Goal: Task Accomplishment & Management: Manage account settings

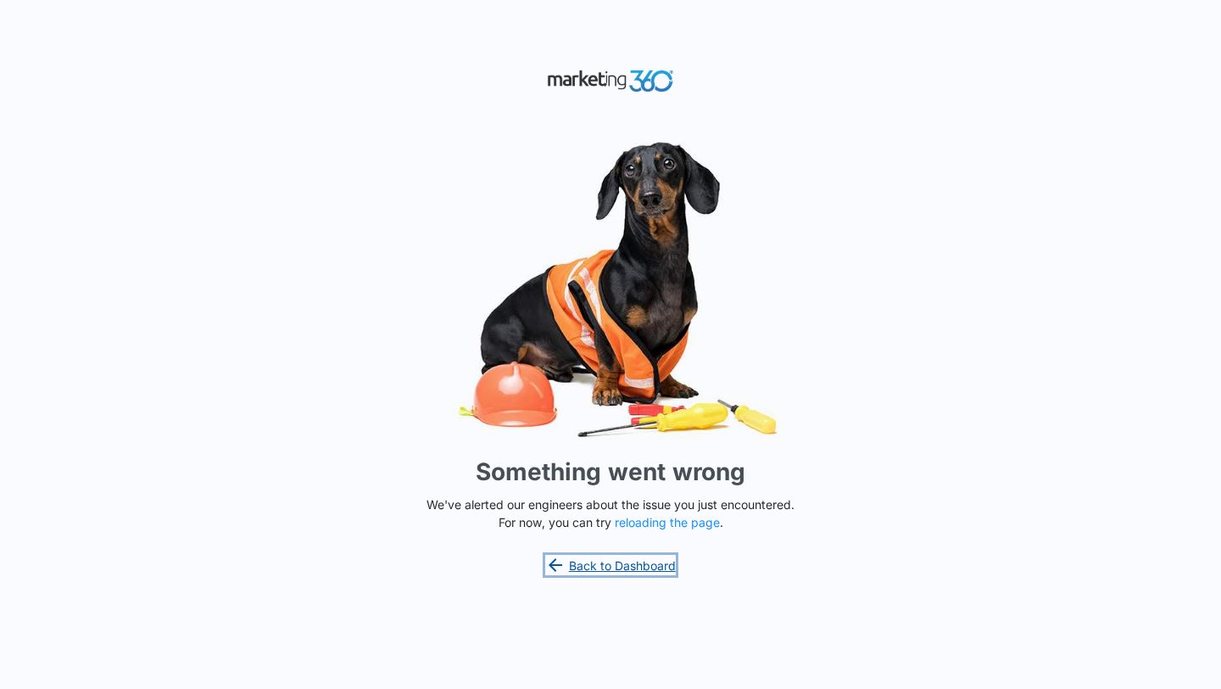
click at [590, 555] on link "Back to Dashboard" at bounding box center [610, 565] width 131 height 20
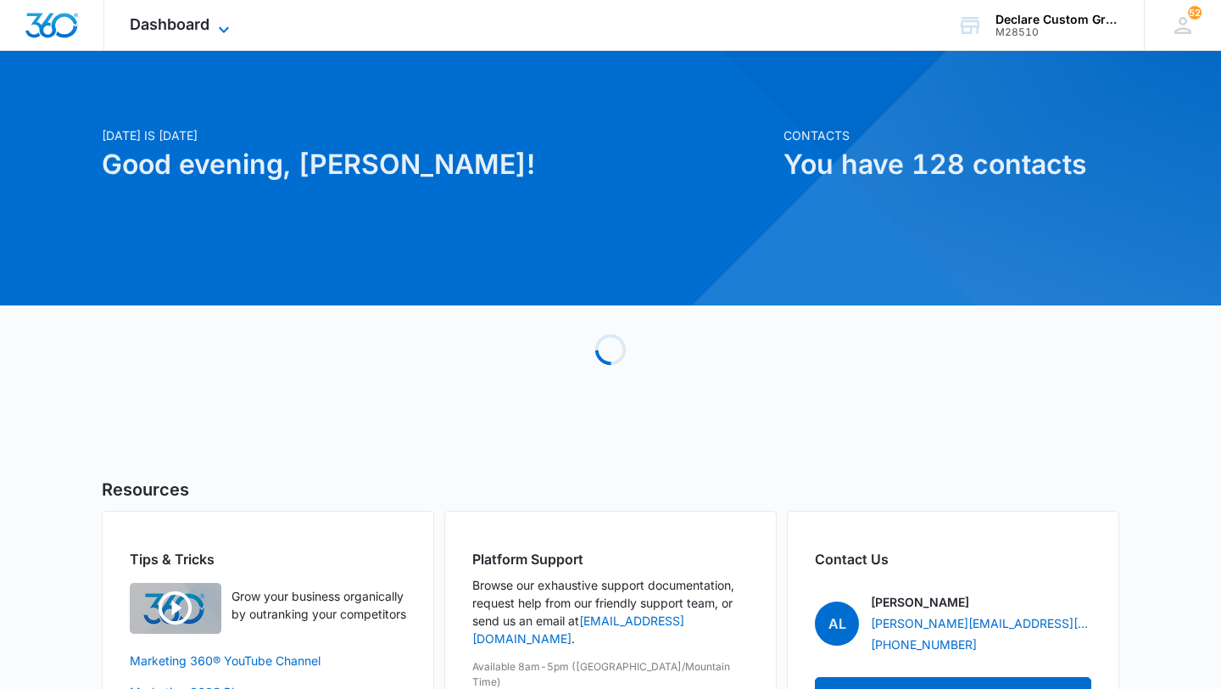
click at [195, 18] on span "Dashboard" at bounding box center [170, 24] width 80 height 18
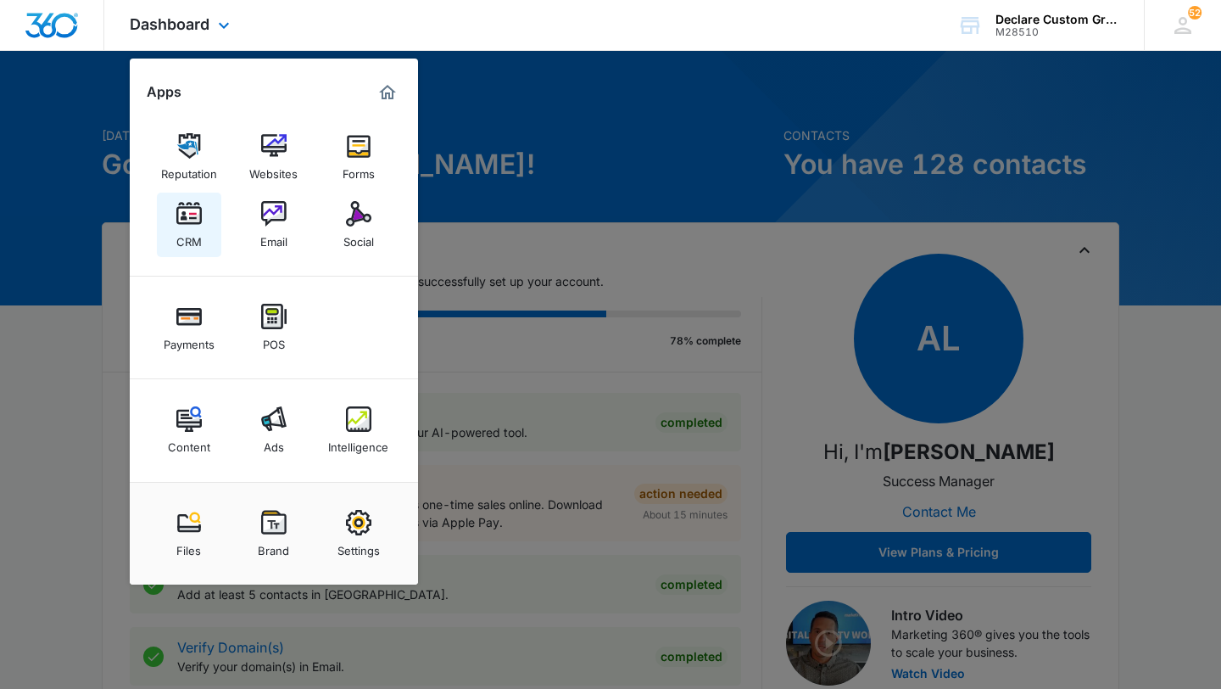
click at [201, 225] on link "CRM" at bounding box center [189, 225] width 64 height 64
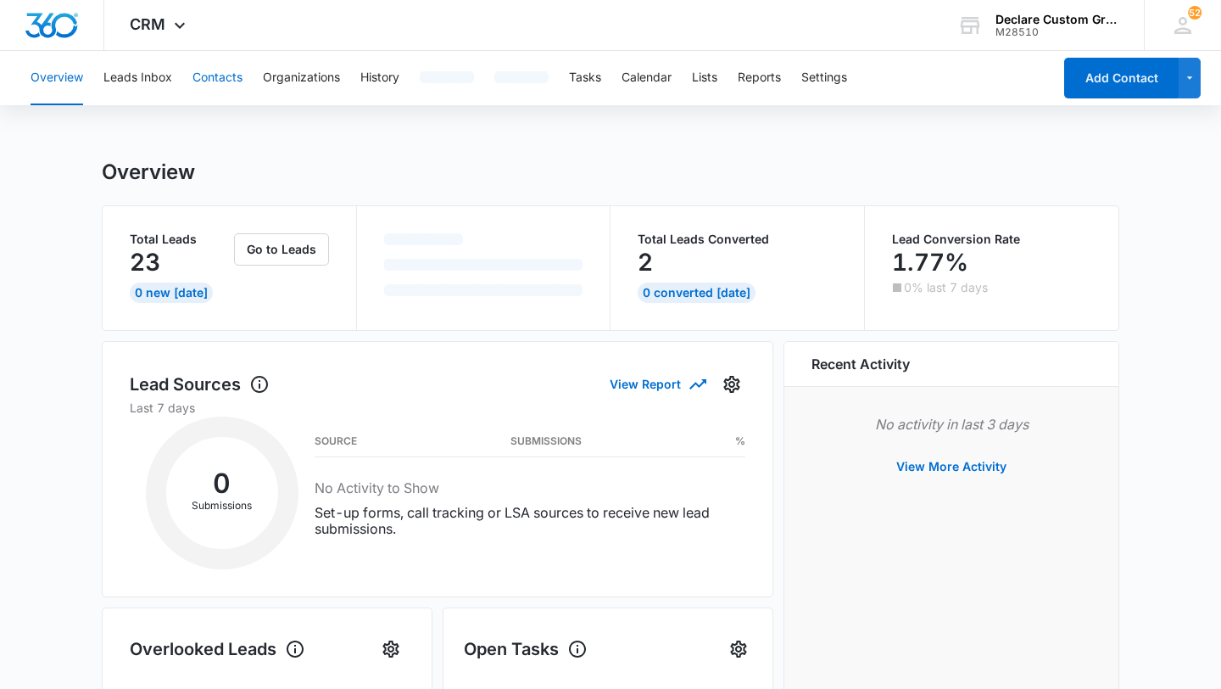
click at [223, 78] on button "Contacts" at bounding box center [218, 78] width 50 height 54
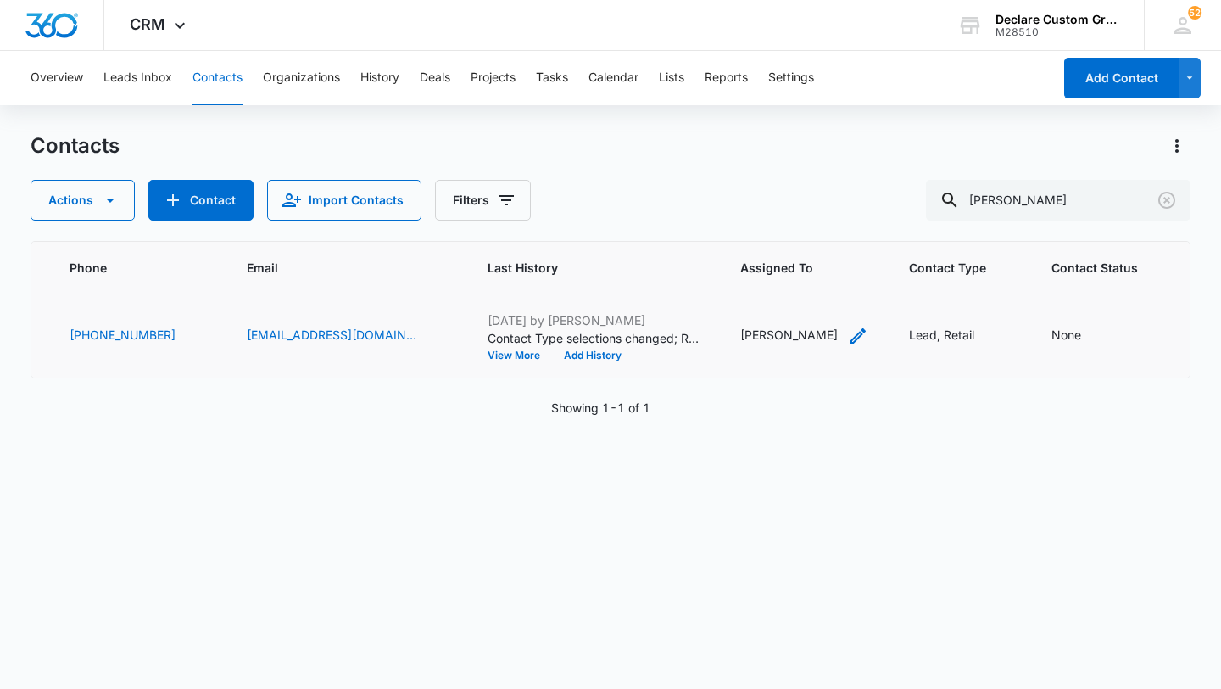
scroll to position [0, 382]
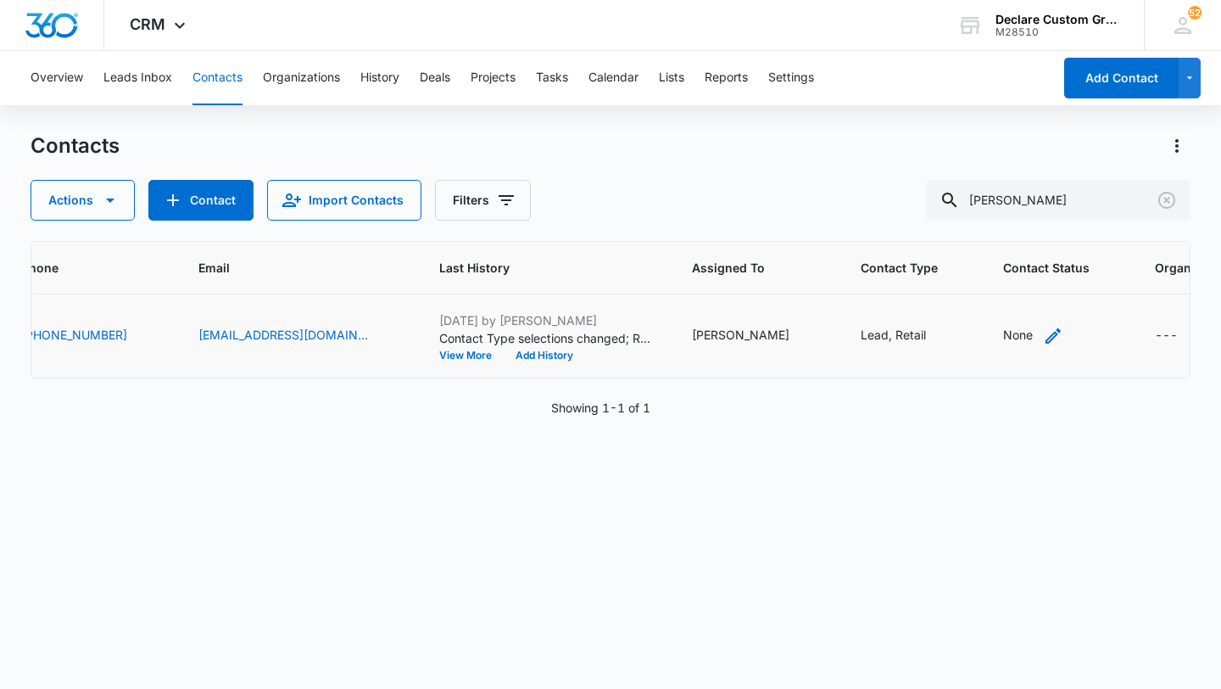
click at [1043, 332] on icon "Contact Status - None - Select to Edit Field" at bounding box center [1053, 336] width 20 height 20
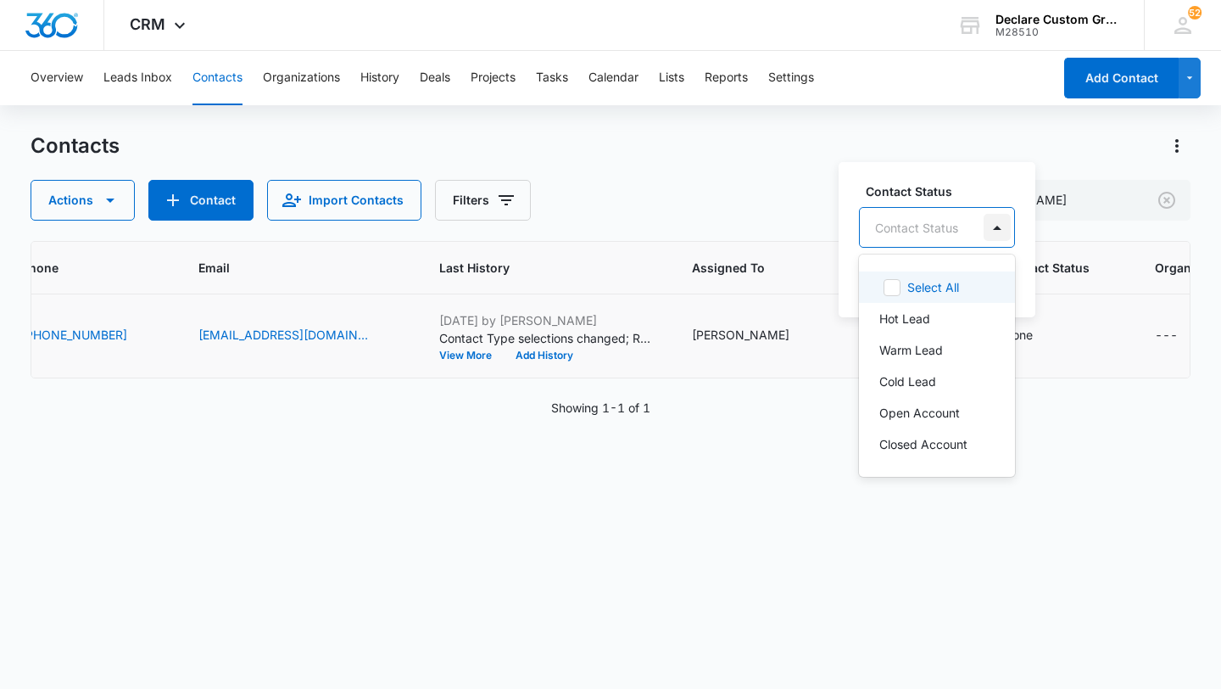
click at [990, 228] on div at bounding box center [997, 227] width 27 height 27
click at [896, 380] on p "Cold Lead" at bounding box center [907, 381] width 57 height 18
click at [1000, 226] on div at bounding box center [999, 226] width 27 height 27
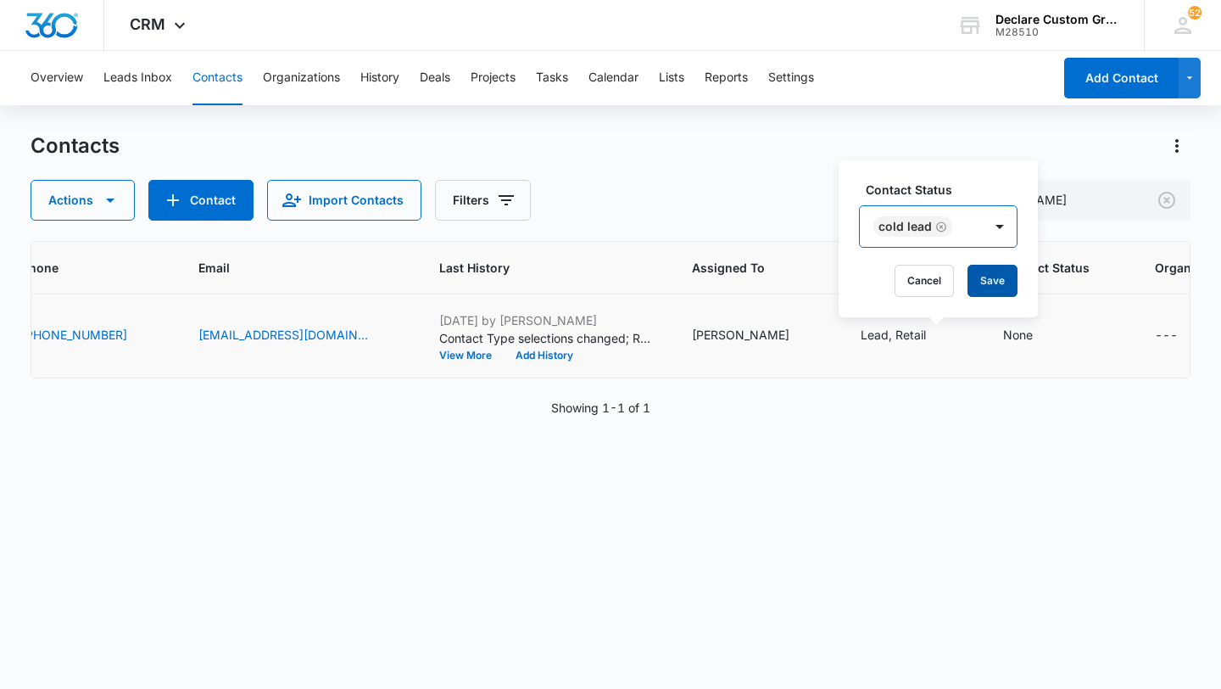
click at [995, 288] on button "Save" at bounding box center [993, 281] width 50 height 32
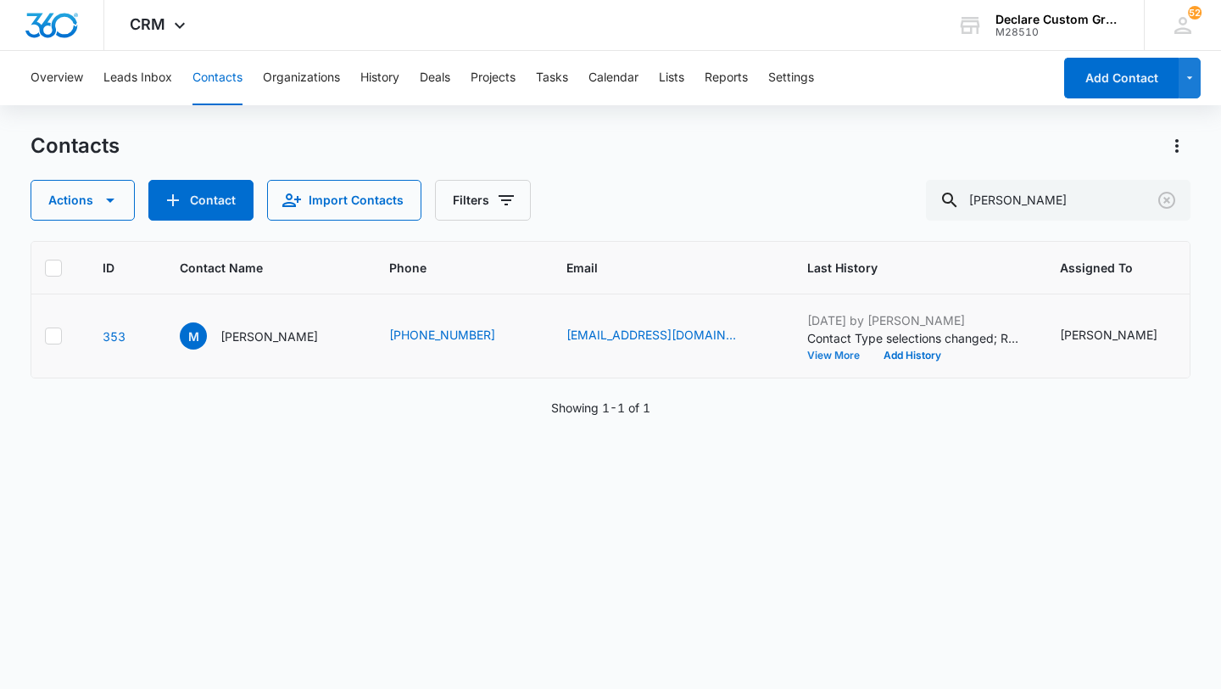
scroll to position [0, 0]
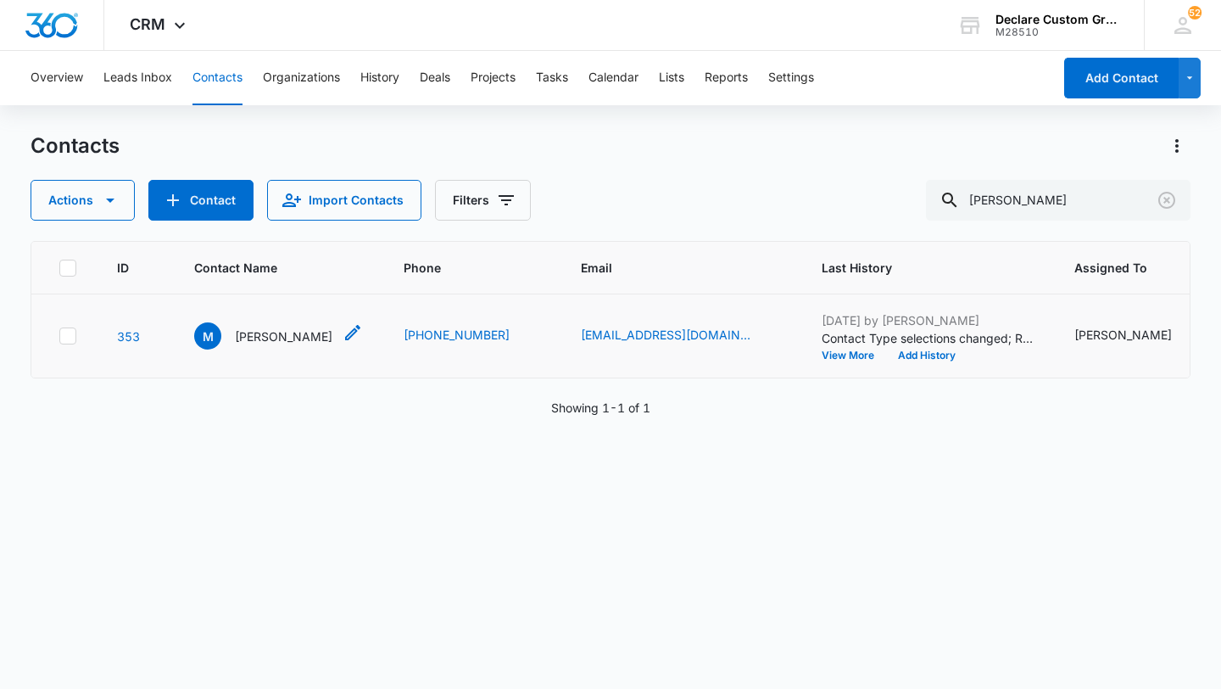
click at [345, 332] on icon "Contact Name - Mason - Select to Edit Field" at bounding box center [352, 332] width 15 height 15
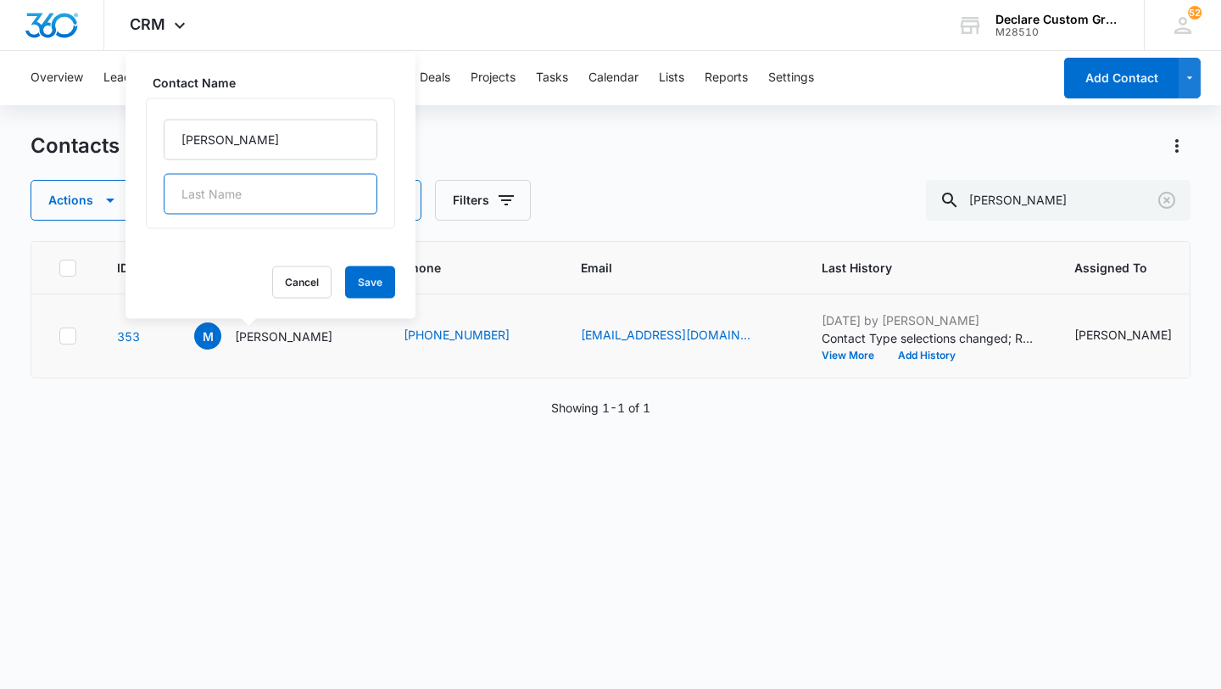
click at [265, 201] on input "text" at bounding box center [271, 194] width 214 height 41
type input "V"
type input "Avens"
click at [345, 284] on button "Save" at bounding box center [370, 282] width 50 height 32
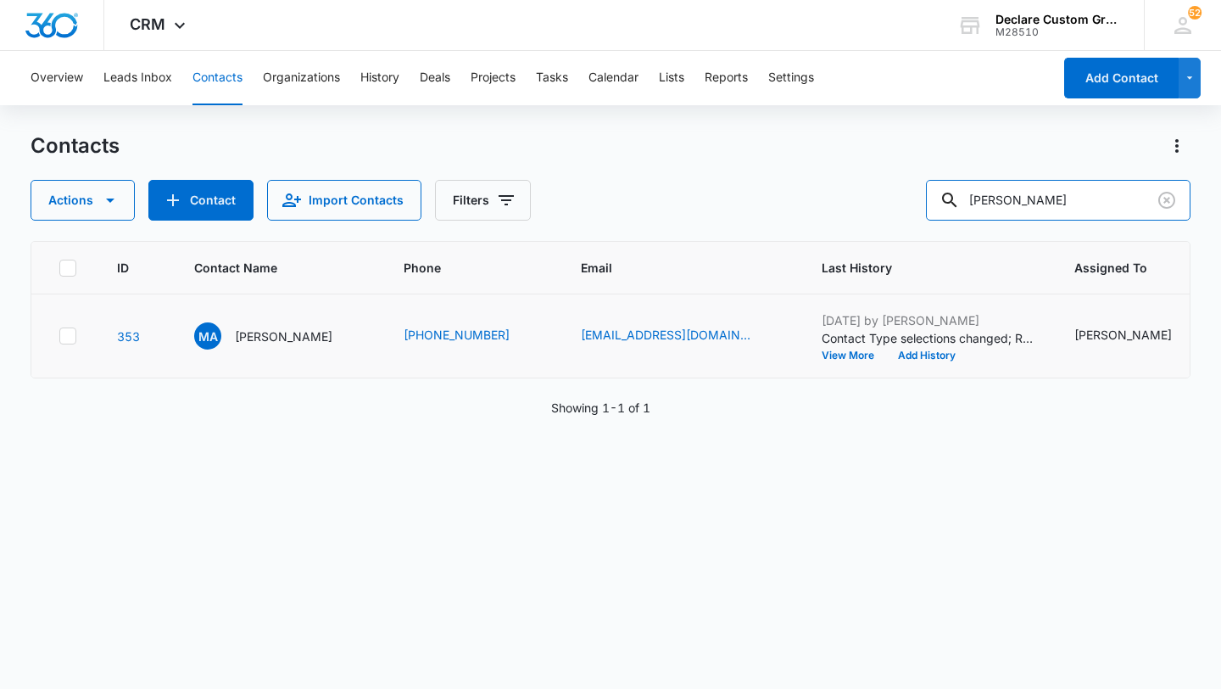
drag, startPoint x: 1111, startPoint y: 209, endPoint x: 926, endPoint y: 204, distance: 185.0
click at [926, 204] on div "Actions Contact Import Contacts Filters mason" at bounding box center [611, 200] width 1160 height 41
type input "shawna"
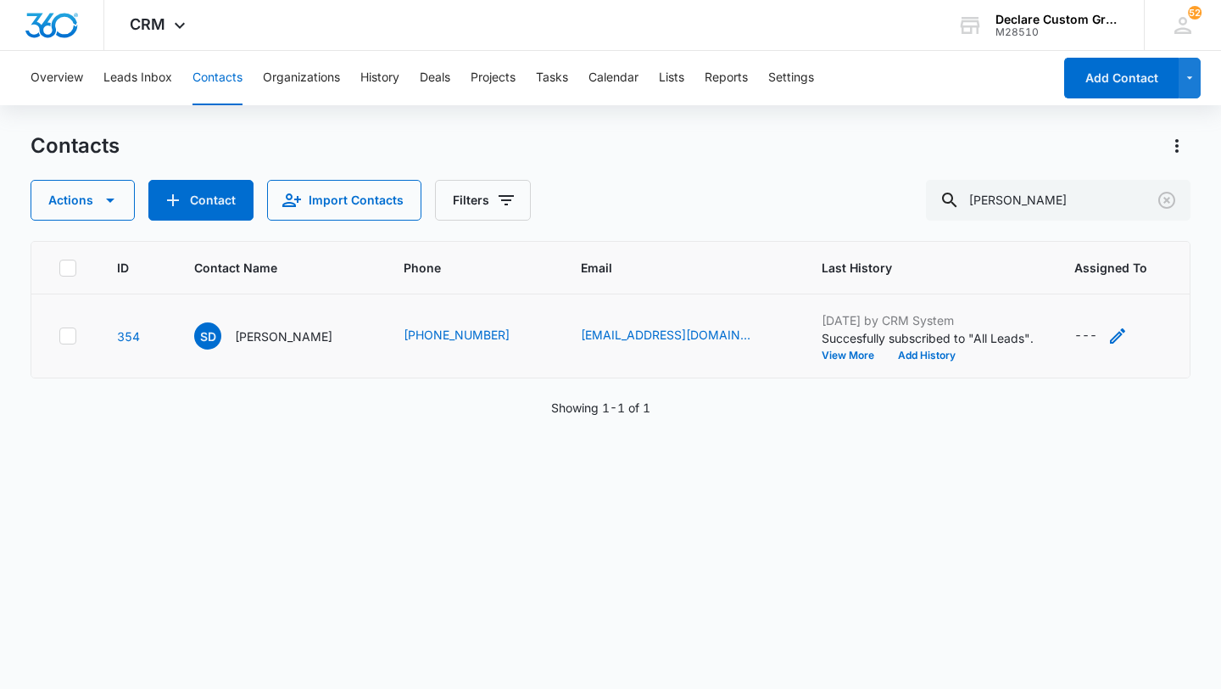
click at [1110, 336] on icon "Assigned To - - Select to Edit Field" at bounding box center [1117, 335] width 15 height 15
click at [1094, 226] on div at bounding box center [1089, 227] width 27 height 27
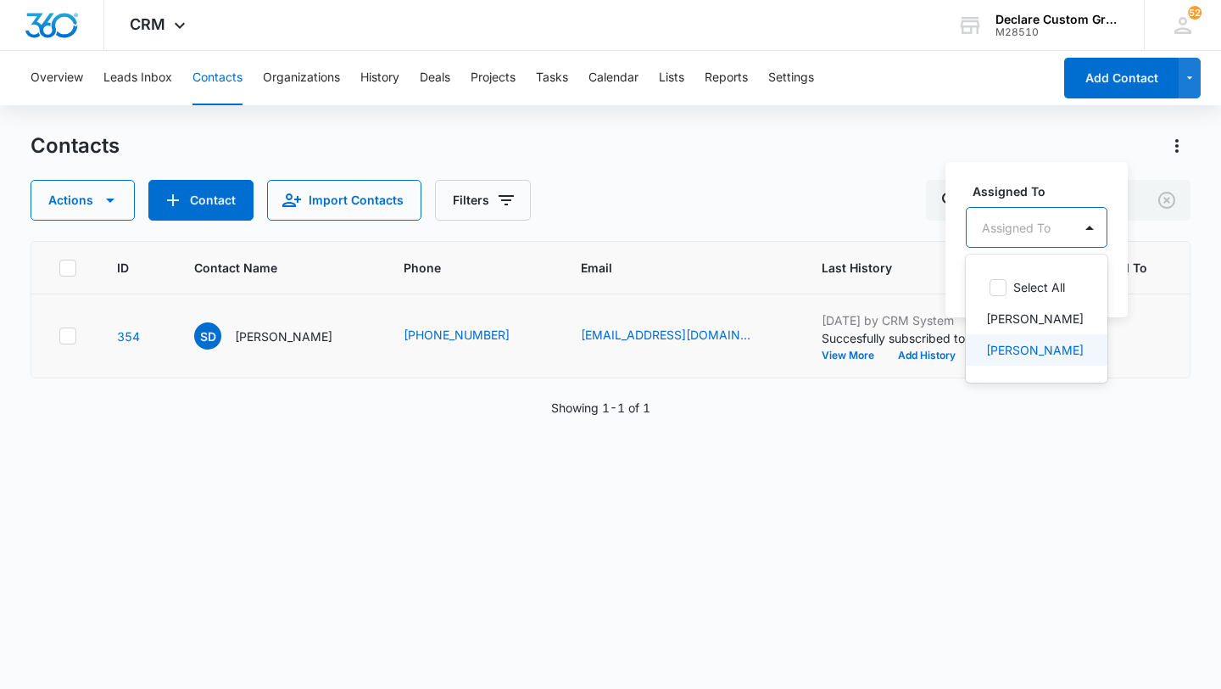
click at [1034, 351] on p "[PERSON_NAME]" at bounding box center [1035, 350] width 98 height 18
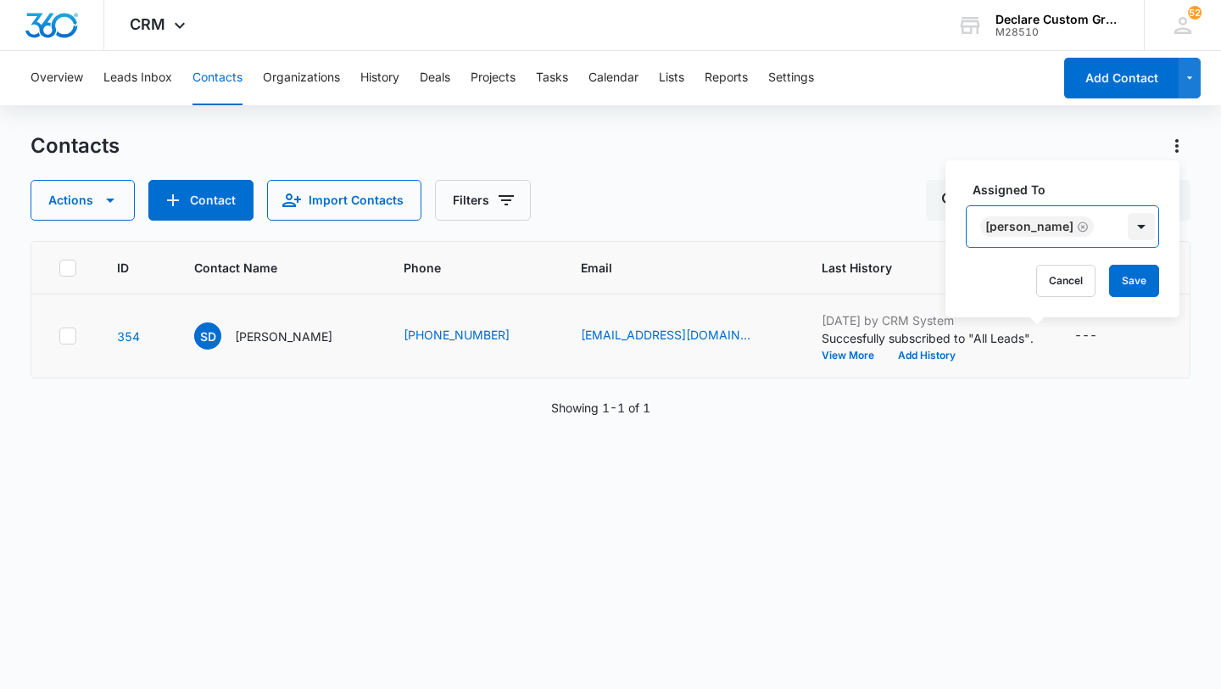
click at [1130, 225] on div at bounding box center [1141, 226] width 27 height 27
click at [1119, 283] on button "Save" at bounding box center [1134, 281] width 50 height 32
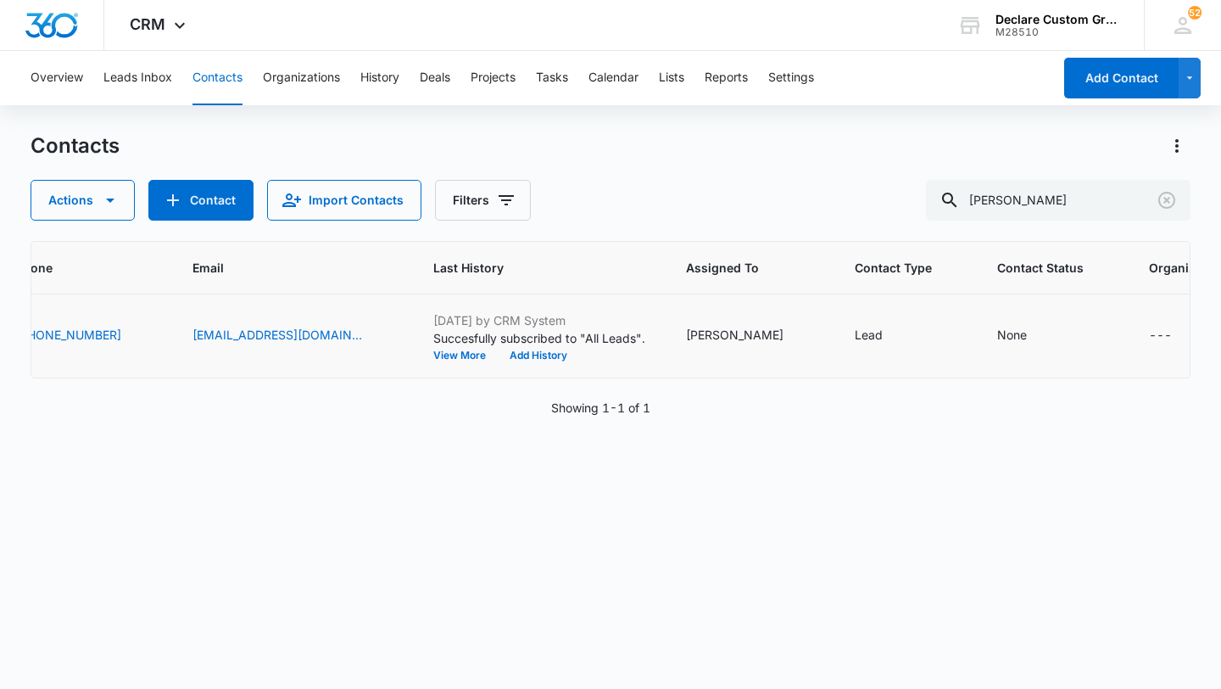
scroll to position [0, 395]
click at [886, 337] on icon "Contact Type - Lead - Select to Edit Field" at bounding box center [896, 336] width 20 height 20
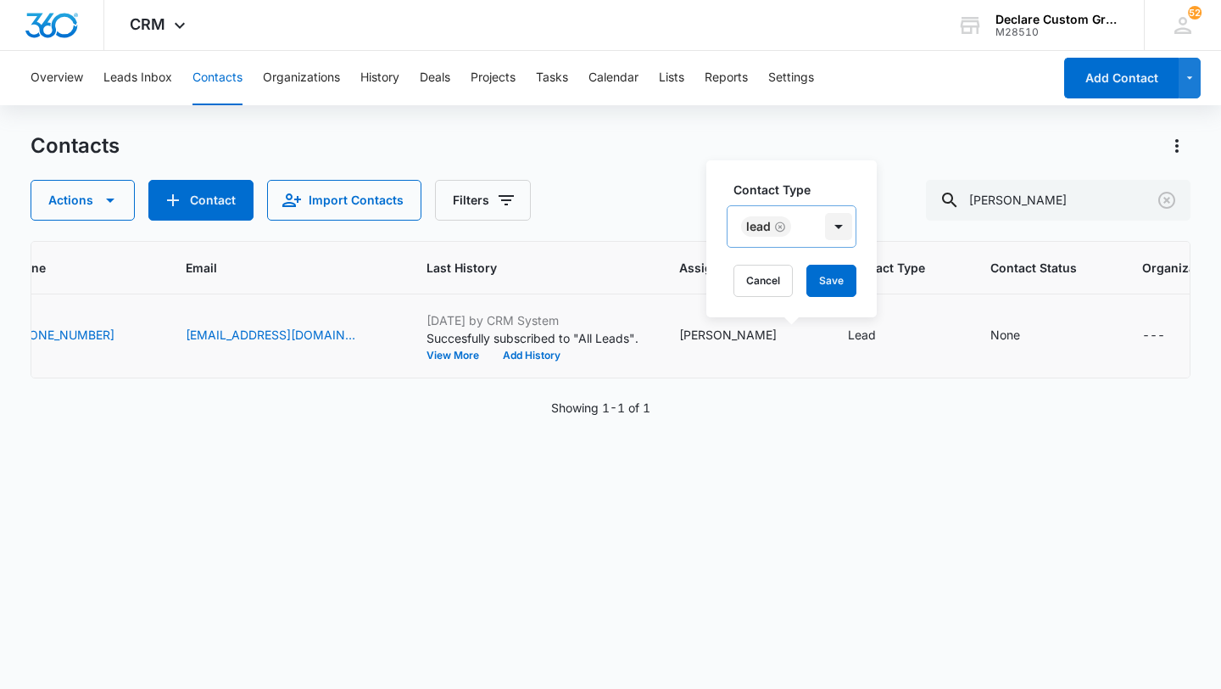
click at [841, 222] on div at bounding box center [838, 226] width 27 height 27
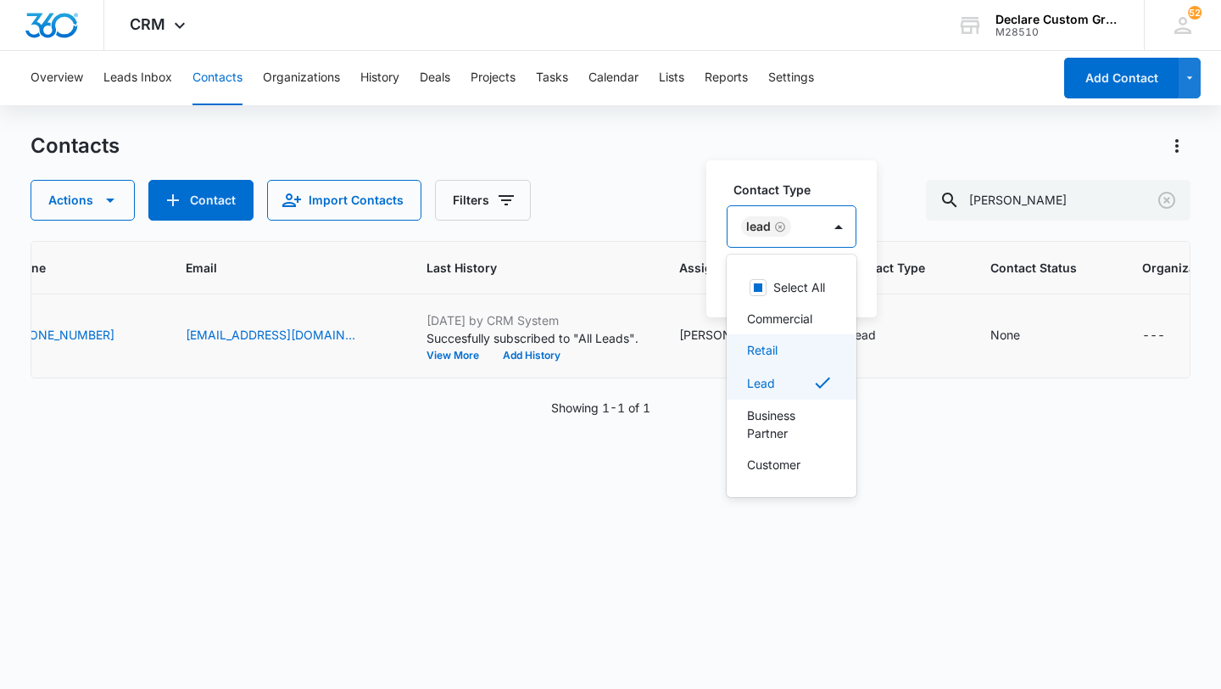
click at [777, 346] on p "Retail" at bounding box center [762, 350] width 31 height 18
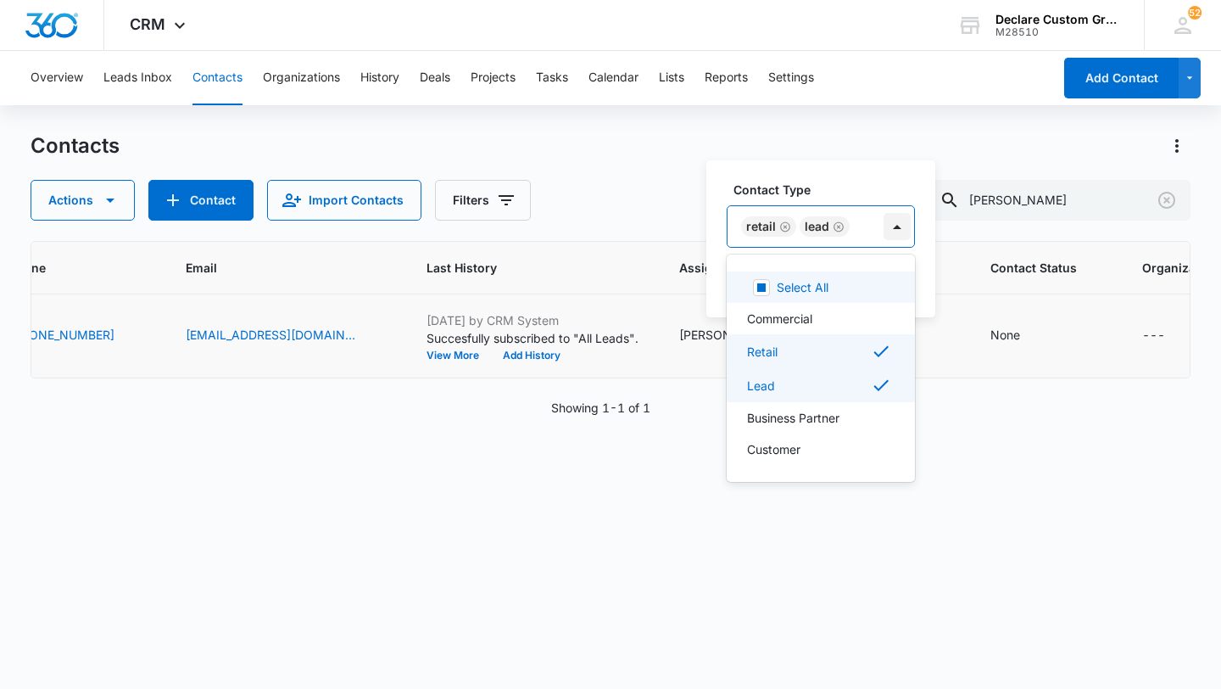
click at [896, 225] on div at bounding box center [897, 226] width 27 height 27
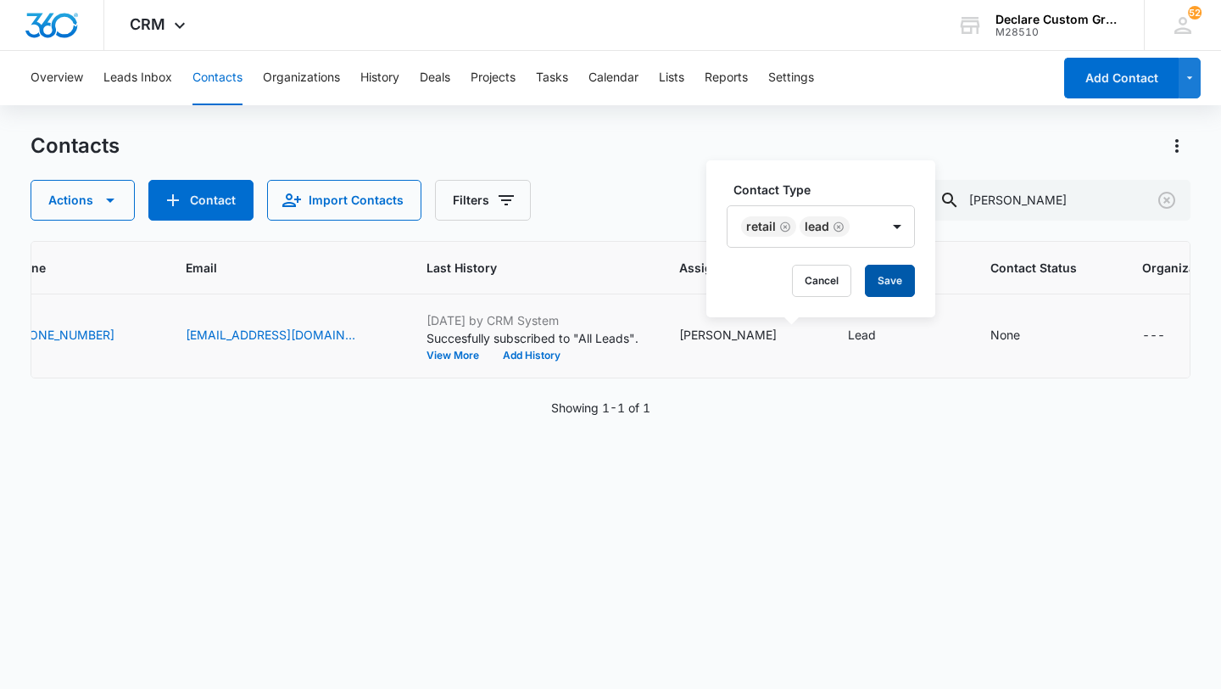
click at [891, 279] on button "Save" at bounding box center [890, 281] width 50 height 32
click at [1030, 332] on icon "Contact Status - None - Select to Edit Field" at bounding box center [1040, 336] width 20 height 20
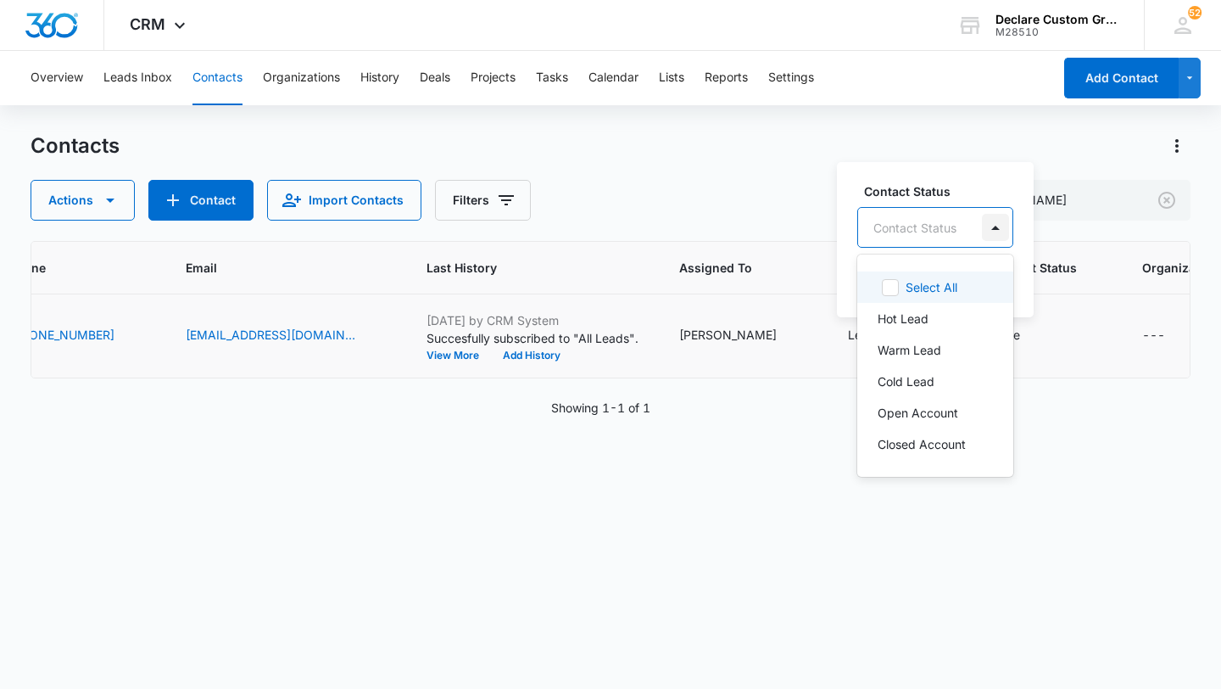
click at [995, 224] on div at bounding box center [995, 227] width 27 height 27
click at [904, 377] on p "Cold Lead" at bounding box center [906, 381] width 57 height 18
click at [996, 227] on div at bounding box center [998, 226] width 27 height 27
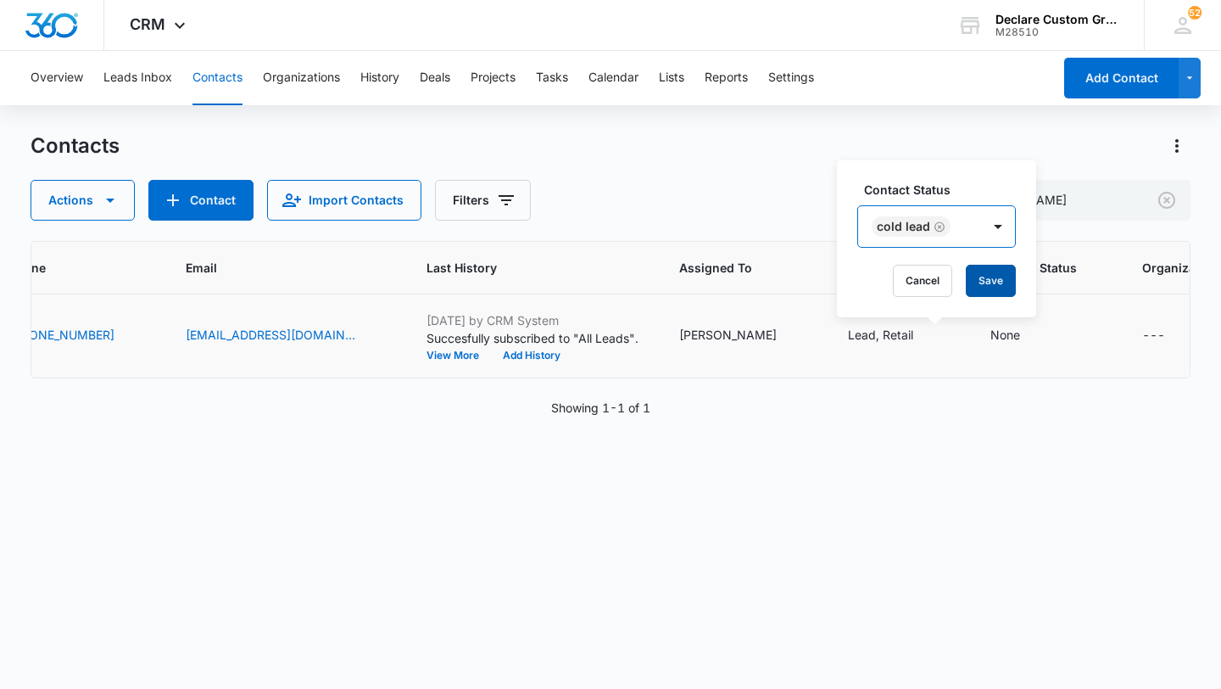
click at [991, 279] on button "Save" at bounding box center [991, 281] width 50 height 32
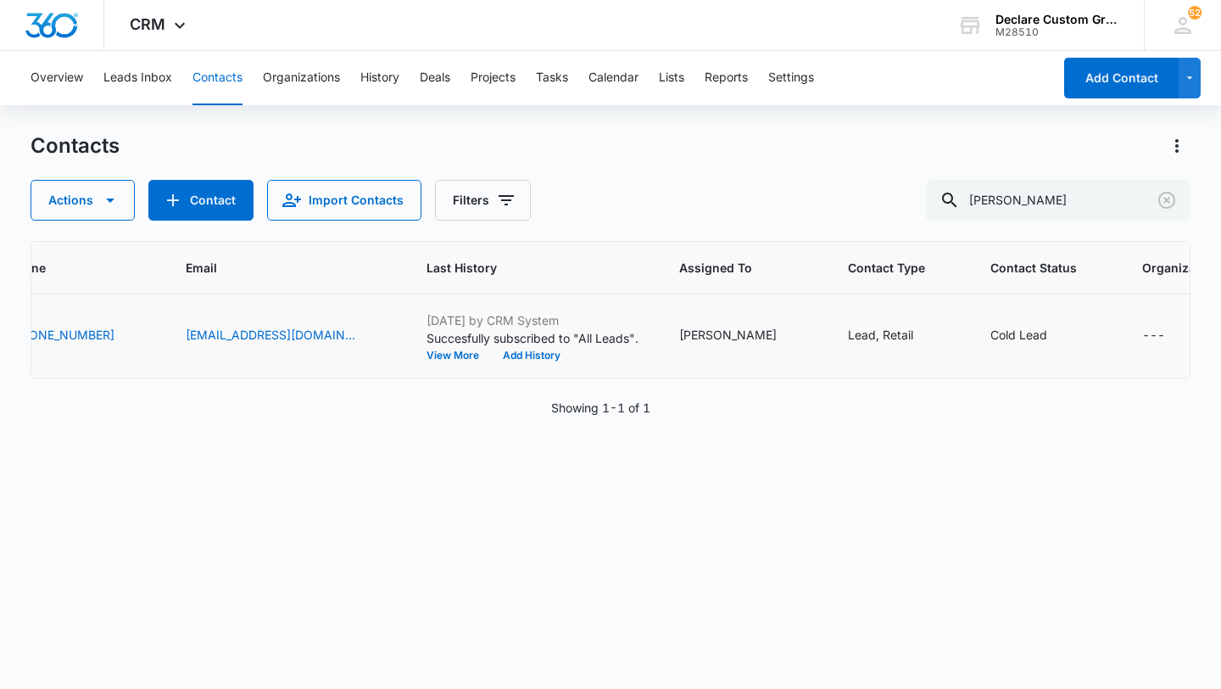
scroll to position [0, 0]
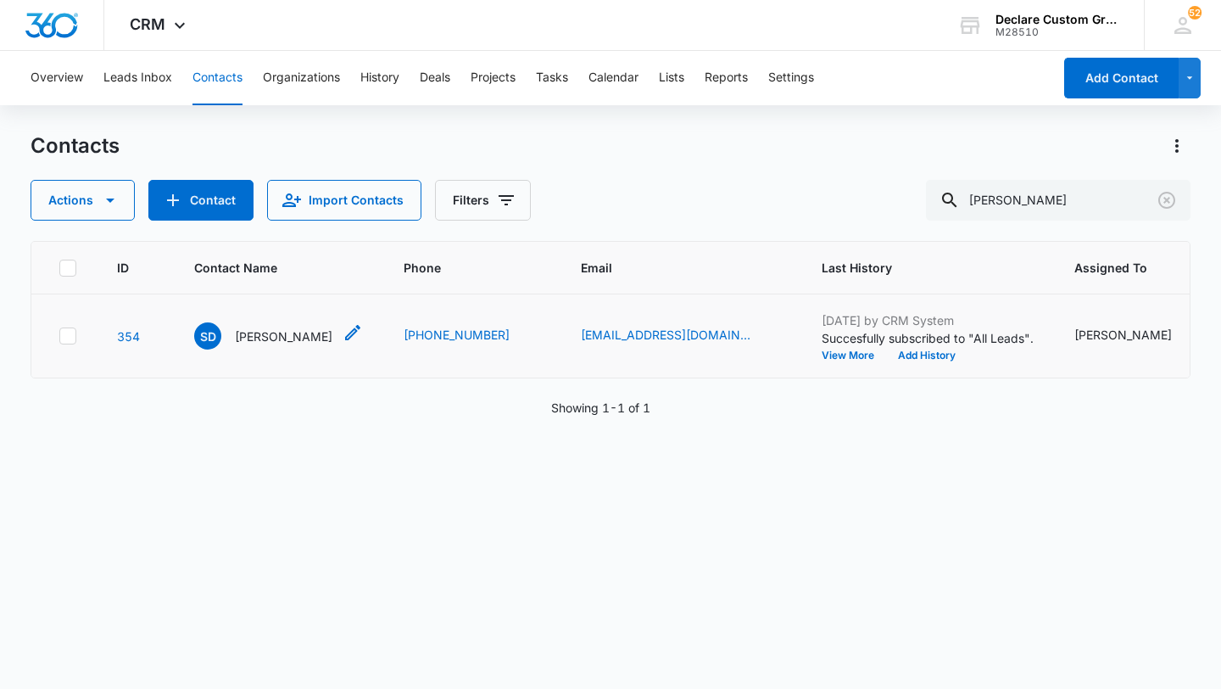
click at [289, 337] on p "[PERSON_NAME]" at bounding box center [284, 336] width 98 height 18
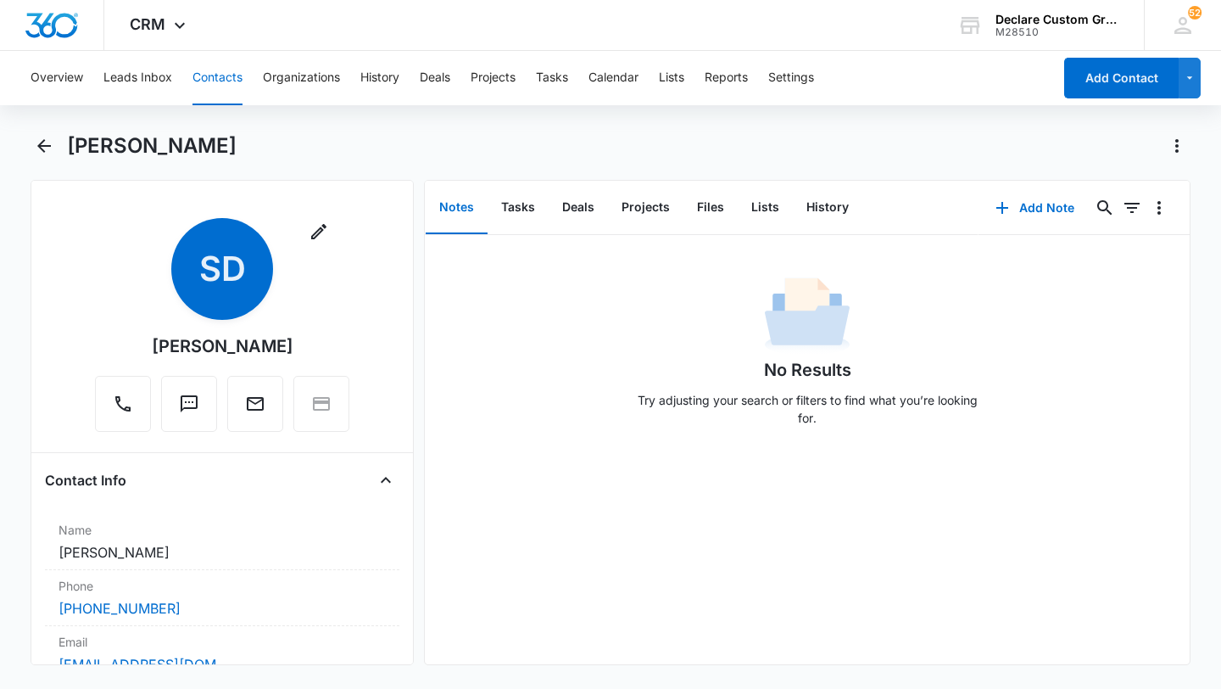
click at [459, 209] on button "Notes" at bounding box center [457, 207] width 62 height 53
click at [1047, 207] on button "Add Note" at bounding box center [1035, 207] width 113 height 41
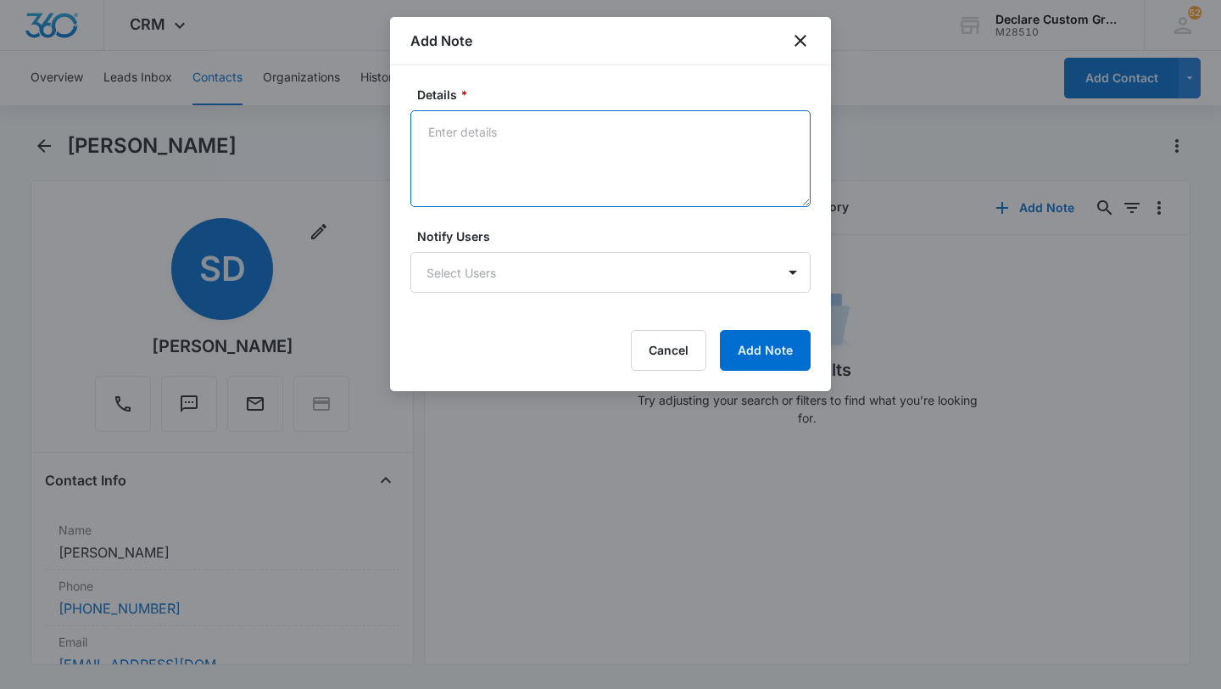
click at [543, 132] on textarea "Details *" at bounding box center [610, 158] width 400 height 97
paste textarea "t would be great if you could have a giant gallery of photos on your website so…"
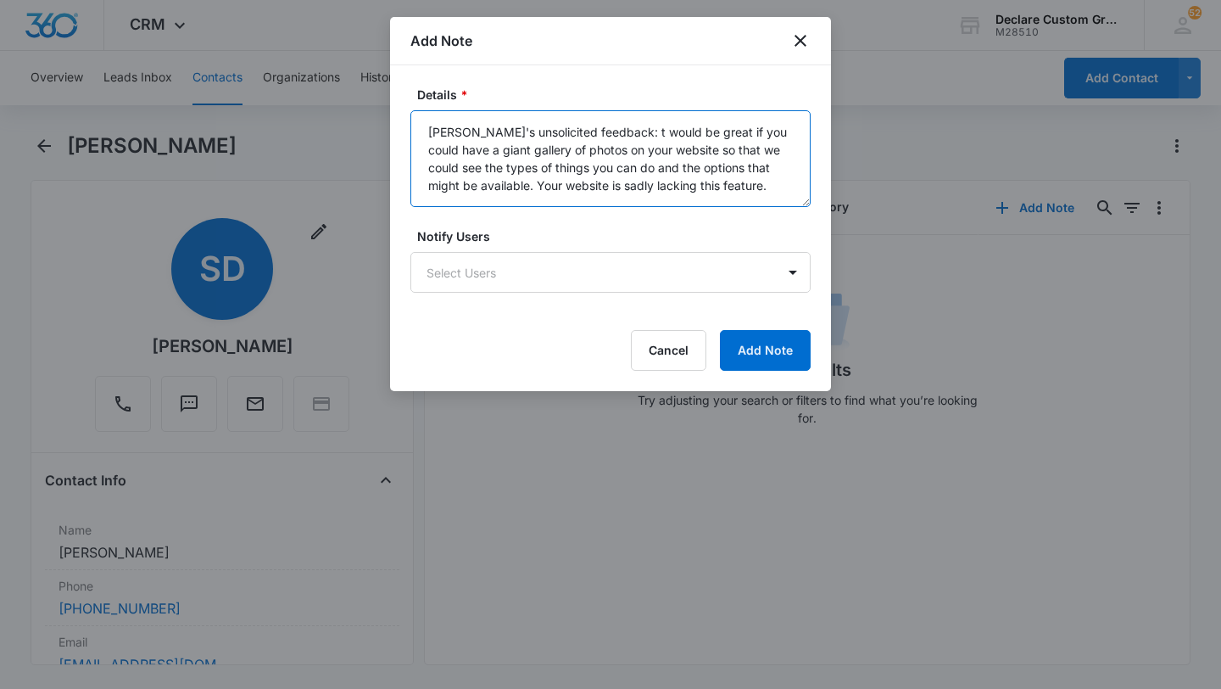
click at [609, 132] on textarea "Shawna's unsolicited feedback: t would be great if you could have a giant galle…" at bounding box center [610, 158] width 400 height 97
type textarea "Shawna's unsolicited feedback: It would be great if you could have a giant gall…"
click at [751, 352] on button "Add Note" at bounding box center [765, 350] width 91 height 41
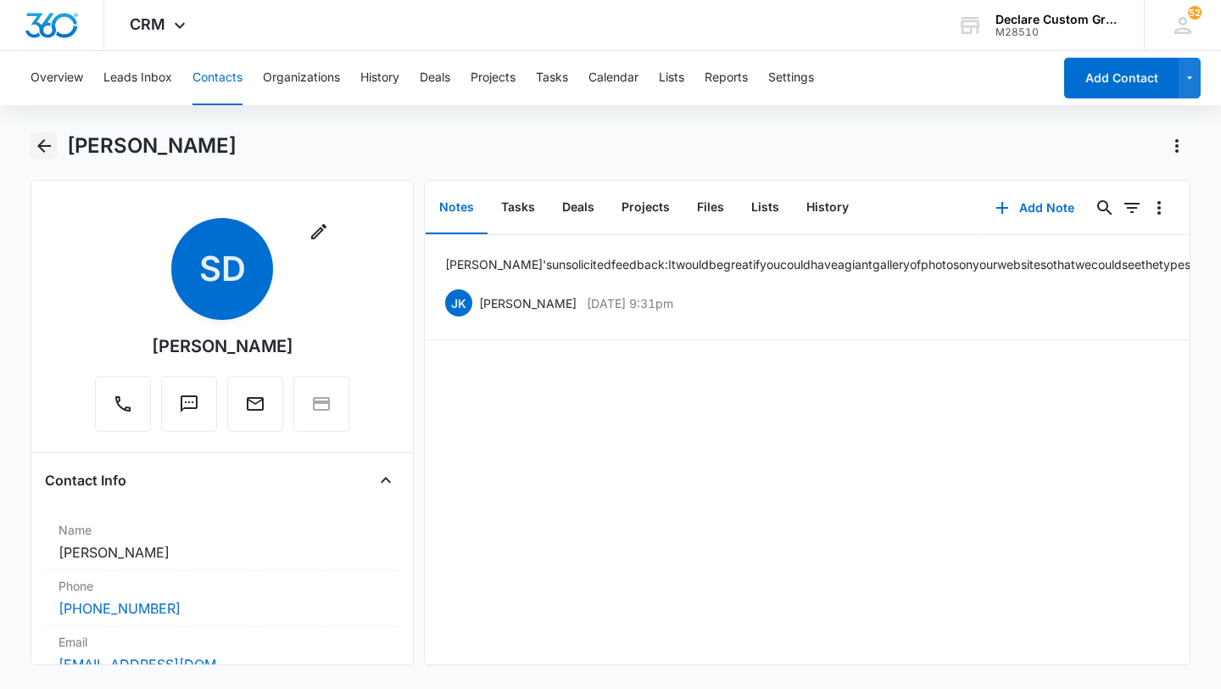
click at [42, 148] on icon "Back" at bounding box center [44, 146] width 20 height 20
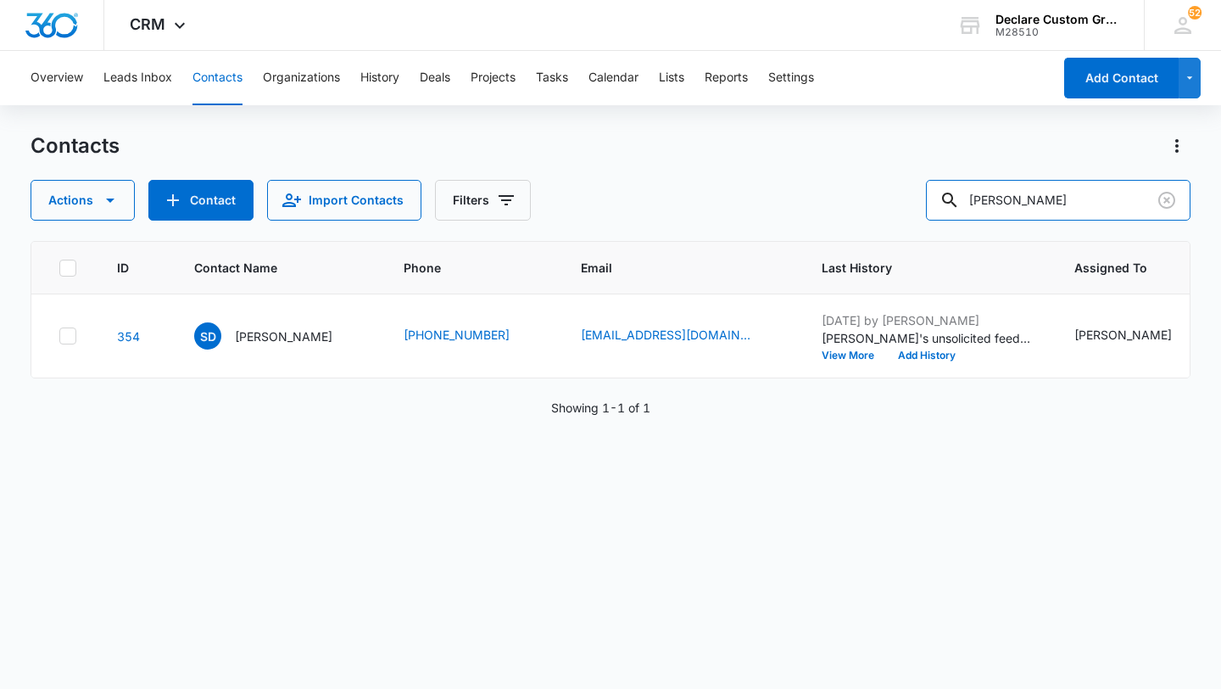
drag, startPoint x: 1129, startPoint y: 195, endPoint x: 918, endPoint y: 145, distance: 217.0
click at [918, 145] on div "Contacts Actions Contact Import Contacts Filters shawna" at bounding box center [611, 176] width 1160 height 88
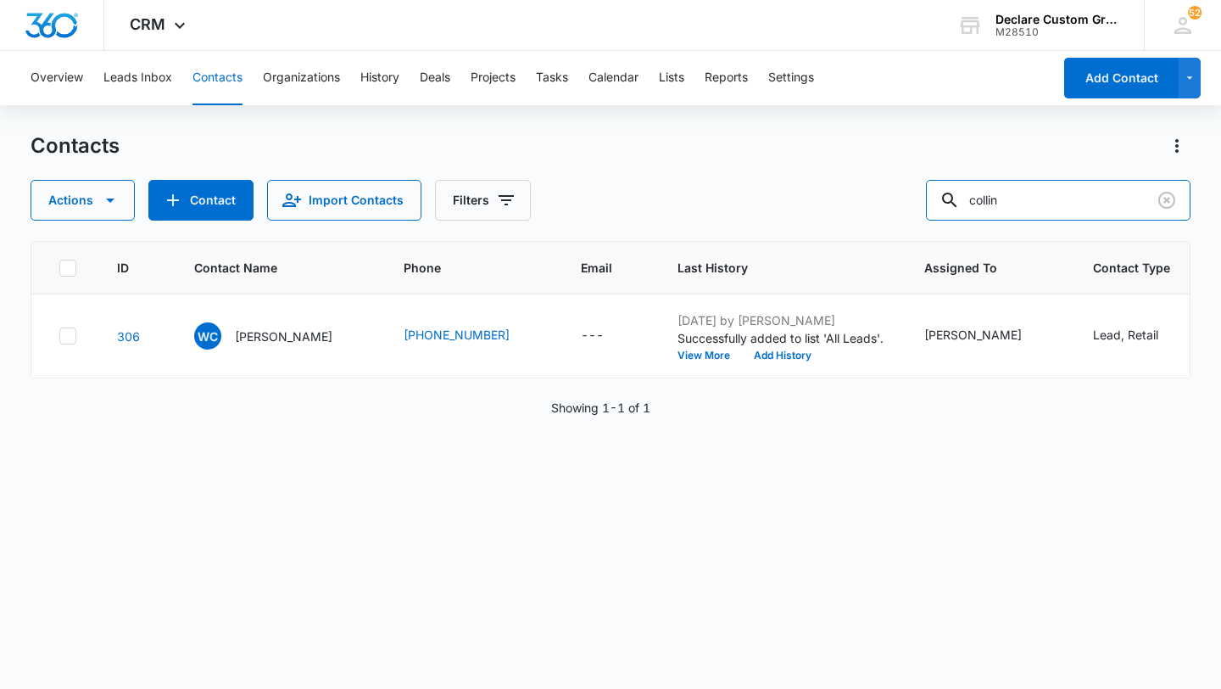
drag, startPoint x: 1069, startPoint y: 204, endPoint x: 881, endPoint y: 195, distance: 187.6
click at [881, 195] on div "Actions Contact Import Contacts Filters collin" at bounding box center [611, 200] width 1160 height 41
type input "forkins"
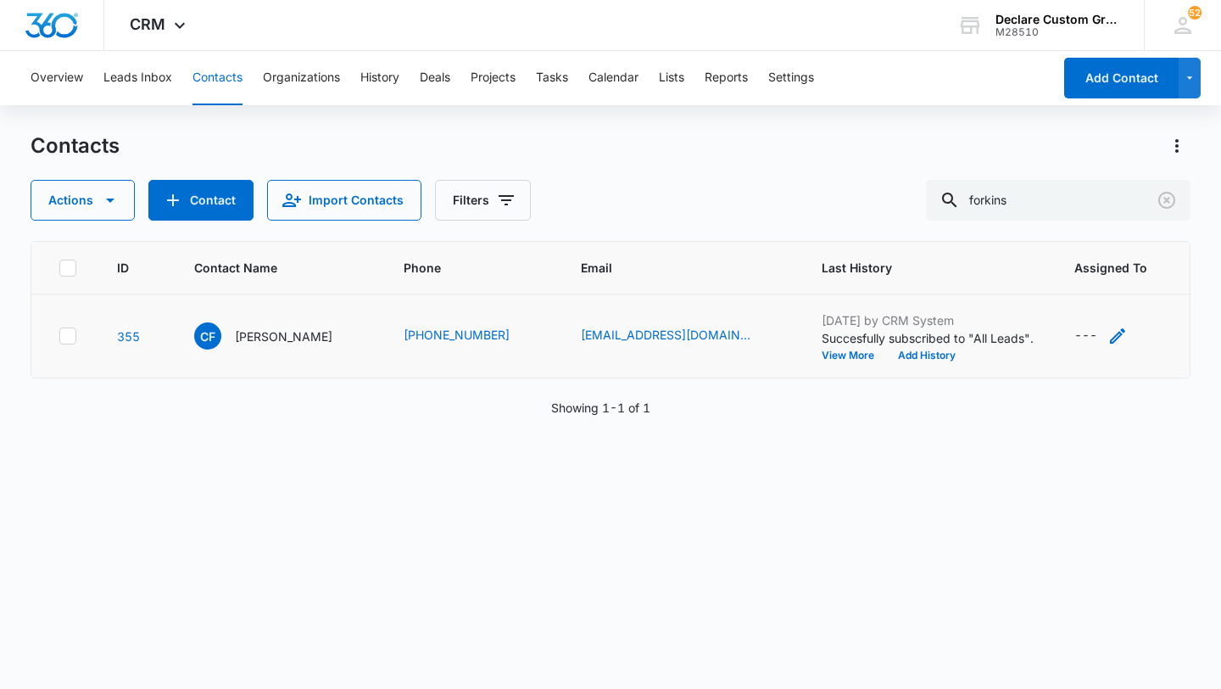
click at [1108, 338] on icon "Assigned To - - Select to Edit Field" at bounding box center [1118, 336] width 20 height 20
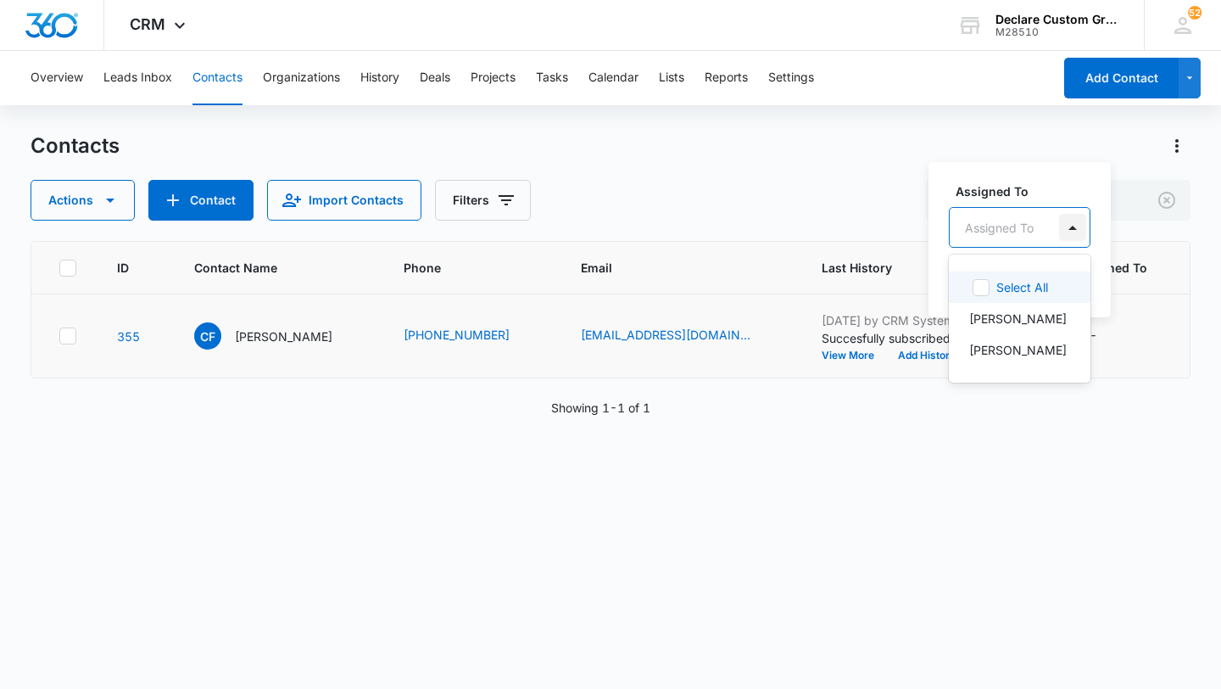
click at [1073, 226] on div at bounding box center [1072, 227] width 27 height 27
click at [1043, 349] on p "[PERSON_NAME]" at bounding box center [1018, 350] width 98 height 18
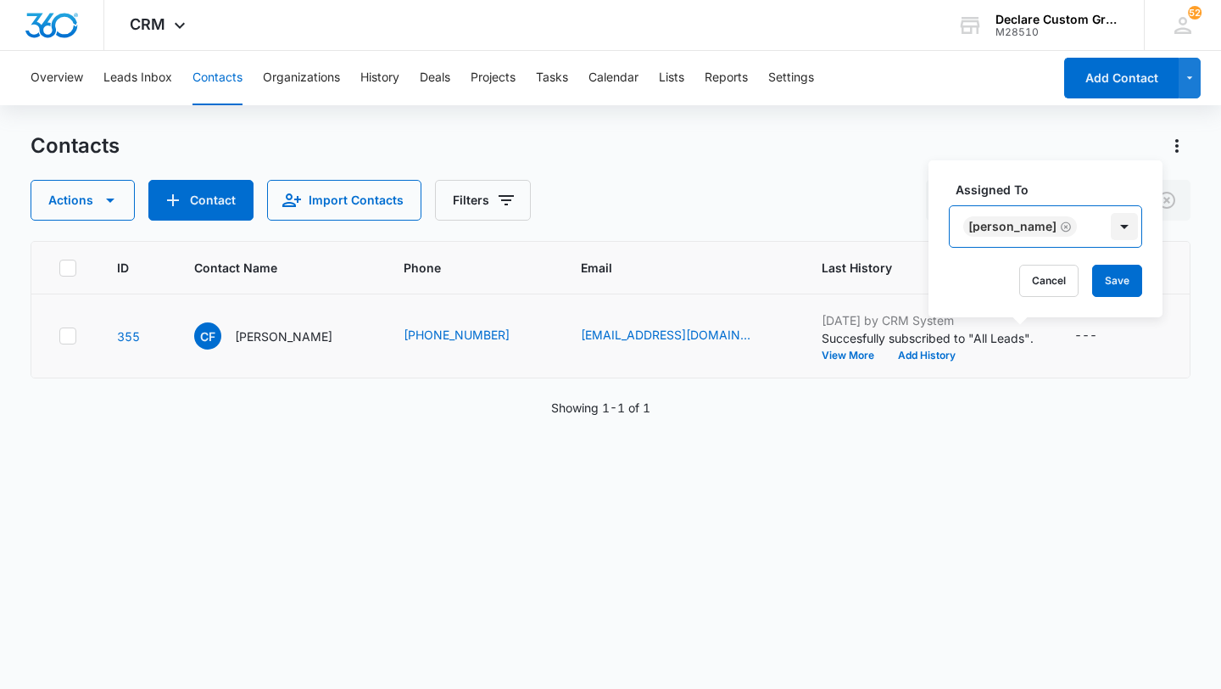
click at [1111, 225] on div at bounding box center [1124, 226] width 27 height 27
click at [1107, 279] on button "Save" at bounding box center [1117, 281] width 50 height 32
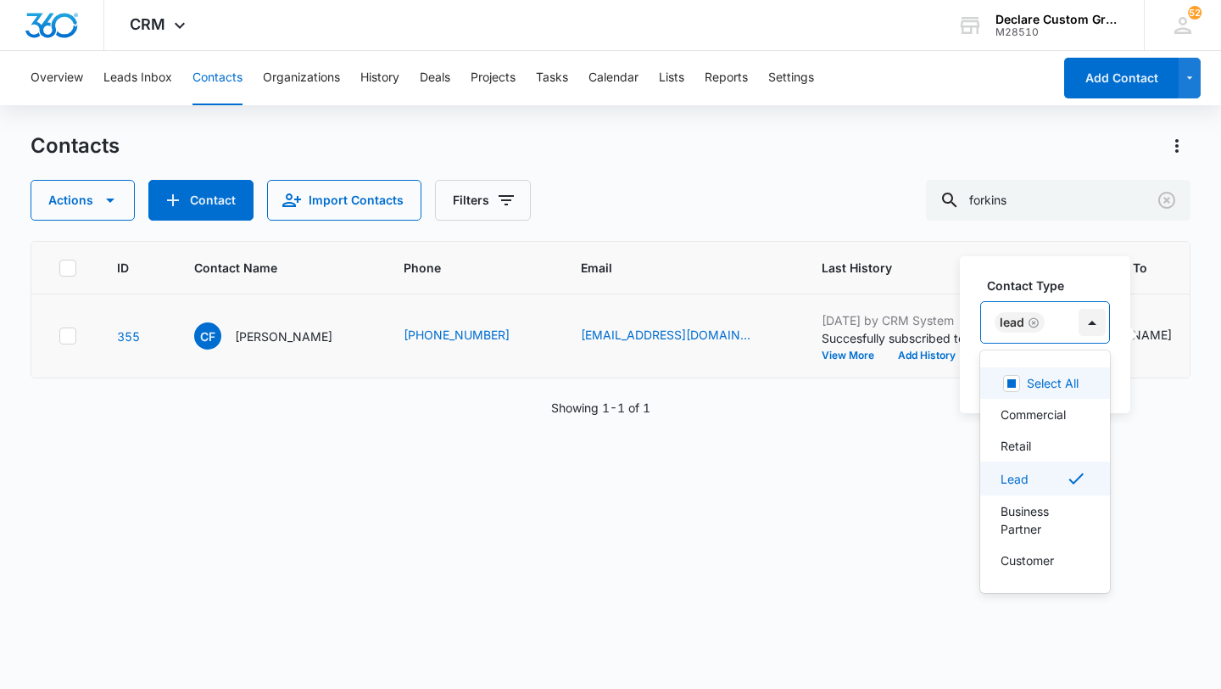
click at [1093, 326] on div at bounding box center [1092, 322] width 27 height 27
click at [1024, 444] on p "Retail" at bounding box center [1016, 446] width 31 height 18
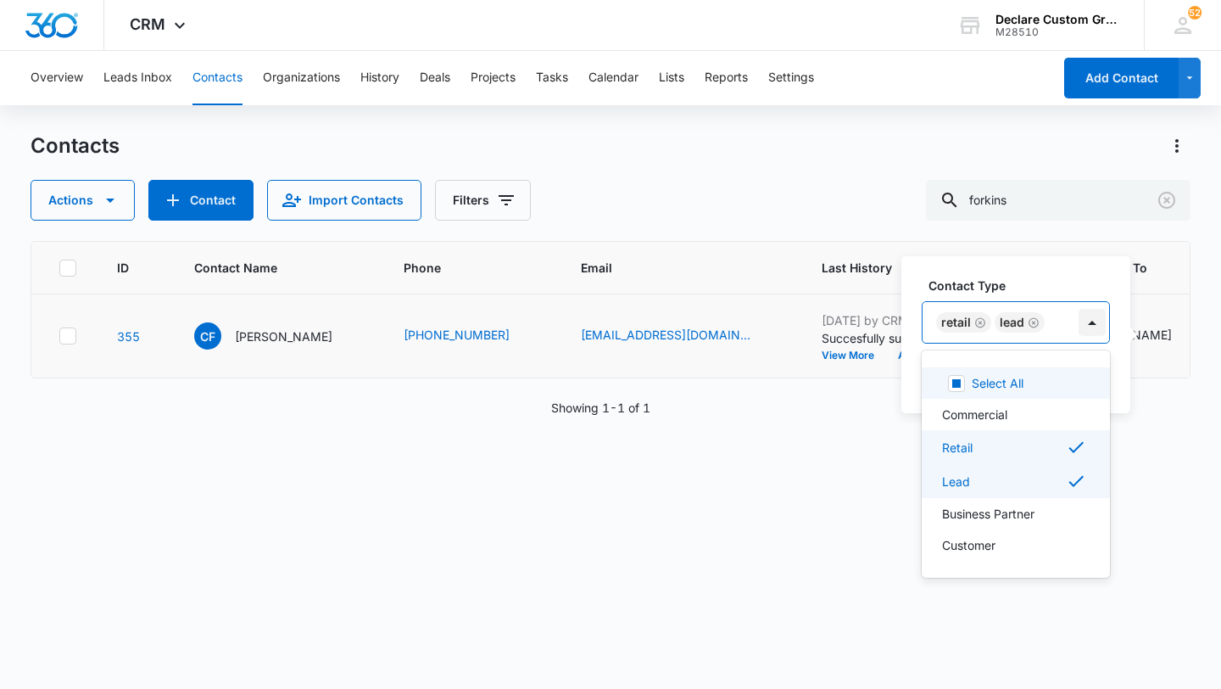
click at [1092, 320] on div at bounding box center [1092, 322] width 27 height 27
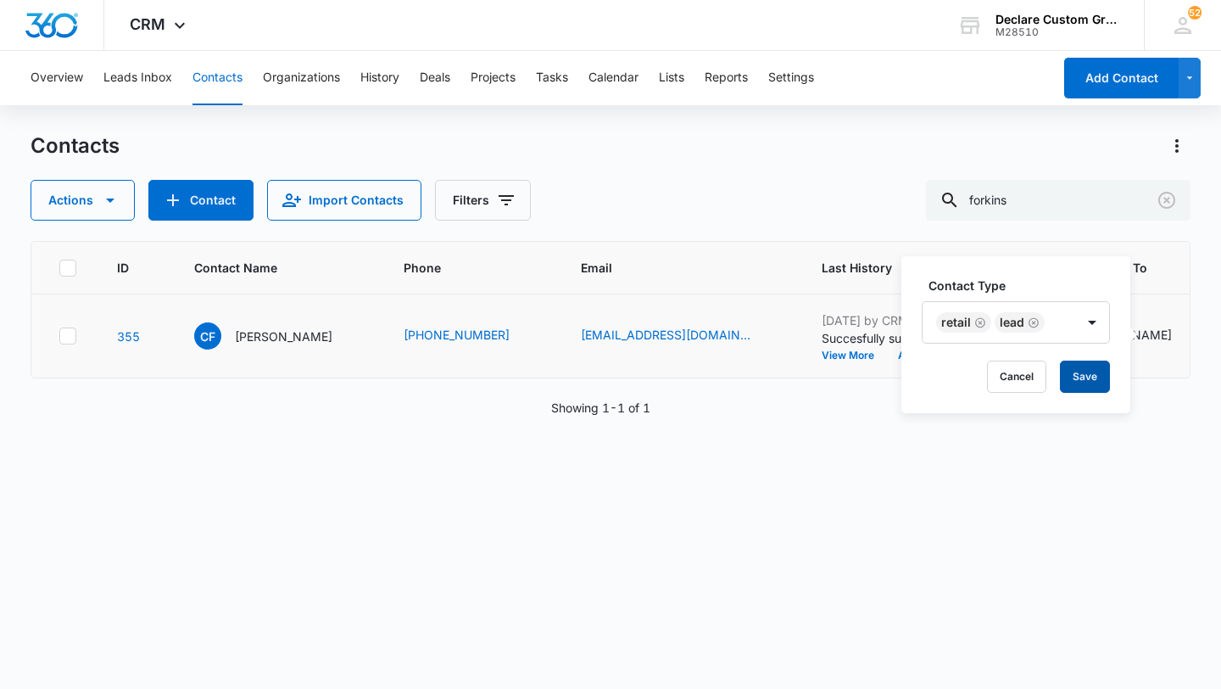
click at [1089, 380] on button "Save" at bounding box center [1085, 376] width 50 height 32
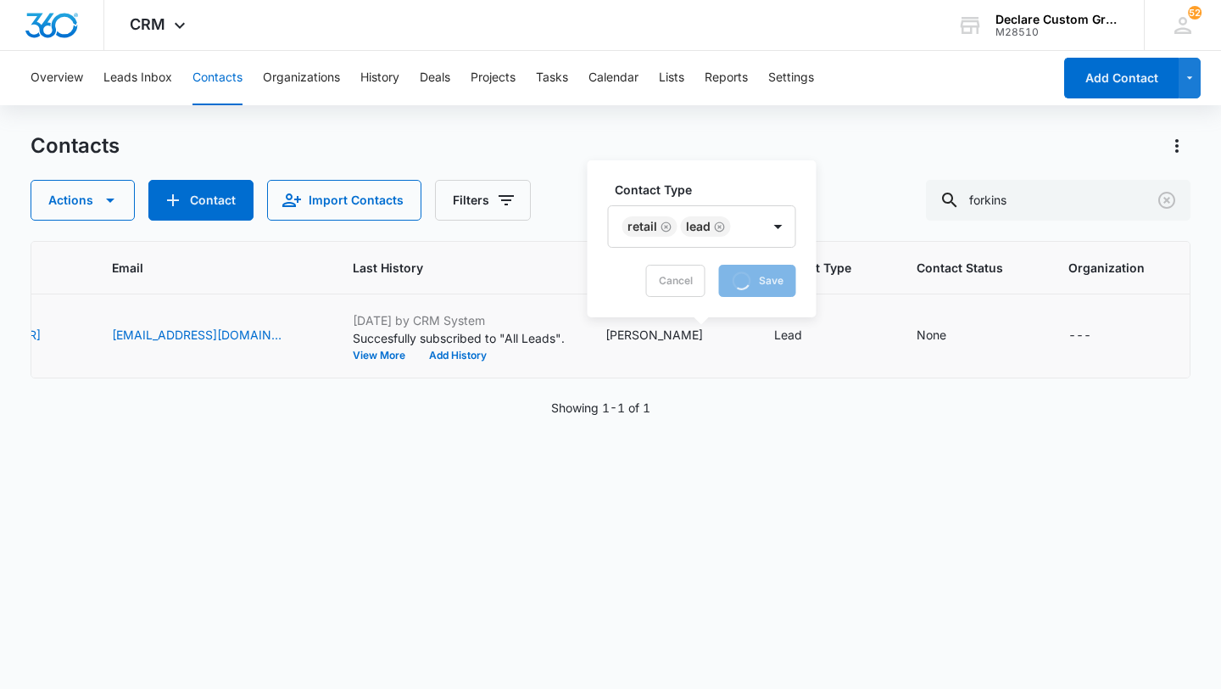
scroll to position [0, 477]
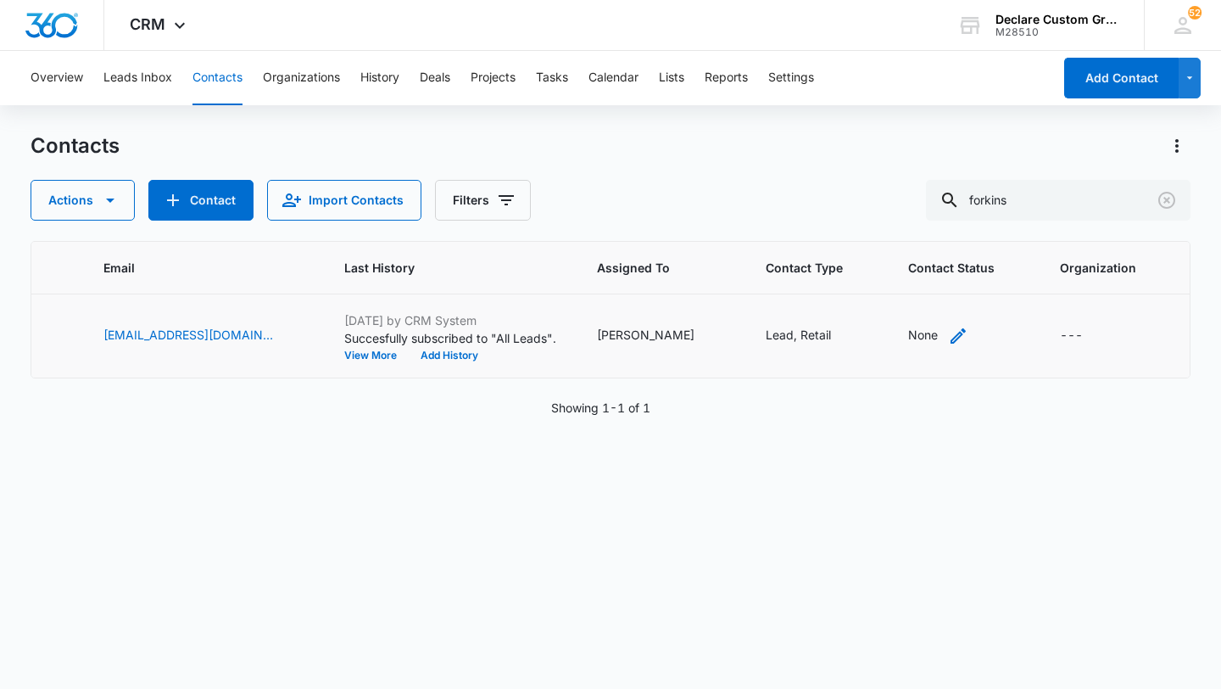
click at [951, 334] on icon "Contact Status - None - Select to Edit Field" at bounding box center [958, 335] width 15 height 15
click at [898, 224] on div at bounding box center [896, 227] width 27 height 27
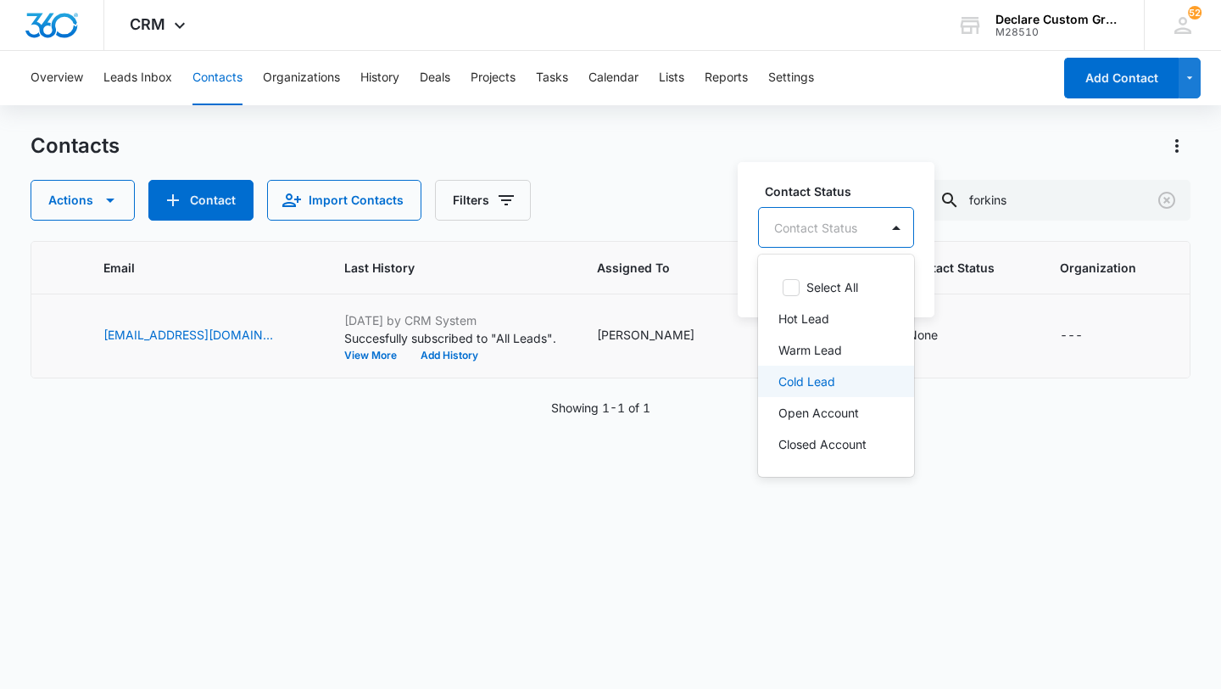
click at [835, 373] on div "Cold Lead" at bounding box center [835, 381] width 112 height 18
click at [899, 222] on div at bounding box center [898, 226] width 27 height 27
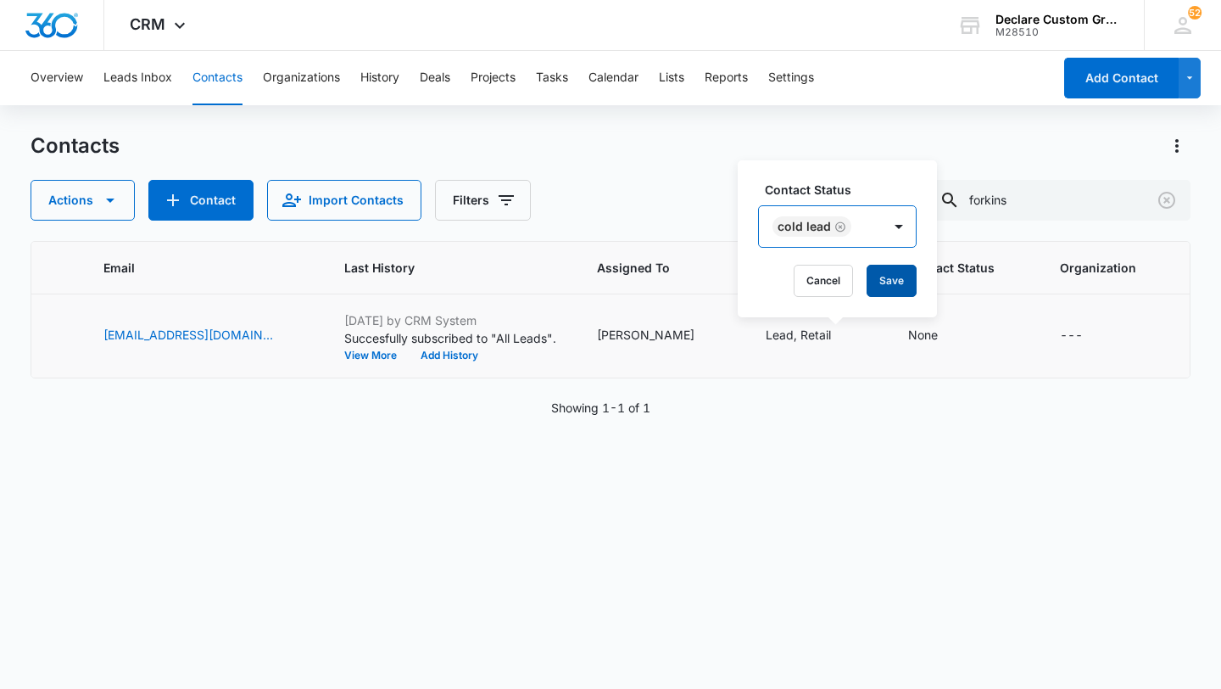
click at [895, 283] on button "Save" at bounding box center [892, 281] width 50 height 32
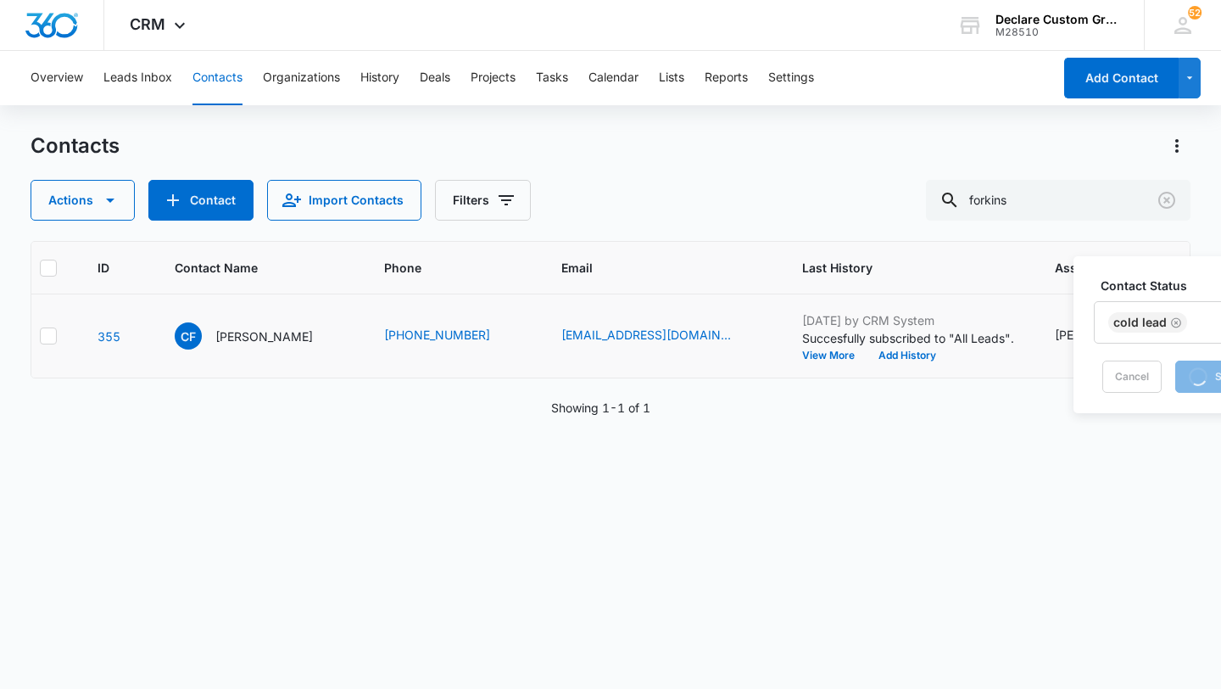
scroll to position [0, 0]
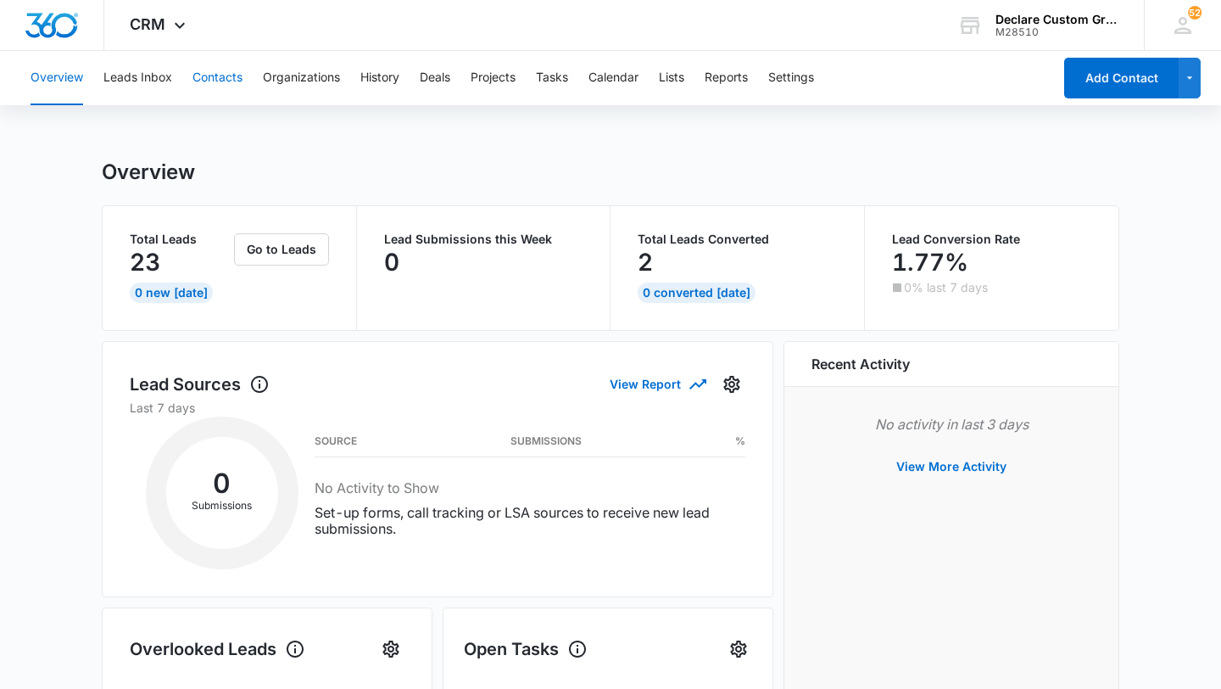
click at [216, 74] on button "Contacts" at bounding box center [218, 78] width 50 height 54
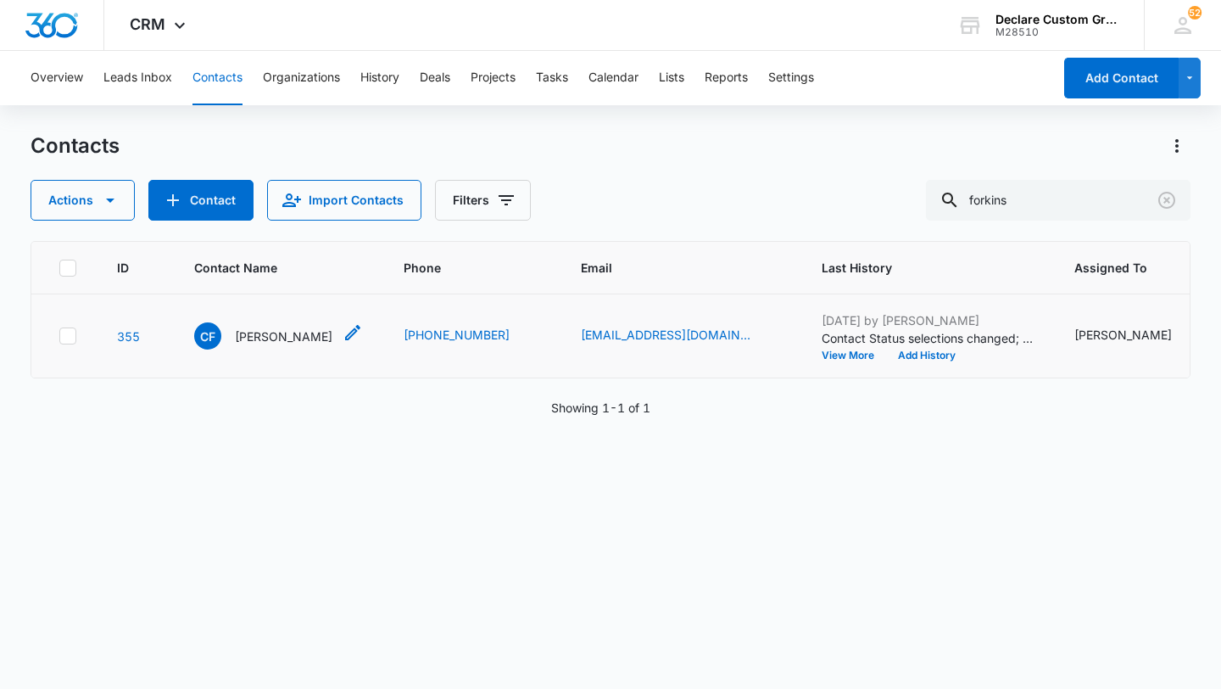
click at [254, 336] on p "Colin Forkins" at bounding box center [284, 336] width 98 height 18
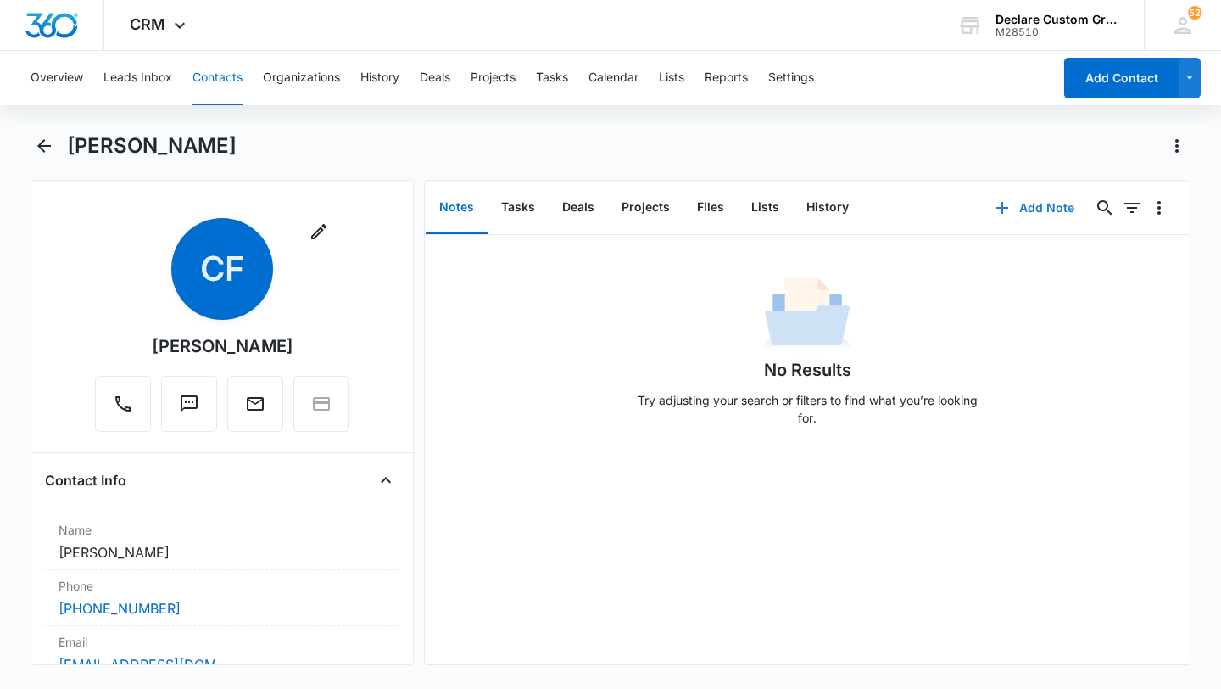
click at [1045, 205] on button "Add Note" at bounding box center [1035, 207] width 113 height 41
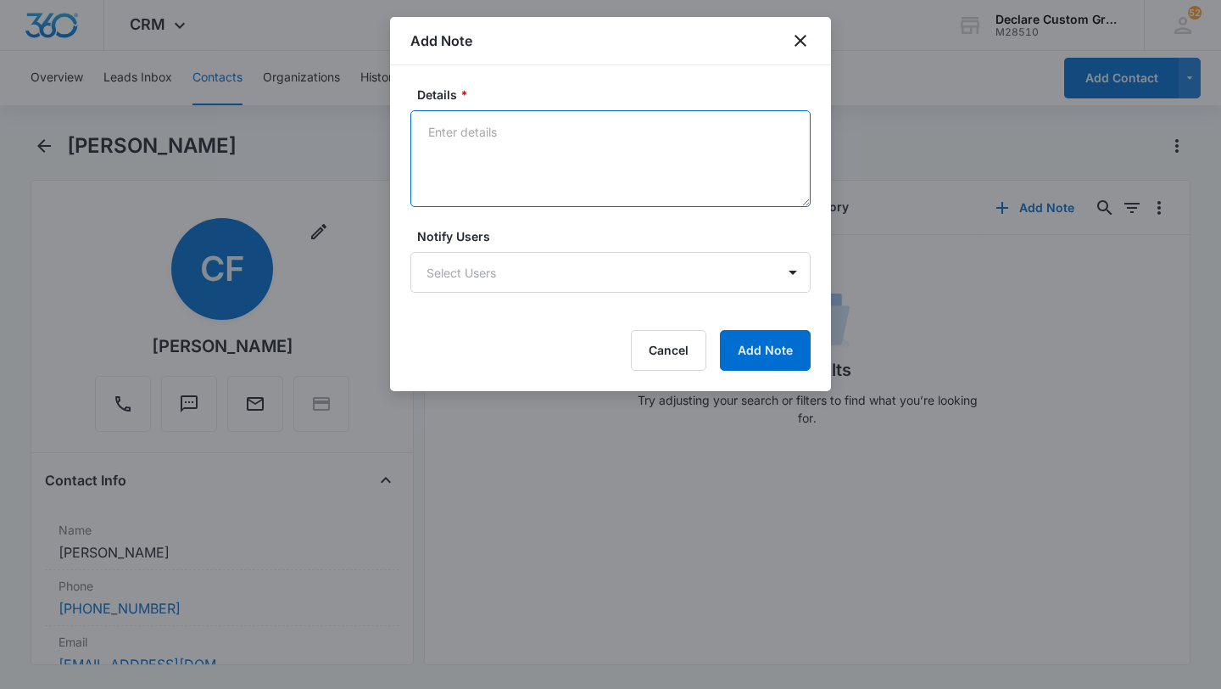
click at [492, 143] on textarea "Details *" at bounding box center [610, 158] width 400 height 97
type textarea "D"
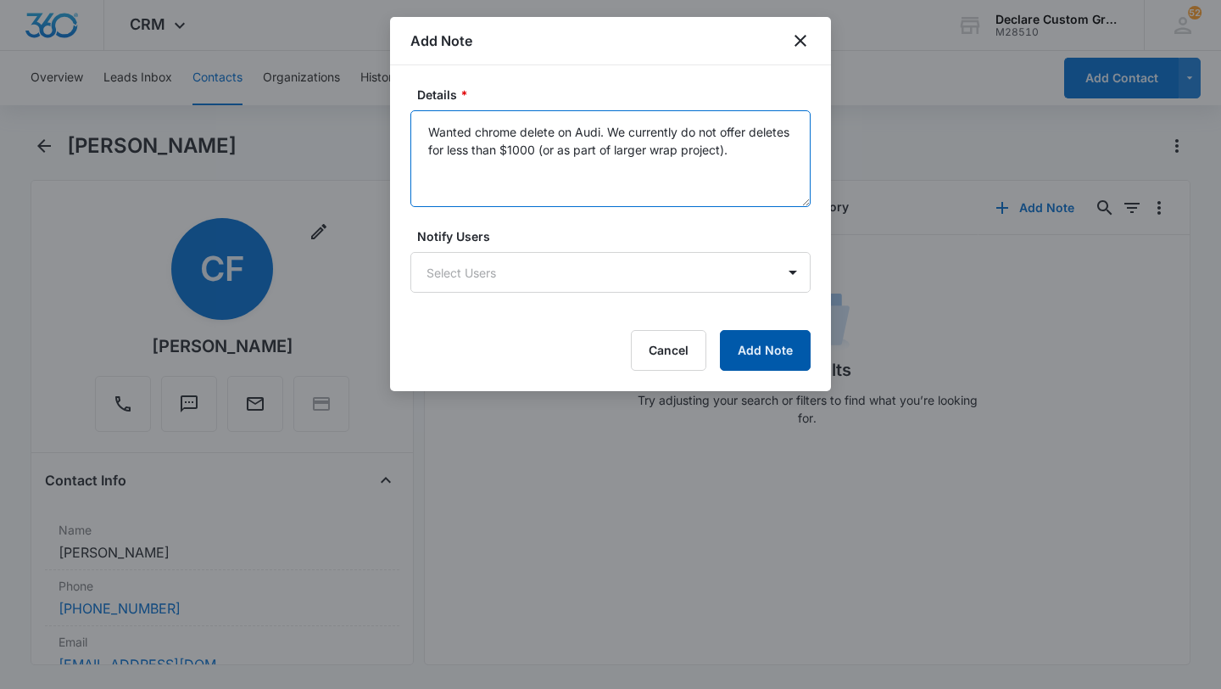
type textarea "Wanted chrome delete on Audi. We currently do not offer deletes for less than $…"
click at [755, 356] on button "Add Note" at bounding box center [765, 350] width 91 height 41
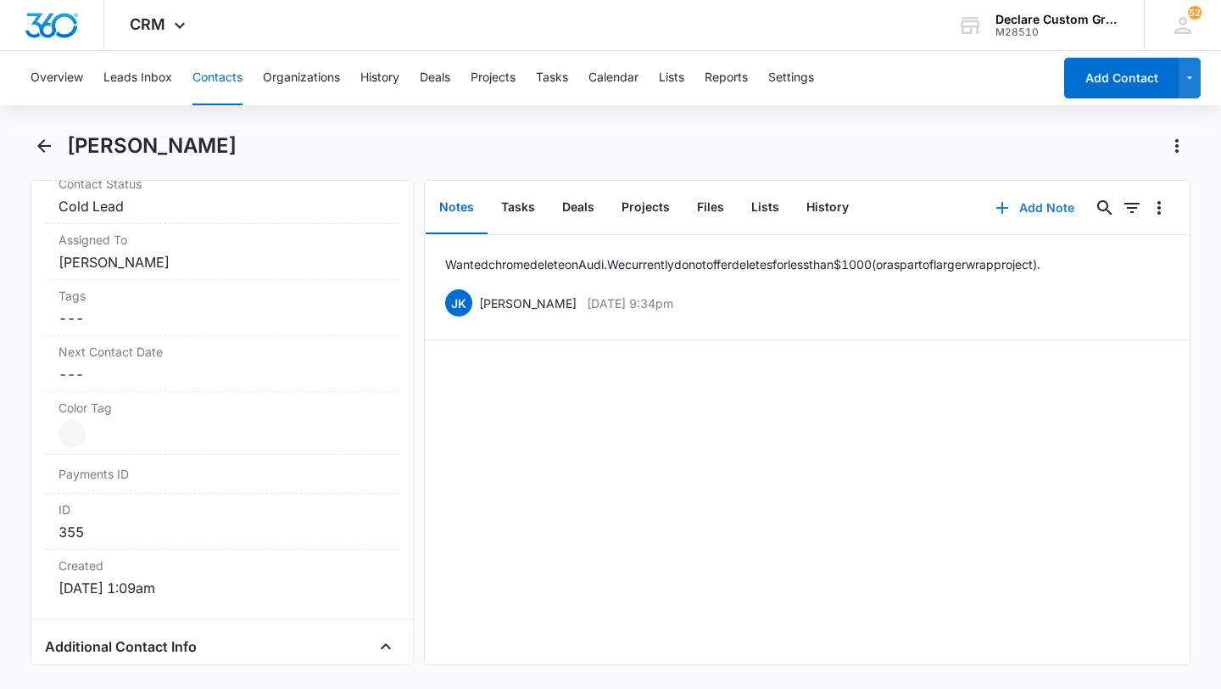
scroll to position [814, 0]
click at [1158, 303] on button "Edit" at bounding box center [1161, 303] width 18 height 32
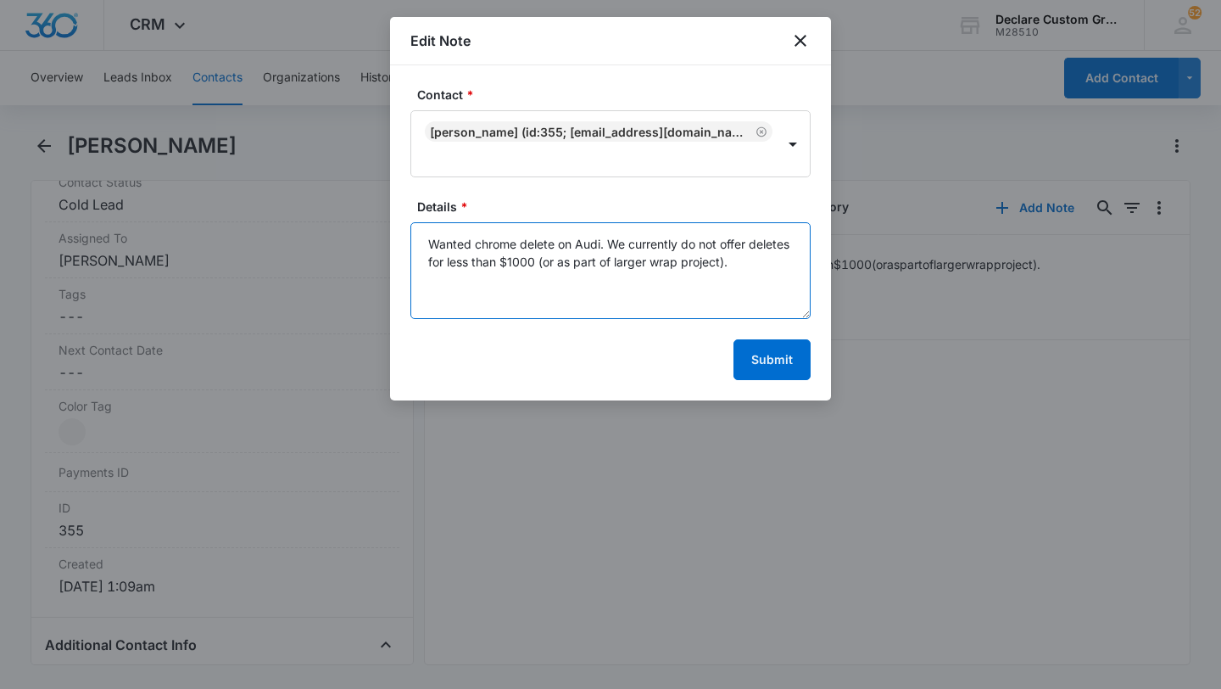
click at [431, 243] on textarea "Wanted chrome delete on Audi. We currently do not offer deletes for less than $…" at bounding box center [610, 270] width 400 height 97
type textarea "5/15/25: Wanted chrome delete on Audi. We currently do not offer deletes for le…"
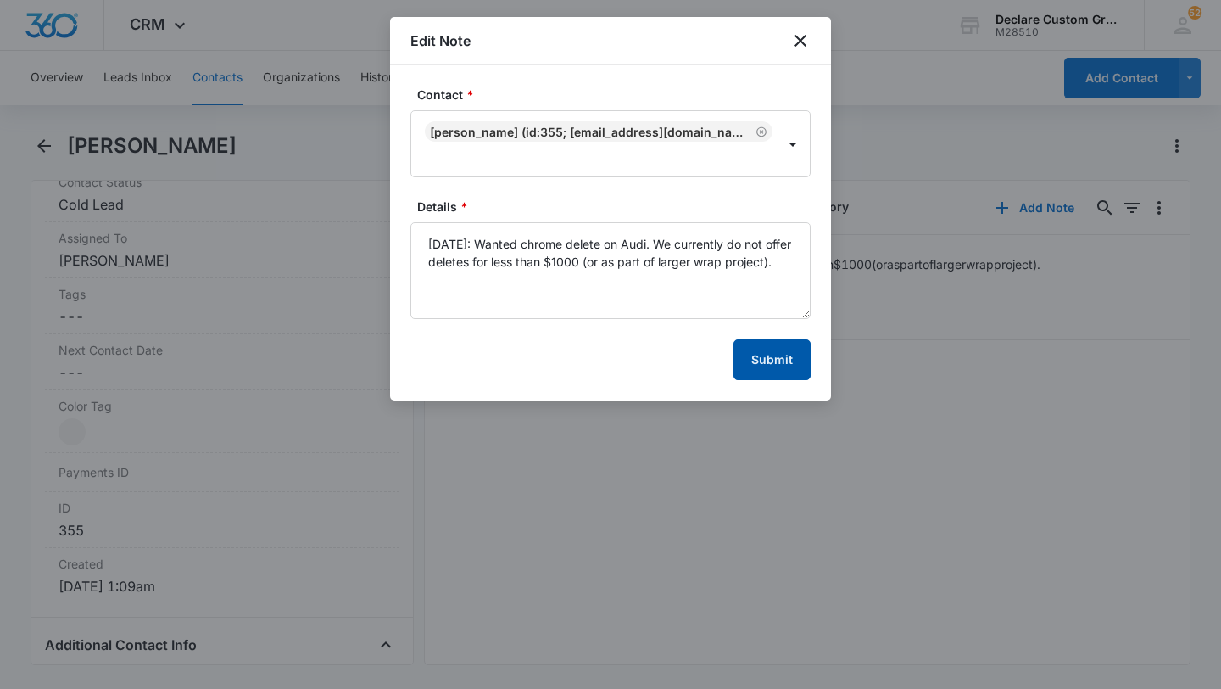
click at [789, 366] on button "Submit" at bounding box center [772, 359] width 77 height 41
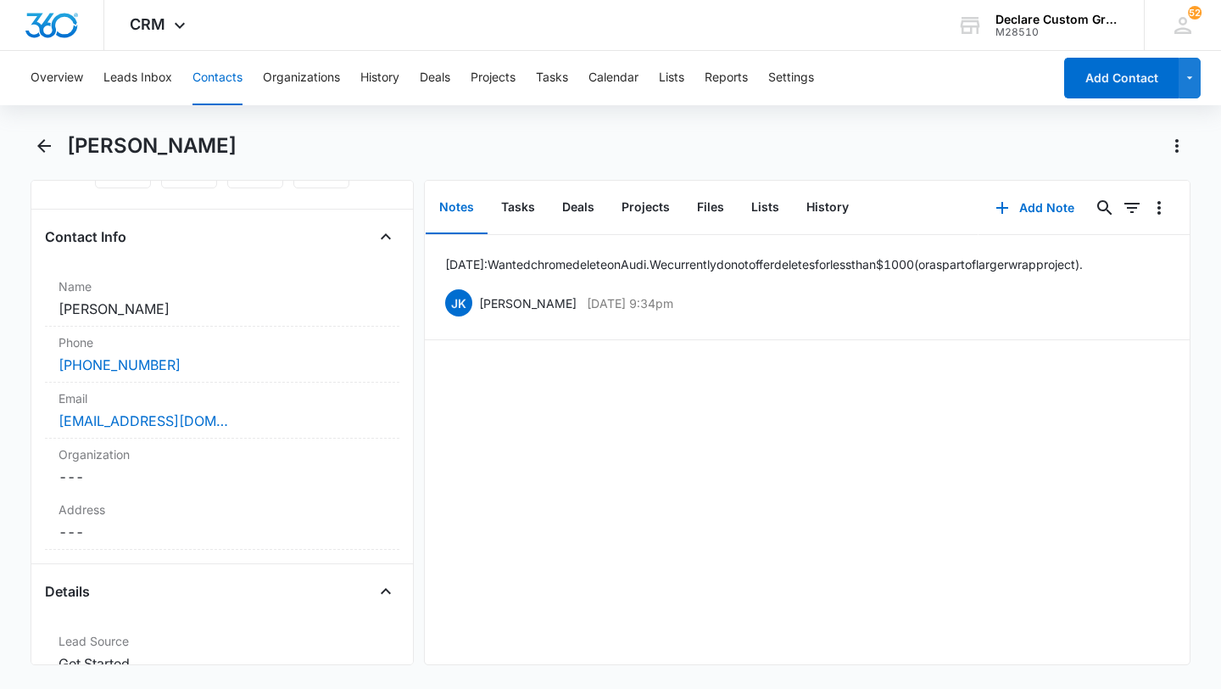
scroll to position [0, 0]
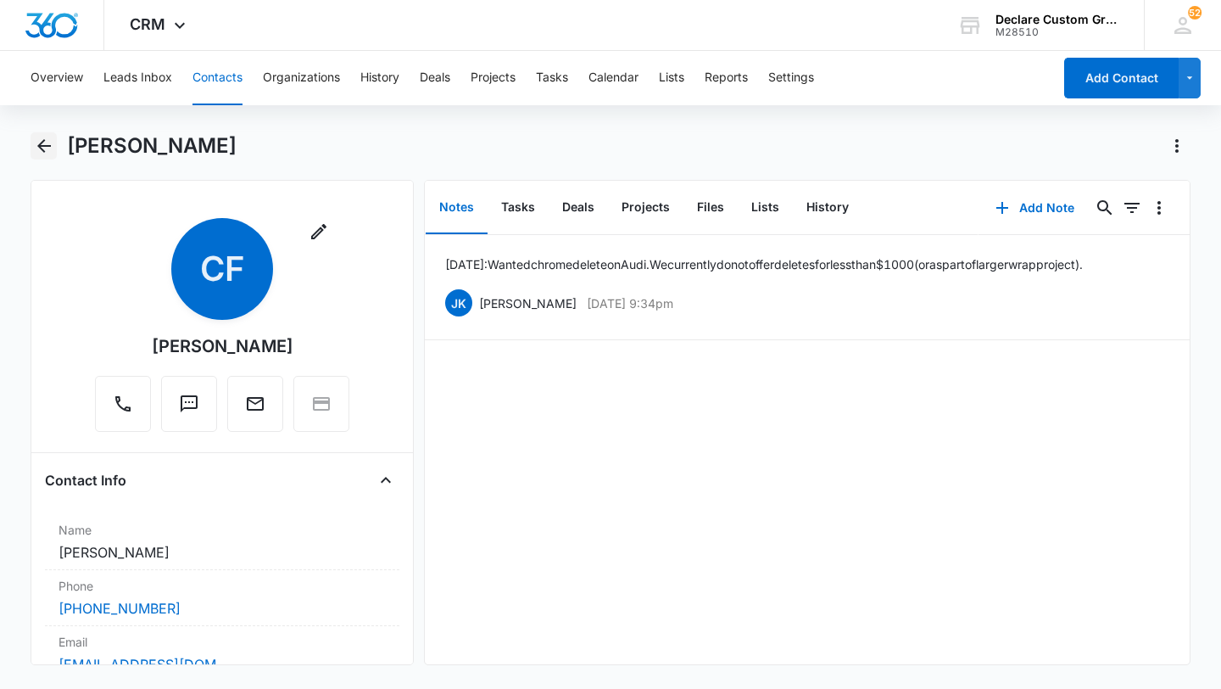
click at [45, 149] on icon "Back" at bounding box center [44, 146] width 20 height 20
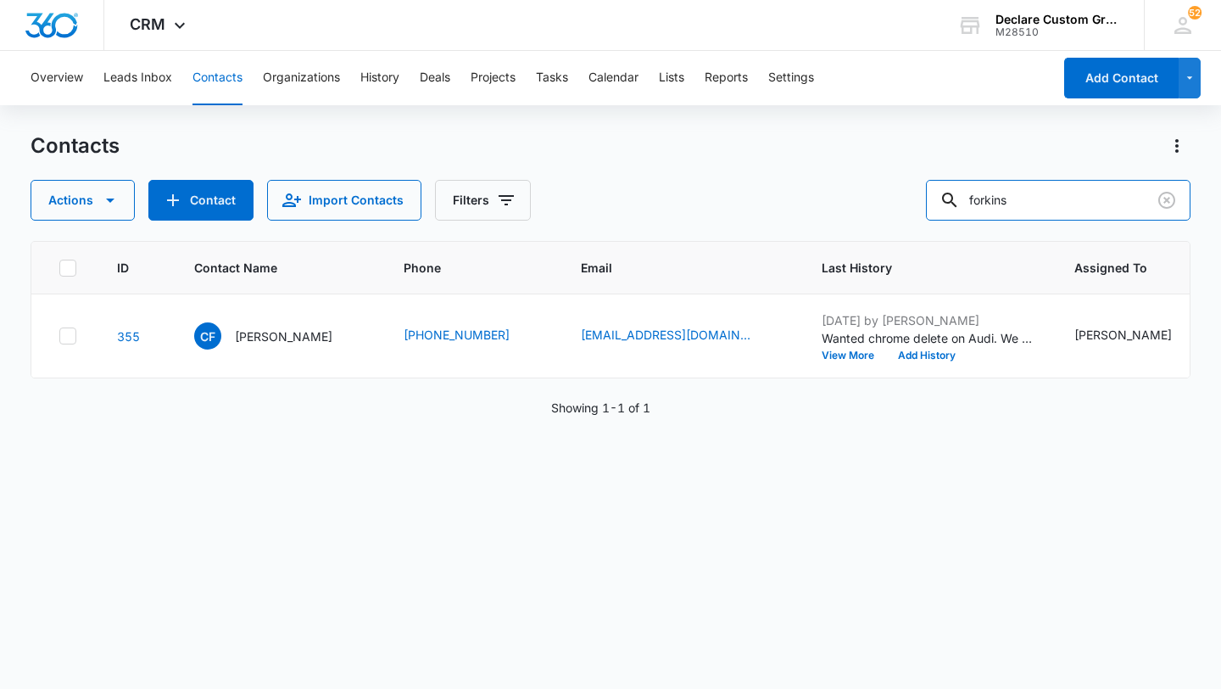
drag, startPoint x: 1114, startPoint y: 213, endPoint x: 867, endPoint y: 173, distance: 250.8
click at [867, 173] on div "Contacts Actions Contact Import Contacts Filters forkins" at bounding box center [611, 176] width 1160 height 88
type input "Pina"
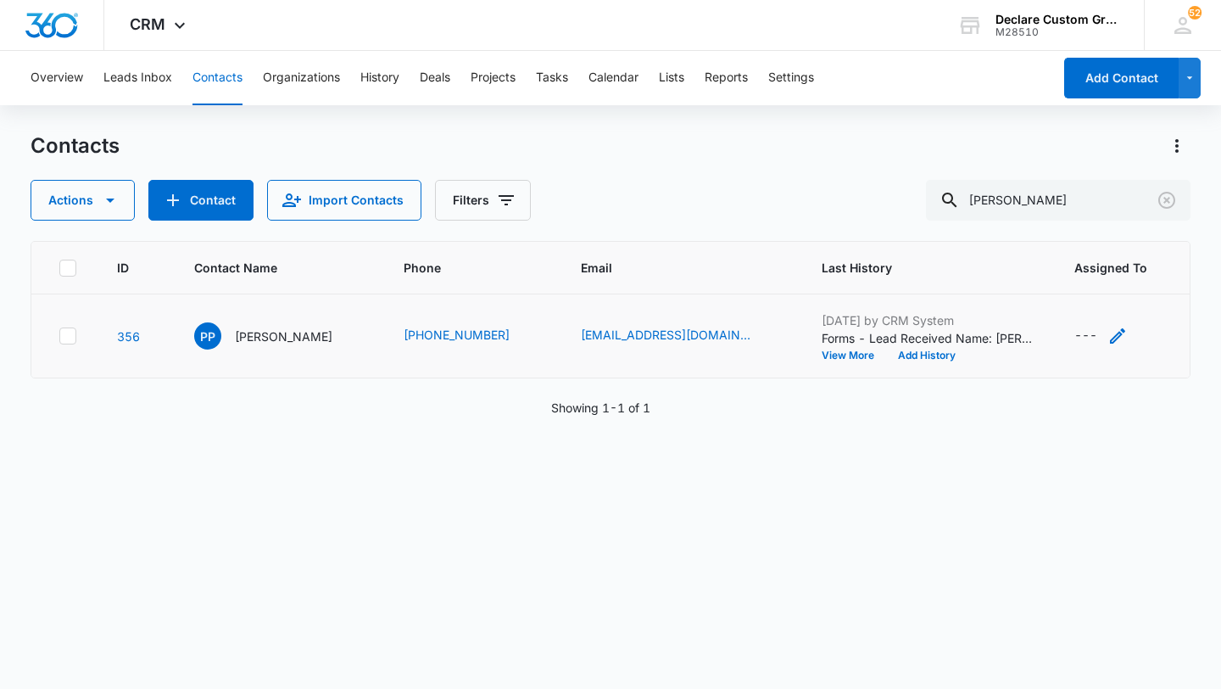
click at [1110, 337] on icon "Assigned To - - Select to Edit Field" at bounding box center [1117, 335] width 15 height 15
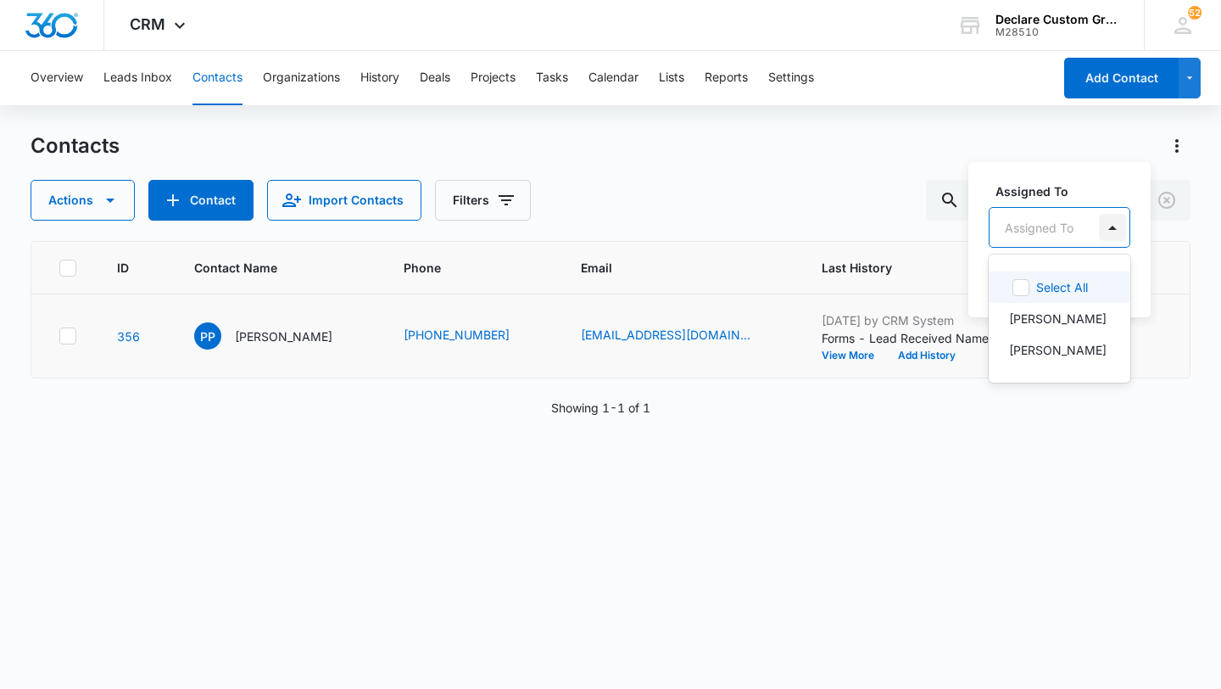
click at [1115, 224] on div at bounding box center [1112, 227] width 27 height 27
click at [1088, 349] on div "[PERSON_NAME]" at bounding box center [1058, 350] width 98 height 18
click at [1151, 225] on div at bounding box center [1164, 226] width 27 height 27
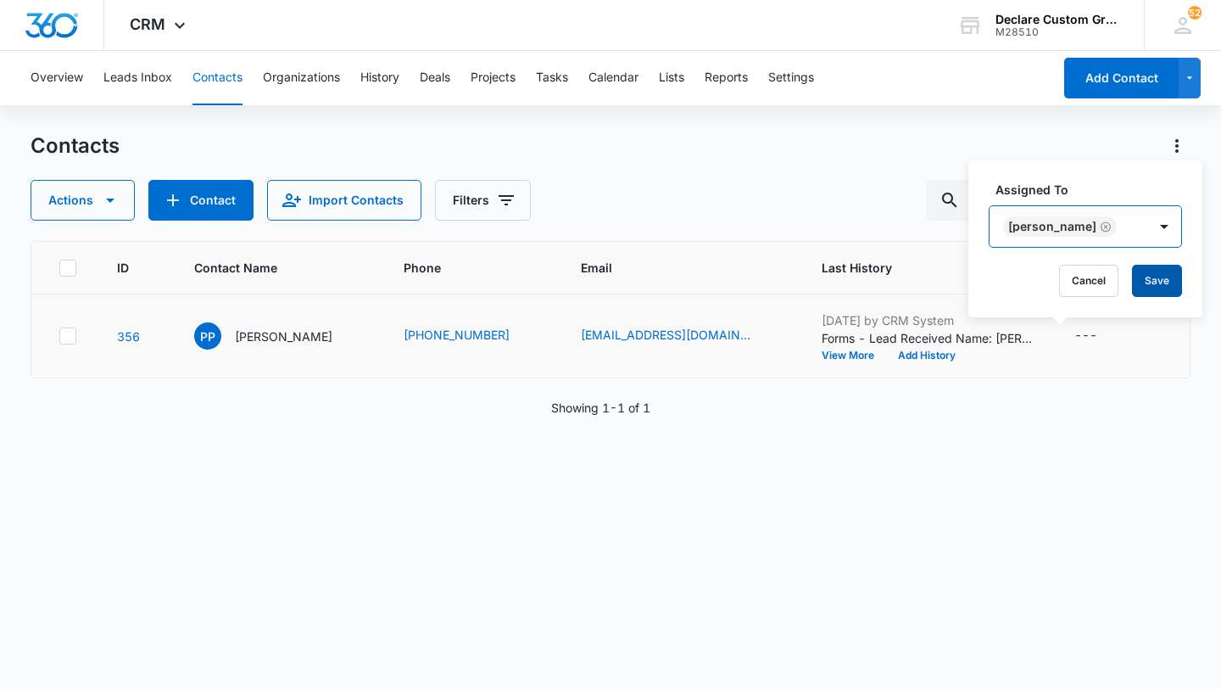
click at [1139, 279] on button "Save" at bounding box center [1157, 281] width 50 height 32
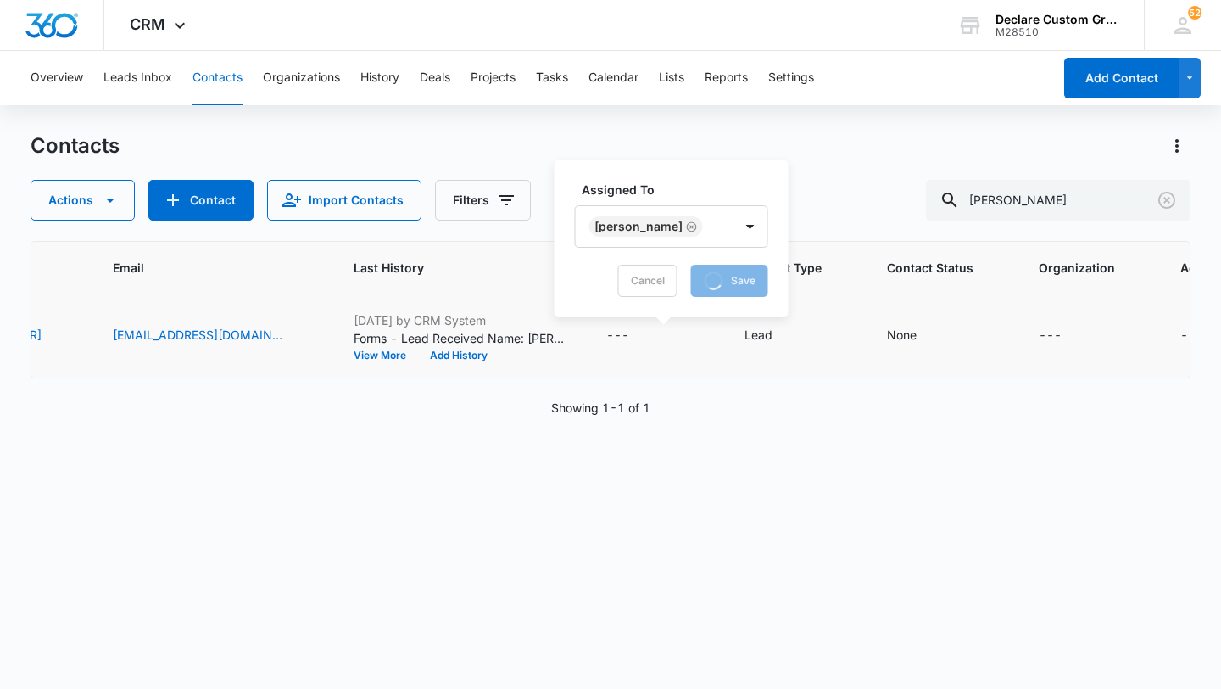
scroll to position [0, 475]
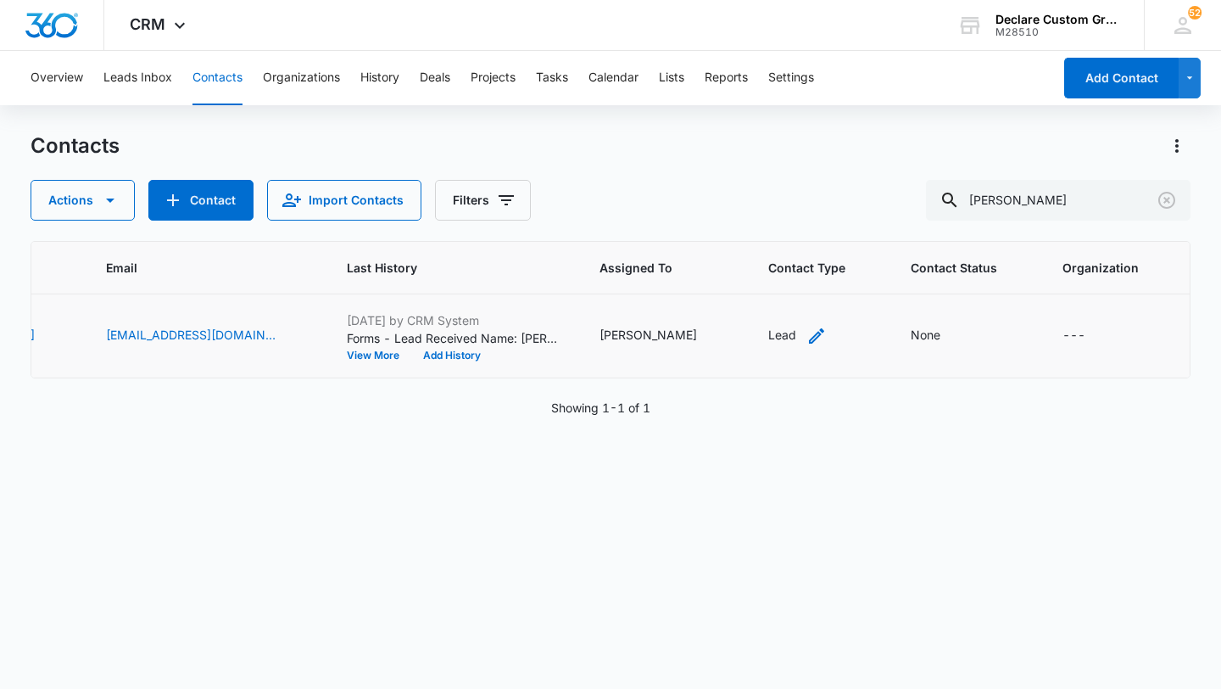
click at [809, 336] on icon "Contact Type - Lead - Select to Edit Field" at bounding box center [816, 335] width 15 height 15
click at [782, 222] on div at bounding box center [781, 226] width 27 height 27
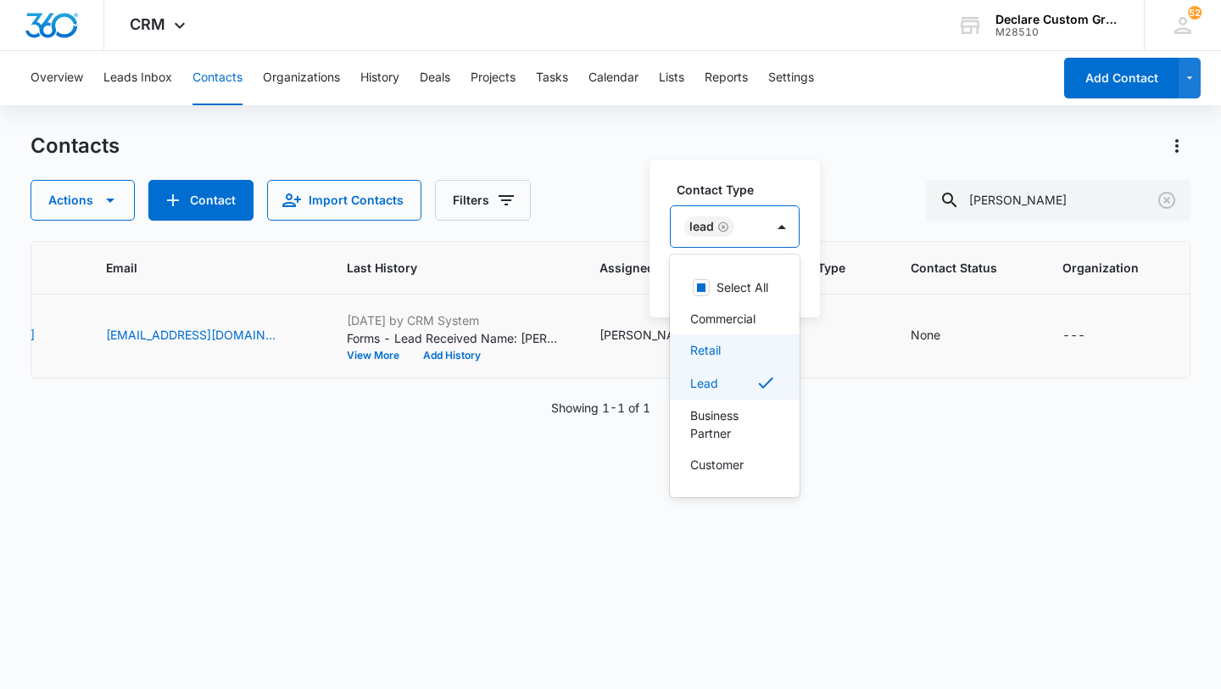
click at [725, 347] on div "Retail" at bounding box center [733, 350] width 86 height 18
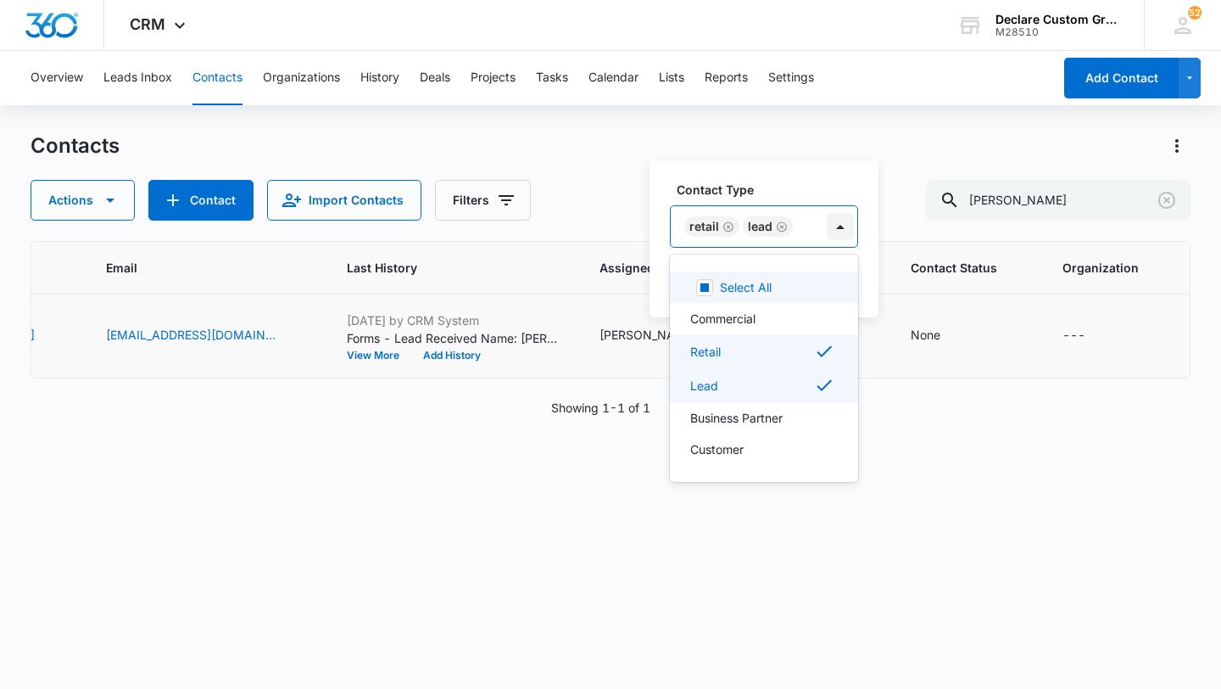
click at [836, 222] on div at bounding box center [840, 226] width 27 height 27
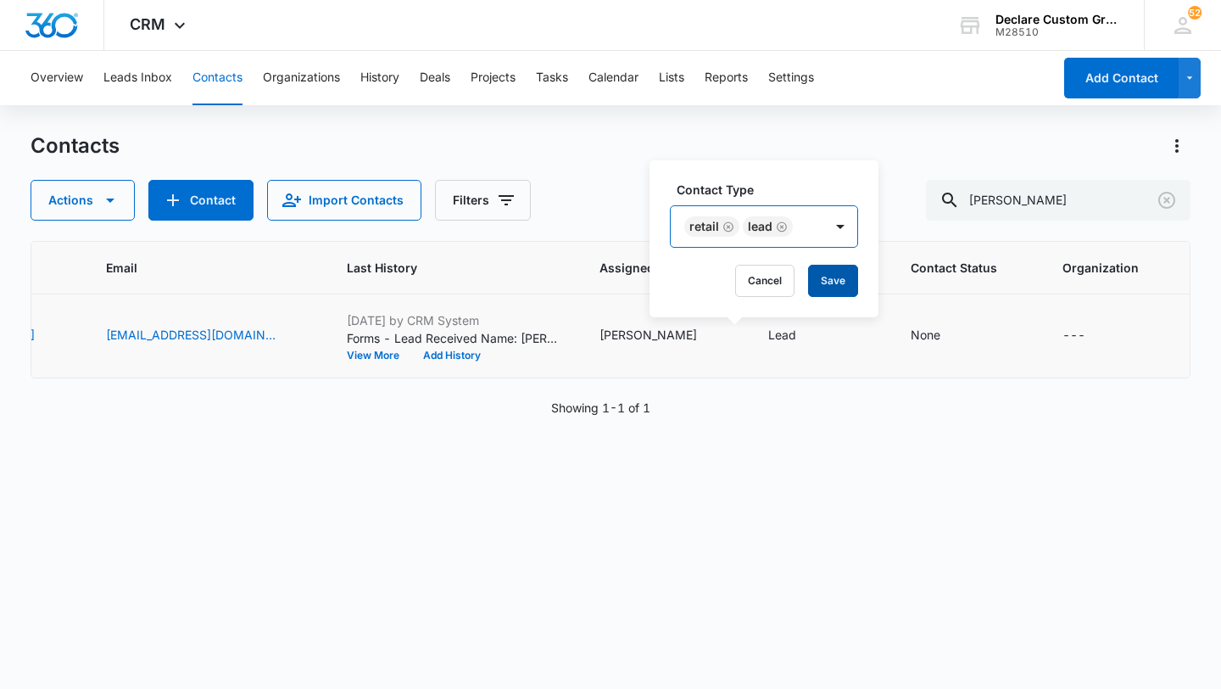
click at [829, 276] on button "Save" at bounding box center [833, 281] width 50 height 32
click at [951, 335] on icon "Contact Status - None - Select to Edit Field" at bounding box center [961, 336] width 20 height 20
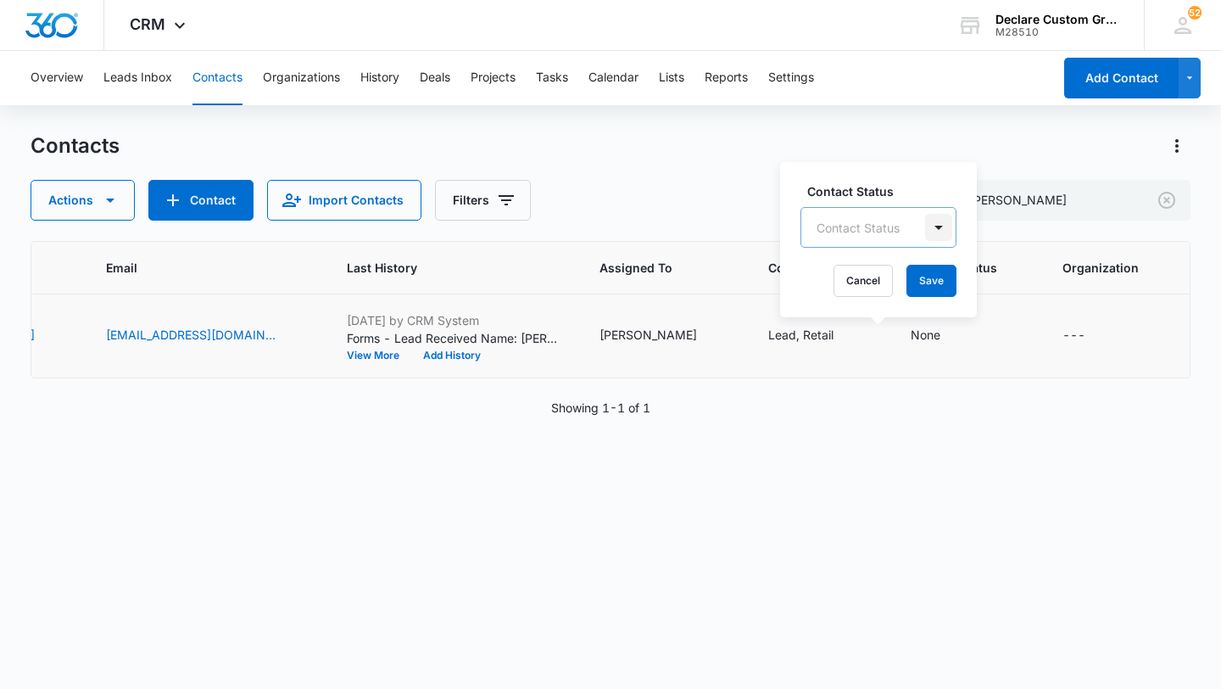
click at [937, 225] on div at bounding box center [938, 227] width 27 height 27
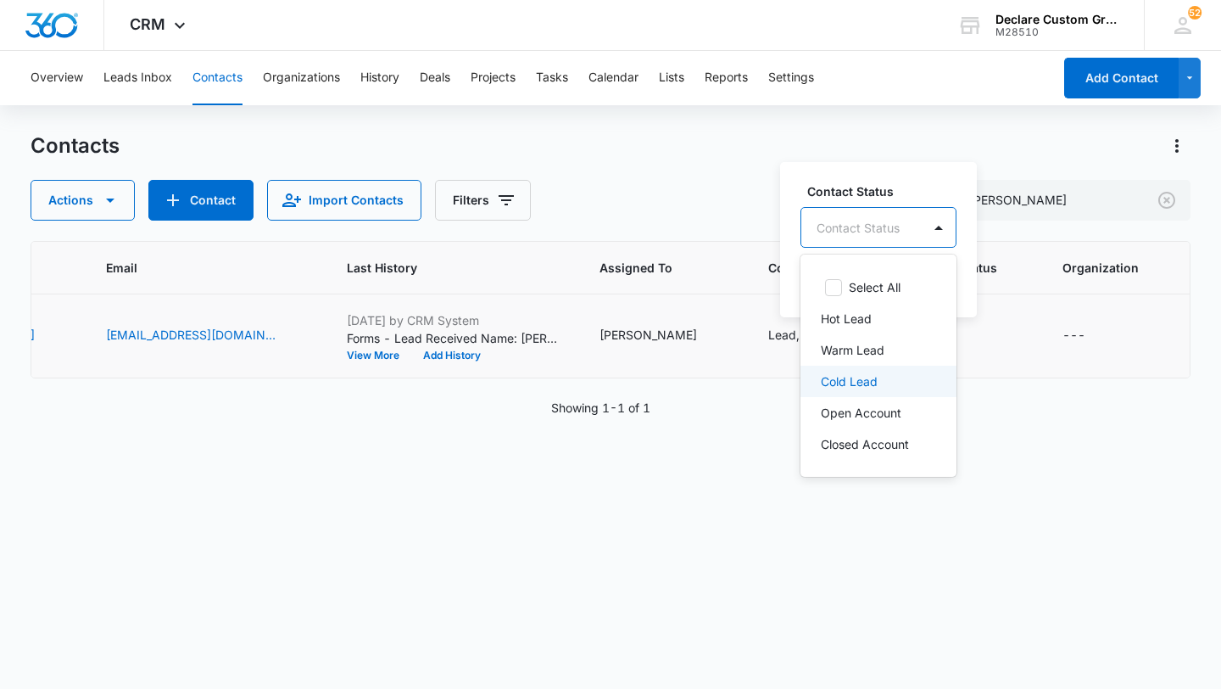
click at [834, 370] on div "Cold Lead" at bounding box center [879, 381] width 156 height 31
click at [939, 224] on div at bounding box center [941, 226] width 27 height 27
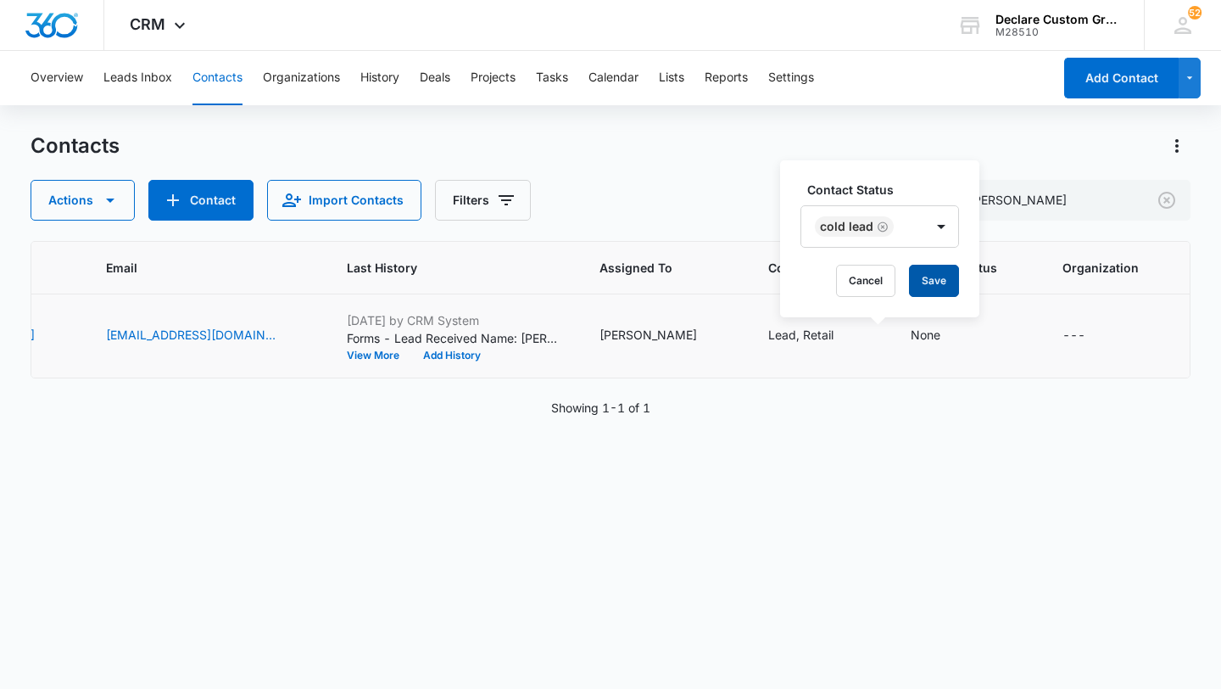
click at [933, 276] on button "Save" at bounding box center [934, 281] width 50 height 32
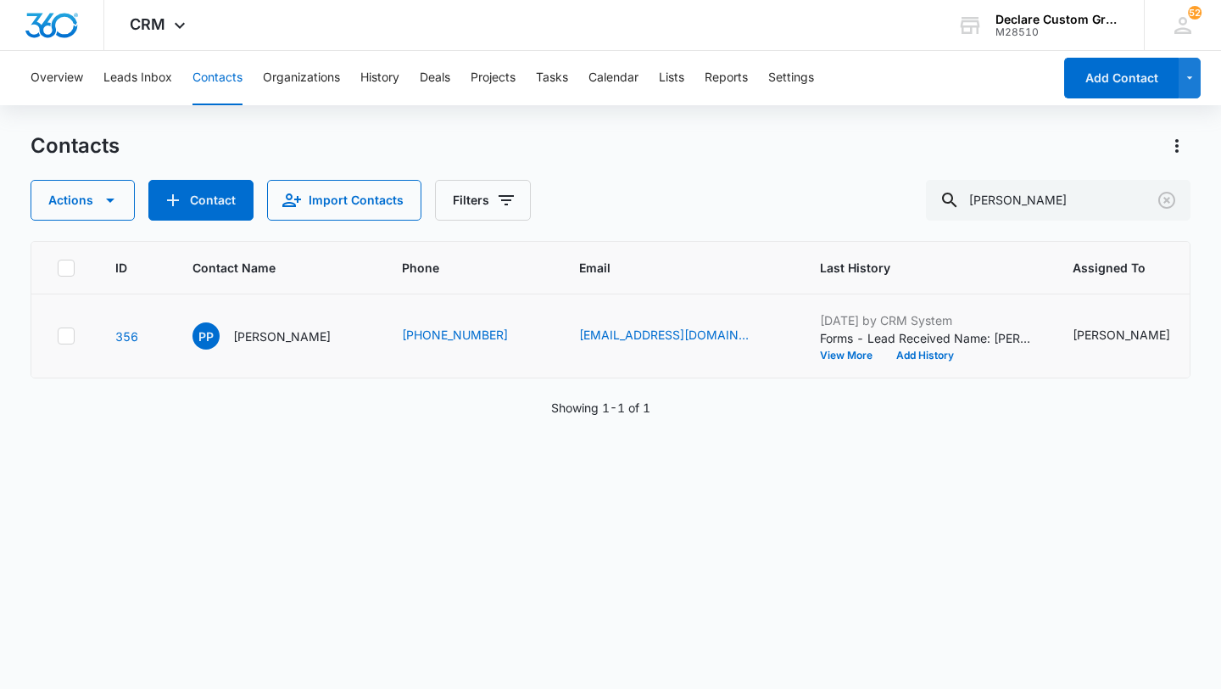
scroll to position [0, 0]
click at [279, 334] on p "[PERSON_NAME]" at bounding box center [284, 336] width 98 height 18
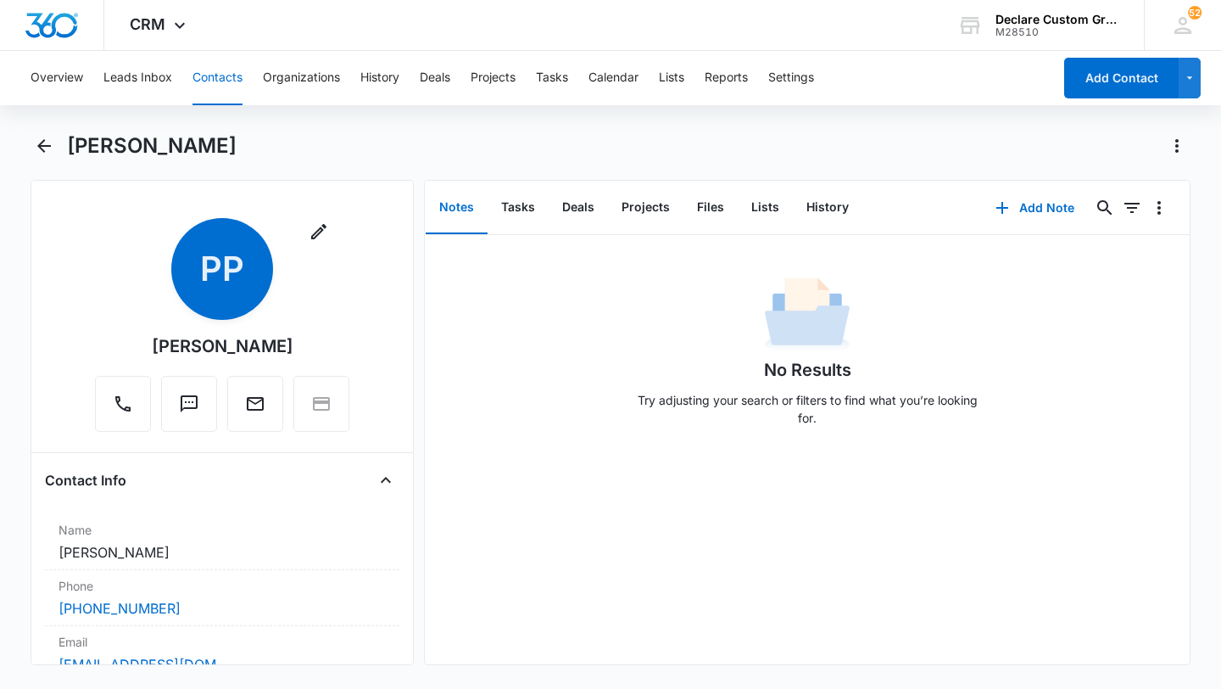
click at [456, 204] on button "Notes" at bounding box center [457, 207] width 62 height 53
click at [1045, 205] on button "Add Note" at bounding box center [1035, 207] width 113 height 41
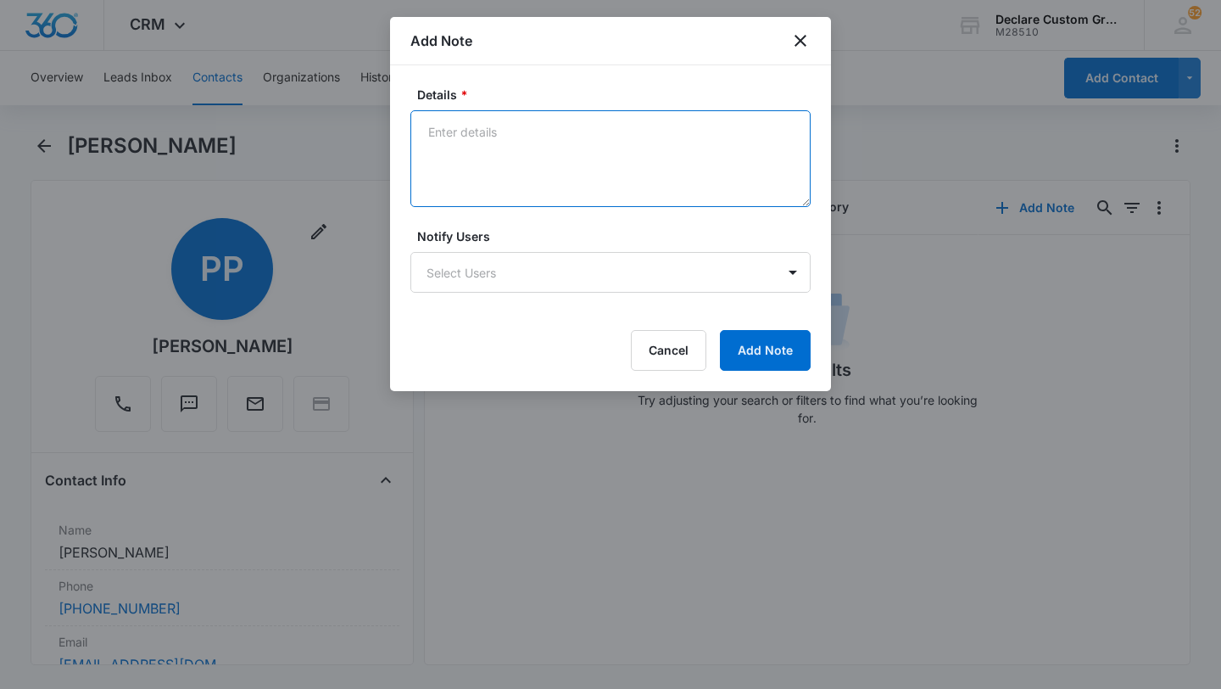
click at [536, 126] on textarea "Details *" at bounding box center [610, 158] width 400 height 97
paste textarea "Left a voicemail. Also emailed regarding their interest in a color change."
click at [707, 181] on textarea "5/15/25: Left a voicemail. Also emailed regarding their interest in a color cha…" at bounding box center [610, 158] width 400 height 97
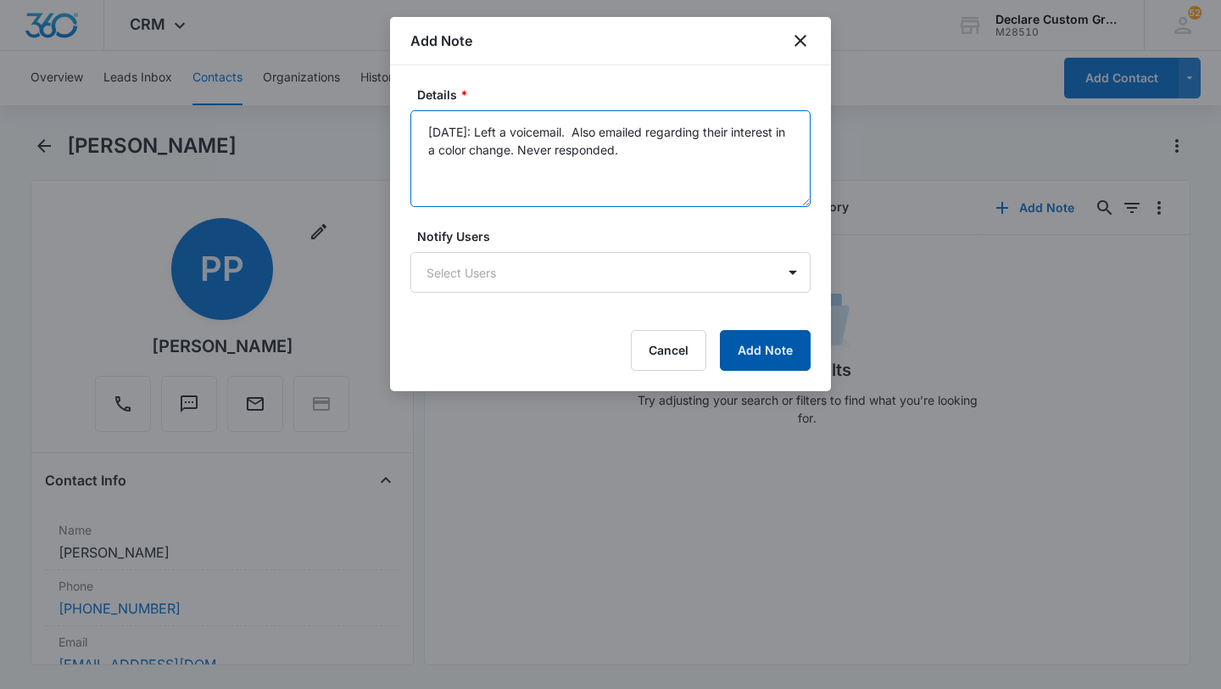
type textarea "[DATE]: Left a voicemail. Also emailed regarding their interest in a color chan…"
click at [779, 350] on button "Add Note" at bounding box center [765, 350] width 91 height 41
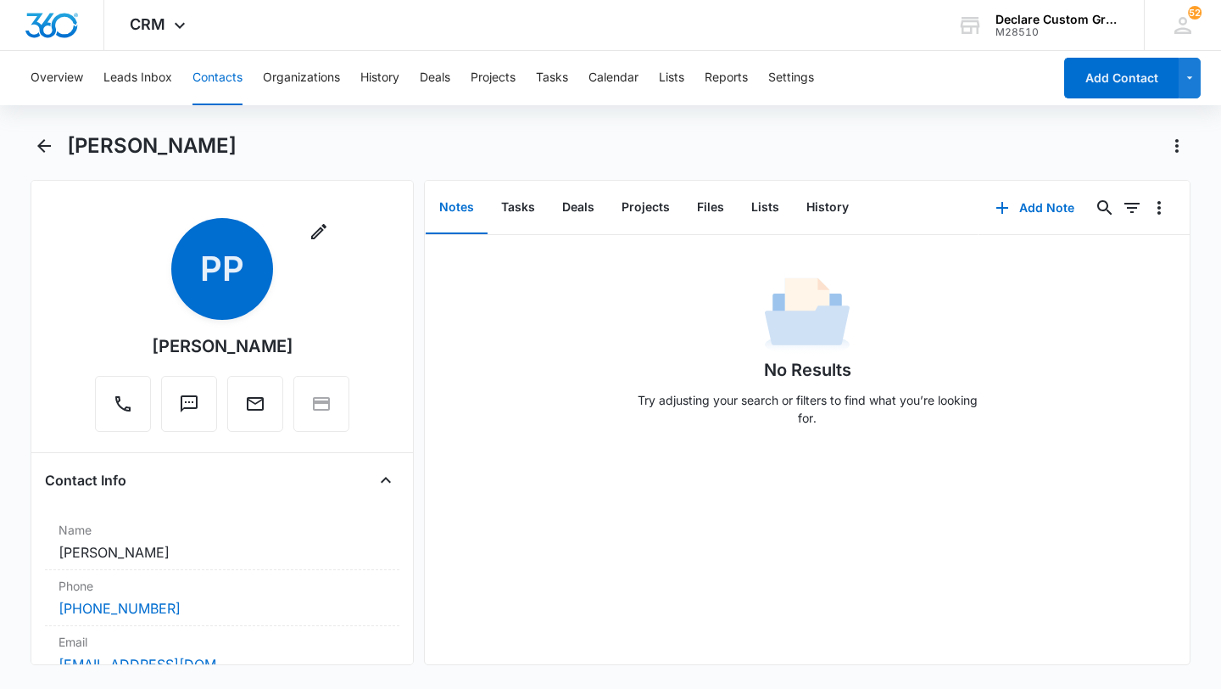
click at [228, 78] on button "Contacts" at bounding box center [218, 78] width 50 height 54
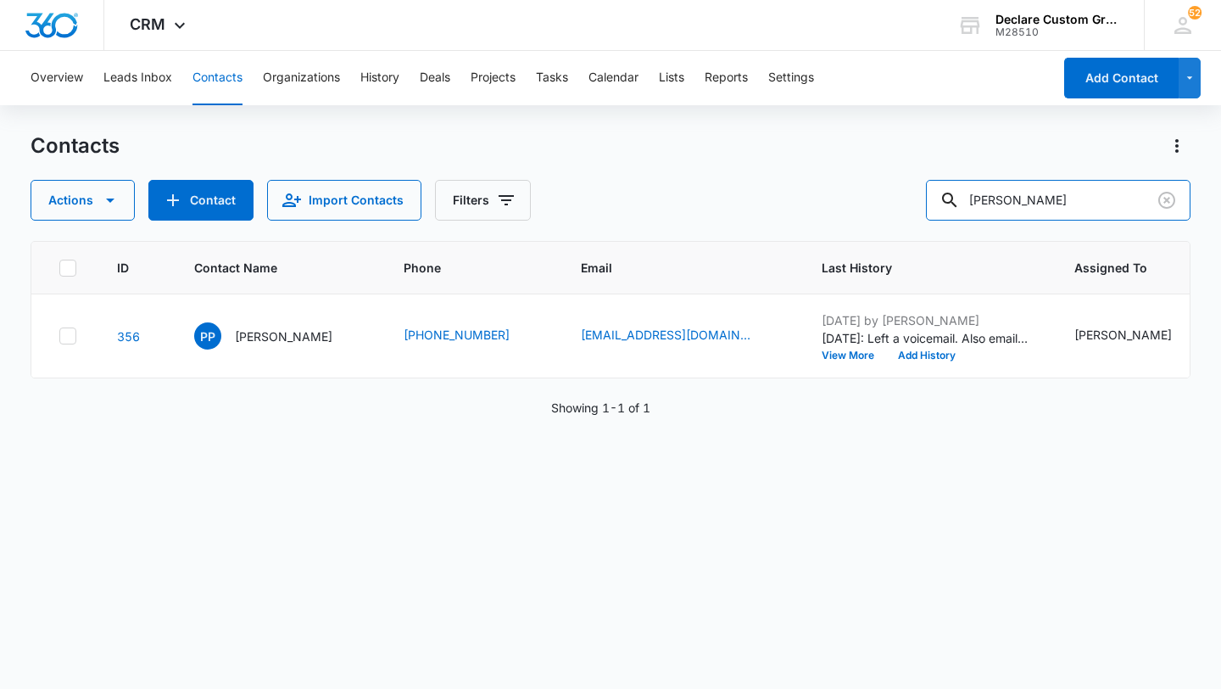
drag, startPoint x: 1068, startPoint y: 202, endPoint x: 868, endPoint y: 200, distance: 200.2
click at [868, 200] on div "Actions Contact Import Contacts Filters Pina" at bounding box center [611, 200] width 1160 height 41
type input "forkins"
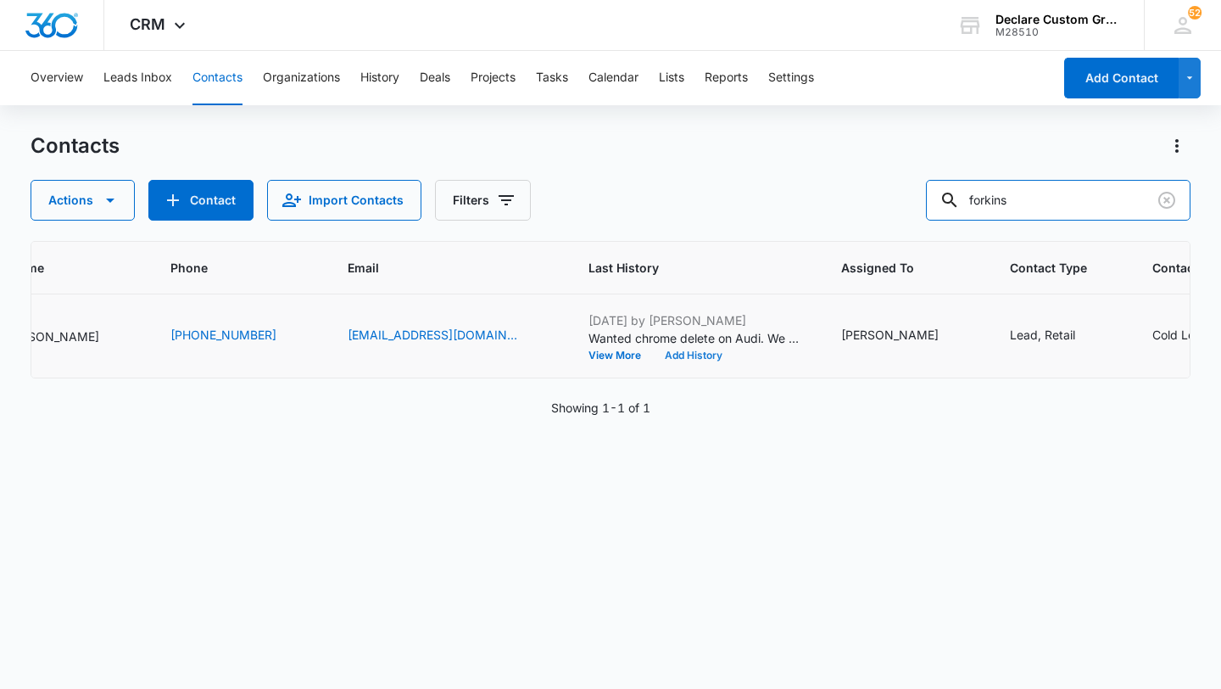
scroll to position [0, 238]
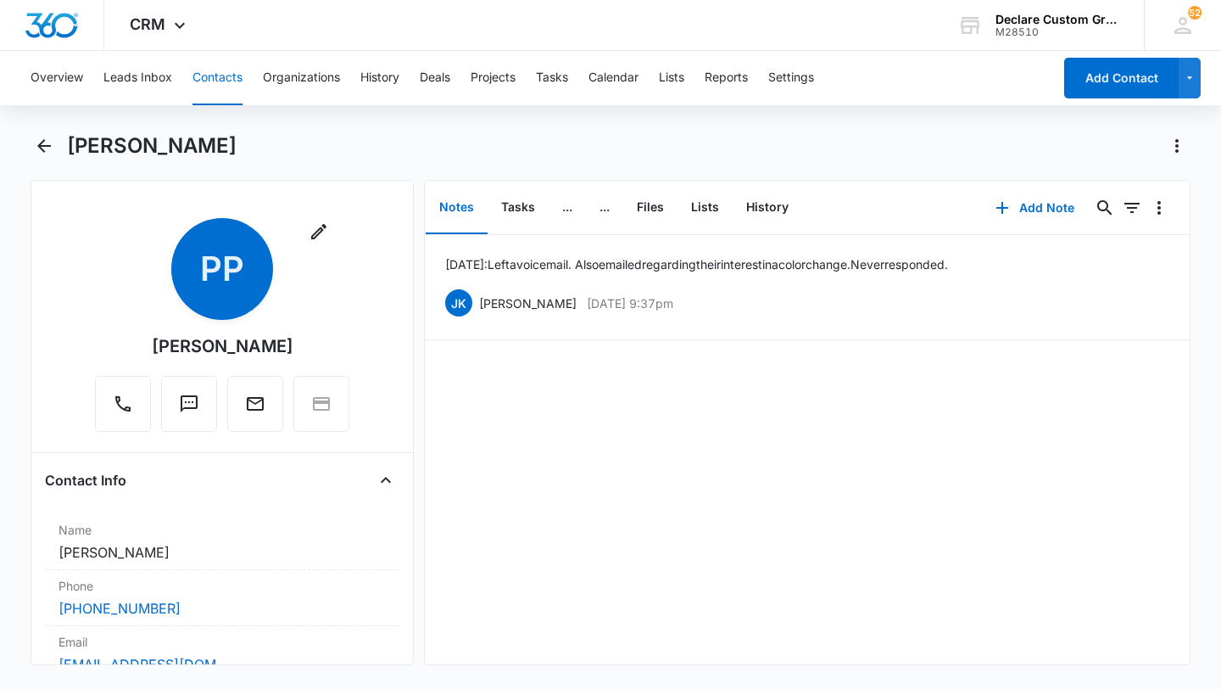
click at [218, 74] on button "Contacts" at bounding box center [218, 78] width 50 height 54
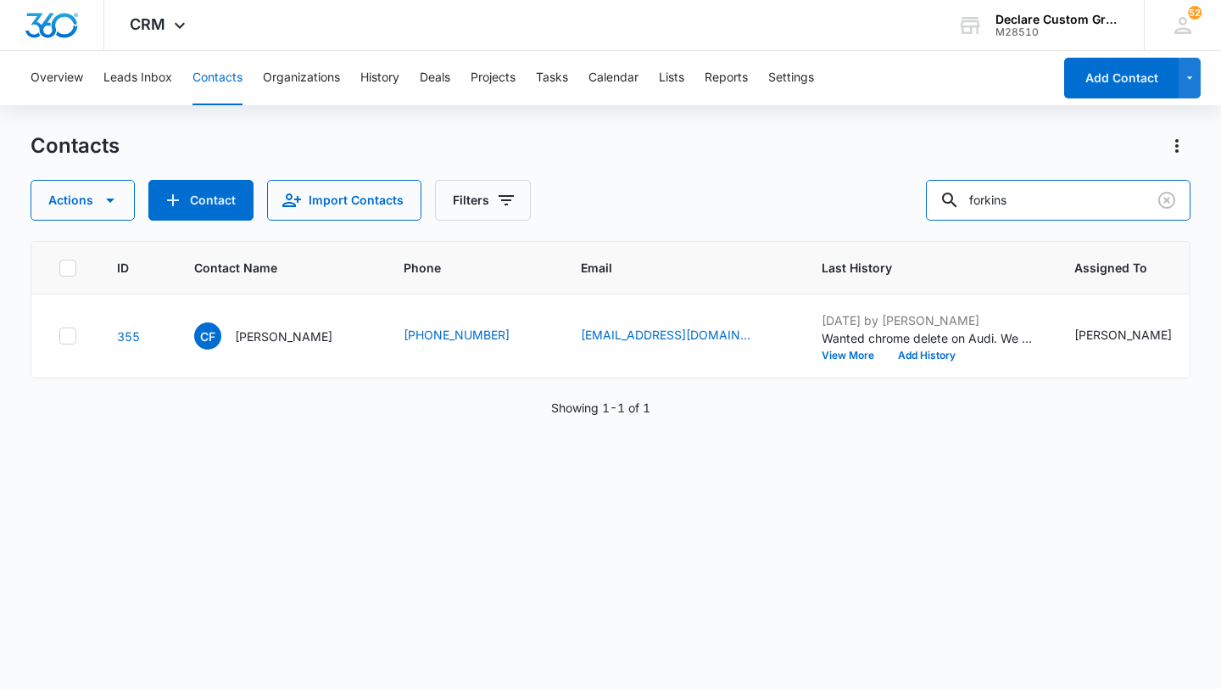
drag, startPoint x: 1092, startPoint y: 203, endPoint x: 897, endPoint y: 176, distance: 196.8
click at [897, 176] on div "Contacts Actions Contact Import Contacts Filters forkins" at bounding box center [611, 176] width 1160 height 88
type input "sari"
click at [1110, 336] on icon "Assigned To - - Select to Edit Field" at bounding box center [1117, 335] width 15 height 15
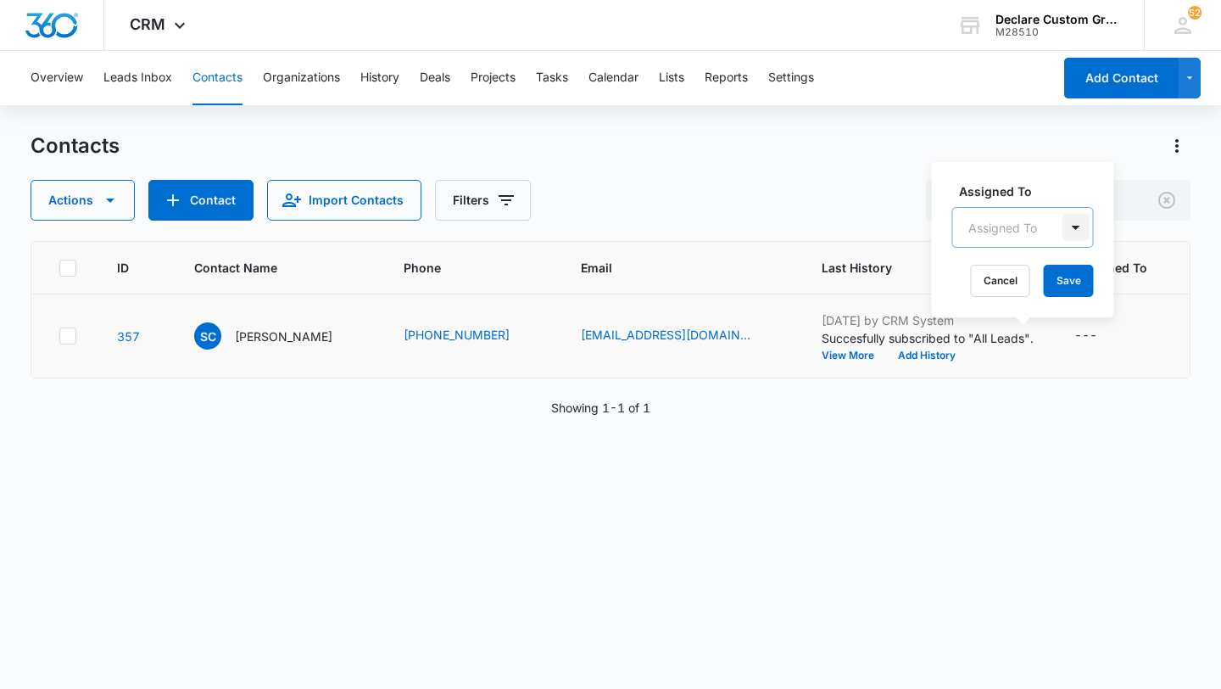
click at [1079, 231] on div at bounding box center [1076, 227] width 27 height 27
click at [1034, 347] on p "[PERSON_NAME]" at bounding box center [1022, 350] width 98 height 18
click at [1114, 227] on div at bounding box center [1127, 226] width 27 height 27
click at [1101, 282] on button "Save" at bounding box center [1121, 281] width 50 height 32
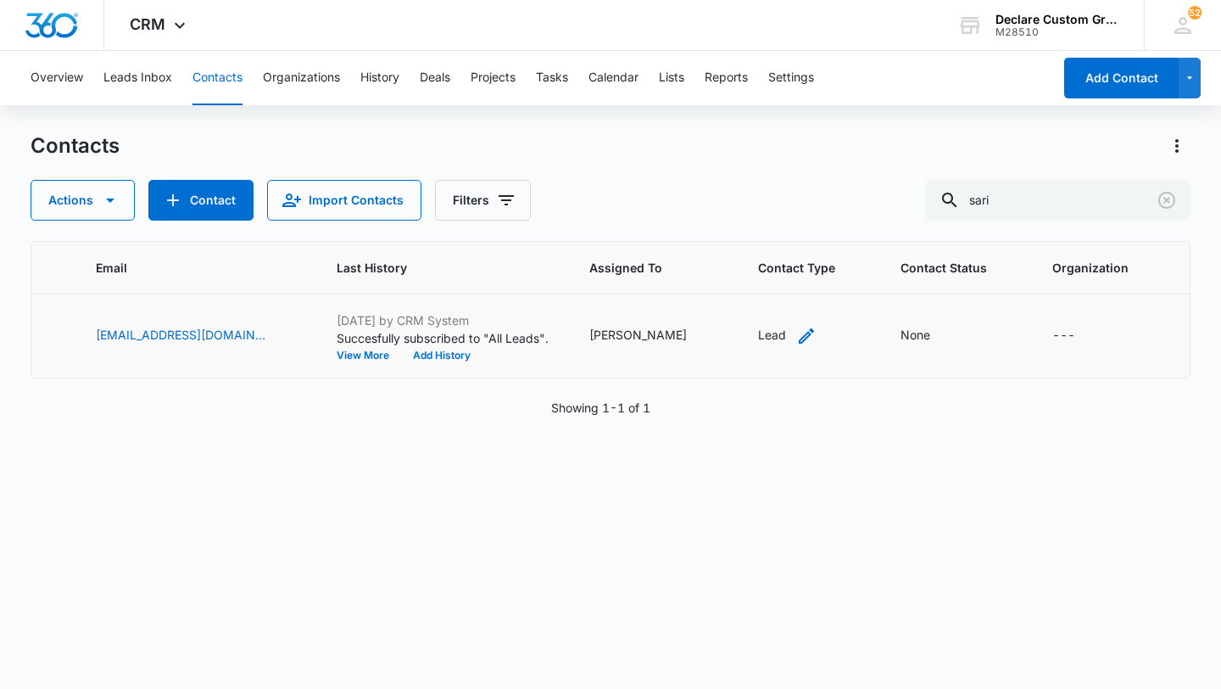
scroll to position [0, 482]
click at [802, 334] on icon "Contact Type - Lead - Select to Edit Field" at bounding box center [809, 335] width 15 height 15
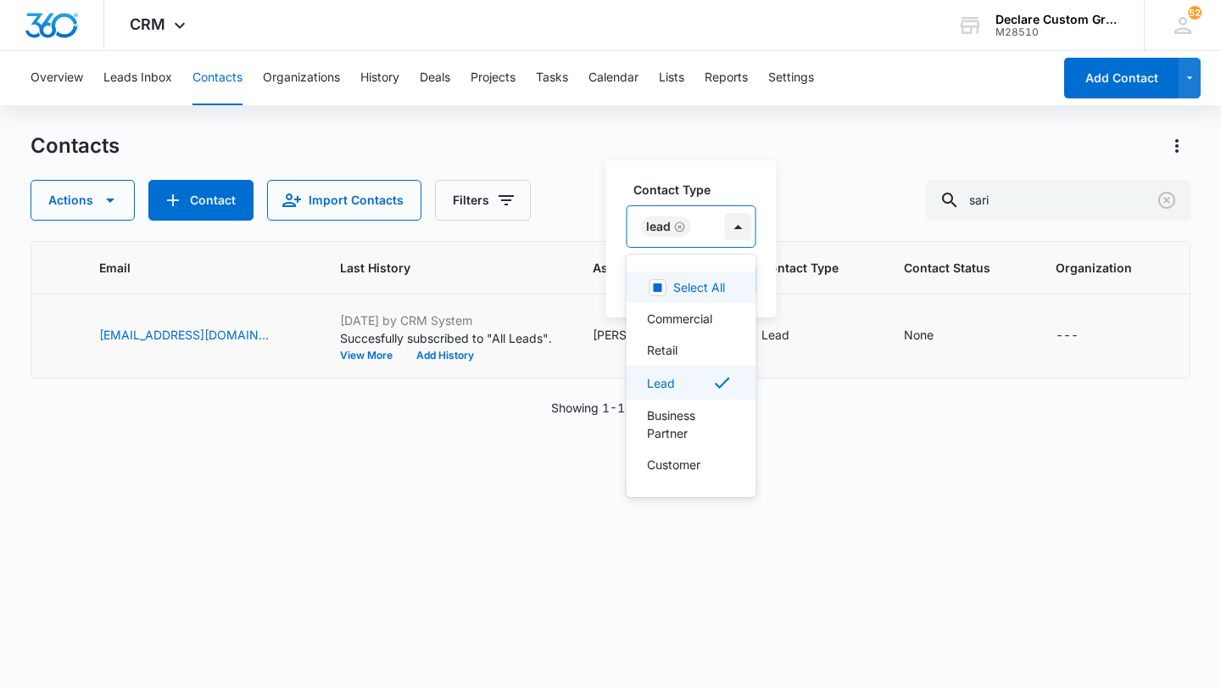
click at [740, 220] on div at bounding box center [738, 226] width 27 height 27
click at [681, 339] on div "Retail" at bounding box center [692, 349] width 130 height 31
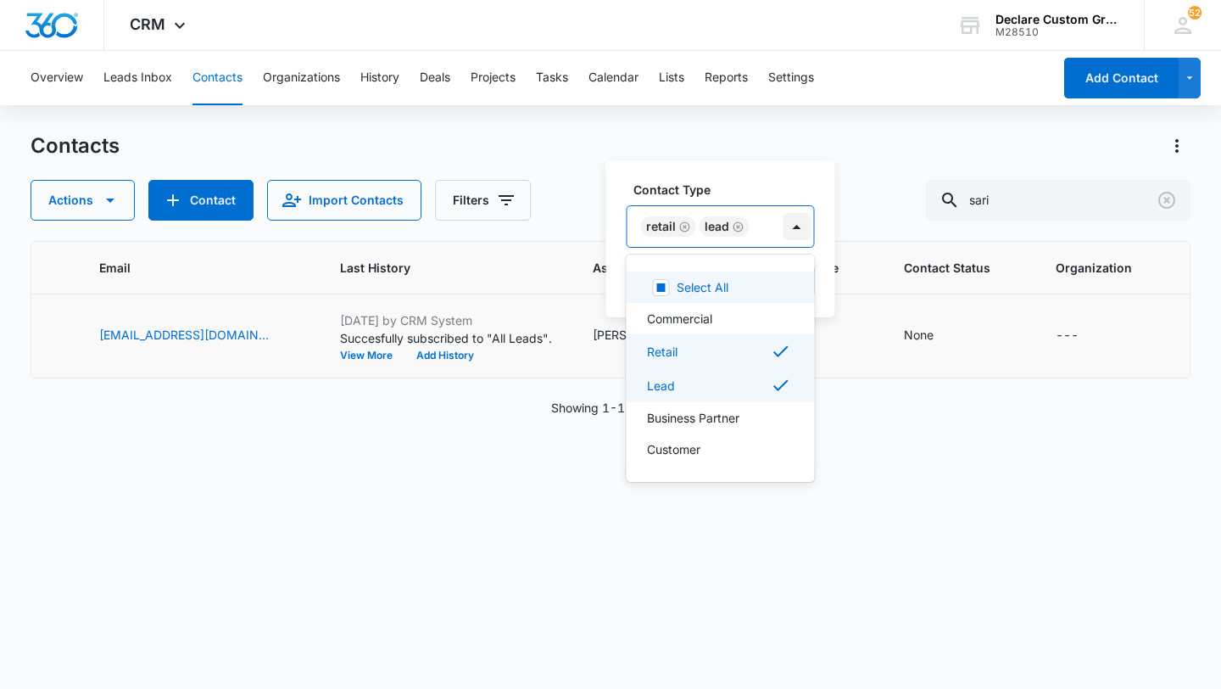
click at [795, 226] on div at bounding box center [797, 226] width 27 height 27
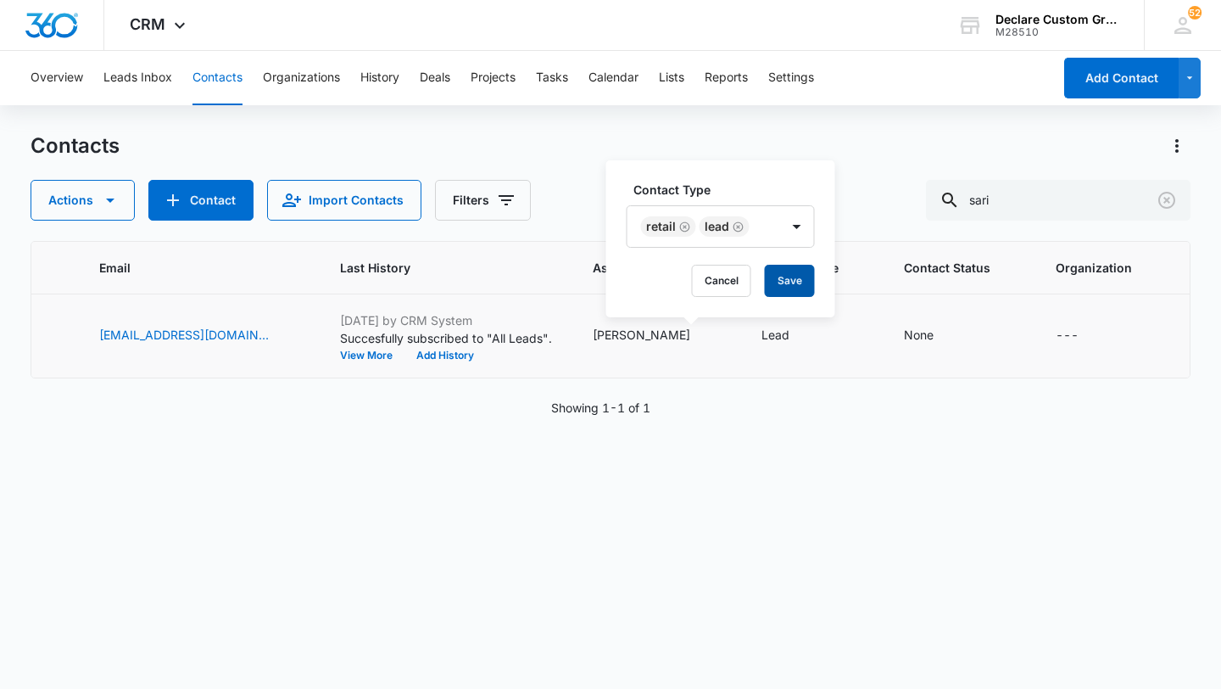
click at [786, 287] on button "Save" at bounding box center [790, 281] width 50 height 32
click at [946, 333] on icon "Contact Status - None - Select to Edit Field" at bounding box center [953, 335] width 15 height 15
click at [895, 223] on div "Contacts Actions Contact Import Contacts Filters sari ID Contact Name Phone Ema…" at bounding box center [611, 409] width 1160 height 555
click at [944, 334] on icon "Contact Status - None - Select to Edit Field" at bounding box center [954, 336] width 20 height 20
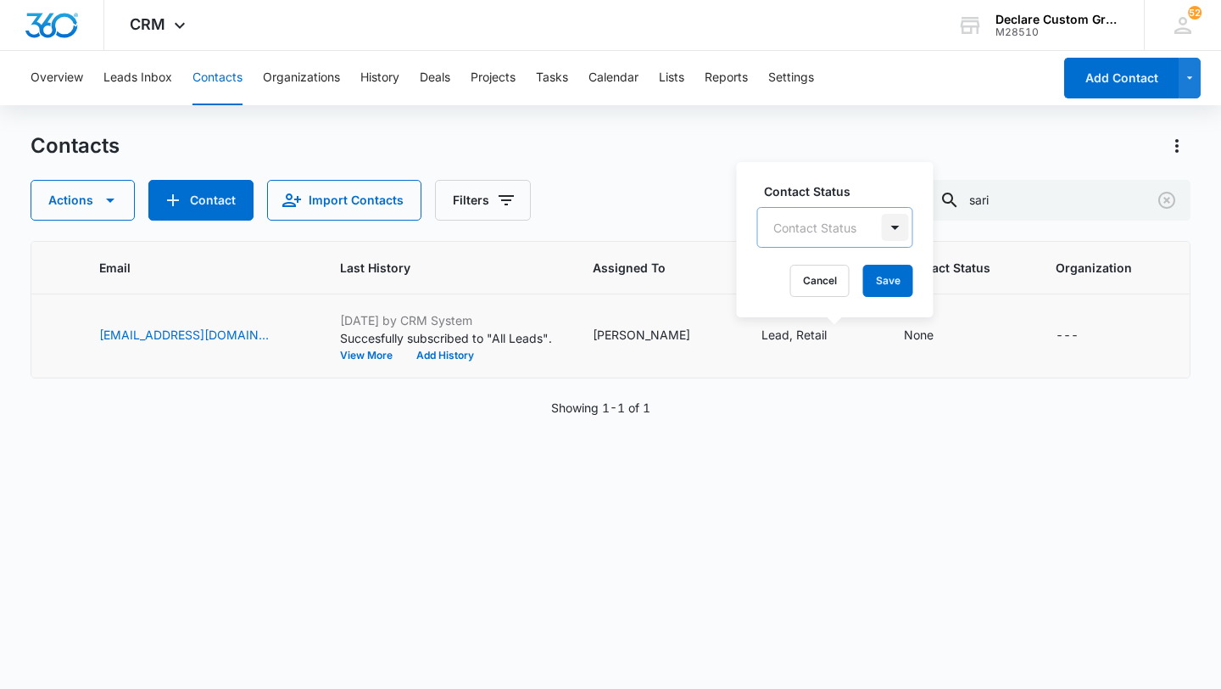
click at [892, 231] on div at bounding box center [895, 227] width 27 height 27
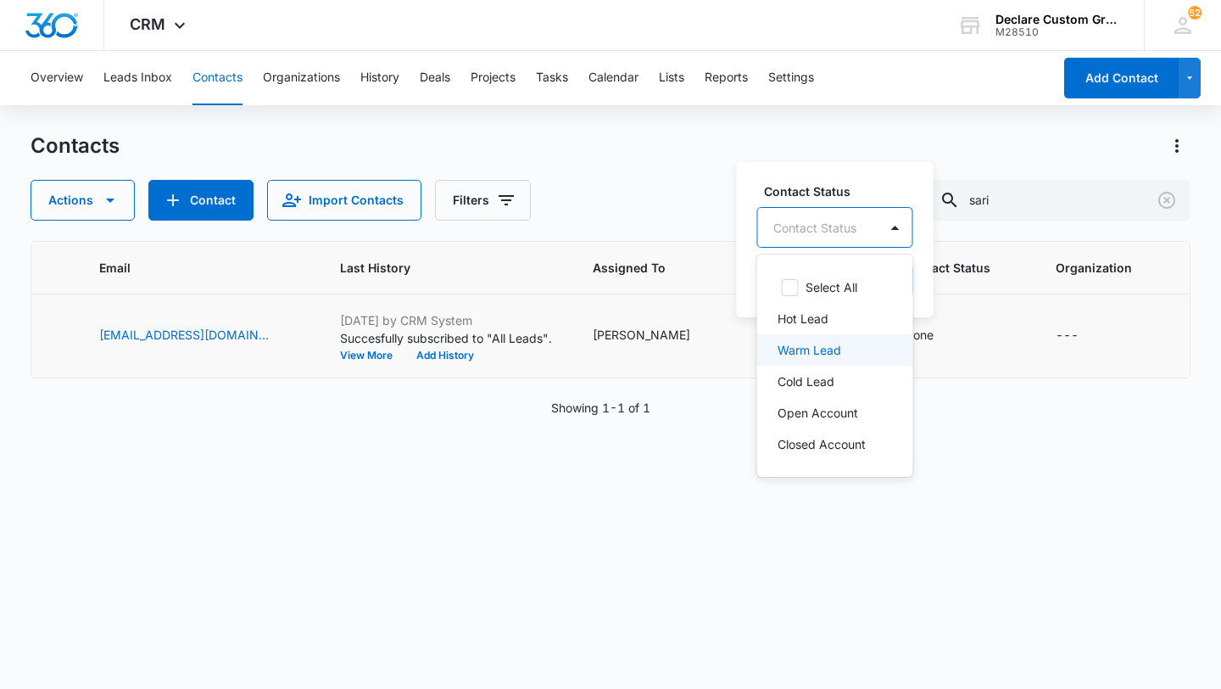
click at [813, 354] on p "Warm Lead" at bounding box center [810, 350] width 64 height 18
click at [901, 223] on div at bounding box center [905, 226] width 27 height 27
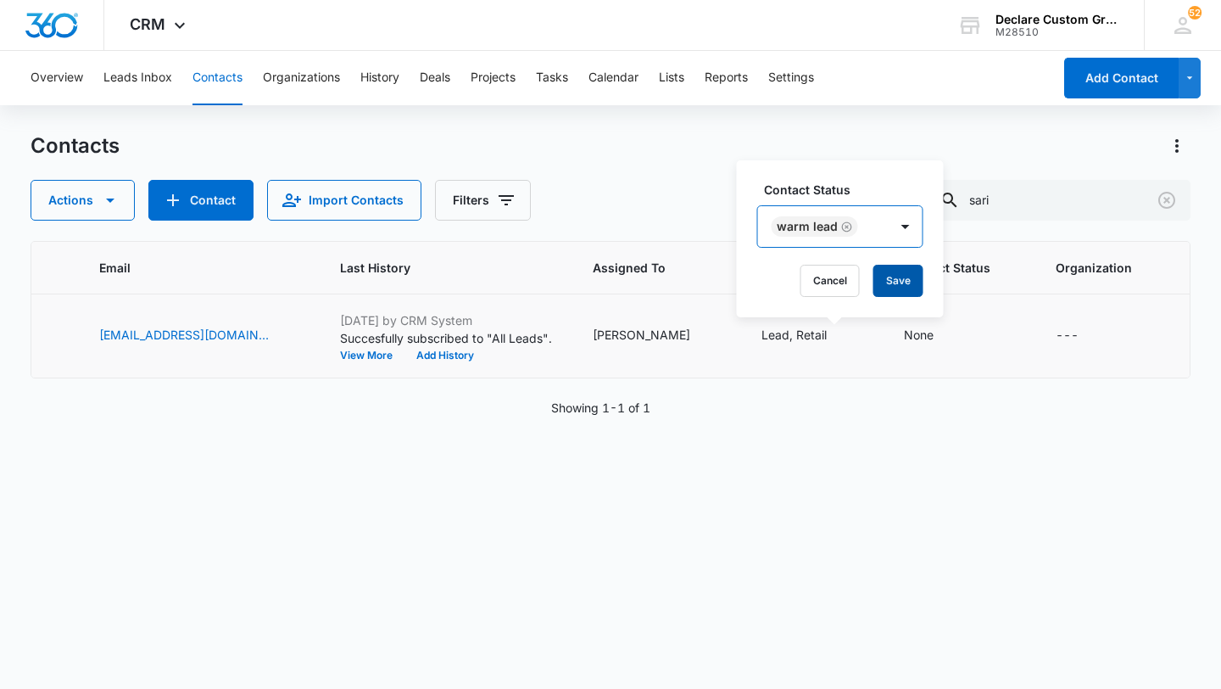
click at [890, 275] on button "Save" at bounding box center [899, 281] width 50 height 32
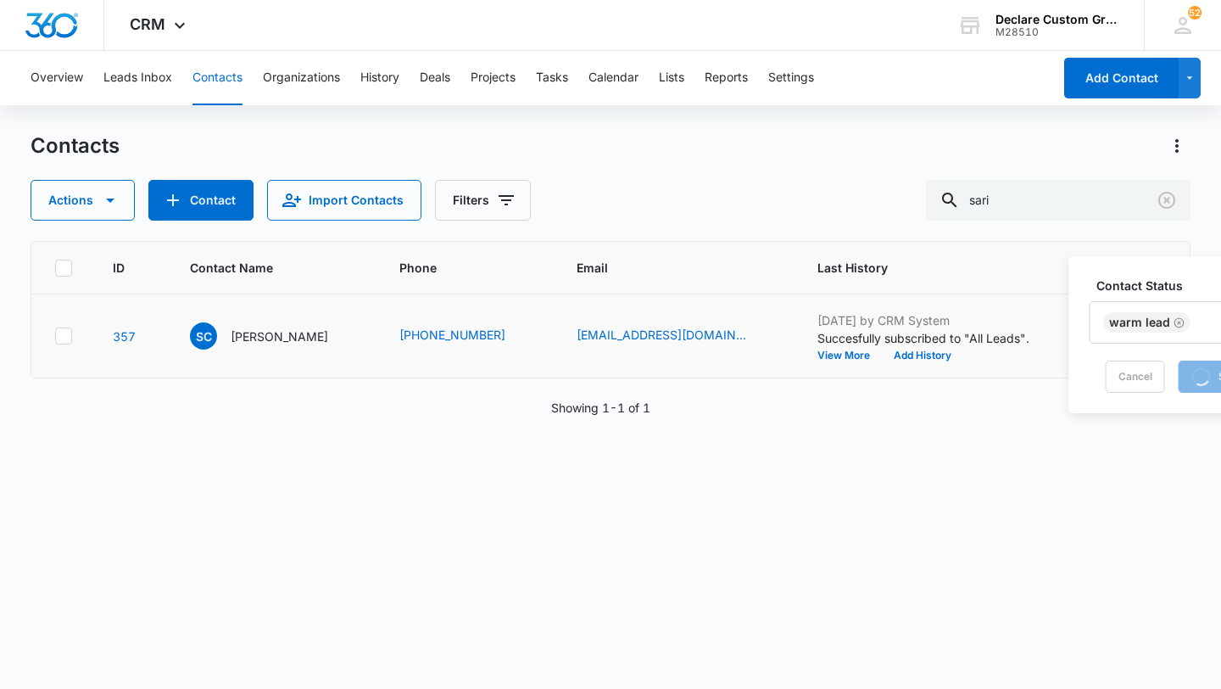
scroll to position [0, 0]
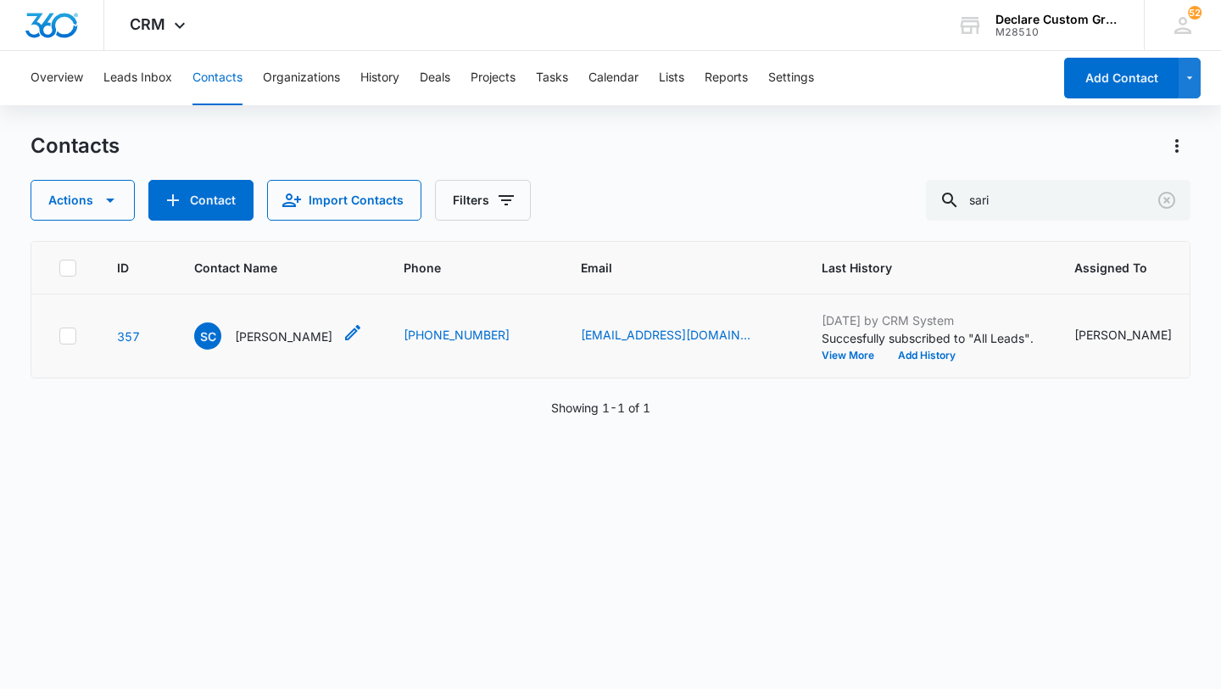
click at [254, 335] on p "[PERSON_NAME]" at bounding box center [284, 336] width 98 height 18
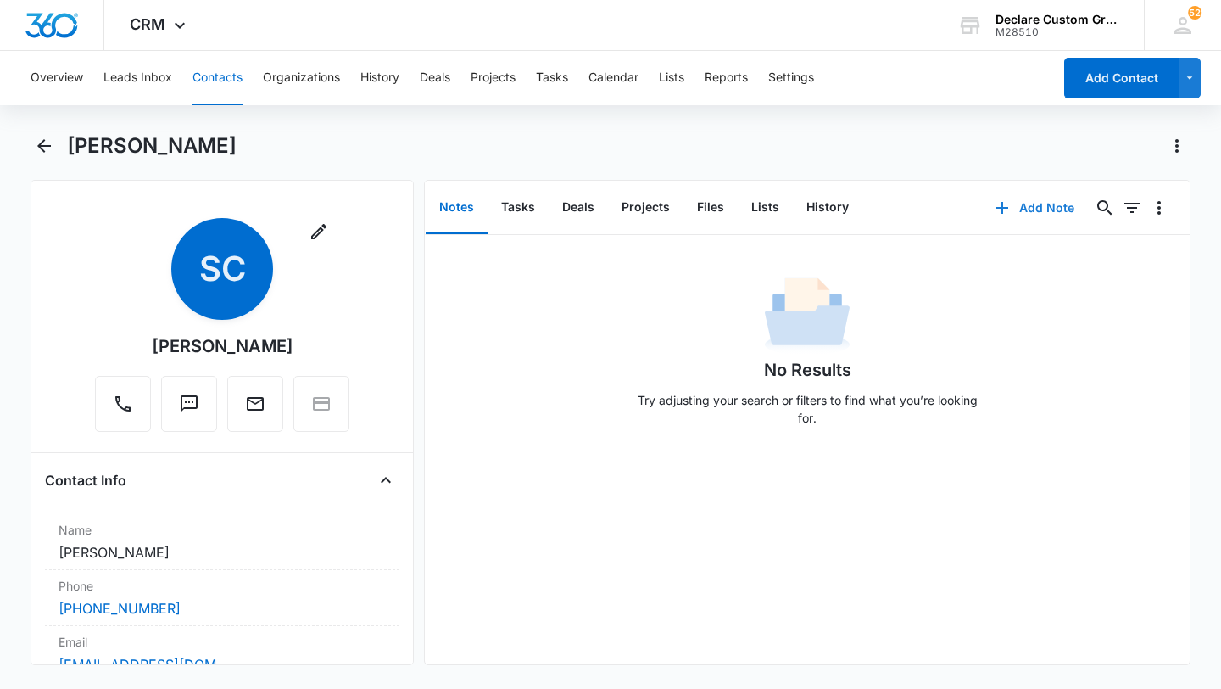
click at [1036, 206] on button "Add Note" at bounding box center [1035, 207] width 113 height 41
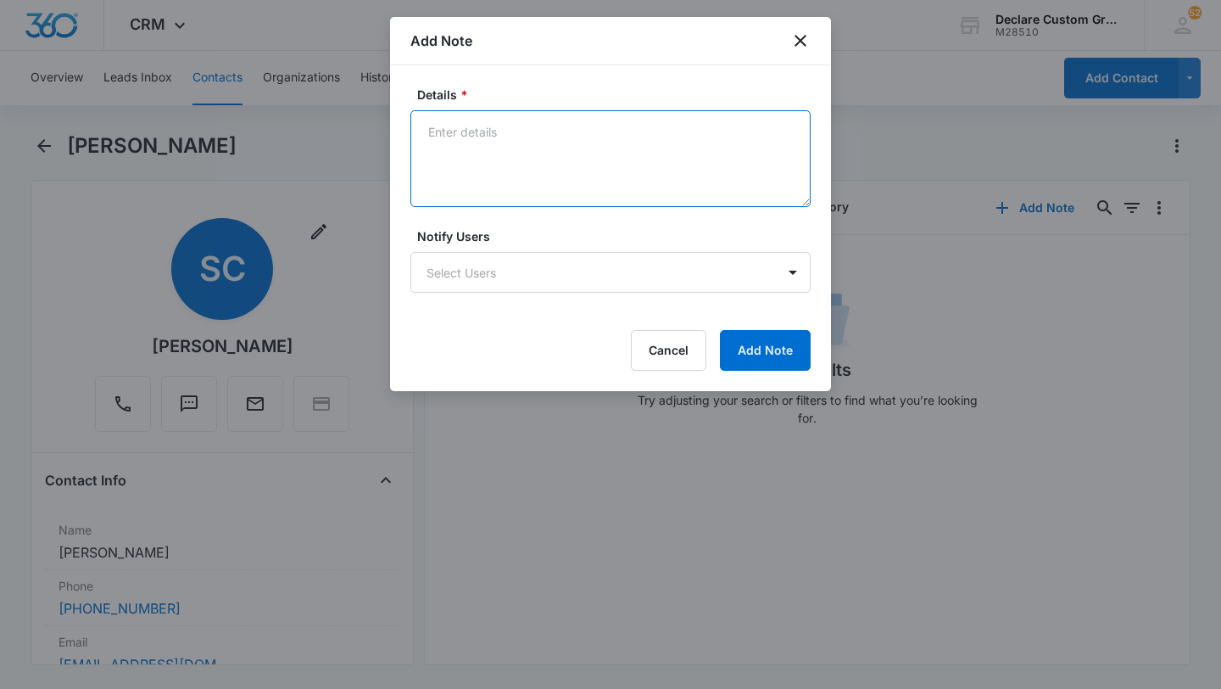
click at [481, 139] on textarea "Details *" at bounding box center [610, 158] width 400 height 97
paste textarea "6/8/25: Sari coming to office on Monday the 9th at 10:00a to discuss design. Al…"
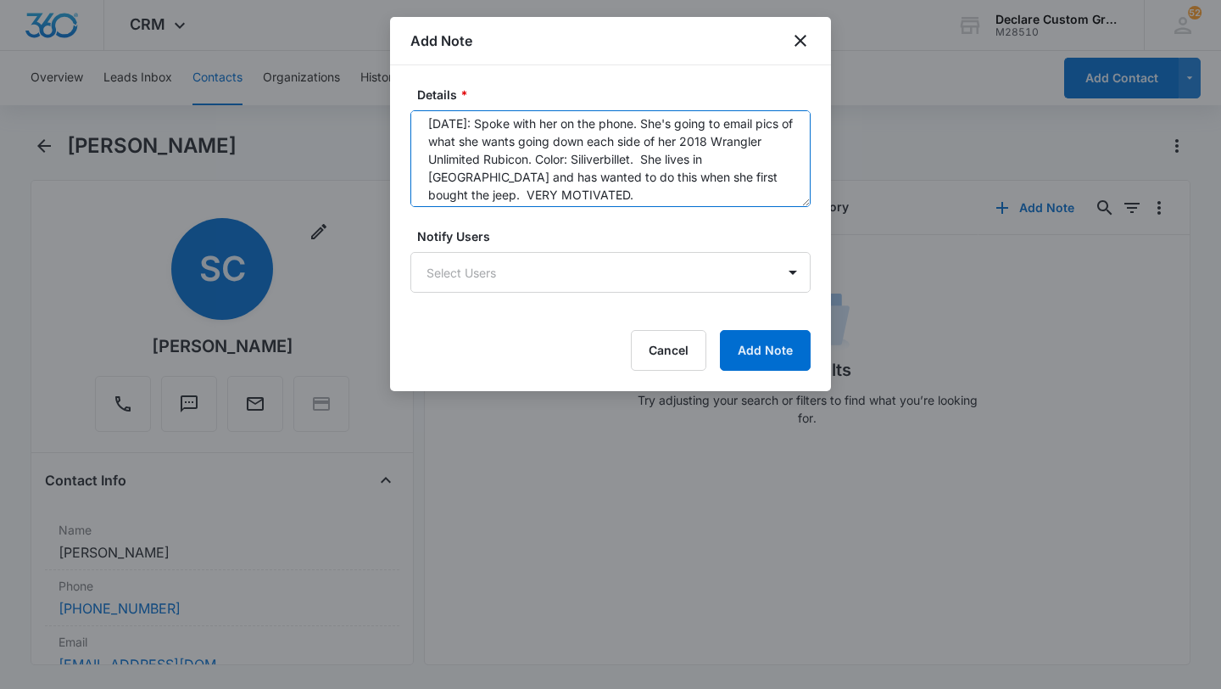
scroll to position [107, 0]
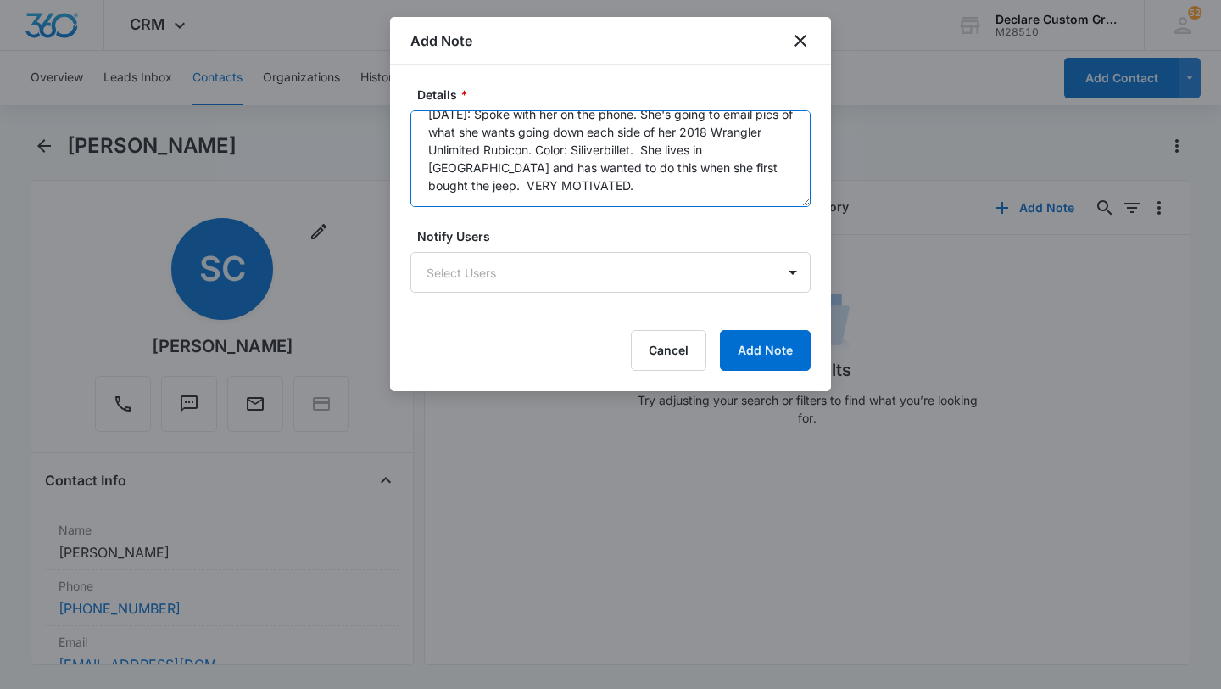
drag, startPoint x: 429, startPoint y: 121, endPoint x: 555, endPoint y: 209, distance: 153.6
click at [555, 209] on form "Details * 6/8/25: Sari coming to office on Monday the 9th at 10:00a to discuss …" at bounding box center [610, 228] width 400 height 285
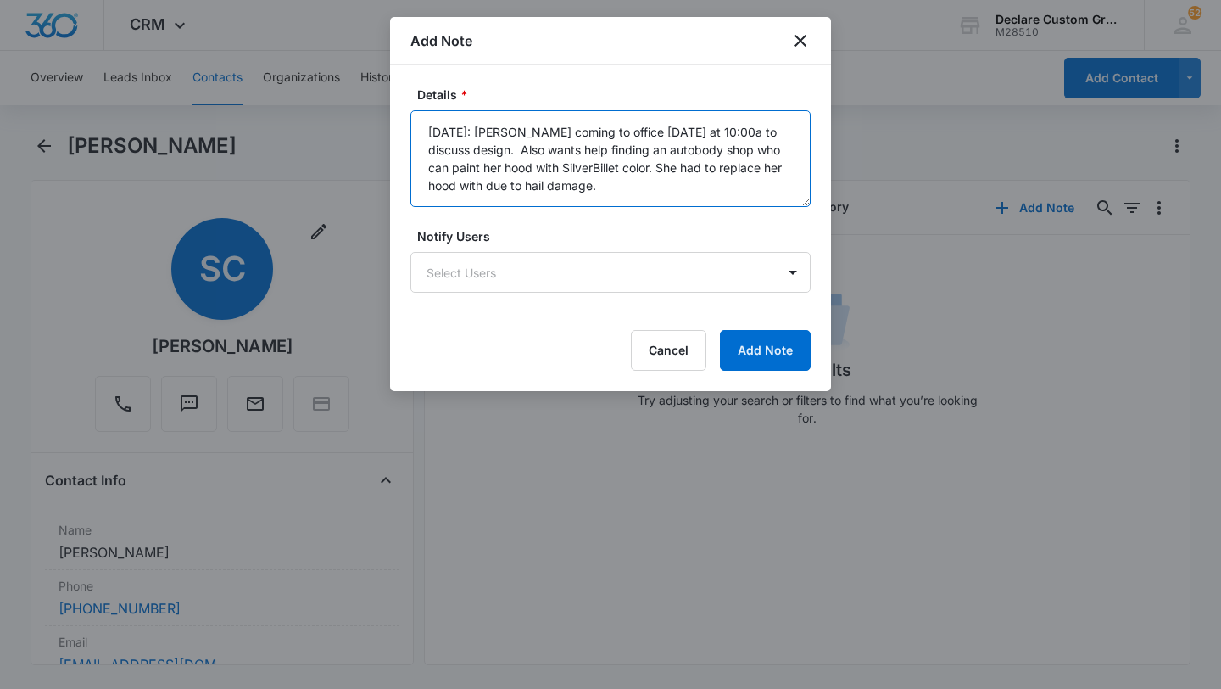
scroll to position [0, 0]
type textarea "6/8/25: Sari coming to office on Monday the 9th at 10:00a to discuss design. Al…"
click at [782, 351] on button "Add Note" at bounding box center [765, 350] width 91 height 41
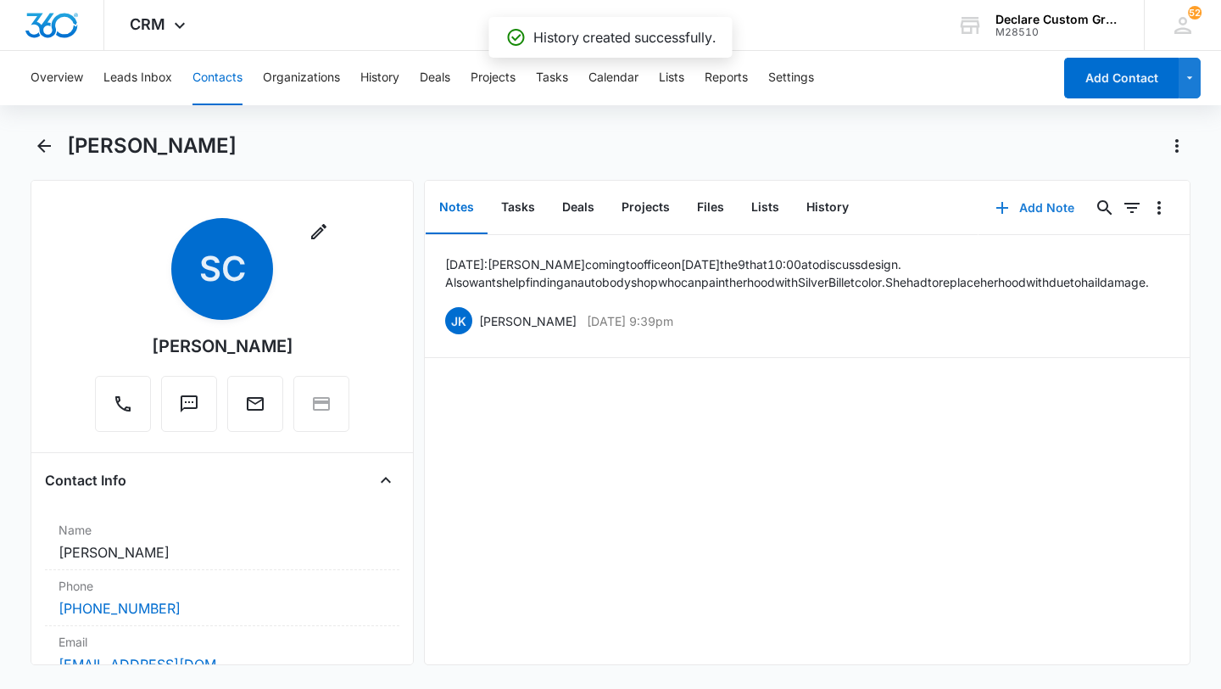
click at [1041, 206] on button "Add Note" at bounding box center [1035, 207] width 113 height 41
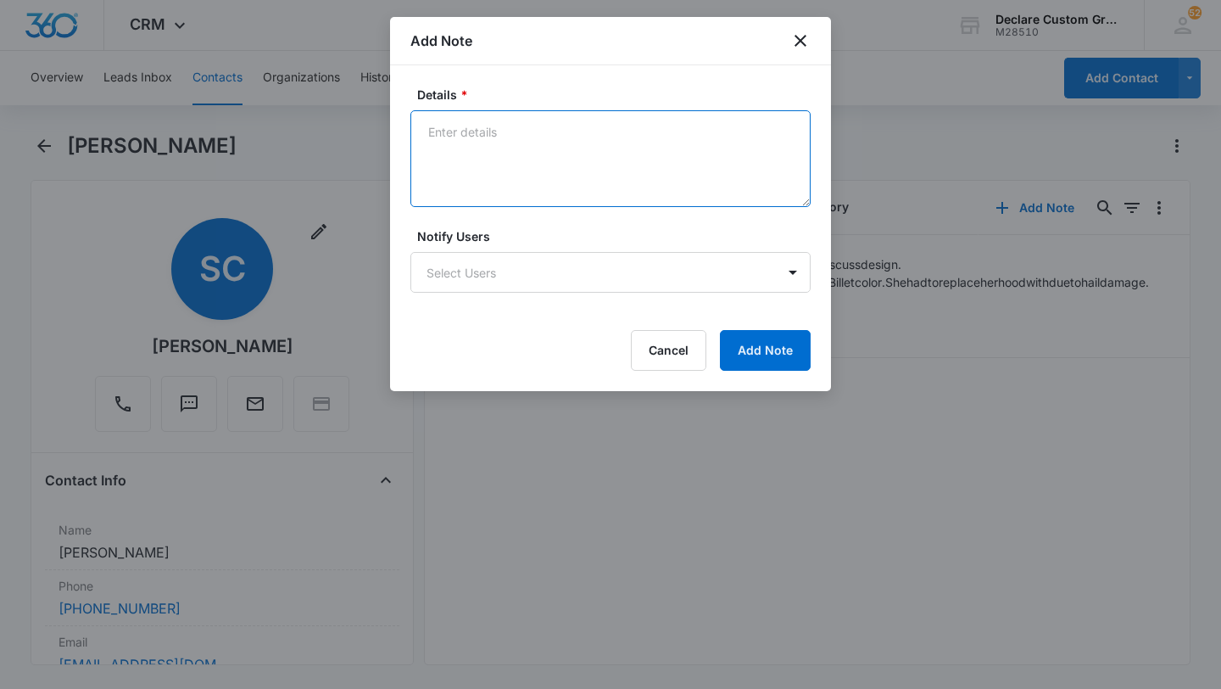
click at [516, 127] on textarea "Details *" at bounding box center [610, 158] width 400 height 97
paste textarea "6/3/25: Spoke with her on the phone. She's going to email pics of what she want…"
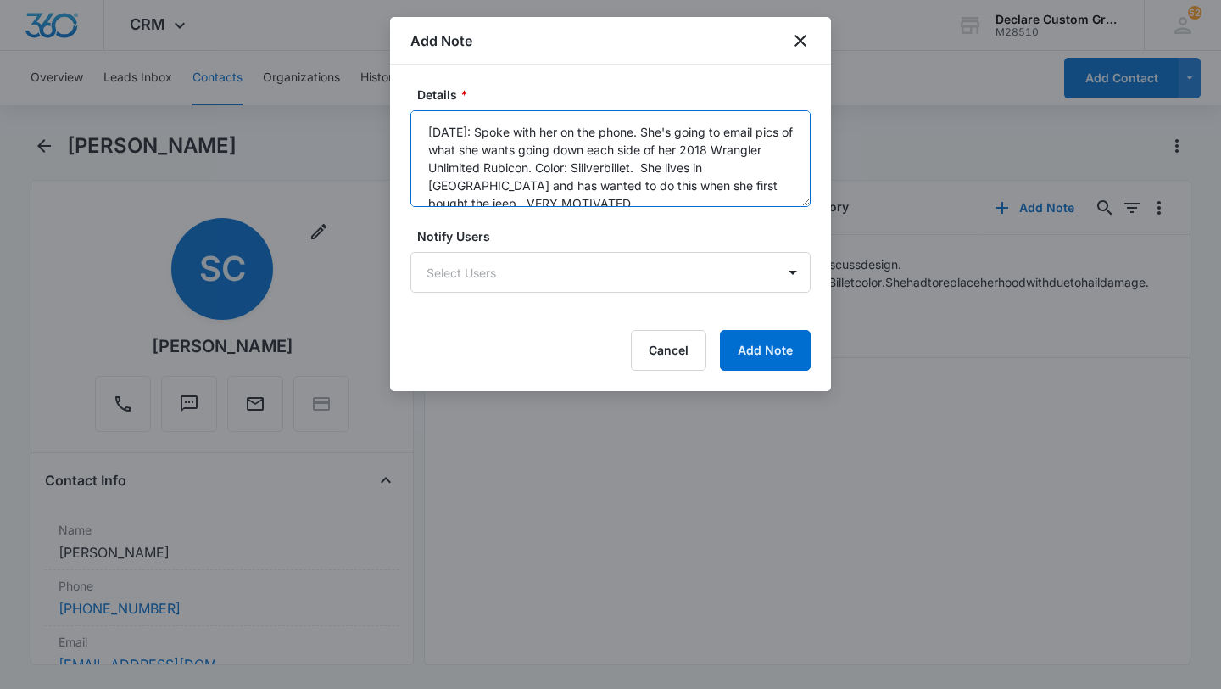
scroll to position [4, 0]
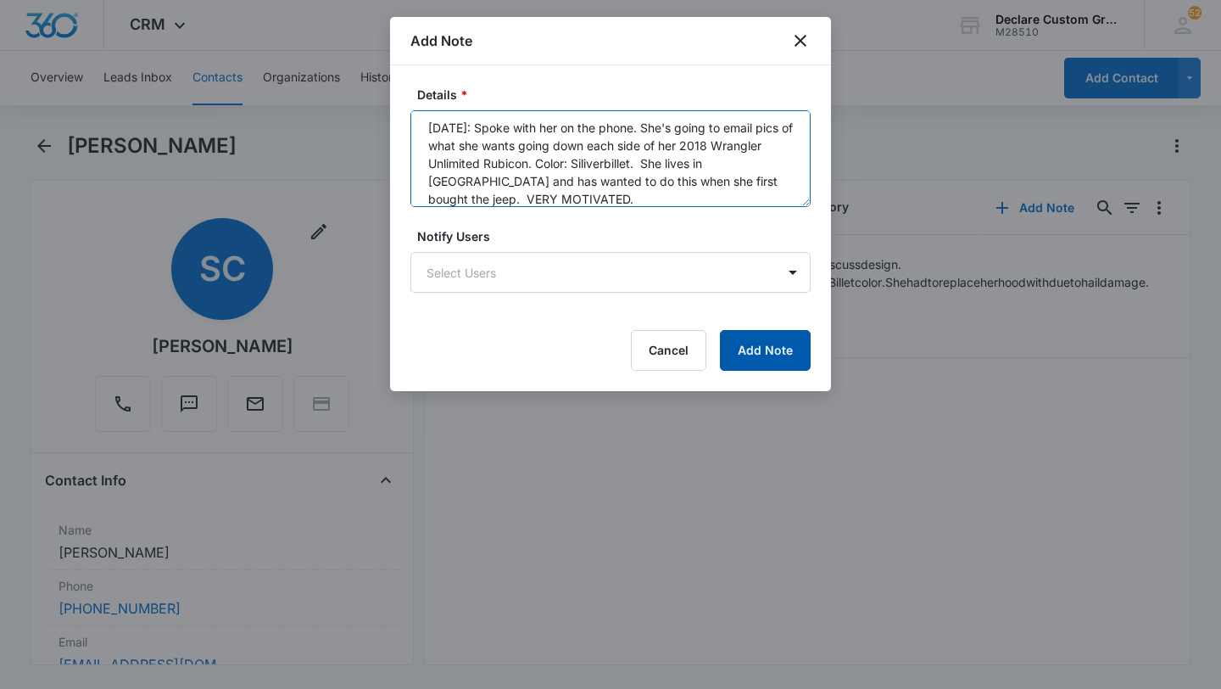
type textarea "6/3/25: Spoke with her on the phone. She's going to email pics of what she want…"
click at [763, 354] on button "Add Note" at bounding box center [765, 350] width 91 height 41
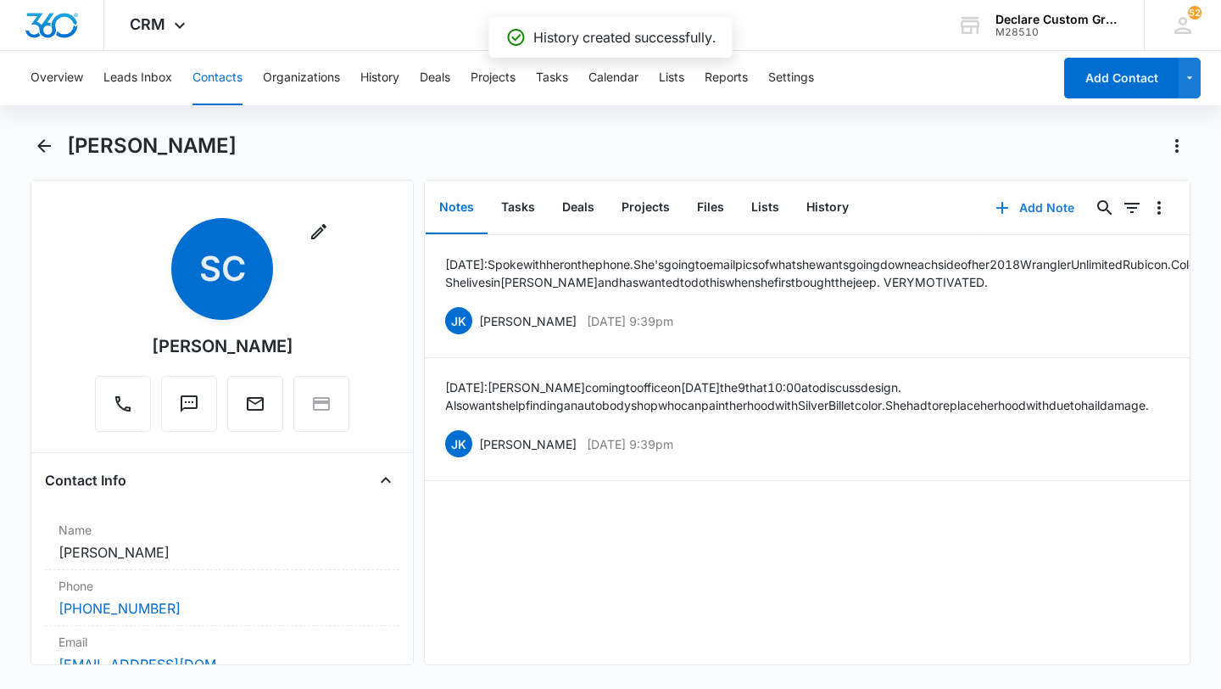
click at [1043, 209] on button "Add Note" at bounding box center [1035, 207] width 113 height 41
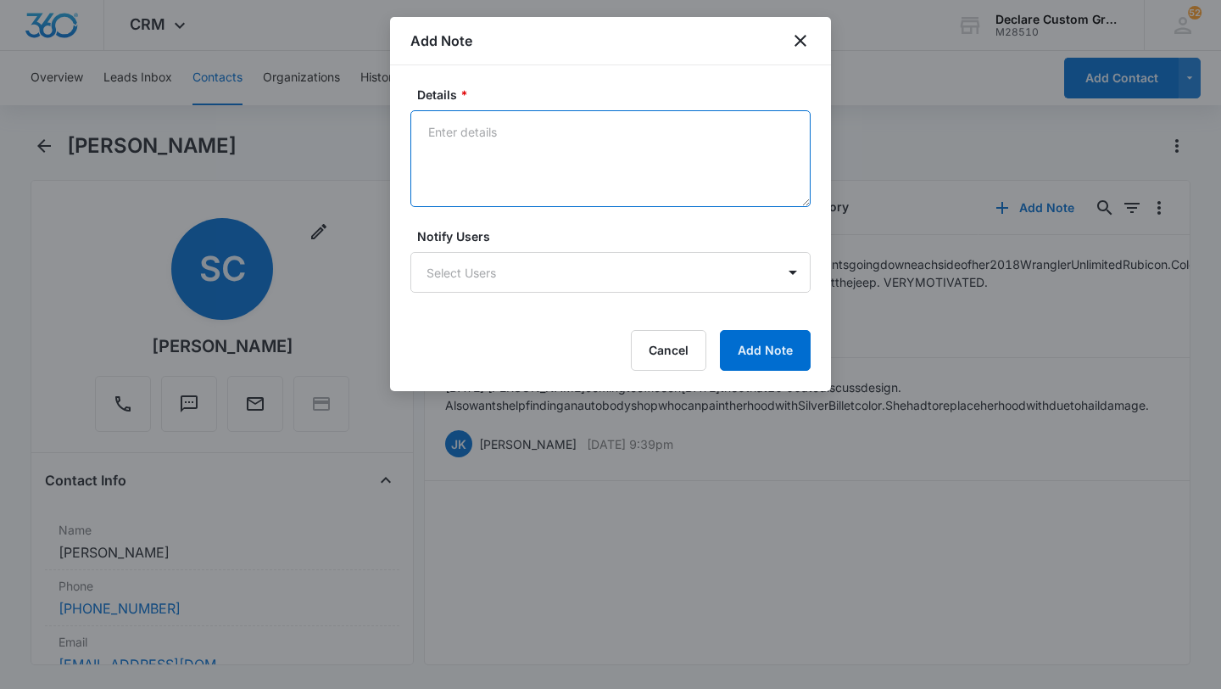
click at [548, 145] on textarea "Details *" at bounding box center [610, 158] width 400 height 97
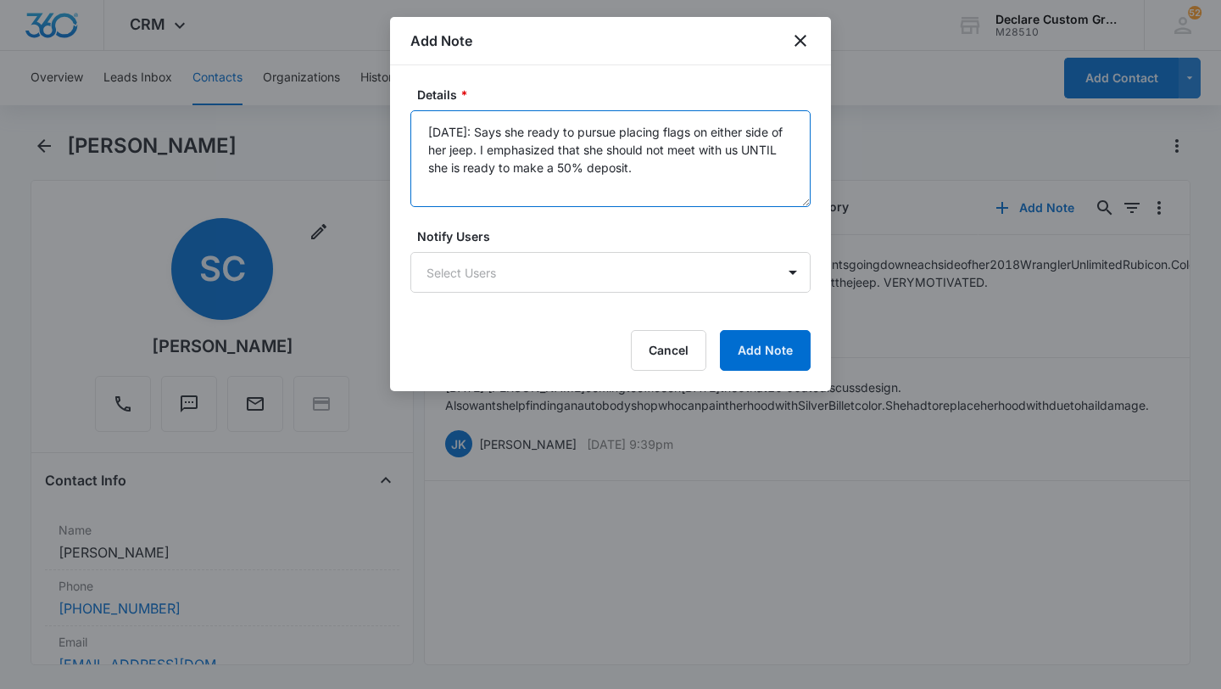
drag, startPoint x: 477, startPoint y: 129, endPoint x: 477, endPoint y: 151, distance: 22.1
click at [477, 152] on textarea "7/24/25: Says she ready to pursue placing flags on either side of her jeep. I e…" at bounding box center [610, 158] width 400 height 97
click at [662, 148] on textarea "7/24/25: I emphasized that she should not meet with us UNTIL she is ready to ma…" at bounding box center [610, 158] width 400 height 97
paste textarea "Says she ready to pursue placing flags on either side of her jeep."
click at [507, 193] on textarea "7/24/25: I emphasized that she should not meet with us UNTIL she is ready to ma…" at bounding box center [610, 158] width 400 height 97
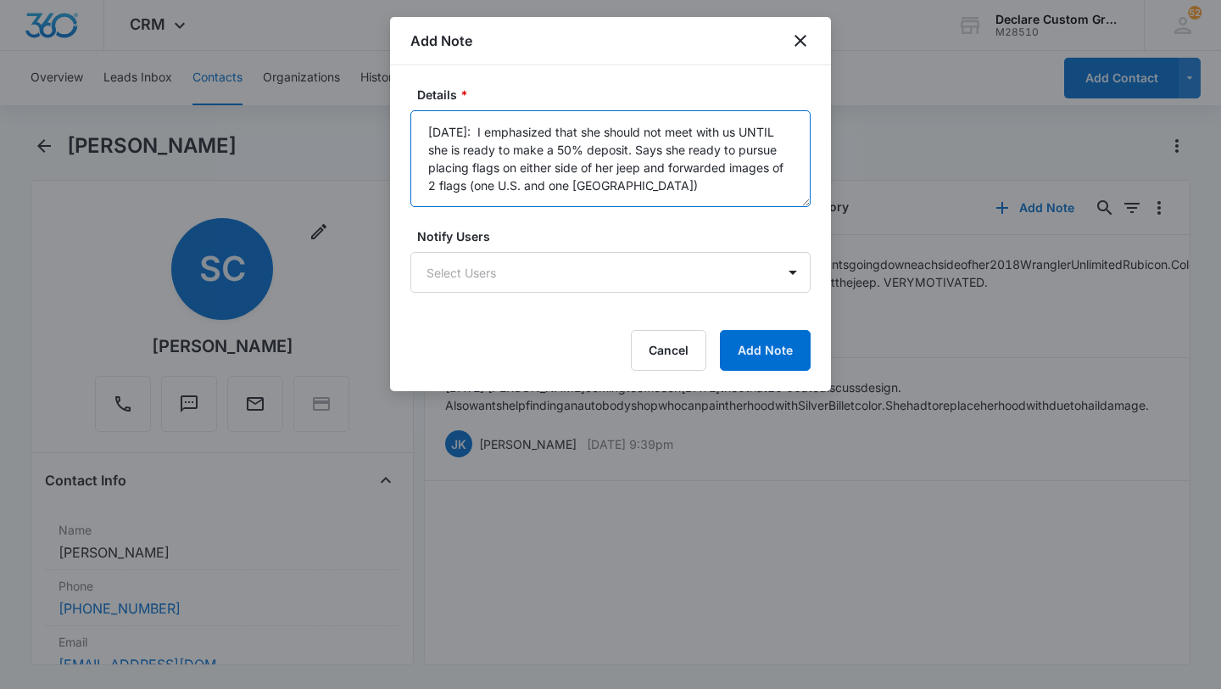
click at [575, 181] on textarea "7/24/25: I emphasized that she should not meet with us UNTIL she is ready to ma…" at bounding box center [610, 158] width 400 height 97
click at [637, 186] on textarea "7/24/25: I emphasized that she should not meet with us UNTIL she is ready to ma…" at bounding box center [610, 158] width 400 height 97
click at [800, 169] on textarea "7/24/25: I emphasized that she should not meet with us UNTIL she is ready to ma…" at bounding box center [610, 158] width 400 height 97
click at [701, 198] on textarea "7/24/25: I emphasized that she should not meet with us UNTIL she is ready to ma…" at bounding box center [610, 158] width 400 height 97
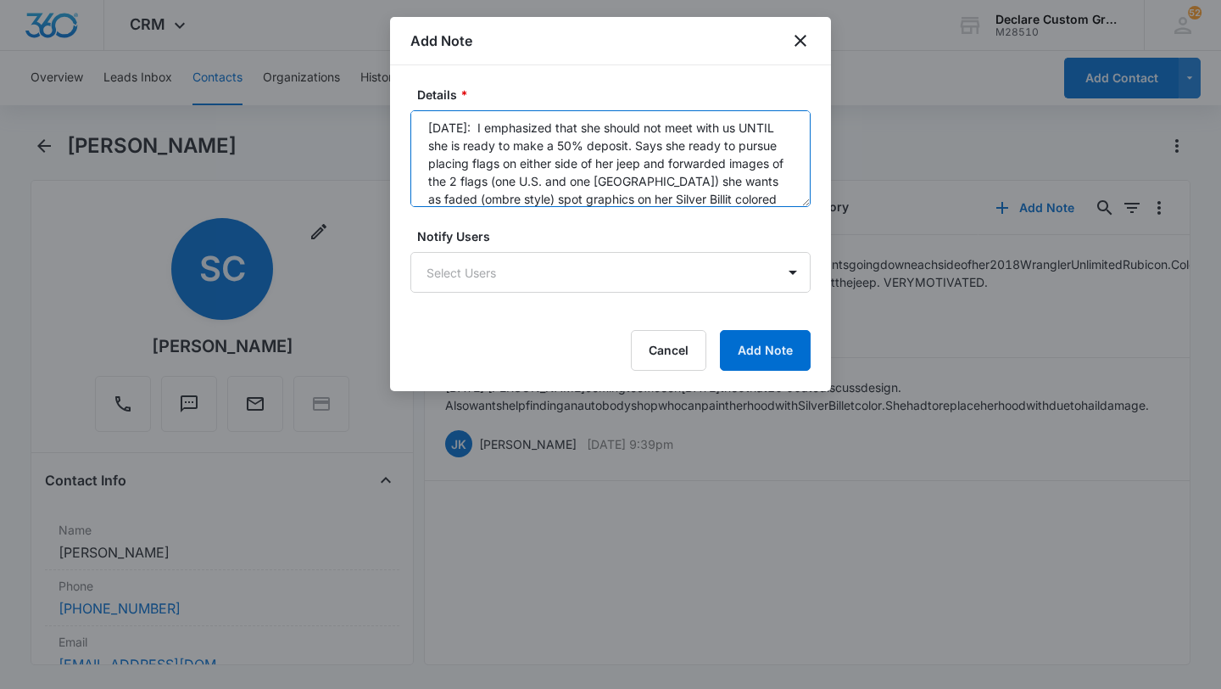
scroll to position [22, 0]
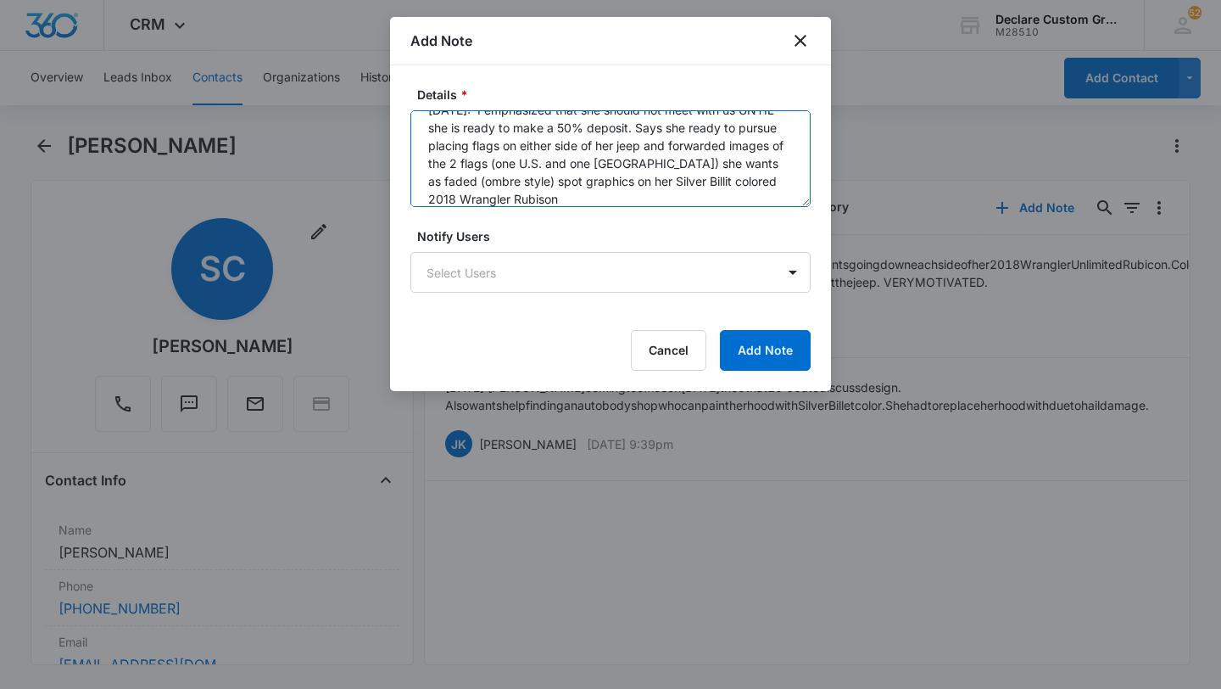
click at [482, 199] on textarea "7/24/25: I emphasized that she should not meet with us UNTIL she is ready to ma…" at bounding box center [610, 158] width 400 height 97
click at [568, 198] on textarea "7/24/25: I emphasized that she should not meet with us UNTIL she is ready to ma…" at bounding box center [610, 158] width 400 height 97
click at [621, 191] on textarea "7/24/25: I emphasized that she should not meet with us UNTIL she is ready to ma…" at bounding box center [610, 158] width 400 height 97
type textarea "7/24/25: I emphasized that she should not meet with us UNTIL she is ready to ma…"
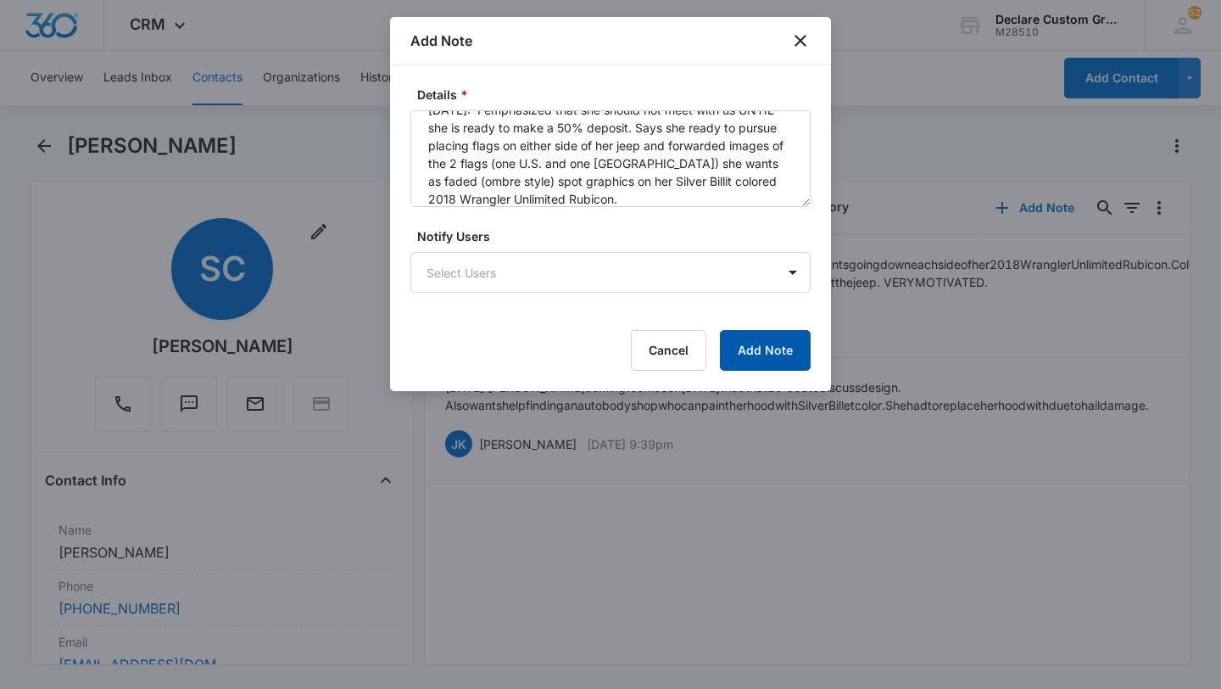
click at [752, 346] on button "Add Note" at bounding box center [765, 350] width 91 height 41
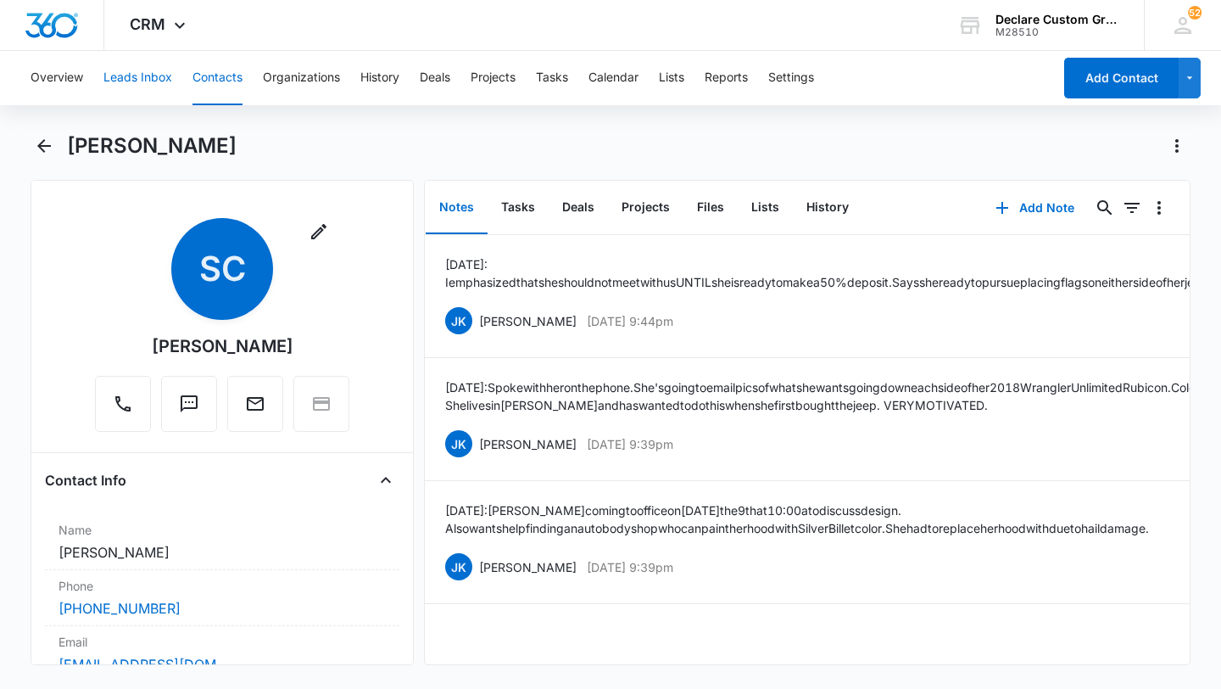
click at [154, 76] on button "Leads Inbox" at bounding box center [137, 78] width 69 height 54
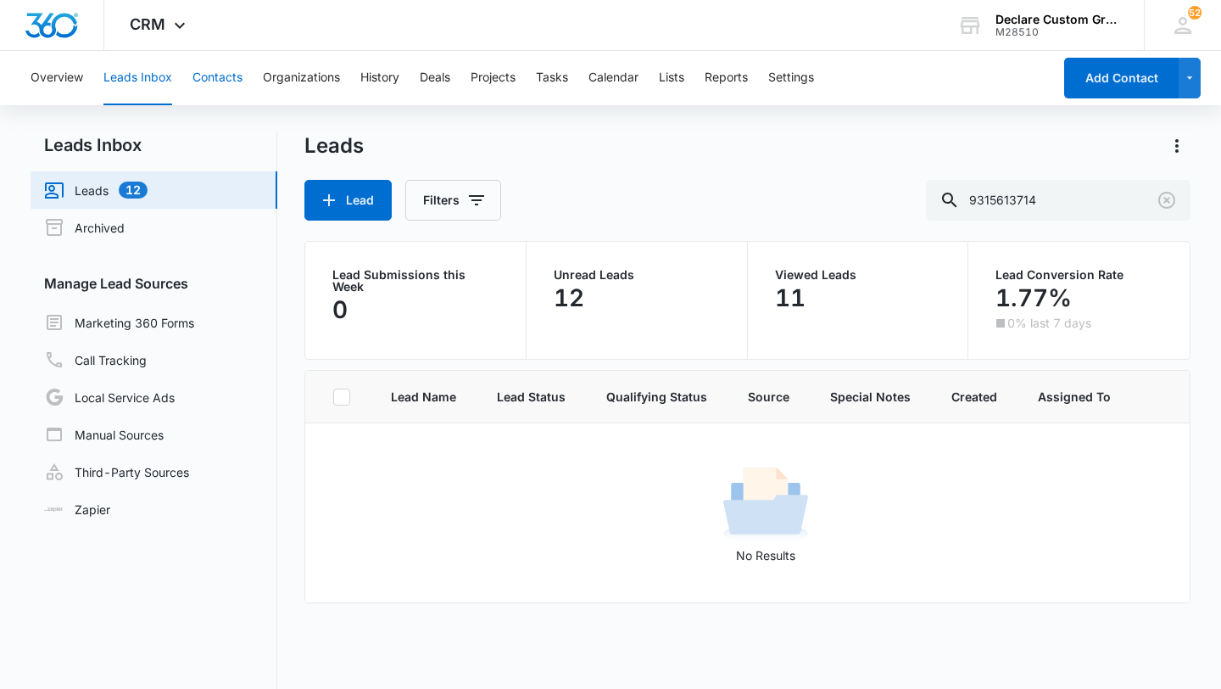
click at [232, 75] on button "Contacts" at bounding box center [218, 78] width 50 height 54
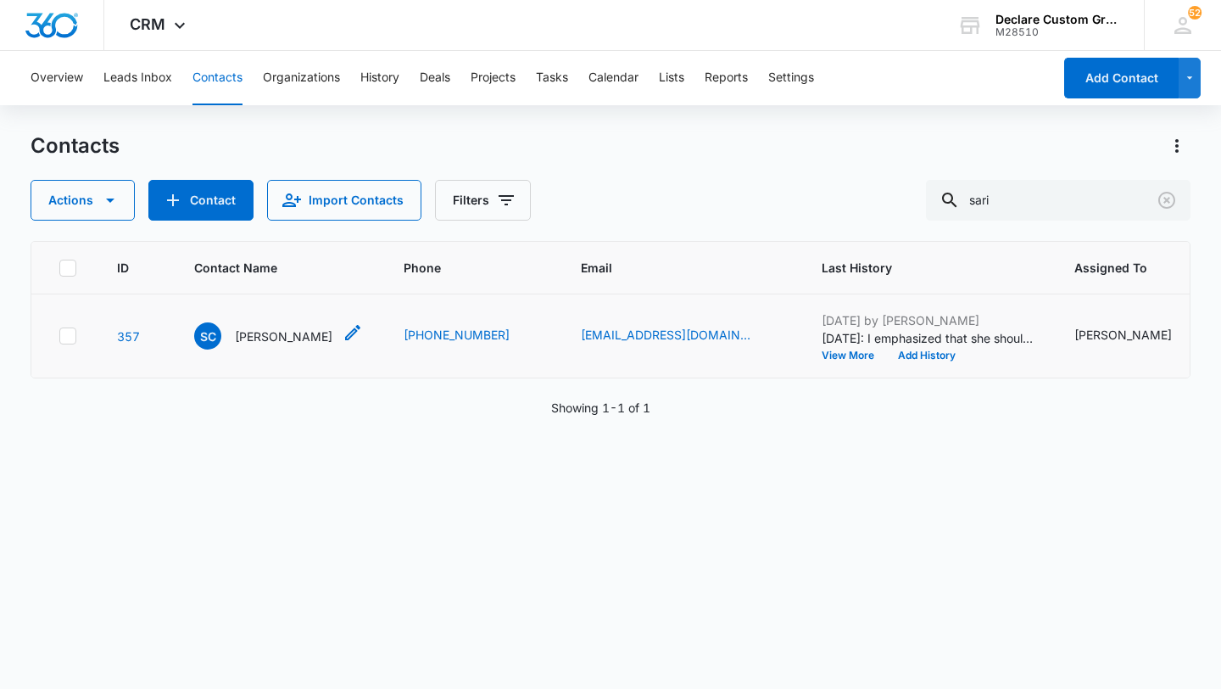
click at [266, 333] on p "[PERSON_NAME]" at bounding box center [284, 336] width 98 height 18
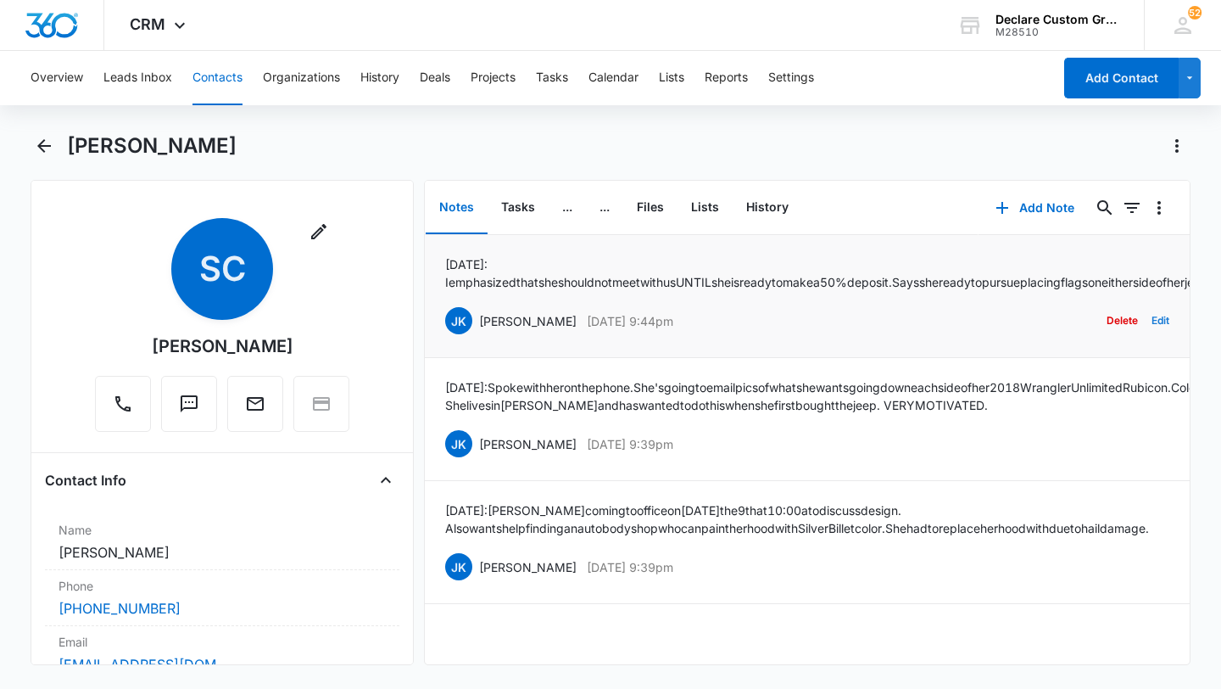
click at [1159, 337] on button "Edit" at bounding box center [1161, 320] width 18 height 32
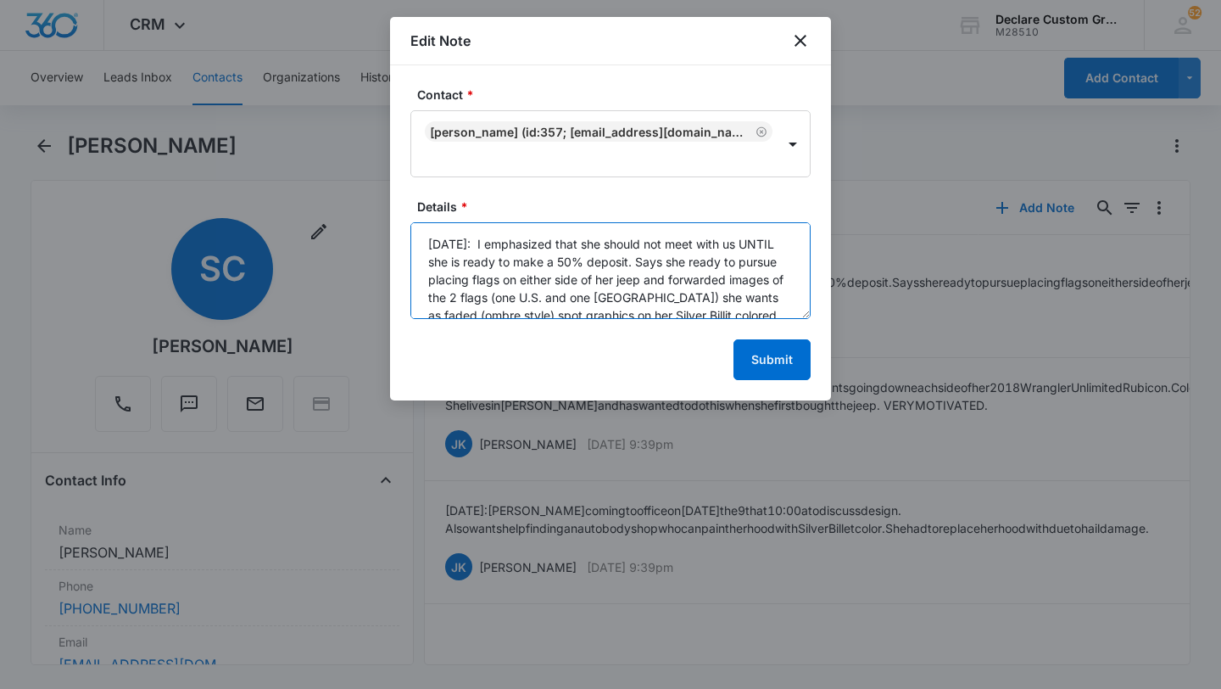
click at [779, 280] on textarea "7/24/25: I emphasized that she should not meet with us UNTIL she is ready to ma…" at bounding box center [610, 270] width 400 height 97
type textarea "7/24/25: I emphasized that she should not meet with us UNTIL she is ready to ma…"
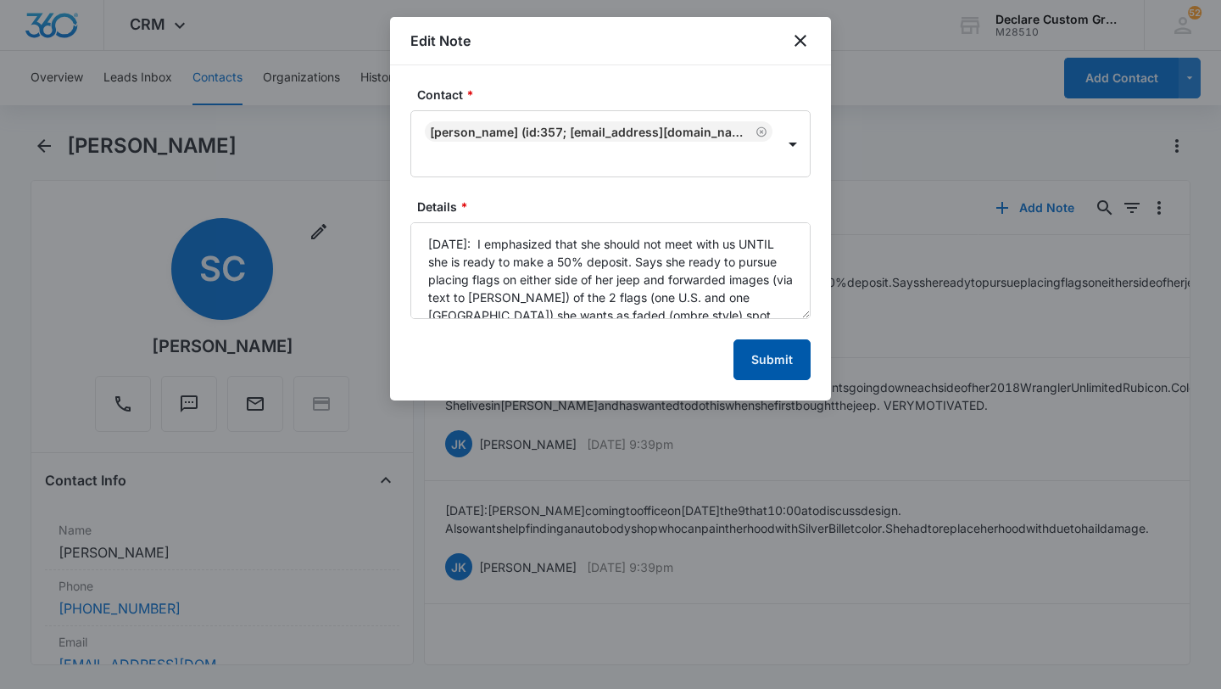
click at [782, 357] on button "Submit" at bounding box center [772, 359] width 77 height 41
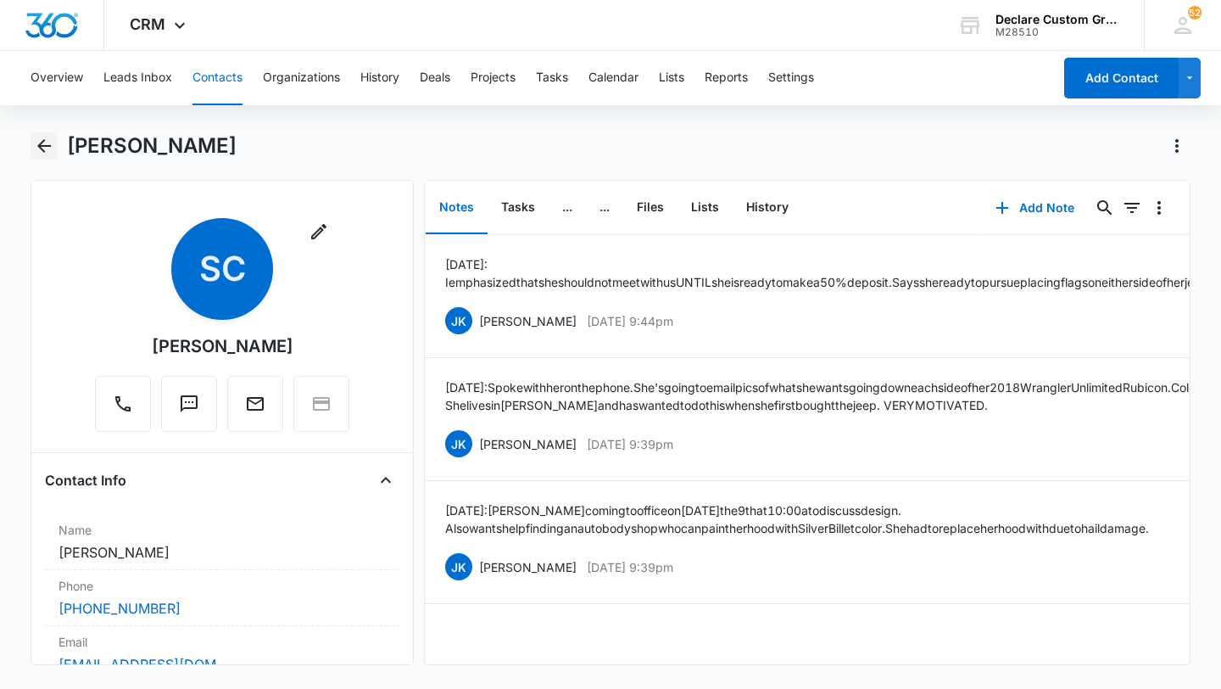
click at [43, 144] on icon "Back" at bounding box center [44, 146] width 20 height 20
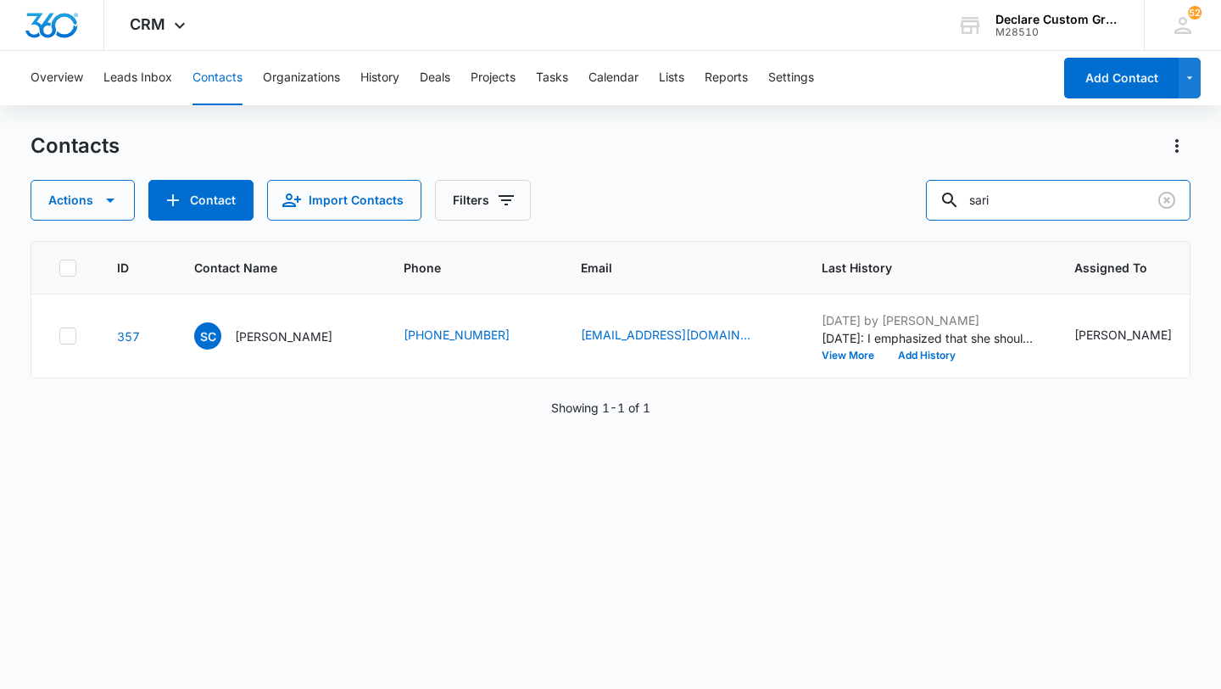
drag, startPoint x: 1048, startPoint y: 202, endPoint x: 893, endPoint y: 181, distance: 156.5
click at [893, 181] on div "Actions Contact Import Contacts Filters sari" at bounding box center [611, 200] width 1160 height 41
type input "hernandez"
click at [1108, 334] on icon "Assigned To - - Select to Edit Field" at bounding box center [1118, 336] width 20 height 20
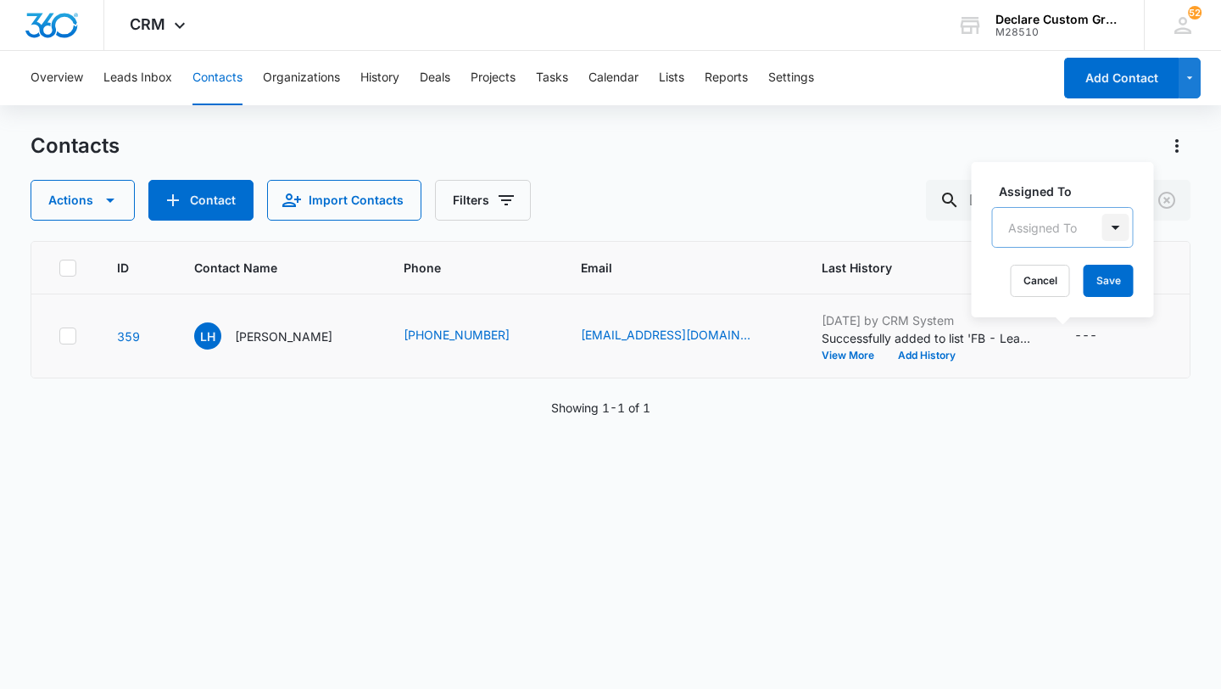
click at [1116, 225] on div at bounding box center [1115, 227] width 27 height 27
click at [1065, 349] on p "[PERSON_NAME]" at bounding box center [1062, 350] width 98 height 18
click at [1154, 232] on div at bounding box center [1167, 226] width 27 height 27
click at [1145, 276] on button "Save" at bounding box center [1161, 281] width 50 height 32
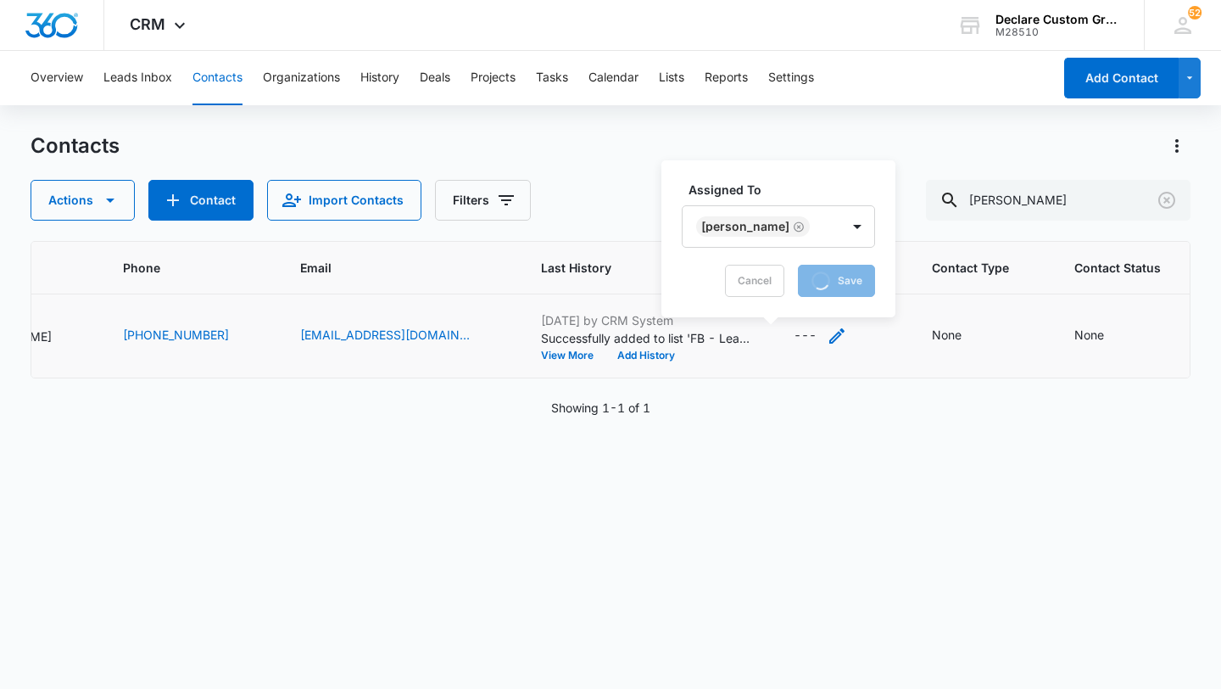
scroll to position [0, 325]
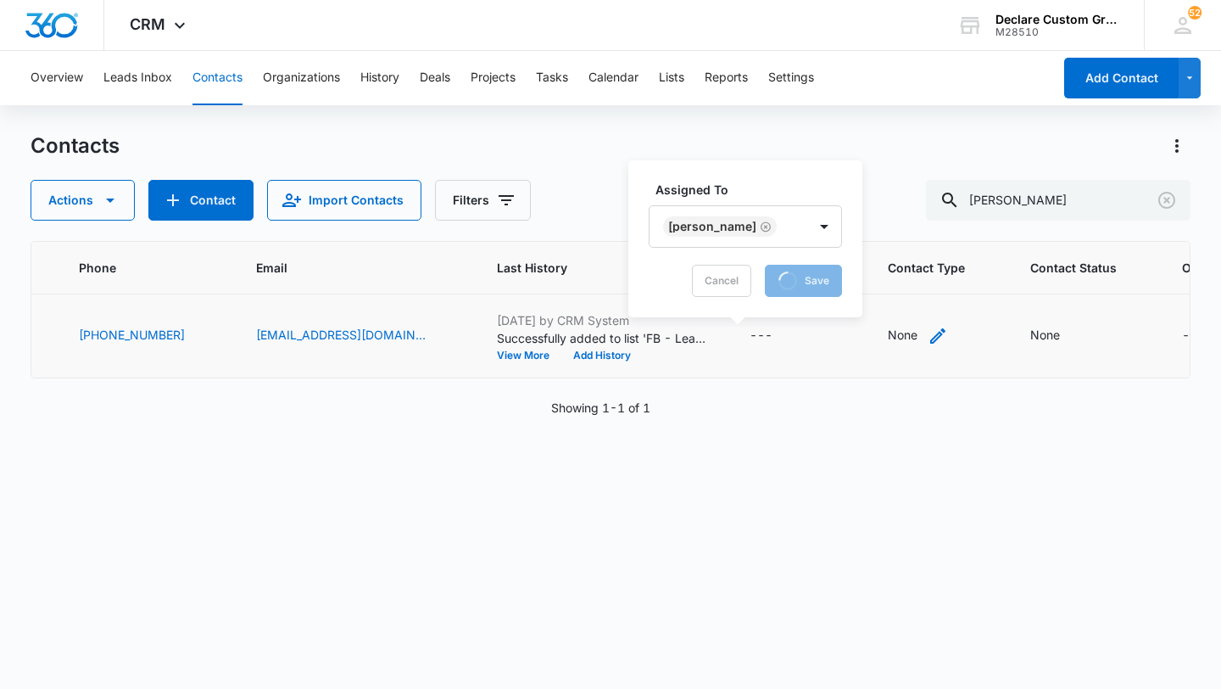
click at [928, 335] on icon "Contact Type - None - Select to Edit Field" at bounding box center [938, 336] width 20 height 20
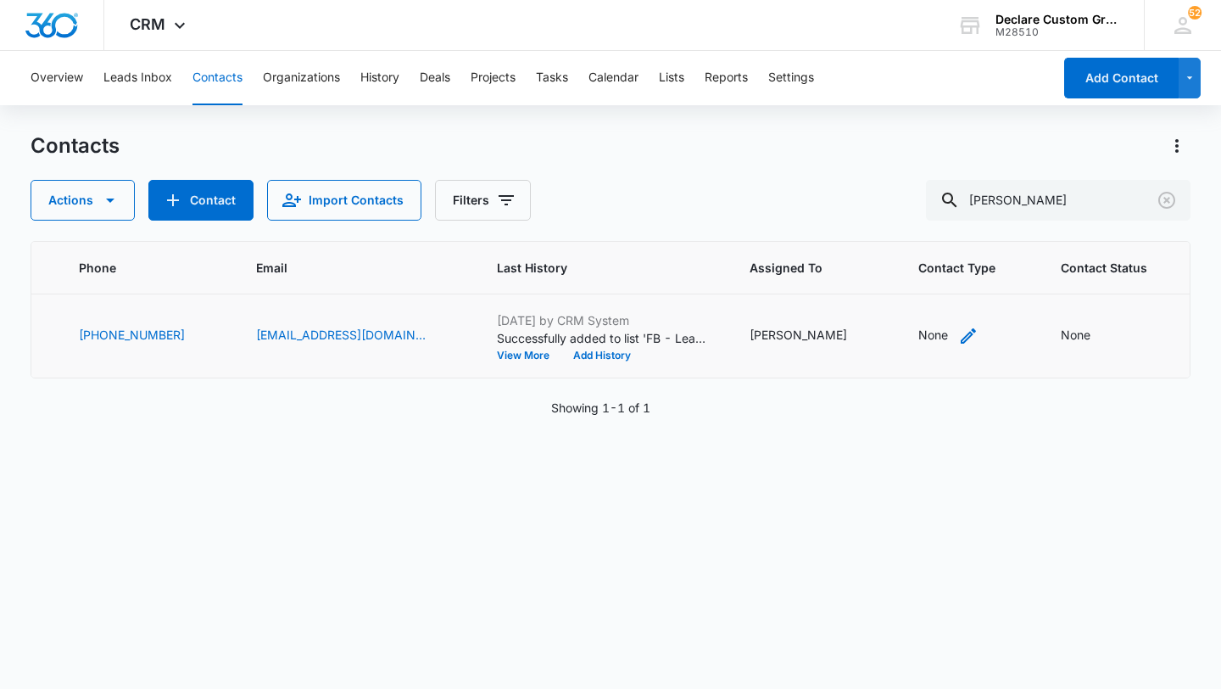
click at [958, 334] on icon "Contact Type - None - Select to Edit Field" at bounding box center [968, 336] width 20 height 20
click at [941, 233] on div at bounding box center [945, 227] width 27 height 27
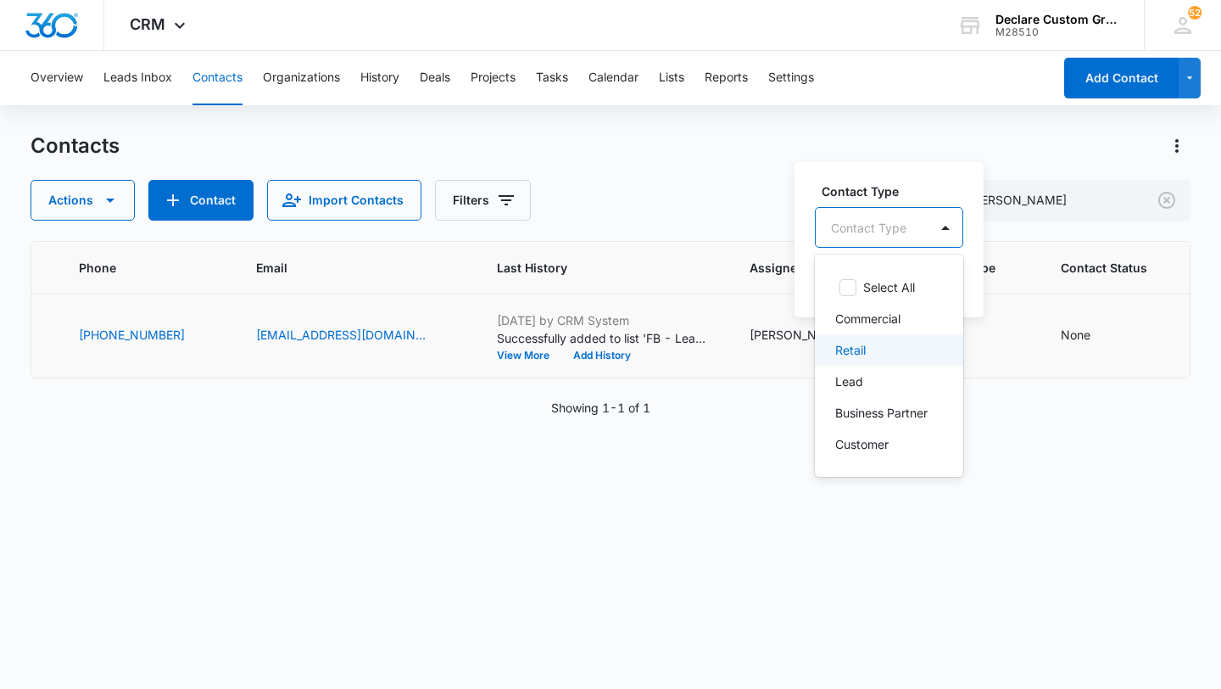
click at [867, 344] on div "Retail" at bounding box center [887, 350] width 104 height 18
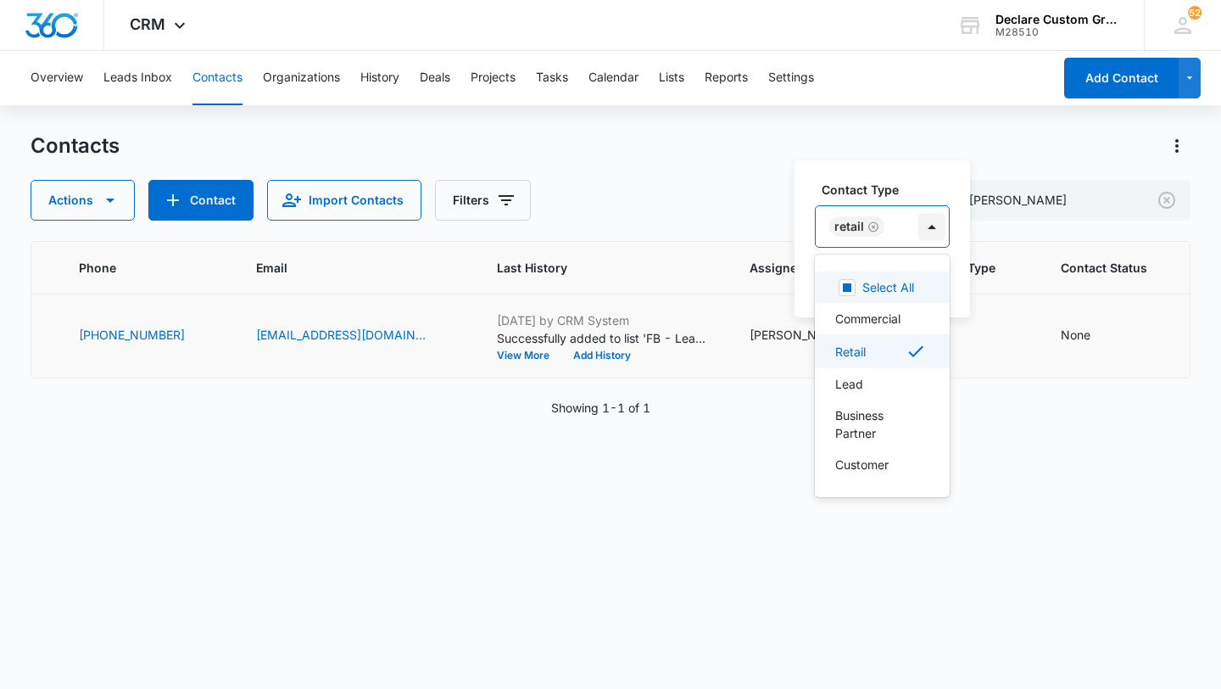
click at [930, 226] on div at bounding box center [931, 226] width 27 height 27
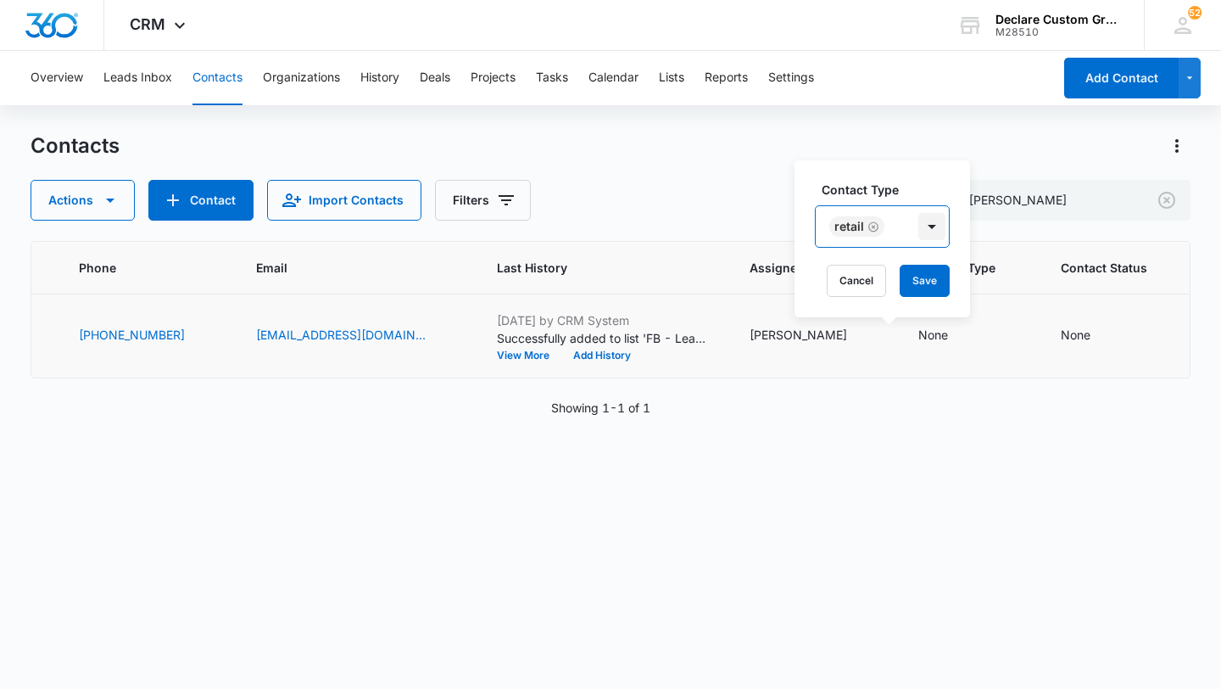
click at [931, 226] on div at bounding box center [931, 226] width 27 height 27
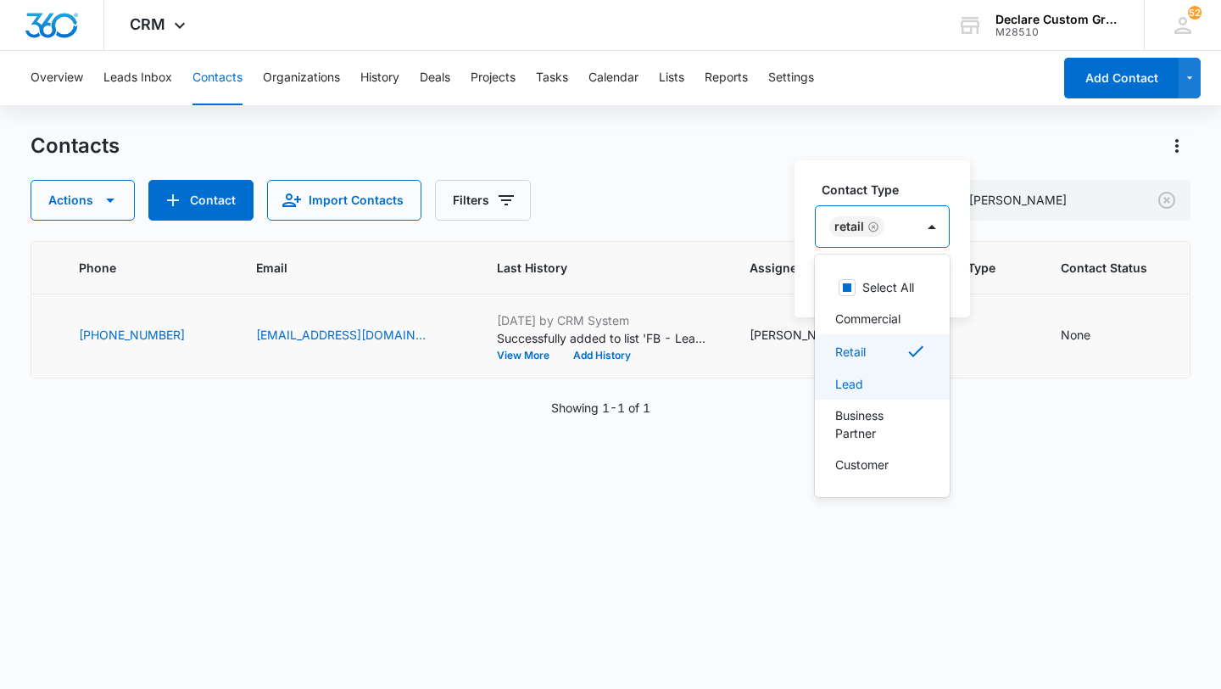
click at [885, 380] on div "Lead" at bounding box center [880, 384] width 91 height 18
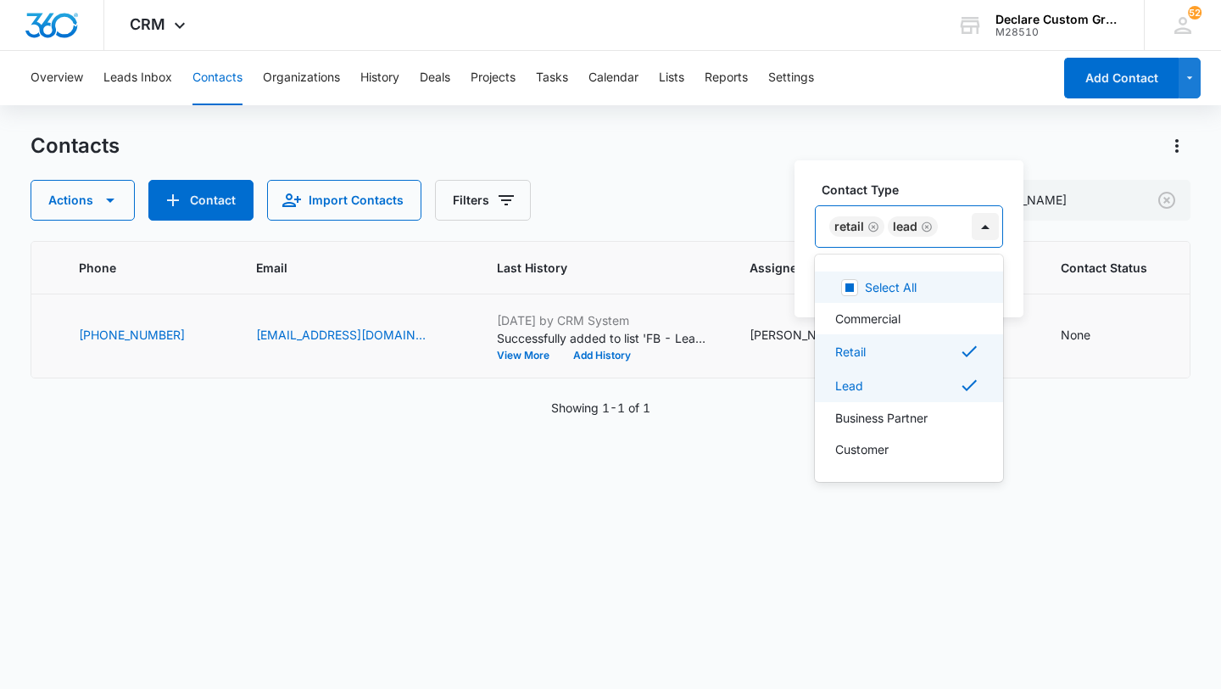
click at [985, 223] on div at bounding box center [985, 226] width 27 height 27
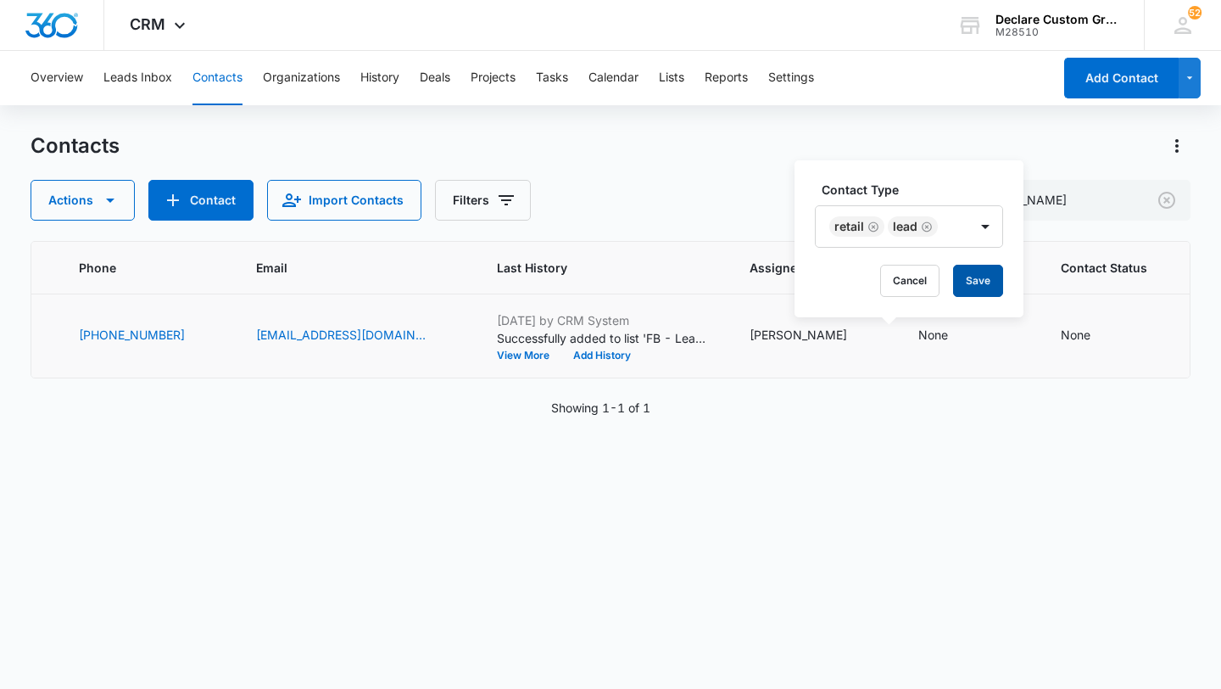
click at [974, 282] on button "Save" at bounding box center [978, 281] width 50 height 32
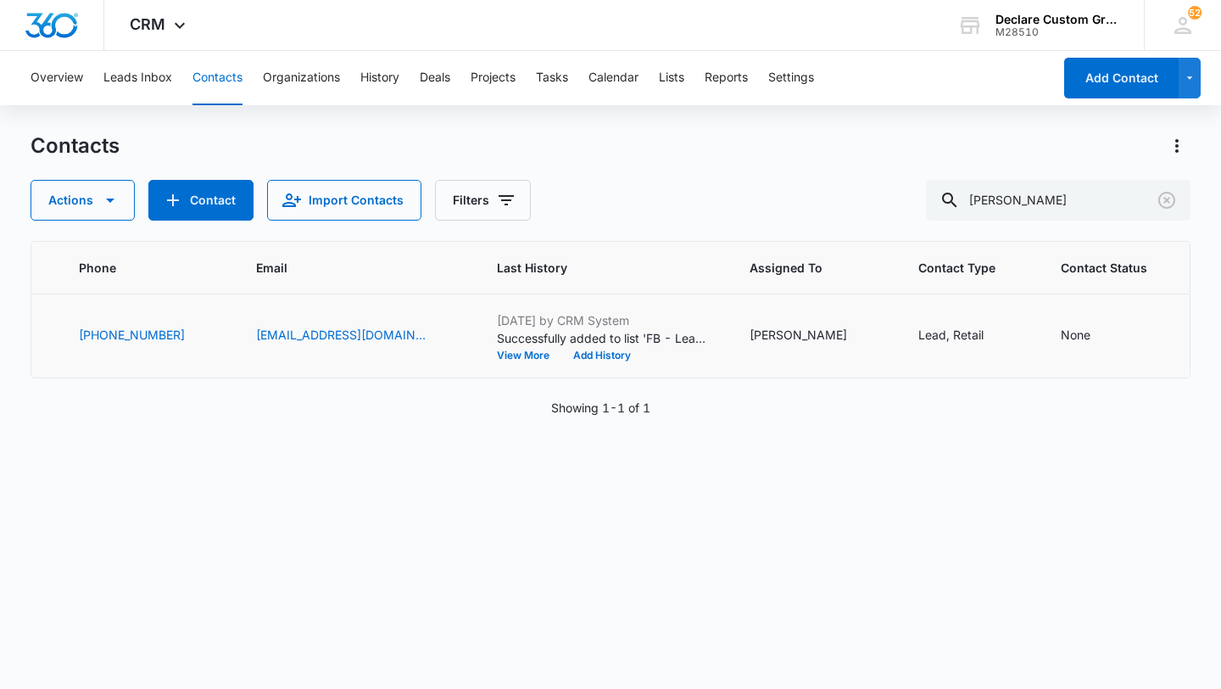
click at [1101, 336] on icon "Contact Status - None - Select to Edit Field" at bounding box center [1111, 336] width 20 height 20
click at [1098, 232] on div at bounding box center [1092, 227] width 27 height 27
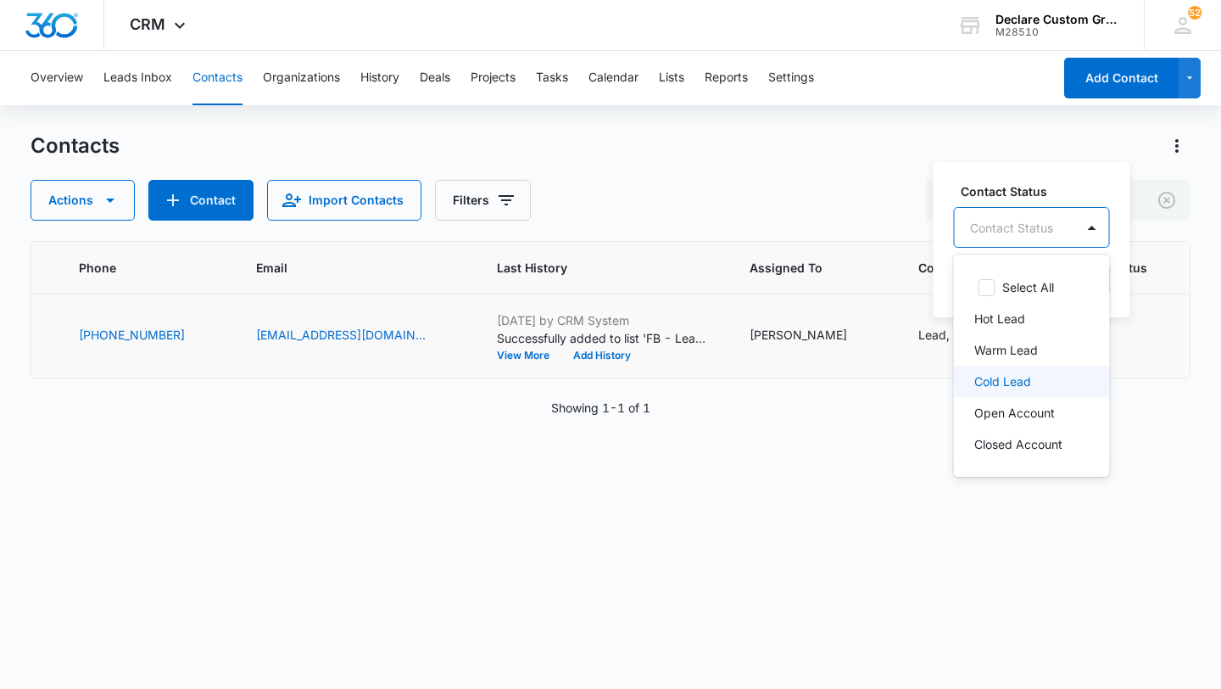
click at [1019, 380] on p "Cold Lead" at bounding box center [1002, 381] width 57 height 18
click at [1091, 228] on div at bounding box center [1094, 226] width 27 height 27
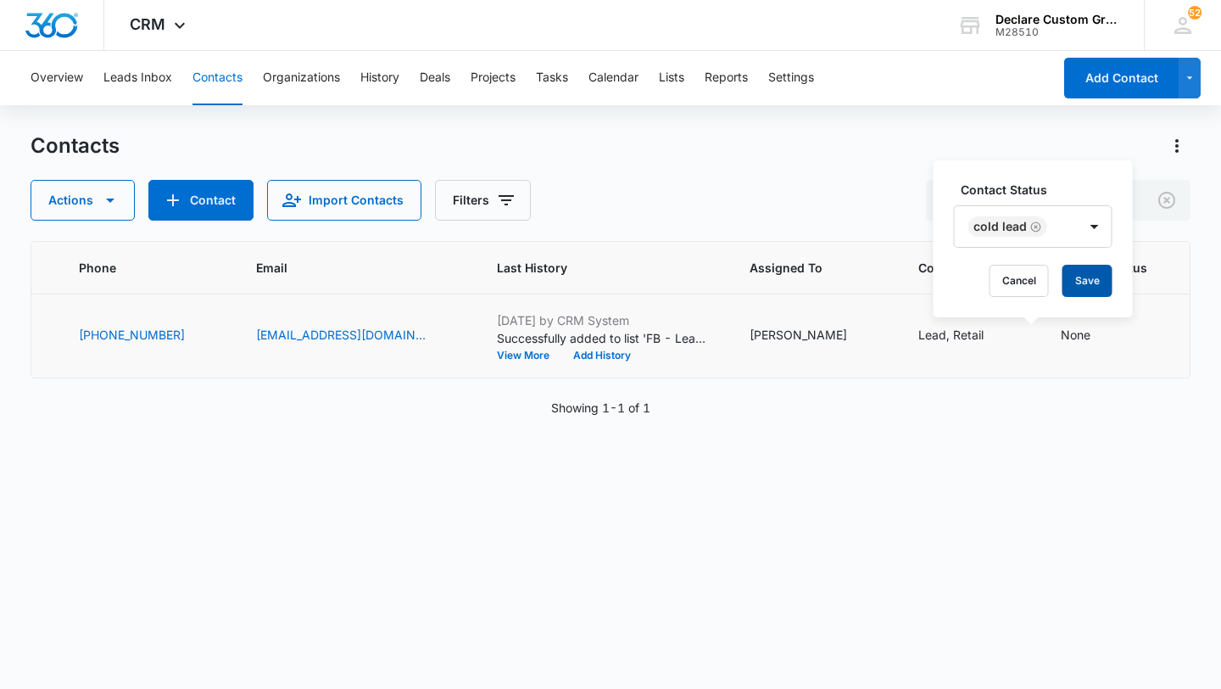
click at [1080, 281] on button "Save" at bounding box center [1088, 281] width 50 height 32
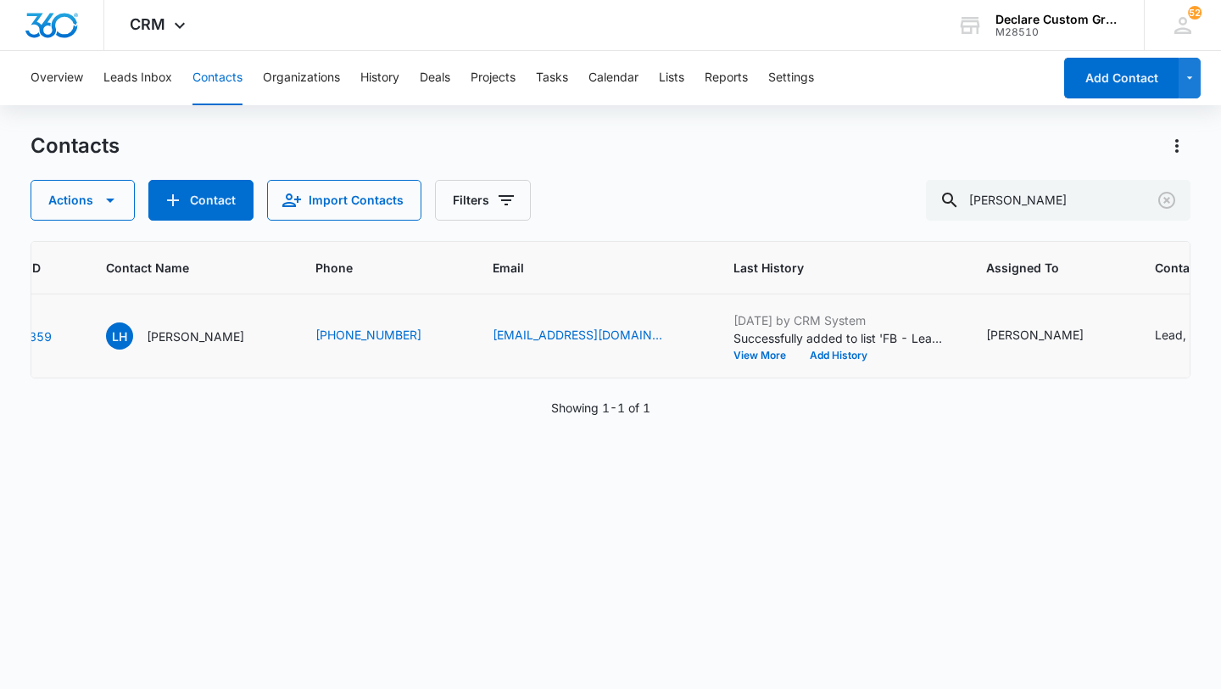
scroll to position [0, 0]
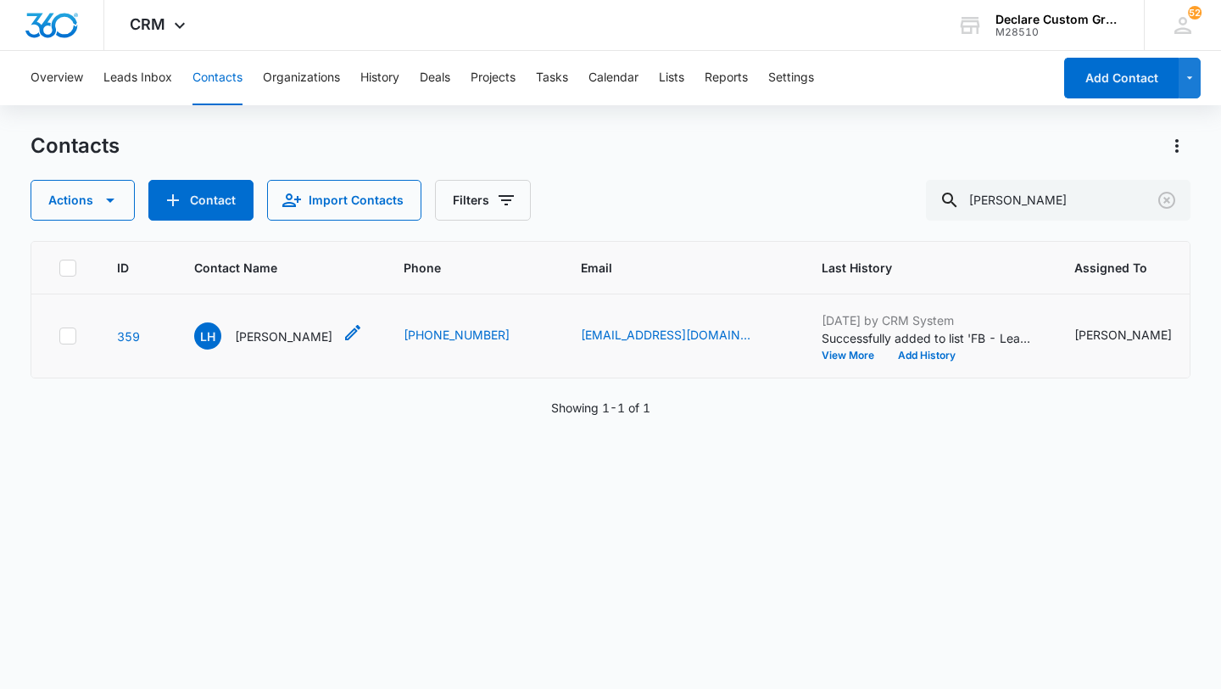
click at [288, 337] on p "Luis Hernandez" at bounding box center [284, 336] width 98 height 18
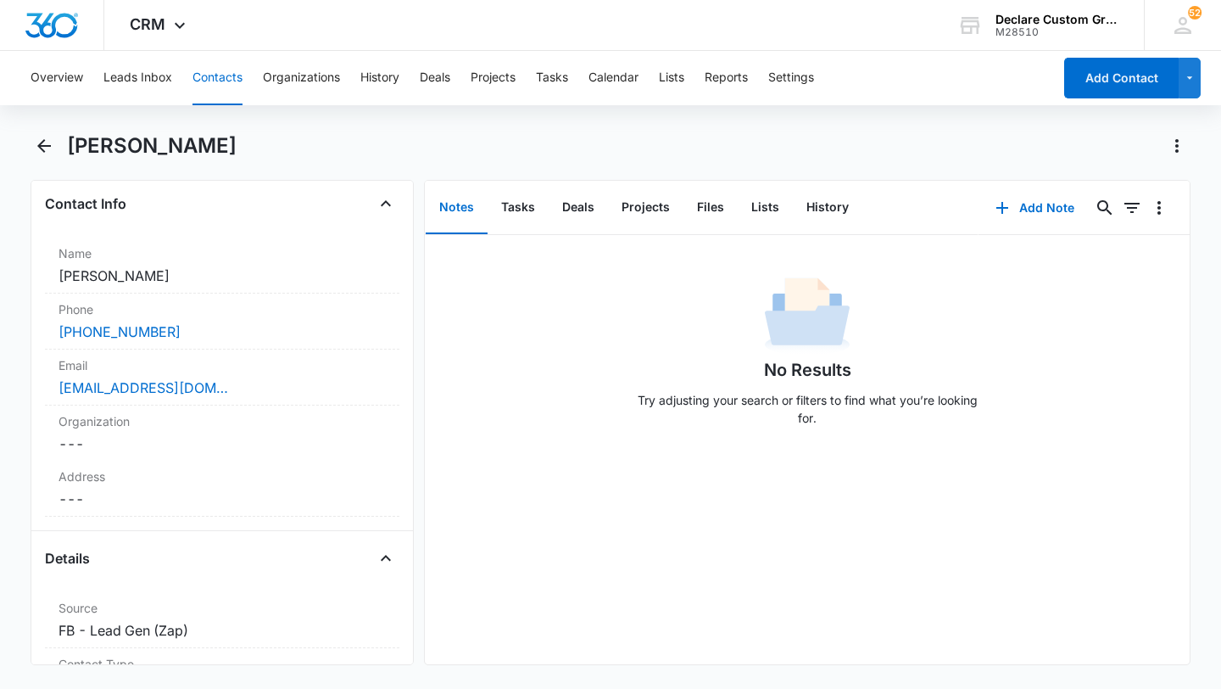
scroll to position [283, 0]
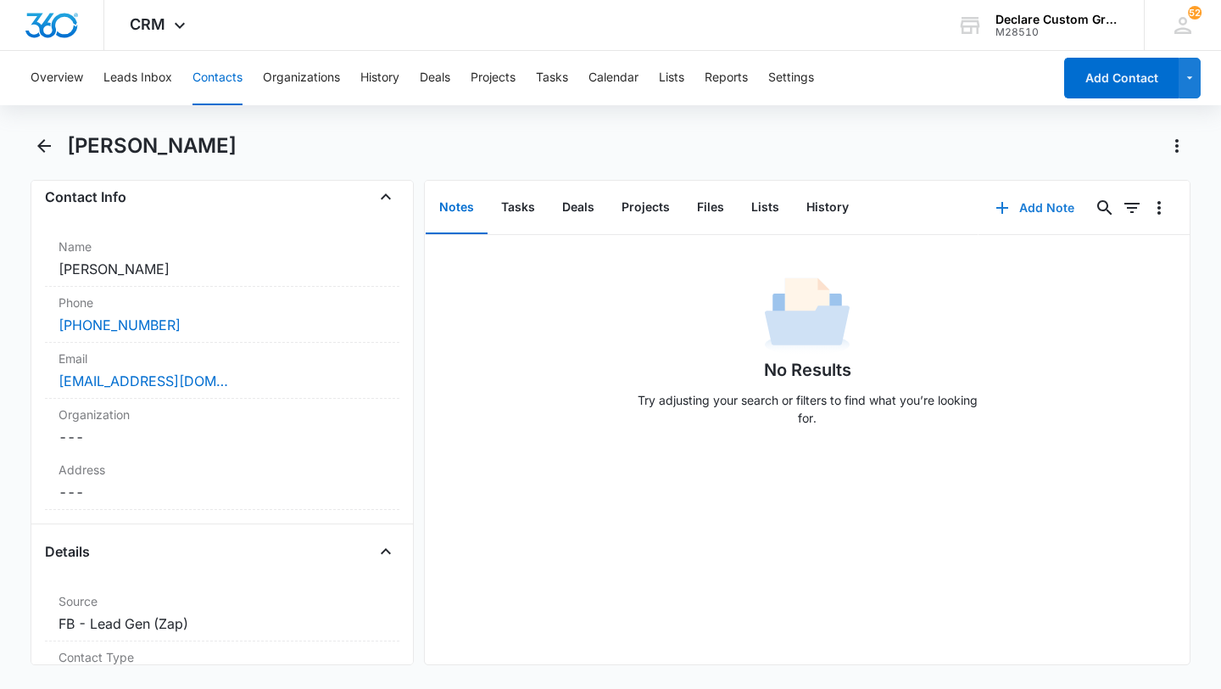
click at [1043, 204] on button "Add Note" at bounding box center [1035, 207] width 113 height 41
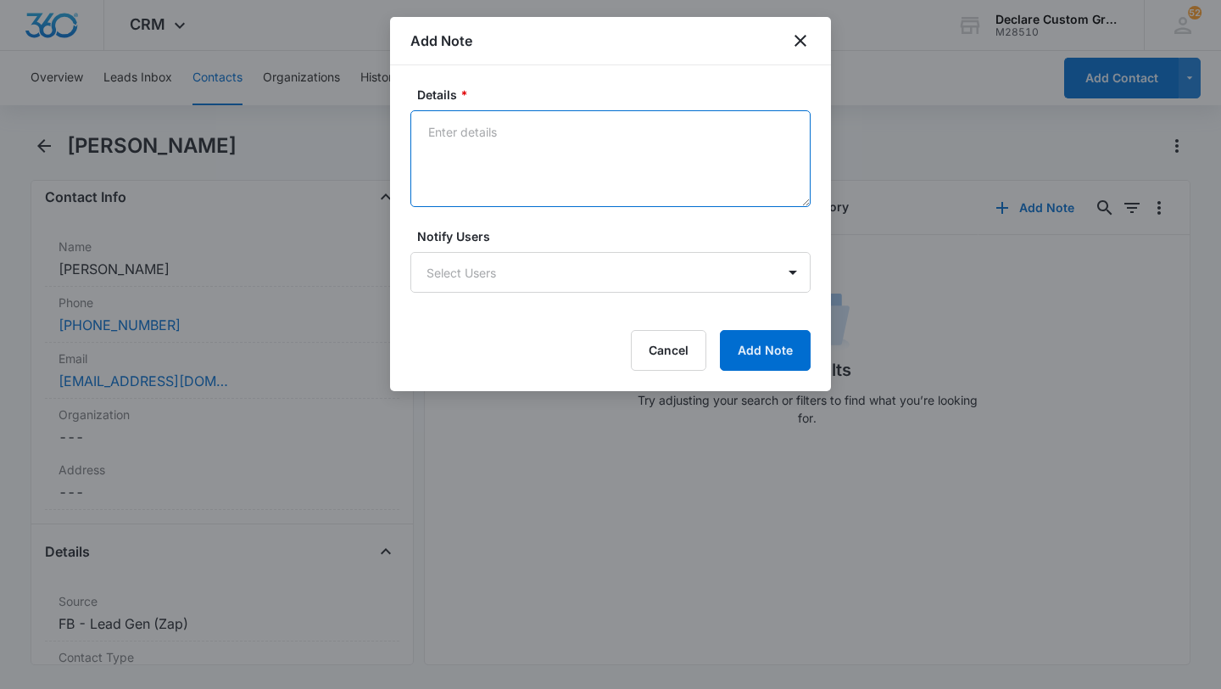
click at [505, 142] on textarea "Details *" at bounding box center [610, 158] width 400 height 97
type textarea "9/2/25: Cannot find notes or record of any contact."
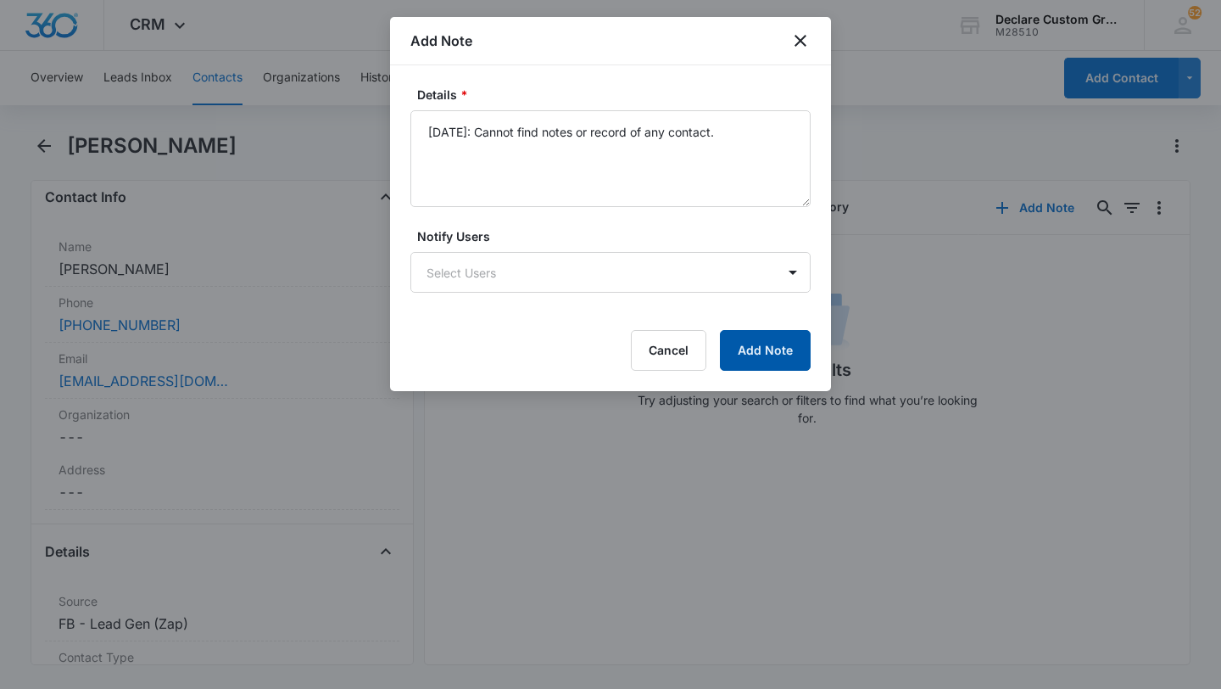
click at [774, 349] on button "Add Note" at bounding box center [765, 350] width 91 height 41
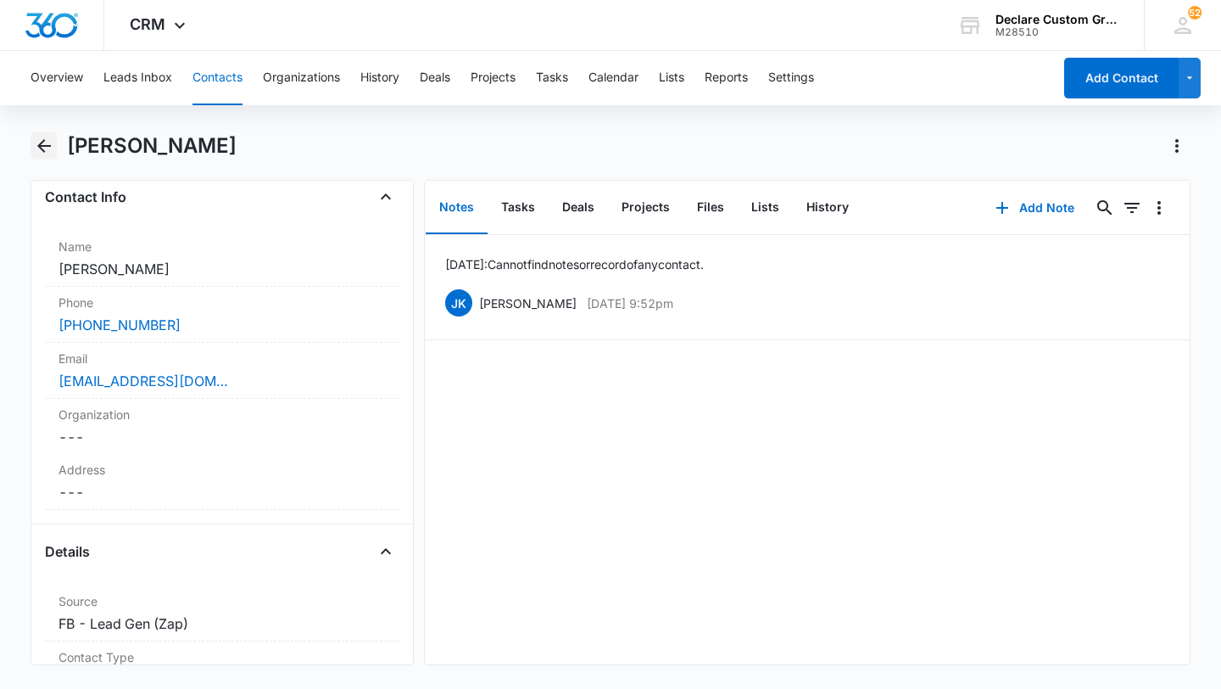
click at [46, 150] on icon "Back" at bounding box center [44, 146] width 20 height 20
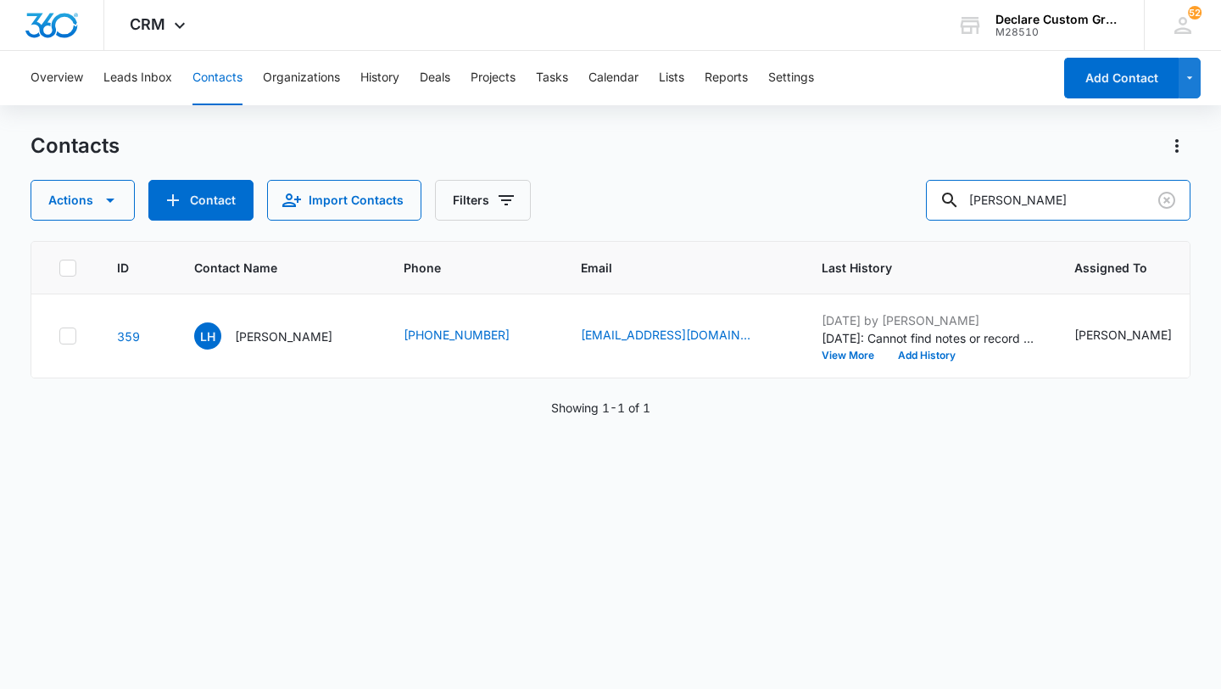
drag, startPoint x: 1108, startPoint y: 196, endPoint x: 874, endPoint y: 180, distance: 234.6
click at [874, 180] on div "Actions Contact Import Contacts Filters hernandez" at bounding box center [611, 200] width 1160 height 41
type input "alex"
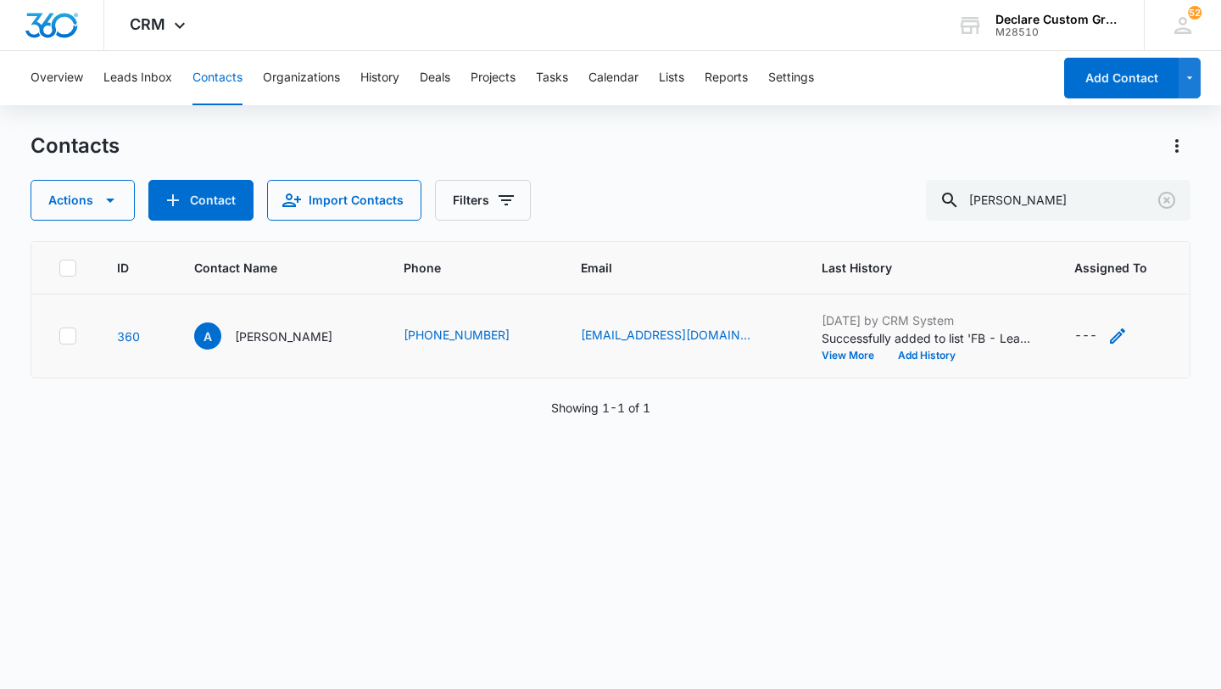
click at [1110, 337] on icon "Assigned To - - Select to Edit Field" at bounding box center [1117, 335] width 15 height 15
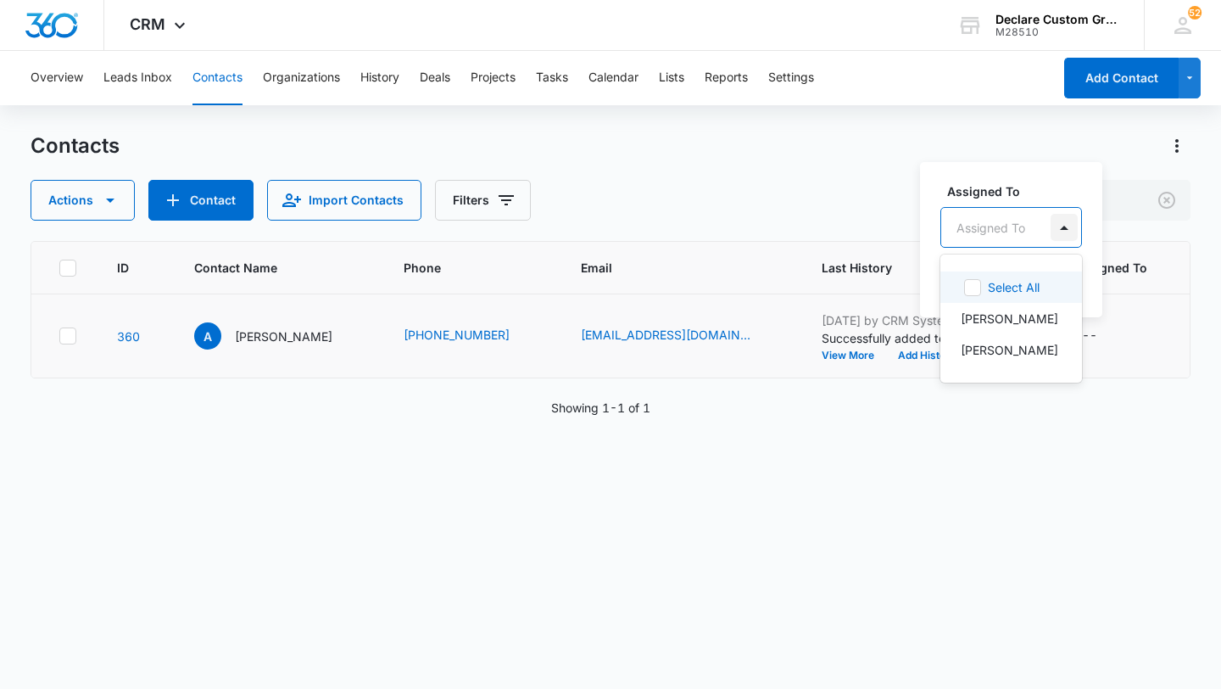
click at [1065, 221] on div at bounding box center [1064, 227] width 27 height 27
click at [1016, 356] on p "[PERSON_NAME]" at bounding box center [1010, 350] width 98 height 18
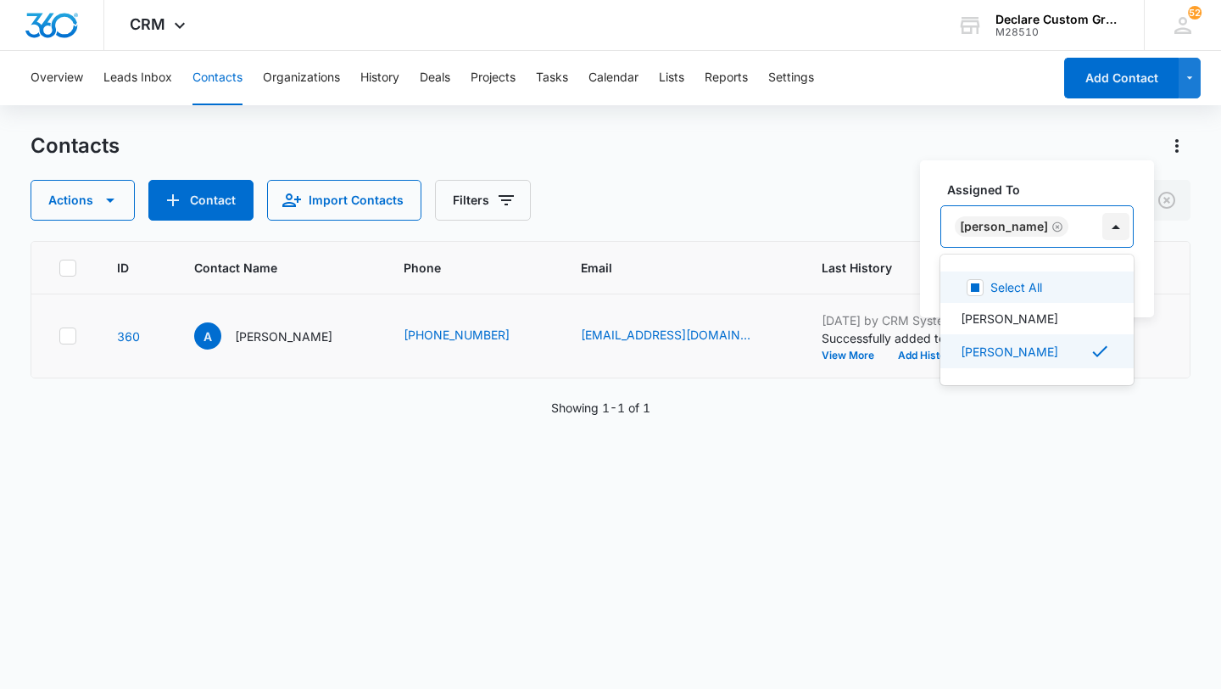
click at [1102, 227] on div at bounding box center [1115, 226] width 27 height 27
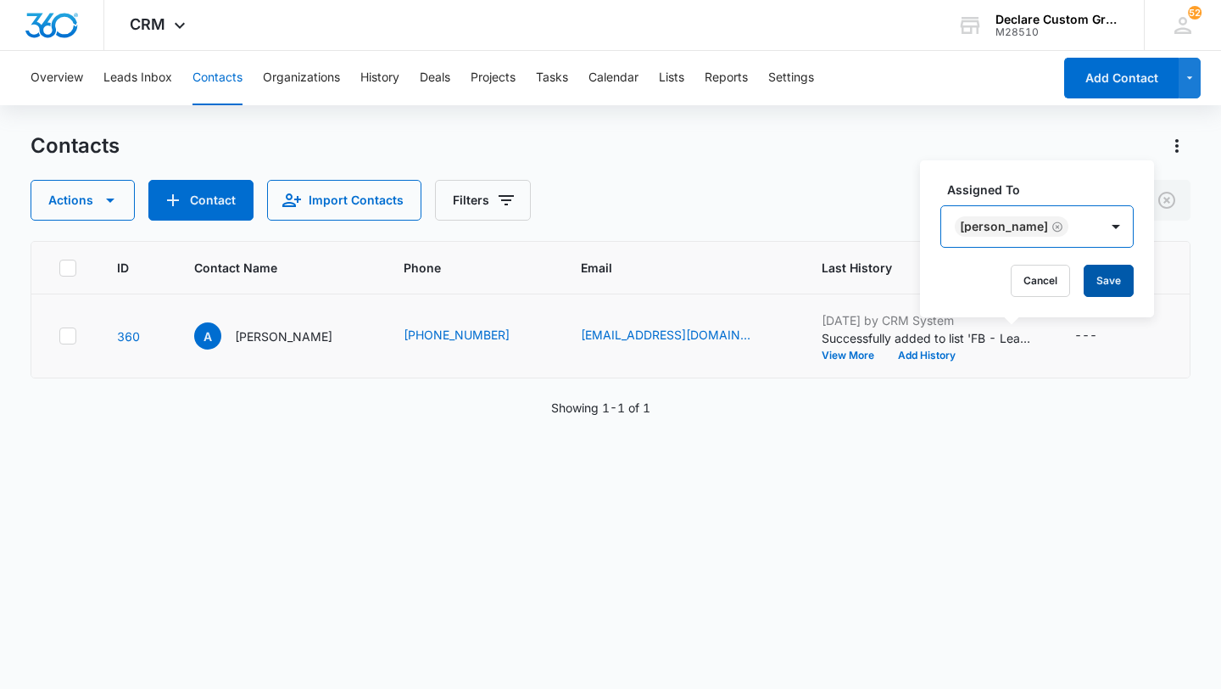
click at [1101, 277] on button "Save" at bounding box center [1109, 281] width 50 height 32
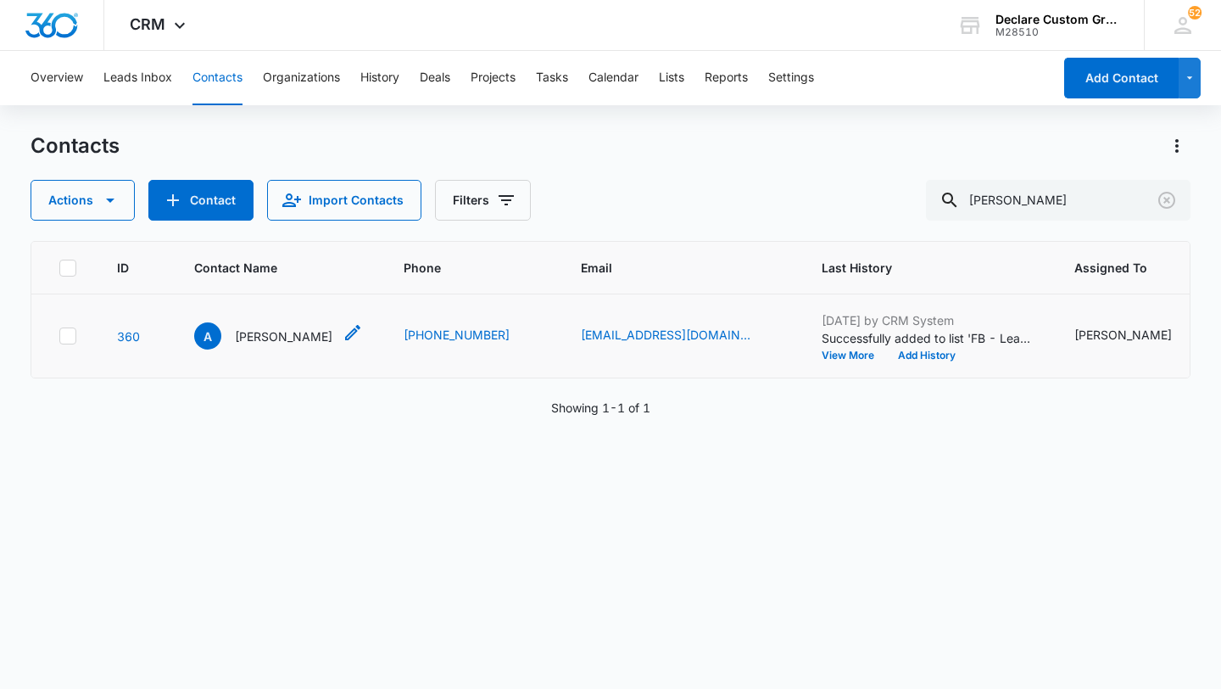
click at [345, 330] on icon "Contact Name - Alex - Select to Edit Field" at bounding box center [352, 332] width 15 height 15
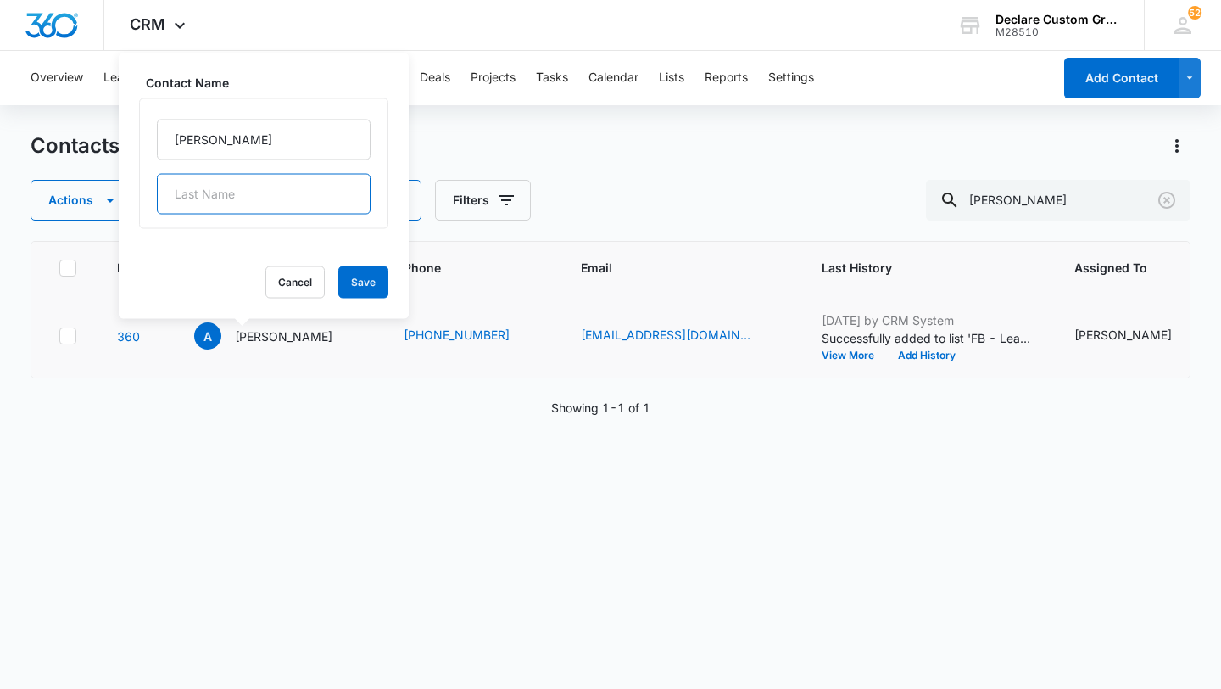
click at [240, 195] on input "text" at bounding box center [264, 194] width 214 height 41
type input "Montalvo"
click at [338, 286] on button "Save" at bounding box center [363, 282] width 50 height 32
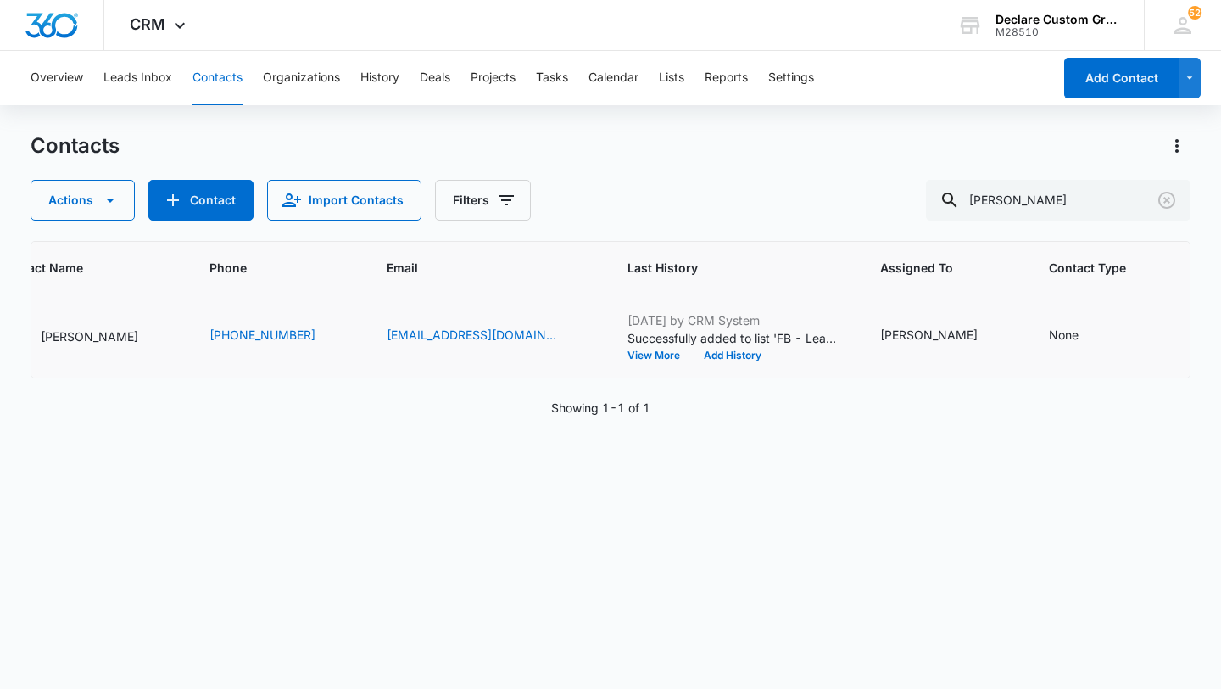
scroll to position [0, 202]
click at [1081, 334] on icon "Contact Type - None - Select to Edit Field" at bounding box center [1091, 336] width 20 height 20
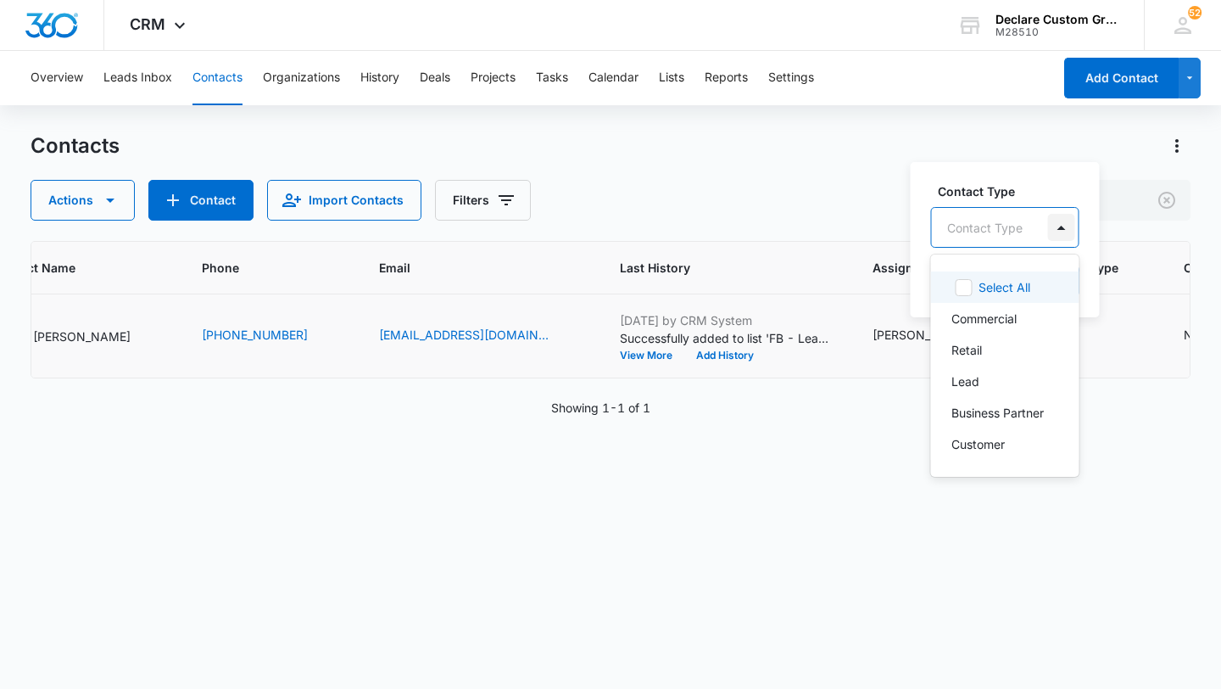
click at [1058, 227] on div at bounding box center [1061, 227] width 27 height 27
click at [987, 347] on div "Retail" at bounding box center [1004, 350] width 104 height 18
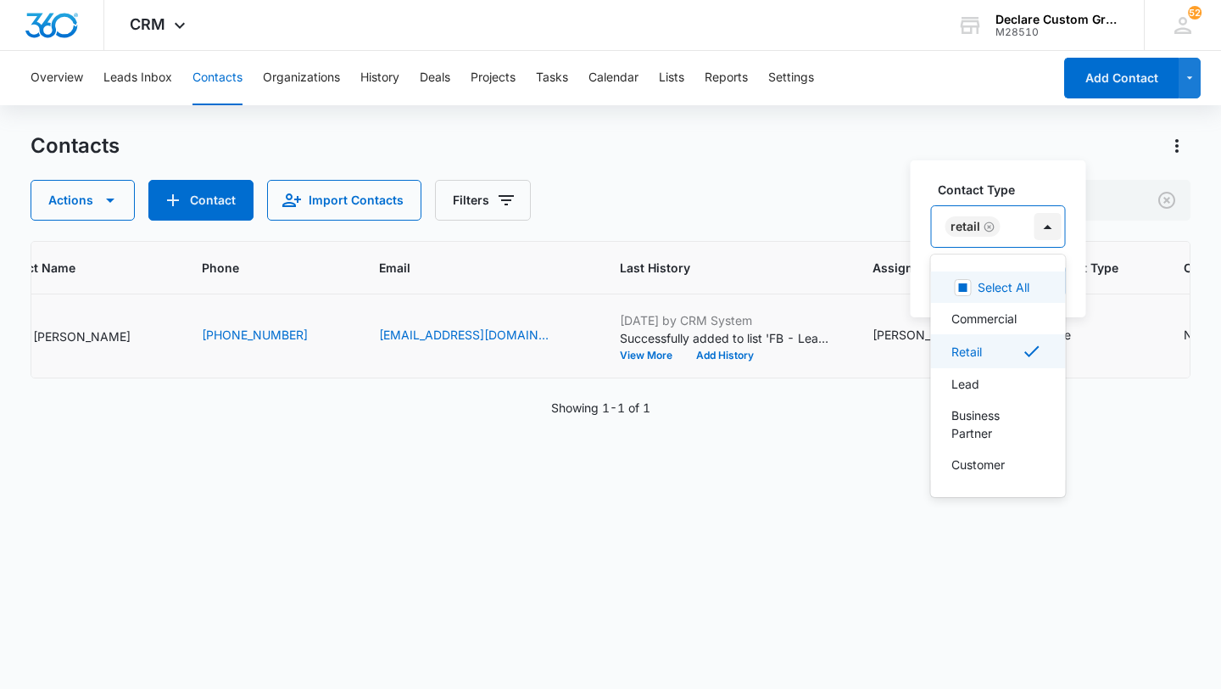
click at [1045, 228] on div at bounding box center [1048, 226] width 27 height 27
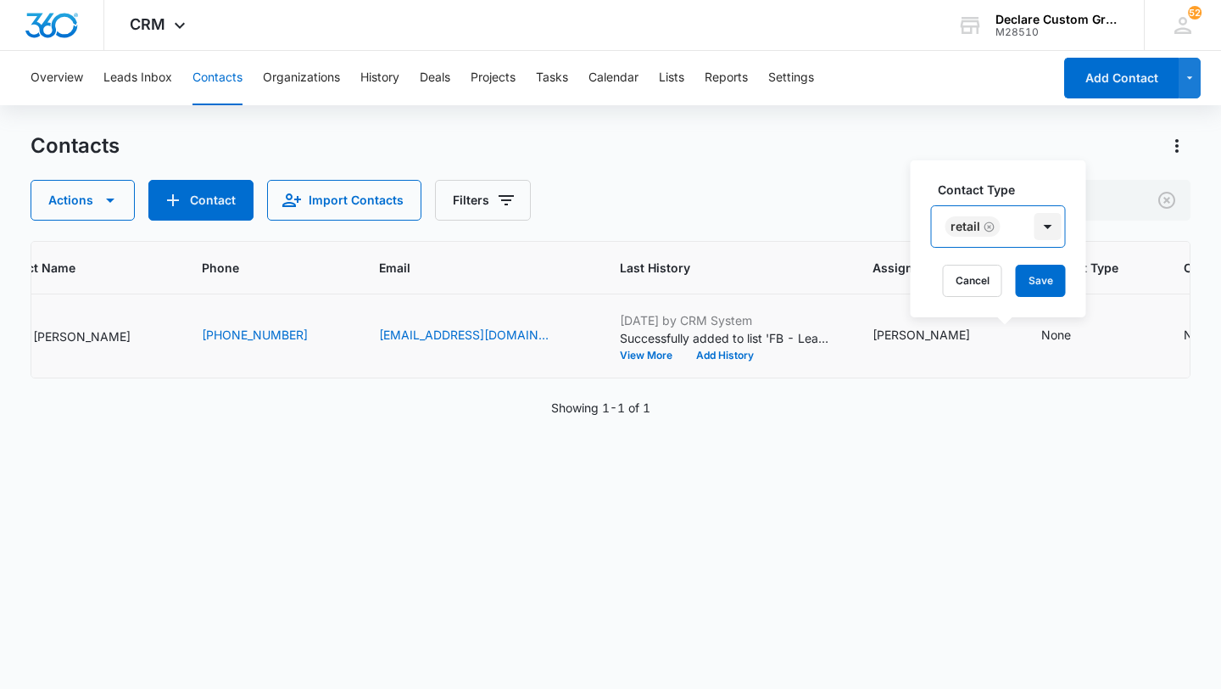
click at [1047, 224] on div at bounding box center [1048, 226] width 27 height 27
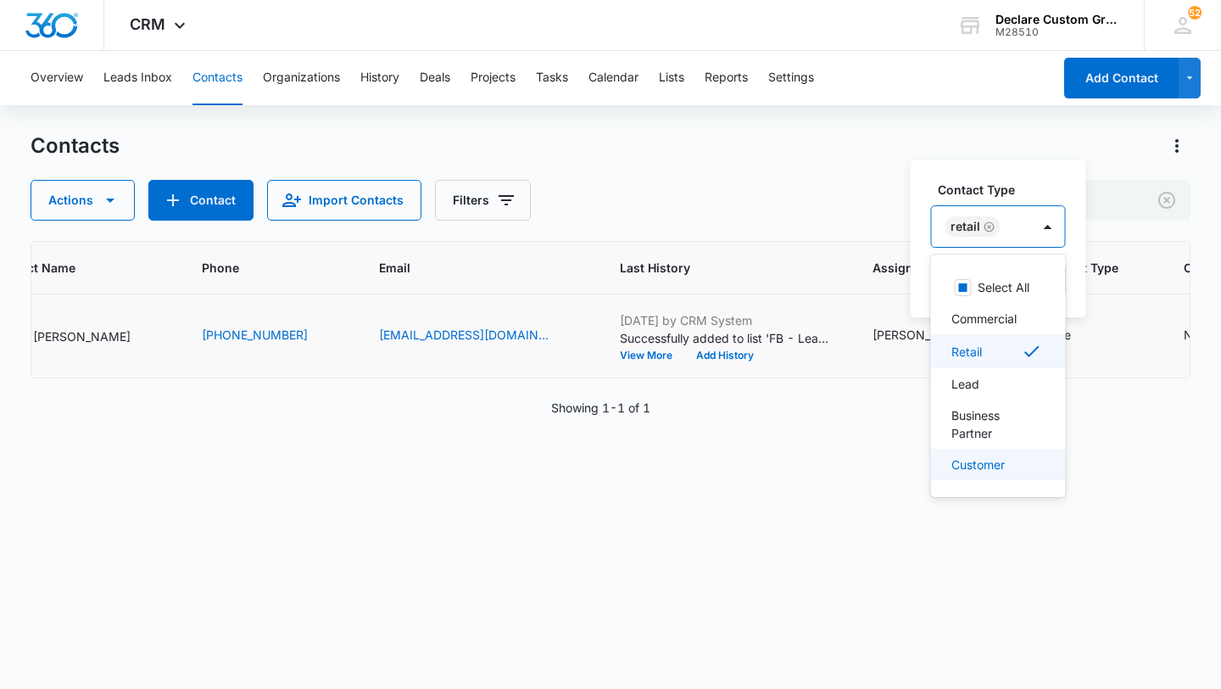
click at [998, 464] on p "Customer" at bounding box center [978, 464] width 53 height 18
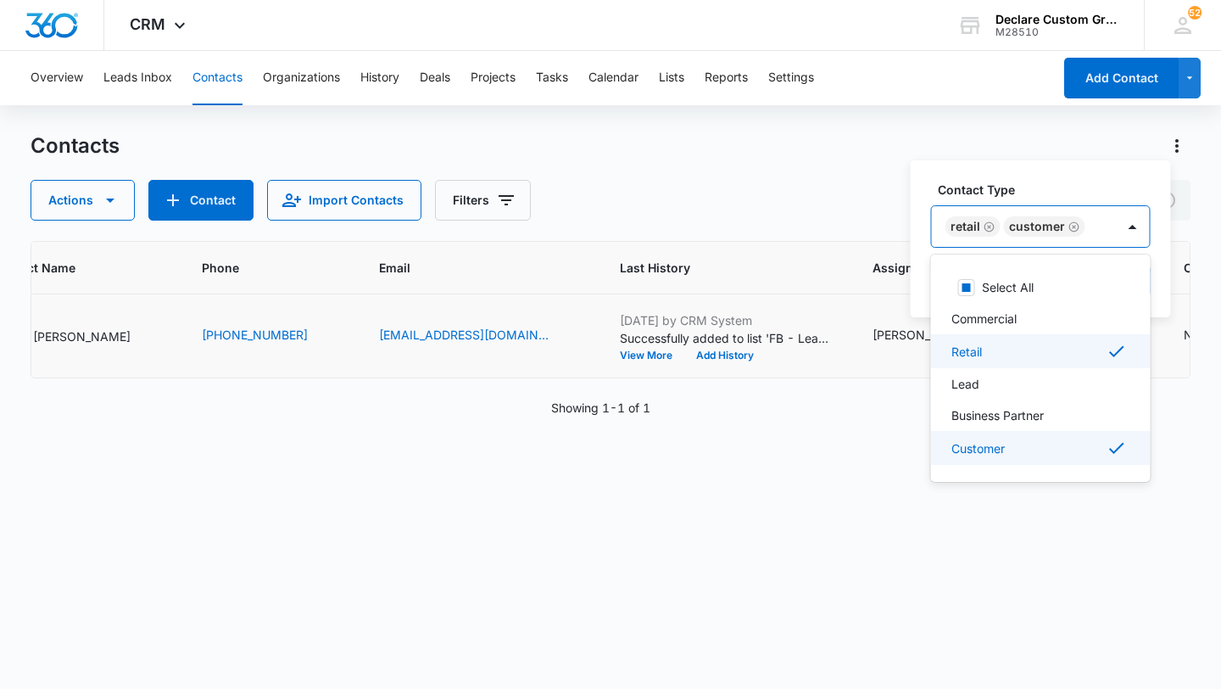
click at [1021, 446] on div "Customer" at bounding box center [1040, 448] width 176 height 20
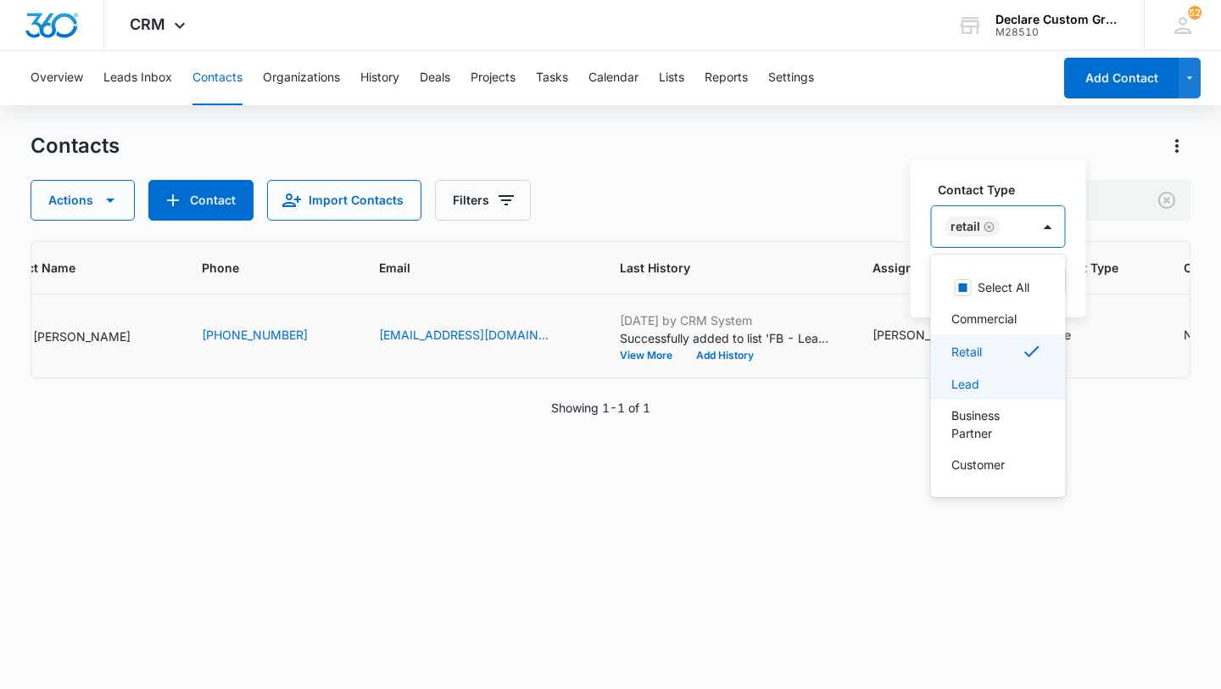
click at [1006, 385] on div "Lead" at bounding box center [997, 384] width 91 height 18
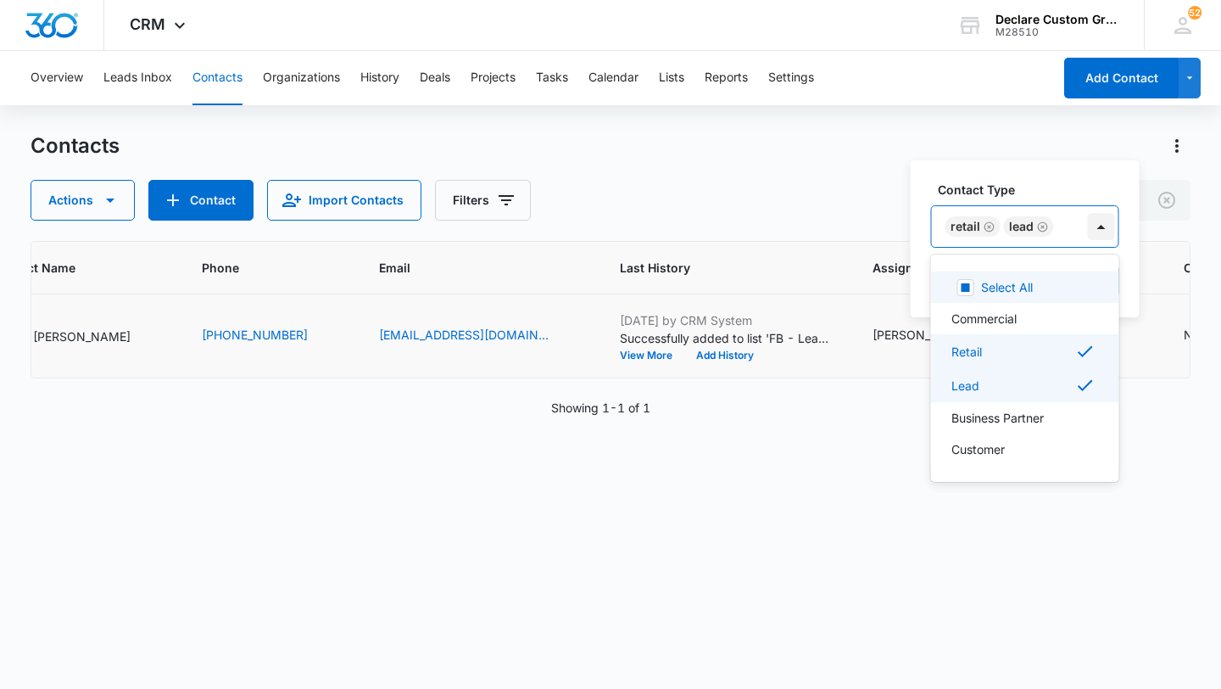
click at [1102, 232] on div at bounding box center [1101, 226] width 27 height 27
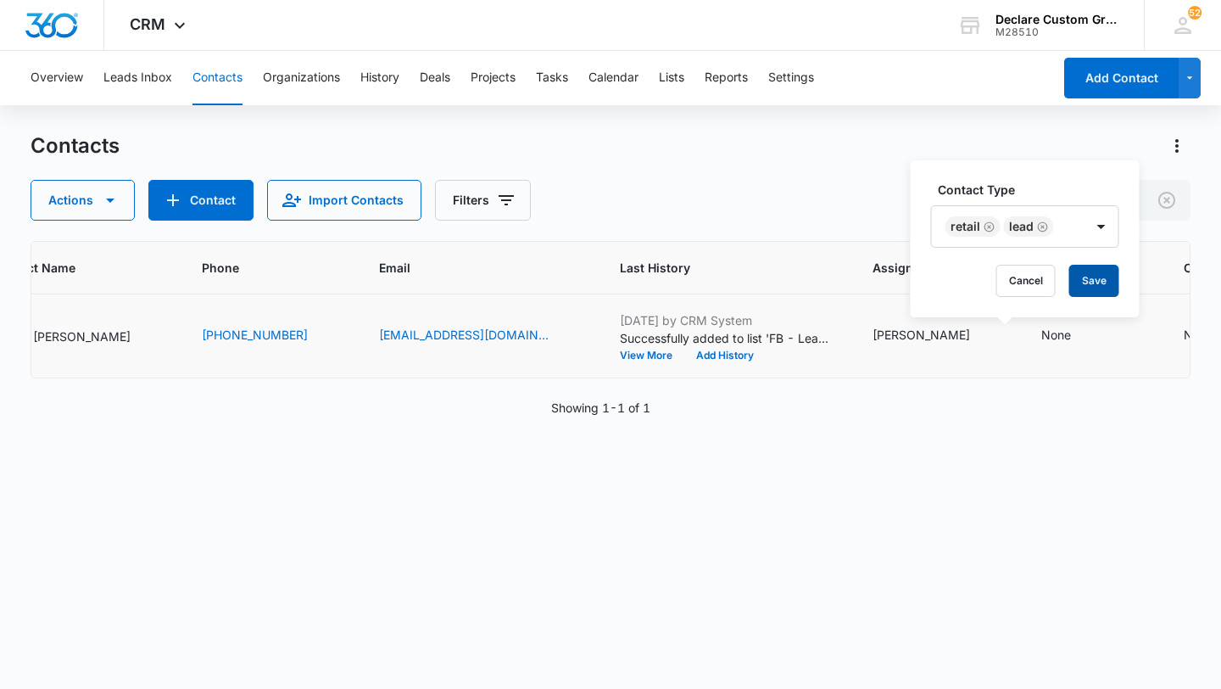
click at [1092, 283] on button "Save" at bounding box center [1094, 281] width 50 height 32
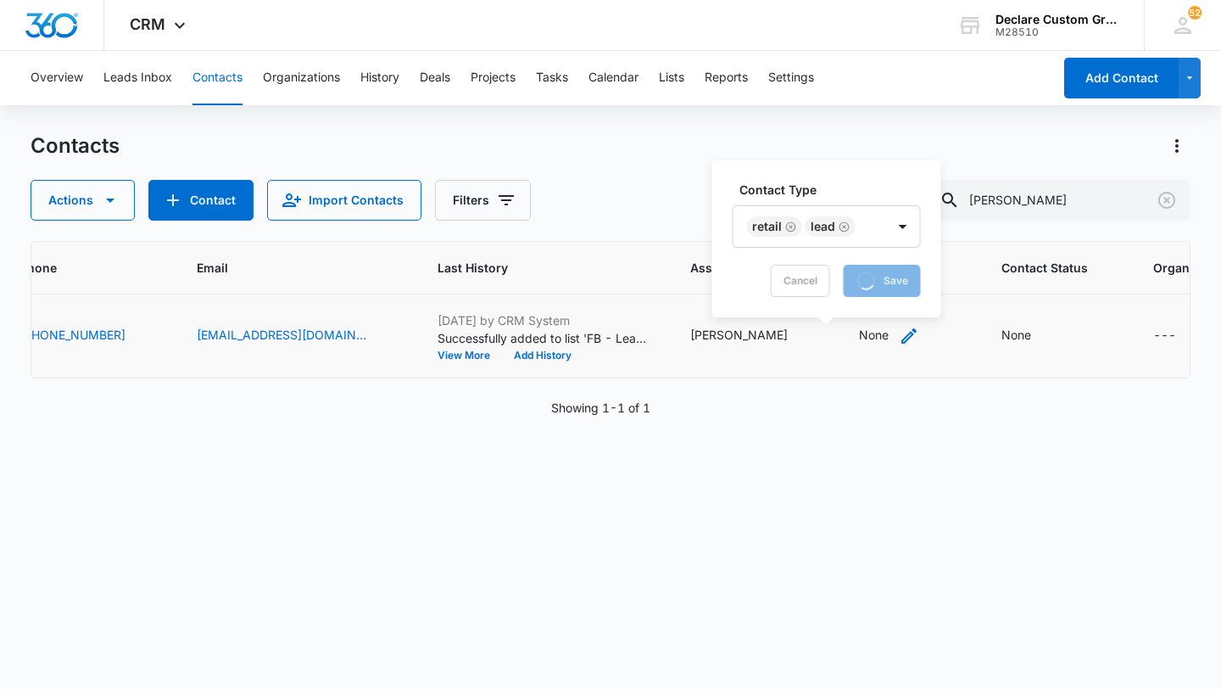
scroll to position [0, 389]
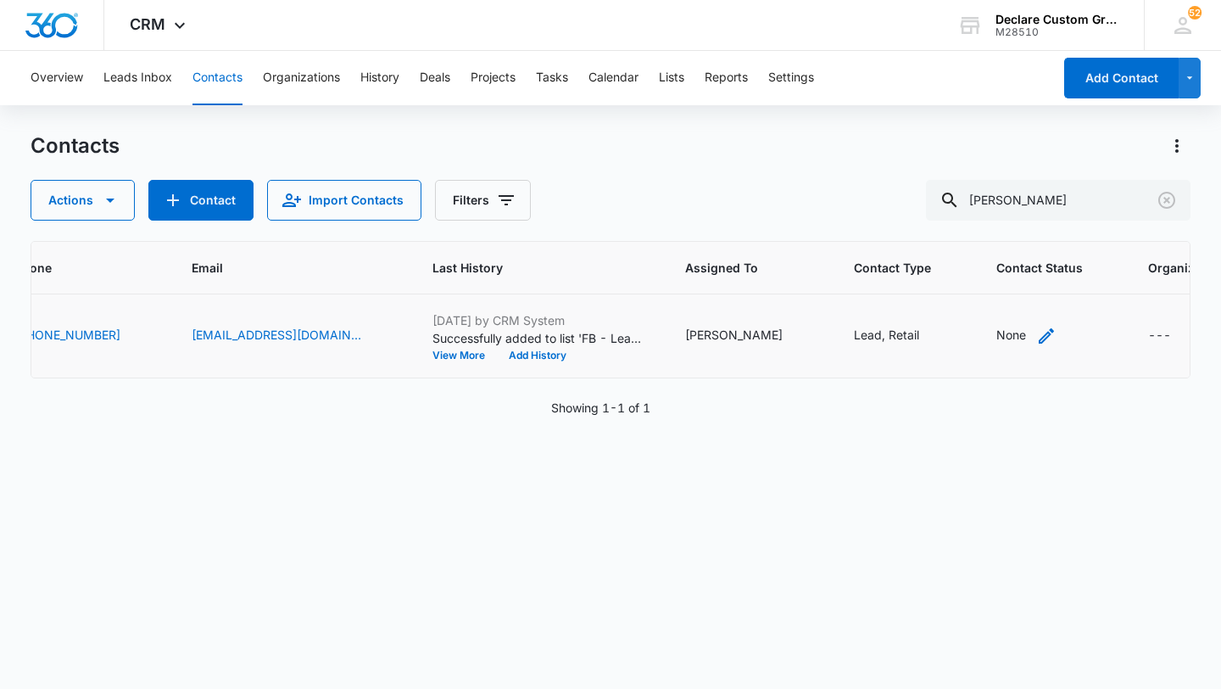
click at [1039, 332] on icon "Contact Status - None - Select to Edit Field" at bounding box center [1046, 335] width 15 height 15
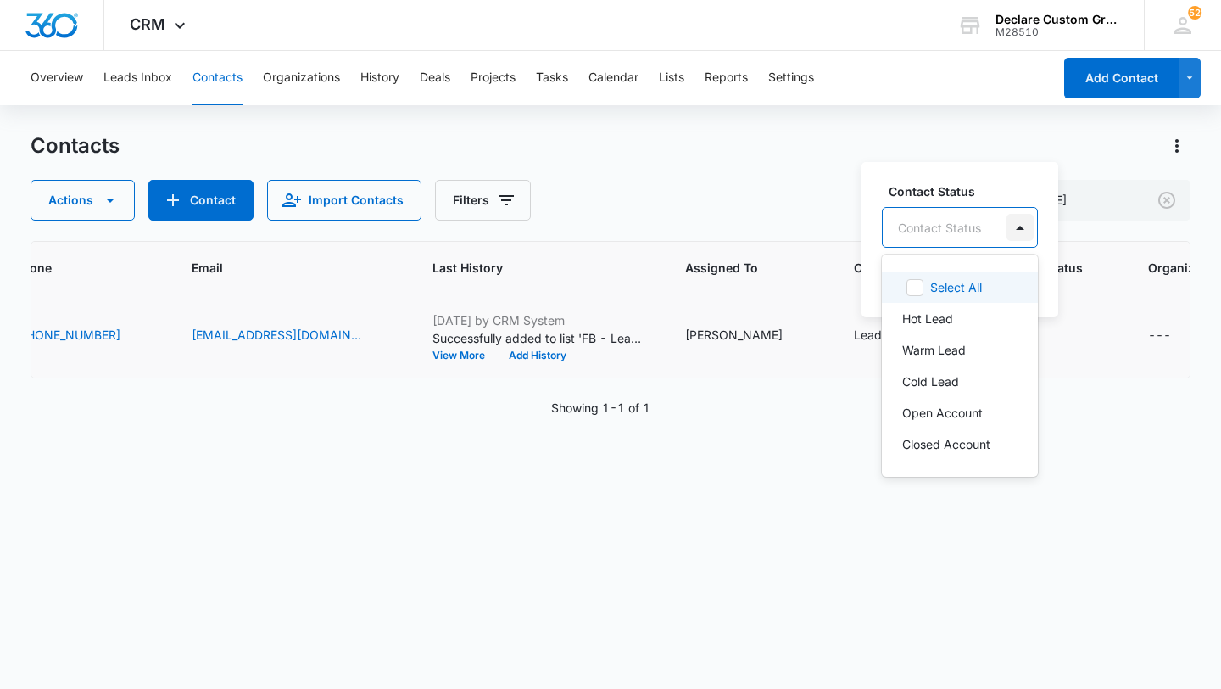
click at [1021, 223] on div at bounding box center [1020, 227] width 27 height 27
click at [941, 380] on p "Cold Lead" at bounding box center [930, 381] width 57 height 18
click at [1022, 226] on div at bounding box center [1022, 226] width 27 height 27
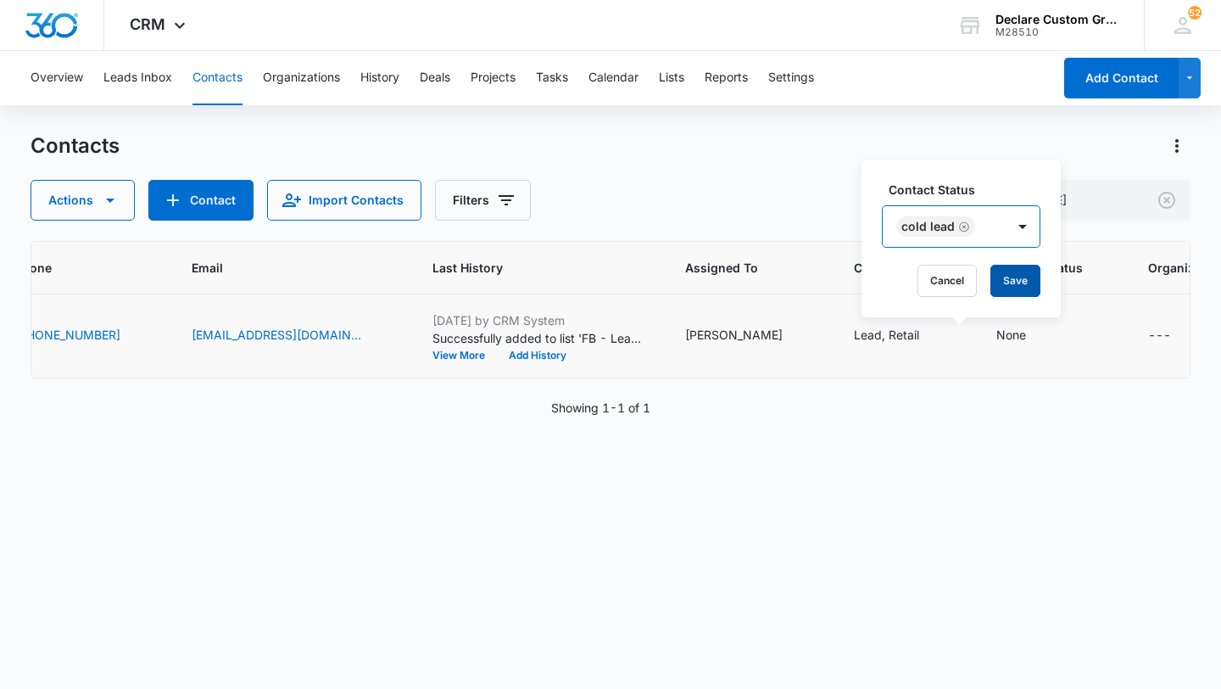
click at [1022, 284] on button "Save" at bounding box center [1016, 281] width 50 height 32
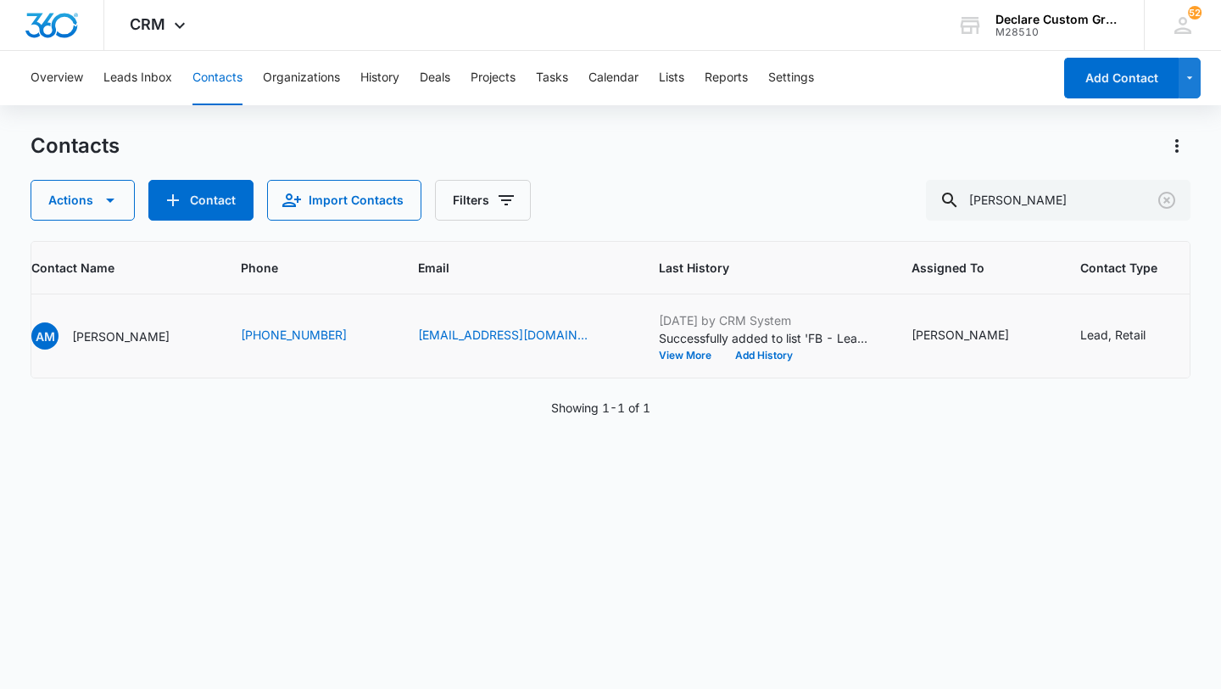
scroll to position [0, 0]
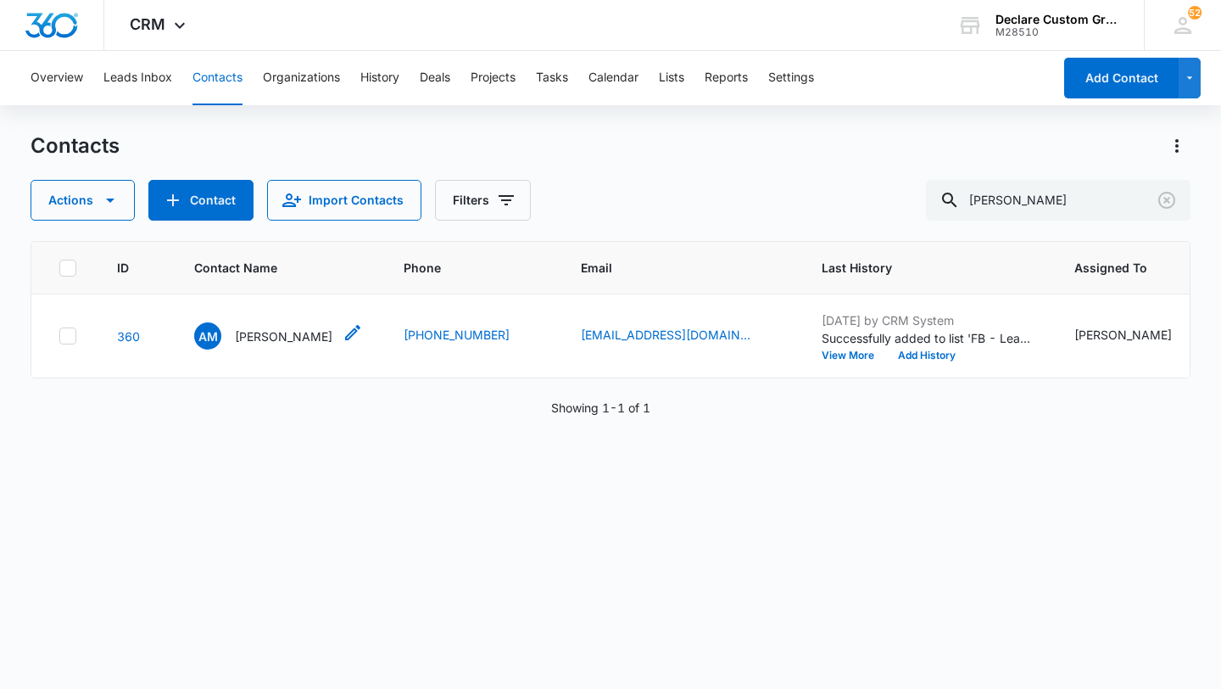
click at [287, 338] on p "Alex Montalvo" at bounding box center [284, 336] width 98 height 18
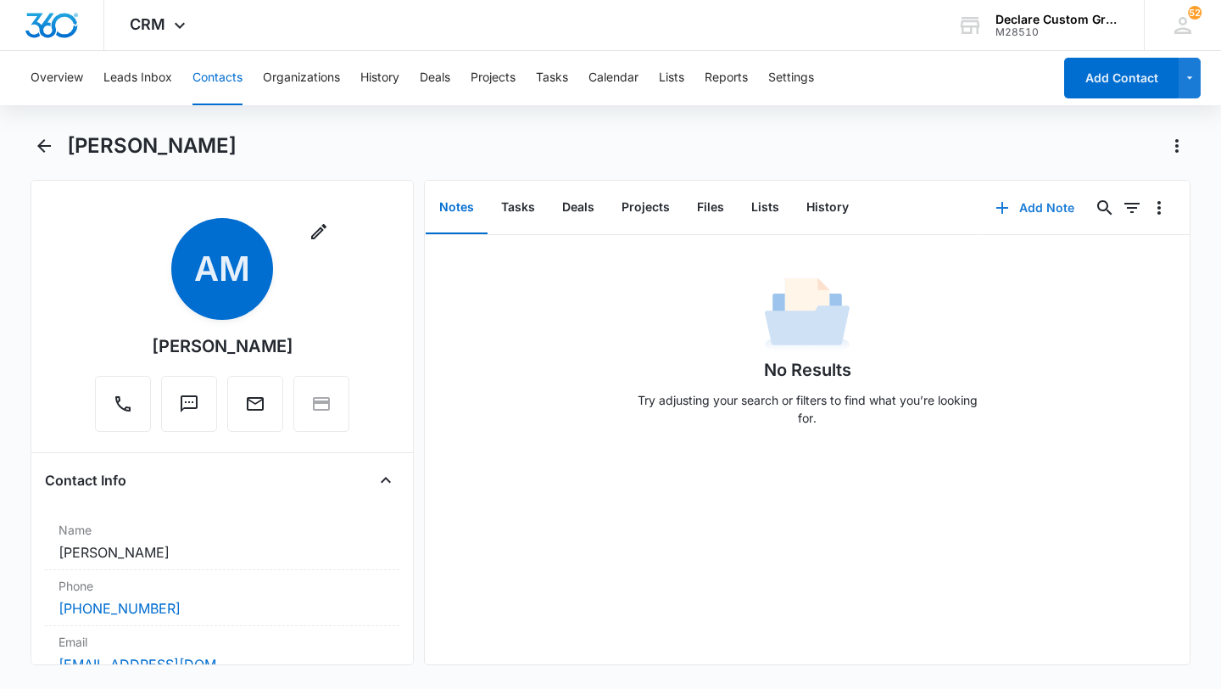
click at [1040, 202] on button "Add Note" at bounding box center [1035, 207] width 113 height 41
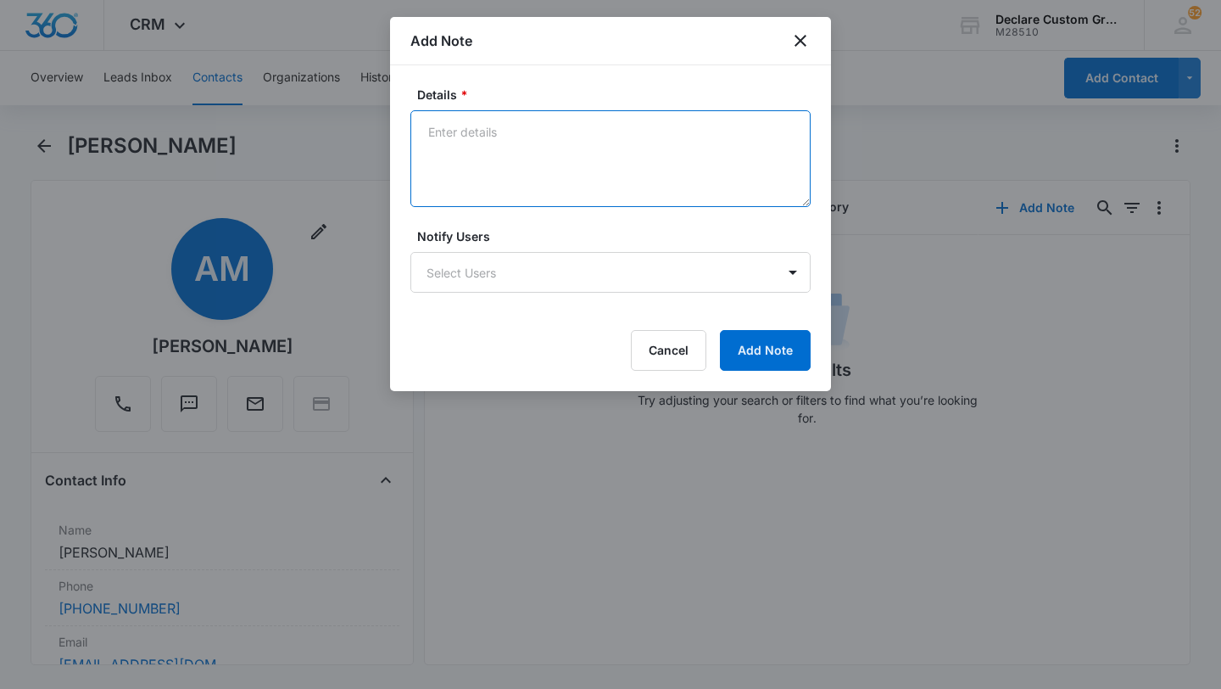
click at [532, 151] on textarea "Details *" at bounding box center [610, 158] width 400 height 97
paste textarea "luehernandez@icloud.com"
drag, startPoint x: 673, startPoint y: 135, endPoint x: 477, endPoint y: 131, distance: 196.8
click at [477, 131] on textarea "5/15/25: luehernandez@icloud.com" at bounding box center [610, 158] width 400 height 97
paste textarea
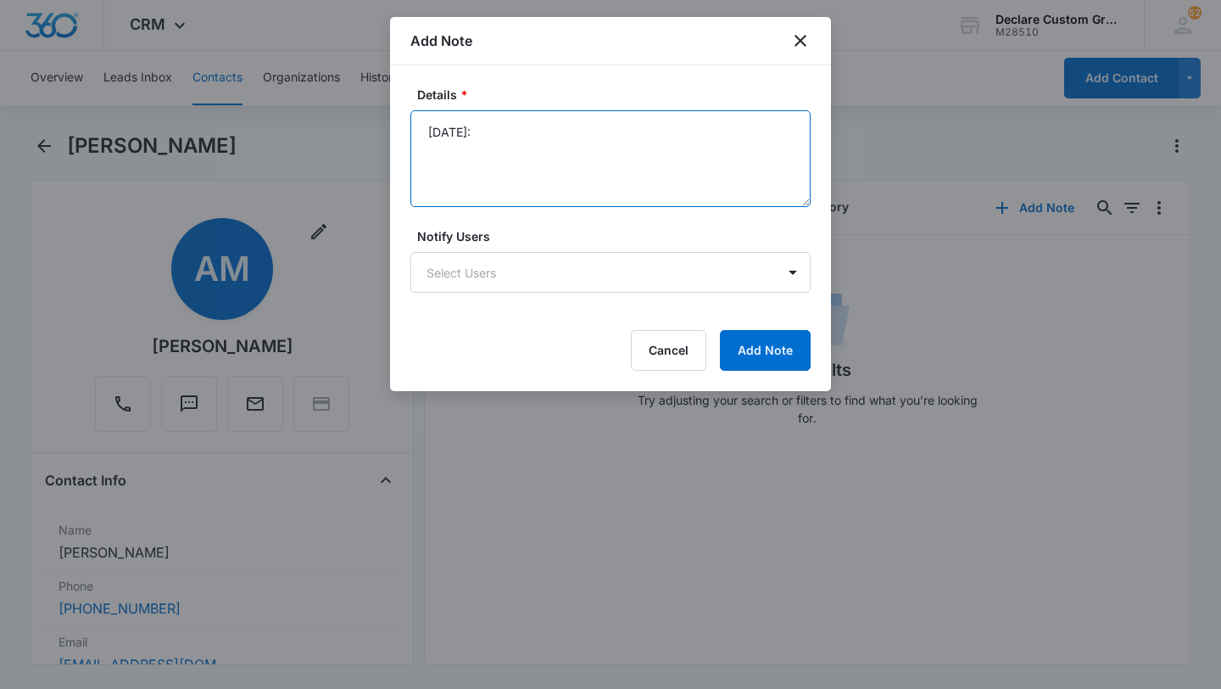
click at [648, 137] on textarea "5/15/25:" at bounding box center [610, 158] width 400 height 97
paste textarea "Left a voicemail. Also Emailed with contact info should this be of real interes…"
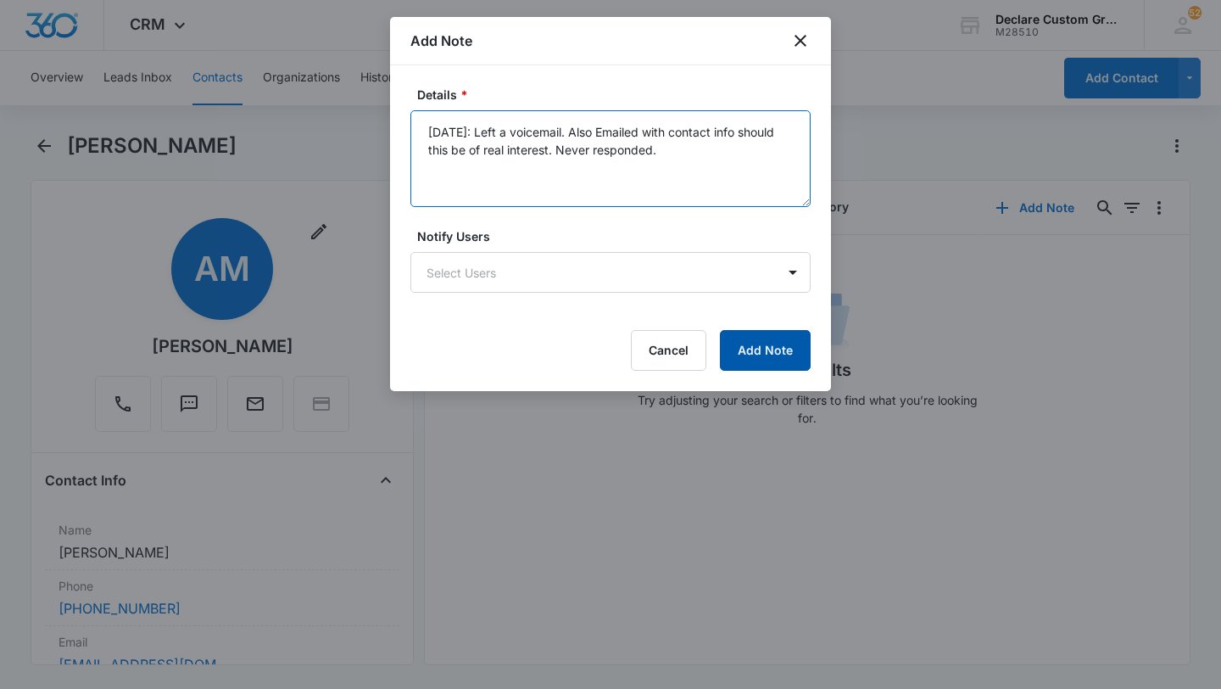
type textarea "5/15/25: Left a voicemail. Also Emailed with contact info should this be of rea…"
click at [782, 350] on button "Add Note" at bounding box center [765, 350] width 91 height 41
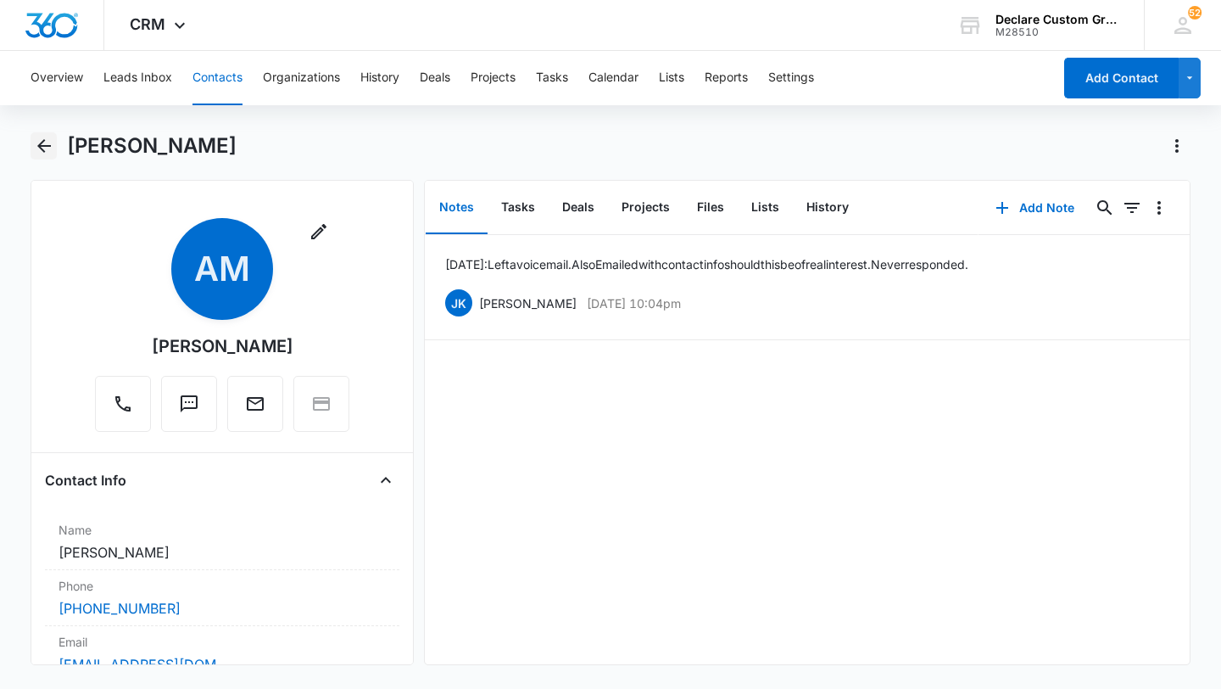
click at [42, 144] on icon "Back" at bounding box center [44, 146] width 20 height 20
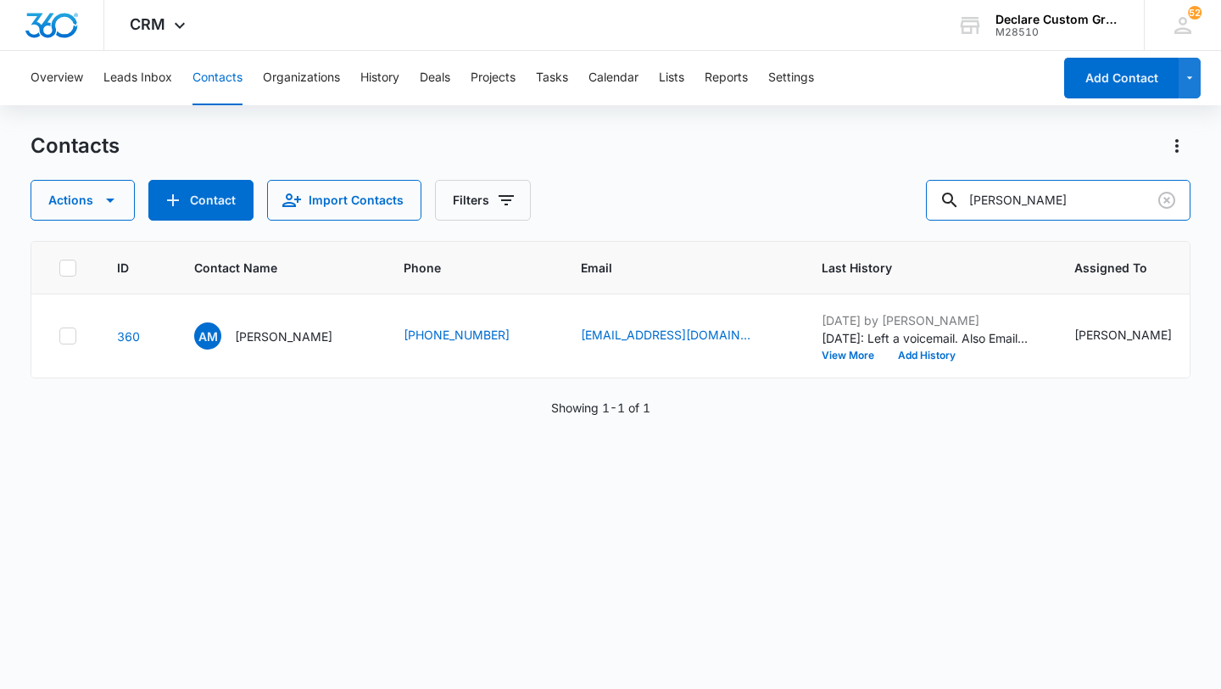
drag, startPoint x: 1052, startPoint y: 202, endPoint x: 905, endPoint y: 180, distance: 148.4
click at [905, 180] on div "Actions Contact Import Contacts Filters alex" at bounding box center [611, 200] width 1160 height 41
type input "drew"
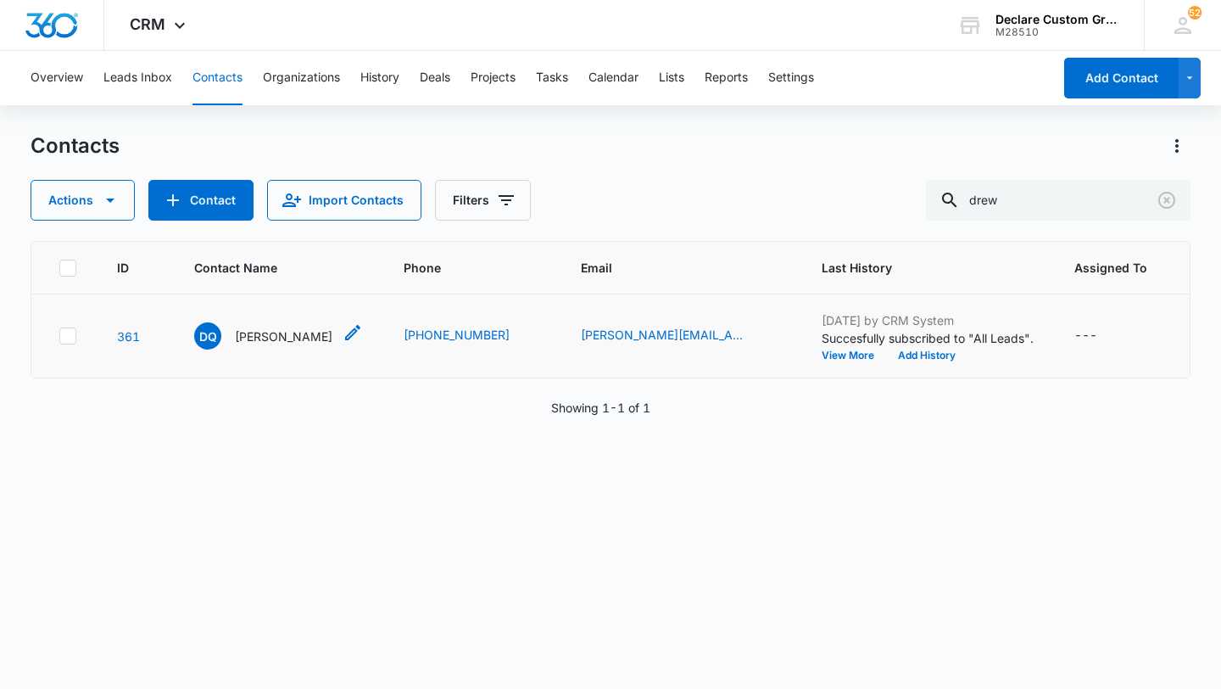
click at [359, 331] on icon "Contact Name - Drew Q schmanke - Select to Edit Field" at bounding box center [353, 332] width 20 height 20
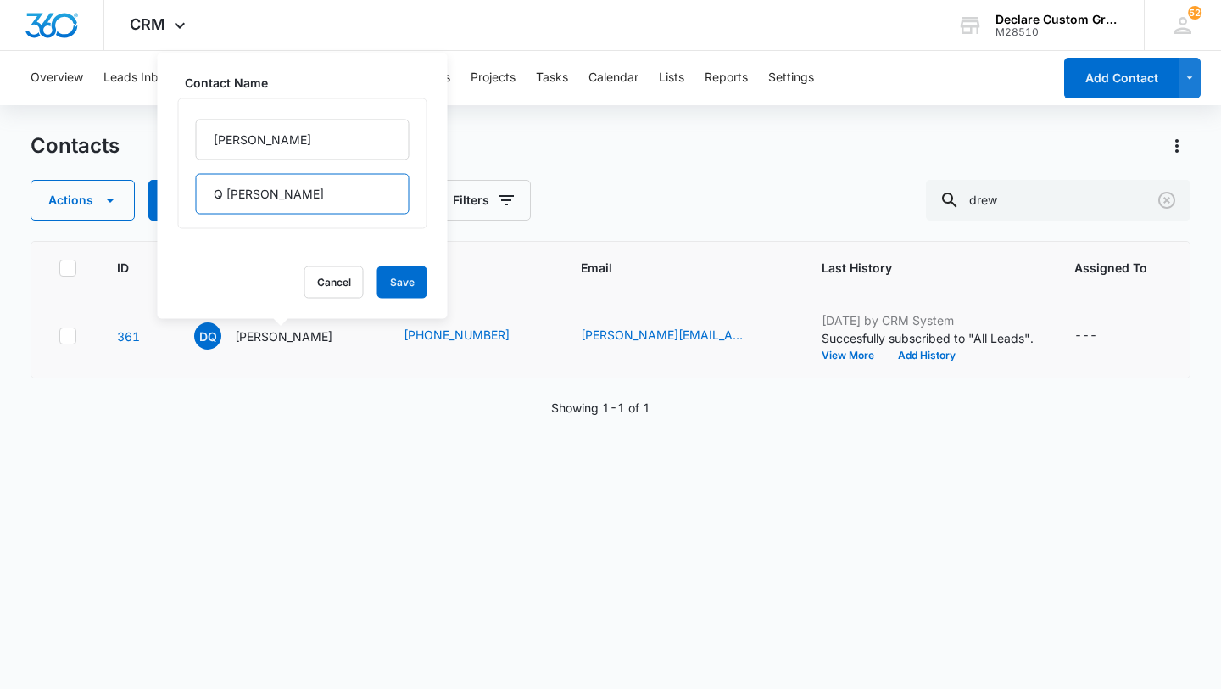
click at [231, 191] on input "Q schmanke" at bounding box center [303, 194] width 214 height 41
type input "Schmanke"
click at [377, 279] on button "Save" at bounding box center [402, 282] width 50 height 32
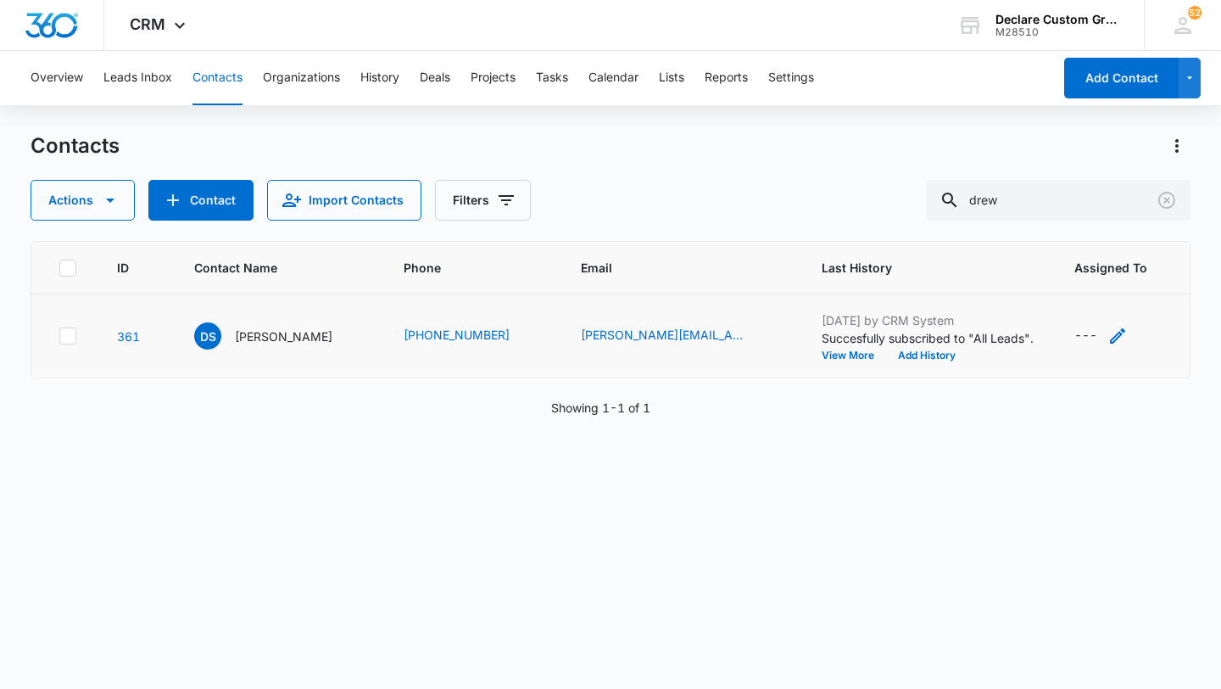
click at [1110, 332] on icon "Assigned To - - Select to Edit Field" at bounding box center [1117, 335] width 15 height 15
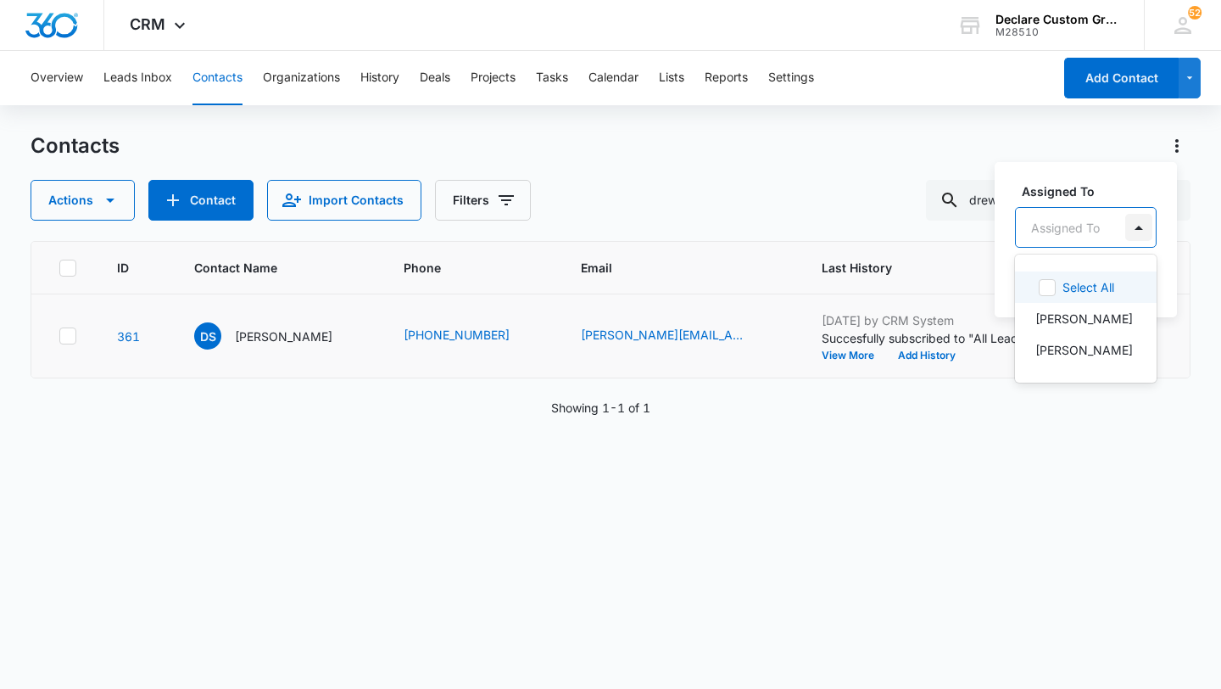
click at [1140, 228] on div at bounding box center [1138, 227] width 27 height 27
click at [1071, 351] on p "[PERSON_NAME]" at bounding box center [1084, 350] width 98 height 18
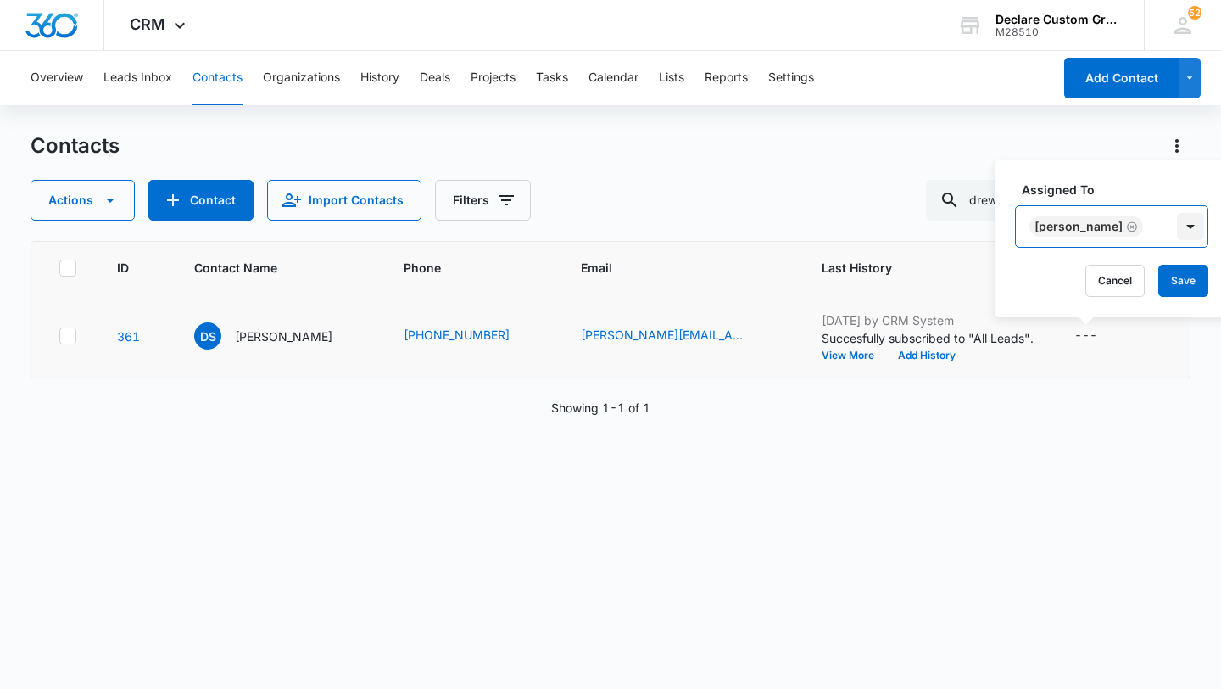
click at [1177, 222] on div at bounding box center [1190, 226] width 27 height 27
click at [1167, 278] on button "Save" at bounding box center [1183, 281] width 50 height 32
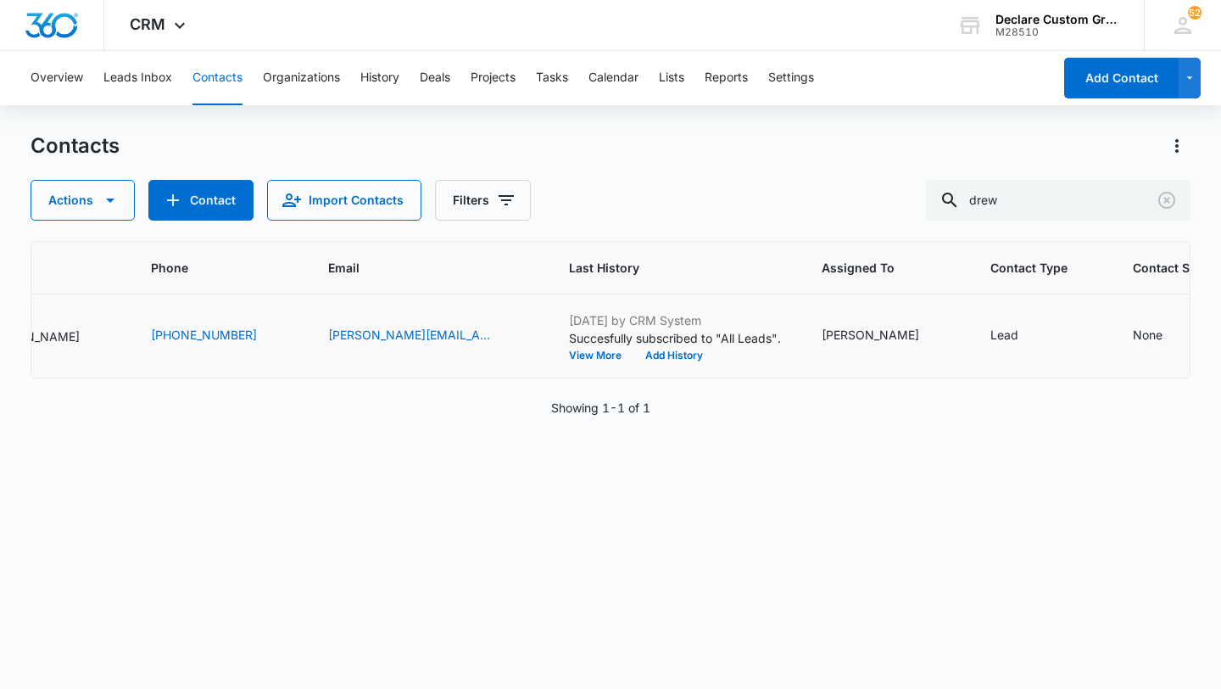
scroll to position [0, 285]
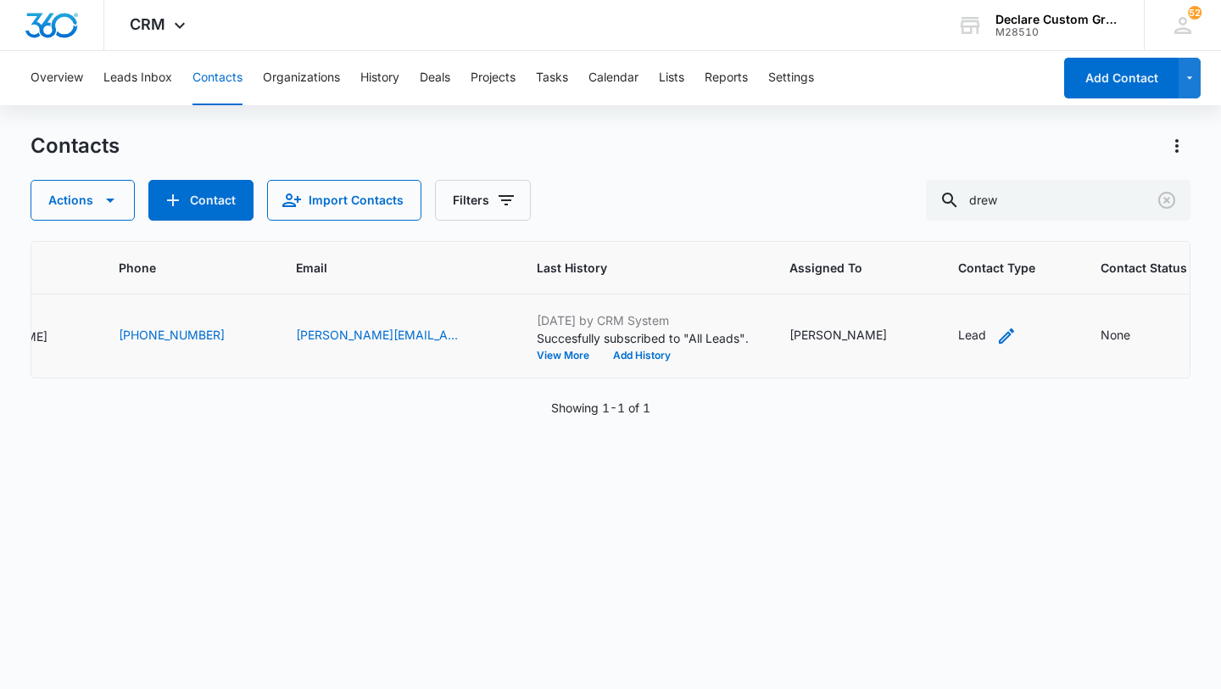
click at [996, 335] on icon "Contact Type - Lead - Select to Edit Field" at bounding box center [1006, 336] width 20 height 20
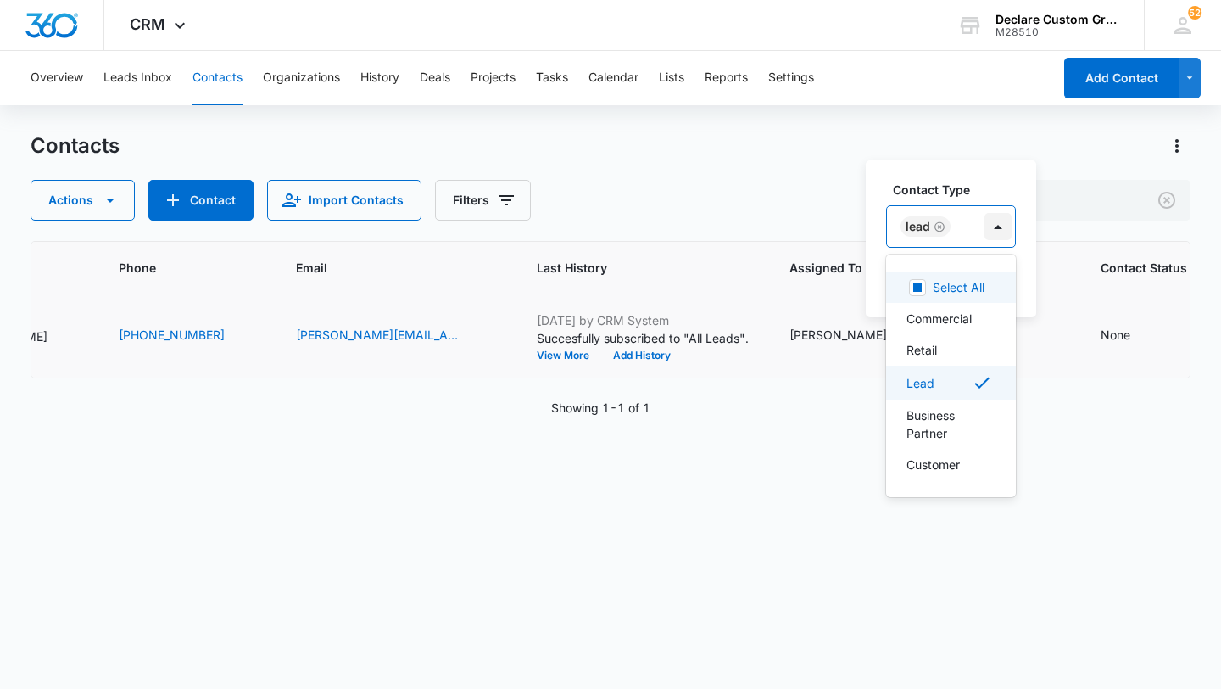
click at [997, 226] on div at bounding box center [998, 226] width 27 height 27
click at [944, 351] on div "Retail" at bounding box center [950, 350] width 86 height 18
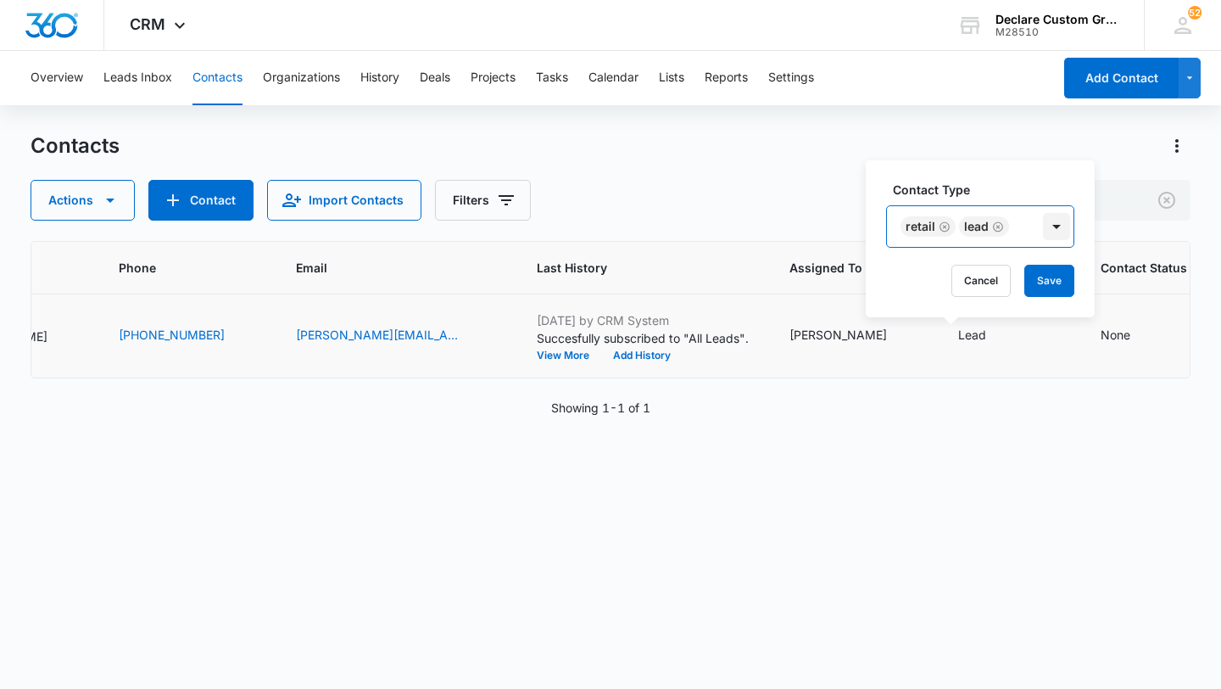
click at [1059, 222] on div at bounding box center [1056, 226] width 27 height 27
click at [1048, 275] on button "Save" at bounding box center [1049, 281] width 50 height 32
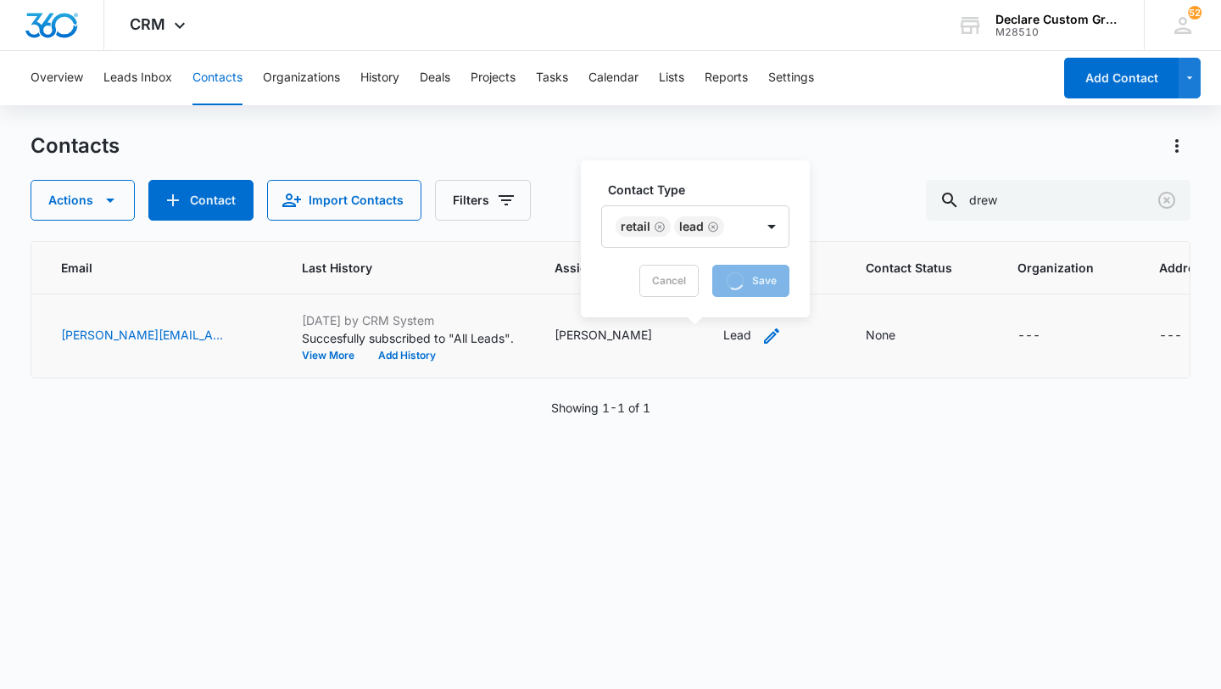
scroll to position [0, 548]
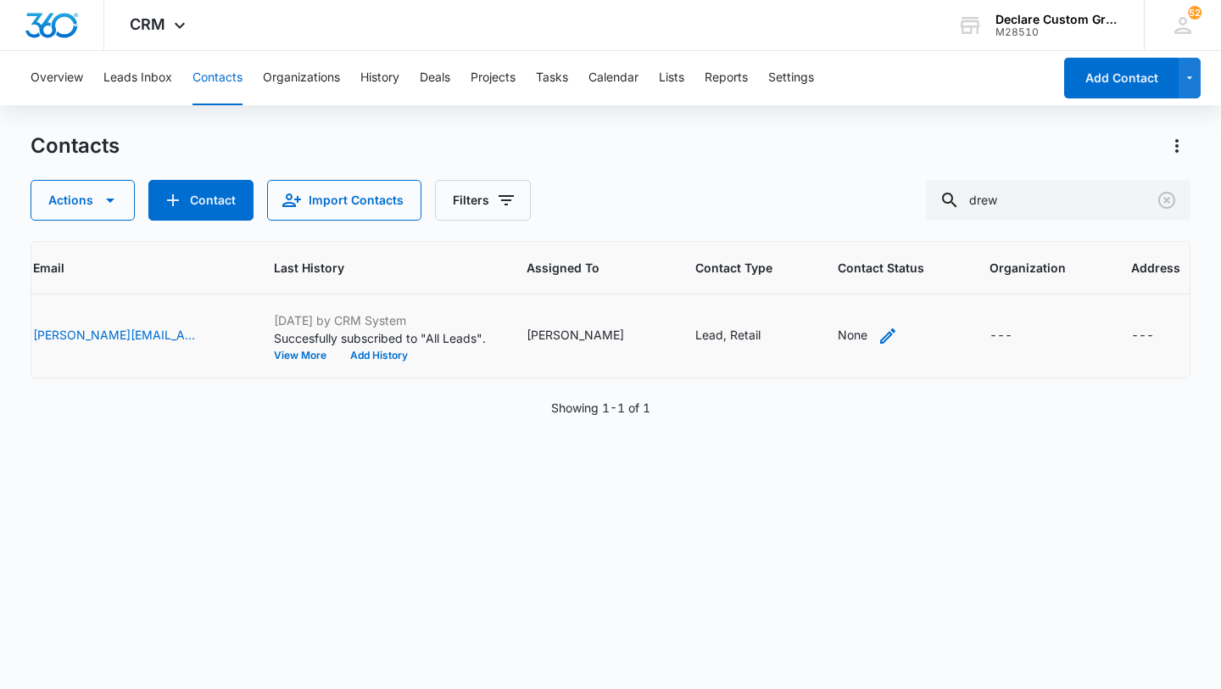
click at [880, 334] on icon "Contact Status - None - Select to Edit Field" at bounding box center [887, 335] width 15 height 15
click at [890, 217] on div at bounding box center [892, 227] width 27 height 27
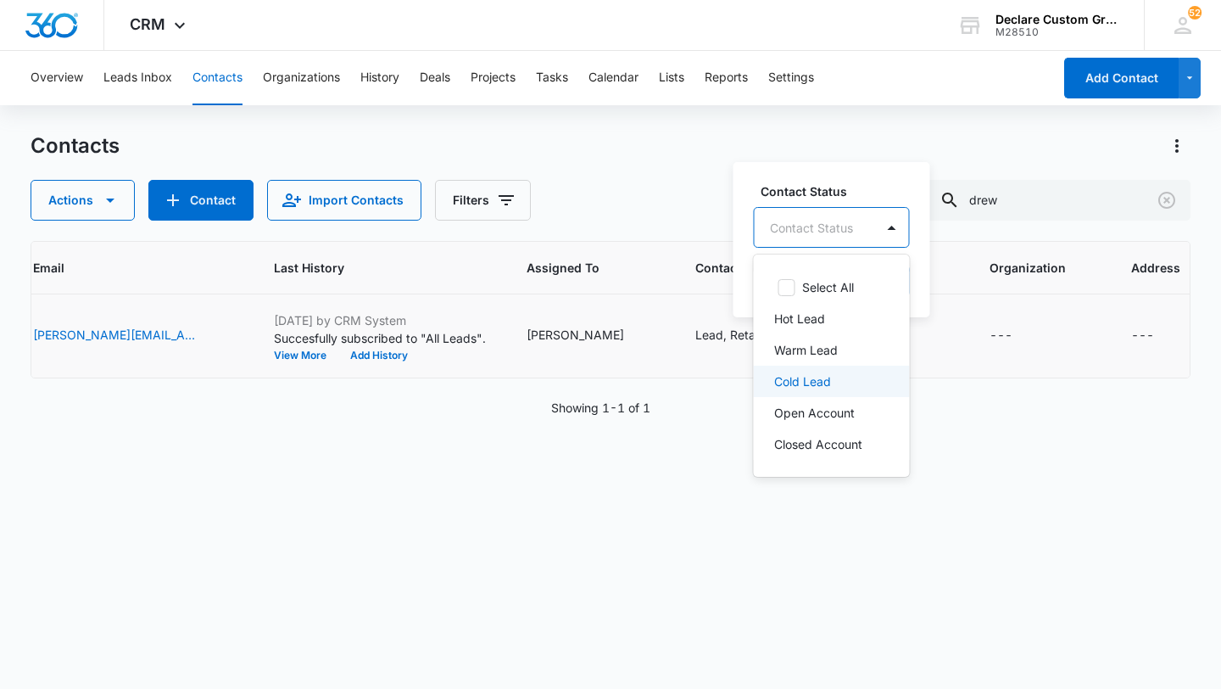
click at [819, 380] on p "Cold Lead" at bounding box center [802, 381] width 57 height 18
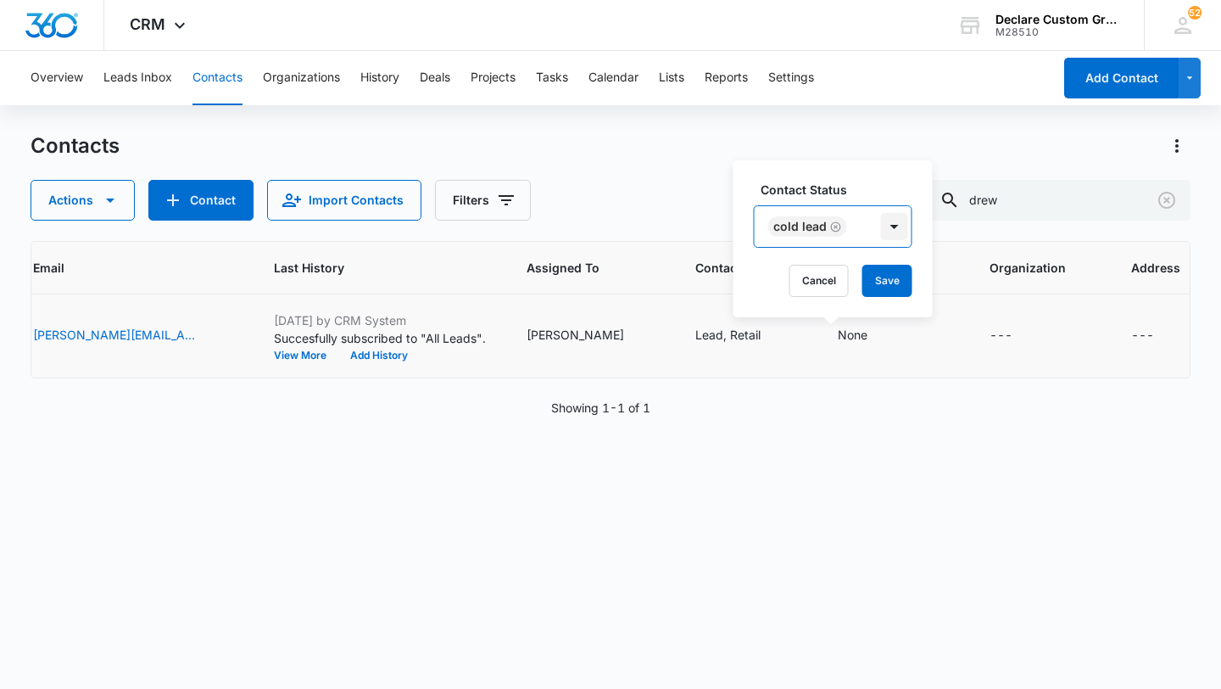
click at [896, 232] on div at bounding box center [894, 226] width 27 height 27
click at [883, 282] on button "Save" at bounding box center [887, 281] width 50 height 32
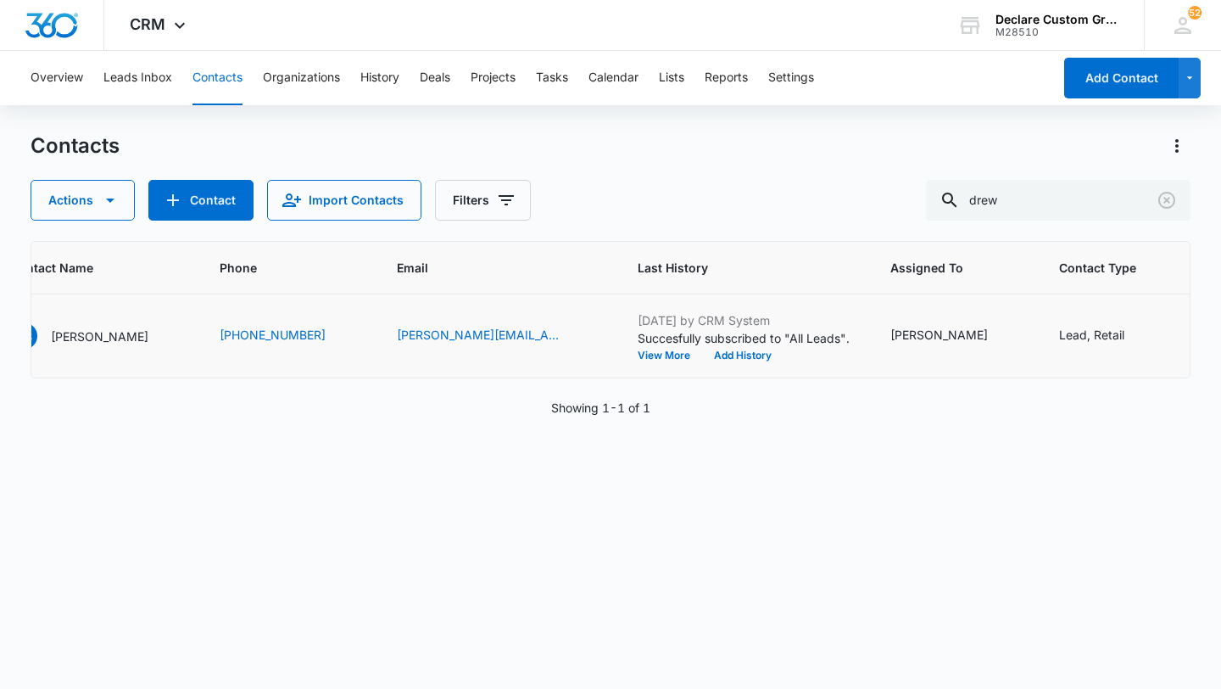
scroll to position [0, 148]
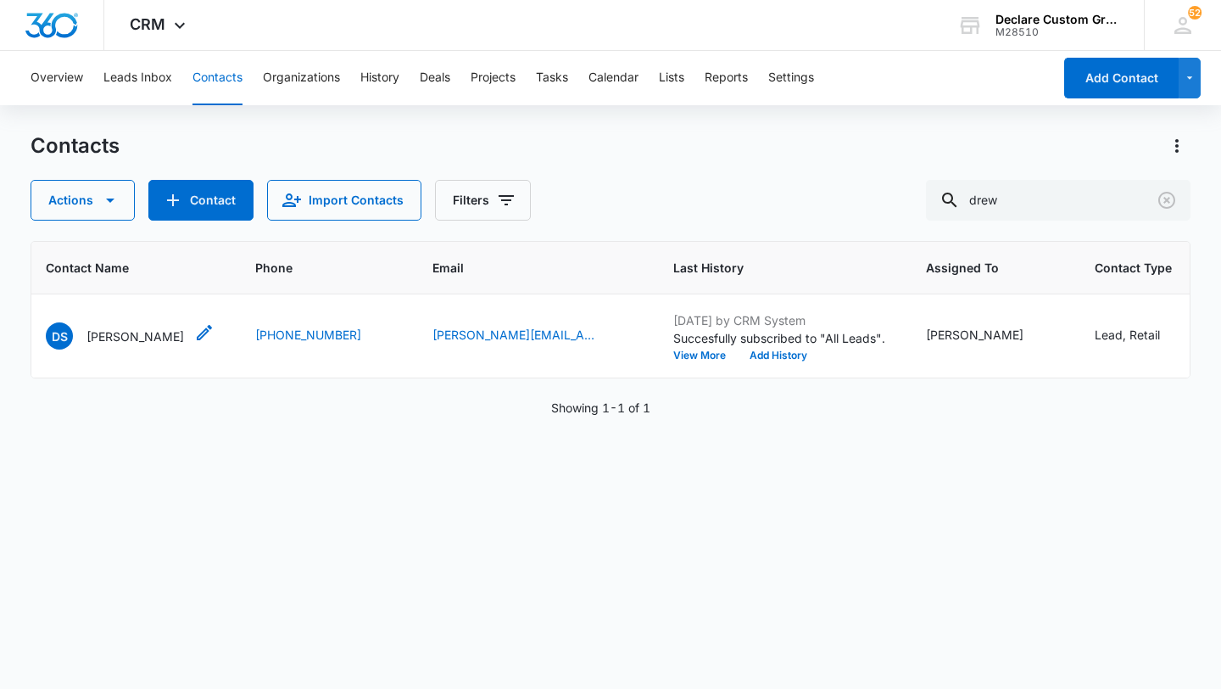
click at [147, 333] on p "Drew Schmanke" at bounding box center [136, 336] width 98 height 18
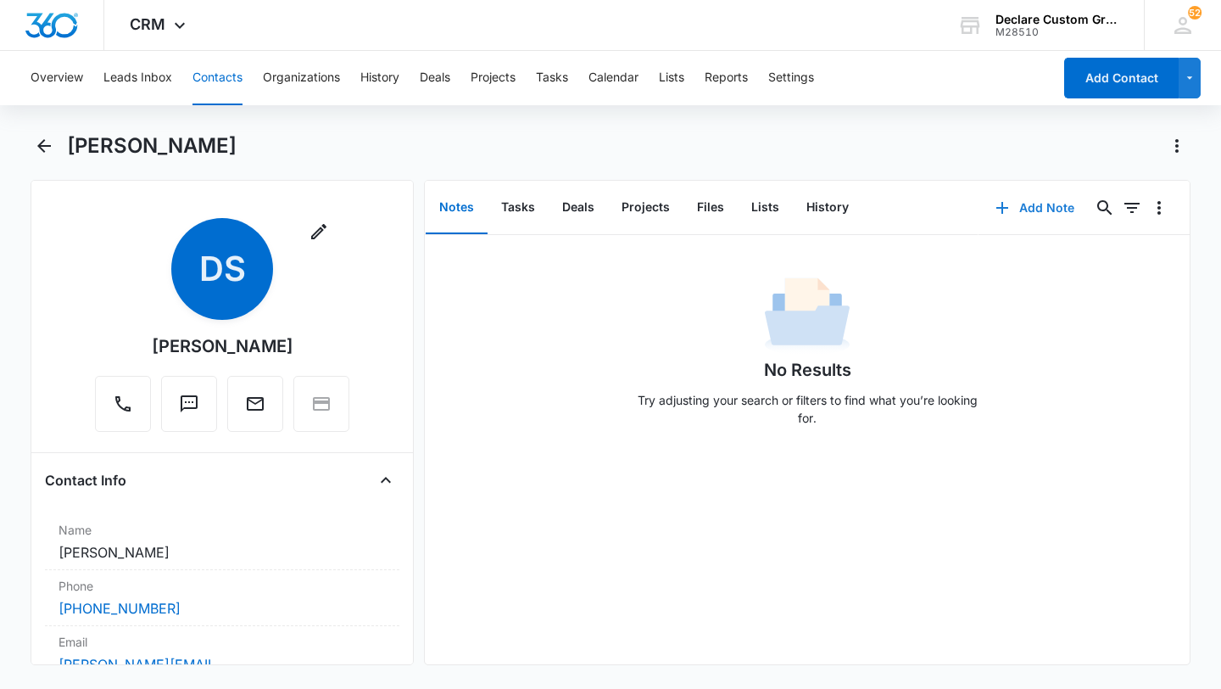
click at [1043, 208] on button "Add Note" at bounding box center [1035, 207] width 113 height 41
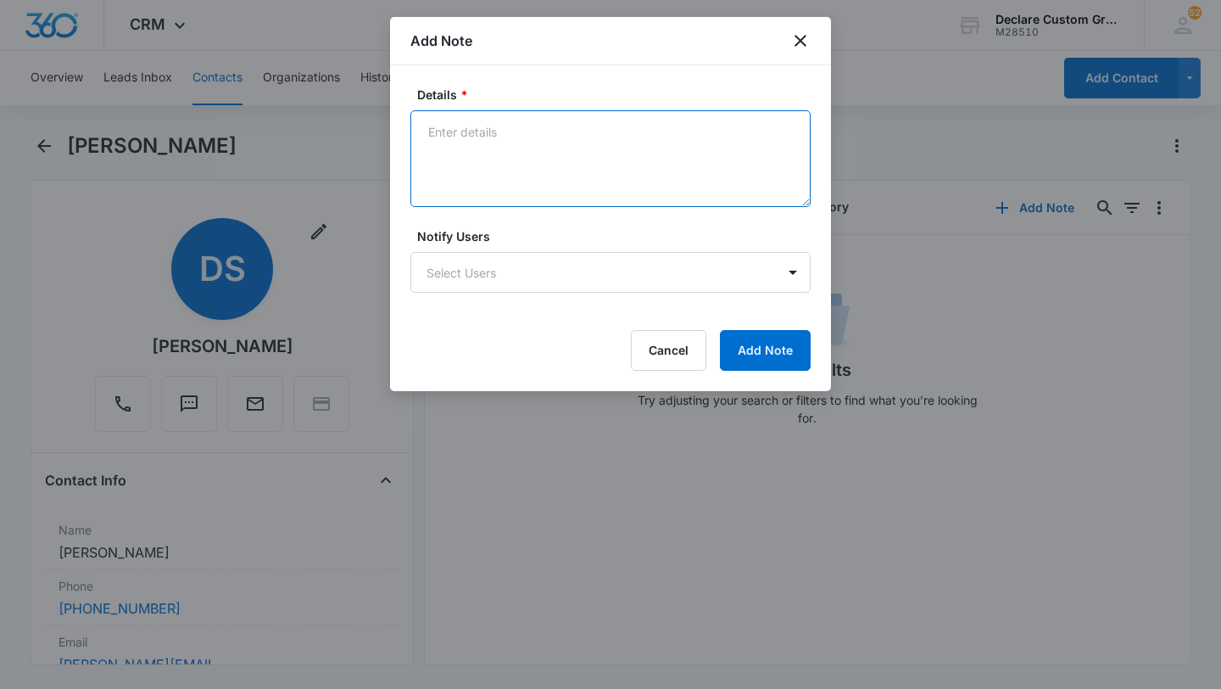
click at [533, 151] on textarea "Details *" at bounding box center [610, 158] width 400 height 97
paste textarea "Working with Josh on potential dirt bike graphics kit. Quote has been sent to h…"
drag, startPoint x: 481, startPoint y: 126, endPoint x: 523, endPoint y: 128, distance: 42.4
click at [523, 129] on textarea "5/21/25: Working with Josh on potential dirt bike graphics kit. Quote has been …" at bounding box center [610, 158] width 400 height 97
click at [634, 159] on textarea "5/21/25: Spoke with Josh on potential dirt bike graphics kit. Quote has been se…" at bounding box center [610, 158] width 400 height 97
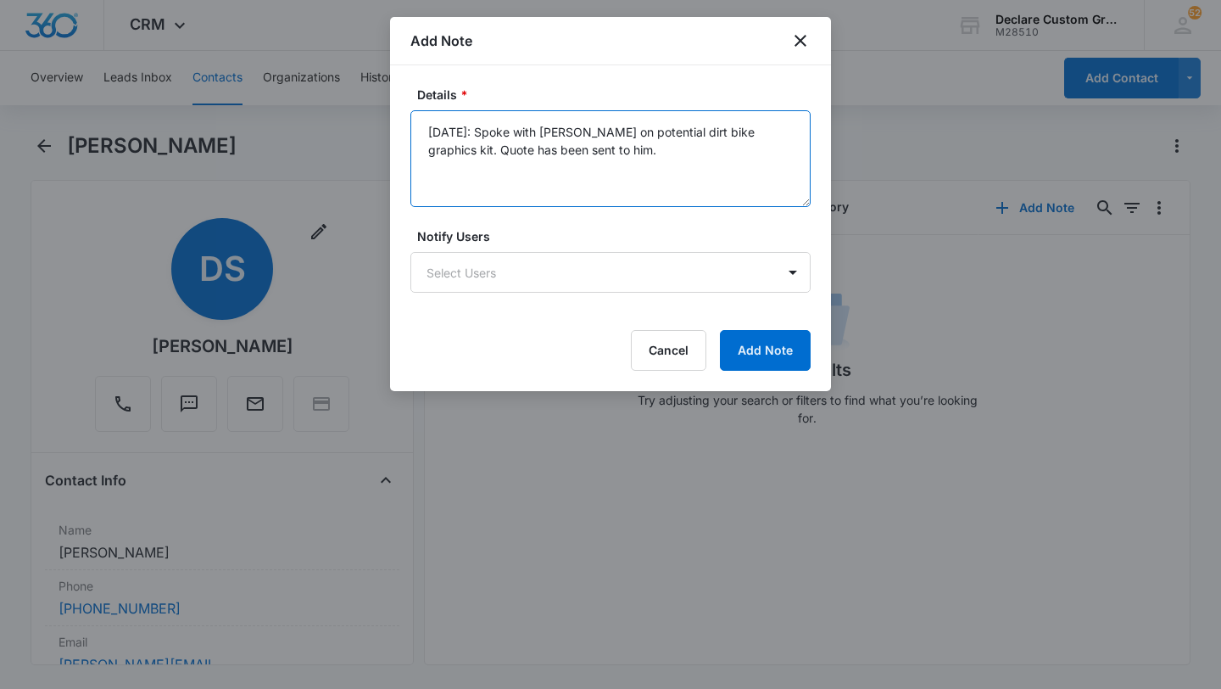
drag, startPoint x: 494, startPoint y: 151, endPoint x: 539, endPoint y: 151, distance: 44.9
click at [498, 151] on textarea "5/21/25: Spoke with Josh on potential dirt bike graphics kit. Quote has been se…" at bounding box center [610, 158] width 400 height 97
click at [606, 150] on textarea "5/21/25: Spoke with Josh on potential dirt bike graphics kit. Quote has been se…" at bounding box center [610, 158] width 400 height 97
type textarea "5/21/25: Spoke with Josh on potential dirt bike graphics kit. Quote has been se…"
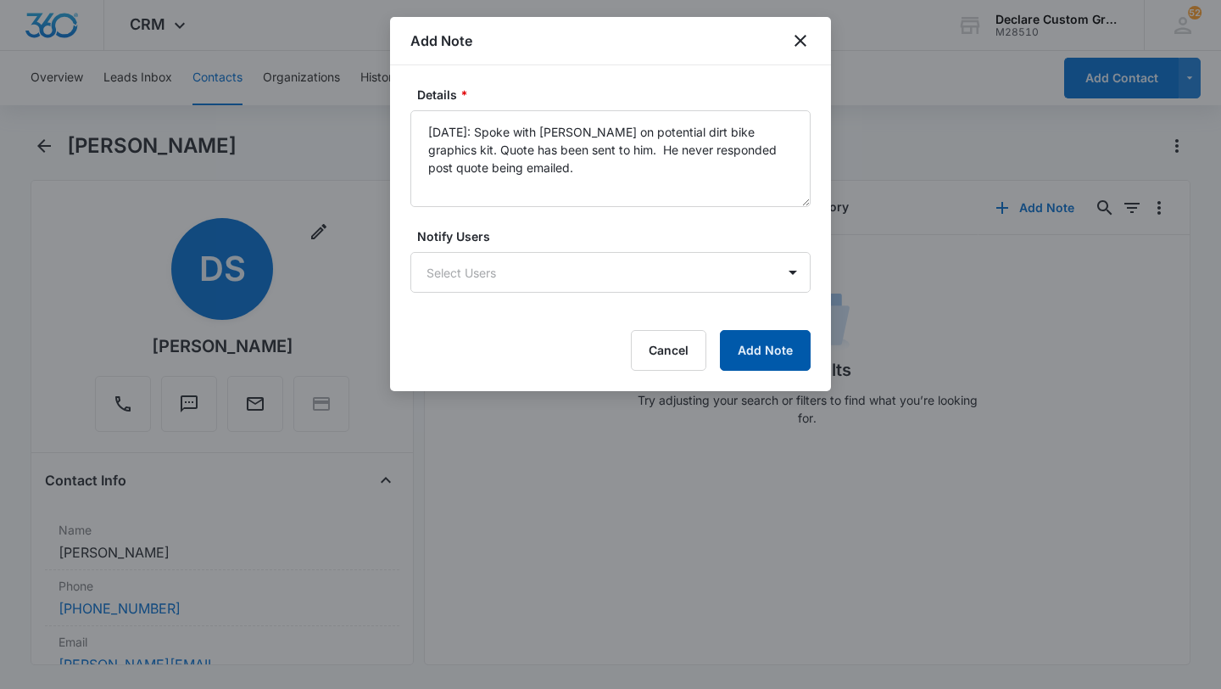
click at [743, 347] on button "Add Note" at bounding box center [765, 350] width 91 height 41
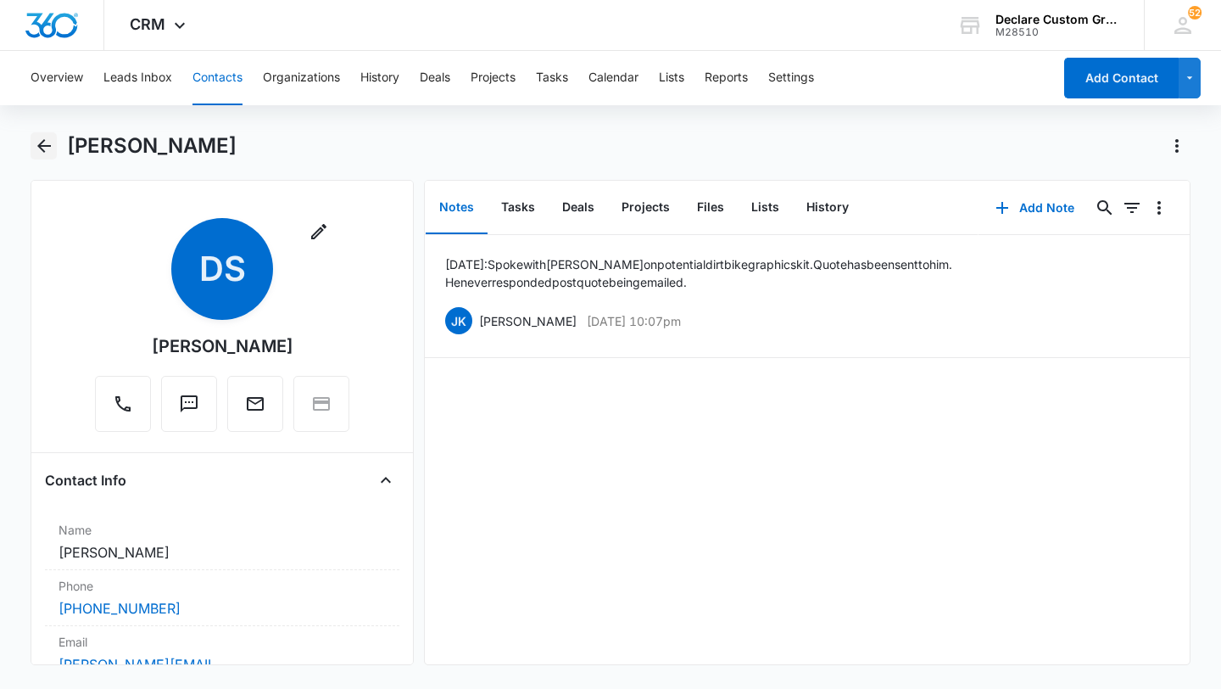
click at [43, 141] on icon "Back" at bounding box center [44, 146] width 14 height 14
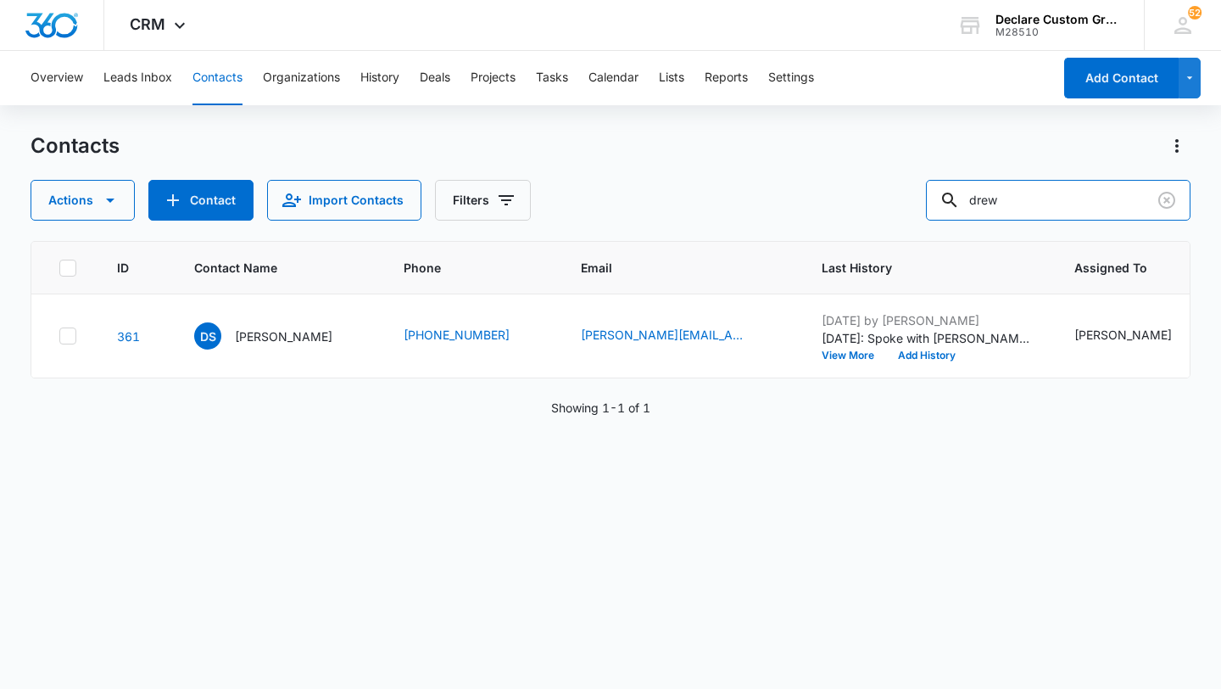
drag, startPoint x: 1082, startPoint y: 196, endPoint x: 844, endPoint y: 168, distance: 239.9
click at [844, 168] on div "Contacts Actions Contact Import Contacts Filters drew" at bounding box center [611, 176] width 1160 height 88
type input "phil"
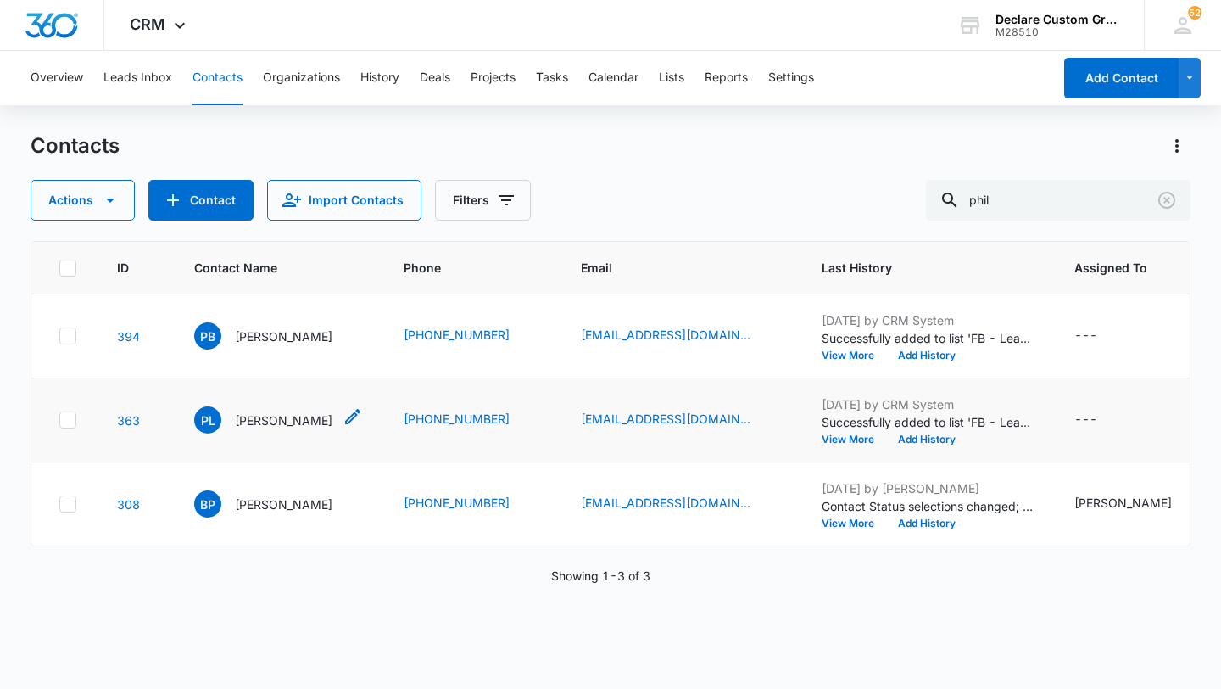
click at [269, 419] on p "[PERSON_NAME]" at bounding box center [284, 420] width 98 height 18
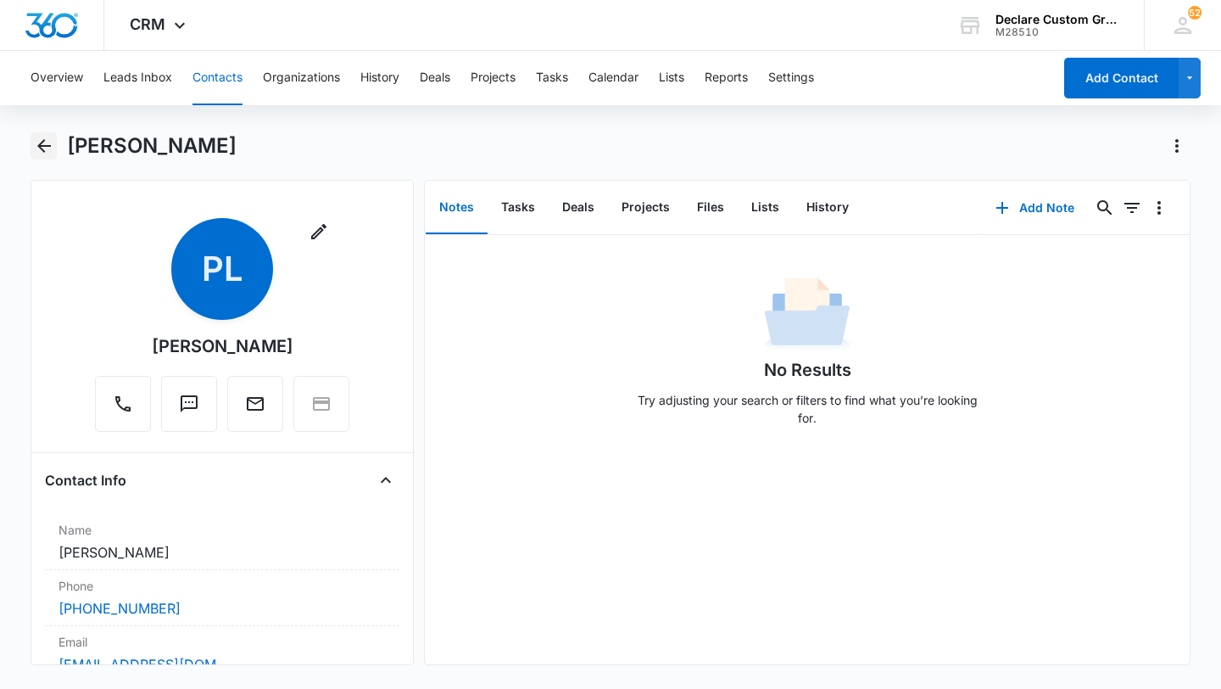
click at [48, 146] on icon "Back" at bounding box center [44, 146] width 14 height 14
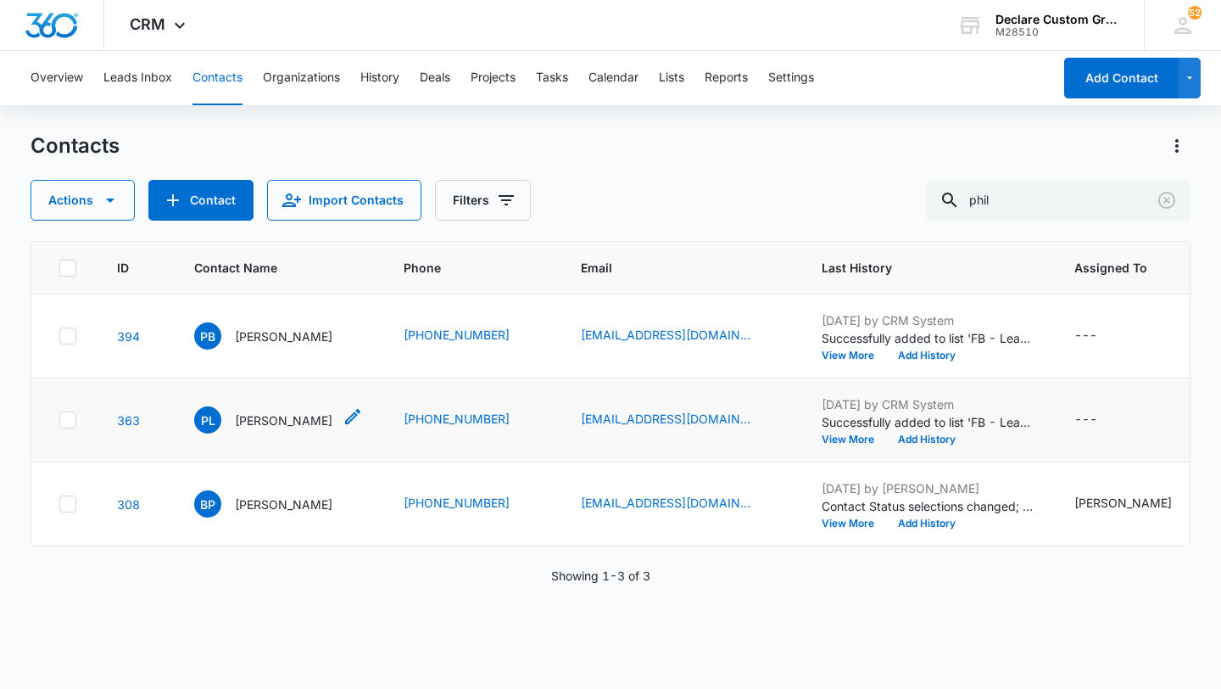
click at [275, 416] on p "[PERSON_NAME]" at bounding box center [284, 420] width 98 height 18
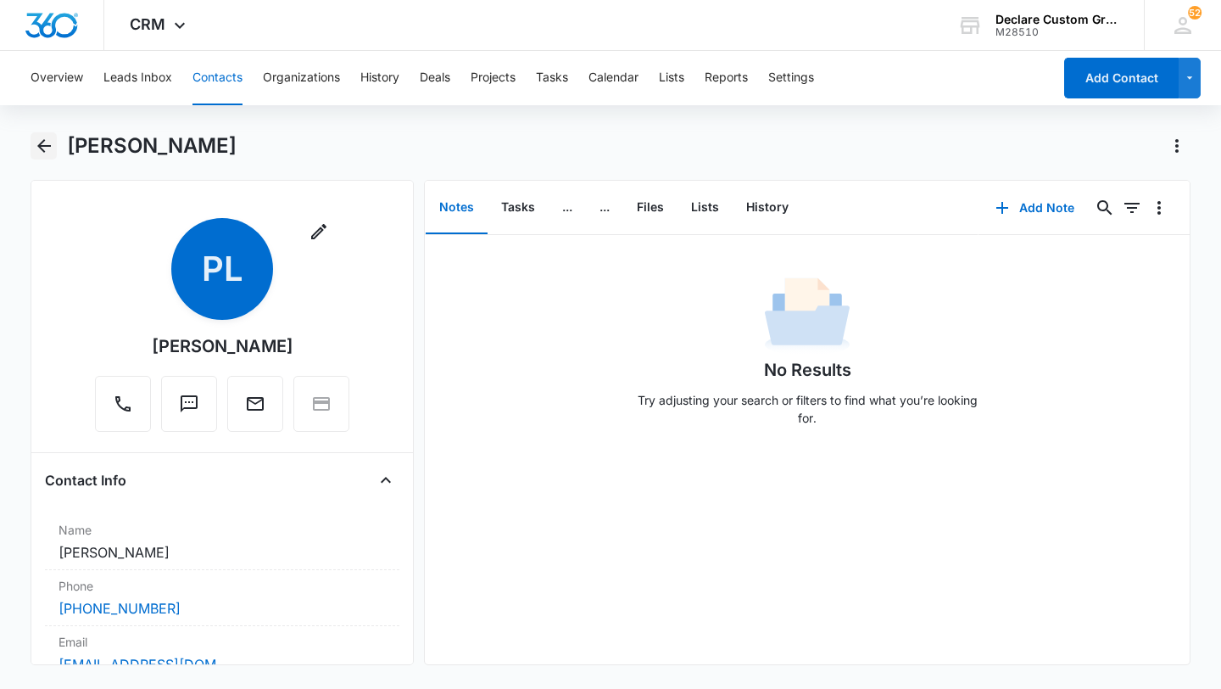
click at [47, 140] on icon "Back" at bounding box center [44, 146] width 20 height 20
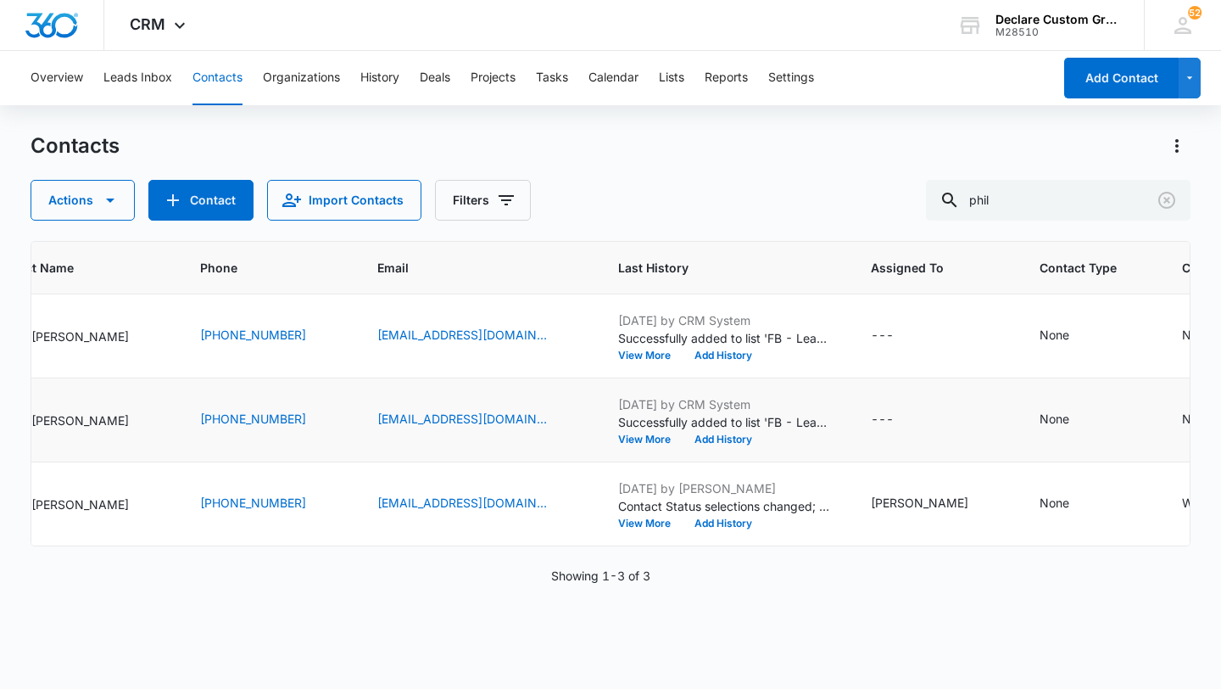
scroll to position [0, 204]
click at [906, 421] on icon "Assigned To - - Select to Edit Field" at bounding box center [913, 419] width 15 height 15
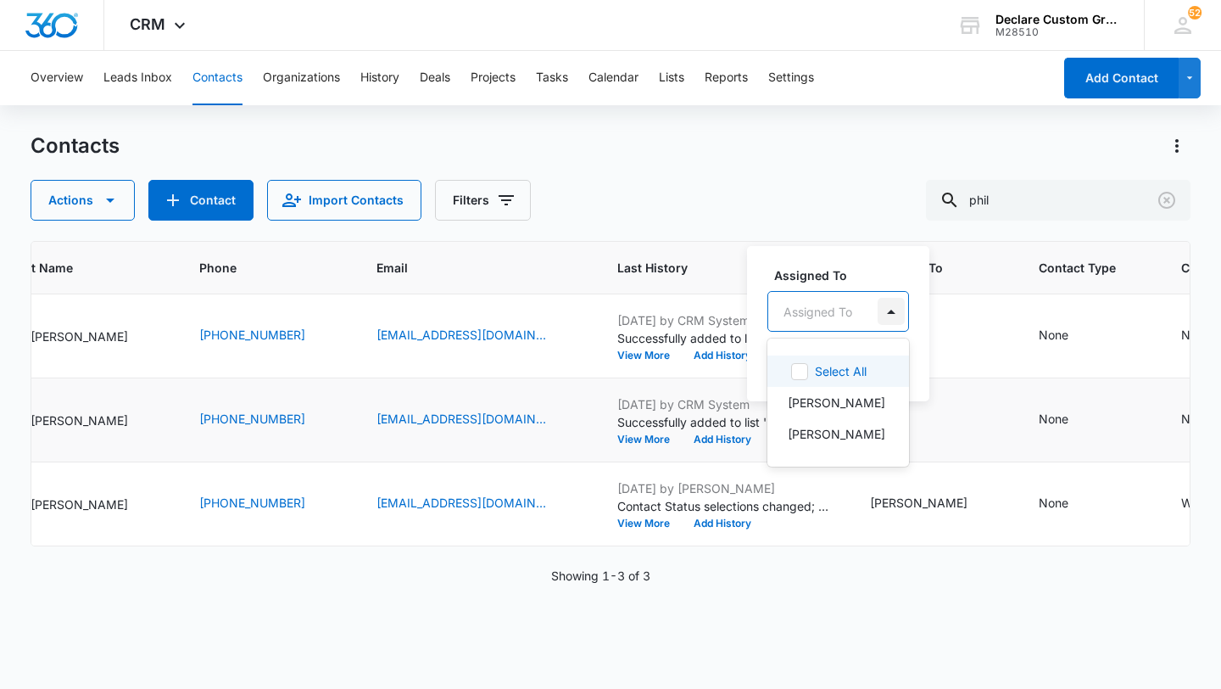
click at [890, 309] on div at bounding box center [891, 311] width 27 height 27
click at [839, 433] on p "[PERSON_NAME]" at bounding box center [837, 434] width 98 height 18
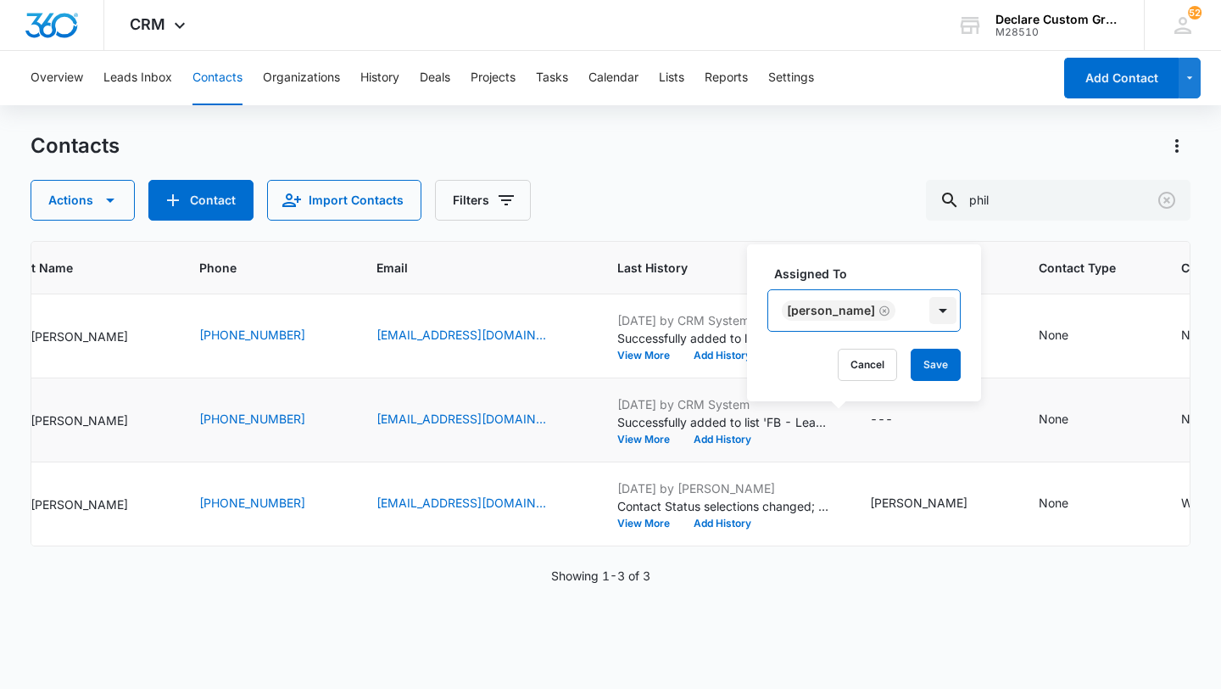
click at [929, 308] on div at bounding box center [942, 310] width 27 height 27
click at [927, 360] on button "Save" at bounding box center [936, 365] width 50 height 32
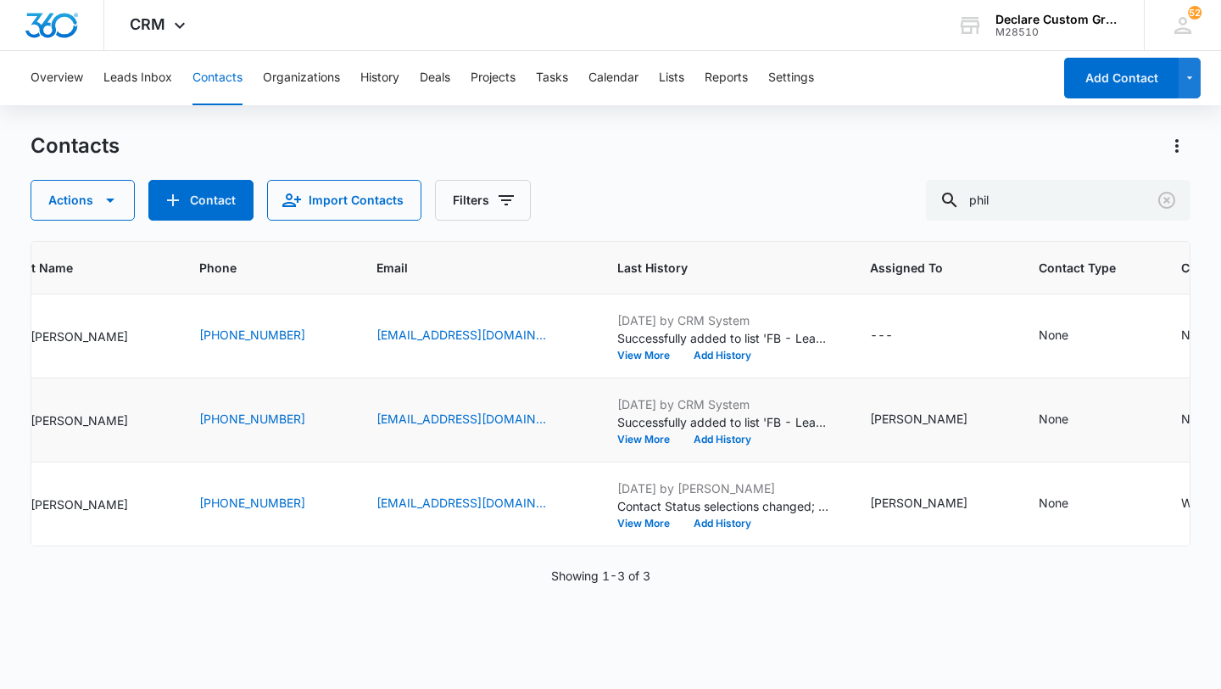
click at [1081, 421] on icon "Contact Type - None - Select to Edit Field" at bounding box center [1088, 419] width 15 height 15
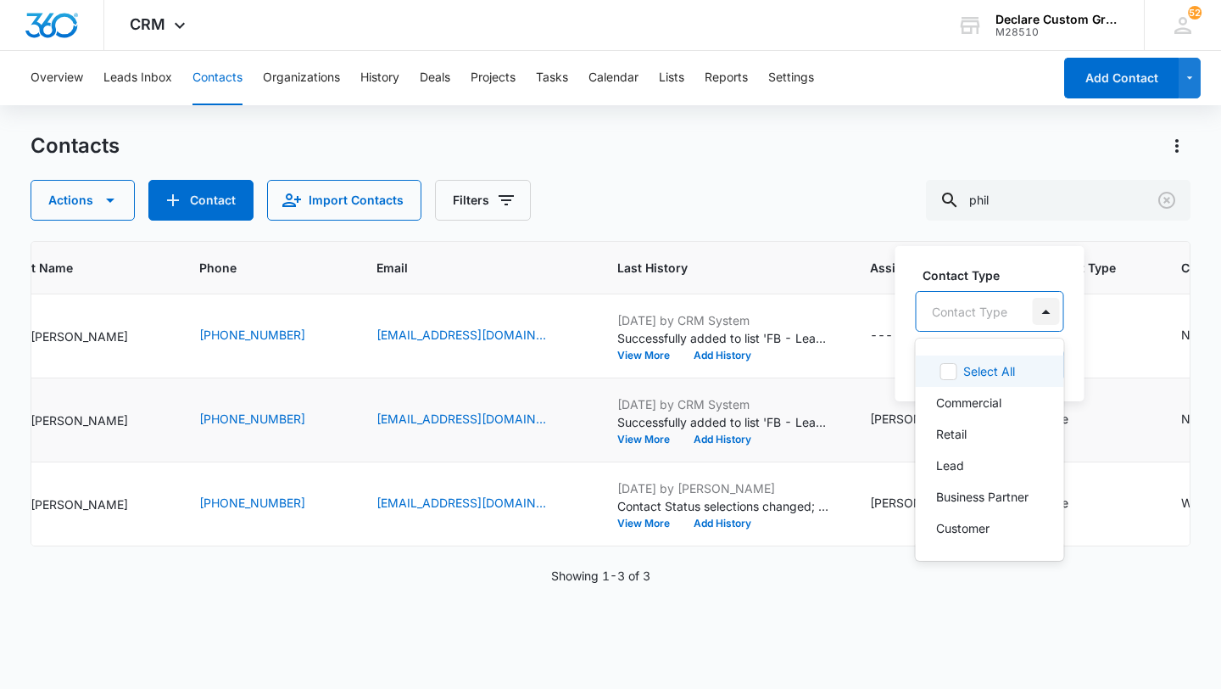
click at [1041, 315] on div at bounding box center [1046, 311] width 27 height 27
click at [953, 432] on p "Retail" at bounding box center [951, 434] width 31 height 18
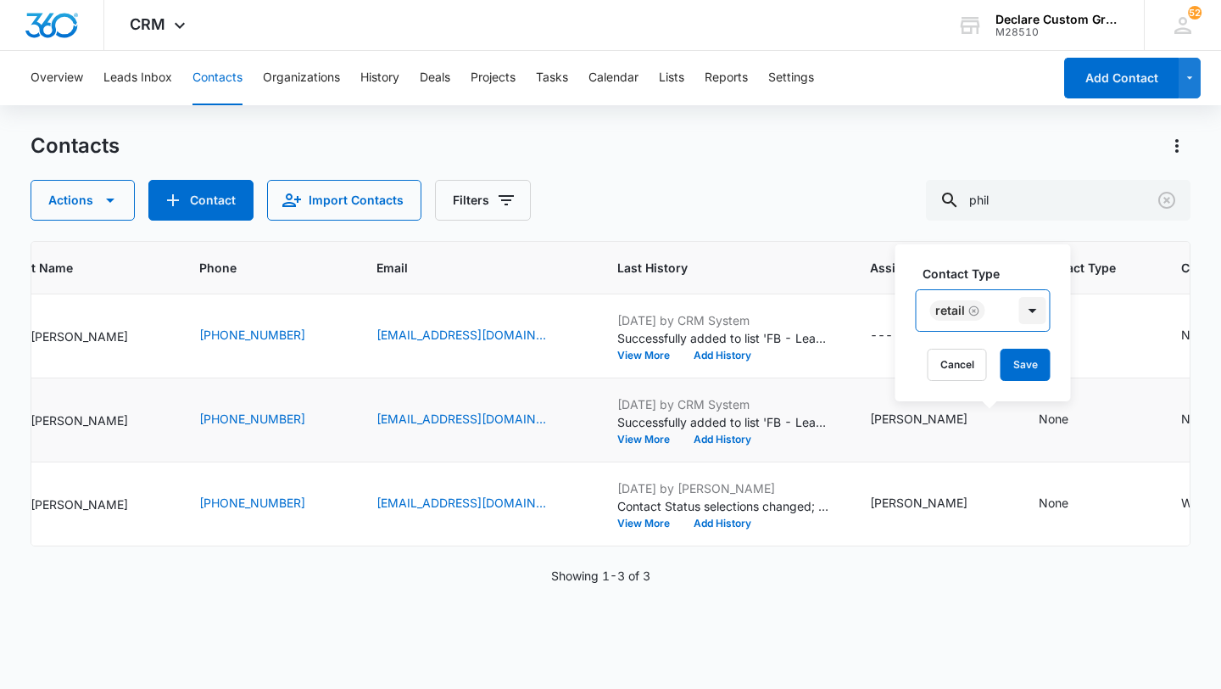
click at [1027, 310] on div at bounding box center [1032, 310] width 27 height 27
click at [1032, 304] on div at bounding box center [1032, 310] width 27 height 27
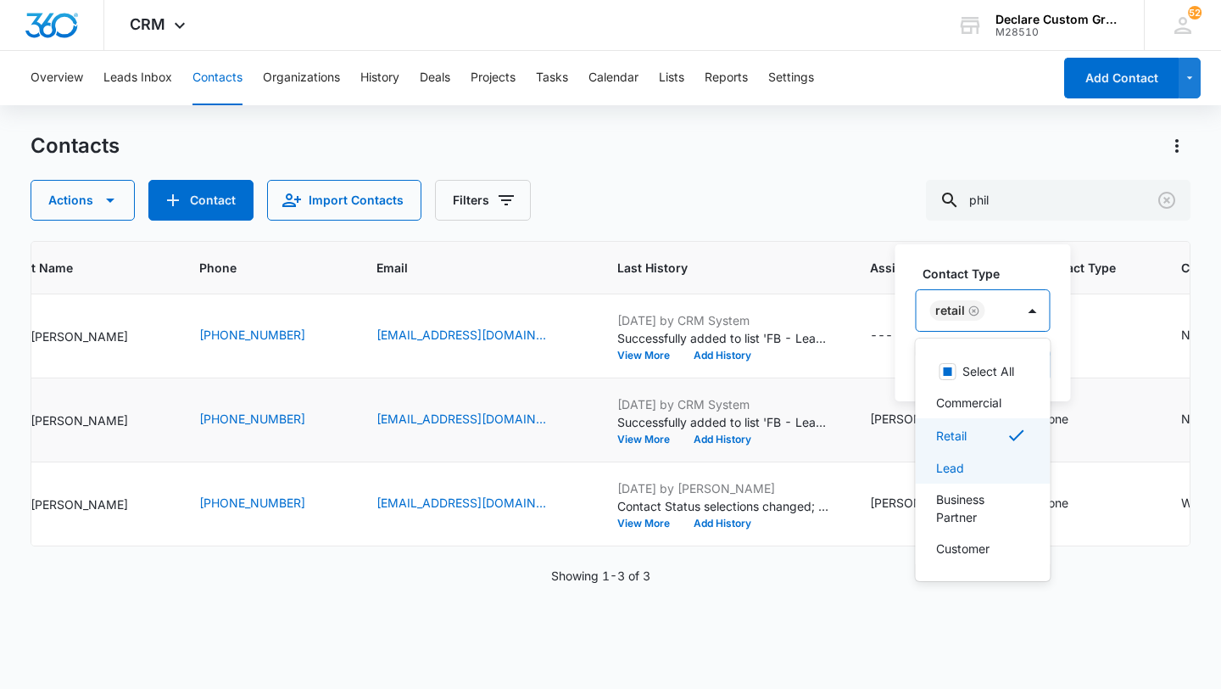
click at [984, 462] on div "Lead" at bounding box center [981, 468] width 91 height 18
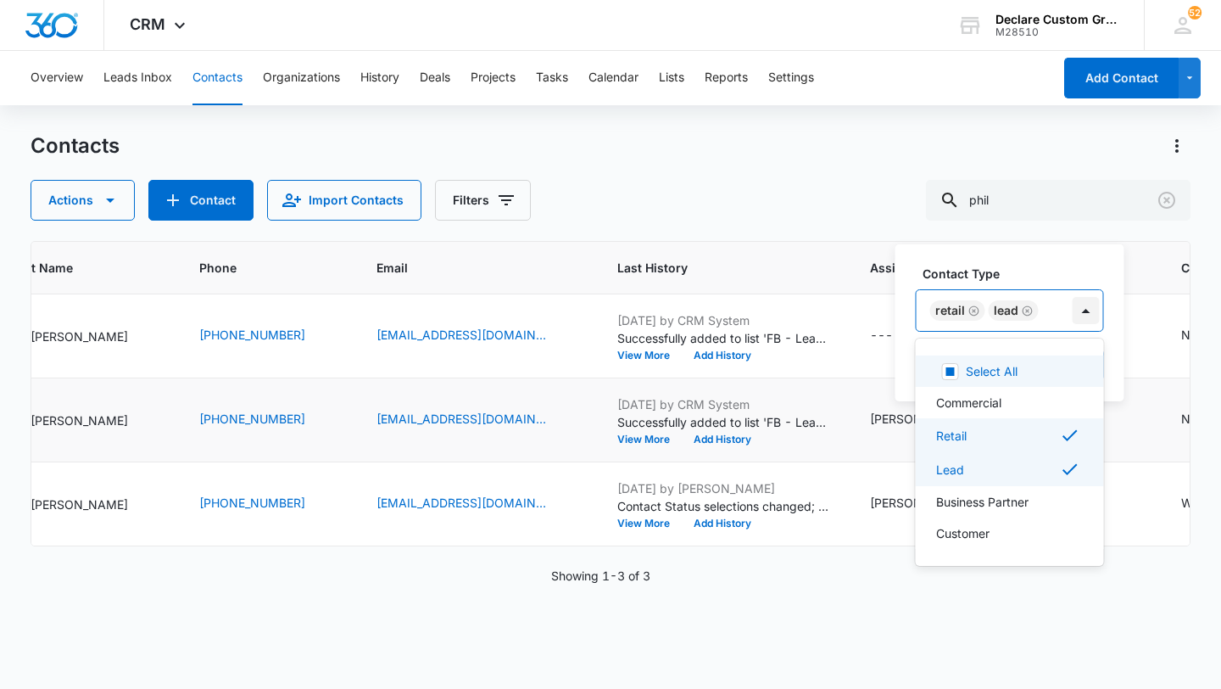
click at [1084, 311] on div at bounding box center [1086, 310] width 27 height 27
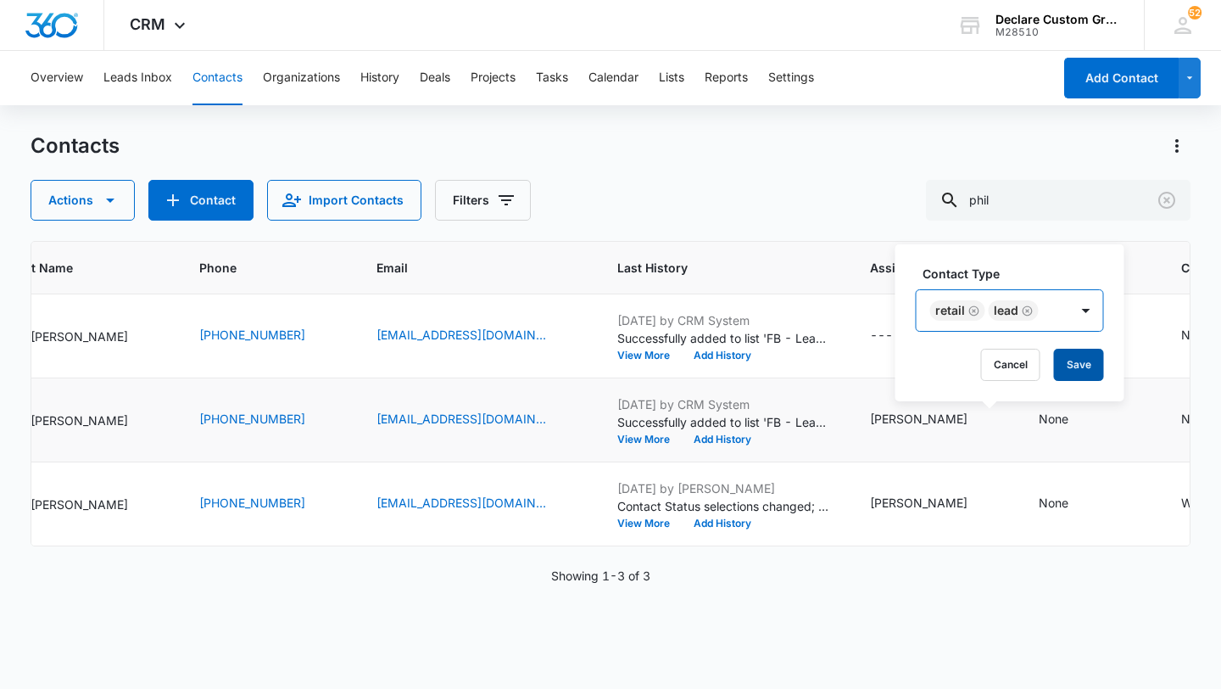
click at [1076, 361] on button "Save" at bounding box center [1079, 365] width 50 height 32
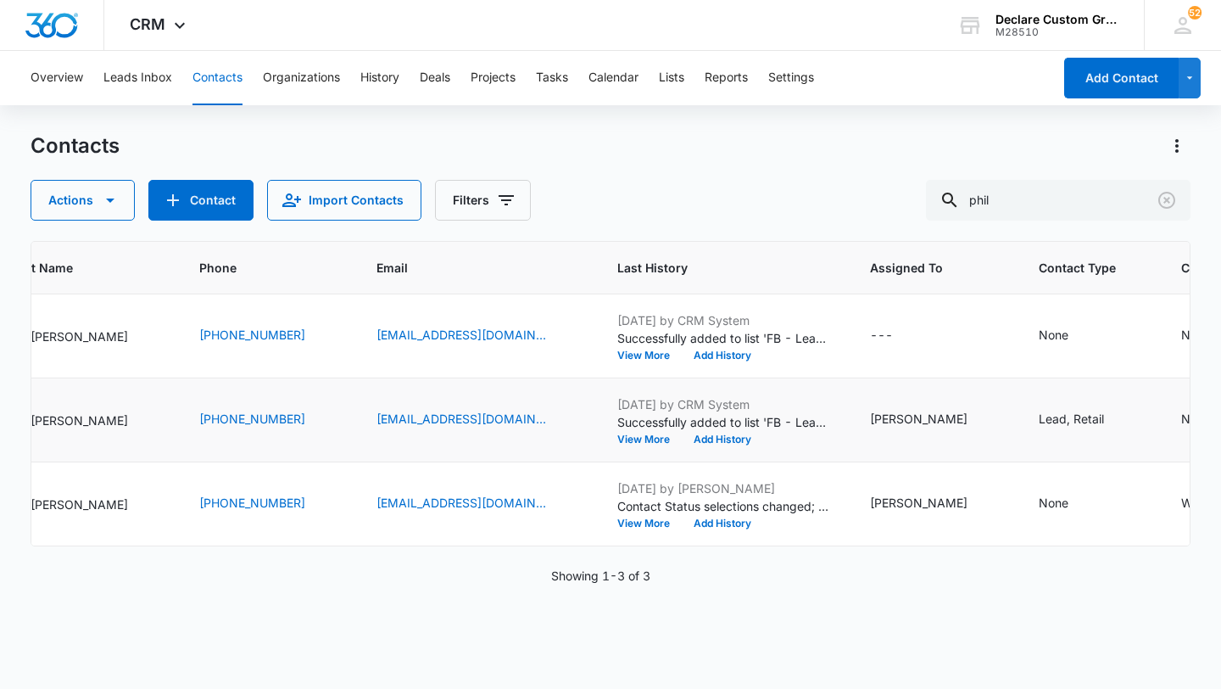
click at [1220, 420] on icon "Contact Status - None - Select to Edit Field" at bounding box center [1231, 419] width 15 height 15
click at [1056, 401] on div at bounding box center [1053, 406] width 27 height 27
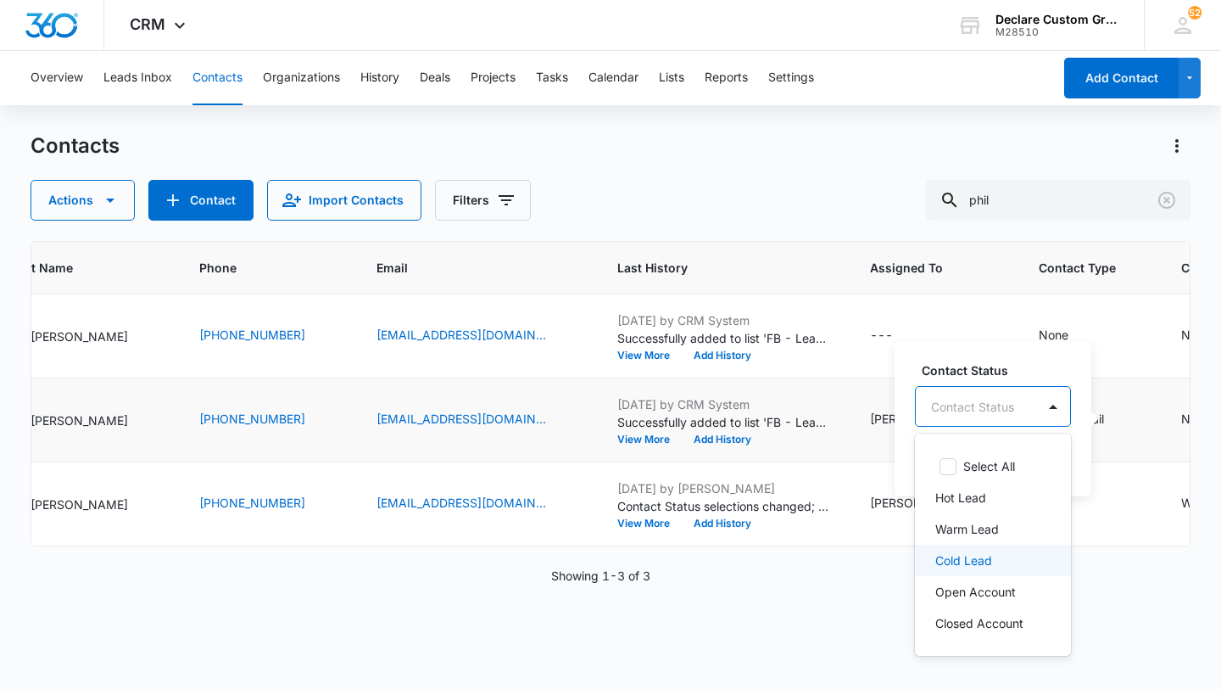
click at [974, 561] on p "Cold Lead" at bounding box center [963, 560] width 57 height 18
click at [1053, 405] on div at bounding box center [1053, 407] width 27 height 27
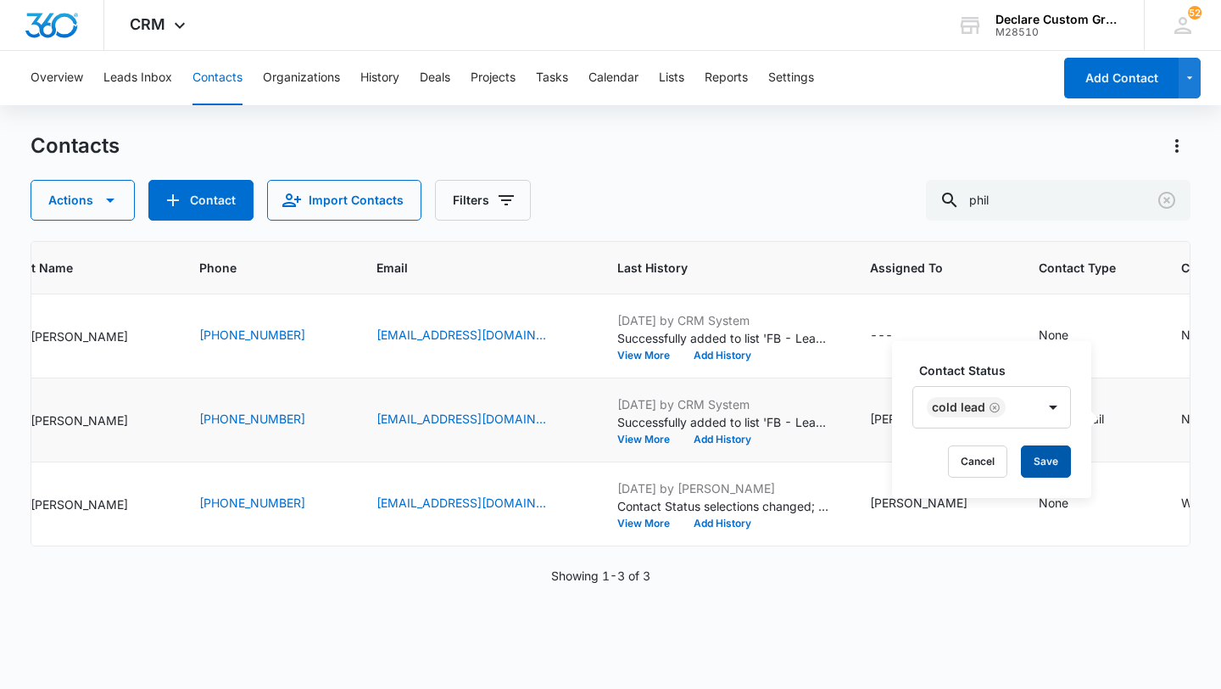
click at [1043, 464] on button "Save" at bounding box center [1046, 461] width 50 height 32
click at [73, 419] on p "[PERSON_NAME]" at bounding box center [80, 420] width 98 height 18
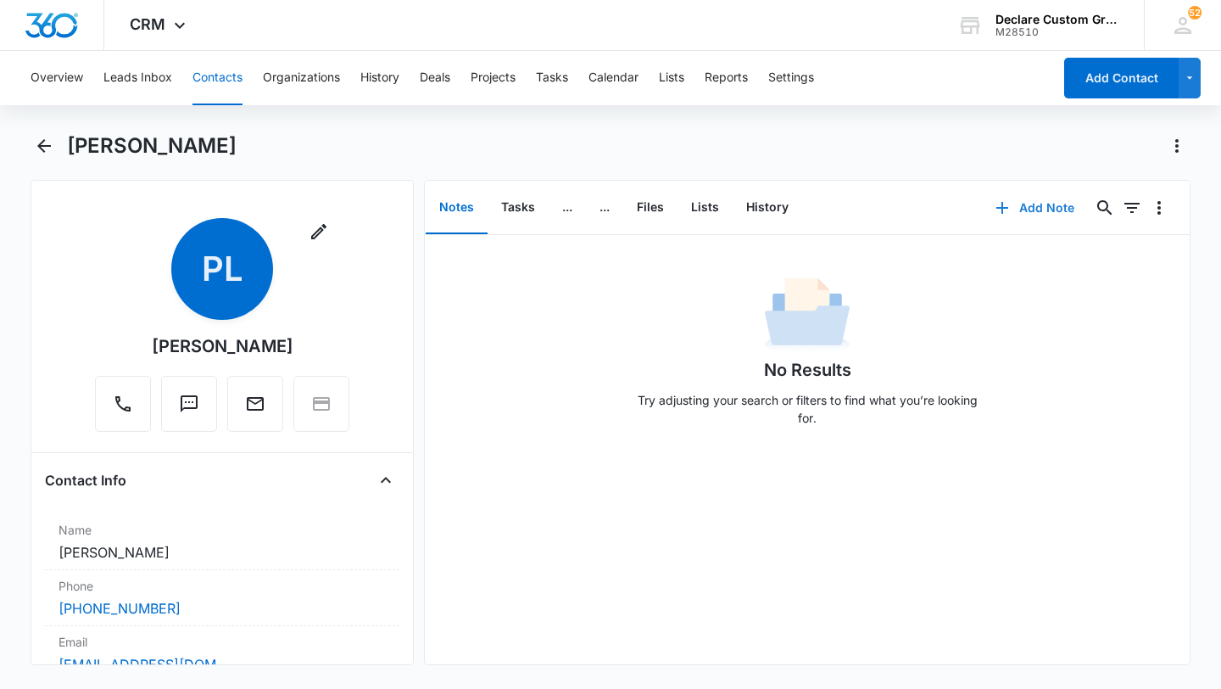
click at [1053, 209] on button "Add Note" at bounding box center [1035, 207] width 113 height 41
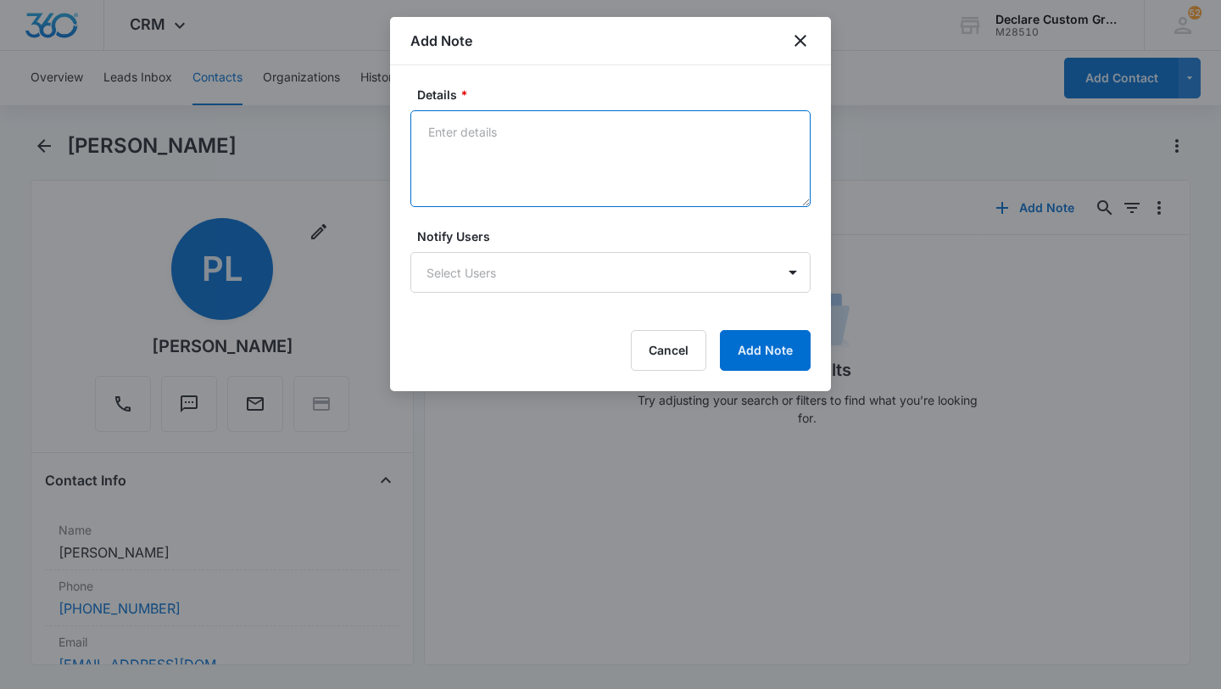
click at [527, 148] on textarea "Details *" at bounding box center [610, 158] width 400 height 97
paste textarea "Invalid phone number. Emailed to see if we get a response."
click at [424, 134] on textarea "Invalid phone number. Emailed to see if we get a response." at bounding box center [610, 158] width 400 height 97
type textarea "[DATE]: Invalid phone number. Emailed to see if we get a response."
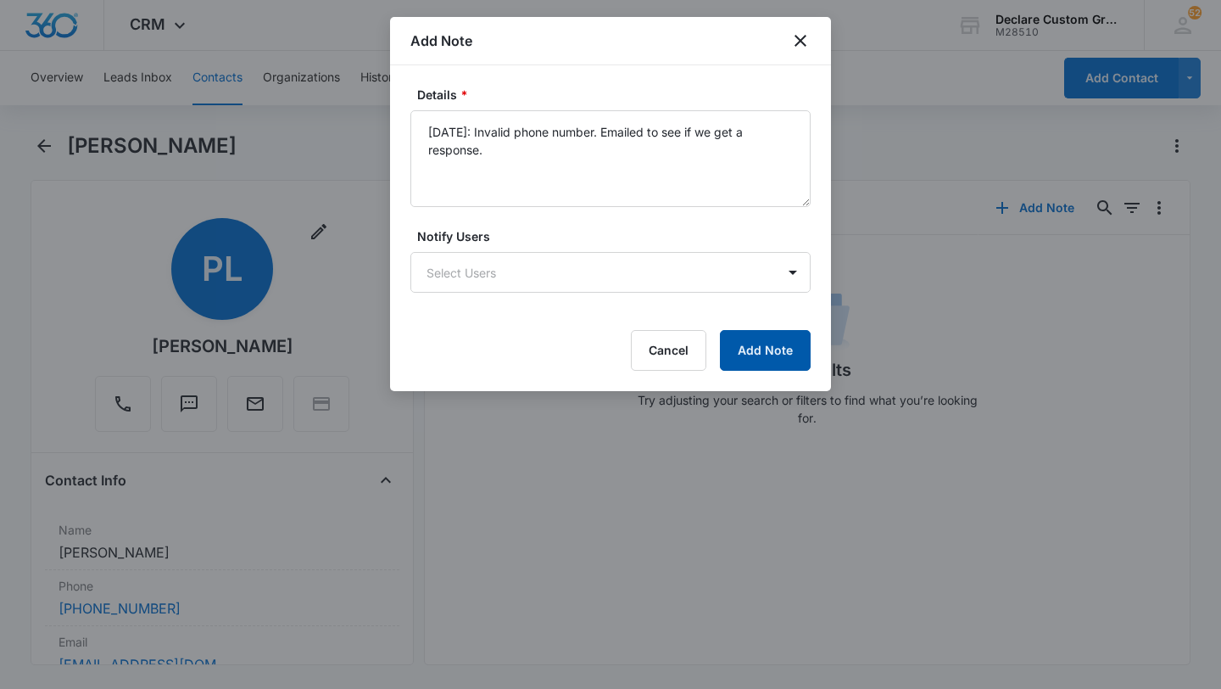
click at [751, 349] on button "Add Note" at bounding box center [765, 350] width 91 height 41
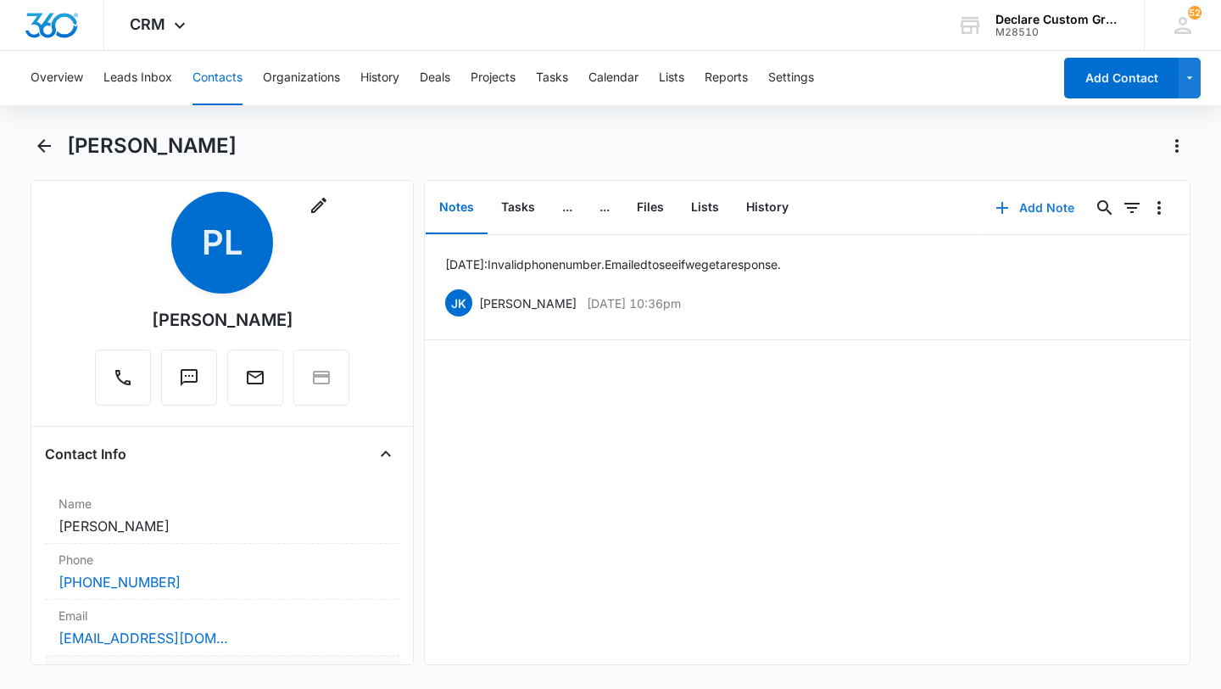
scroll to position [25, 0]
click at [43, 142] on icon "Back" at bounding box center [44, 146] width 20 height 20
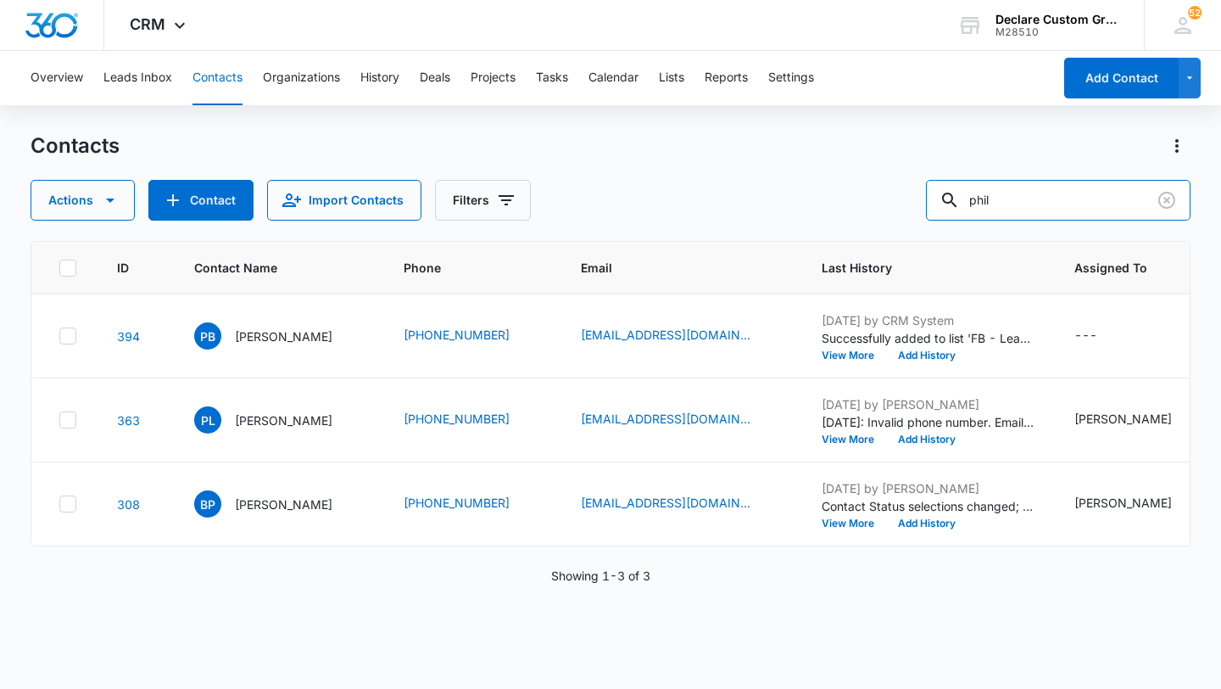
drag, startPoint x: 1068, startPoint y: 207, endPoint x: 840, endPoint y: 181, distance: 229.6
click at [840, 181] on div "Actions Contact Import Contacts Filters phil" at bounding box center [611, 200] width 1160 height 41
type input "arthur"
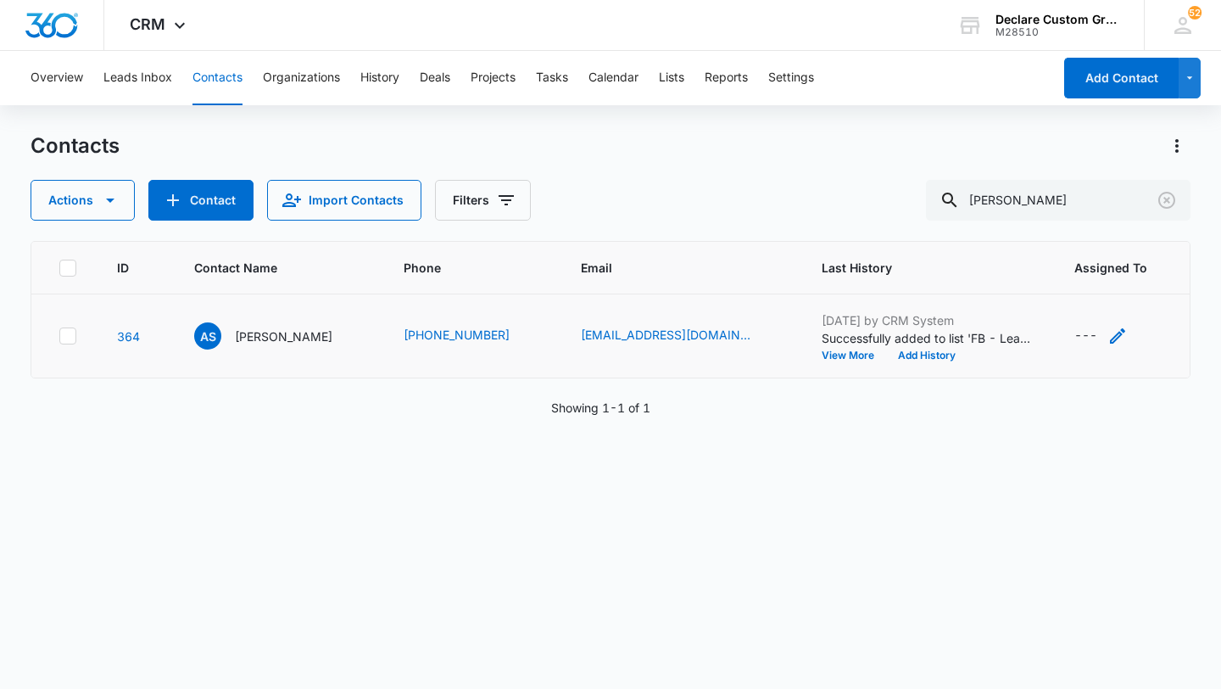
click at [1108, 332] on icon "Assigned To - - Select to Edit Field" at bounding box center [1118, 336] width 20 height 20
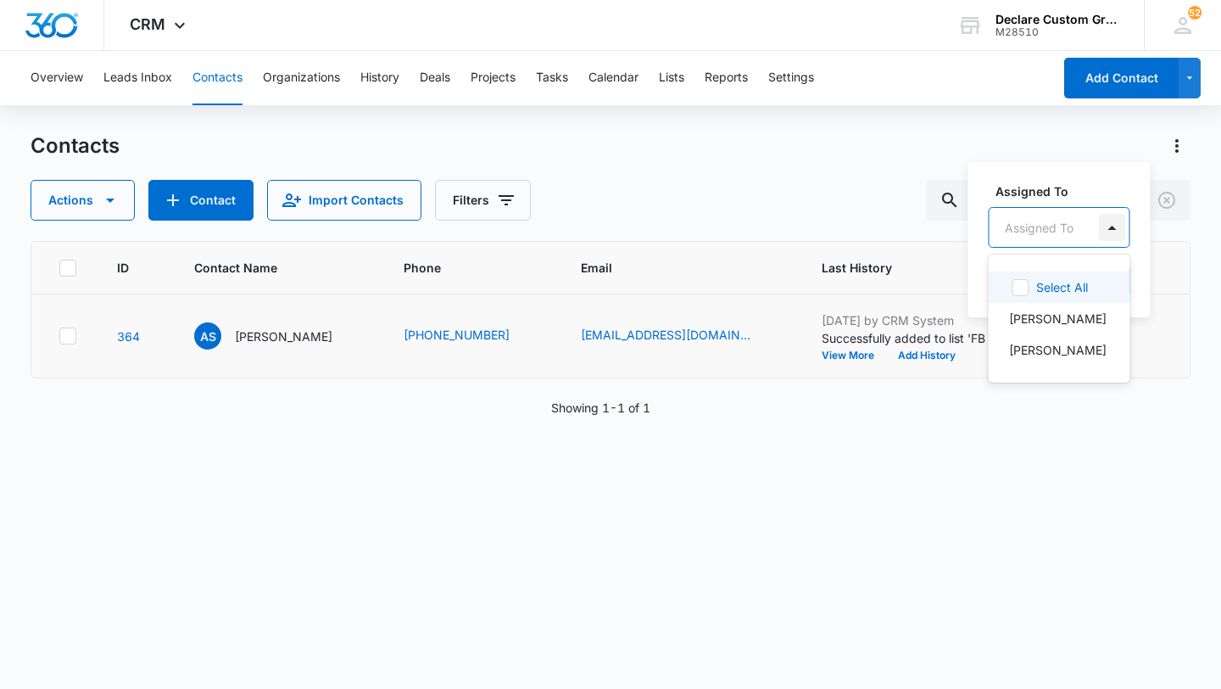
click at [1111, 222] on div at bounding box center [1112, 227] width 27 height 27
click at [1056, 347] on p "[PERSON_NAME]" at bounding box center [1058, 350] width 98 height 18
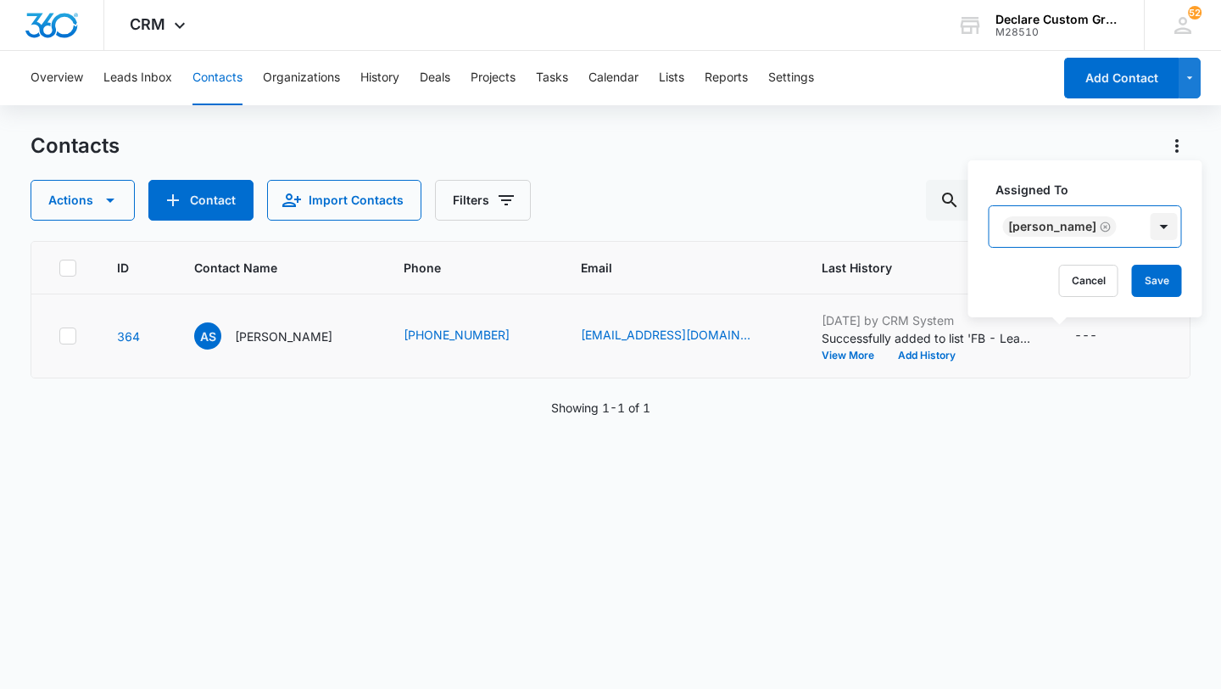
click at [1151, 220] on div at bounding box center [1164, 226] width 27 height 27
click at [1137, 280] on button "Save" at bounding box center [1157, 281] width 50 height 32
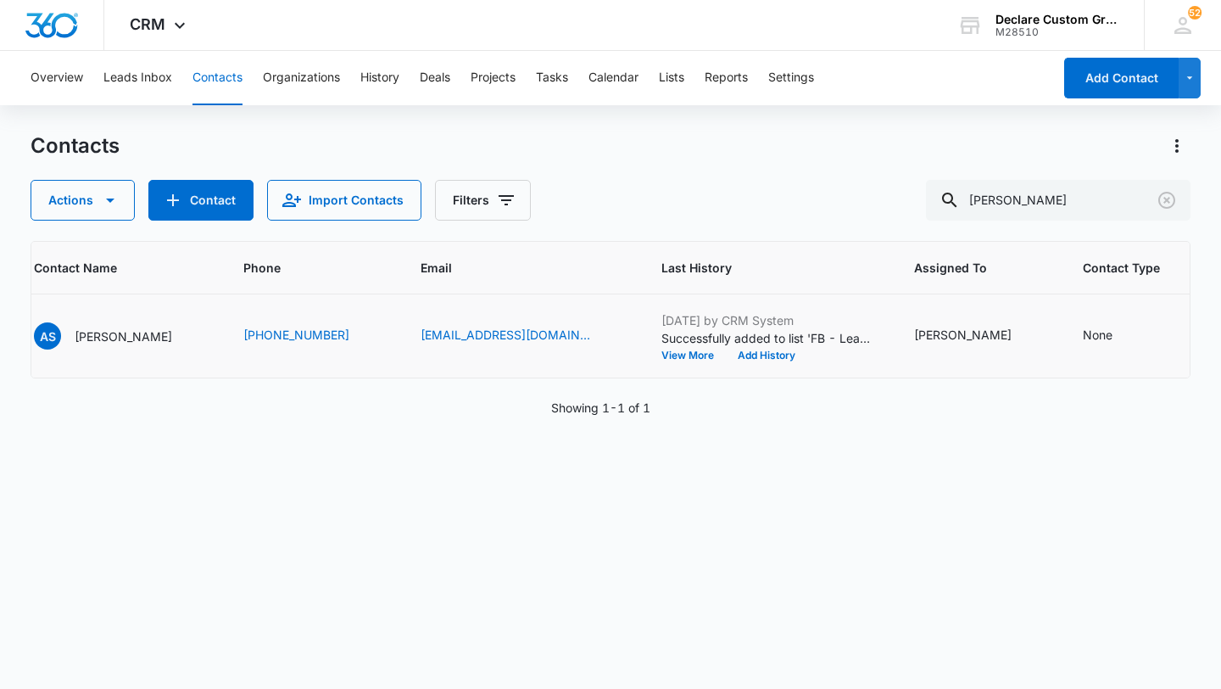
scroll to position [0, 198]
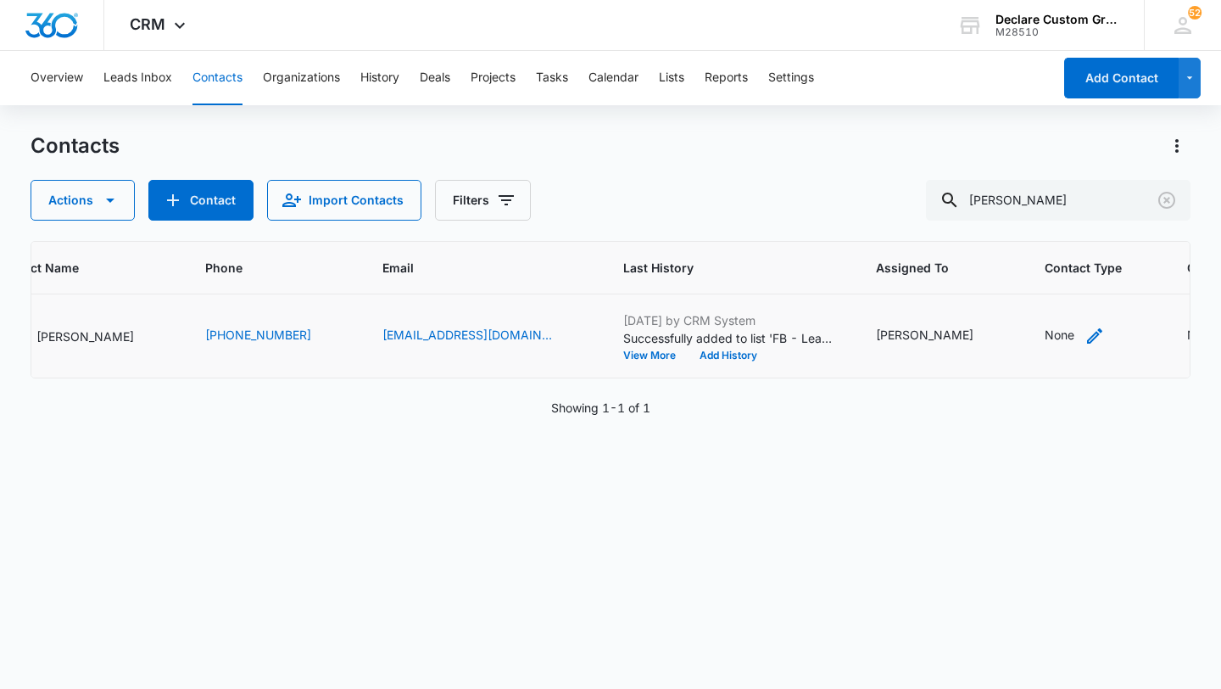
click at [1087, 338] on icon "Contact Type - None - Select to Edit Field" at bounding box center [1094, 335] width 15 height 15
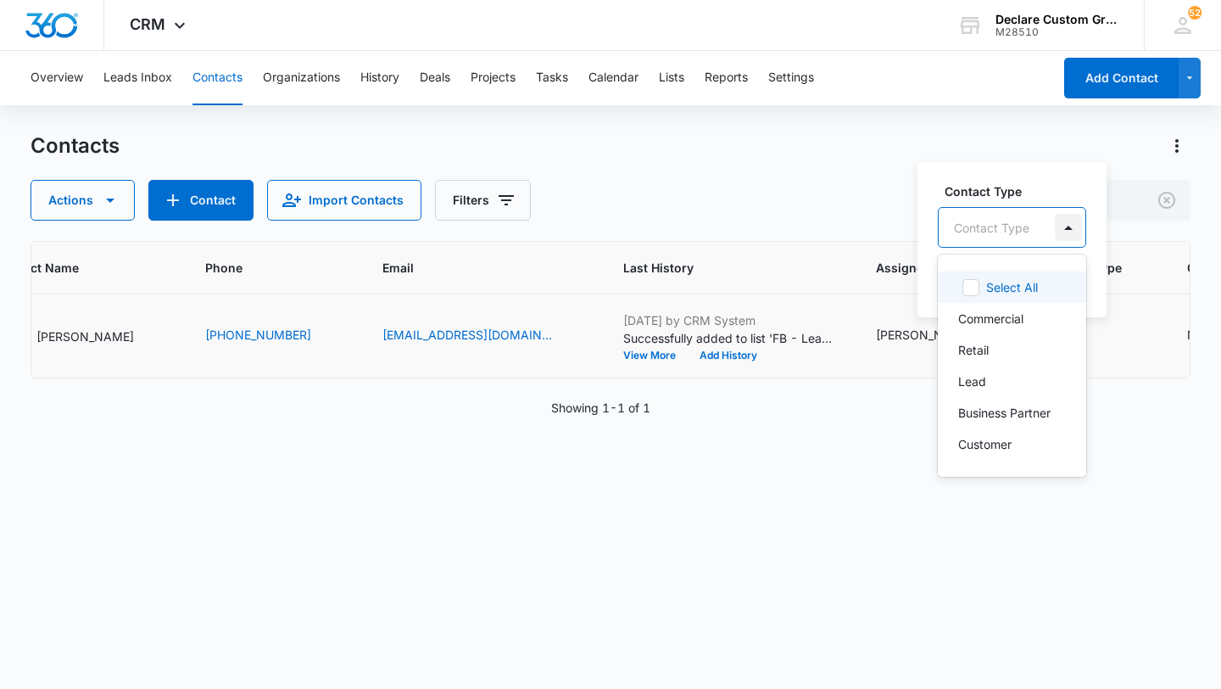
click at [1068, 226] on div at bounding box center [1068, 227] width 27 height 27
click at [992, 352] on div "Retail" at bounding box center [1010, 350] width 104 height 18
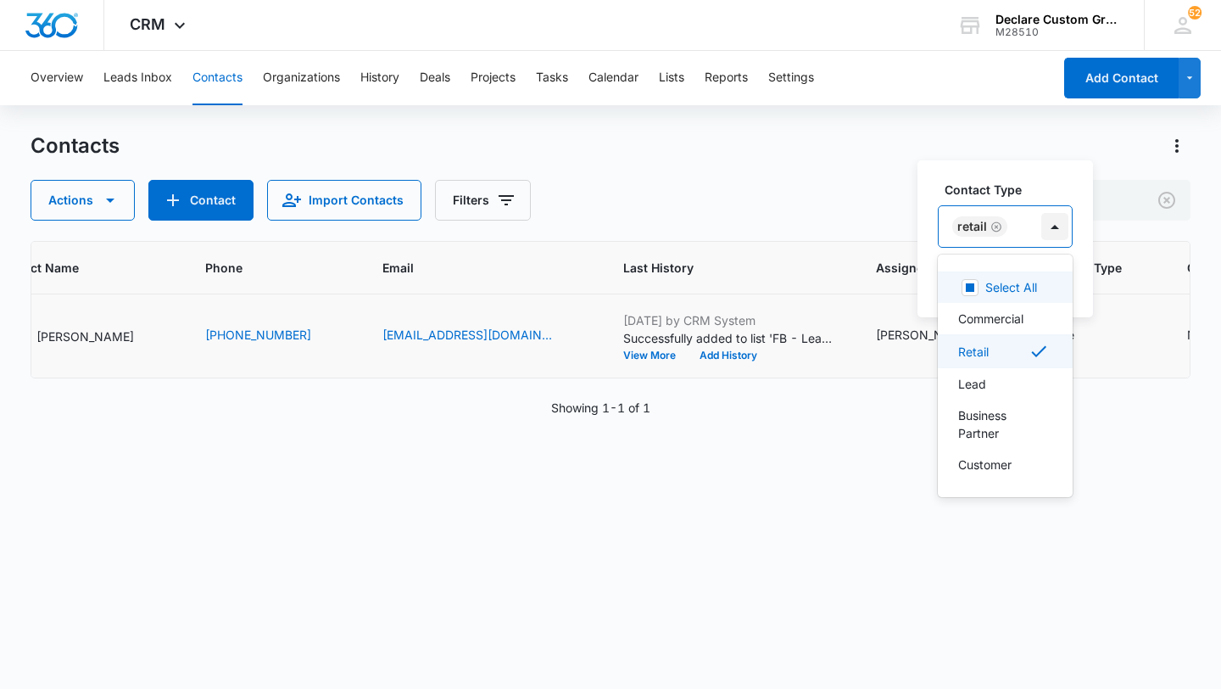
click at [1052, 222] on div at bounding box center [1054, 226] width 27 height 27
click at [1055, 226] on div at bounding box center [1054, 226] width 27 height 27
click at [1008, 383] on div "Lead" at bounding box center [1003, 384] width 91 height 18
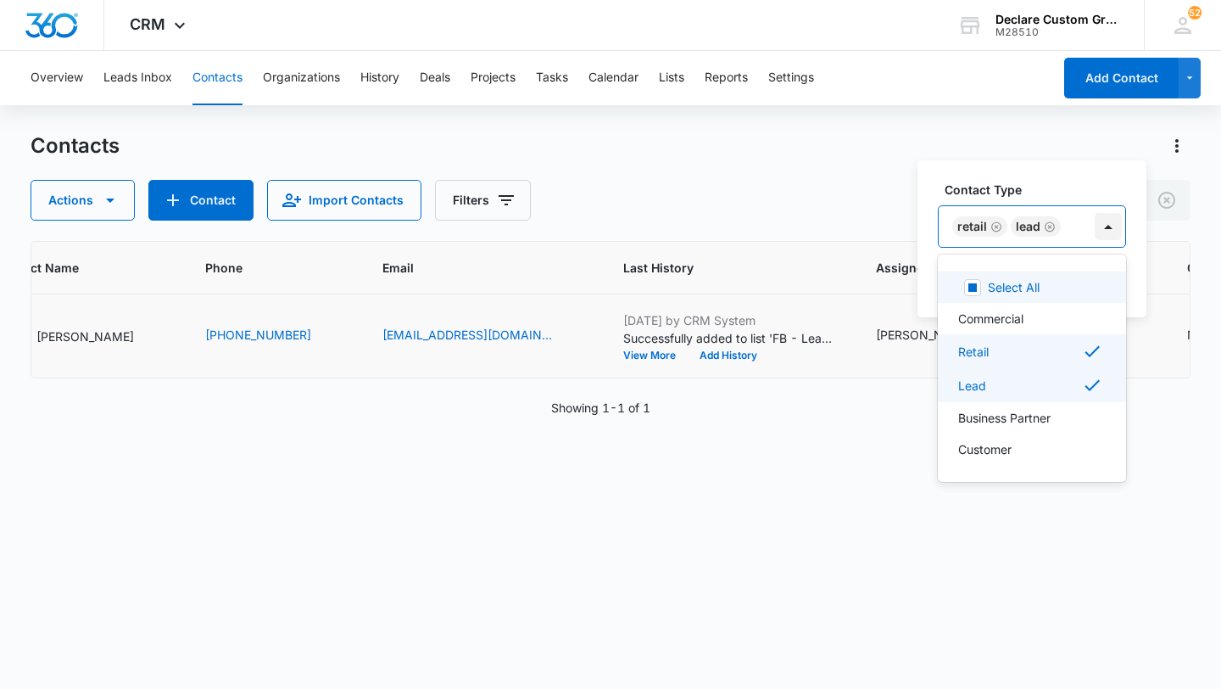
click at [1107, 227] on div at bounding box center [1108, 226] width 27 height 27
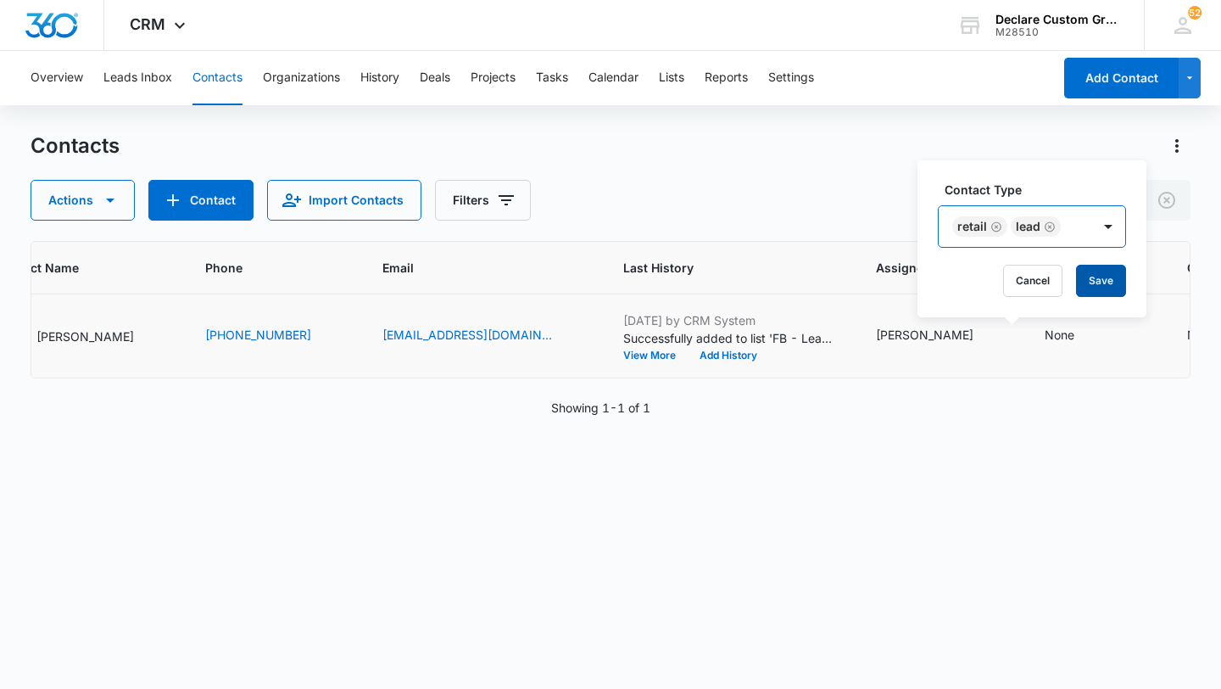
click at [1102, 274] on button "Save" at bounding box center [1101, 281] width 50 height 32
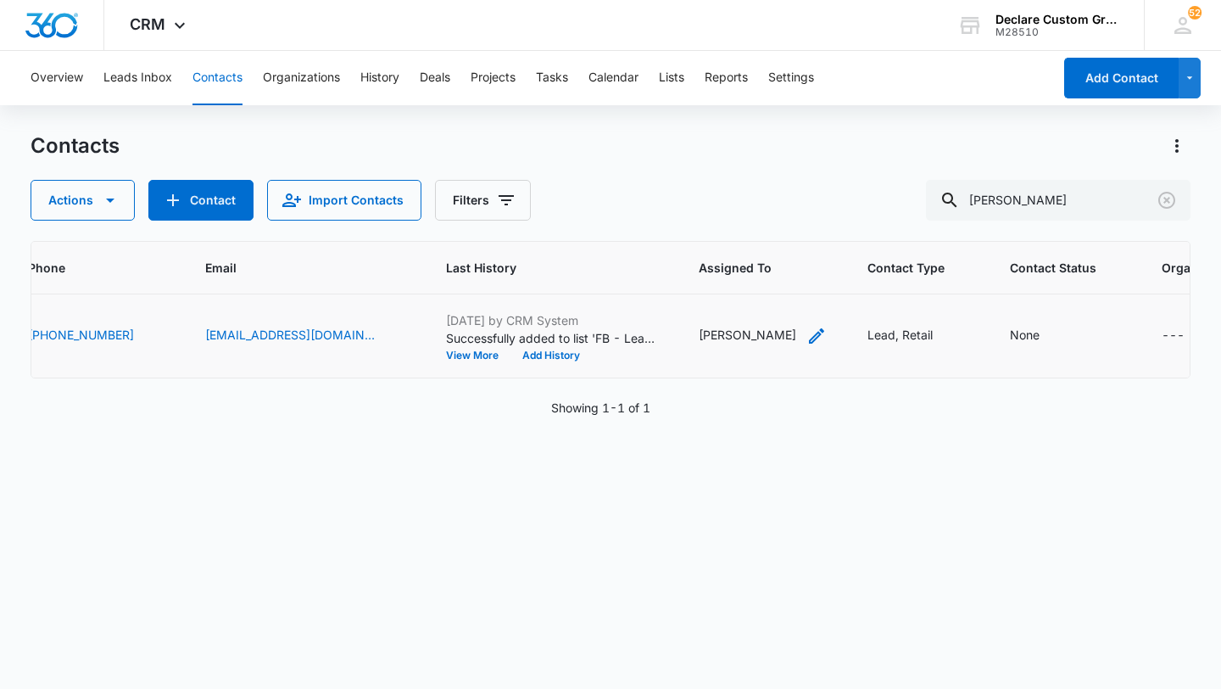
scroll to position [0, 402]
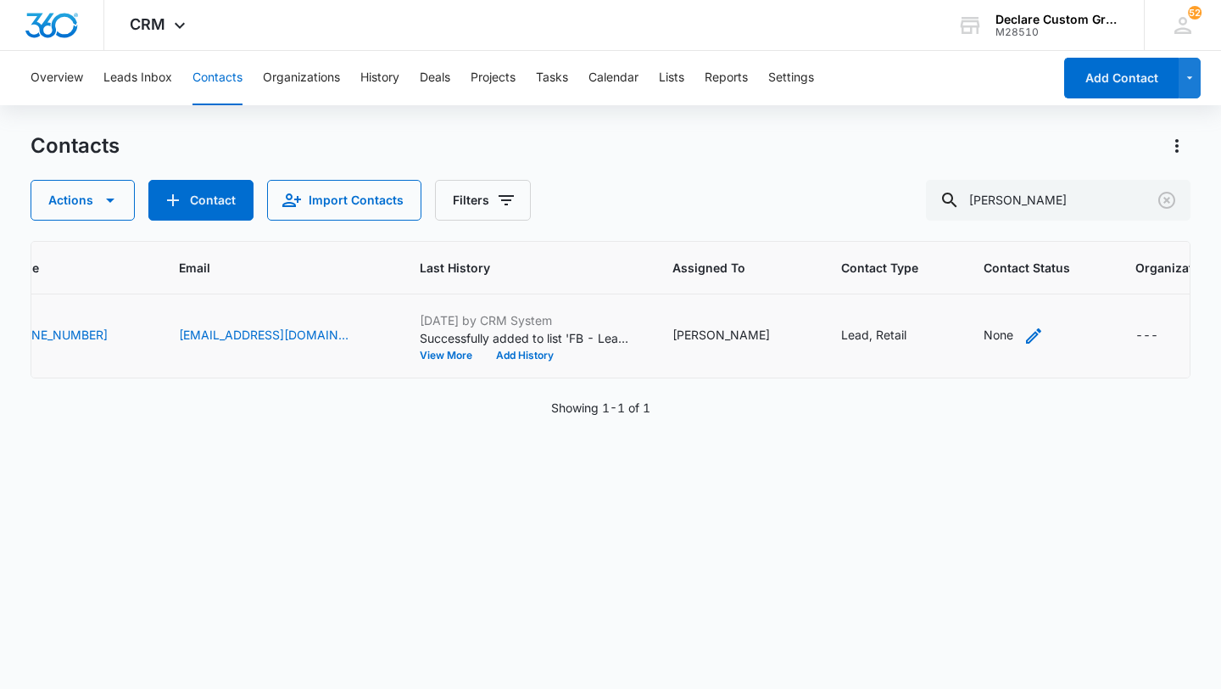
click at [1026, 331] on icon "Contact Status - None - Select to Edit Field" at bounding box center [1033, 335] width 15 height 15
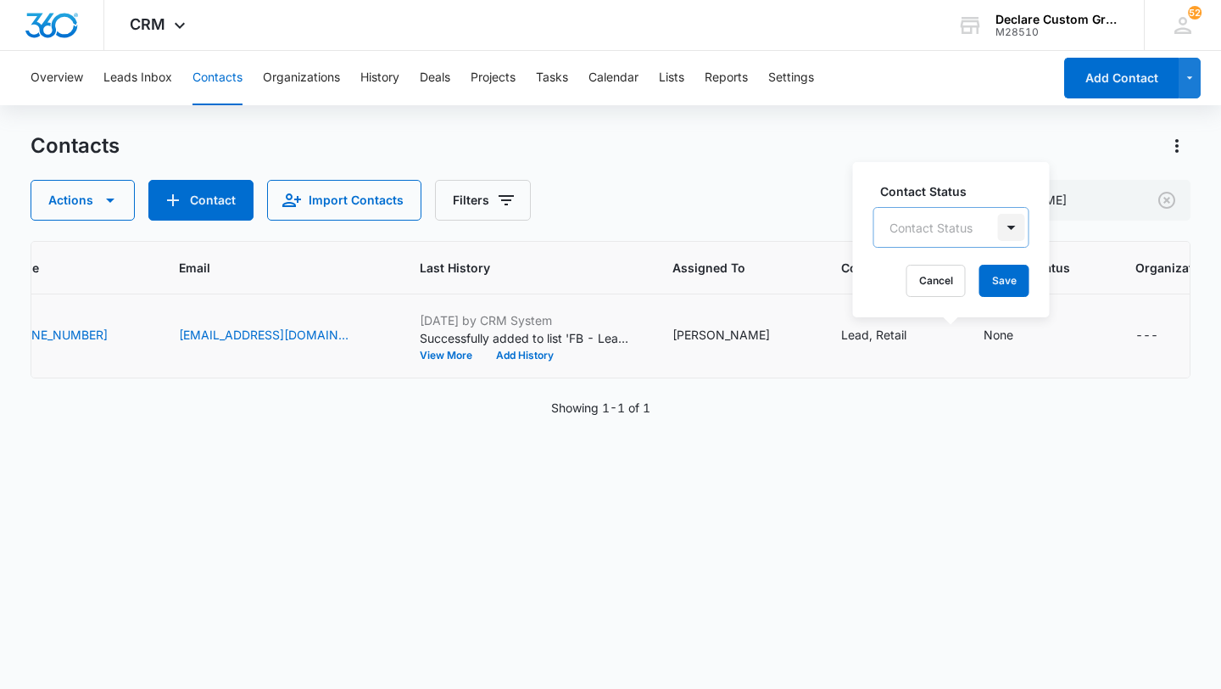
click at [1016, 223] on div at bounding box center [1011, 227] width 27 height 27
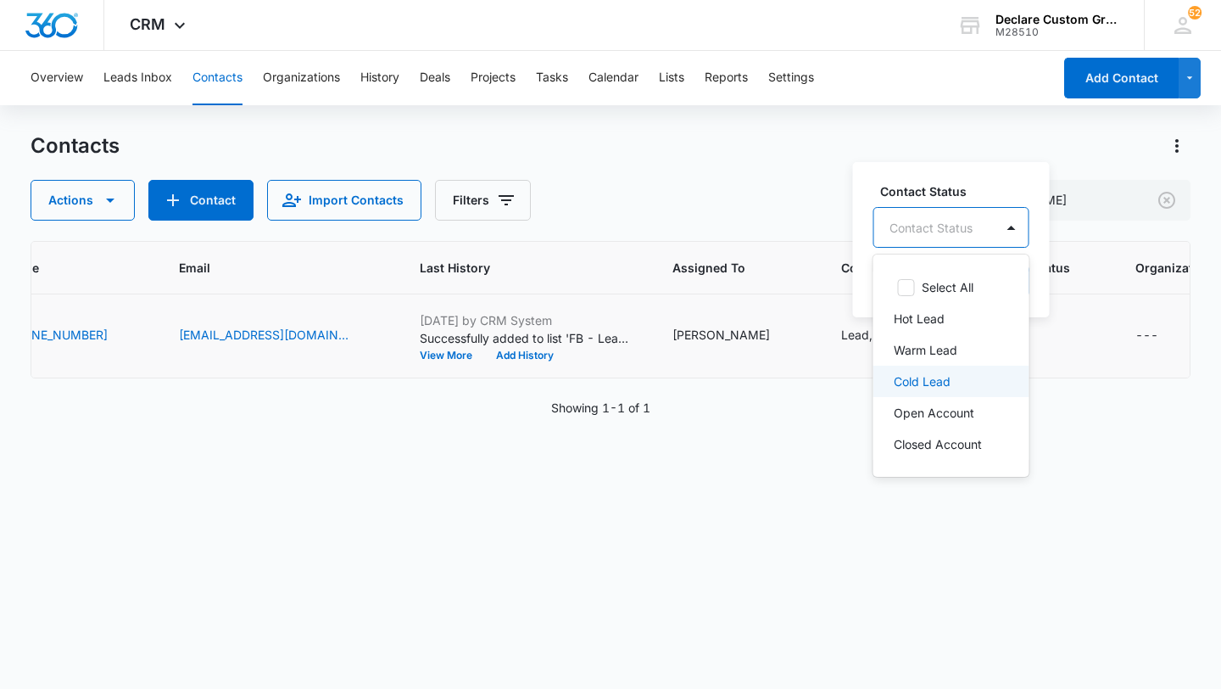
click at [944, 380] on p "Cold Lead" at bounding box center [922, 381] width 57 height 18
click at [1013, 224] on div at bounding box center [1014, 226] width 27 height 27
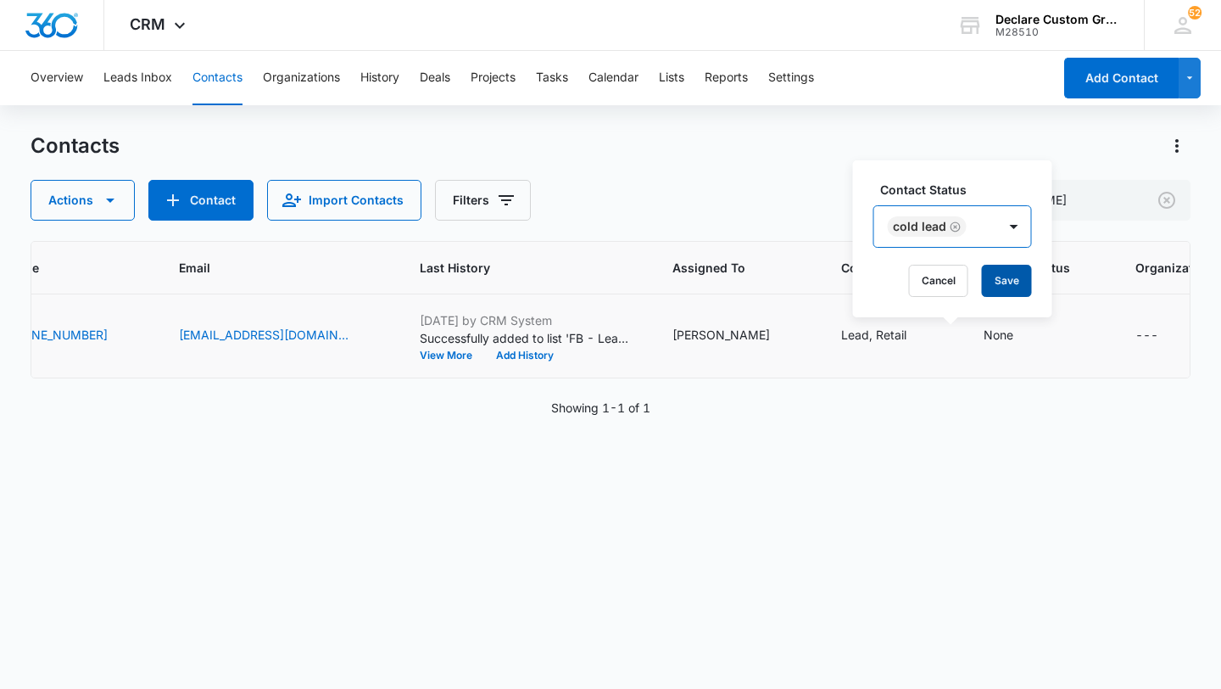
click at [1011, 276] on button "Save" at bounding box center [1007, 281] width 50 height 32
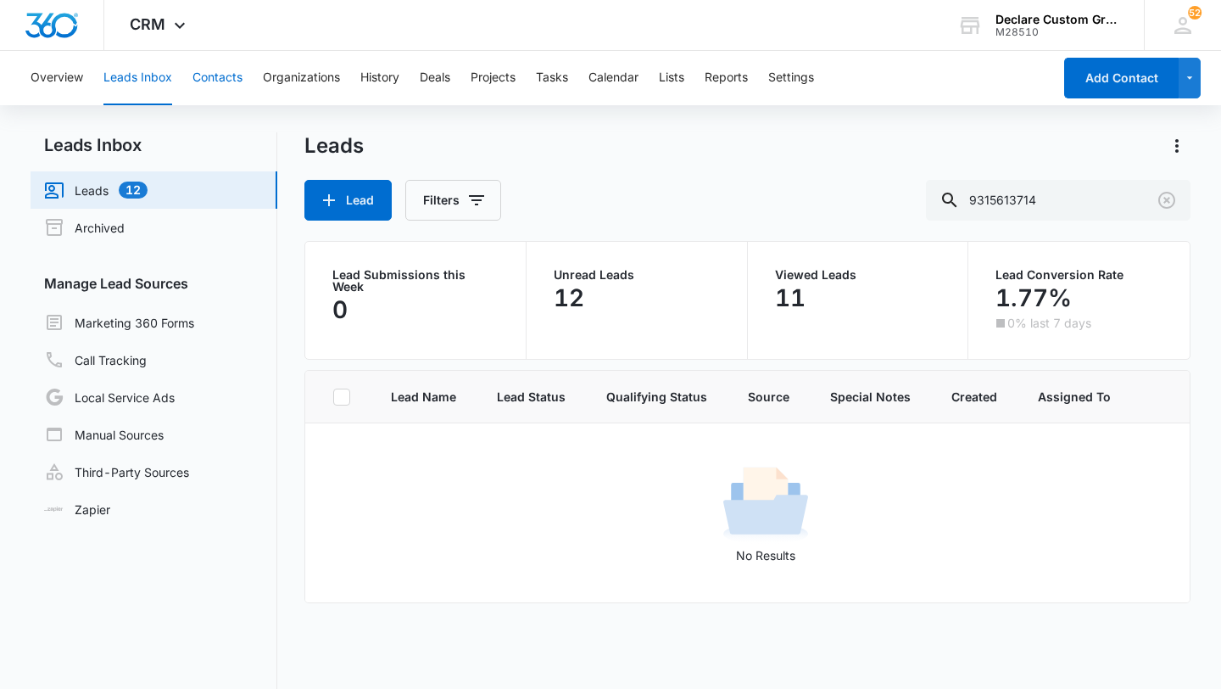
click at [230, 74] on button "Contacts" at bounding box center [218, 78] width 50 height 54
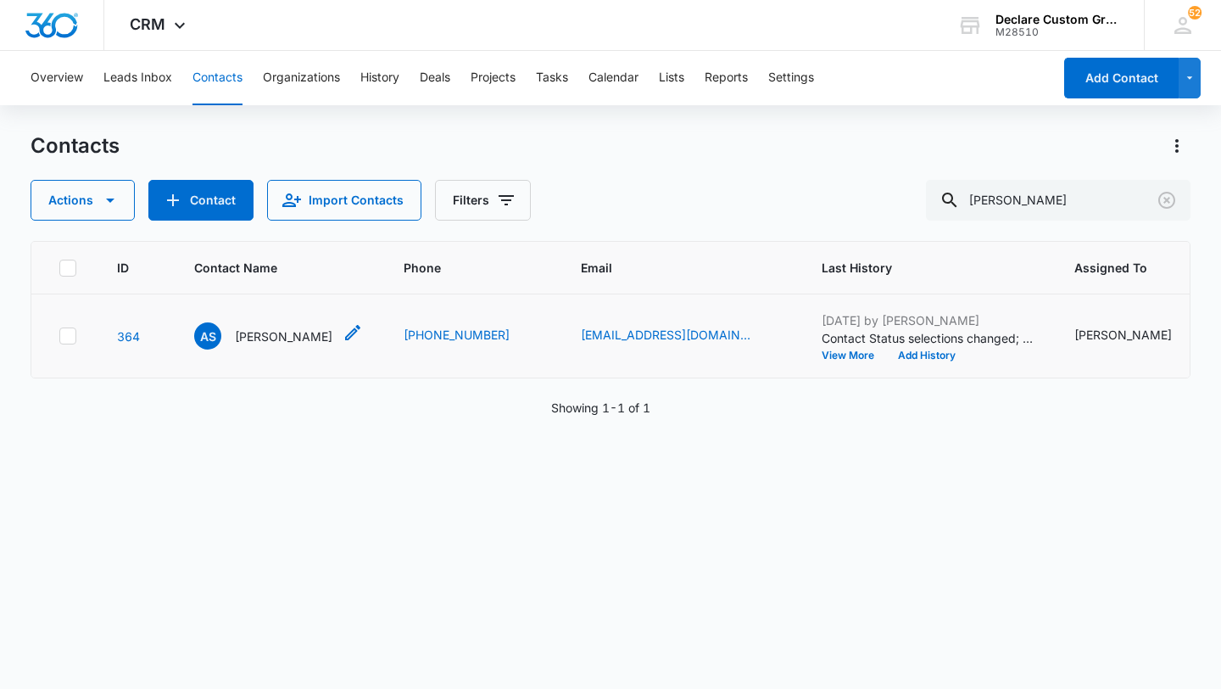
click at [304, 333] on p "Arthur Schlabach" at bounding box center [284, 336] width 98 height 18
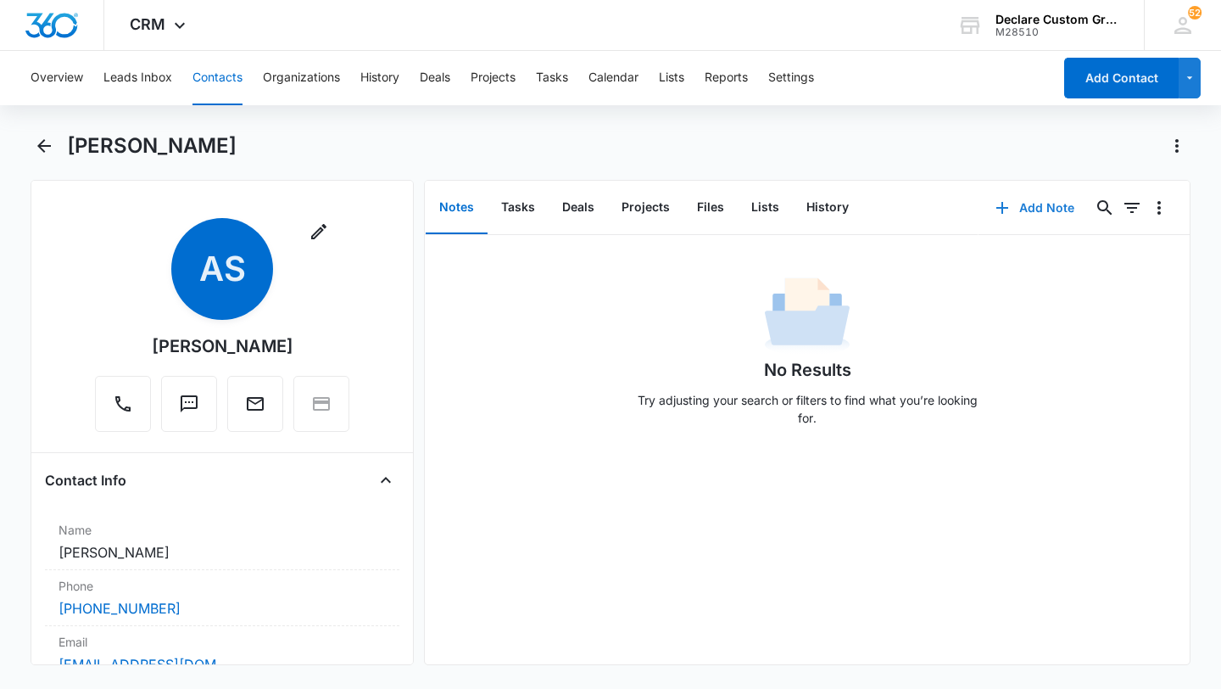
click at [1048, 207] on button "Add Note" at bounding box center [1035, 207] width 113 height 41
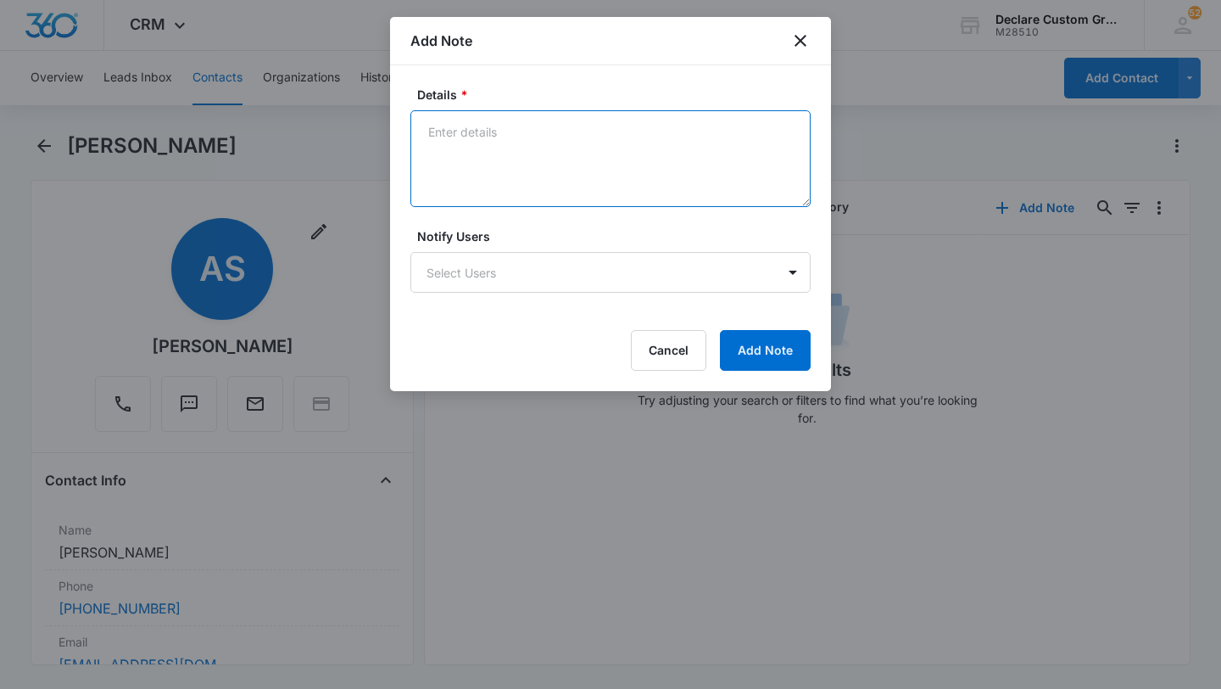
click at [498, 133] on textarea "Details *" at bounding box center [610, 158] width 400 height 97
paste textarea "Voicemail not setup. Emailed with contact info should this be of real interest."
type textarea "Voicemail not setup. Emailed with contact info should this be of real interest."
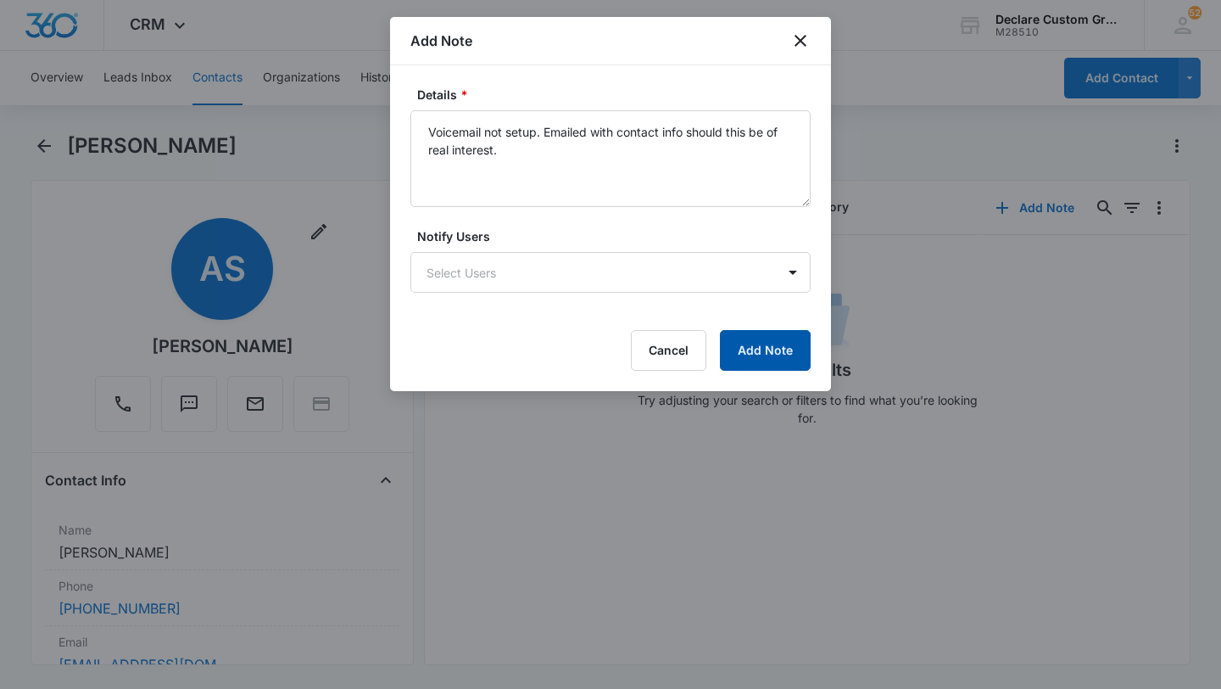
click at [773, 346] on button "Add Note" at bounding box center [765, 350] width 91 height 41
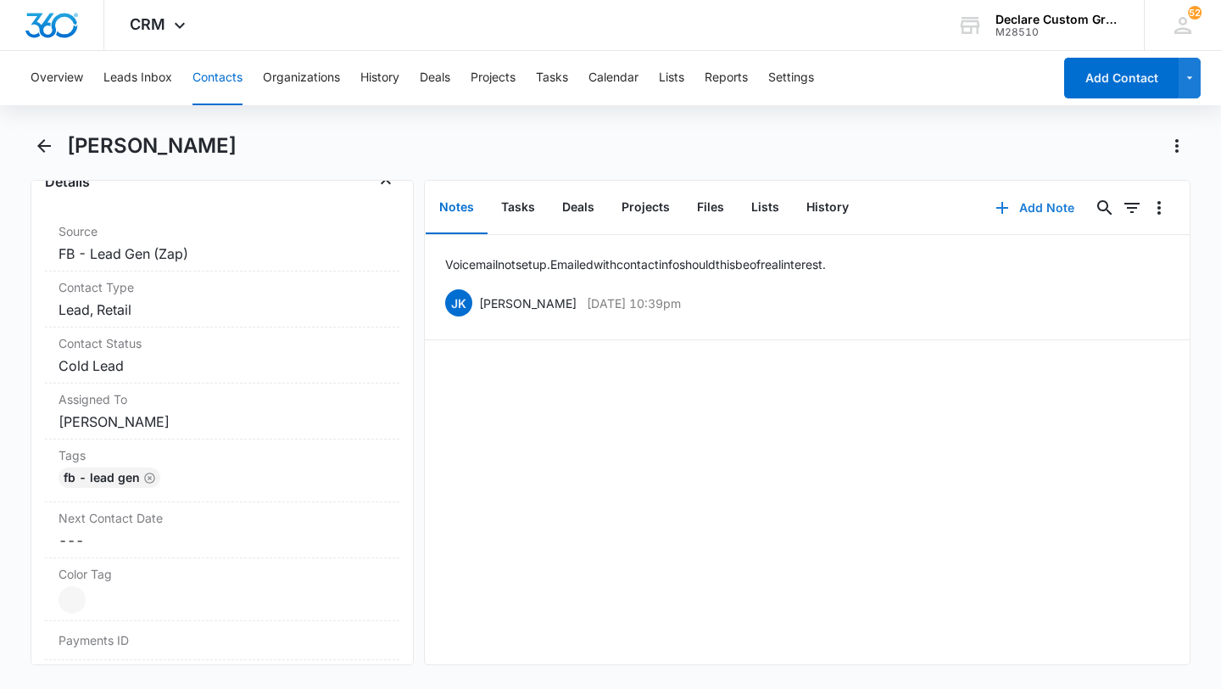
scroll to position [561, 0]
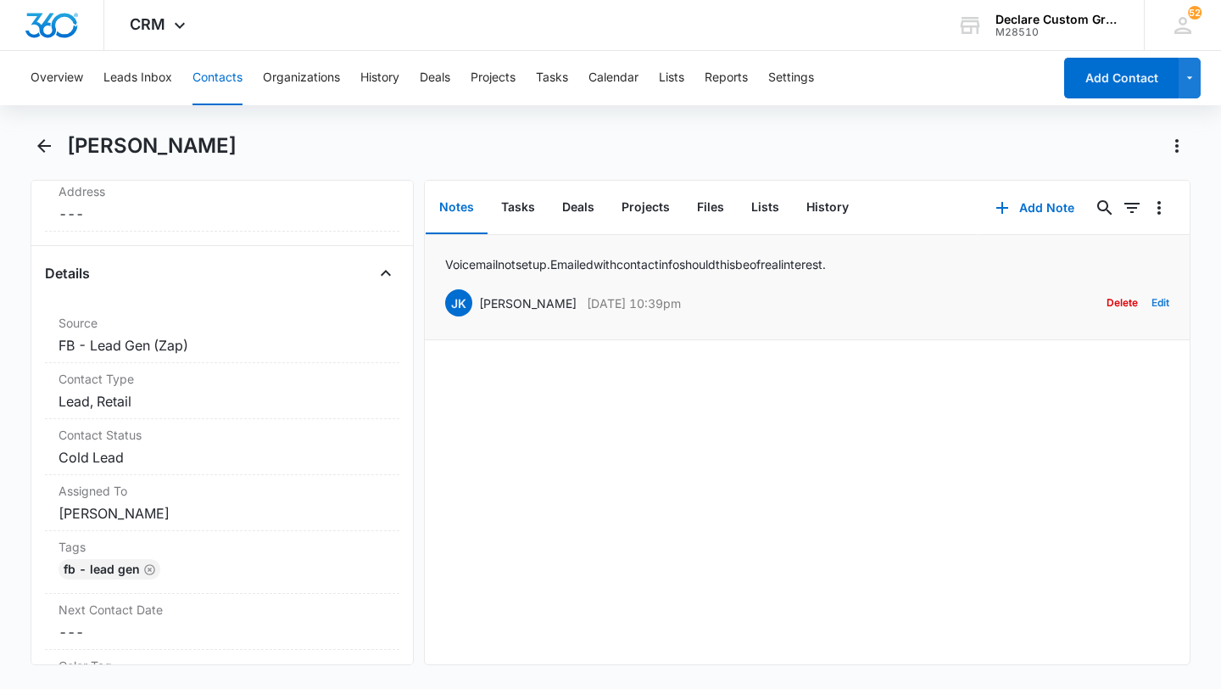
click at [1164, 299] on button "Edit" at bounding box center [1161, 303] width 18 height 32
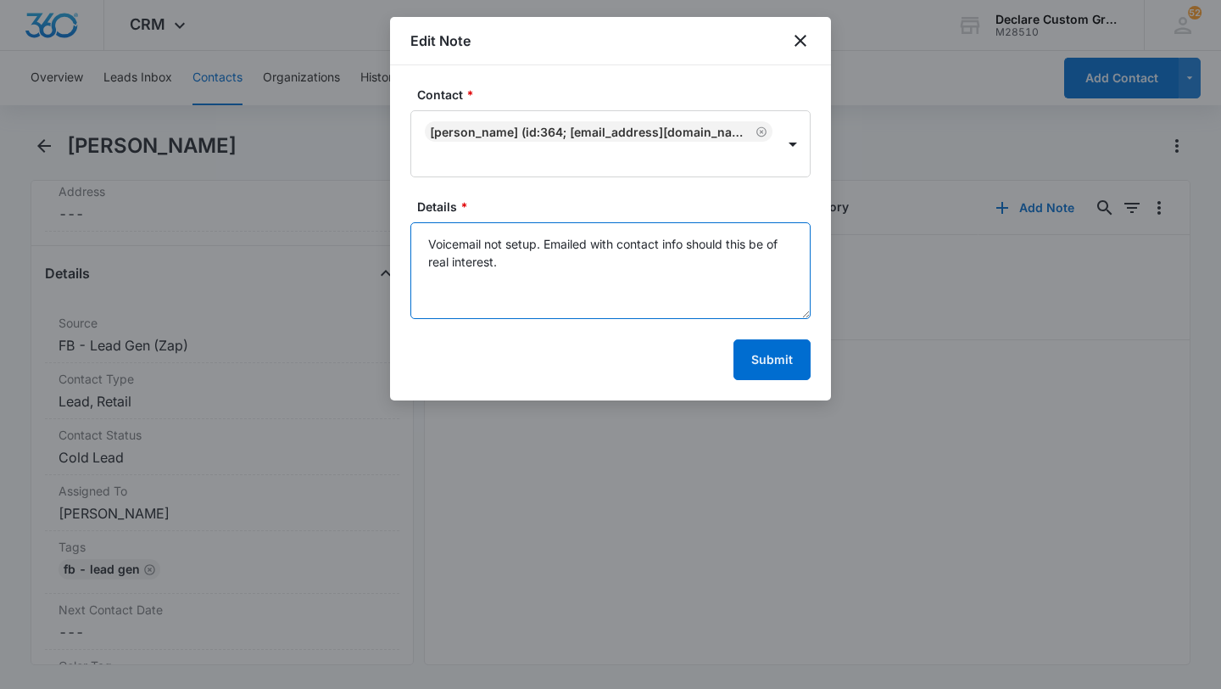
click at [429, 240] on textarea "Voicemail not setup. Emailed with contact info should this be of real interest." at bounding box center [610, 270] width 400 height 97
type textarea "5/24/25: Voicemail not setup. Emailed with contact info should this be of real …"
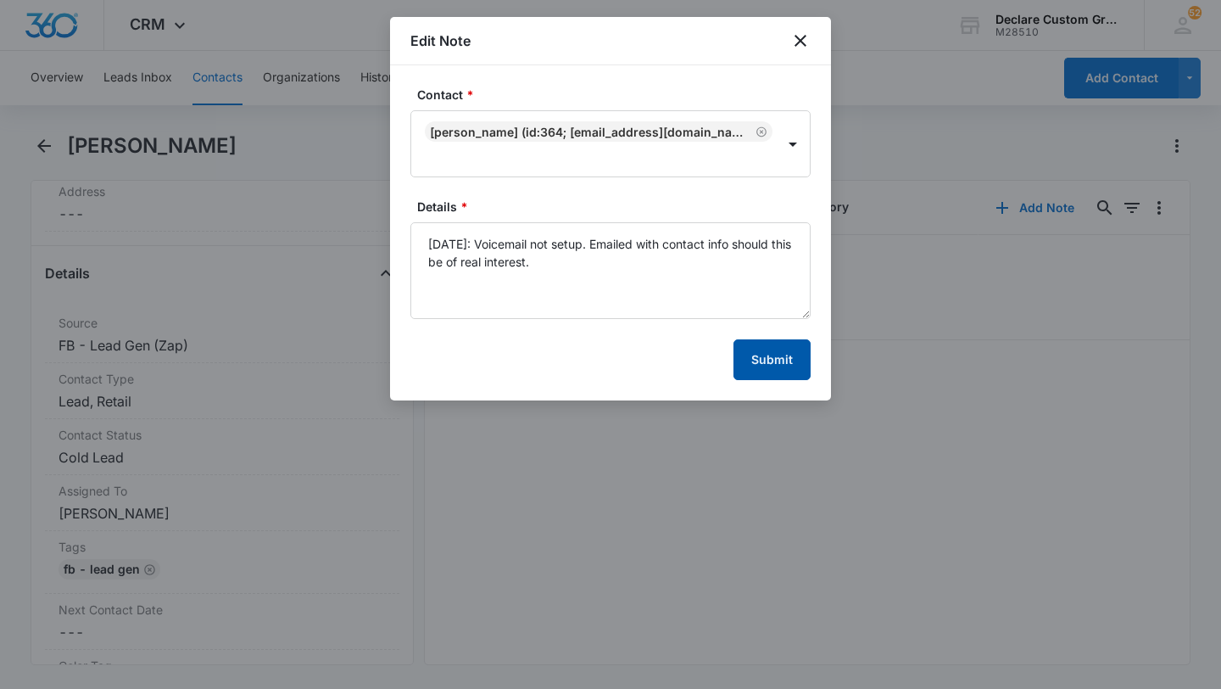
click at [775, 361] on button "Submit" at bounding box center [772, 359] width 77 height 41
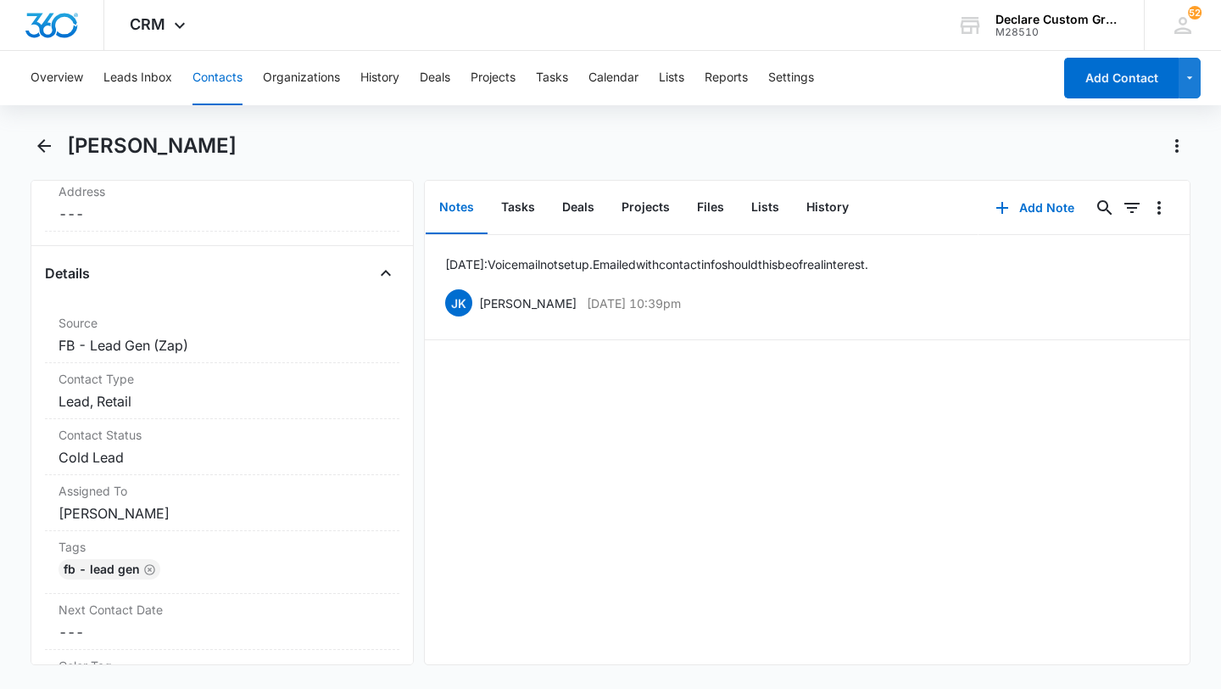
click at [213, 71] on button "Contacts" at bounding box center [218, 78] width 50 height 54
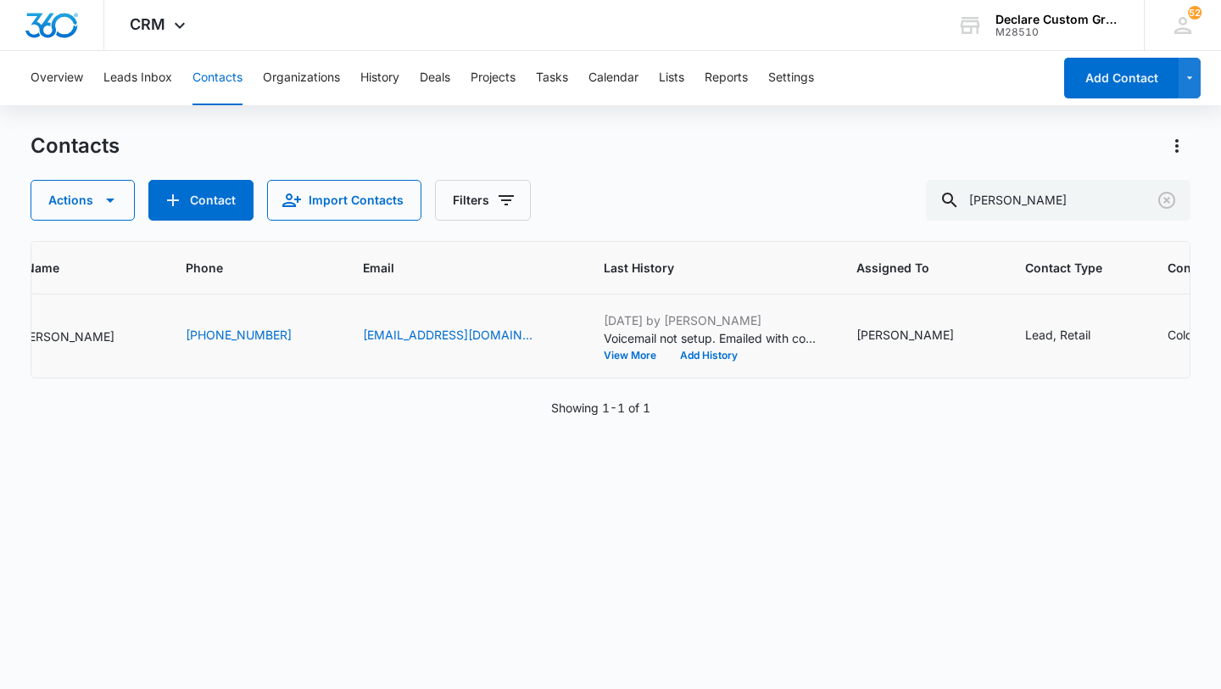
scroll to position [0, 195]
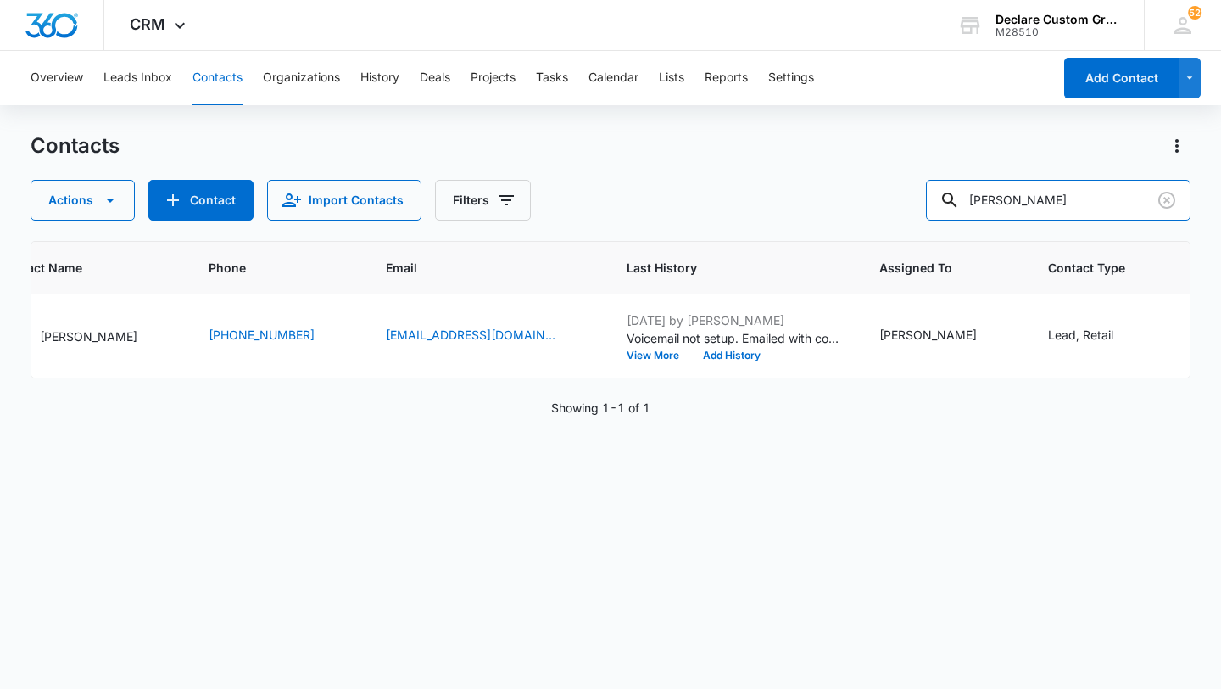
drag, startPoint x: 1102, startPoint y: 202, endPoint x: 785, endPoint y: 159, distance: 319.2
click at [787, 159] on div "Contacts Actions Contact Import Contacts Filters arthur" at bounding box center [611, 176] width 1160 height 88
type input "kevin"
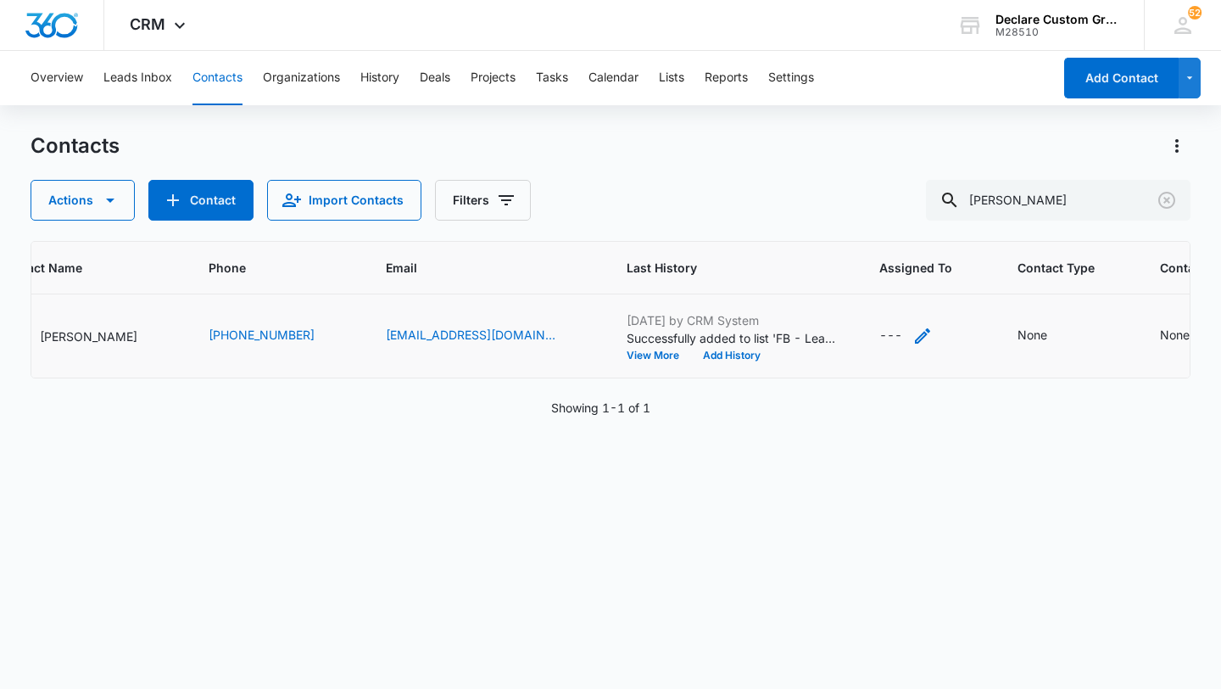
click at [915, 334] on icon "Assigned To - - Select to Edit Field" at bounding box center [922, 335] width 15 height 15
click at [925, 224] on div at bounding box center [926, 227] width 27 height 27
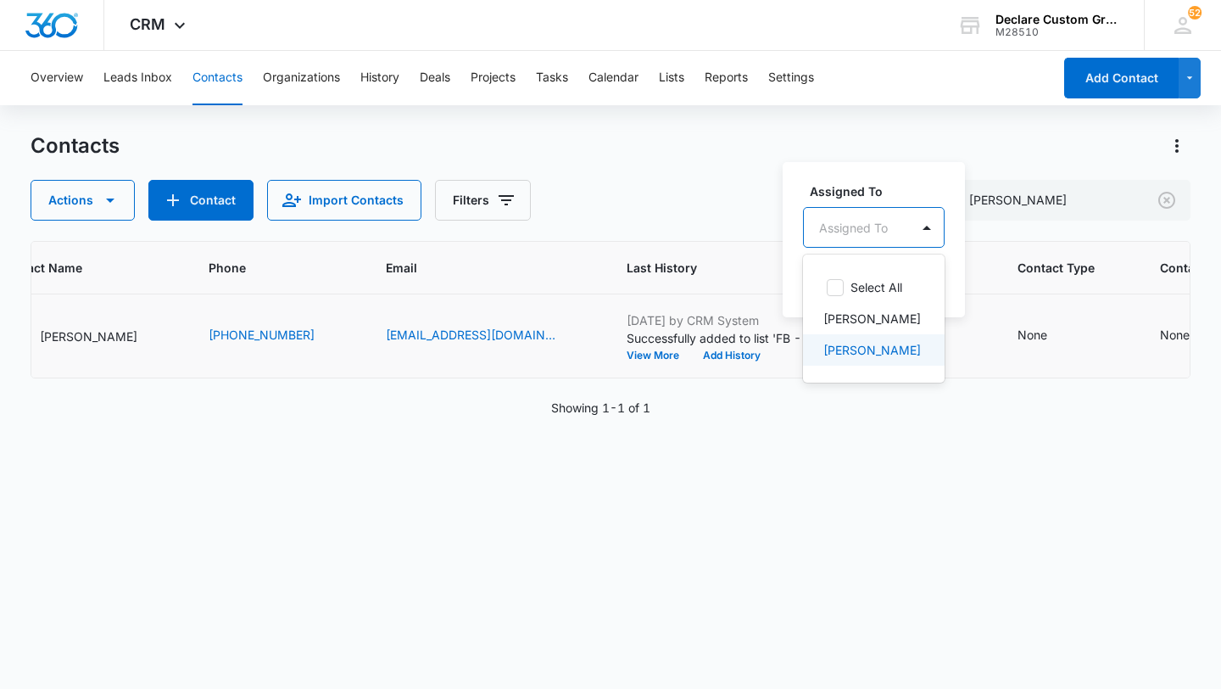
click at [876, 349] on p "[PERSON_NAME]" at bounding box center [872, 350] width 98 height 18
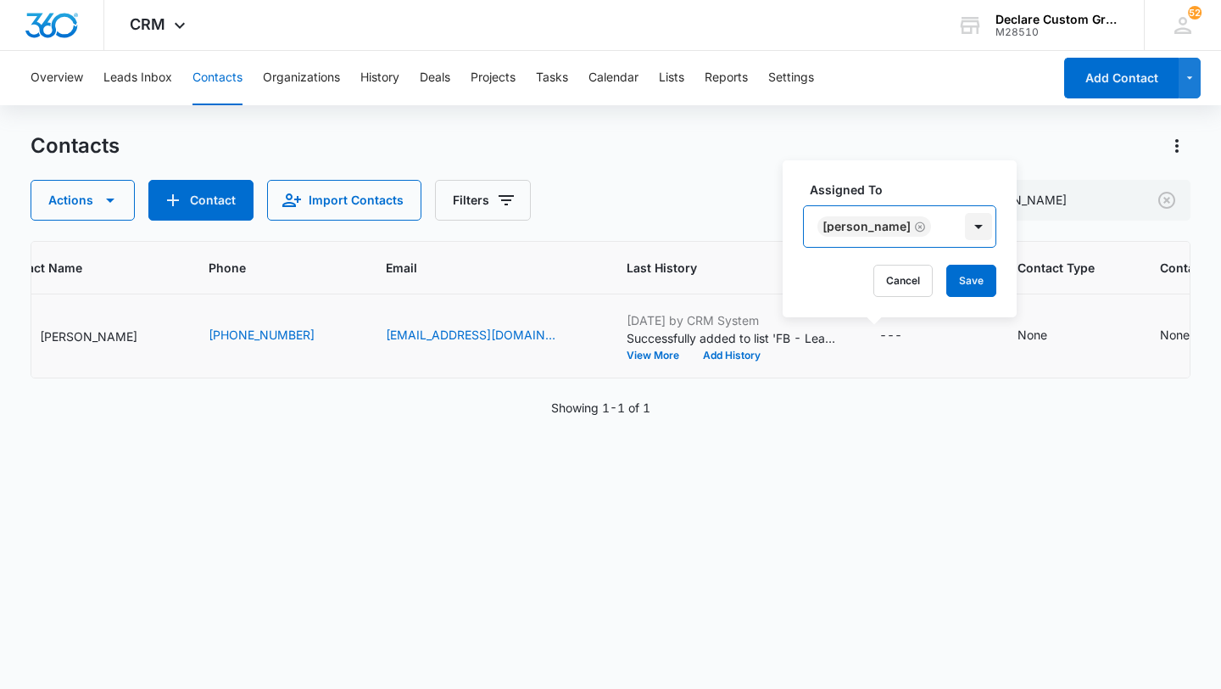
click at [965, 225] on div at bounding box center [978, 226] width 27 height 27
click at [949, 281] on button "Save" at bounding box center [971, 281] width 50 height 32
click at [1058, 334] on icon "Contact Type - None - Select to Edit Field" at bounding box center [1068, 336] width 20 height 20
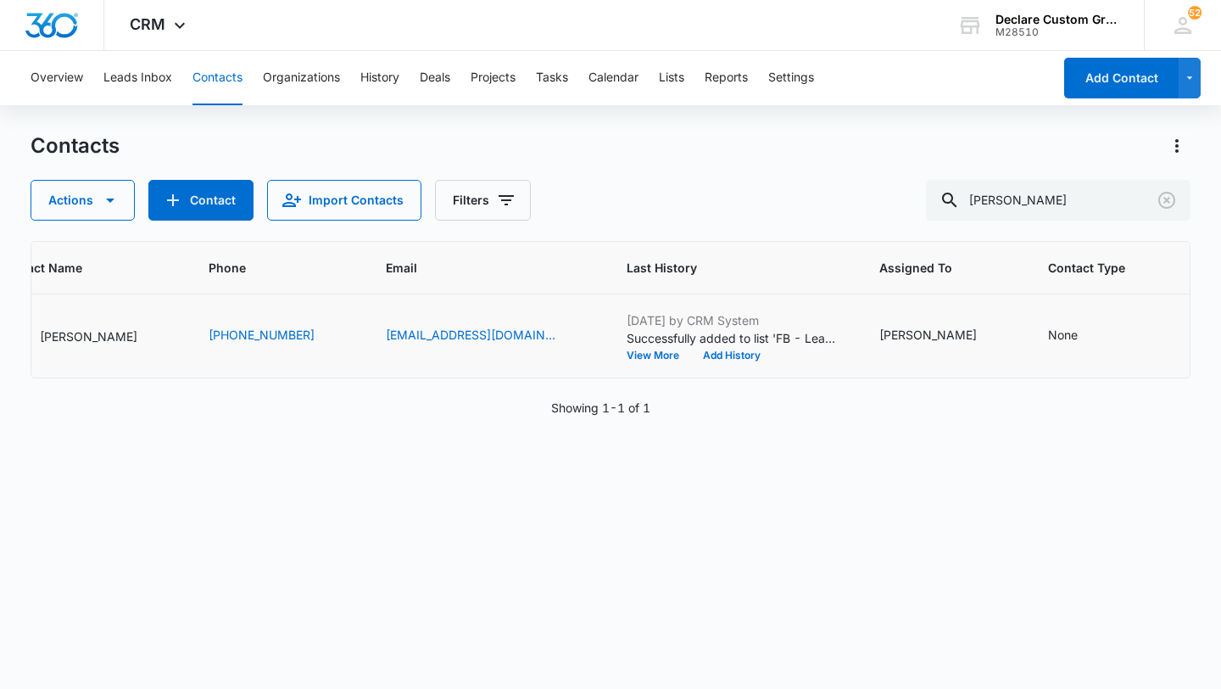
click at [1088, 334] on icon "Contact Type - None - Select to Edit Field" at bounding box center [1098, 336] width 20 height 20
click at [1065, 224] on div at bounding box center [1082, 227] width 34 height 39
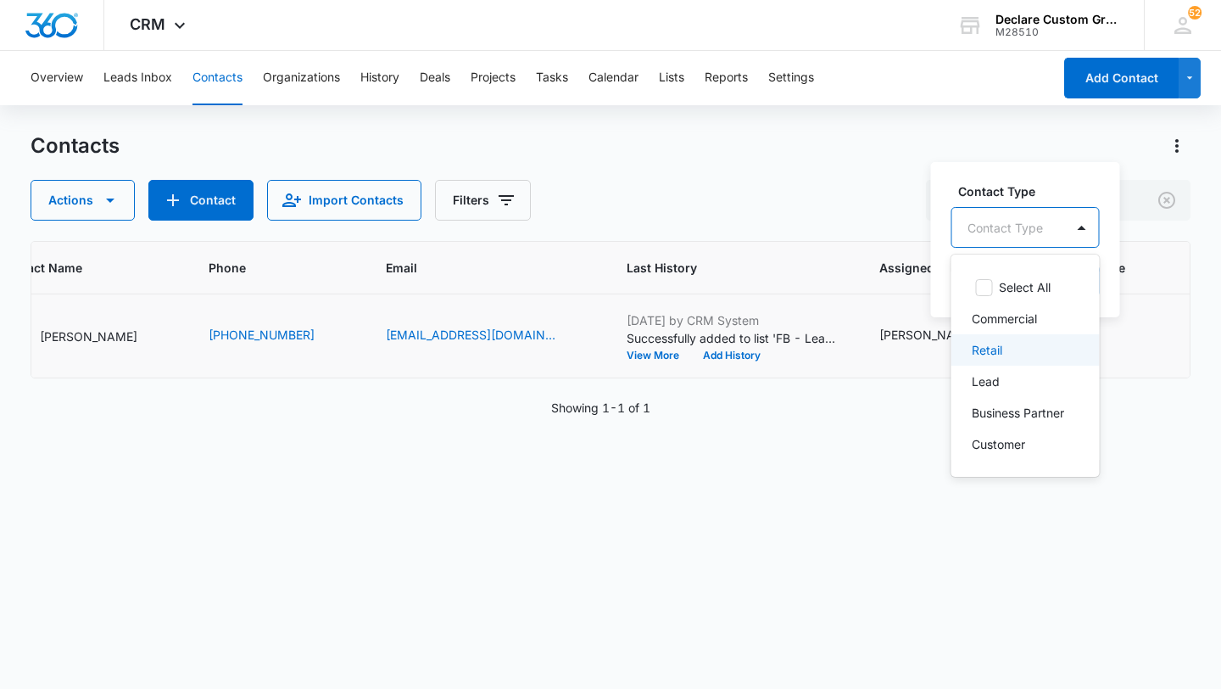
click at [1002, 348] on div "Retail" at bounding box center [1024, 350] width 104 height 18
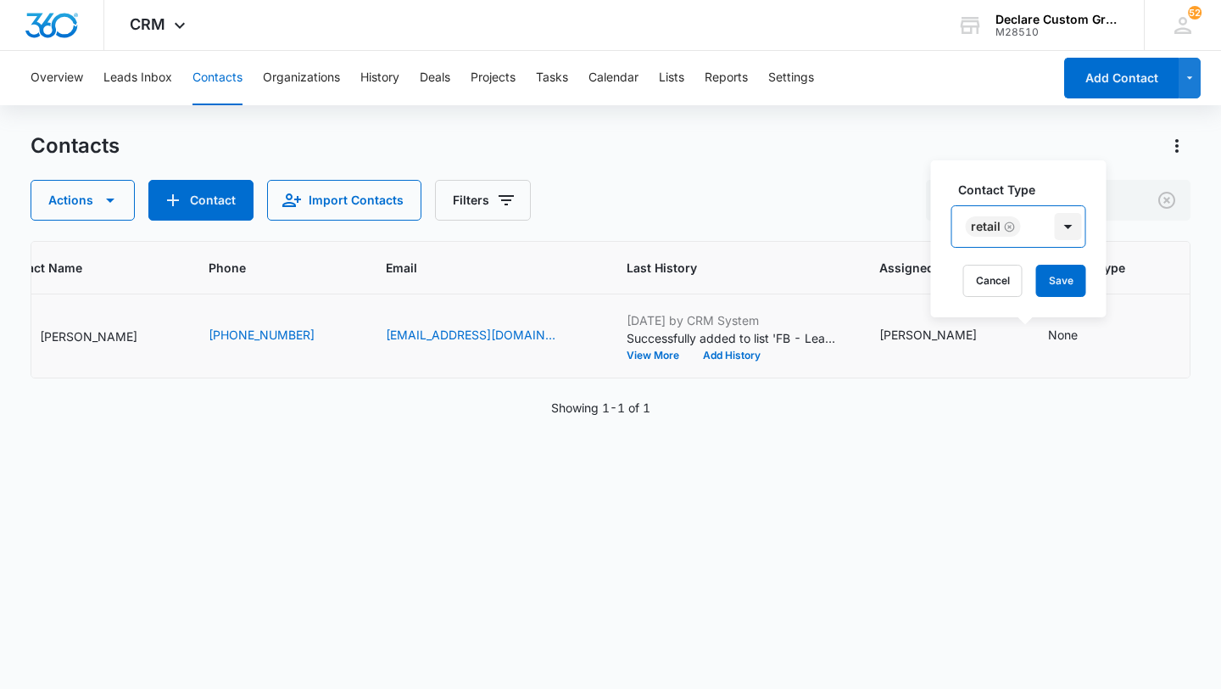
click at [1066, 226] on div at bounding box center [1068, 226] width 27 height 27
click at [1066, 223] on div at bounding box center [1068, 226] width 27 height 27
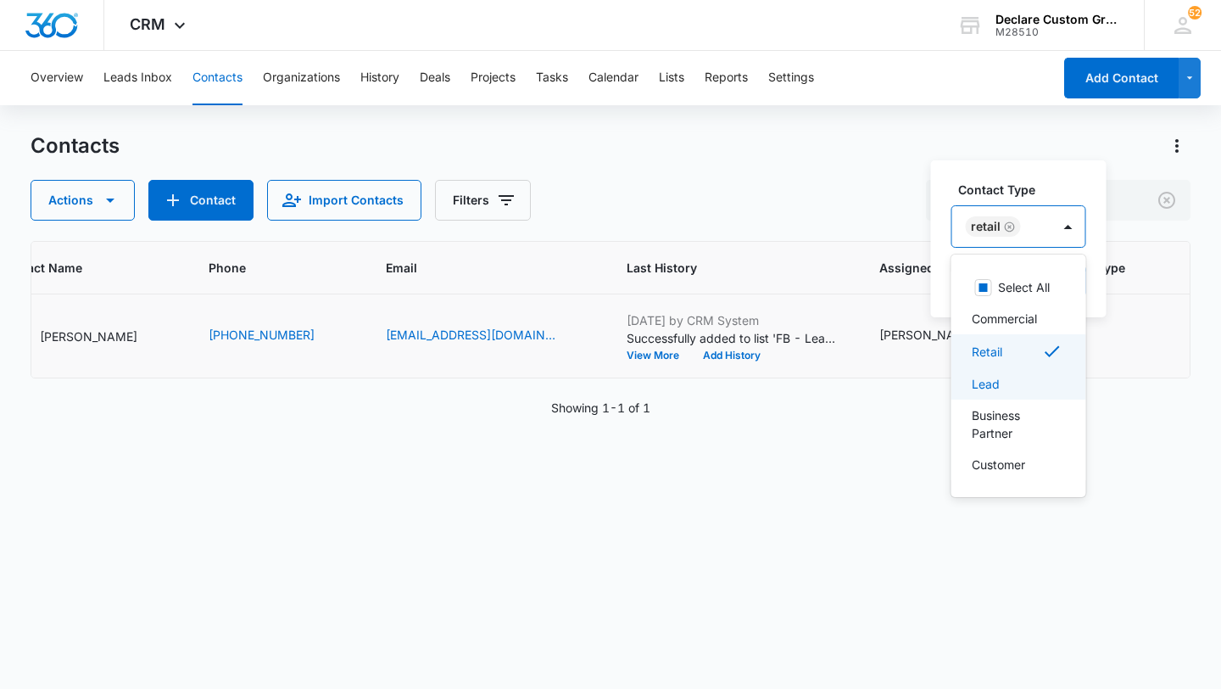
click at [1019, 382] on div "Lead" at bounding box center [1017, 384] width 91 height 18
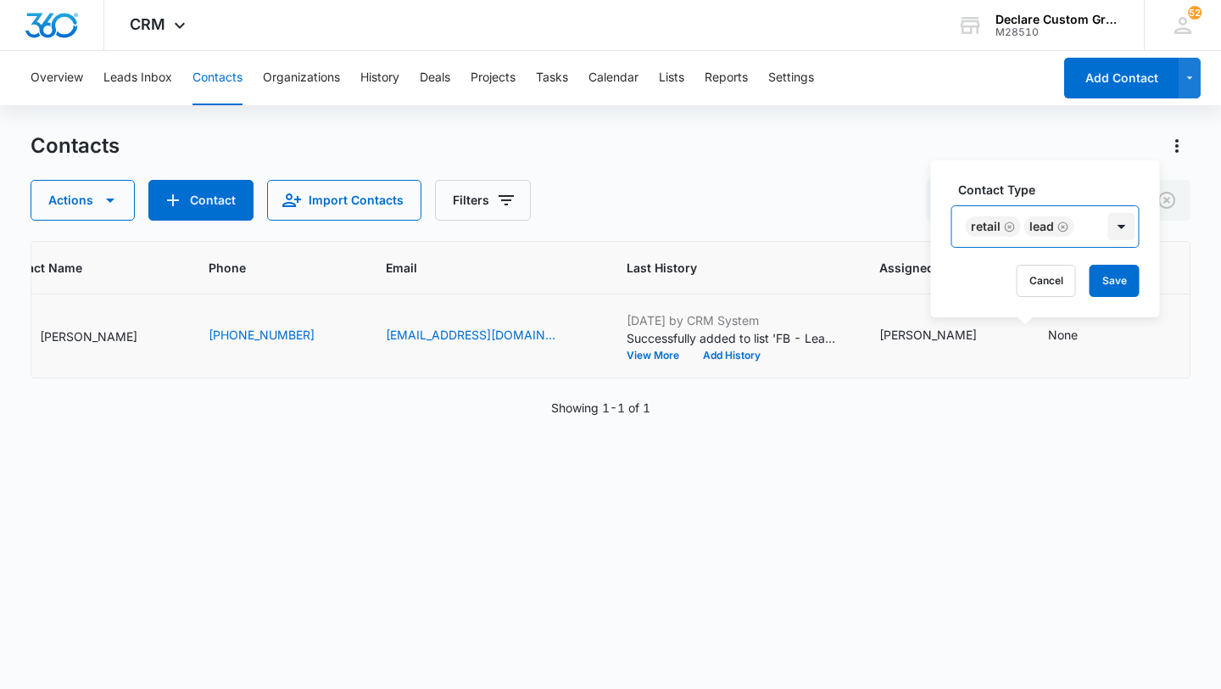
click at [1119, 223] on div at bounding box center [1121, 226] width 27 height 27
click at [1101, 275] on button "Save" at bounding box center [1115, 281] width 50 height 32
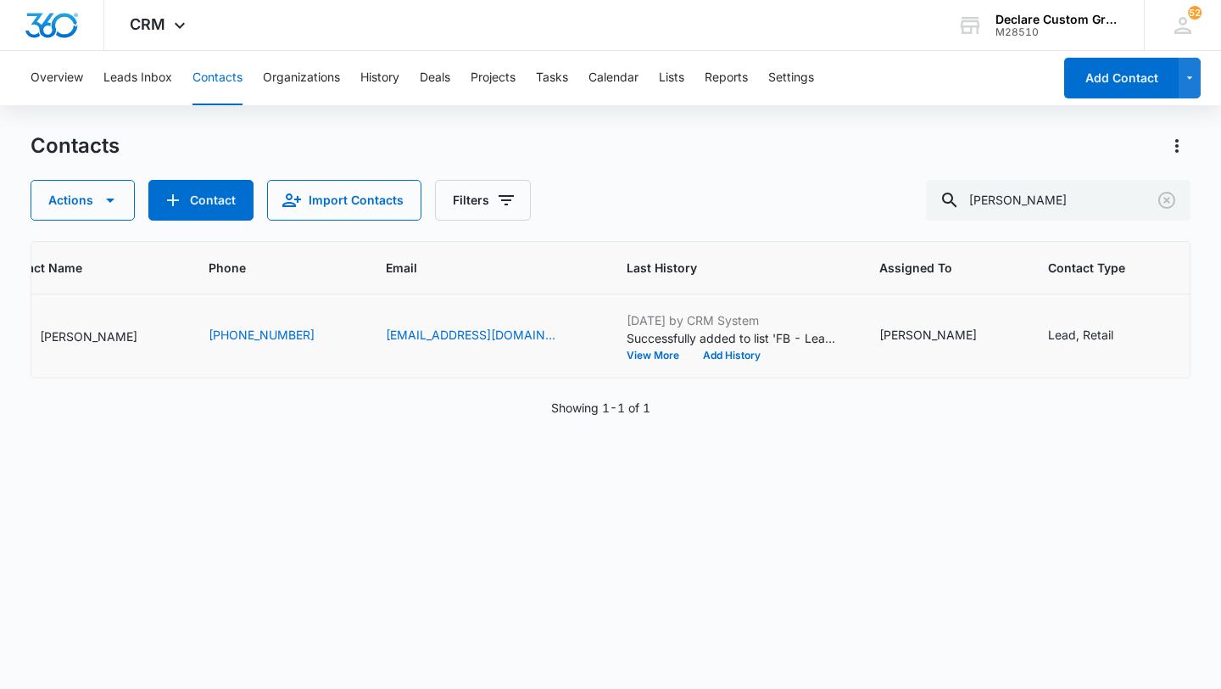
click at [1220, 336] on icon "Contact Status - None - Select to Edit Field" at bounding box center [1241, 336] width 20 height 20
click at [1086, 321] on div at bounding box center [1088, 322] width 27 height 27
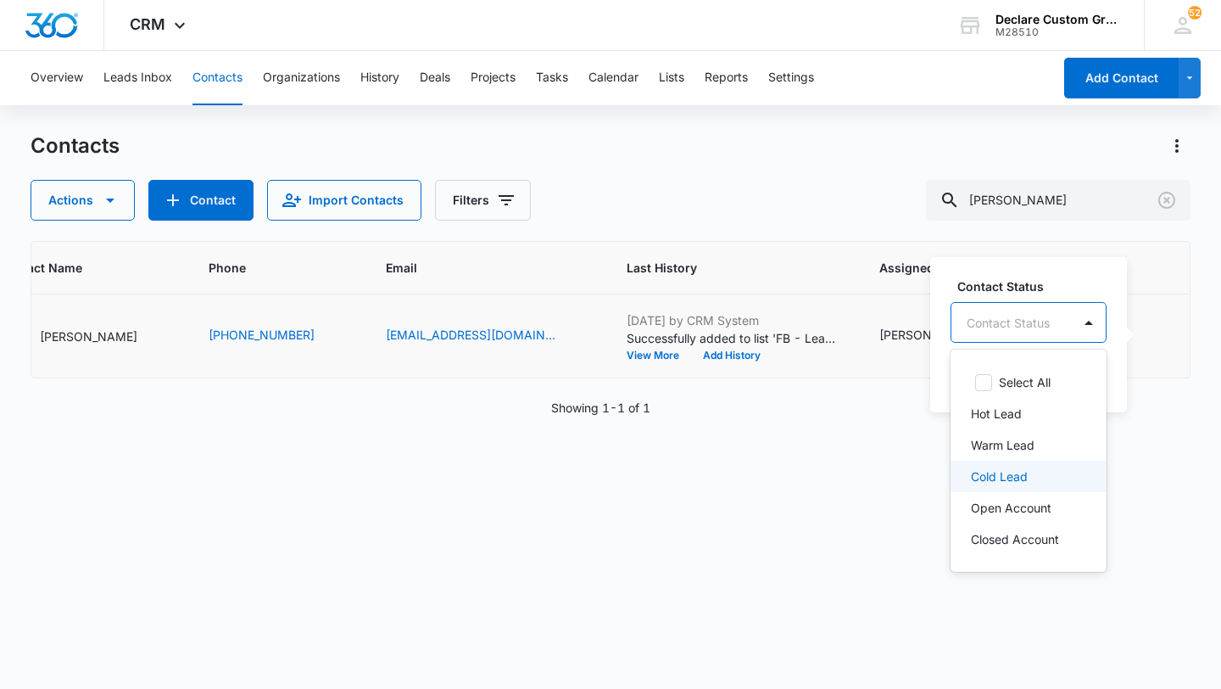
click at [991, 474] on p "Cold Lead" at bounding box center [999, 476] width 57 height 18
click at [1090, 324] on div at bounding box center [1088, 323] width 27 height 27
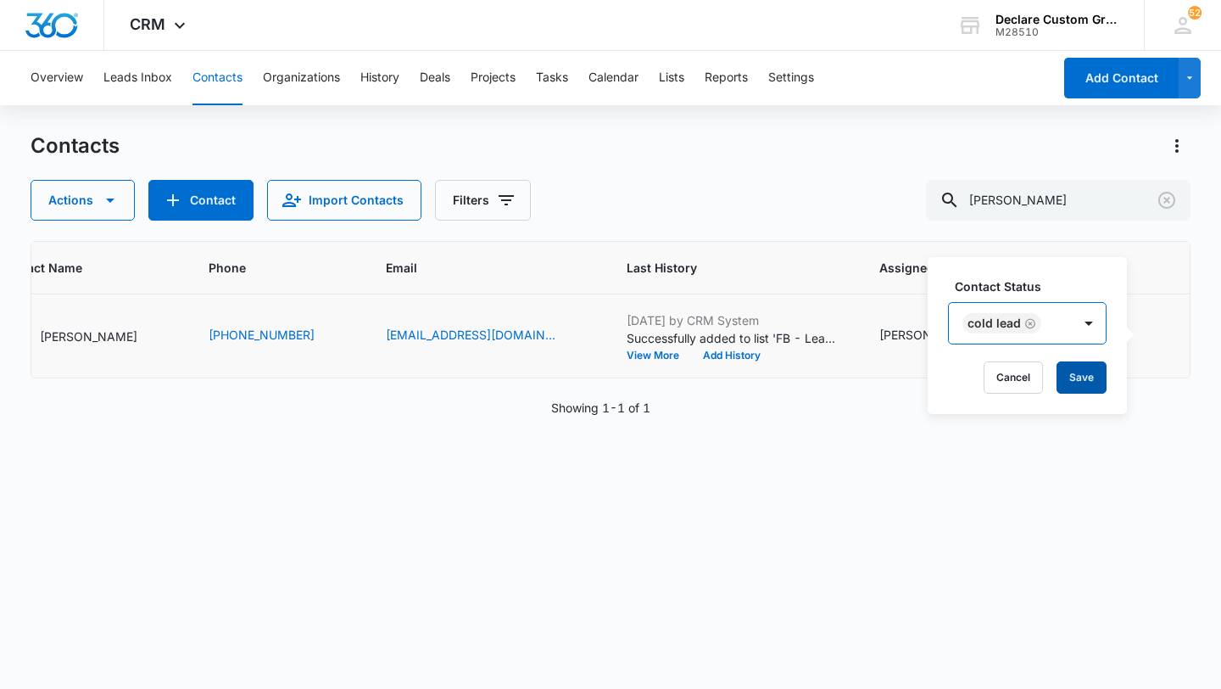
click at [1074, 374] on button "Save" at bounding box center [1082, 377] width 50 height 32
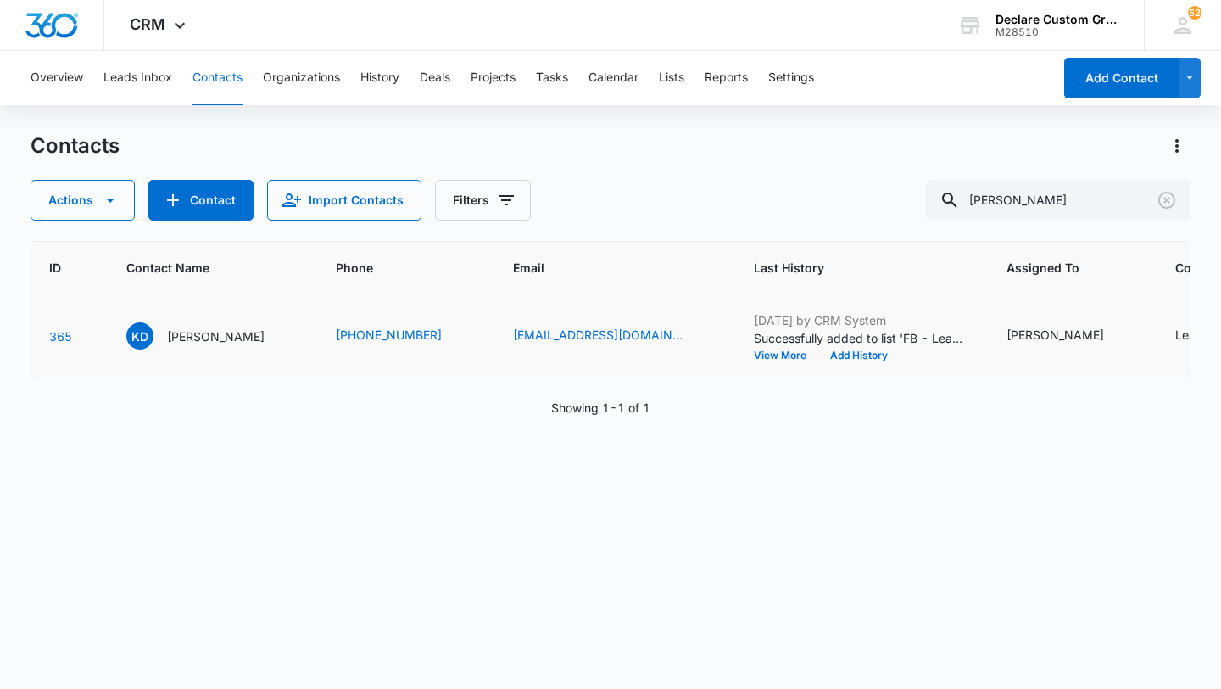
scroll to position [0, 65]
click at [206, 334] on p "Kevin DeKalb" at bounding box center [219, 336] width 98 height 18
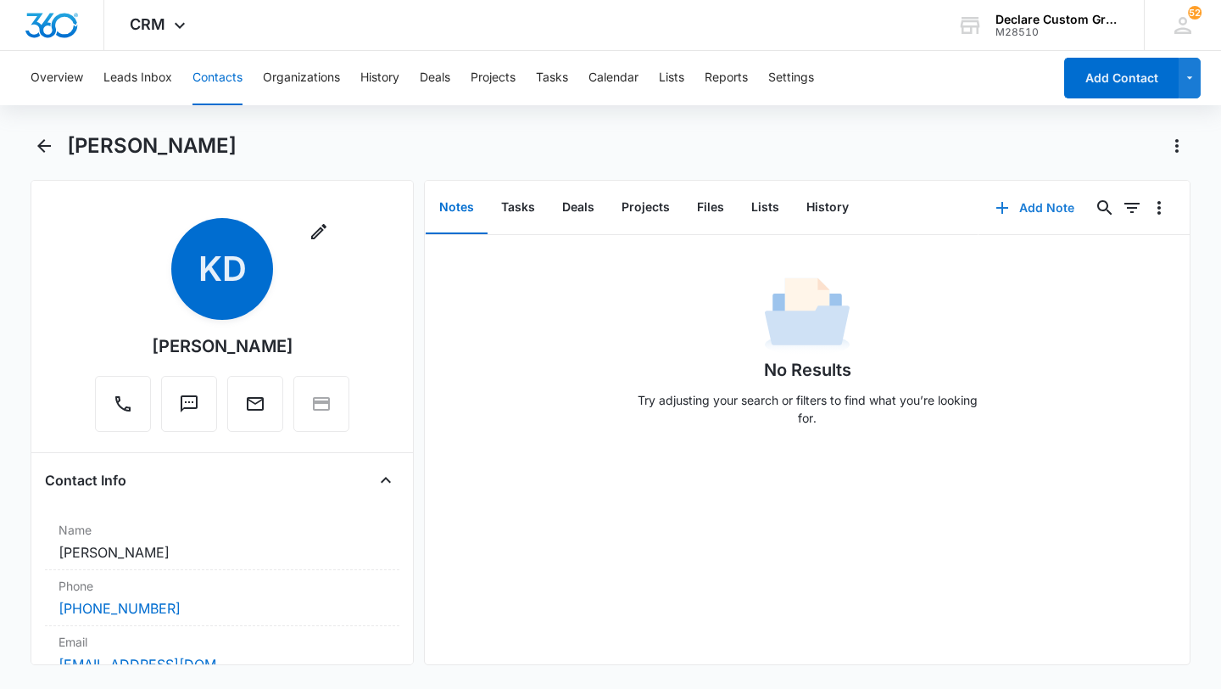
click at [1037, 204] on button "Add Note" at bounding box center [1035, 207] width 113 height 41
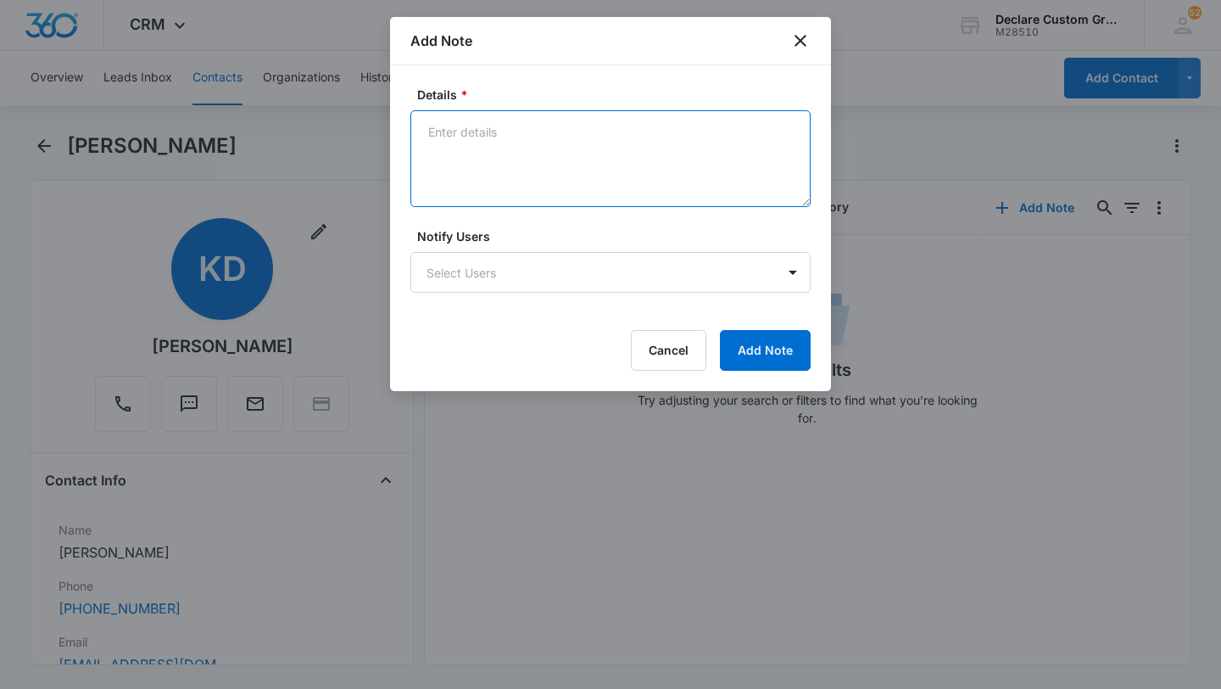
click at [493, 140] on textarea "Details *" at bounding box center [610, 158] width 400 height 97
paste textarea "Left voicemail. Also emailed with contact info should he be interested in a wra…"
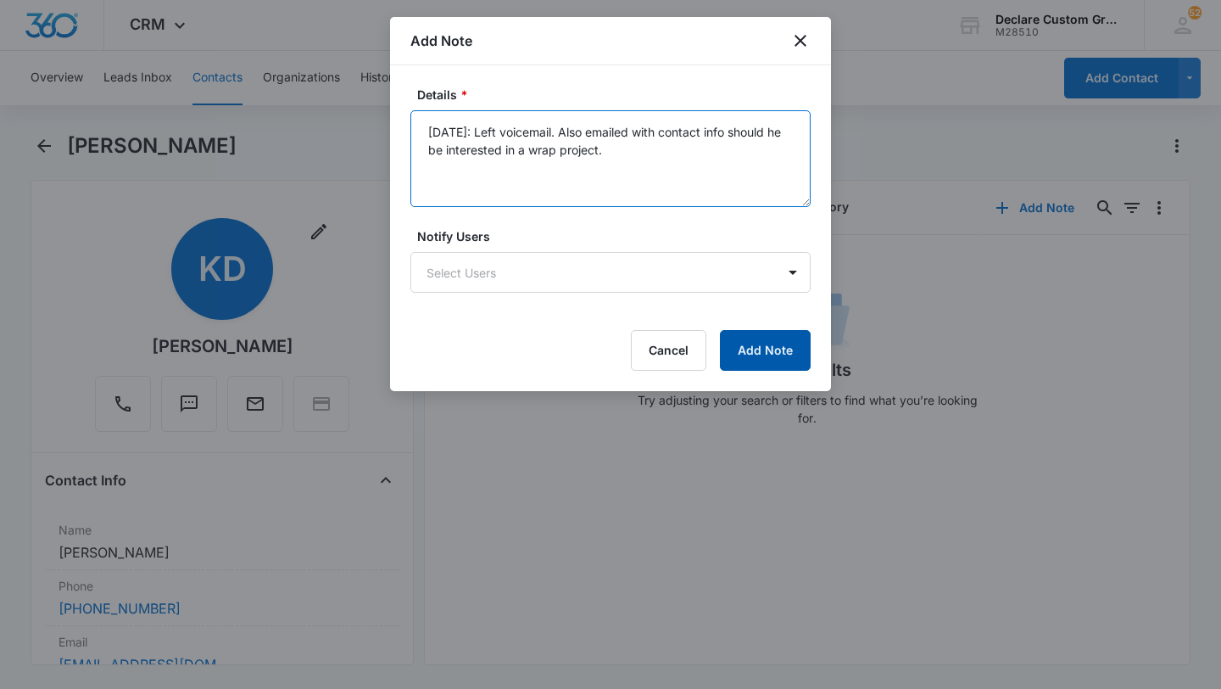
type textarea "5/25/25: Left voicemail. Also emailed with contact info should he be interested…"
click at [752, 349] on button "Add Note" at bounding box center [765, 350] width 91 height 41
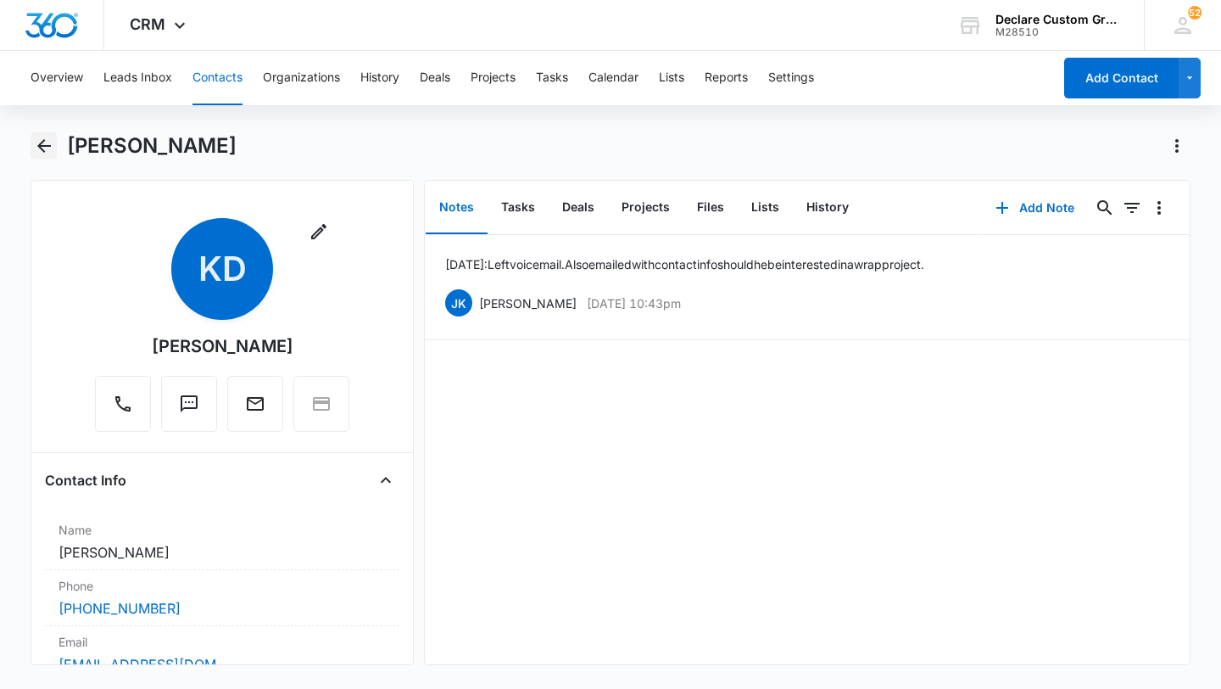
click at [48, 144] on icon "Back" at bounding box center [44, 146] width 20 height 20
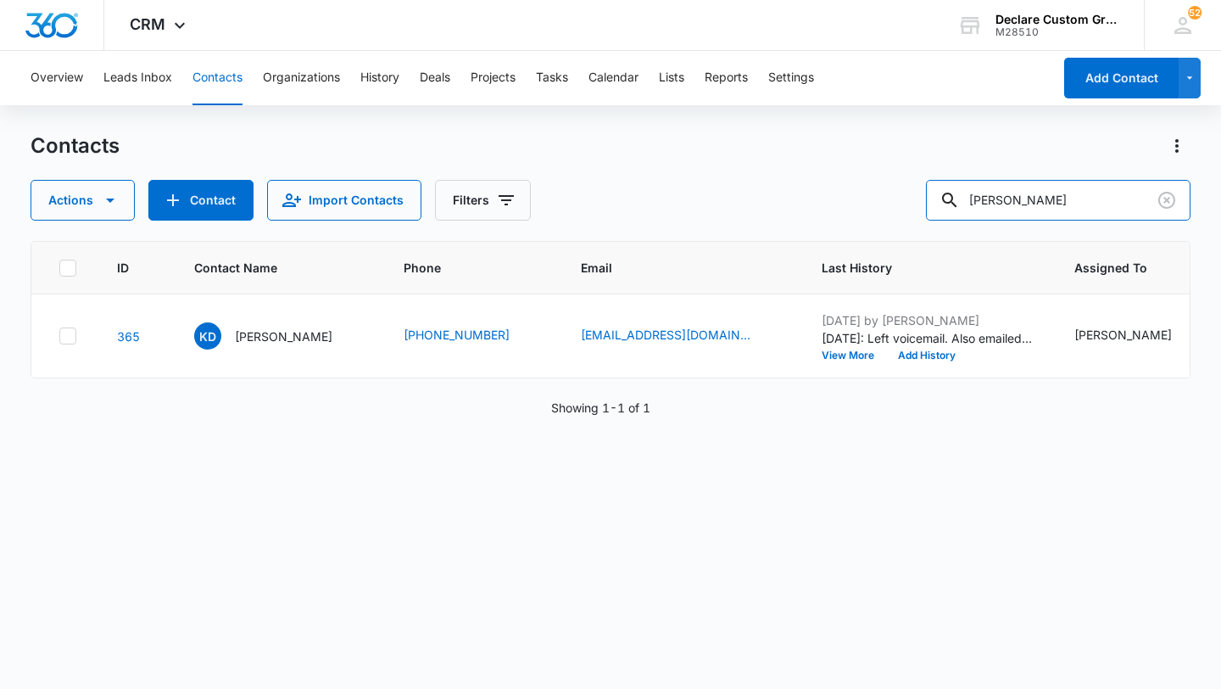
drag, startPoint x: 1065, startPoint y: 209, endPoint x: 817, endPoint y: 173, distance: 251.0
click at [817, 173] on div "Contacts Actions Contact Import Contacts Filters kevin" at bounding box center [611, 176] width 1160 height 88
type input "rylee"
click at [275, 332] on p "Rylee Stevenson" at bounding box center [284, 336] width 98 height 18
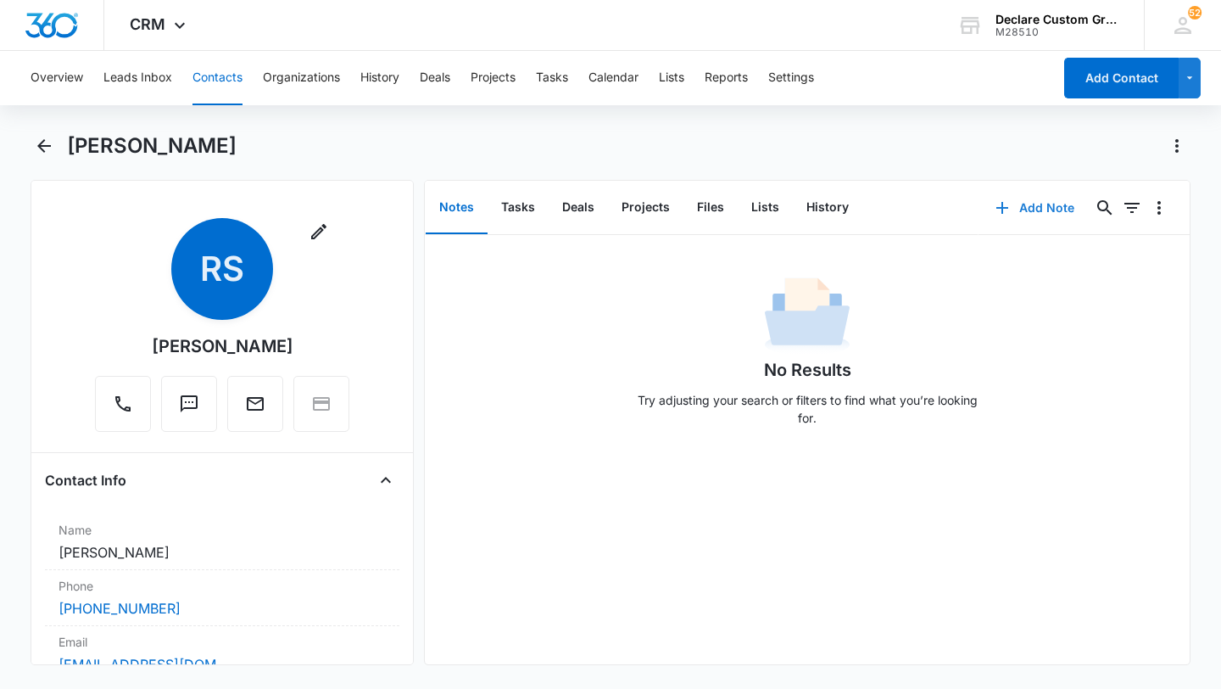
click at [1051, 204] on button "Add Note" at bounding box center [1035, 207] width 113 height 41
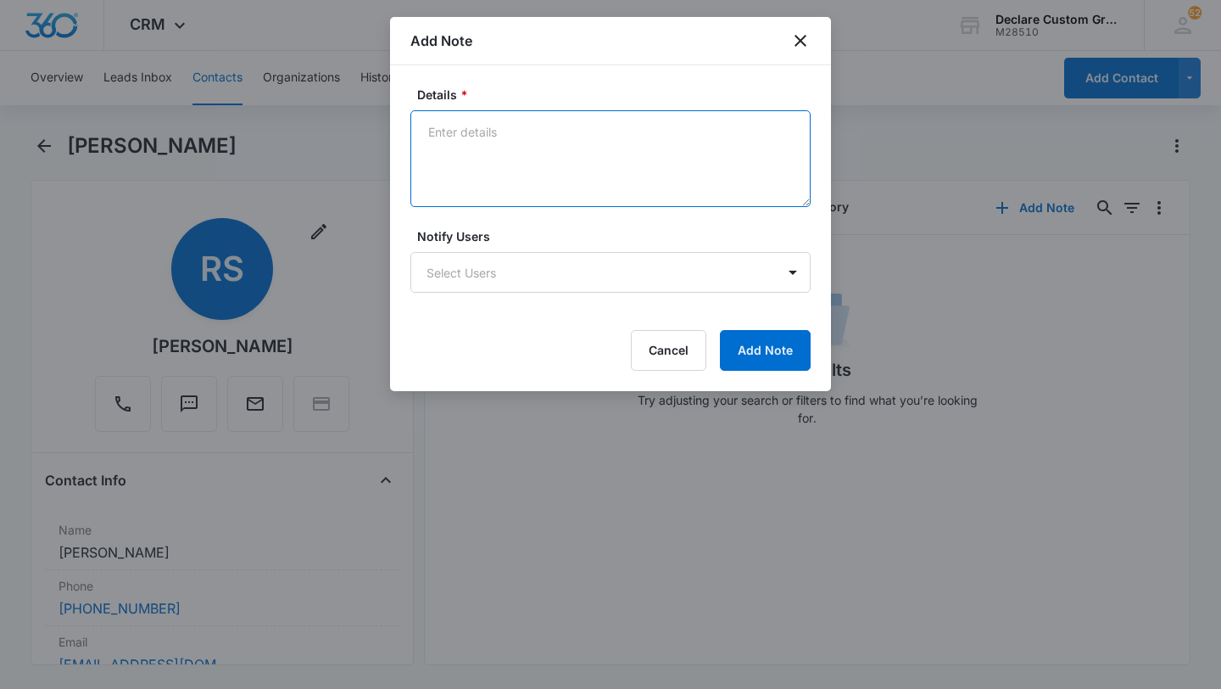
click at [504, 147] on textarea "Details *" at bounding box center [610, 158] width 400 height 97
paste textarea "Voicemail not setup. Emailed with contact info should this be of real interest."
type textarea "Voicemail not setup. Emailed with contact info should this be of real interest."
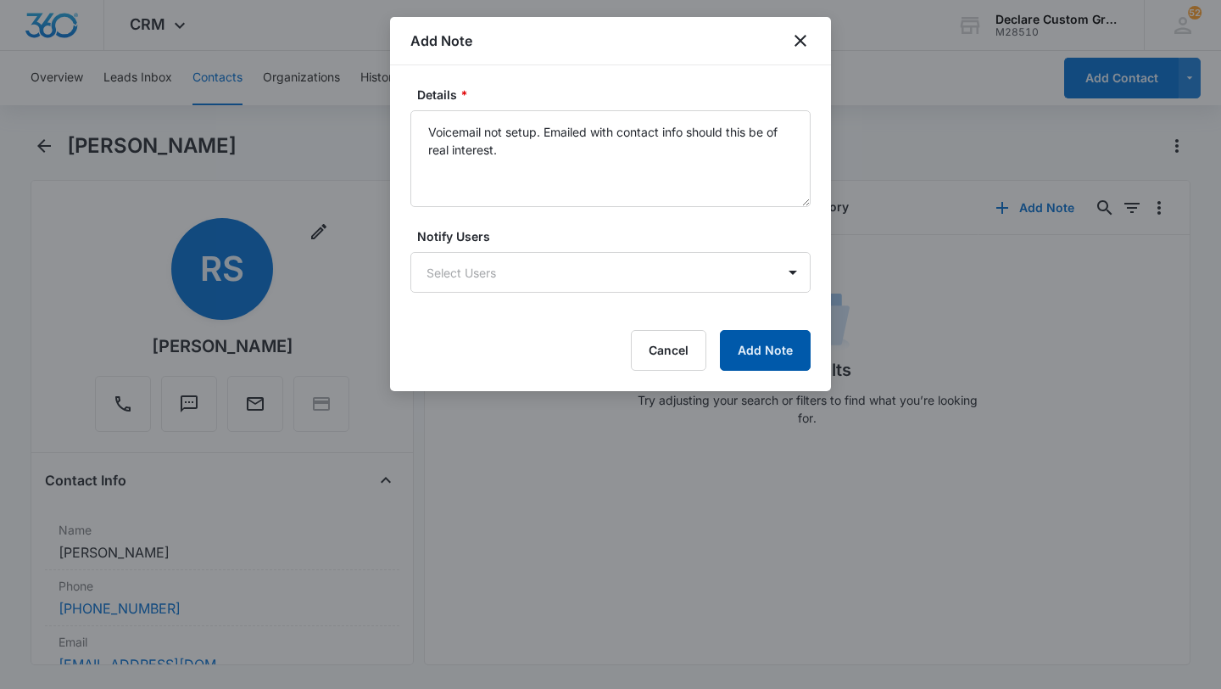
click at [773, 358] on button "Add Note" at bounding box center [765, 350] width 91 height 41
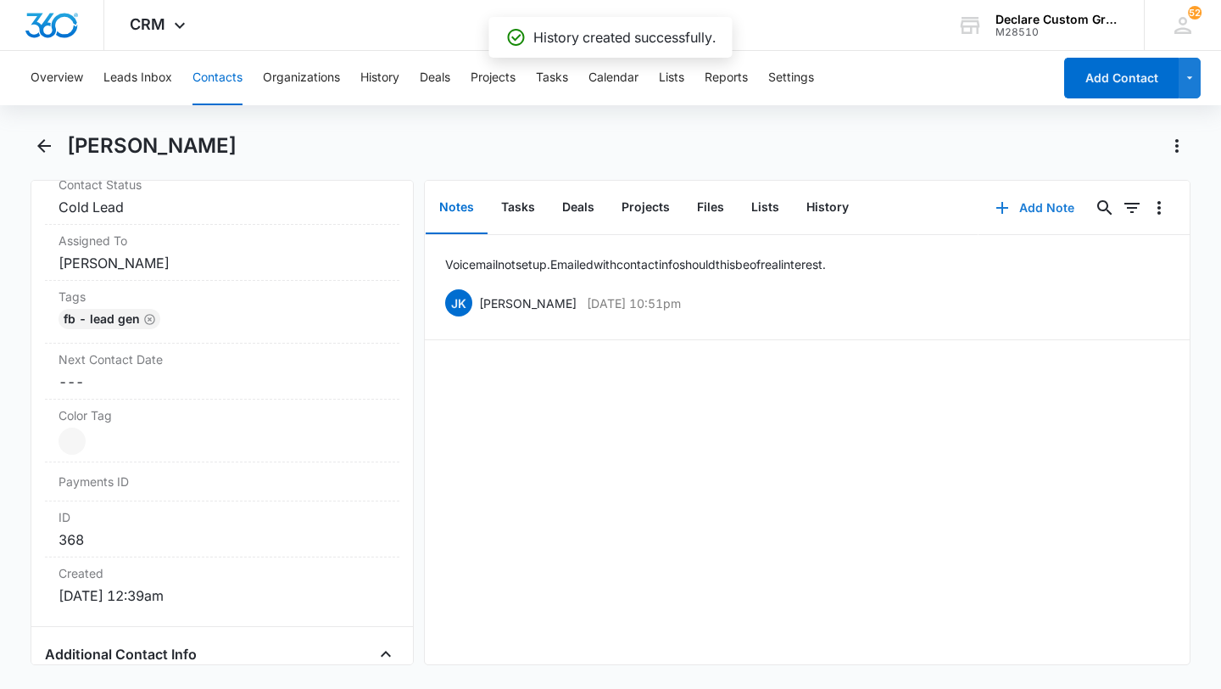
scroll to position [819, 0]
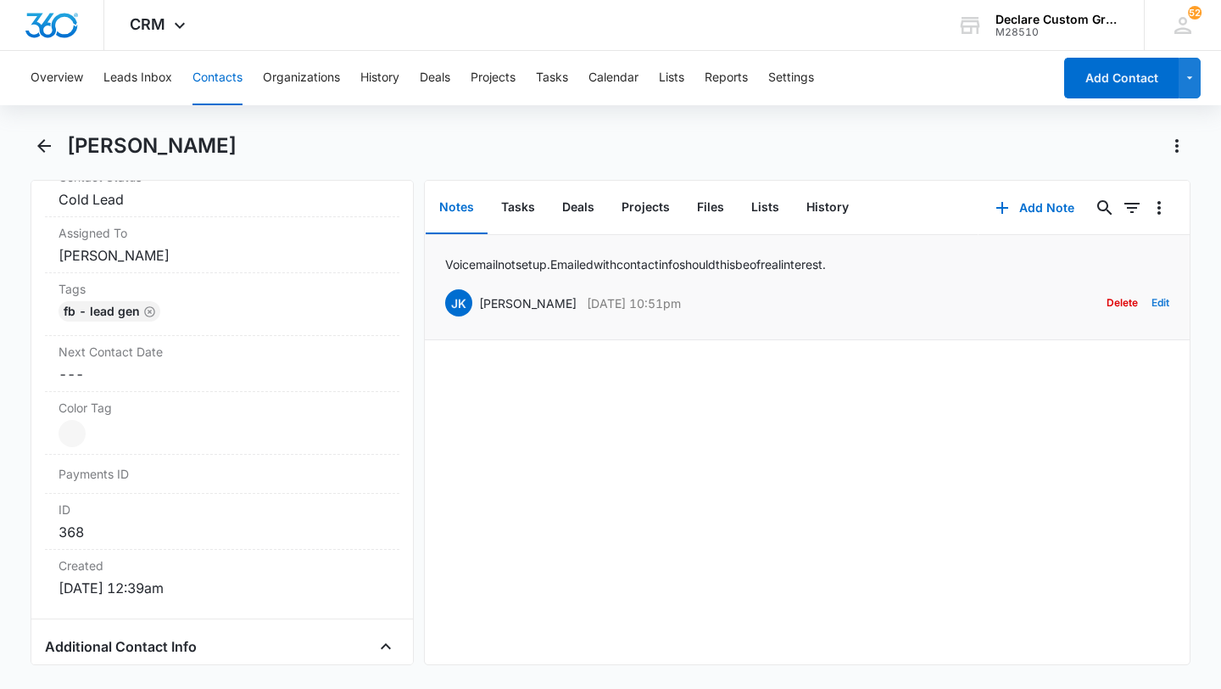
click at [1158, 299] on button "Edit" at bounding box center [1161, 303] width 18 height 32
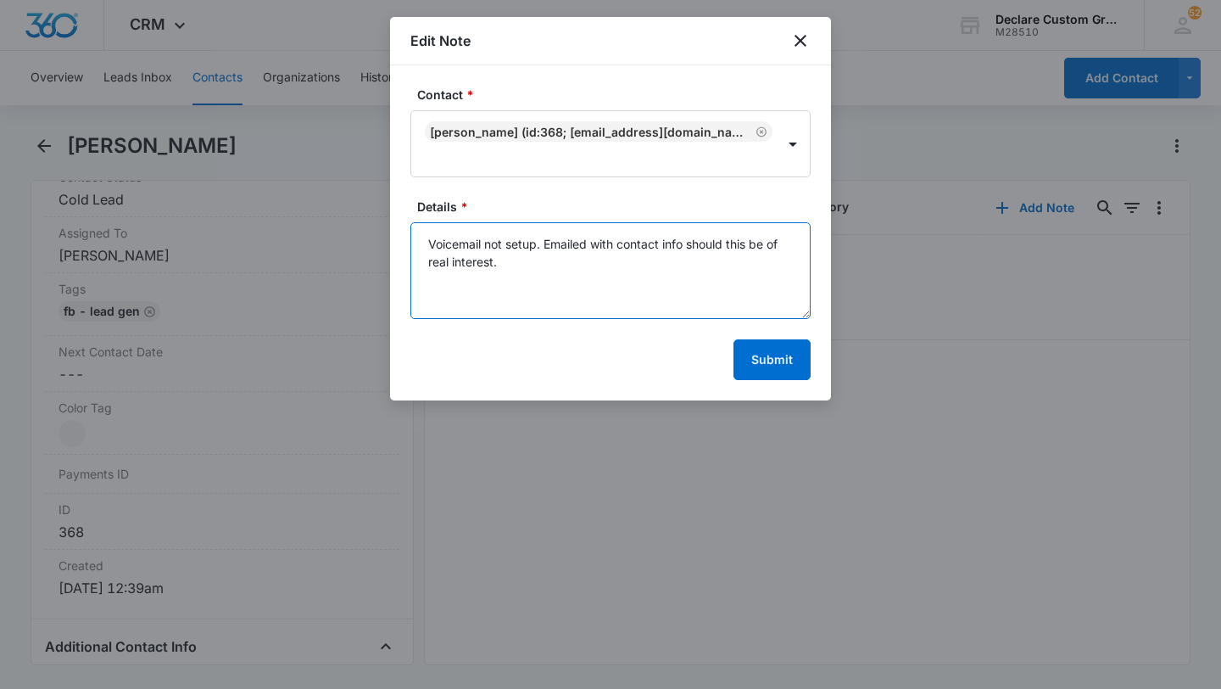
click at [428, 243] on textarea "Voicemail not setup. Emailed with contact info should this be of real interest." at bounding box center [610, 270] width 400 height 97
type textarea "6/1/25: Voicemail not setup. Emailed with contact info should this be of real i…"
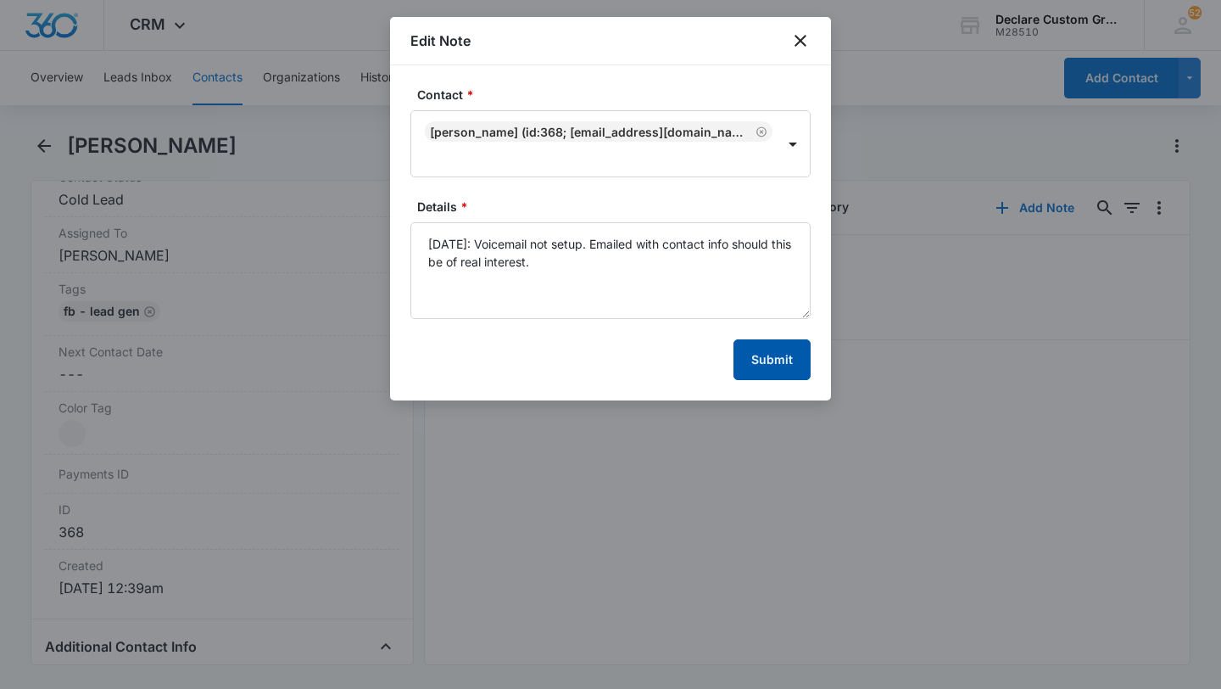
click at [784, 360] on button "Submit" at bounding box center [772, 359] width 77 height 41
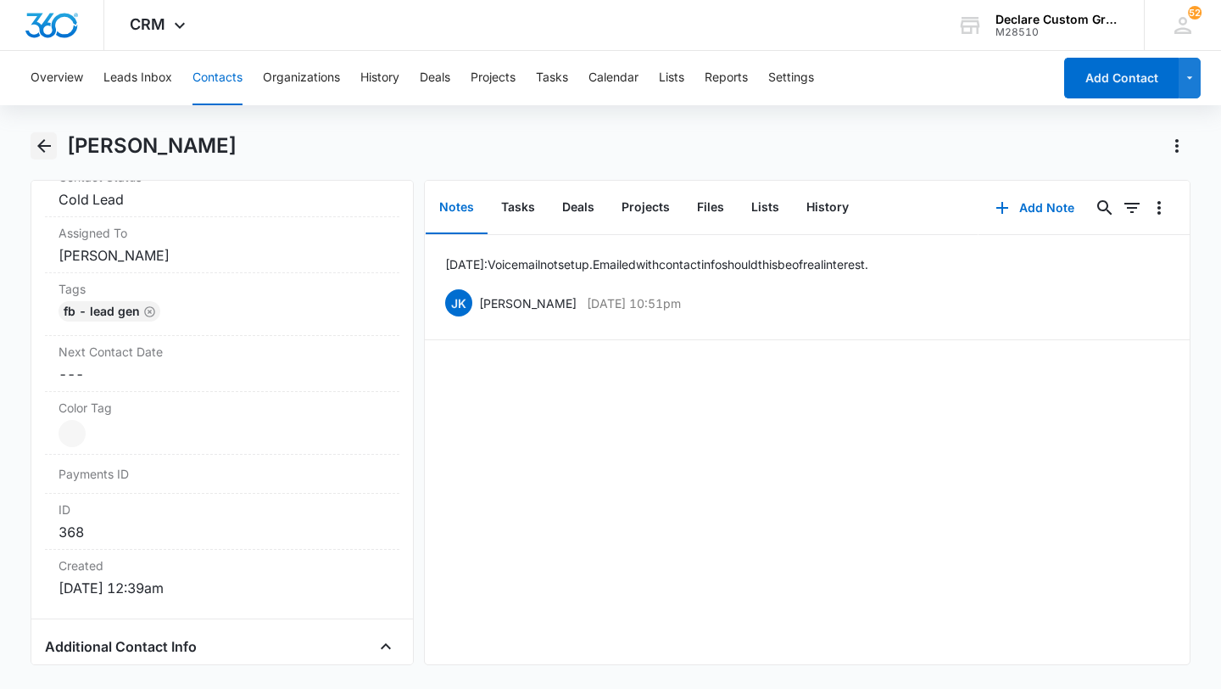
click at [42, 143] on icon "Back" at bounding box center [44, 146] width 20 height 20
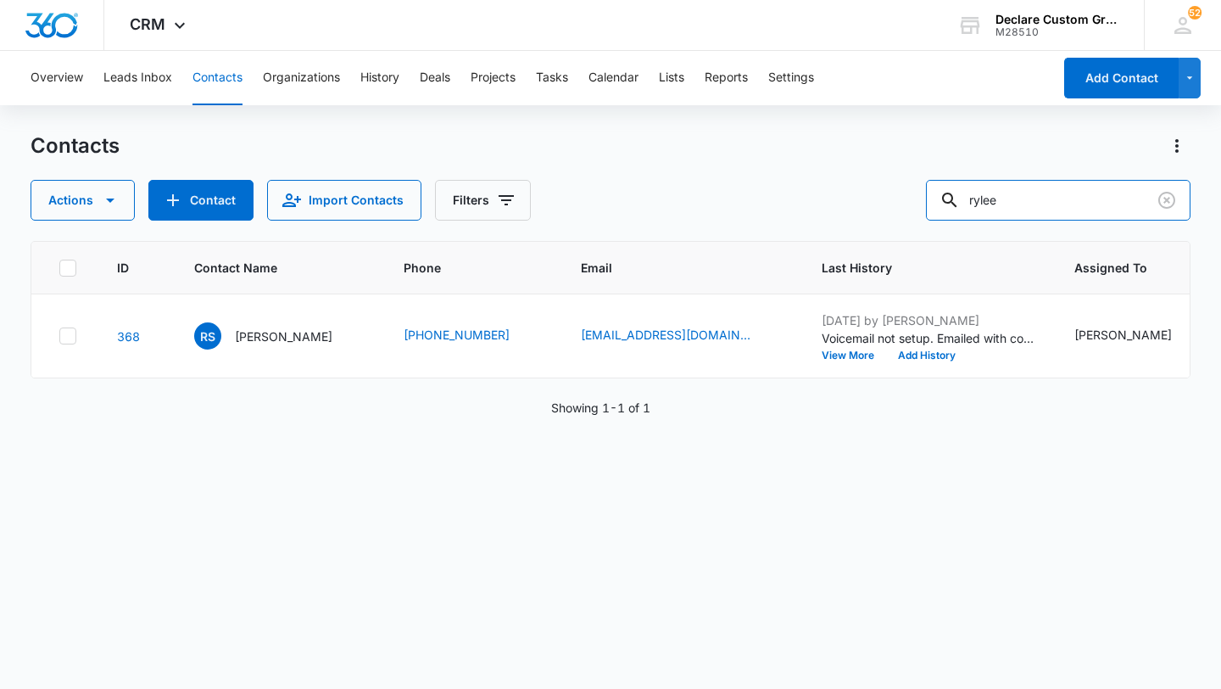
drag, startPoint x: 1089, startPoint y: 205, endPoint x: 811, endPoint y: 181, distance: 279.3
click at [811, 181] on div "Actions Contact Import Contacts Filters rylee" at bounding box center [611, 200] width 1160 height 41
type input "[PERSON_NAME]"
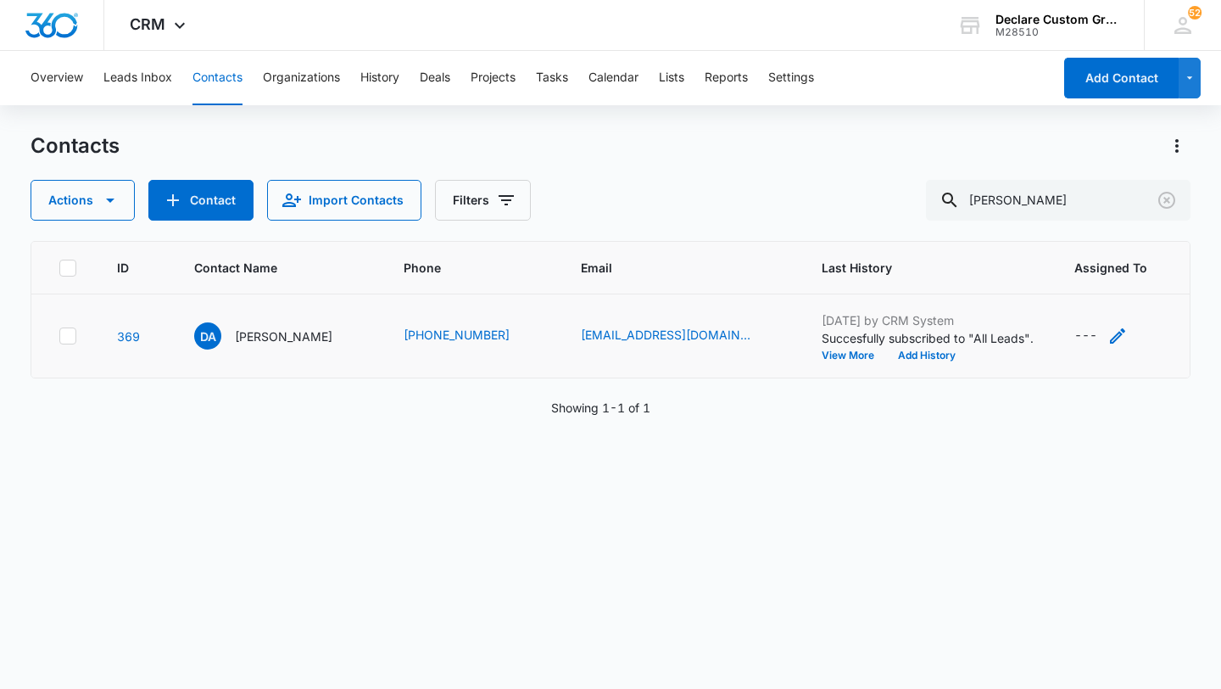
click at [1110, 332] on icon "Assigned To - - Select to Edit Field" at bounding box center [1117, 335] width 15 height 15
click at [1071, 228] on div at bounding box center [1079, 227] width 27 height 27
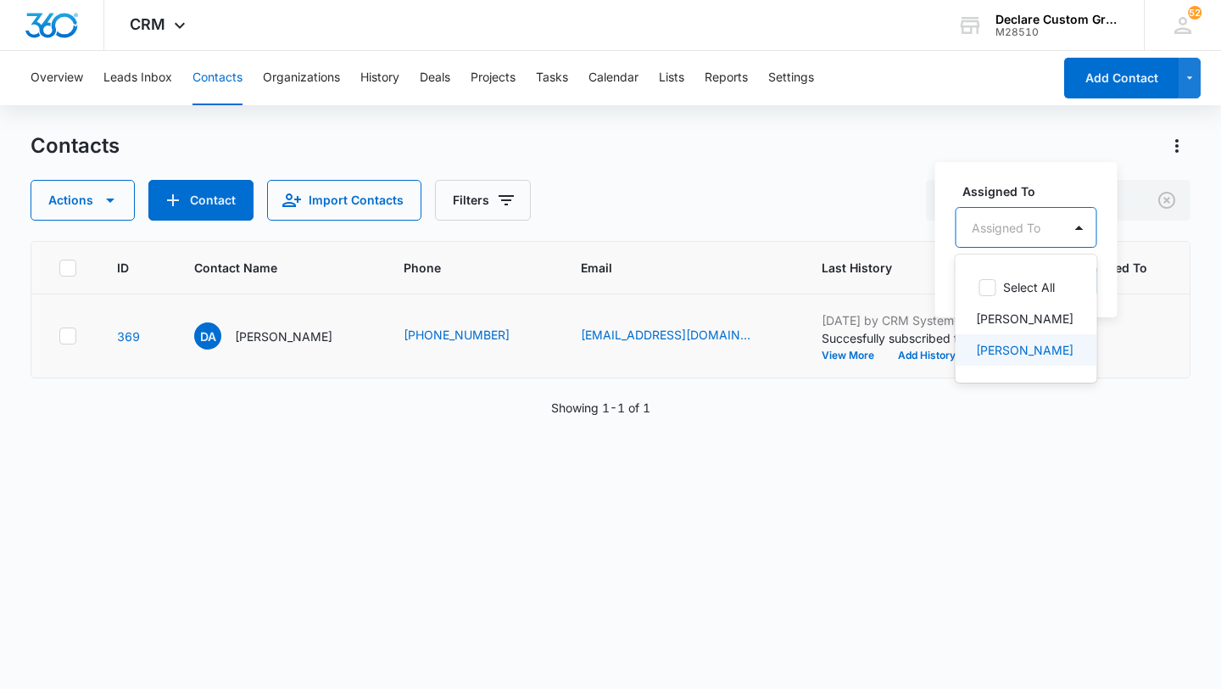
click at [1019, 352] on p "[PERSON_NAME]" at bounding box center [1025, 350] width 98 height 18
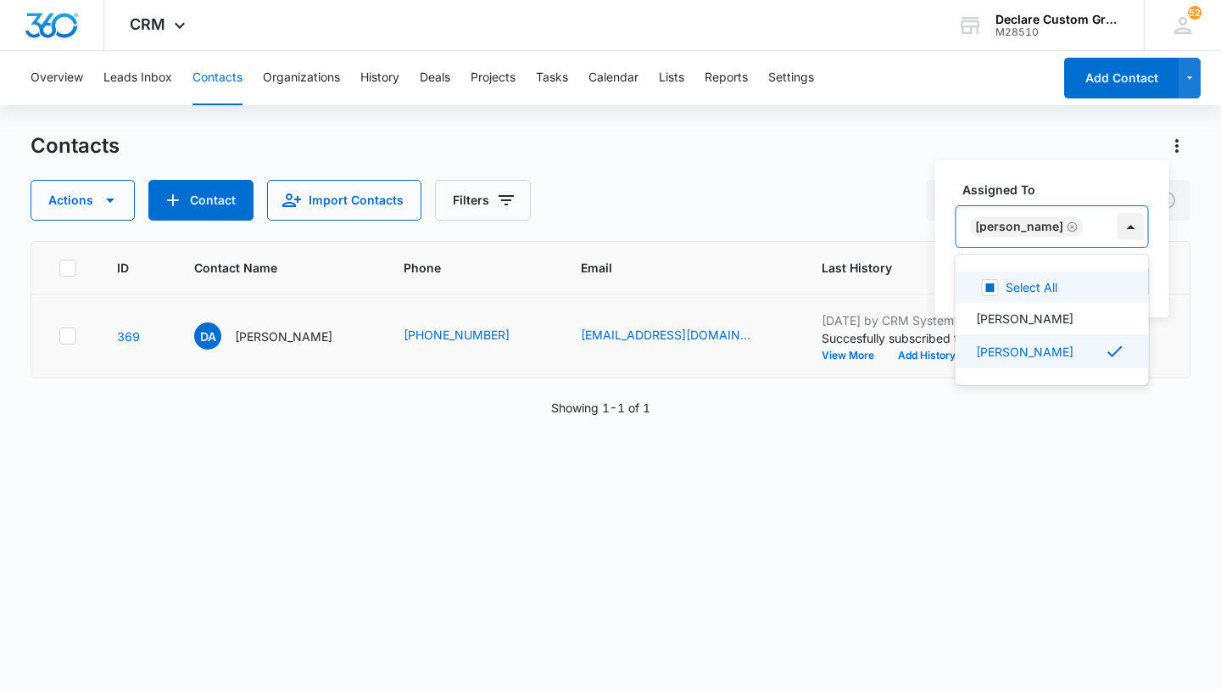
click at [1118, 226] on div at bounding box center [1131, 226] width 27 height 27
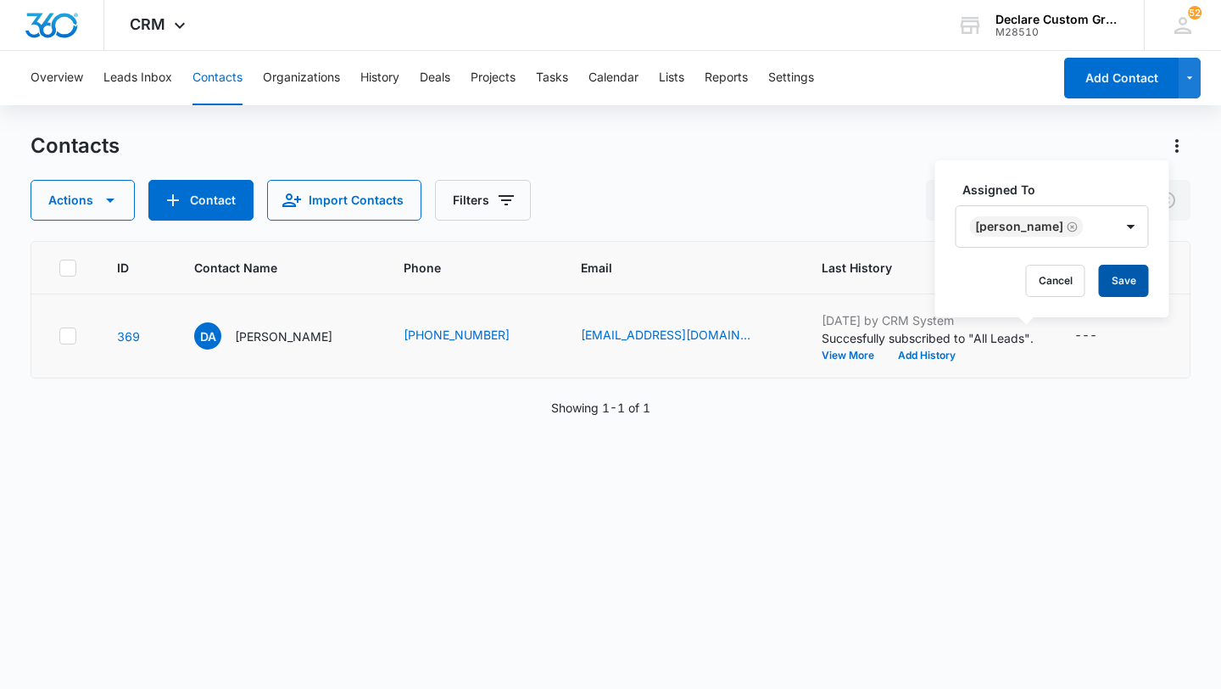
click at [1104, 282] on button "Save" at bounding box center [1124, 281] width 50 height 32
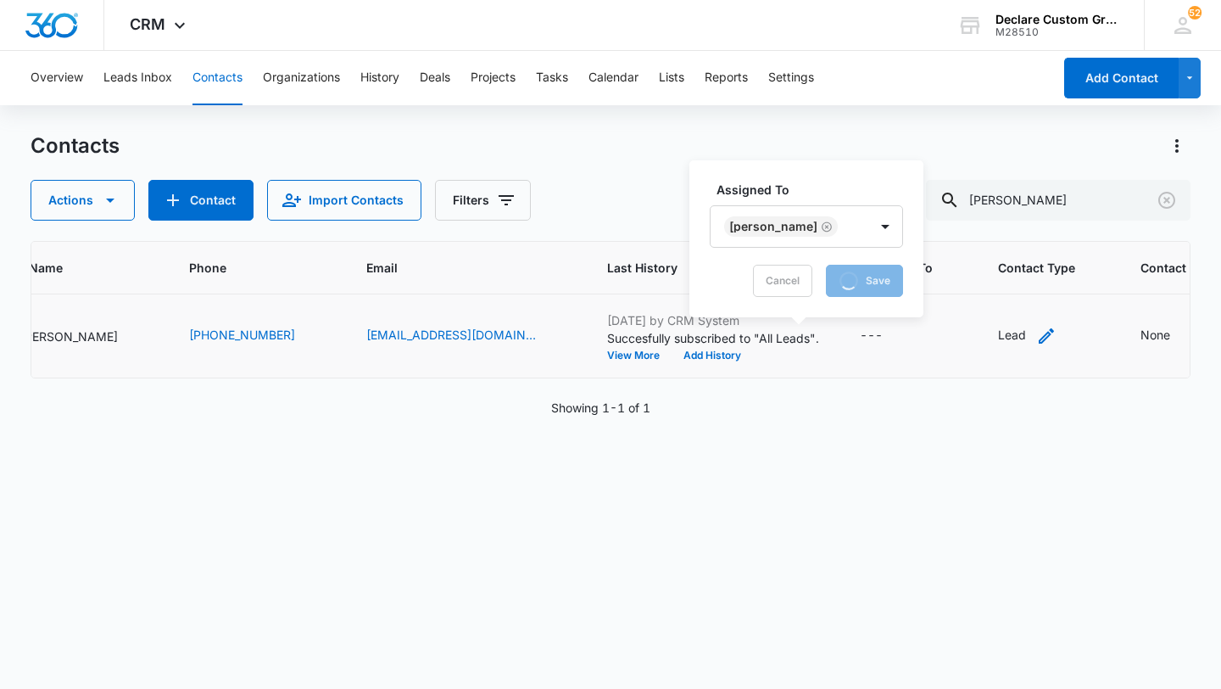
scroll to position [0, 265]
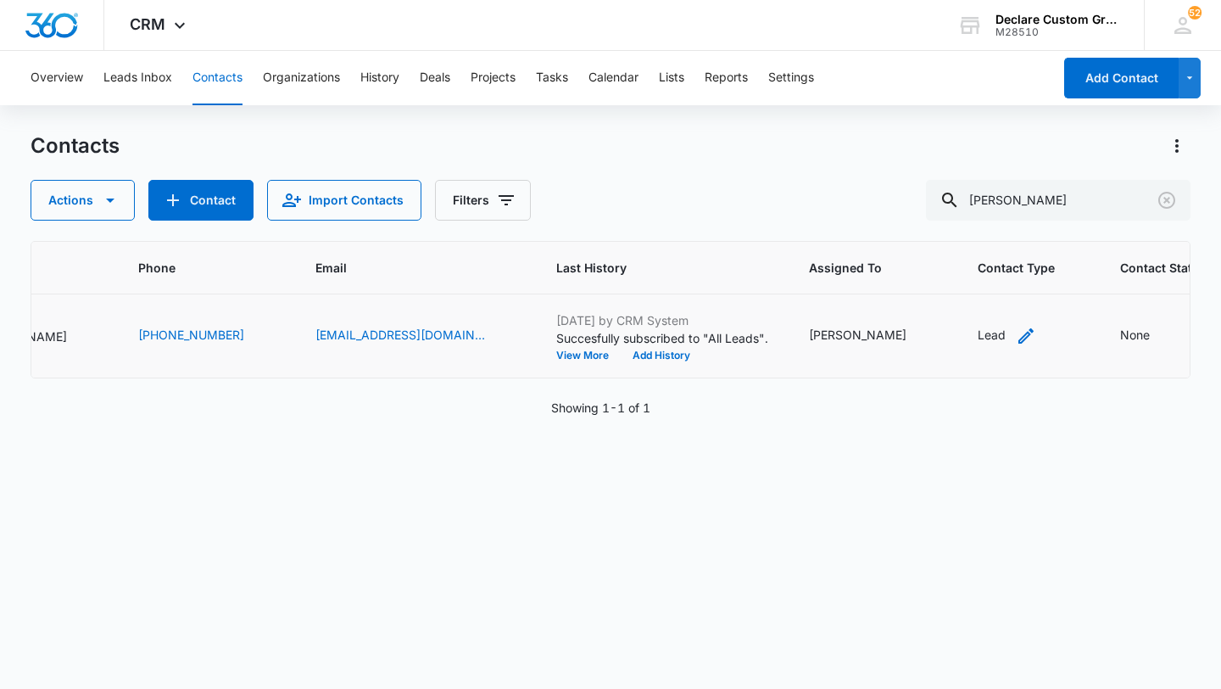
click at [1019, 336] on icon "Contact Type - Lead - Select to Edit Field" at bounding box center [1026, 335] width 15 height 15
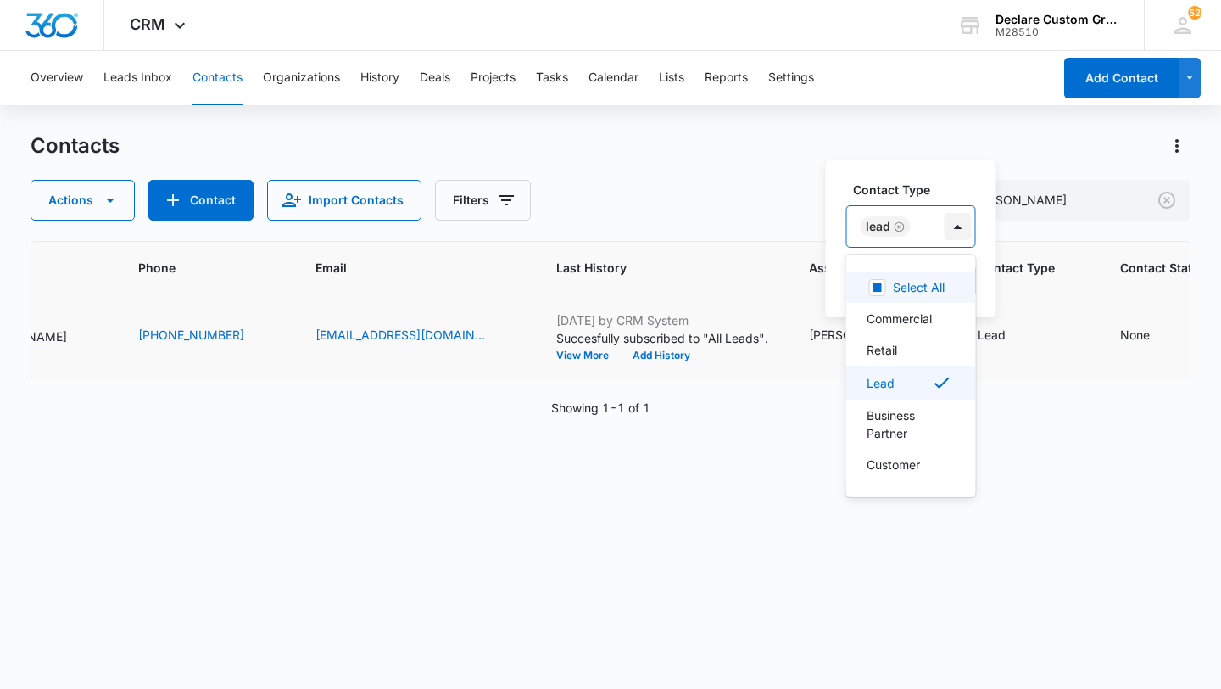
click at [955, 229] on div at bounding box center [958, 226] width 27 height 27
click at [896, 347] on p "Retail" at bounding box center [882, 350] width 31 height 18
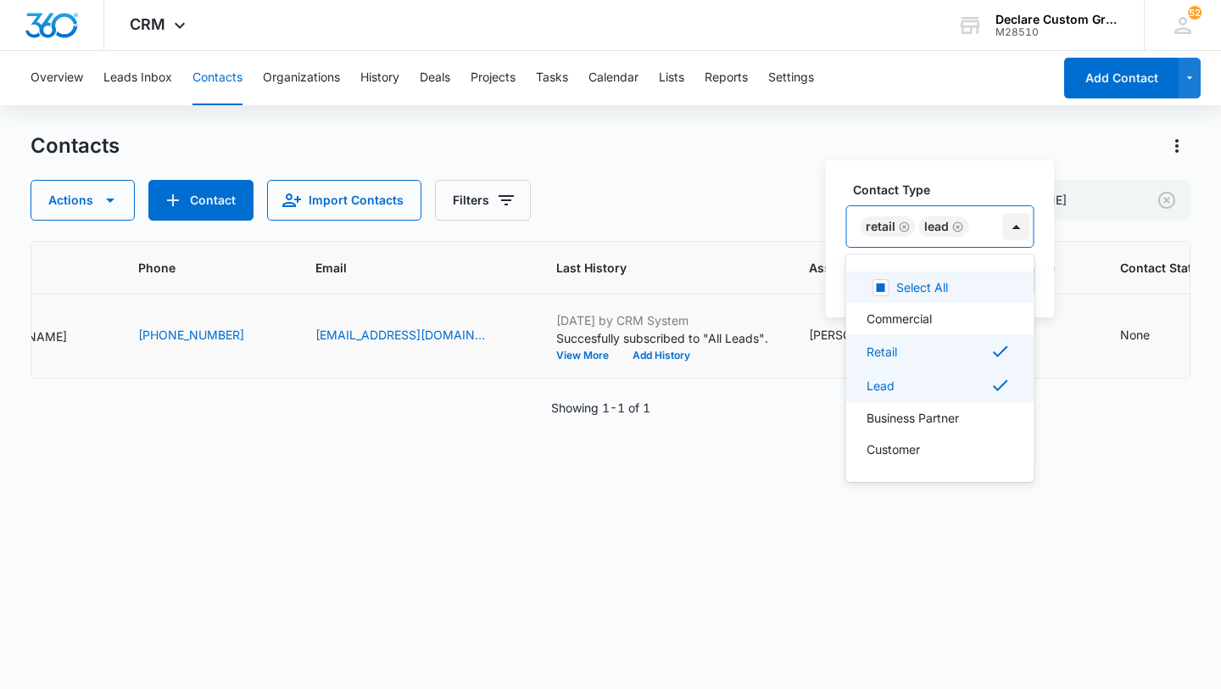
click at [1019, 223] on div at bounding box center [1016, 226] width 27 height 27
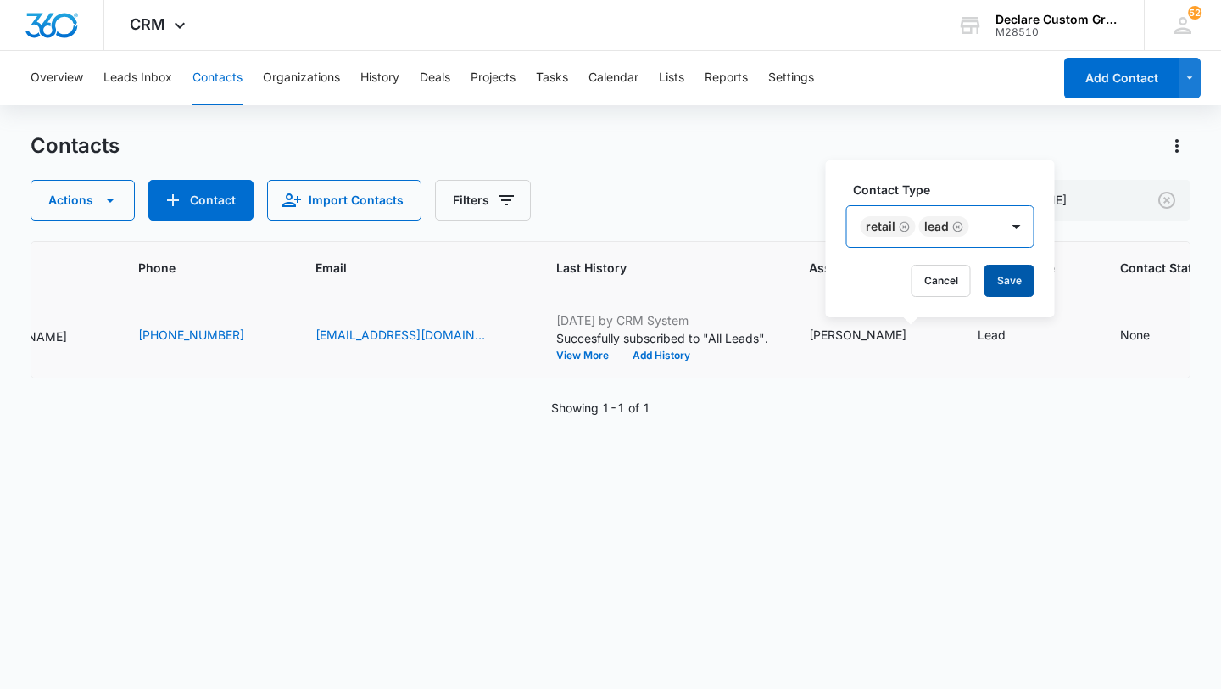
click at [1008, 282] on button "Save" at bounding box center [1010, 281] width 50 height 32
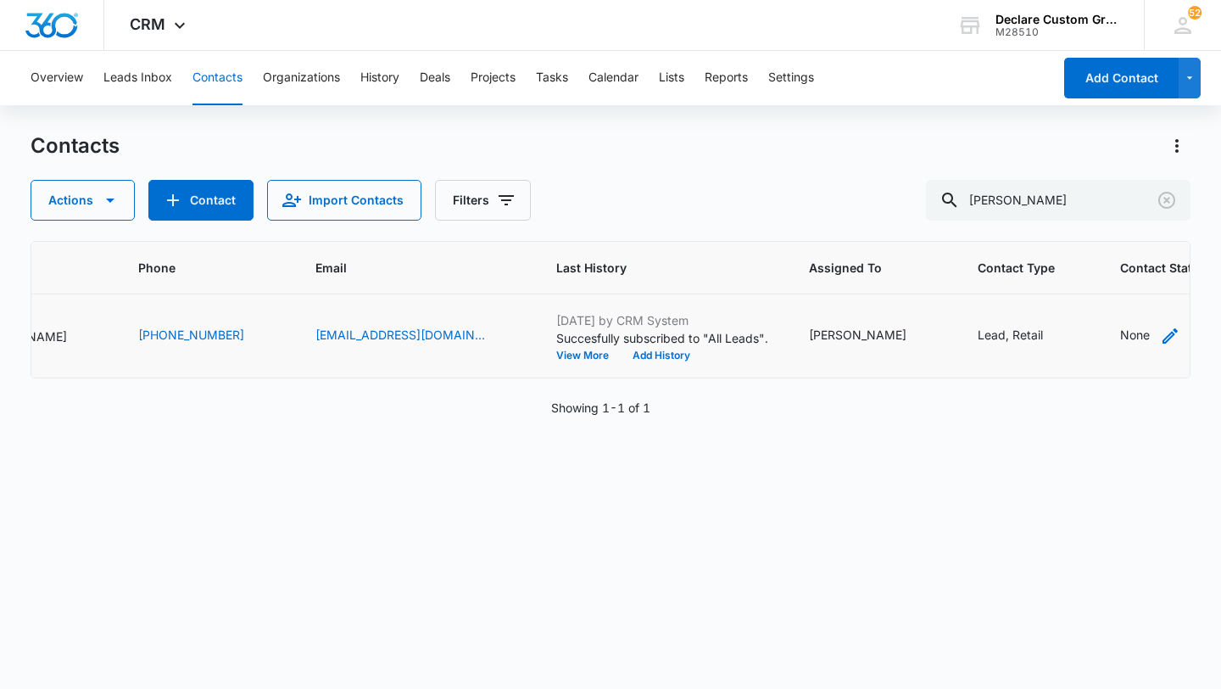
click at [1163, 333] on icon "Contact Status - None - Select to Edit Field" at bounding box center [1170, 335] width 15 height 15
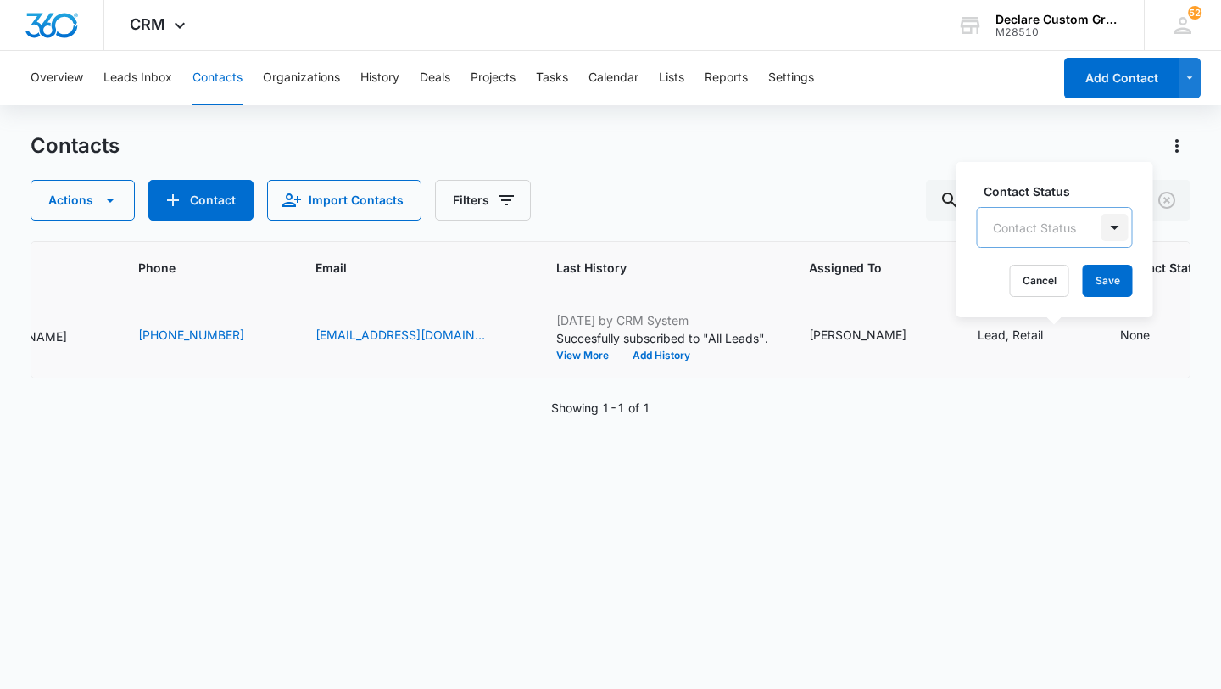
click at [1113, 227] on div at bounding box center [1115, 227] width 27 height 27
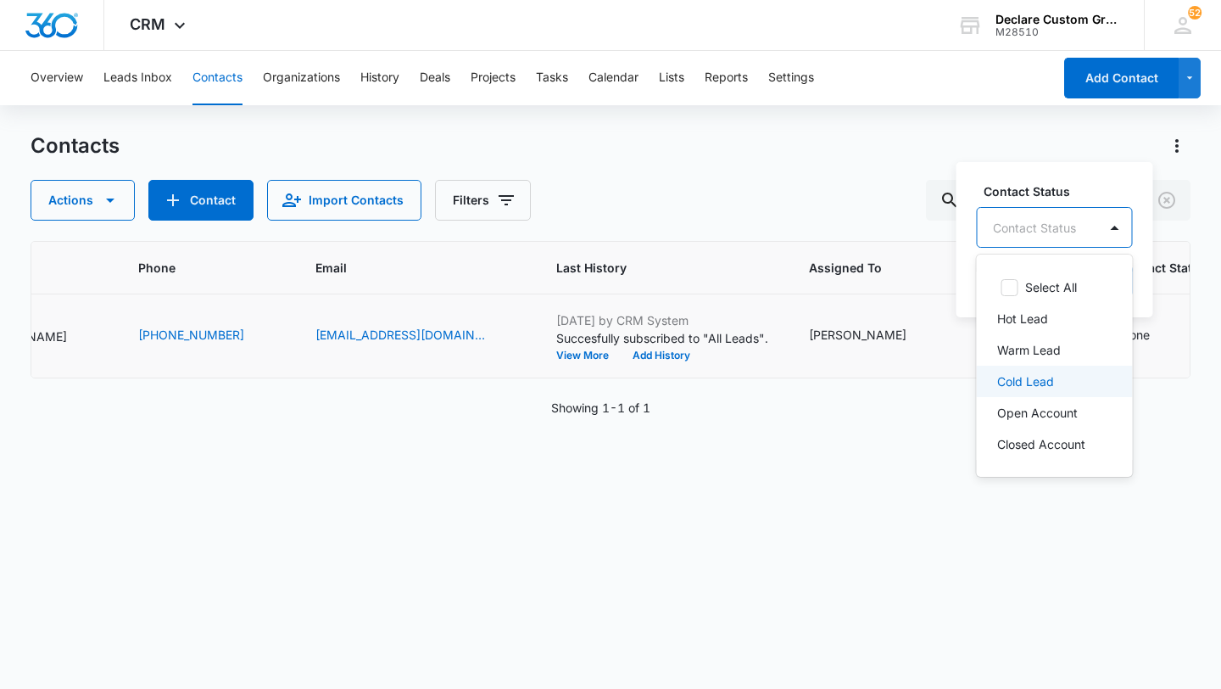
click at [1063, 377] on div "Cold Lead" at bounding box center [1053, 381] width 112 height 18
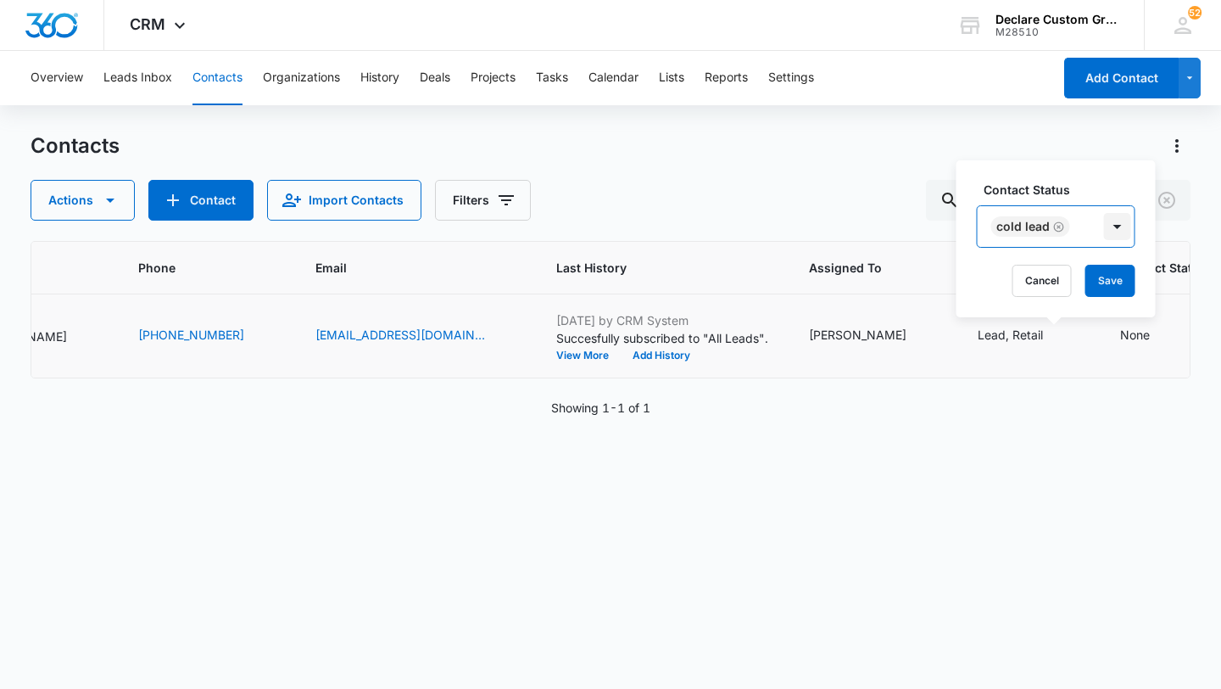
click at [1114, 226] on div at bounding box center [1117, 226] width 27 height 27
click at [1111, 278] on button "Save" at bounding box center [1111, 281] width 50 height 32
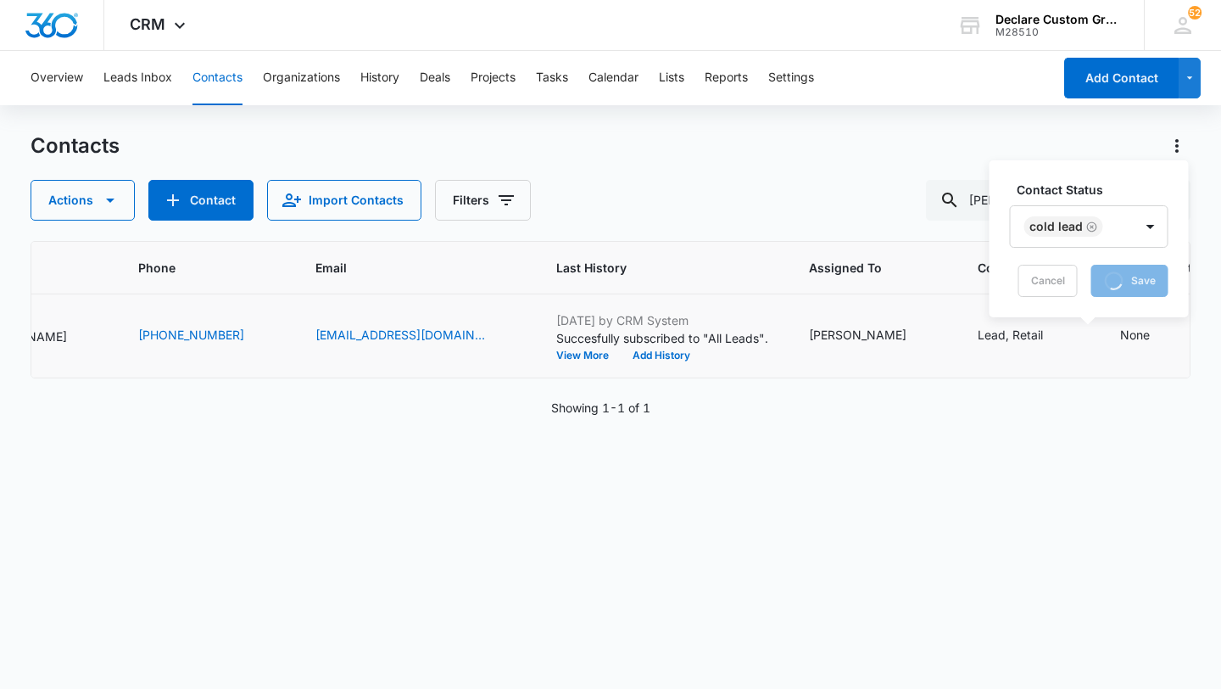
scroll to position [0, 0]
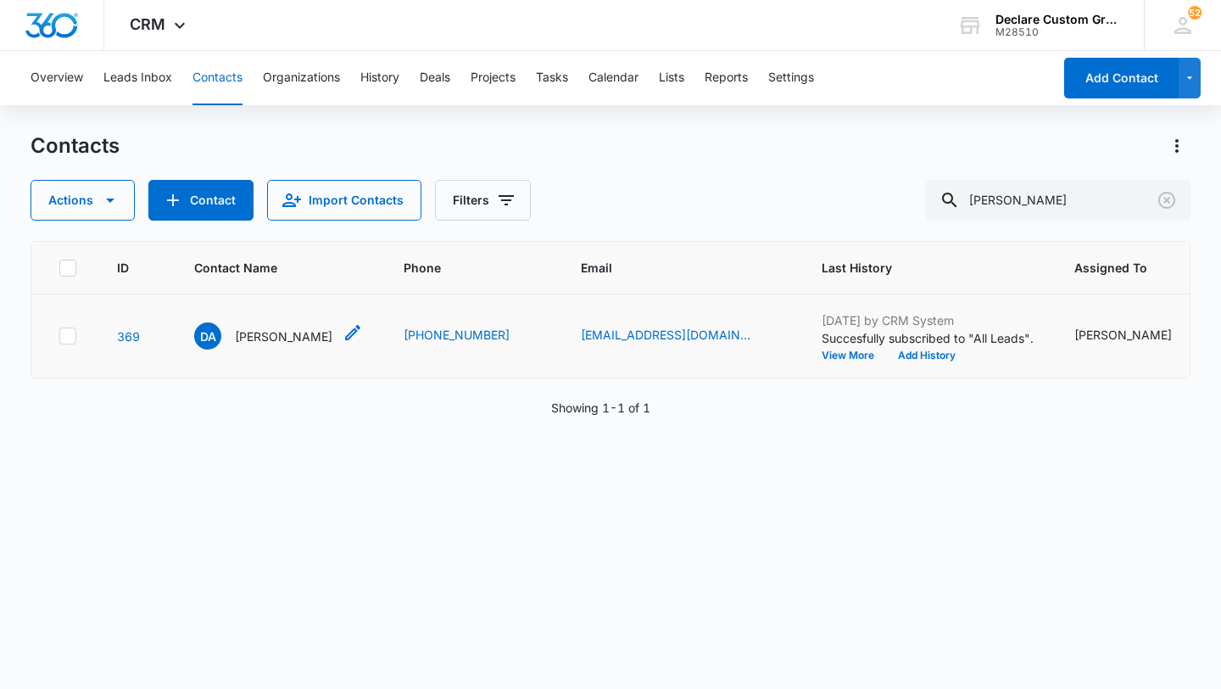
click at [268, 333] on p "[PERSON_NAME]" at bounding box center [284, 336] width 98 height 18
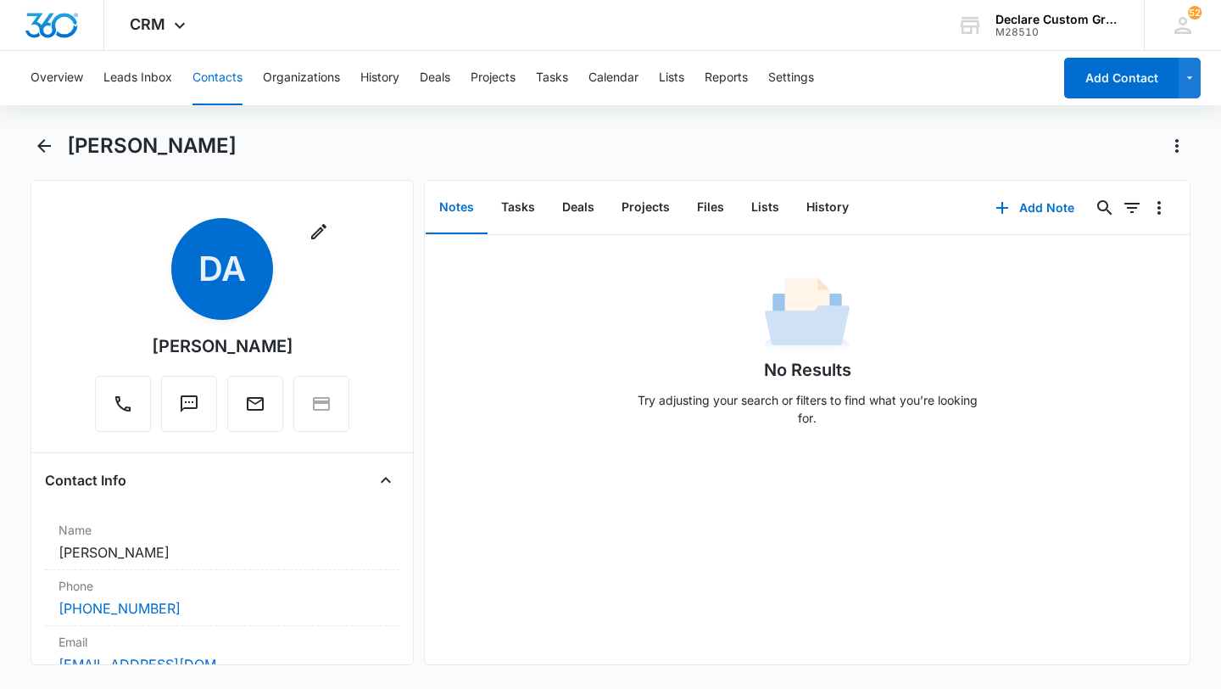
click at [456, 204] on button "Notes" at bounding box center [457, 207] width 62 height 53
click at [1050, 201] on button "Add Note" at bounding box center [1035, 207] width 113 height 41
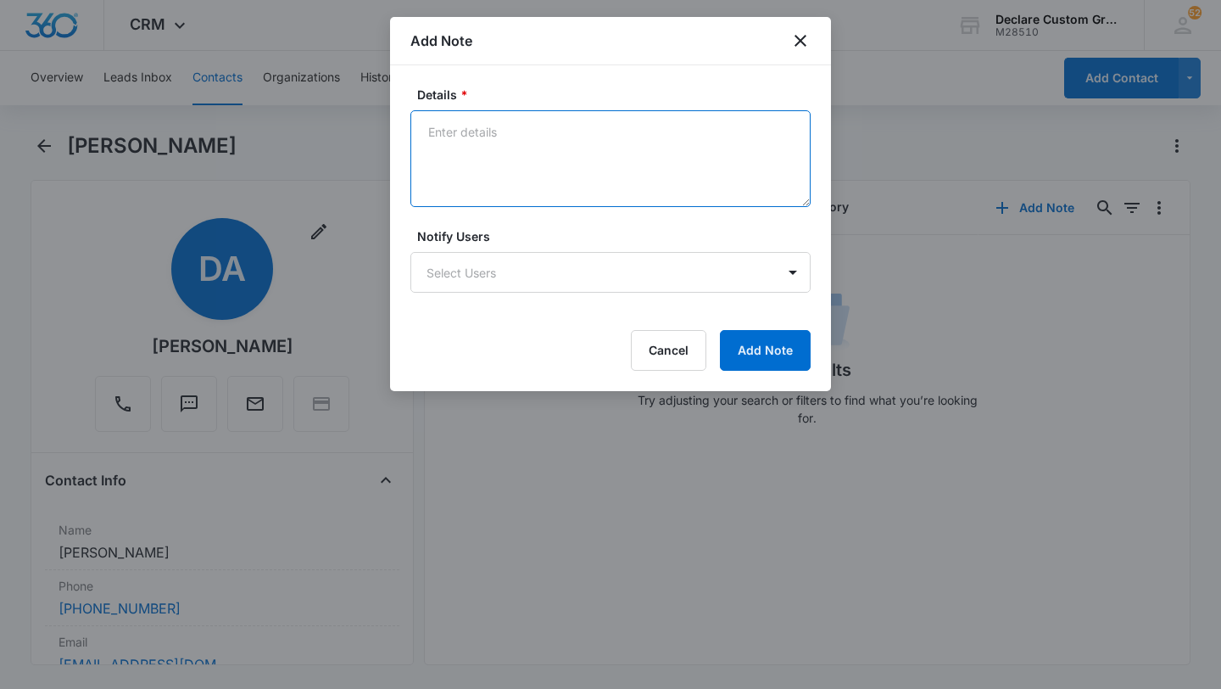
click at [460, 131] on textarea "Details *" at bounding box center [610, 158] width 400 height 97
paste textarea "Wants chrome delete on her Escalade"
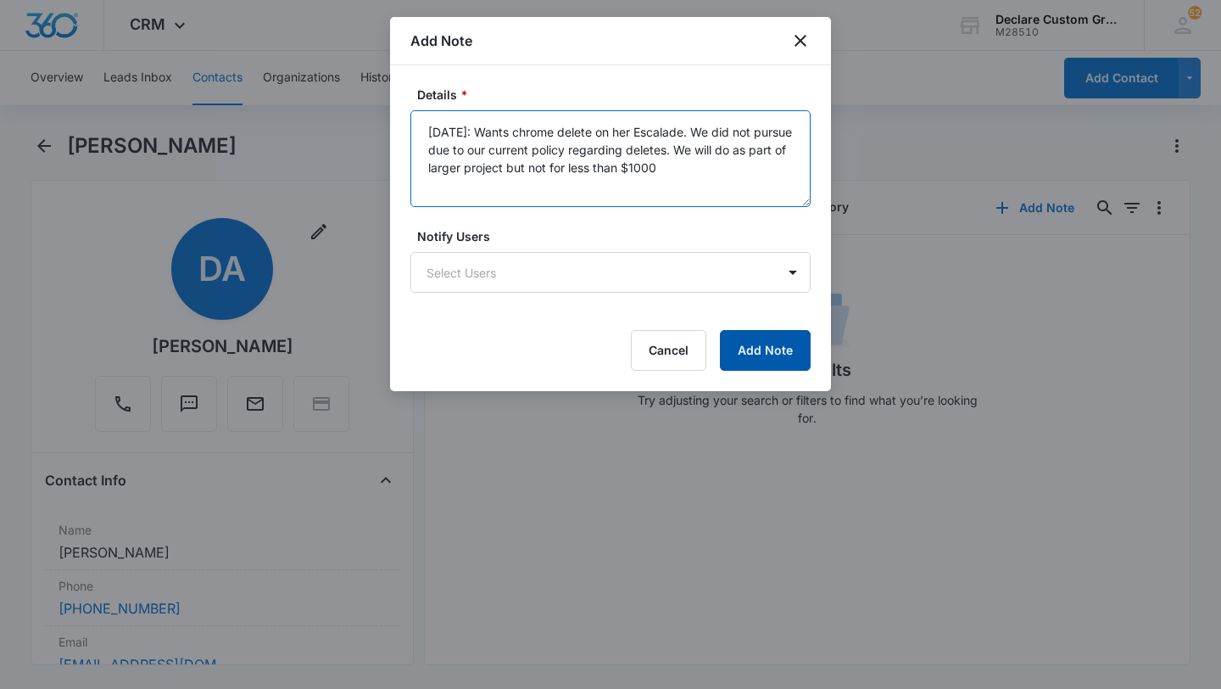
type textarea "6/6/25: Wants chrome delete on her Escalade. We did not pursue due to our curre…"
click at [741, 354] on button "Add Note" at bounding box center [765, 350] width 91 height 41
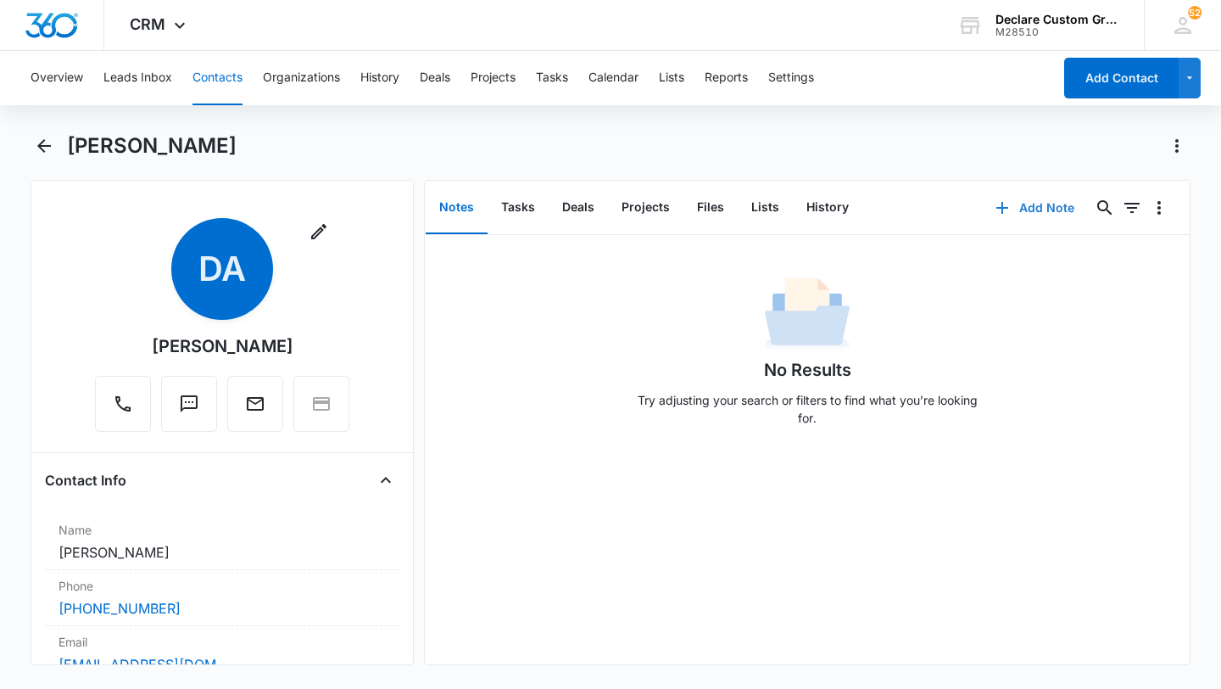
click at [1038, 208] on button "Add Note" at bounding box center [1035, 207] width 113 height 41
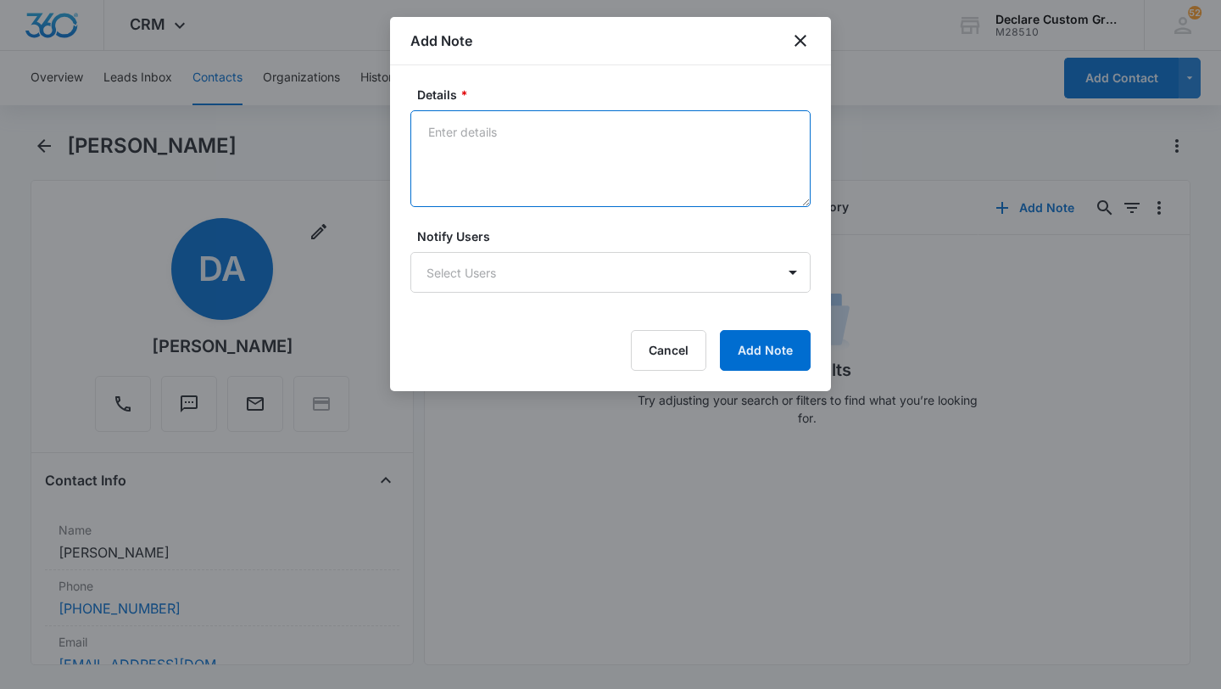
click at [511, 141] on textarea "Details *" at bounding box center [610, 158] width 400 height 97
paste textarea "Wants chrome delete on her Escalade"
type textarea "Wants chrome delete on her Escalade"
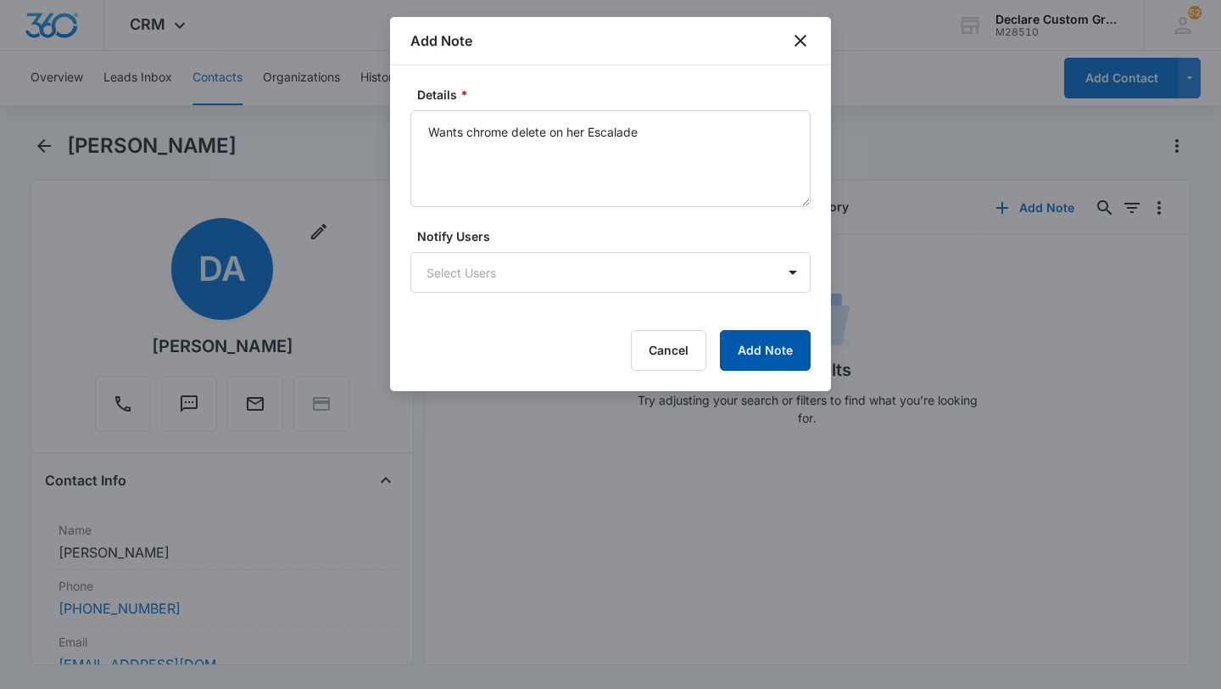
click at [753, 351] on button "Add Note" at bounding box center [765, 350] width 91 height 41
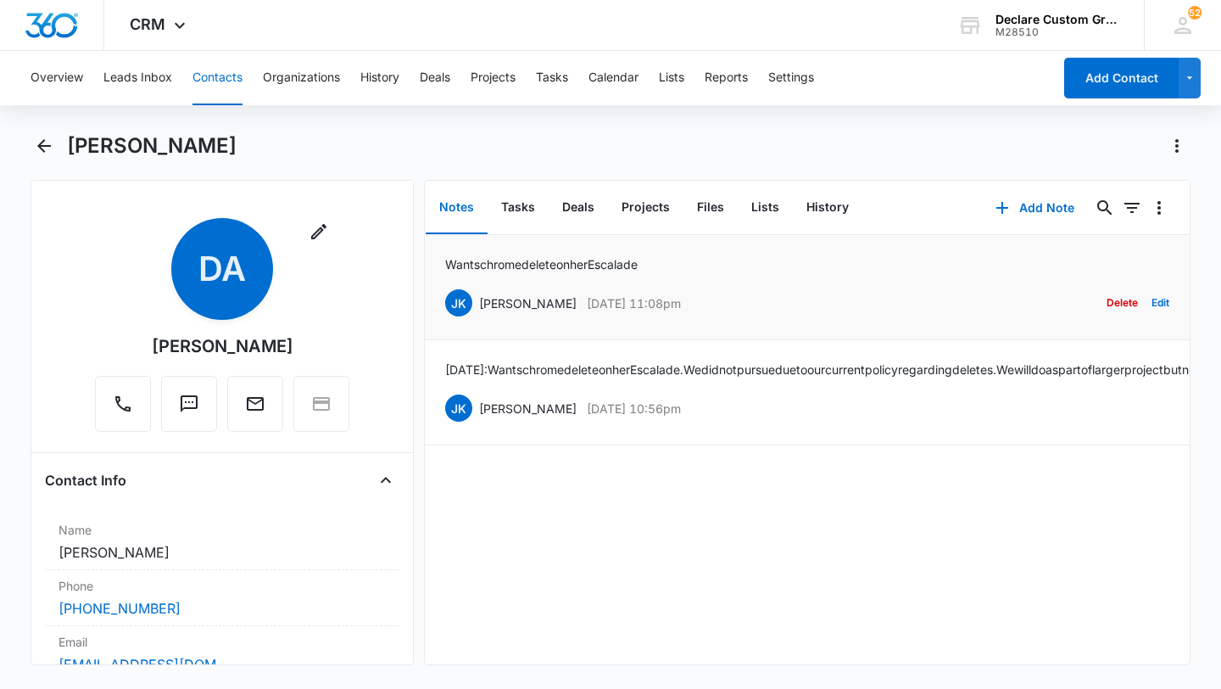
click at [1115, 304] on button "Delete" at bounding box center [1122, 303] width 31 height 32
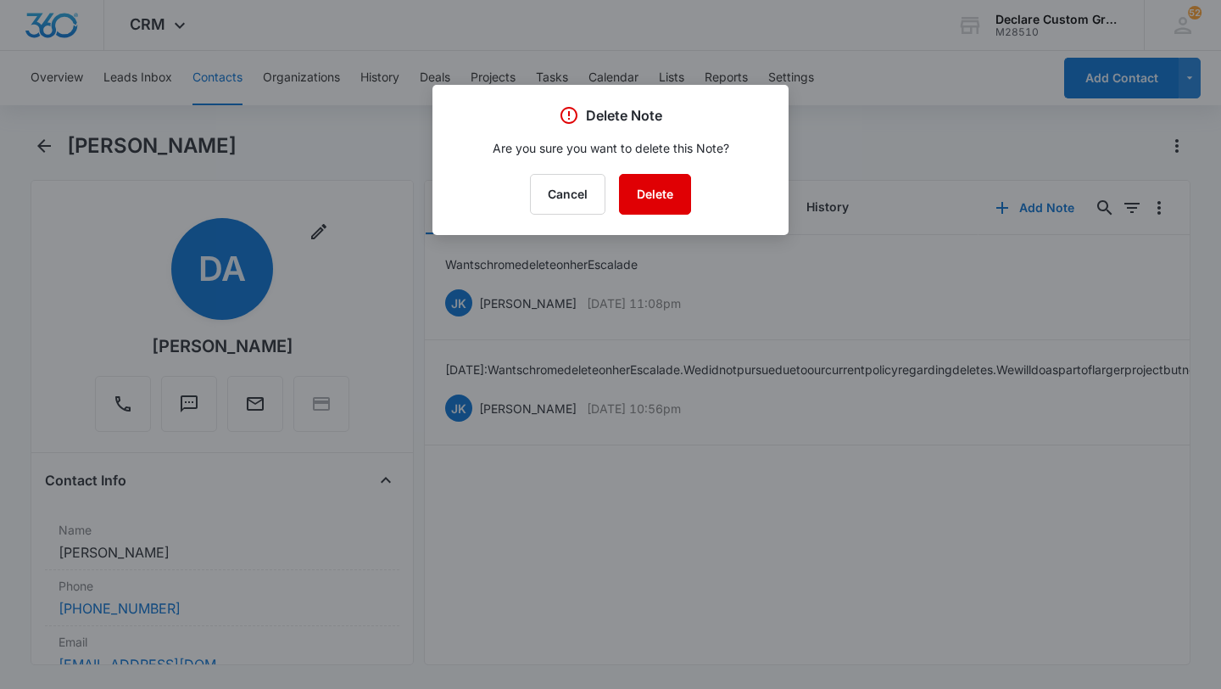
click at [666, 197] on button "Delete" at bounding box center [655, 194] width 72 height 41
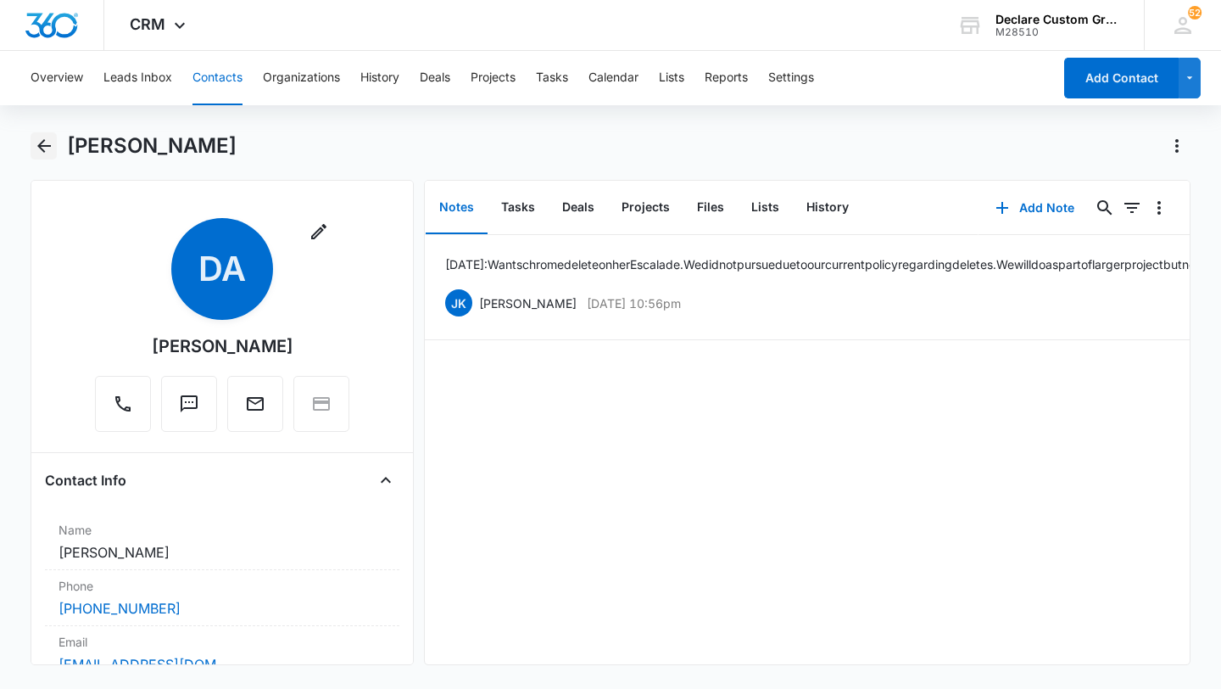
click at [45, 142] on icon "Back" at bounding box center [44, 146] width 20 height 20
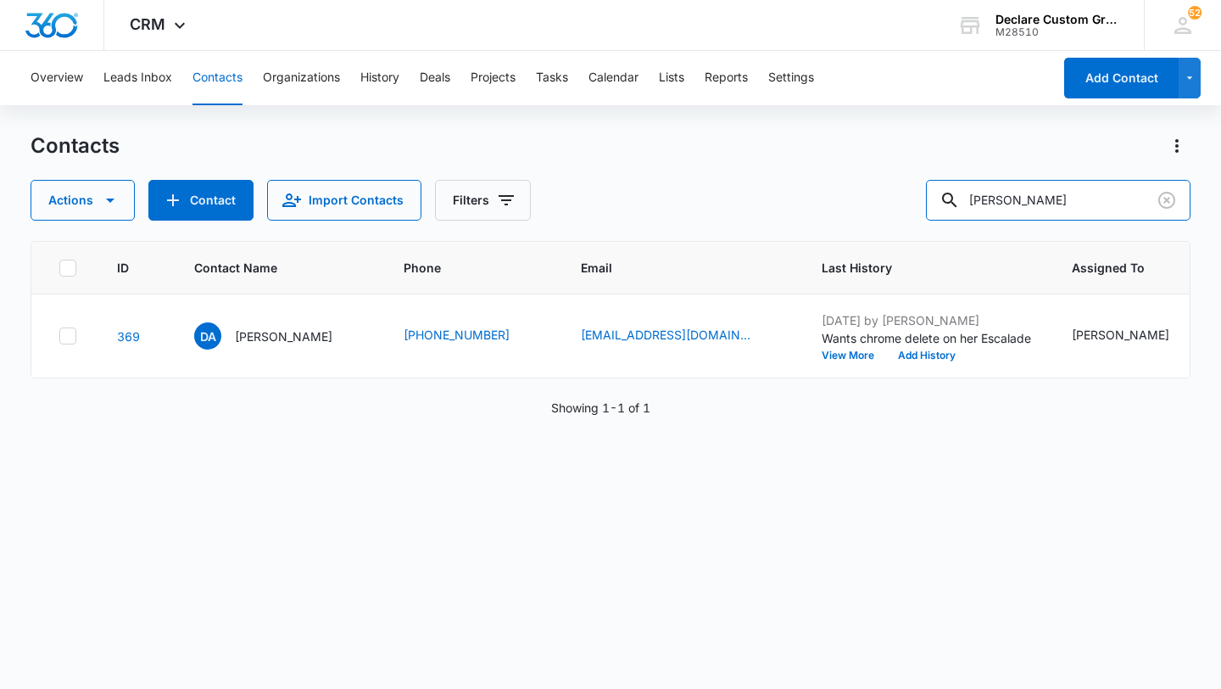
drag, startPoint x: 1079, startPoint y: 198, endPoint x: 879, endPoint y: 184, distance: 200.6
click at [879, 184] on div "Actions Contact Import Contacts Filters [PERSON_NAME]" at bounding box center [611, 200] width 1160 height 41
type input "[PERSON_NAME]"
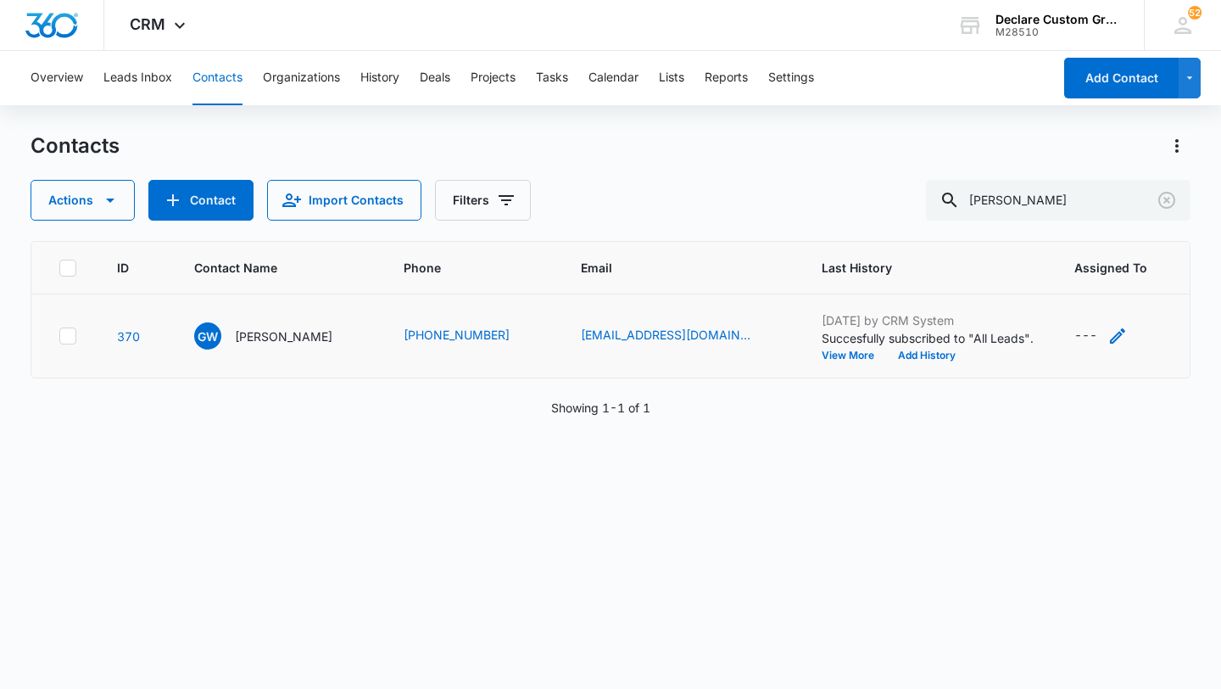
click at [1108, 336] on icon "Assigned To - - Select to Edit Field" at bounding box center [1118, 336] width 20 height 20
click at [1071, 226] on div at bounding box center [1071, 227] width 27 height 27
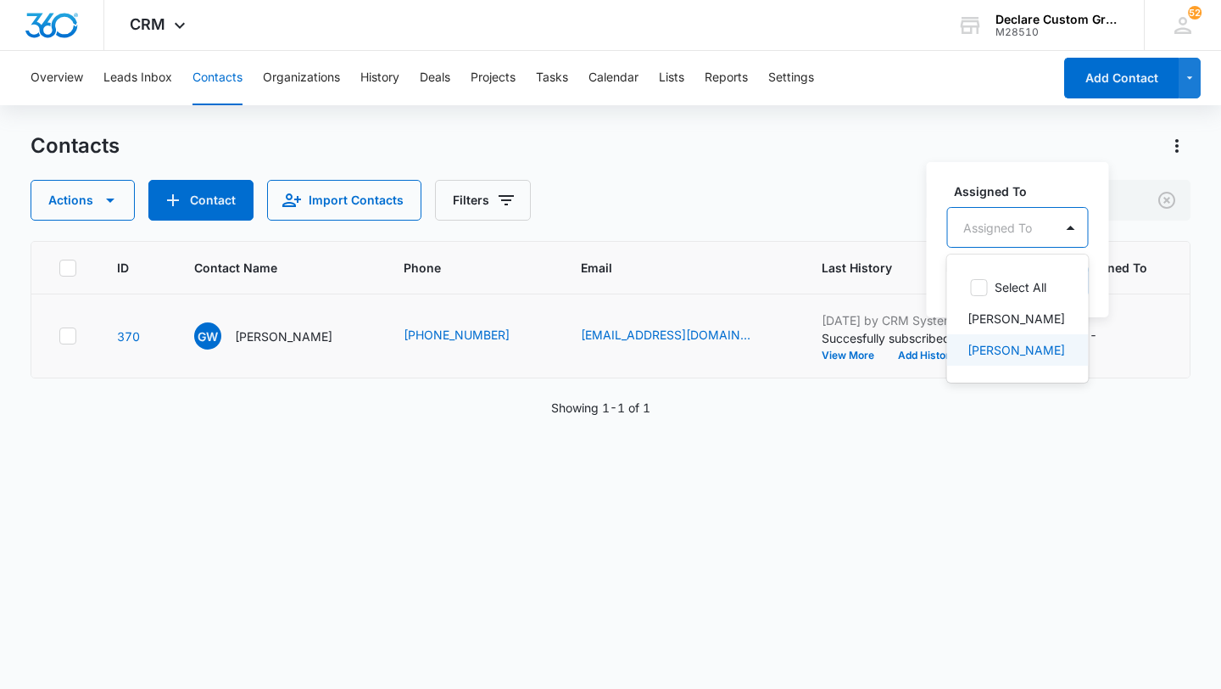
click at [1022, 346] on p "[PERSON_NAME]" at bounding box center [1017, 350] width 98 height 18
click at [1109, 232] on div at bounding box center [1122, 226] width 27 height 27
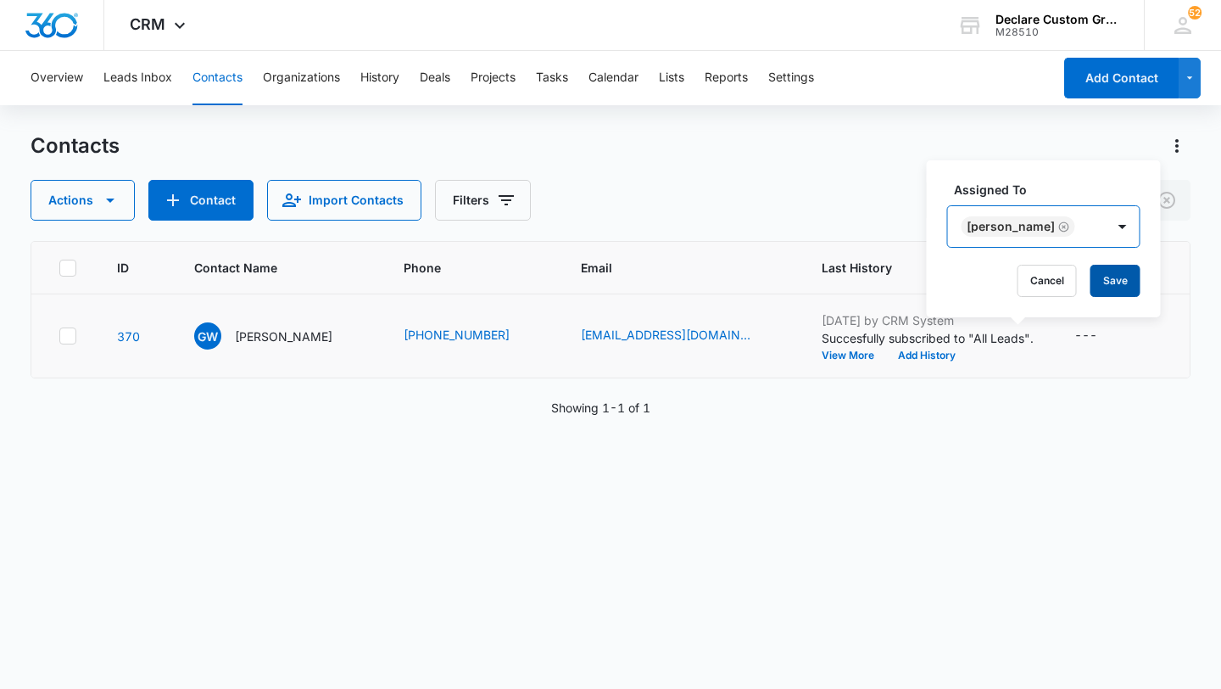
click at [1104, 276] on button "Save" at bounding box center [1116, 281] width 50 height 32
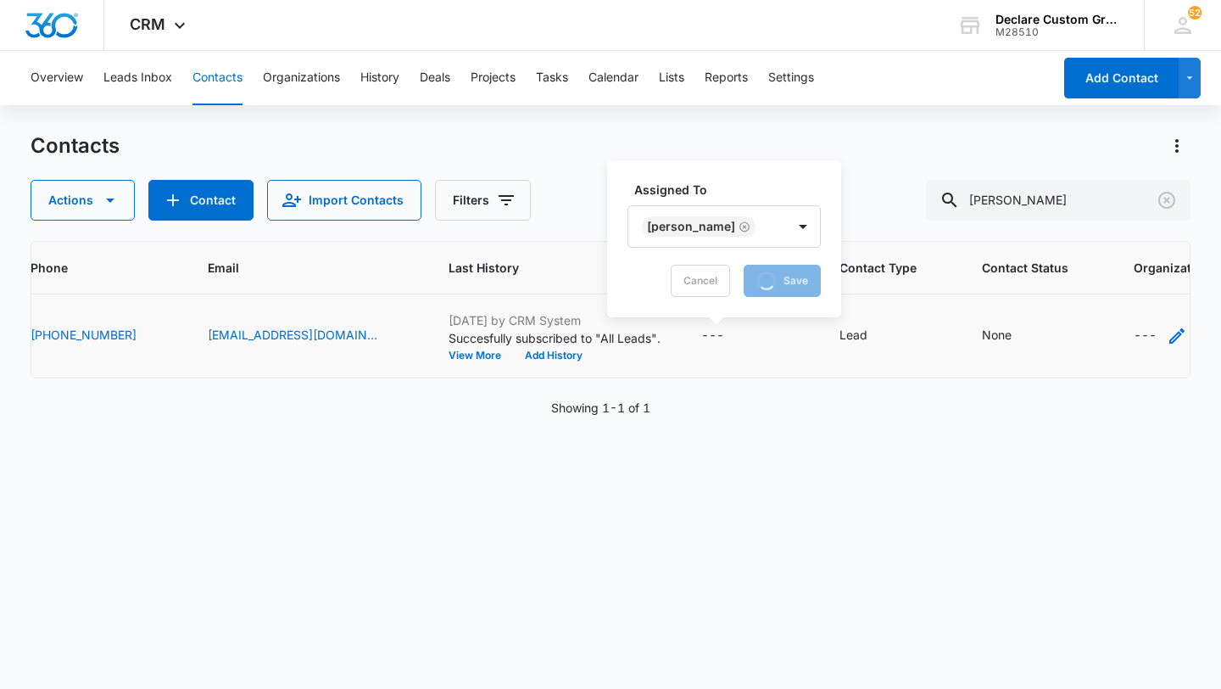
scroll to position [0, 379]
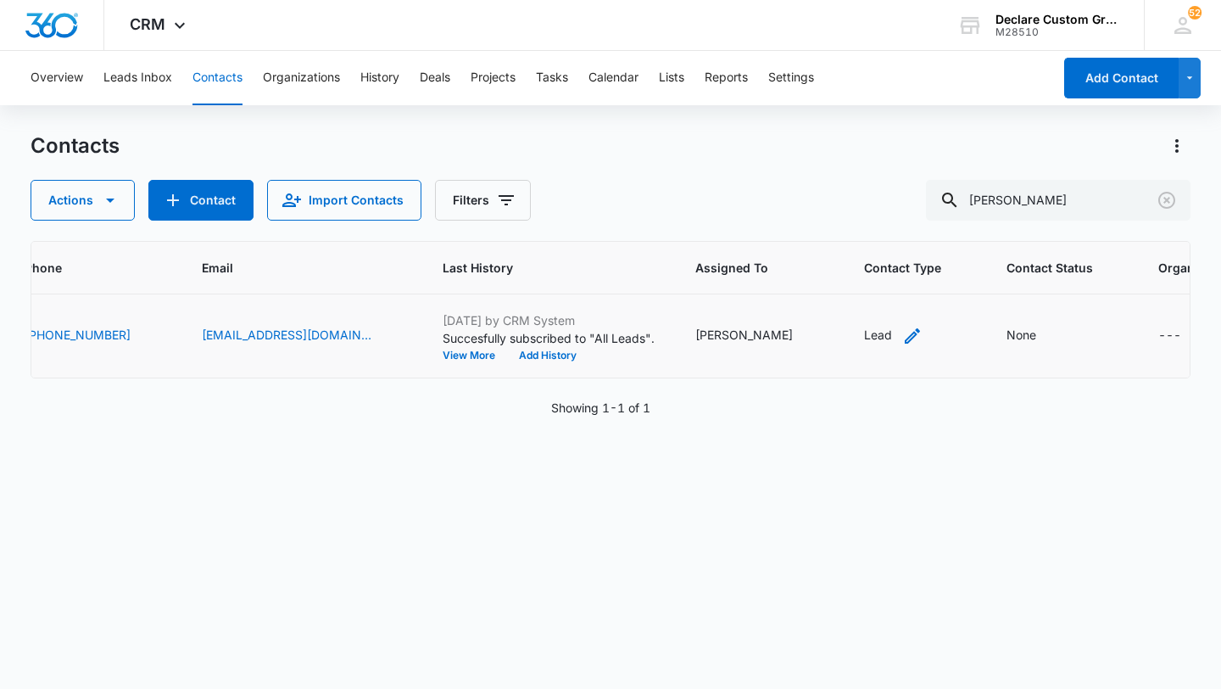
click at [905, 332] on icon "Contact Type - Lead - Select to Edit Field" at bounding box center [912, 335] width 15 height 15
click at [833, 226] on div at bounding box center [836, 226] width 27 height 27
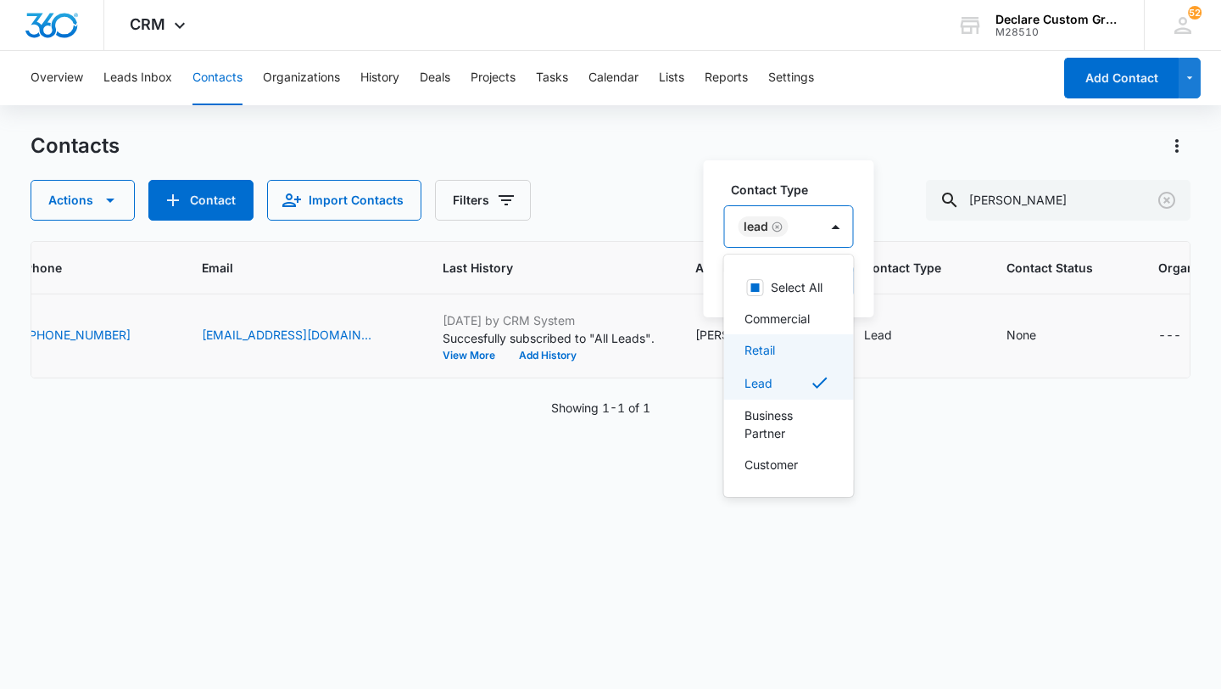
click at [793, 349] on div "Retail" at bounding box center [788, 350] width 86 height 18
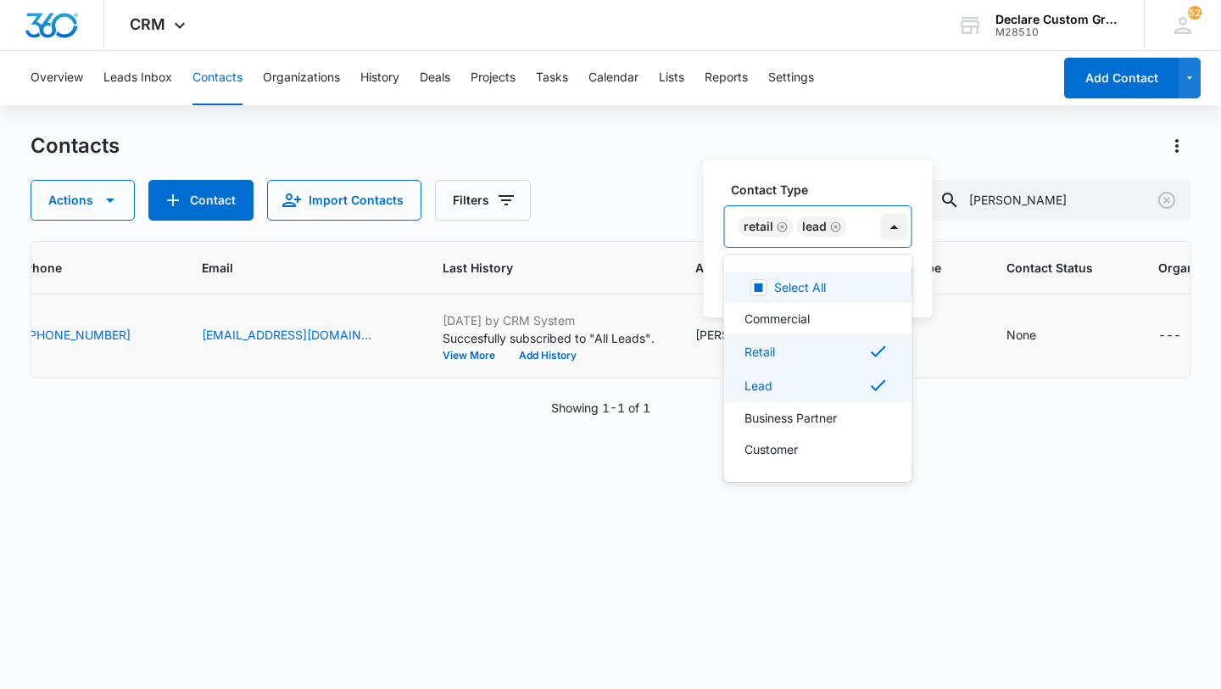
click at [893, 229] on div at bounding box center [894, 226] width 27 height 27
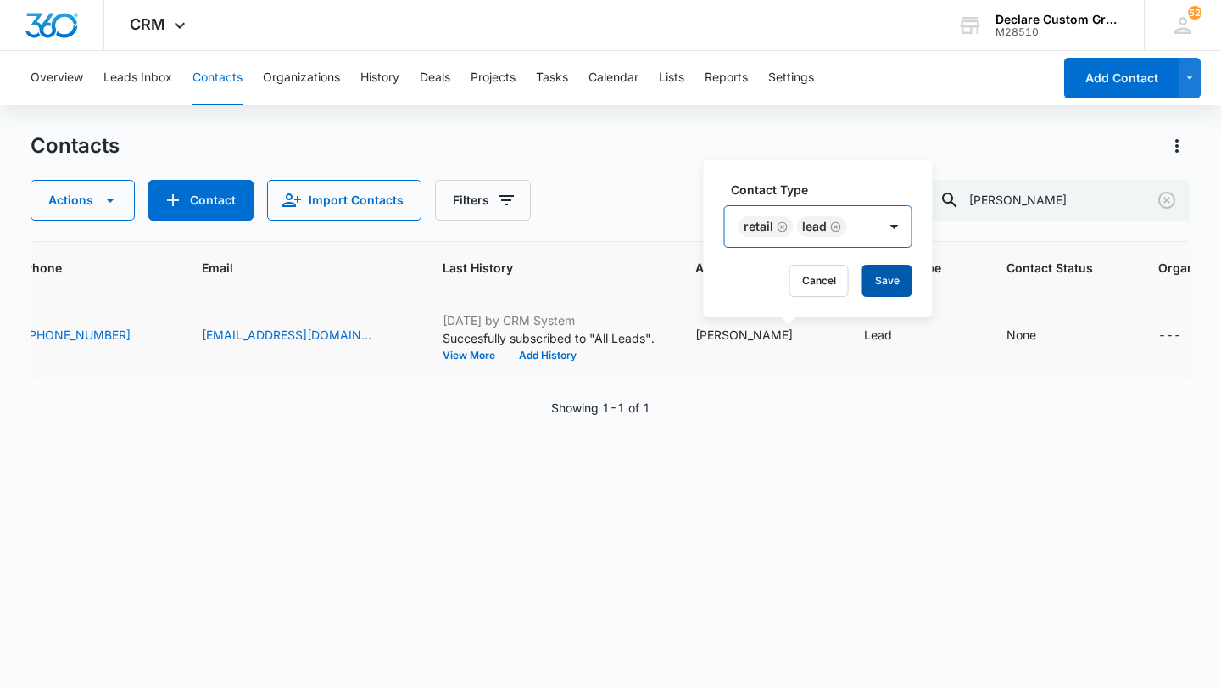
click at [892, 278] on button "Save" at bounding box center [887, 281] width 50 height 32
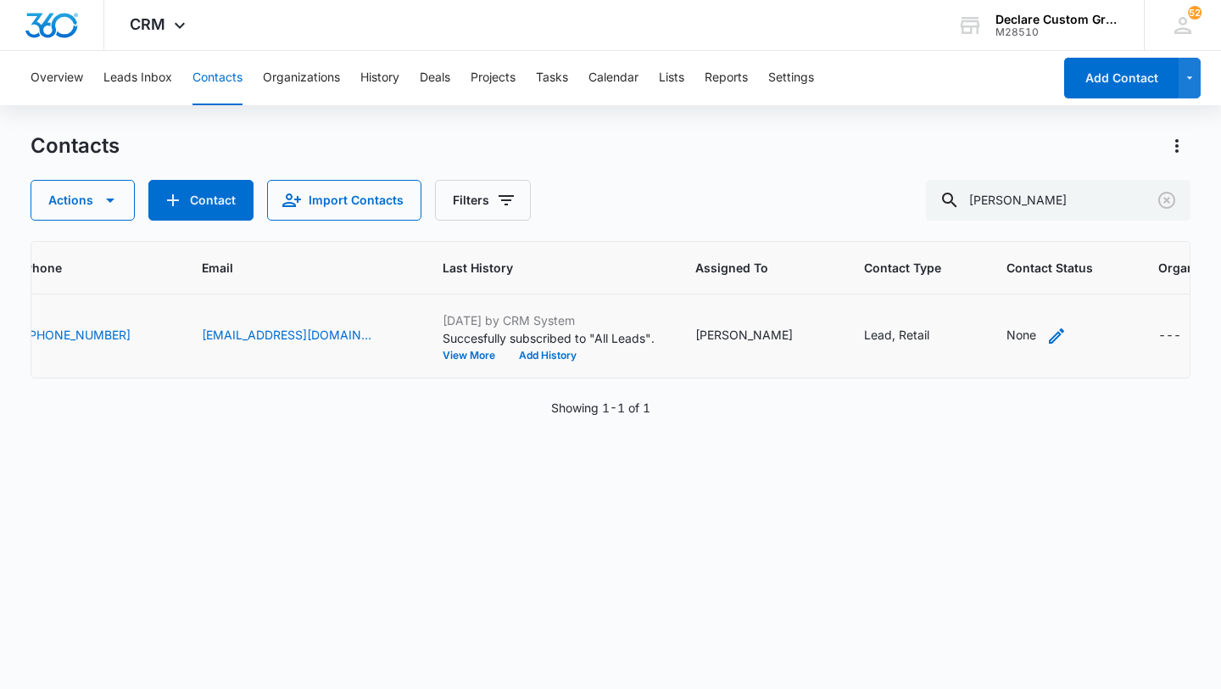
click at [1047, 336] on icon "Contact Status - None - Select to Edit Field" at bounding box center [1057, 336] width 20 height 20
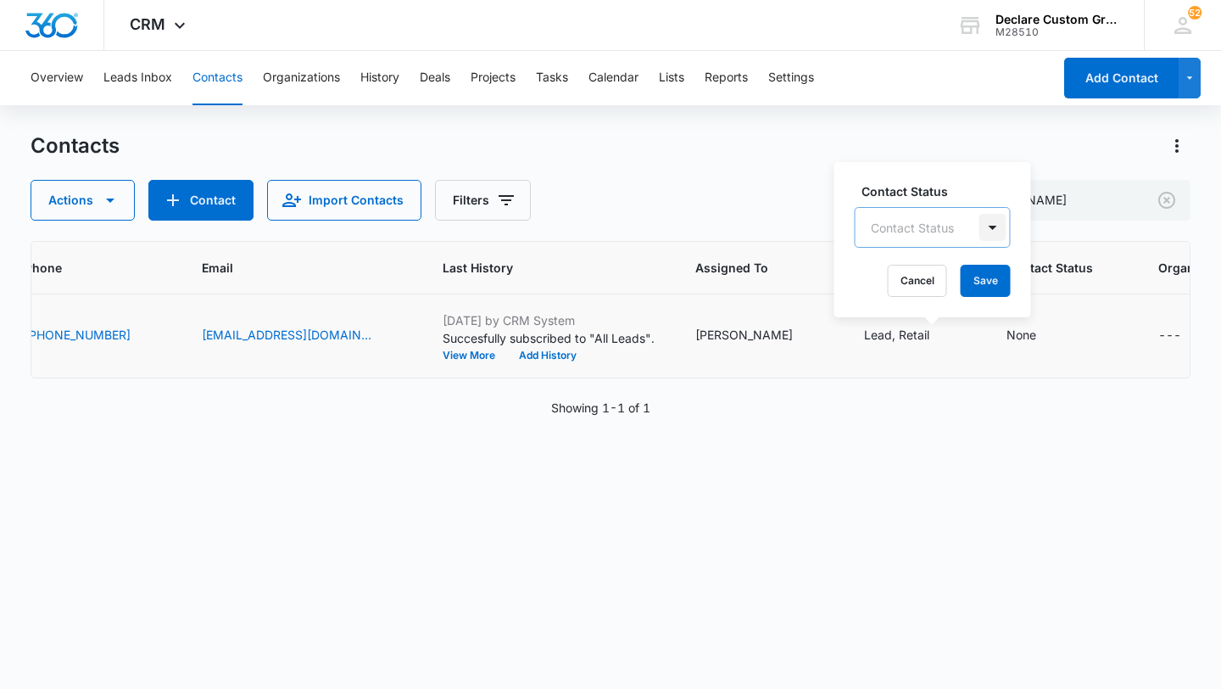
click at [987, 215] on div at bounding box center [993, 227] width 27 height 27
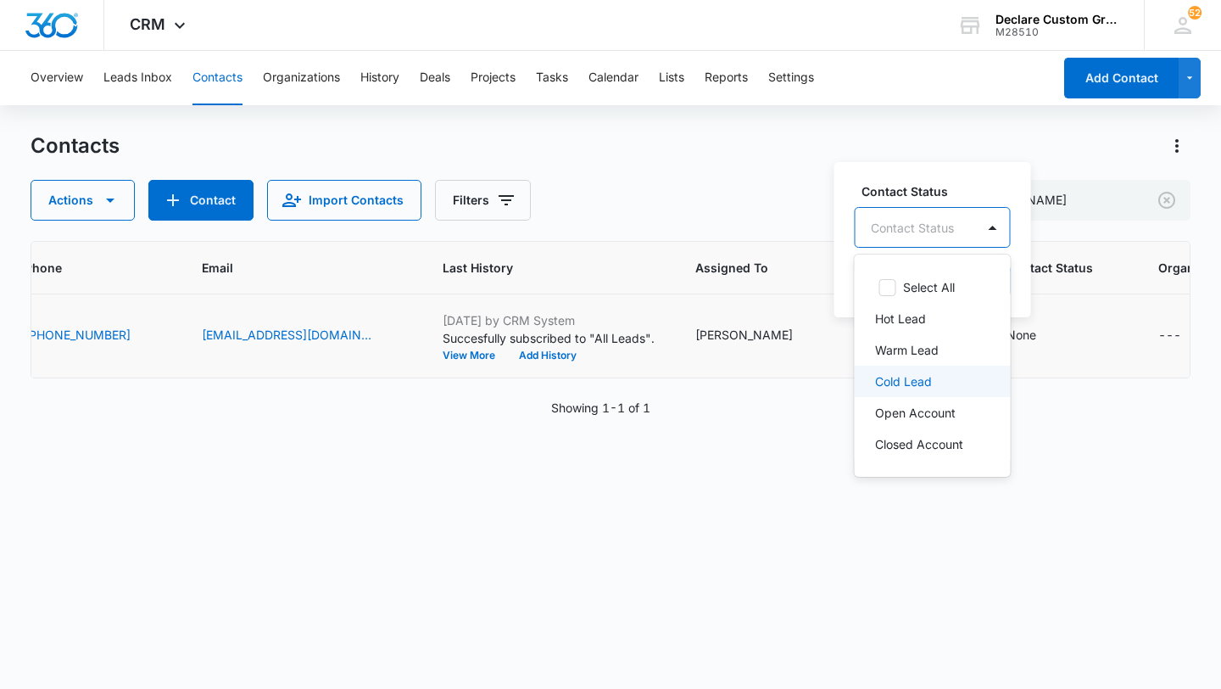
click at [922, 378] on p "Cold Lead" at bounding box center [903, 381] width 57 height 18
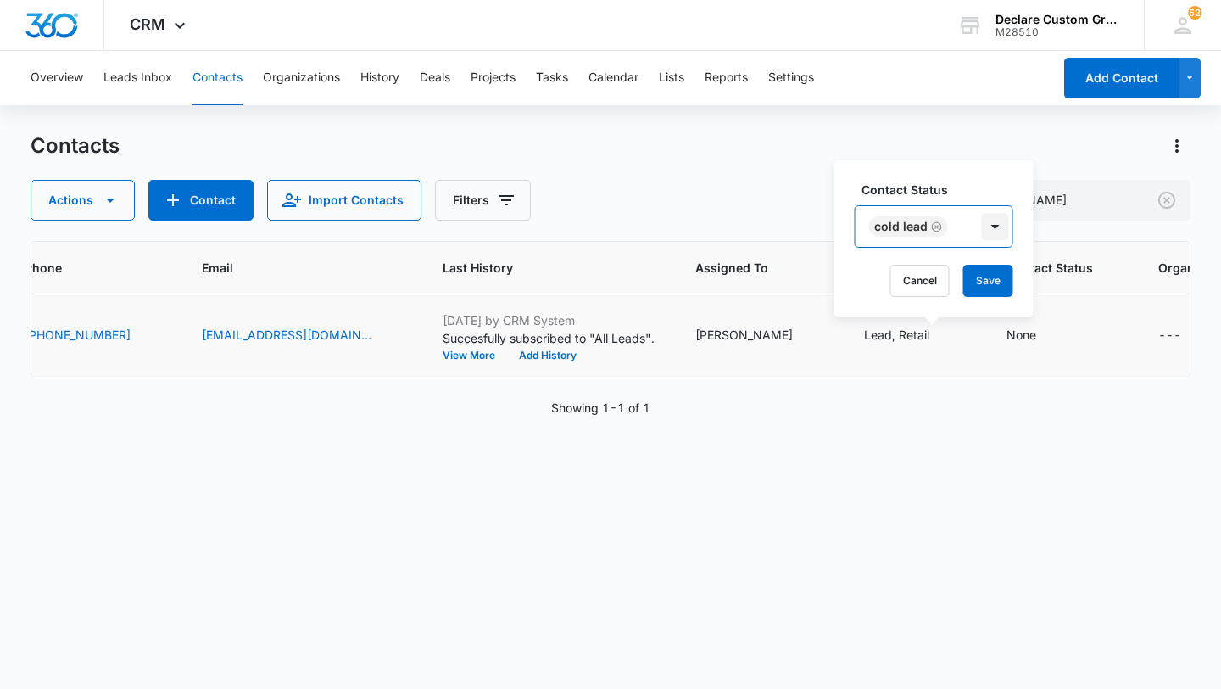
click at [997, 227] on div at bounding box center [995, 226] width 27 height 27
click at [993, 272] on button "Save" at bounding box center [988, 281] width 50 height 32
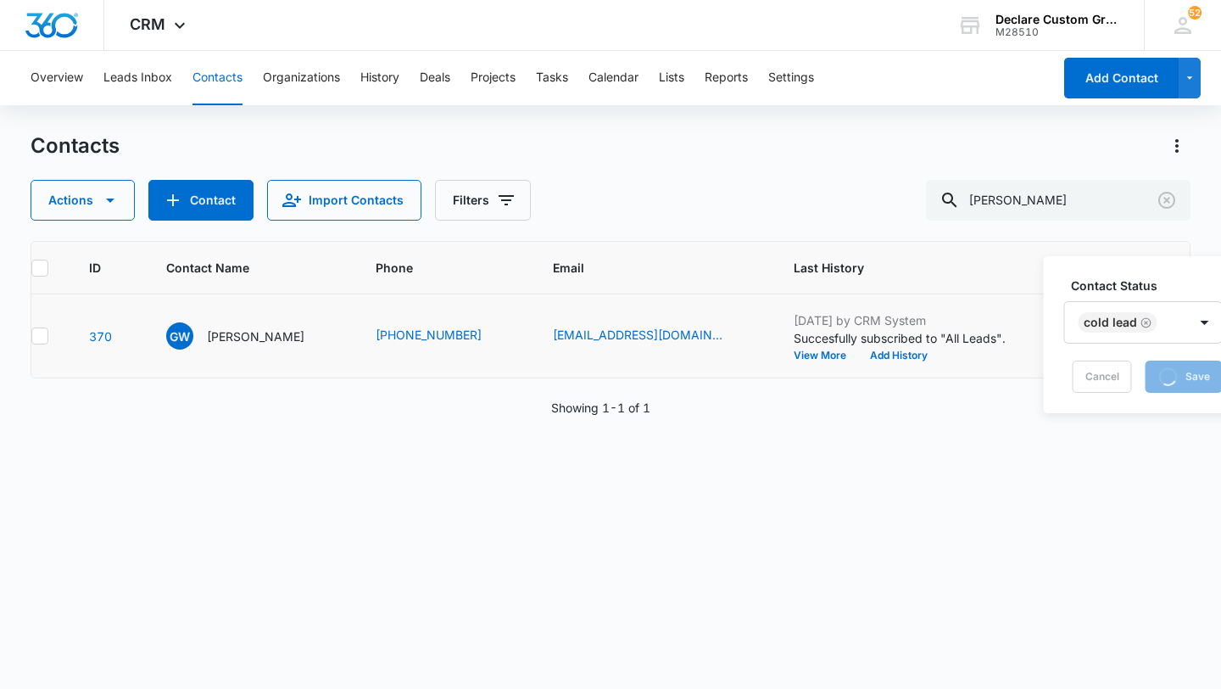
scroll to position [0, 0]
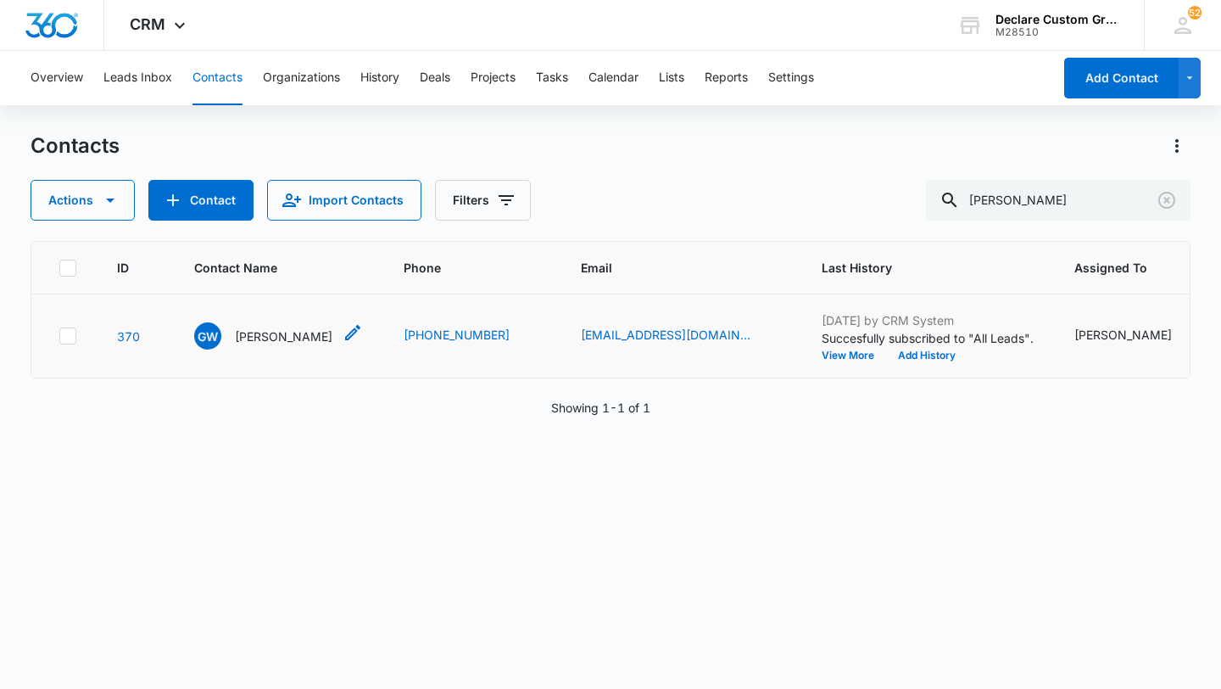
click at [271, 339] on p "[PERSON_NAME]" at bounding box center [284, 336] width 98 height 18
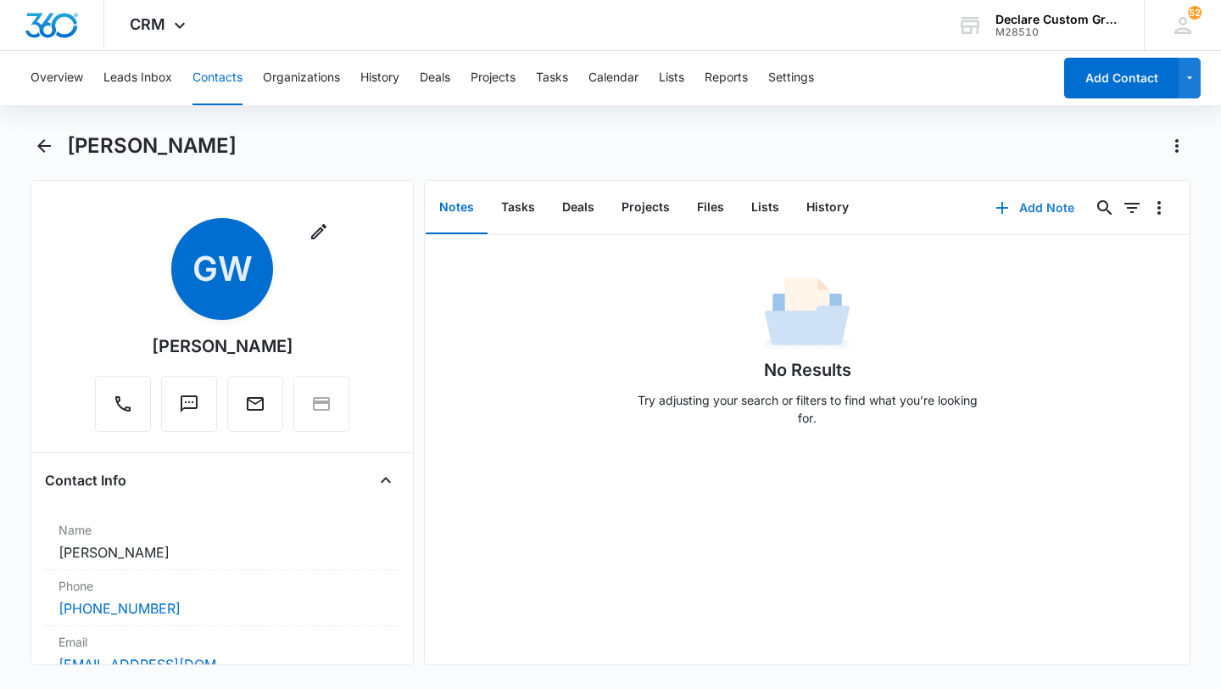
click at [1063, 206] on button "Add Note" at bounding box center [1035, 207] width 113 height 41
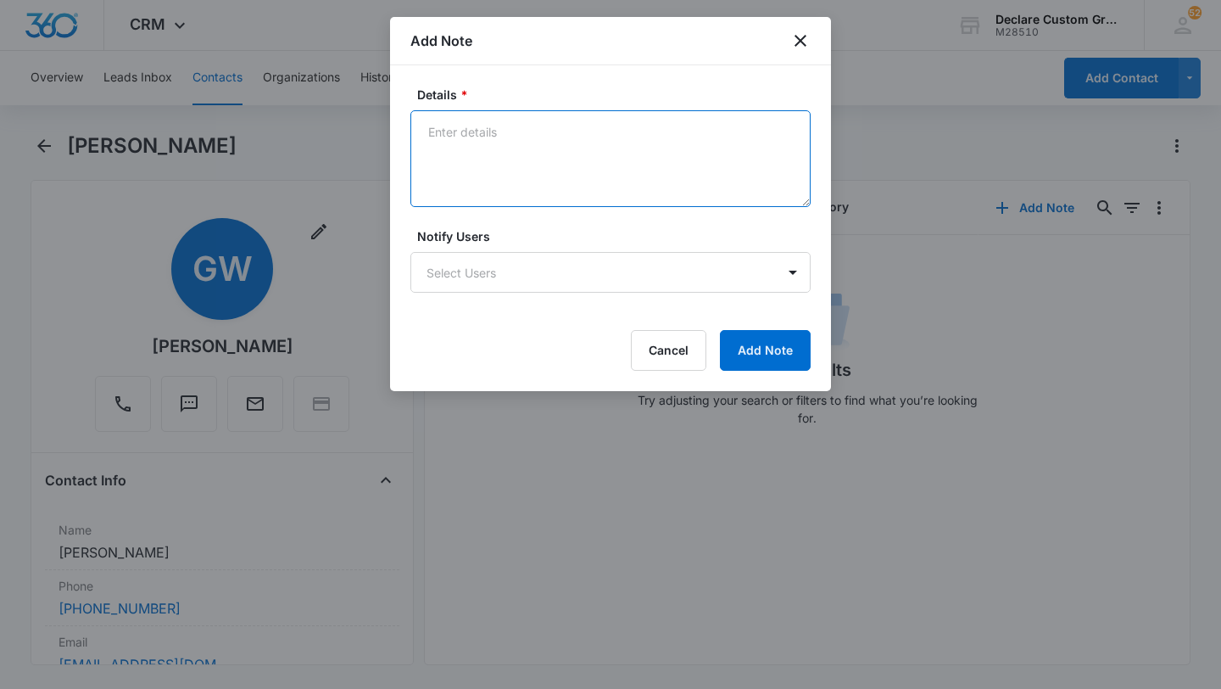
click at [535, 148] on textarea "Details *" at bounding box center [610, 158] width 400 height 97
paste textarea "Called on 6/9. Says she is no longer interested."
type textarea "Called on 6/9. Says she is no longer interested."
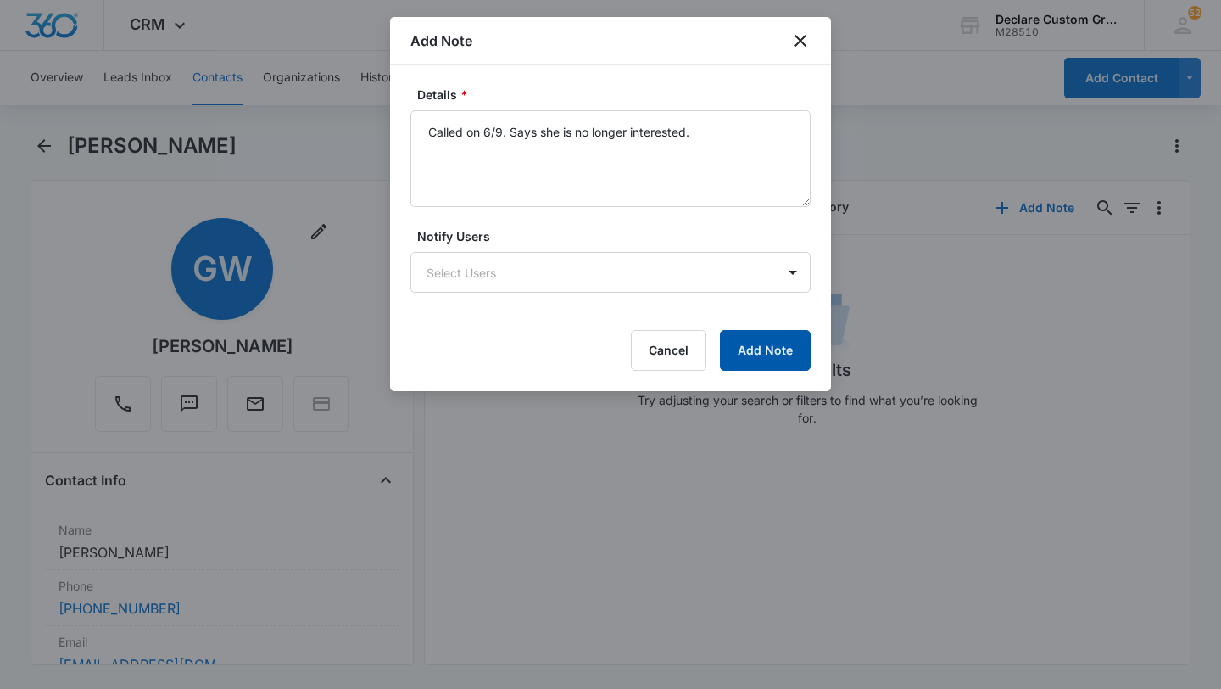
click at [779, 350] on button "Add Note" at bounding box center [765, 350] width 91 height 41
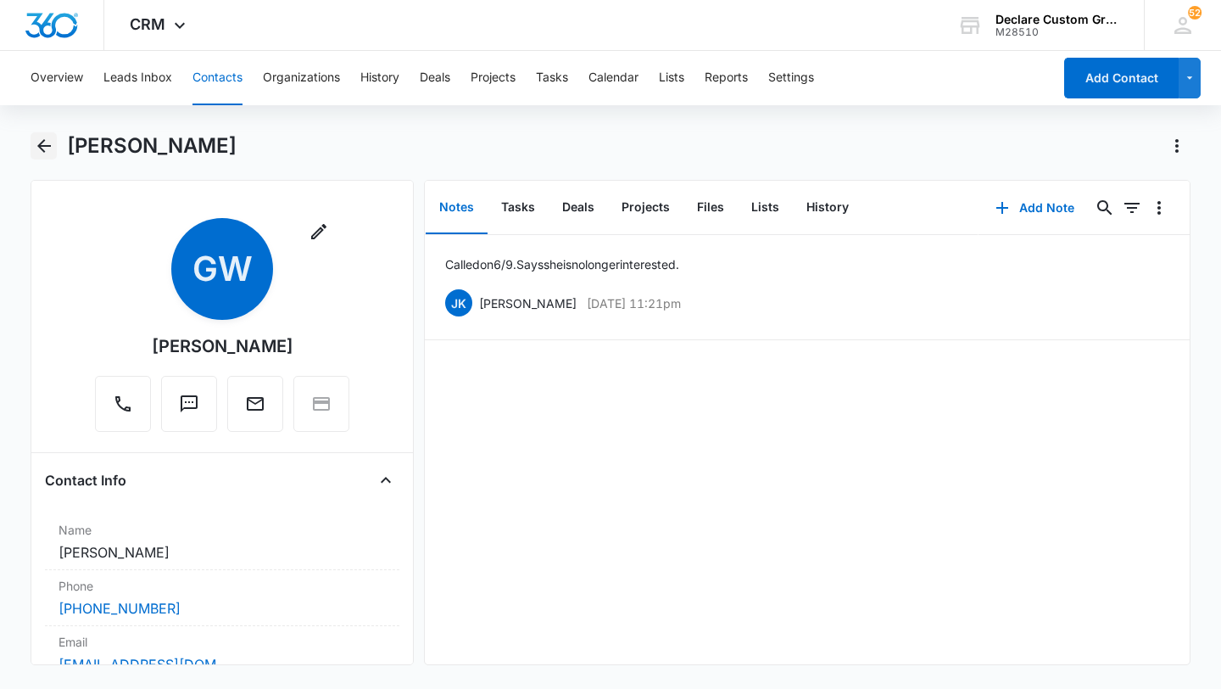
click at [42, 144] on icon "Back" at bounding box center [44, 146] width 20 height 20
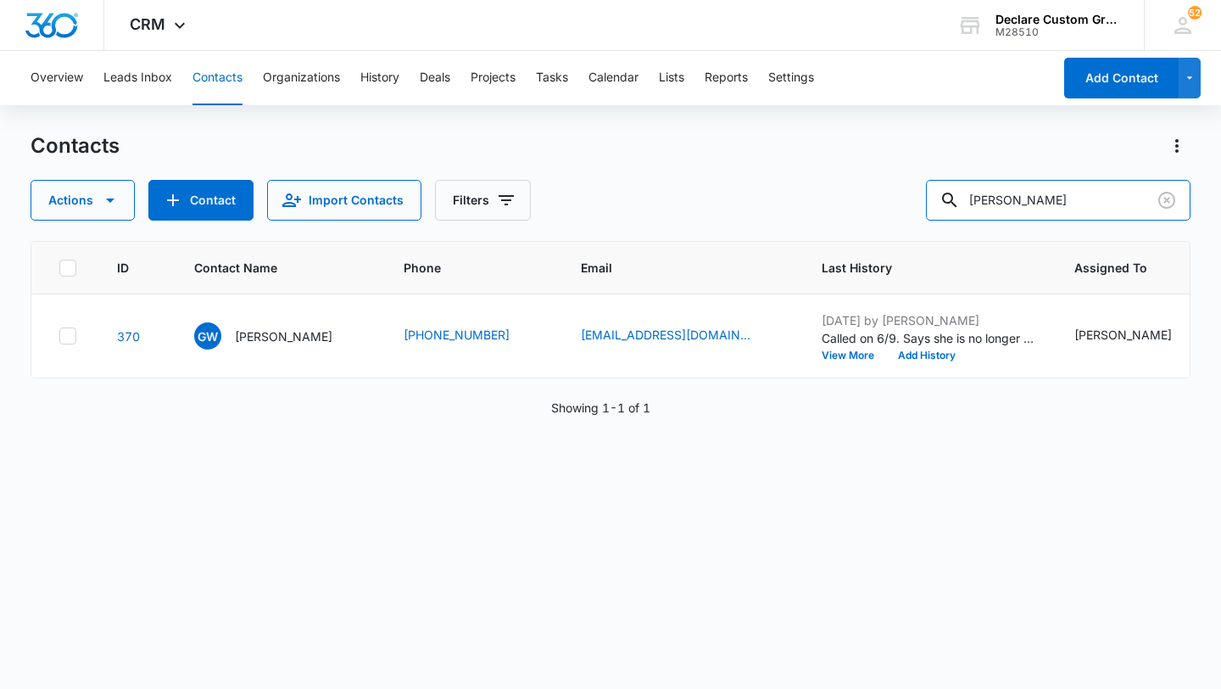
drag, startPoint x: 1052, startPoint y: 209, endPoint x: 956, endPoint y: 203, distance: 96.1
click at [957, 203] on div "Actions Contact Import Contacts Filters [PERSON_NAME]" at bounding box center [611, 200] width 1160 height 41
type input "[PERSON_NAME]"
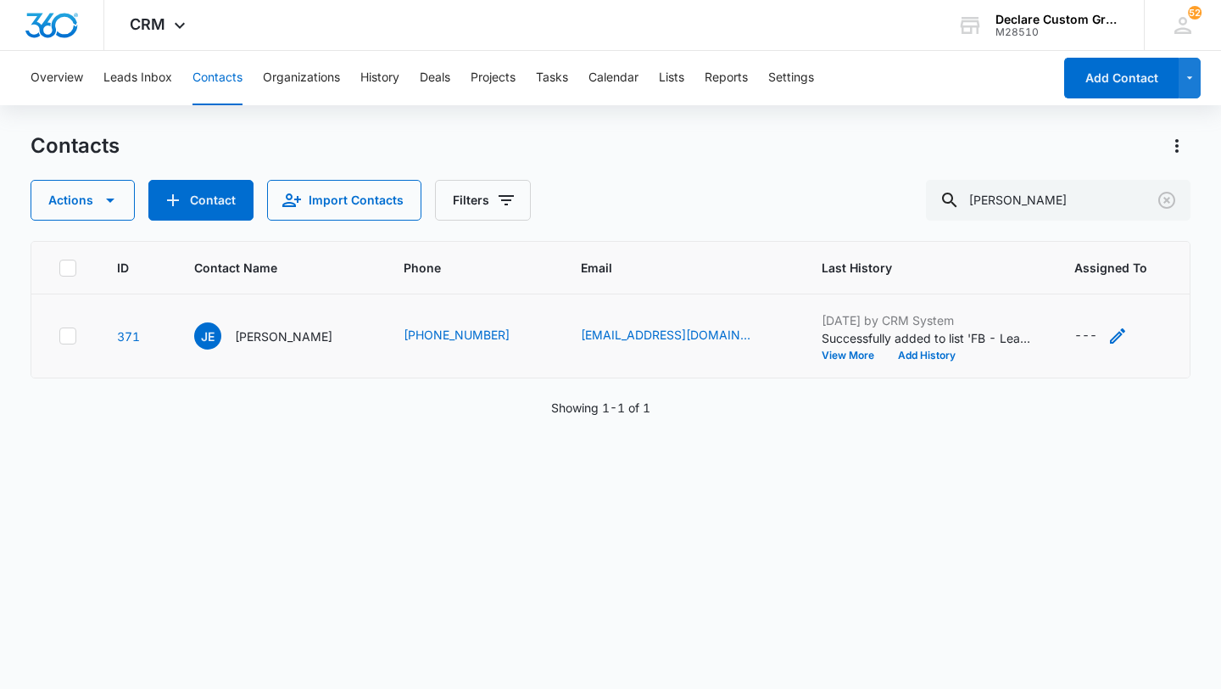
click at [1110, 329] on icon "Assigned To - - Select to Edit Field" at bounding box center [1117, 335] width 15 height 15
click at [1121, 225] on div at bounding box center [1120, 227] width 27 height 27
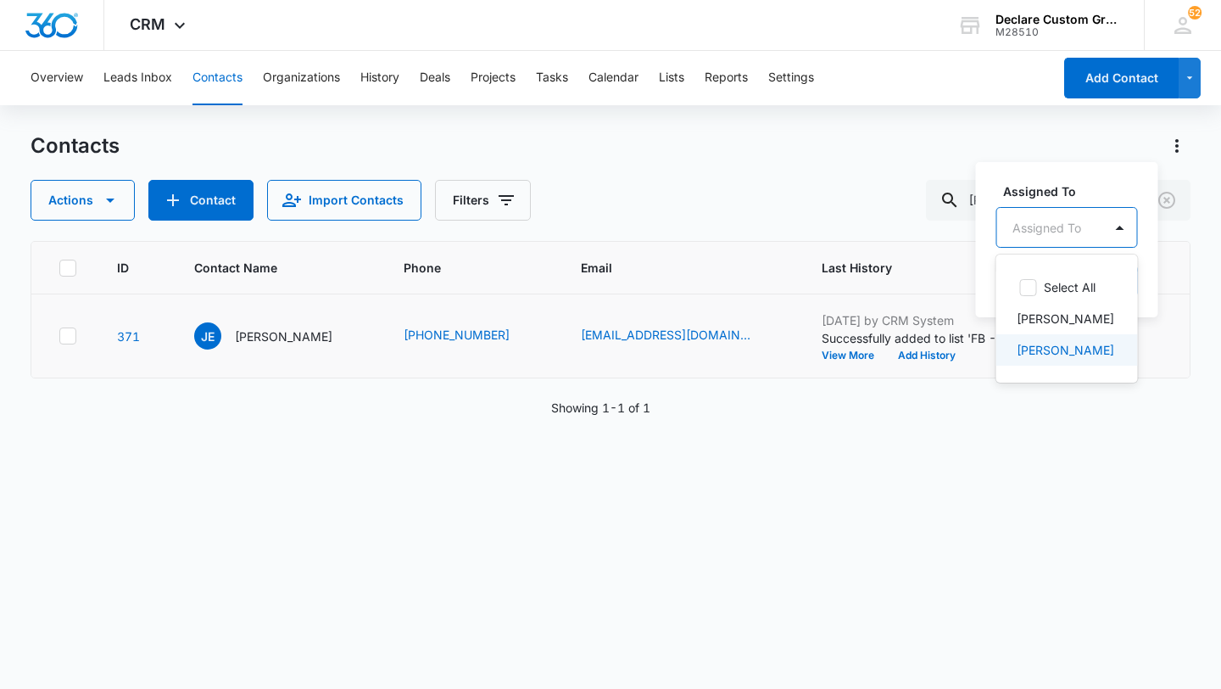
click at [1068, 348] on p "[PERSON_NAME]" at bounding box center [1066, 350] width 98 height 18
click at [1146, 352] on icon at bounding box center [1156, 351] width 20 height 20
click at [1085, 352] on p "[PERSON_NAME]" at bounding box center [1066, 350] width 98 height 18
click at [1158, 227] on div at bounding box center [1171, 226] width 27 height 27
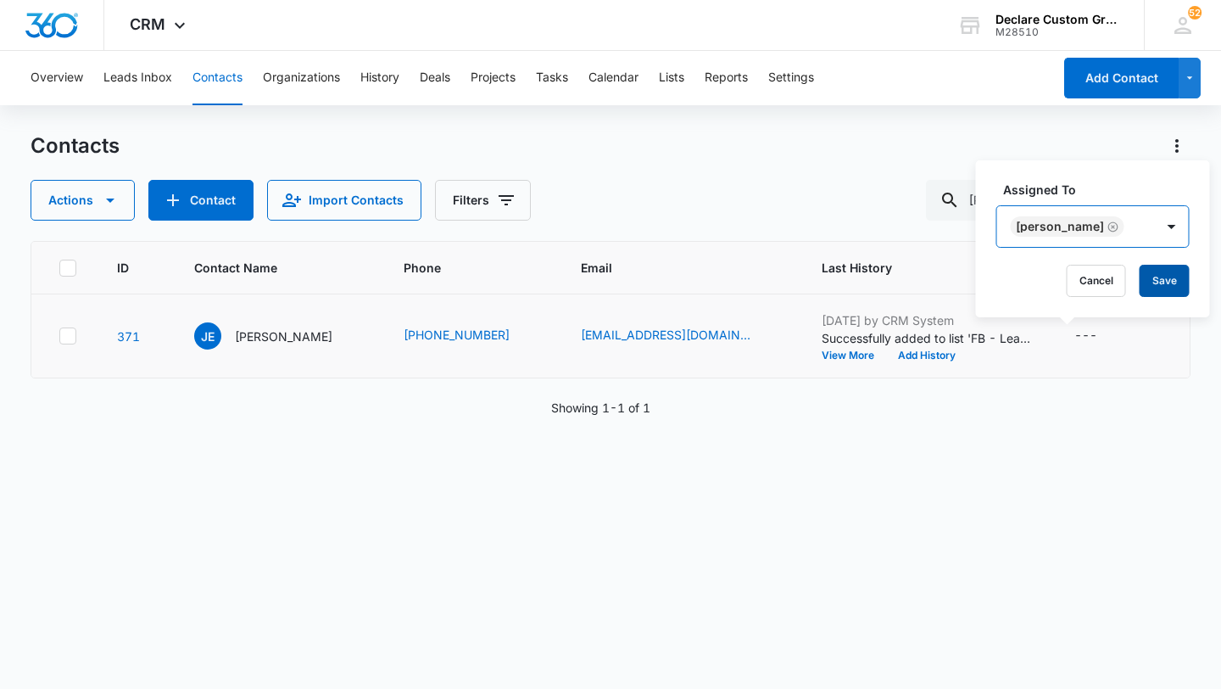
click at [1151, 279] on button "Save" at bounding box center [1165, 281] width 50 height 32
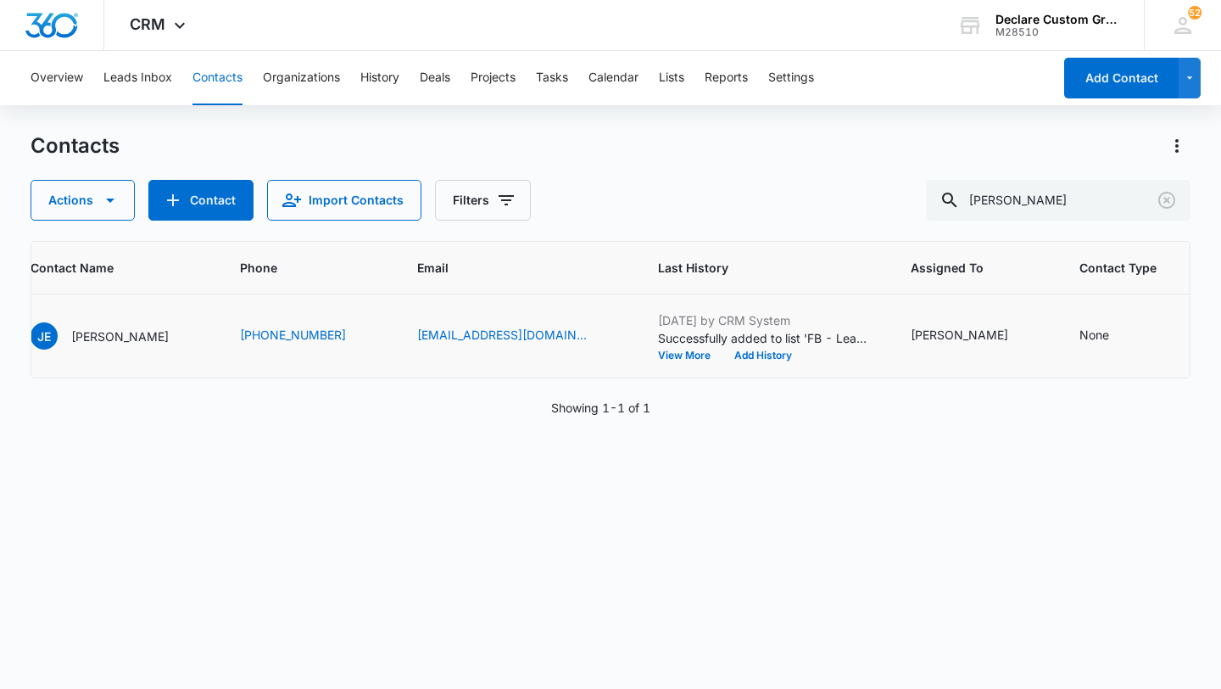
scroll to position [0, 187]
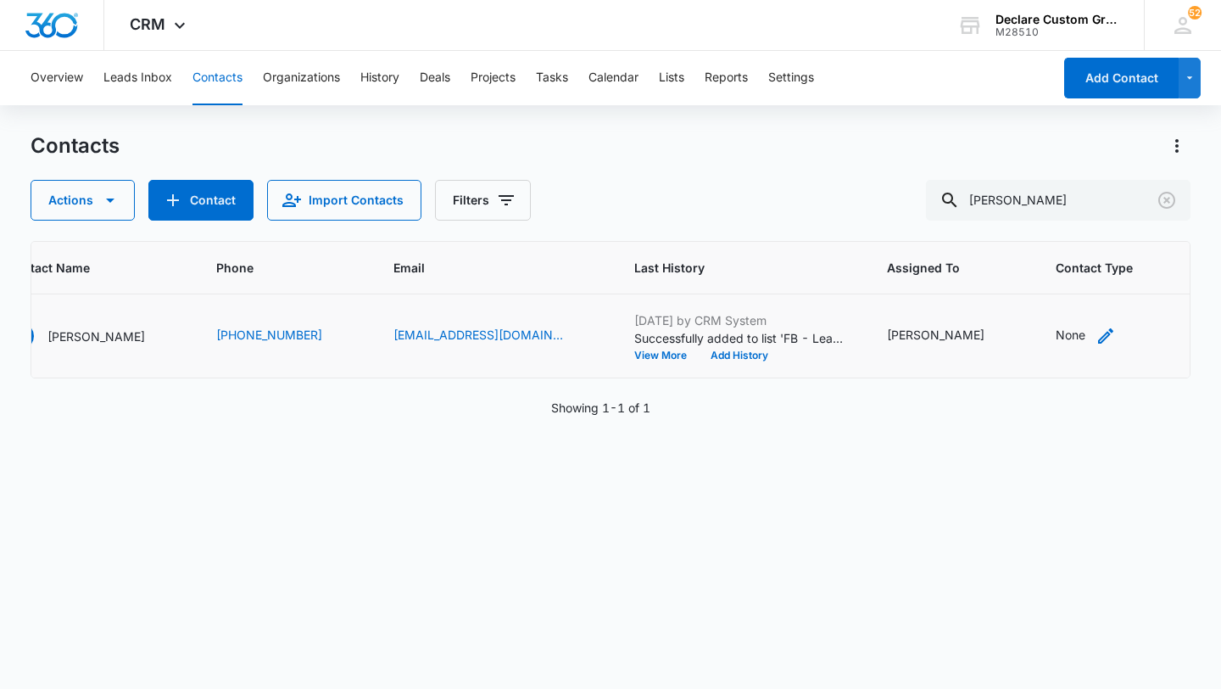
click at [1096, 332] on icon "Contact Type - None - Select to Edit Field" at bounding box center [1106, 336] width 20 height 20
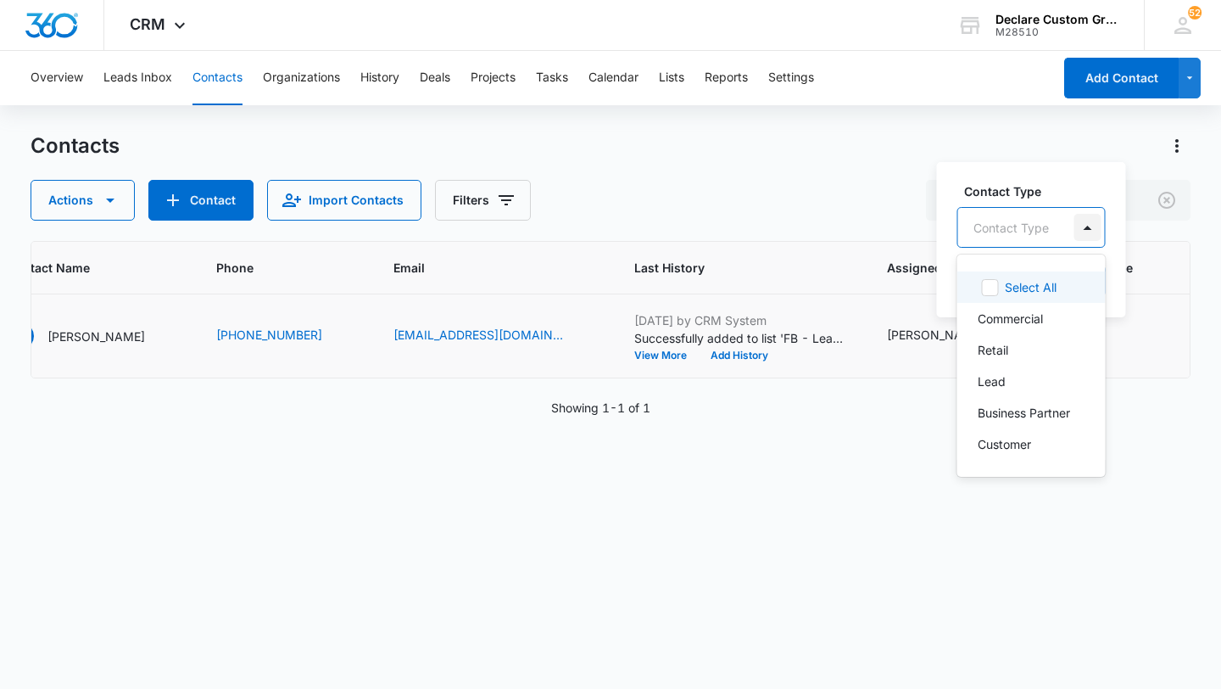
click at [1088, 223] on div at bounding box center [1087, 227] width 27 height 27
click at [1013, 347] on div "Retail" at bounding box center [1030, 350] width 104 height 18
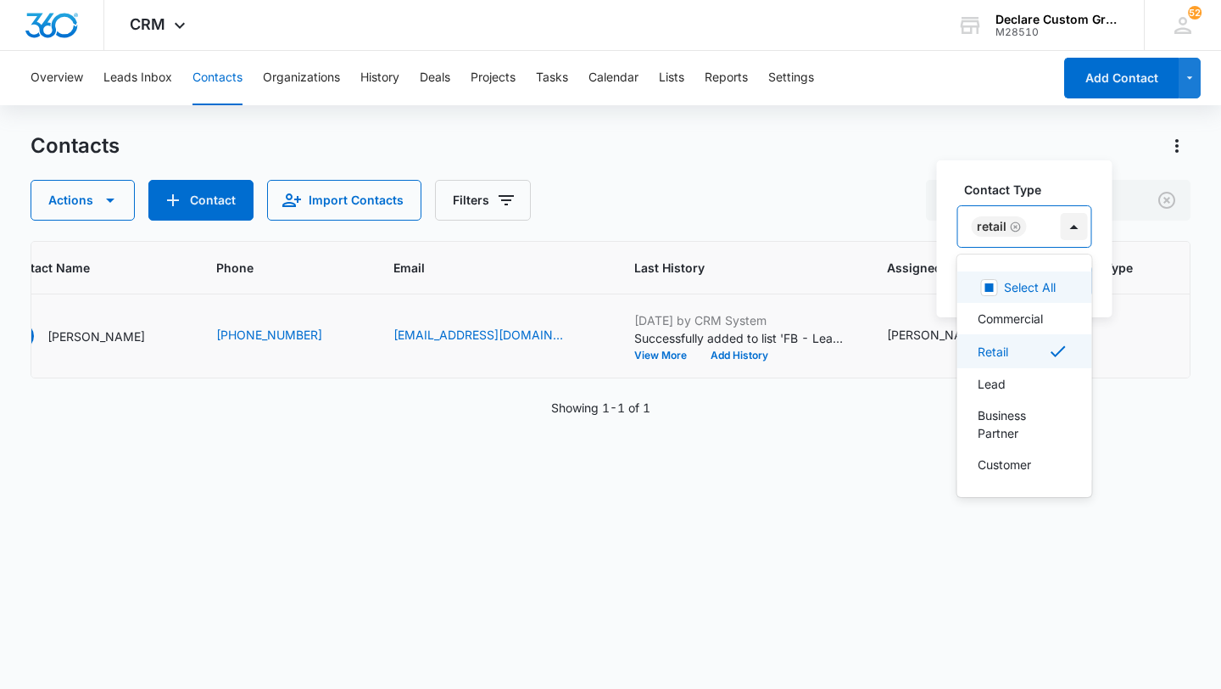
click at [1069, 232] on div at bounding box center [1074, 226] width 27 height 27
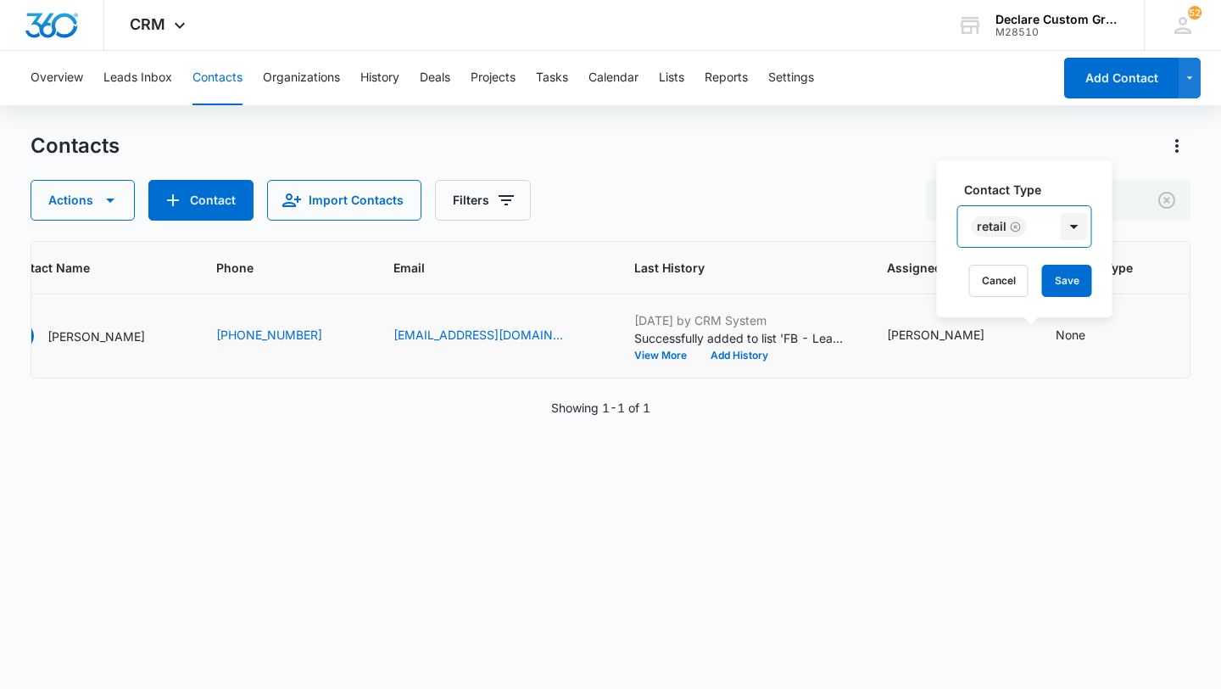
click at [1077, 219] on div at bounding box center [1074, 226] width 27 height 27
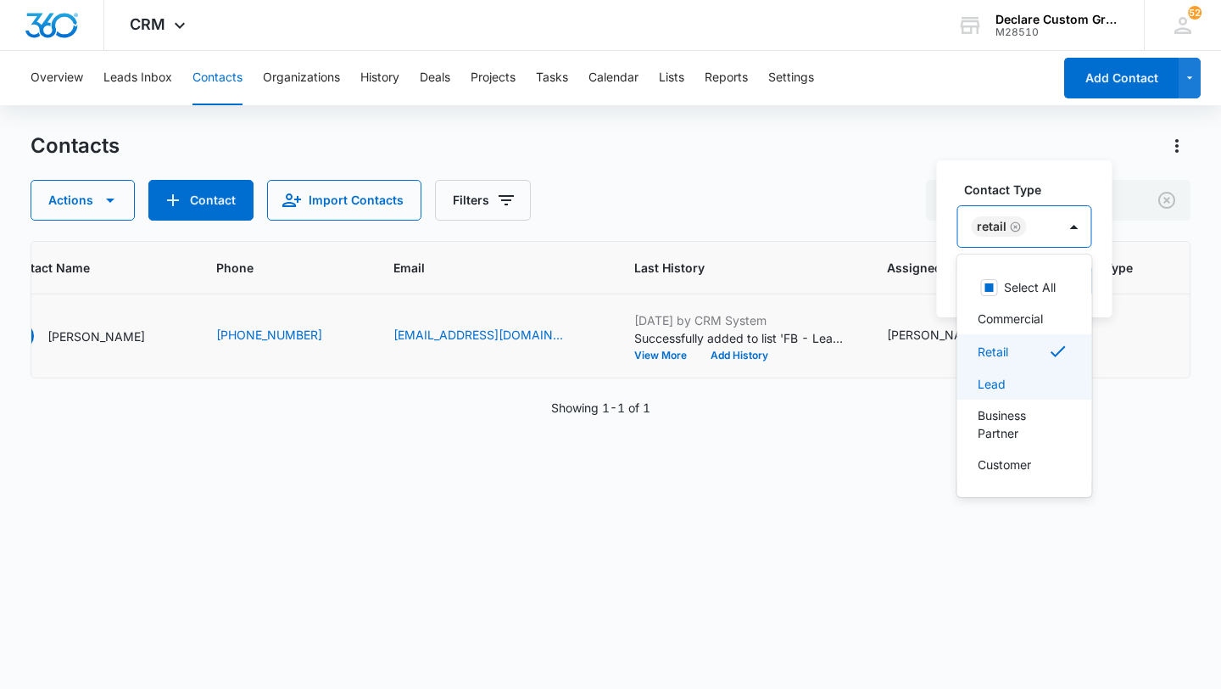
click at [1026, 378] on div "Lead" at bounding box center [1023, 384] width 91 height 18
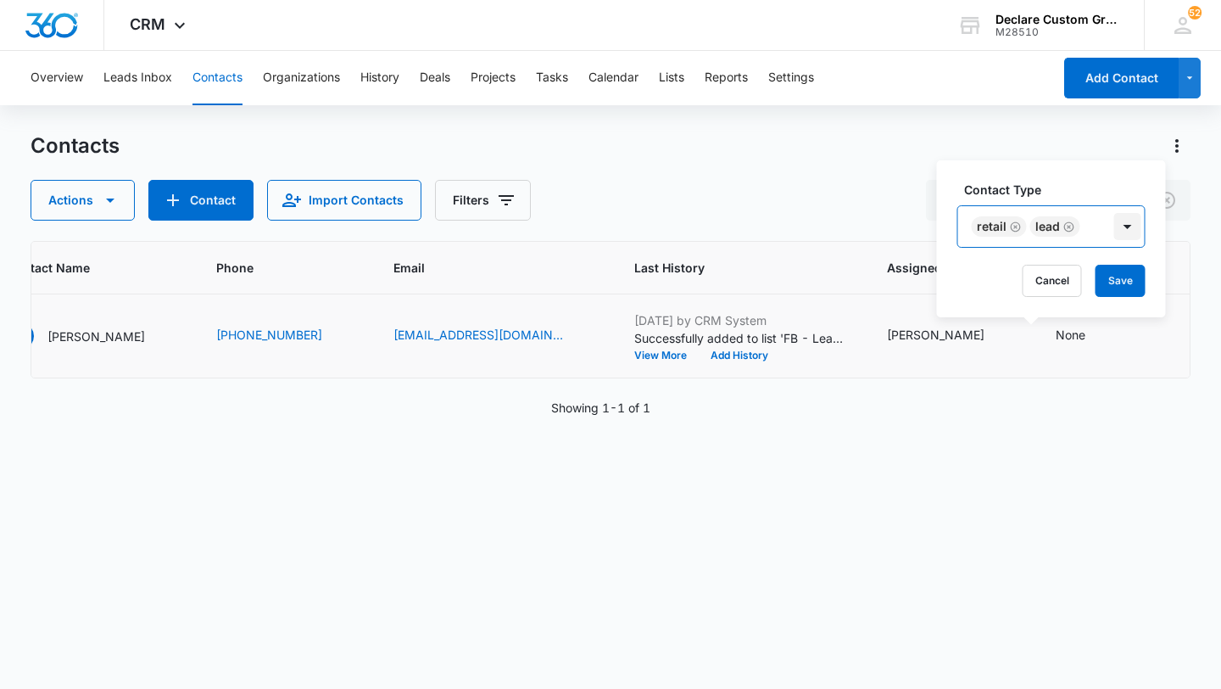
click at [1130, 220] on div at bounding box center [1127, 226] width 27 height 27
click at [1110, 282] on button "Save" at bounding box center [1121, 281] width 50 height 32
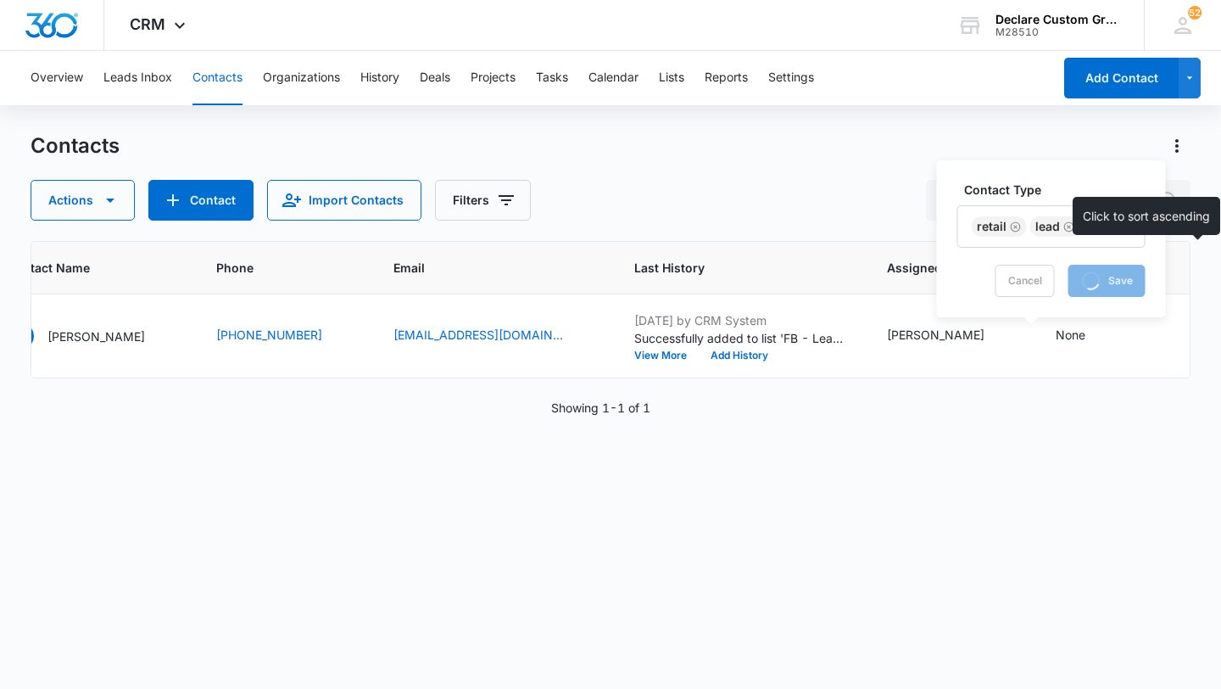
click at [1198, 271] on span "Contact Status" at bounding box center [1241, 268] width 87 height 18
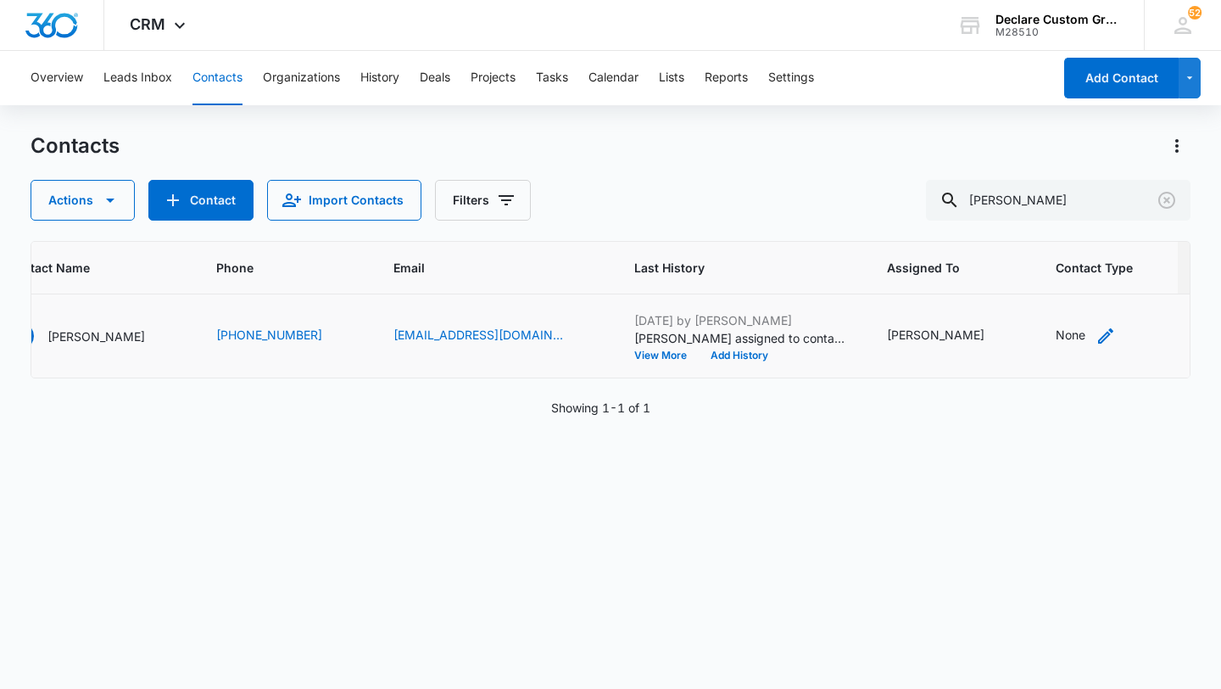
click at [1098, 332] on icon "Contact Type - None - Select to Edit Field" at bounding box center [1105, 335] width 15 height 15
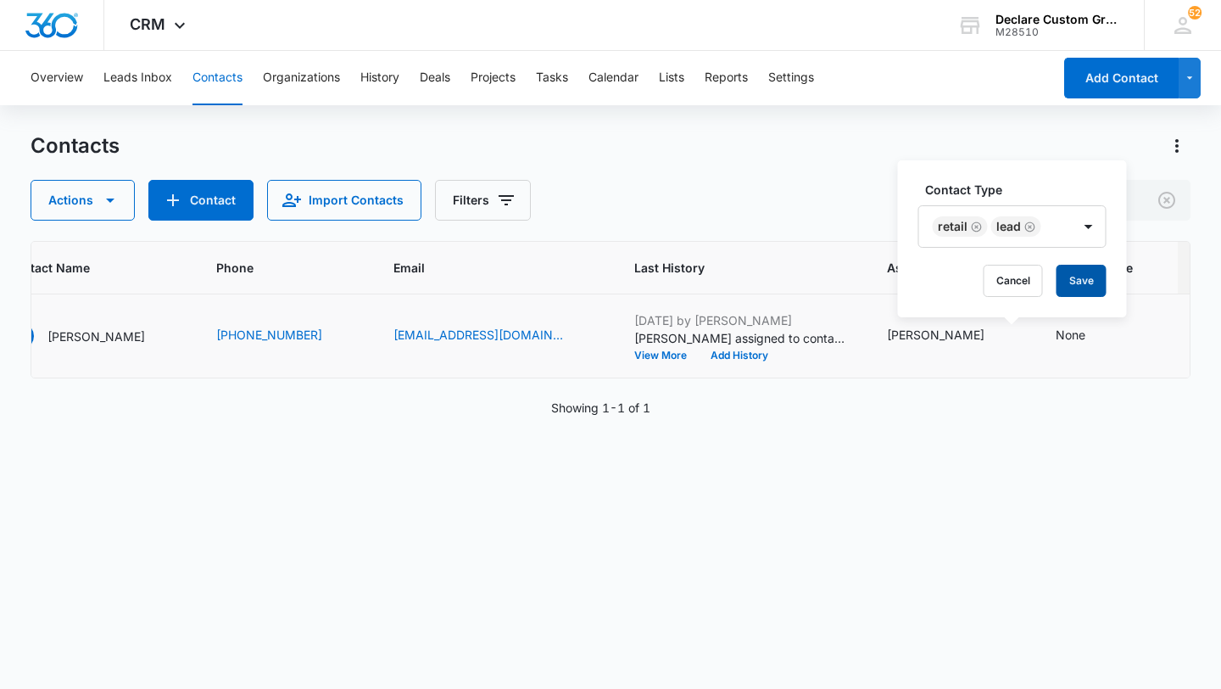
click at [1072, 282] on button "Save" at bounding box center [1082, 281] width 50 height 32
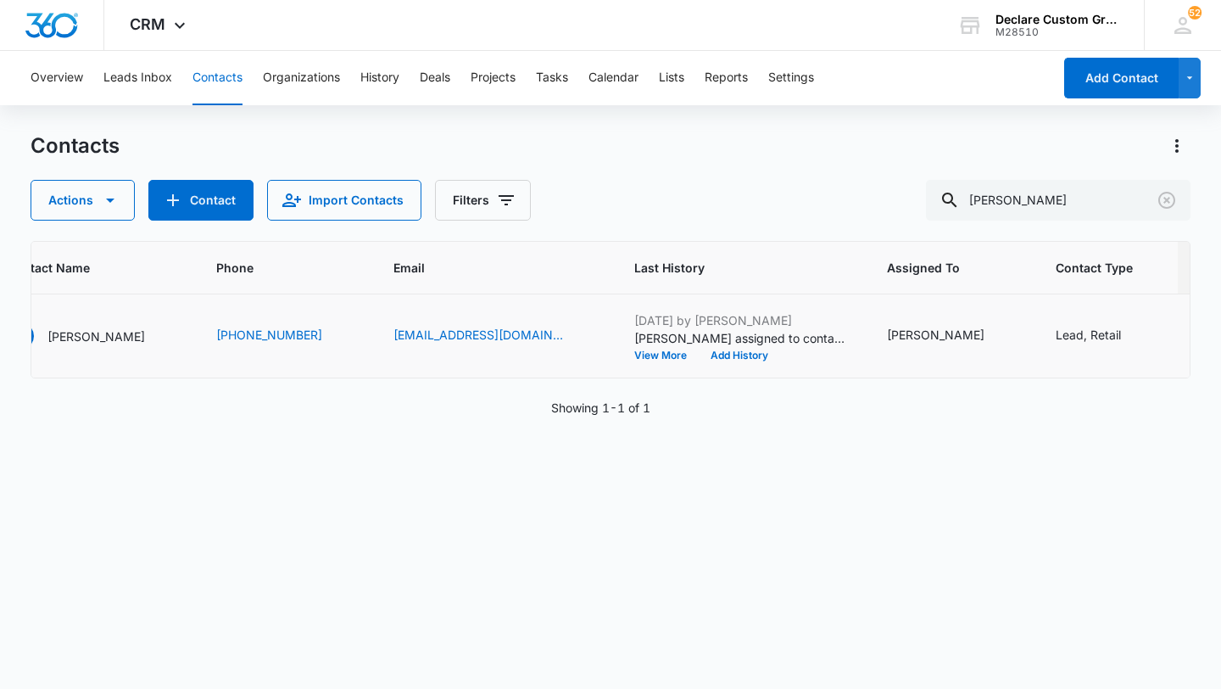
click at [1075, 327] on div at bounding box center [1075, 322] width 27 height 27
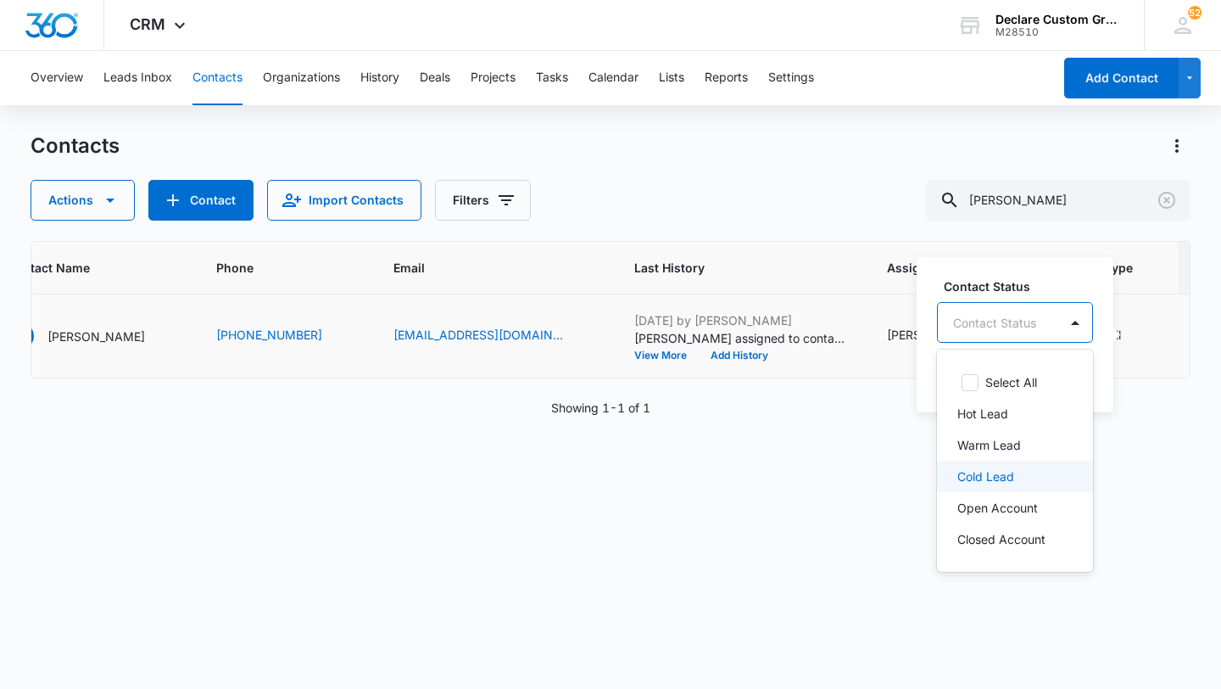
click at [996, 472] on p "Cold Lead" at bounding box center [985, 476] width 57 height 18
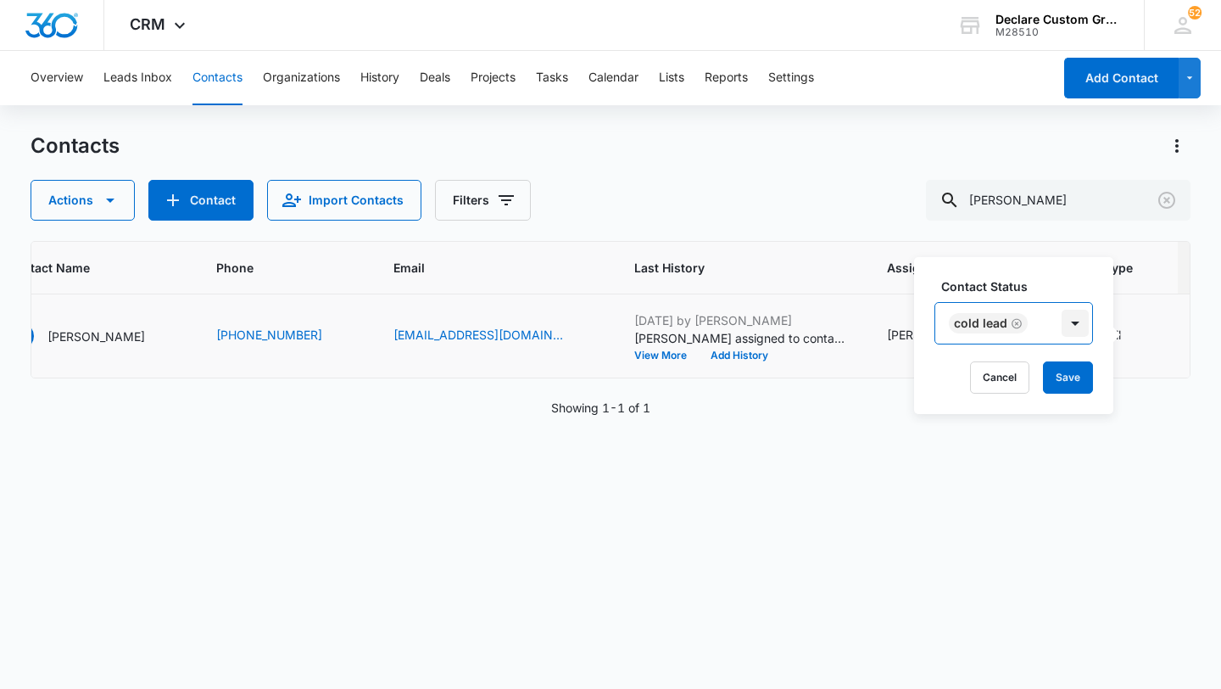
click at [1073, 315] on div at bounding box center [1075, 323] width 27 height 27
click at [1083, 374] on button "Save" at bounding box center [1068, 377] width 50 height 32
click at [112, 331] on p "[PERSON_NAME]" at bounding box center [96, 336] width 98 height 18
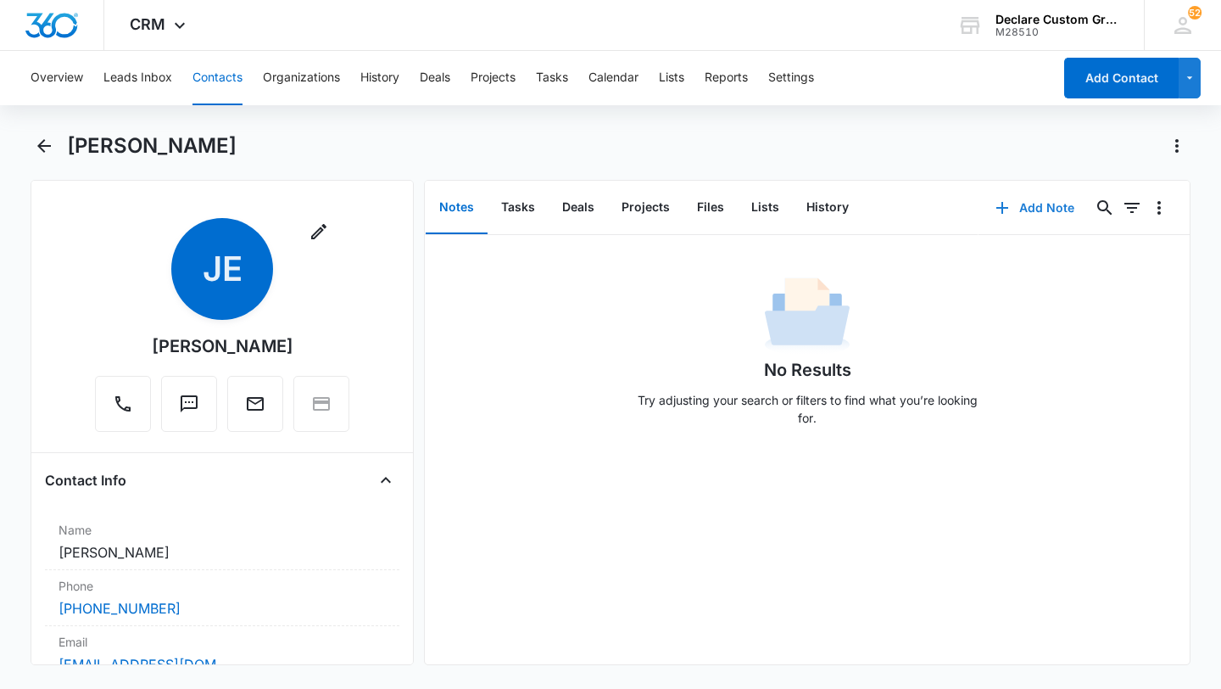
click at [1037, 205] on button "Add Note" at bounding box center [1035, 207] width 113 height 41
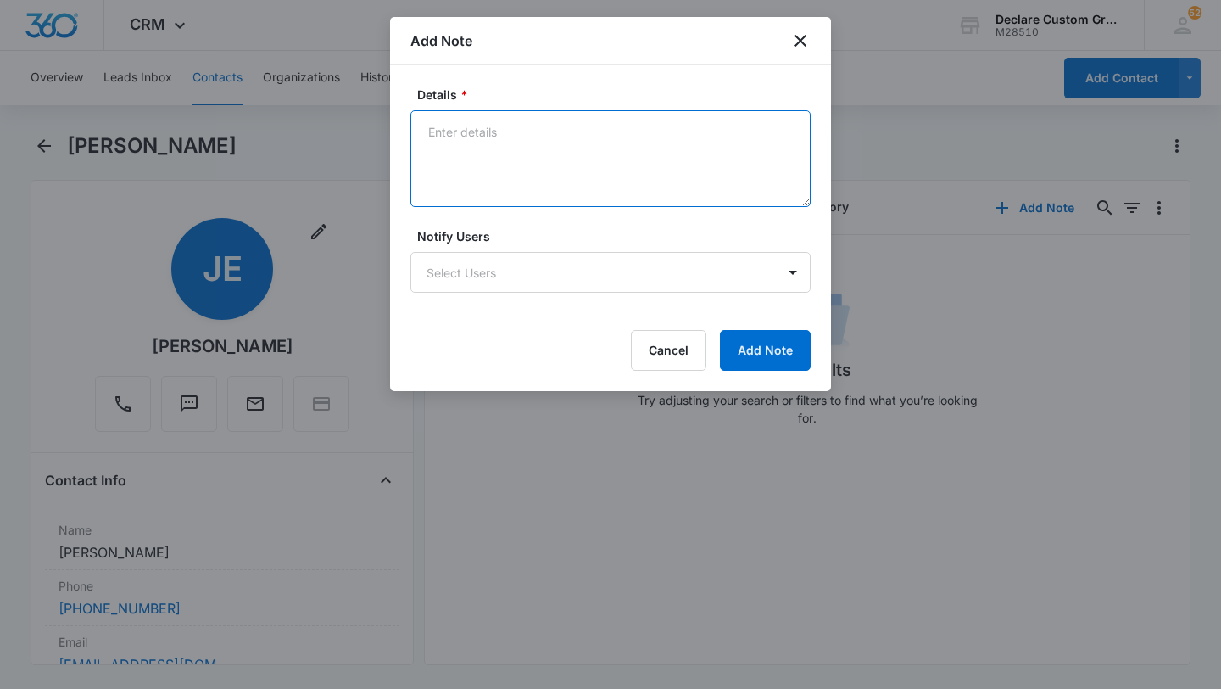
click at [468, 131] on textarea "Details *" at bounding box center [610, 158] width 400 height 97
paste textarea "Left voicemail on 6/12. Emailed with contact info should this be of real intere…"
click at [454, 126] on textarea "[DATE]: Left voicemail on 6/12. Emailed with contact info should this be of rea…" at bounding box center [610, 158] width 400 height 97
drag, startPoint x: 558, startPoint y: 136, endPoint x: 597, endPoint y: 138, distance: 39.1
click at [597, 138] on textarea "[DATE]: Left voicemail on 6/12. Emailed with contact info should this be of rea…" at bounding box center [610, 158] width 400 height 97
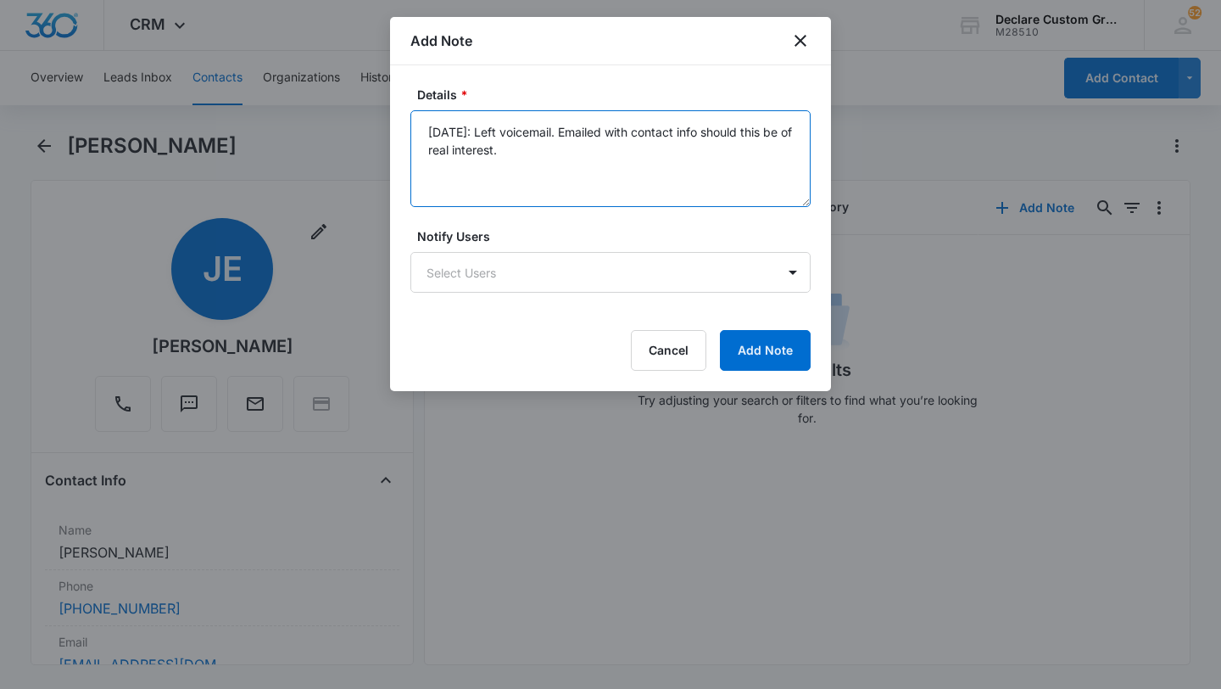
click at [564, 137] on textarea "[DATE]: Left voicemail. Emailed with contact info should this be of real intere…" at bounding box center [610, 158] width 400 height 97
type textarea "[DATE]: Left voicemail. Also emailed with contact info should this be of real i…"
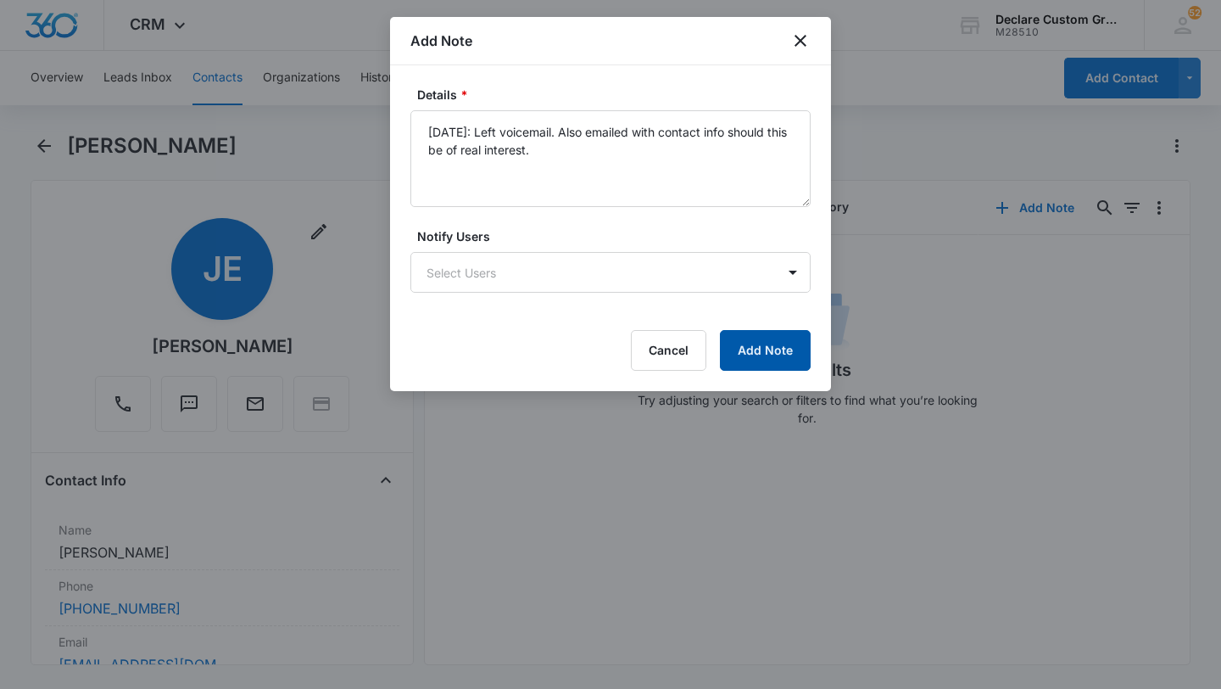
click at [776, 357] on button "Add Note" at bounding box center [765, 350] width 91 height 41
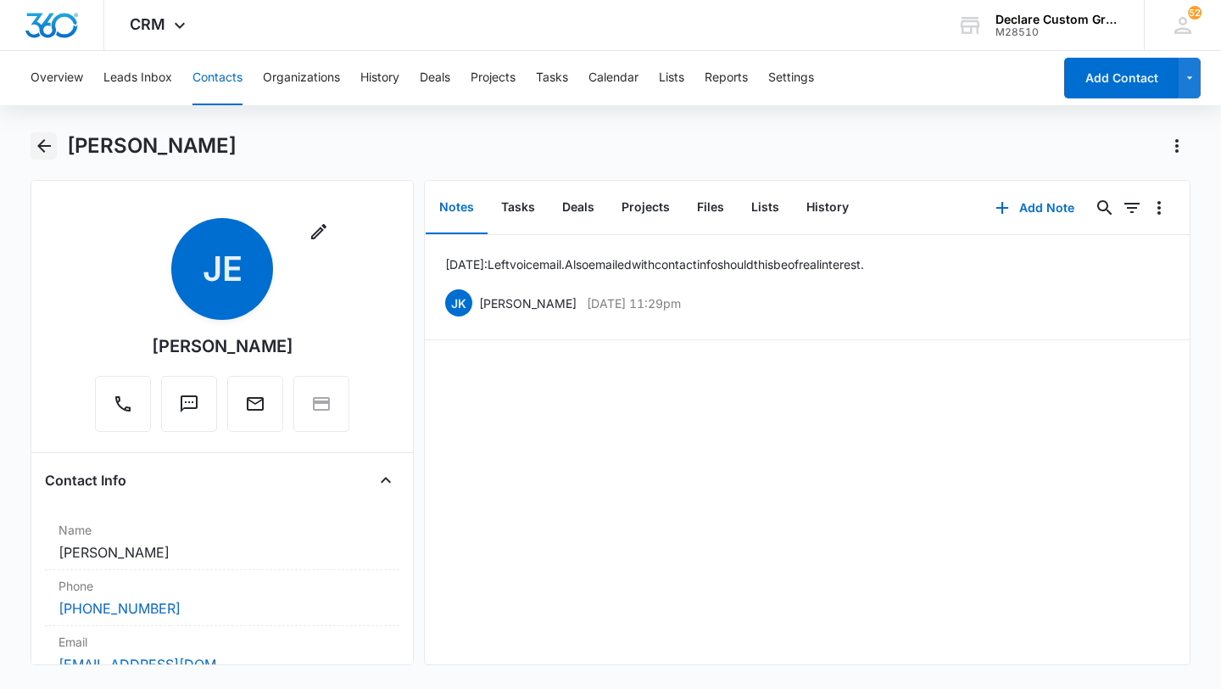
click at [47, 145] on icon "Back" at bounding box center [44, 146] width 14 height 14
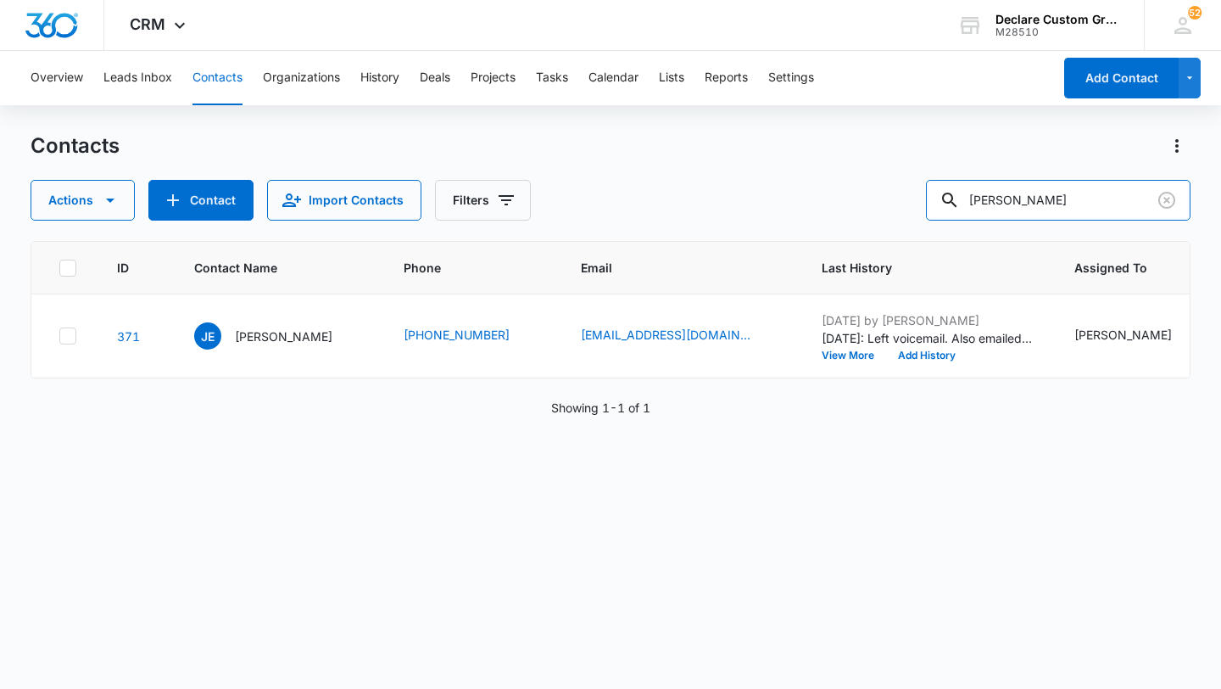
drag, startPoint x: 1069, startPoint y: 198, endPoint x: 942, endPoint y: 193, distance: 127.3
click at [942, 193] on div "Actions Contact Import Contacts Filters [PERSON_NAME]" at bounding box center [611, 200] width 1160 height 41
type input "[PERSON_NAME]"
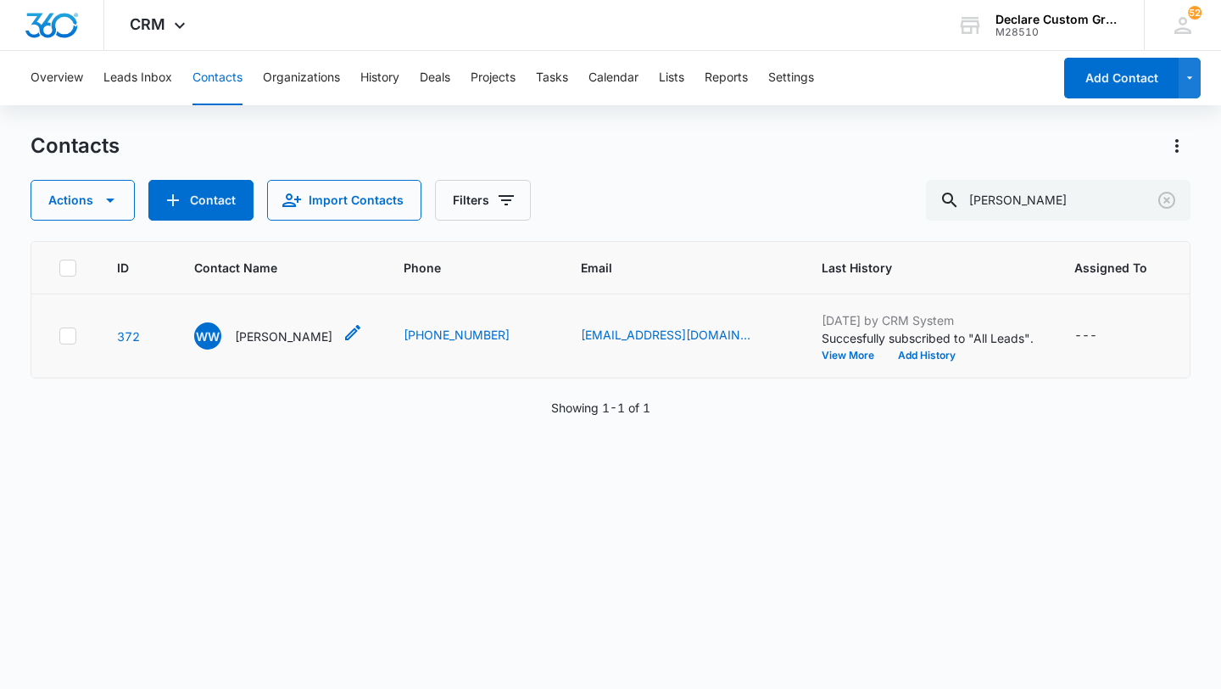
click at [265, 332] on p "[PERSON_NAME]" at bounding box center [284, 336] width 98 height 18
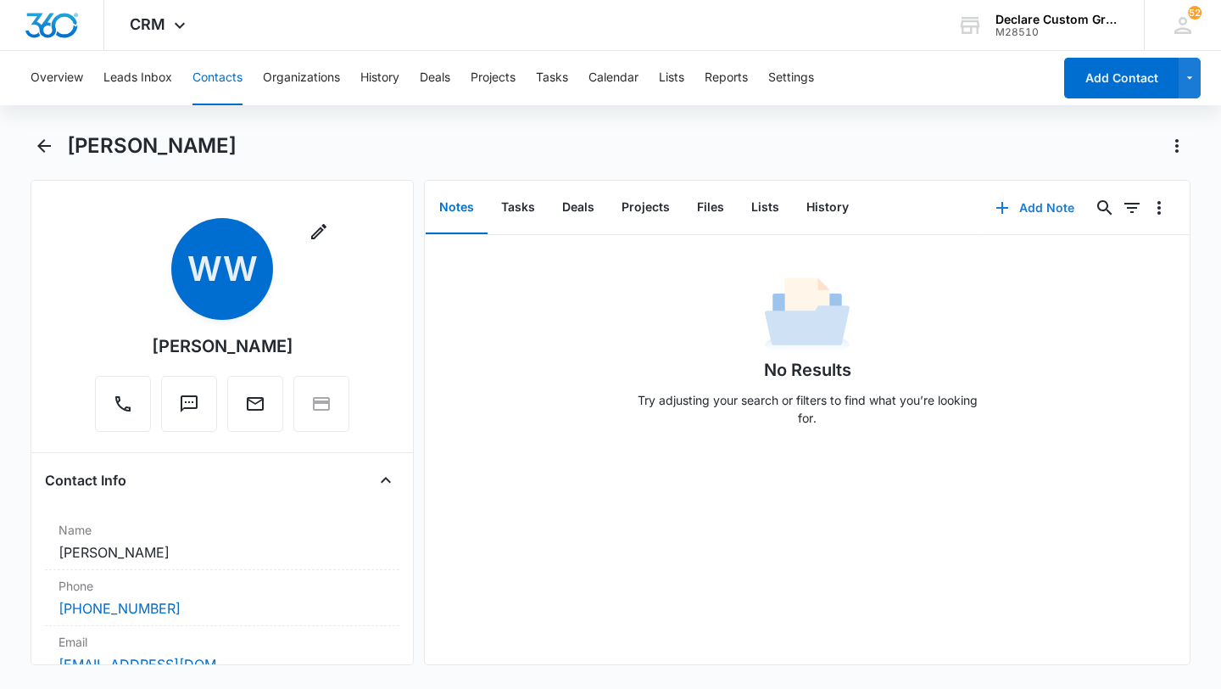
click at [1049, 207] on button "Add Note" at bounding box center [1035, 207] width 113 height 41
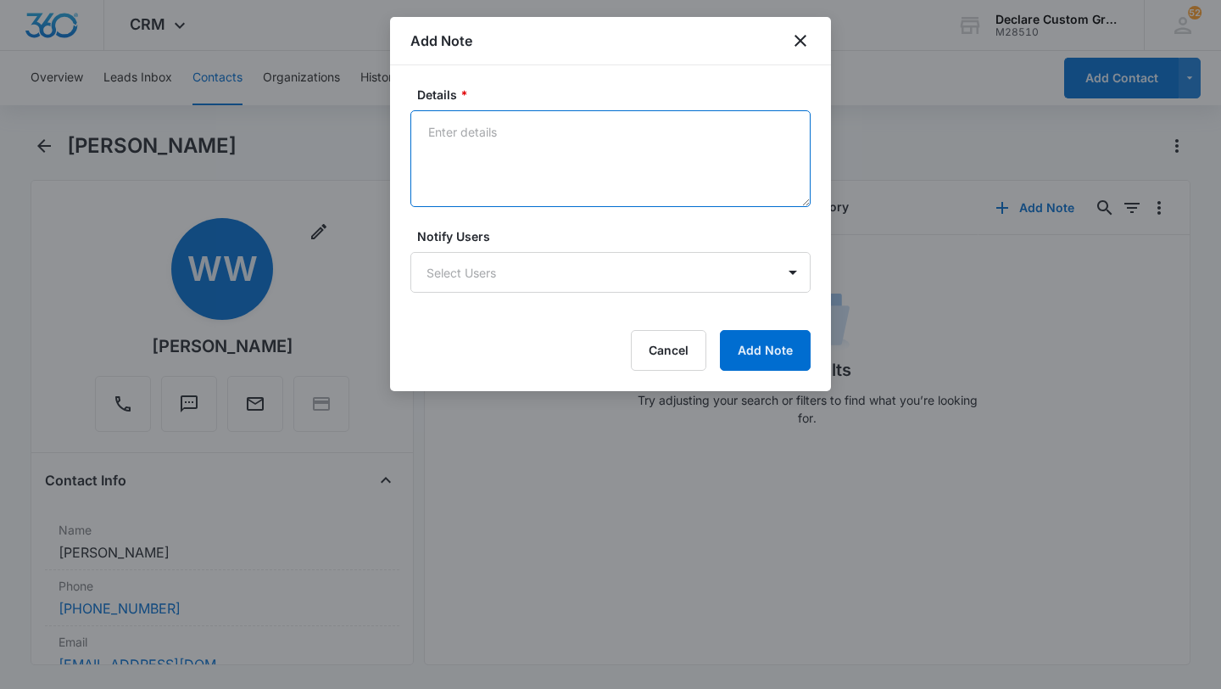
click at [550, 162] on textarea "Details *" at bounding box center [610, 158] width 400 height 97
paste textarea "Left voicemail on 6/12. Emailed with contact info should this be of real intere…"
type textarea "Left voicemail on 6/12. Emailed with contact info should this be of real intere…"
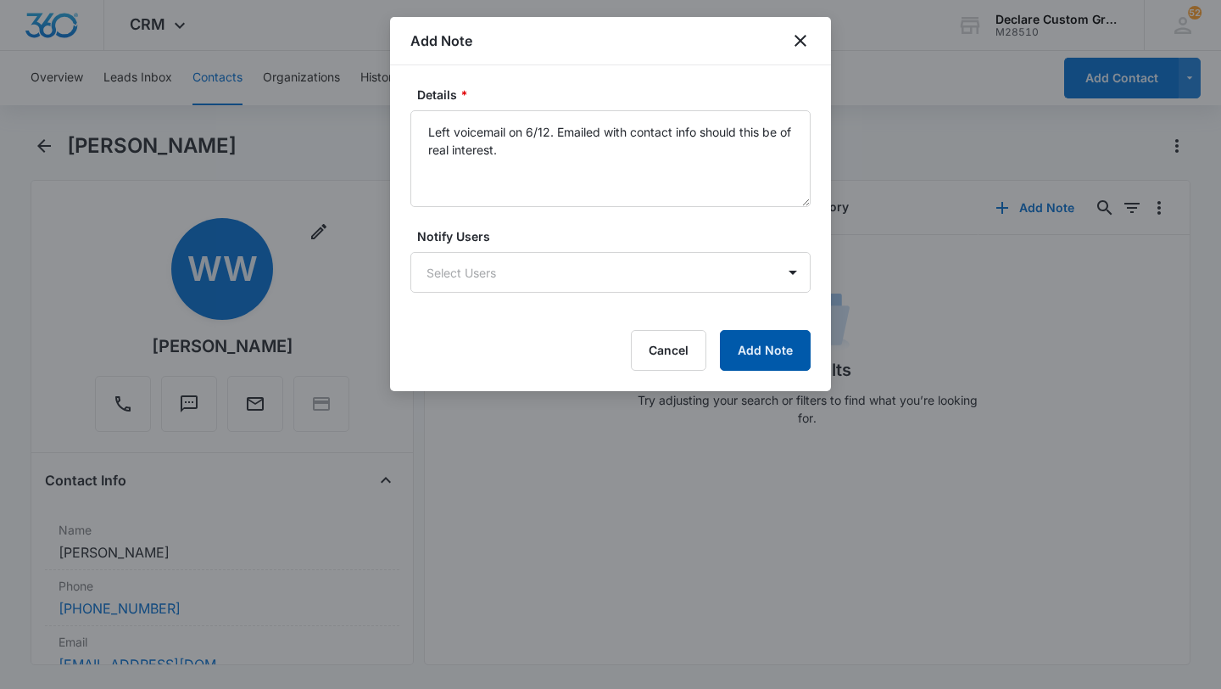
click at [770, 351] on button "Add Note" at bounding box center [765, 350] width 91 height 41
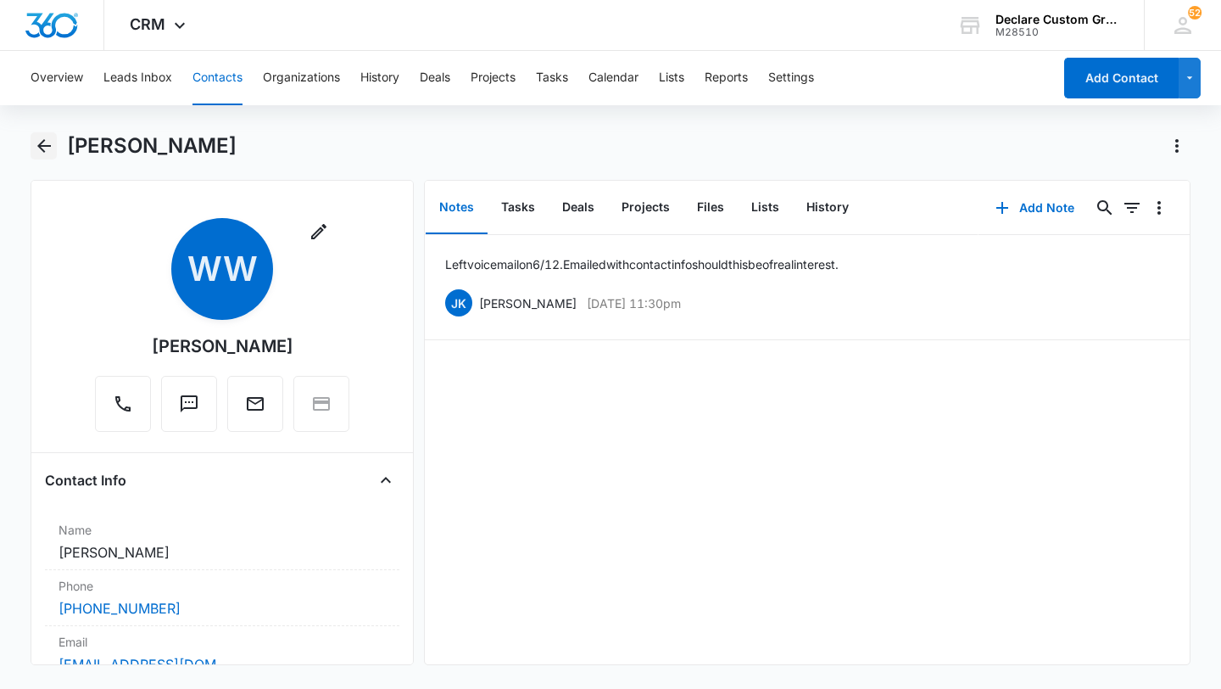
click at [42, 148] on icon "Back" at bounding box center [44, 146] width 14 height 14
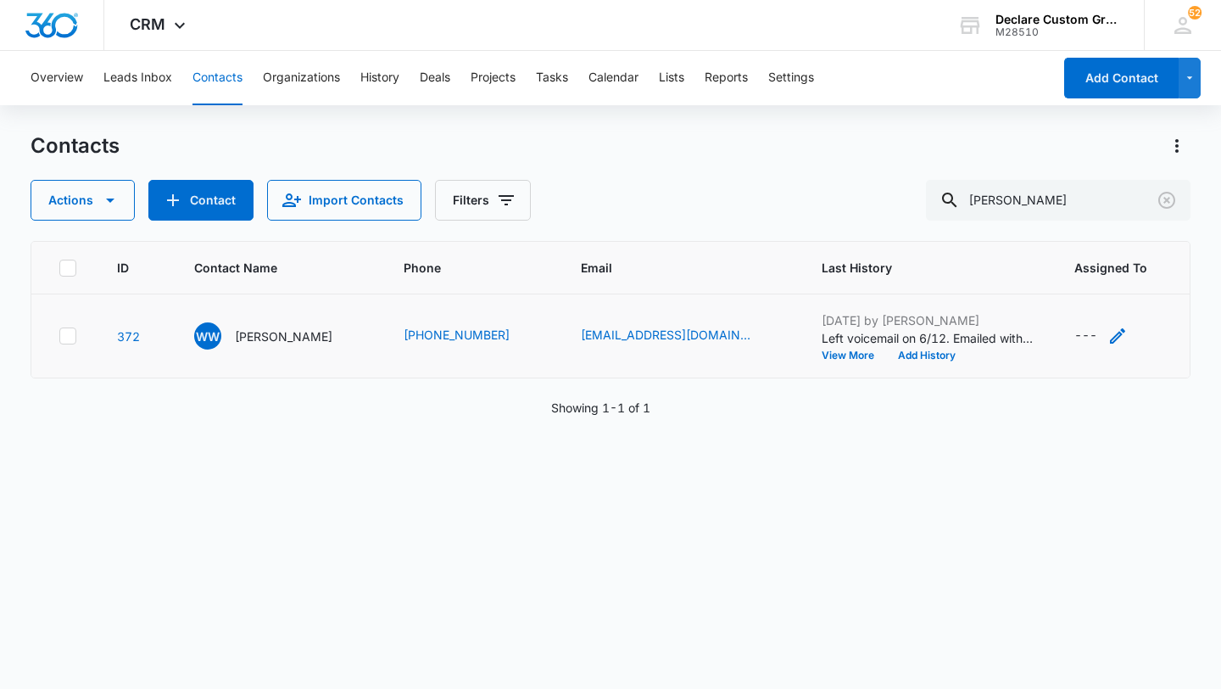
click at [1110, 339] on icon "Assigned To - - Select to Edit Field" at bounding box center [1117, 335] width 15 height 15
click at [1091, 228] on div at bounding box center [1093, 227] width 27 height 27
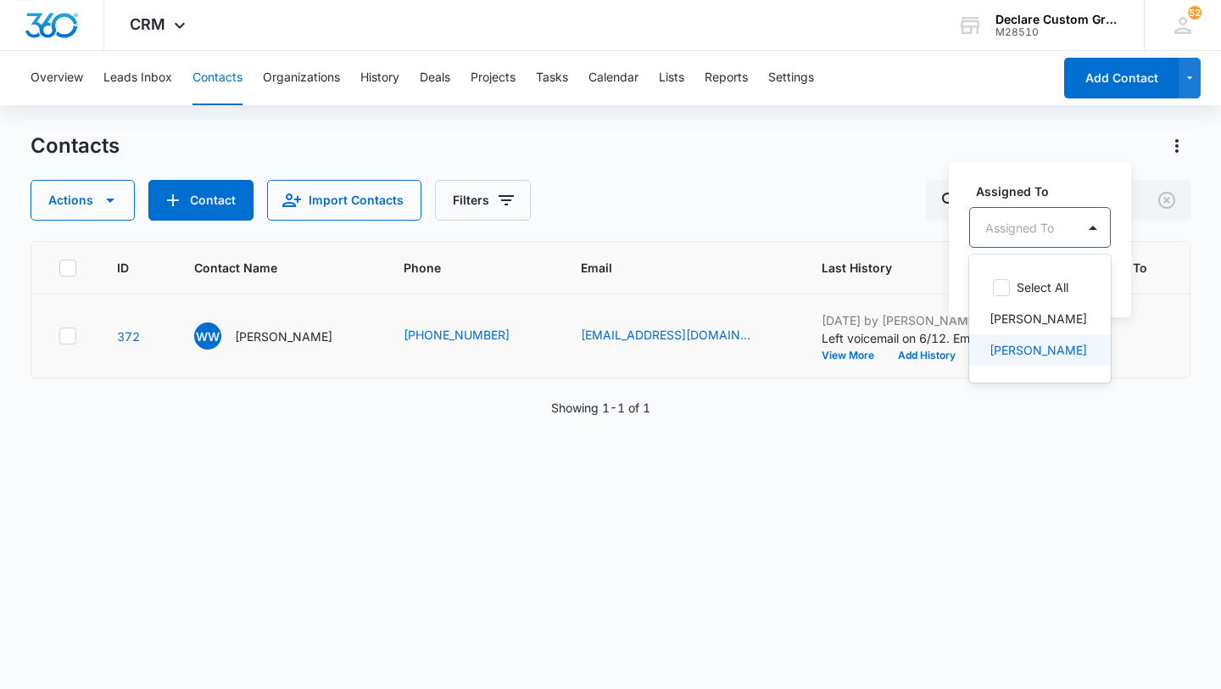
click at [1051, 357] on p "[PERSON_NAME]" at bounding box center [1039, 350] width 98 height 18
click at [1131, 229] on div at bounding box center [1144, 226] width 27 height 27
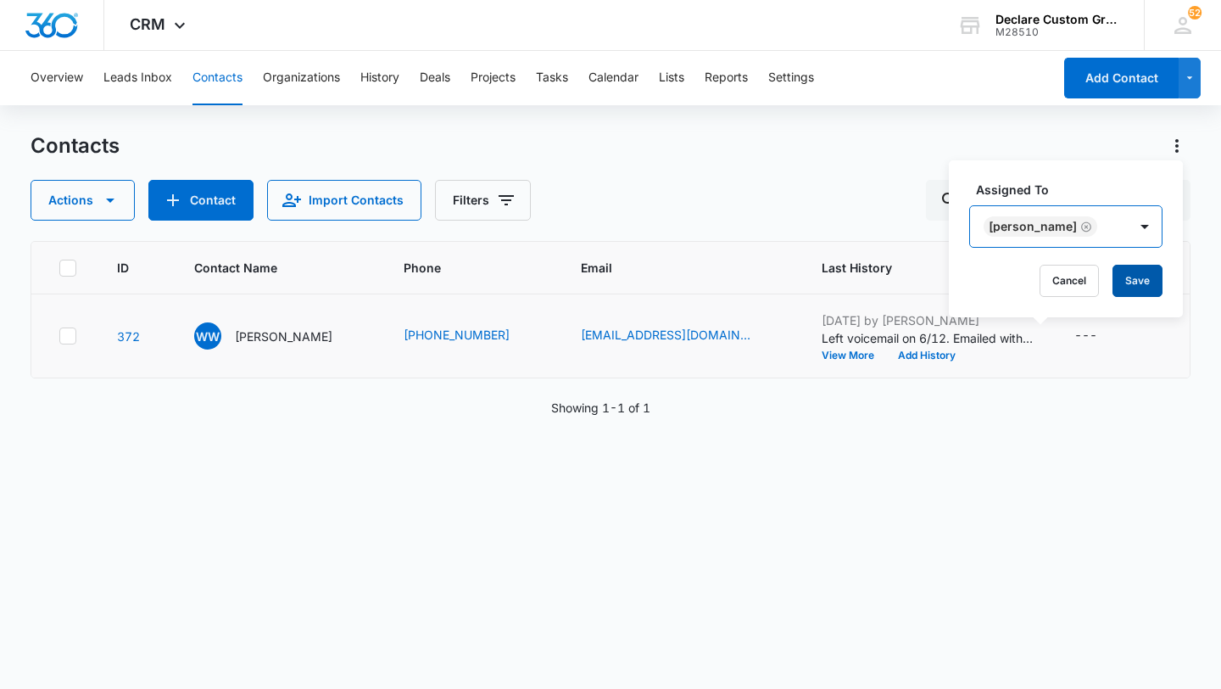
click at [1117, 282] on button "Save" at bounding box center [1138, 281] width 50 height 32
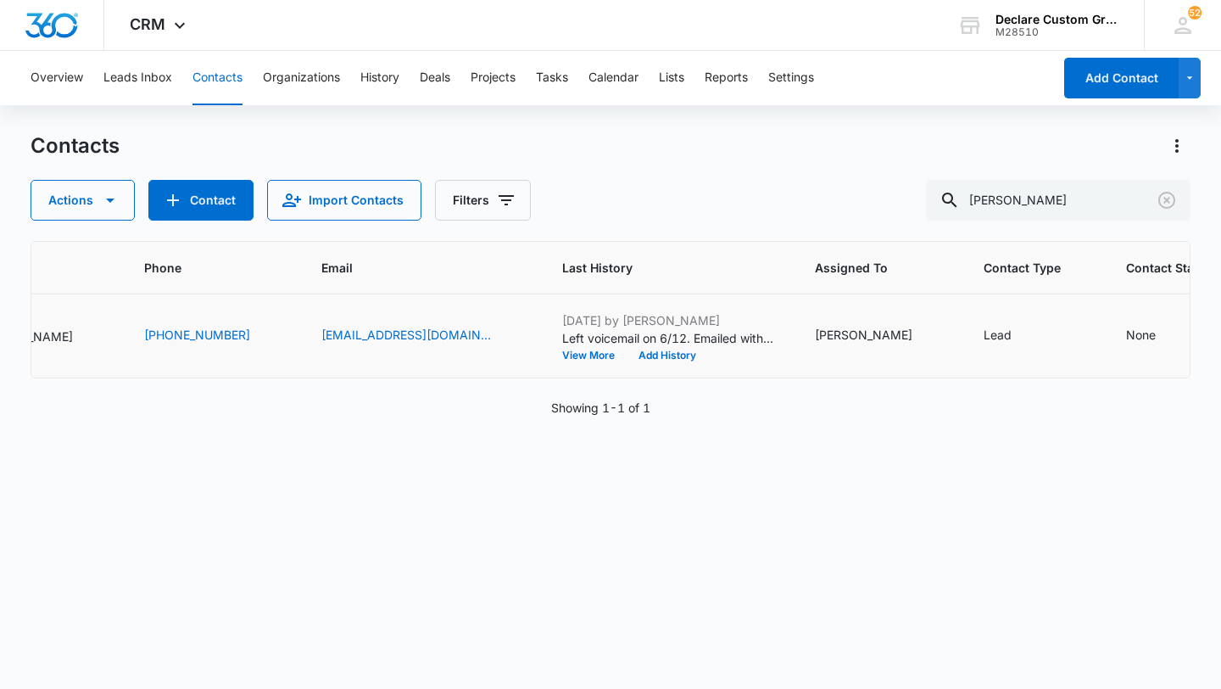
scroll to position [0, 282]
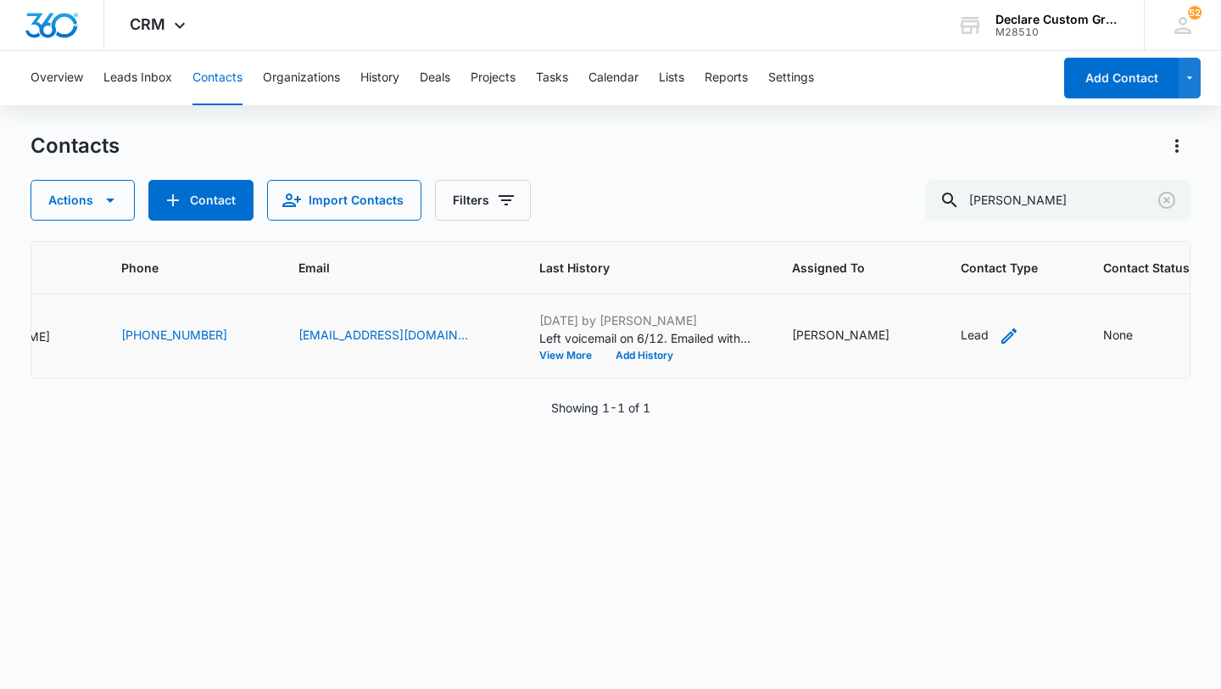
click at [1002, 334] on icon "Contact Type - Lead - Select to Edit Field" at bounding box center [1009, 335] width 15 height 15
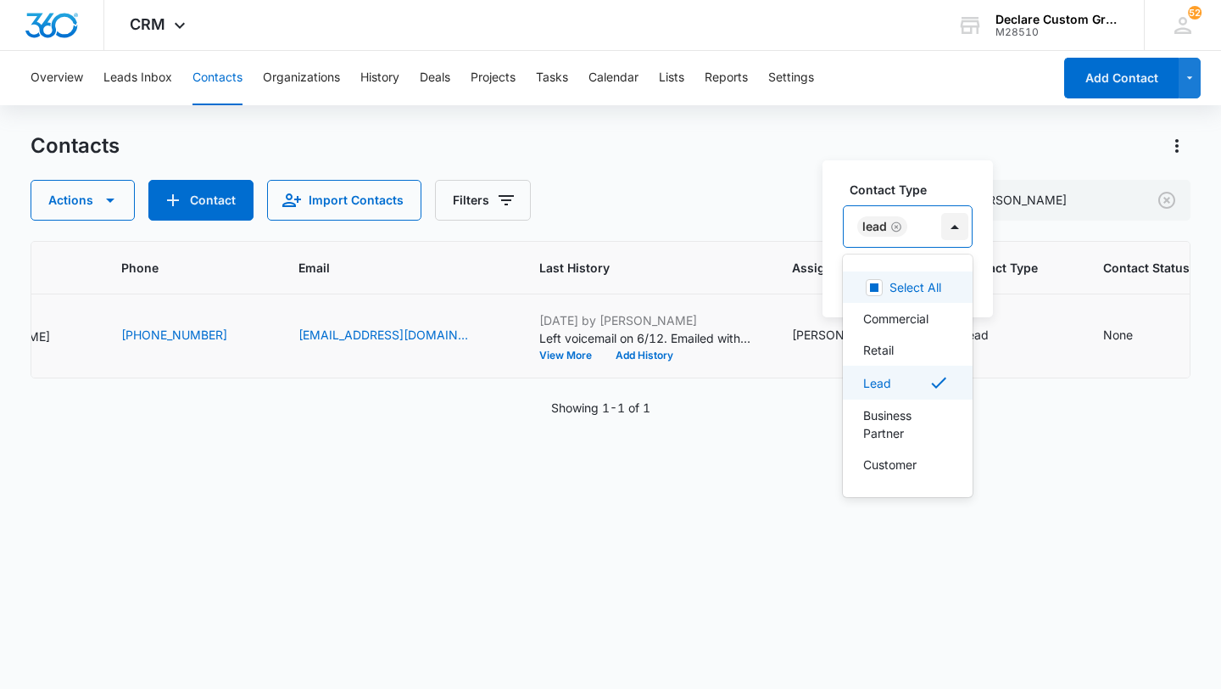
click at [956, 224] on div at bounding box center [954, 226] width 27 height 27
click at [913, 348] on div "Retail" at bounding box center [906, 350] width 86 height 18
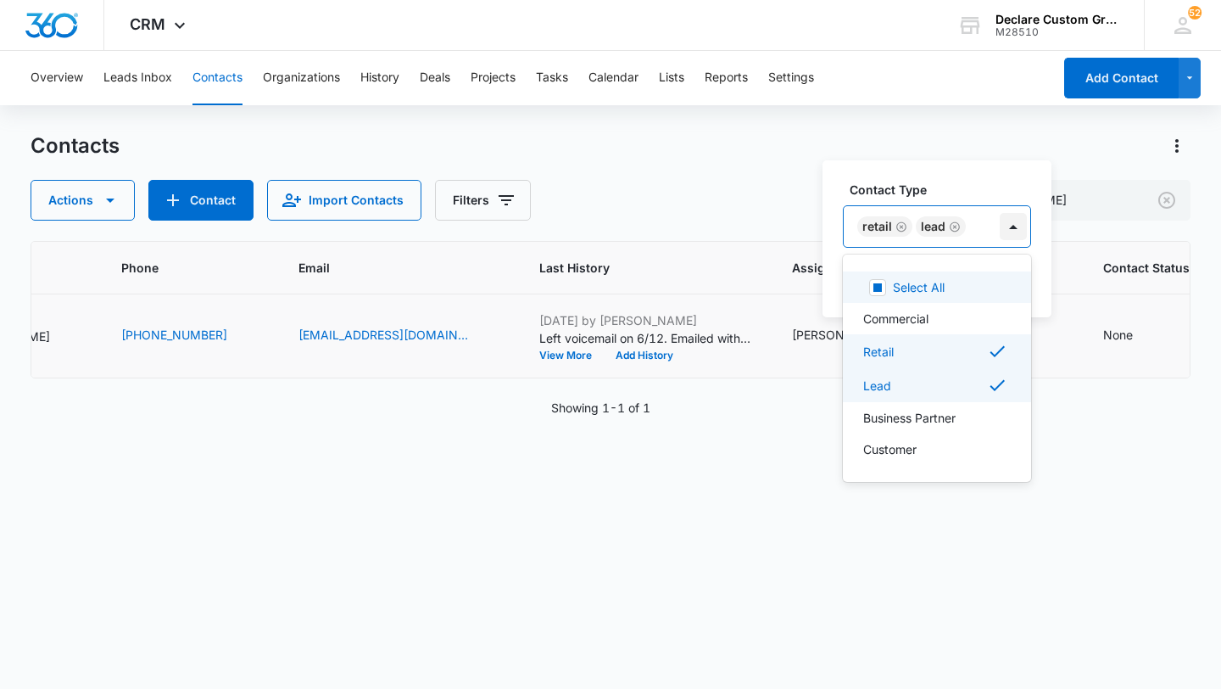
click at [1009, 223] on div at bounding box center [1013, 226] width 27 height 27
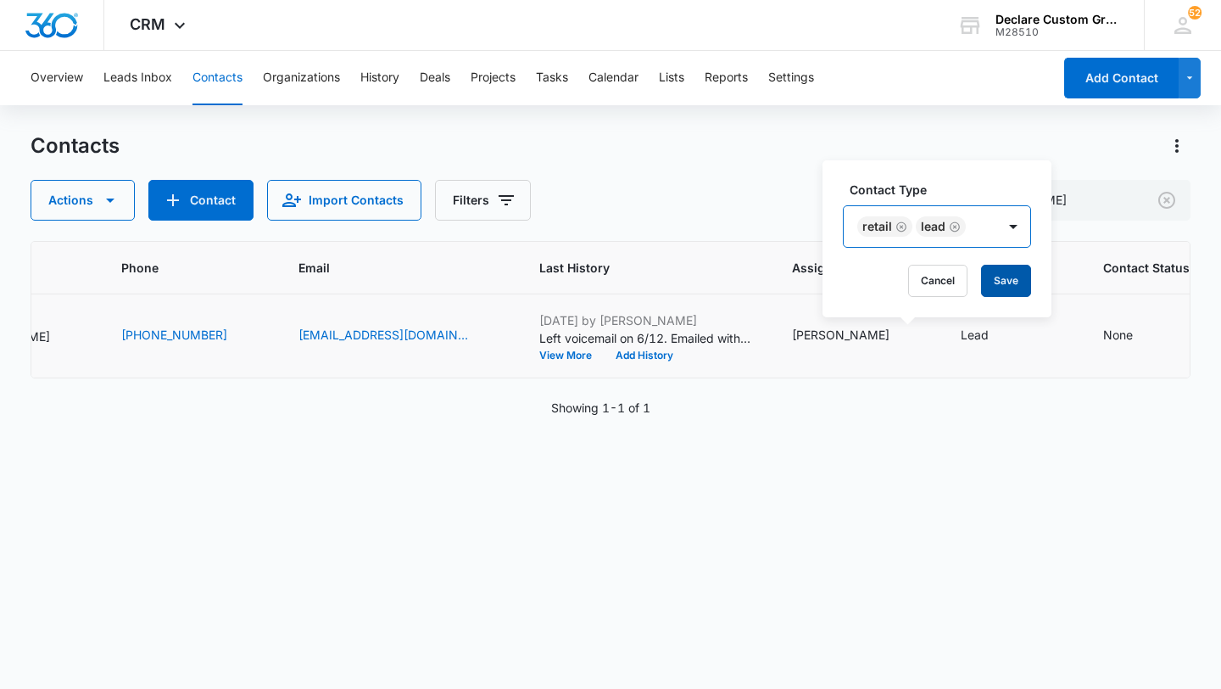
click at [1002, 278] on button "Save" at bounding box center [1006, 281] width 50 height 32
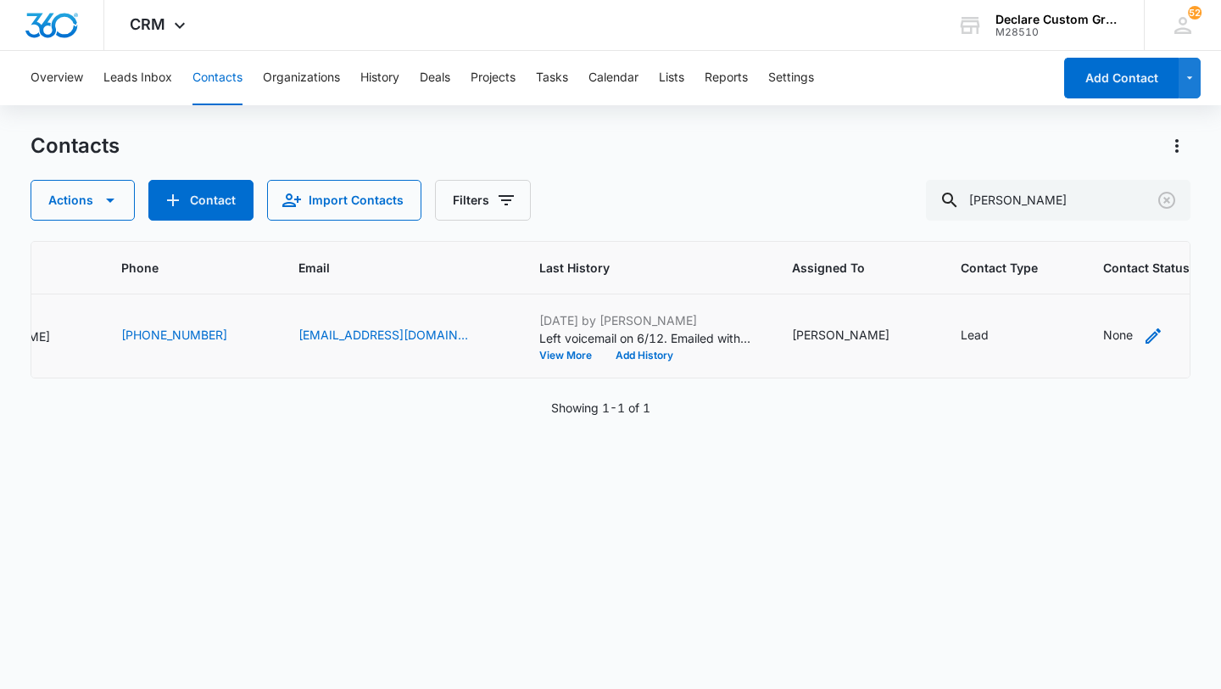
click at [1143, 336] on icon "Contact Status - None - Select to Edit Field" at bounding box center [1153, 336] width 20 height 20
click at [1146, 335] on icon "Contact Status - None - Select to Edit Field" at bounding box center [1153, 335] width 15 height 15
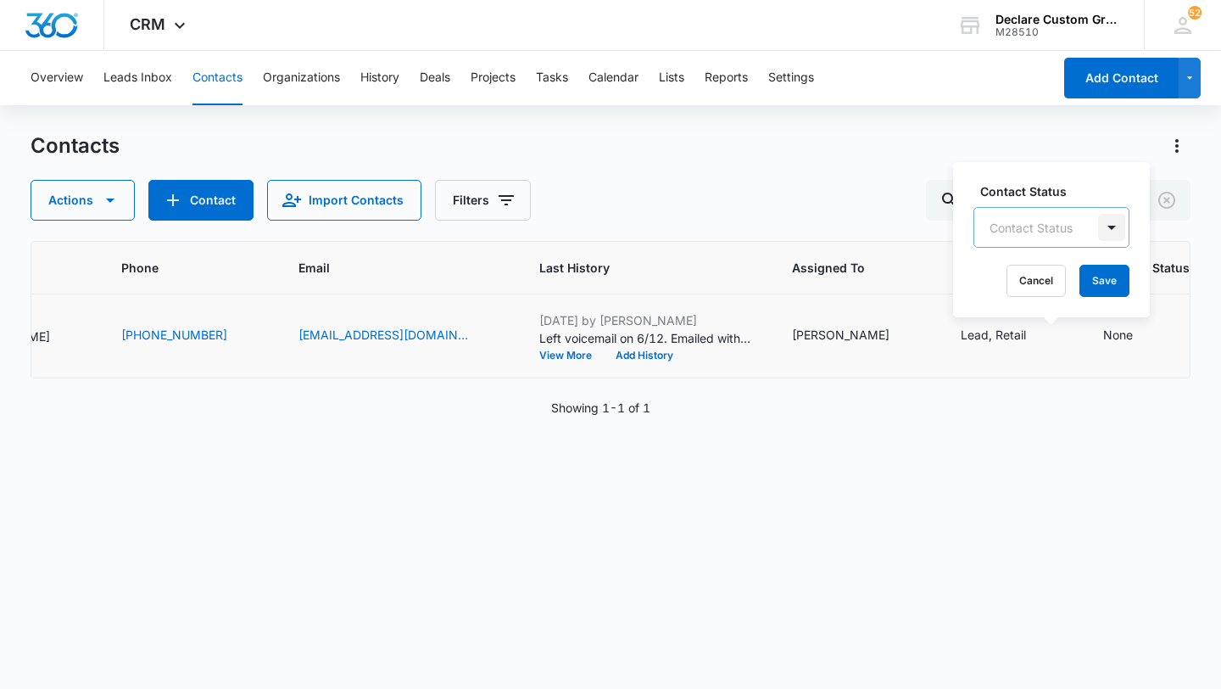
click at [1107, 233] on div at bounding box center [1111, 227] width 27 height 27
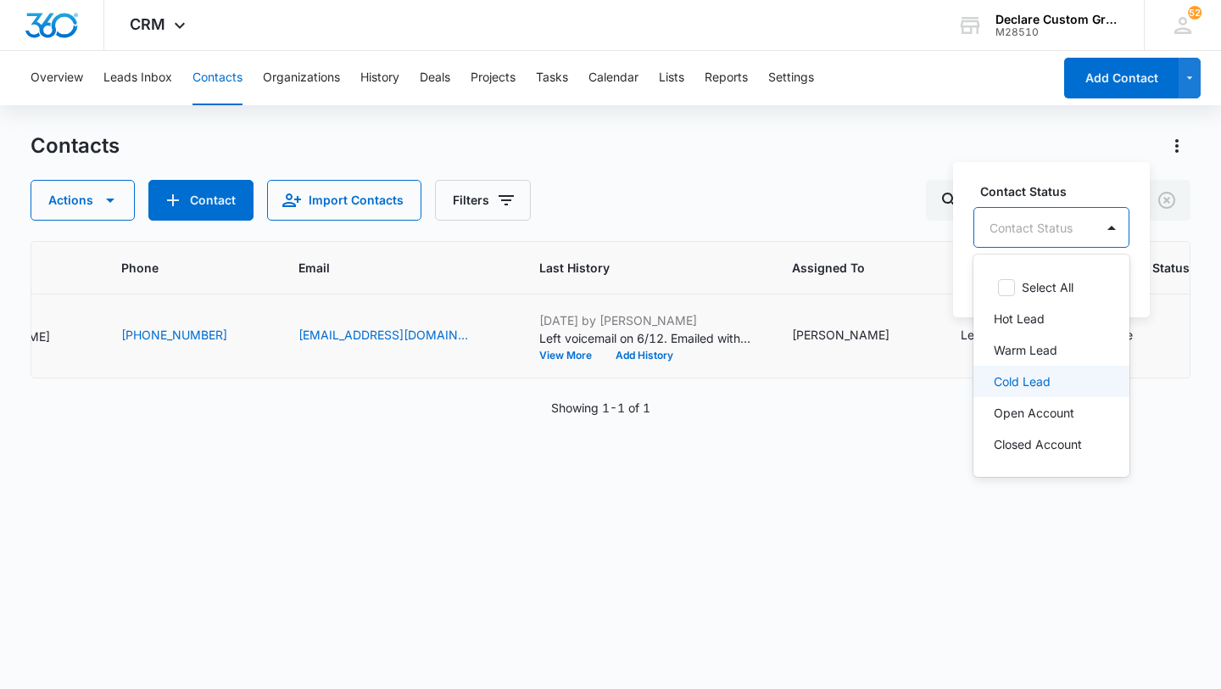
click at [1027, 382] on p "Cold Lead" at bounding box center [1022, 381] width 57 height 18
click at [1113, 233] on div at bounding box center [1114, 226] width 27 height 27
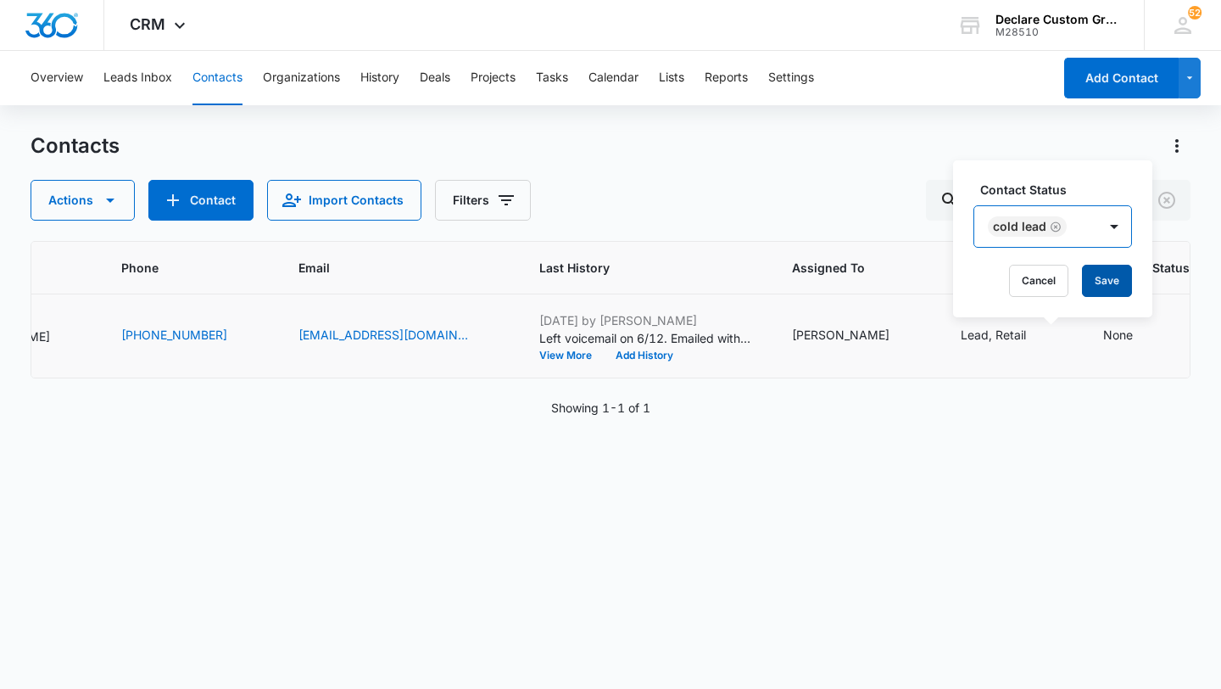
click at [1108, 287] on button "Save" at bounding box center [1107, 281] width 50 height 32
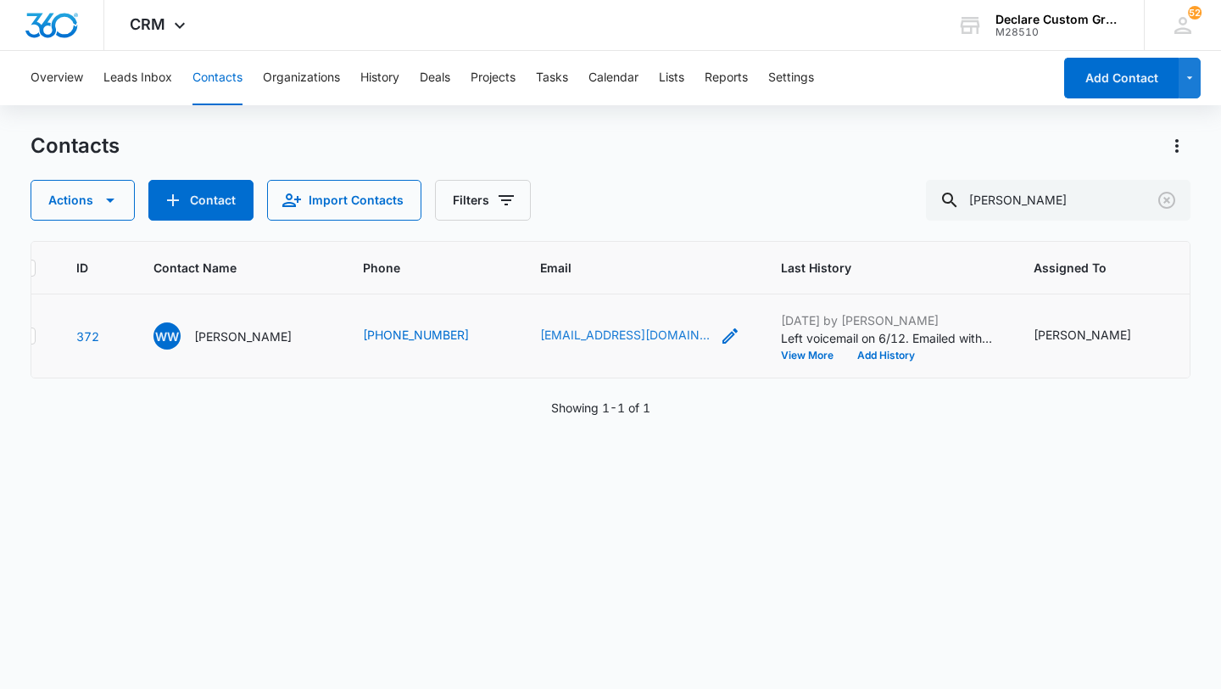
scroll to position [0, 0]
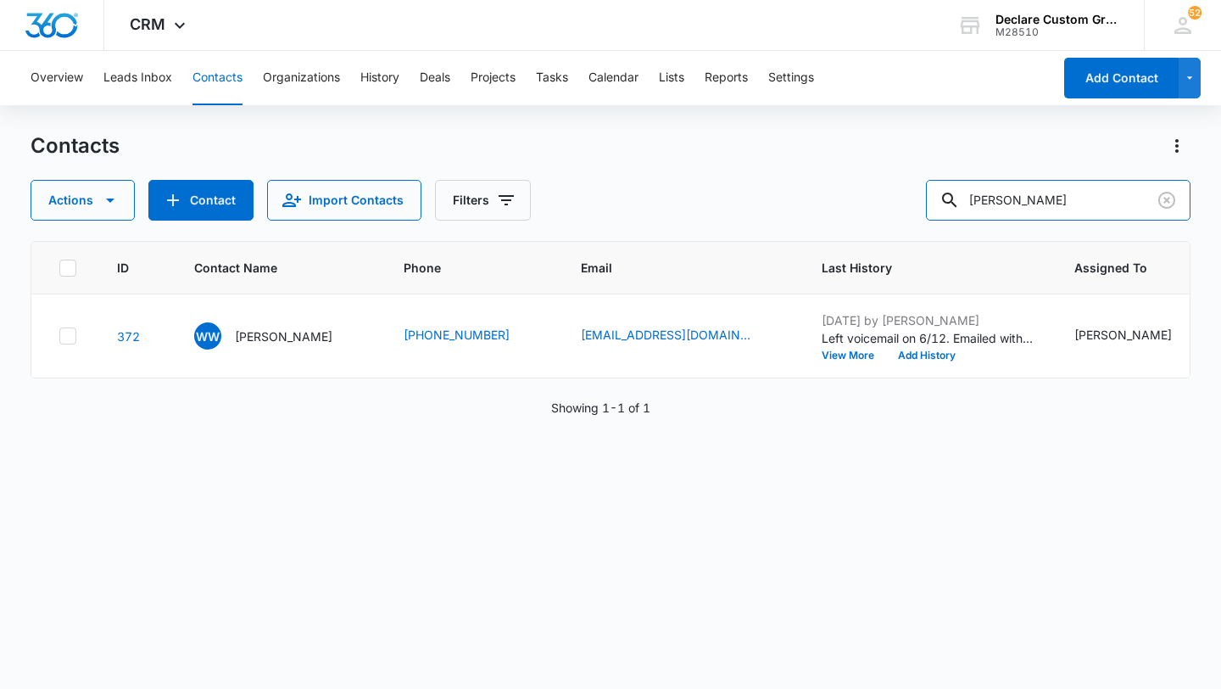
drag, startPoint x: 1097, startPoint y: 198, endPoint x: 840, endPoint y: 196, distance: 257.0
click at [841, 195] on div "Actions Contact Import Contacts Filters [PERSON_NAME]" at bounding box center [611, 200] width 1160 height 41
type input "Tommi"
click at [1110, 338] on icon "Assigned To - - Select to Edit Field" at bounding box center [1117, 335] width 15 height 15
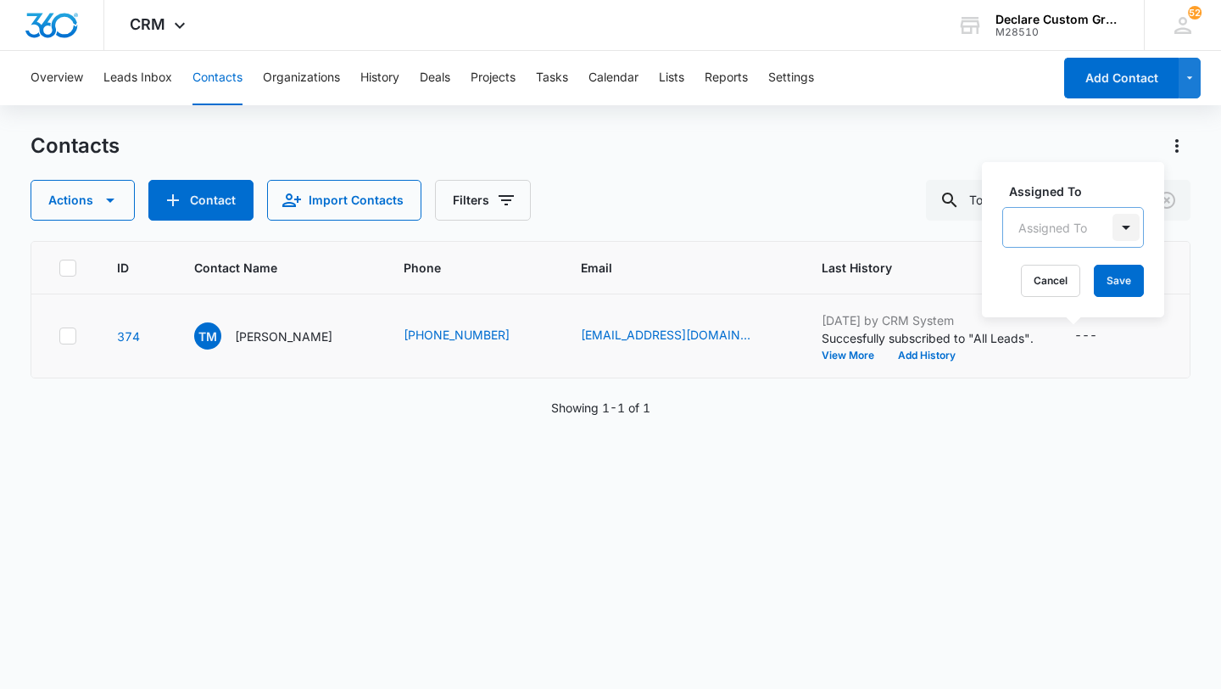
click at [1122, 231] on div at bounding box center [1126, 227] width 27 height 27
click at [1079, 348] on p "[PERSON_NAME]" at bounding box center [1072, 350] width 98 height 18
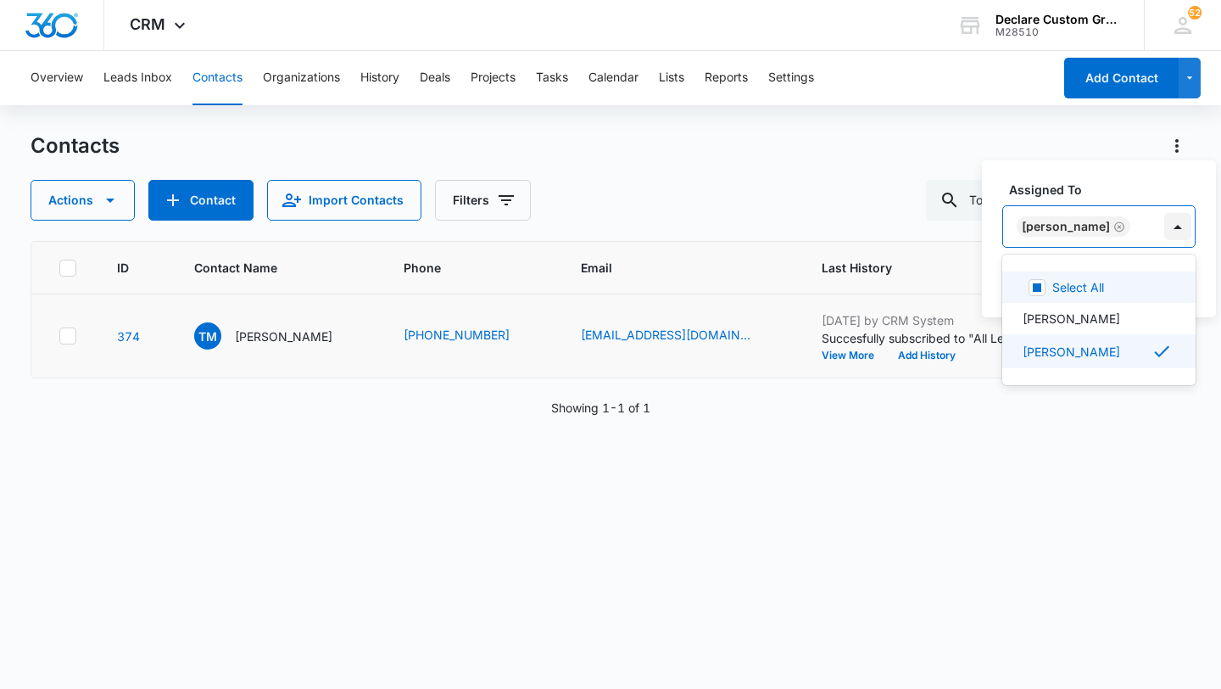
click at [1164, 227] on div at bounding box center [1177, 226] width 27 height 27
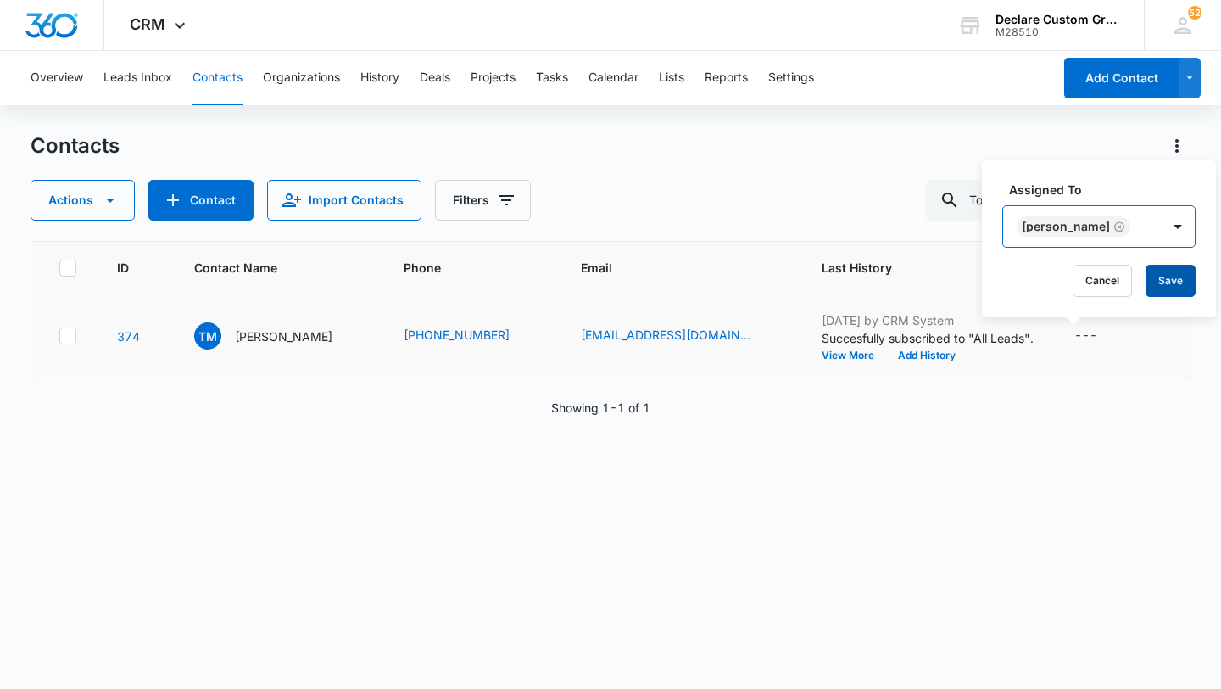
click at [1147, 282] on button "Save" at bounding box center [1171, 281] width 50 height 32
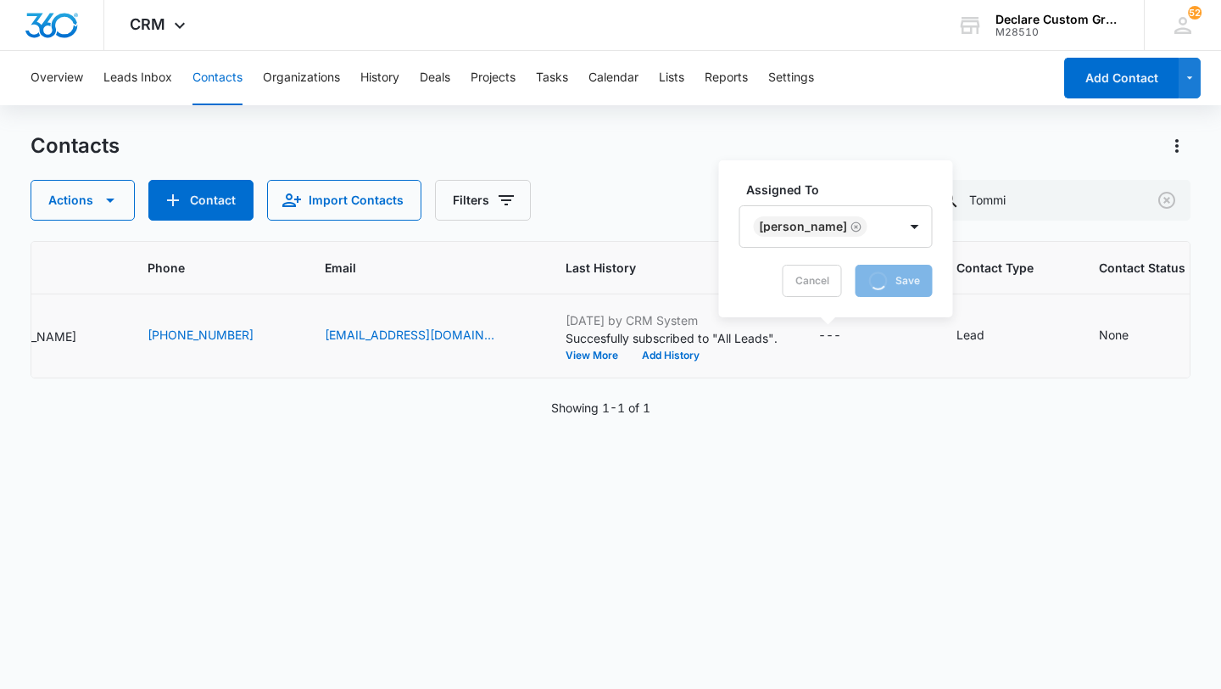
scroll to position [0, 284]
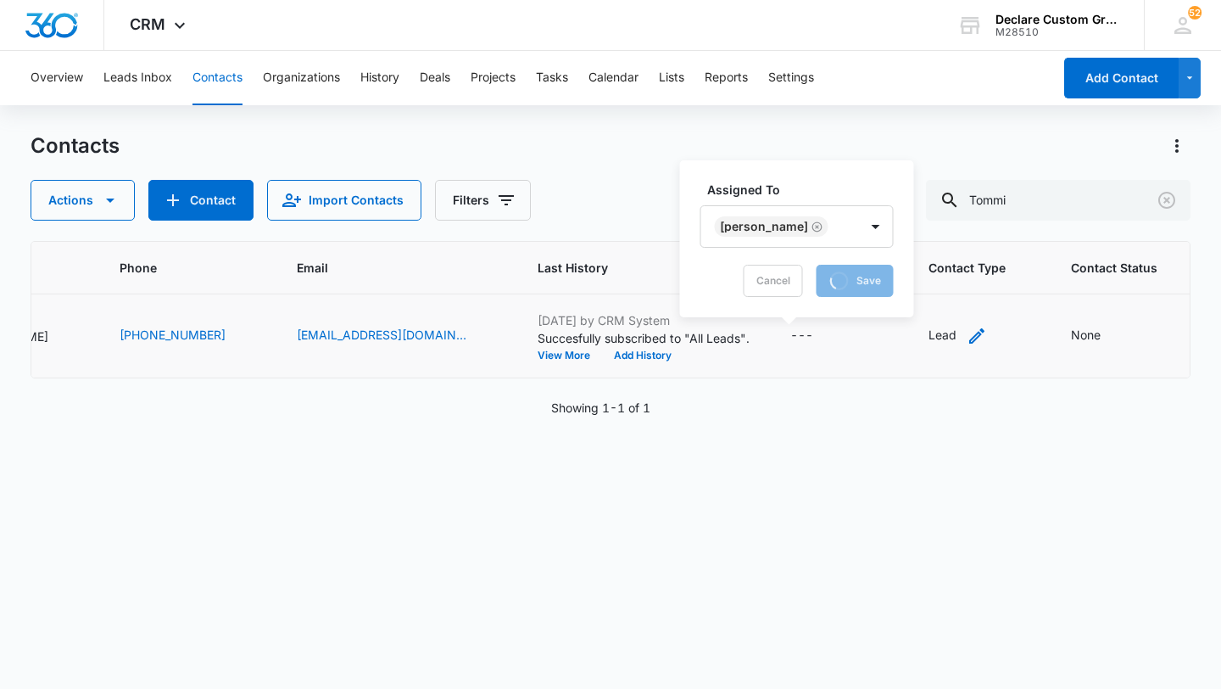
click at [969, 332] on icon "Contact Type - Lead - Select to Edit Field" at bounding box center [976, 335] width 15 height 15
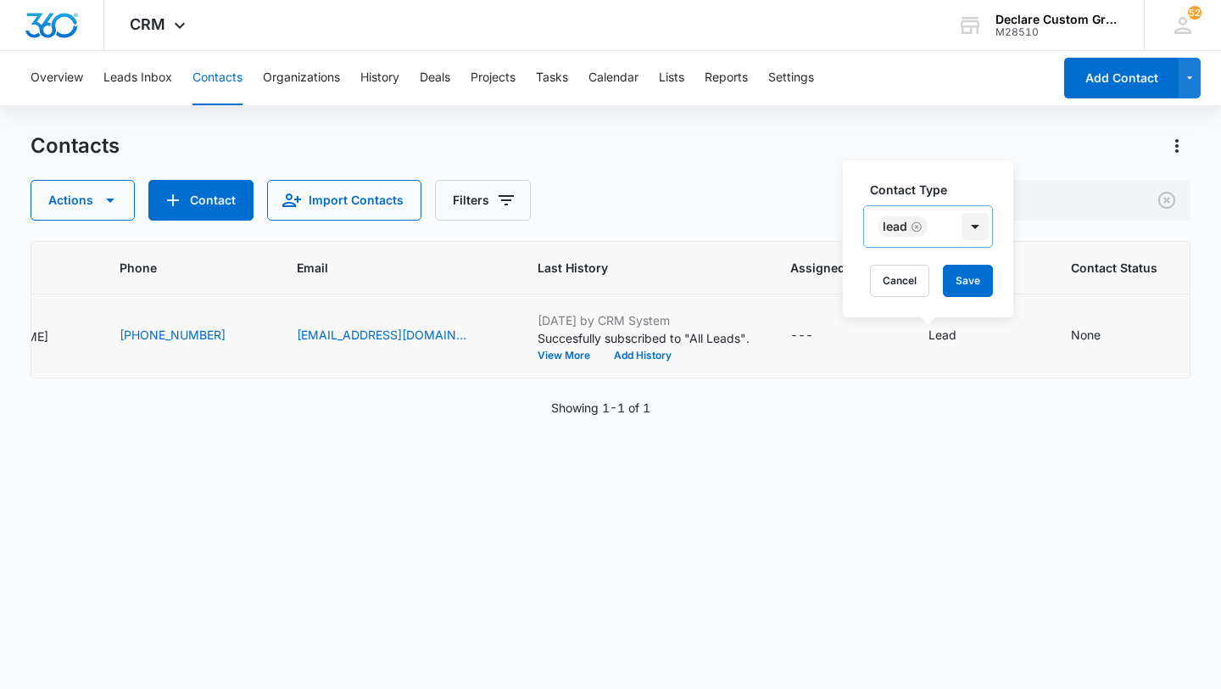
click at [976, 229] on div at bounding box center [975, 226] width 27 height 27
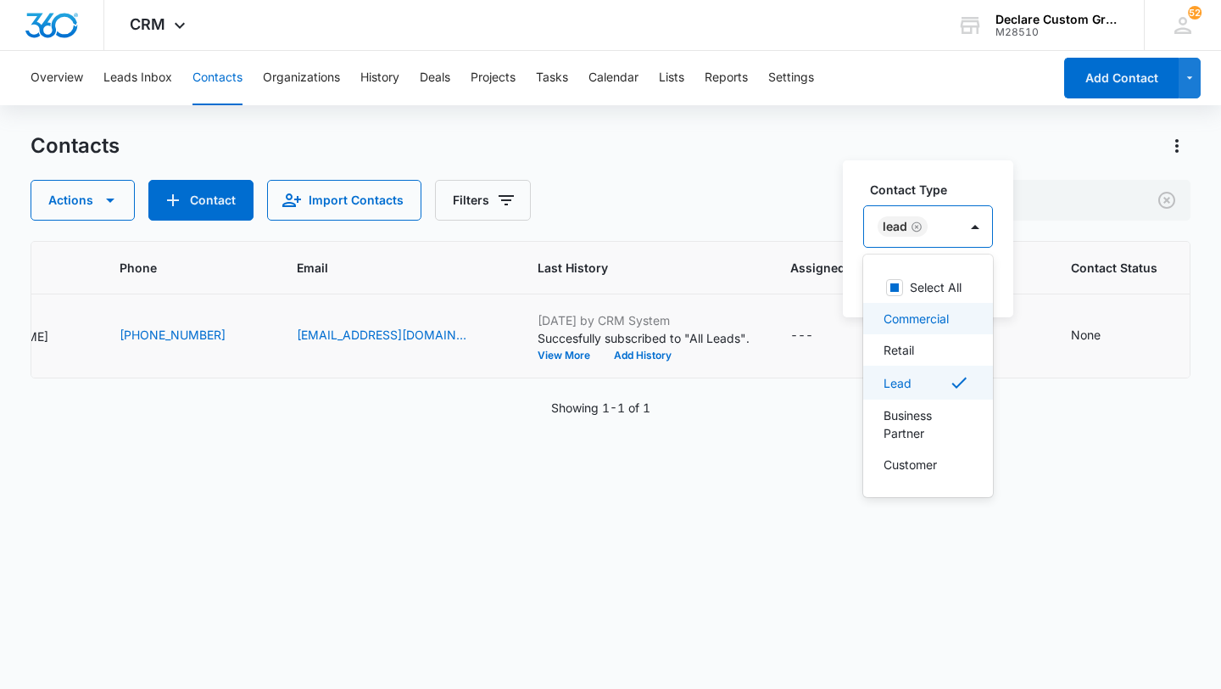
click at [925, 316] on p "Commercial" at bounding box center [916, 319] width 65 height 18
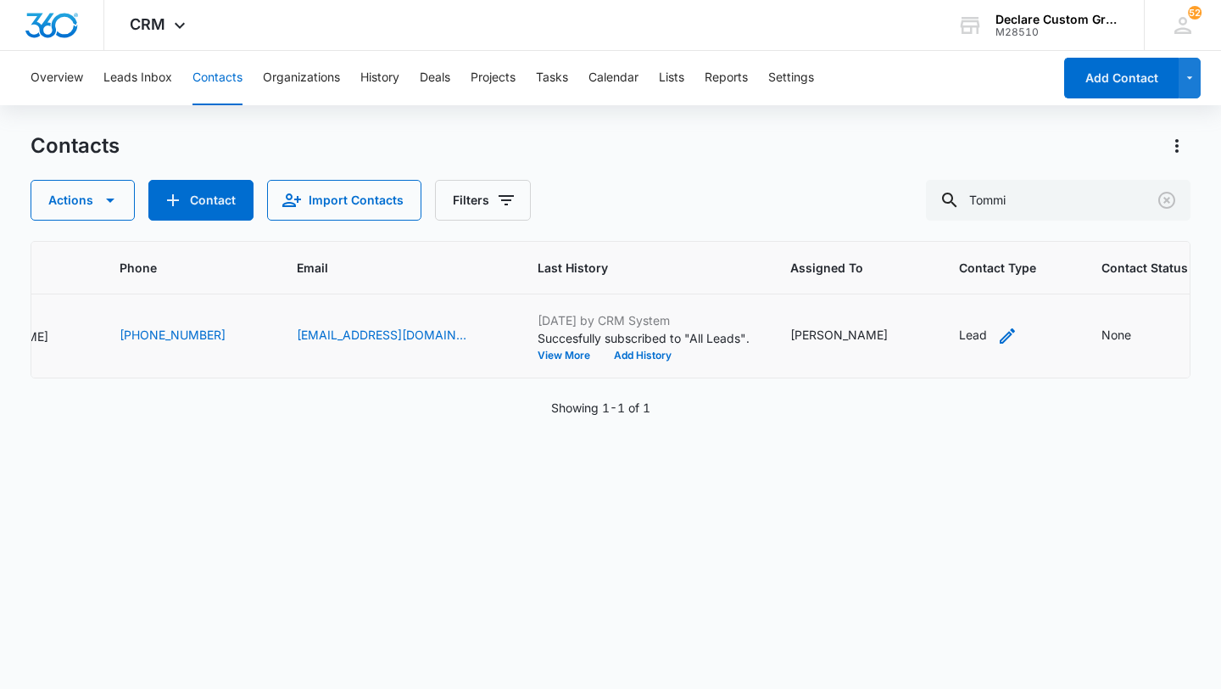
click at [1000, 333] on icon "Contact Type - Lead - Select to Edit Field" at bounding box center [1007, 335] width 15 height 15
click at [989, 224] on div at bounding box center [986, 226] width 27 height 27
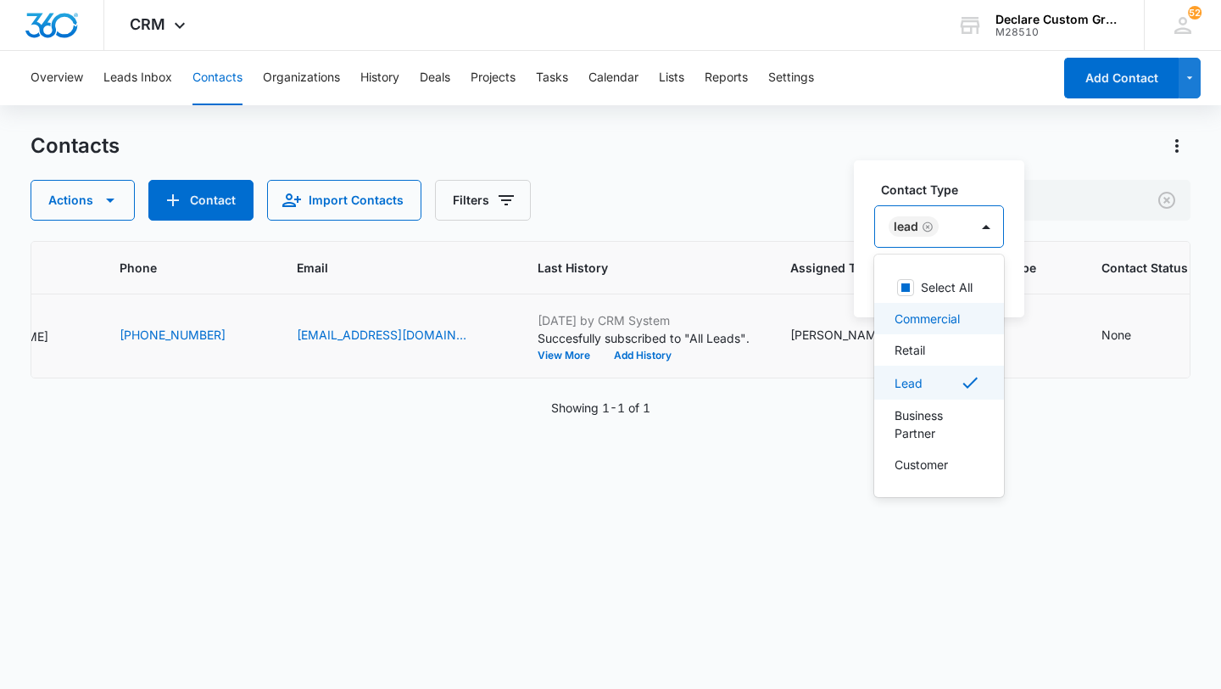
click at [950, 318] on p "Commercial" at bounding box center [927, 319] width 65 height 18
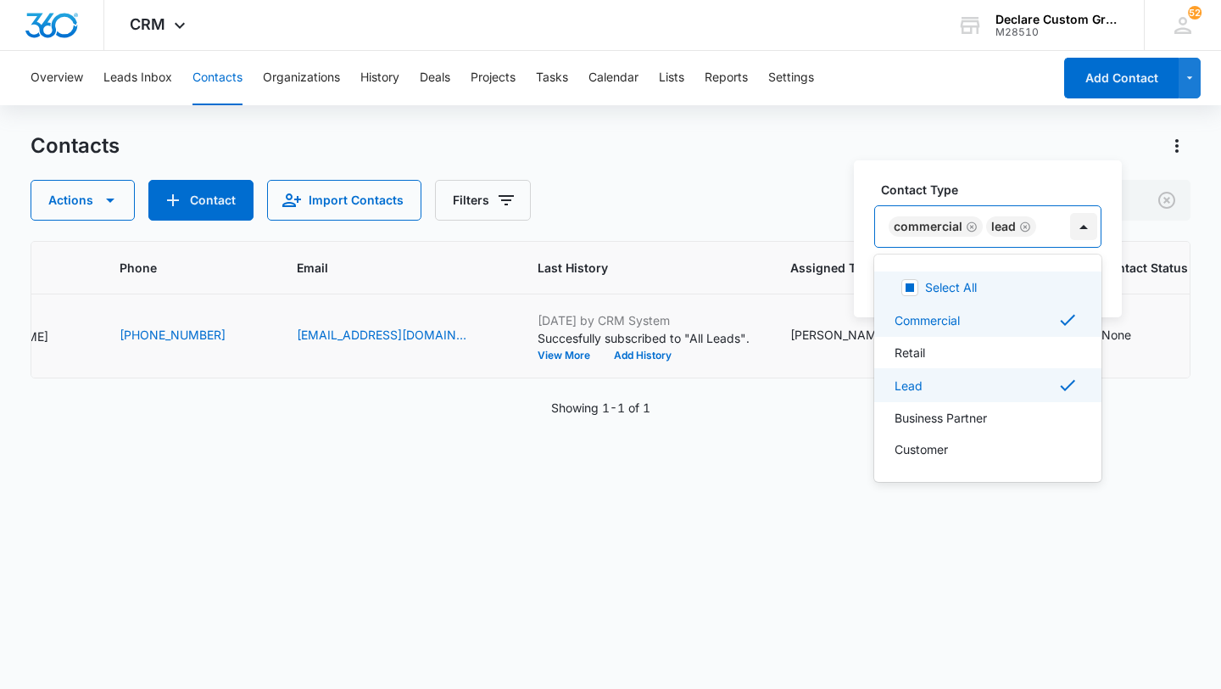
click at [1081, 226] on div at bounding box center [1083, 226] width 27 height 27
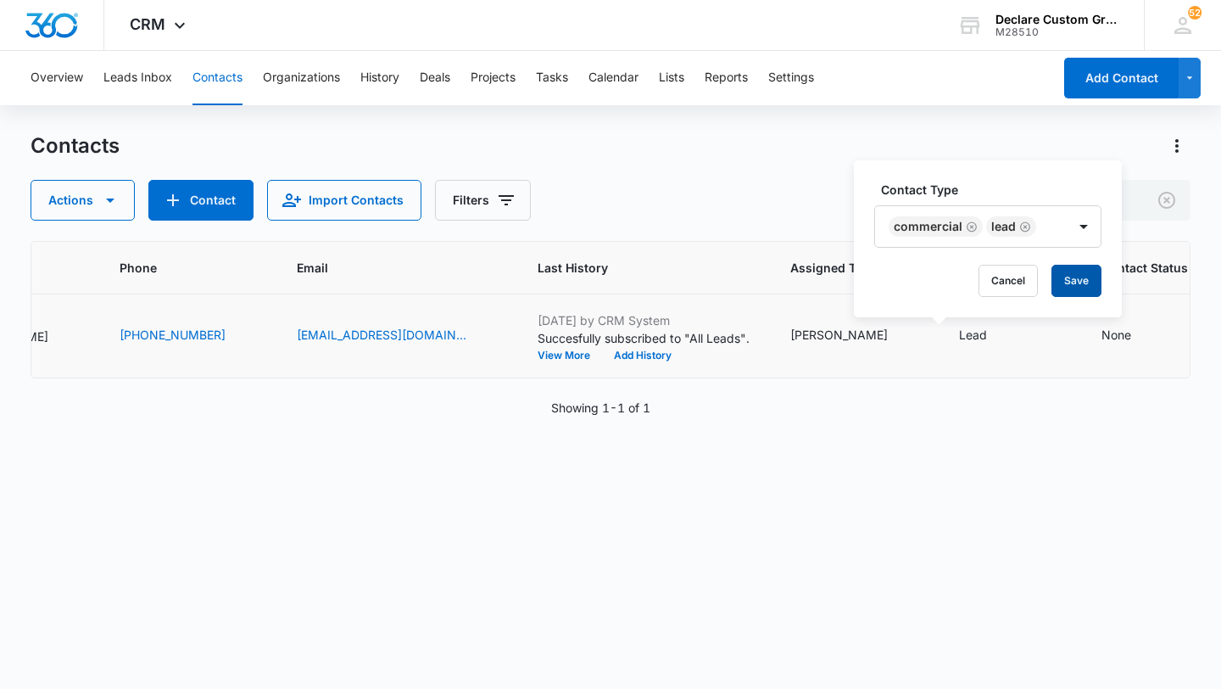
click at [1074, 276] on button "Save" at bounding box center [1077, 281] width 50 height 32
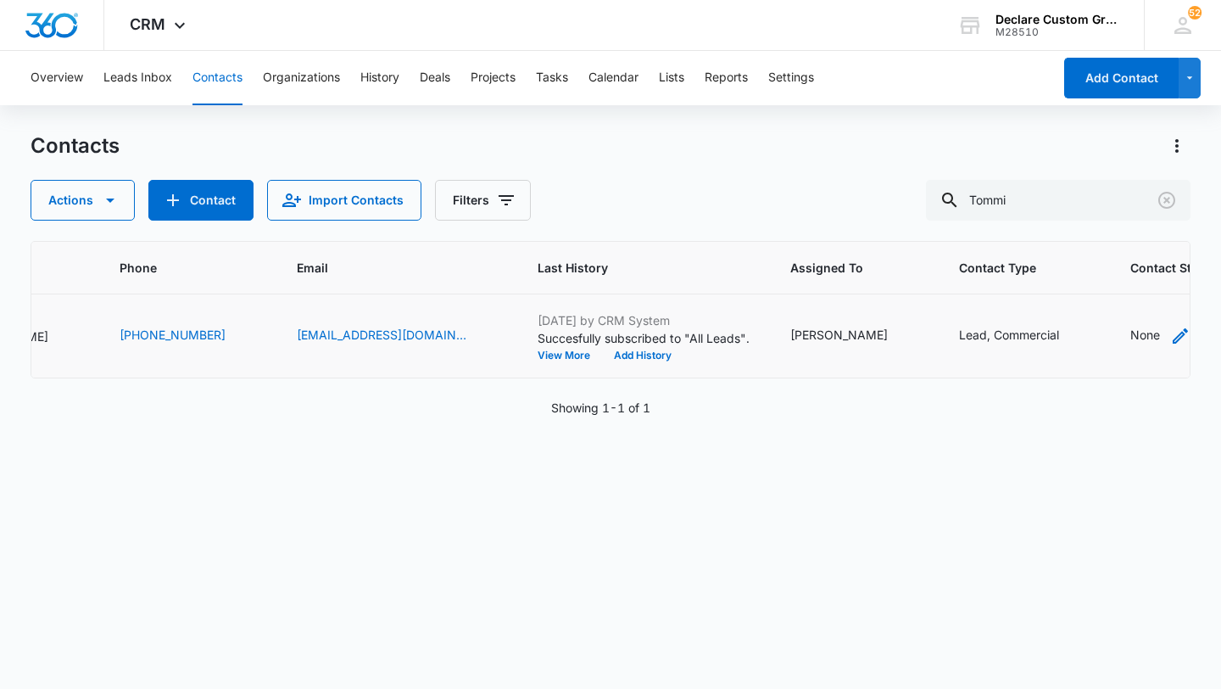
click at [1170, 333] on icon "Contact Status - None - Select to Edit Field" at bounding box center [1180, 336] width 20 height 20
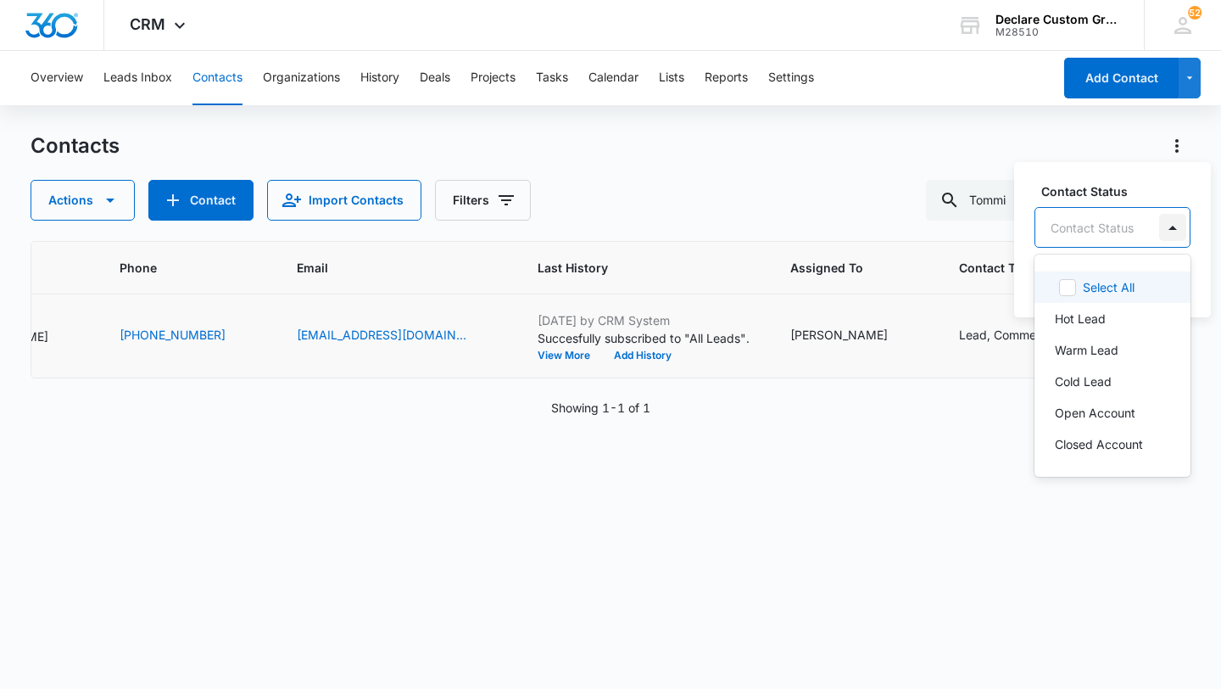
click at [1175, 227] on div at bounding box center [1172, 227] width 27 height 27
click at [1119, 345] on div "Warm Lead" at bounding box center [1111, 350] width 112 height 18
click at [1184, 226] on div at bounding box center [1182, 226] width 27 height 27
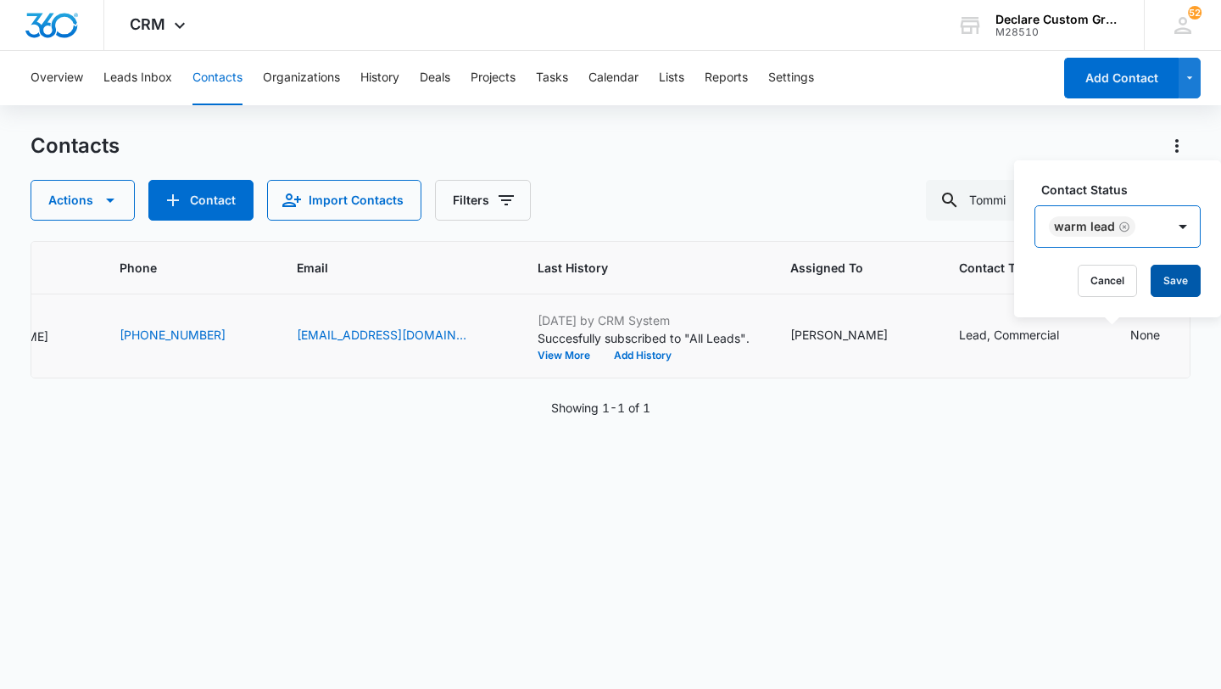
click at [1178, 276] on button "Save" at bounding box center [1176, 281] width 50 height 32
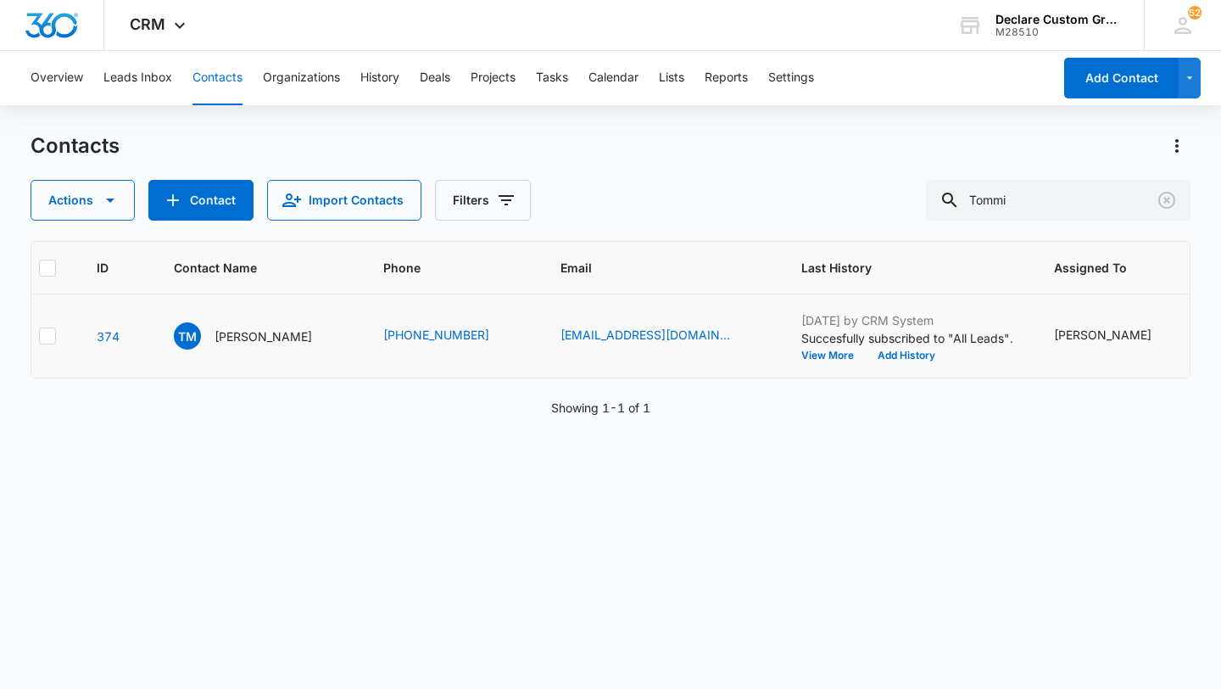
scroll to position [0, 0]
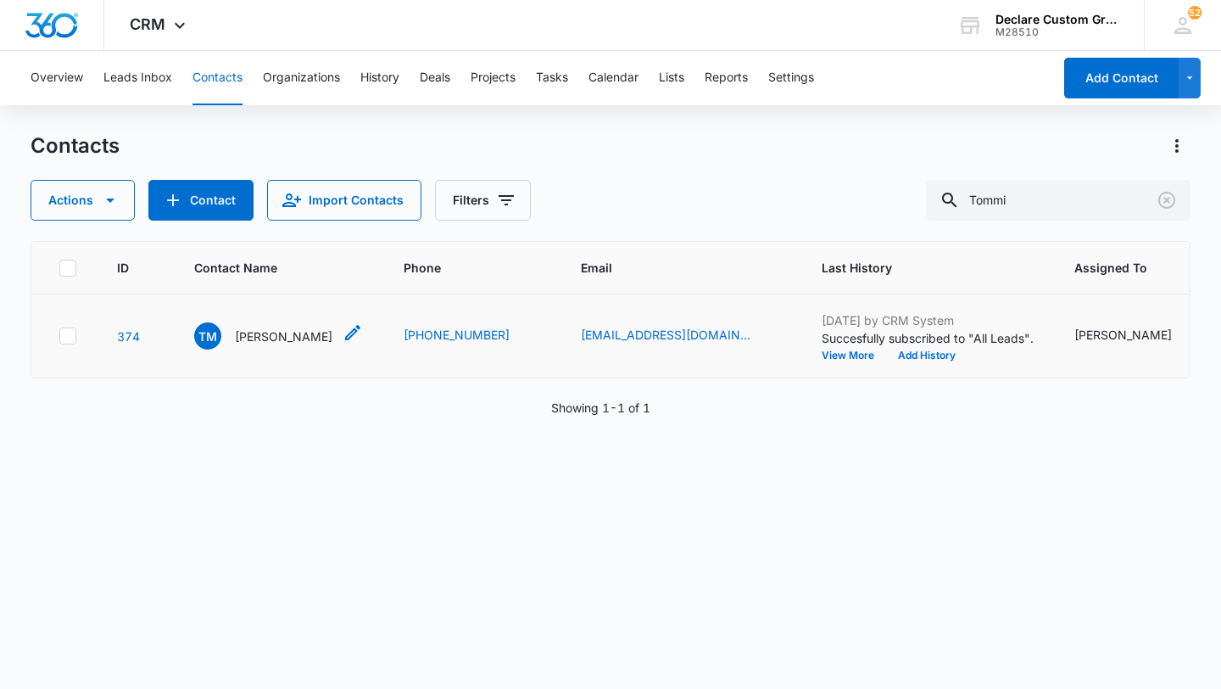
click at [288, 337] on p "[PERSON_NAME]" at bounding box center [284, 336] width 98 height 18
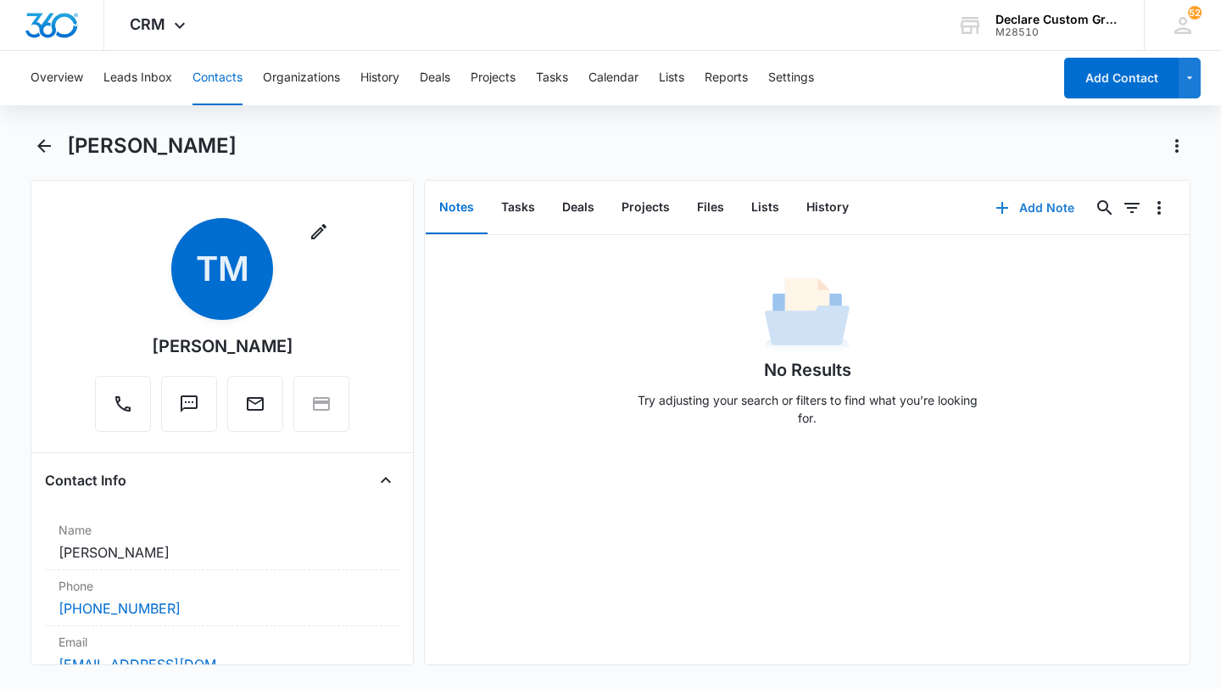
click at [1040, 201] on button "Add Note" at bounding box center [1035, 207] width 113 height 41
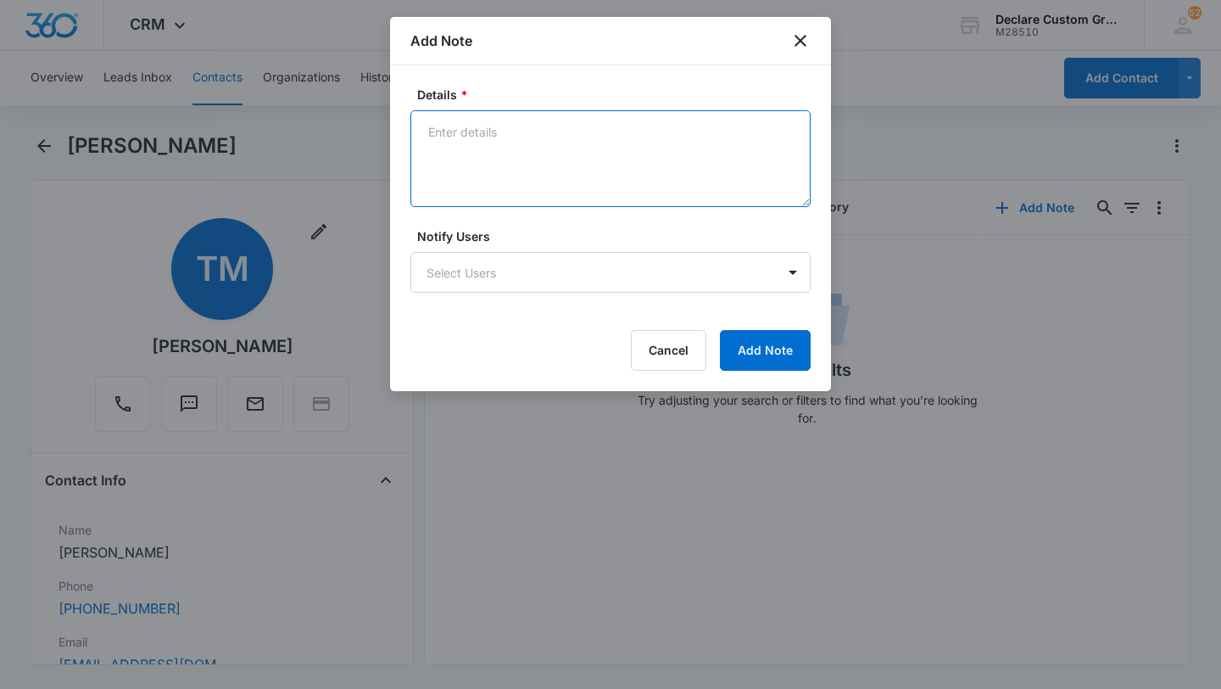
click at [578, 140] on textarea "Details *" at bounding box center [610, 158] width 400 height 97
paste textarea "Called 6/14. No one answering. [DATE] open hours is by appt only. Spoke with th…"
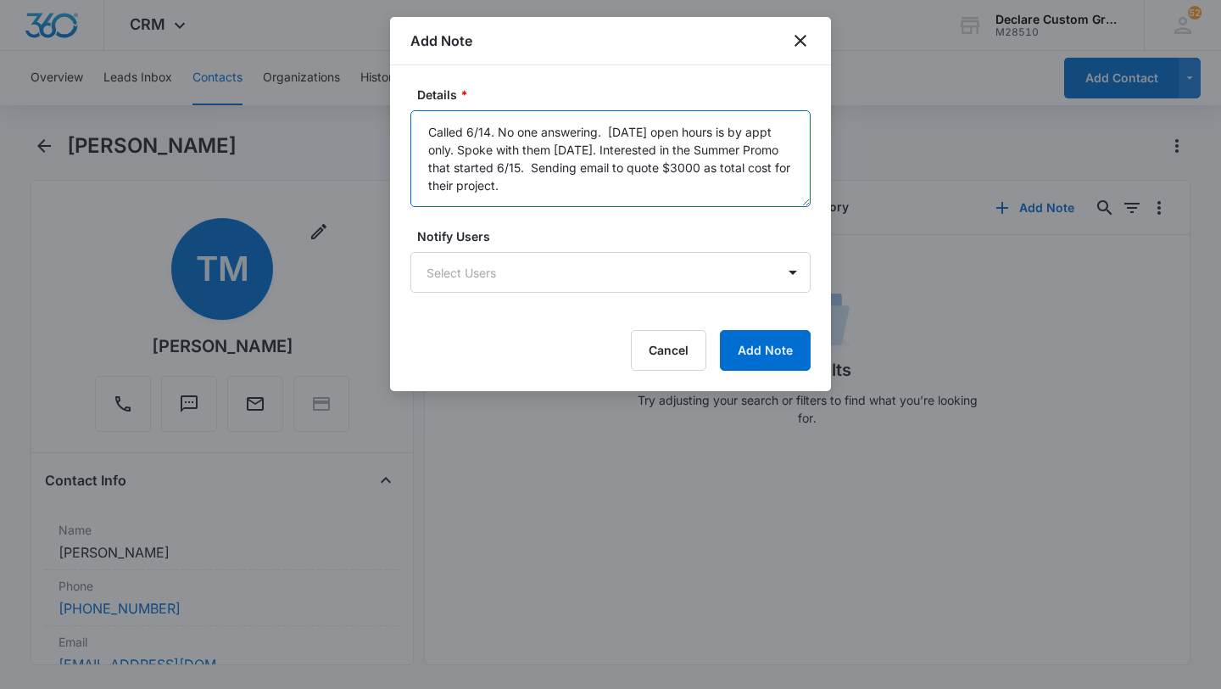
drag, startPoint x: 615, startPoint y: 171, endPoint x: 590, endPoint y: 172, distance: 24.6
click at [590, 172] on textarea "Called 6/14. No one answering. [DATE] open hours is by appt only. Spoke with th…" at bounding box center [610, 158] width 400 height 97
click at [489, 130] on textarea "Called 6/14. No one answering. [DATE] open hours is by appt only. Spoke with th…" at bounding box center [610, 158] width 400 height 97
drag, startPoint x: 743, startPoint y: 165, endPoint x: 756, endPoint y: 212, distance: 48.3
click at [756, 212] on form "Details * Called [DATE]: Called and left voice mail. No one answering. [DATE] o…" at bounding box center [610, 228] width 400 height 285
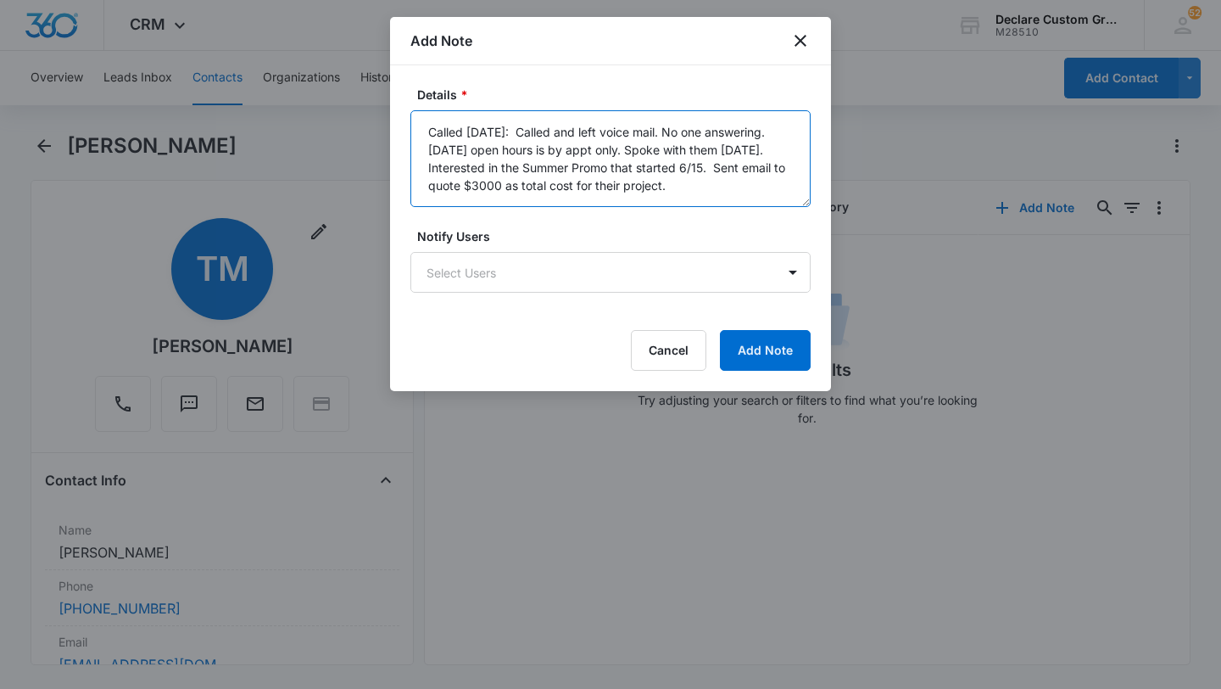
click at [737, 168] on textarea "Called [DATE]: Called and left voice mail. No one answering. [DATE] open hours …" at bounding box center [610, 158] width 400 height 97
click at [728, 151] on textarea "Called [DATE]: Called and left voice mail. No one answering. [DATE] open hours …" at bounding box center [610, 158] width 400 height 97
drag, startPoint x: 753, startPoint y: 148, endPoint x: 773, endPoint y: 148, distance: 20.4
click at [773, 148] on textarea "Called [DATE]: Called and left voice mail. No one answering. [DATE] open hours …" at bounding box center [610, 158] width 400 height 97
type textarea "Called [DATE]: Called and left voice mail. No one answering. [DATE] open hours …"
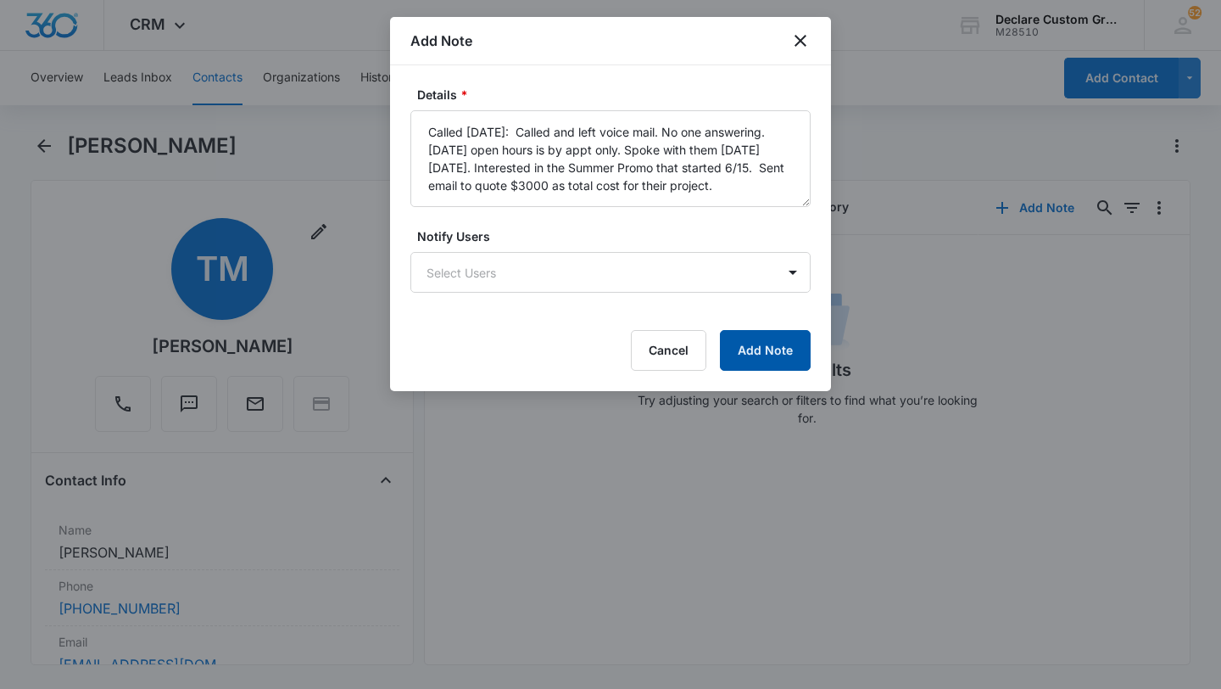
click at [789, 343] on button "Add Note" at bounding box center [765, 350] width 91 height 41
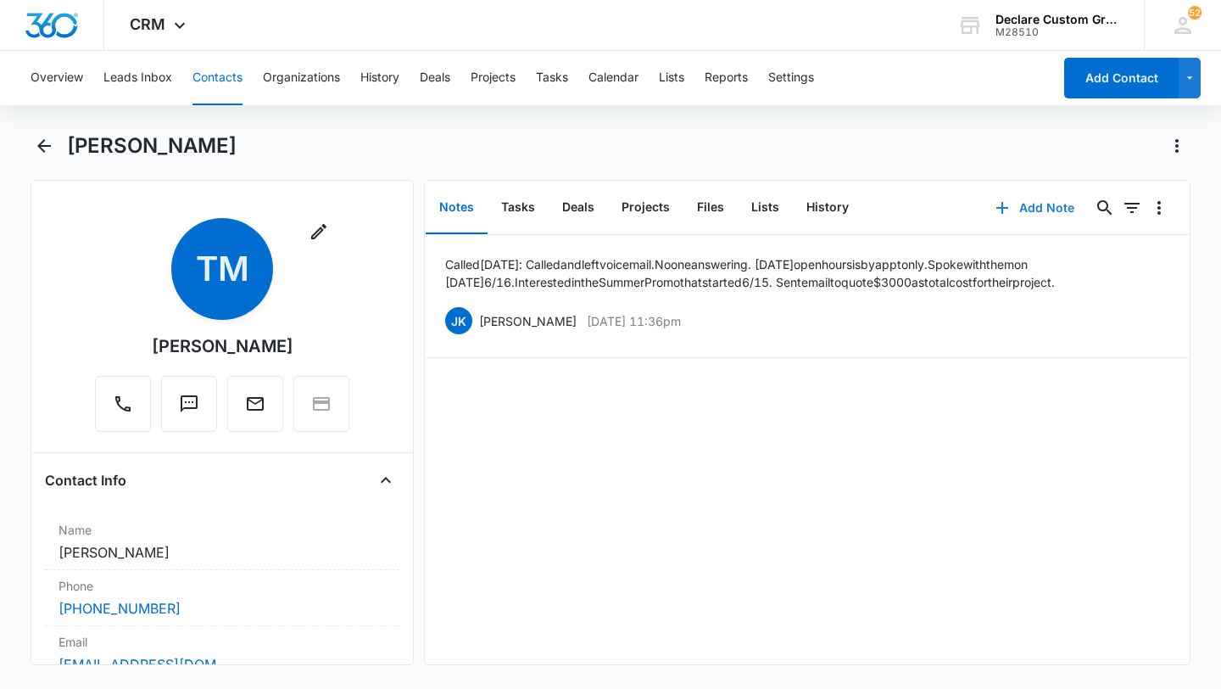
click at [1055, 209] on button "Add Note" at bounding box center [1035, 207] width 113 height 41
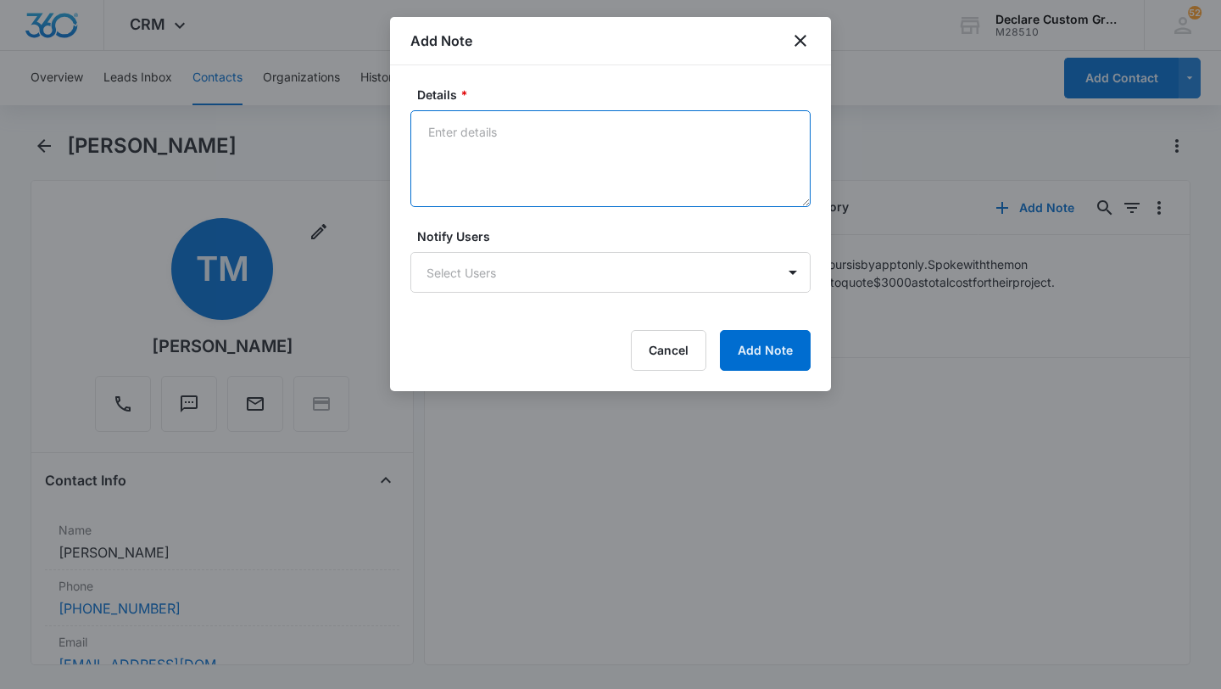
click at [503, 137] on textarea "Details *" at bounding box center [610, 158] width 400 height 97
click at [980, 313] on div at bounding box center [610, 344] width 1221 height 689
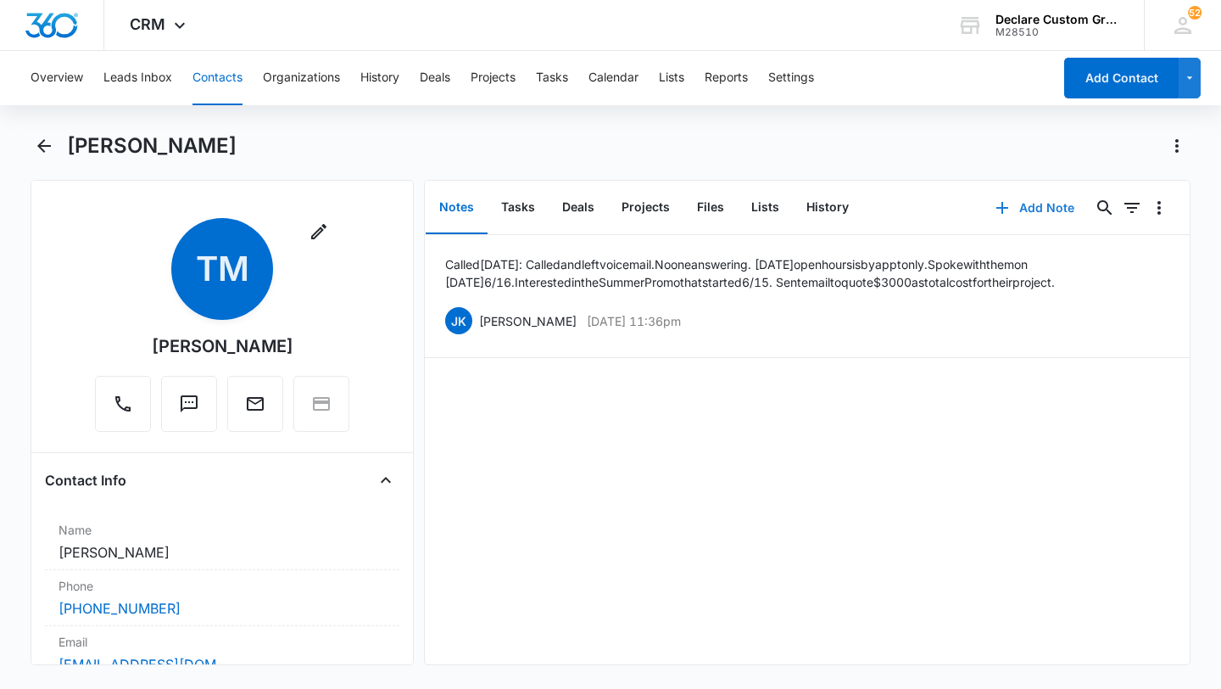
click at [1054, 209] on button "Add Note" at bounding box center [1035, 207] width 113 height 41
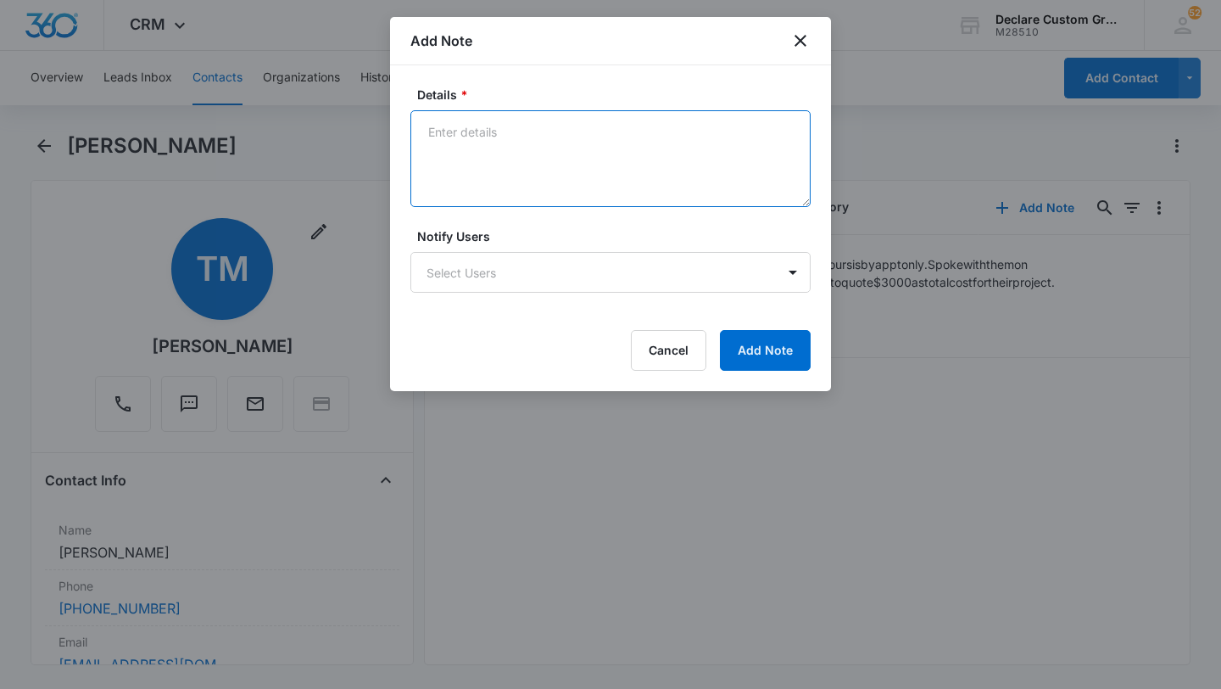
click at [541, 148] on textarea "Details *" at bounding box center [610, 158] width 400 height 97
paste textarea "[DOMAIN_NAME]"
click at [616, 130] on textarea "[DOMAIN_NAME]" at bounding box center [610, 158] width 400 height 97
paste textarea "[STREET_ADDRESS][PERSON_NAME]"
type textarea "[DOMAIN_NAME] [STREET_ADDRESS][PERSON_NAME]"
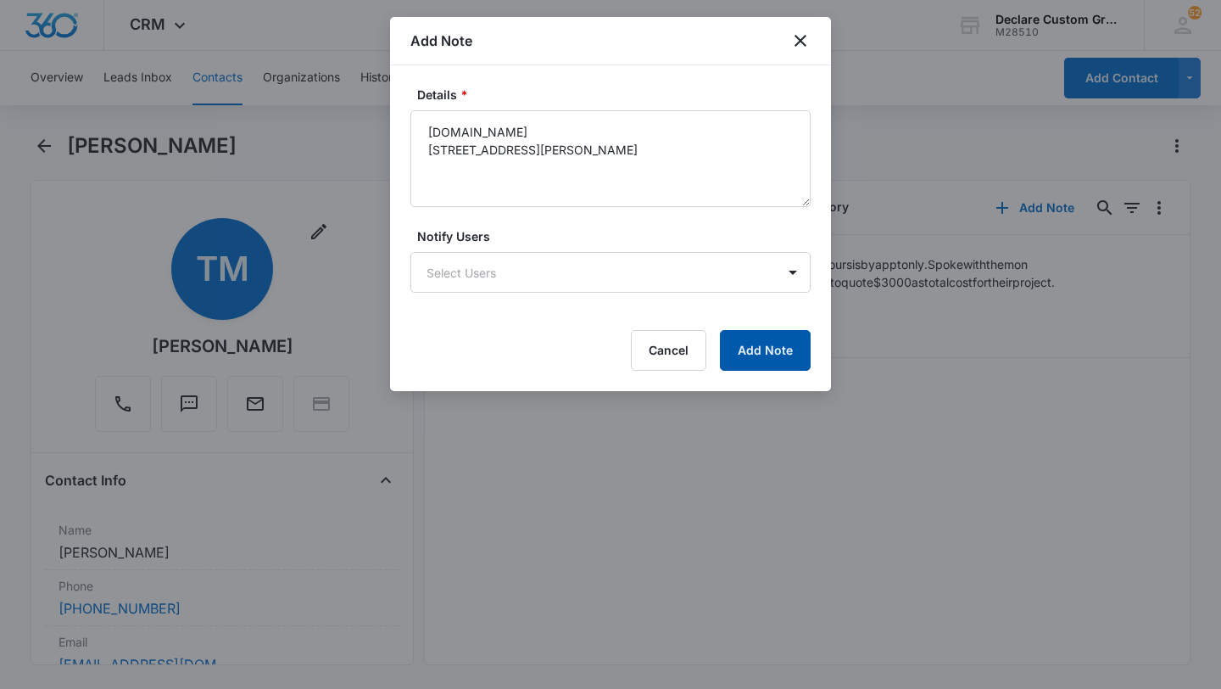
click at [752, 356] on button "Add Note" at bounding box center [765, 350] width 91 height 41
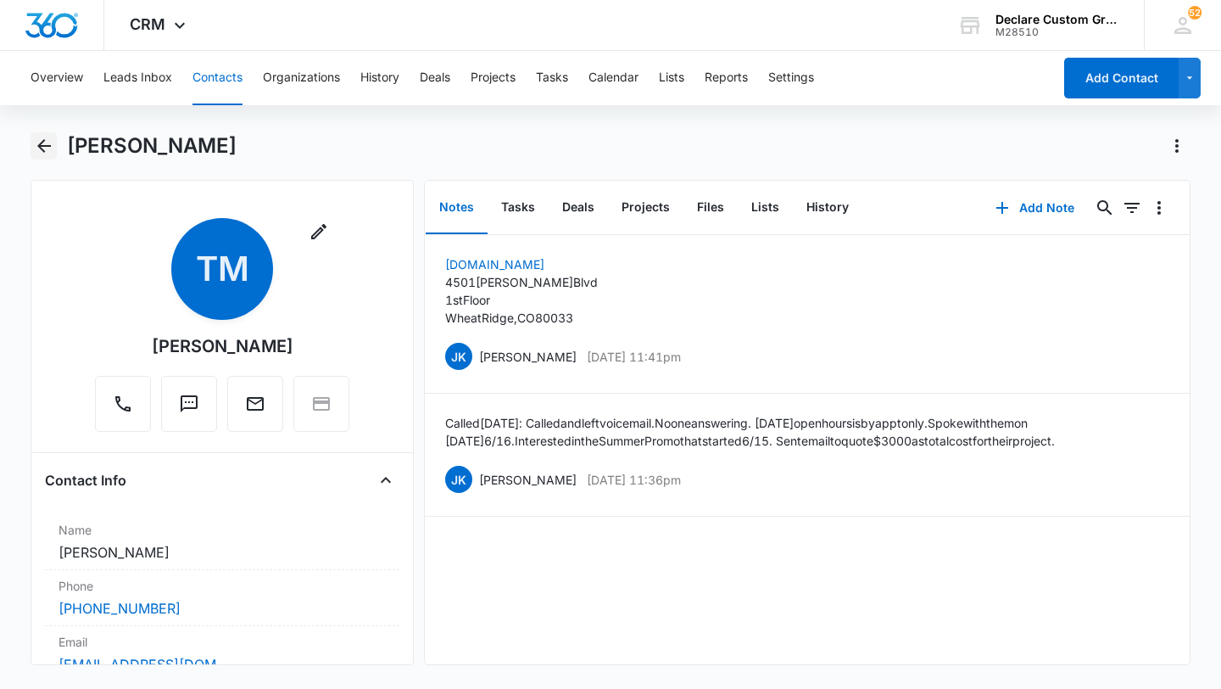
click at [44, 145] on icon "Back" at bounding box center [44, 146] width 14 height 14
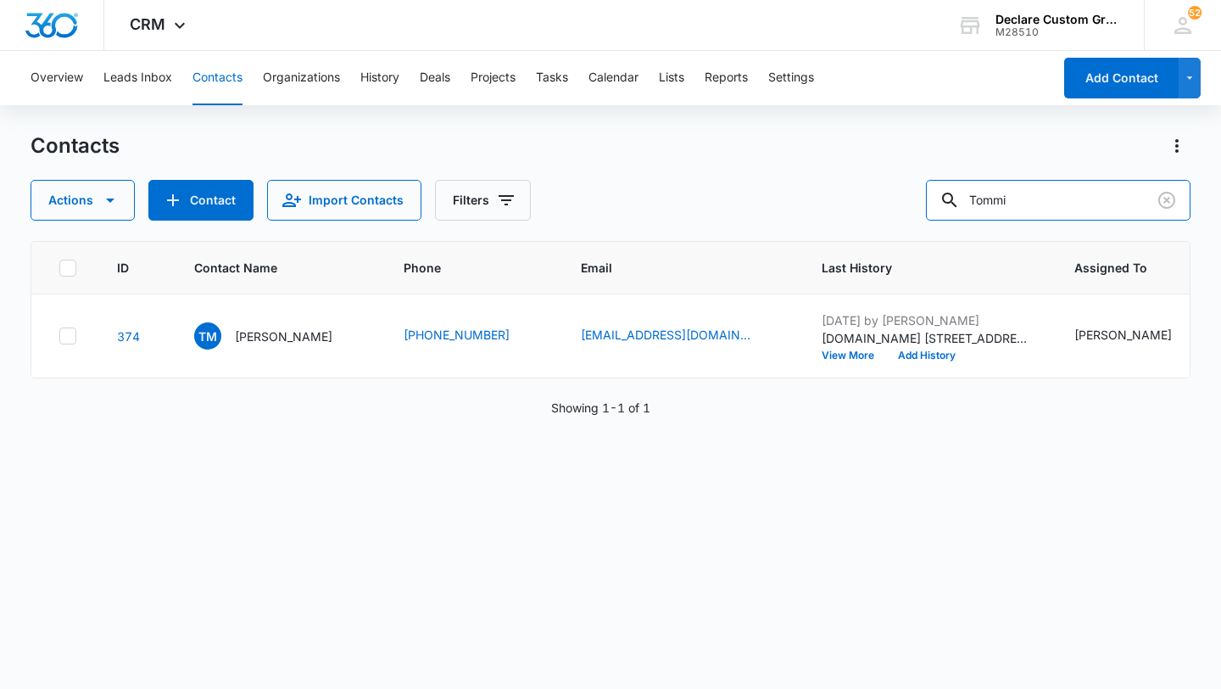
drag, startPoint x: 1110, startPoint y: 209, endPoint x: 915, endPoint y: 183, distance: 196.8
click at [915, 183] on div "Actions Contact Import Contacts Filters [PERSON_NAME]" at bounding box center [611, 200] width 1160 height 41
type input "[PERSON_NAME]"
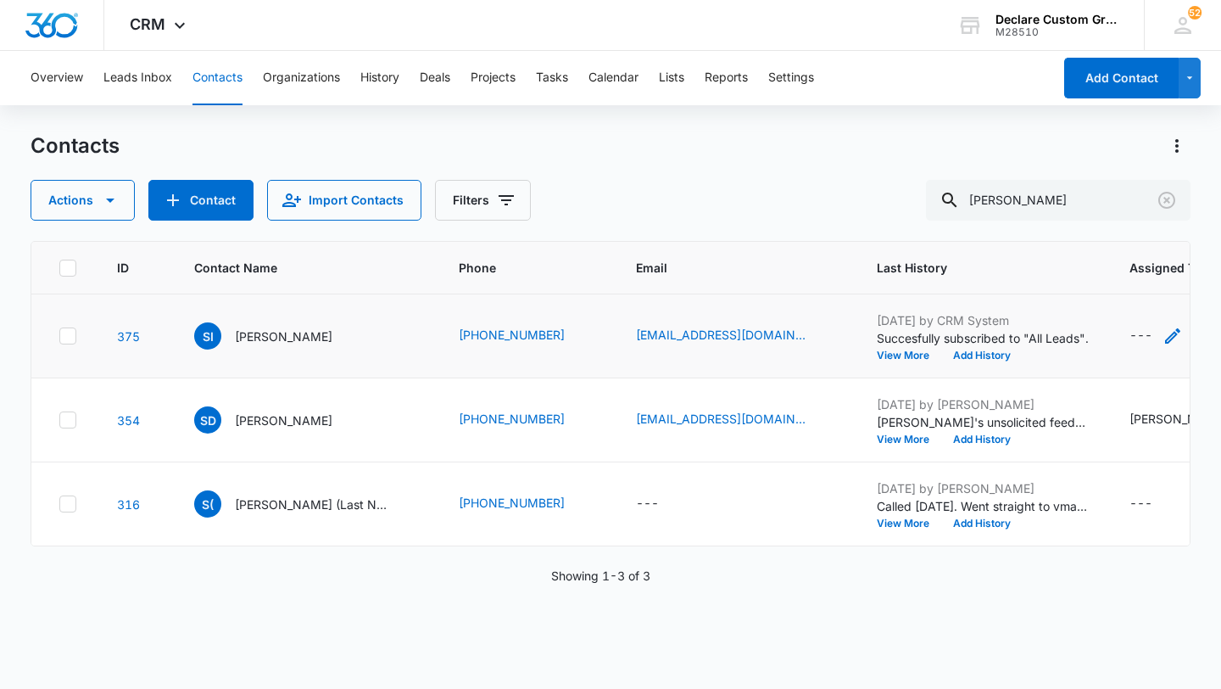
click at [1163, 331] on icon "Assigned To - - Select to Edit Field" at bounding box center [1173, 336] width 20 height 20
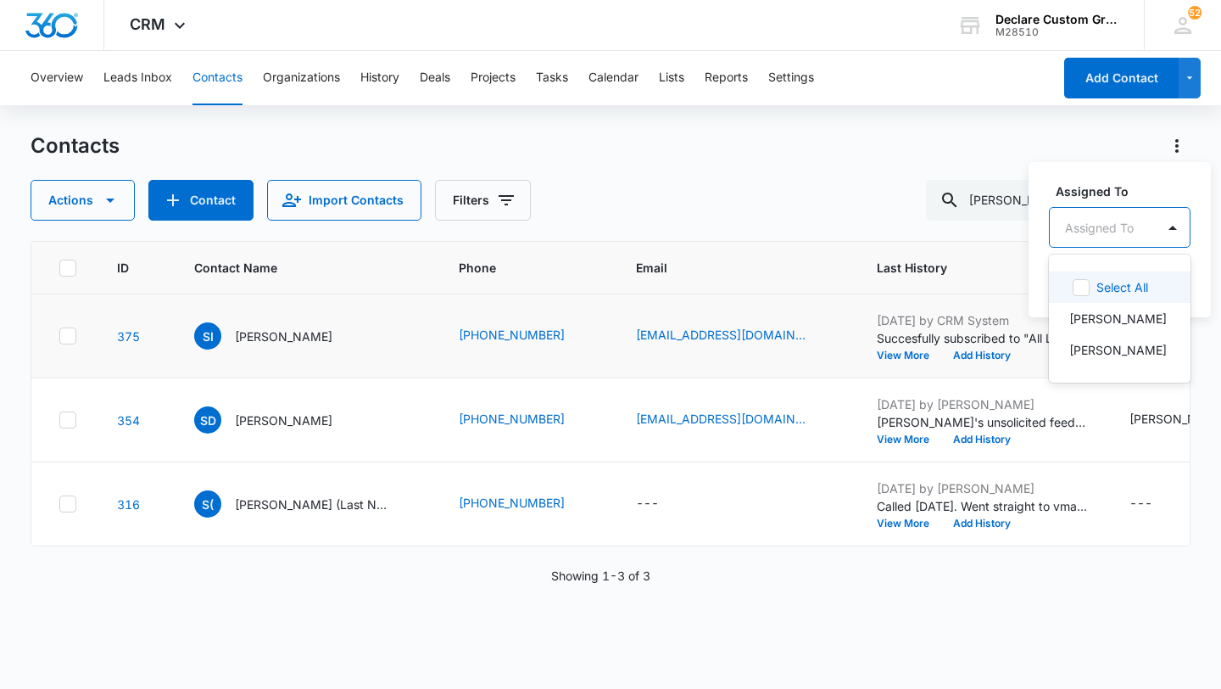
click at [1115, 232] on div at bounding box center [1099, 227] width 69 height 21
click at [1092, 354] on p "[PERSON_NAME]" at bounding box center [1118, 350] width 98 height 18
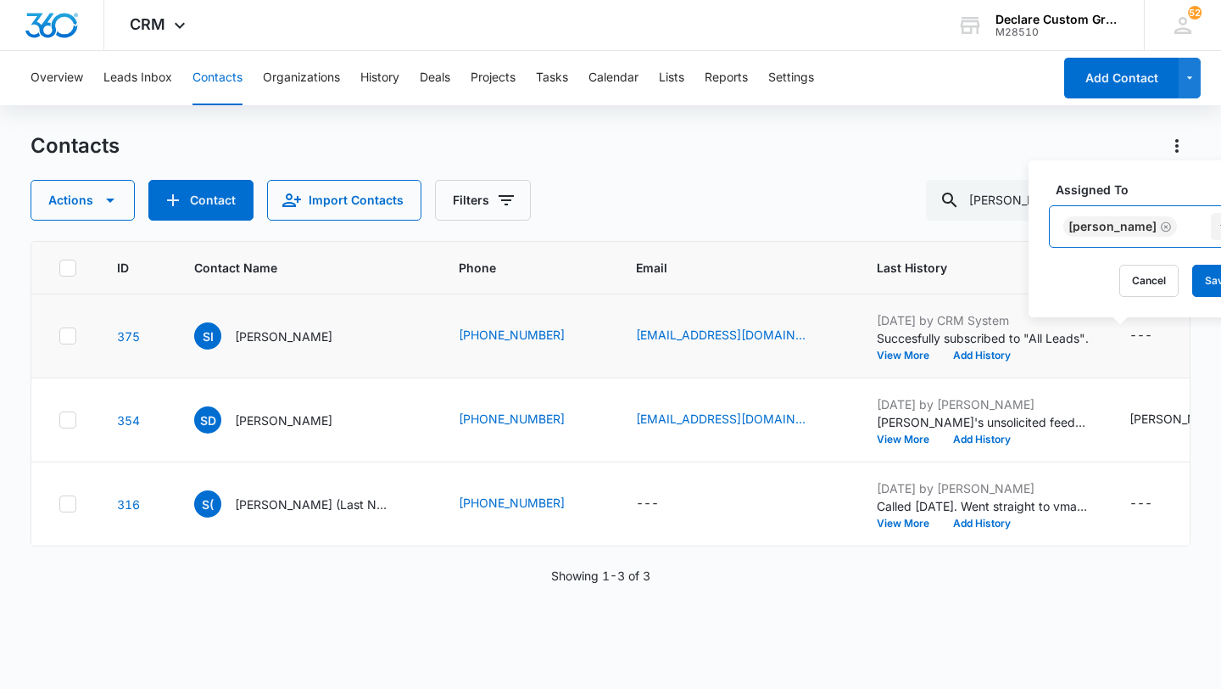
click at [1211, 229] on div at bounding box center [1224, 226] width 27 height 27
click at [1192, 280] on button "Save" at bounding box center [1217, 281] width 50 height 32
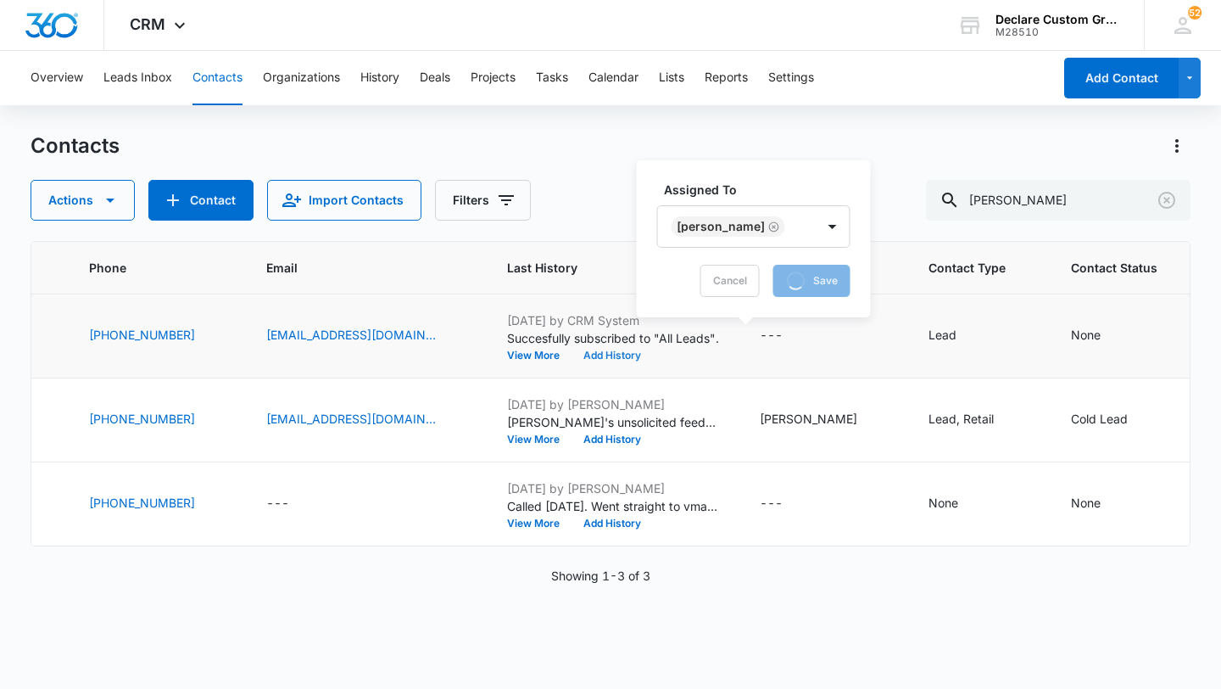
scroll to position [0, 402]
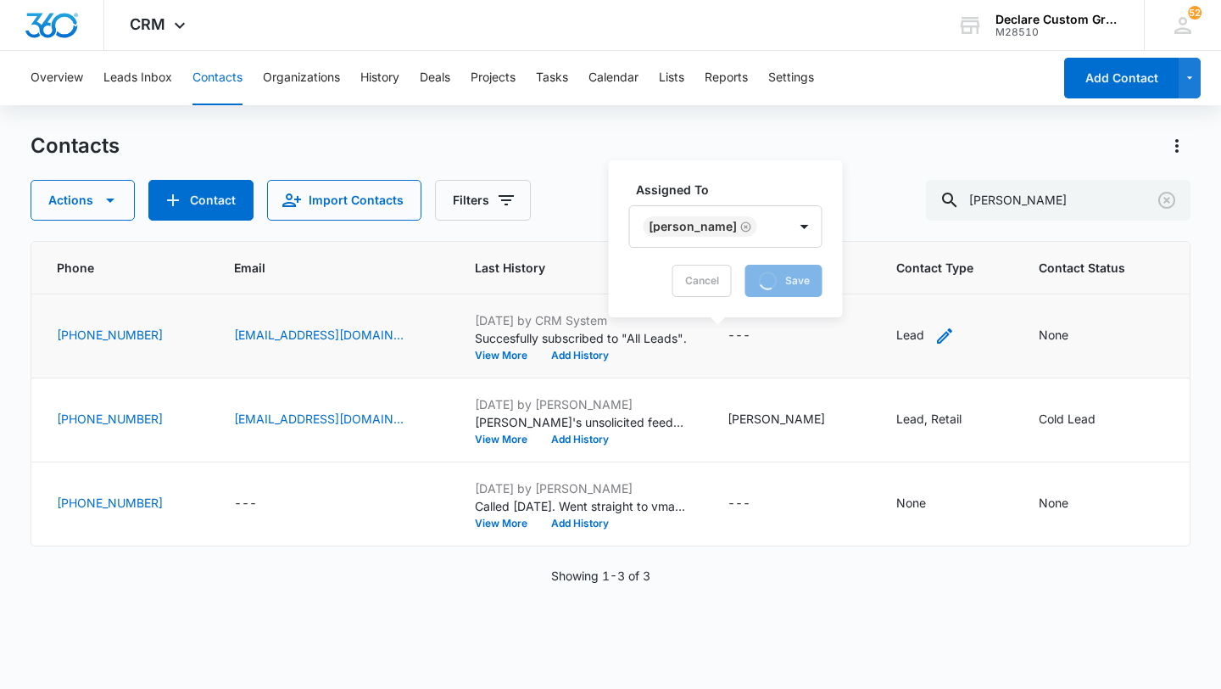
click at [935, 334] on icon "Contact Type - Lead - Select to Edit Field" at bounding box center [945, 336] width 20 height 20
click at [937, 332] on icon "Contact Type - Lead - Select to Edit Field" at bounding box center [944, 335] width 15 height 15
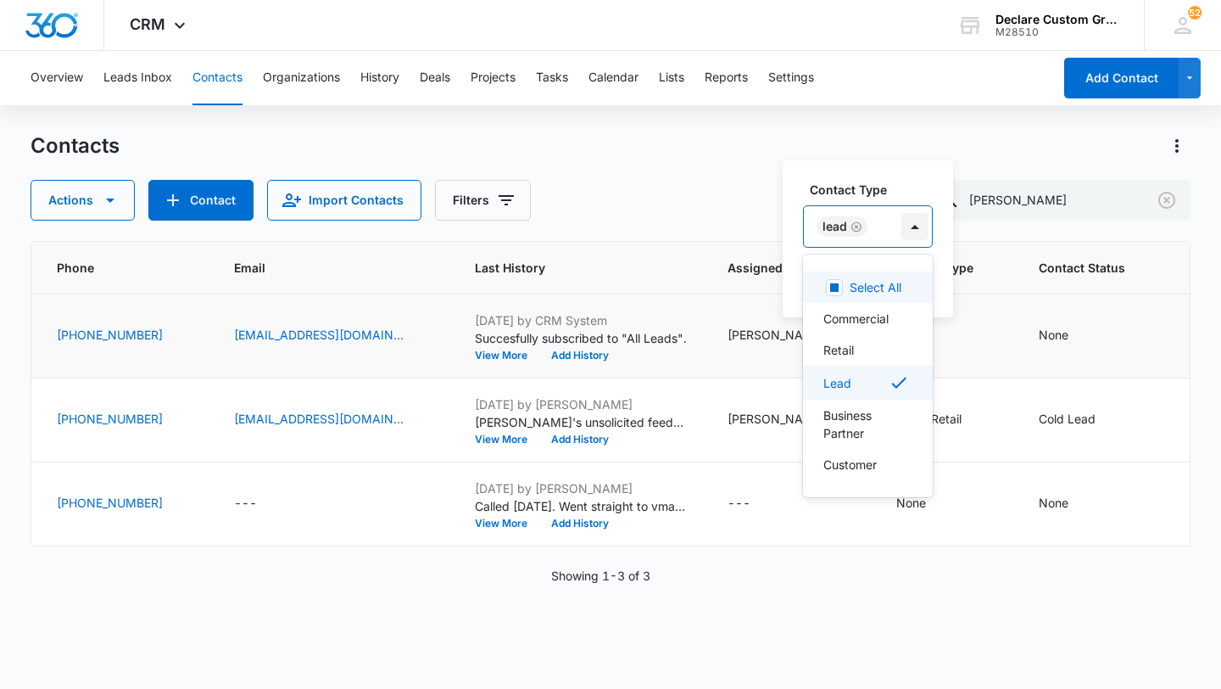
click at [913, 224] on div at bounding box center [914, 226] width 27 height 27
click at [857, 348] on div "Retail" at bounding box center [866, 350] width 86 height 18
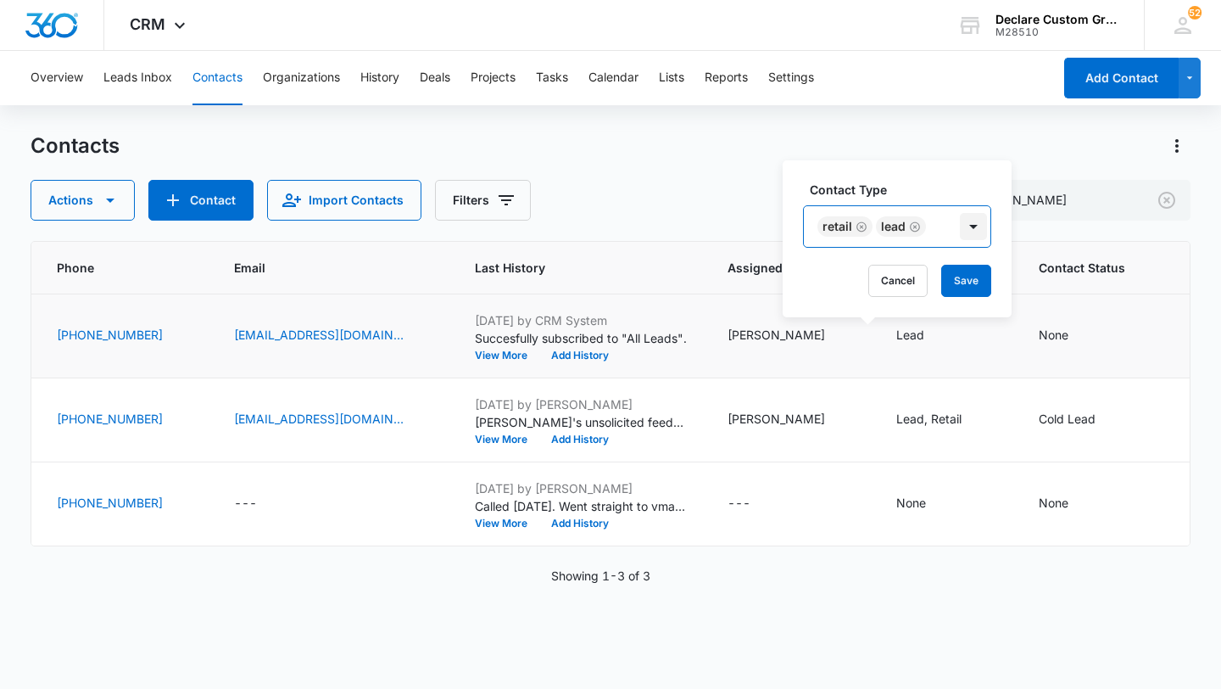
click at [968, 225] on div at bounding box center [973, 226] width 27 height 27
click at [959, 280] on button "Save" at bounding box center [966, 281] width 50 height 32
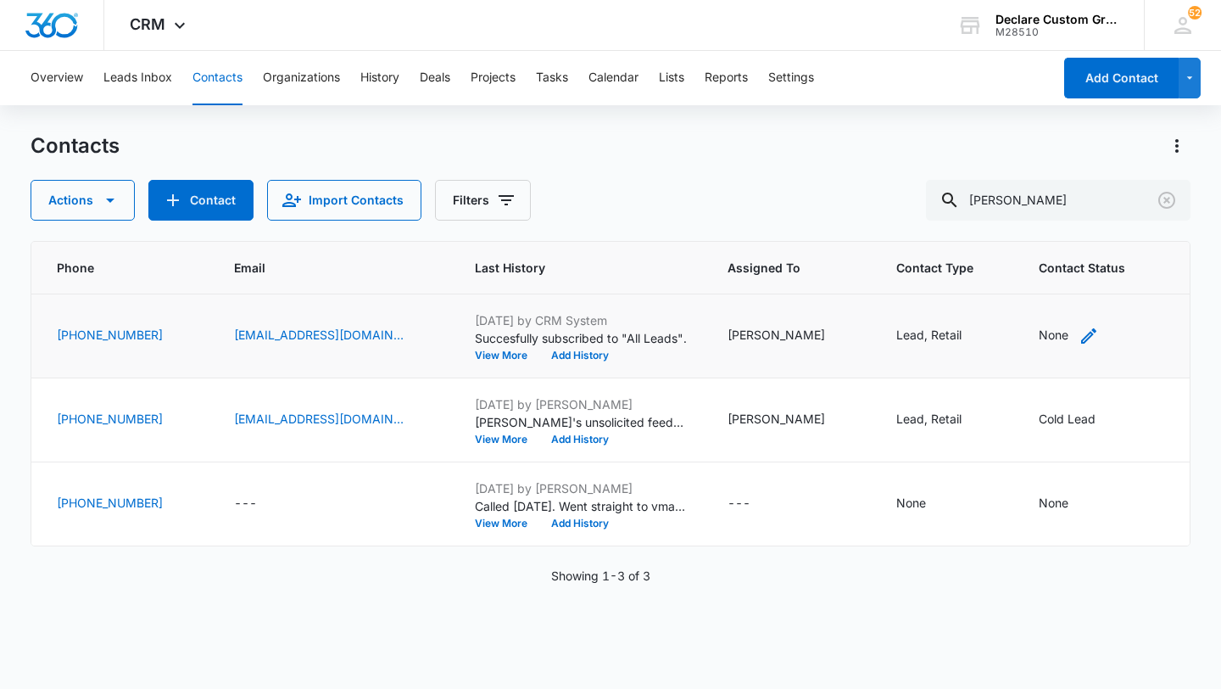
click at [1081, 331] on icon "Contact Status - None - Select to Edit Field" at bounding box center [1088, 335] width 15 height 15
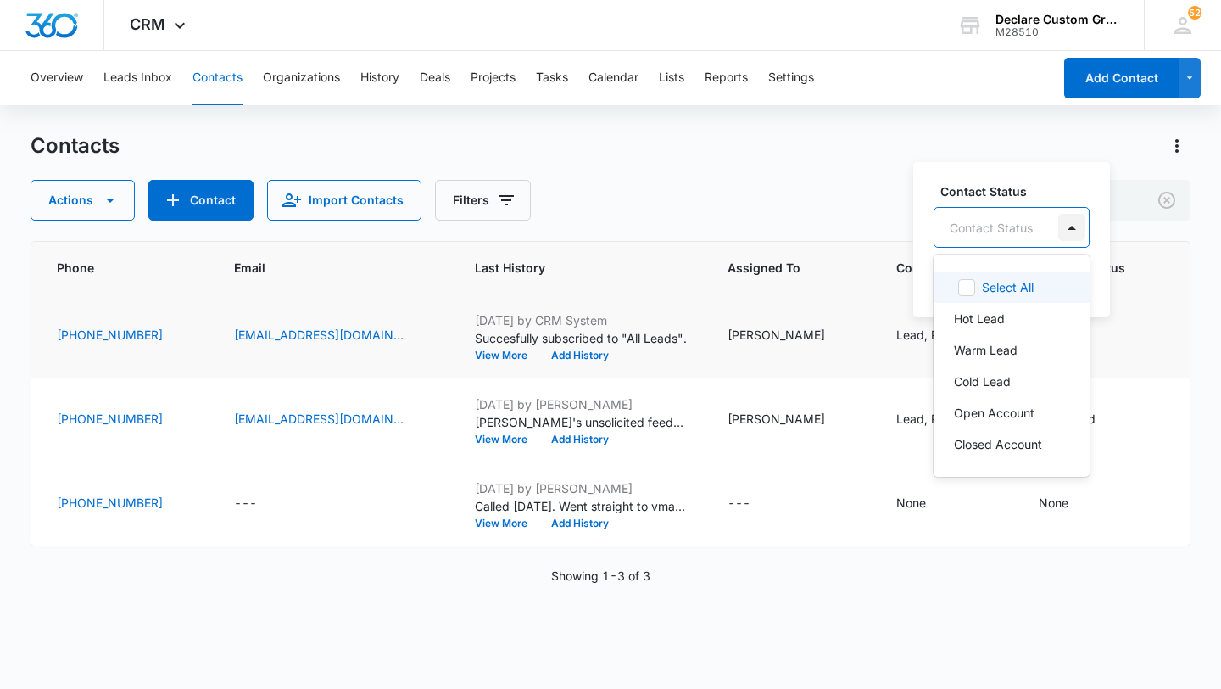
click at [1058, 225] on div at bounding box center [1071, 227] width 27 height 27
click at [1002, 380] on p "Cold Lead" at bounding box center [982, 381] width 57 height 18
click at [1071, 220] on div at bounding box center [1074, 226] width 27 height 27
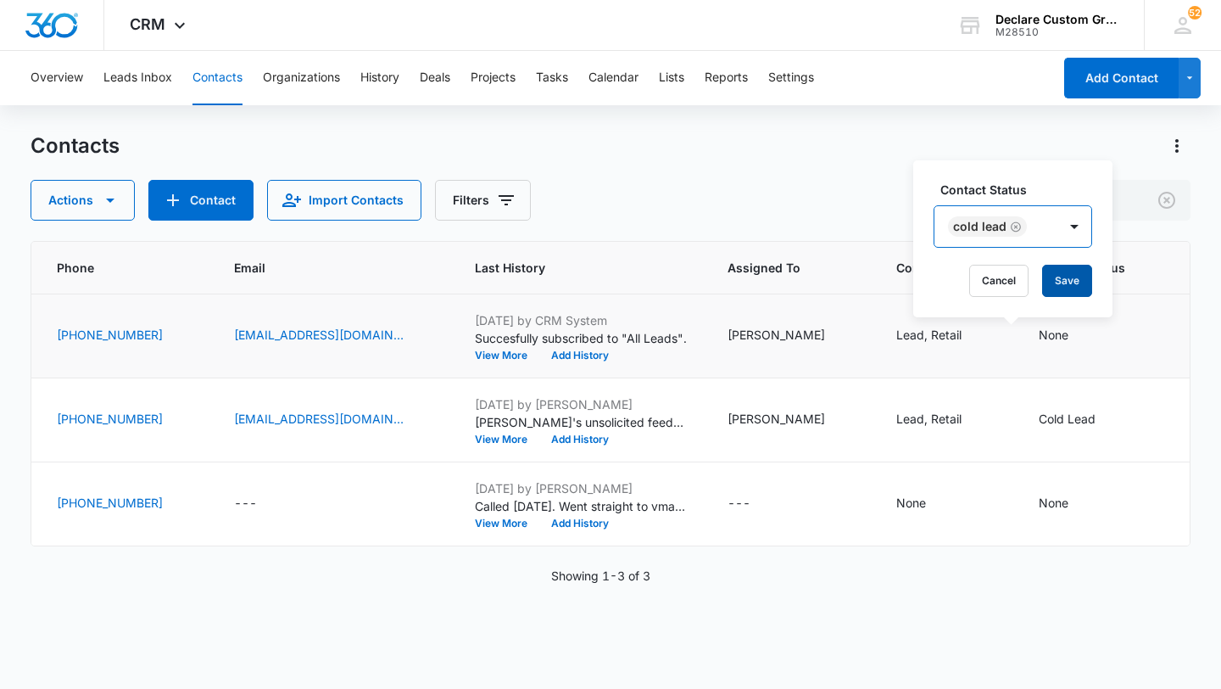
click at [1063, 273] on button "Save" at bounding box center [1067, 281] width 50 height 32
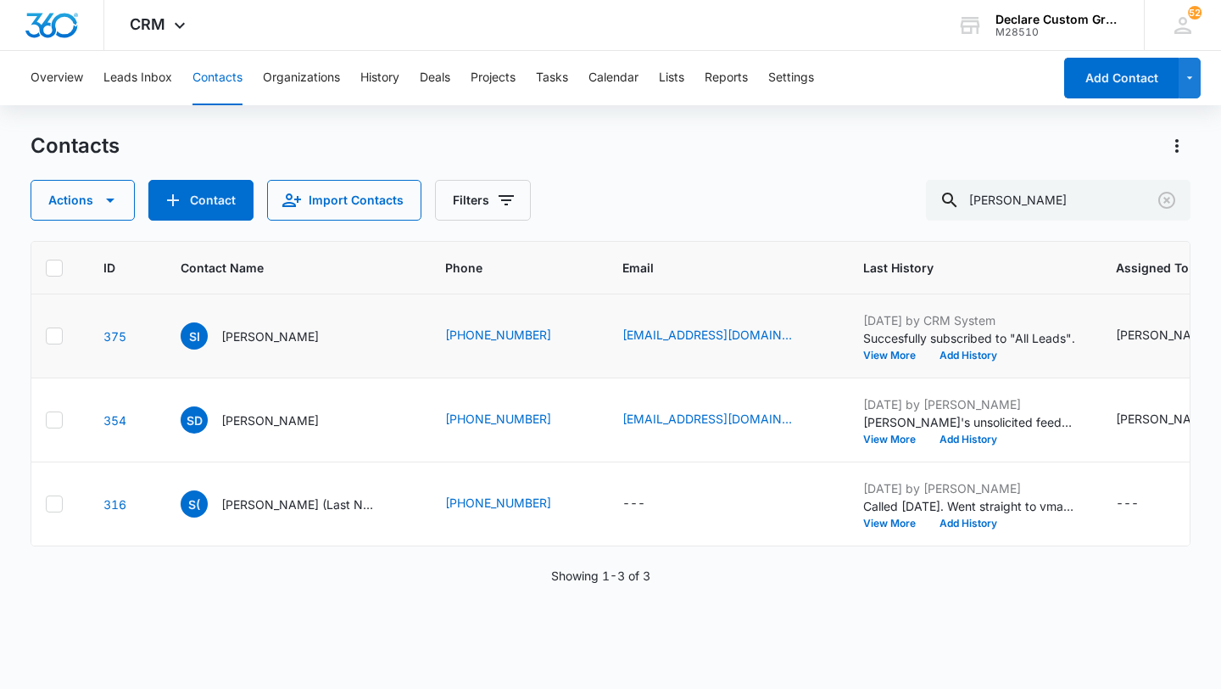
scroll to position [0, 0]
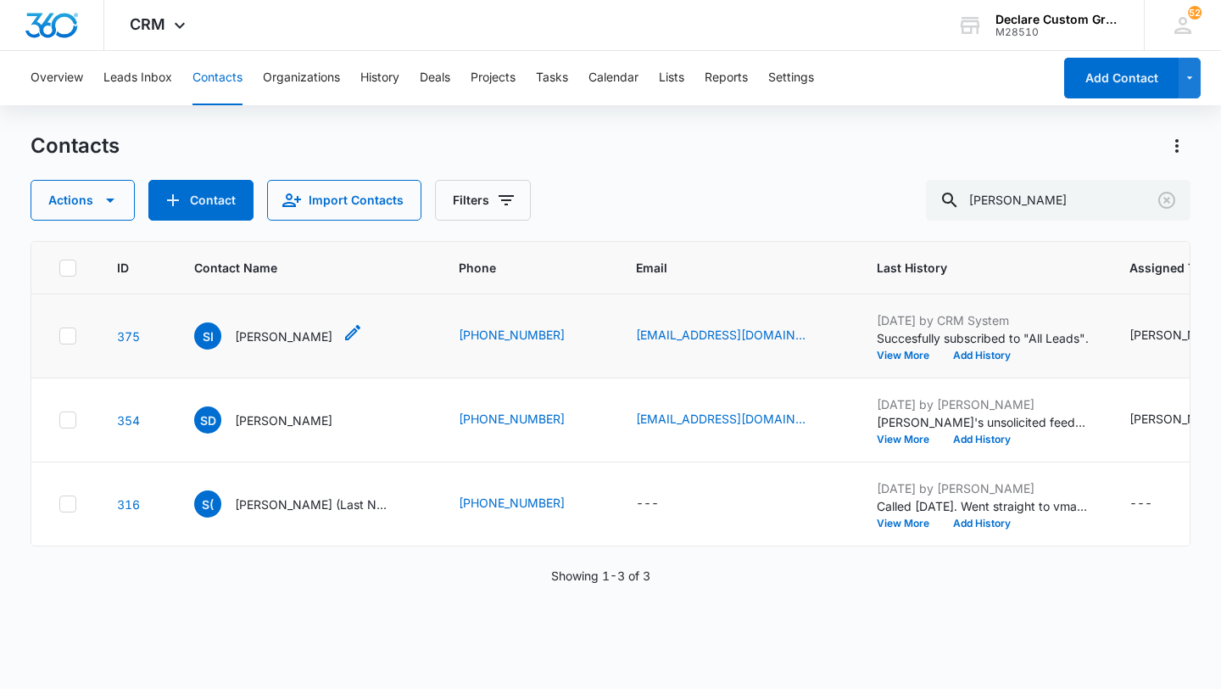
click at [268, 335] on p "[PERSON_NAME]" at bounding box center [284, 336] width 98 height 18
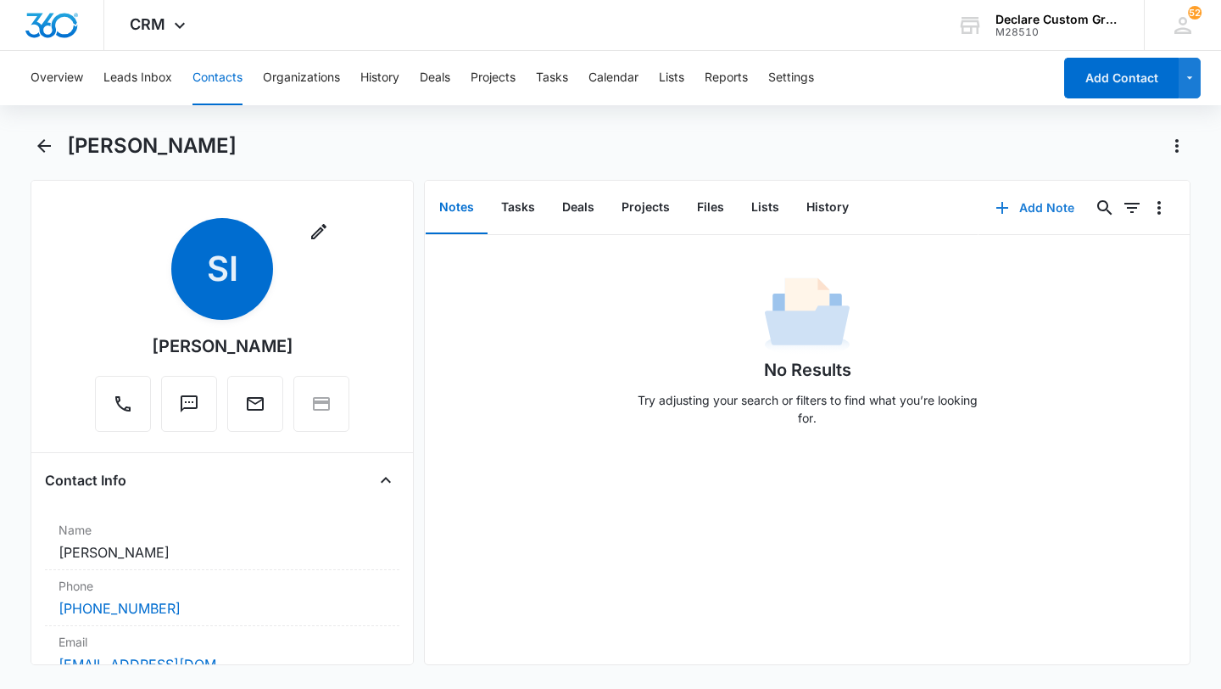
click at [1034, 207] on button "Add Note" at bounding box center [1035, 207] width 113 height 41
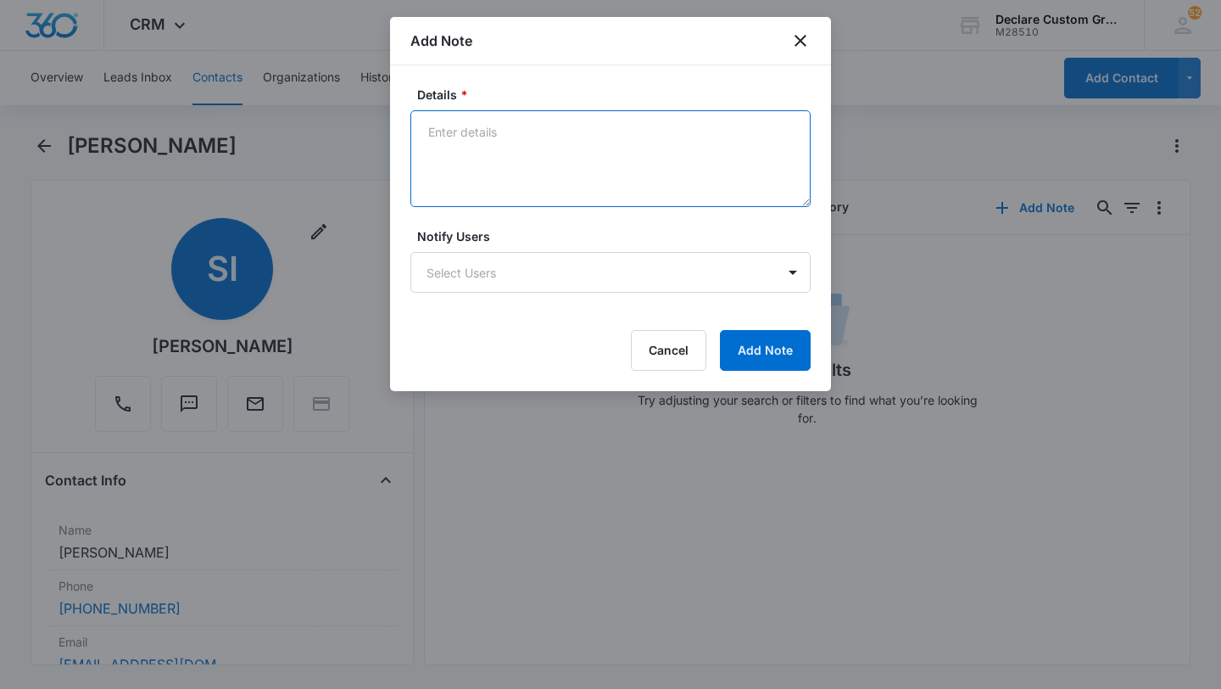
click at [624, 165] on textarea "Details *" at bounding box center [610, 158] width 400 height 97
paste textarea "Left voicemail and email on 6/14 with direct contact info."
drag, startPoint x: 606, startPoint y: 128, endPoint x: 586, endPoint y: 126, distance: 20.4
click at [586, 128] on textarea "Left voicemail and email on 6/14 with direct contact info." at bounding box center [610, 158] width 400 height 97
click at [429, 129] on textarea "Left voicemail and email with direct contact info." at bounding box center [610, 158] width 400 height 97
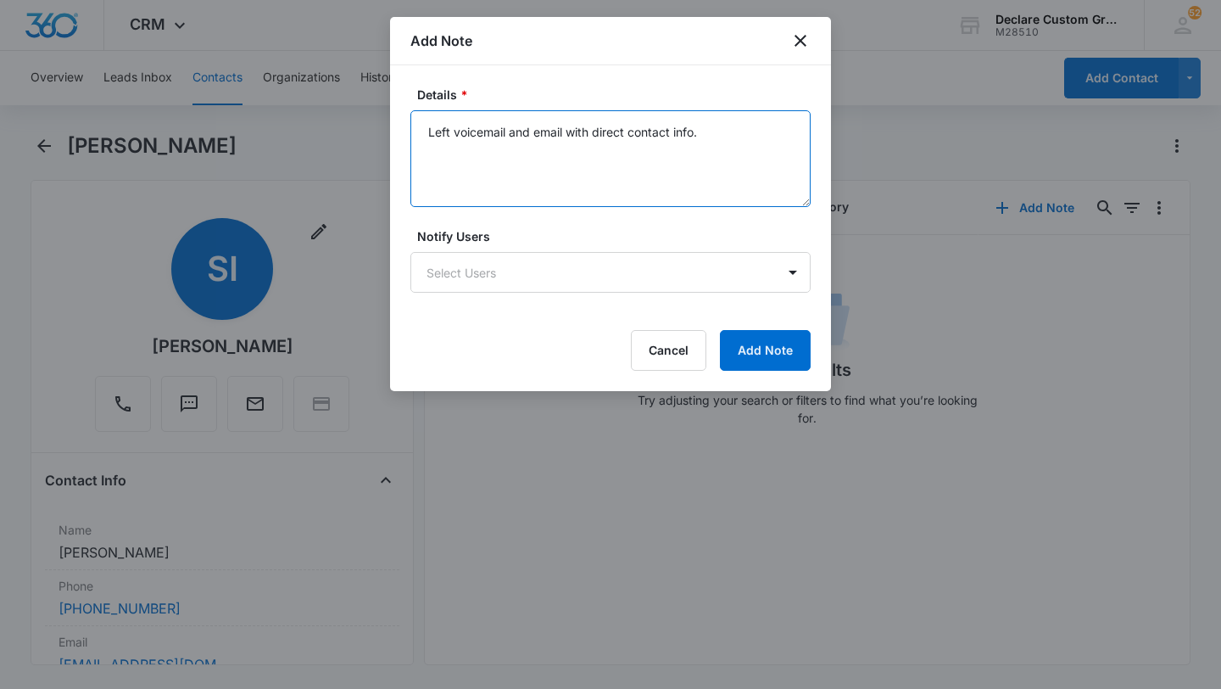
paste textarea "6/14"
type textarea "[DATE]: Left voicemail and email with direct contact info."
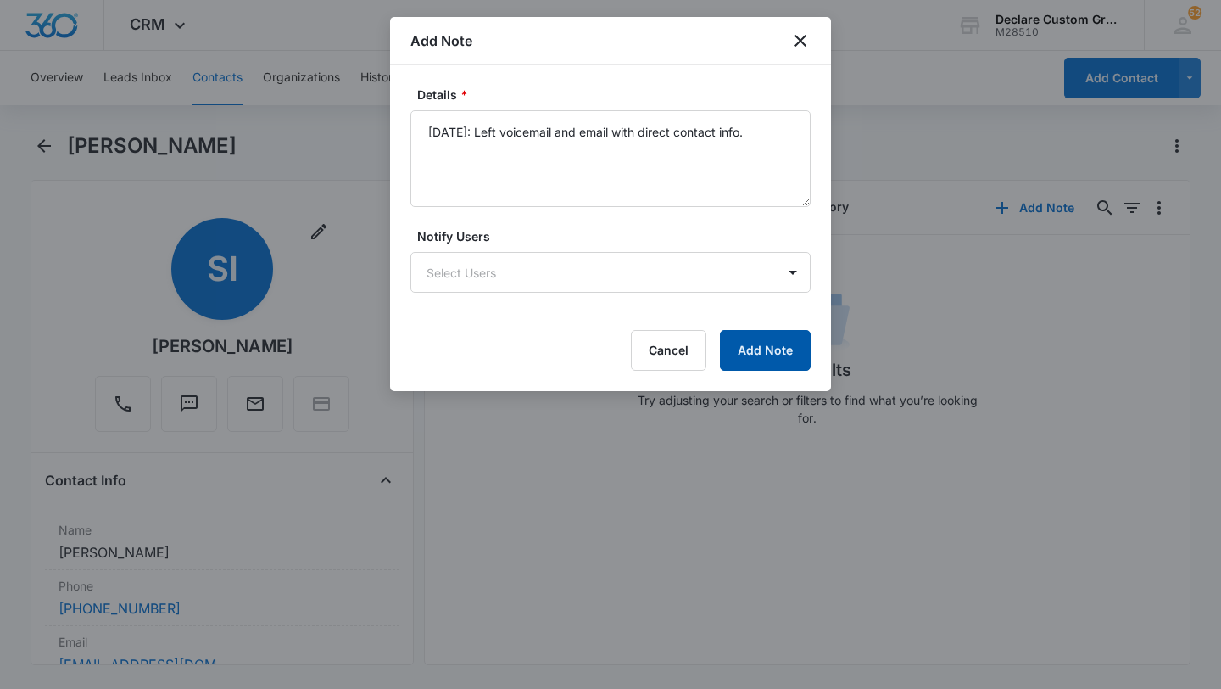
click at [757, 351] on button "Add Note" at bounding box center [765, 350] width 91 height 41
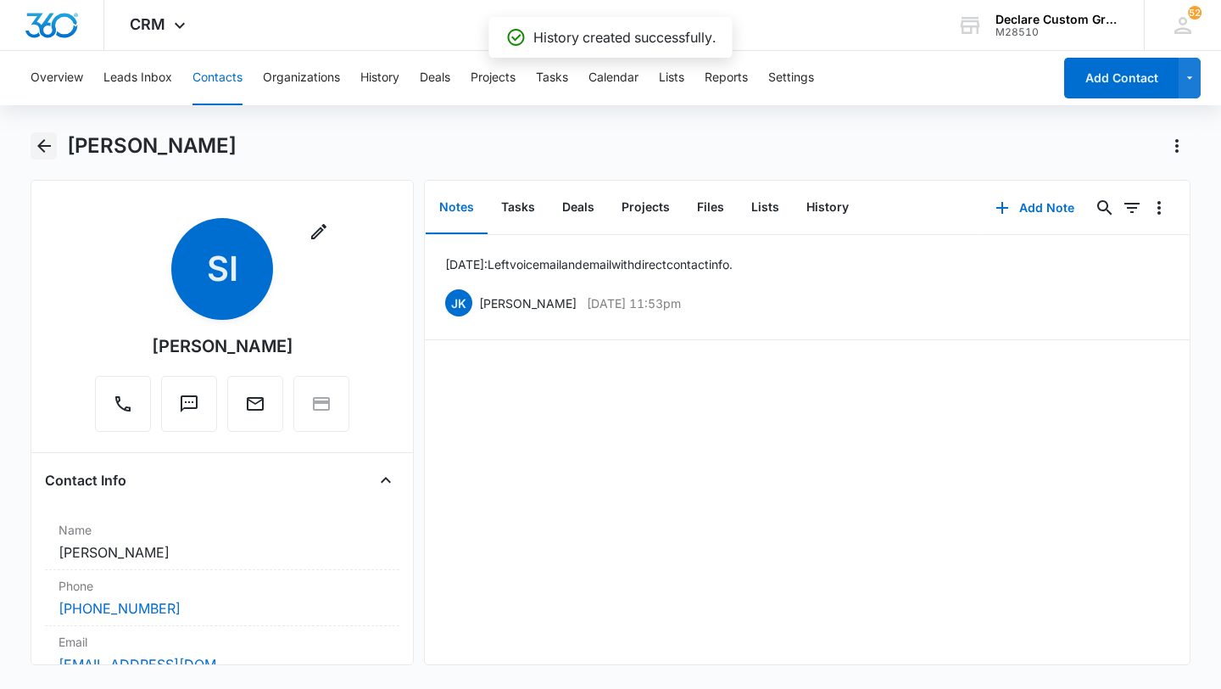
click at [42, 140] on icon "Back" at bounding box center [44, 146] width 20 height 20
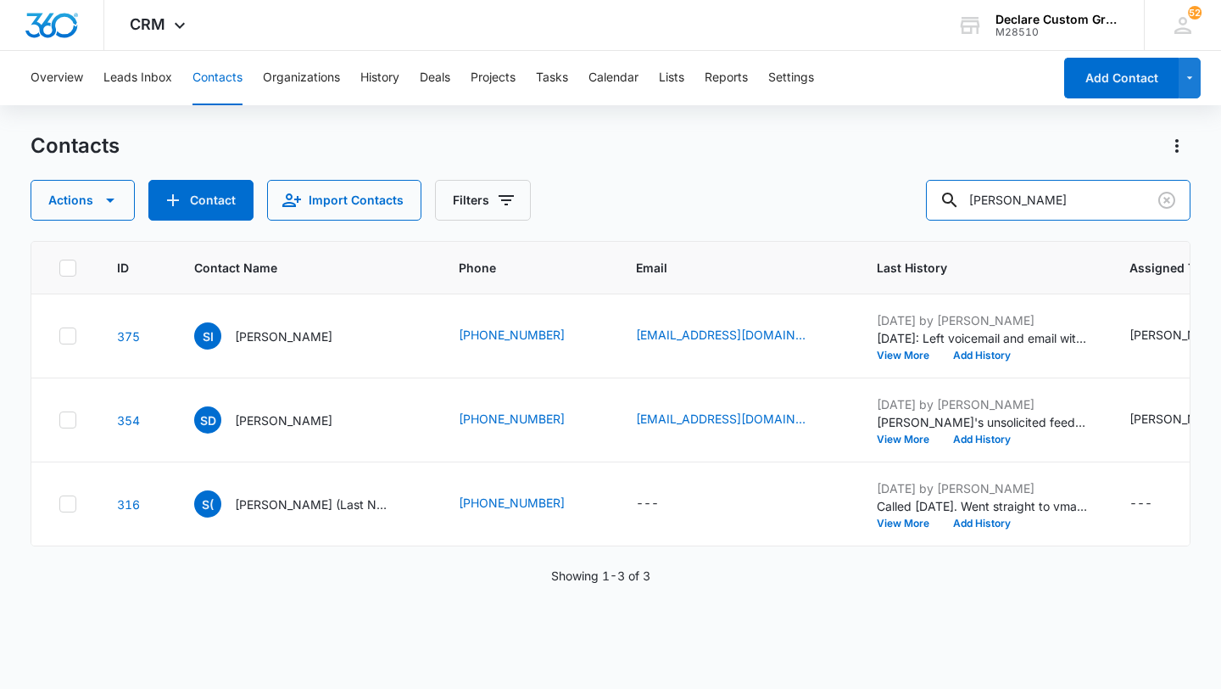
drag, startPoint x: 1097, startPoint y: 207, endPoint x: 845, endPoint y: 177, distance: 254.5
click at [845, 177] on div "Contacts Actions Contact Import Contacts Filters [PERSON_NAME]" at bounding box center [611, 176] width 1160 height 88
type input "[PERSON_NAME]"
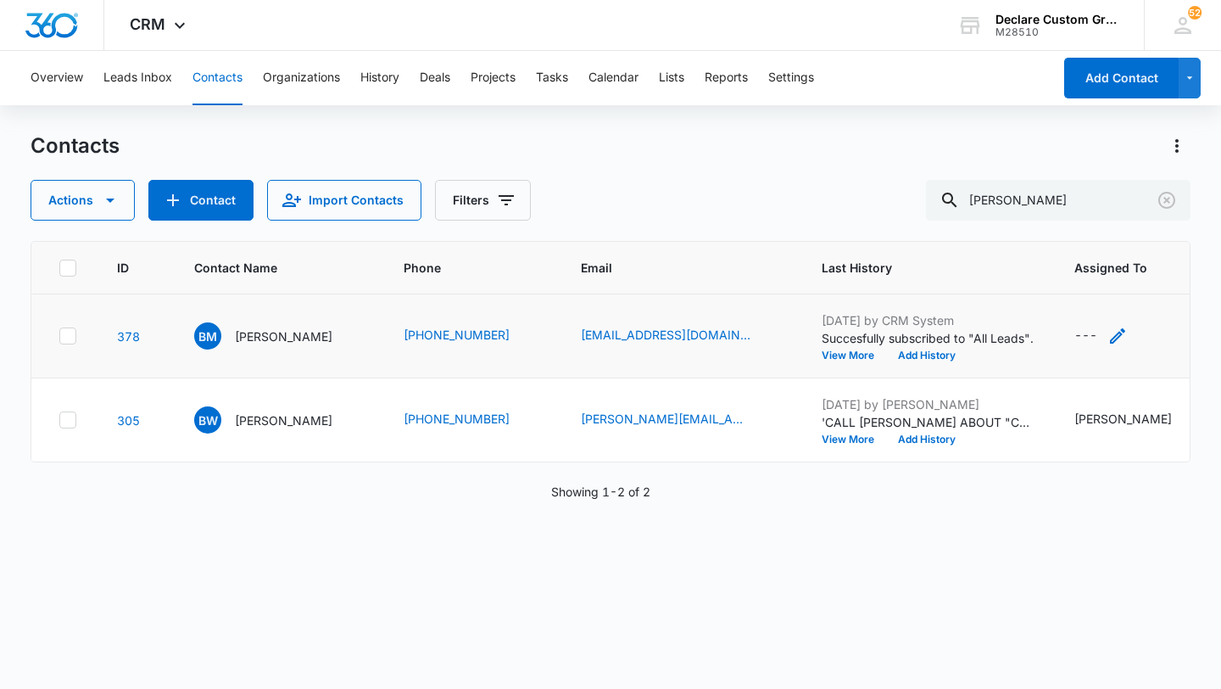
click at [1110, 334] on icon "Assigned To - - Select to Edit Field" at bounding box center [1117, 335] width 15 height 15
click at [1095, 226] on div at bounding box center [1098, 227] width 27 height 27
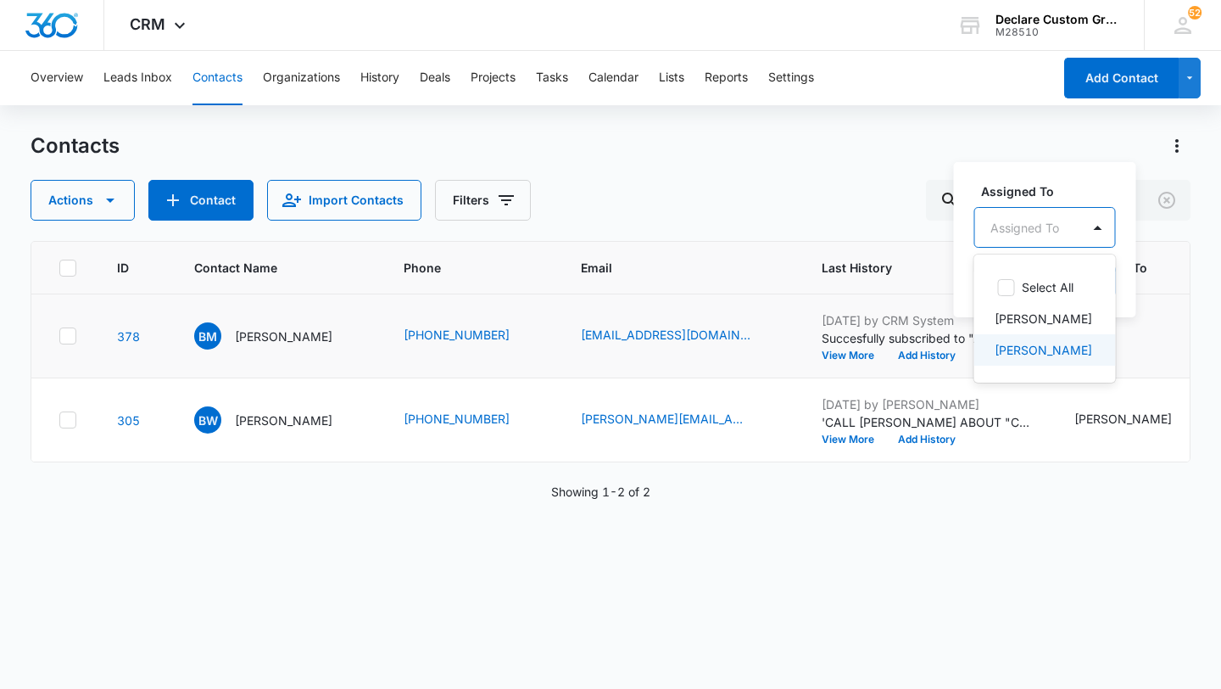
click at [1058, 349] on p "[PERSON_NAME]" at bounding box center [1044, 350] width 98 height 18
click at [1136, 226] on div at bounding box center [1149, 226] width 27 height 27
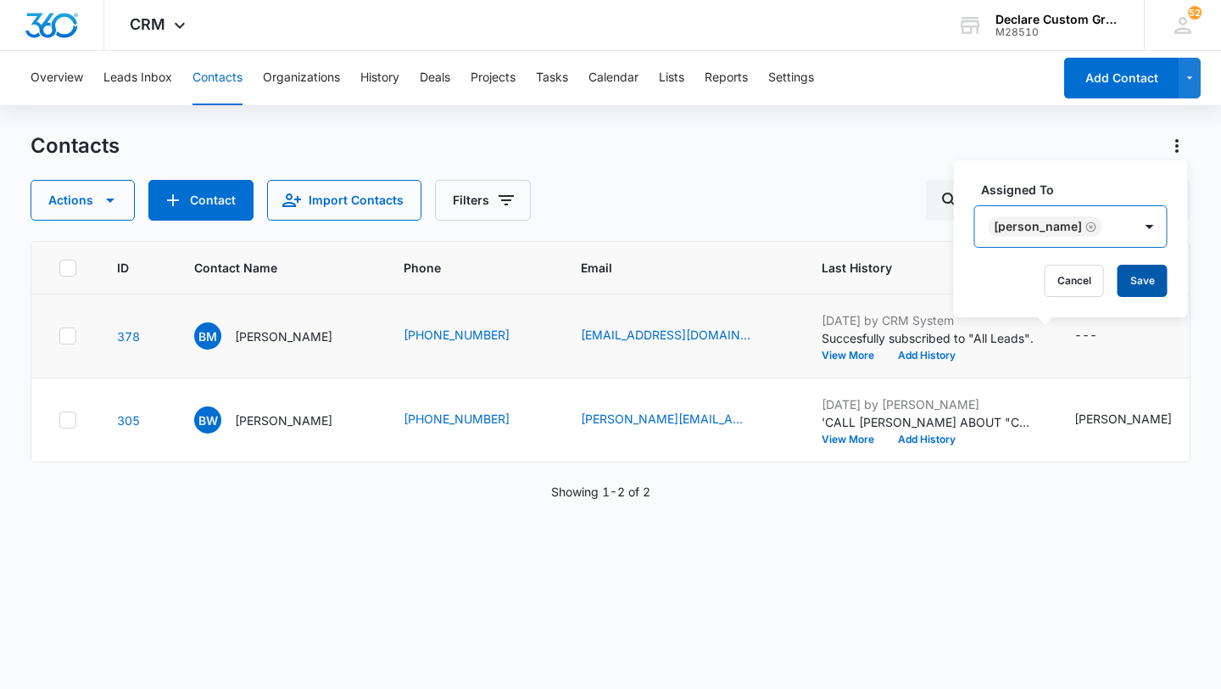
click at [1130, 276] on button "Save" at bounding box center [1143, 281] width 50 height 32
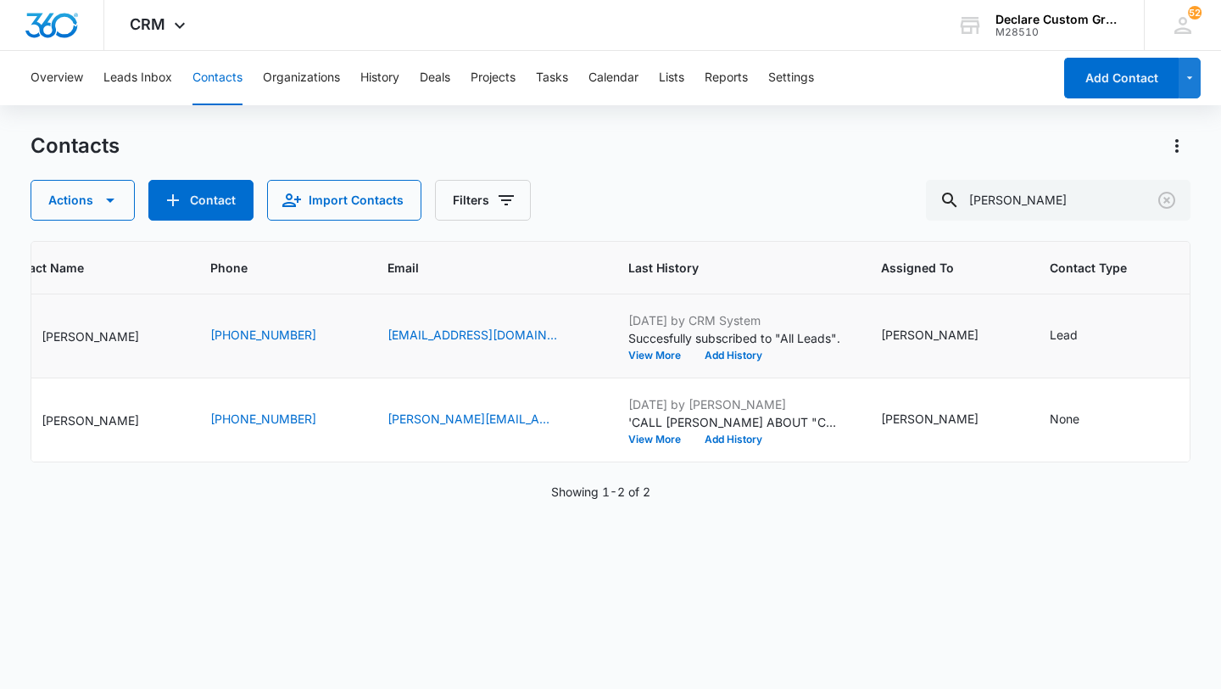
scroll to position [0, 221]
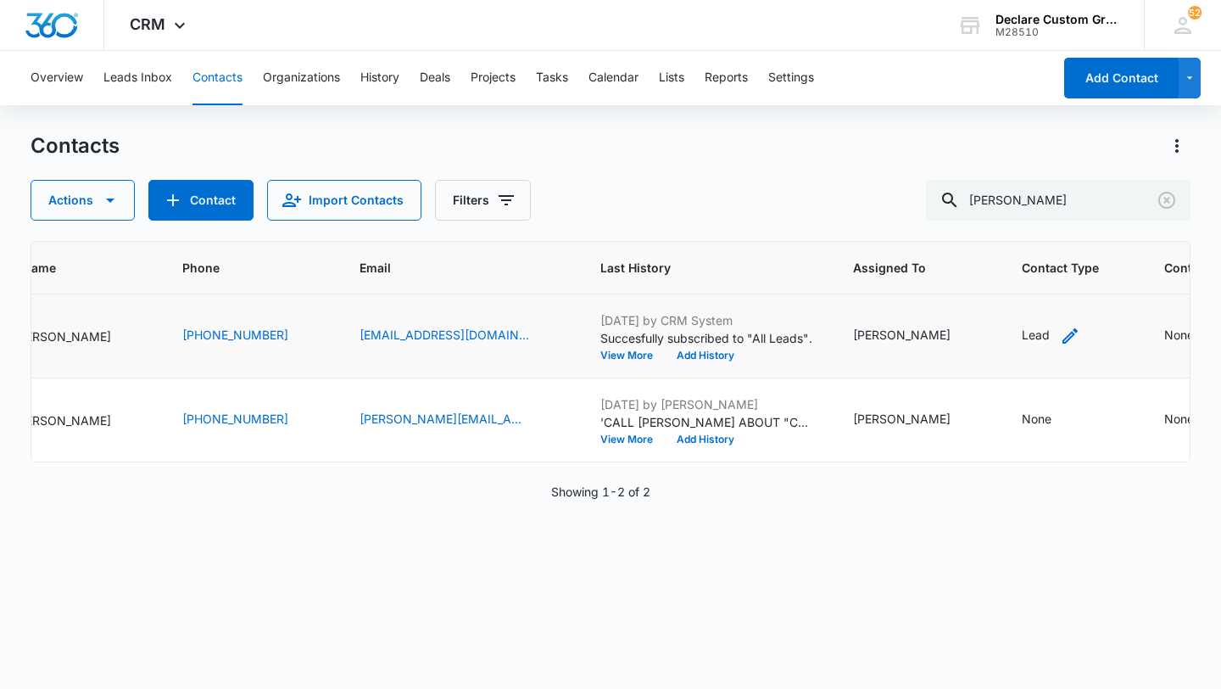
click at [1063, 333] on icon "Contact Type - Lead - Select to Edit Field" at bounding box center [1070, 335] width 15 height 15
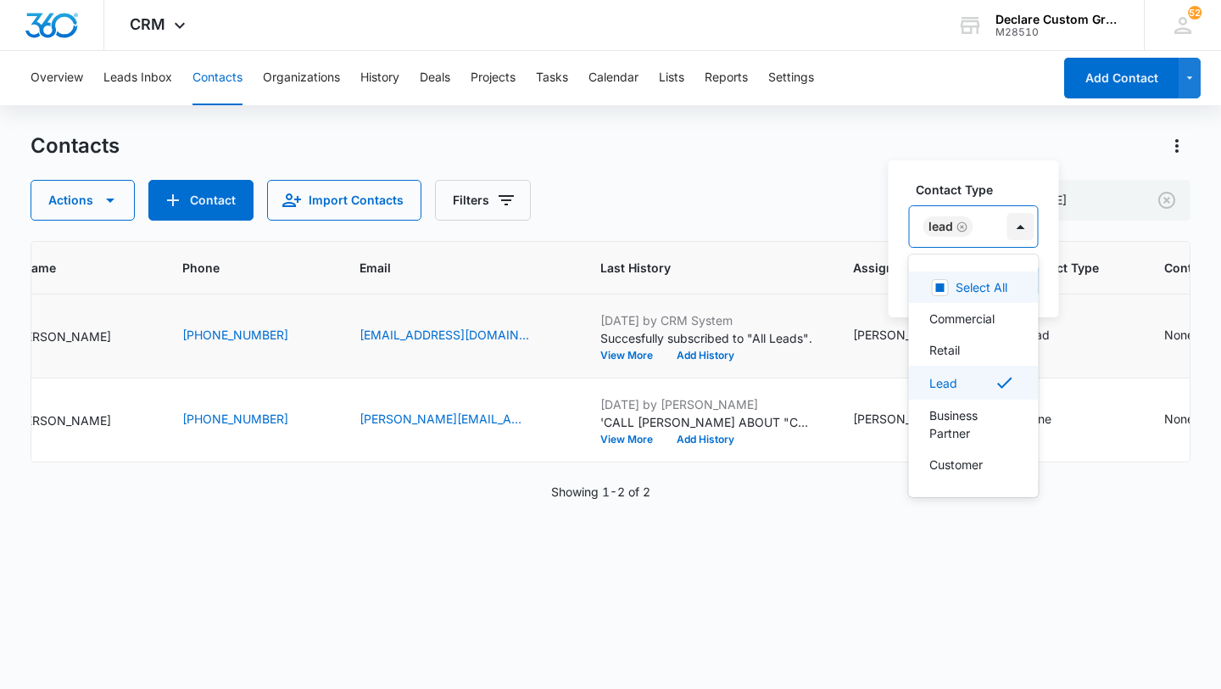
click at [1019, 226] on div at bounding box center [1021, 226] width 27 height 27
click at [980, 352] on div "Retail" at bounding box center [972, 350] width 86 height 18
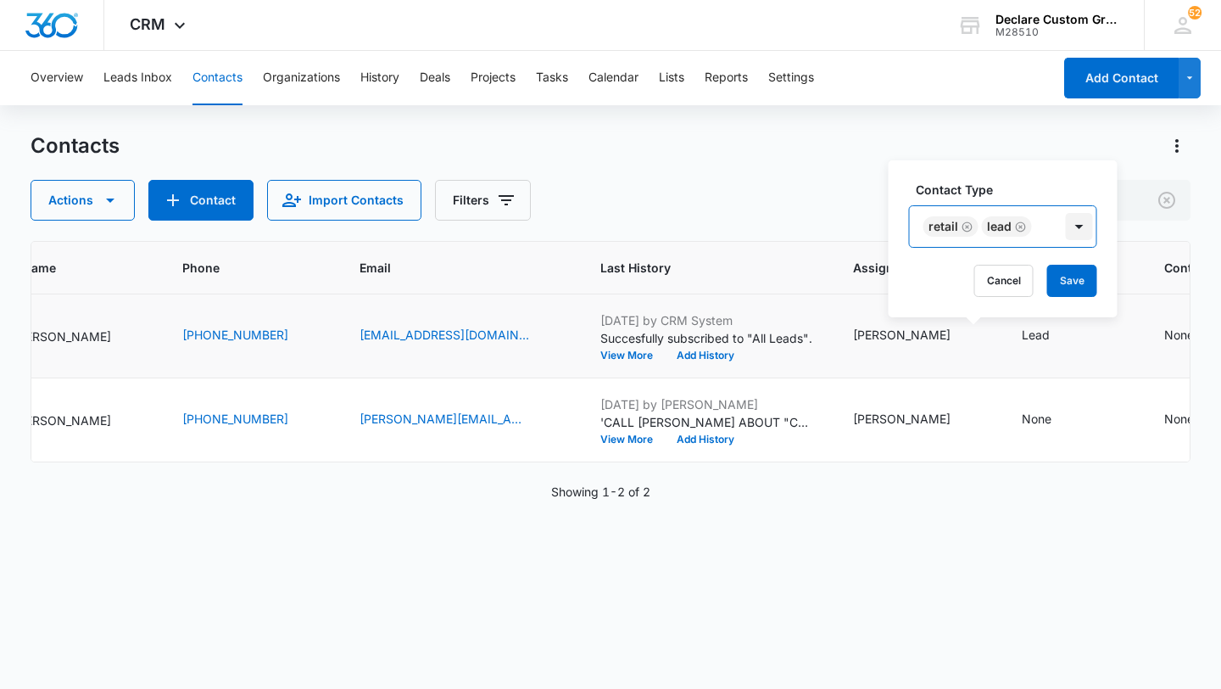
click at [1077, 223] on div at bounding box center [1079, 226] width 27 height 27
click at [1066, 282] on button "Save" at bounding box center [1072, 281] width 50 height 32
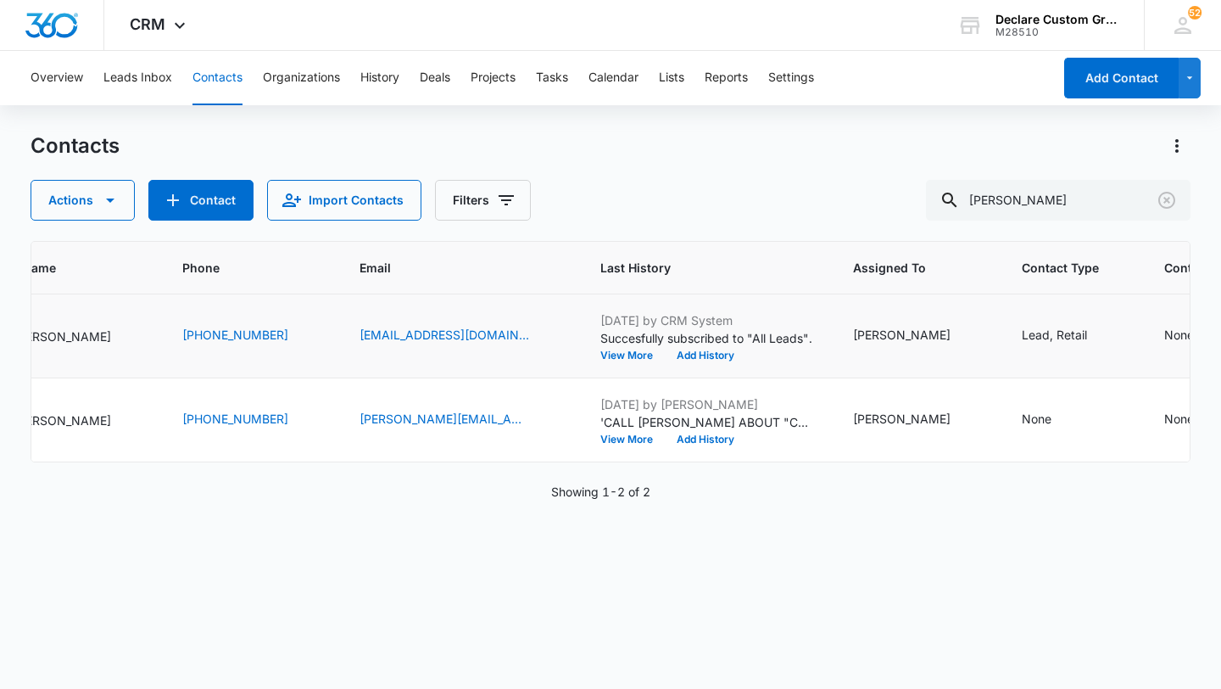
click at [1164, 332] on div "None" at bounding box center [1179, 335] width 30 height 18
click at [1138, 229] on div "Contact Status" at bounding box center [1101, 228] width 120 height 38
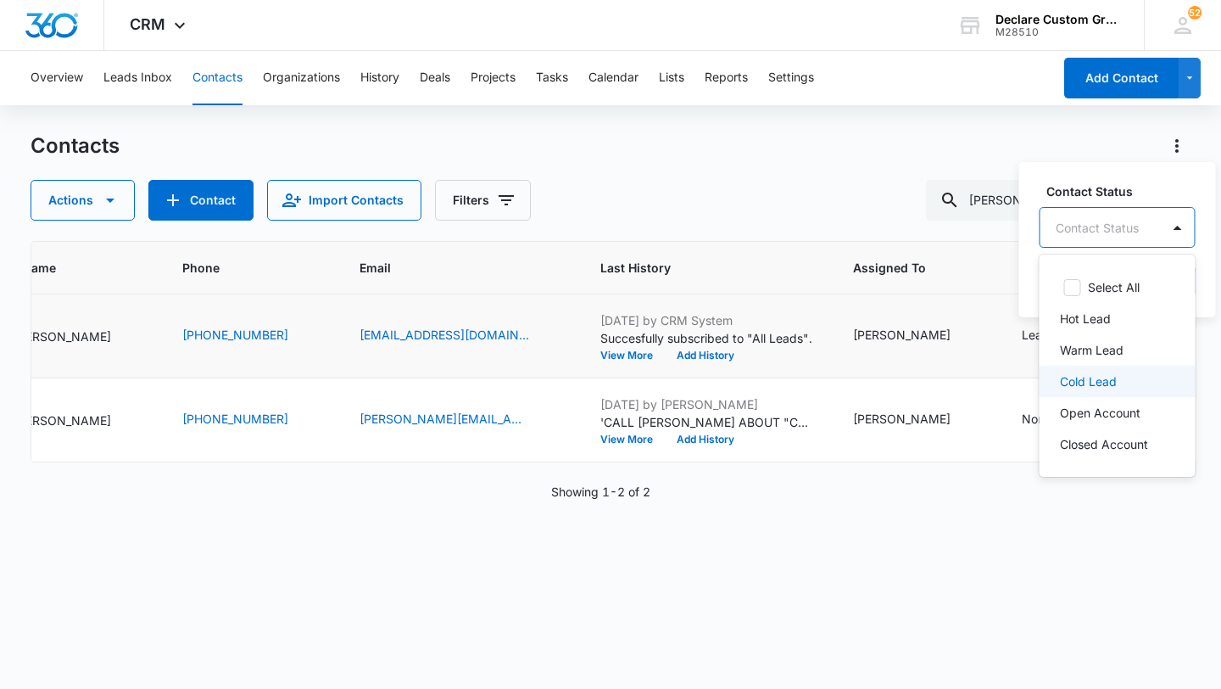
click at [1110, 379] on p "Cold Lead" at bounding box center [1088, 381] width 57 height 18
click at [1179, 225] on div at bounding box center [1180, 226] width 27 height 27
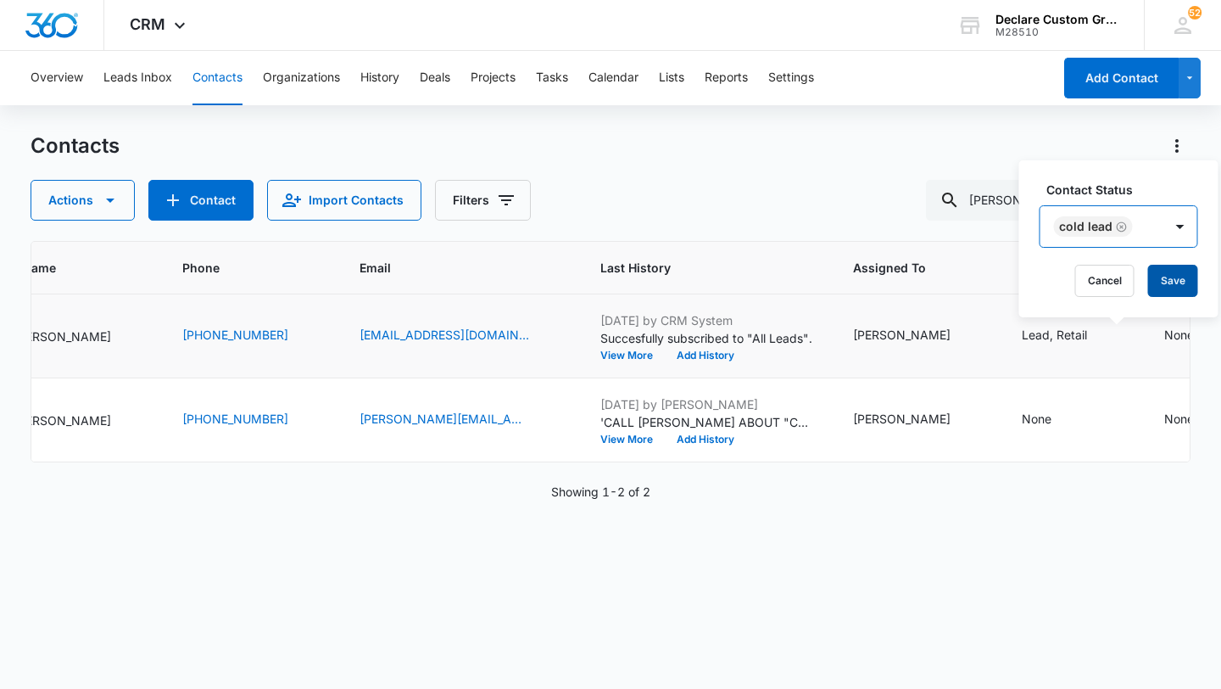
click at [1168, 280] on button "Save" at bounding box center [1173, 281] width 50 height 32
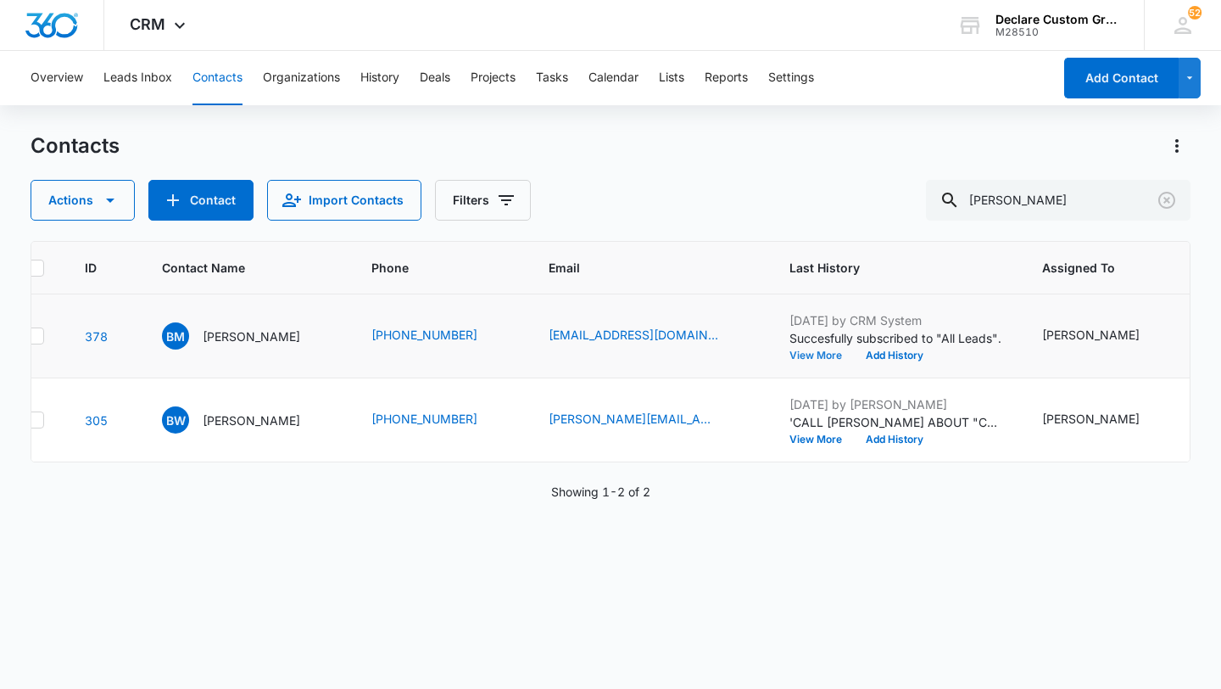
scroll to position [0, 0]
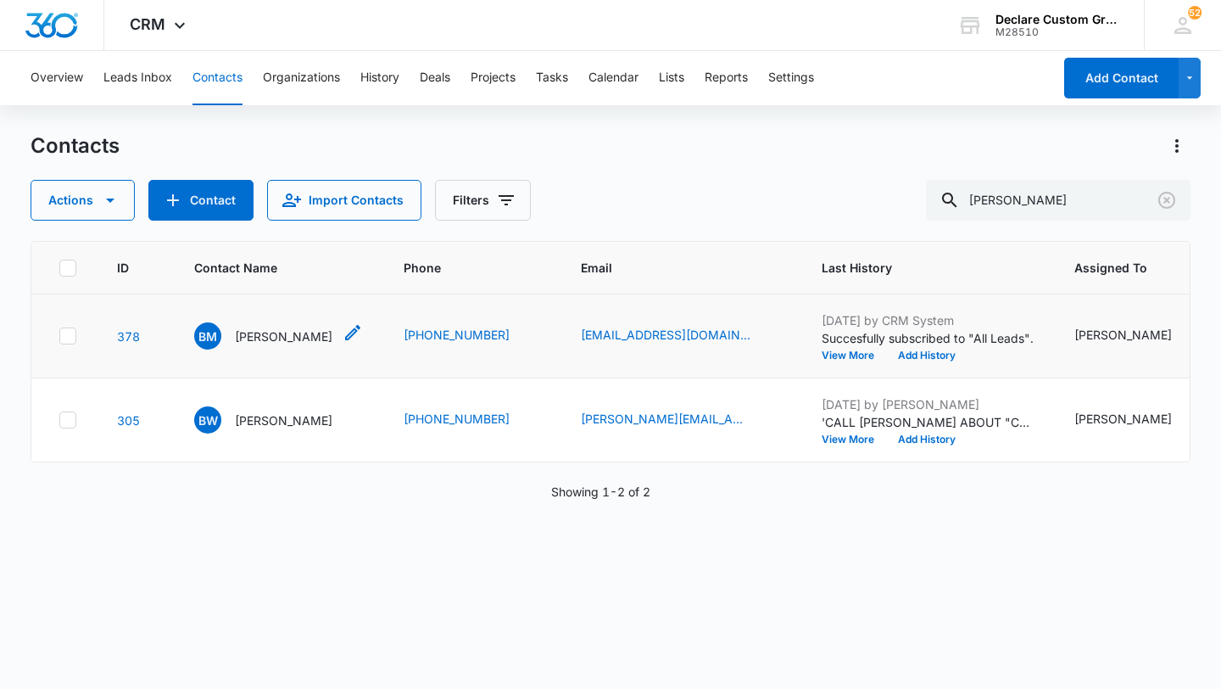
click at [296, 332] on p "[PERSON_NAME]" at bounding box center [284, 336] width 98 height 18
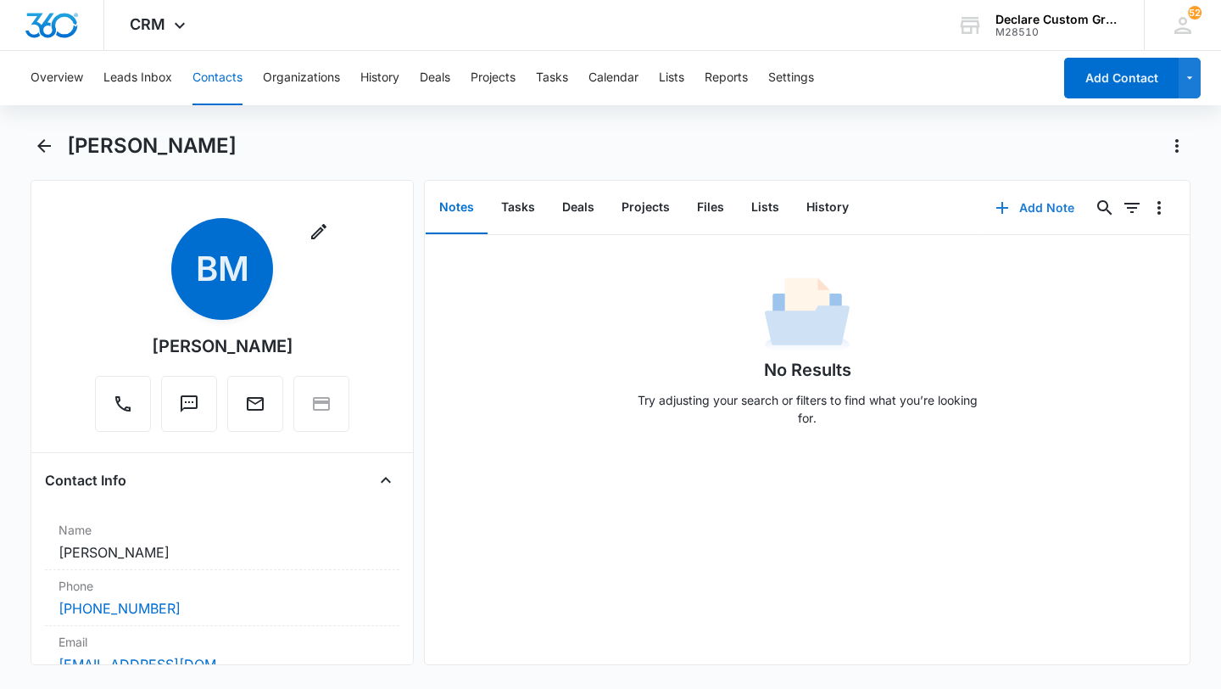
click at [1038, 211] on button "Add Note" at bounding box center [1035, 207] width 113 height 41
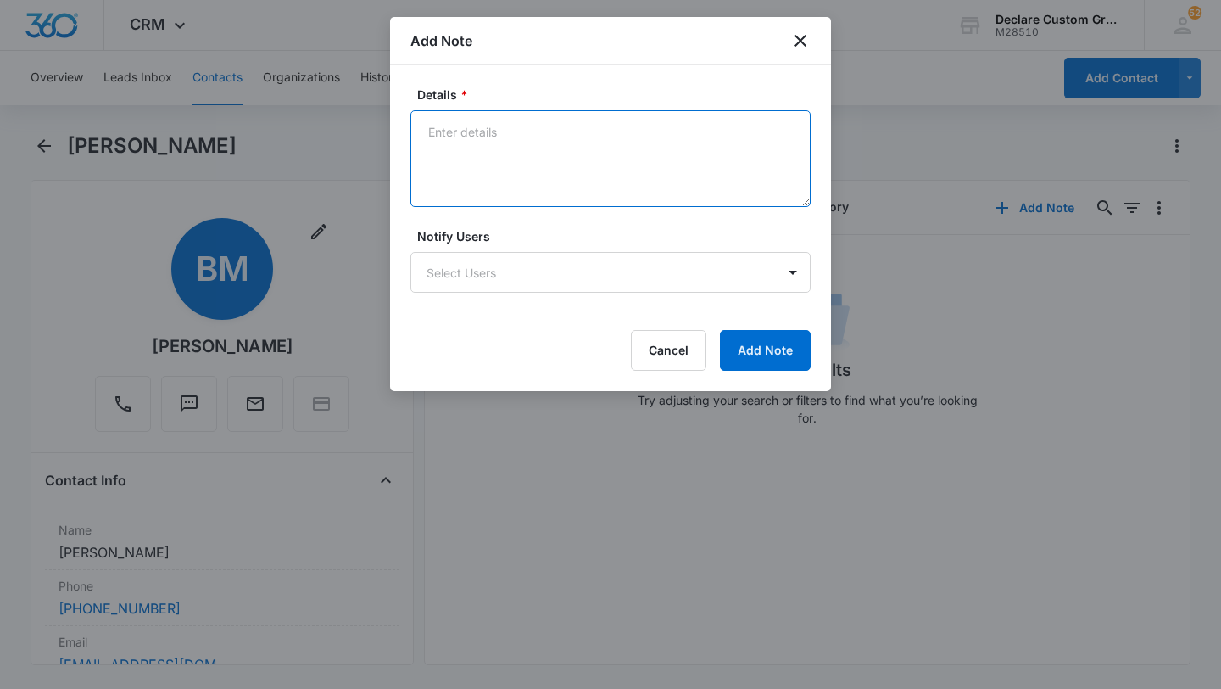
click at [509, 134] on textarea "Details *" at bounding box center [610, 158] width 400 height 97
paste textarea "FOCUS PROJECT: [DATE]. Left voicemail and email. Wants to wrap his '85 Chevy K2…"
drag, startPoint x: 538, startPoint y: 131, endPoint x: 386, endPoint y: 127, distance: 151.8
click at [386, 127] on body "CRM Apps Reputation Websites Forms CRM Email Social Payments POS Content Ads In…" at bounding box center [610, 344] width 1221 height 689
drag, startPoint x: 611, startPoint y: 131, endPoint x: 709, endPoint y: 132, distance: 97.5
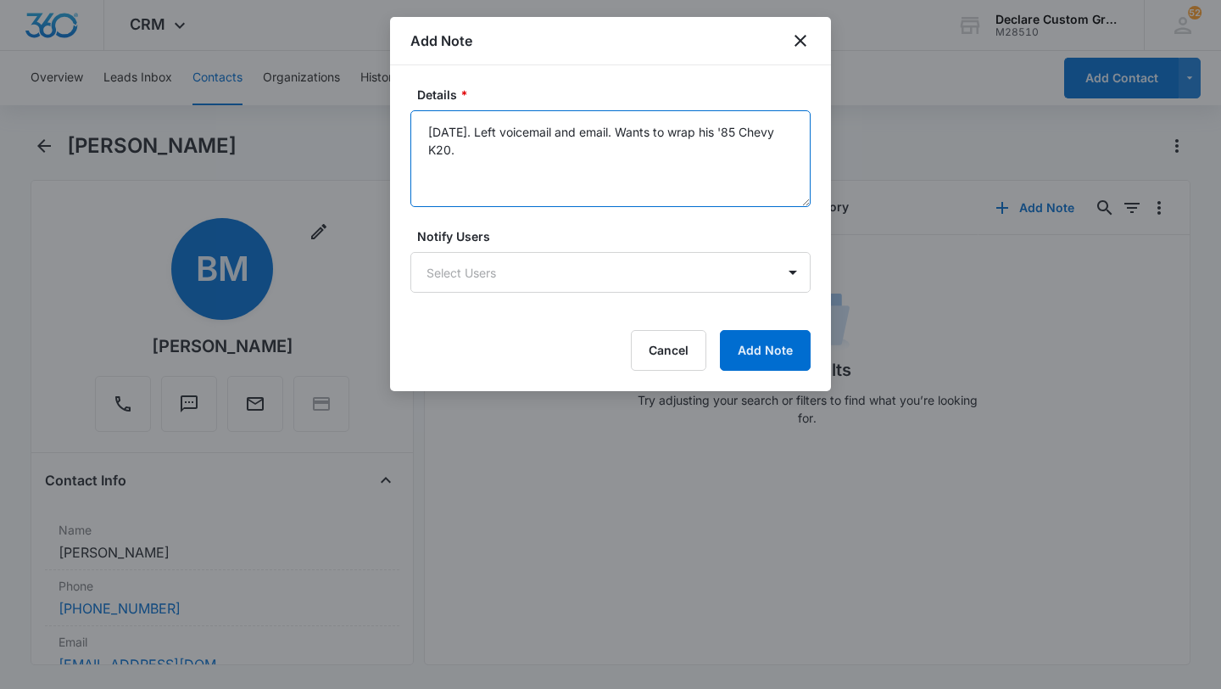
click at [710, 132] on textarea "[DATE]. Left voicemail and email. Wants to wrap his '85 Chevy K20." at bounding box center [610, 158] width 400 height 97
type textarea "[DATE]. Left voicemail and email. Interested in wrap of '85 Chevy K20."
click at [761, 356] on button "Add Note" at bounding box center [765, 350] width 91 height 41
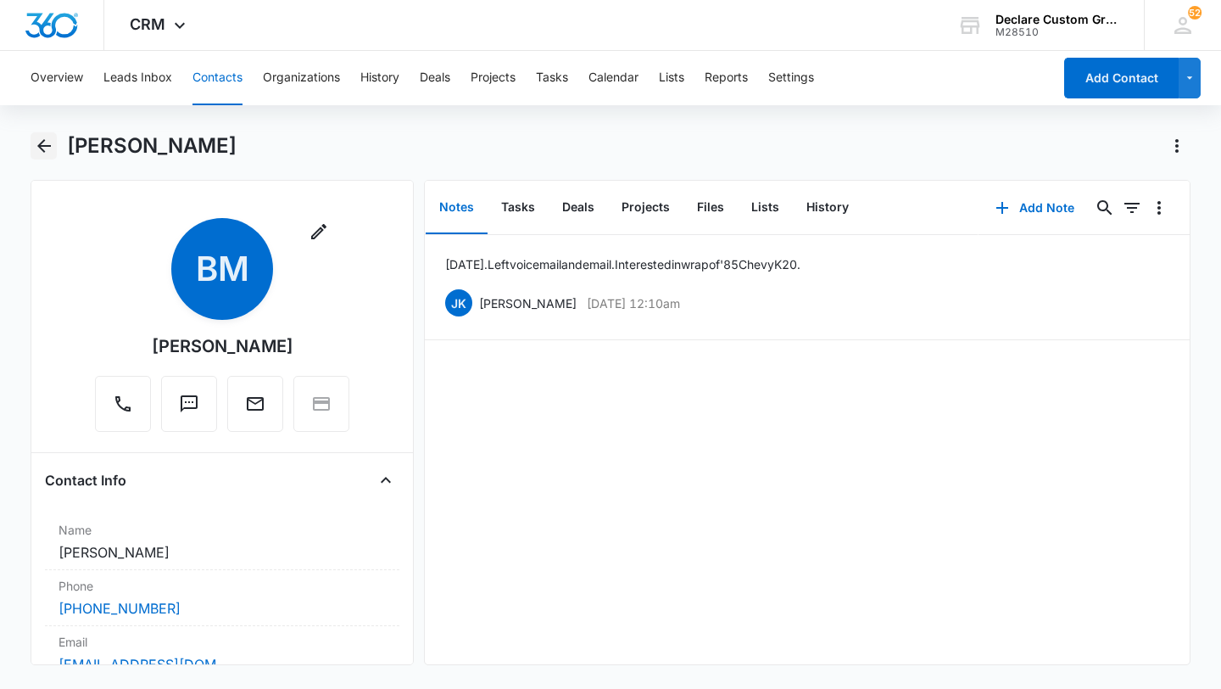
click at [43, 145] on icon "Back" at bounding box center [44, 146] width 14 height 14
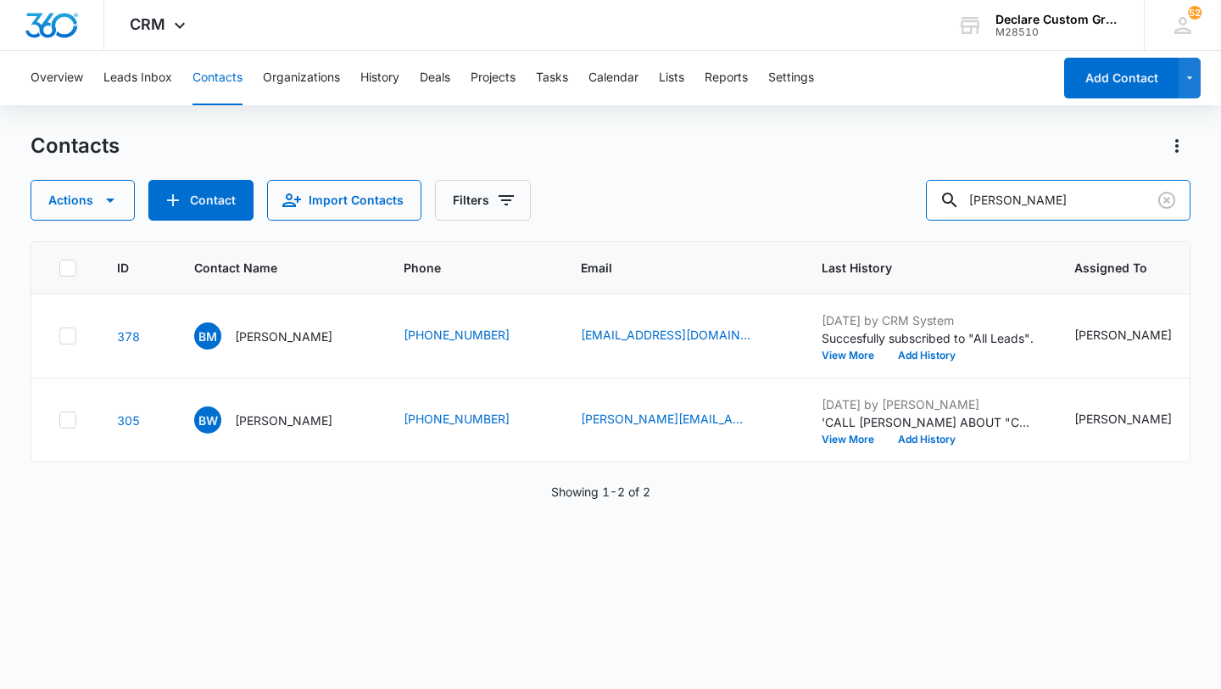
drag, startPoint x: 1060, startPoint y: 205, endPoint x: 939, endPoint y: 196, distance: 121.6
click at [939, 197] on div "Actions Contact Import Contacts Filters [PERSON_NAME]" at bounding box center [611, 200] width 1160 height 41
type input "[PERSON_NAME]"
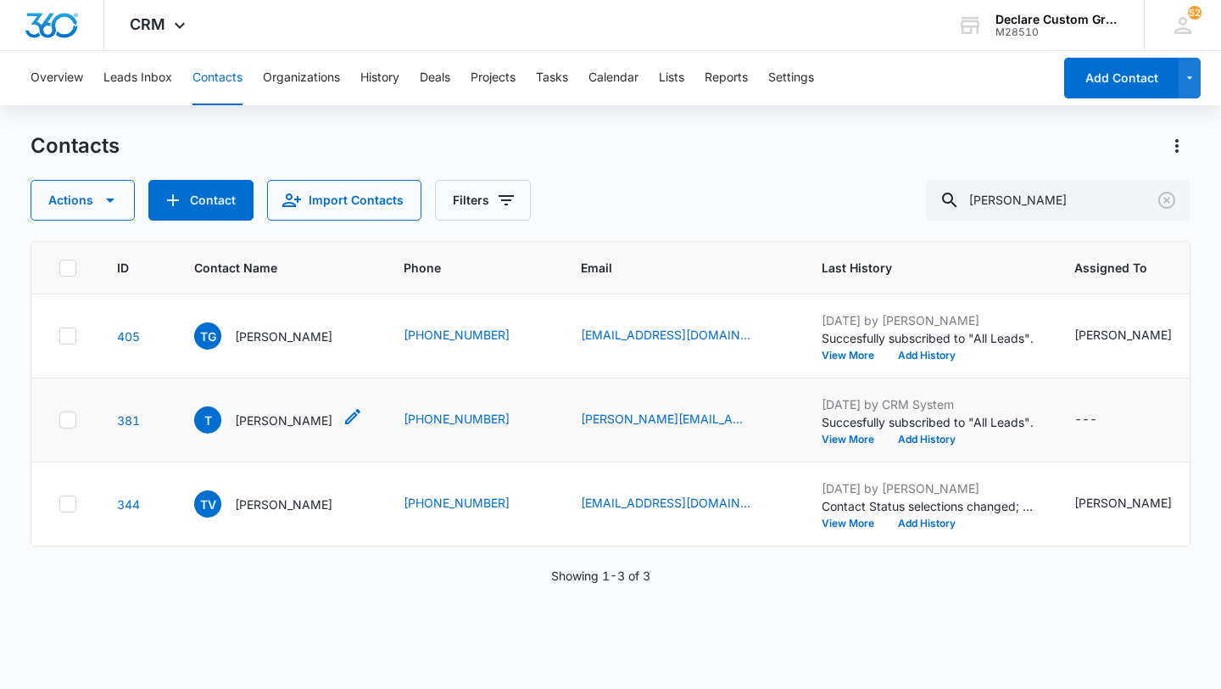
click at [345, 414] on icon "Contact Name - Thomas - Select to Edit Field" at bounding box center [352, 416] width 15 height 15
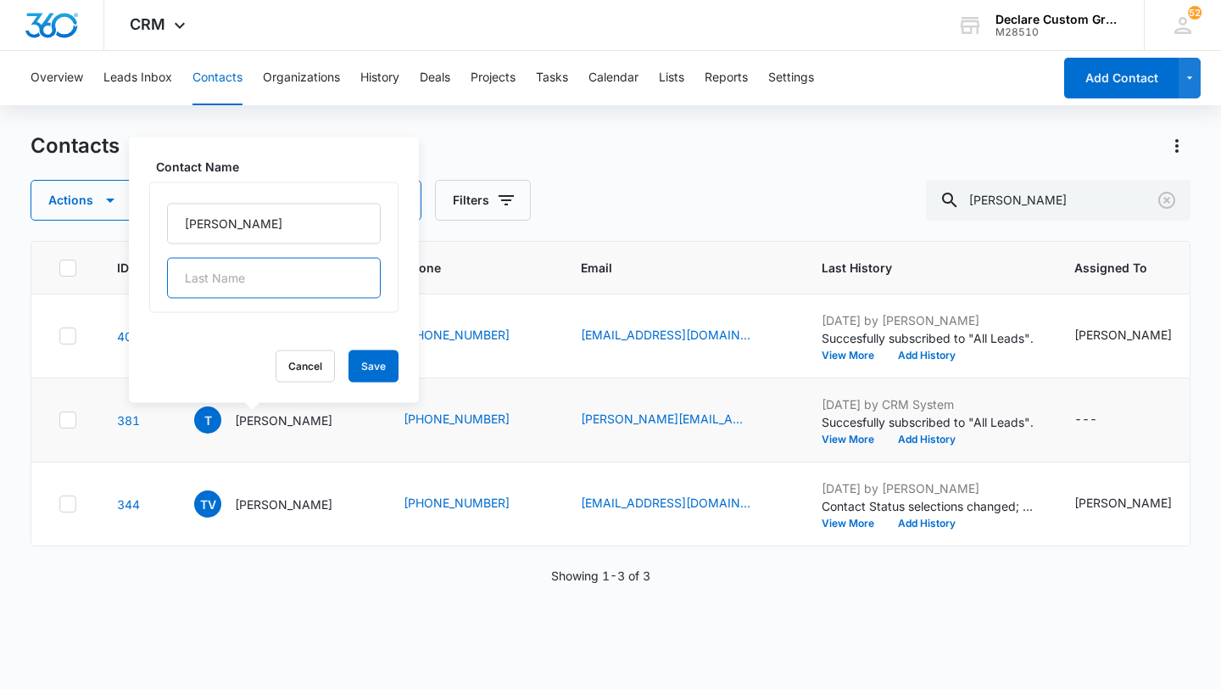
click at [247, 283] on input "text" at bounding box center [274, 278] width 214 height 41
type input "[PERSON_NAME]"
click at [349, 360] on button "Save" at bounding box center [374, 366] width 50 height 32
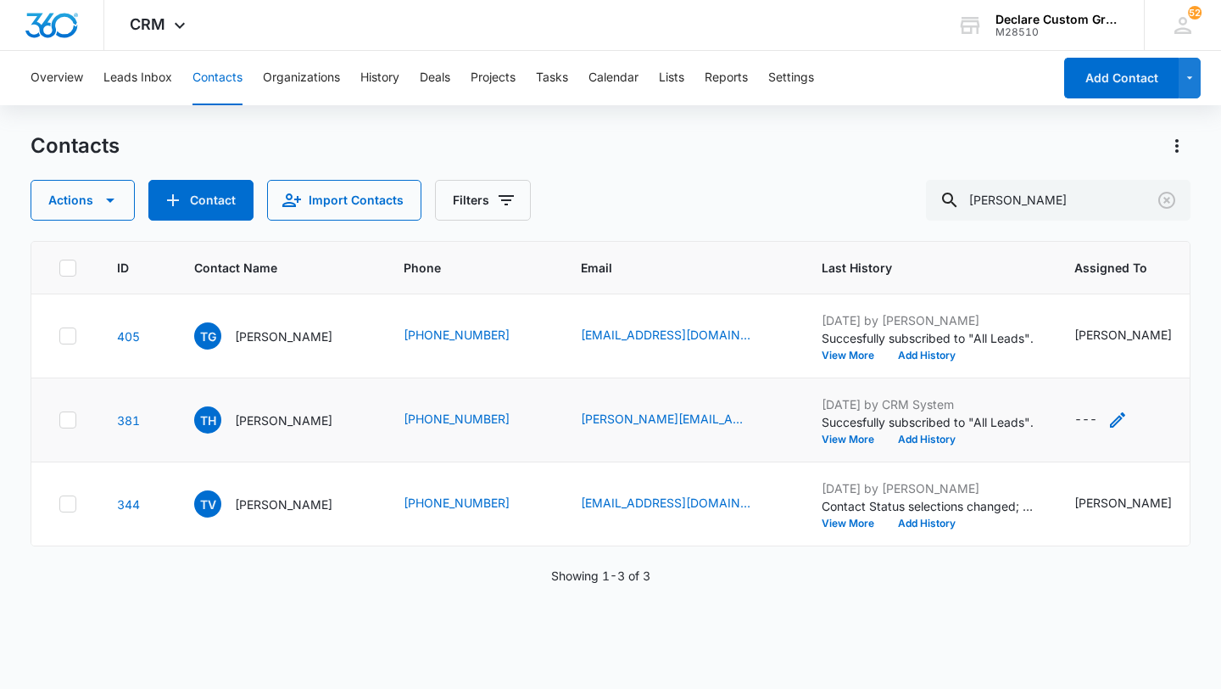
click at [1125, 419] on icon "Assigned To - - Select to Edit Field" at bounding box center [1117, 419] width 15 height 15
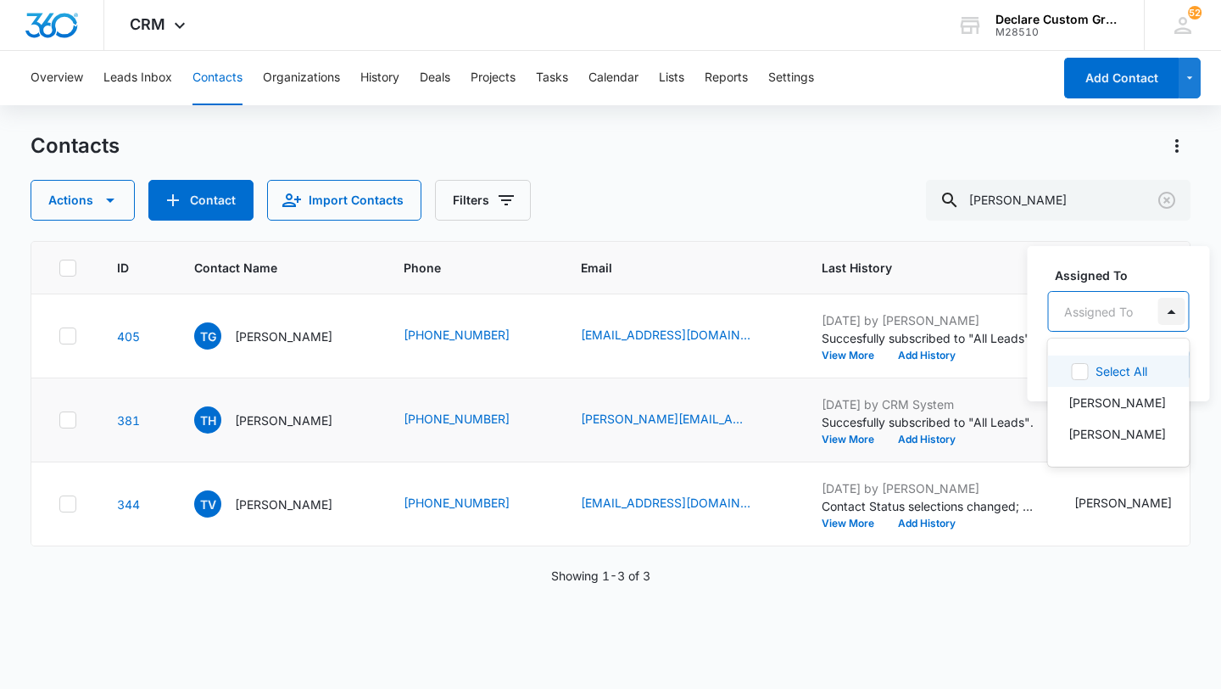
click at [1171, 314] on div at bounding box center [1171, 311] width 27 height 27
click at [1130, 437] on p "[PERSON_NAME]" at bounding box center [1118, 434] width 98 height 18
click at [1210, 313] on div at bounding box center [1223, 310] width 27 height 27
click at [1197, 358] on button "Save" at bounding box center [1217, 365] width 50 height 32
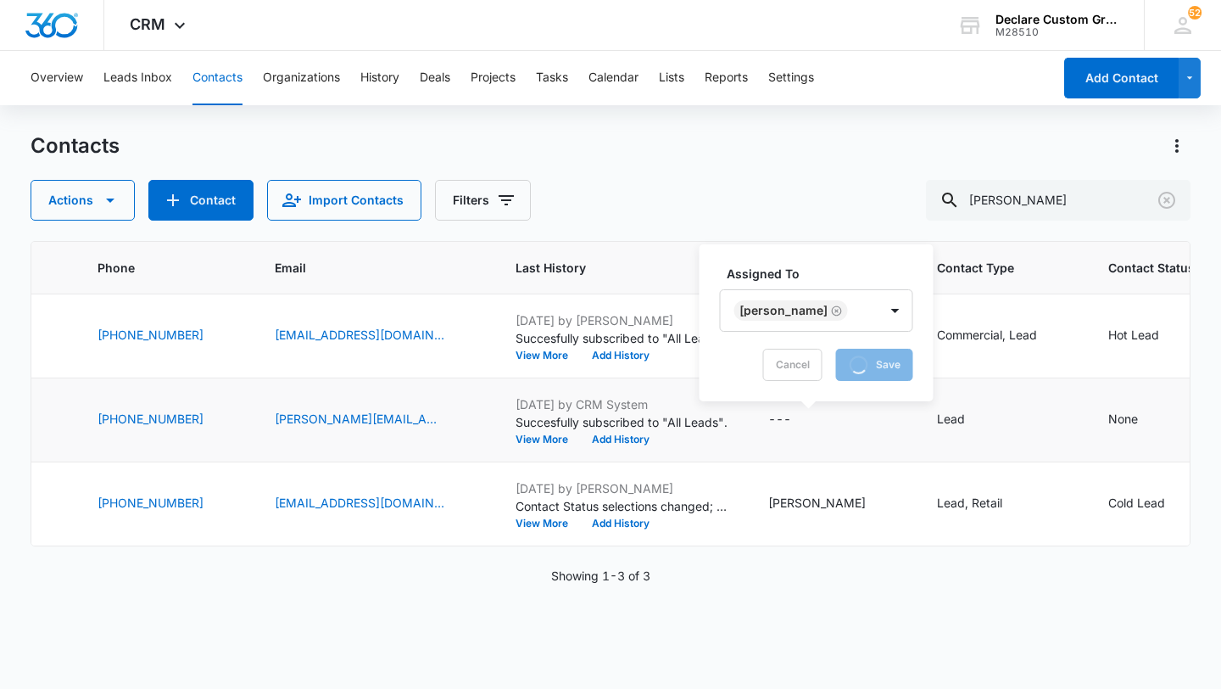
scroll to position [0, 312]
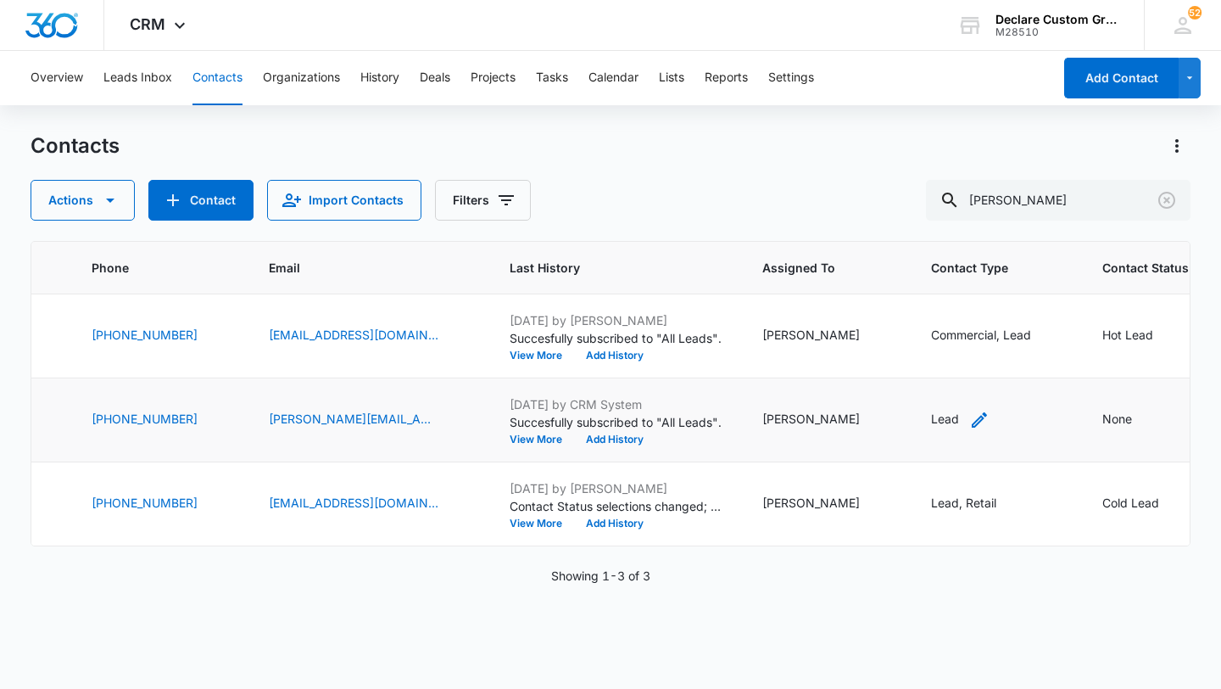
click at [979, 415] on icon "Contact Type - Lead - Select to Edit Field" at bounding box center [979, 420] width 20 height 20
click at [1003, 309] on div at bounding box center [1004, 310] width 27 height 27
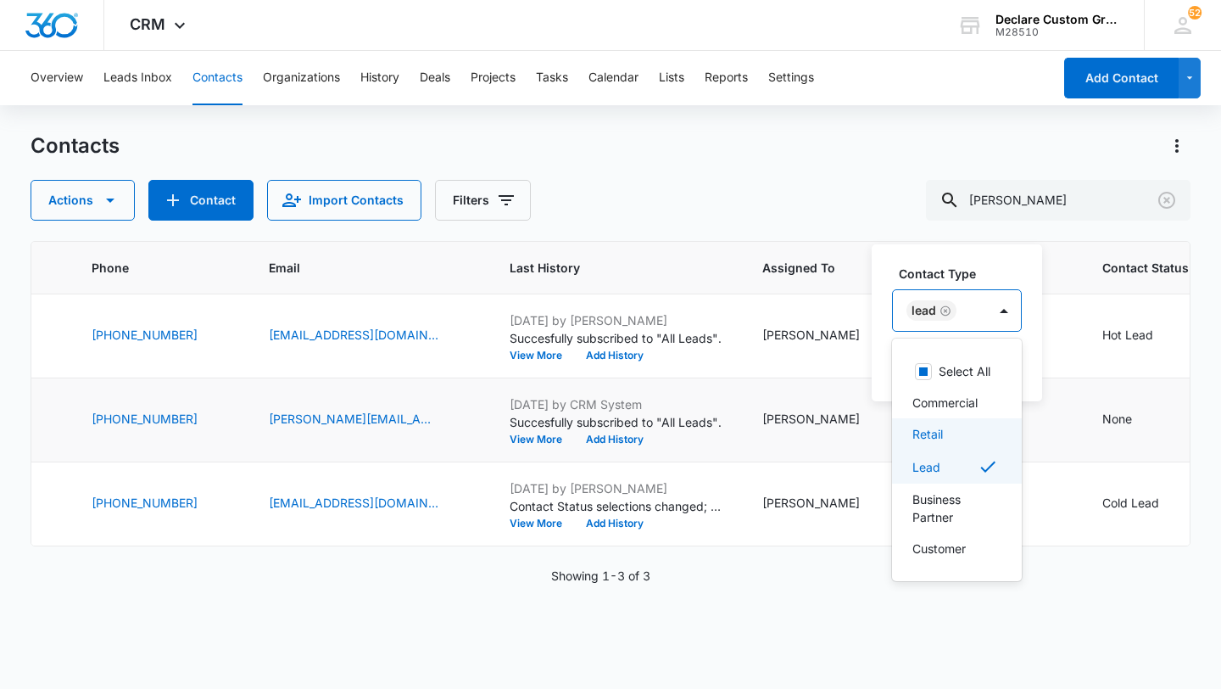
click at [949, 434] on div "Retail" at bounding box center [956, 434] width 86 height 18
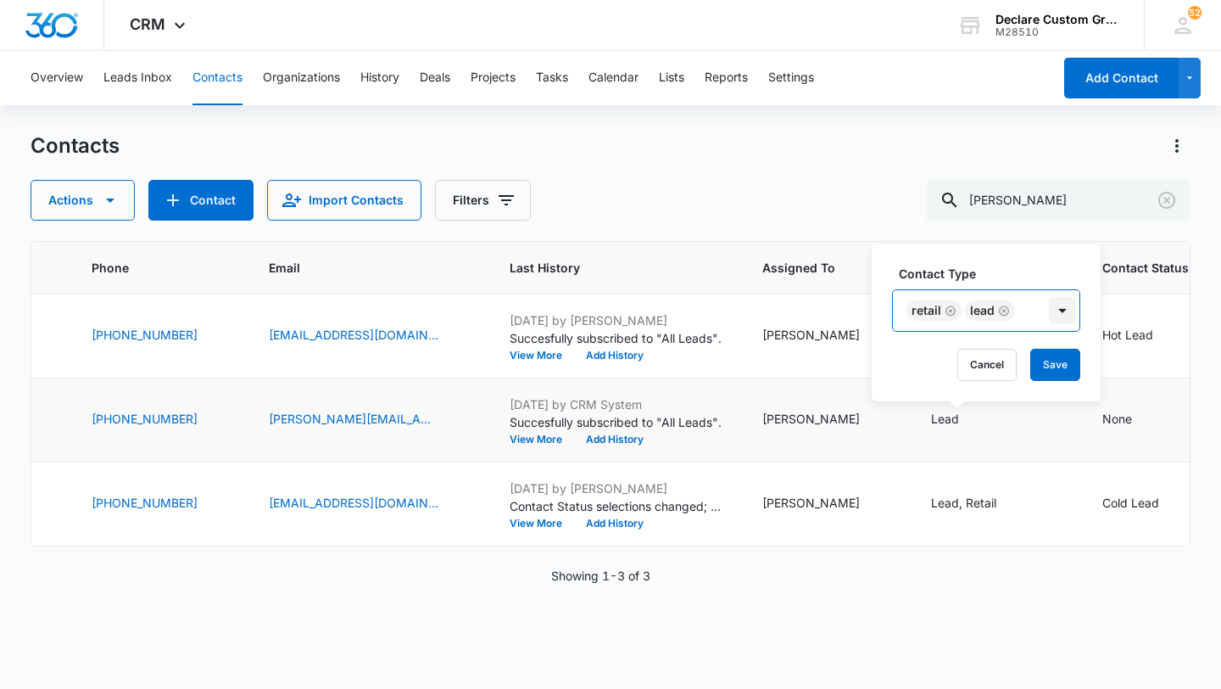
click at [1064, 310] on div at bounding box center [1062, 310] width 27 height 27
click at [1052, 371] on button "Save" at bounding box center [1055, 365] width 50 height 32
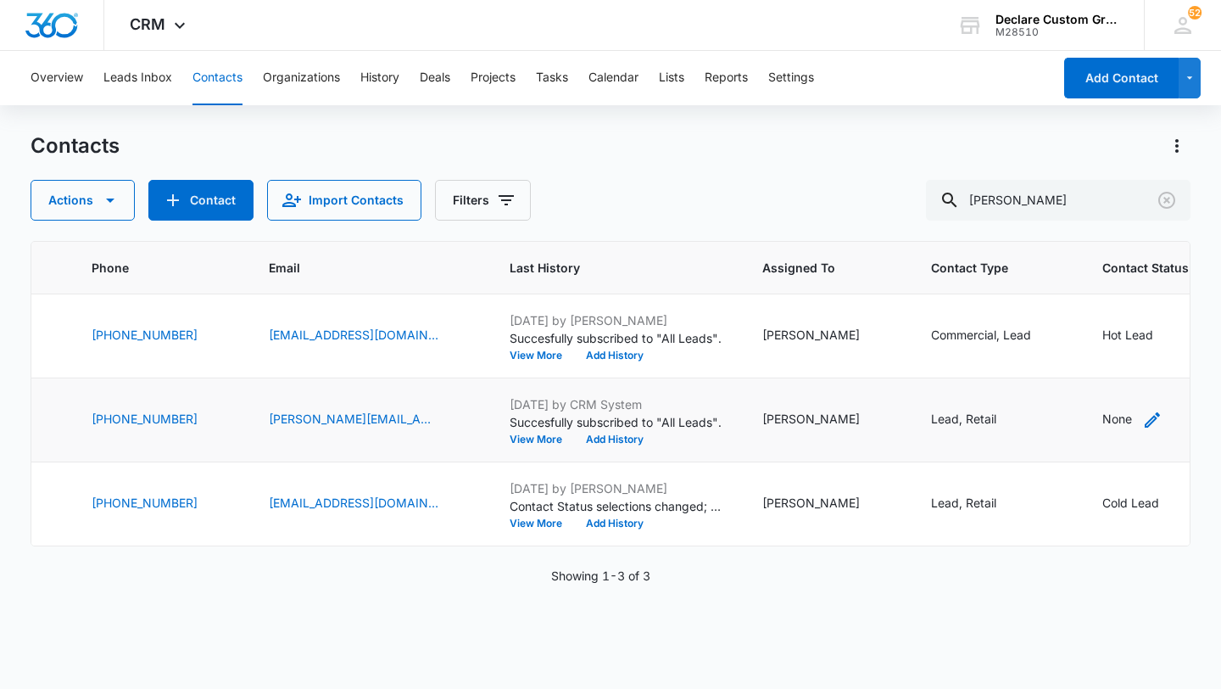
click at [1149, 418] on icon "Contact Status - None - Select to Edit Field" at bounding box center [1152, 419] width 15 height 15
click at [1058, 405] on div at bounding box center [1051, 406] width 27 height 27
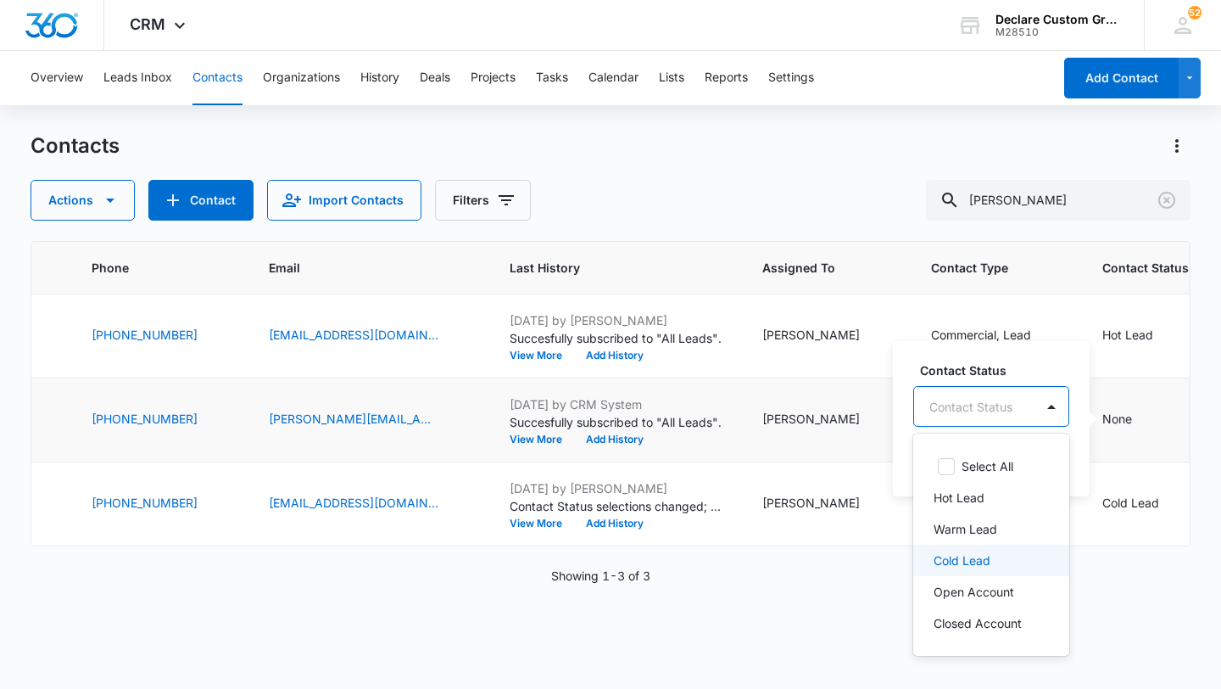
click at [980, 565] on p "Cold Lead" at bounding box center [962, 560] width 57 height 18
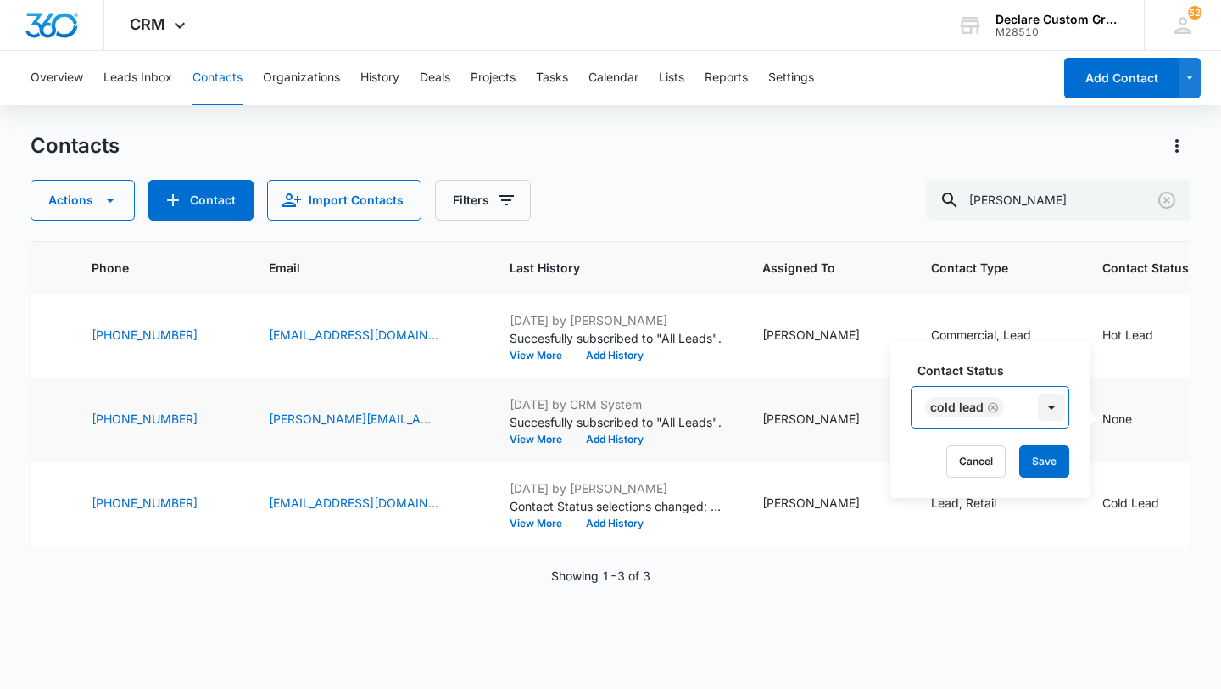
click at [1050, 405] on div at bounding box center [1051, 407] width 27 height 27
click at [1045, 464] on button "Save" at bounding box center [1044, 461] width 50 height 32
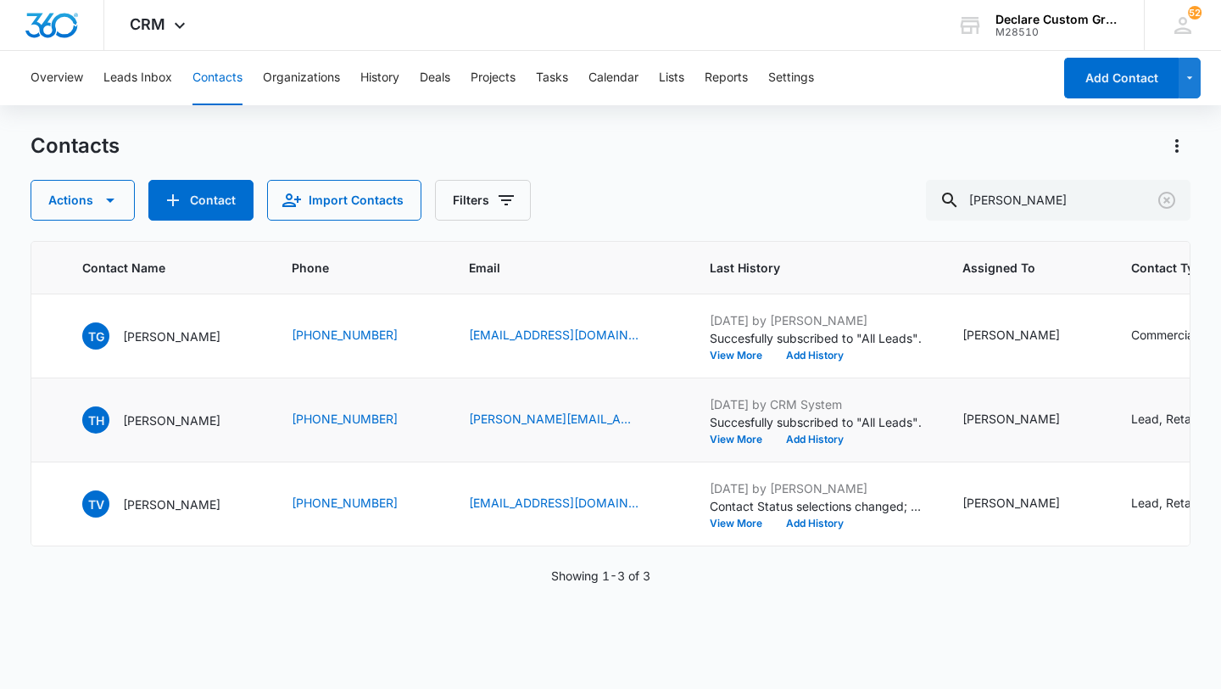
scroll to position [0, 110]
click at [197, 421] on p "[PERSON_NAME]" at bounding box center [174, 420] width 98 height 18
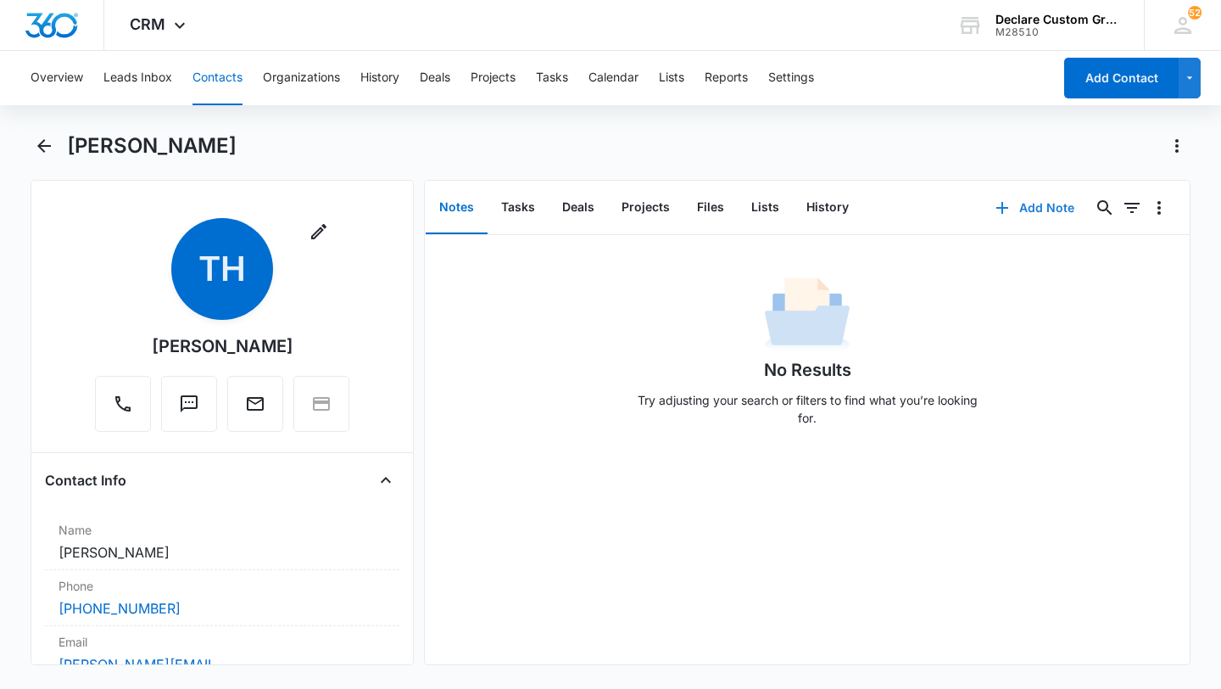
click at [1051, 202] on button "Add Note" at bounding box center [1035, 207] width 113 height 41
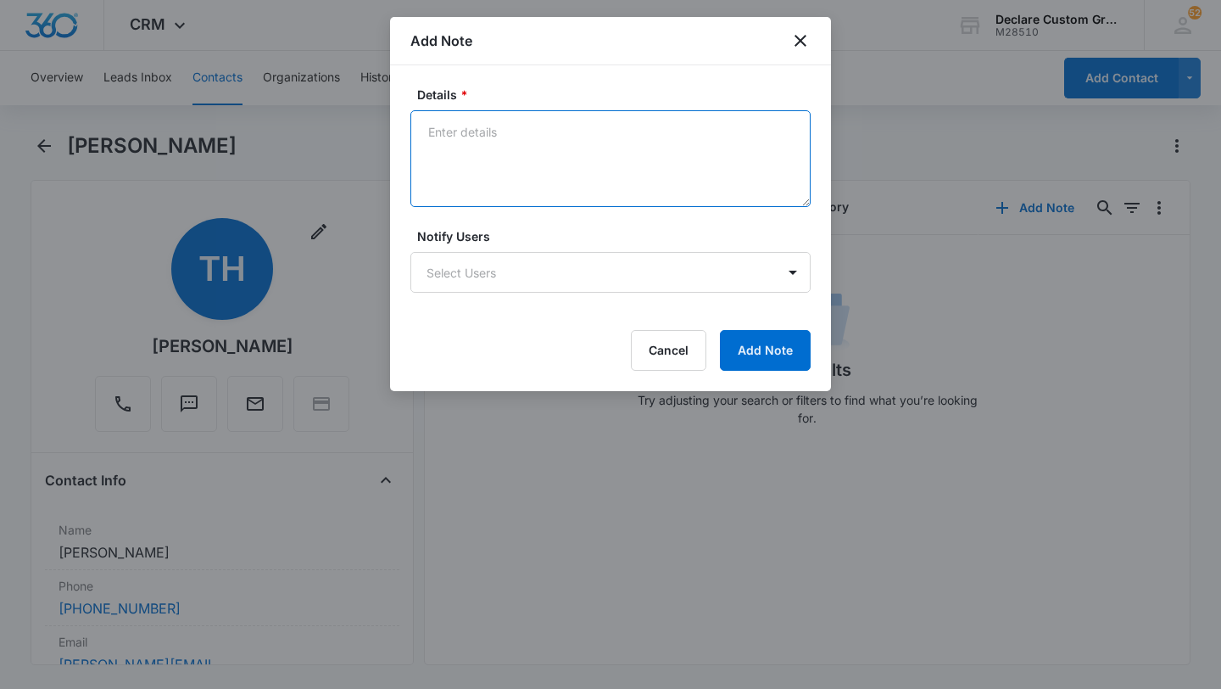
click at [513, 136] on textarea "Details *" at bounding box center [610, 158] width 400 height 97
paste textarea "FOCUS PROJECT: [DATE]. Left voicemail and email. Wants to wrap his '85 Chevy K2…"
type textarea "FOCUS PROJECT: [DATE]. Left voicemail and email. Wants to wrap his '85 Chevy K2…"
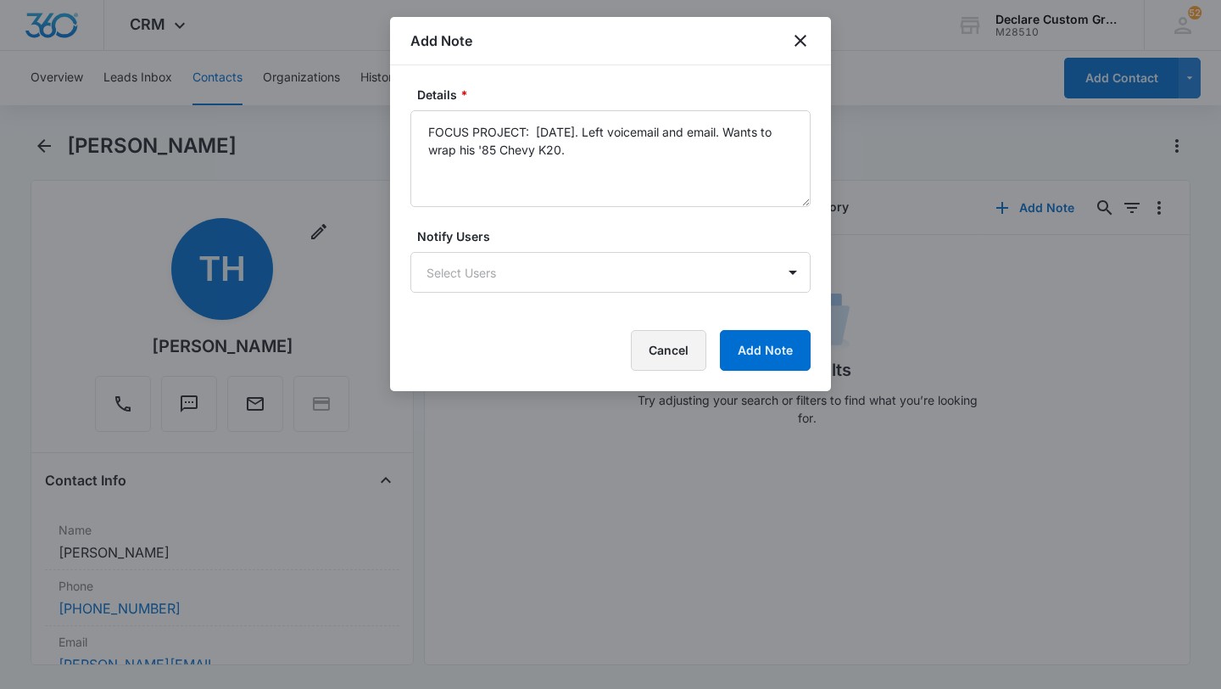
click at [691, 346] on button "Cancel" at bounding box center [668, 350] width 75 height 41
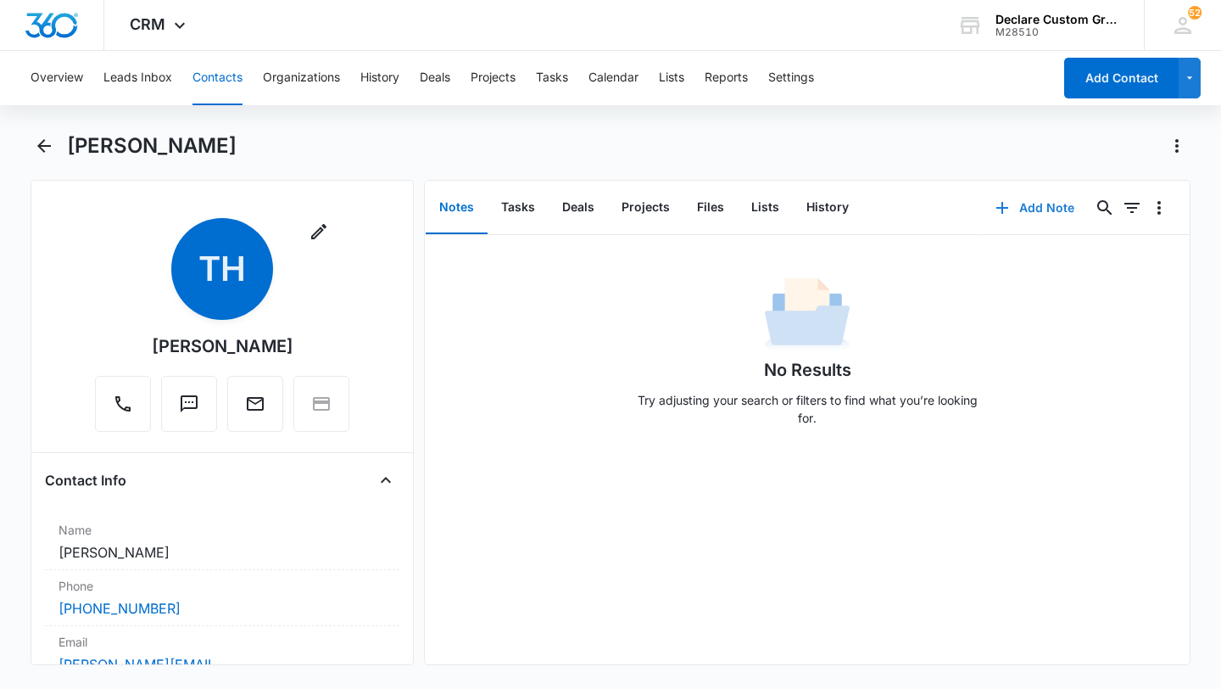
click at [1022, 208] on button "Add Note" at bounding box center [1035, 207] width 113 height 41
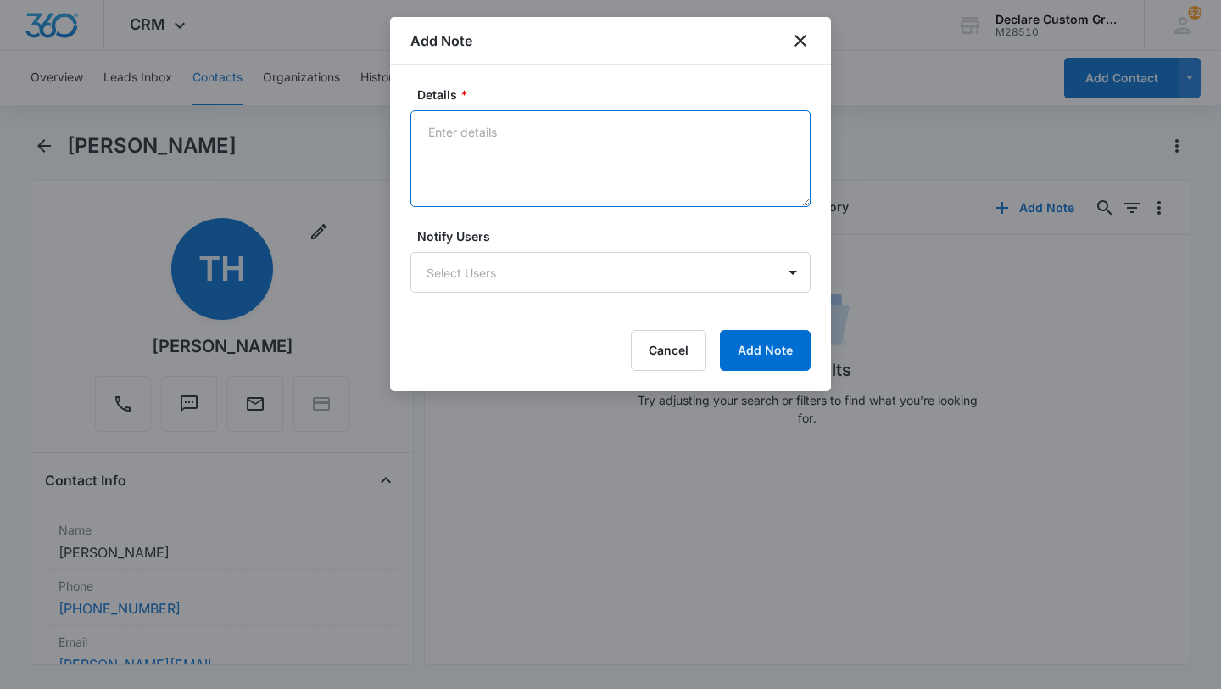
click at [492, 142] on textarea "Details *" at bounding box center [610, 158] width 400 height 97
paste textarea "[DATE]: Mailbox full and doesn't accept messages. Left an email with contact in…"
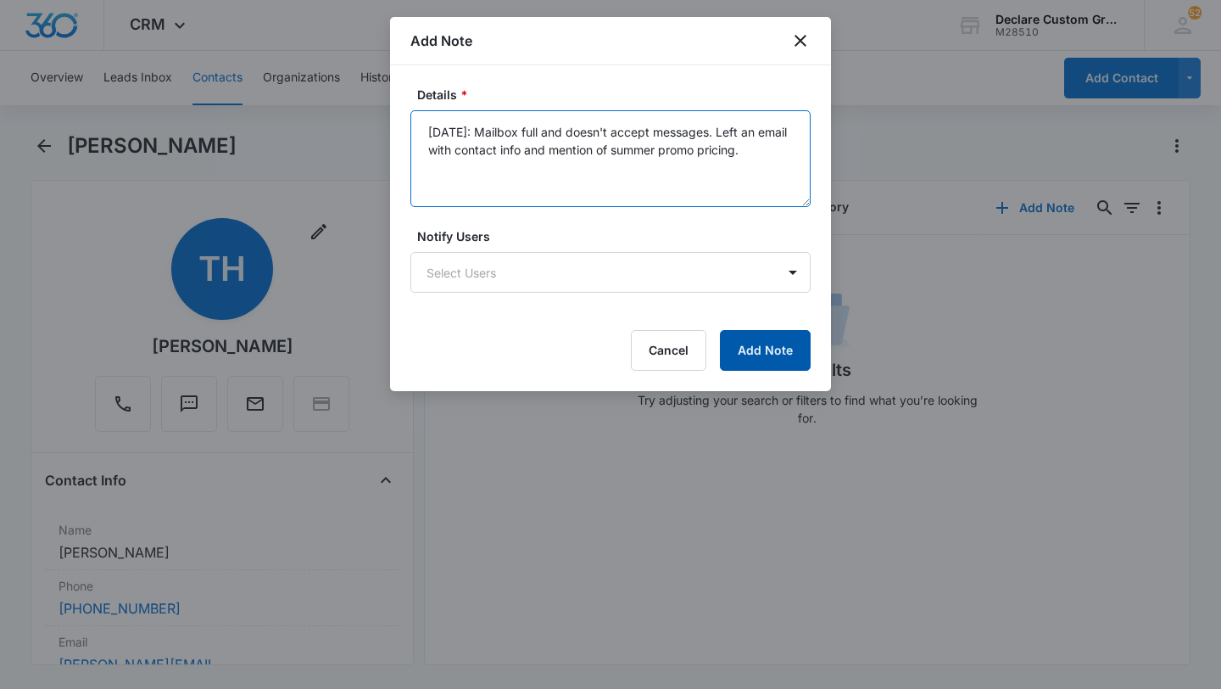
type textarea "[DATE]: Mailbox full and doesn't accept messages. Left an email with contact in…"
click at [763, 345] on button "Add Note" at bounding box center [765, 350] width 91 height 41
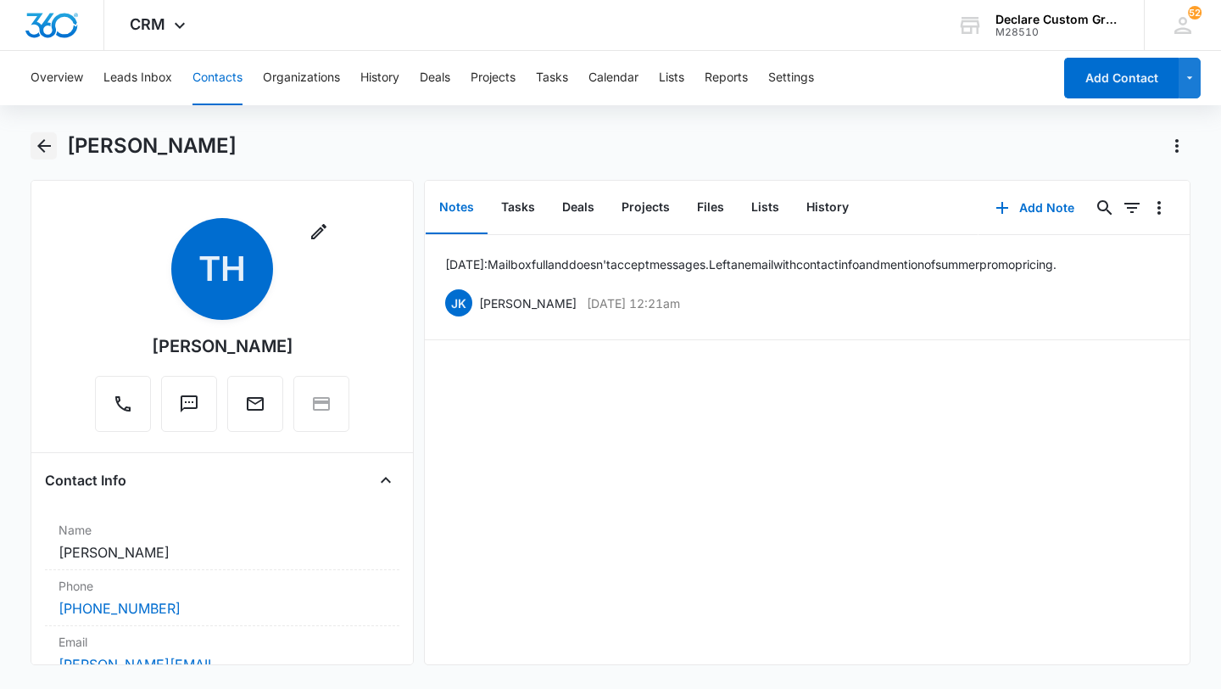
click at [45, 149] on icon "Back" at bounding box center [44, 146] width 20 height 20
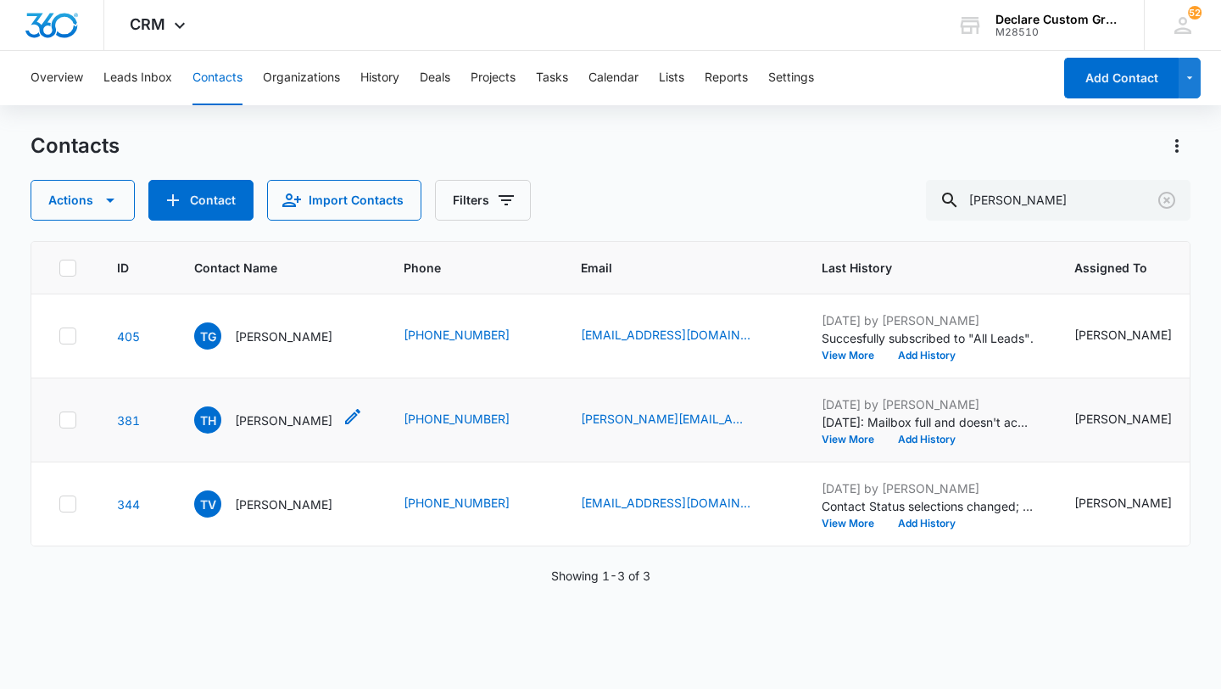
click at [299, 420] on p "[PERSON_NAME]" at bounding box center [284, 420] width 98 height 18
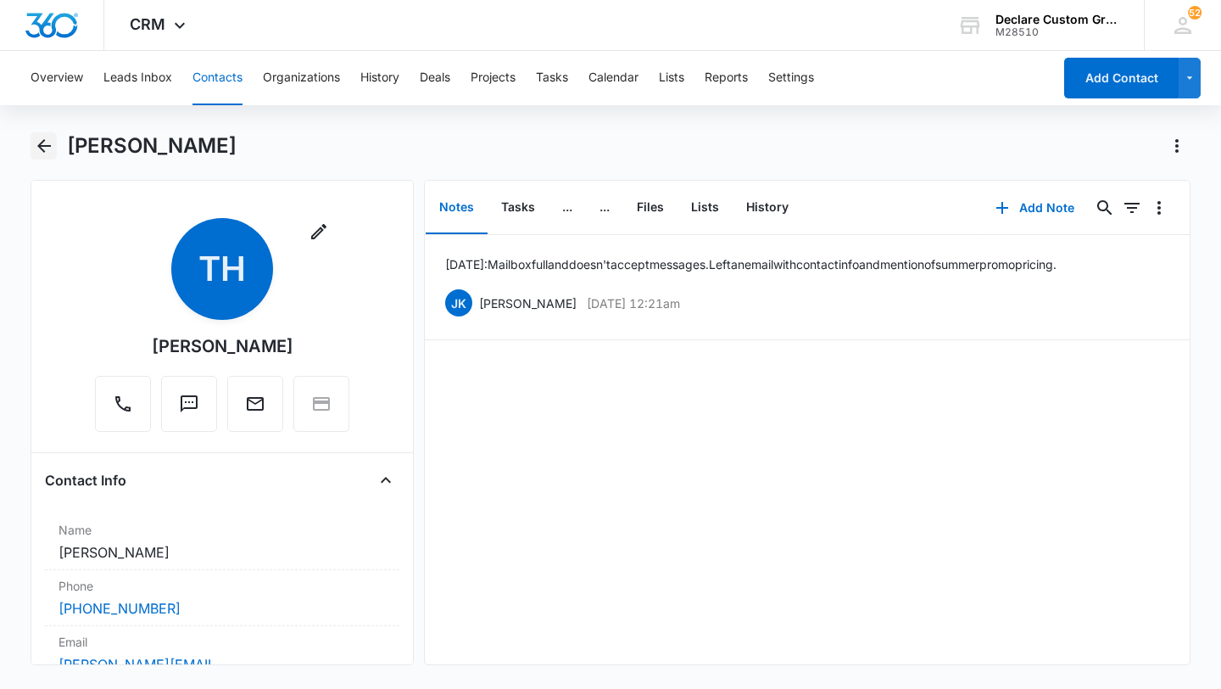
click at [42, 147] on icon "Back" at bounding box center [44, 146] width 20 height 20
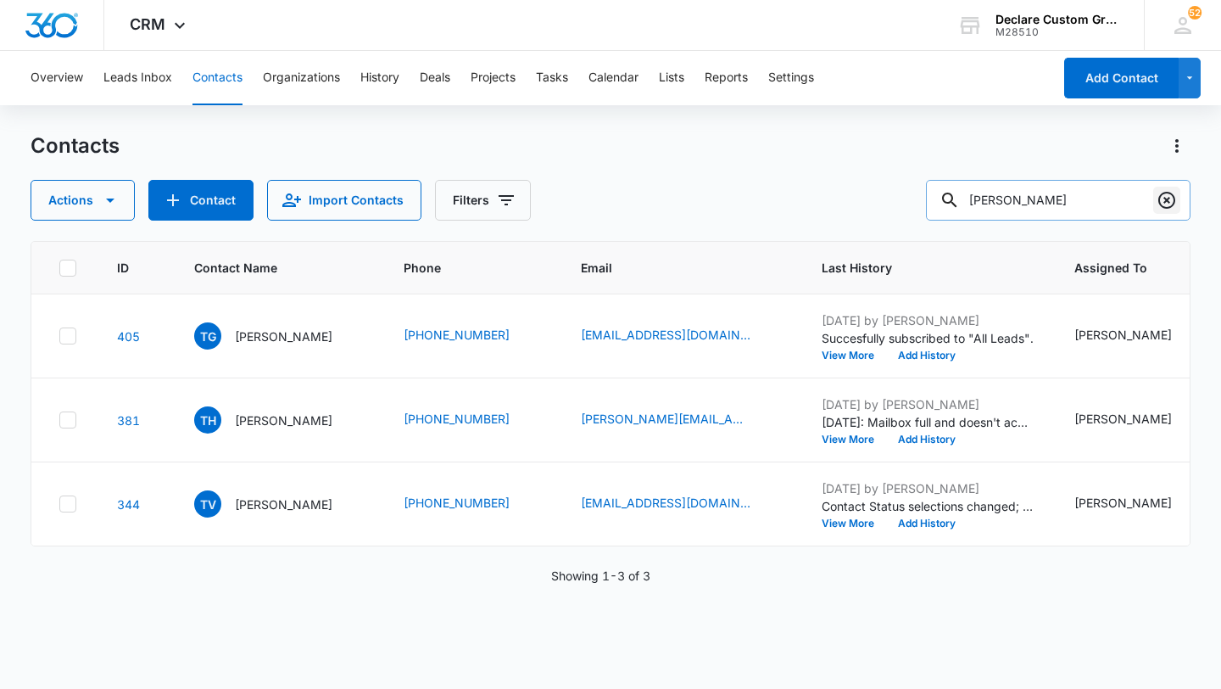
click at [1171, 198] on icon "Clear" at bounding box center [1167, 200] width 20 height 20
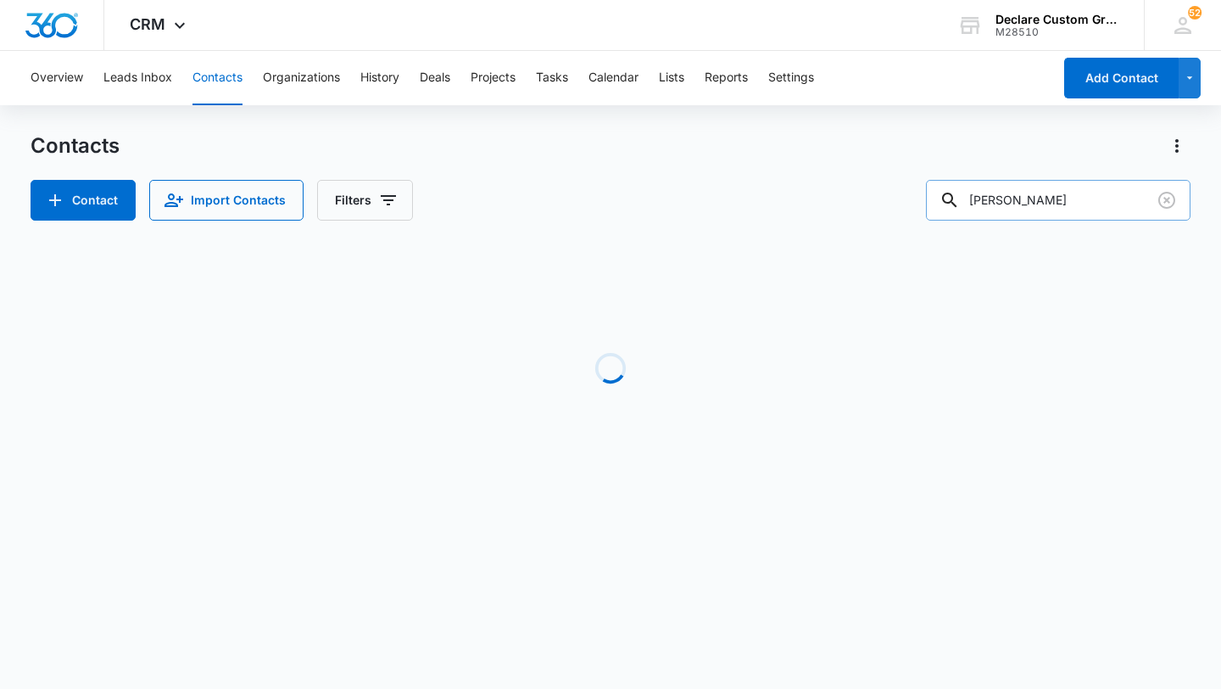
type input "[PERSON_NAME]"
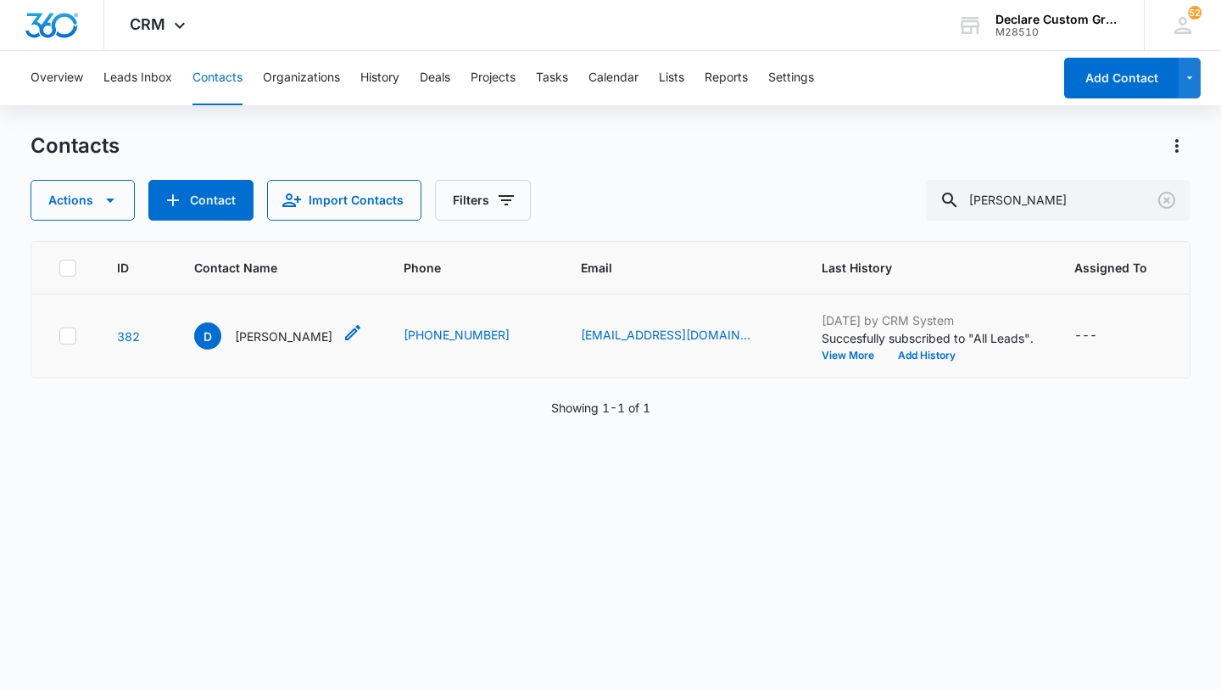
click at [345, 331] on icon "Contact Name - David - Select to Edit Field" at bounding box center [352, 332] width 15 height 15
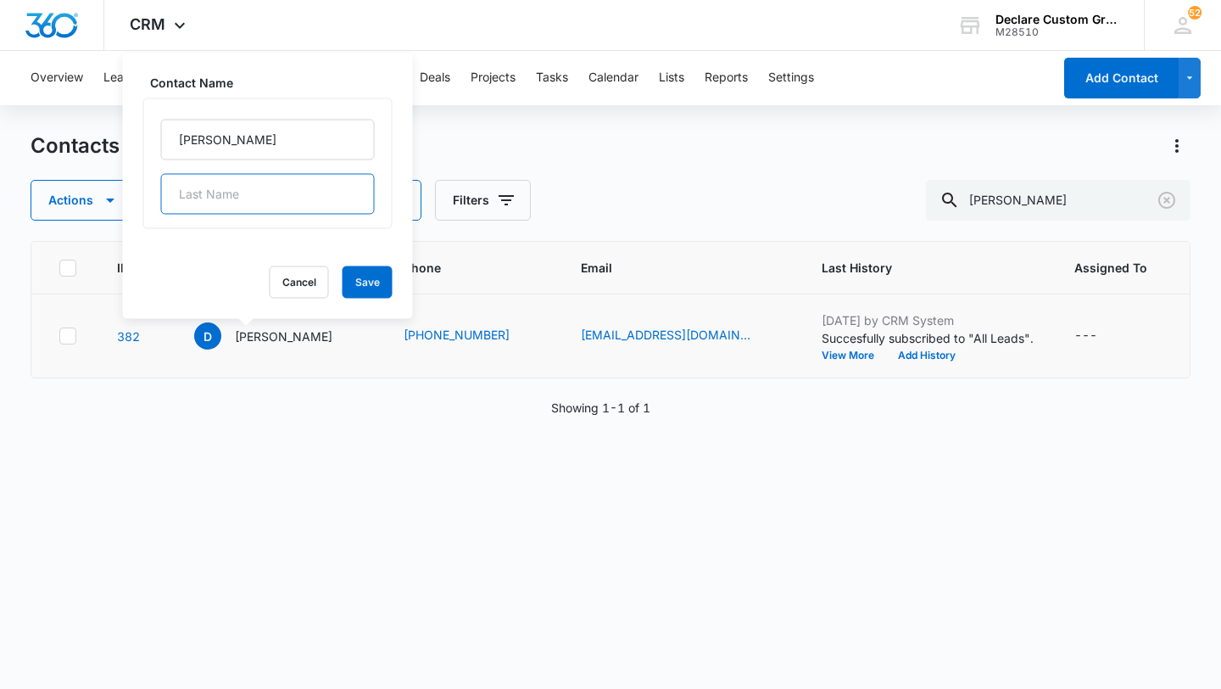
click at [249, 195] on input "text" at bounding box center [268, 194] width 214 height 41
type input "[PERSON_NAME]"
click at [343, 282] on button "Save" at bounding box center [368, 282] width 50 height 32
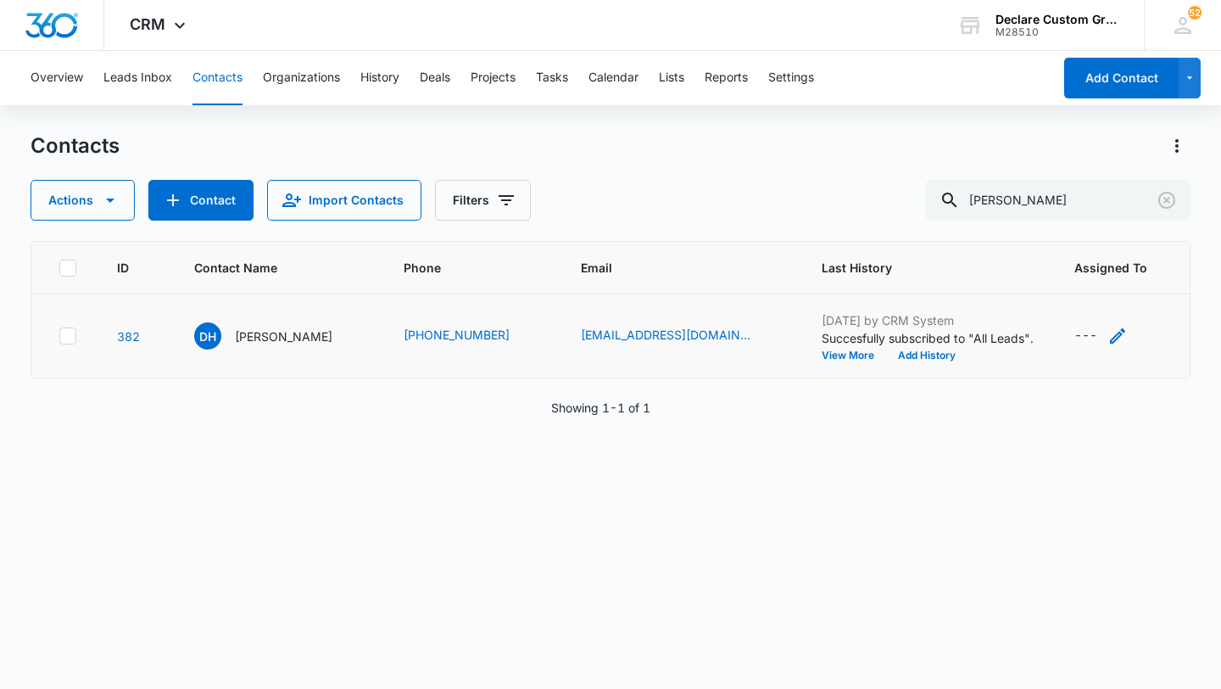
click at [1110, 337] on icon "Assigned To - - Select to Edit Field" at bounding box center [1117, 335] width 15 height 15
click at [1053, 231] on div at bounding box center [1052, 227] width 27 height 27
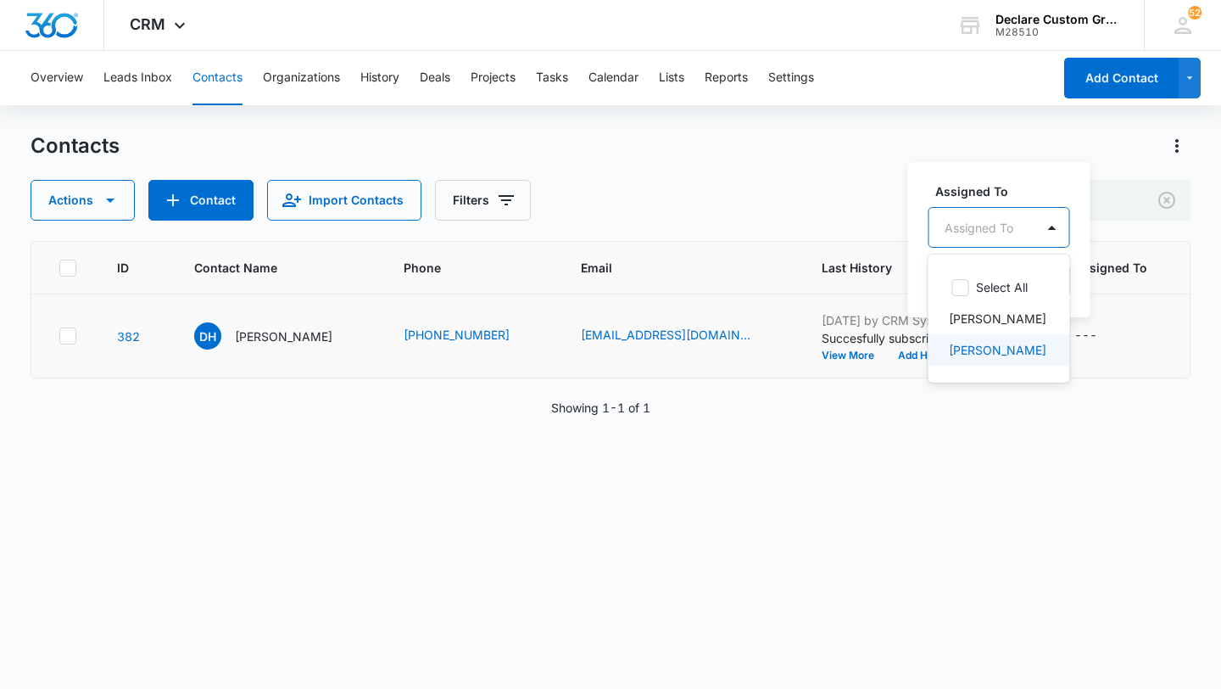
click at [1020, 349] on p "[PERSON_NAME]" at bounding box center [998, 350] width 98 height 18
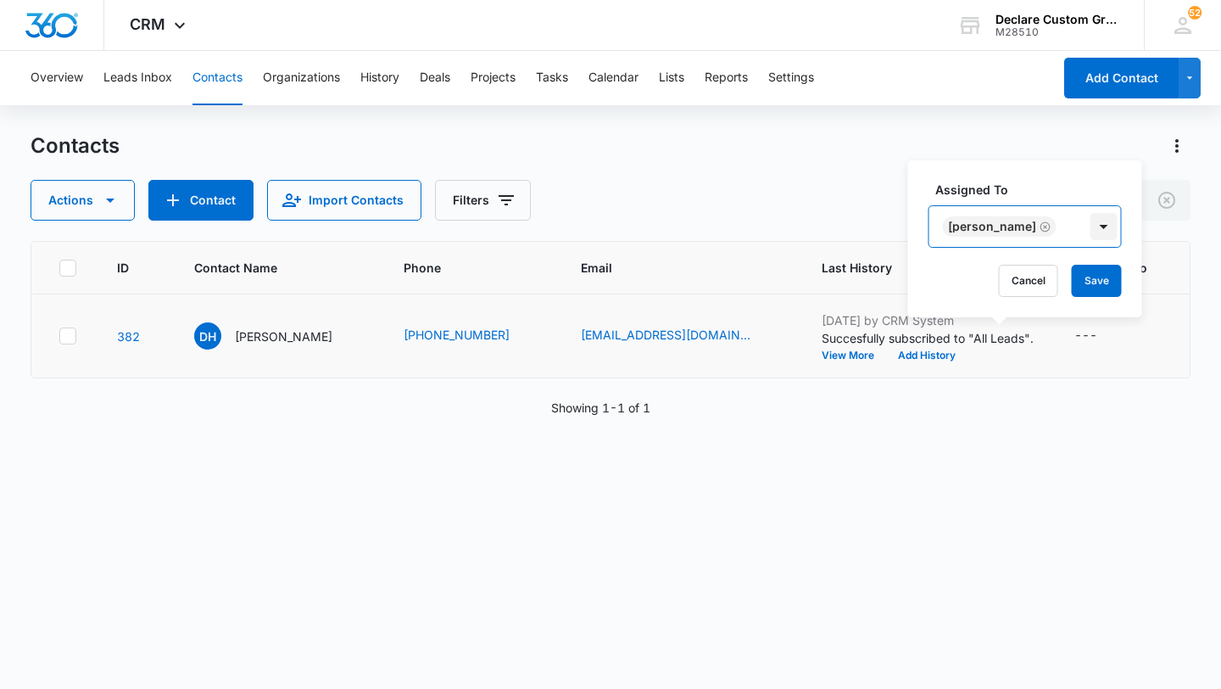
click at [1091, 227] on div at bounding box center [1104, 226] width 27 height 27
click at [1085, 277] on button "Save" at bounding box center [1097, 281] width 50 height 32
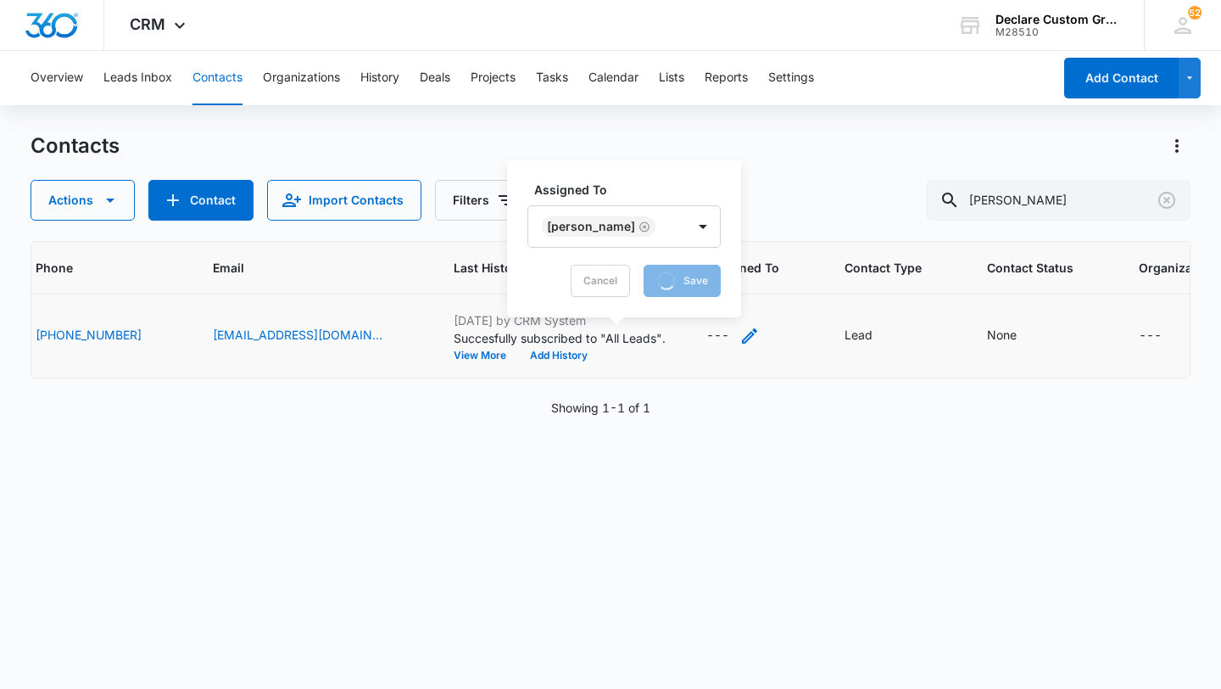
scroll to position [0, 382]
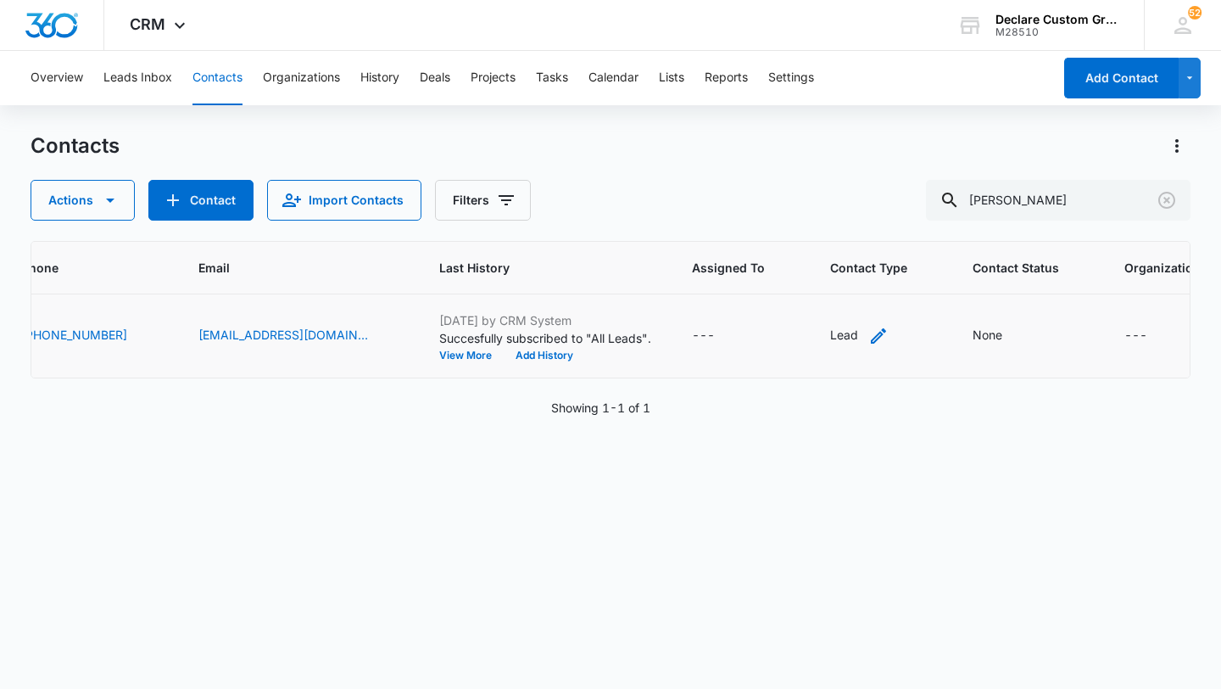
click at [868, 334] on icon "Contact Type - Lead - Select to Edit Field" at bounding box center [878, 336] width 20 height 20
click at [899, 333] on icon "Contact Type - Lead - Select to Edit Field" at bounding box center [909, 336] width 20 height 20
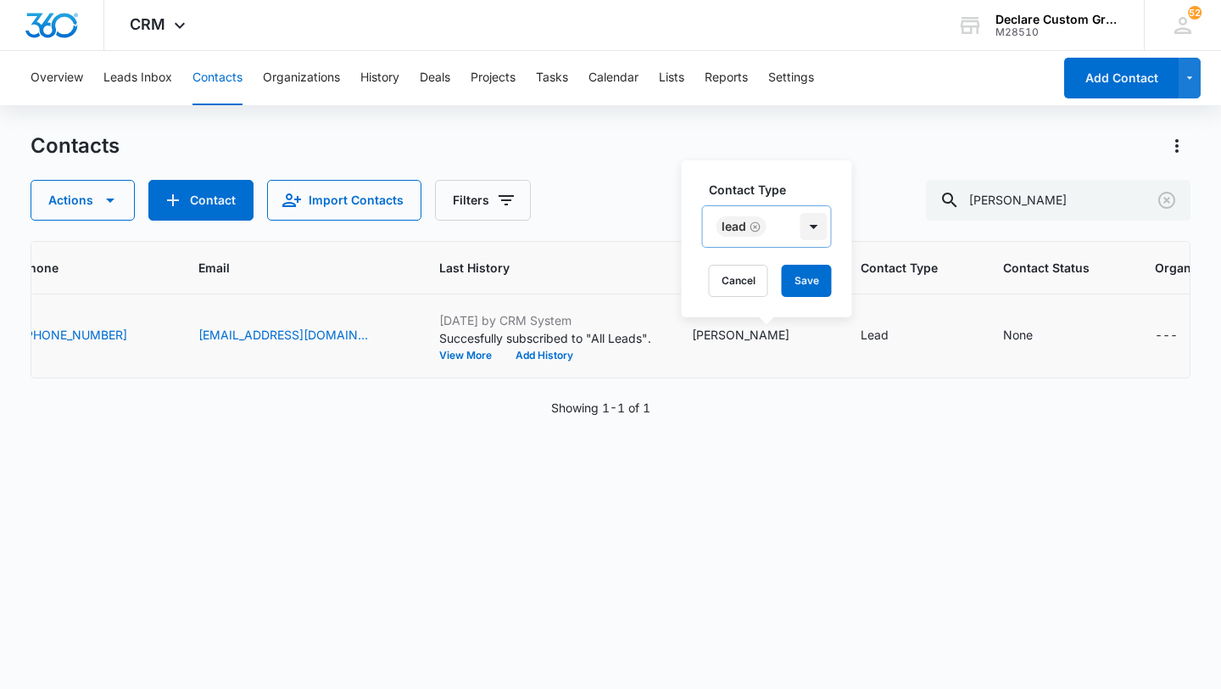
click at [810, 227] on div at bounding box center [814, 226] width 27 height 27
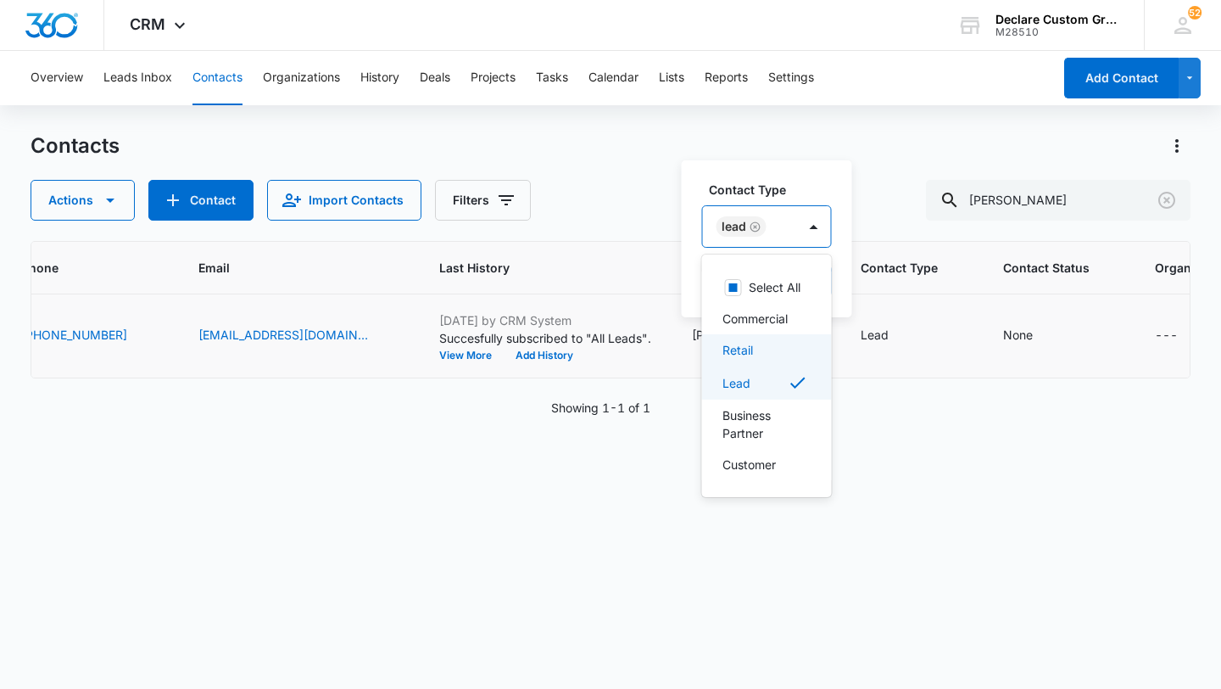
click at [773, 352] on div "Retail" at bounding box center [766, 350] width 86 height 18
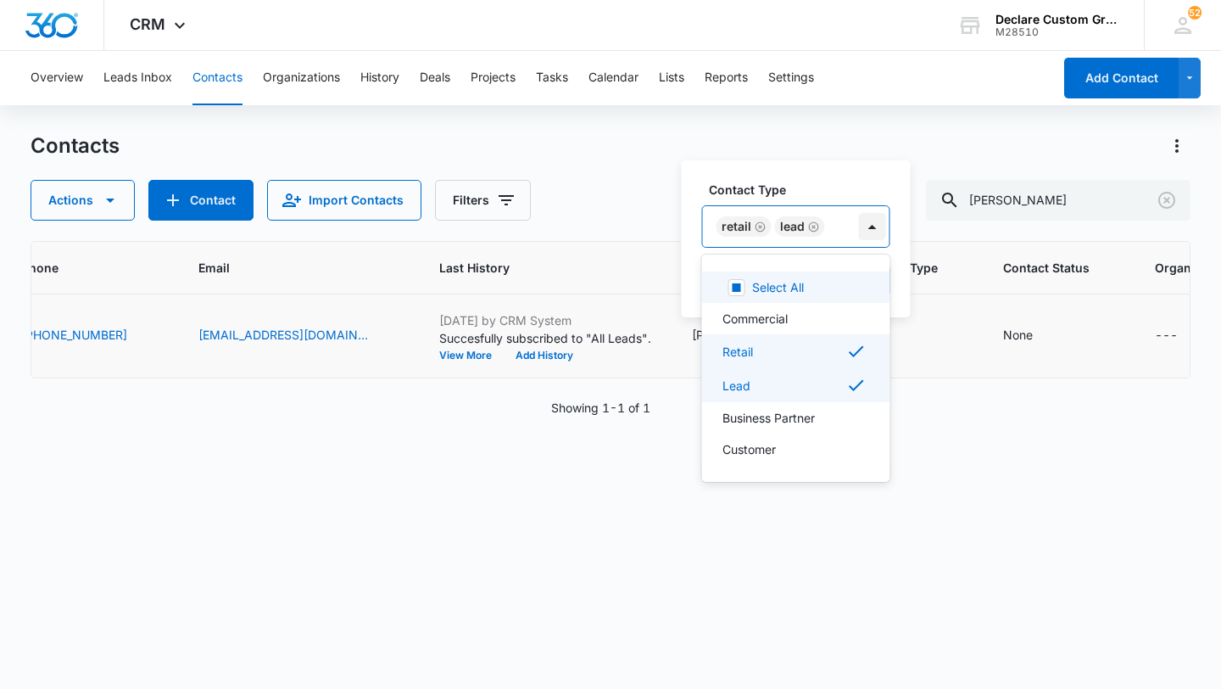
click at [869, 224] on div at bounding box center [872, 226] width 27 height 27
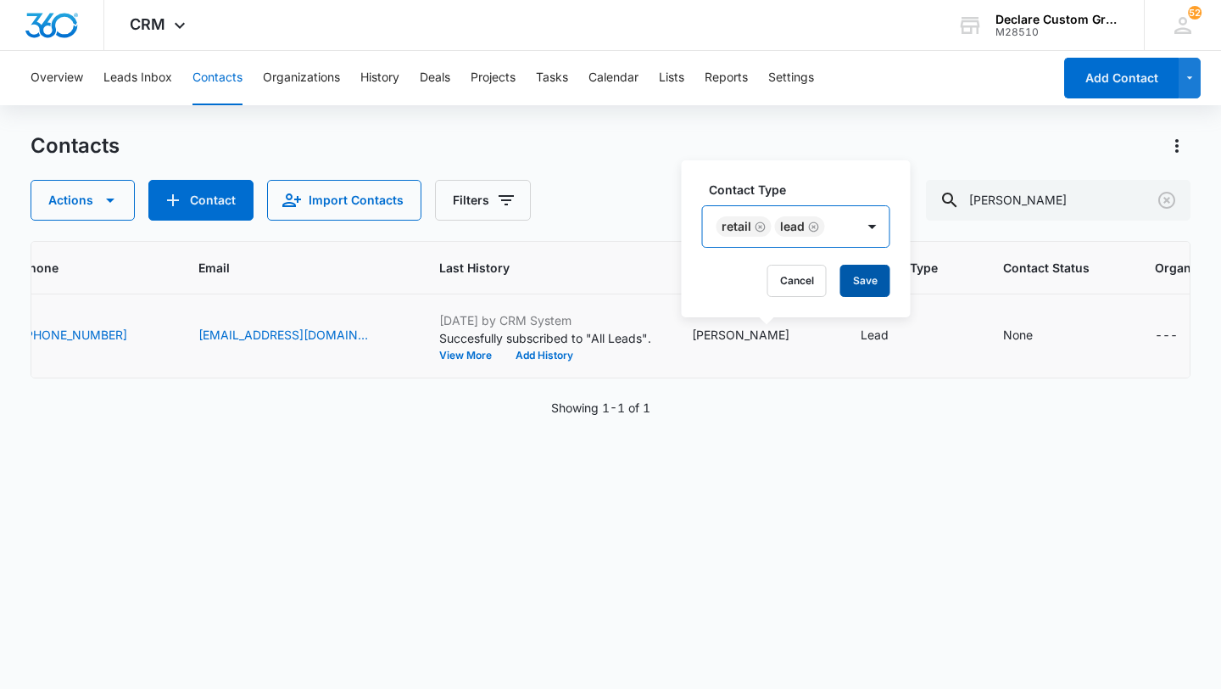
click at [866, 277] on button "Save" at bounding box center [865, 281] width 50 height 32
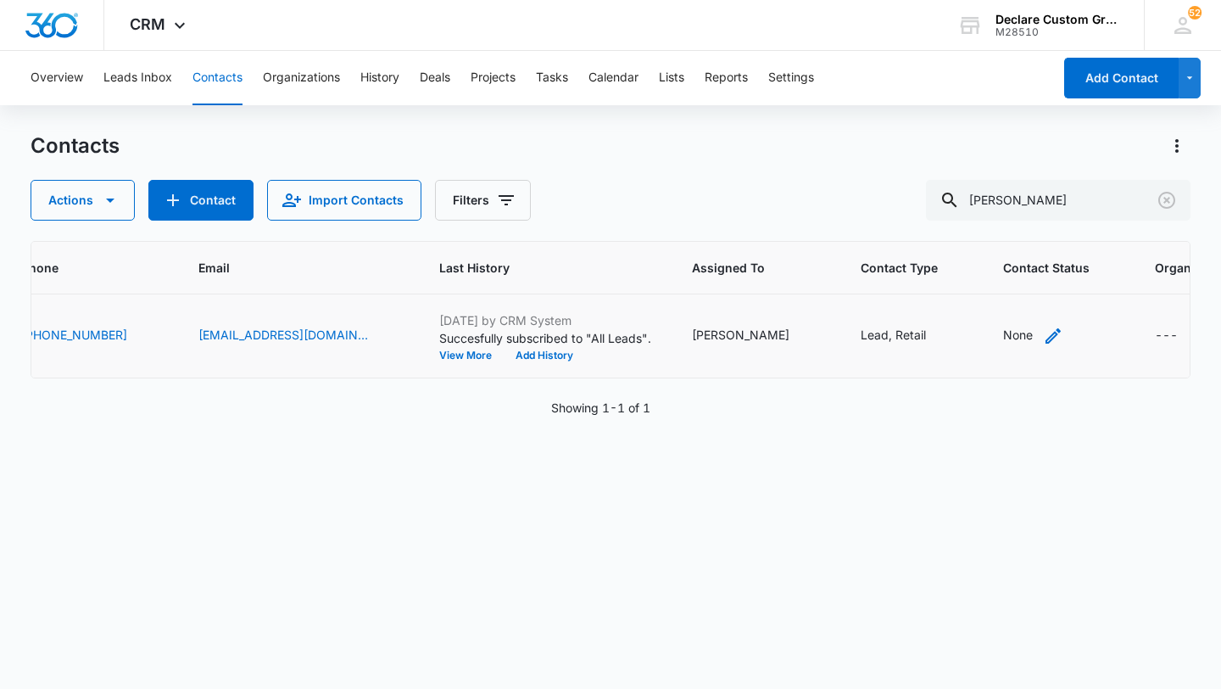
click at [1043, 333] on icon "Contact Status - None - Select to Edit Field" at bounding box center [1053, 336] width 20 height 20
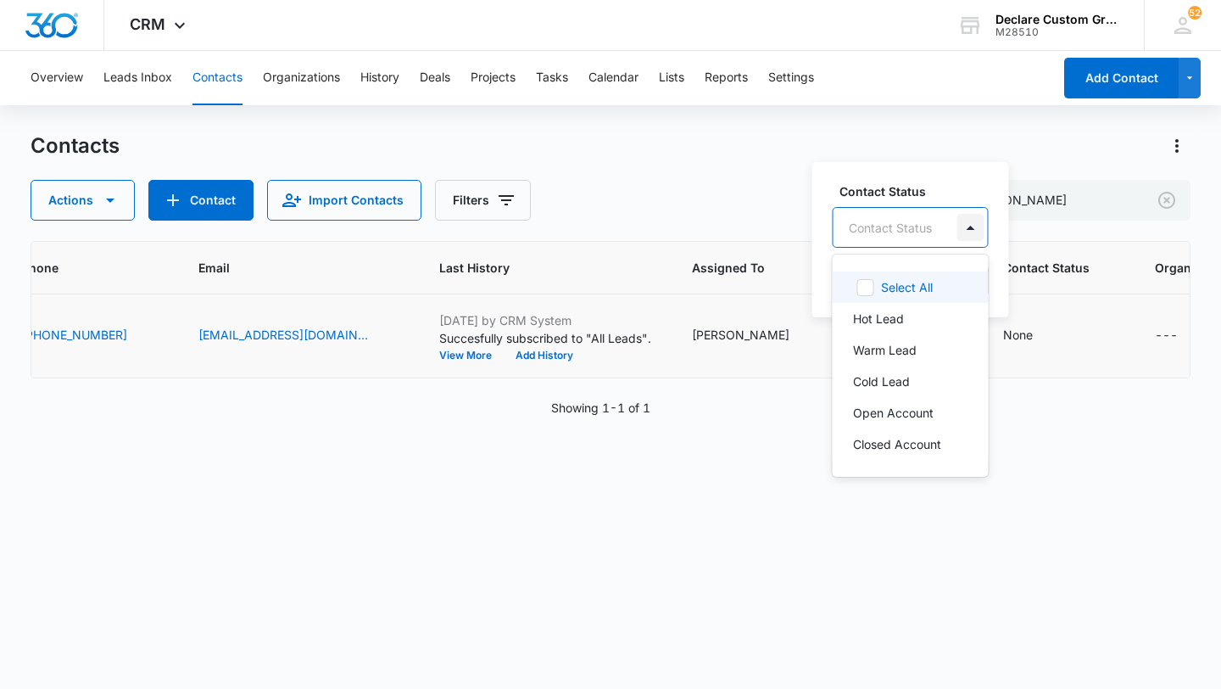
click at [966, 230] on div at bounding box center [970, 227] width 27 height 27
click at [891, 375] on p "Cold Lead" at bounding box center [881, 381] width 57 height 18
click at [968, 228] on div at bounding box center [973, 226] width 27 height 27
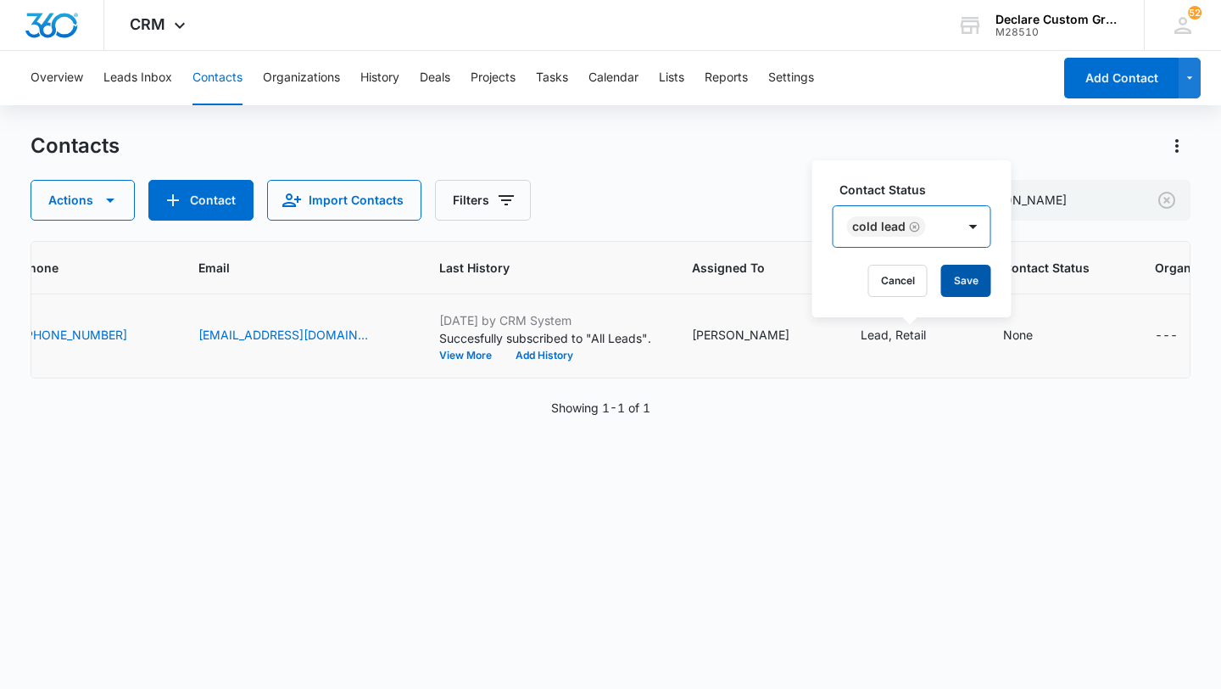
click at [967, 276] on button "Save" at bounding box center [966, 281] width 50 height 32
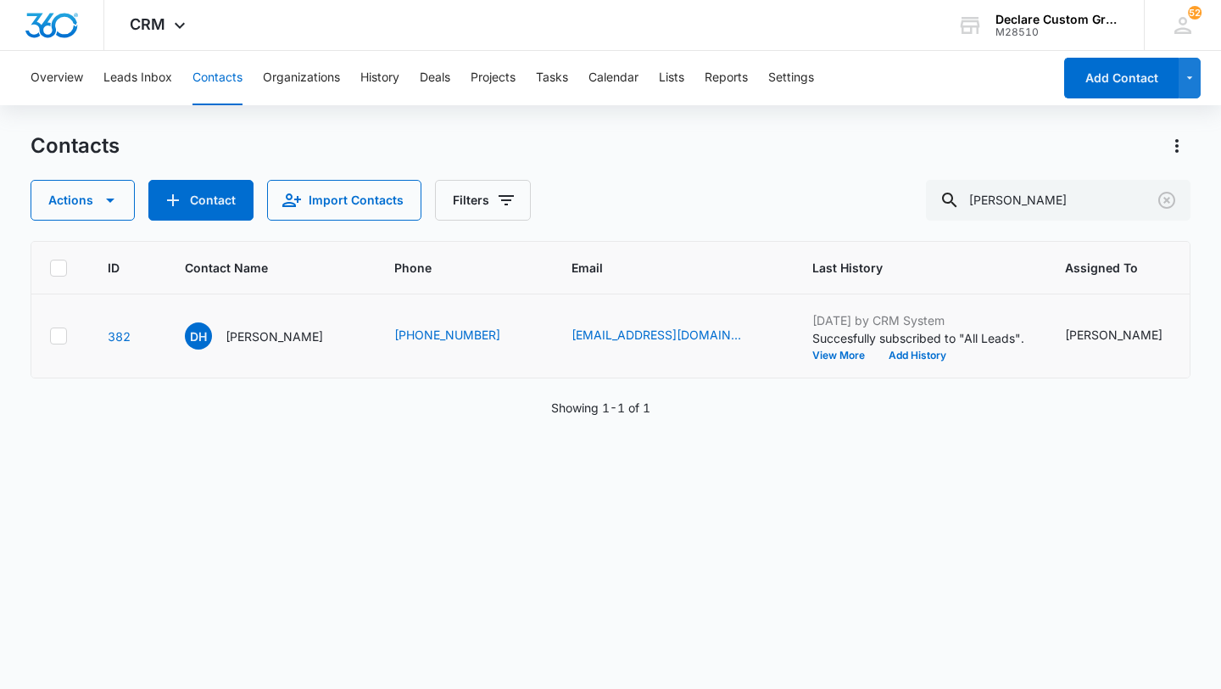
scroll to position [0, 0]
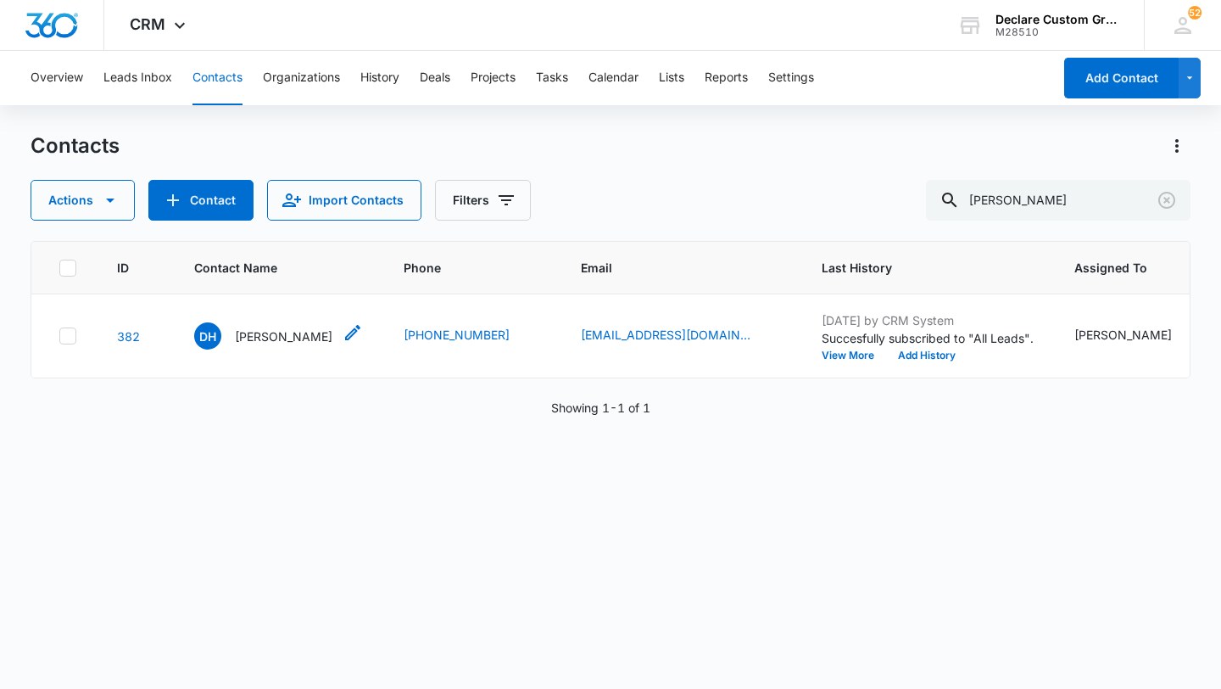
click at [282, 334] on p "[PERSON_NAME]" at bounding box center [284, 336] width 98 height 18
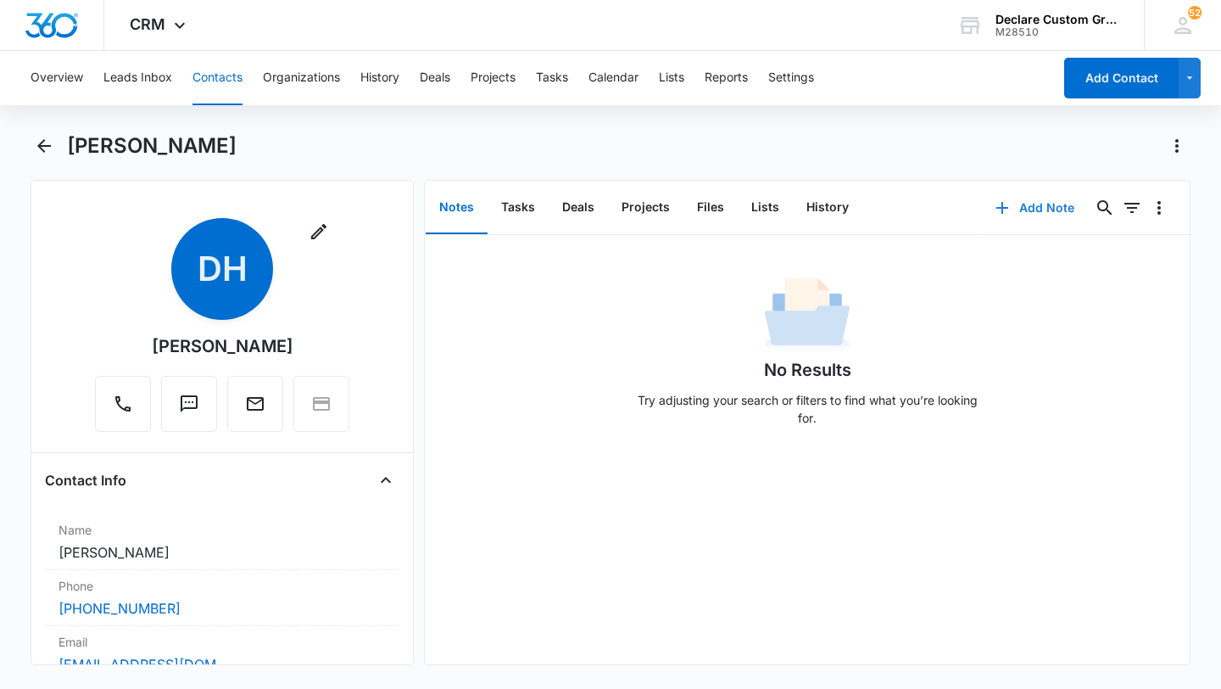
click at [1032, 207] on button "Add Note" at bounding box center [1035, 207] width 113 height 41
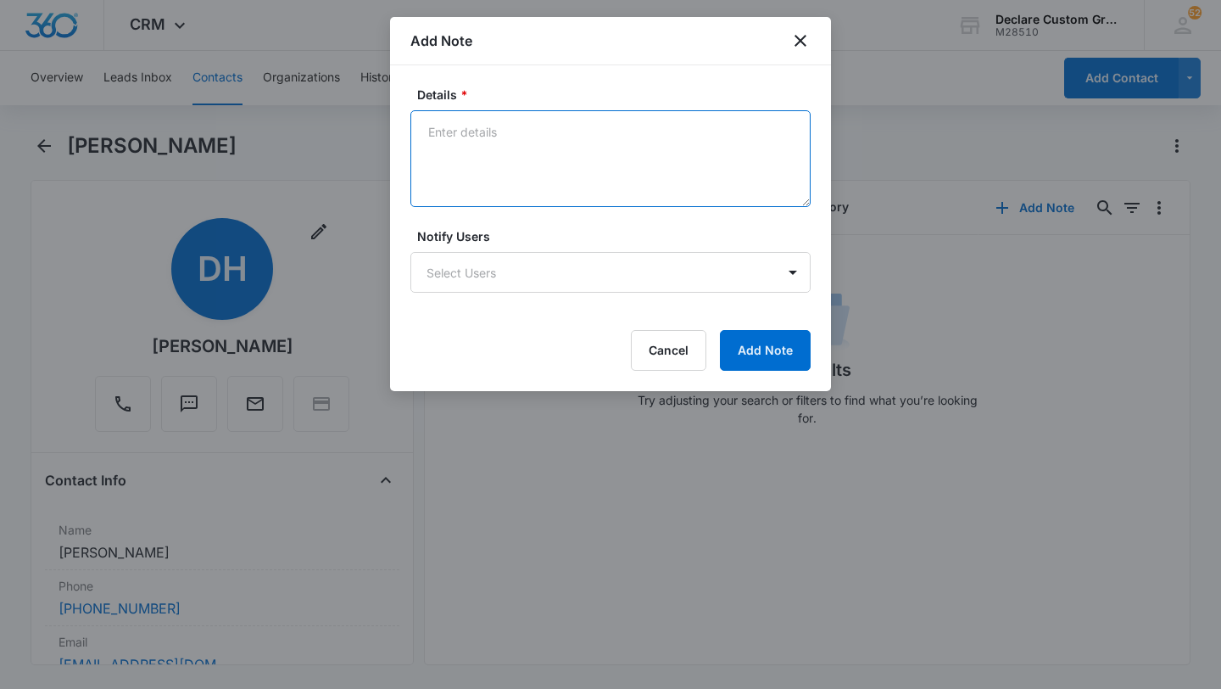
click at [514, 140] on textarea "Details *" at bounding box center [610, 158] width 400 height 97
paste textarea "[DATE]: Mailbox doesn't accept messages. Left an email with contact info and me…"
click at [470, 130] on textarea "[DATE]: Mailbox doesn't accept messages. Left an email with contact info and me…" at bounding box center [610, 158] width 400 height 97
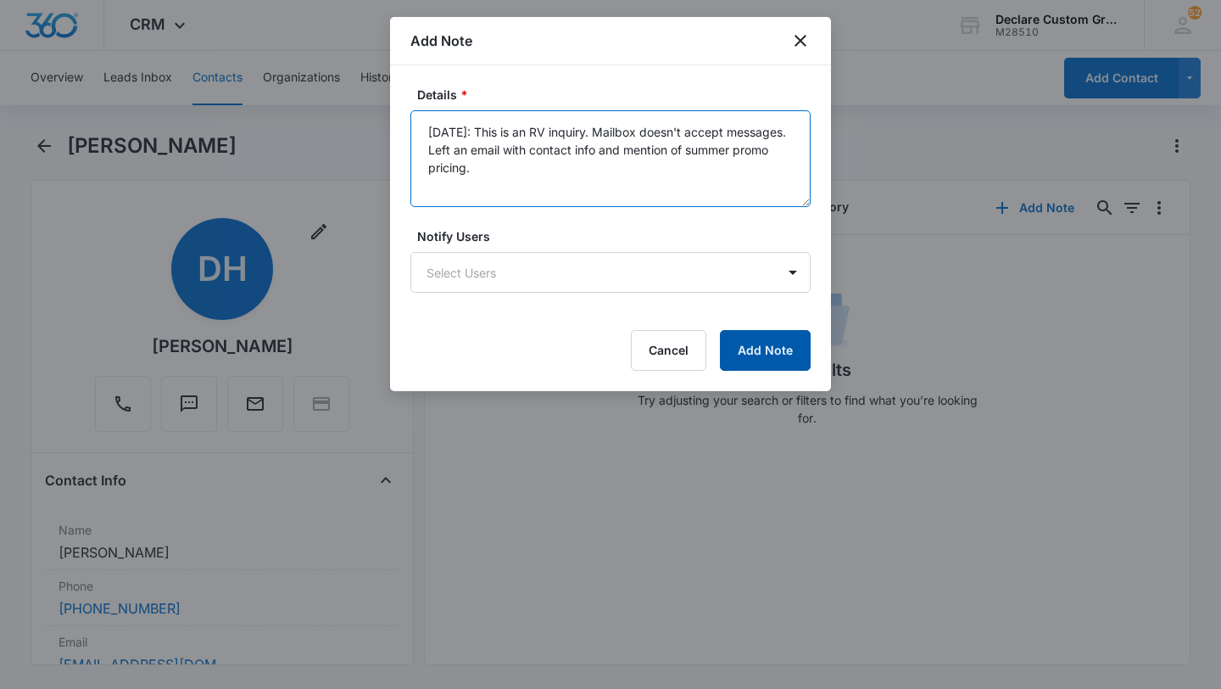
type textarea "[DATE]: This is an RV inquiry. Mailbox doesn't accept messages. Left an email w…"
click at [756, 351] on button "Add Note" at bounding box center [765, 350] width 91 height 41
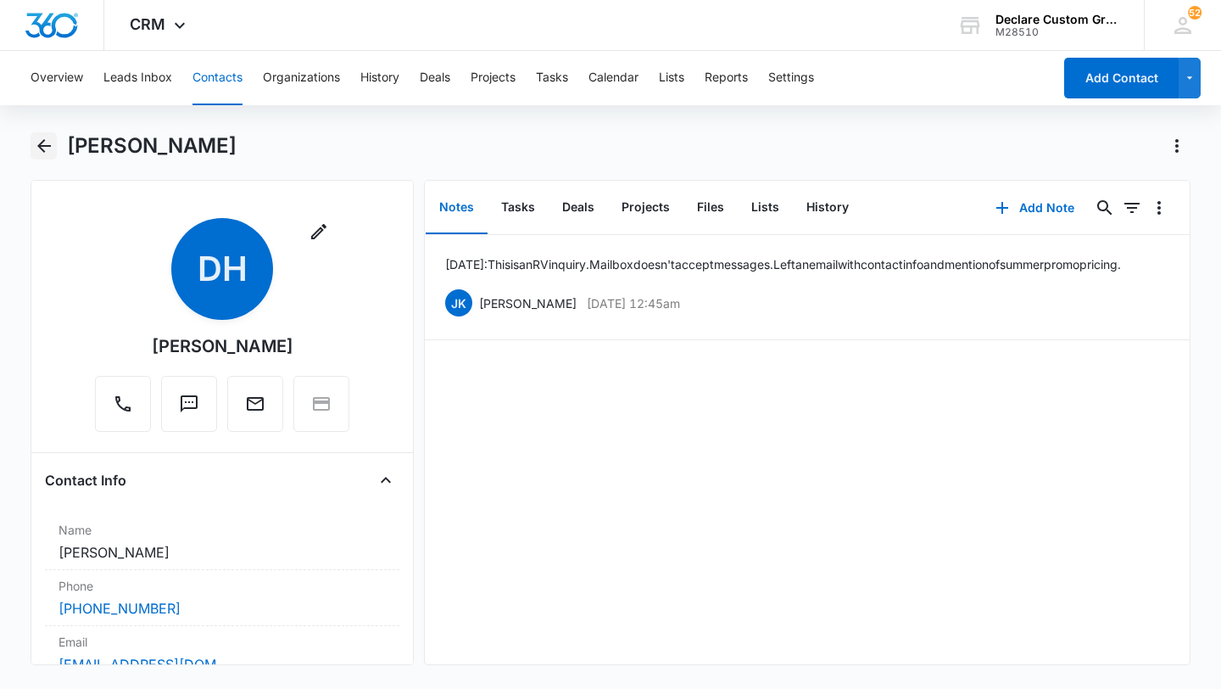
click at [42, 146] on icon "Back" at bounding box center [44, 146] width 14 height 14
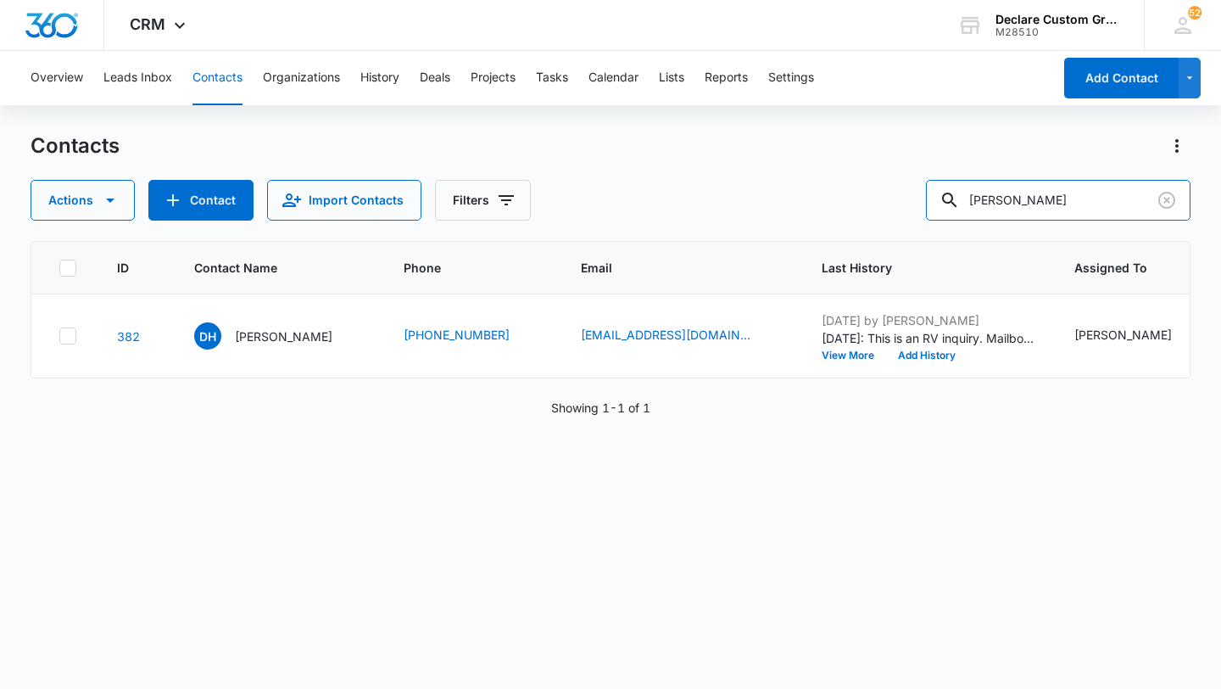
drag, startPoint x: 1086, startPoint y: 209, endPoint x: 816, endPoint y: 193, distance: 270.1
click at [816, 193] on div "Actions Contact Import Contacts Filters [PERSON_NAME]" at bounding box center [611, 200] width 1160 height 41
type input "[PERSON_NAME]"
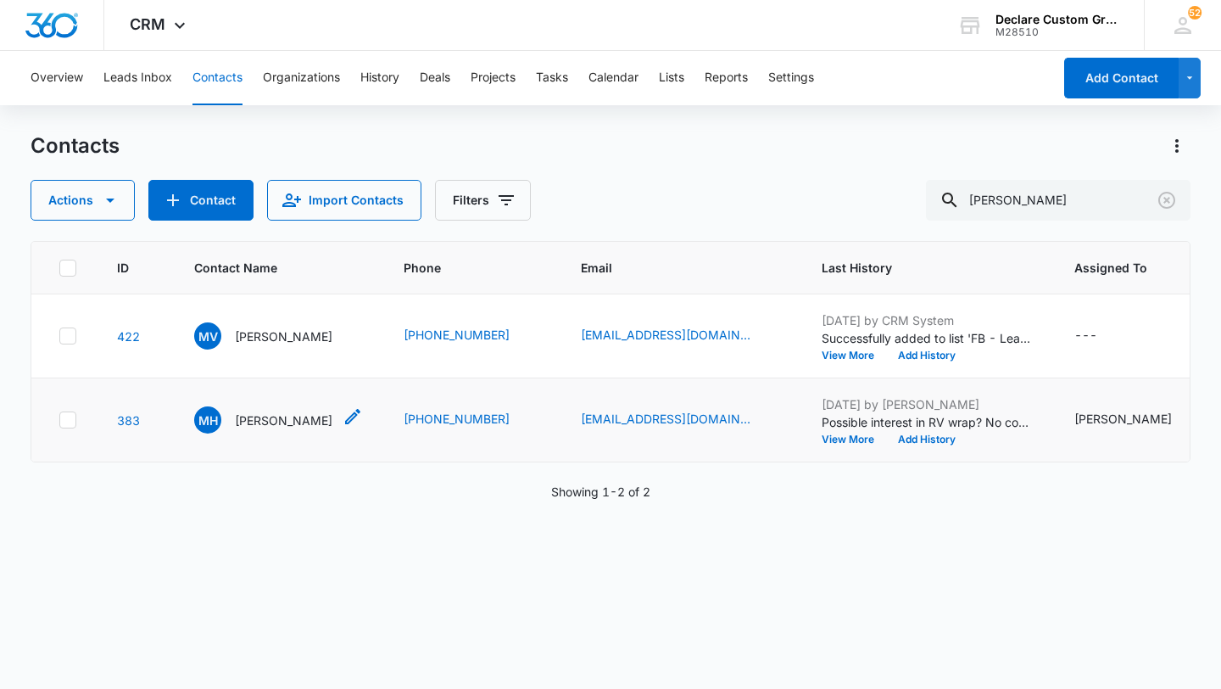
click at [293, 418] on p "[PERSON_NAME]" at bounding box center [284, 420] width 98 height 18
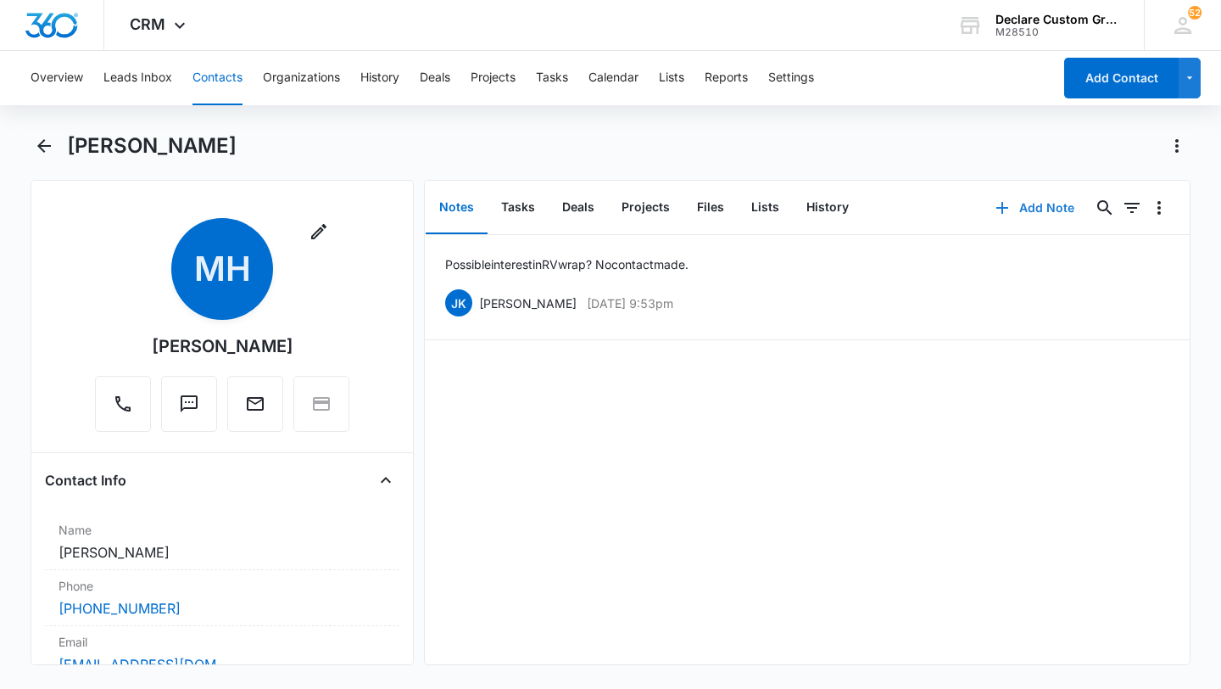
click at [1028, 205] on button "Add Note" at bounding box center [1035, 207] width 113 height 41
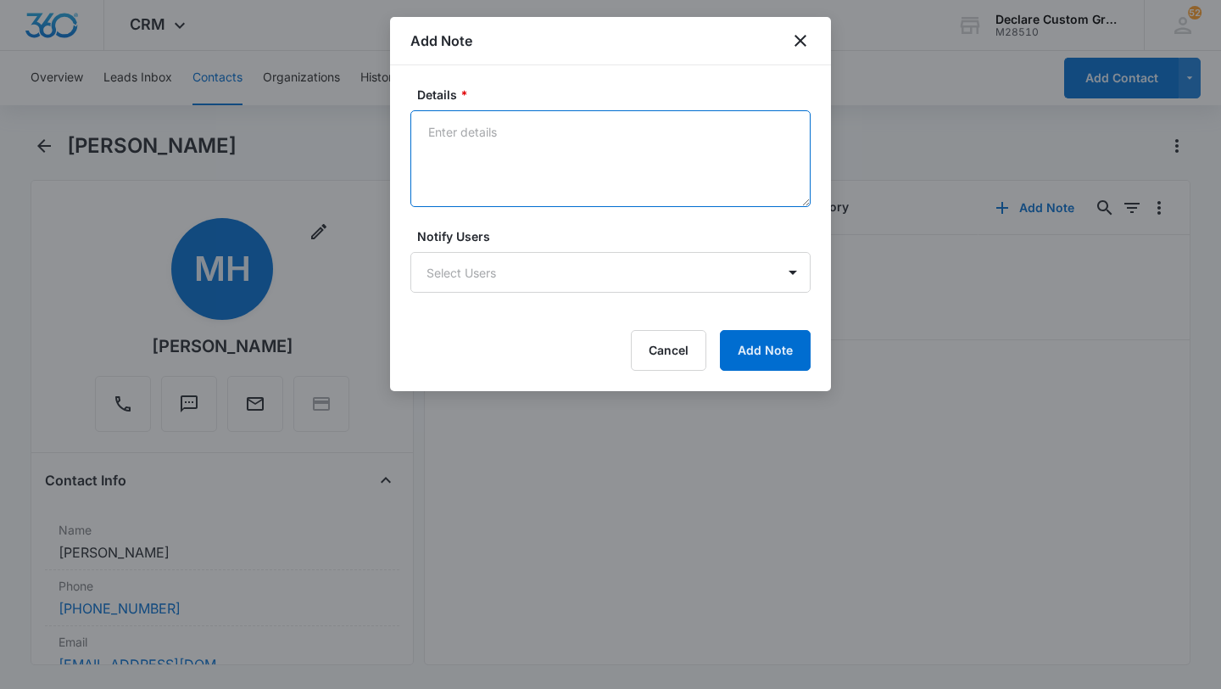
click at [511, 135] on textarea "Details *" at bounding box center [610, 158] width 400 height 97
paste textarea "[DATE]: Left voicemail and also emailed with all contact info and mention of ou…"
type textarea "[DATE]: Left voicemail and also emailed with all contact info and mention of ou…"
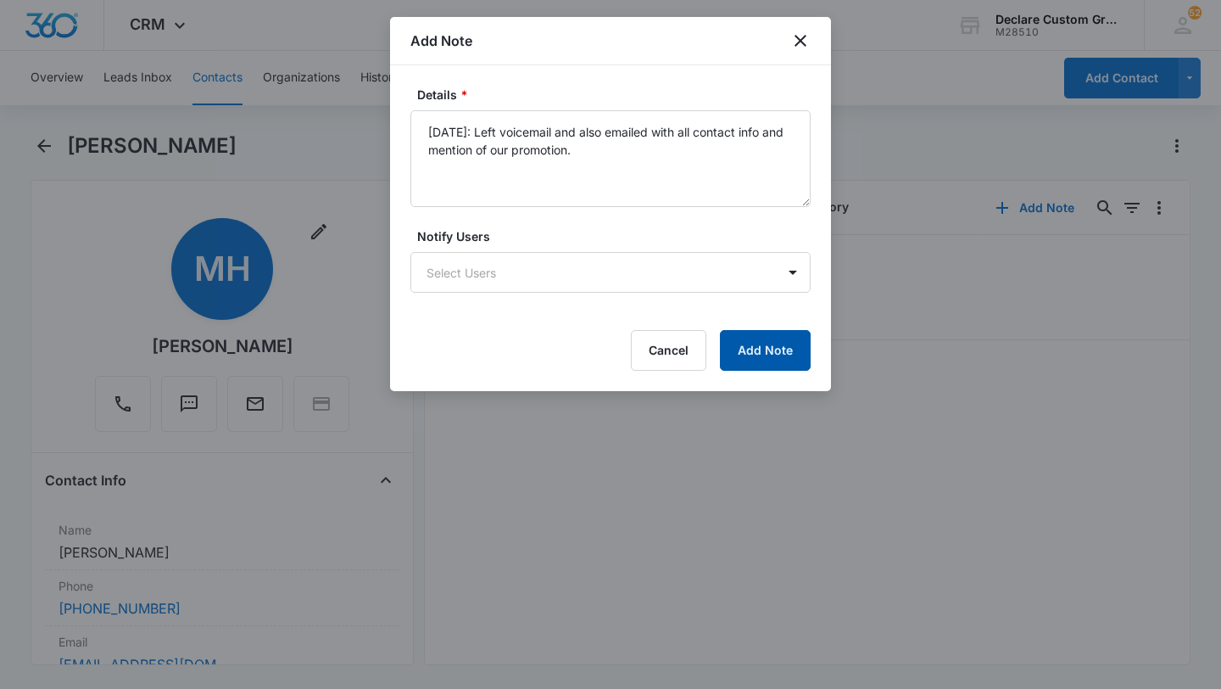
click at [760, 353] on button "Add Note" at bounding box center [765, 350] width 91 height 41
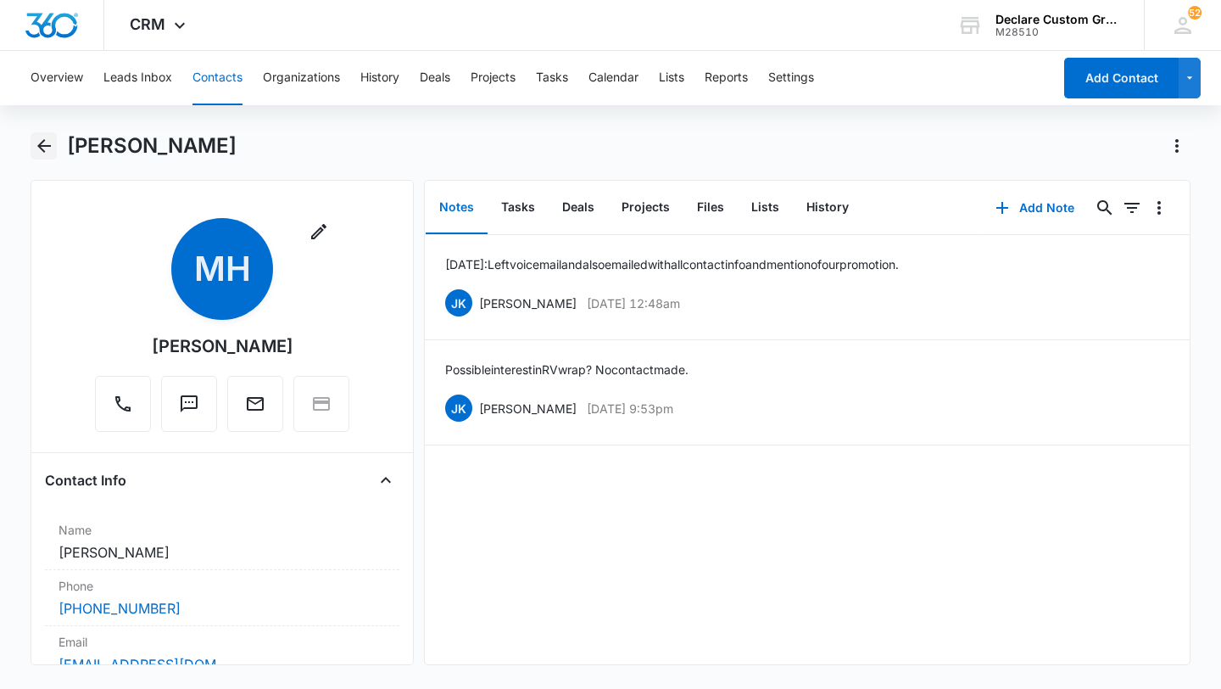
click at [42, 143] on icon "Back" at bounding box center [44, 146] width 20 height 20
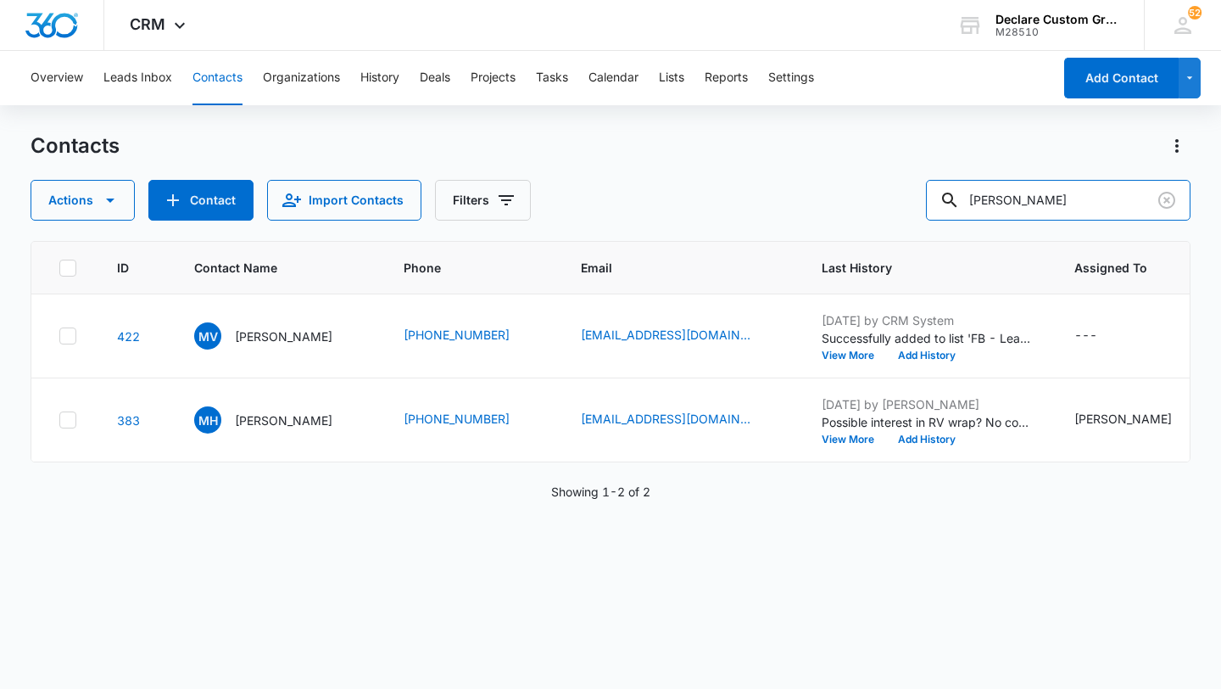
drag, startPoint x: 1061, startPoint y: 197, endPoint x: 866, endPoint y: 181, distance: 195.7
click at [866, 181] on div "Actions Contact Import Contacts Filters [PERSON_NAME]" at bounding box center [611, 200] width 1160 height 41
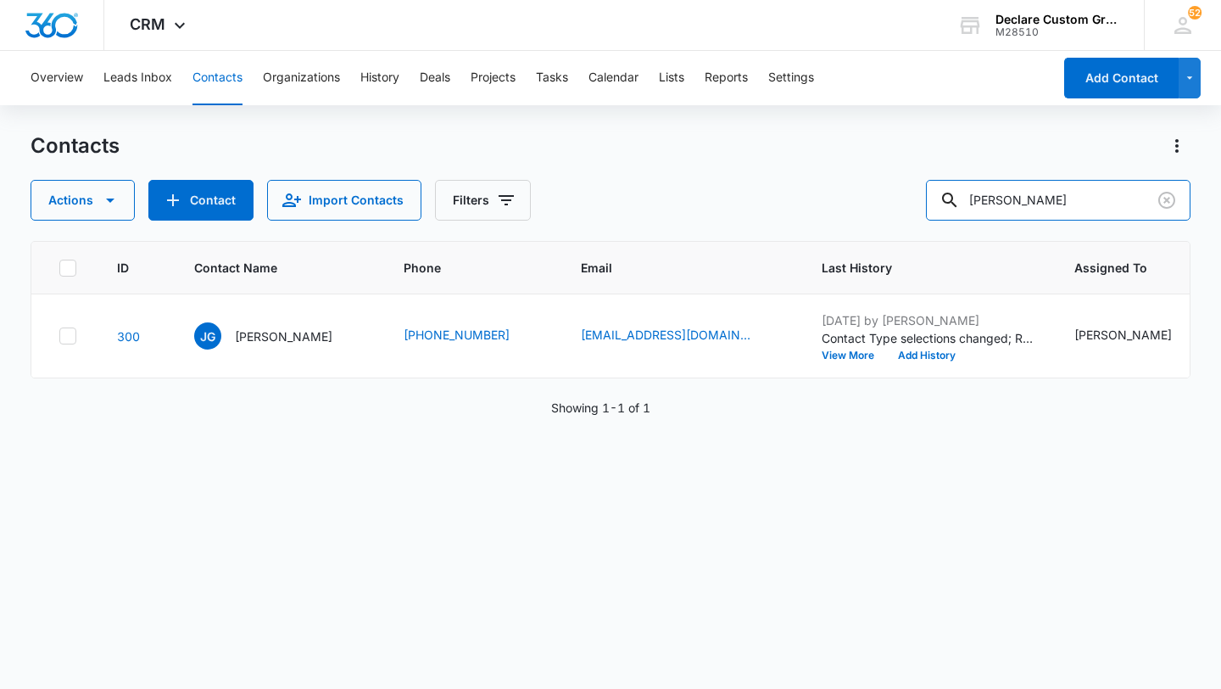
drag, startPoint x: 1047, startPoint y: 199, endPoint x: 869, endPoint y: 191, distance: 178.3
click at [872, 191] on div "Actions Contact Import Contacts Filters [DATE]" at bounding box center [611, 200] width 1160 height 41
type input "[PERSON_NAME]"
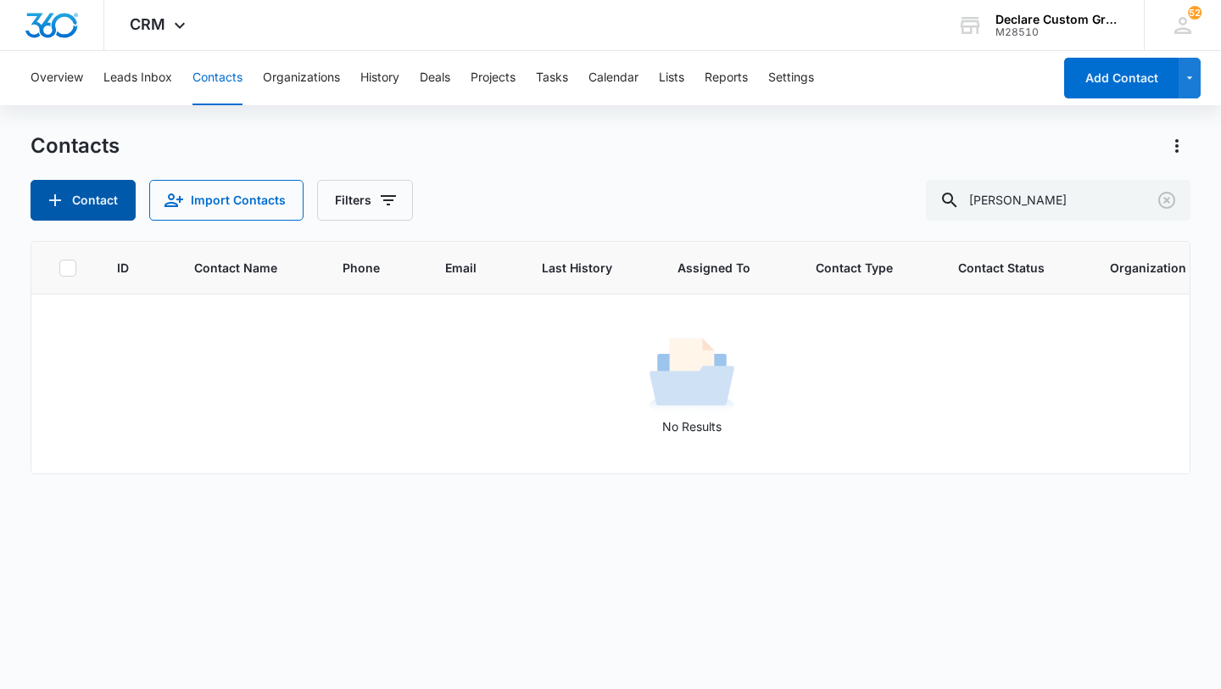
click at [74, 197] on button "Contact" at bounding box center [83, 200] width 105 height 41
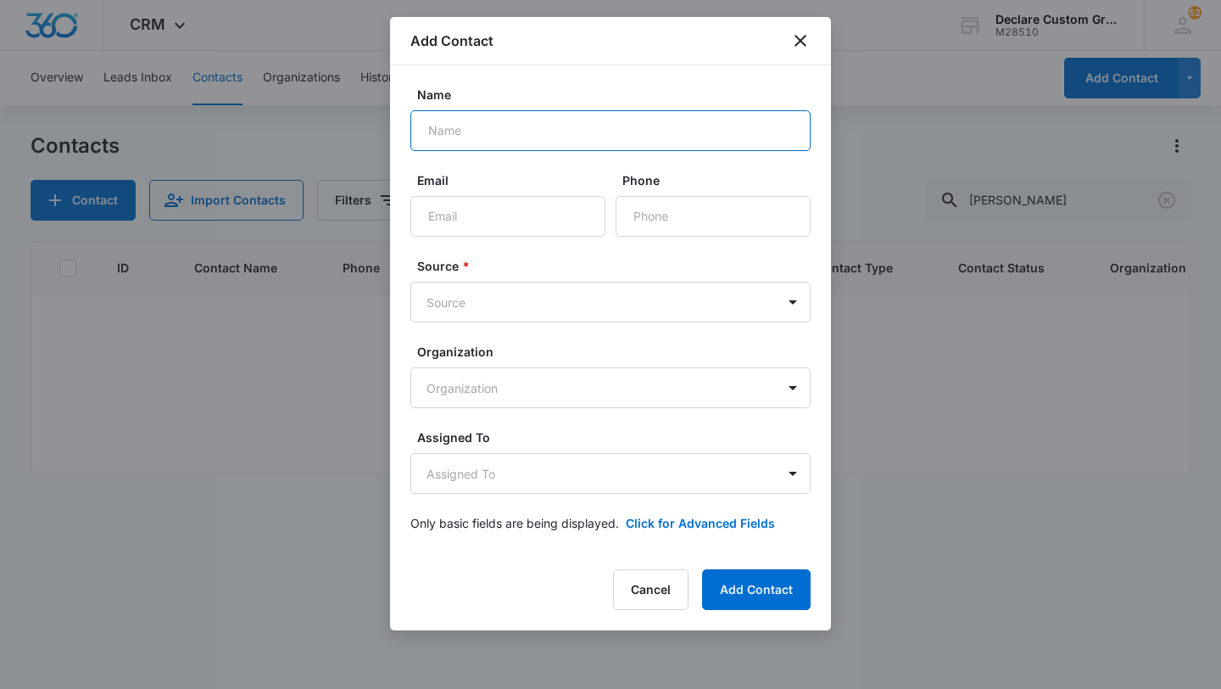
click at [485, 133] on input "Name" at bounding box center [610, 130] width 400 height 41
type input "[DATE][PERSON_NAME]"
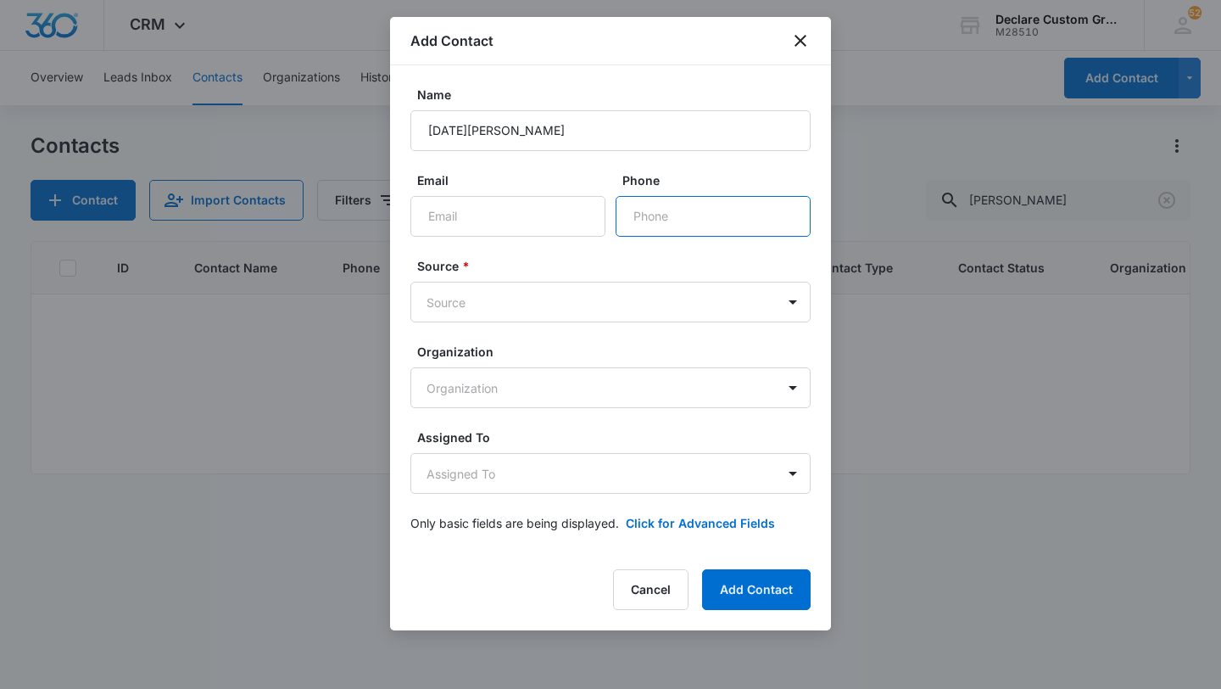
click at [651, 213] on input "Phone" at bounding box center [713, 216] width 195 height 41
type input "[PHONE_NUMBER]"
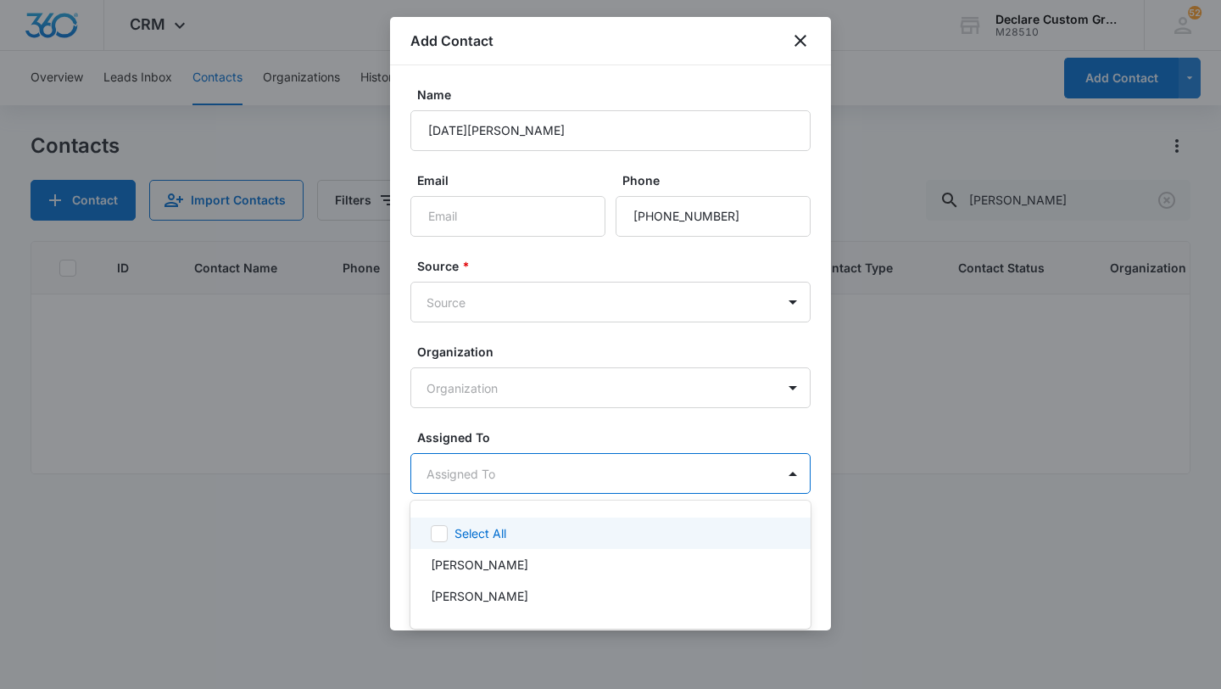
click at [492, 472] on body "CRM Apps Reputation Websites Forms CRM Email Social Payments POS Content Ads In…" at bounding box center [610, 344] width 1221 height 689
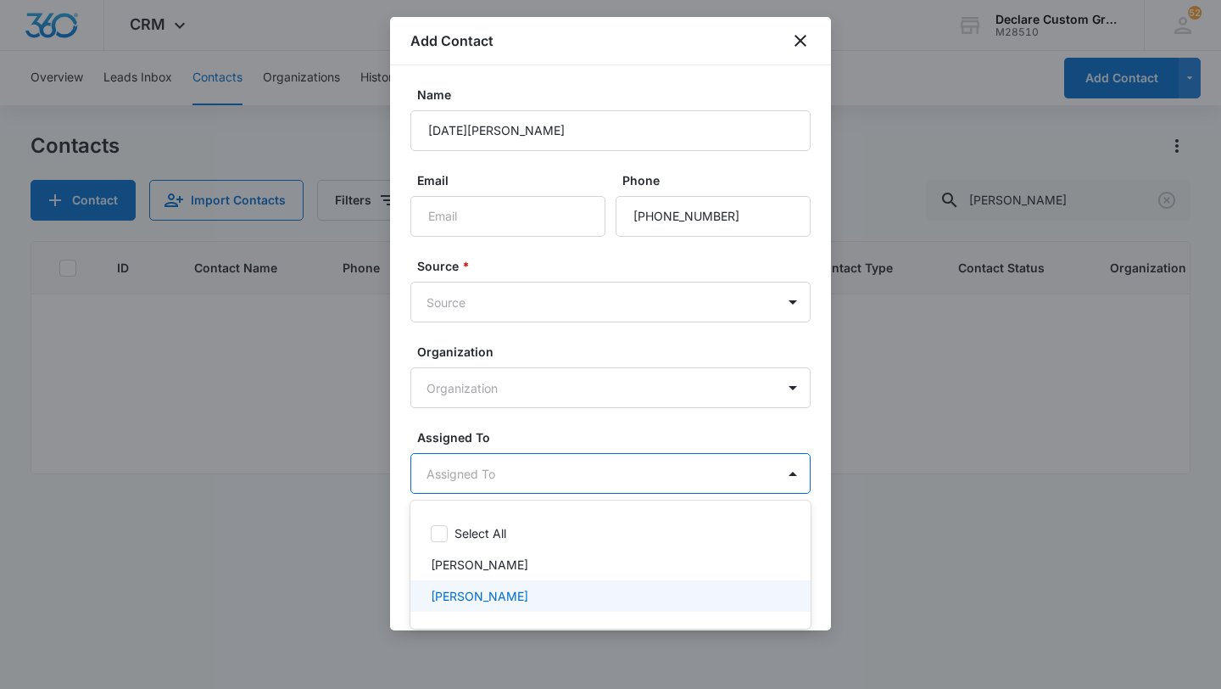
click at [471, 598] on p "[PERSON_NAME]" at bounding box center [480, 596] width 98 height 18
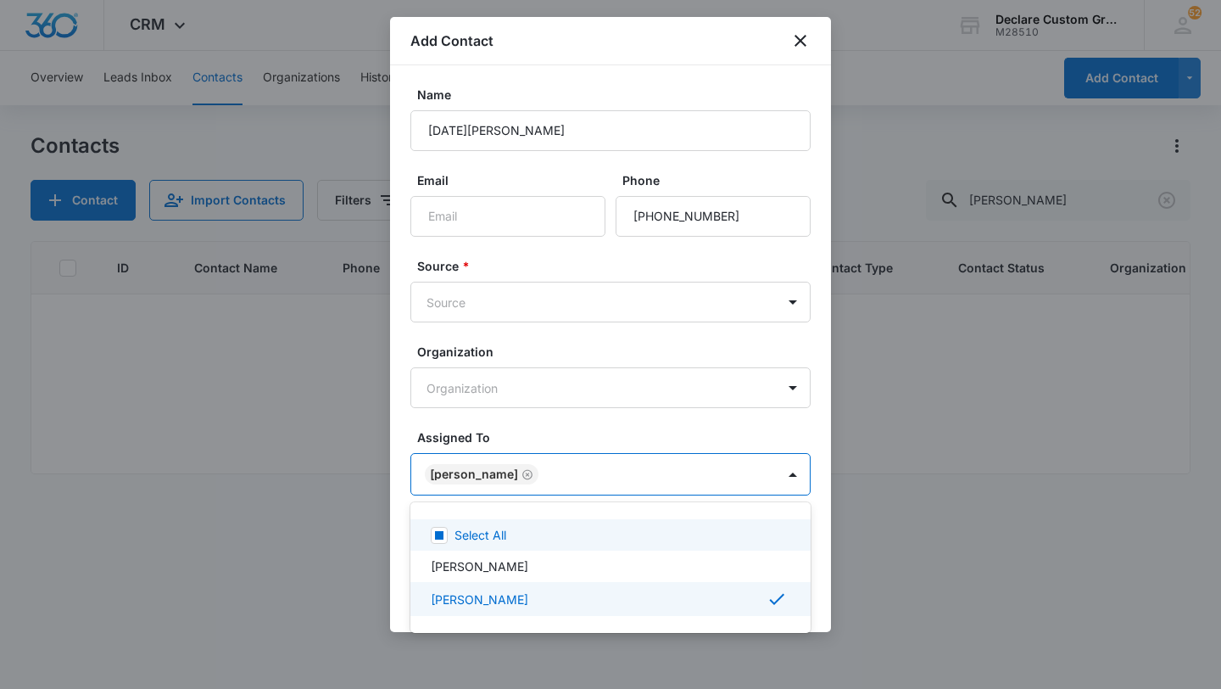
click at [500, 216] on div at bounding box center [610, 344] width 1221 height 689
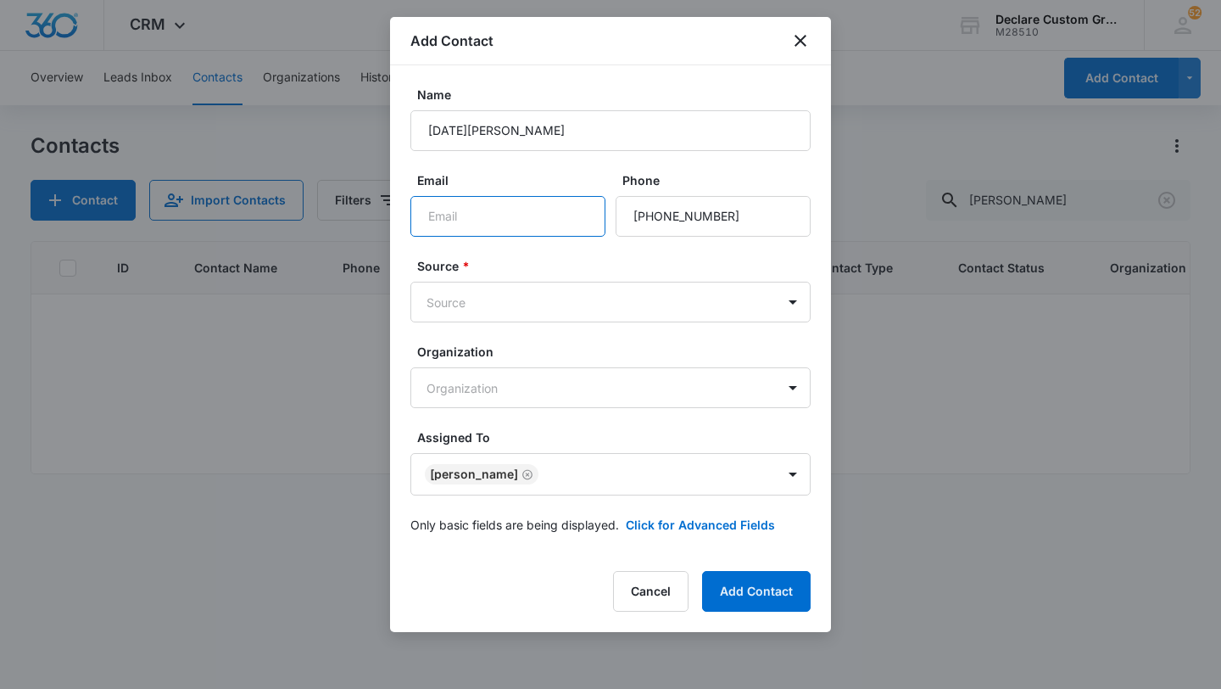
click at [497, 216] on input "Email" at bounding box center [507, 216] width 195 height 41
click at [760, 592] on button "Add Contact" at bounding box center [756, 591] width 109 height 41
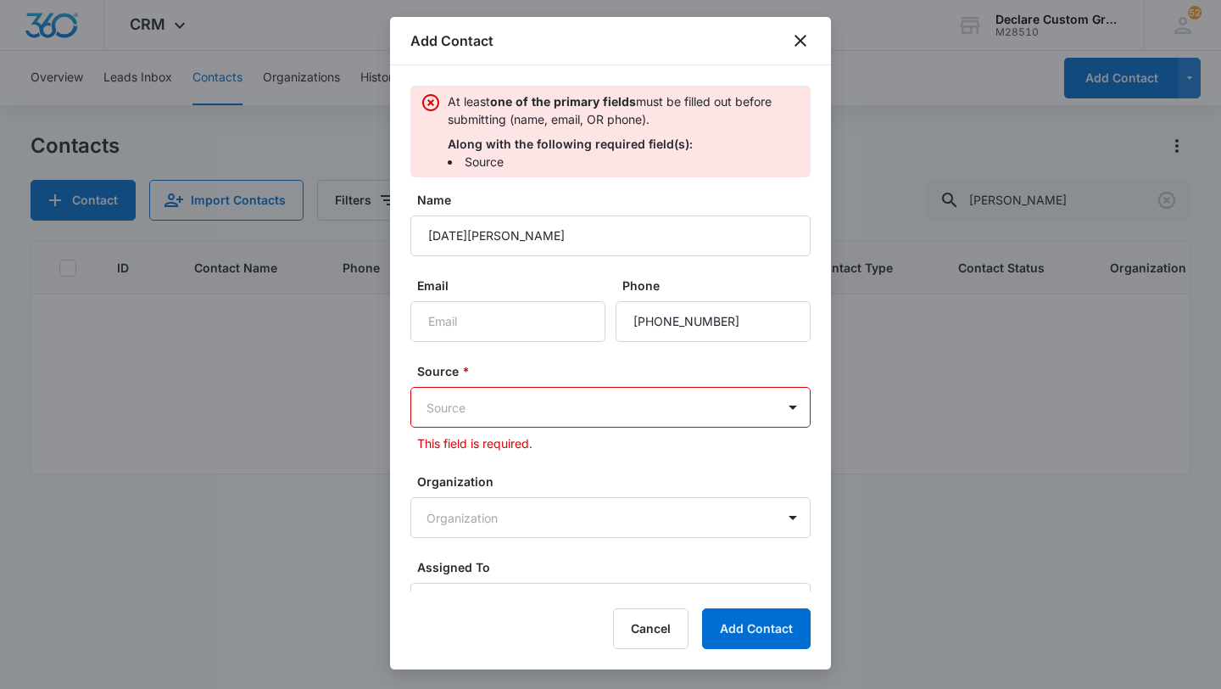
click at [488, 406] on body "CRM Apps Reputation Websites Forms CRM Email Social Payments POS Content Ads In…" at bounding box center [610, 344] width 1221 height 689
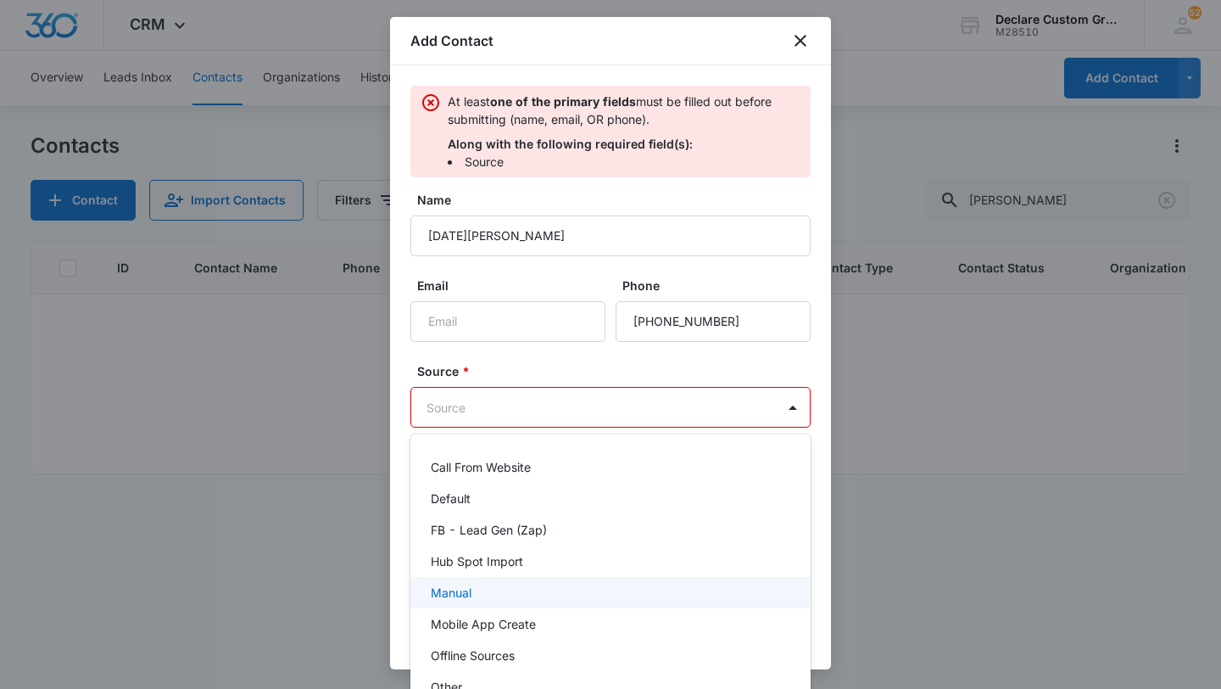
click at [464, 595] on p "Manual" at bounding box center [451, 592] width 41 height 18
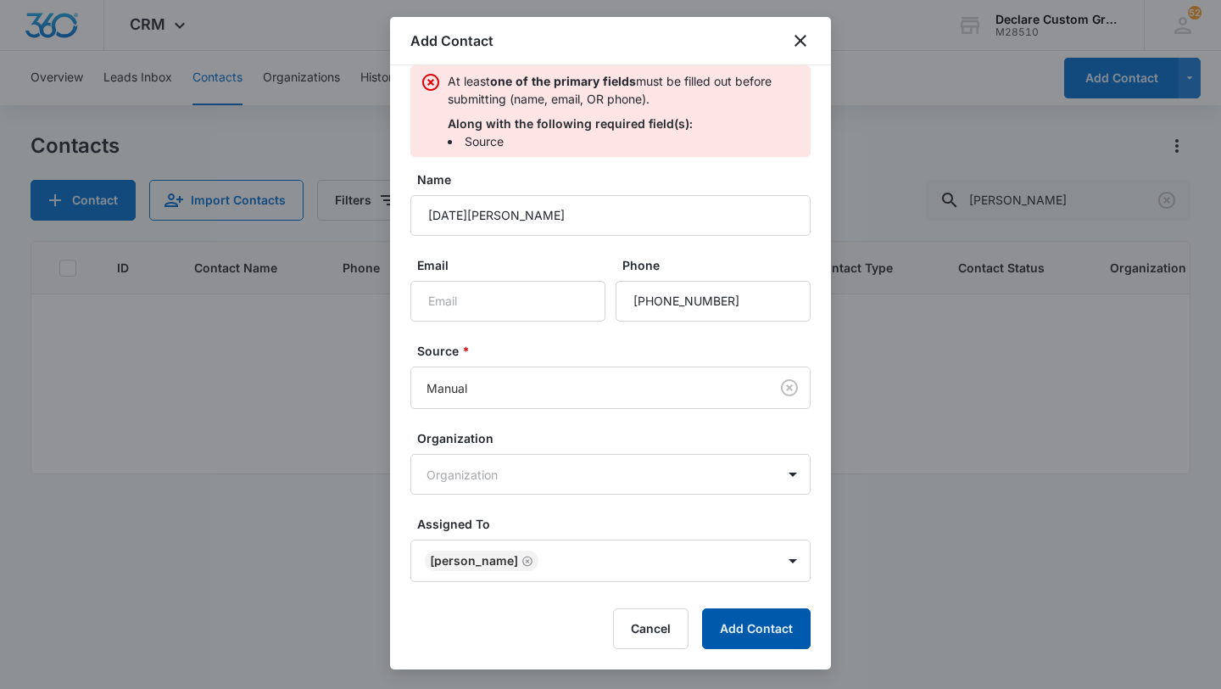
click at [752, 621] on button "Add Contact" at bounding box center [756, 628] width 109 height 41
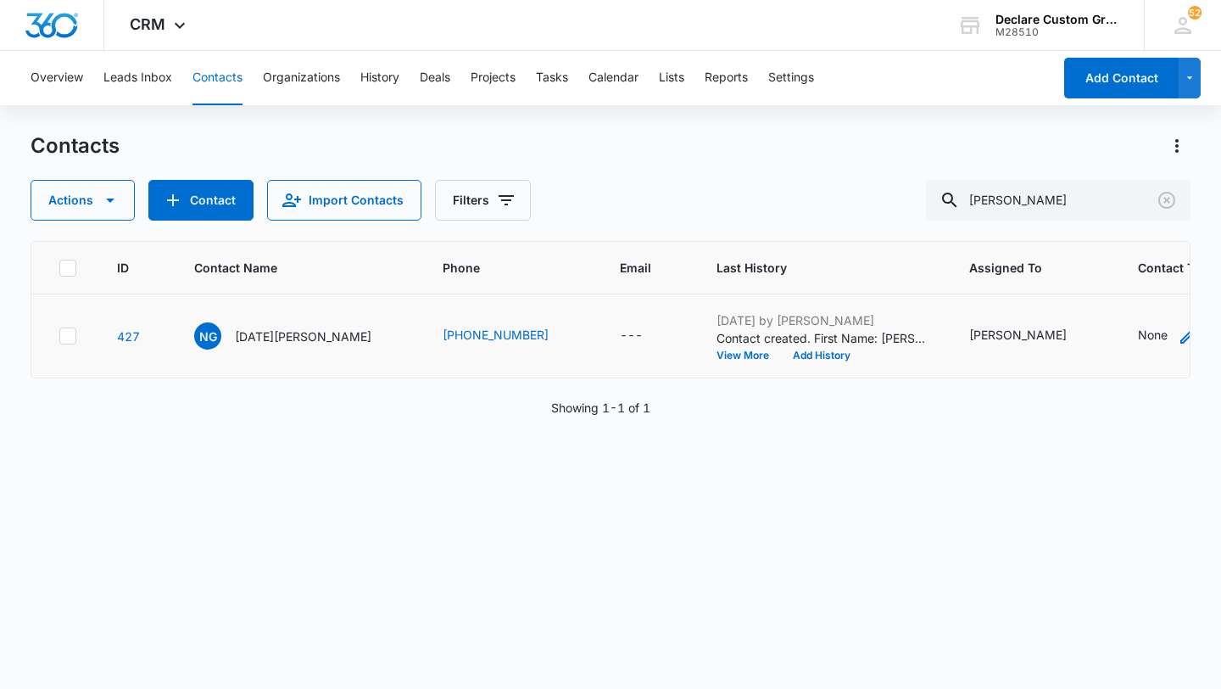
click at [1181, 337] on icon "Contact Type - None - Select to Edit Field" at bounding box center [1188, 335] width 15 height 15
click at [1139, 225] on div at bounding box center [1139, 227] width 27 height 27
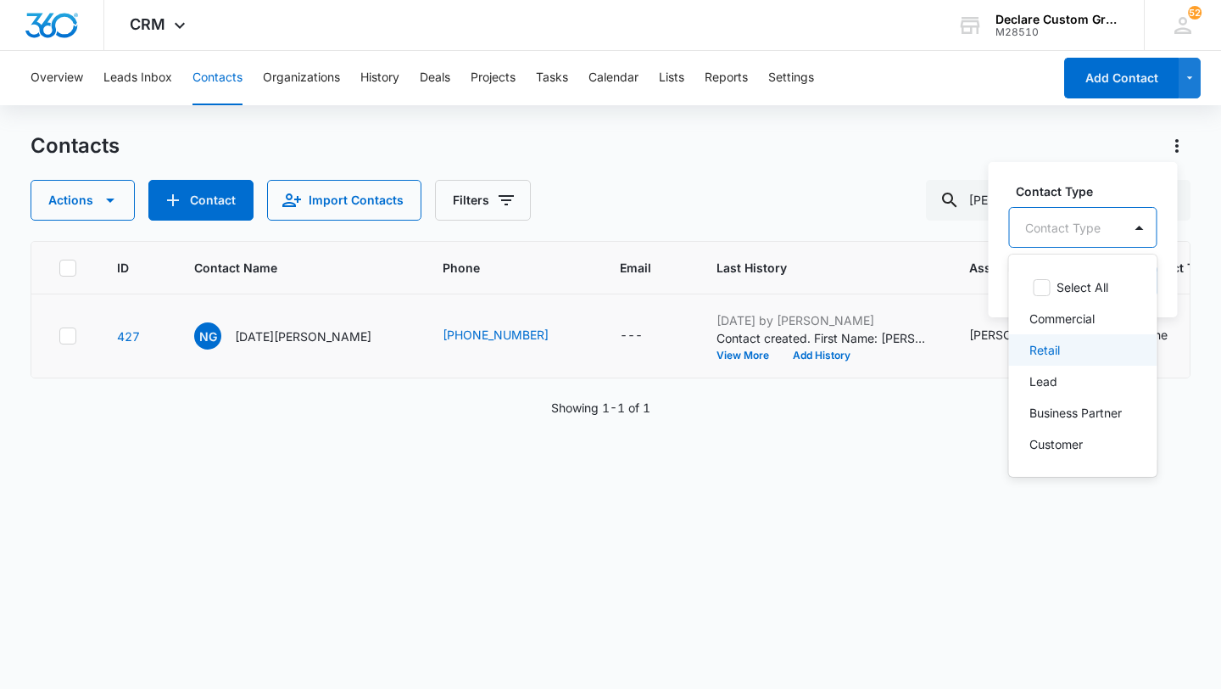
click at [1059, 350] on p "Retail" at bounding box center [1045, 350] width 31 height 18
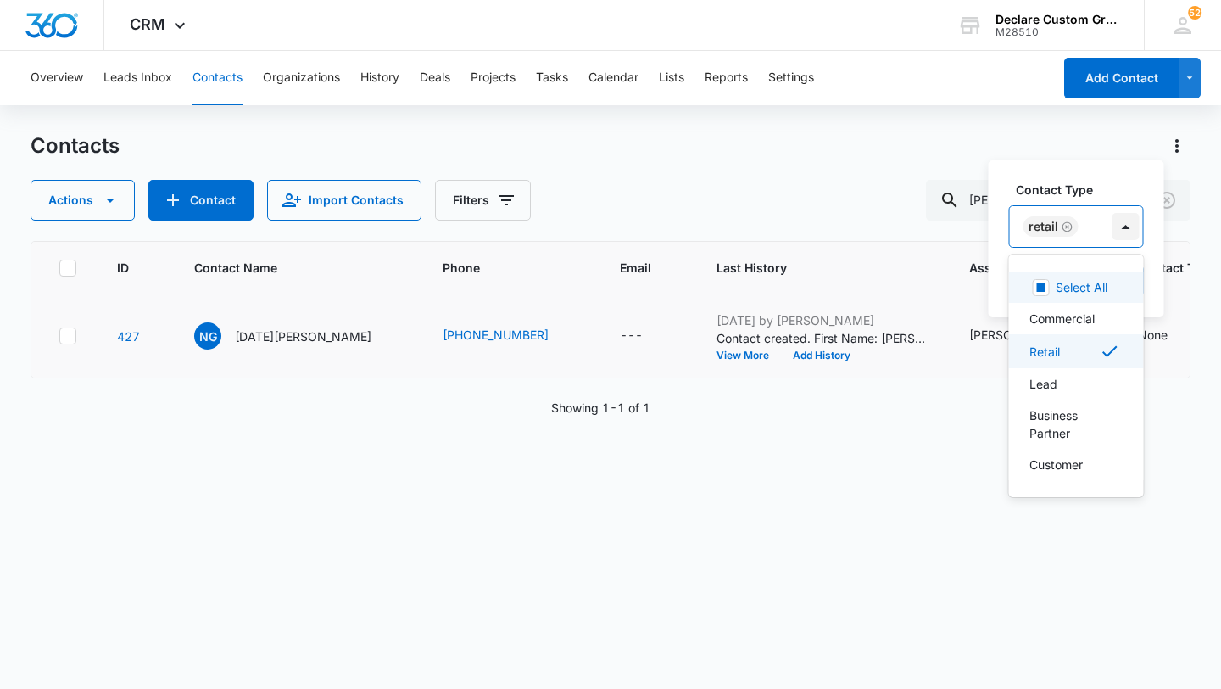
click at [1125, 226] on div at bounding box center [1126, 226] width 27 height 27
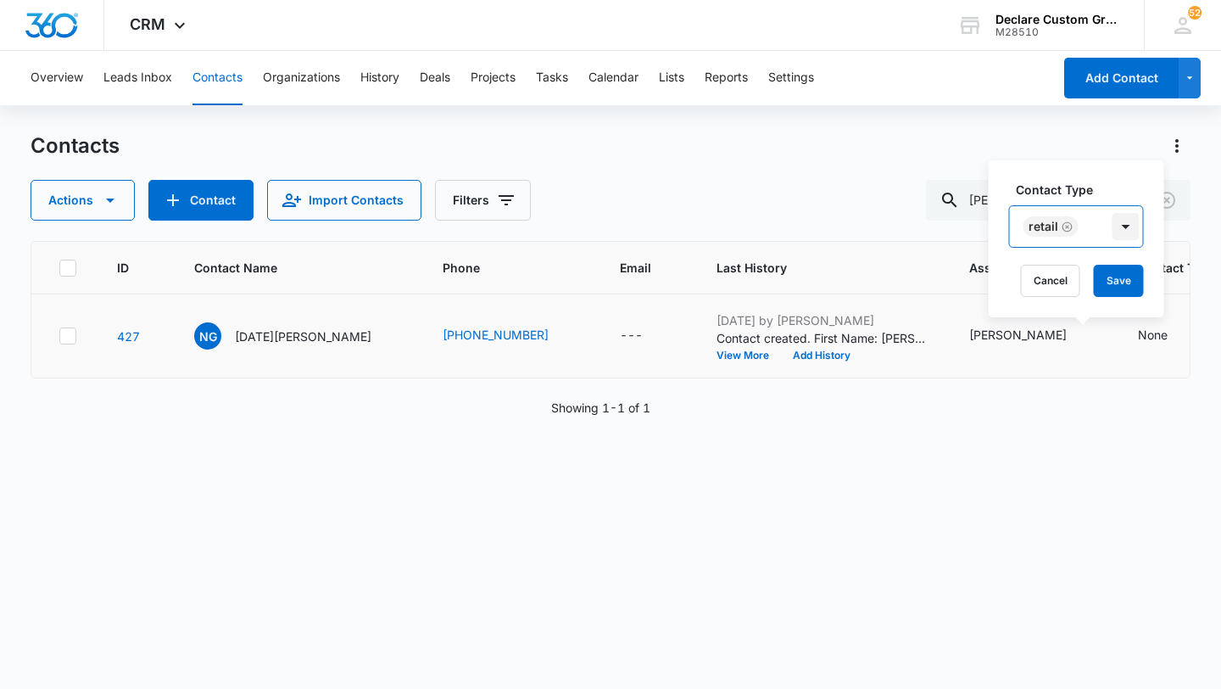
click at [1125, 219] on div at bounding box center [1126, 226] width 27 height 27
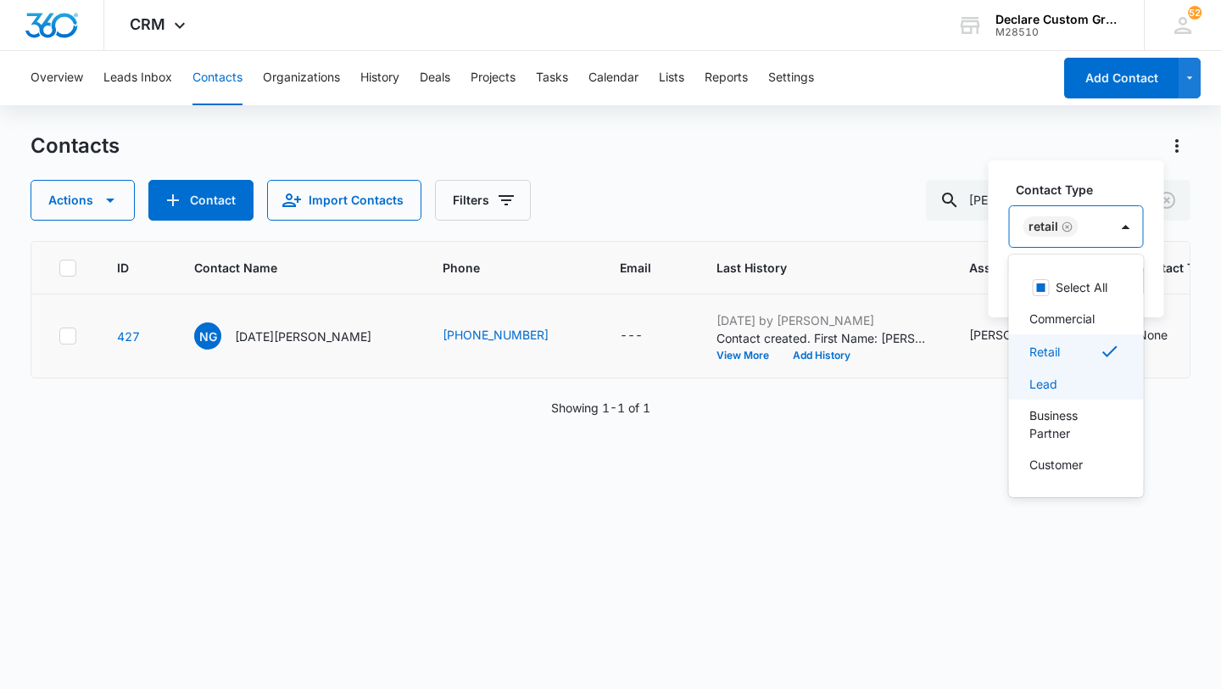
click at [1063, 381] on div "Lead" at bounding box center [1075, 384] width 91 height 18
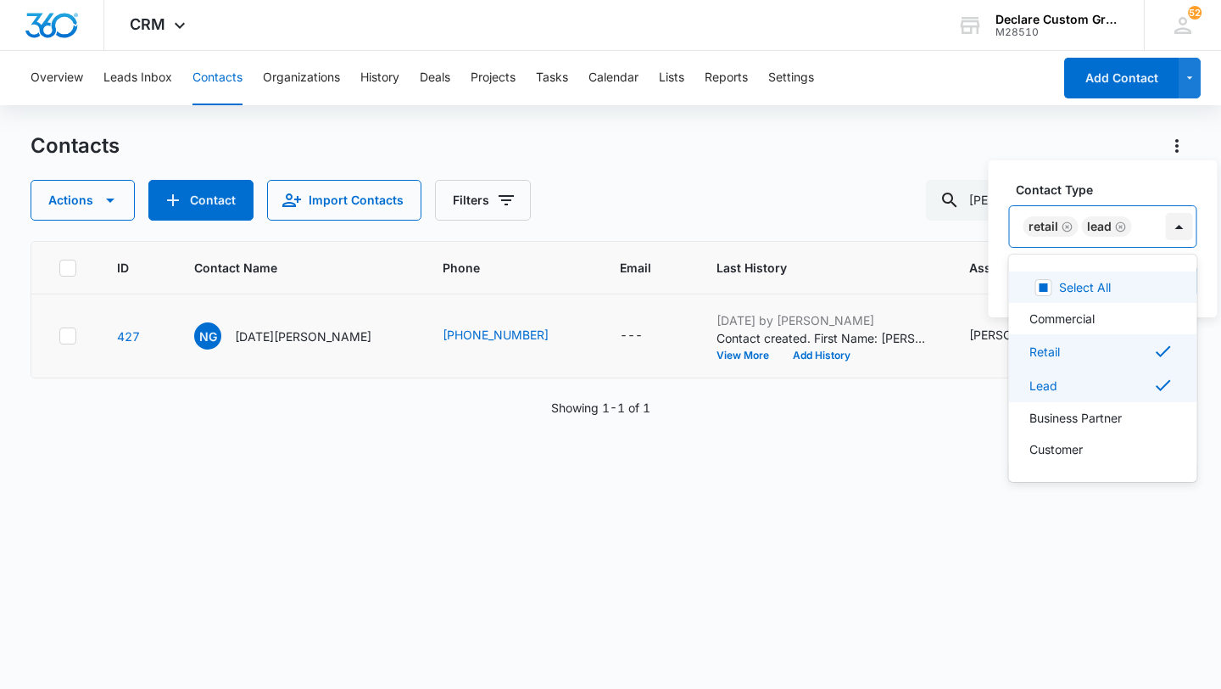
click at [1175, 232] on div at bounding box center [1179, 226] width 27 height 27
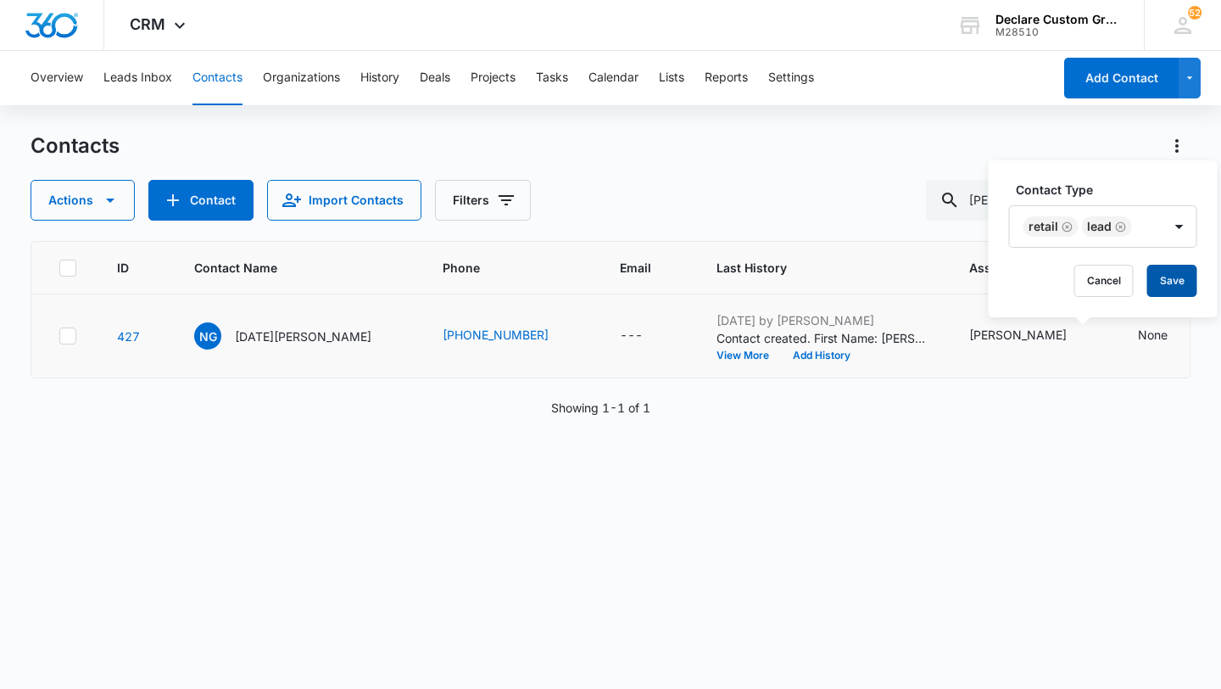
click at [1166, 276] on button "Save" at bounding box center [1172, 281] width 50 height 32
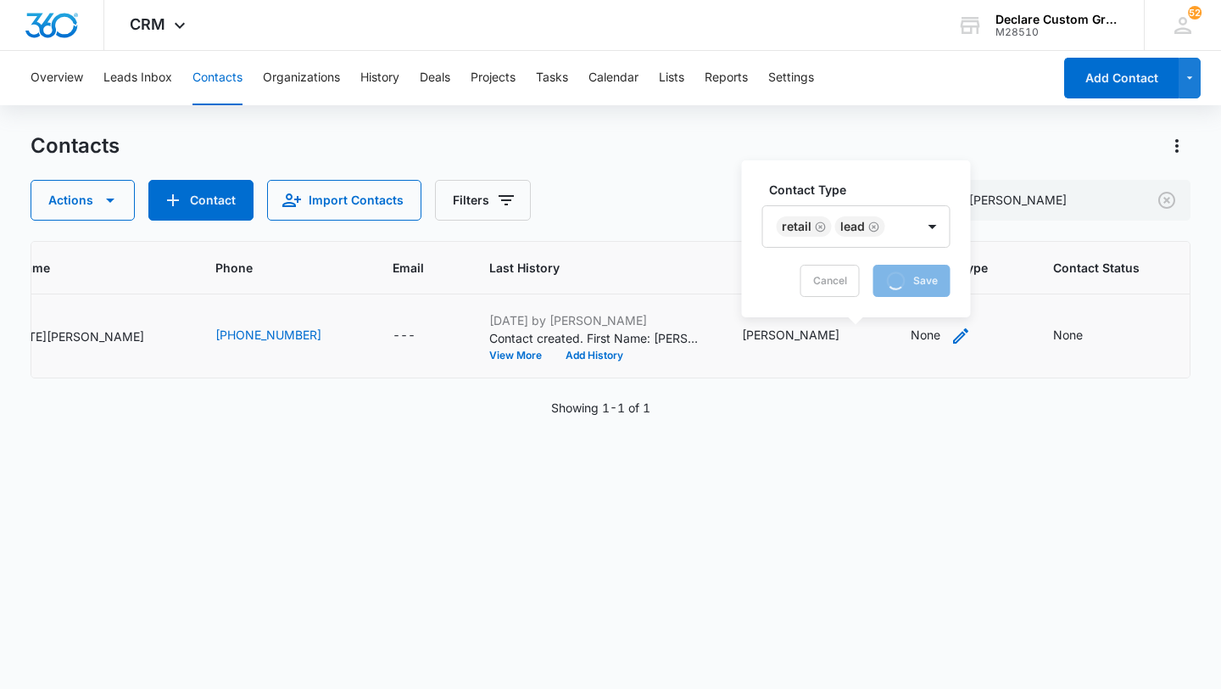
scroll to position [0, 263]
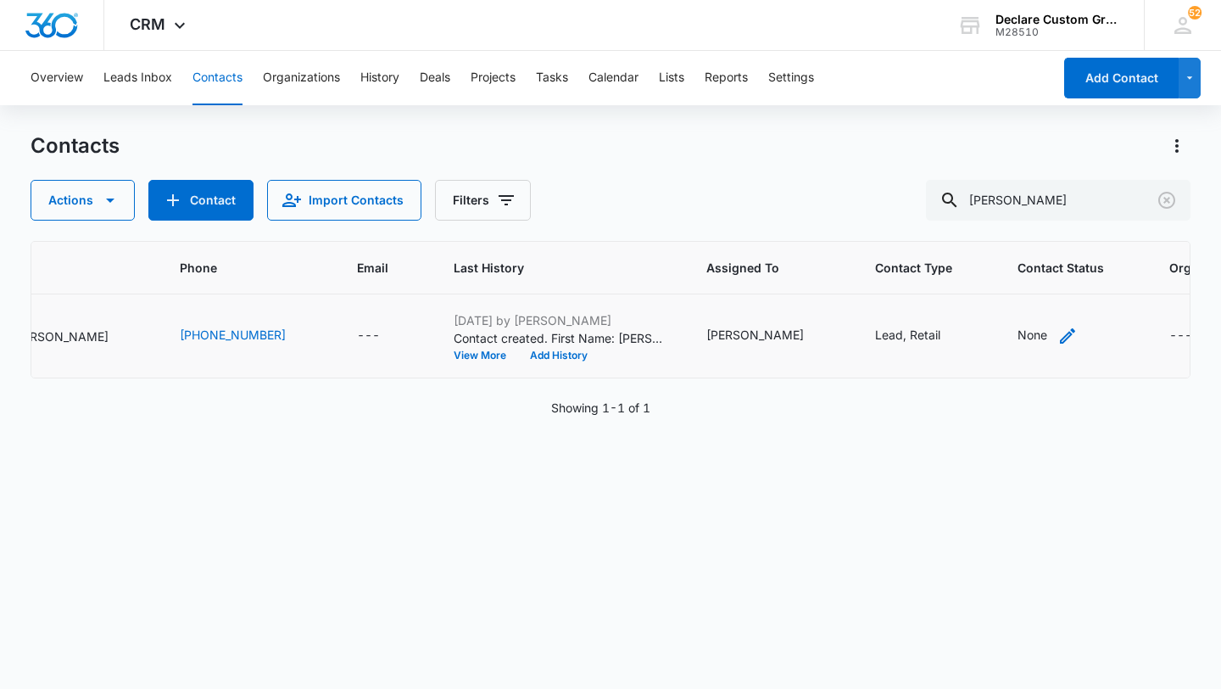
click at [1060, 332] on icon "Contact Status - None - Select to Edit Field" at bounding box center [1067, 335] width 15 height 15
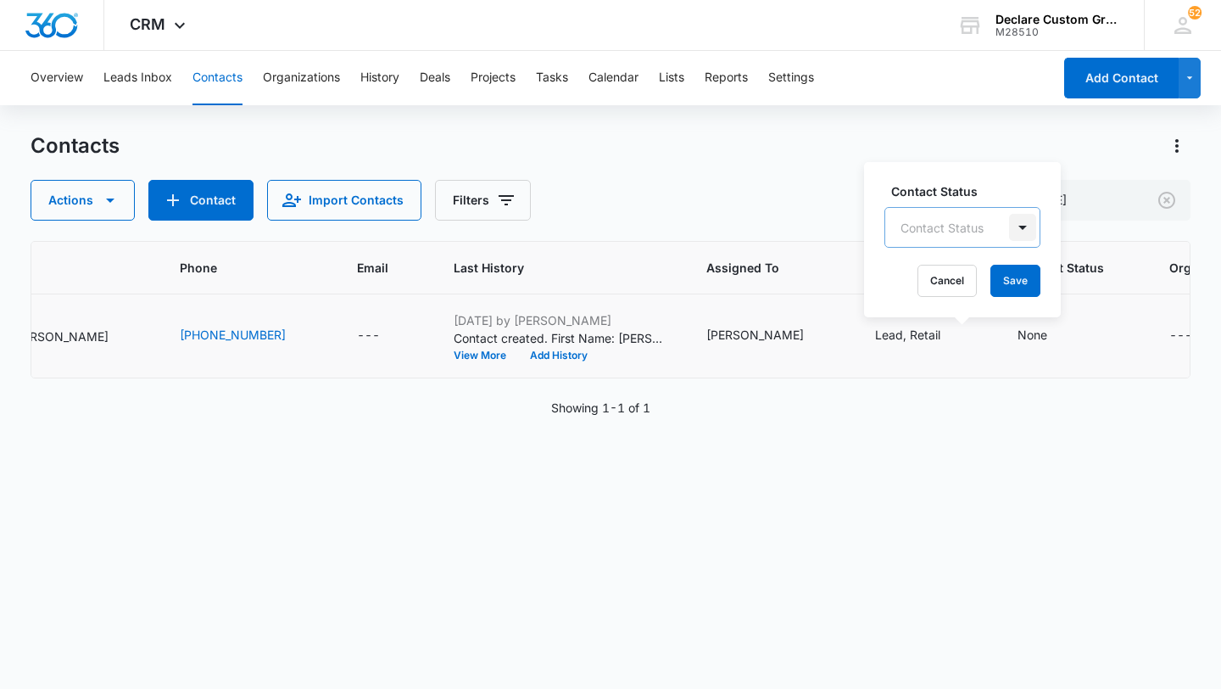
click at [1021, 224] on div at bounding box center [1022, 227] width 27 height 27
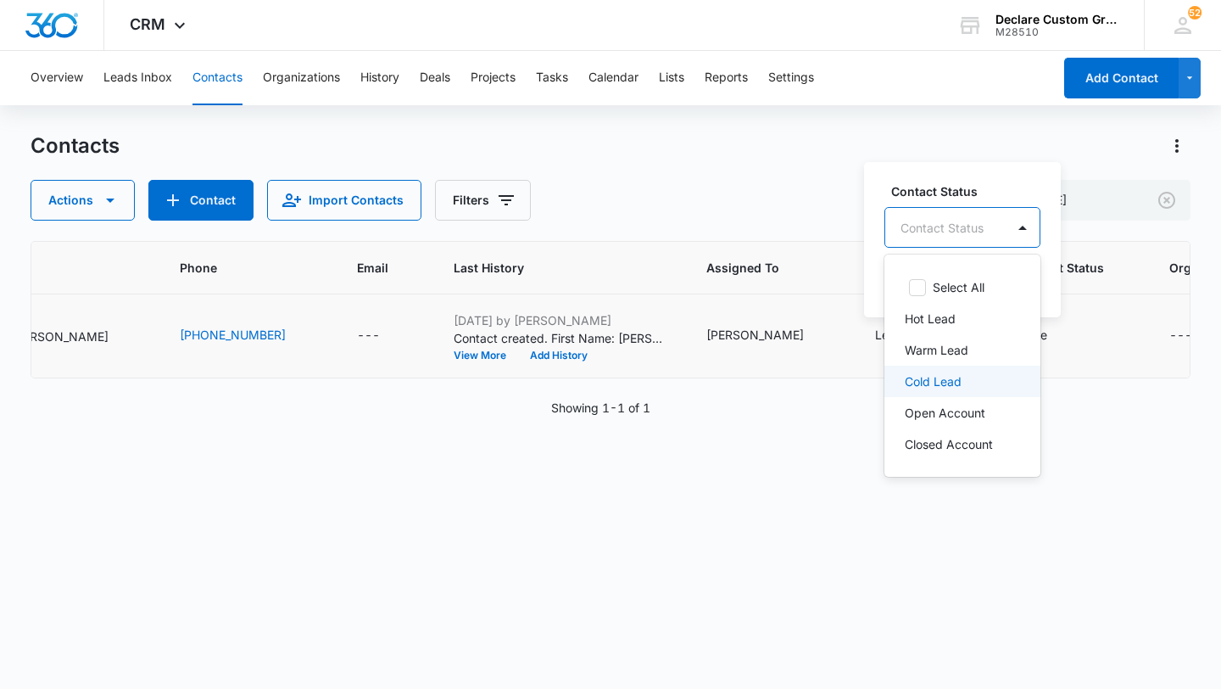
click at [954, 381] on p "Cold Lead" at bounding box center [933, 381] width 57 height 18
click at [980, 344] on div "Warm Lead" at bounding box center [962, 350] width 114 height 18
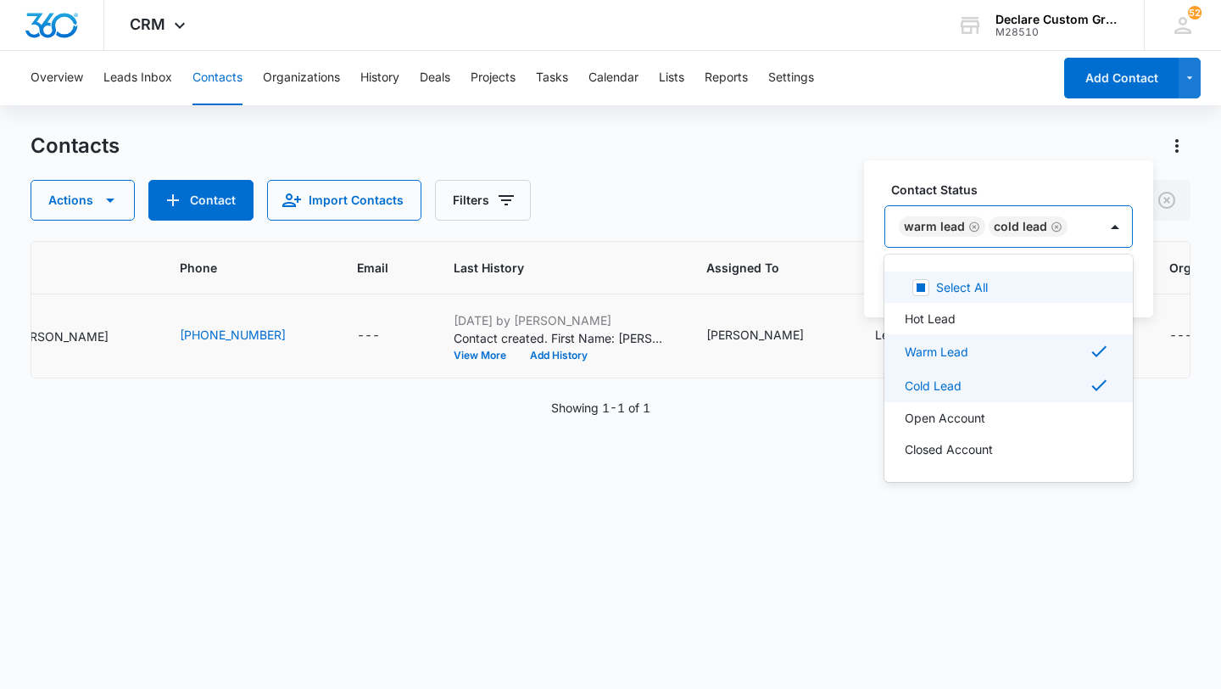
click at [1054, 225] on icon "Remove Cold Lead" at bounding box center [1057, 226] width 12 height 13
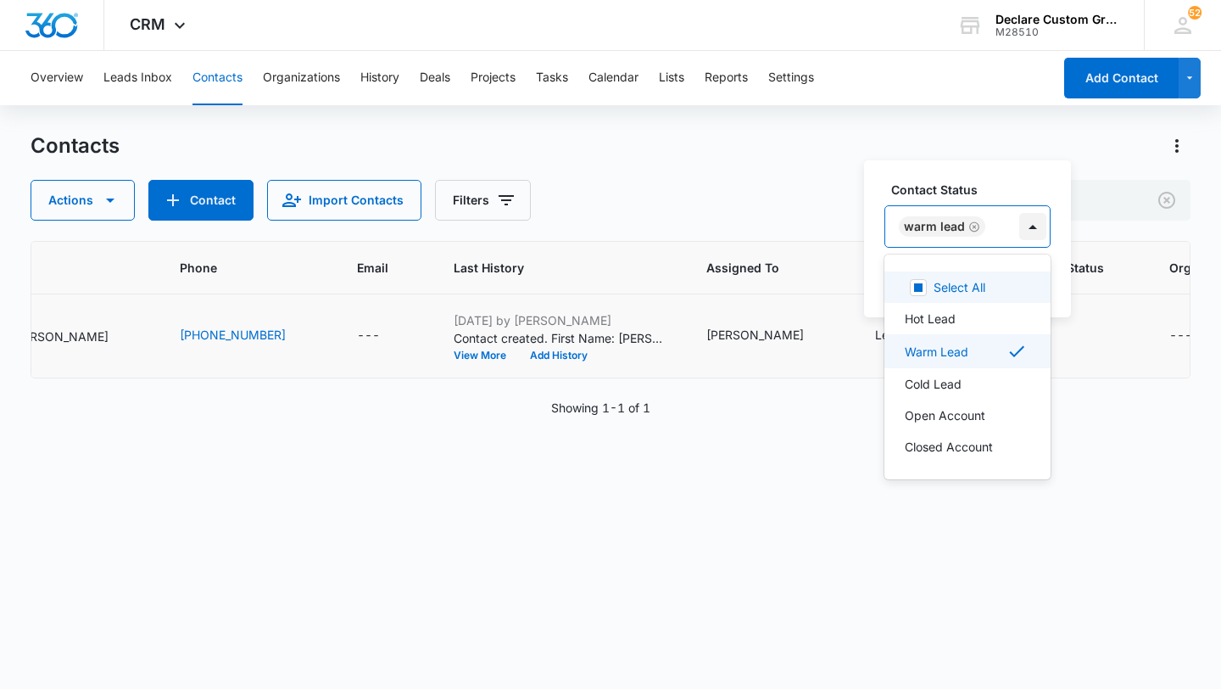
click at [1030, 226] on div at bounding box center [1032, 226] width 27 height 27
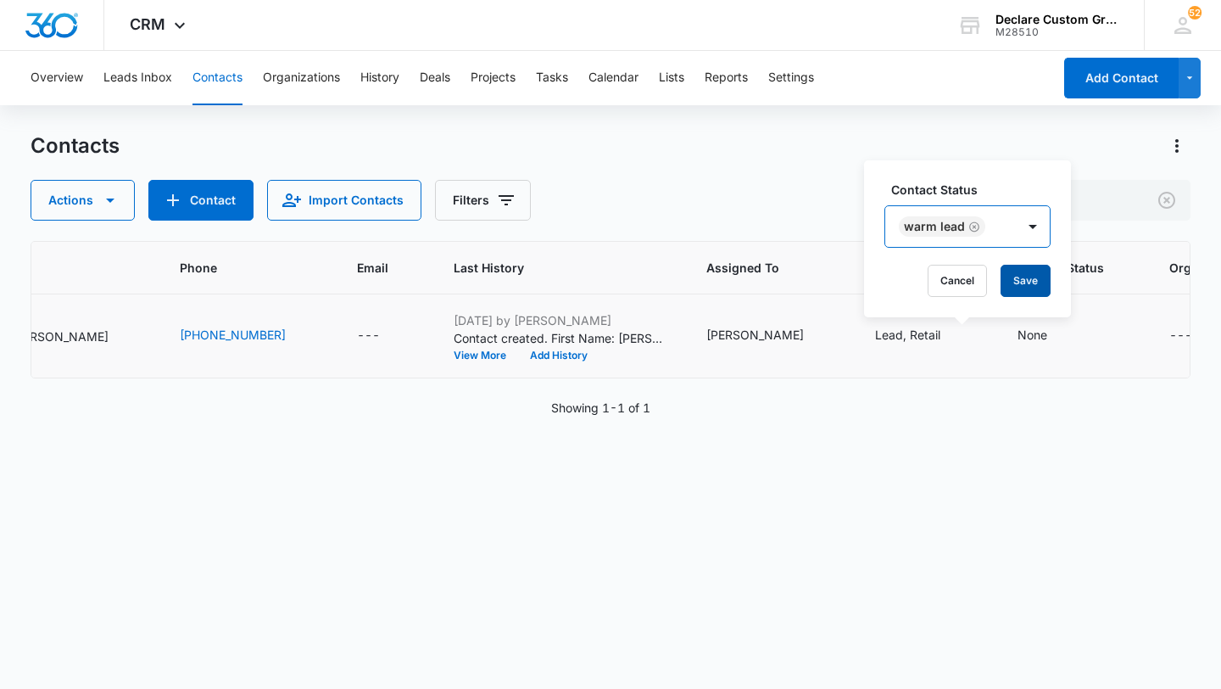
click at [1028, 282] on button "Save" at bounding box center [1026, 281] width 50 height 32
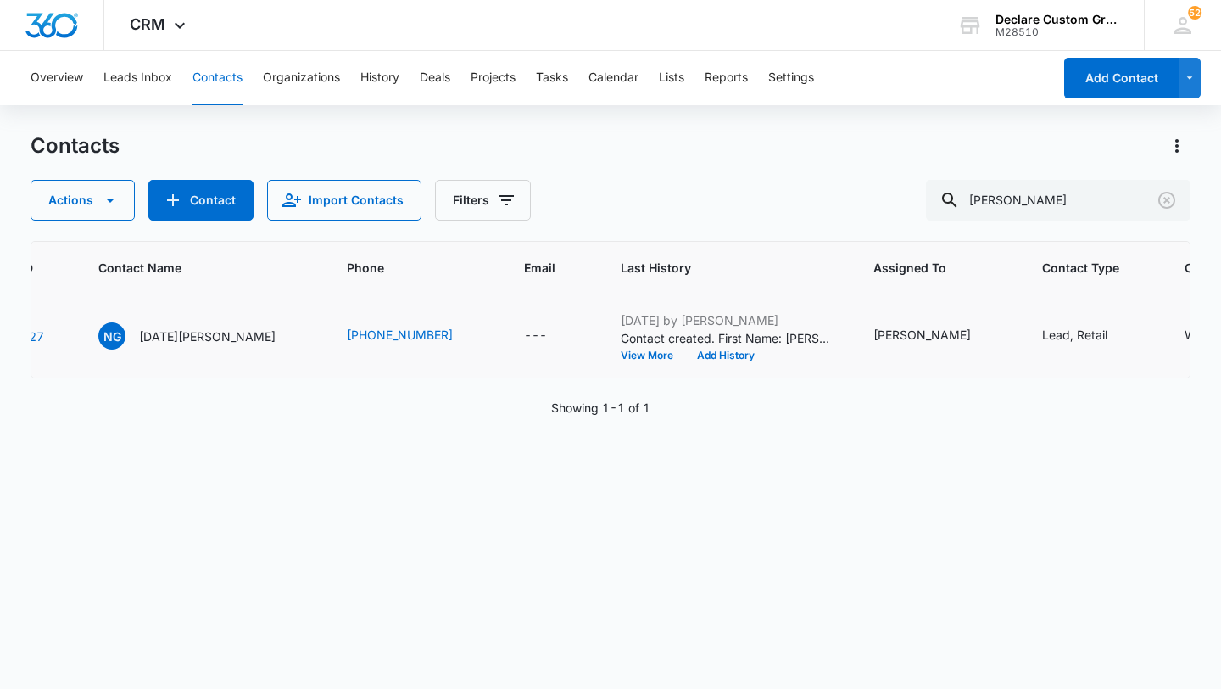
scroll to position [0, 0]
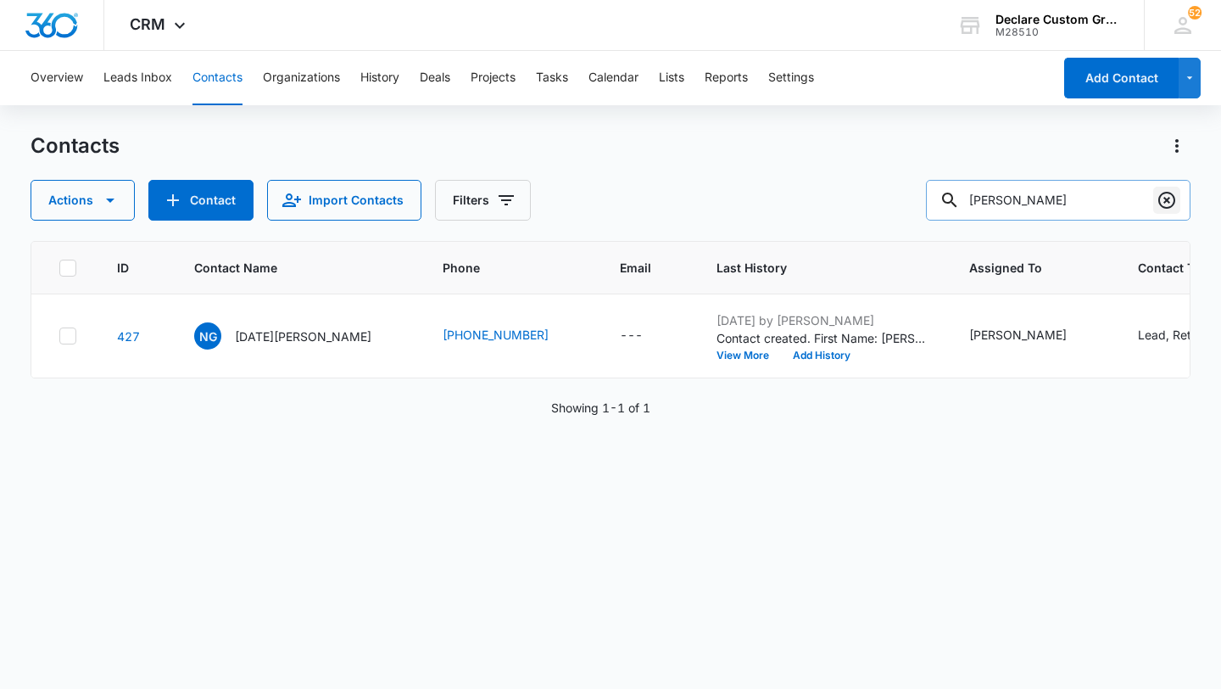
click at [1164, 203] on icon "Clear" at bounding box center [1166, 200] width 17 height 17
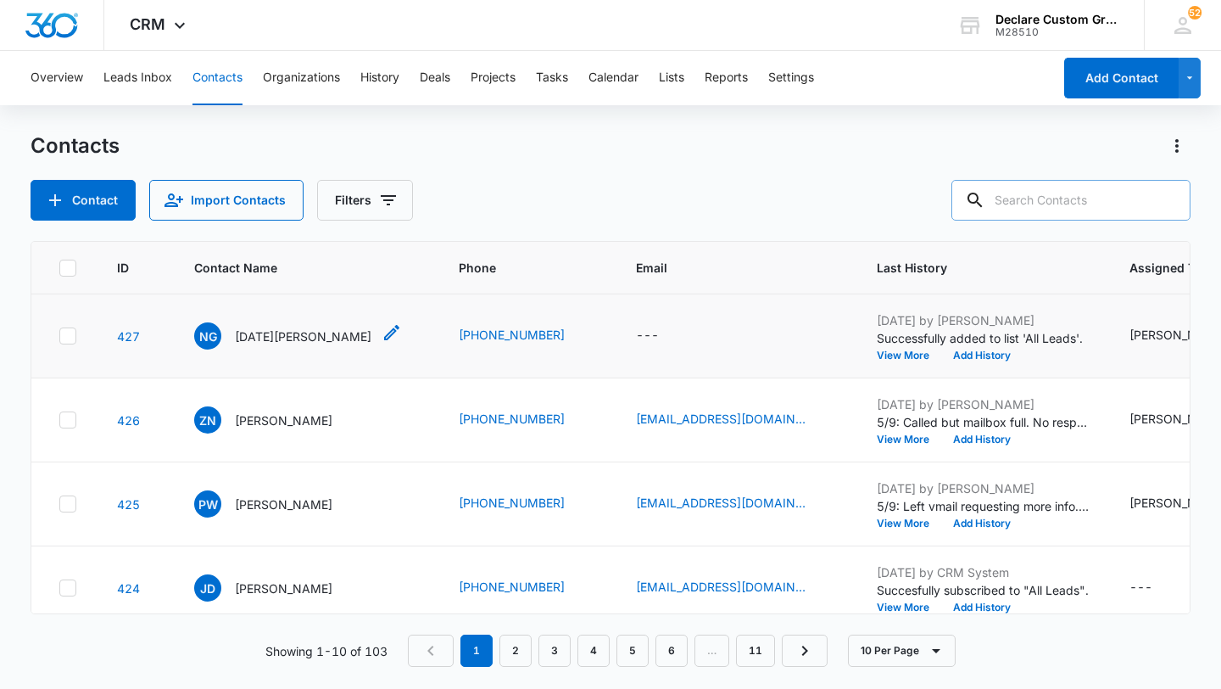
click at [288, 337] on p "[DATE][PERSON_NAME]" at bounding box center [303, 336] width 137 height 18
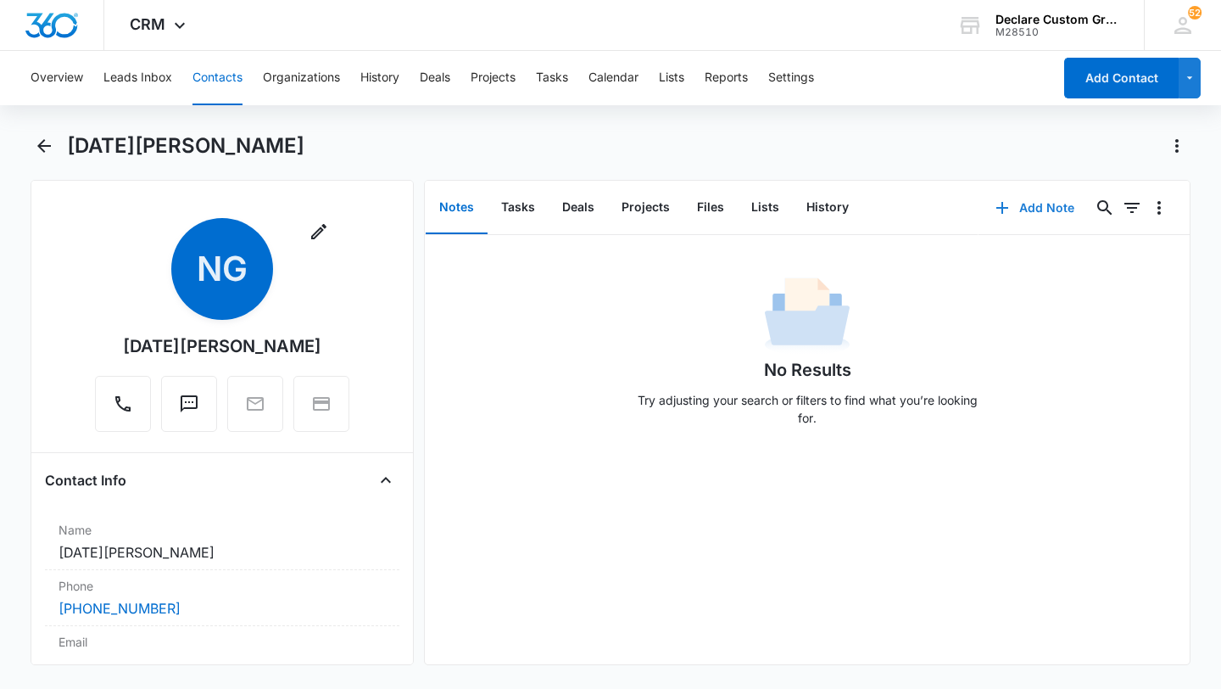
click at [1035, 205] on button "Add Note" at bounding box center [1035, 207] width 113 height 41
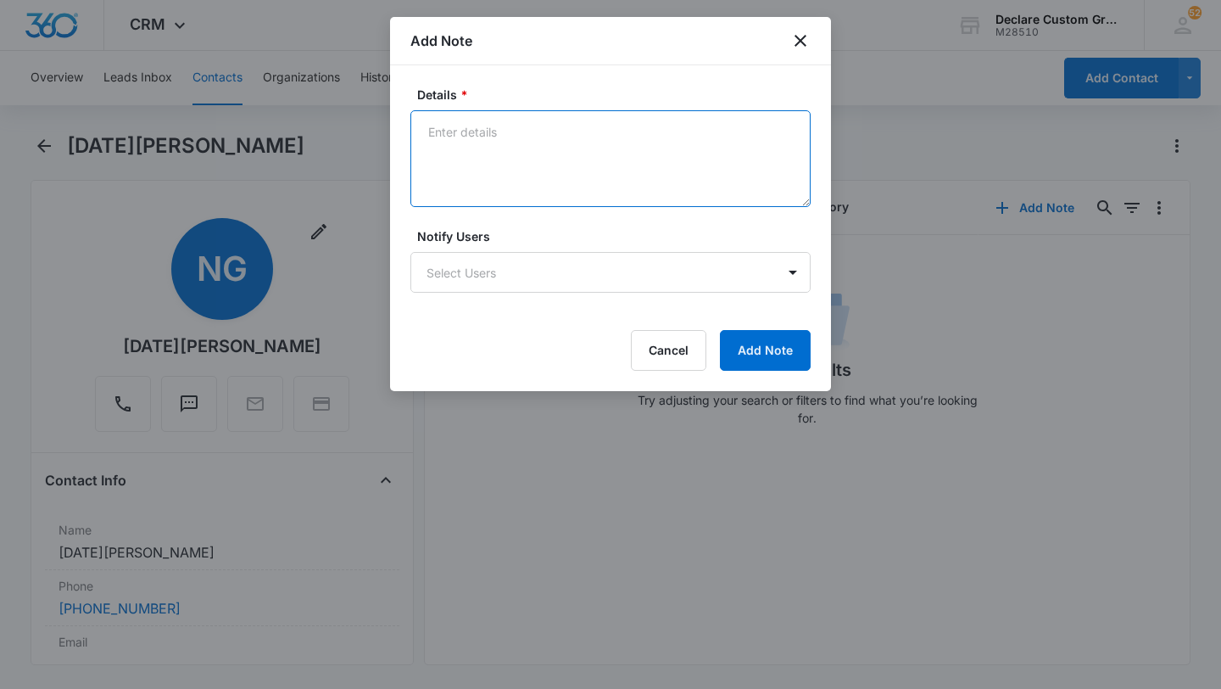
click at [564, 142] on textarea "Details *" at bounding box center [610, 158] width 400 height 97
paste textarea "[DATE]: [DATE][PERSON_NAME] wants to wrap his 2010 Dodge Charger XT. Has visite…"
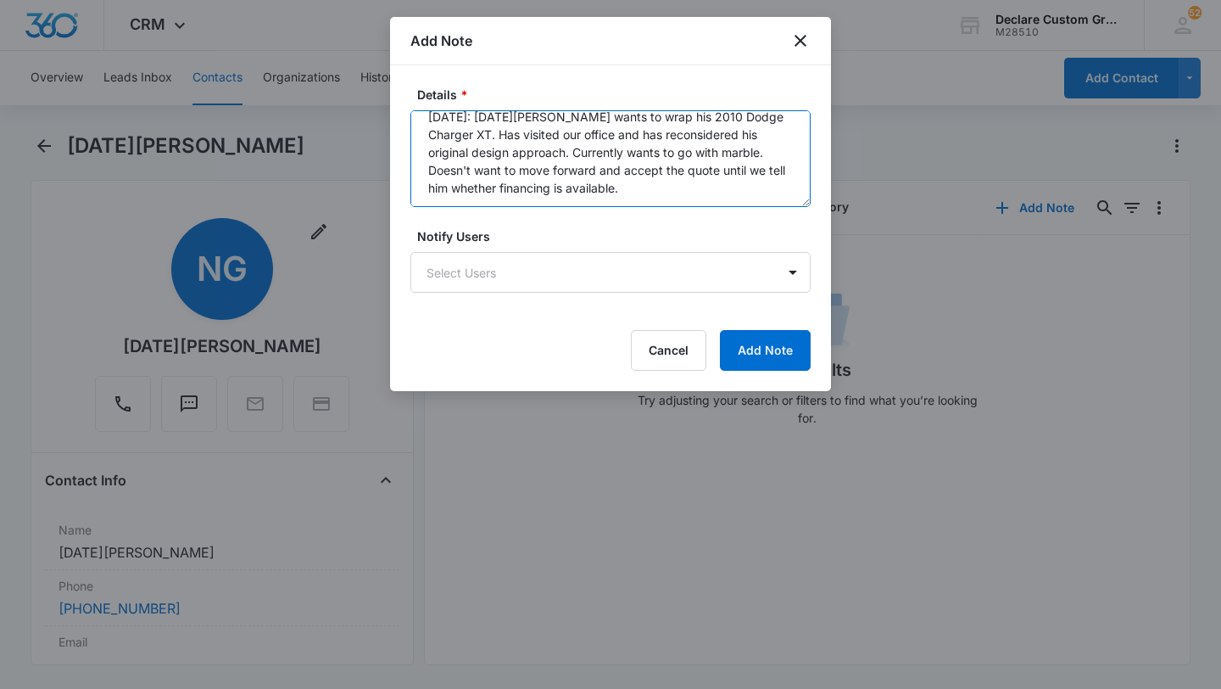
scroll to position [18, 0]
type textarea "[DATE]: [DATE][PERSON_NAME] wants to wrap his 2010 Dodge Charger XT. Has visite…"
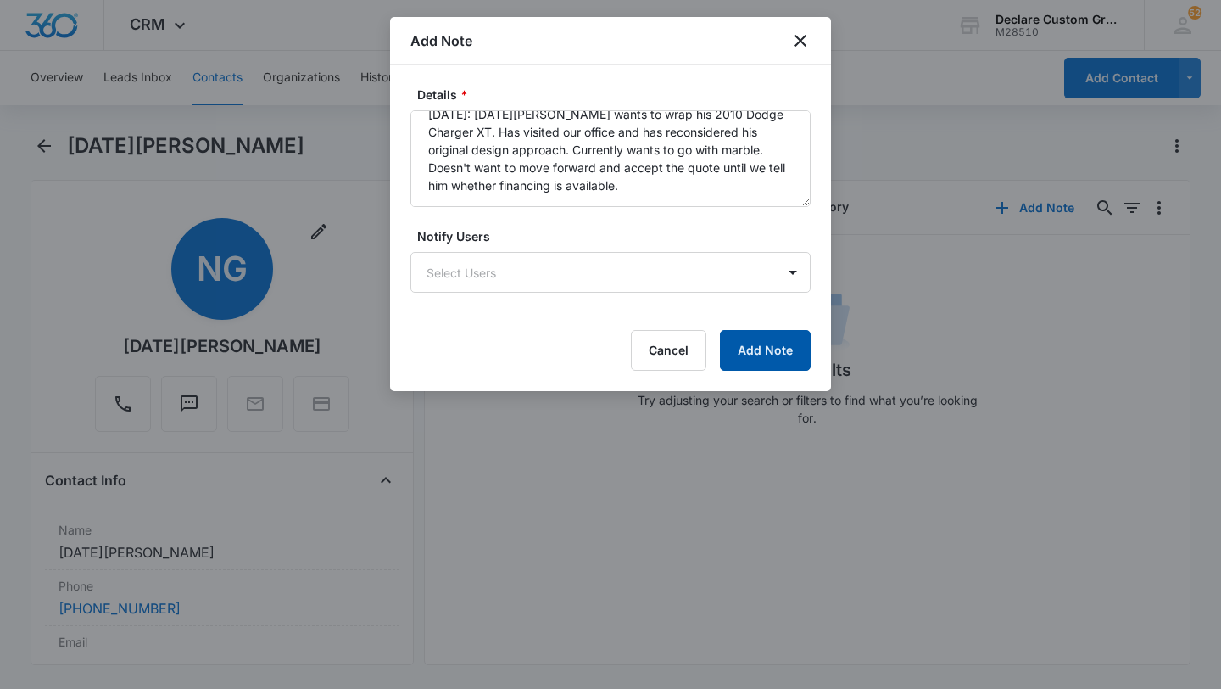
click at [748, 358] on button "Add Note" at bounding box center [765, 350] width 91 height 41
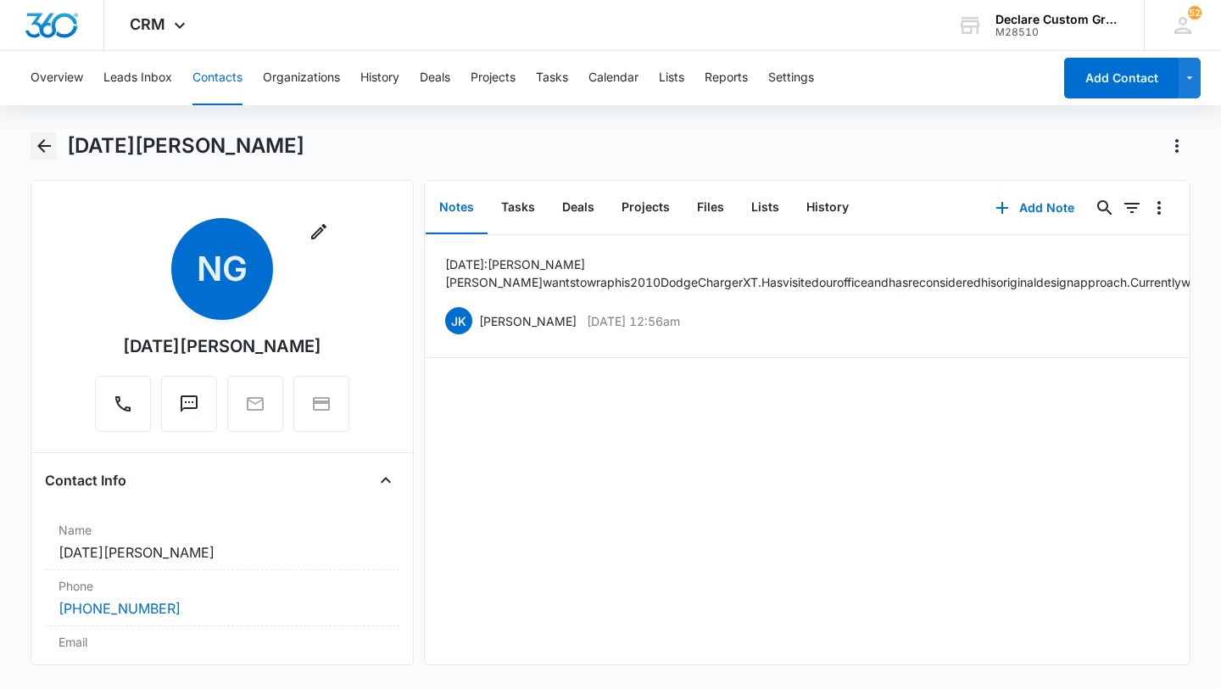
click at [41, 143] on icon "Back" at bounding box center [44, 146] width 14 height 14
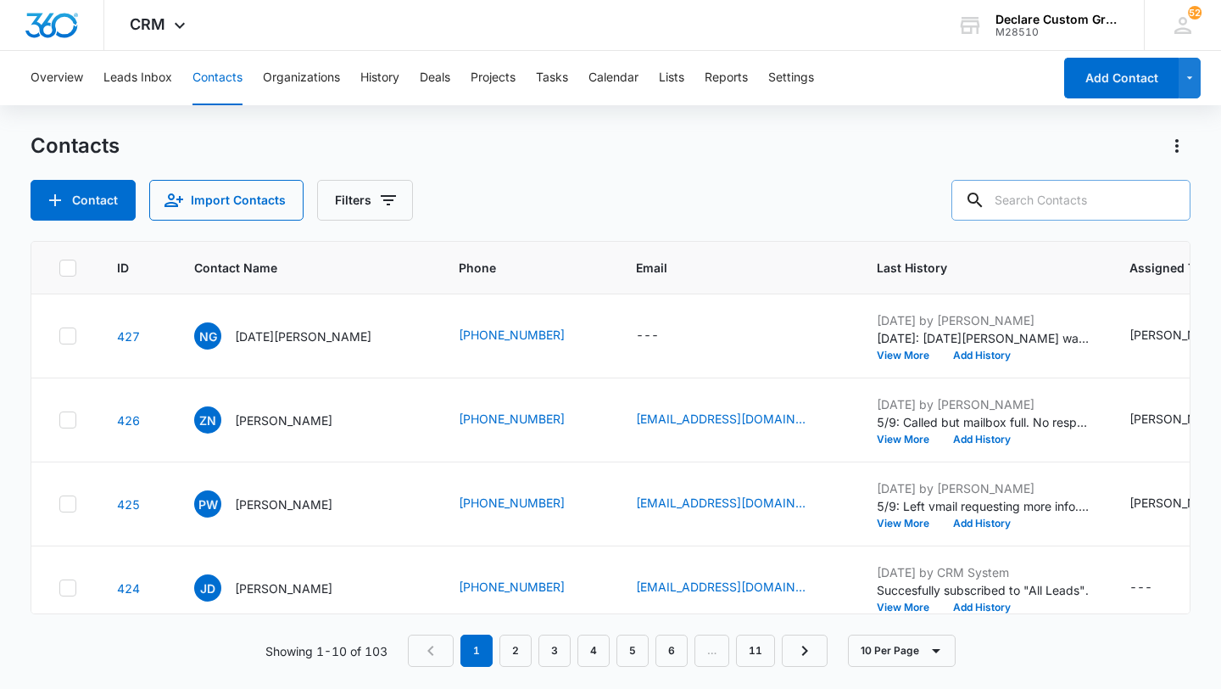
click at [1058, 198] on input "text" at bounding box center [1071, 200] width 239 height 41
type input "[PERSON_NAME]"
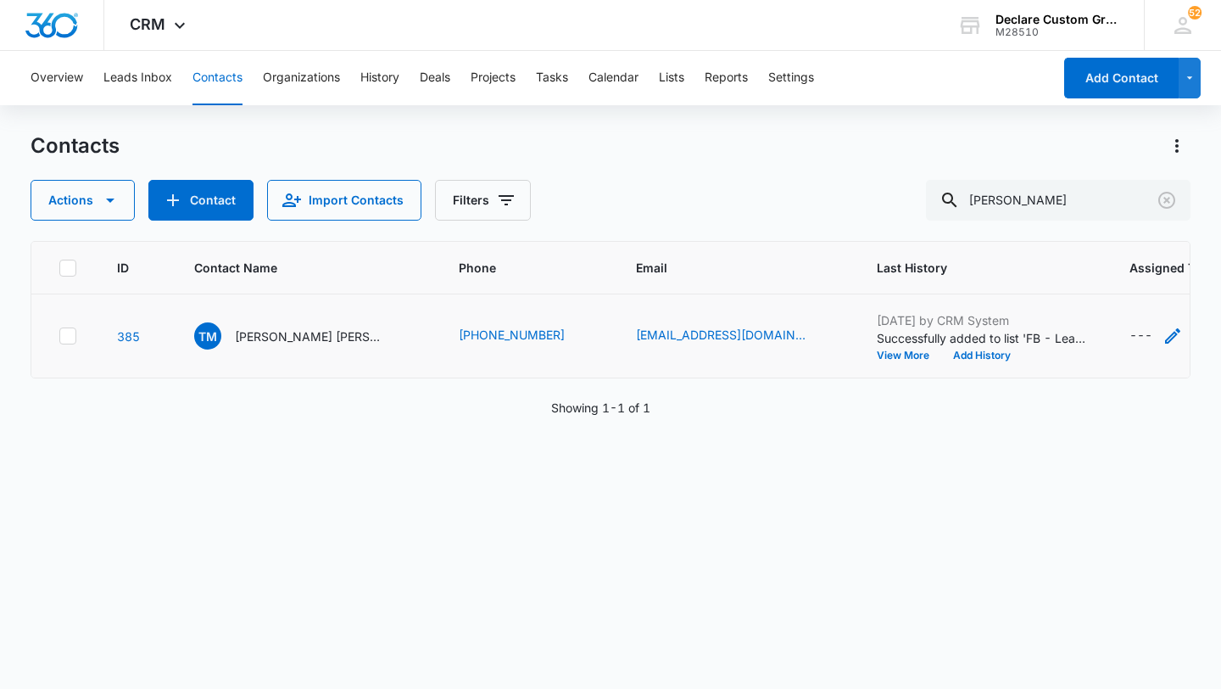
click at [1165, 332] on icon "Assigned To - - Select to Edit Field" at bounding box center [1172, 335] width 15 height 15
click at [1119, 226] on div at bounding box center [1119, 227] width 27 height 27
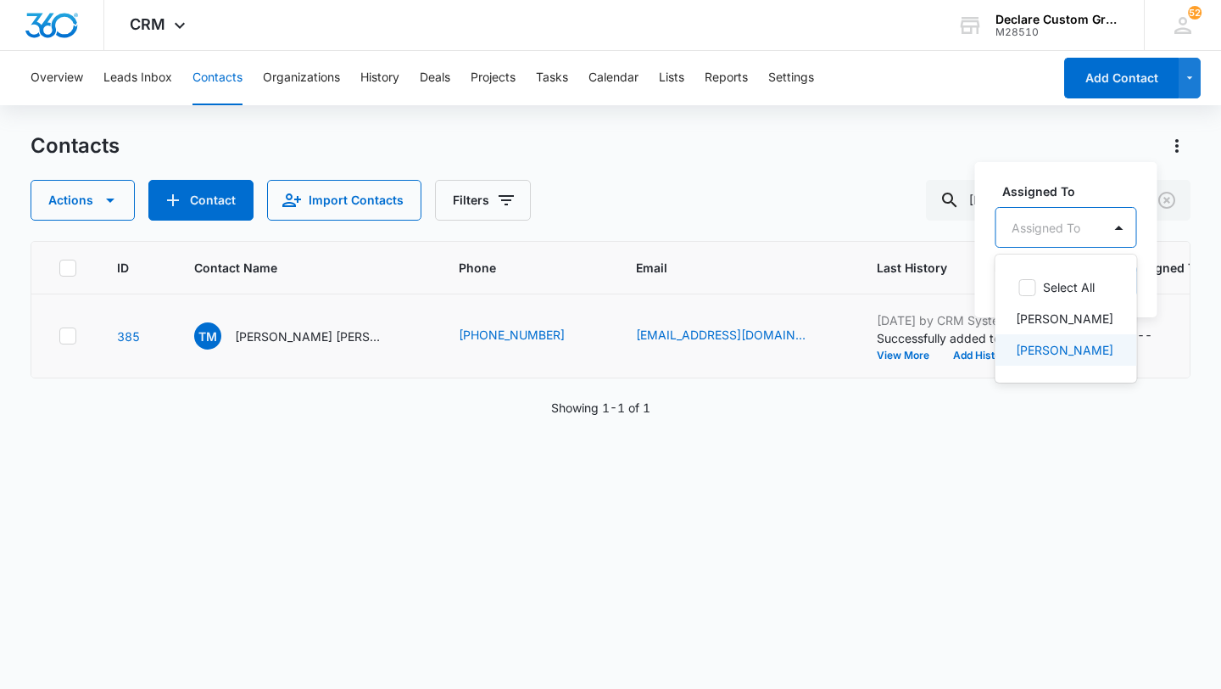
click at [1065, 353] on p "[PERSON_NAME]" at bounding box center [1065, 350] width 98 height 18
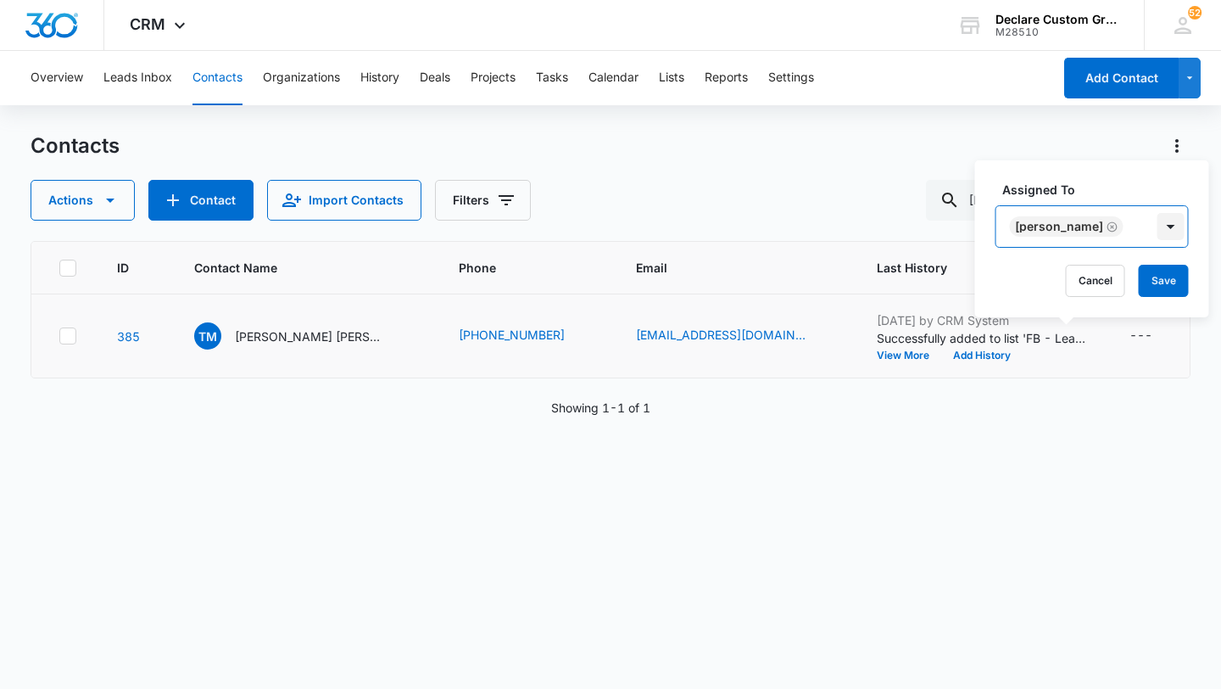
click at [1158, 230] on div at bounding box center [1171, 226] width 27 height 27
click at [1141, 279] on button "Save" at bounding box center [1164, 281] width 50 height 32
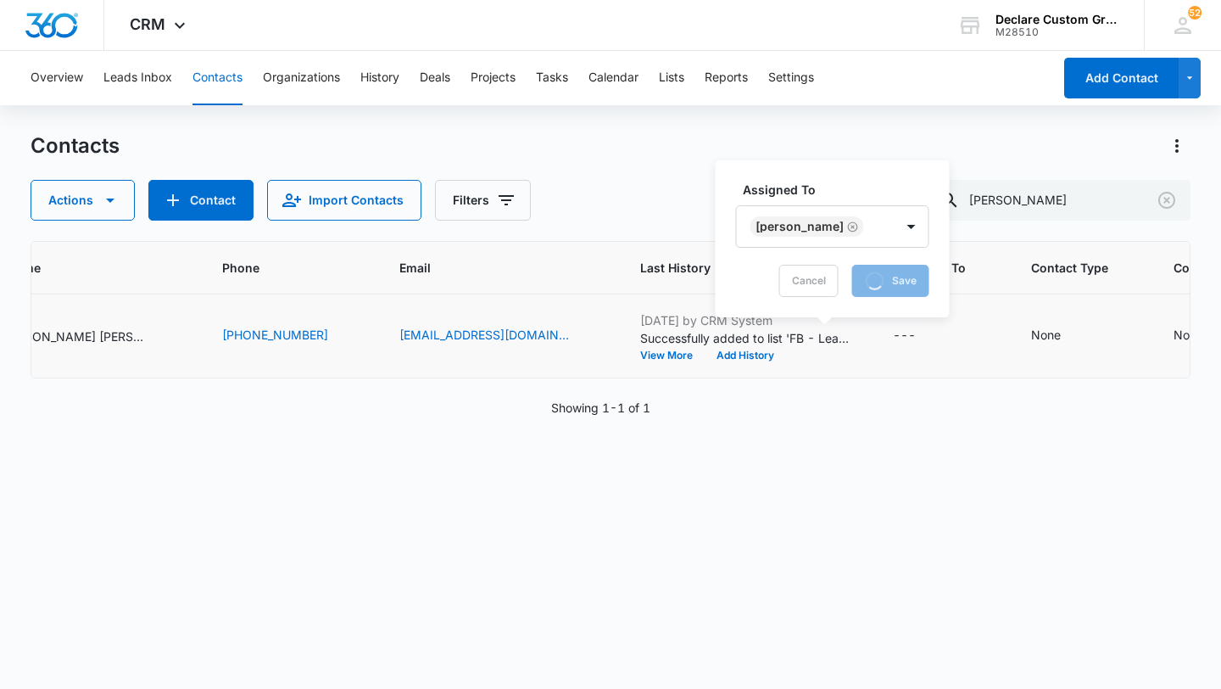
scroll to position [0, 242]
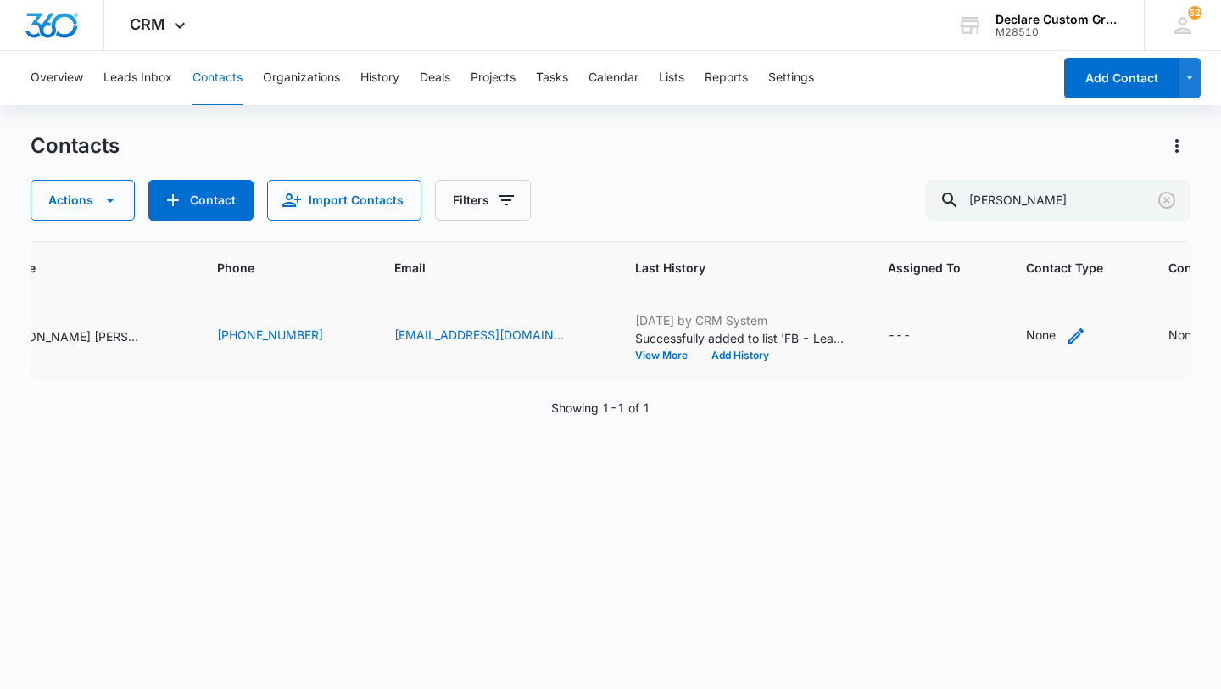
click at [1069, 332] on icon "Contact Type - None - Select to Edit Field" at bounding box center [1076, 335] width 15 height 15
click at [1097, 333] on icon "Contact Type - None - Select to Edit Field" at bounding box center [1107, 336] width 20 height 20
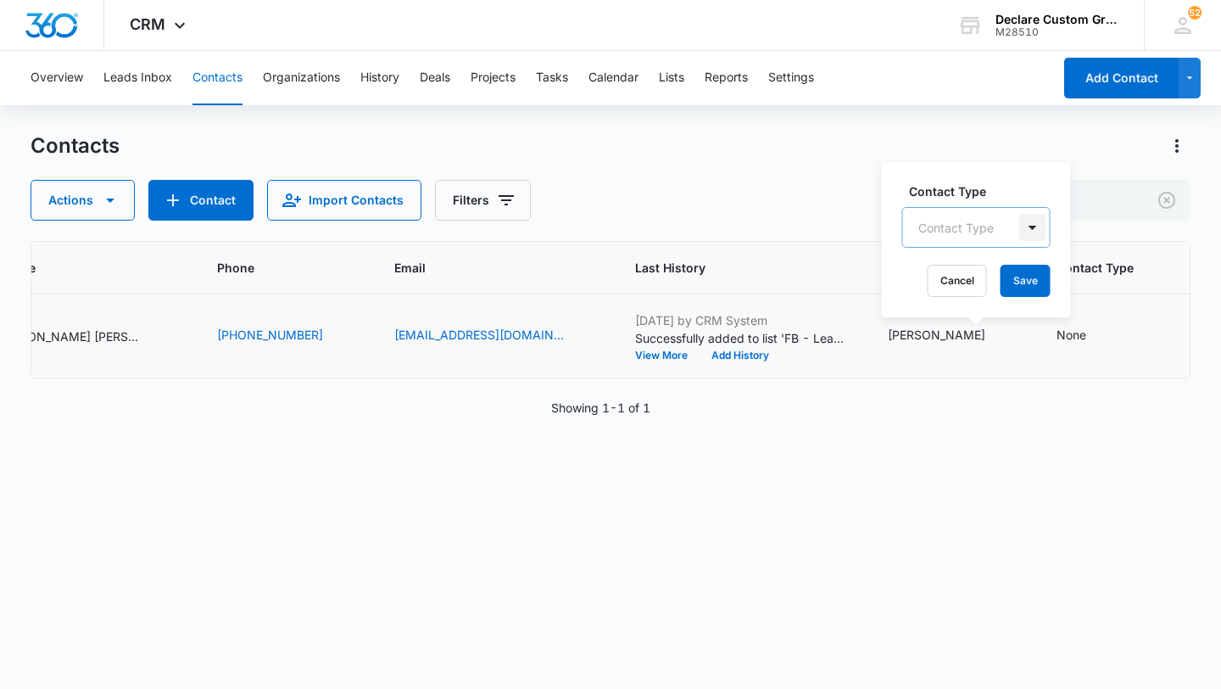
click at [1028, 229] on div at bounding box center [1032, 227] width 27 height 27
click at [954, 350] on div "Retail" at bounding box center [975, 350] width 104 height 18
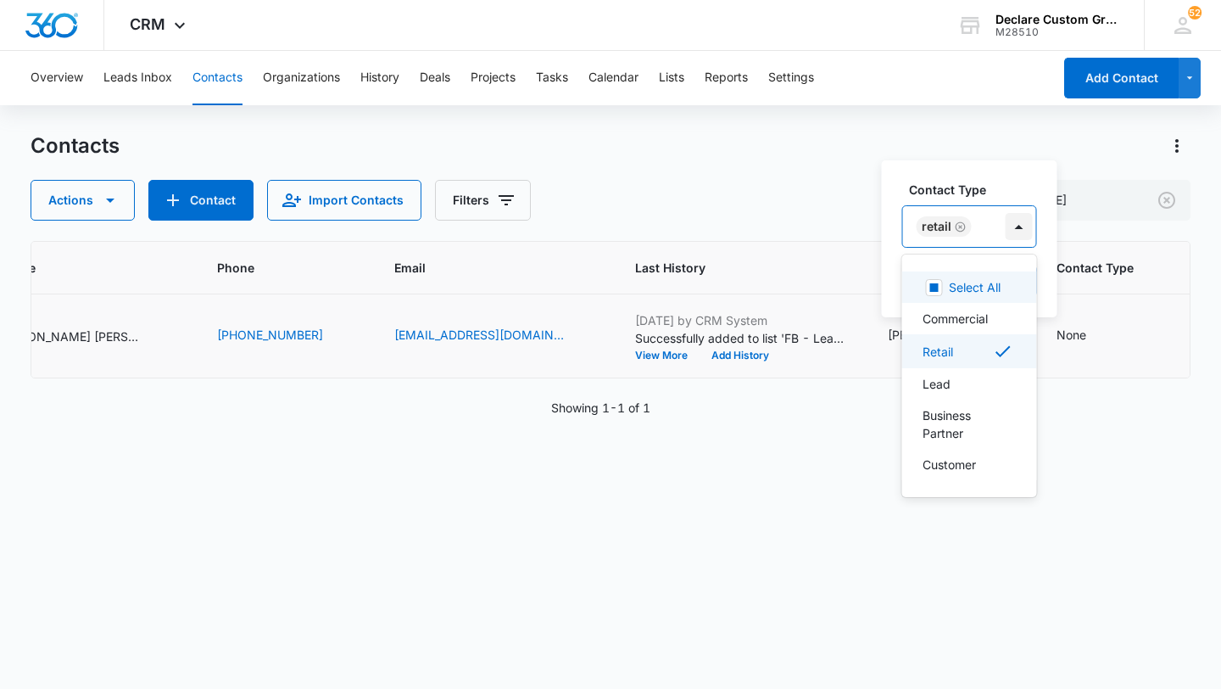
click at [1015, 225] on div at bounding box center [1019, 226] width 27 height 27
click at [1015, 227] on div at bounding box center [1019, 226] width 27 height 27
click at [974, 386] on div "Lead" at bounding box center [968, 384] width 91 height 18
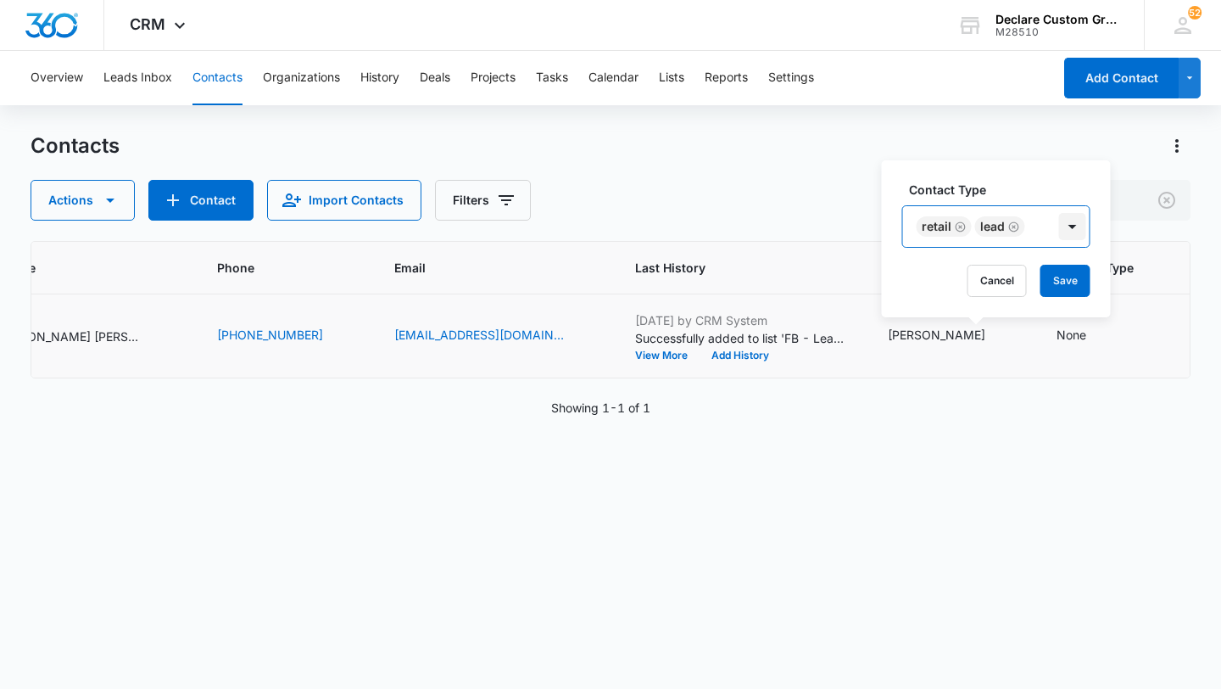
click at [1070, 227] on div at bounding box center [1072, 226] width 27 height 27
click at [1068, 275] on button "Save" at bounding box center [1066, 281] width 50 height 32
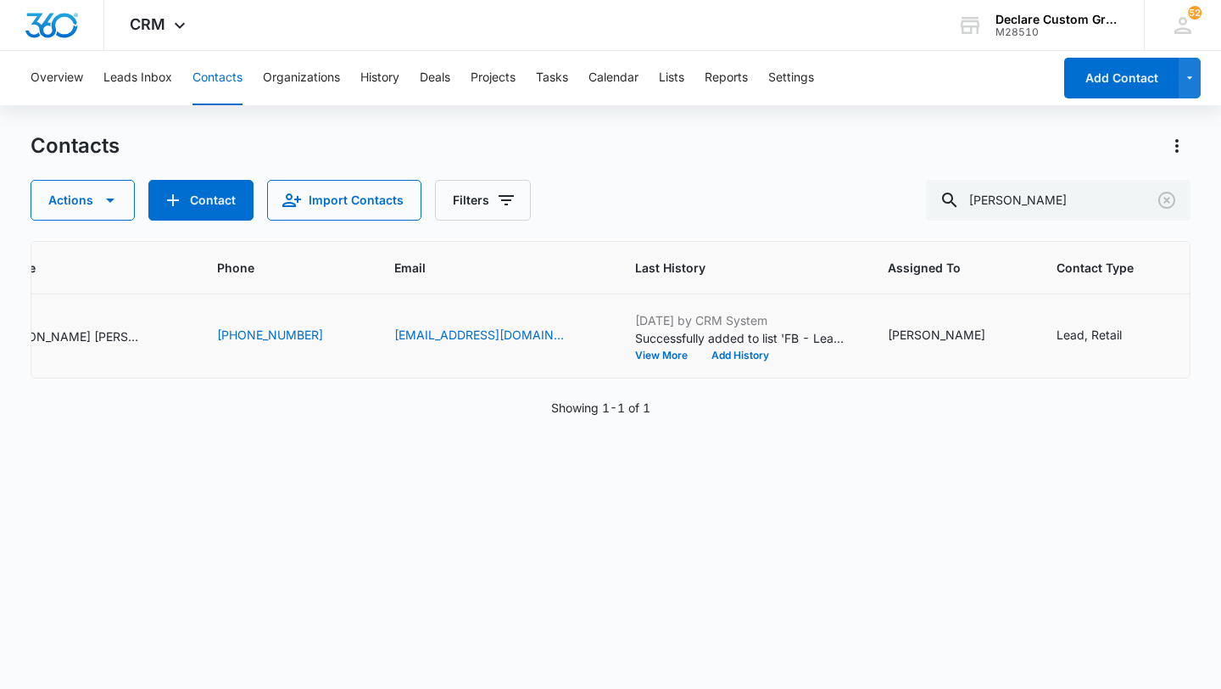
click at [1146, 225] on div "Contact Status" at bounding box center [1101, 228] width 120 height 38
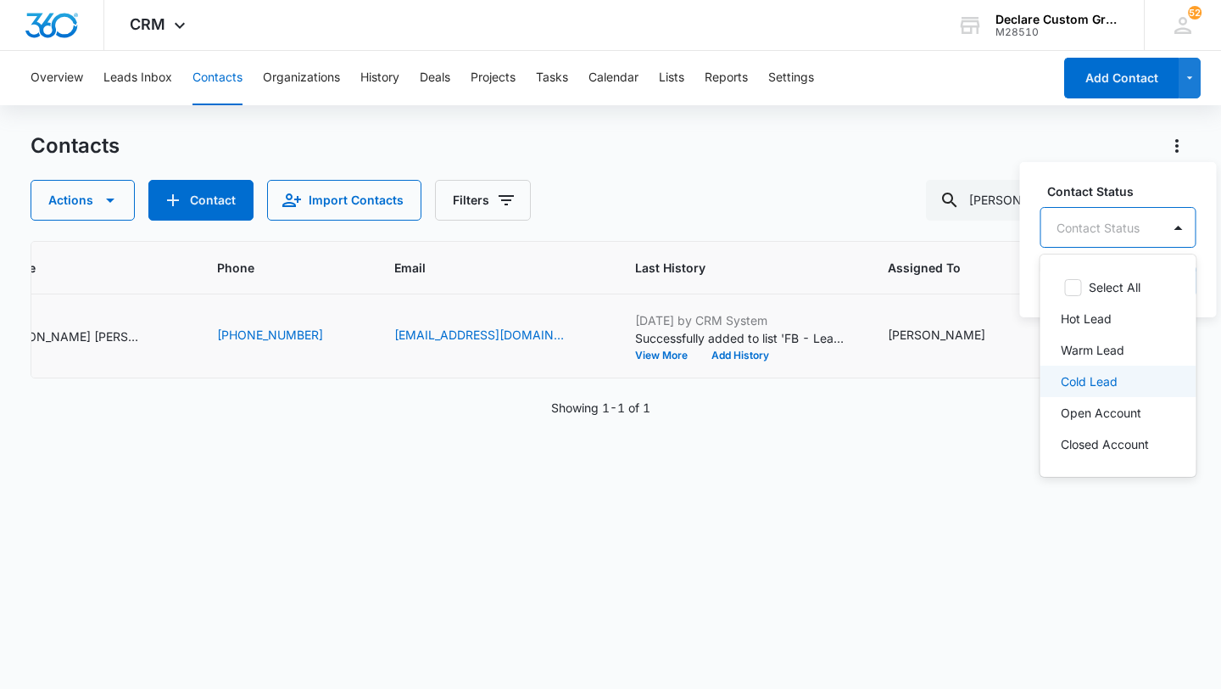
click at [1088, 382] on p "Cold Lead" at bounding box center [1089, 381] width 57 height 18
click at [1181, 228] on div at bounding box center [1181, 226] width 27 height 27
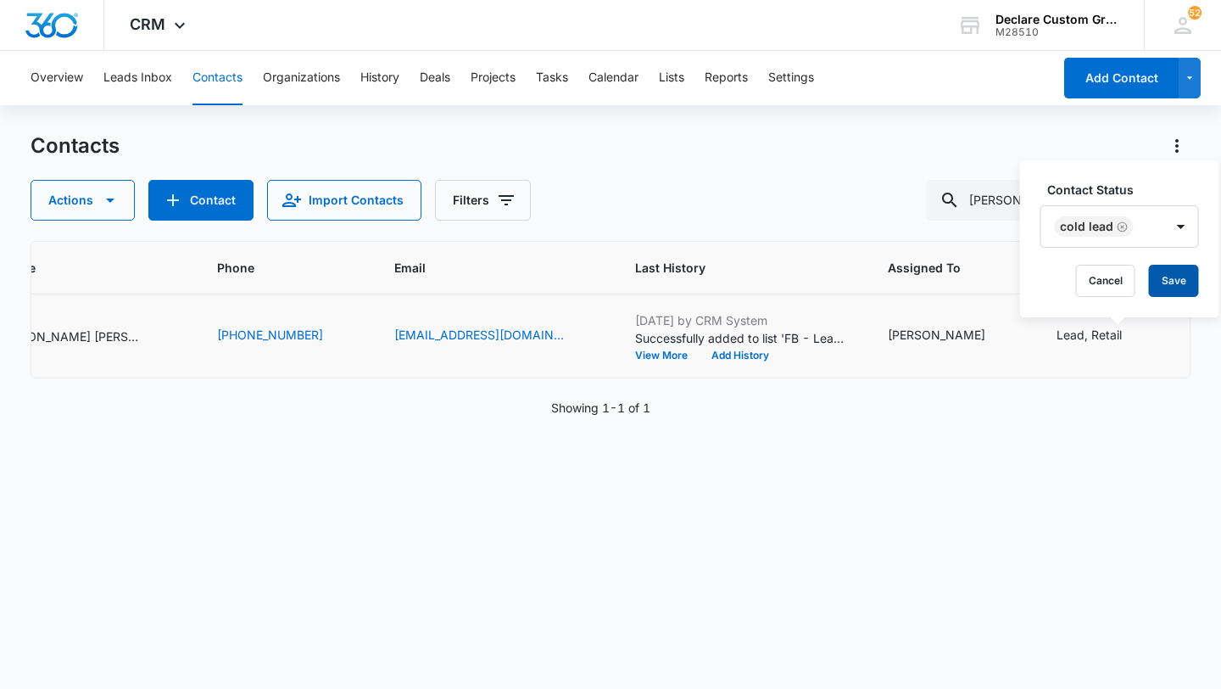
click at [1168, 286] on button "Save" at bounding box center [1174, 281] width 50 height 32
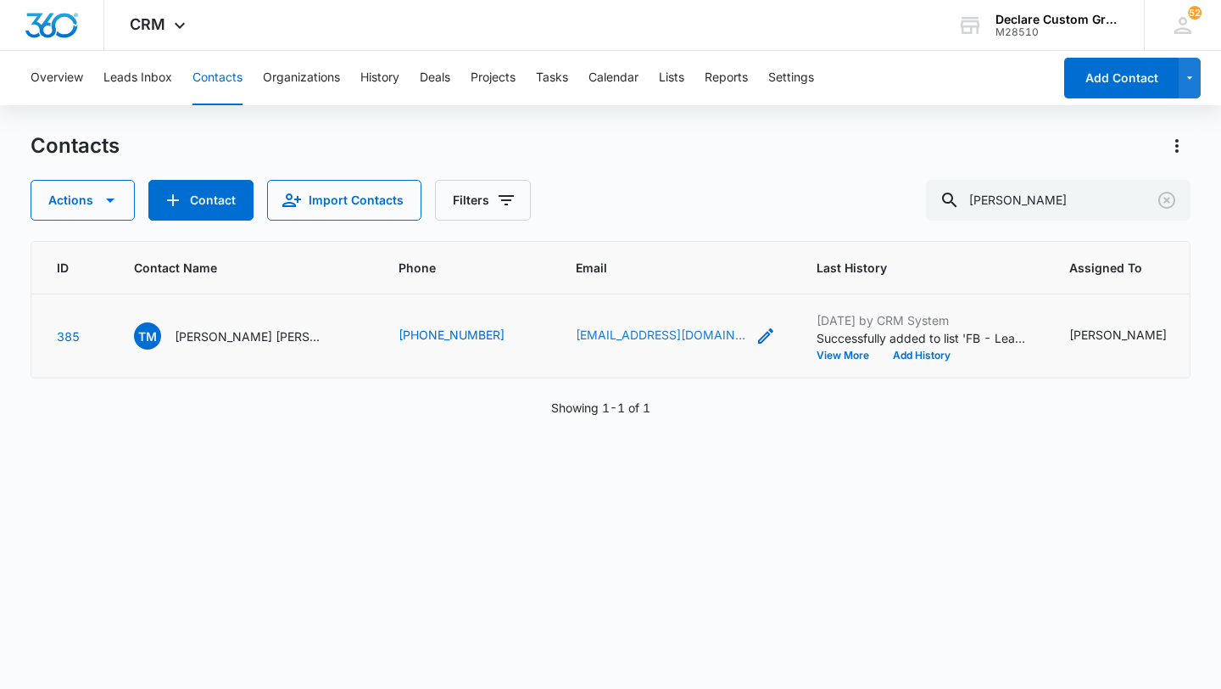
scroll to position [0, 58]
click at [270, 335] on p "[PERSON_NAME] [PERSON_NAME]" at bounding box center [253, 336] width 153 height 18
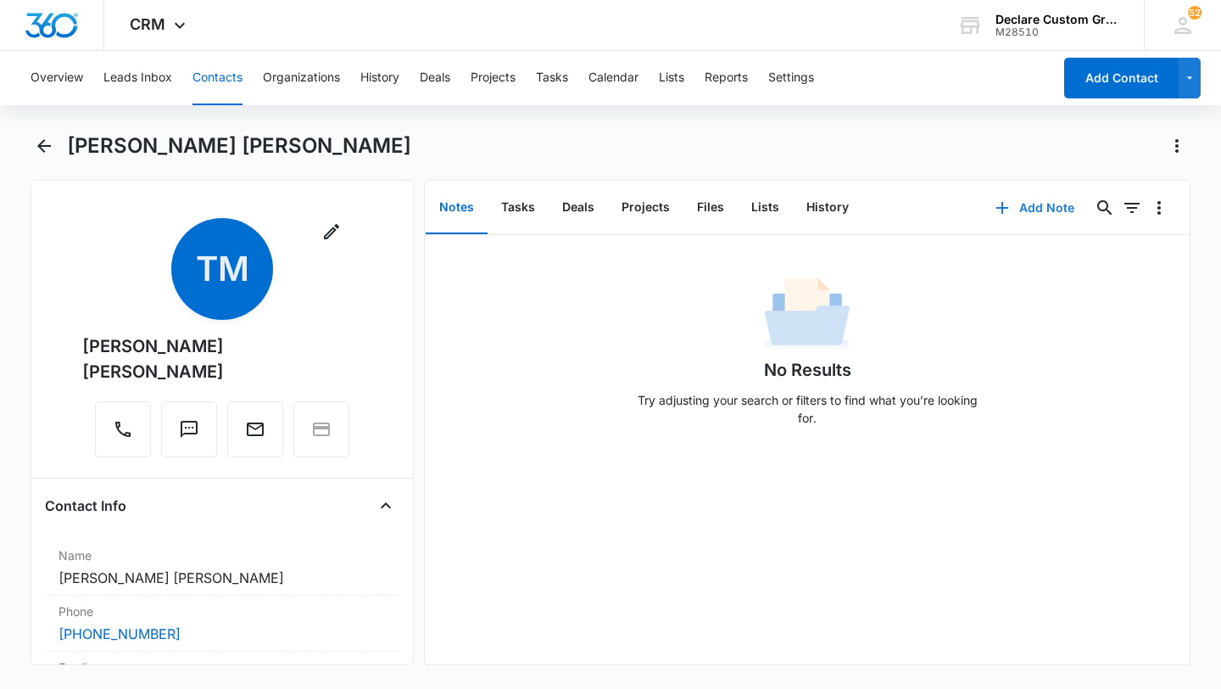
click at [1045, 204] on button "Add Note" at bounding box center [1035, 207] width 113 height 41
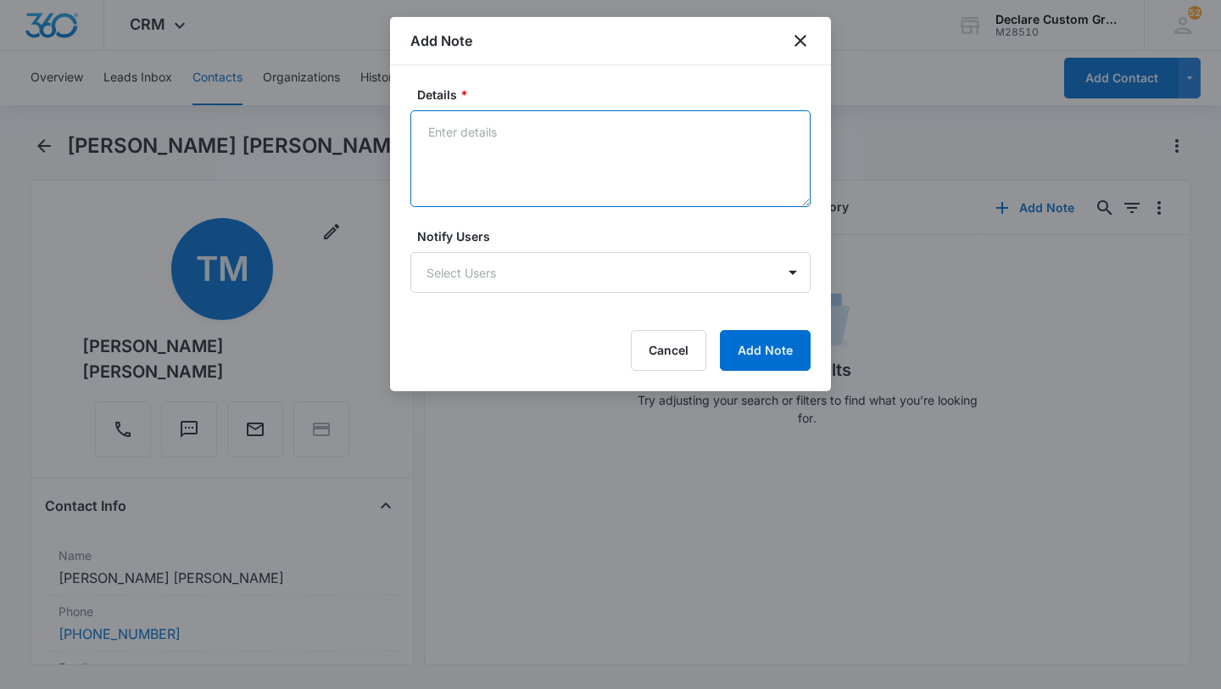
click at [496, 142] on textarea "Details *" at bounding box center [610, 158] width 400 height 97
paste textarea "[DATE]: Mailbox doesn't accept messages. Left an email with contact info and me…"
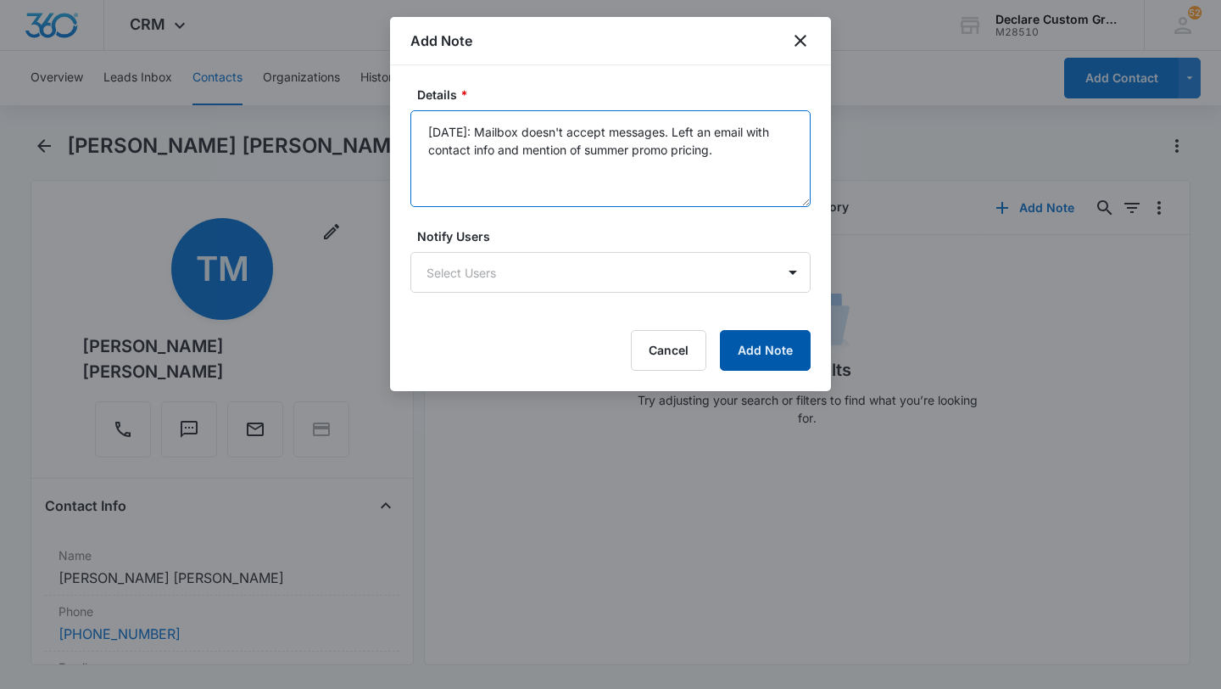
type textarea "[DATE]: Mailbox doesn't accept messages. Left an email with contact info and me…"
click at [794, 348] on button "Add Note" at bounding box center [765, 350] width 91 height 41
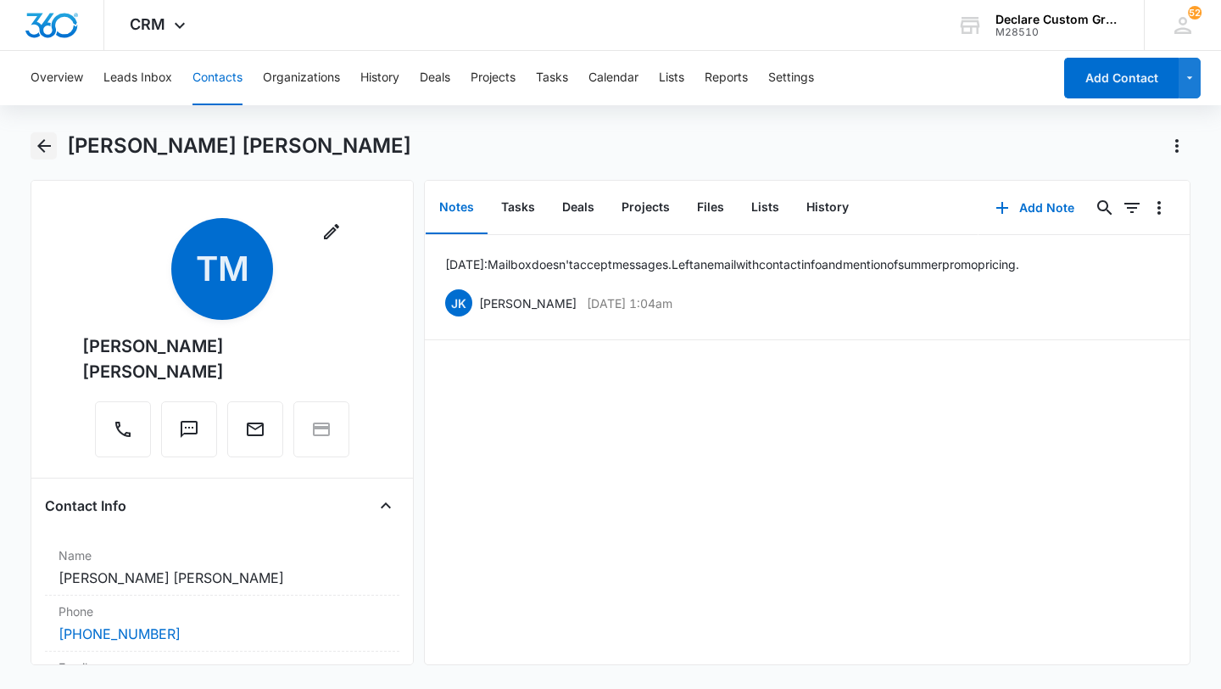
click at [45, 143] on icon "Back" at bounding box center [44, 146] width 20 height 20
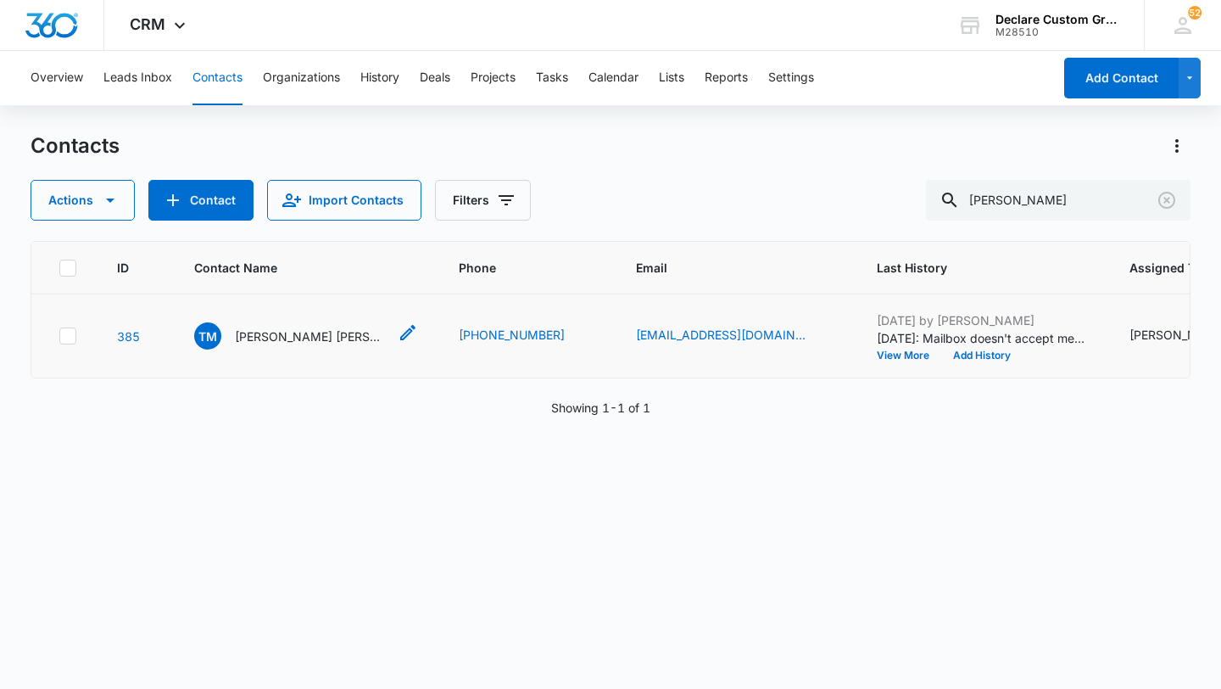
click at [277, 337] on p "[PERSON_NAME] [PERSON_NAME]" at bounding box center [311, 336] width 153 height 18
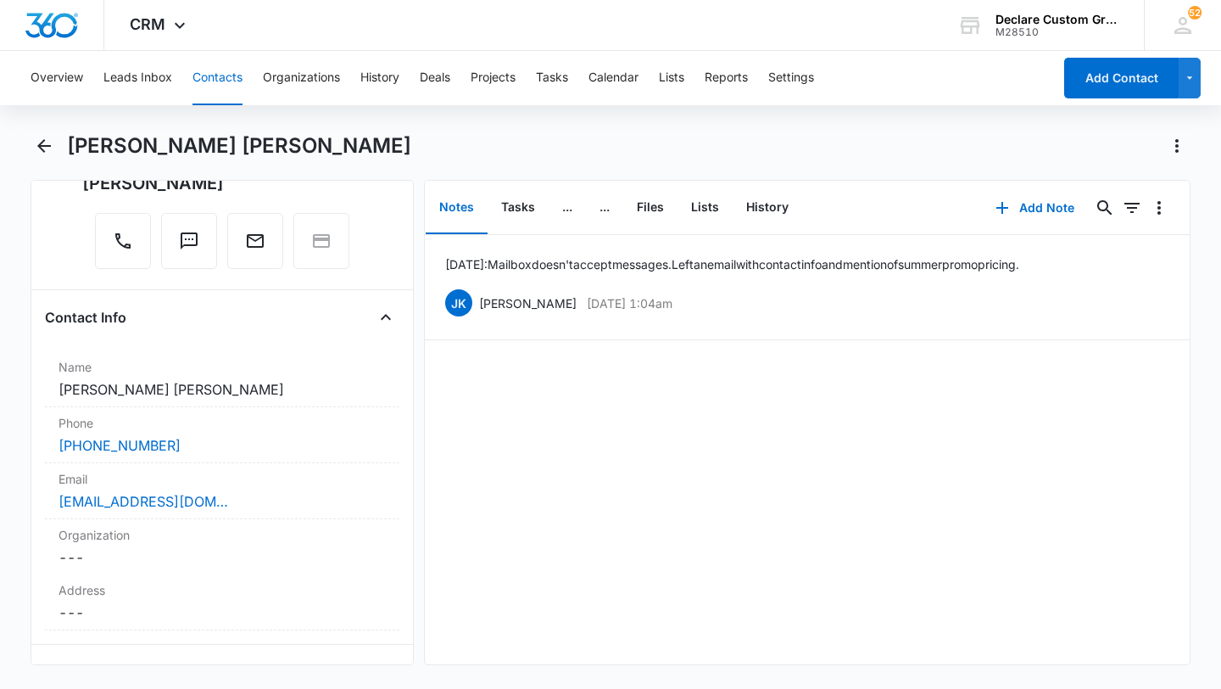
scroll to position [191, 0]
click at [46, 142] on icon "Back" at bounding box center [44, 146] width 20 height 20
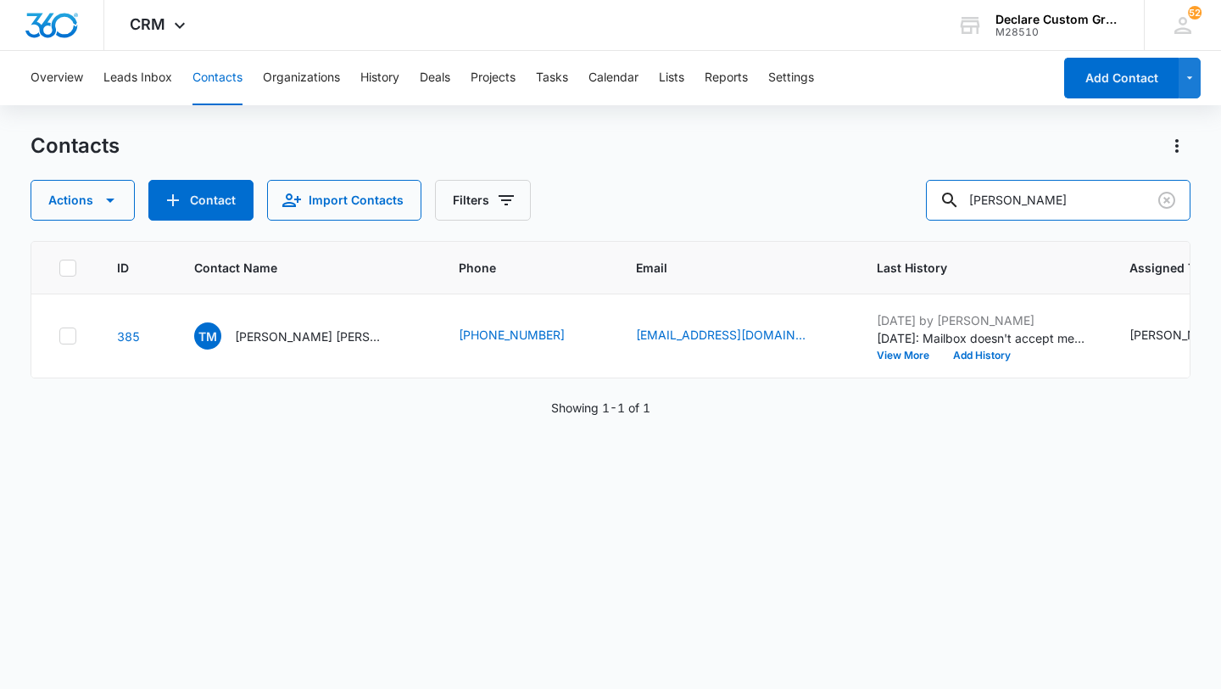
drag, startPoint x: 1074, startPoint y: 202, endPoint x: 862, endPoint y: 197, distance: 212.9
click at [863, 196] on div "Actions Contact Import Contacts Filters [PERSON_NAME]" at bounding box center [611, 200] width 1160 height 41
type input "Jammy"
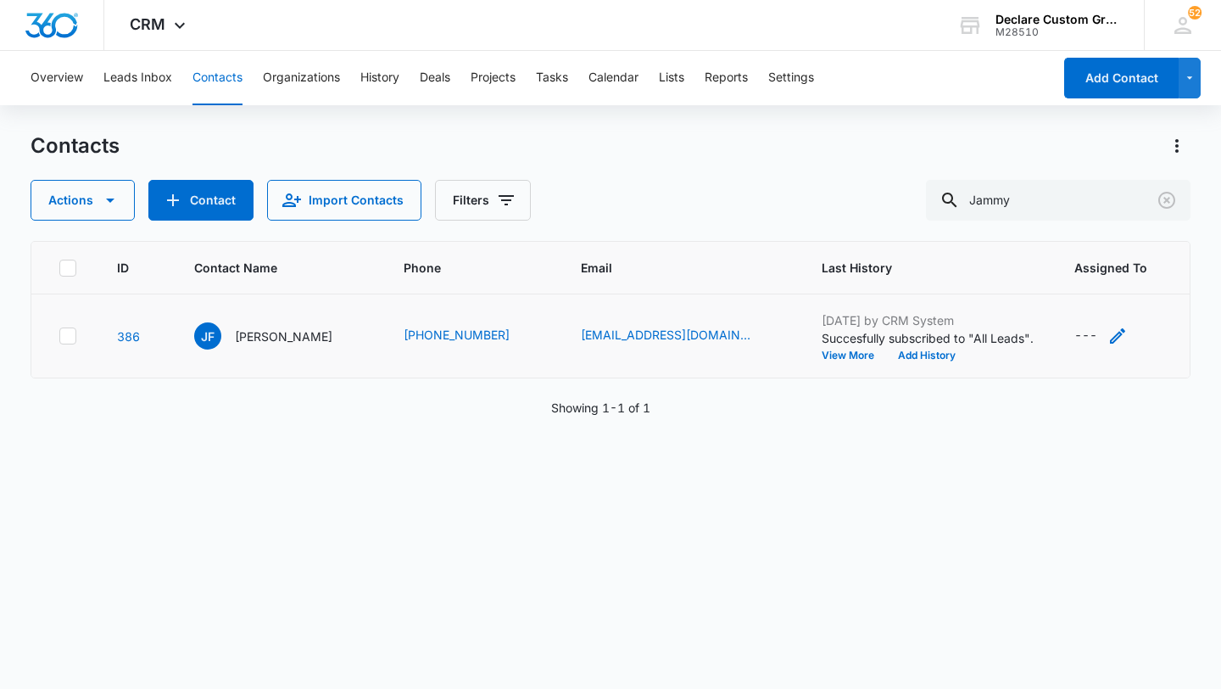
click at [1110, 338] on icon "Assigned To - - Select to Edit Field" at bounding box center [1117, 335] width 15 height 15
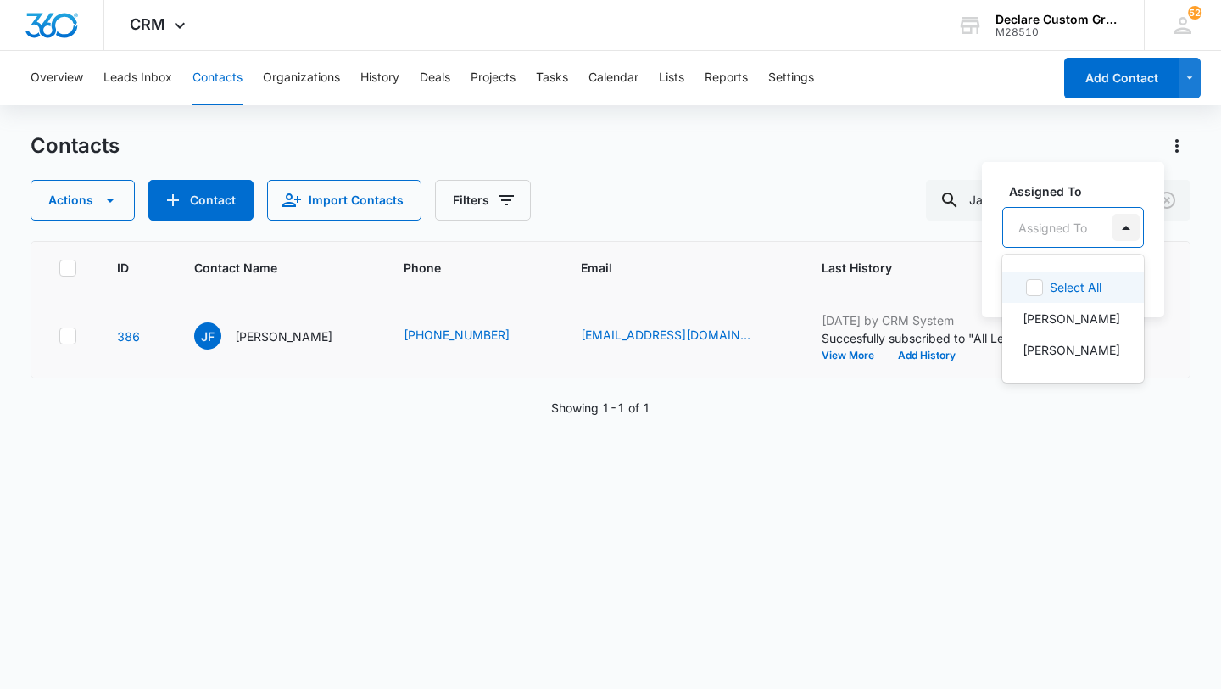
click at [1128, 223] on div at bounding box center [1126, 227] width 27 height 27
click at [1063, 350] on p "[PERSON_NAME]" at bounding box center [1072, 350] width 98 height 18
click at [1164, 227] on div at bounding box center [1177, 226] width 27 height 27
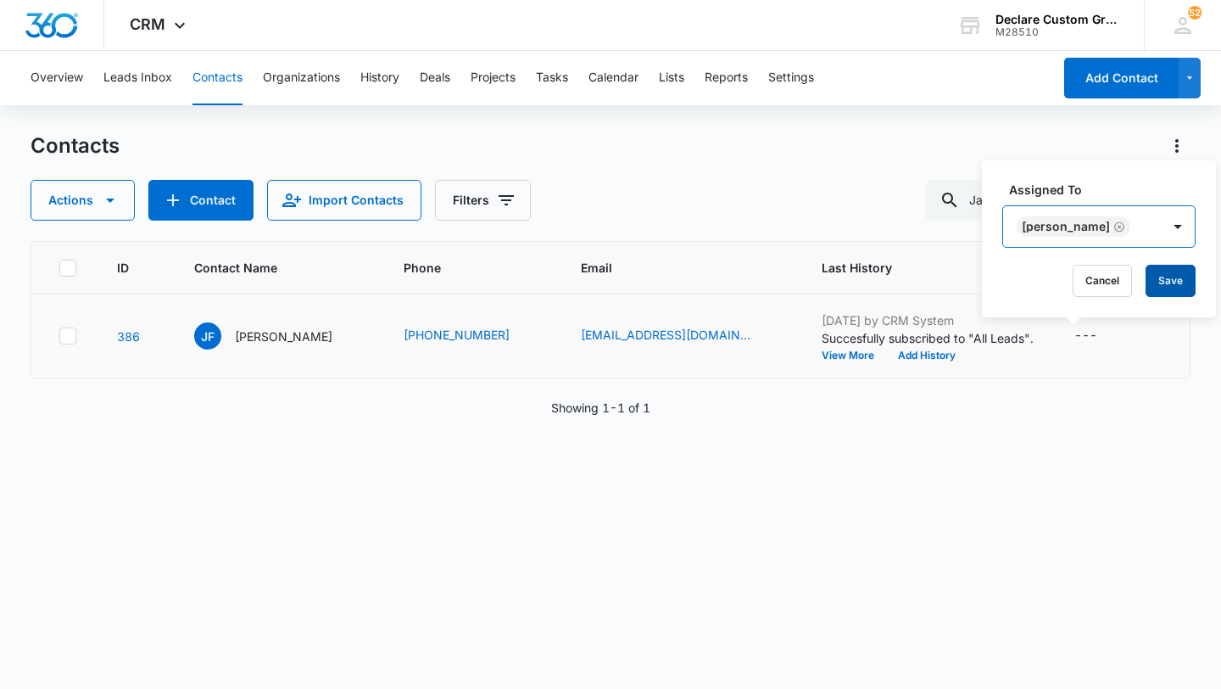
click at [1153, 281] on button "Save" at bounding box center [1171, 281] width 50 height 32
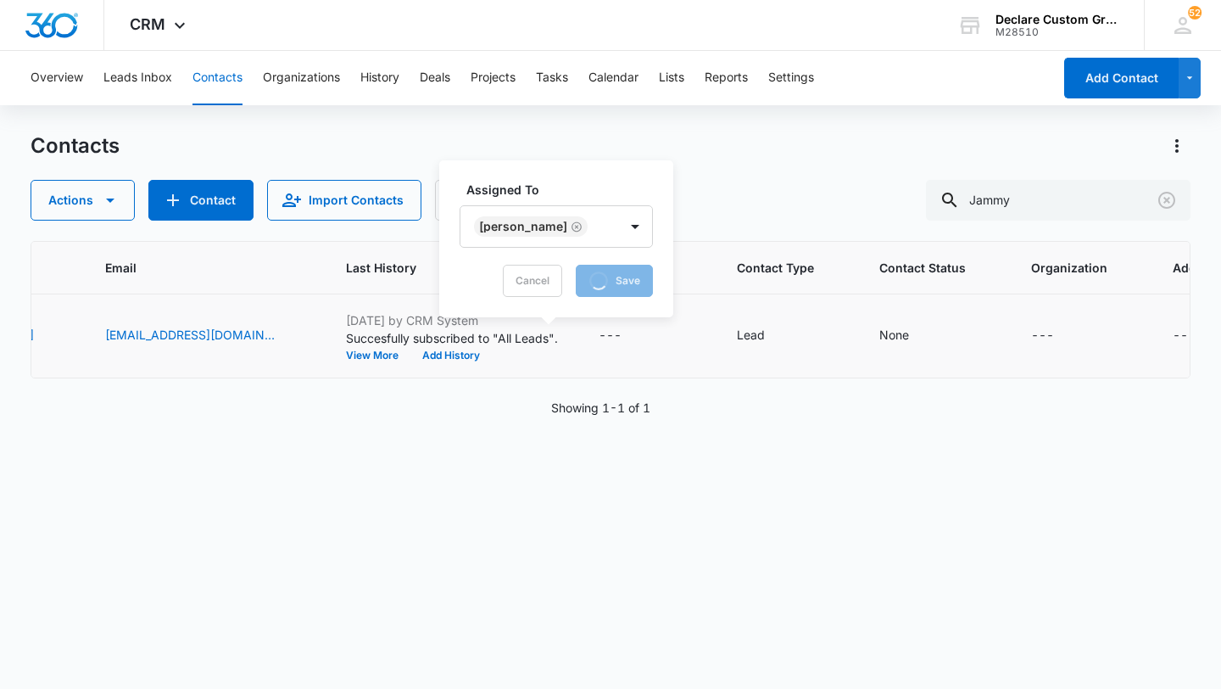
scroll to position [0, 524]
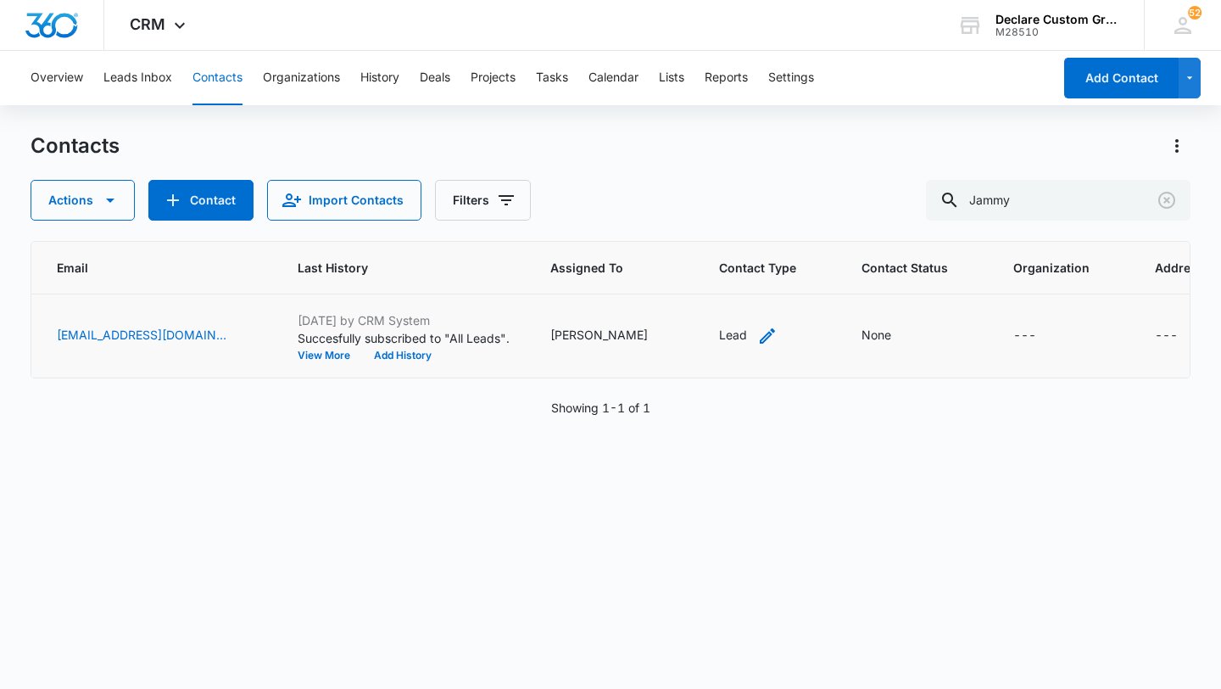
click at [757, 329] on icon "Contact Type - Lead - Select to Edit Field" at bounding box center [767, 336] width 20 height 20
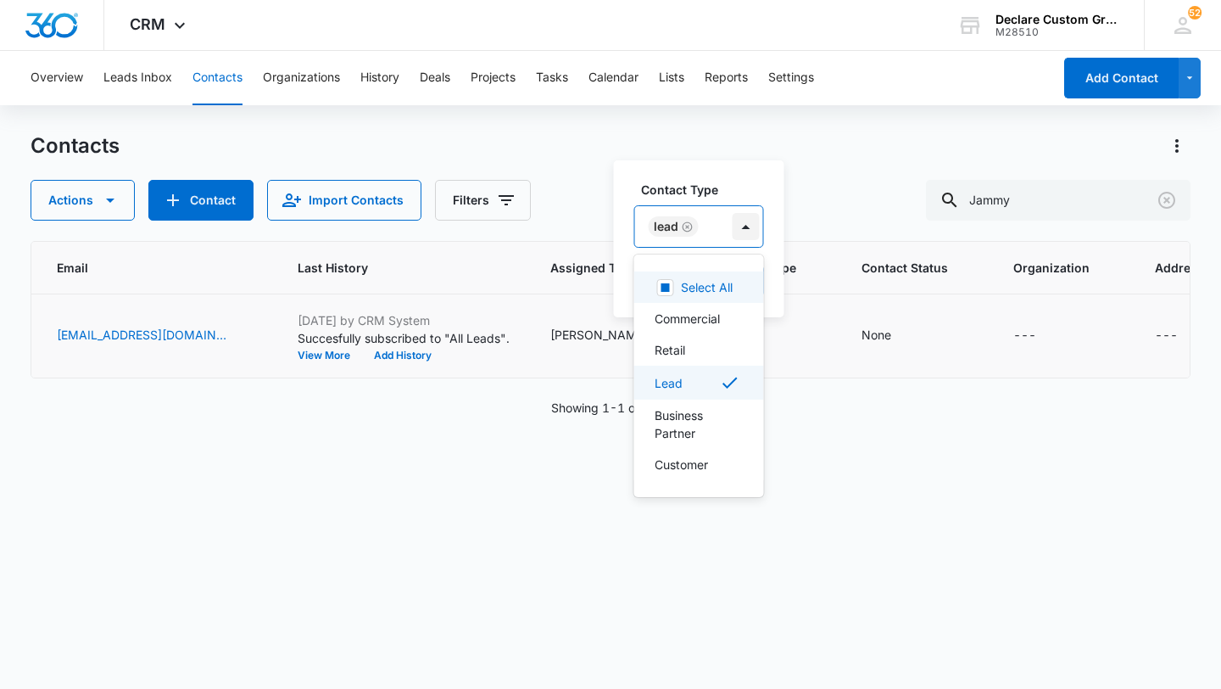
click at [745, 223] on div at bounding box center [746, 226] width 27 height 27
click at [687, 342] on div "Retail" at bounding box center [698, 350] width 86 height 18
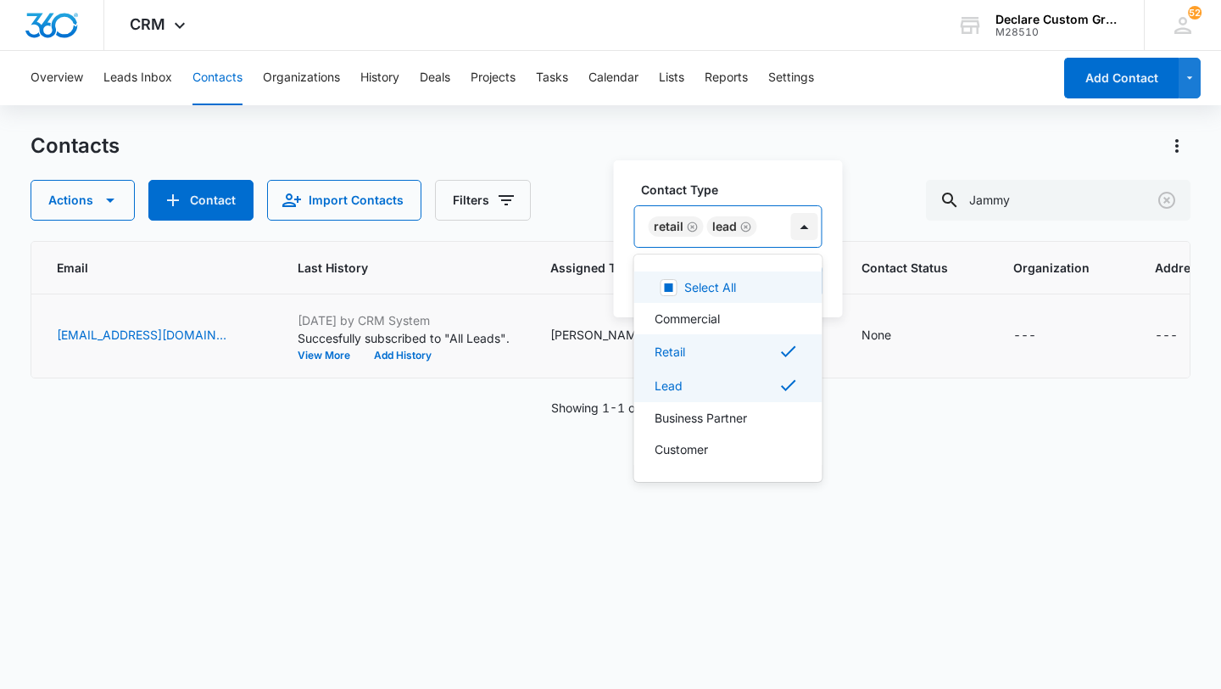
click at [806, 224] on div at bounding box center [804, 226] width 27 height 27
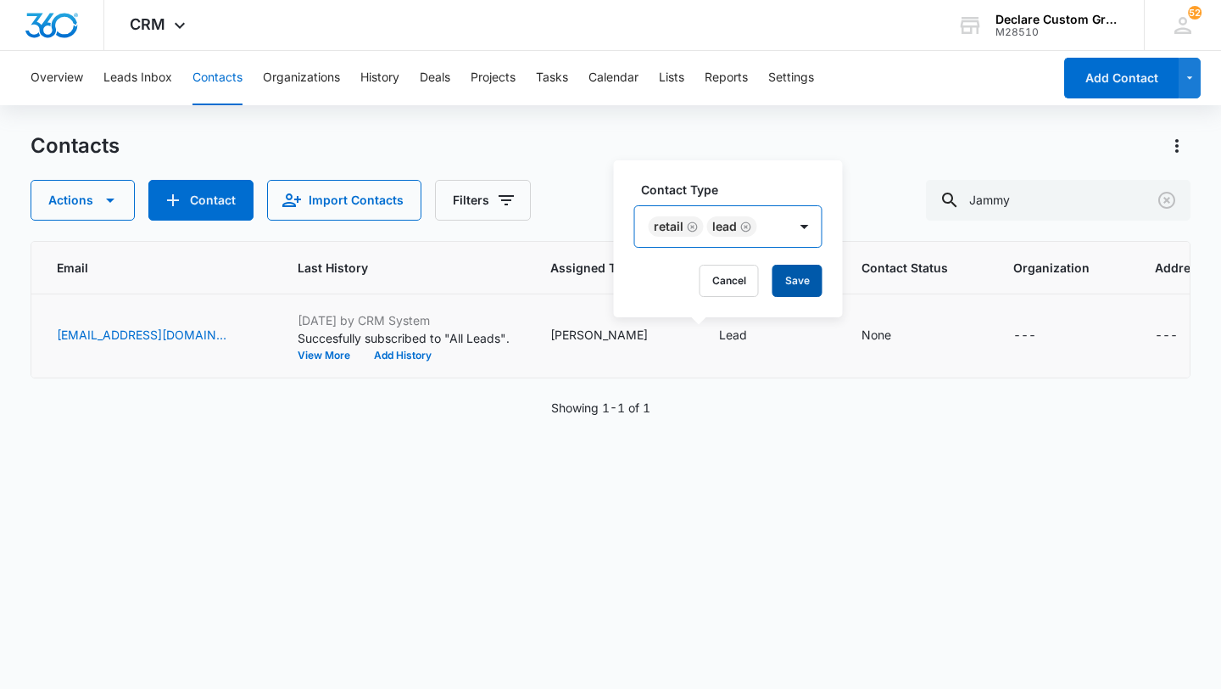
click at [795, 278] on button "Save" at bounding box center [798, 281] width 50 height 32
click at [901, 334] on icon "Contact Status - None - Select to Edit Field" at bounding box center [911, 336] width 20 height 20
click at [904, 334] on icon "Contact Status - None - Select to Edit Field" at bounding box center [911, 335] width 15 height 15
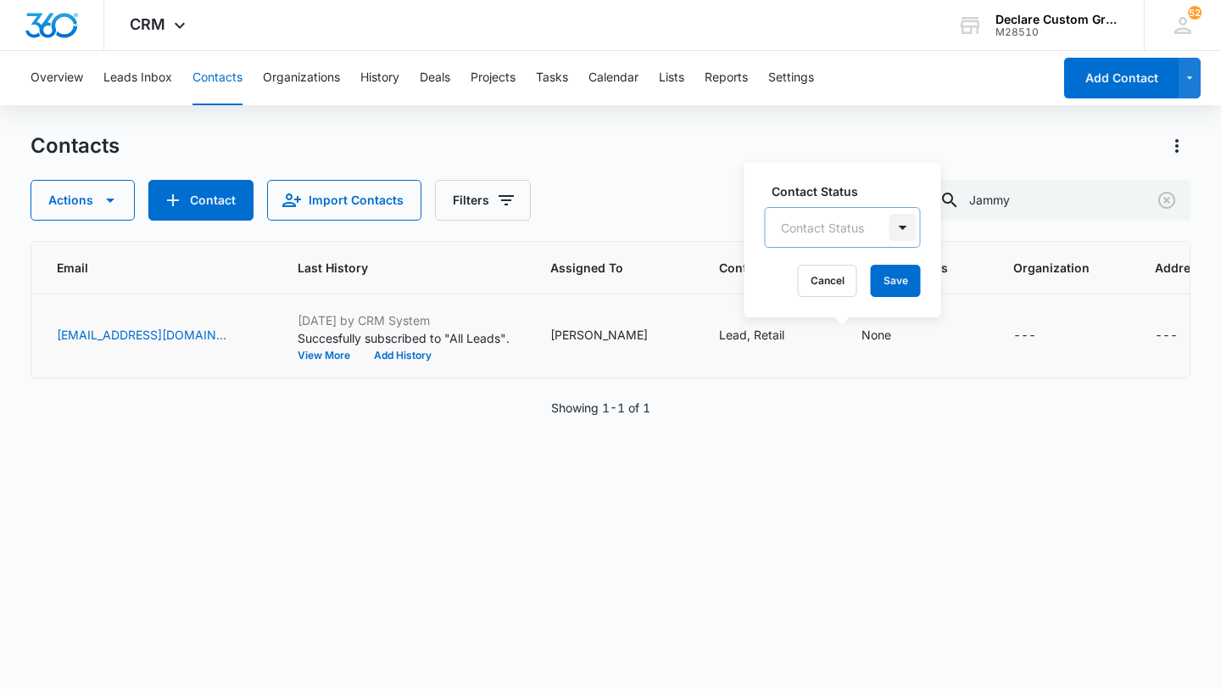
click at [902, 229] on div at bounding box center [903, 227] width 27 height 27
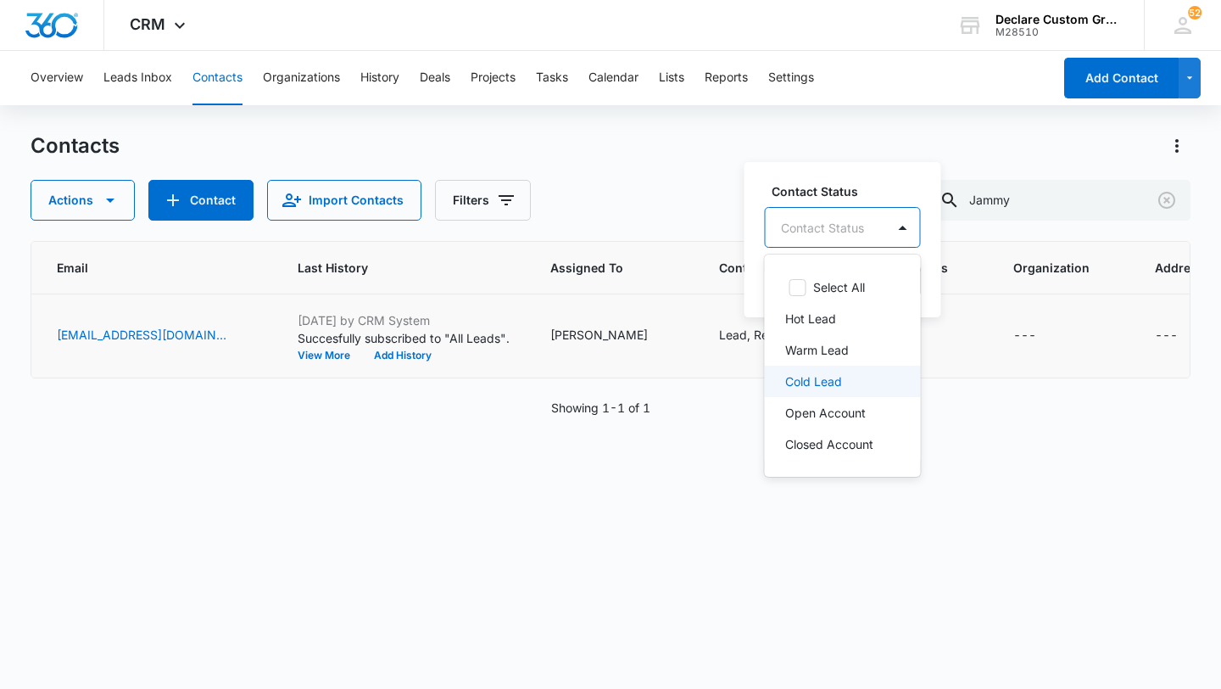
click at [822, 383] on p "Cold Lead" at bounding box center [813, 381] width 57 height 18
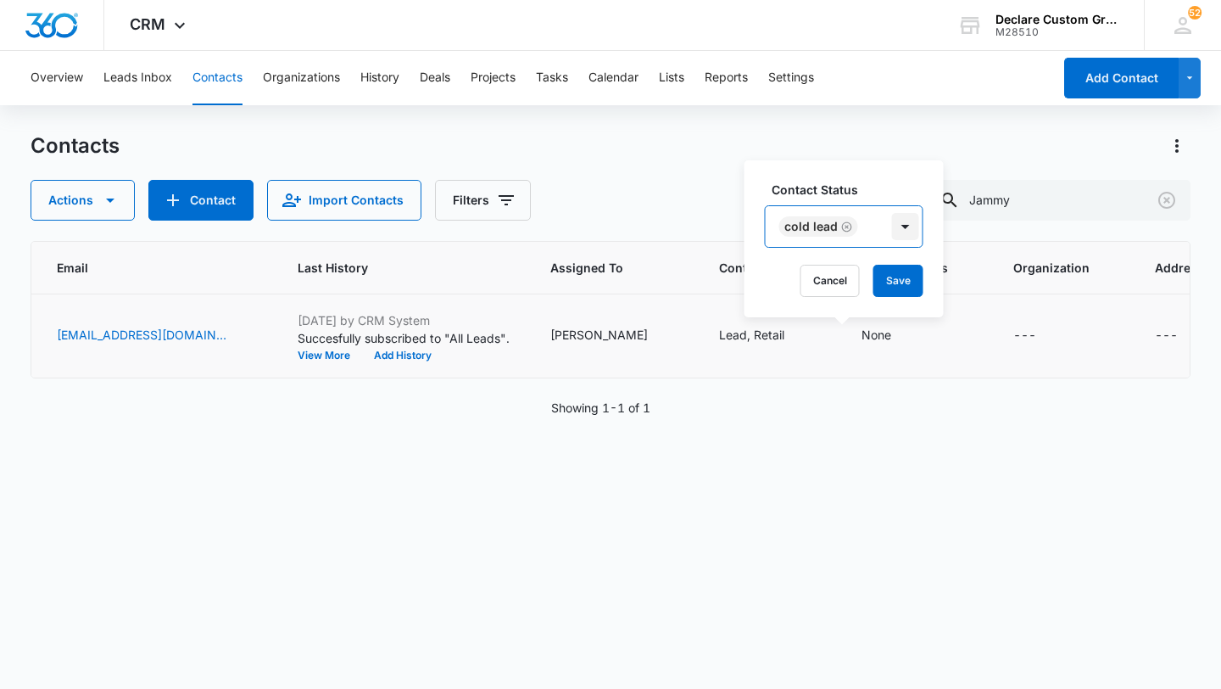
click at [904, 228] on div at bounding box center [905, 226] width 27 height 27
click at [902, 279] on button "Save" at bounding box center [899, 281] width 50 height 32
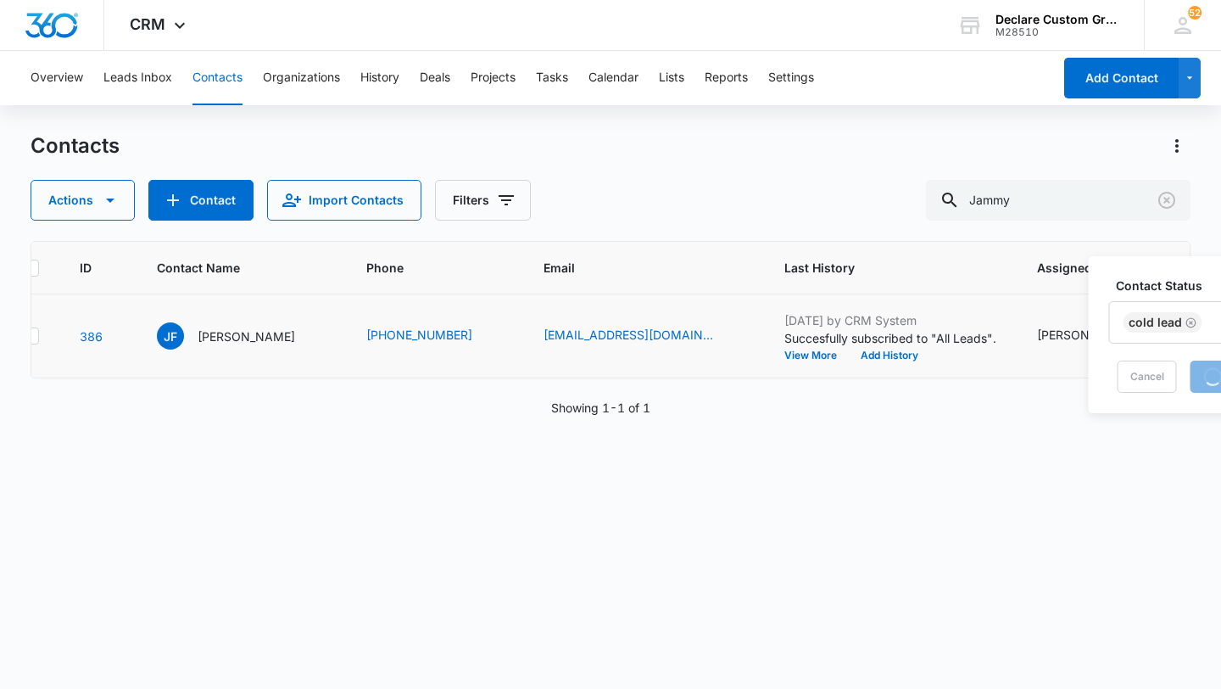
scroll to position [0, 36]
click at [272, 326] on div "JF [PERSON_NAME]" at bounding box center [228, 335] width 138 height 27
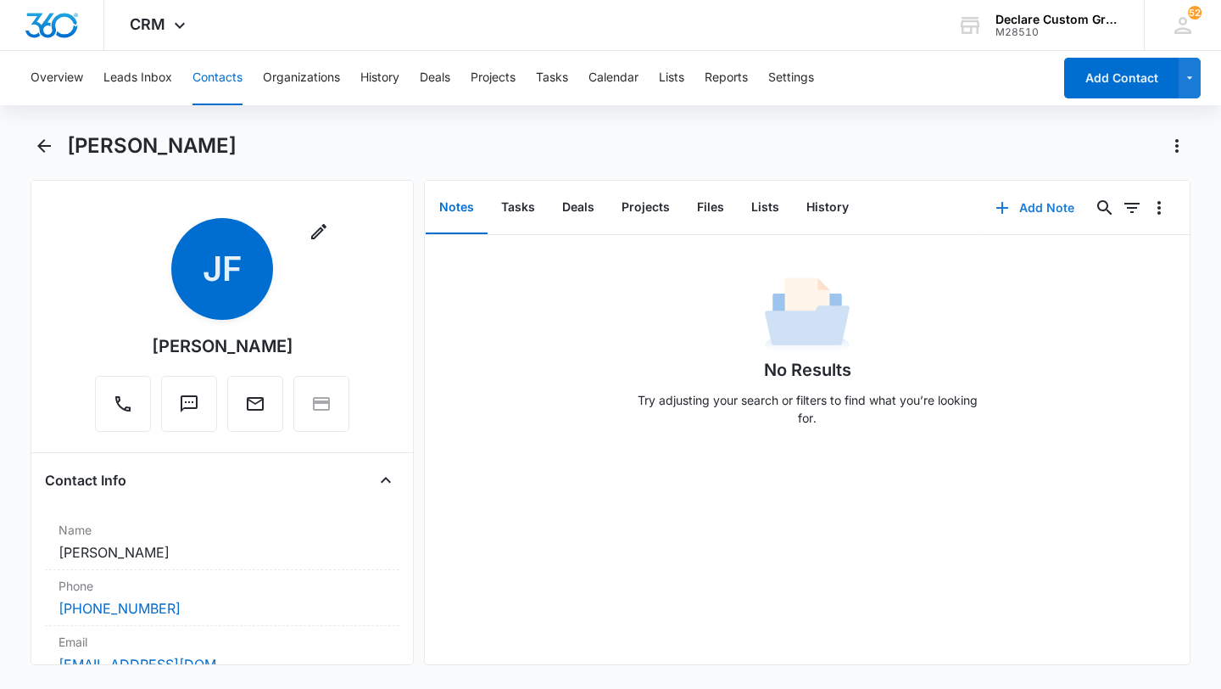
click at [1048, 205] on button "Add Note" at bounding box center [1035, 207] width 113 height 41
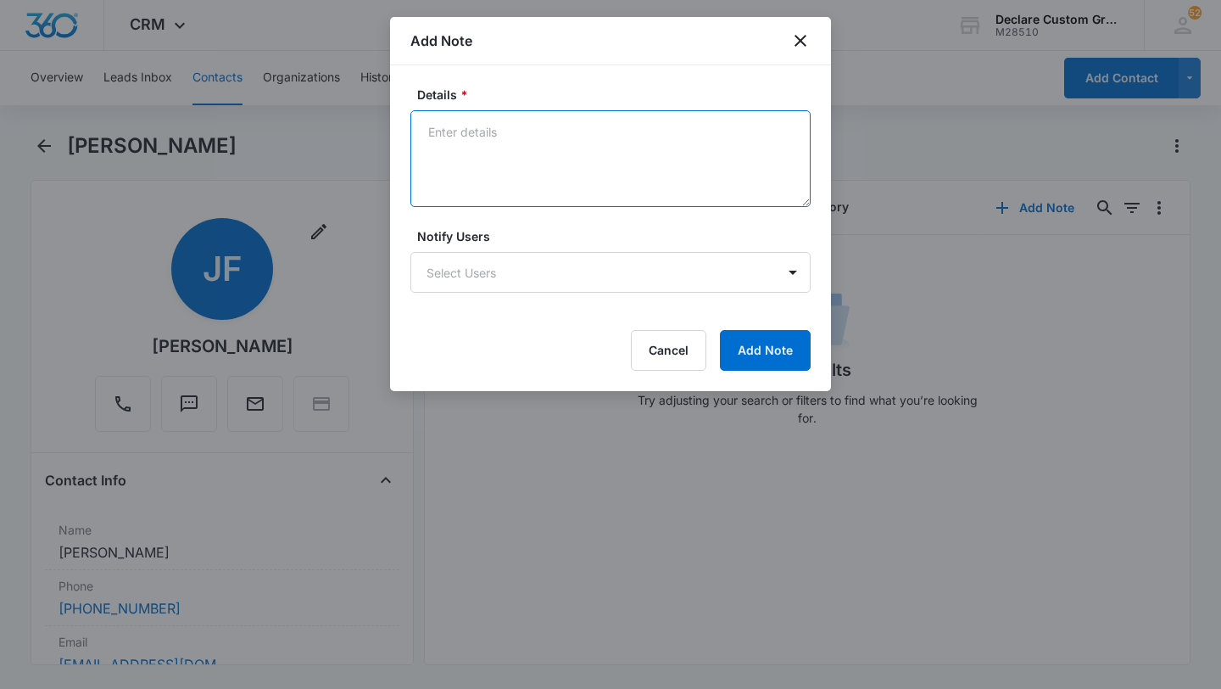
click at [494, 130] on textarea "Details *" at bounding box center [610, 158] width 400 height 97
paste textarea "[DATE]: Left a voicemail and an email with contact info and mention of summer p…"
click at [471, 129] on textarea "[DATE]: Left a voicemail and an email with contact info and mention of summer p…" at bounding box center [610, 158] width 400 height 97
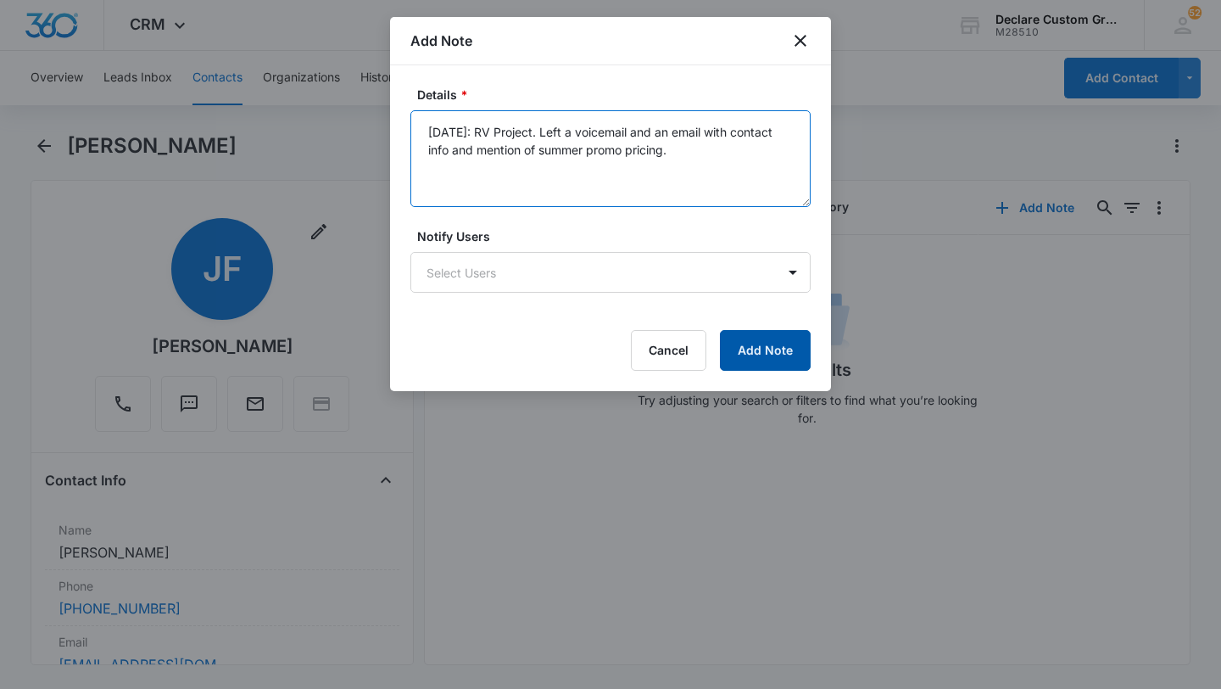
type textarea "[DATE]: RV Project. Left a voicemail and an email with contact info and mention…"
click at [772, 352] on button "Add Note" at bounding box center [765, 350] width 91 height 41
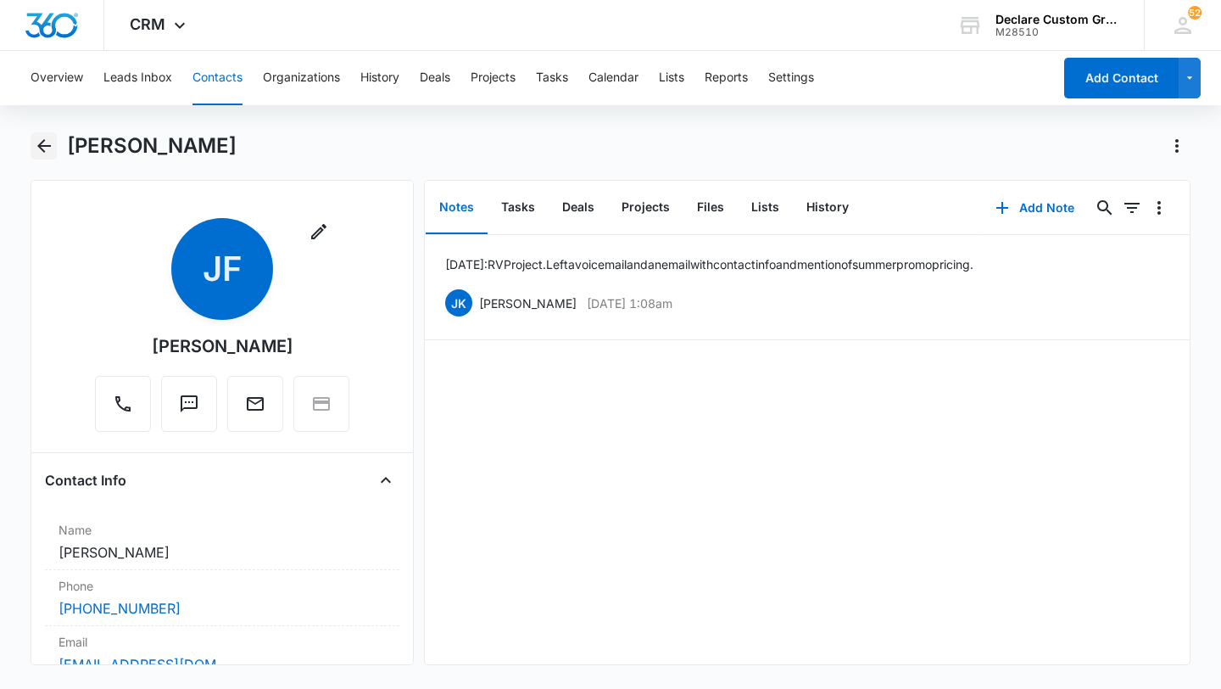
click at [45, 142] on icon "Back" at bounding box center [44, 146] width 20 height 20
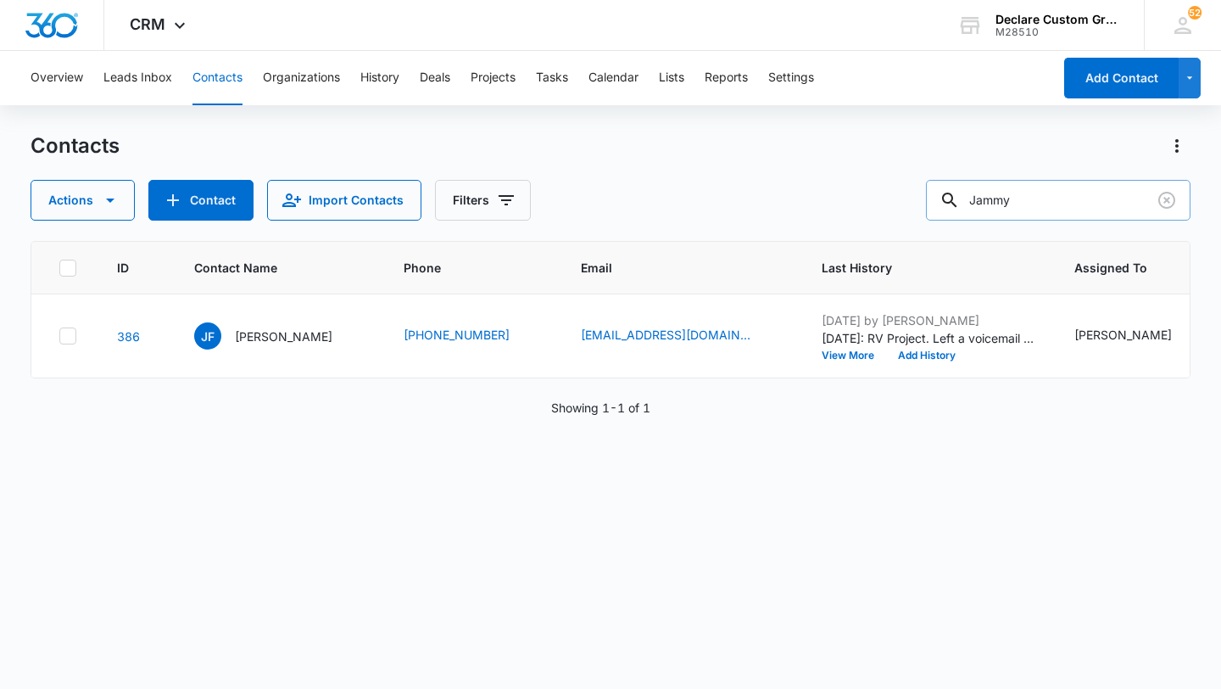
click at [1064, 193] on input "Jammy" at bounding box center [1058, 200] width 265 height 41
drag, startPoint x: 1064, startPoint y: 197, endPoint x: 849, endPoint y: 188, distance: 215.6
click at [849, 188] on div "Actions Contact Import Contacts Filters Jammy" at bounding box center [611, 200] width 1160 height 41
type input "[PERSON_NAME]"
click at [1110, 332] on icon "Assigned To - - Select to Edit Field" at bounding box center [1117, 335] width 15 height 15
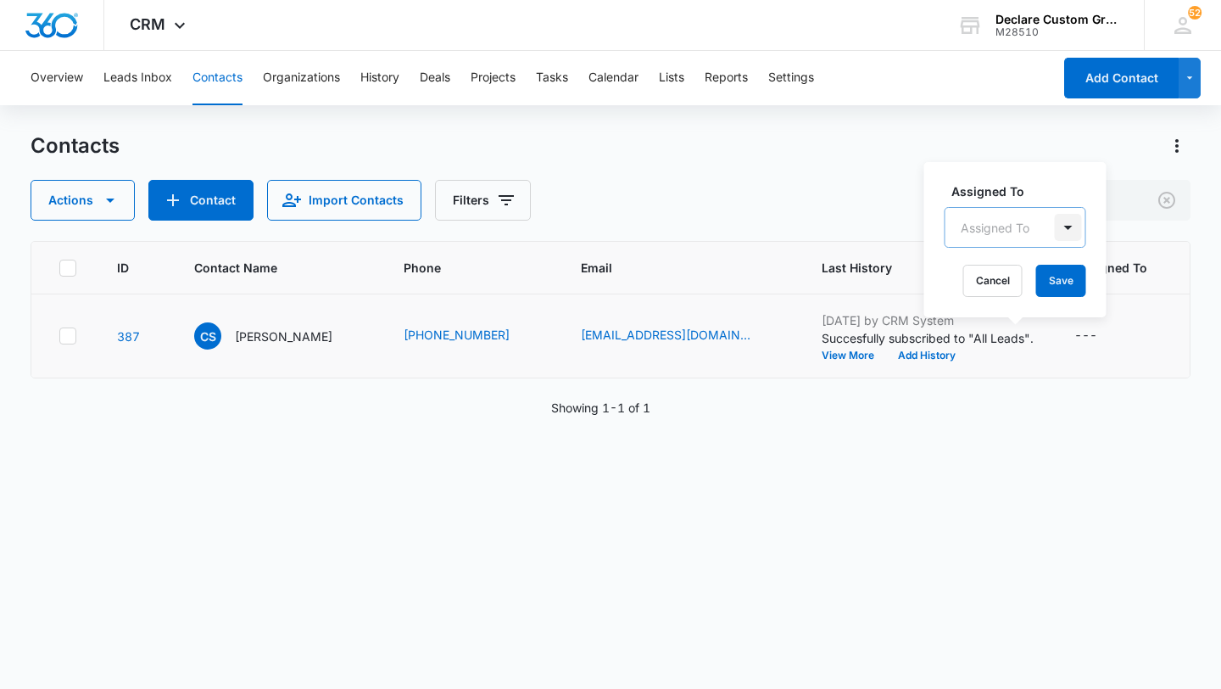
click at [1068, 224] on div at bounding box center [1068, 227] width 27 height 27
click at [1014, 349] on p "[PERSON_NAME]" at bounding box center [1014, 350] width 98 height 18
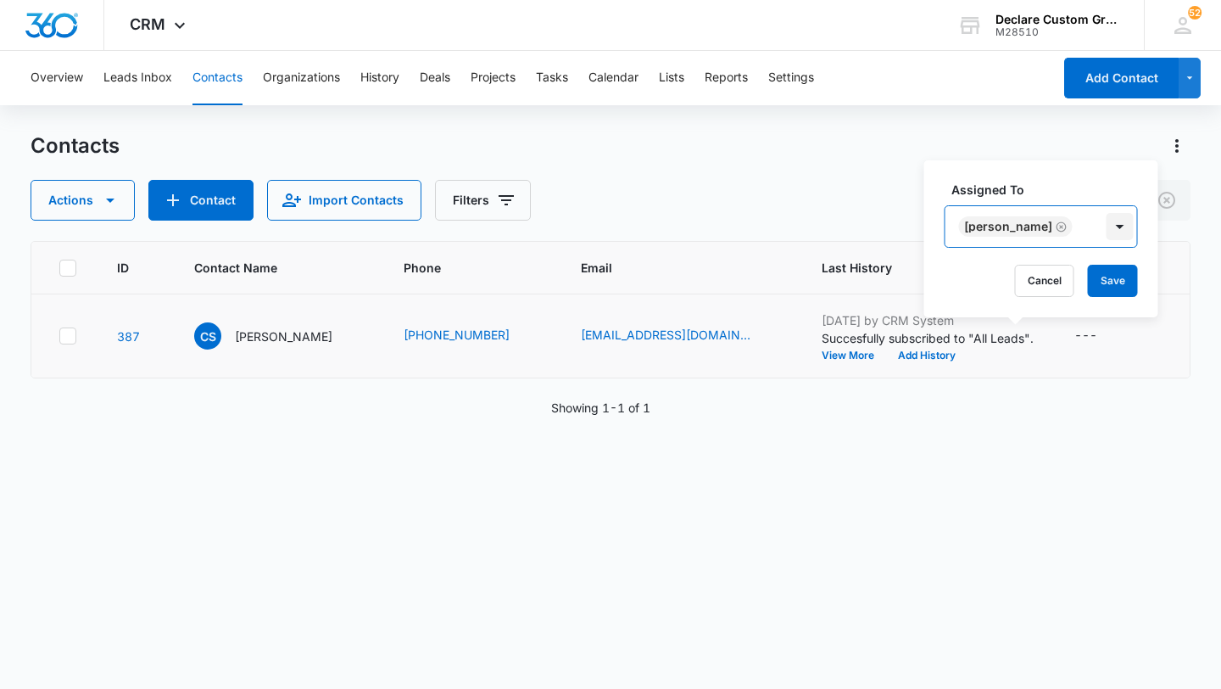
click at [1108, 222] on div at bounding box center [1120, 226] width 27 height 27
click at [1105, 271] on button "Save" at bounding box center [1113, 281] width 50 height 32
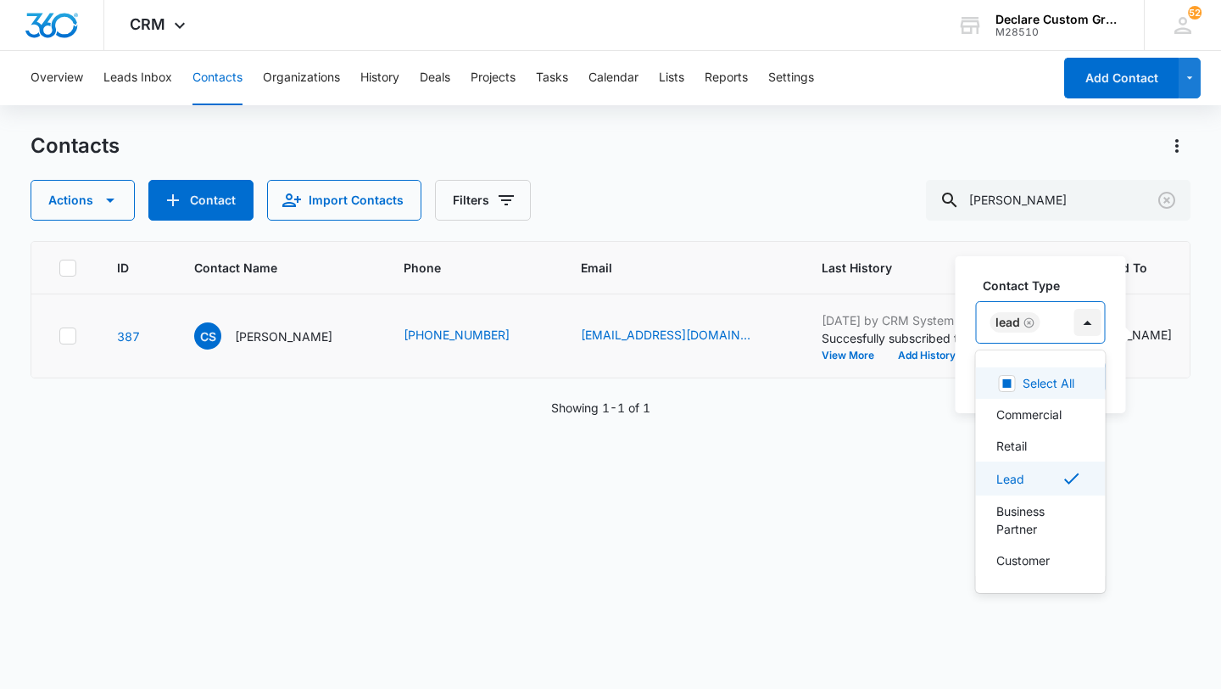
click at [1089, 321] on div at bounding box center [1087, 322] width 27 height 27
click at [1037, 439] on div "Retail" at bounding box center [1039, 446] width 86 height 18
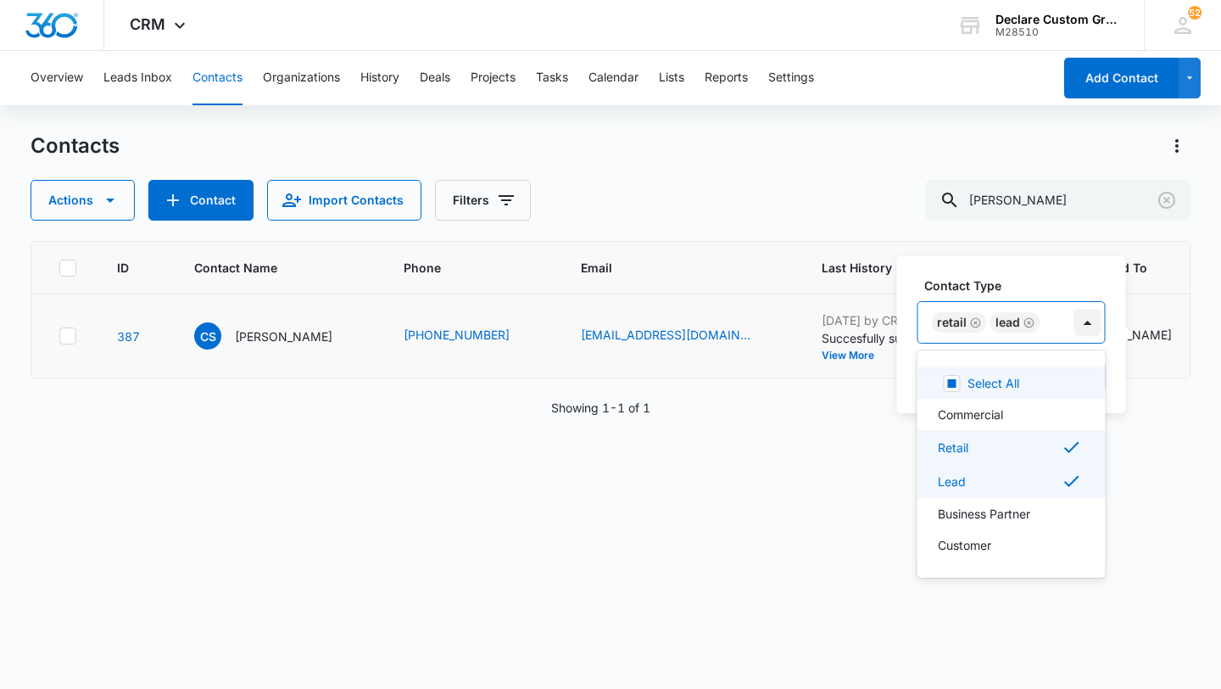
click at [1087, 327] on div at bounding box center [1087, 322] width 27 height 27
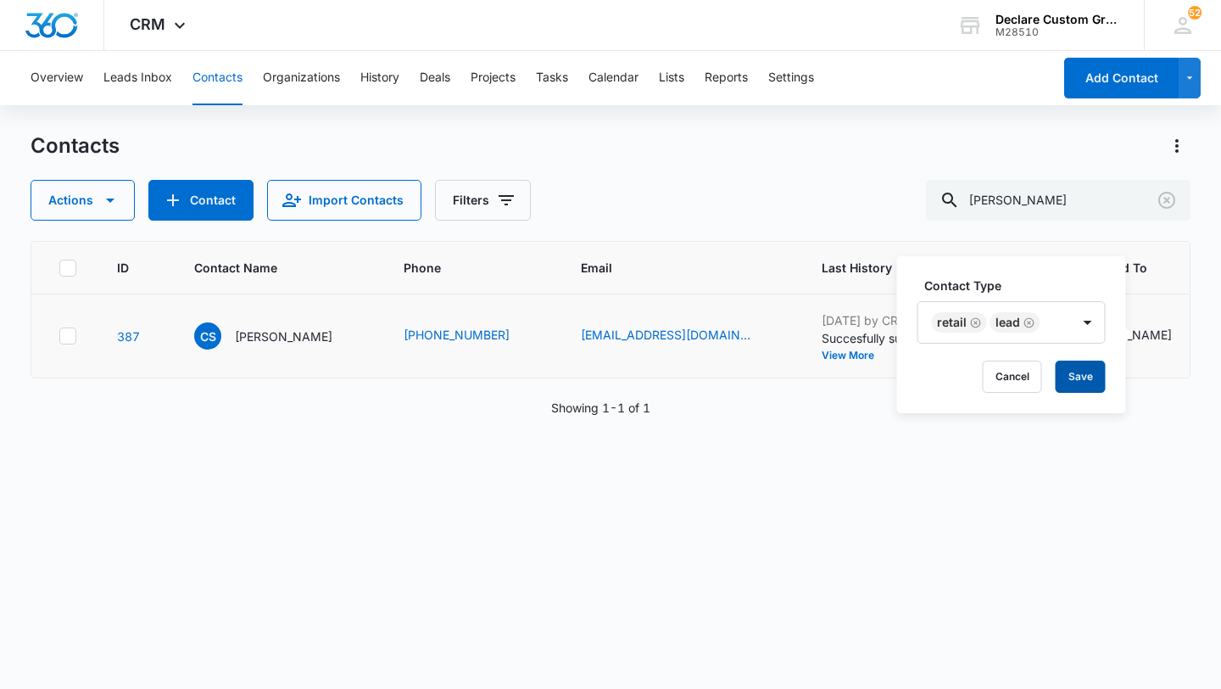
click at [1078, 381] on button "Save" at bounding box center [1081, 376] width 50 height 32
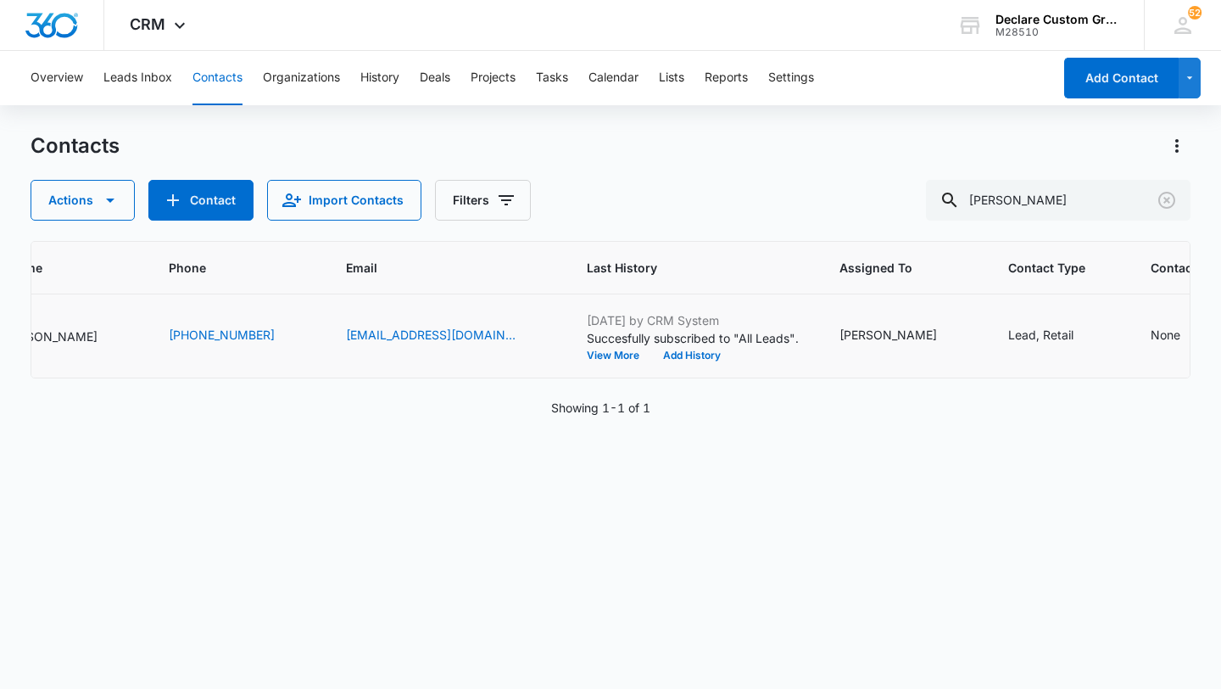
scroll to position [0, 267]
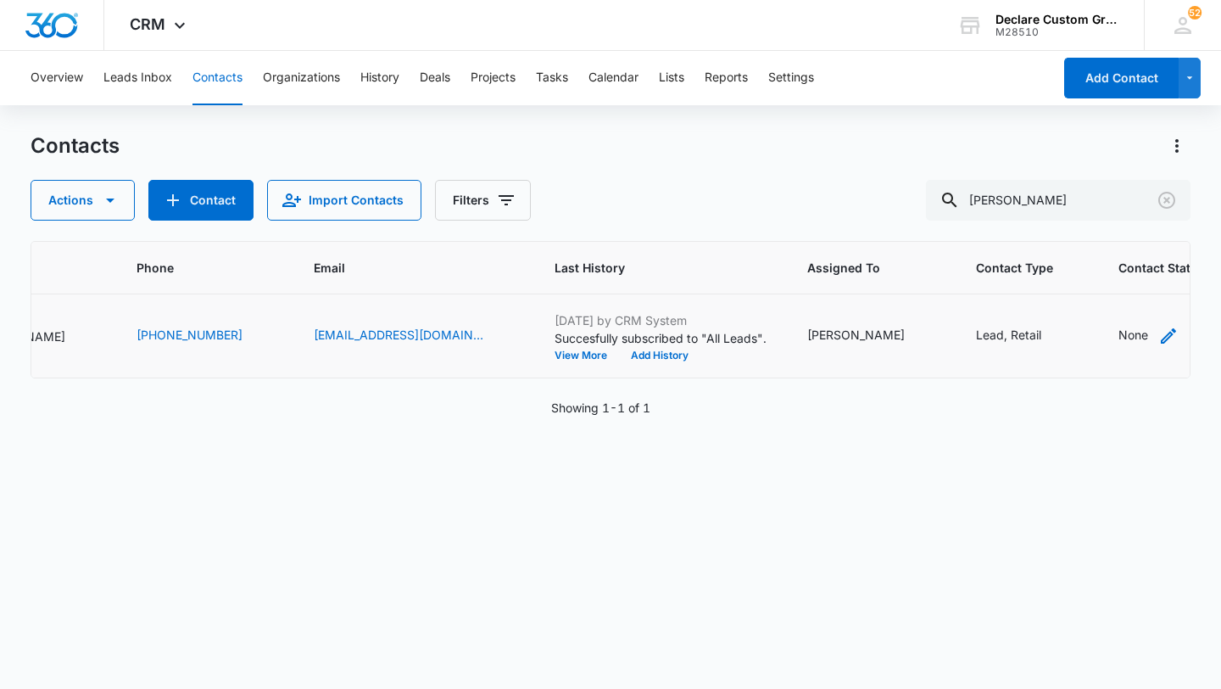
click at [1158, 334] on icon "Contact Status - None - Select to Edit Field" at bounding box center [1168, 336] width 20 height 20
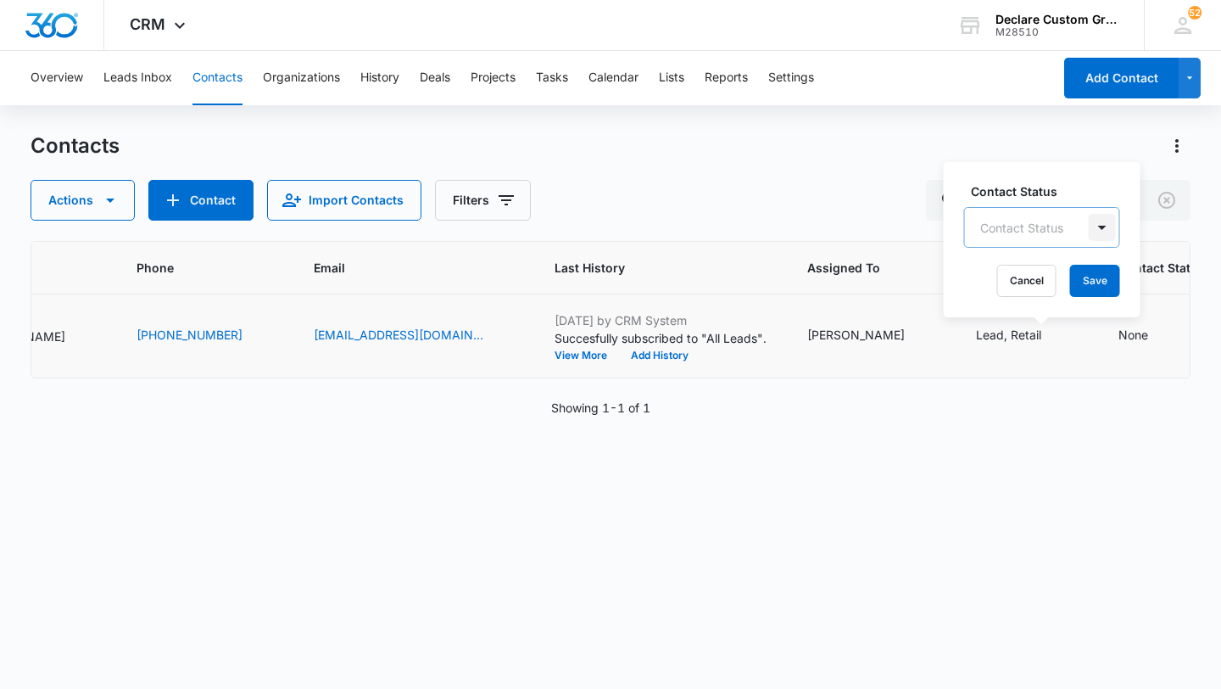
click at [1102, 229] on div at bounding box center [1102, 227] width 27 height 27
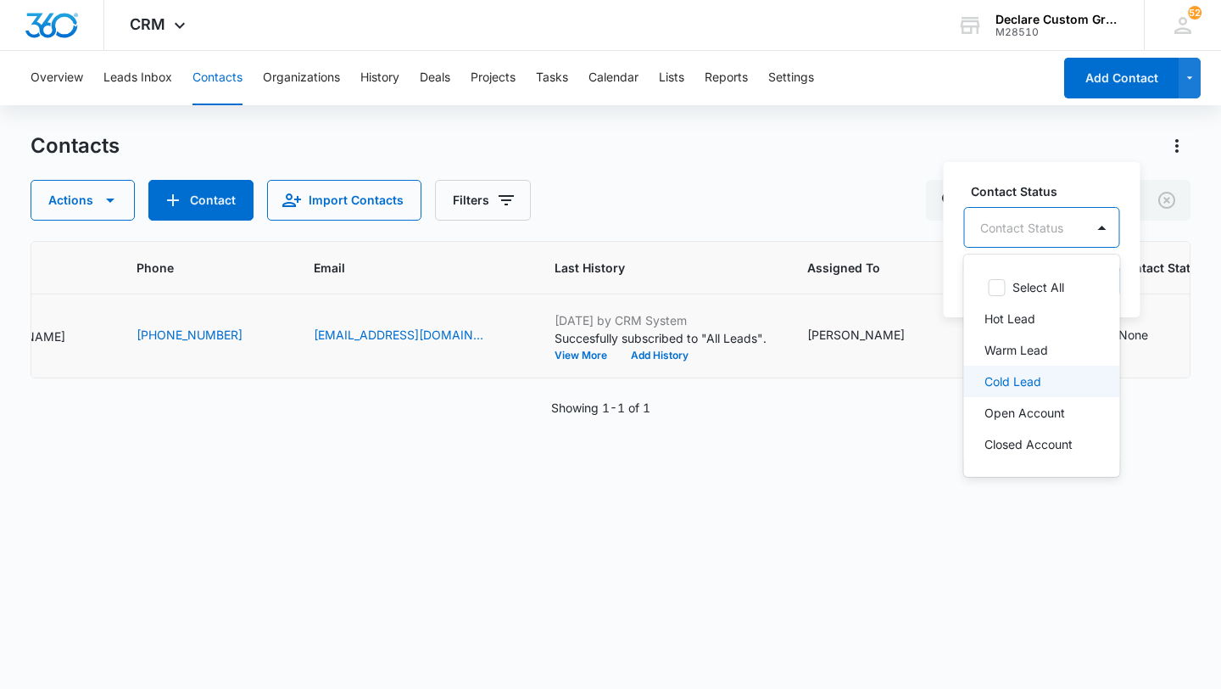
click at [1022, 387] on p "Cold Lead" at bounding box center [1013, 381] width 57 height 18
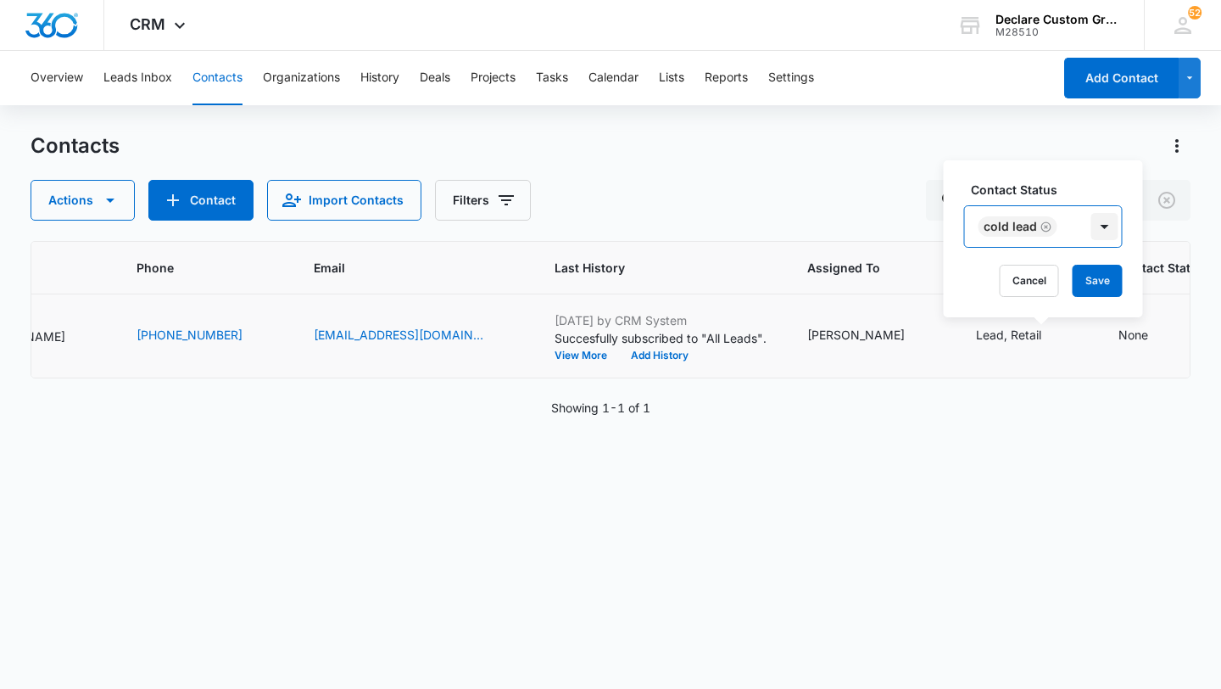
click at [1102, 223] on div at bounding box center [1104, 226] width 27 height 27
click at [1101, 287] on button "Save" at bounding box center [1098, 281] width 50 height 32
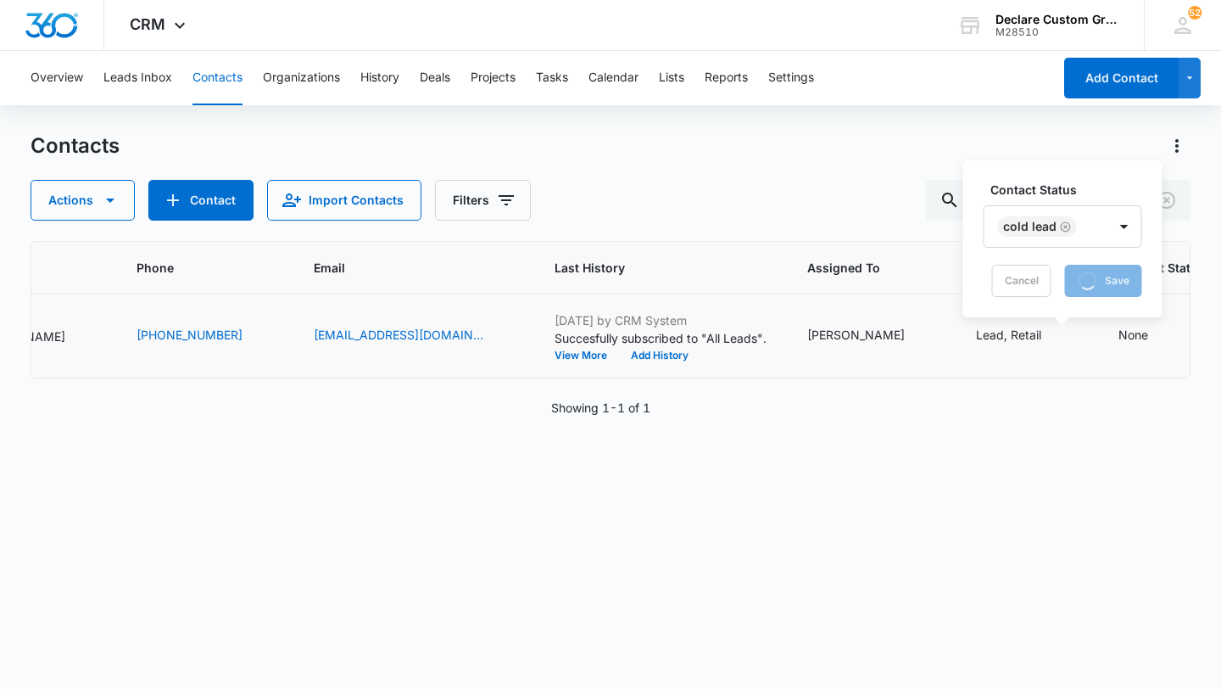
scroll to position [0, 0]
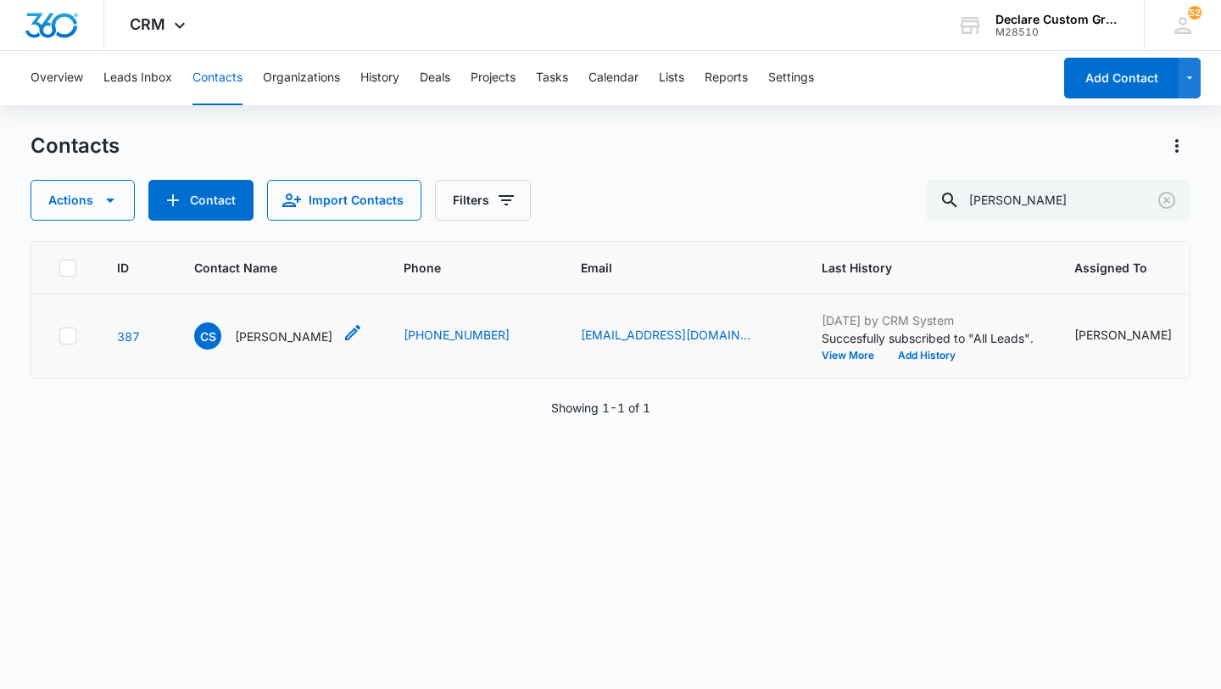
click at [290, 335] on p "[PERSON_NAME]" at bounding box center [284, 336] width 98 height 18
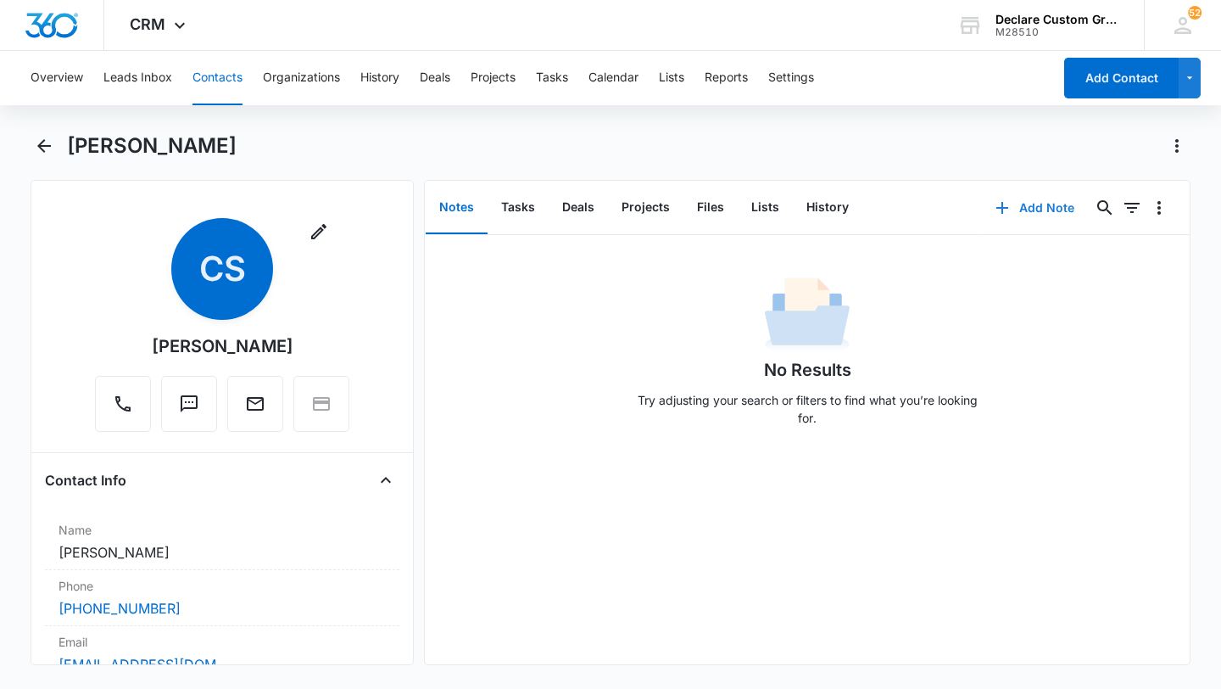
click at [1030, 209] on button "Add Note" at bounding box center [1035, 207] width 113 height 41
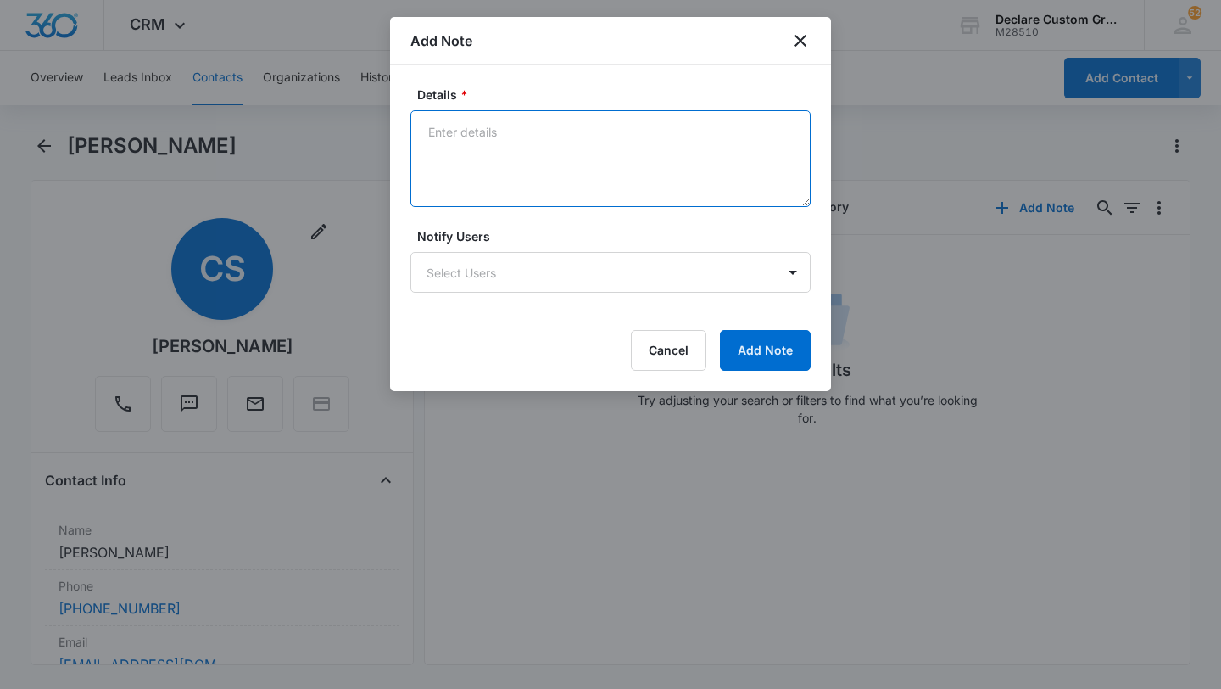
click at [469, 135] on textarea "Details *" at bounding box center [610, 158] width 400 height 97
paste textarea "[DATE]: Mailbox doesn't accept messages. Left an email with contact info and me…"
drag, startPoint x: 444, startPoint y: 131, endPoint x: 394, endPoint y: 132, distance: 50.0
click at [394, 132] on div "Details * [DATE]: Mailbox doesn't accept messages. Left an email with contact i…" at bounding box center [610, 228] width 441 height 326
click at [481, 136] on textarea "[DATE]: Mailbox doesn't accept messages. Left an email with contact info and me…" at bounding box center [610, 158] width 400 height 97
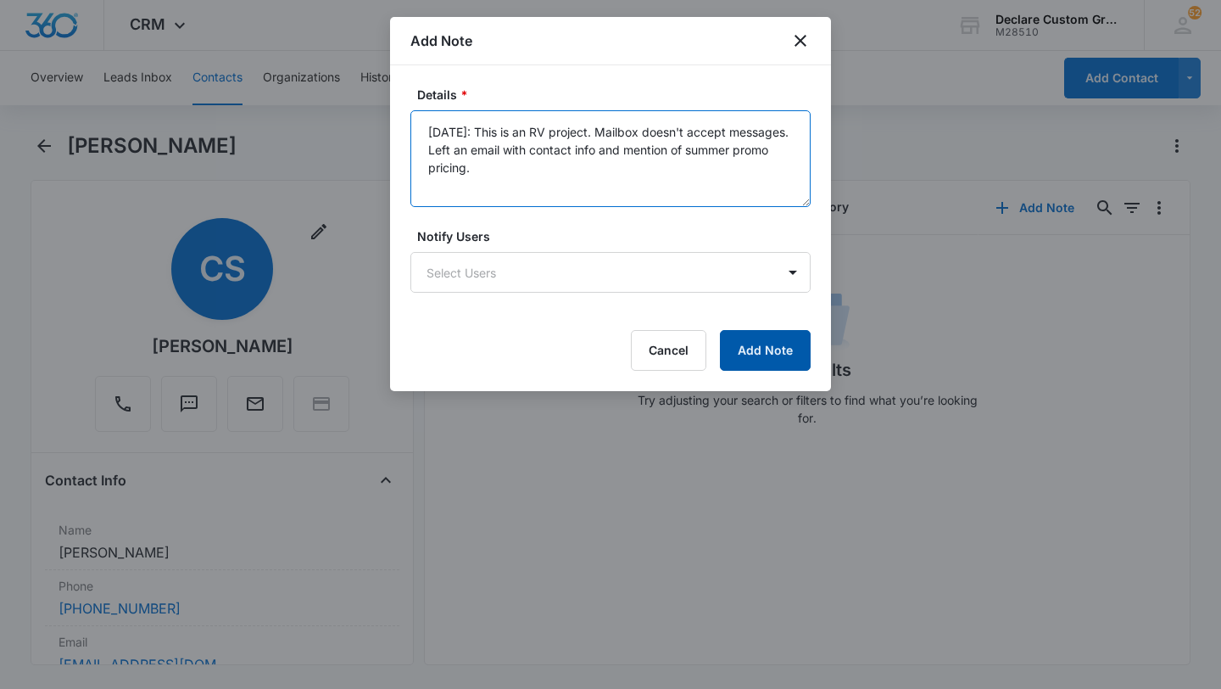
type textarea "[DATE]: This is an RV project. Mailbox doesn't accept messages. Left an email w…"
click at [769, 346] on button "Add Note" at bounding box center [765, 350] width 91 height 41
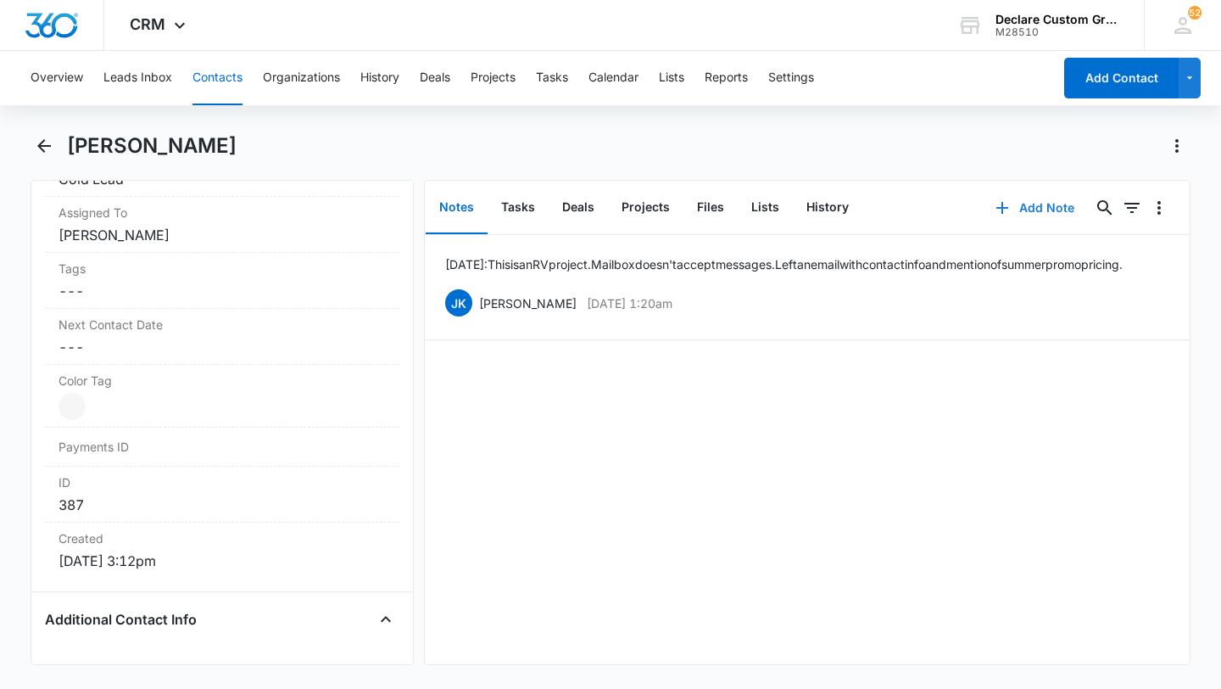
scroll to position [836, 0]
click at [40, 143] on icon "Back" at bounding box center [44, 146] width 14 height 14
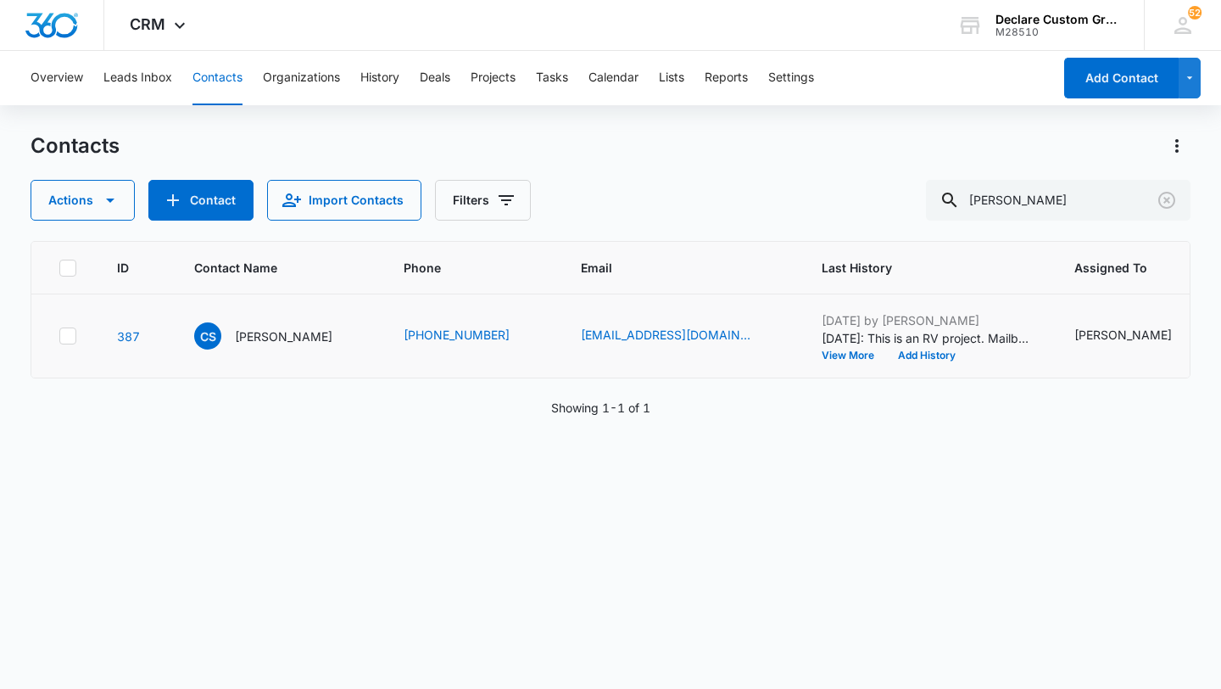
click at [217, 79] on button "Contacts" at bounding box center [218, 78] width 50 height 54
drag, startPoint x: 1053, startPoint y: 205, endPoint x: 913, endPoint y: 204, distance: 139.9
click at [914, 204] on div "Actions Contact Import Contacts Filters [PERSON_NAME]" at bounding box center [611, 200] width 1160 height 41
click at [1064, 202] on input "text" at bounding box center [1071, 200] width 239 height 41
click at [220, 75] on button "Contacts" at bounding box center [218, 78] width 50 height 54
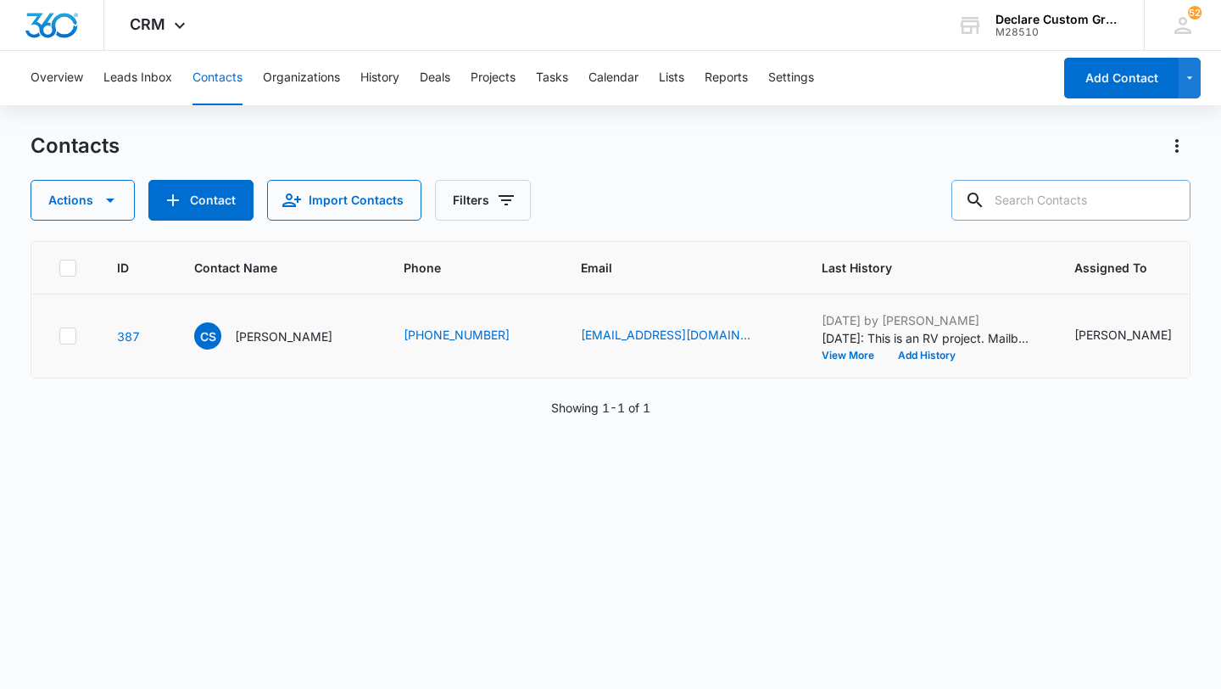
click at [1054, 198] on input "text" at bounding box center [1071, 200] width 239 height 41
click at [1074, 203] on input "text" at bounding box center [1071, 200] width 239 height 41
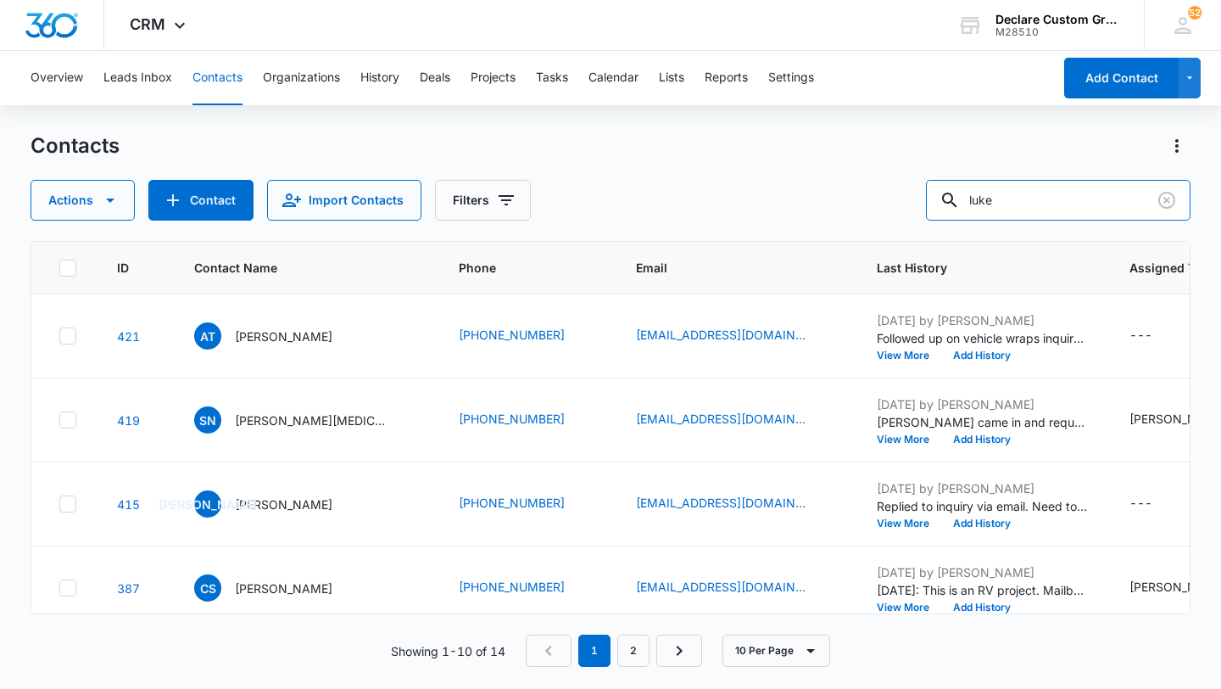
drag, startPoint x: 1066, startPoint y: 205, endPoint x: 797, endPoint y: 199, distance: 268.9
click at [799, 199] on div "Actions Contact Import Contacts Filters luke" at bounding box center [611, 200] width 1160 height 41
drag, startPoint x: 1089, startPoint y: 196, endPoint x: 924, endPoint y: 183, distance: 165.0
click at [924, 183] on div "Actions Contact Import Contacts Filters luke" at bounding box center [611, 200] width 1160 height 41
paste input "14156541650"
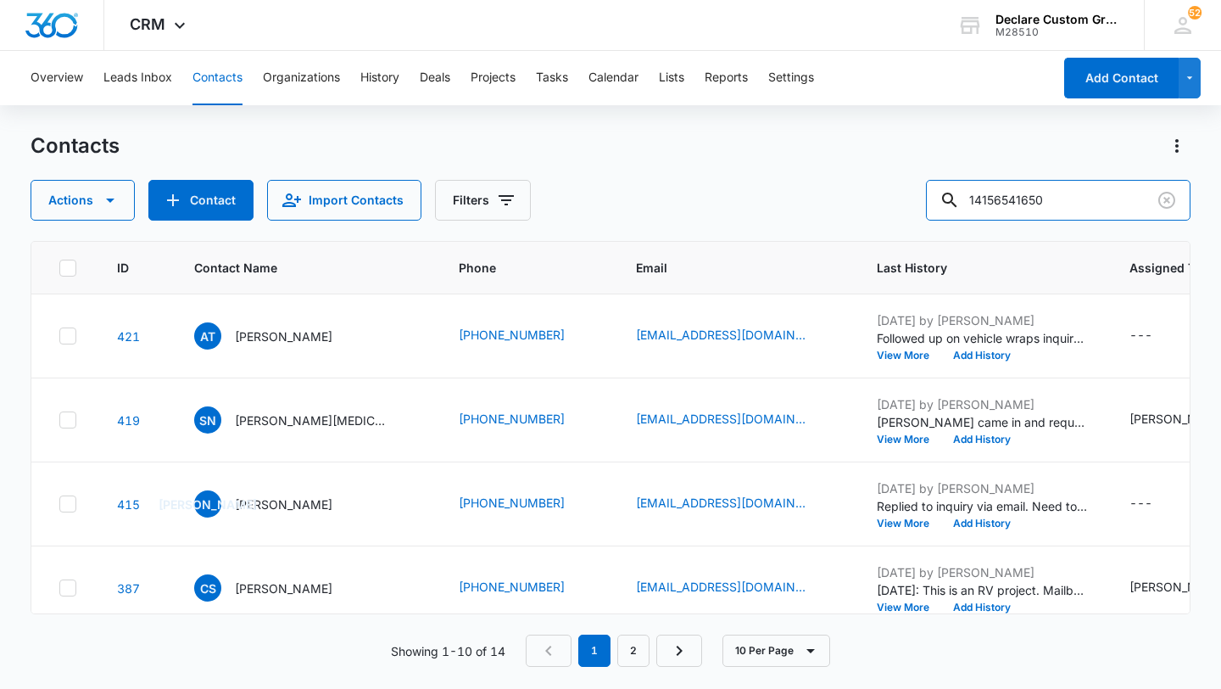
type input "14156541650"
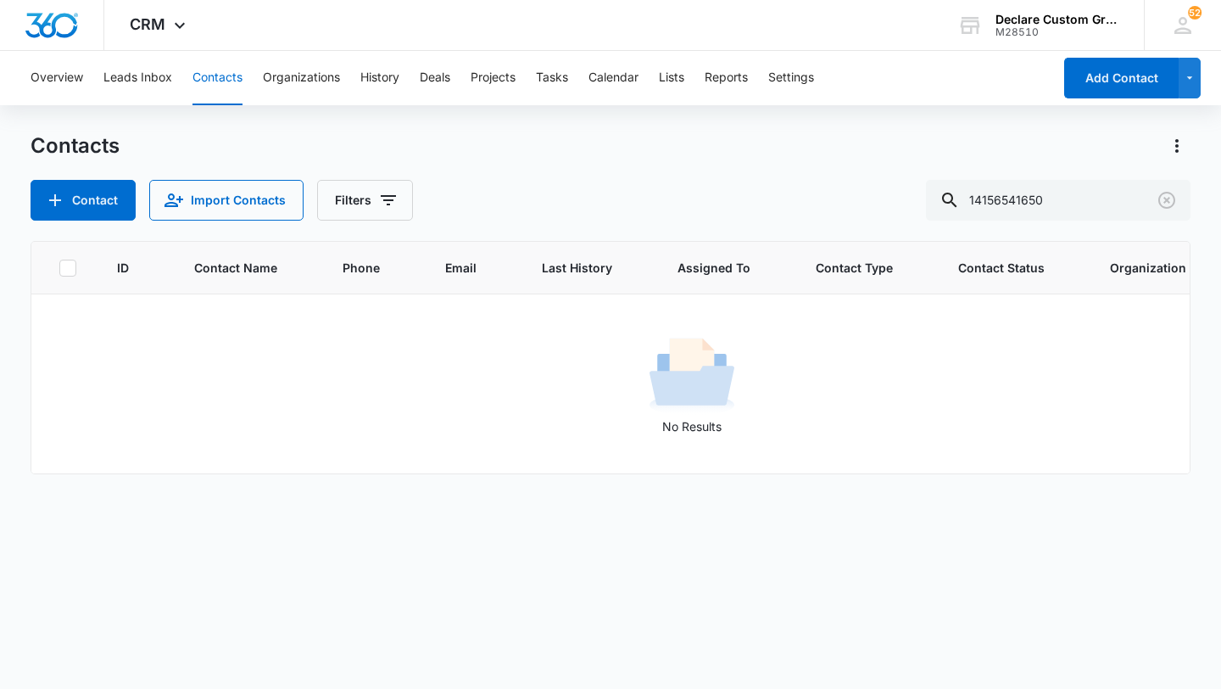
click at [231, 77] on button "Contacts" at bounding box center [218, 78] width 50 height 54
click at [215, 76] on button "Contacts" at bounding box center [218, 78] width 50 height 54
click at [108, 195] on button "Contact" at bounding box center [83, 200] width 105 height 41
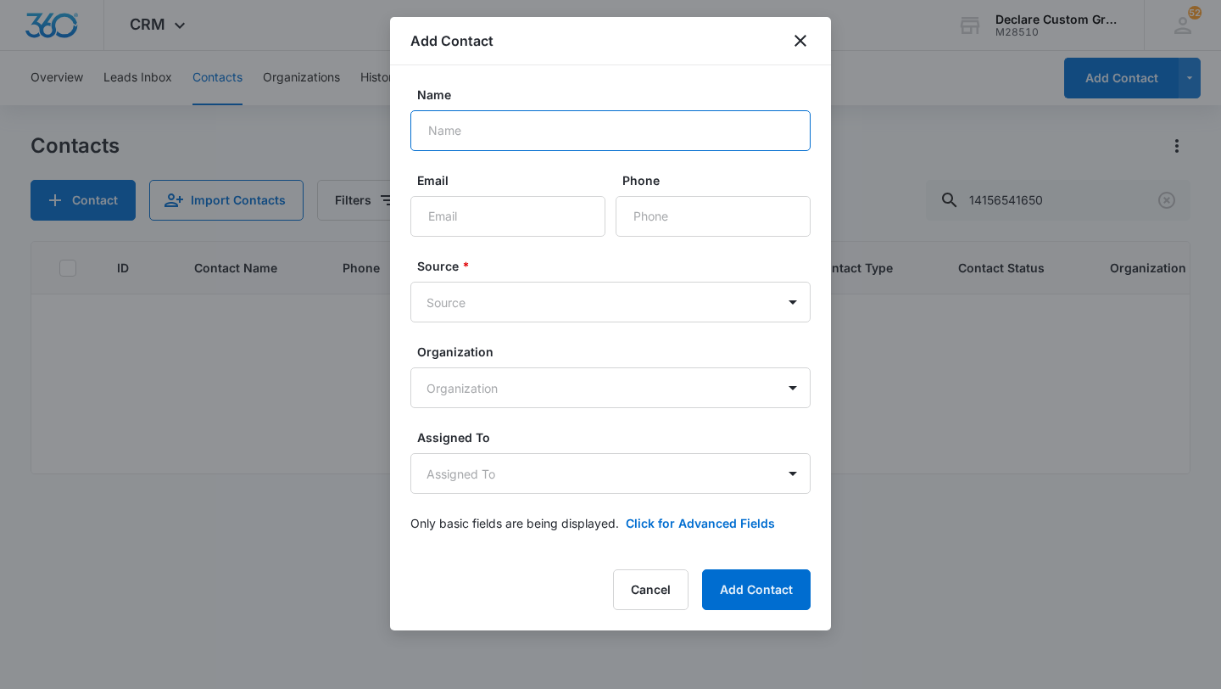
click at [530, 136] on input "Name" at bounding box center [610, 130] width 400 height 41
type input "[PERSON_NAME]"
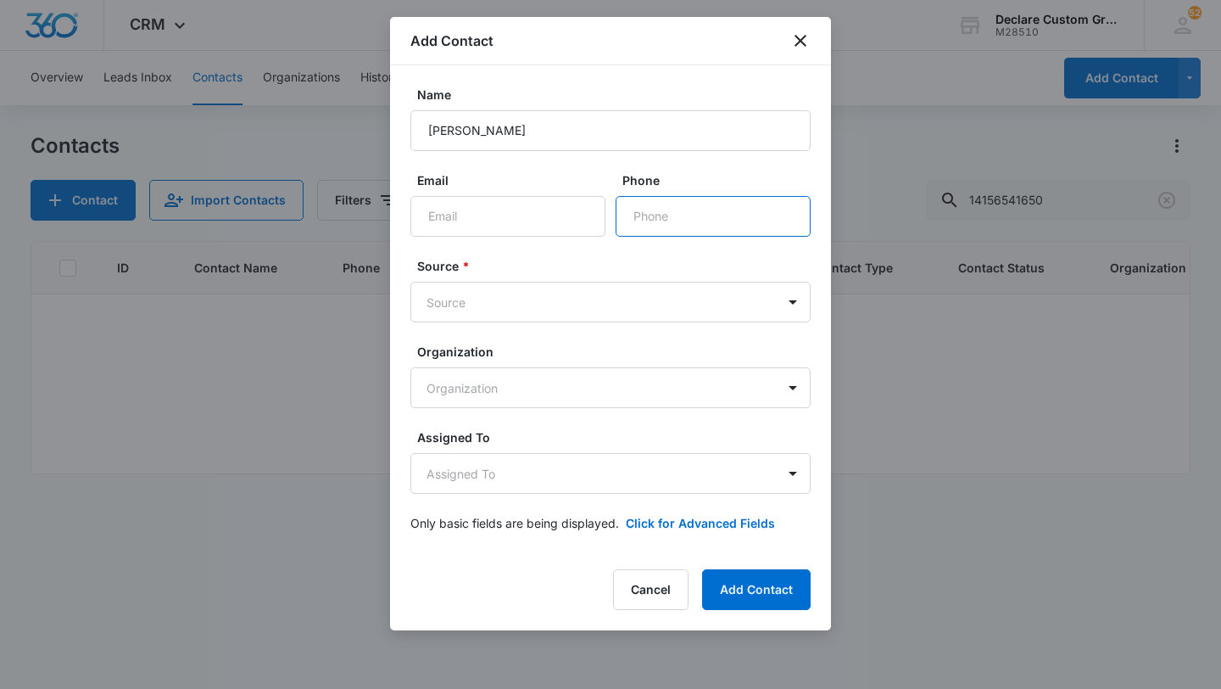
click at [665, 214] on input "Phone" at bounding box center [713, 216] width 195 height 41
paste input "[PHONE_NUMBER]"
type input "[PHONE_NUMBER]"
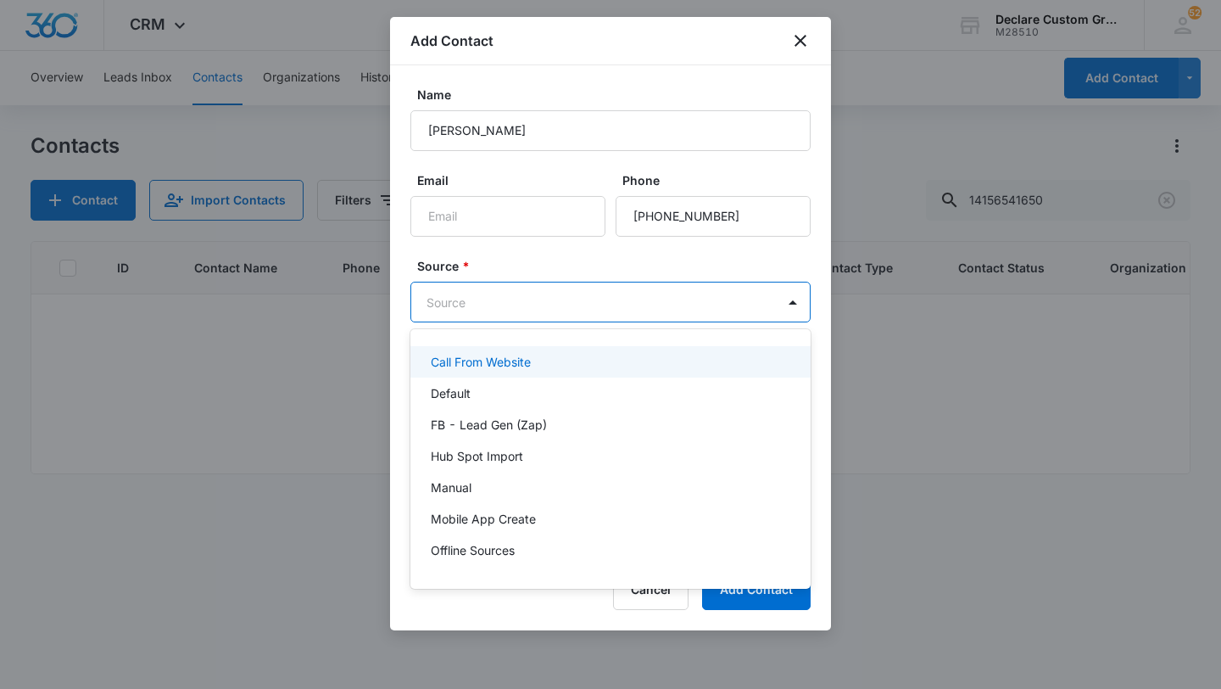
click at [537, 302] on body "CRM Apps Reputation Websites Forms CRM Email Social Payments POS Content Ads In…" at bounding box center [610, 344] width 1221 height 689
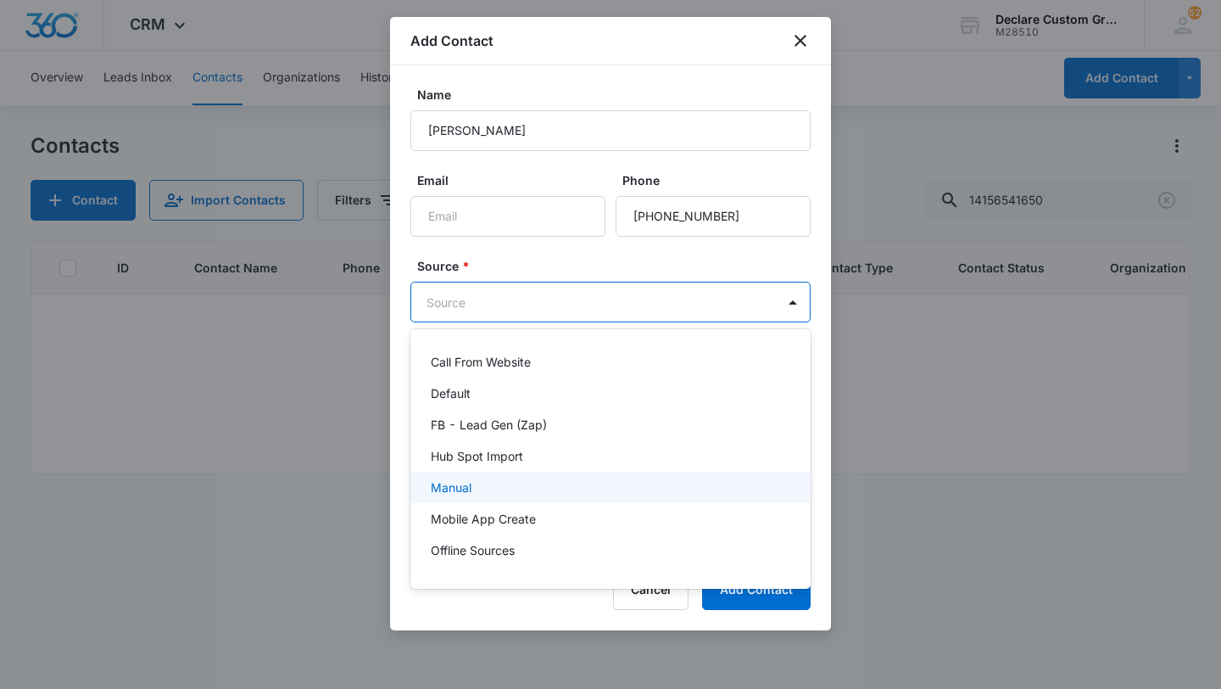
click at [483, 487] on div "Manual" at bounding box center [609, 487] width 356 height 18
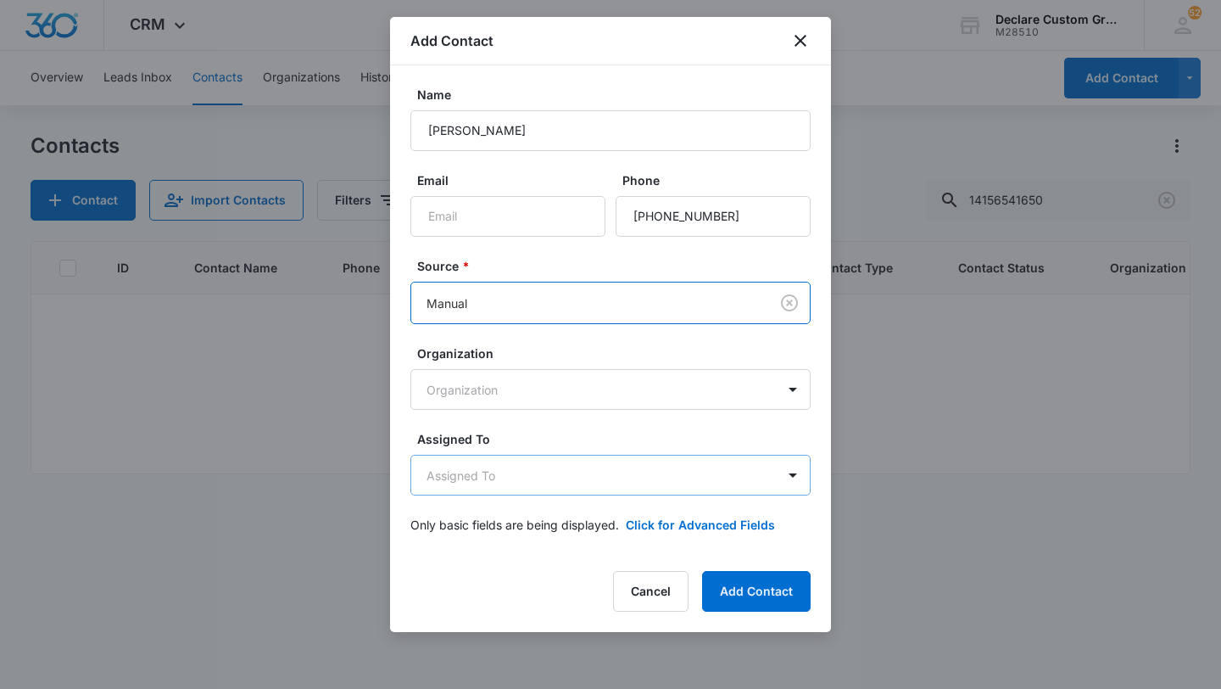
click at [517, 477] on body "CRM Apps Reputation Websites Forms CRM Email Social Payments POS Content Ads In…" at bounding box center [610, 344] width 1221 height 689
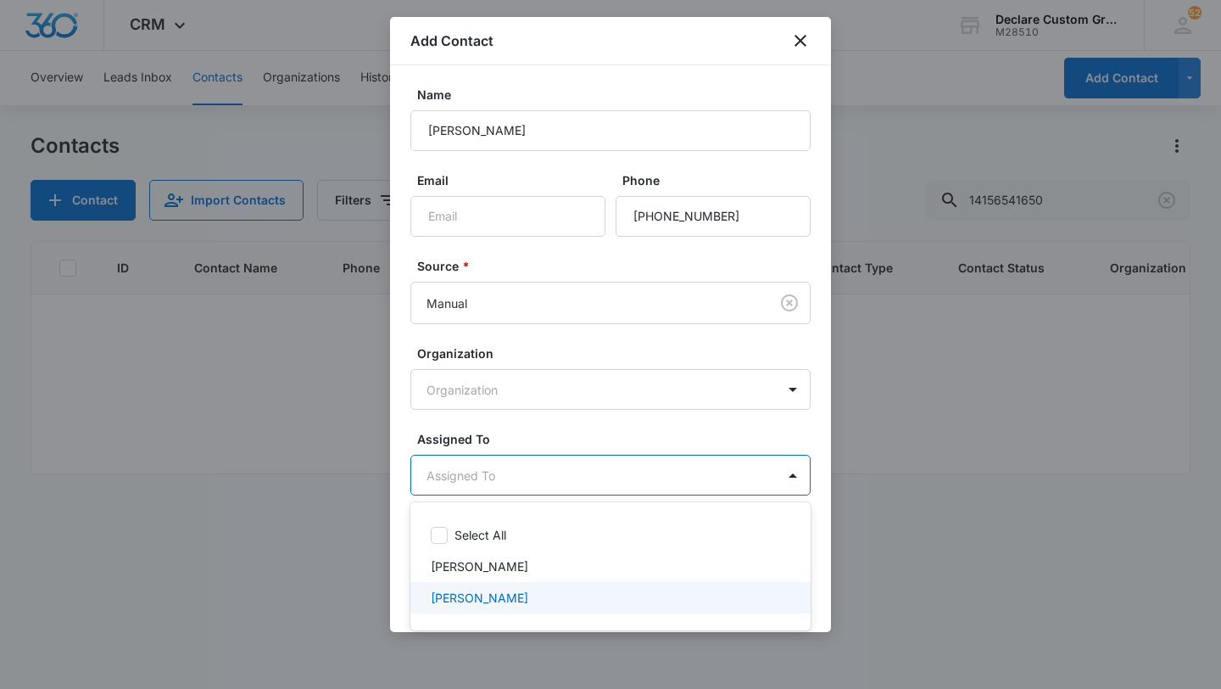
click at [484, 597] on p "[PERSON_NAME]" at bounding box center [480, 598] width 98 height 18
click at [779, 599] on icon at bounding box center [777, 600] width 15 height 11
click at [692, 595] on div "[PERSON_NAME]" at bounding box center [609, 598] width 356 height 18
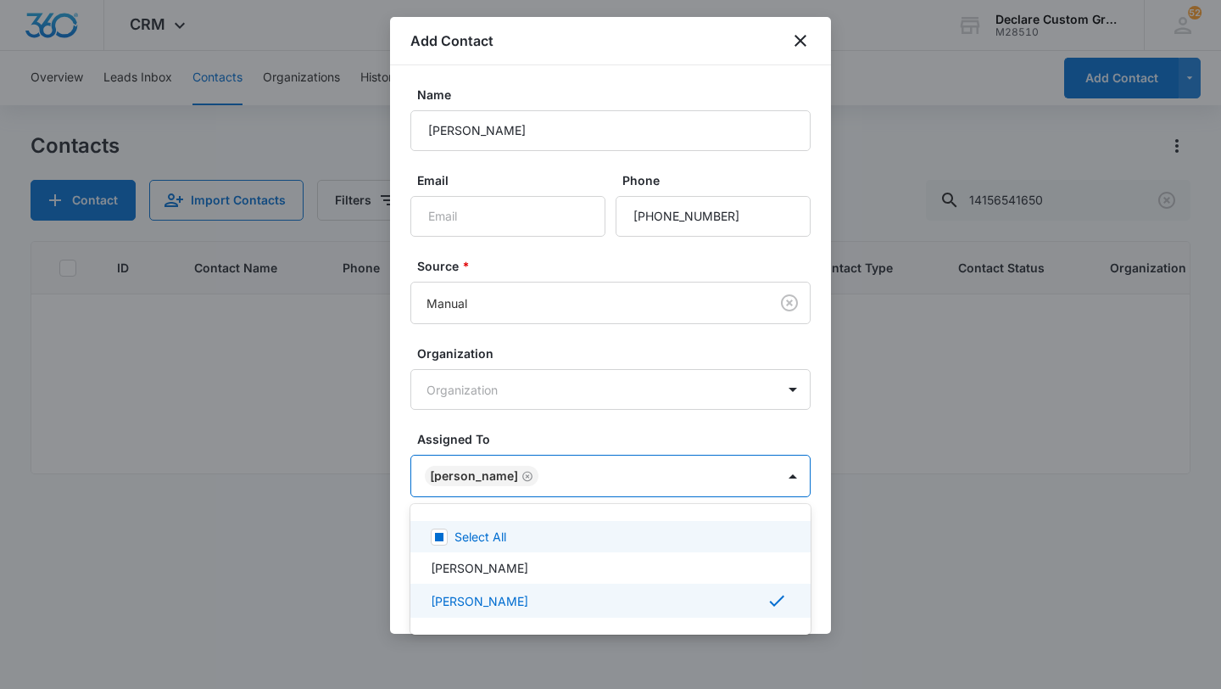
click at [794, 476] on div at bounding box center [610, 344] width 1221 height 689
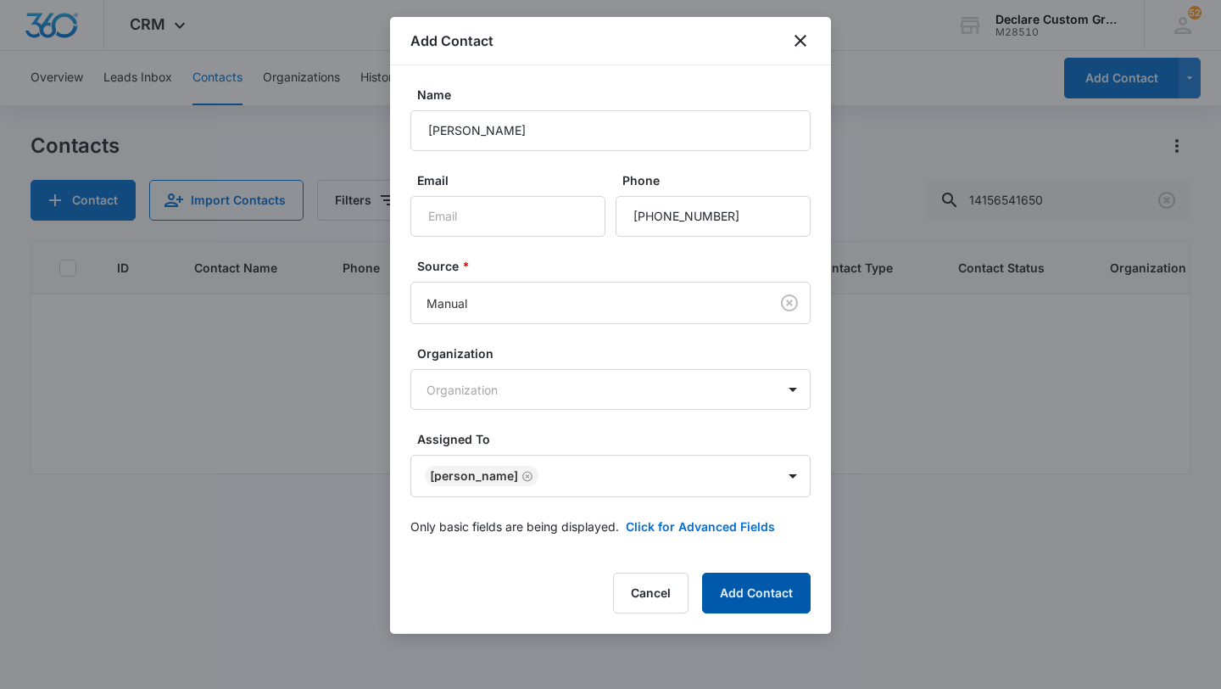
click at [767, 586] on button "Add Contact" at bounding box center [756, 592] width 109 height 41
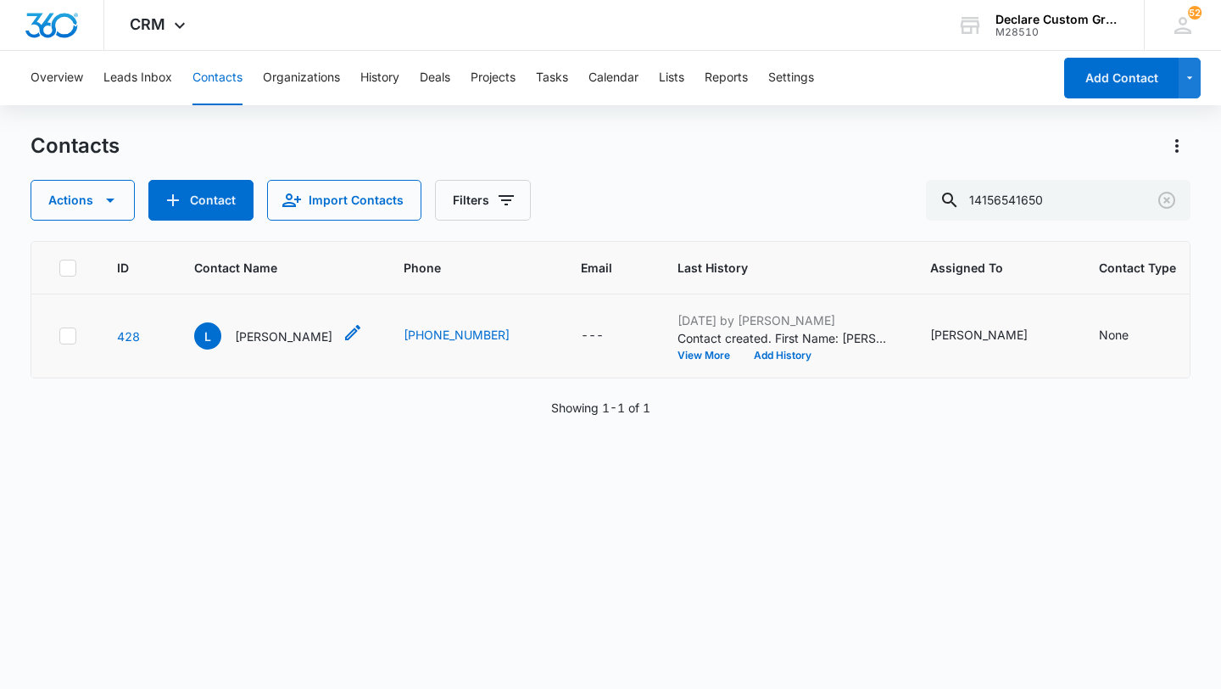
click at [248, 337] on p "[PERSON_NAME]" at bounding box center [284, 336] width 98 height 18
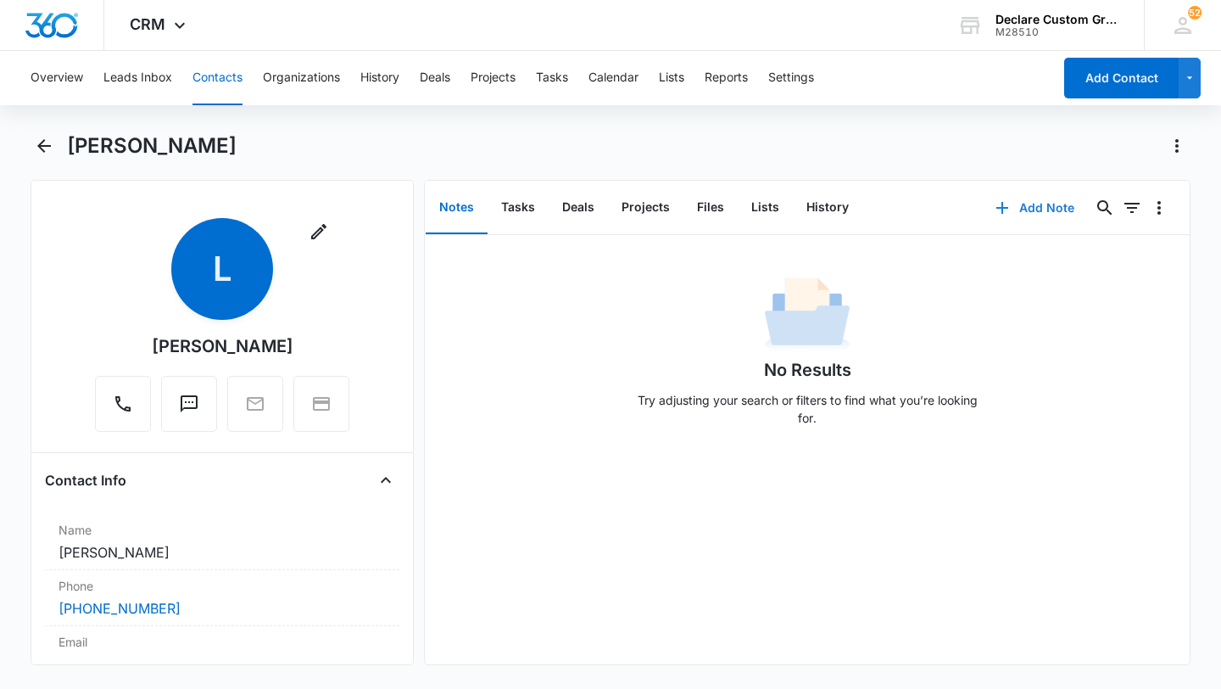
click at [1036, 208] on button "Add Note" at bounding box center [1035, 207] width 113 height 41
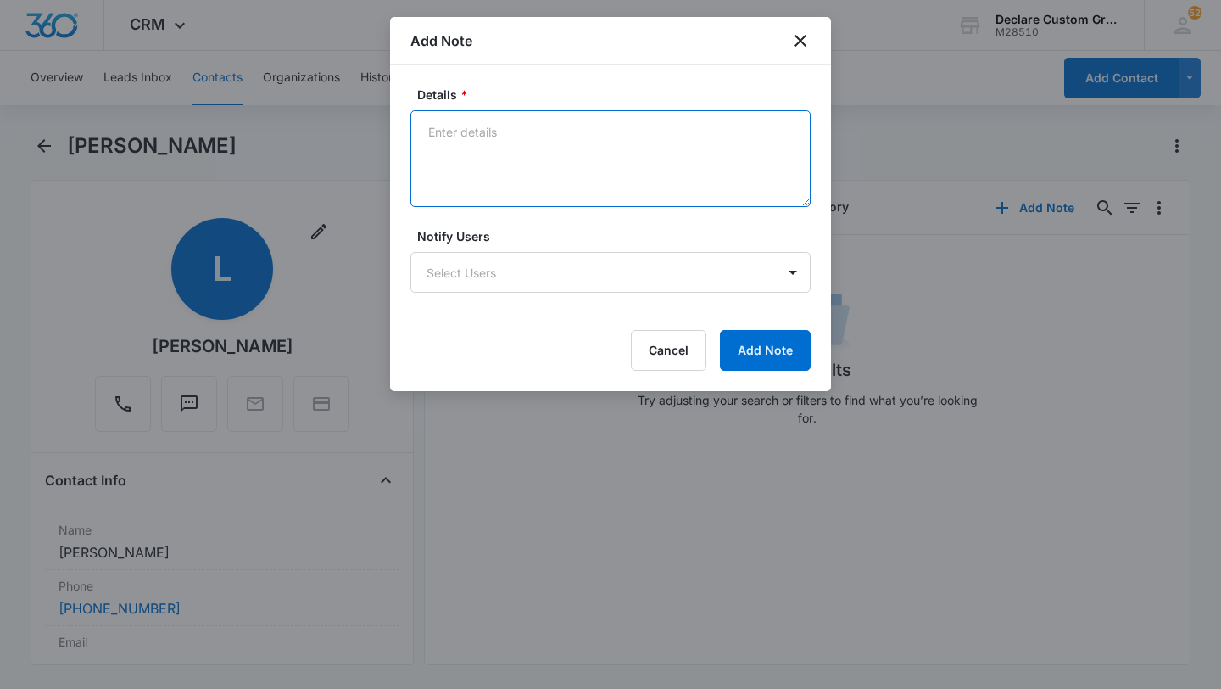
click at [453, 130] on textarea "Details *" at bounding box center [610, 158] width 400 height 97
click at [671, 133] on textarea "Spoke over phone about wrapping his audi hood in black carbon fiber." at bounding box center [610, 158] width 400 height 97
click at [527, 146] on textarea "Spoke over phone about wrapping his audi OEM hood in black carbon fiber." at bounding box center [610, 158] width 400 height 97
click at [430, 134] on textarea "Spoke over phone about wrapping his audi OEM hood in black carbon fiber to matc…" at bounding box center [610, 158] width 400 height 97
click at [696, 132] on textarea "[DATE]: Spoke over phone about wrapping his audi OEM hood in black carbon fiber…" at bounding box center [610, 158] width 400 height 97
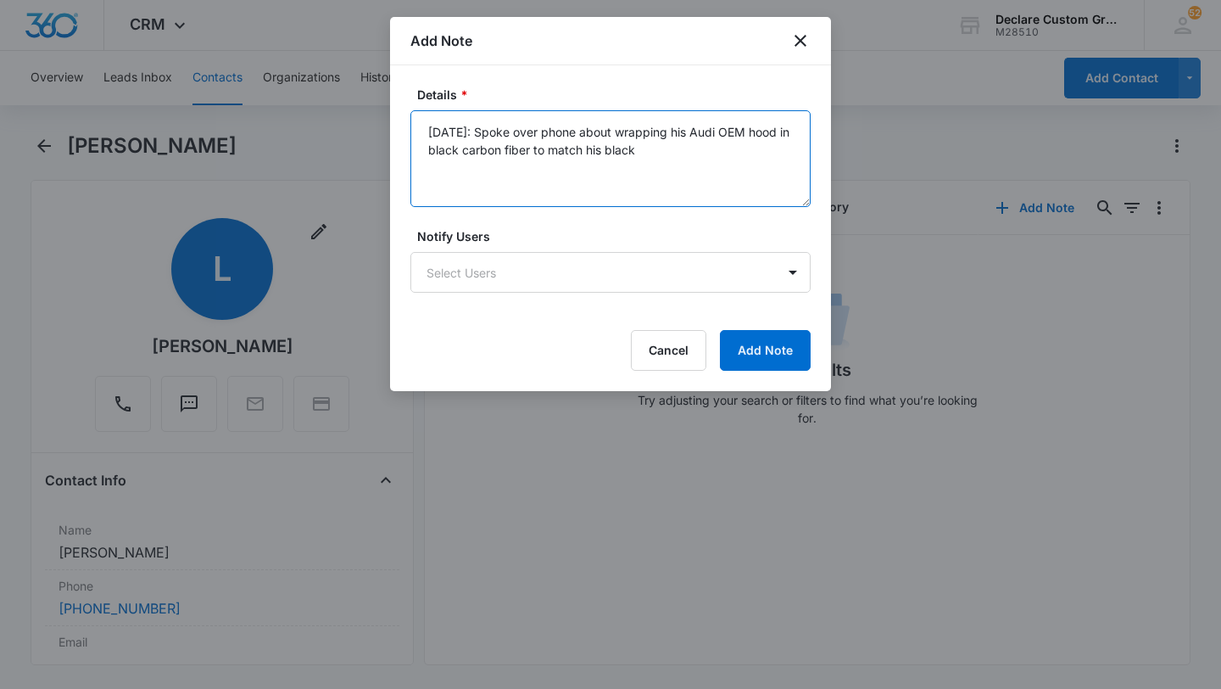
click at [666, 147] on textarea "[DATE]: Spoke over phone about wrapping his Audi OEM hood in black carbon fiber…" at bounding box center [610, 158] width 400 height 97
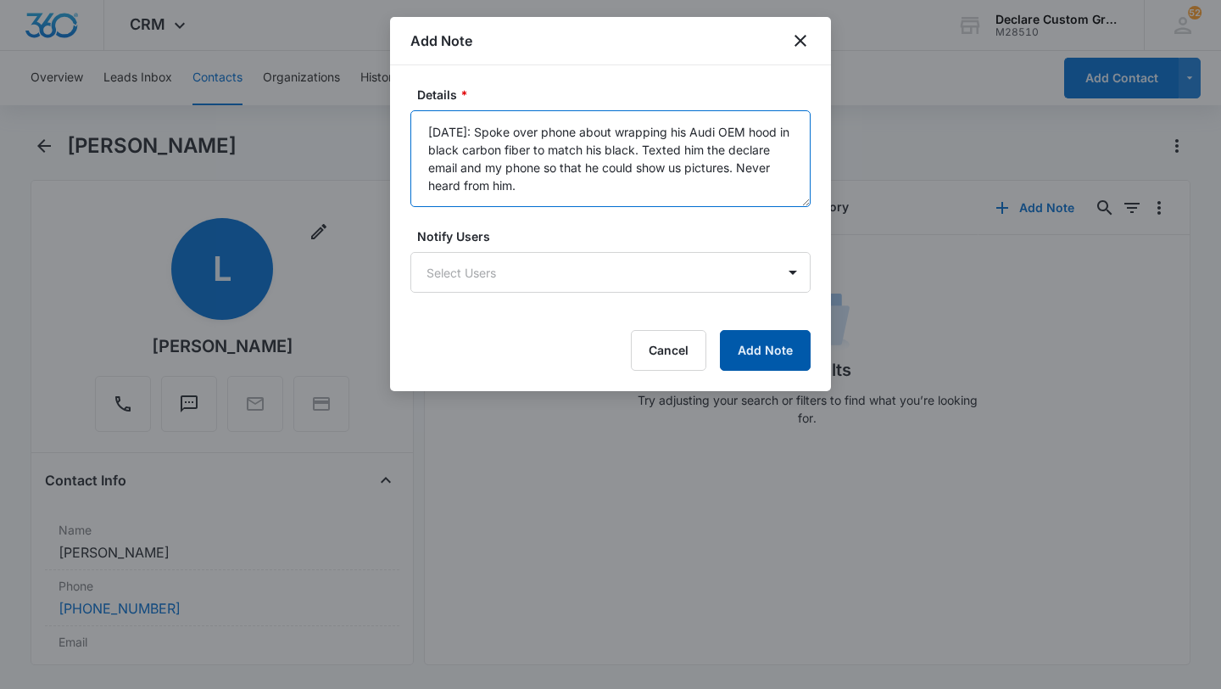
type textarea "[DATE]: Spoke over phone about wrapping his Audi OEM hood in black carbon fiber…"
click at [782, 353] on button "Add Note" at bounding box center [765, 350] width 91 height 41
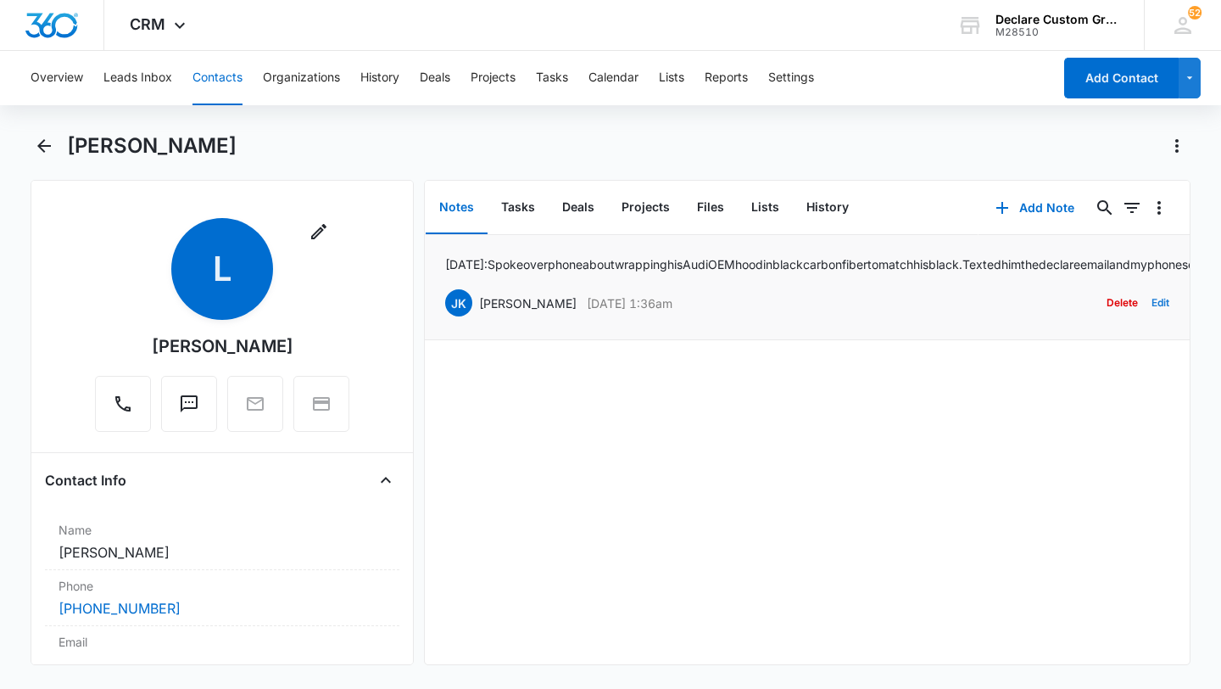
click at [1158, 319] on button "Edit" at bounding box center [1161, 303] width 18 height 32
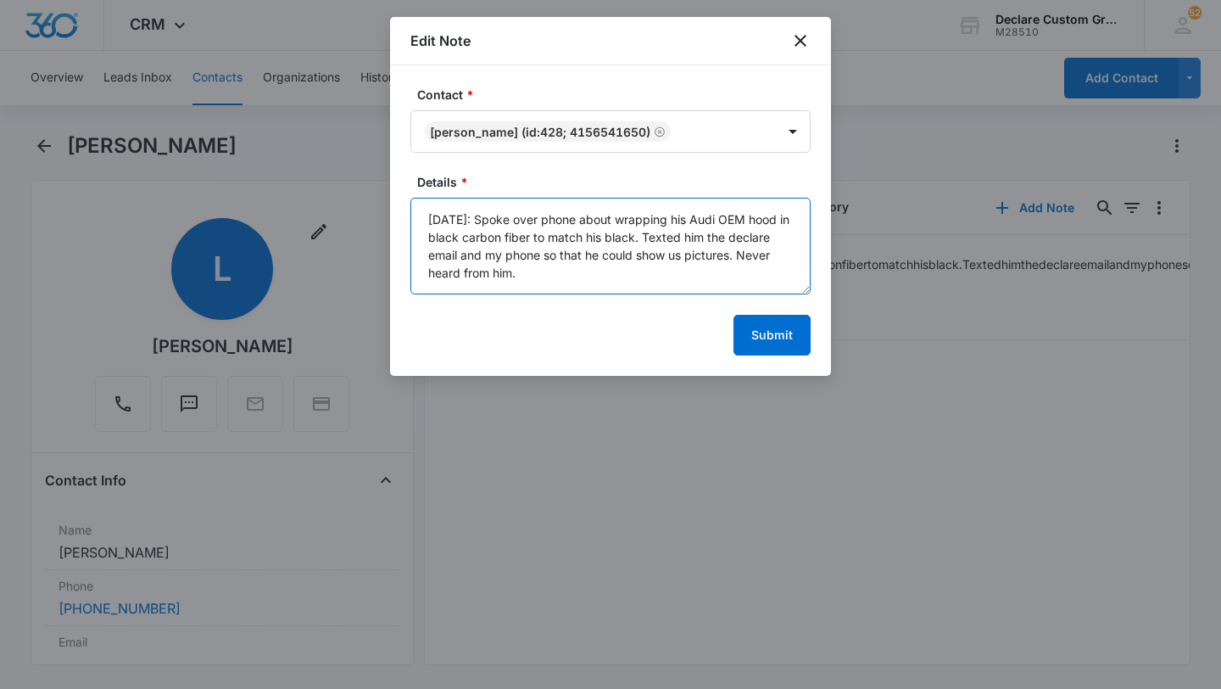
click at [647, 237] on textarea "[DATE]: Spoke over phone about wrapping his Audi OEM hood in black carbon fiber…" at bounding box center [610, 246] width 400 height 97
click at [699, 220] on textarea "[DATE]: Spoke over phone about wrapping his Audi OEM hood in black carbon fiber…" at bounding box center [610, 246] width 400 height 97
type textarea "[DATE]: Spoke over phone about wrapping his Audi OEM hood in black carbon fiber…"
click at [771, 334] on button "Submit" at bounding box center [772, 335] width 77 height 41
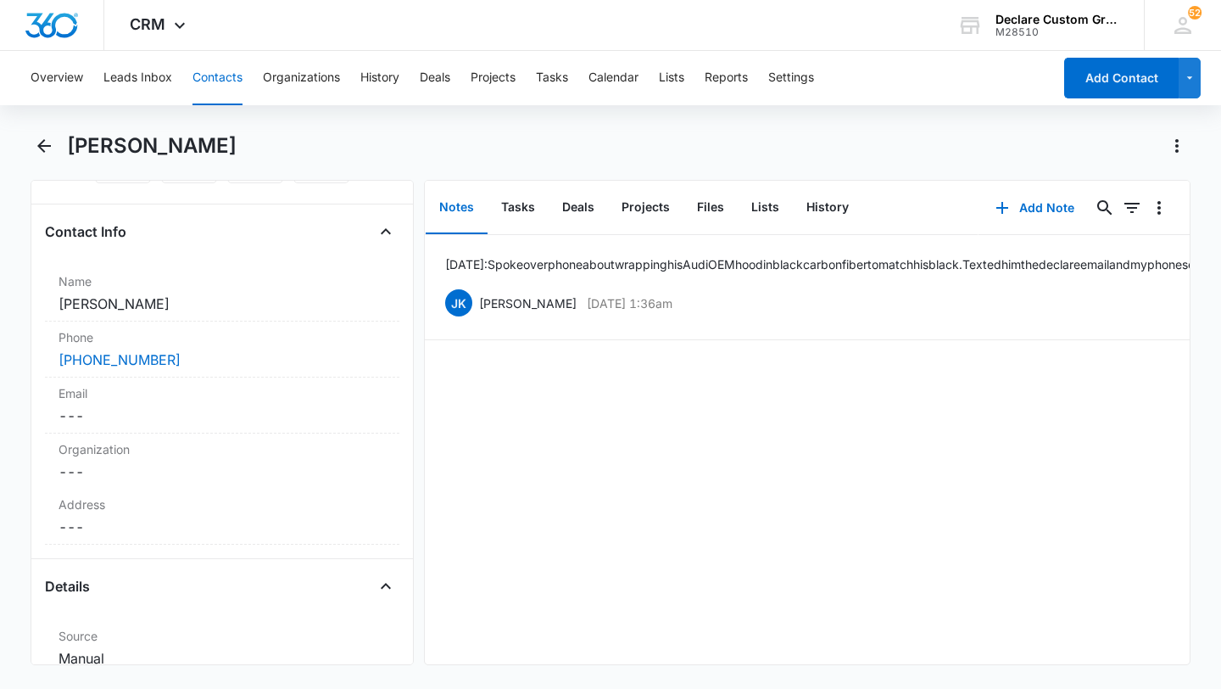
scroll to position [232, 0]
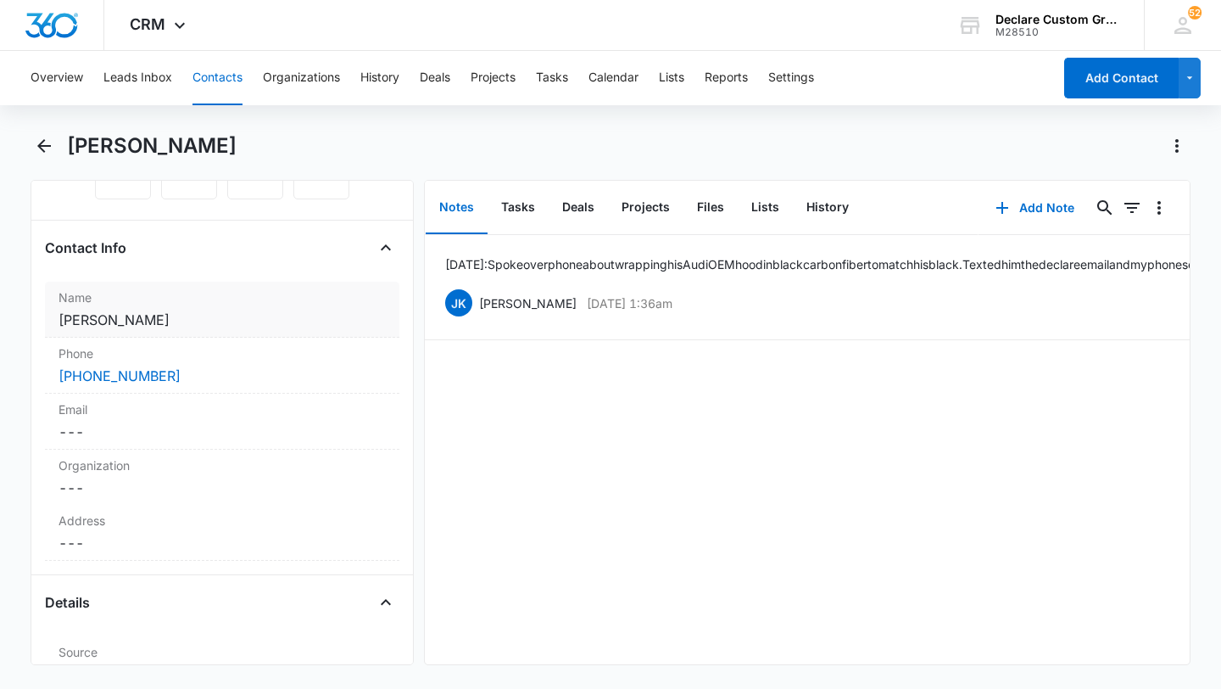
click at [127, 317] on dd "Cancel Save Changes [PERSON_NAME]" at bounding box center [222, 320] width 327 height 20
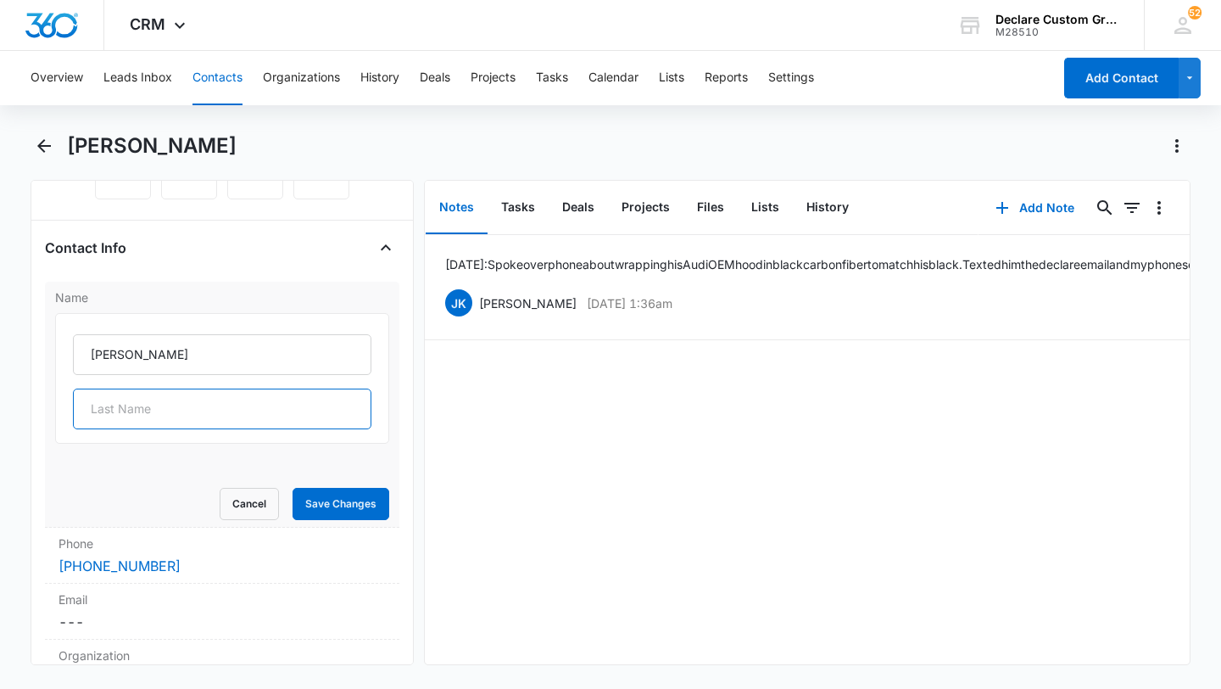
click at [142, 413] on input "text" at bounding box center [222, 408] width 299 height 41
click at [1162, 318] on button "Edit" at bounding box center [1161, 303] width 18 height 32
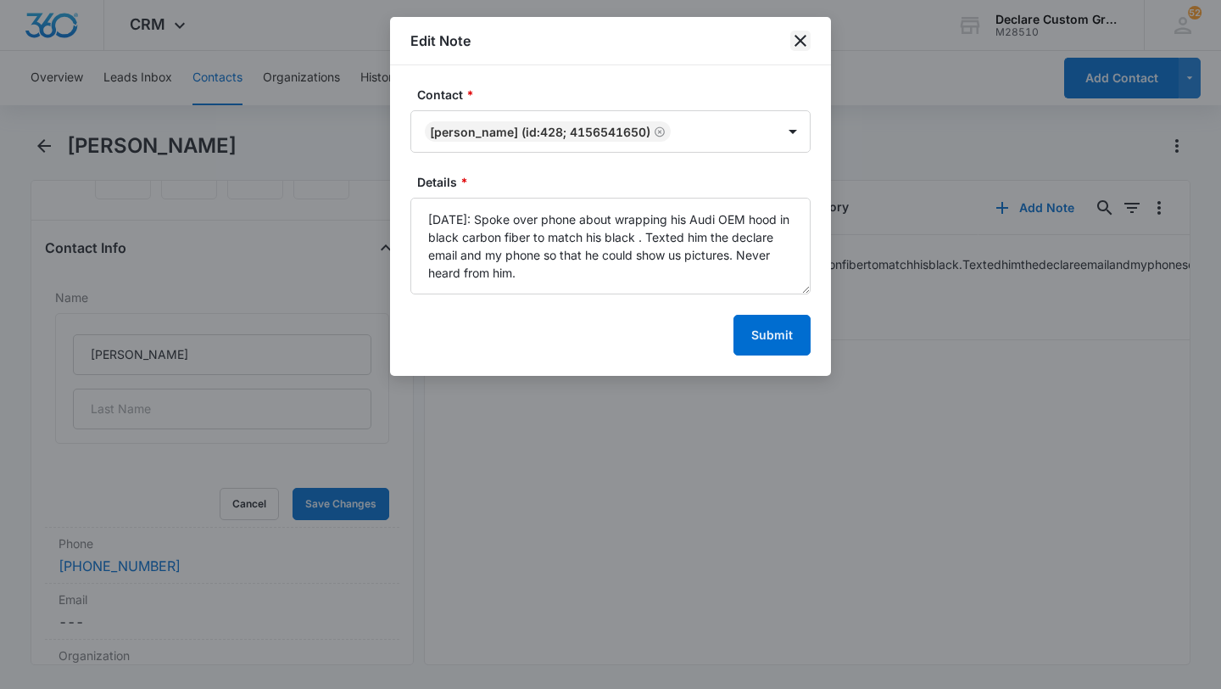
click at [802, 38] on icon "close" at bounding box center [801, 41] width 12 height 12
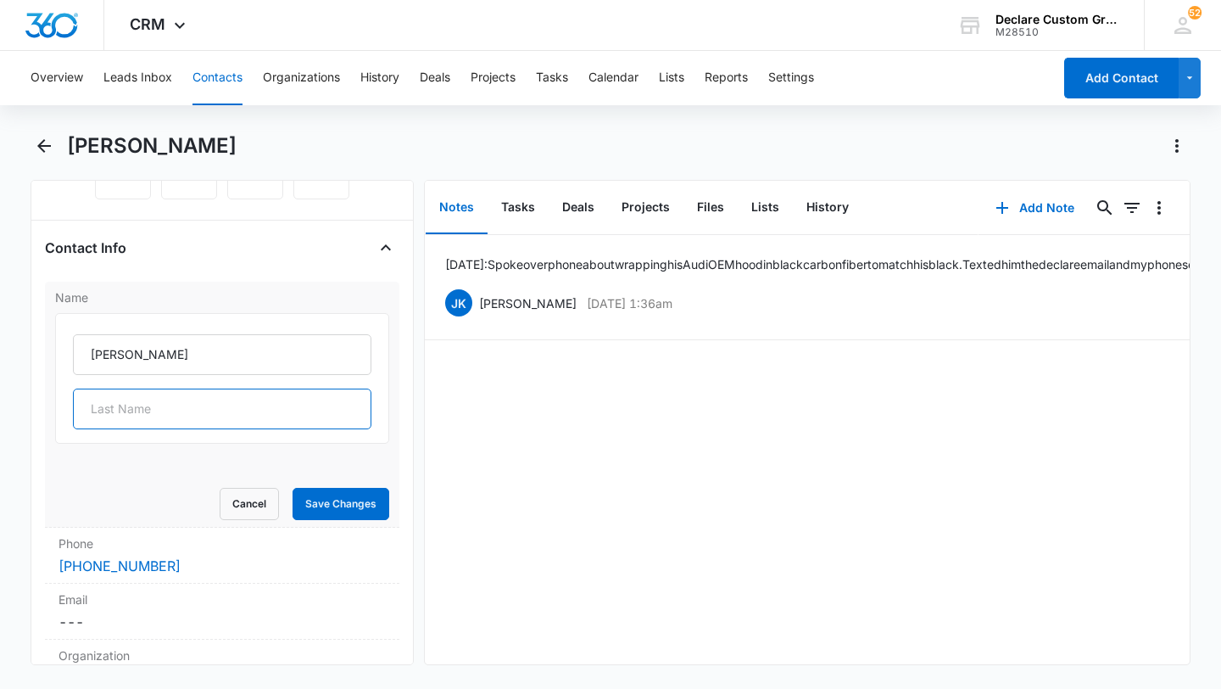
click at [130, 409] on input "text" at bounding box center [222, 408] width 299 height 41
click at [162, 409] on input "text" at bounding box center [222, 408] width 299 height 41
type input "L"
type input "Unknown"
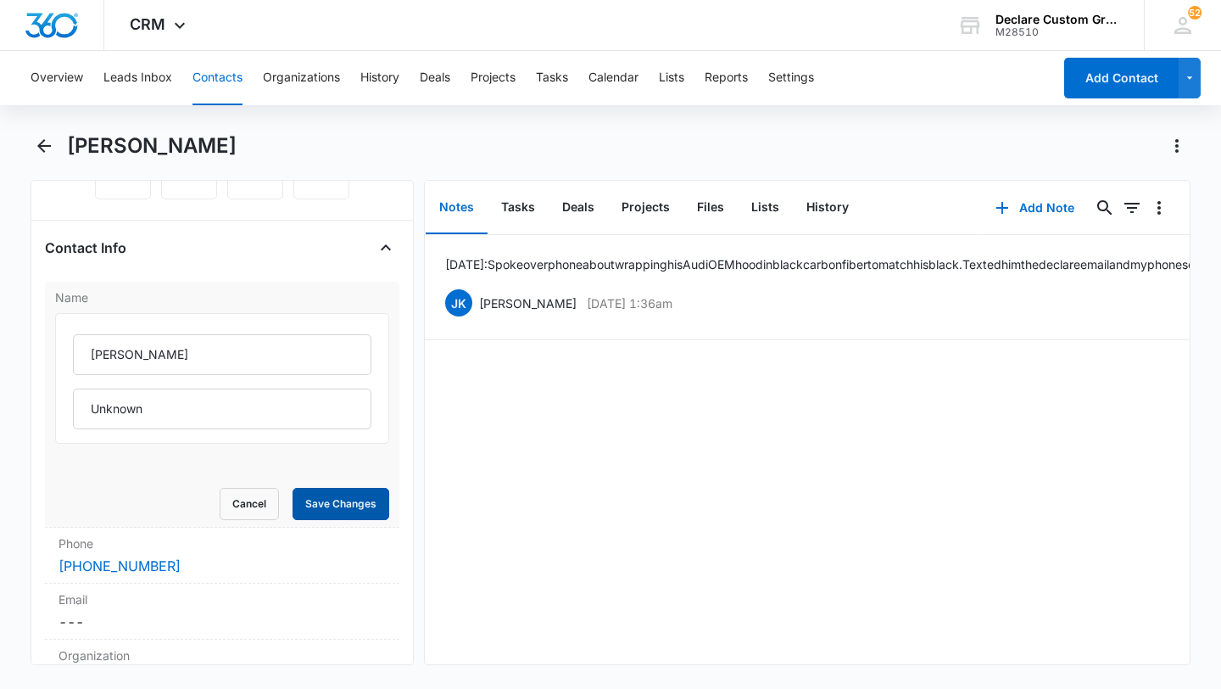
click at [341, 511] on button "Save Changes" at bounding box center [341, 504] width 97 height 32
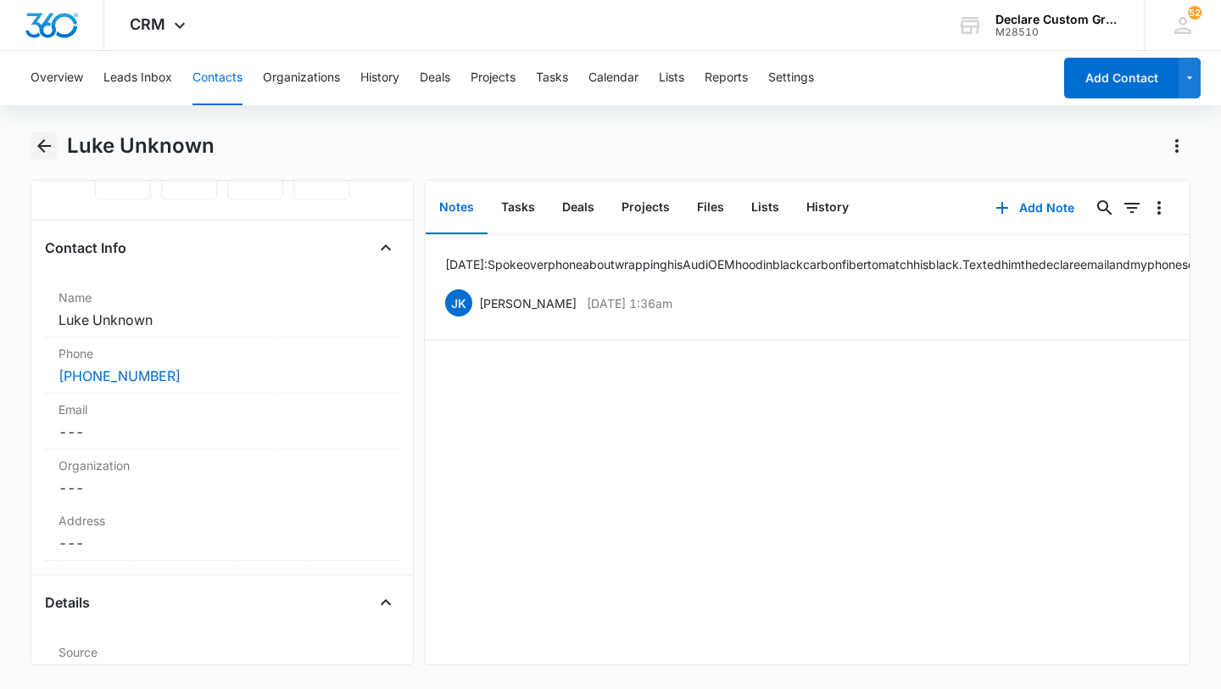
click at [49, 136] on icon "Back" at bounding box center [44, 146] width 20 height 20
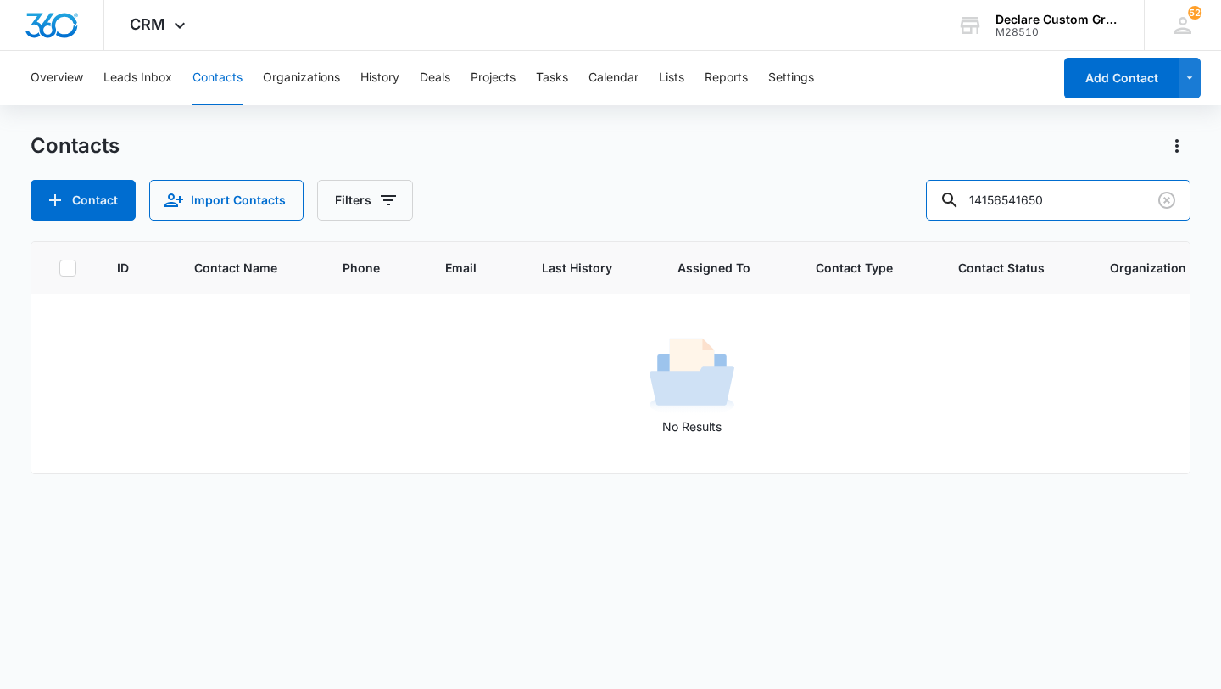
drag, startPoint x: 1116, startPoint y: 209, endPoint x: 862, endPoint y: 200, distance: 254.6
click at [862, 200] on div "Contact Import Contacts Filters 14156541650" at bounding box center [611, 200] width 1160 height 41
type input "[PERSON_NAME]"
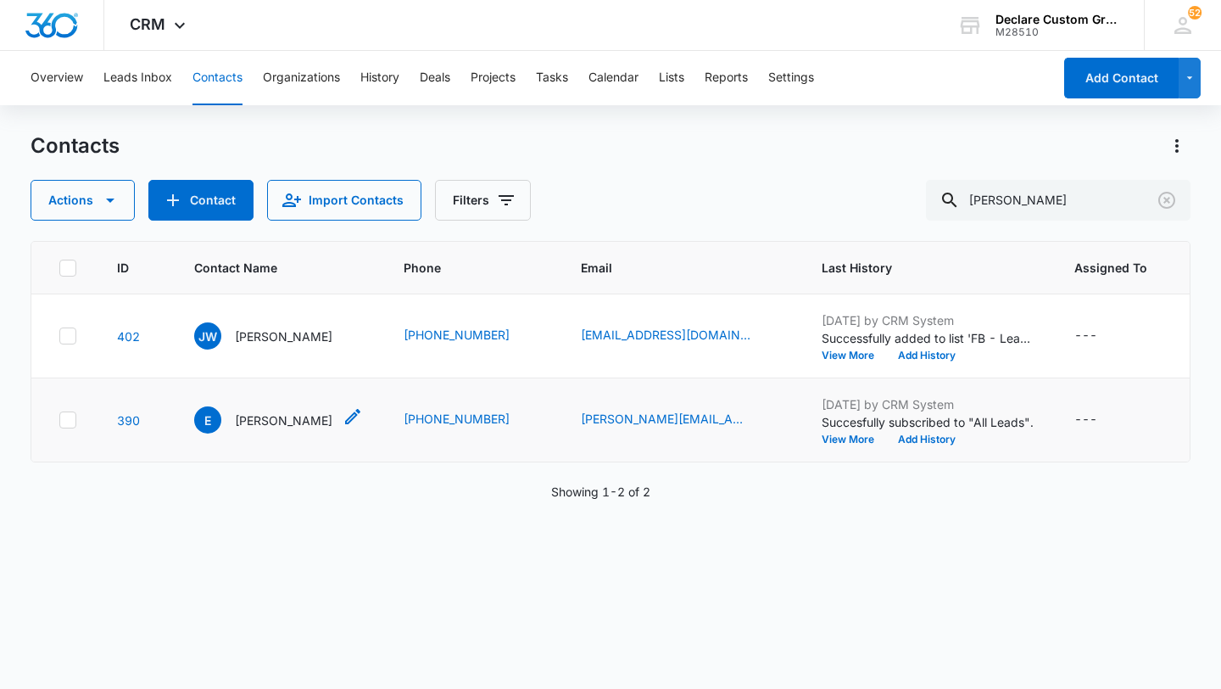
click at [345, 416] on icon "Contact Name - Eric - Select to Edit Field" at bounding box center [352, 416] width 15 height 15
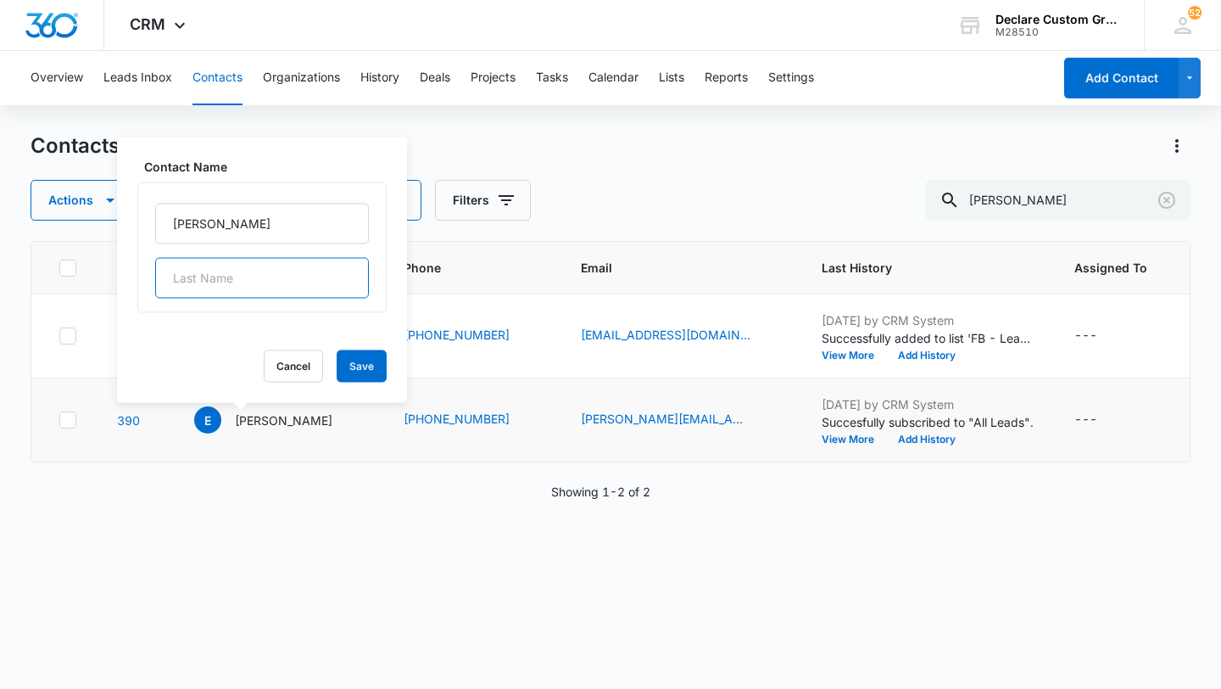
click at [247, 282] on input "text" at bounding box center [262, 278] width 214 height 41
type input "[PERSON_NAME]"
click at [337, 358] on button "Save" at bounding box center [362, 366] width 50 height 32
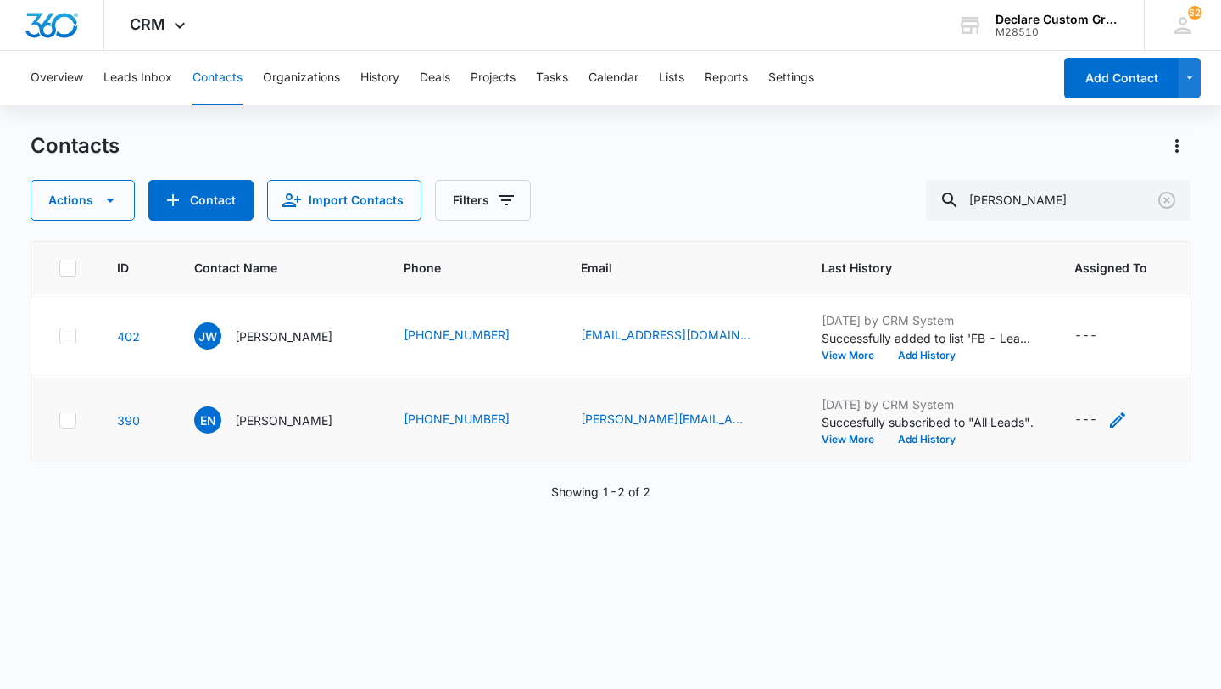
click at [1110, 417] on icon "Assigned To - - Select to Edit Field" at bounding box center [1117, 419] width 15 height 15
click at [1100, 311] on div at bounding box center [1101, 311] width 27 height 27
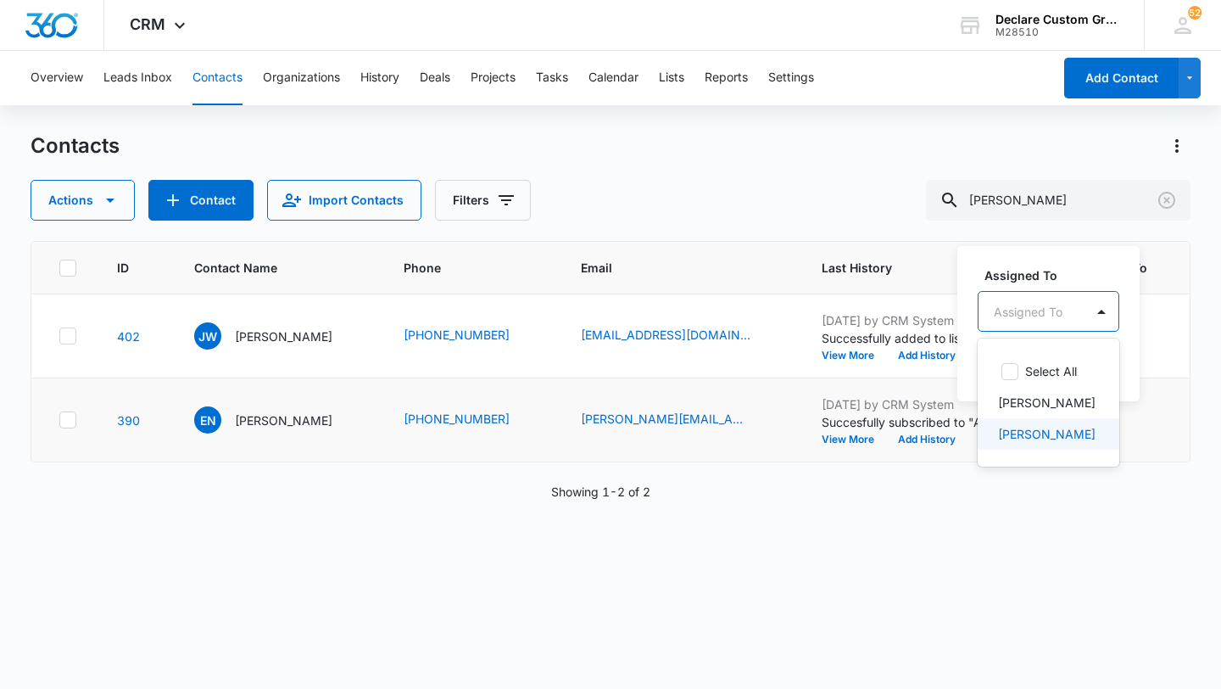
click at [1024, 430] on p "[PERSON_NAME]" at bounding box center [1047, 434] width 98 height 18
click at [1140, 306] on div at bounding box center [1153, 310] width 27 height 27
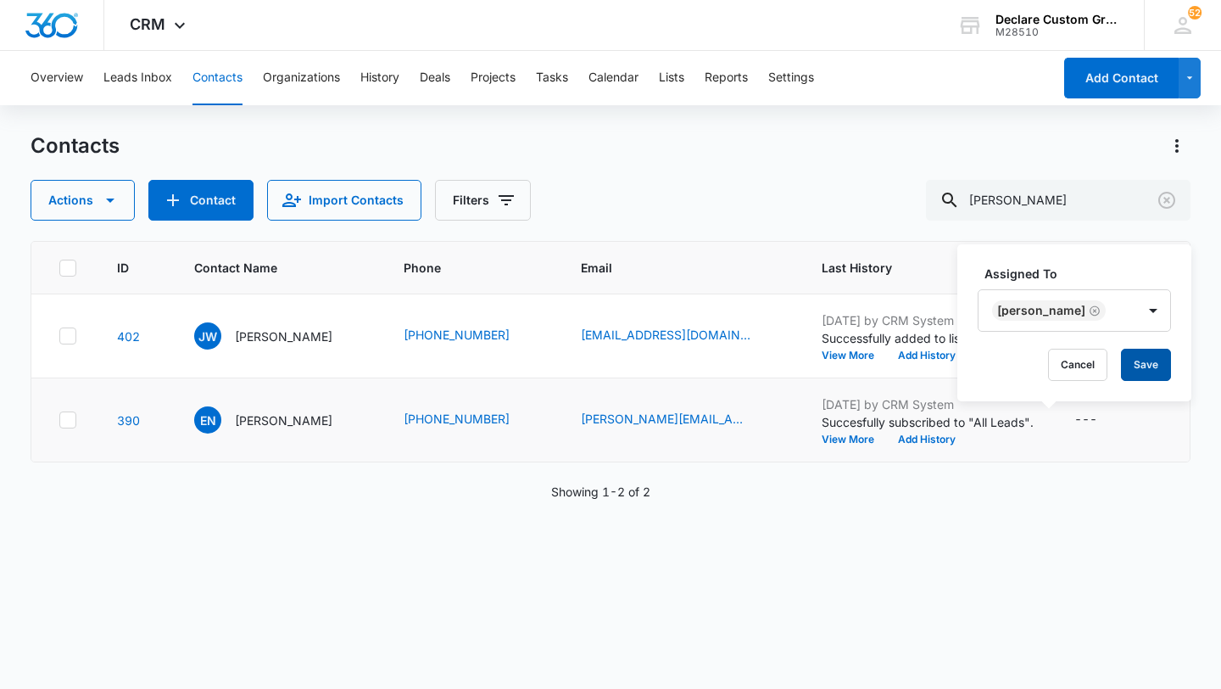
click at [1130, 363] on button "Save" at bounding box center [1146, 365] width 50 height 32
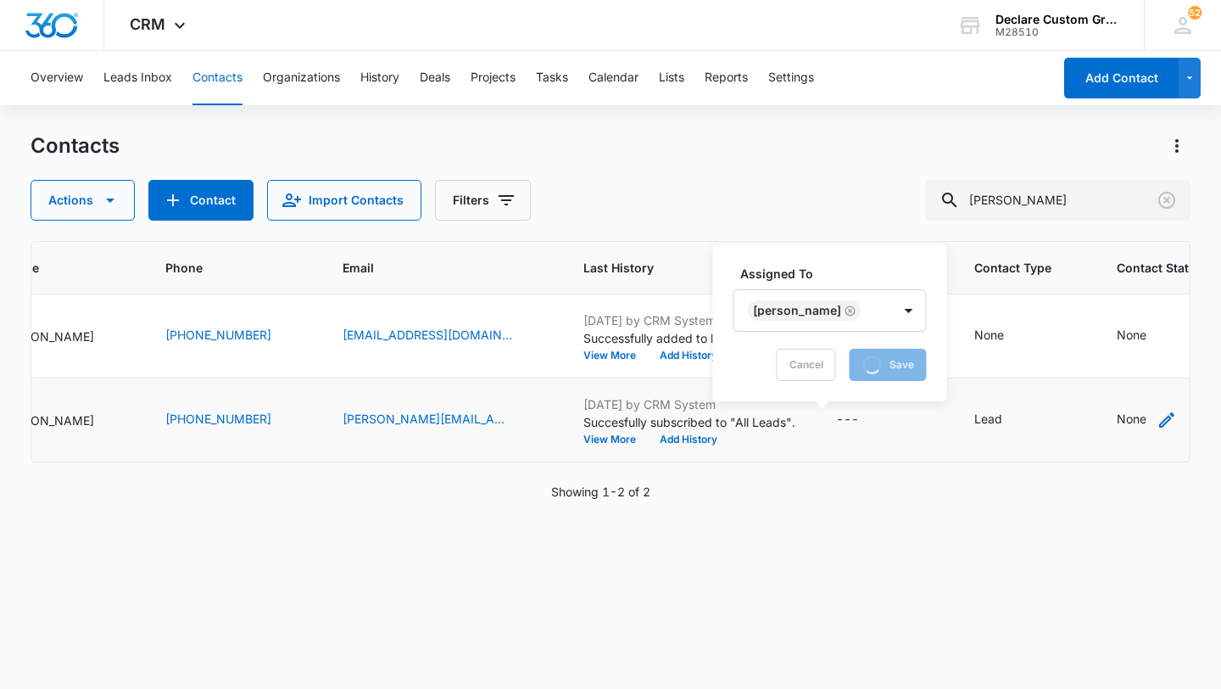
scroll to position [0, 257]
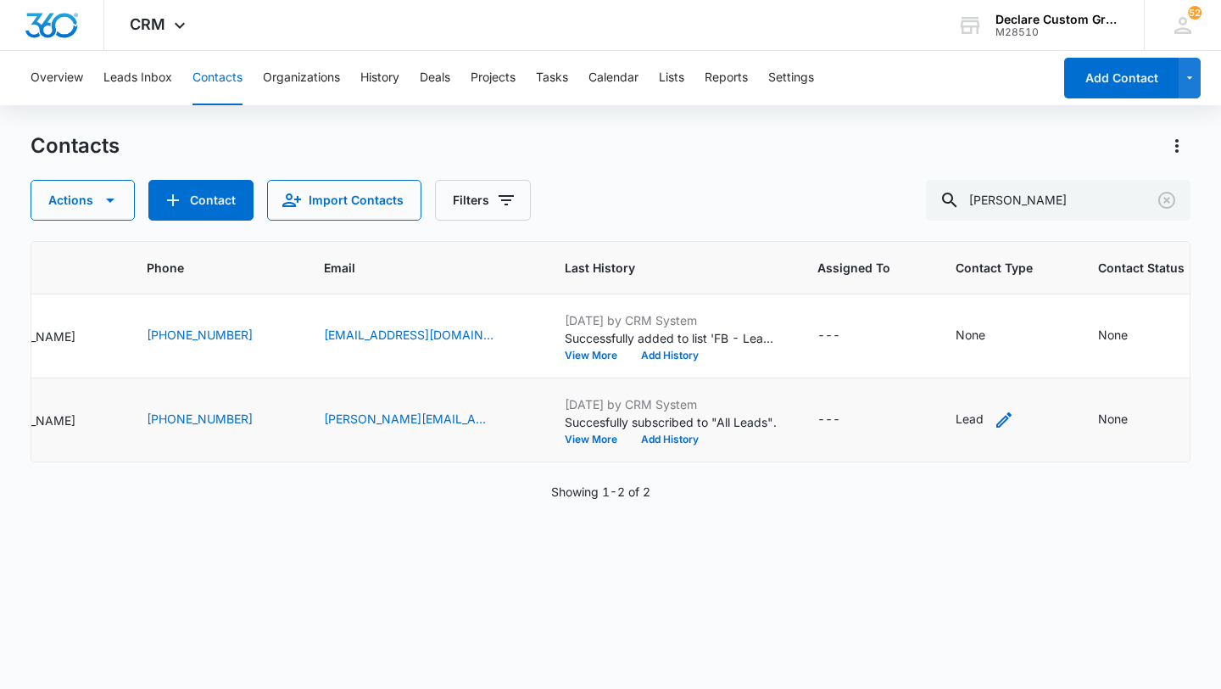
click at [996, 418] on icon "Contact Type - Lead - Select to Edit Field" at bounding box center [1003, 419] width 15 height 15
click at [1027, 416] on icon "Contact Type - Lead - Select to Edit Field" at bounding box center [1034, 419] width 15 height 15
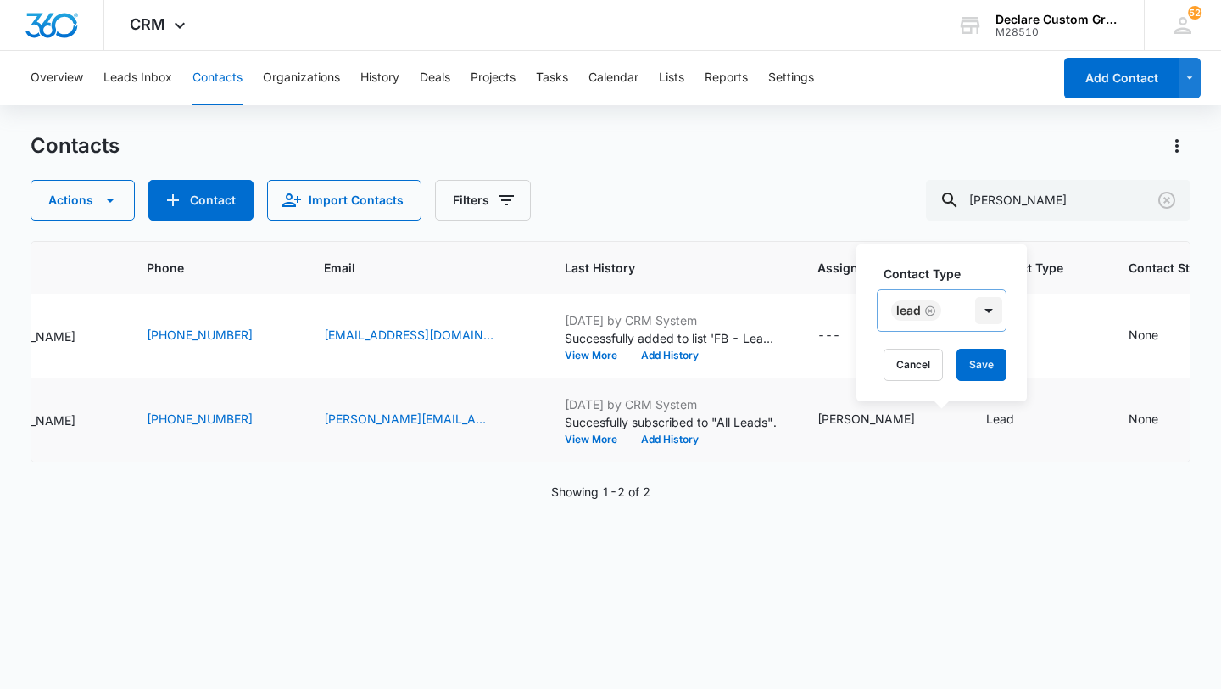
click at [990, 313] on div at bounding box center [988, 310] width 27 height 27
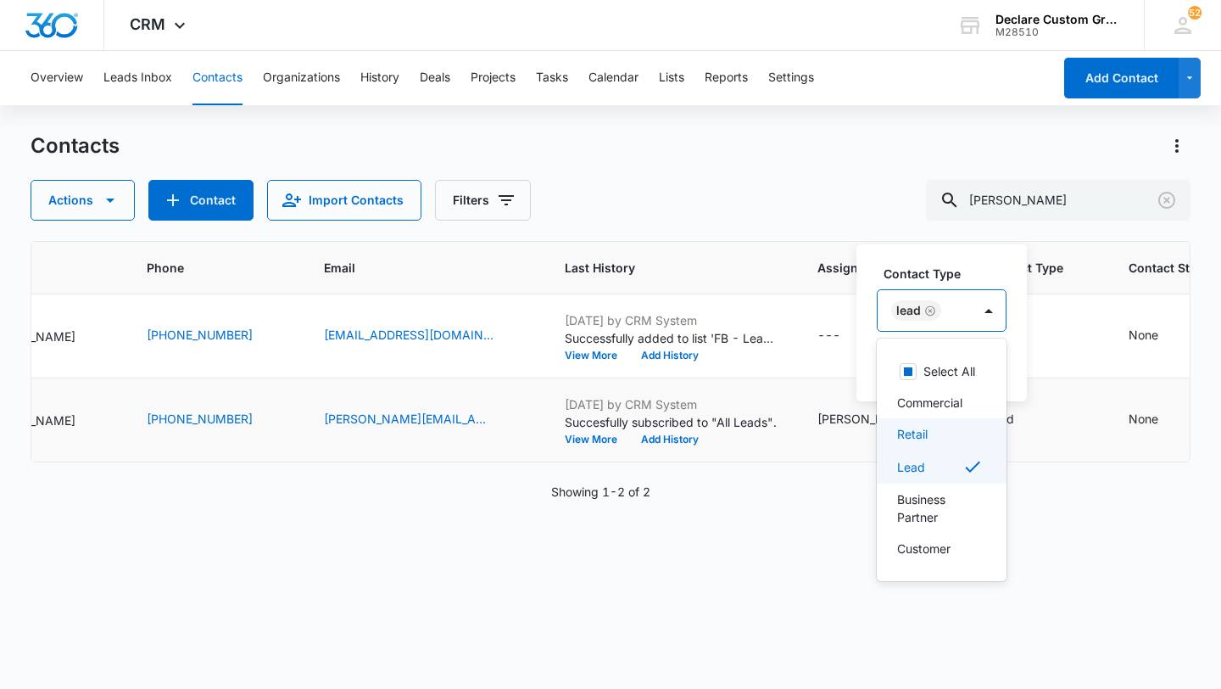
click at [935, 435] on div "Retail" at bounding box center [940, 434] width 86 height 18
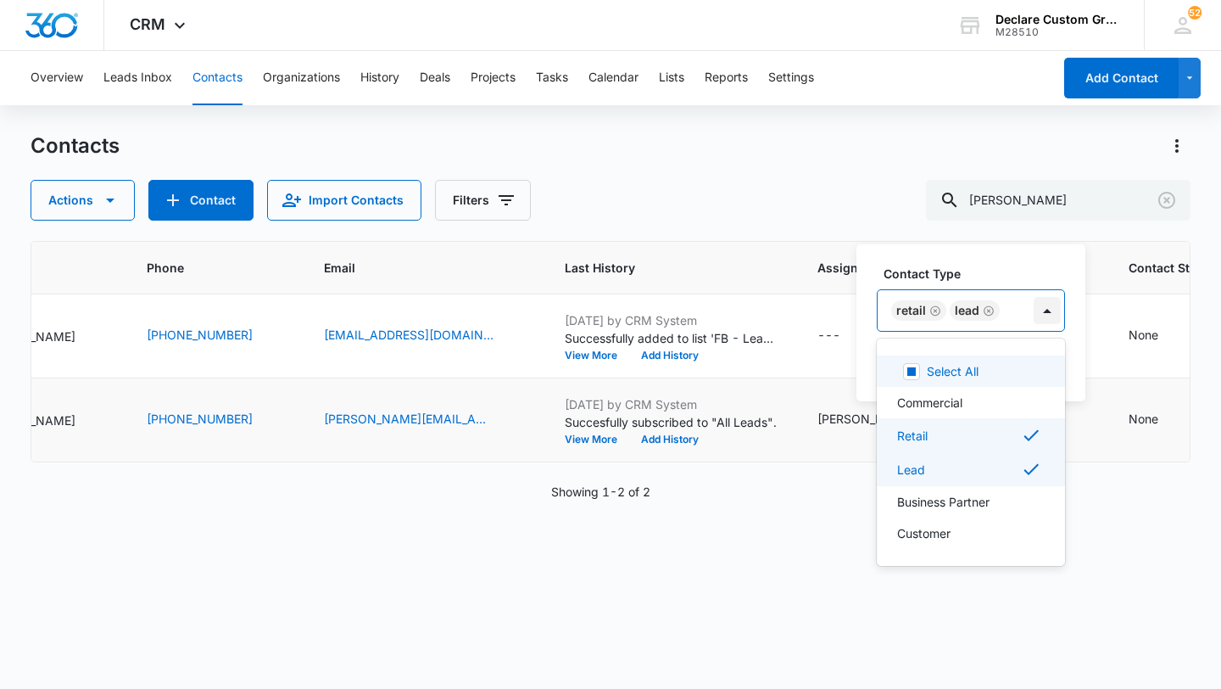
click at [1047, 312] on div at bounding box center [1047, 310] width 27 height 27
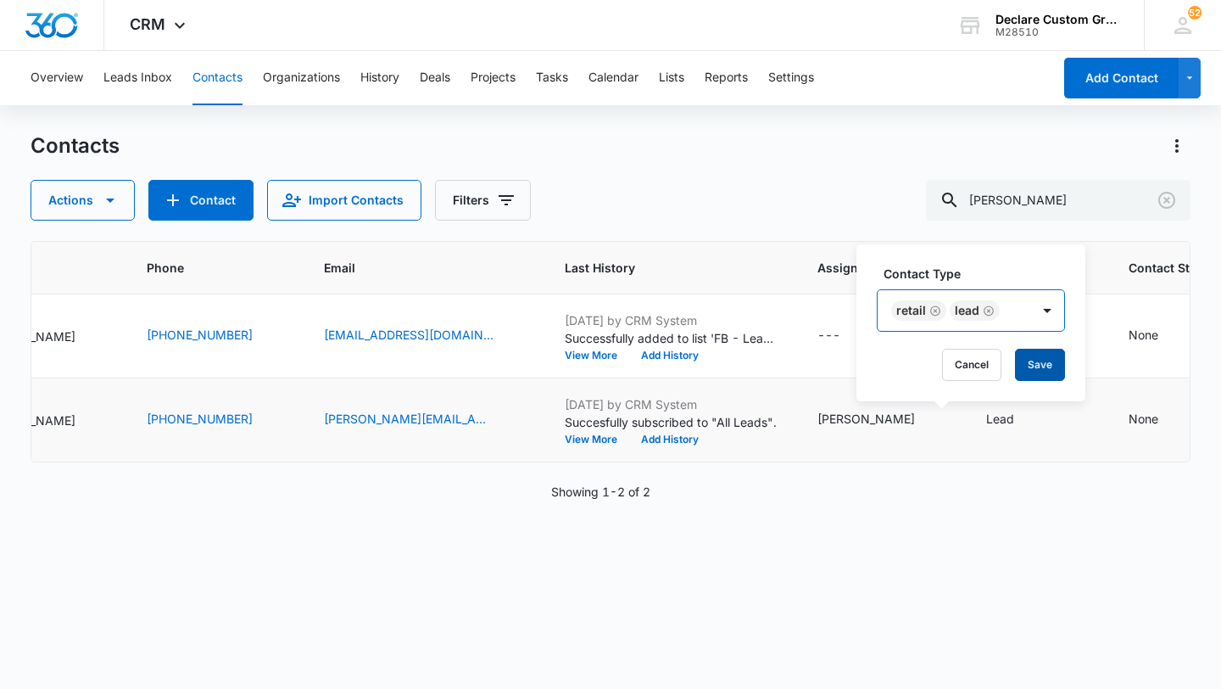
click at [1038, 364] on button "Save" at bounding box center [1040, 365] width 50 height 32
click at [1169, 421] on icon "Contact Status - None - Select to Edit Field" at bounding box center [1179, 420] width 20 height 20
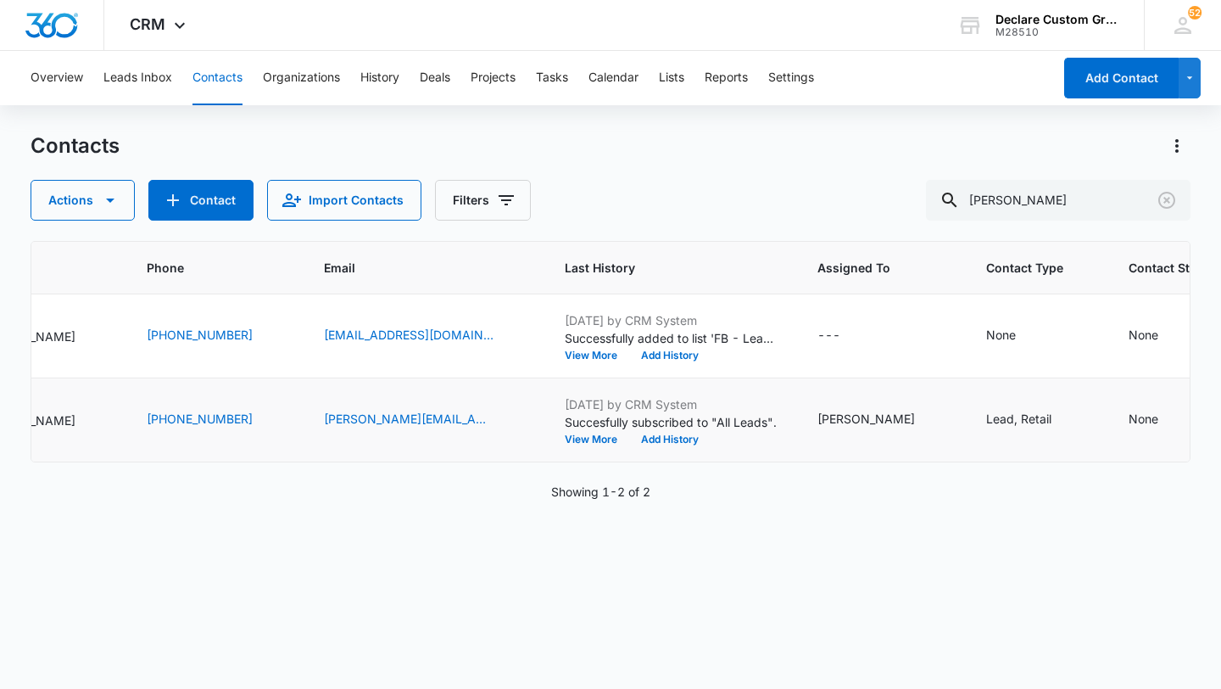
click at [1169, 421] on icon "Contact Status - None - Select to Edit Field" at bounding box center [1179, 420] width 20 height 20
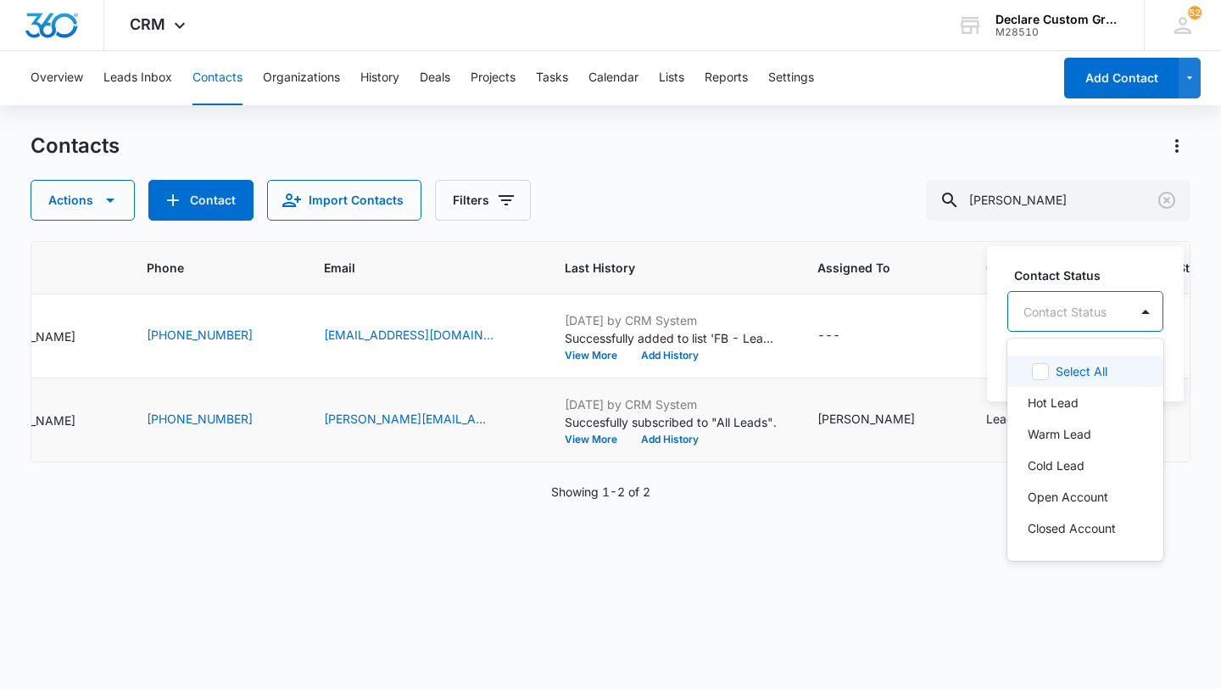
click at [1130, 315] on div at bounding box center [1146, 311] width 34 height 39
click at [1063, 463] on p "Cold Lead" at bounding box center [1056, 465] width 57 height 18
click at [1144, 300] on div at bounding box center [1148, 310] width 27 height 27
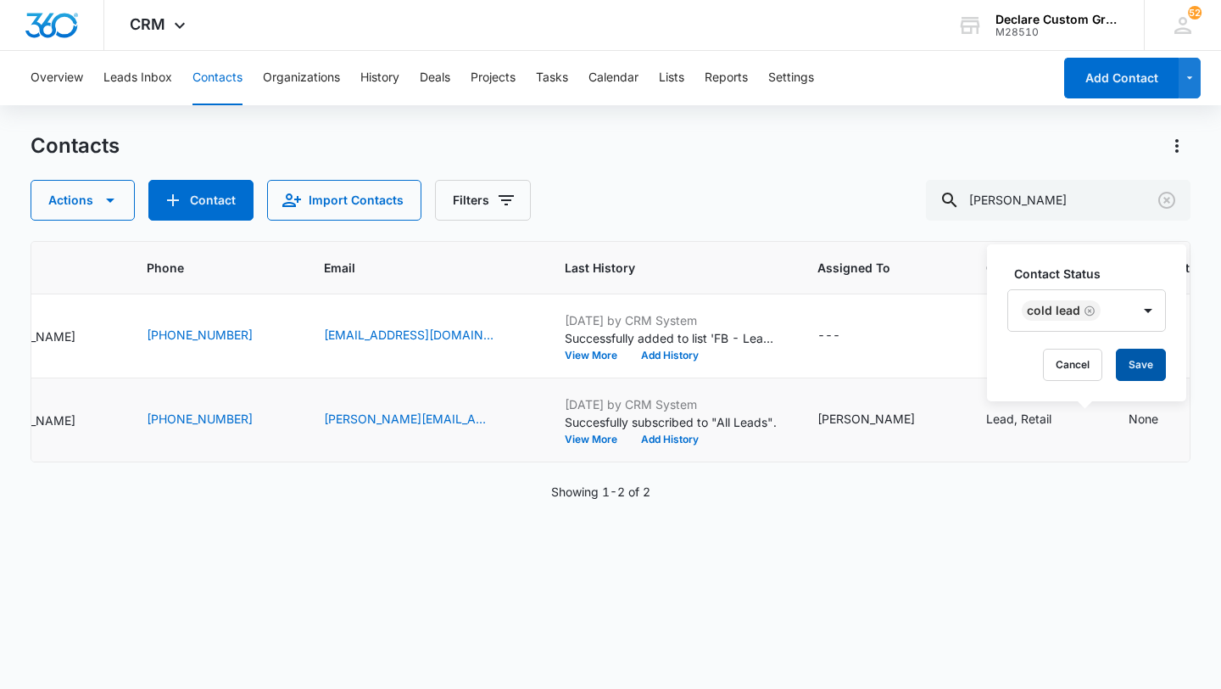
click at [1141, 365] on button "Save" at bounding box center [1141, 365] width 50 height 32
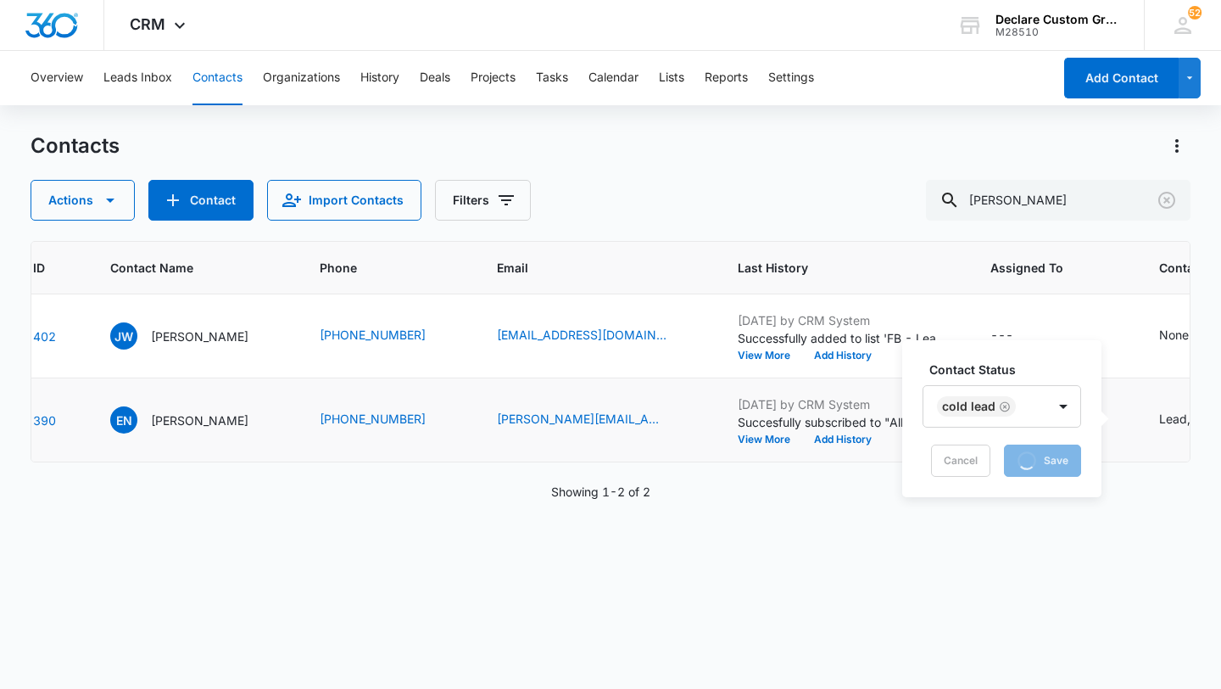
scroll to position [0, 0]
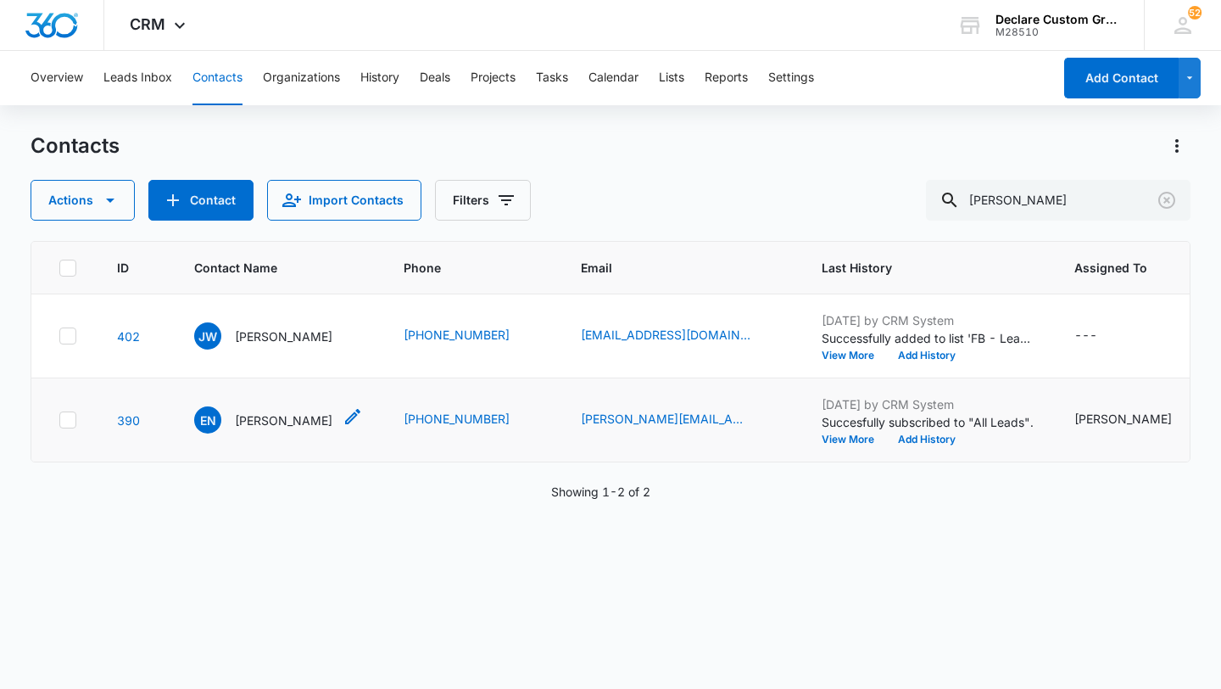
click at [285, 421] on p "[PERSON_NAME]" at bounding box center [284, 420] width 98 height 18
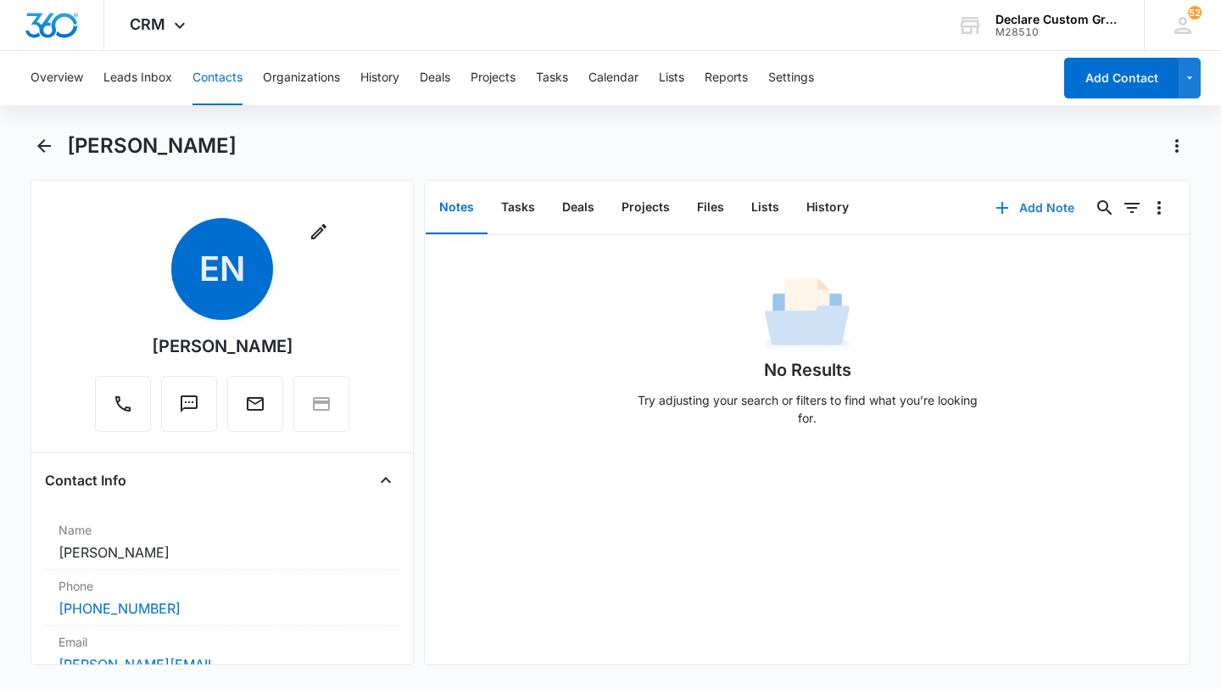
click at [1040, 203] on button "Add Note" at bounding box center [1035, 207] width 113 height 41
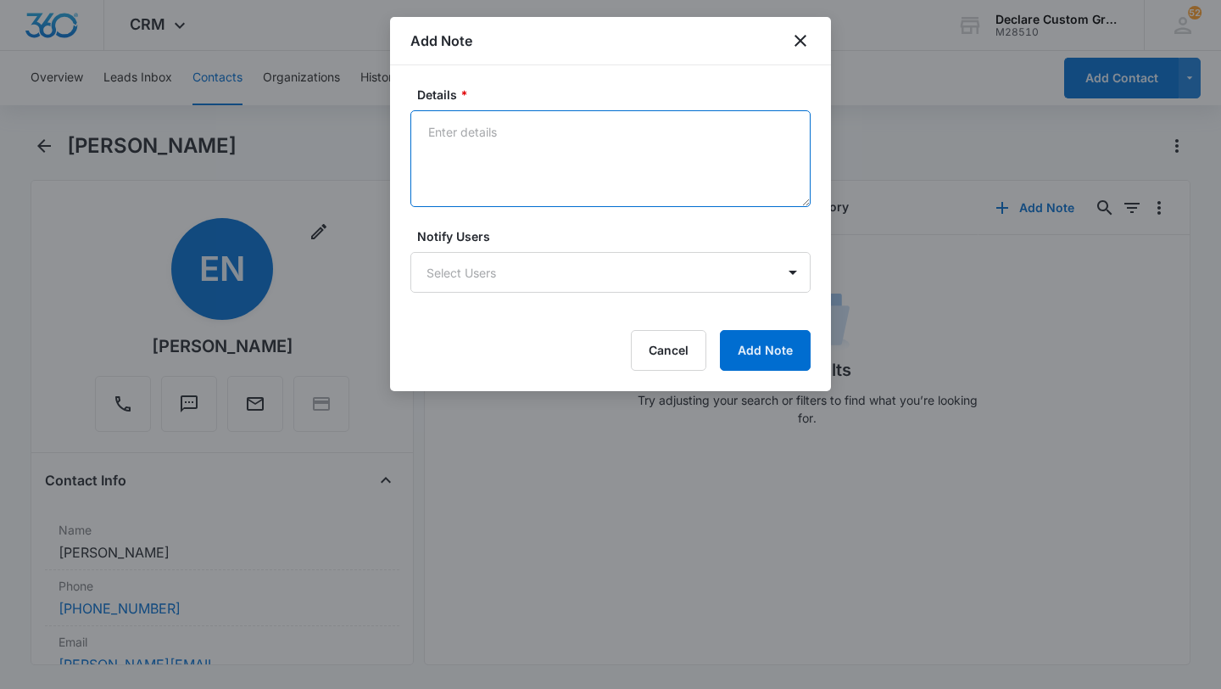
click at [465, 127] on textarea "Details *" at bounding box center [610, 158] width 400 height 97
paste textarea "[DATE]: Not [PERSON_NAME] answered and said I had the wrong number. Sent email …"
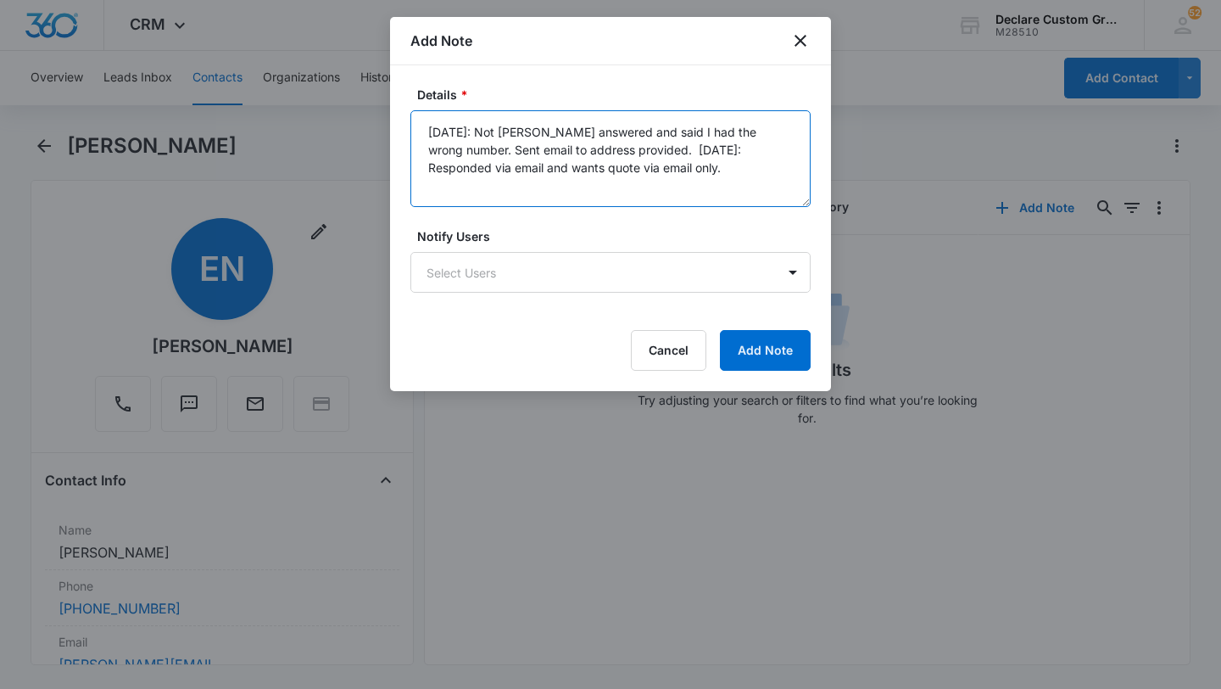
drag, startPoint x: 582, startPoint y: 151, endPoint x: 635, endPoint y: 205, distance: 76.2
click at [635, 205] on textarea "[DATE]: Not [PERSON_NAME] answered and said I had the wrong number. Sent email …" at bounding box center [610, 158] width 400 height 97
type textarea "[DATE]: Not [PERSON_NAME] answered and said I had the wrong number. Sent email …"
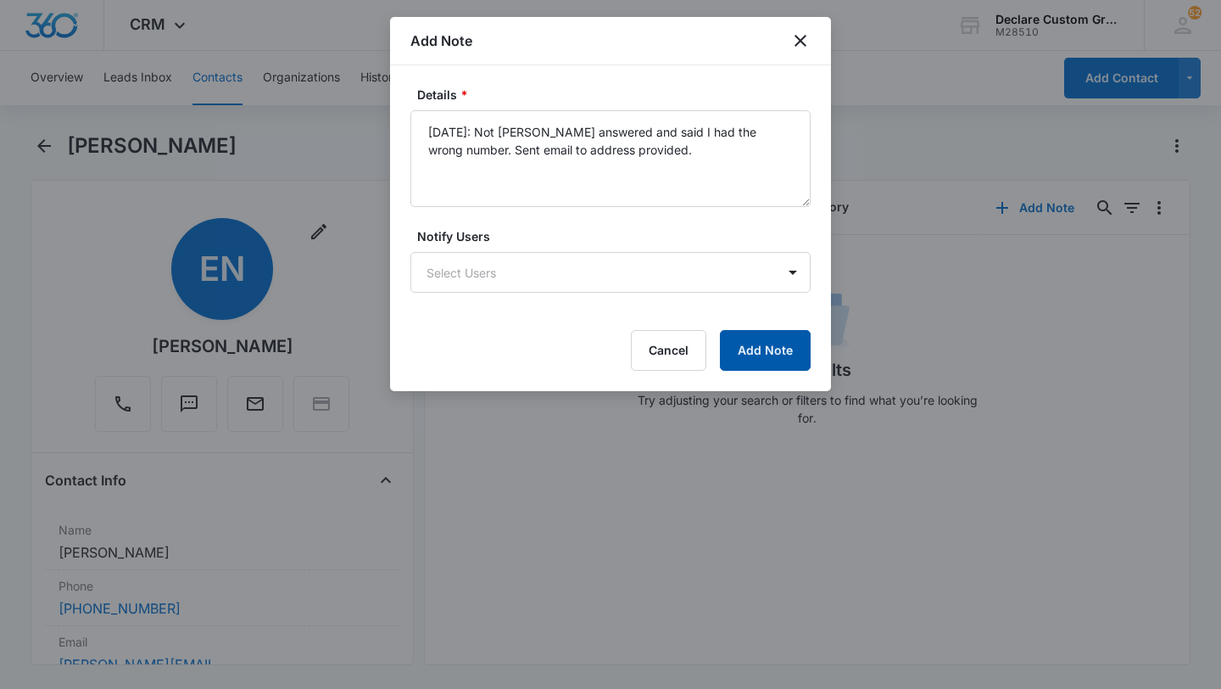
click at [769, 353] on button "Add Note" at bounding box center [765, 350] width 91 height 41
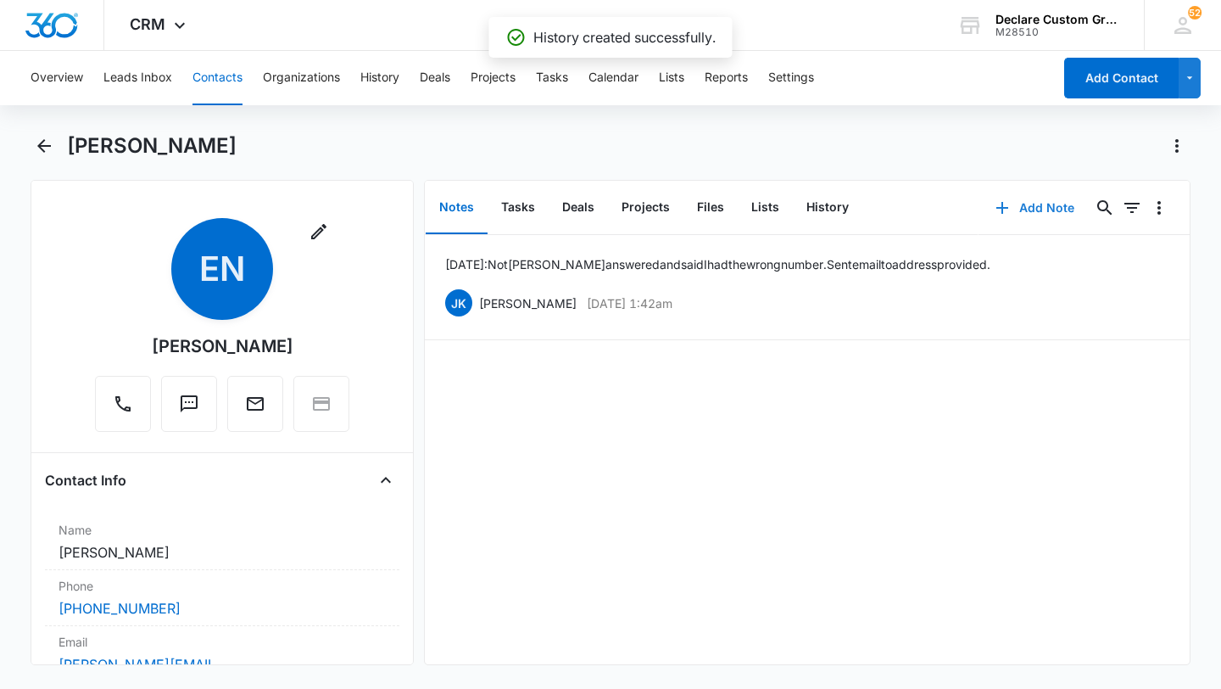
click at [1037, 205] on button "Add Note" at bounding box center [1035, 207] width 113 height 41
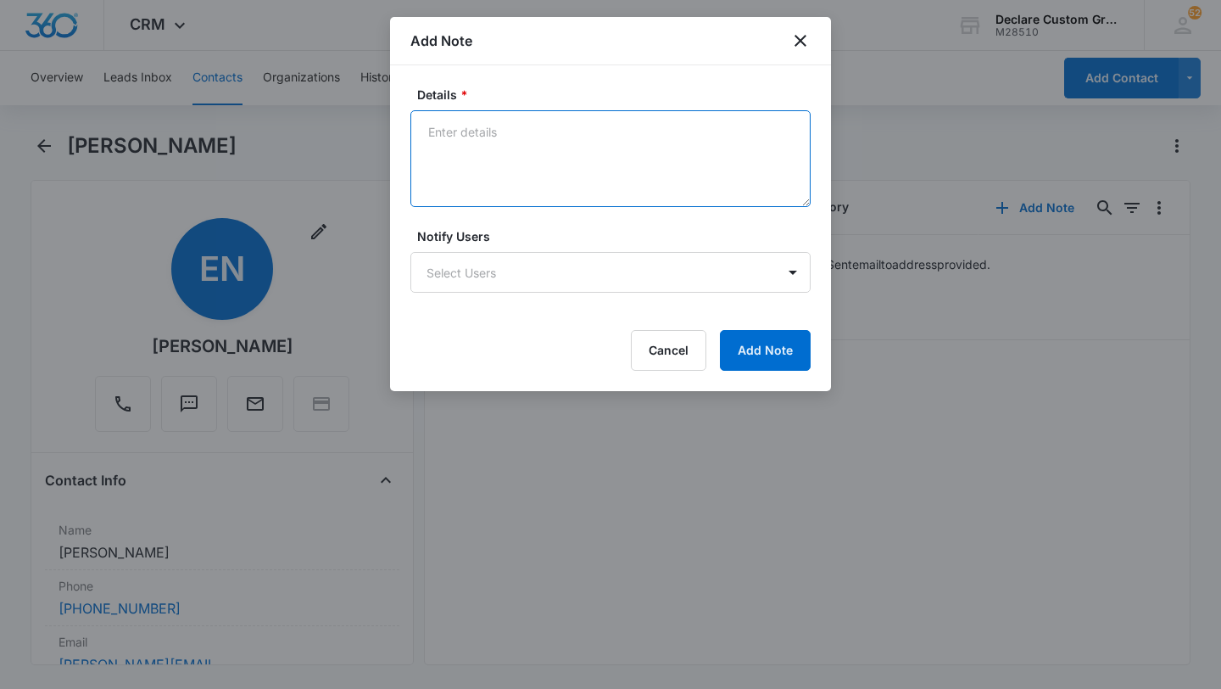
click at [464, 121] on textarea "Details *" at bounding box center [610, 158] width 400 height 97
paste textarea "[DATE]: Responded via email and wants quote via email only."
type textarea "[DATE]: Responded via email and wants quote via email only."
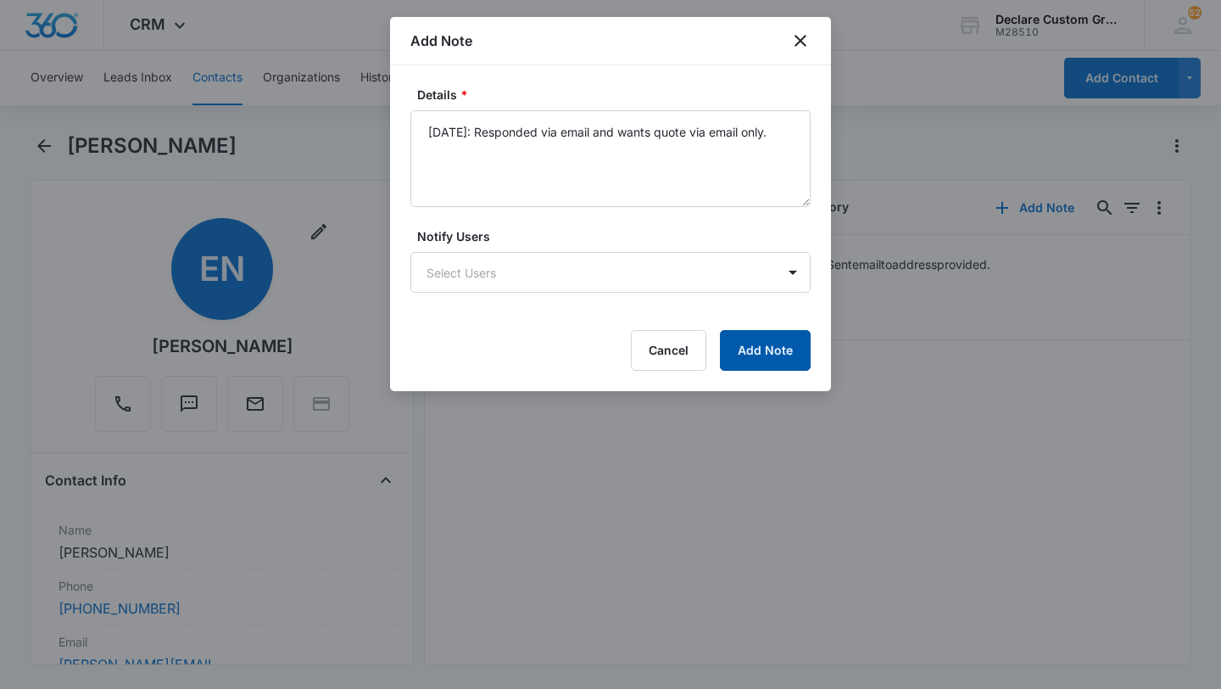
click at [770, 357] on button "Add Note" at bounding box center [765, 350] width 91 height 41
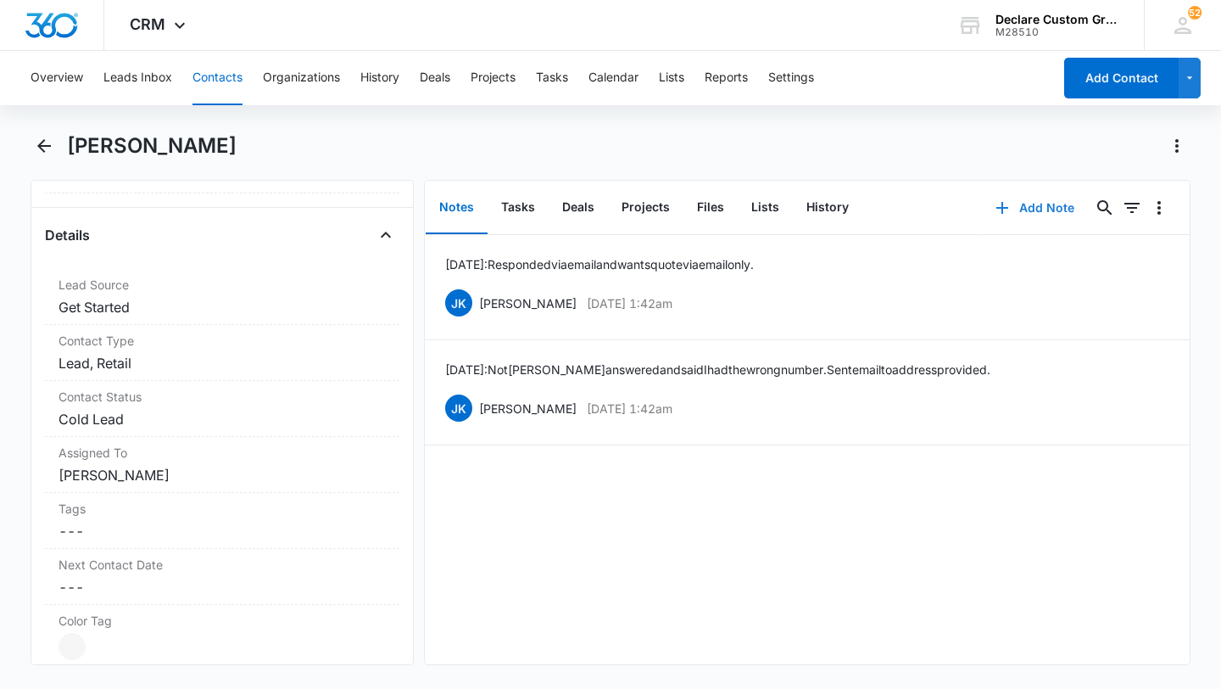
scroll to position [596, 0]
click at [1160, 406] on button "Edit" at bounding box center [1161, 408] width 18 height 32
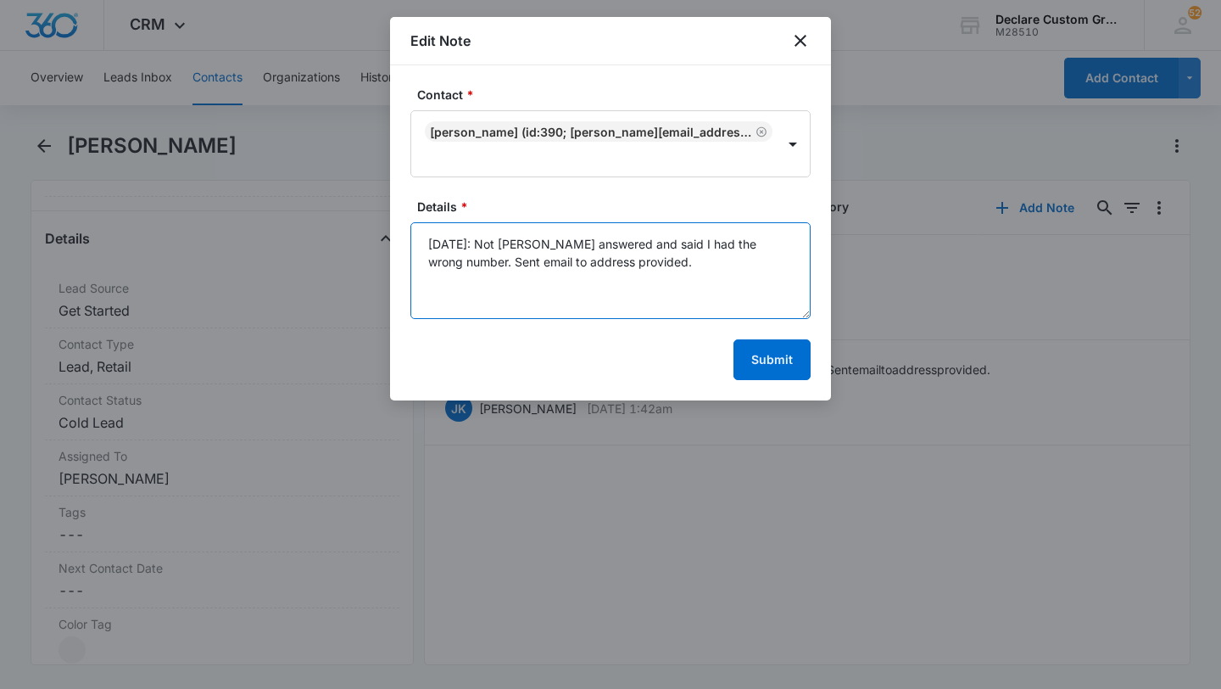
click at [600, 259] on textarea "[DATE]: Not [PERSON_NAME] answered and said I had the wrong number. Sent email …" at bounding box center [610, 270] width 400 height 97
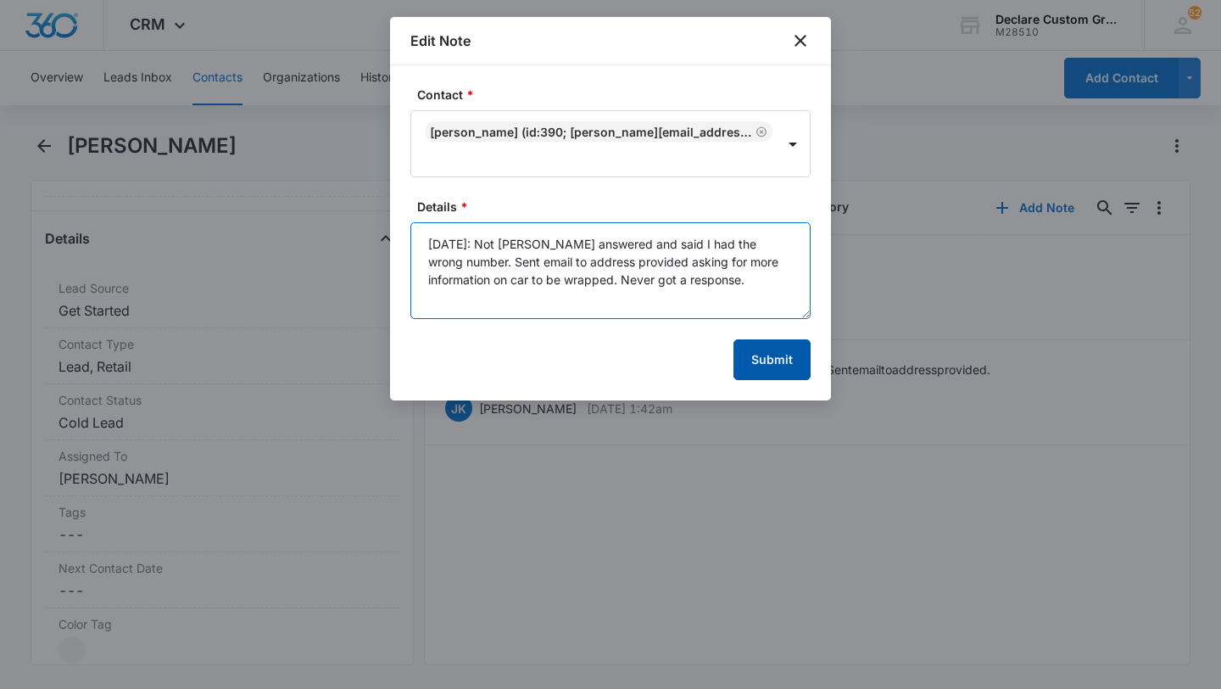
type textarea "[DATE]: Not [PERSON_NAME] answered and said I had the wrong number. Sent email …"
click at [776, 354] on button "Submit" at bounding box center [772, 359] width 77 height 41
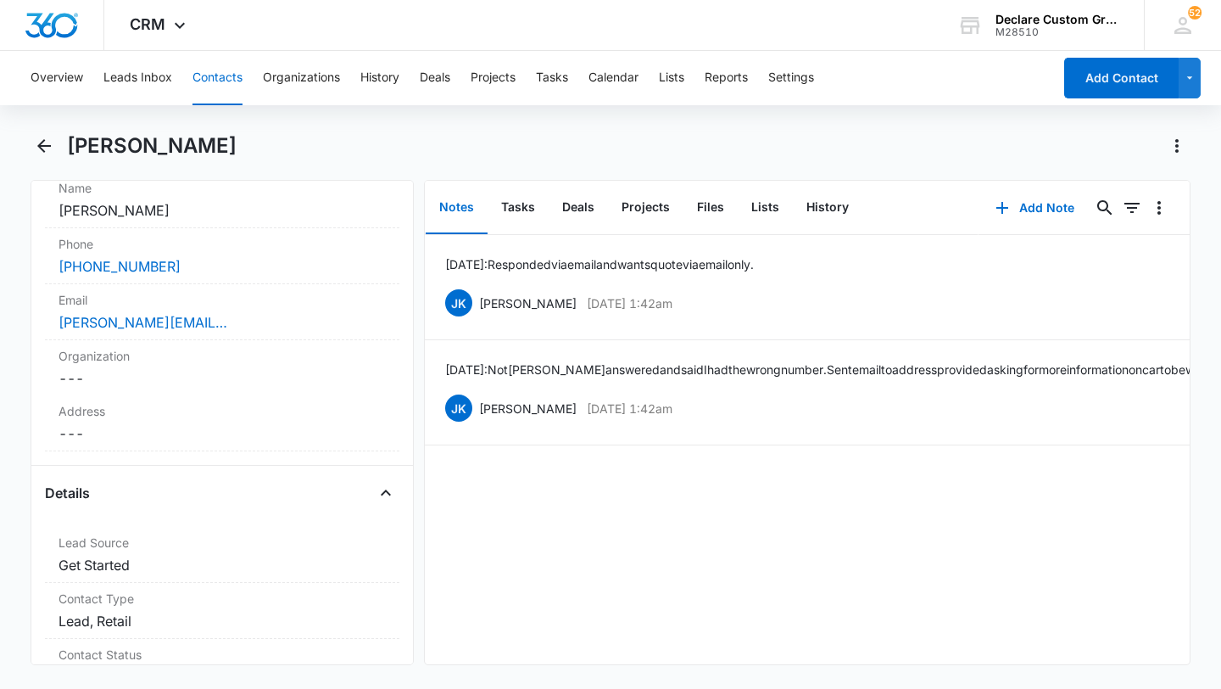
scroll to position [396, 0]
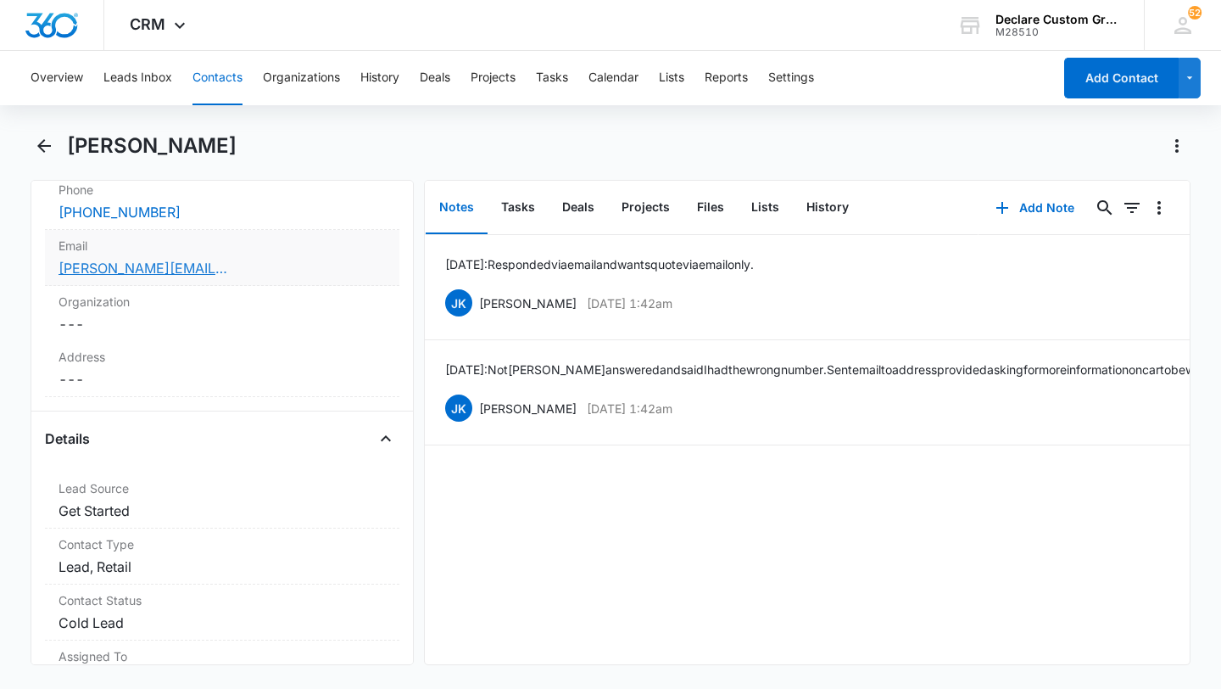
click at [64, 269] on link "[PERSON_NAME][EMAIL_ADDRESS][DOMAIN_NAME]" at bounding box center [144, 268] width 170 height 20
click at [39, 144] on icon "Back" at bounding box center [44, 146] width 14 height 14
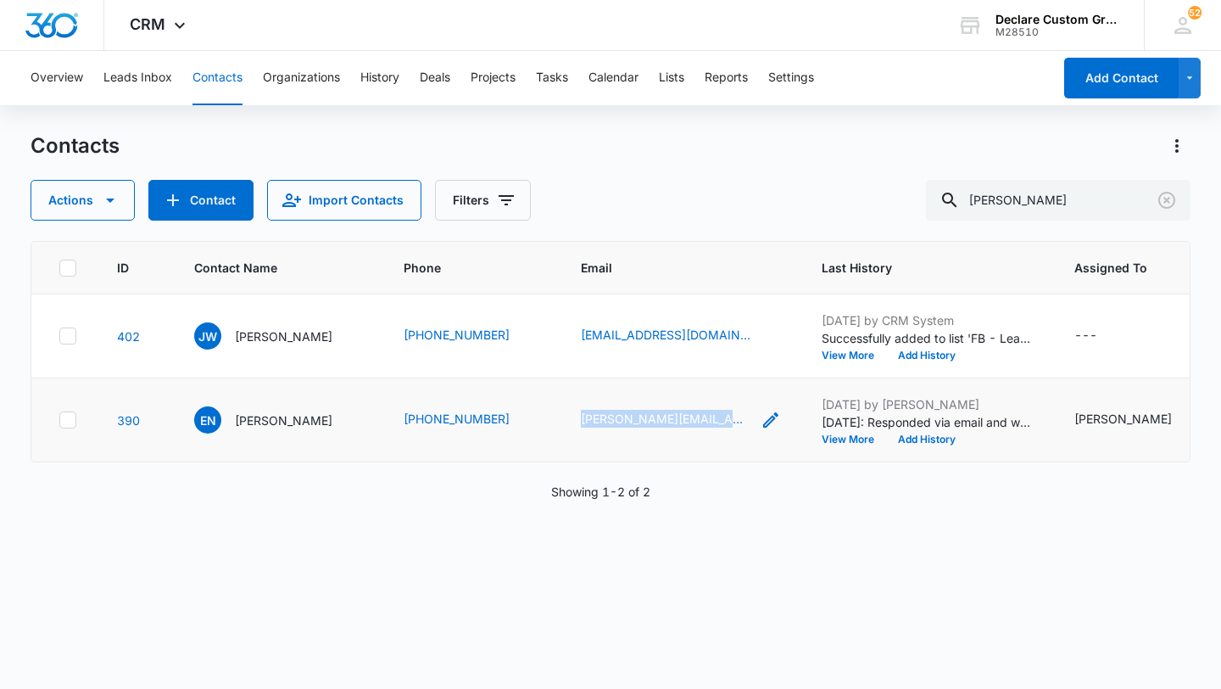
drag, startPoint x: 702, startPoint y: 422, endPoint x: 541, endPoint y: 420, distance: 161.2
copy link "[PERSON_NAME][EMAIL_ADDRESS][DOMAIN_NAME]"
click at [276, 420] on p "[PERSON_NAME]" at bounding box center [284, 420] width 98 height 18
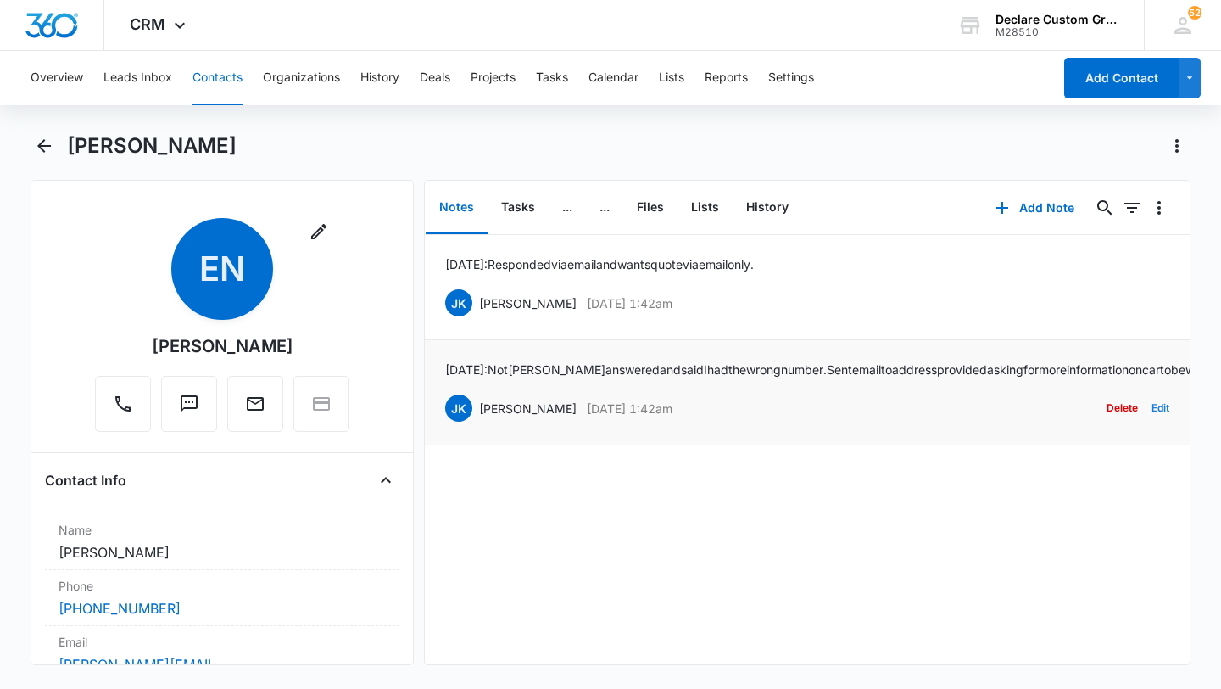
click at [1154, 424] on button "Edit" at bounding box center [1161, 408] width 18 height 32
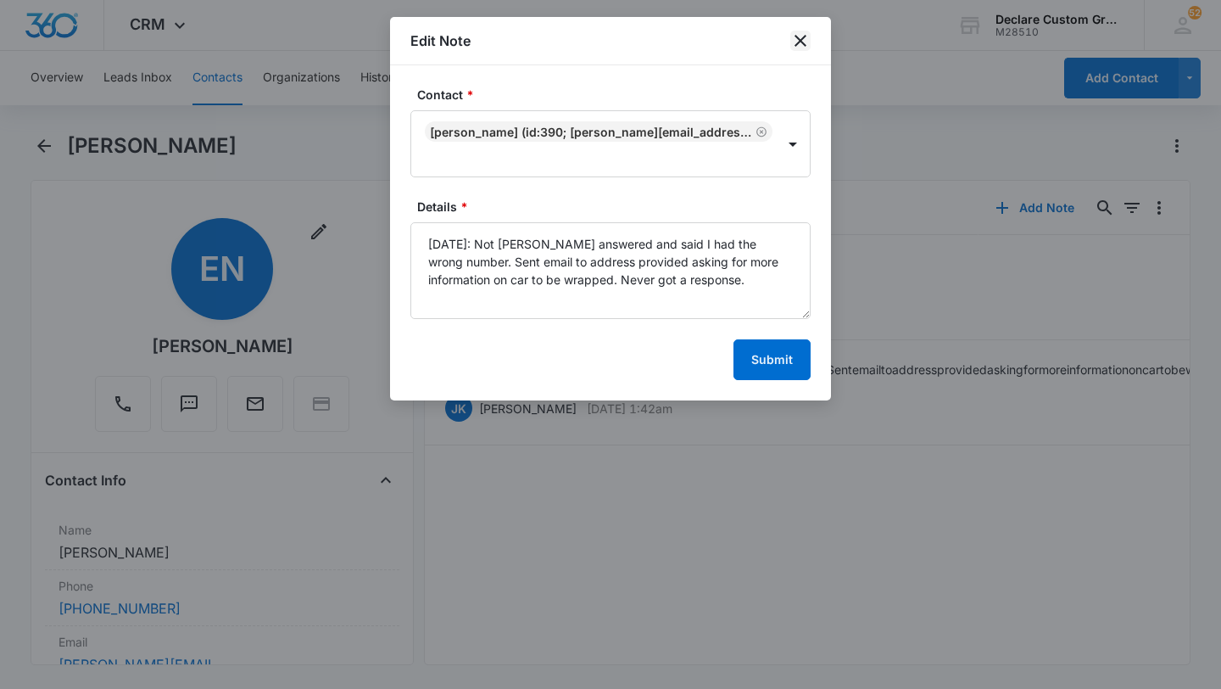
click at [801, 38] on icon "close" at bounding box center [800, 41] width 20 height 20
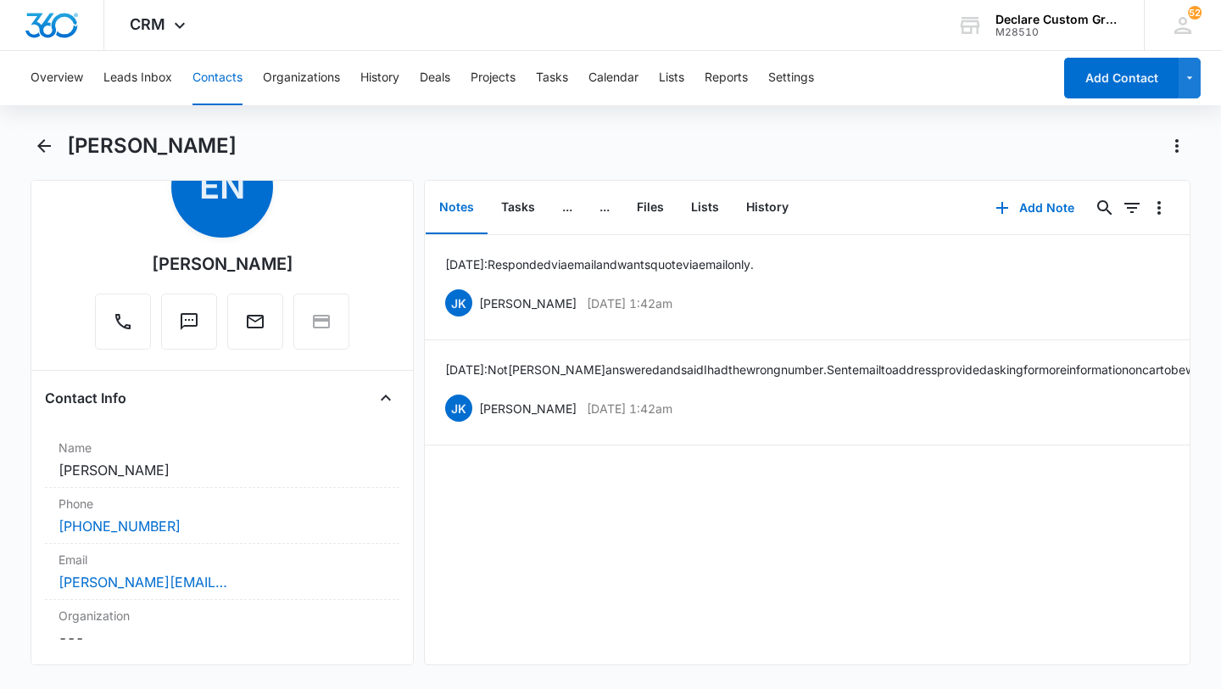
scroll to position [86, 0]
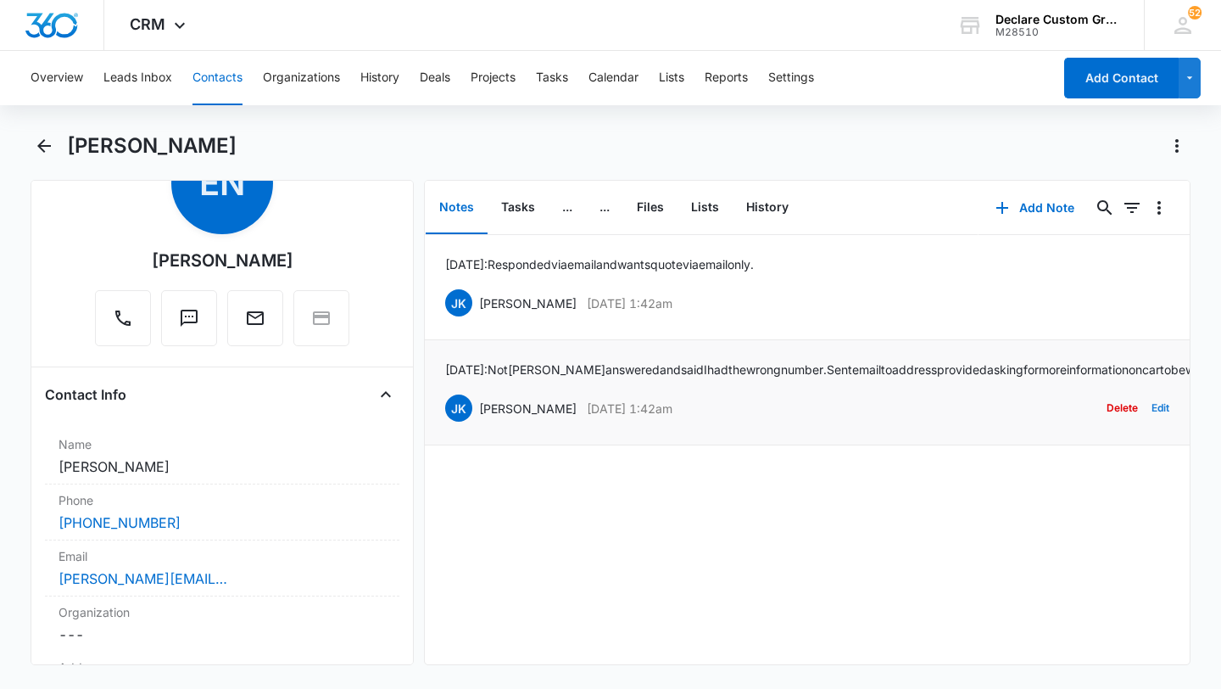
click at [1156, 421] on button "Edit" at bounding box center [1161, 408] width 18 height 32
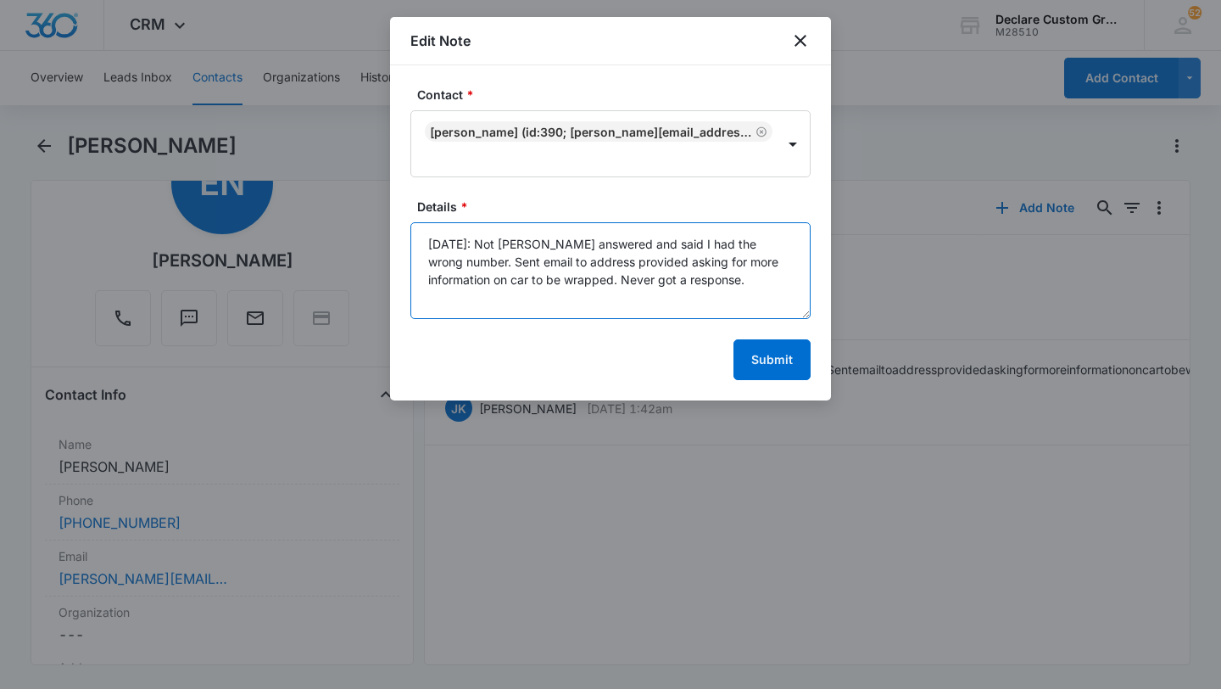
drag, startPoint x: 753, startPoint y: 264, endPoint x: 769, endPoint y: 263, distance: 16.1
click at [769, 263] on textarea "[DATE]: Not [PERSON_NAME] answered and said I had the wrong number. Sent email …" at bounding box center [610, 270] width 400 height 97
type textarea "[DATE]: Not [PERSON_NAME] answered and said I had the wrong number. Sent email …"
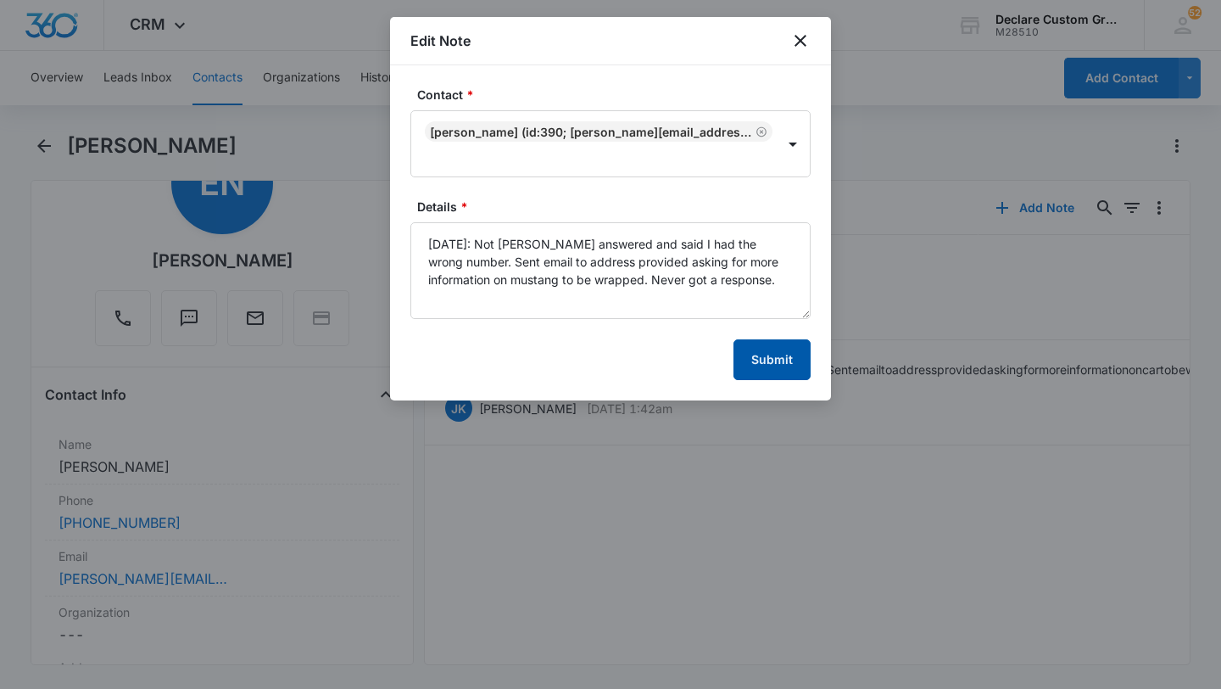
click at [771, 359] on button "Submit" at bounding box center [772, 359] width 77 height 41
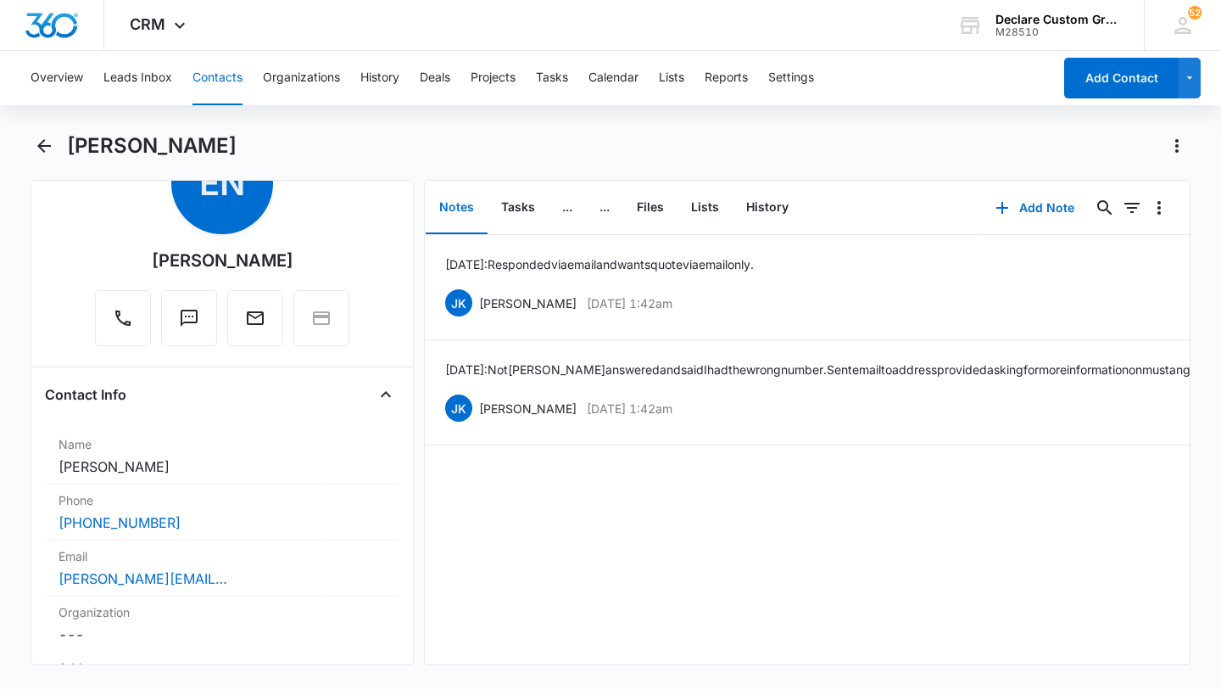
click at [227, 75] on button "Contacts" at bounding box center [218, 78] width 50 height 54
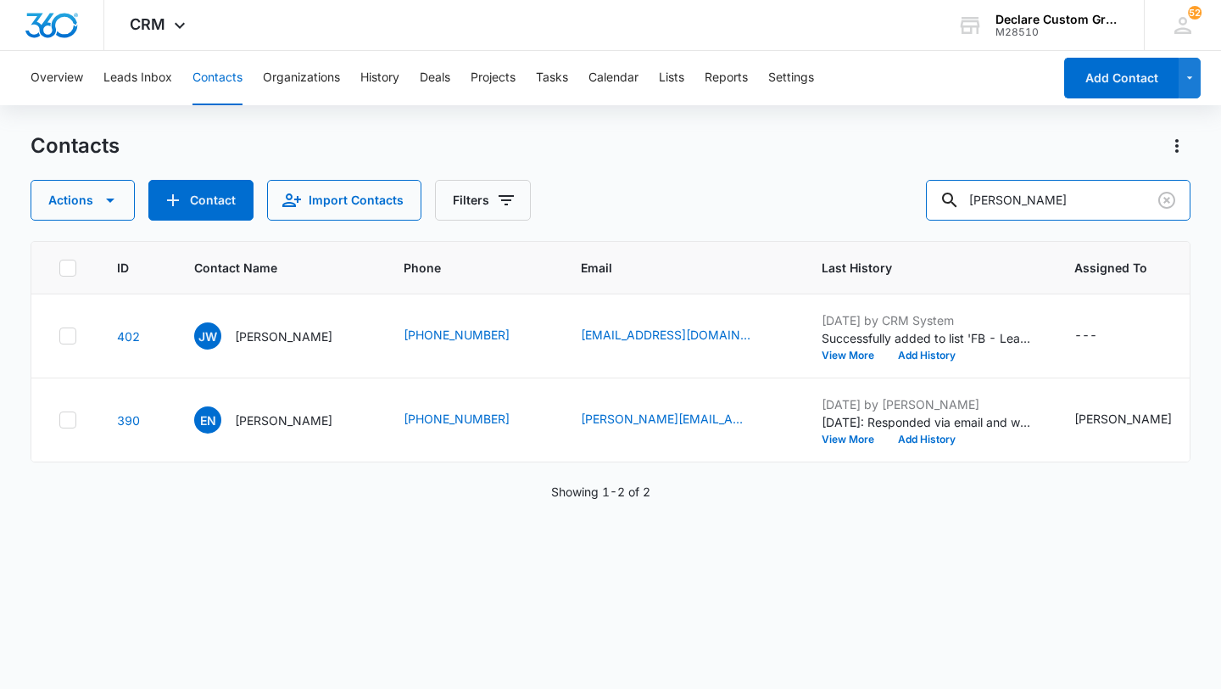
drag, startPoint x: 1057, startPoint y: 203, endPoint x: 864, endPoint y: 179, distance: 194.0
click at [864, 180] on div "Actions Contact Import Contacts Filters [PERSON_NAME]" at bounding box center [611, 200] width 1160 height 41
type input "[PERSON_NAME]"
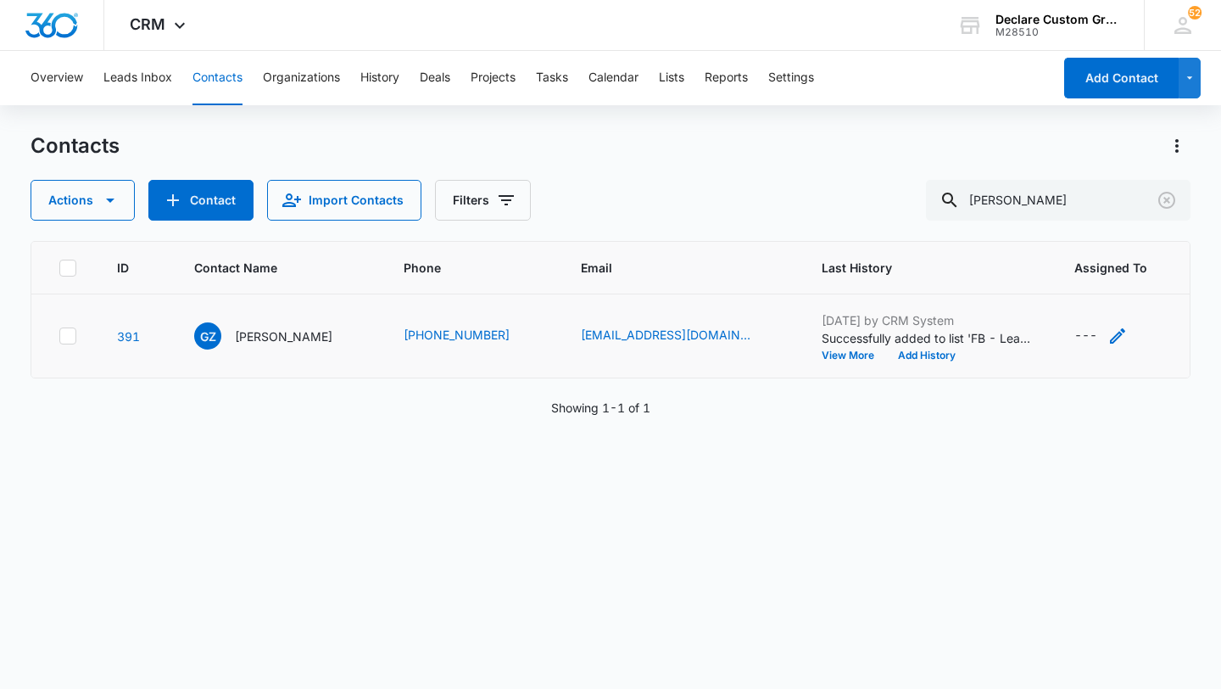
click at [1108, 332] on icon "Assigned To - - Select to Edit Field" at bounding box center [1118, 336] width 20 height 20
click at [1092, 222] on div at bounding box center [1088, 227] width 27 height 27
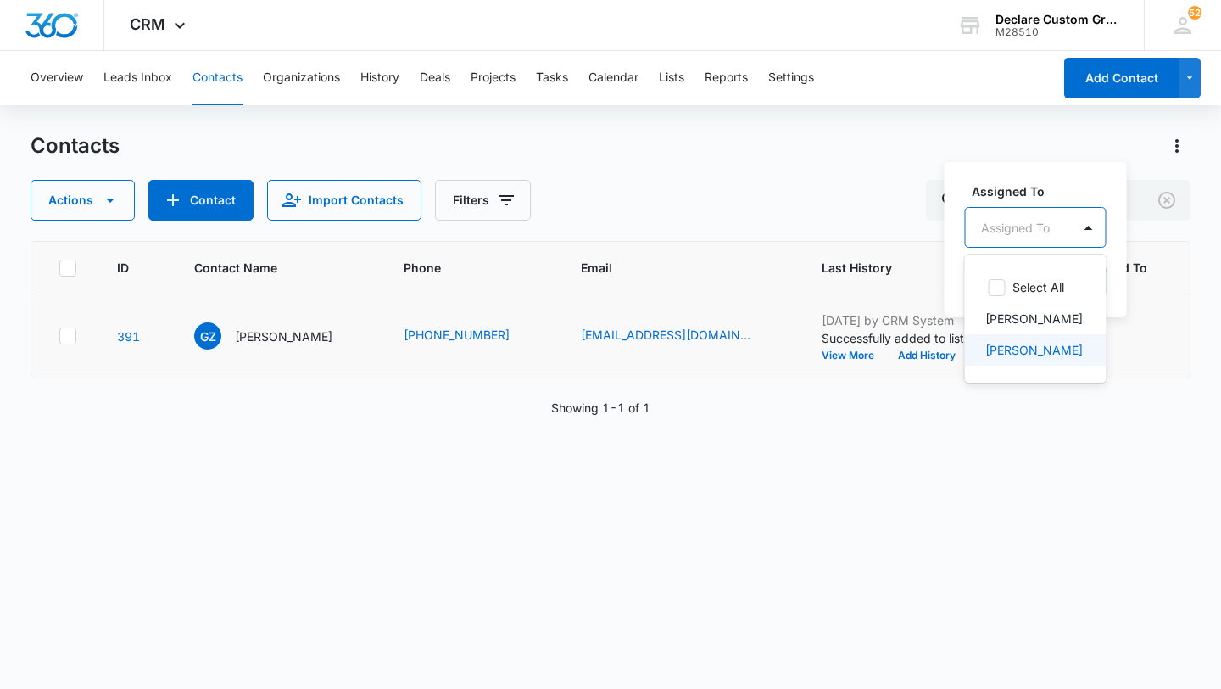
click at [1053, 351] on p "[PERSON_NAME]" at bounding box center [1034, 350] width 98 height 18
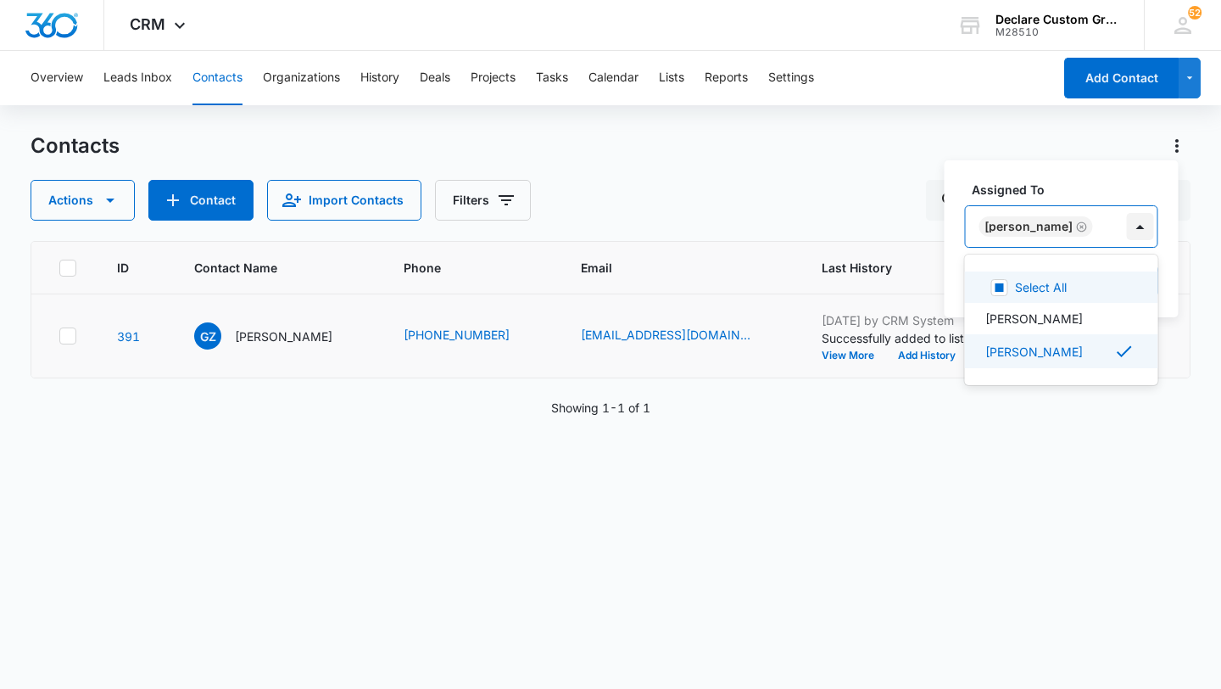
click at [1127, 226] on div at bounding box center [1140, 226] width 27 height 27
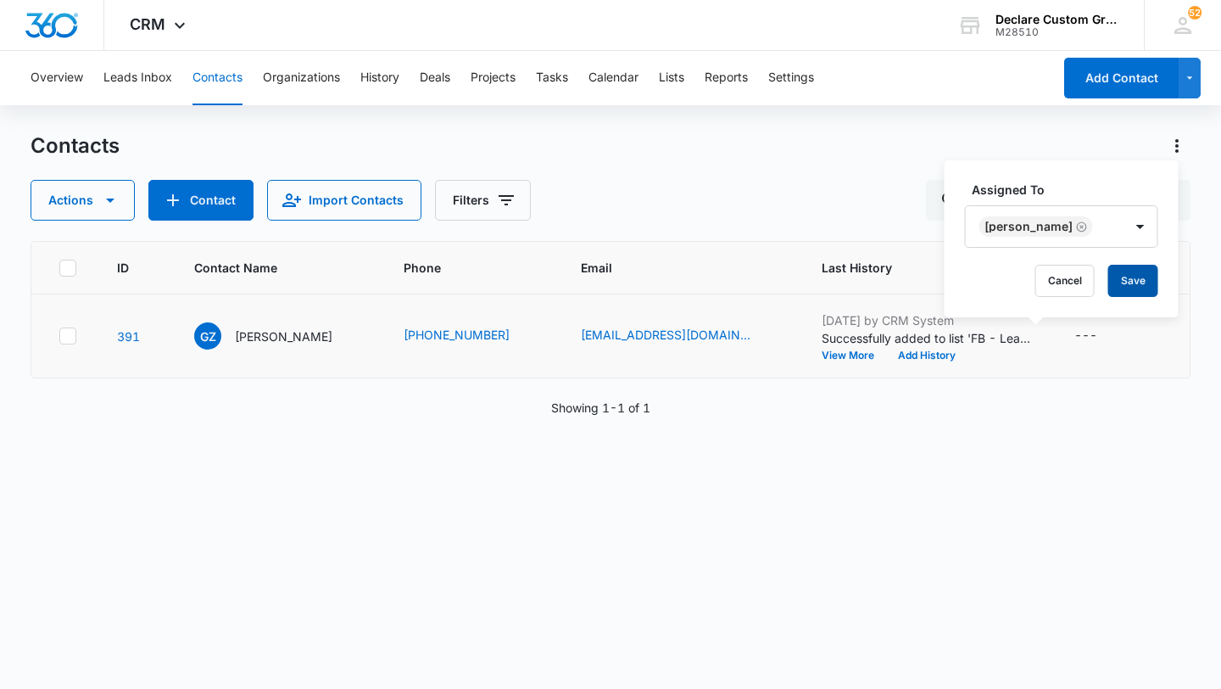
click at [1120, 280] on button "Save" at bounding box center [1133, 281] width 50 height 32
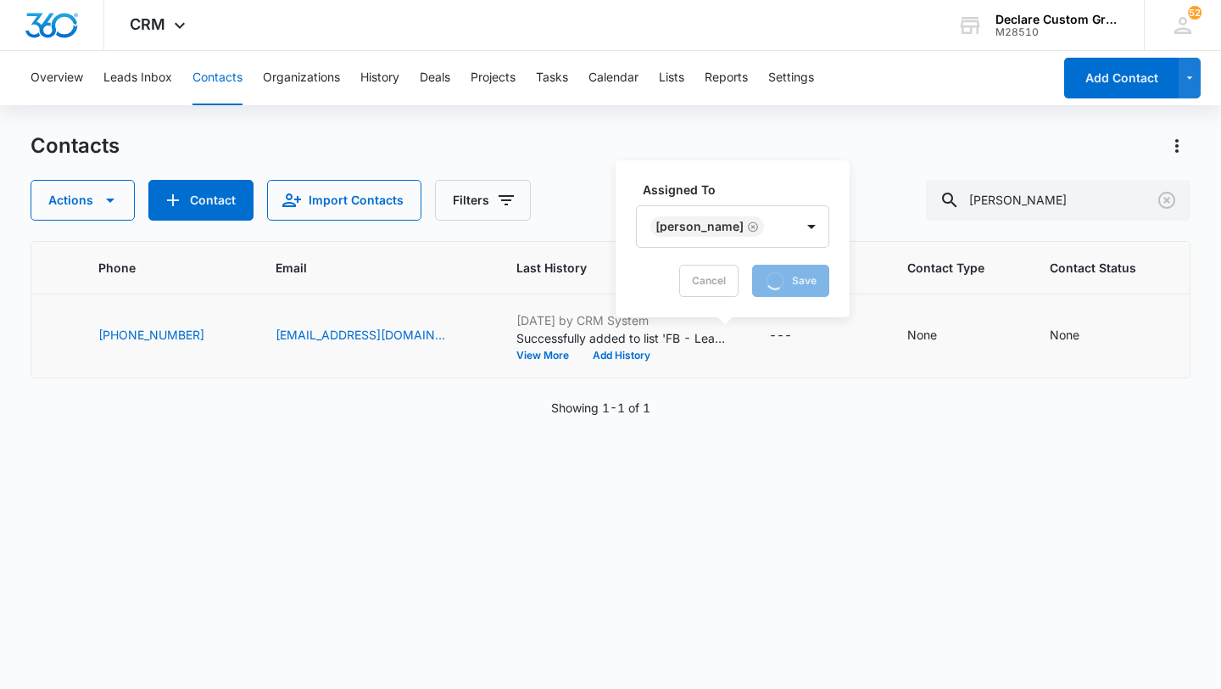
scroll to position [0, 310]
click at [945, 335] on icon "Contact Type - None - Select to Edit Field" at bounding box center [952, 335] width 15 height 15
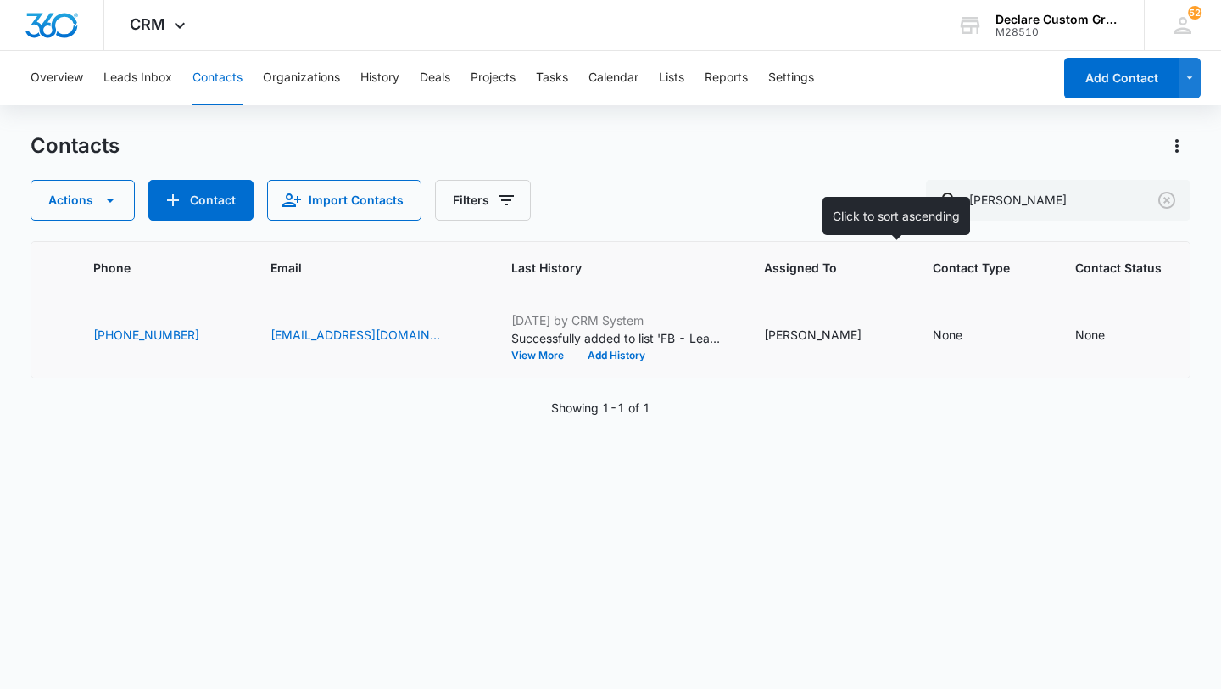
click at [933, 274] on span "Contact Type" at bounding box center [971, 268] width 77 height 18
click at [973, 332] on icon "Contact Type - None - Select to Edit Field" at bounding box center [983, 336] width 20 height 20
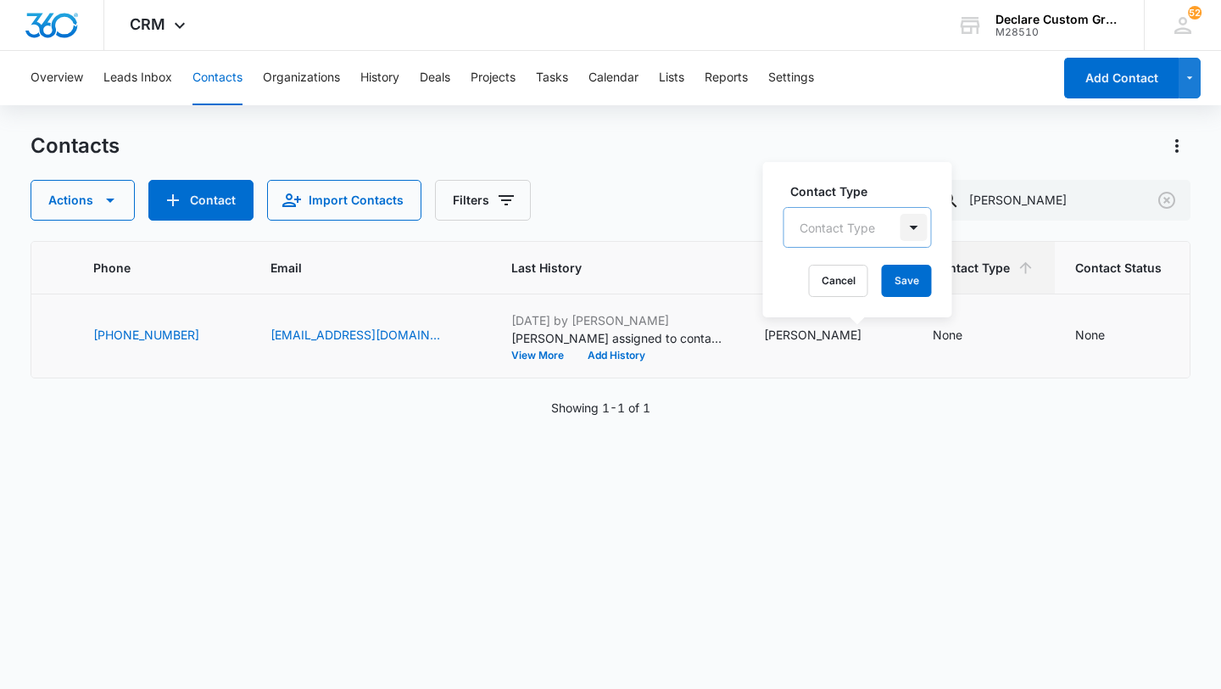
click at [912, 230] on div at bounding box center [914, 227] width 27 height 27
click at [831, 348] on p "Retail" at bounding box center [819, 350] width 31 height 18
click at [900, 222] on div at bounding box center [900, 226] width 27 height 27
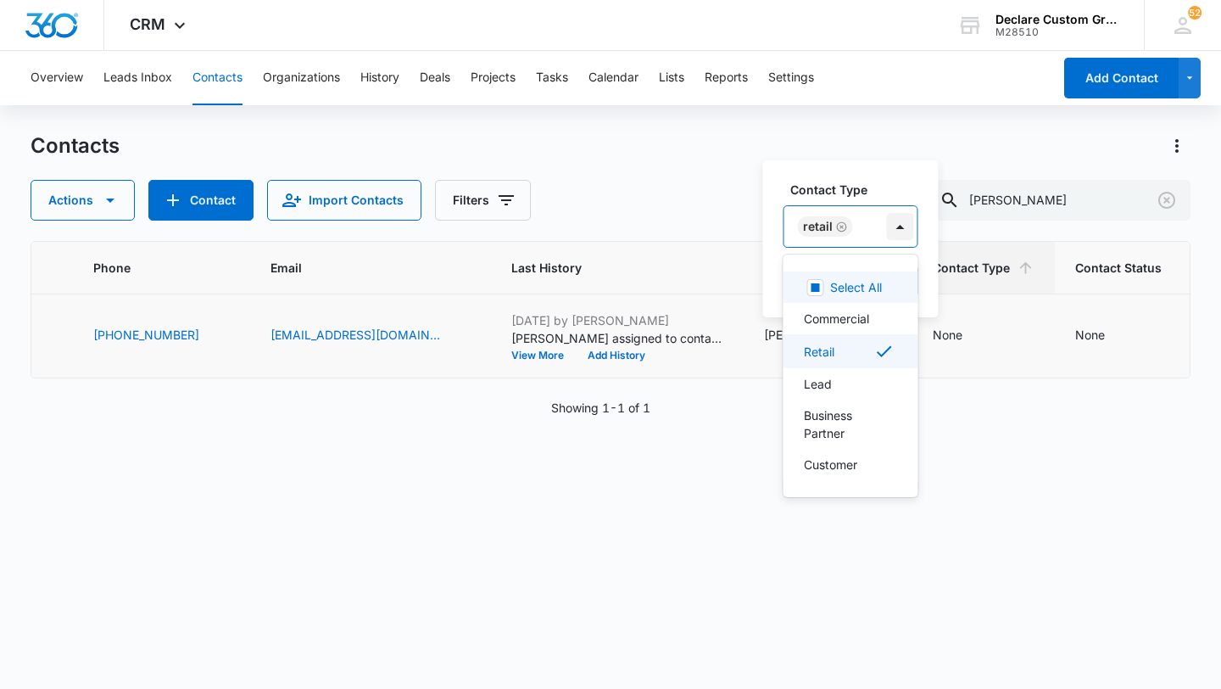
click at [901, 224] on div at bounding box center [900, 226] width 27 height 27
click at [849, 384] on div "Lead" at bounding box center [849, 384] width 91 height 18
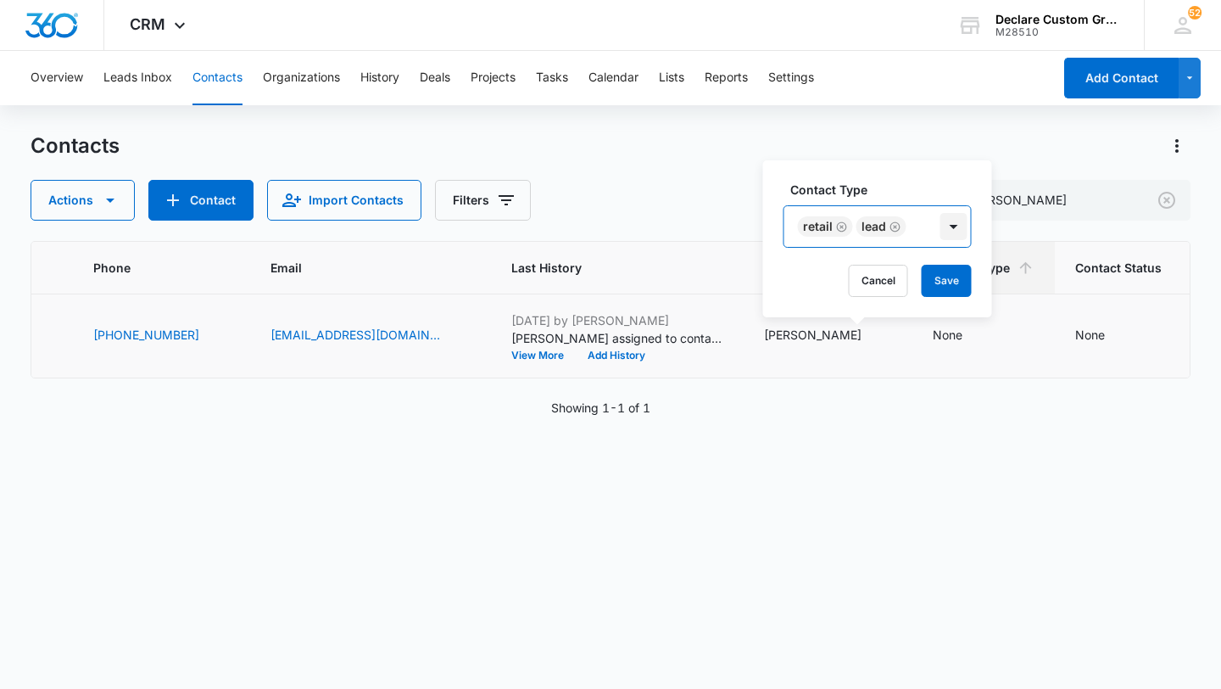
click at [954, 223] on div at bounding box center [954, 226] width 27 height 27
click at [949, 276] on button "Save" at bounding box center [947, 281] width 50 height 32
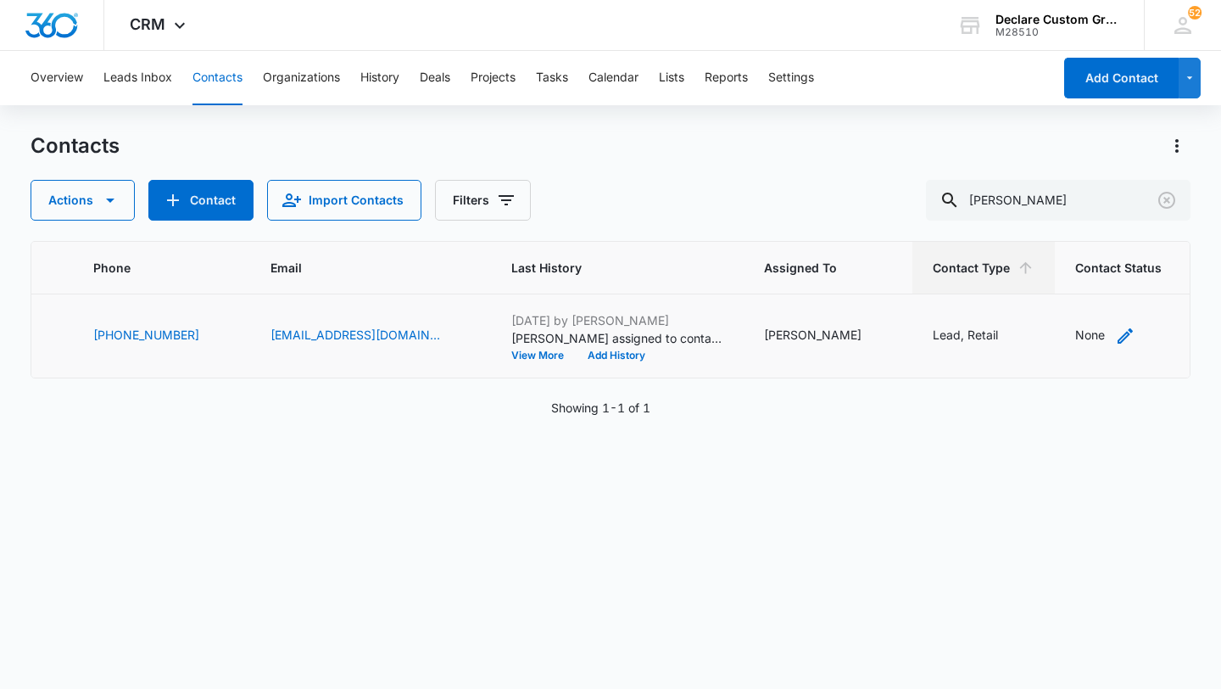
click at [1118, 335] on icon "Contact Status - None - Select to Edit Field" at bounding box center [1125, 335] width 15 height 15
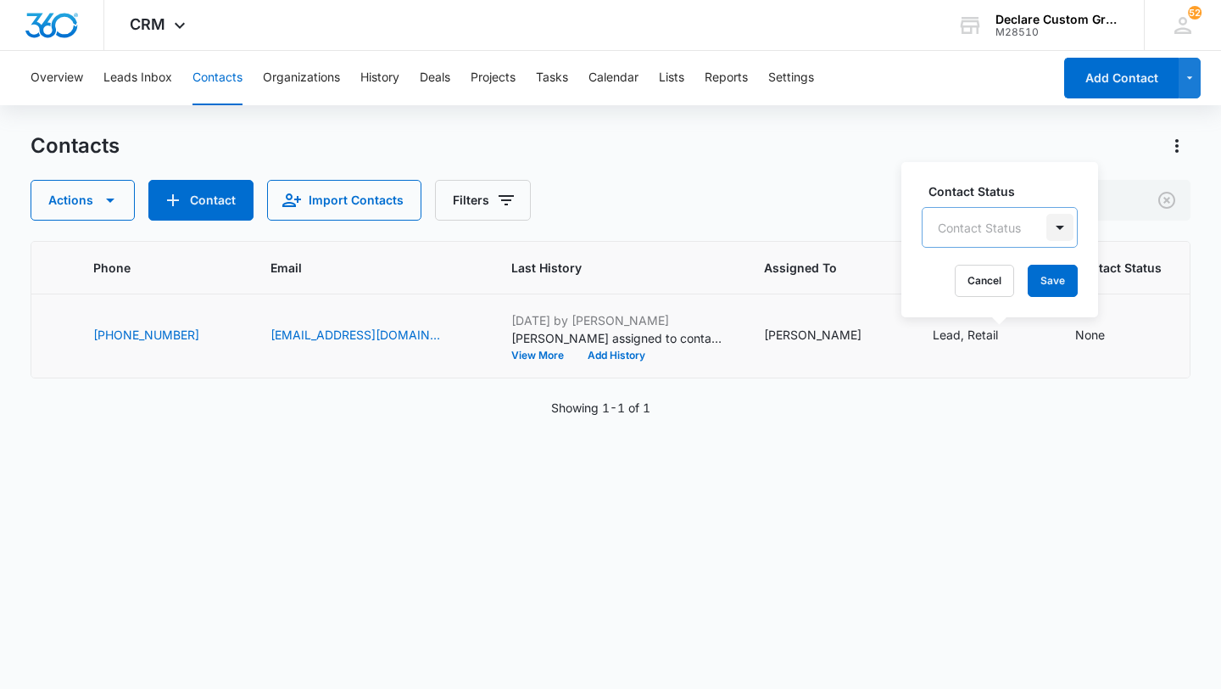
click at [1059, 226] on div at bounding box center [1060, 227] width 27 height 27
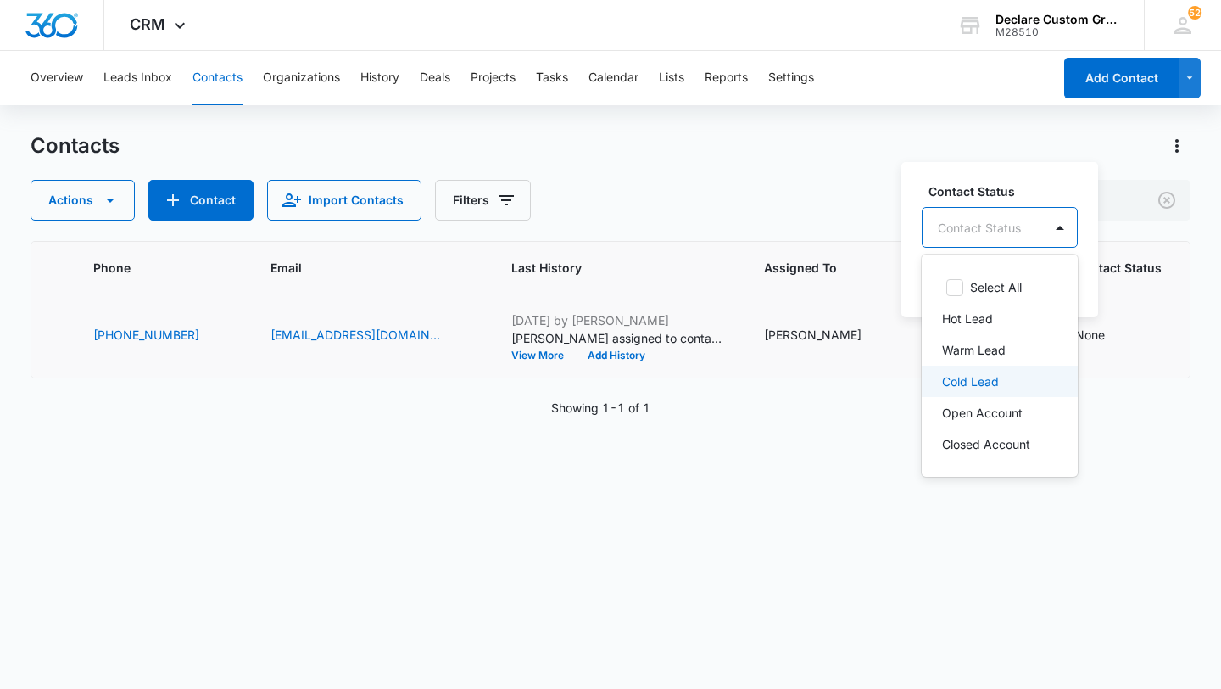
click at [989, 382] on p "Cold Lead" at bounding box center [970, 381] width 57 height 18
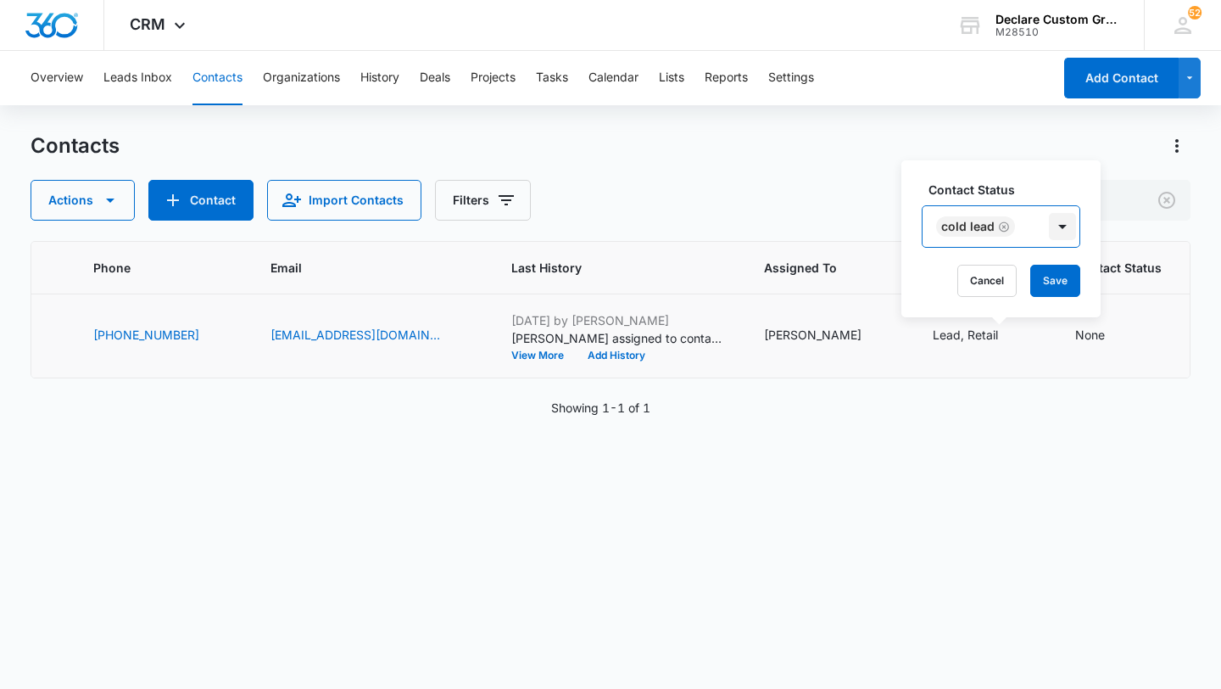
click at [1062, 226] on div at bounding box center [1062, 226] width 27 height 27
click at [1057, 280] on button "Save" at bounding box center [1055, 281] width 50 height 32
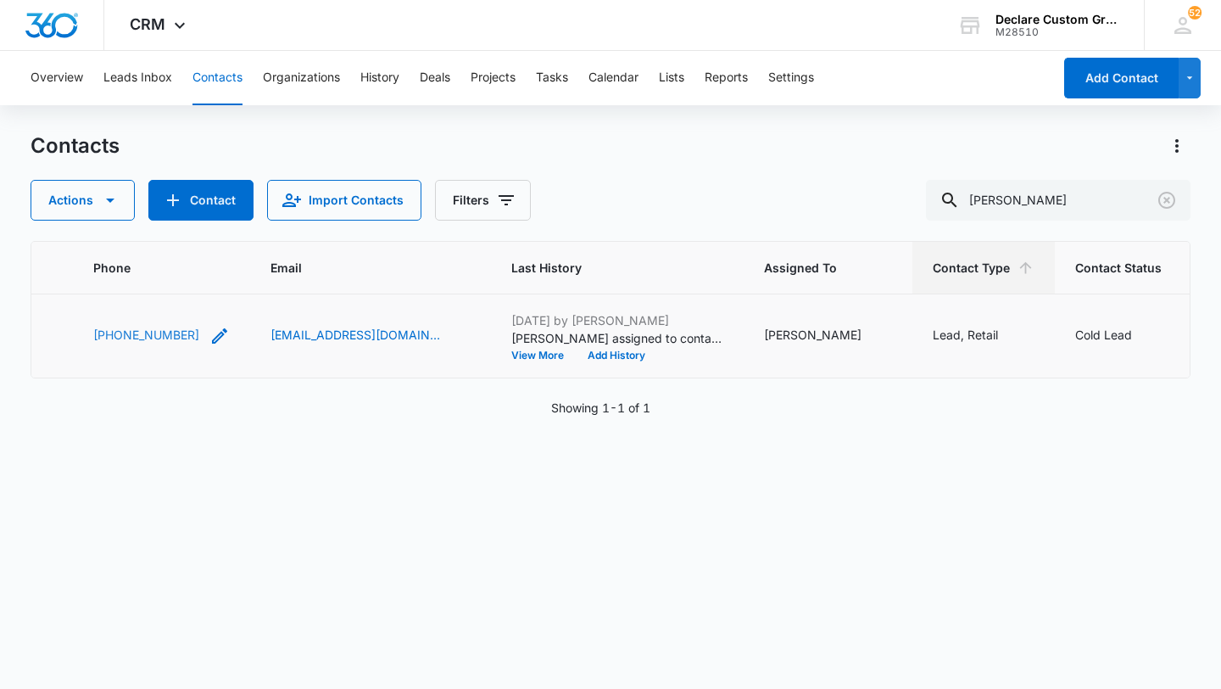
scroll to position [0, 0]
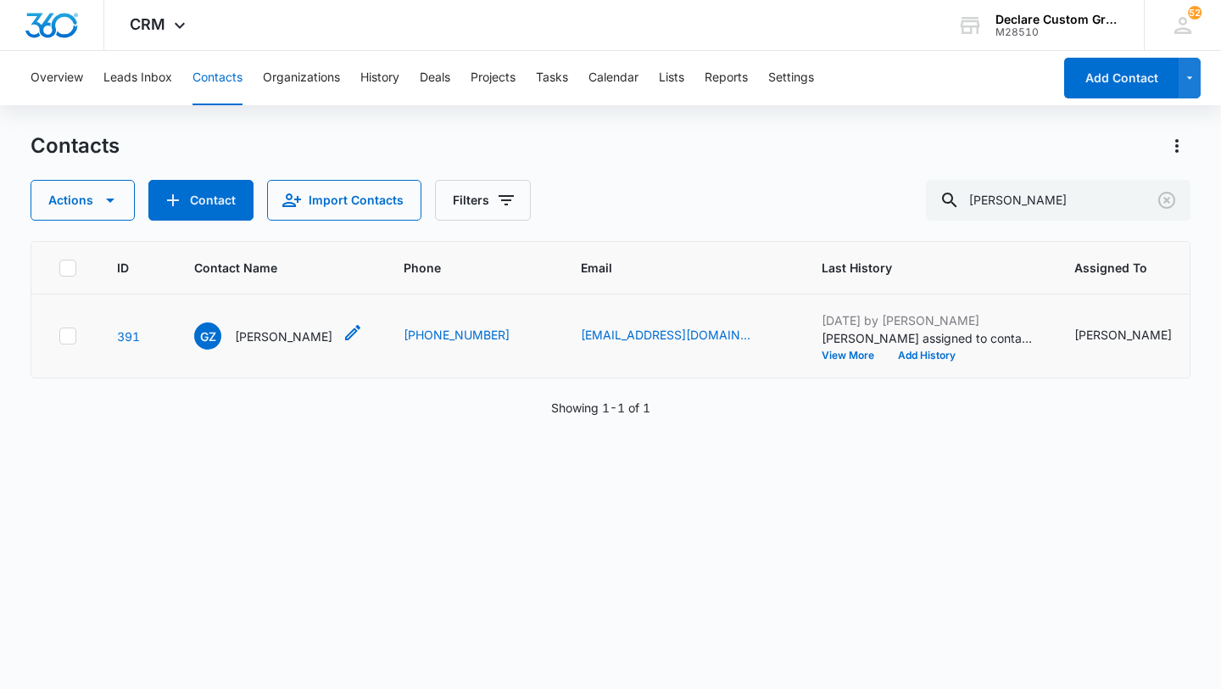
click at [265, 334] on p "[PERSON_NAME]" at bounding box center [284, 336] width 98 height 18
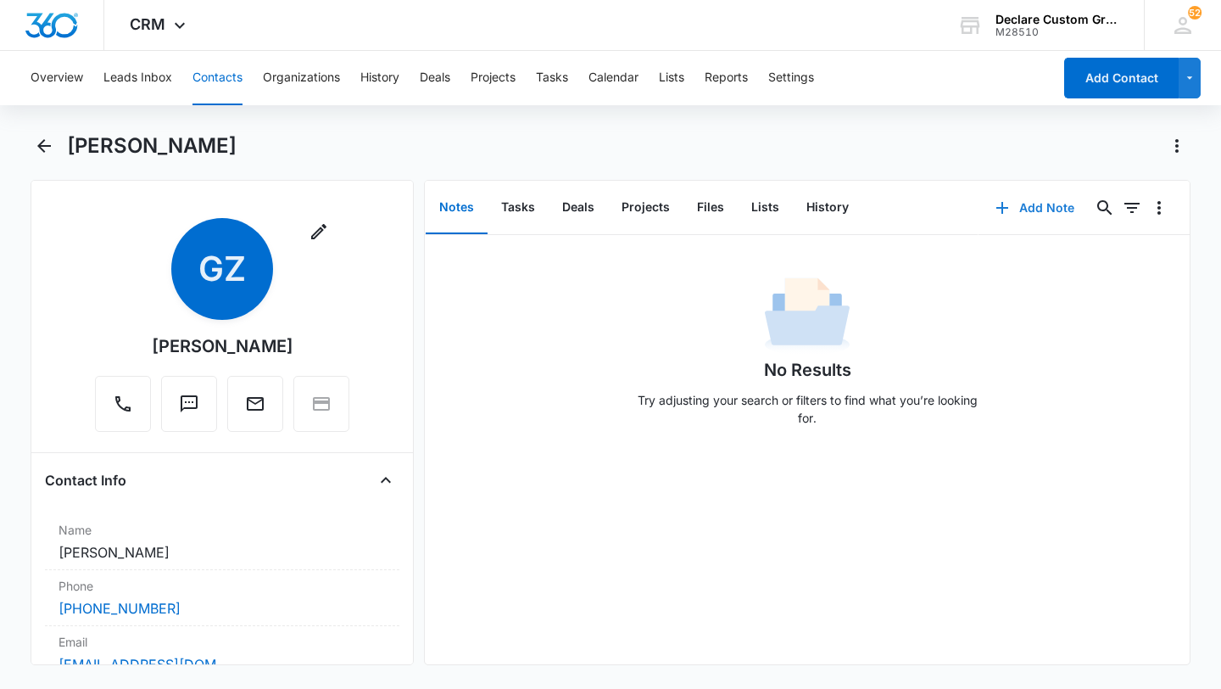
click at [1033, 209] on button "Add Note" at bounding box center [1035, 207] width 113 height 41
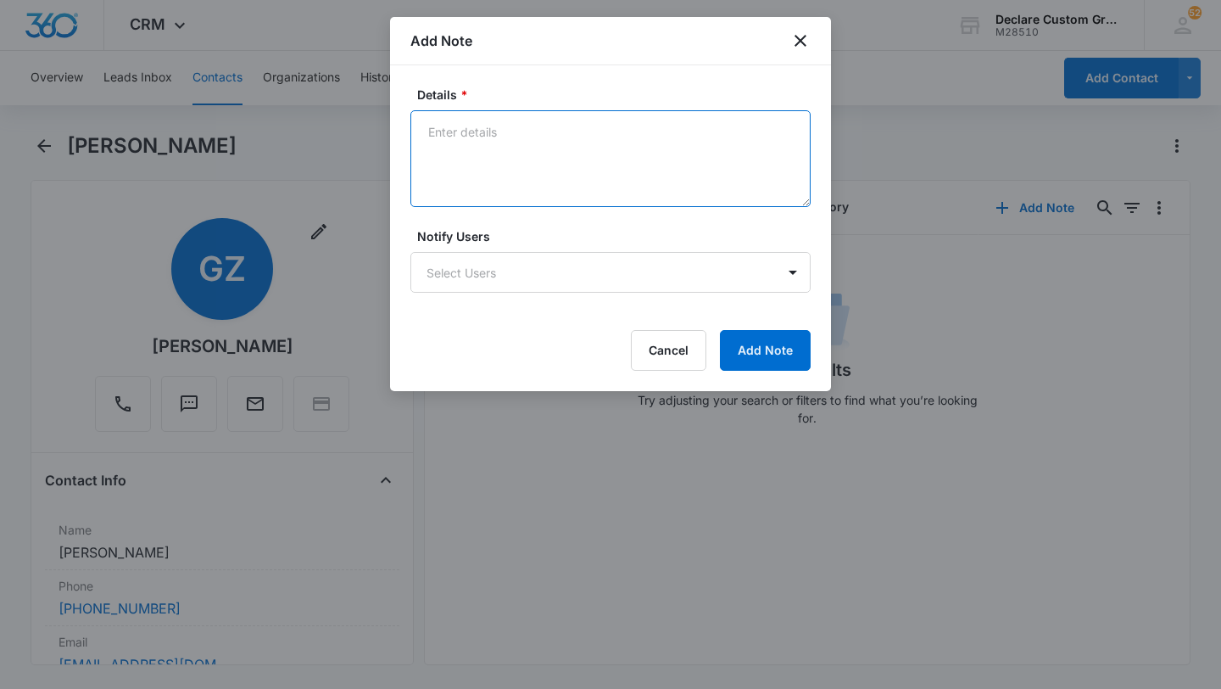
click at [447, 134] on textarea "Details *" at bounding box center [610, 158] width 400 height 97
paste textarea "[DATE]: Says he is no longer interested in a vehicle wrap. Did not want any inf…"
type textarea "[DATE]: Says he is no longer interested in a vehicle wrap. Did not want any inf…"
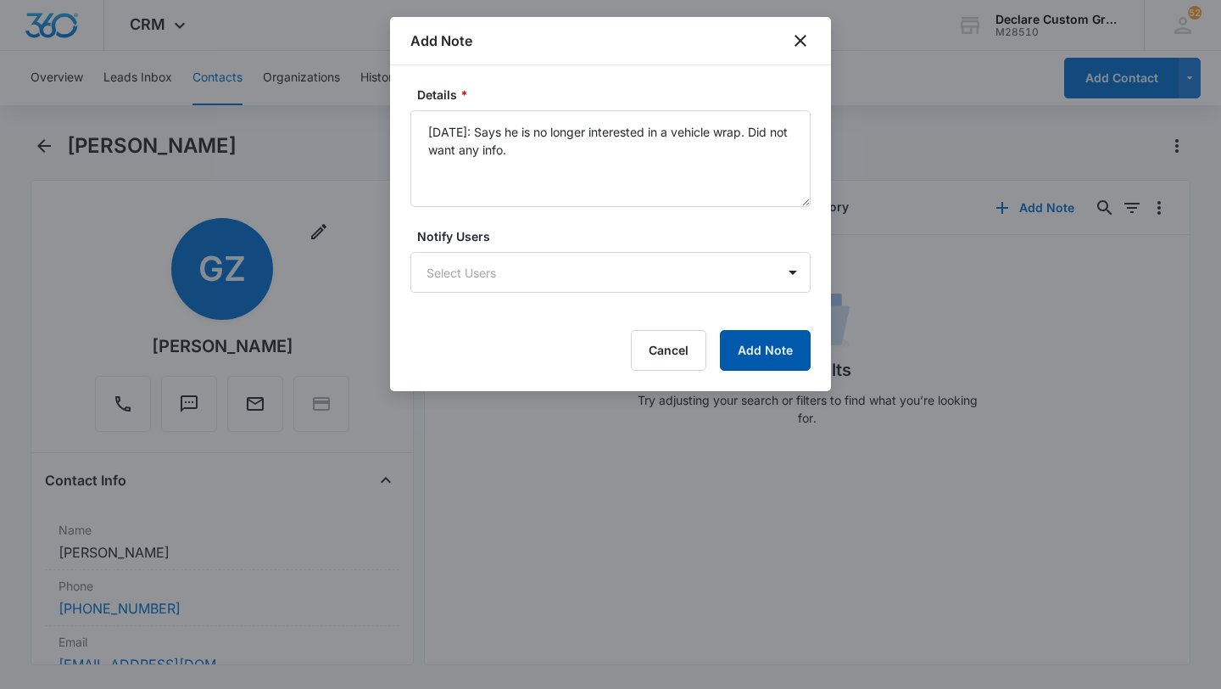
click at [766, 354] on button "Add Note" at bounding box center [765, 350] width 91 height 41
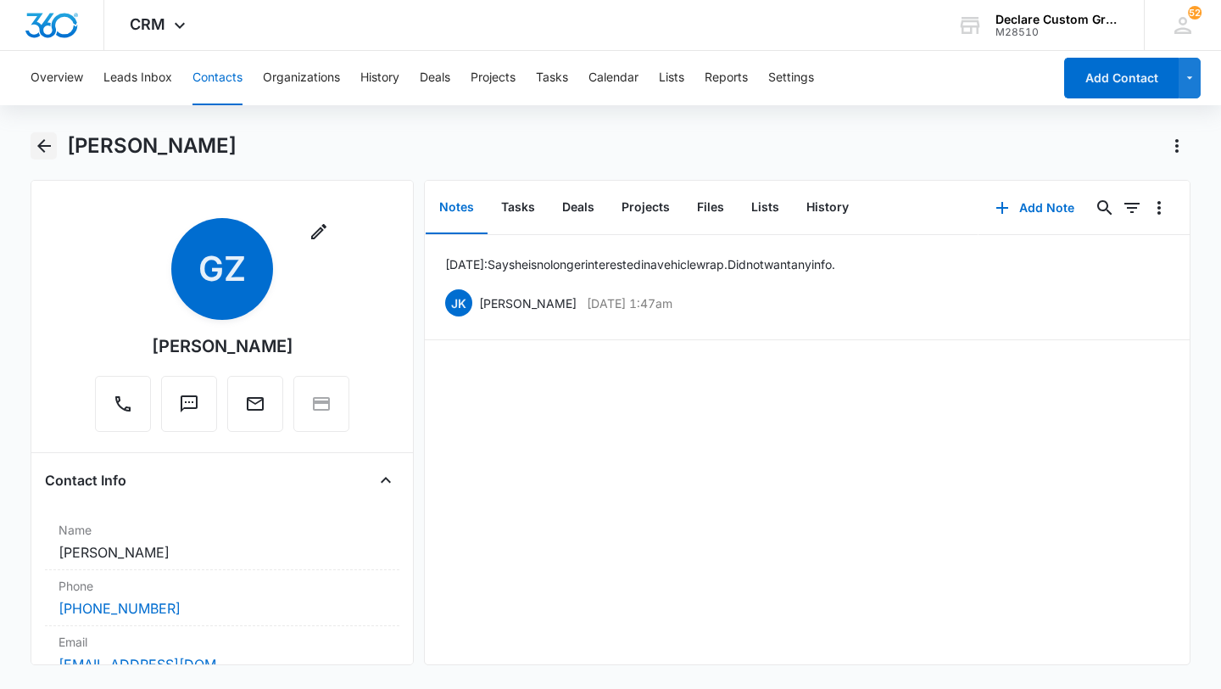
click at [43, 150] on icon "Back" at bounding box center [44, 146] width 14 height 14
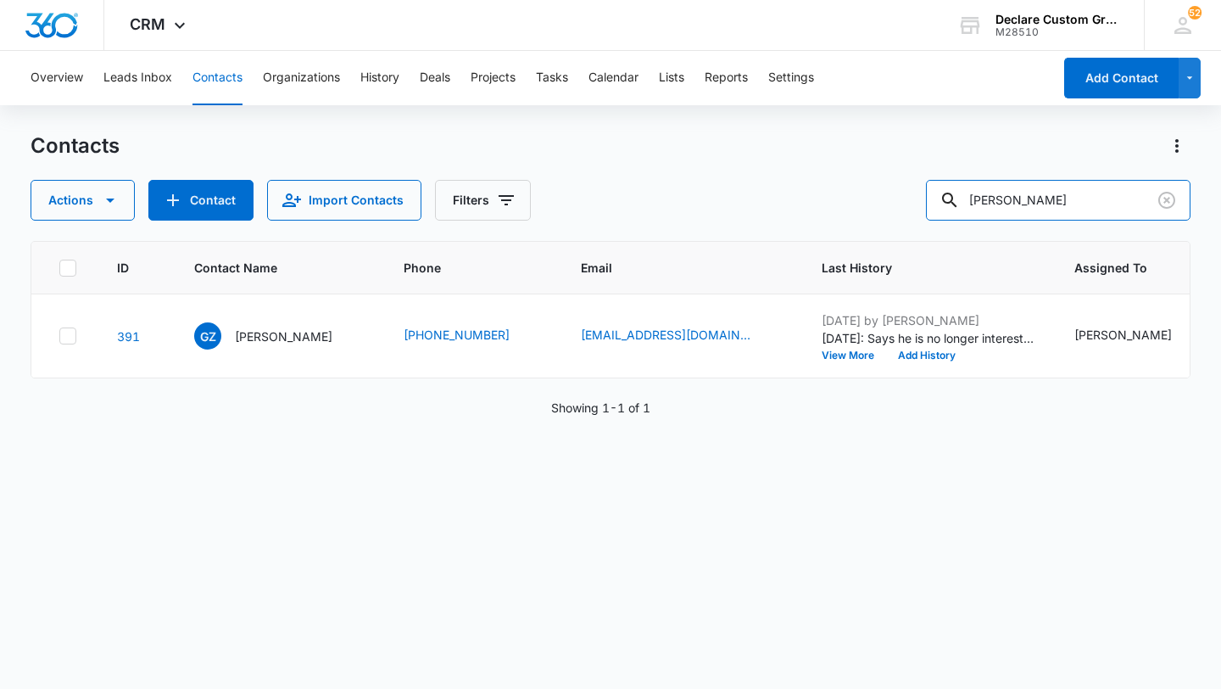
drag, startPoint x: 1053, startPoint y: 203, endPoint x: 893, endPoint y: 194, distance: 160.5
click at [893, 194] on div "Actions Contact Import Contacts Filters [PERSON_NAME]" at bounding box center [611, 200] width 1160 height 41
type input "[PERSON_NAME]"
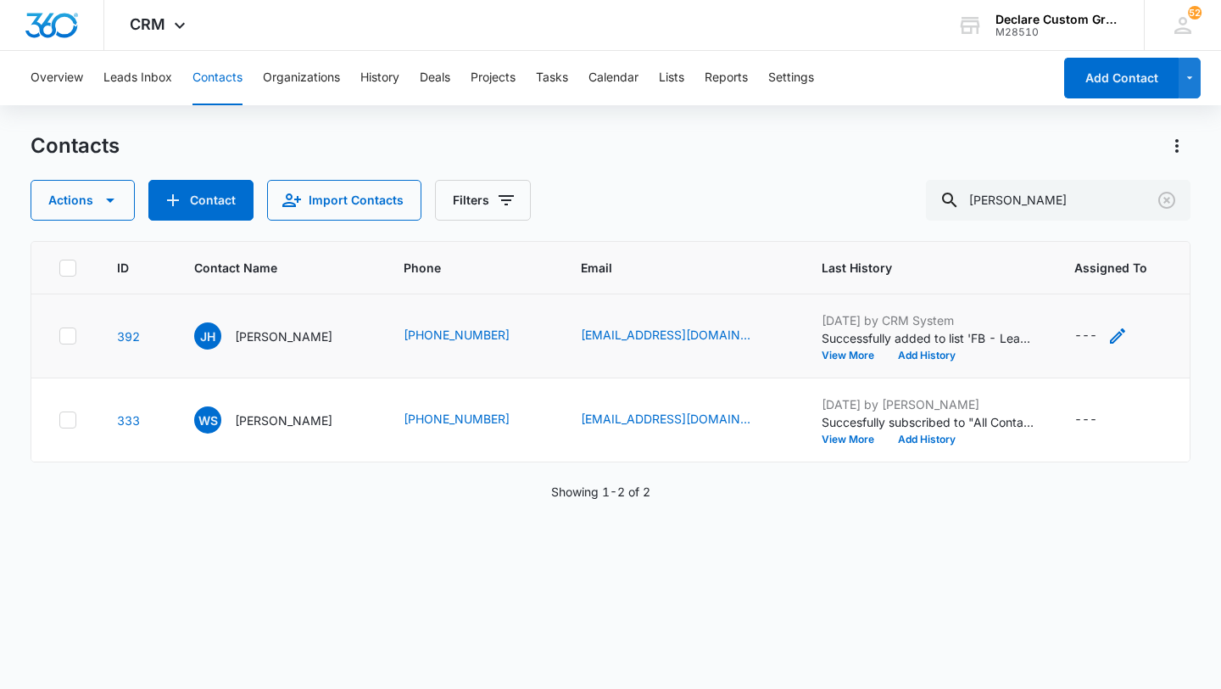
click at [1110, 332] on icon "Assigned To - - Select to Edit Field" at bounding box center [1117, 335] width 15 height 15
click at [1144, 221] on div at bounding box center [1145, 227] width 27 height 27
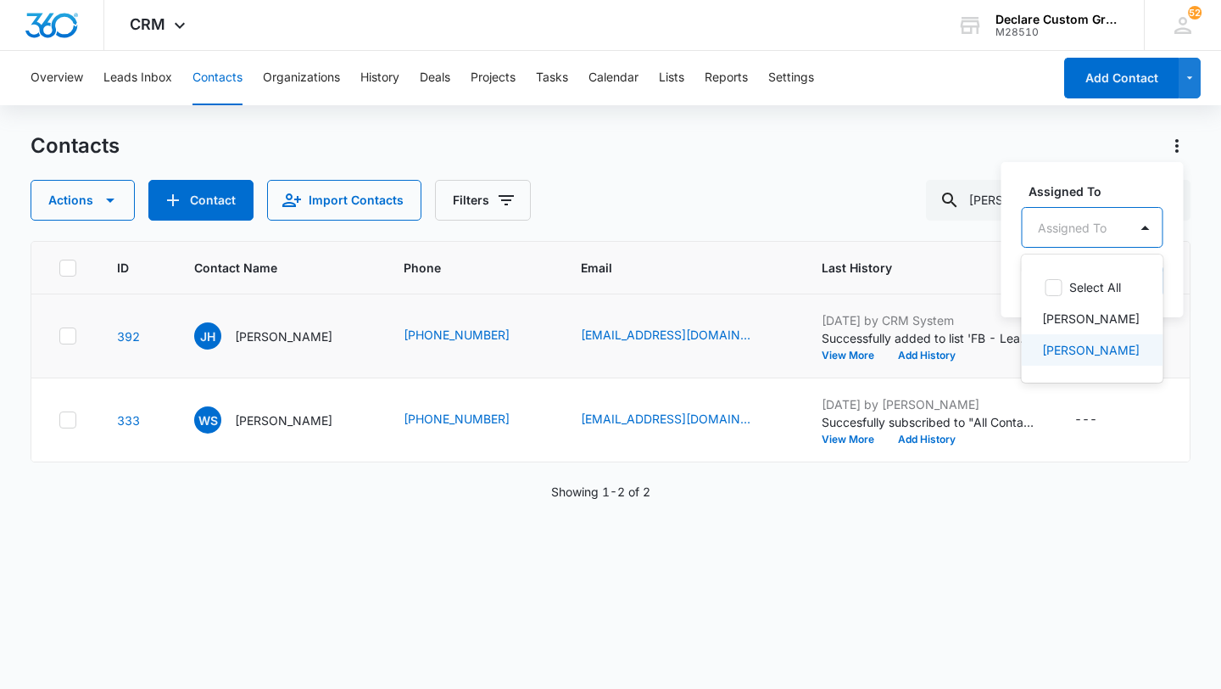
click at [1096, 353] on p "[PERSON_NAME]" at bounding box center [1091, 350] width 98 height 18
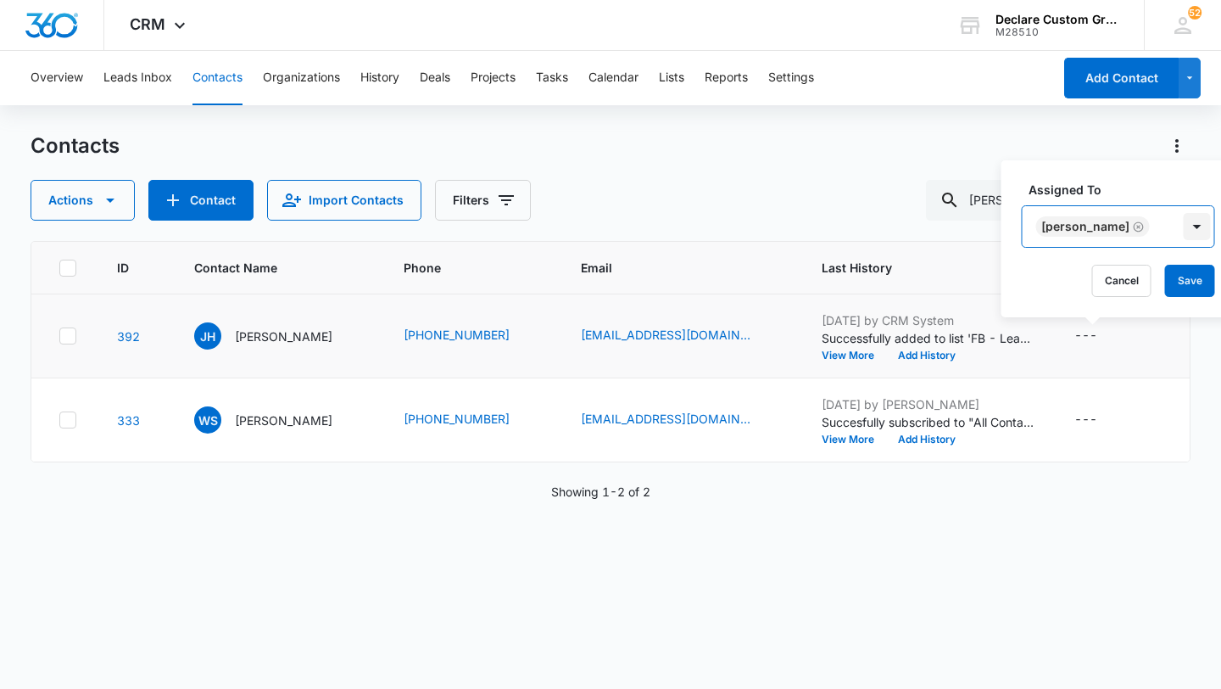
click at [1184, 225] on div at bounding box center [1197, 226] width 27 height 27
click at [1172, 280] on button "Save" at bounding box center [1190, 281] width 50 height 32
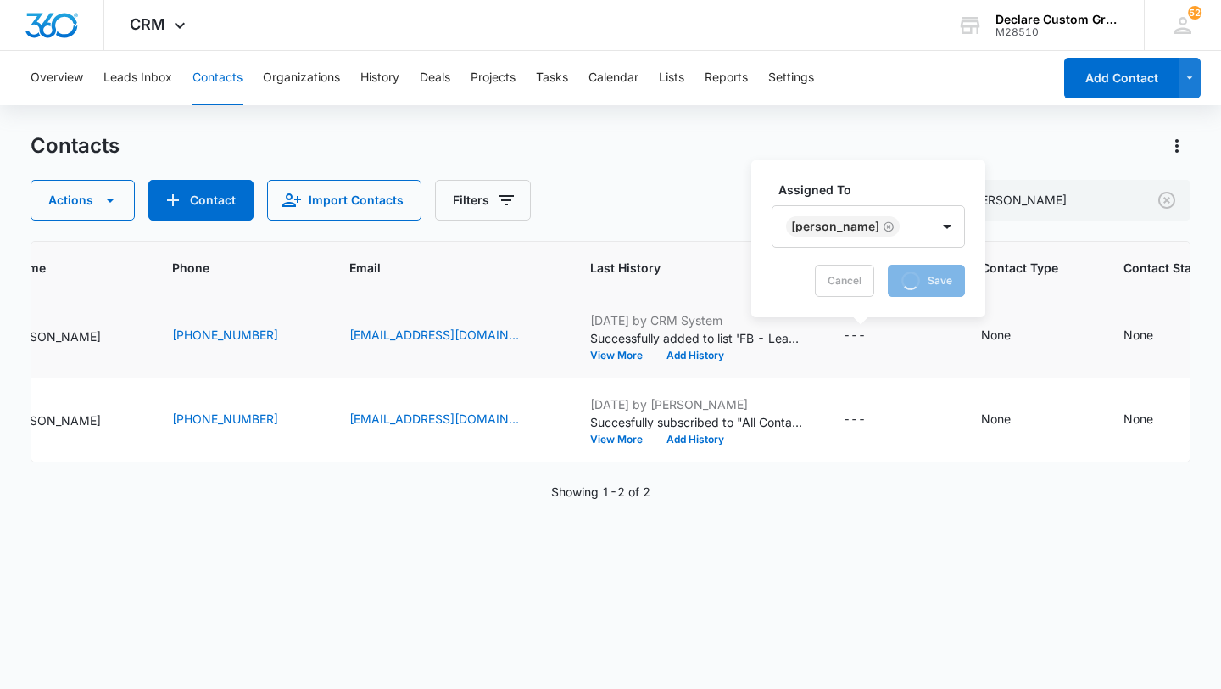
scroll to position [0, 236]
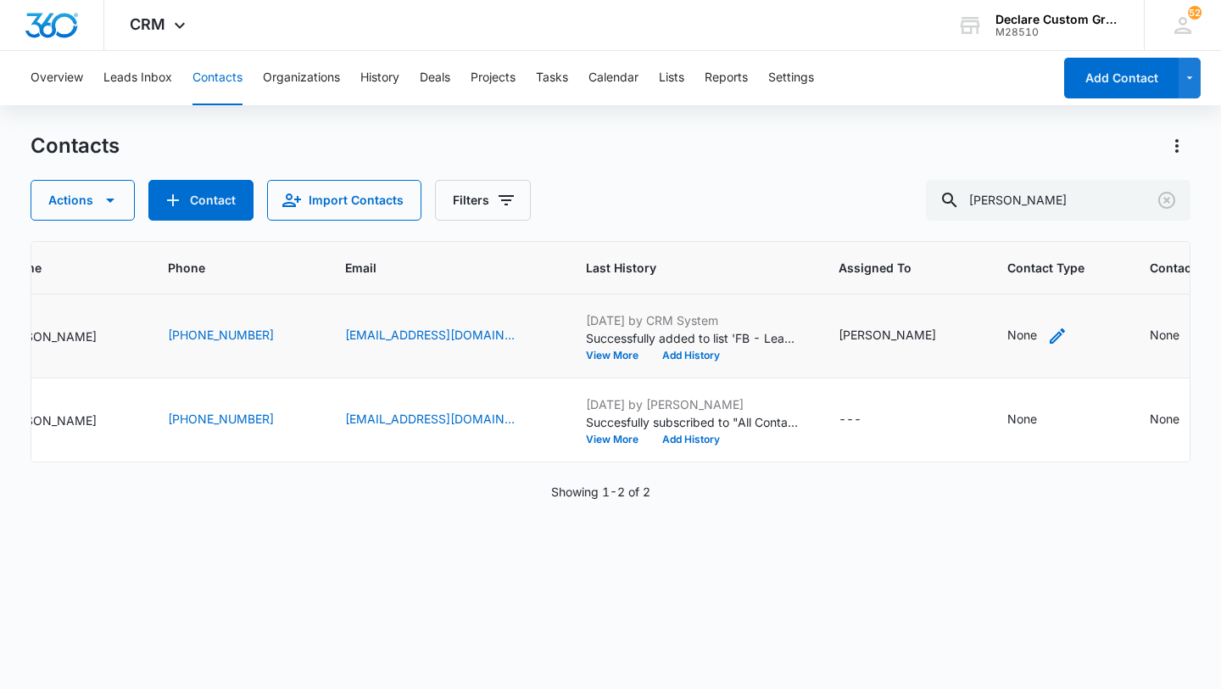
click at [1050, 333] on icon "Contact Type - None - Select to Edit Field" at bounding box center [1057, 335] width 15 height 15
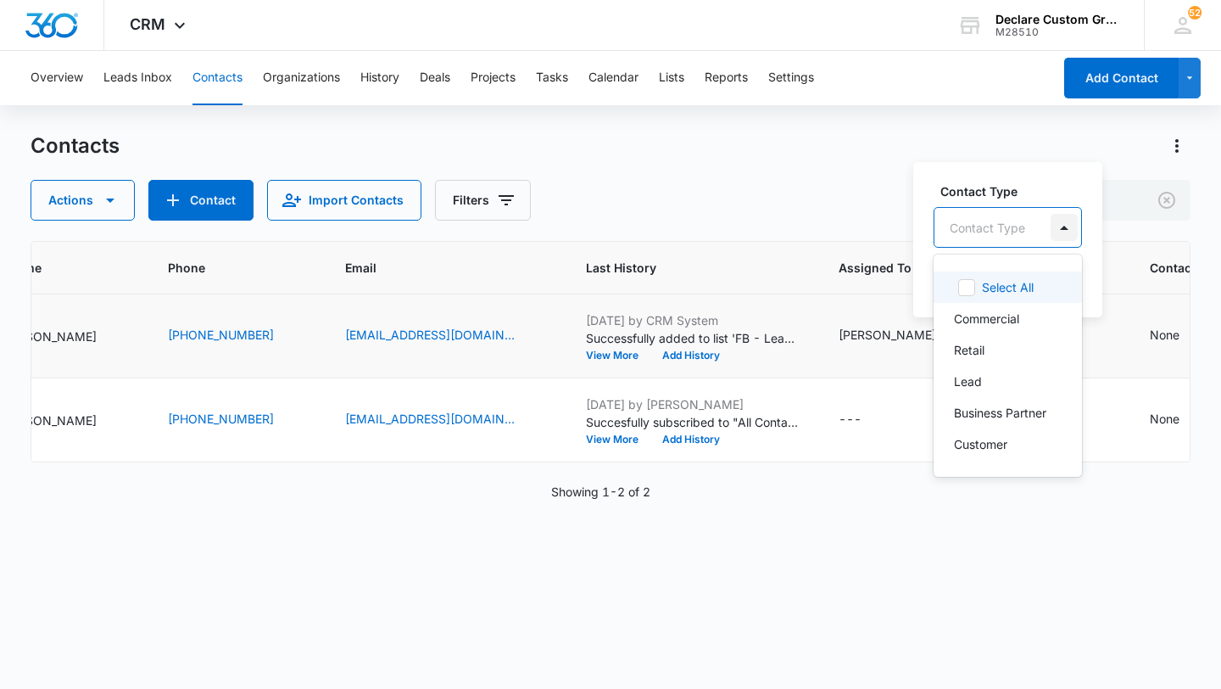
click at [1063, 225] on div at bounding box center [1064, 227] width 27 height 27
click at [980, 351] on p "Retail" at bounding box center [969, 350] width 31 height 18
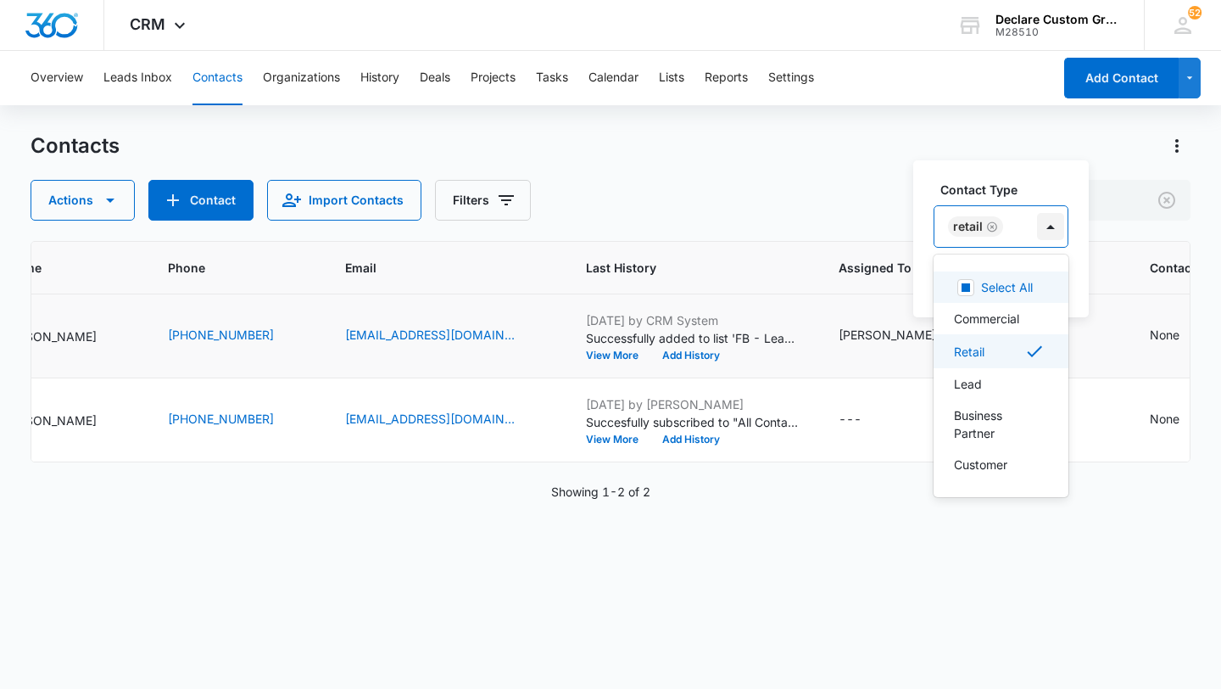
click at [1047, 230] on div at bounding box center [1050, 226] width 27 height 27
click at [1051, 231] on div at bounding box center [1050, 226] width 27 height 27
click at [998, 382] on div "Lead" at bounding box center [999, 384] width 91 height 18
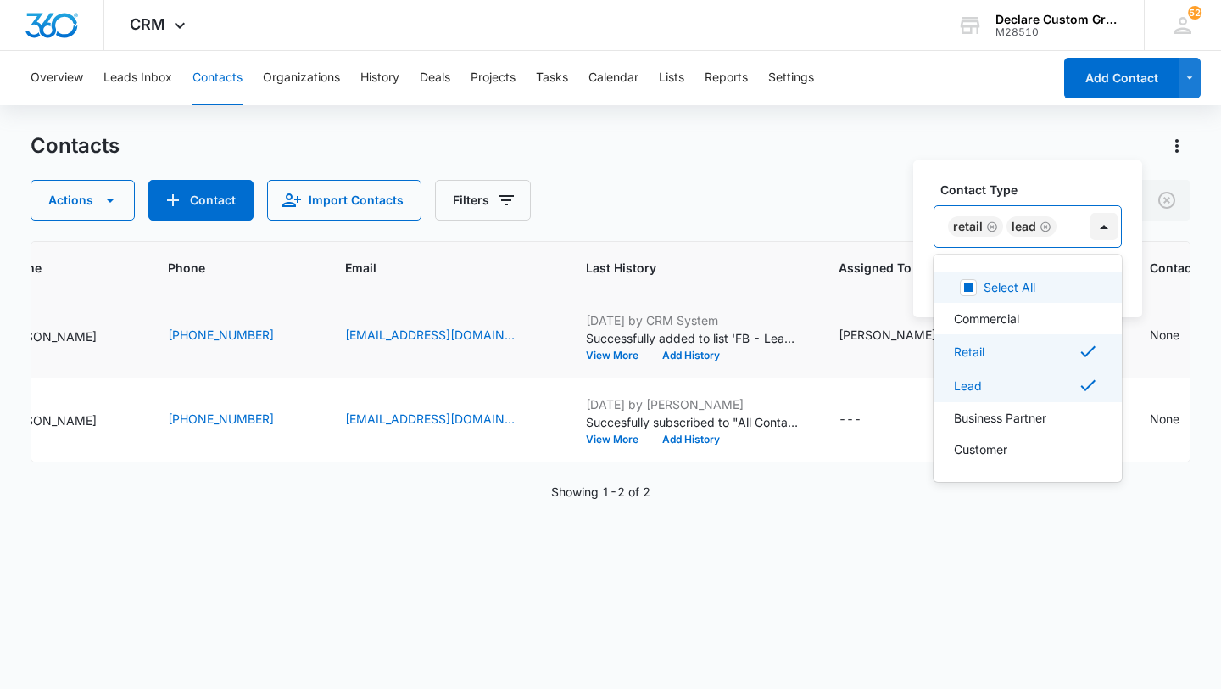
click at [1103, 219] on div at bounding box center [1104, 226] width 27 height 27
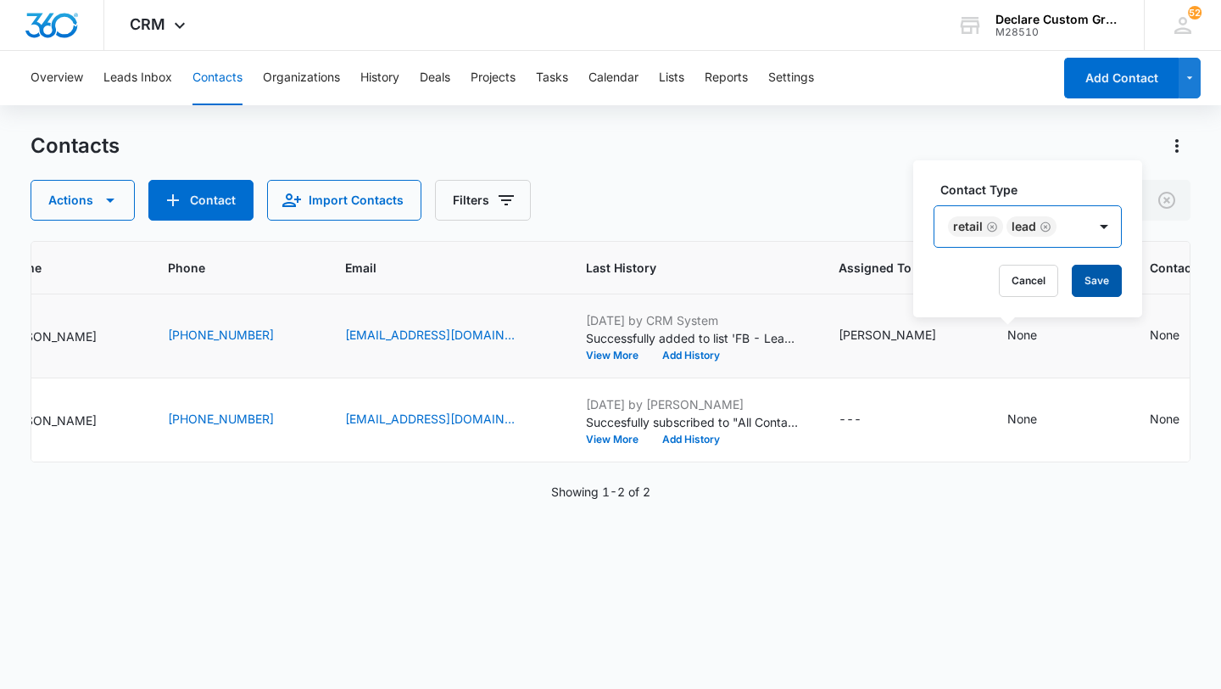
click at [1096, 276] on button "Save" at bounding box center [1097, 281] width 50 height 32
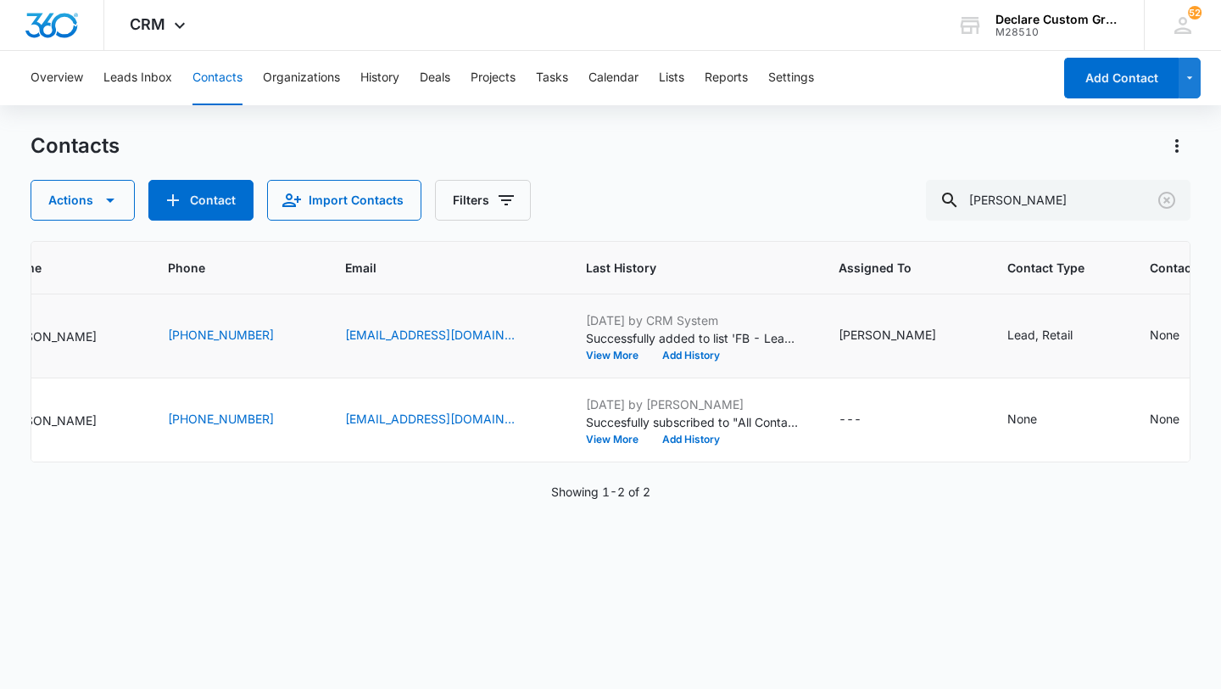
click at [1192, 333] on icon "Contact Status - None - Select to Edit Field" at bounding box center [1199, 335] width 15 height 15
click at [1074, 315] on div at bounding box center [1071, 322] width 27 height 27
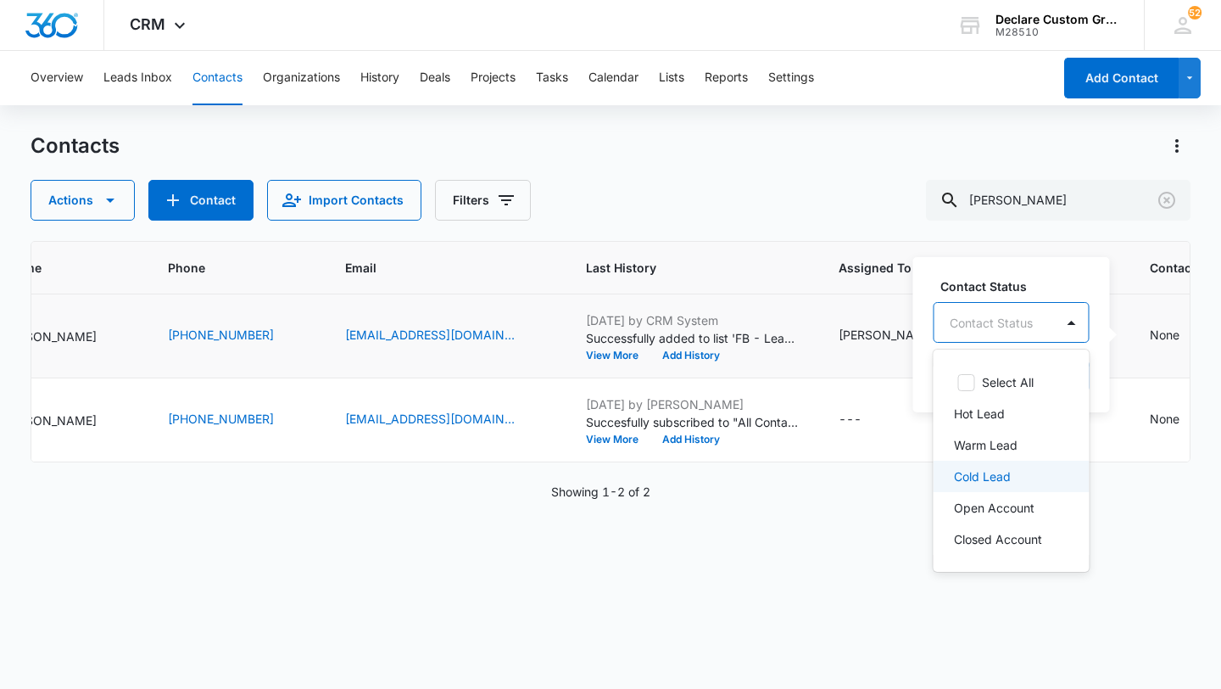
click at [998, 481] on p "Cold Lead" at bounding box center [982, 476] width 57 height 18
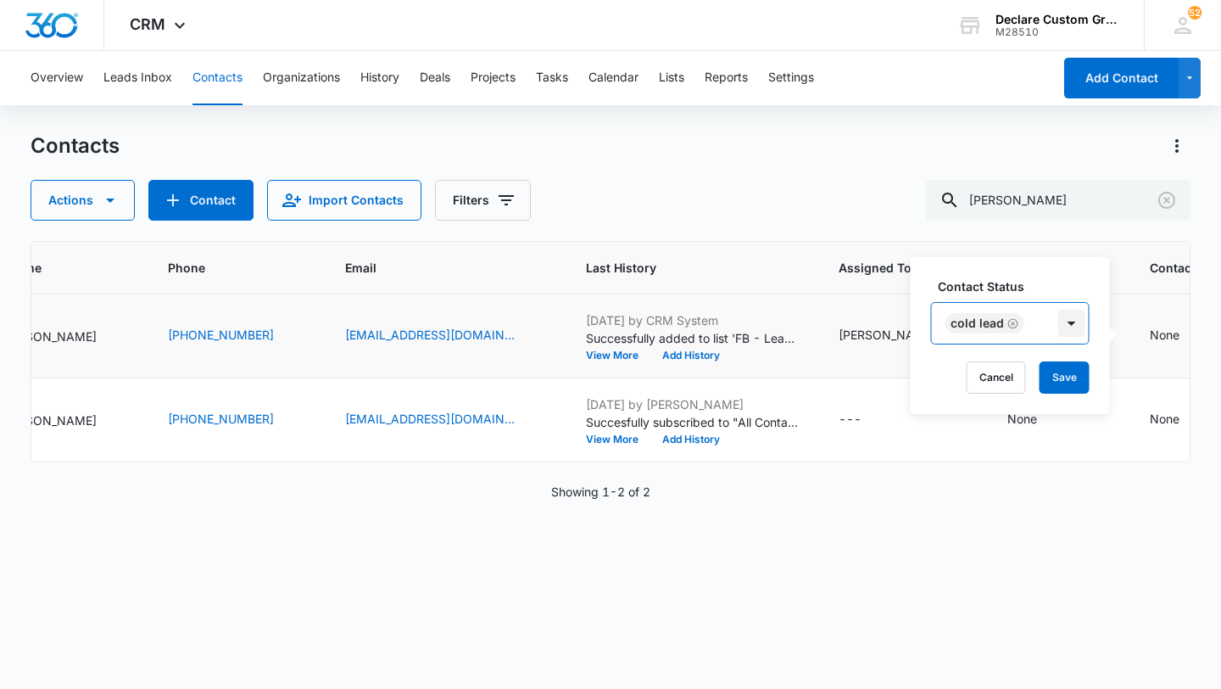
click at [1068, 331] on div at bounding box center [1071, 323] width 27 height 27
click at [1065, 377] on button "Save" at bounding box center [1065, 377] width 50 height 32
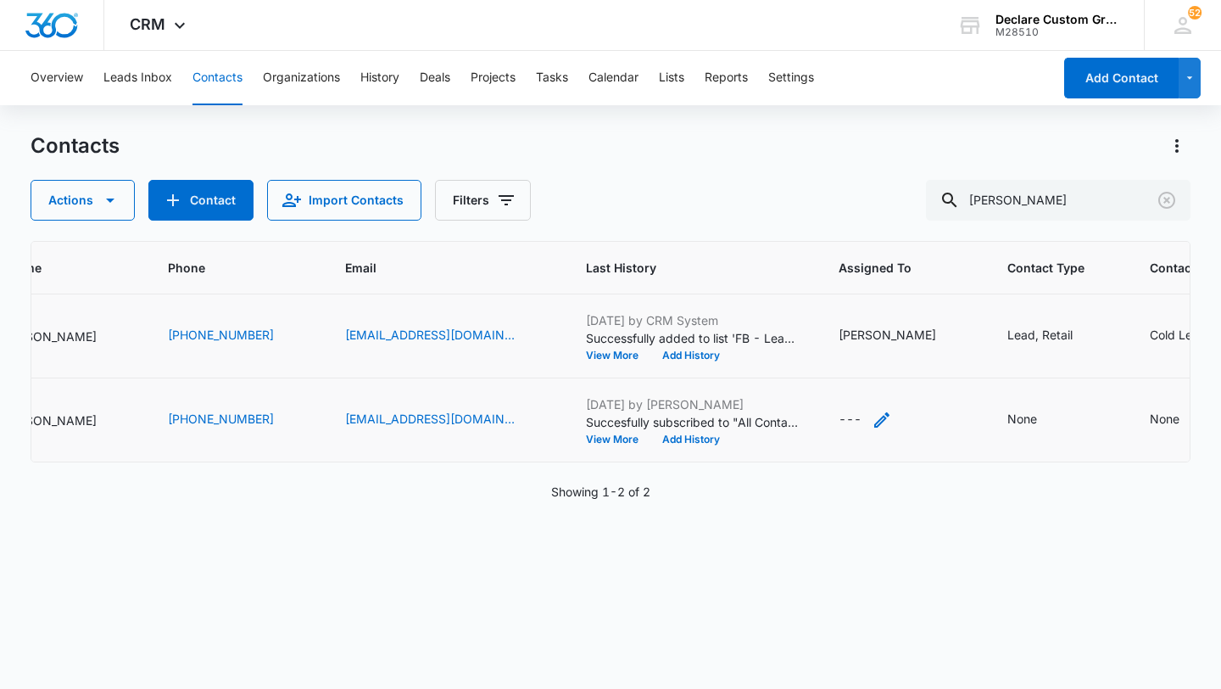
click at [874, 418] on icon "Assigned To - - Select to Edit Field" at bounding box center [881, 419] width 15 height 15
click at [904, 310] on div at bounding box center [909, 311] width 27 height 27
click at [871, 433] on p "[PERSON_NAME]" at bounding box center [856, 434] width 98 height 18
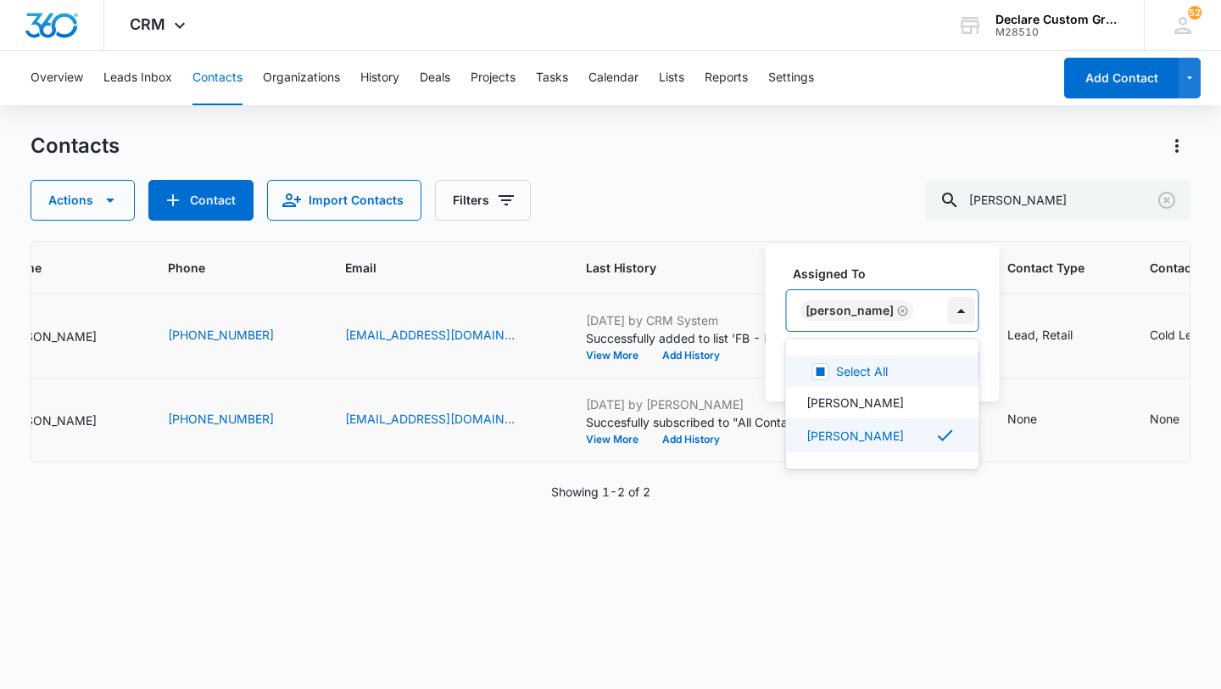
click at [948, 310] on div at bounding box center [961, 310] width 27 height 27
click at [935, 371] on button "Save" at bounding box center [954, 365] width 50 height 32
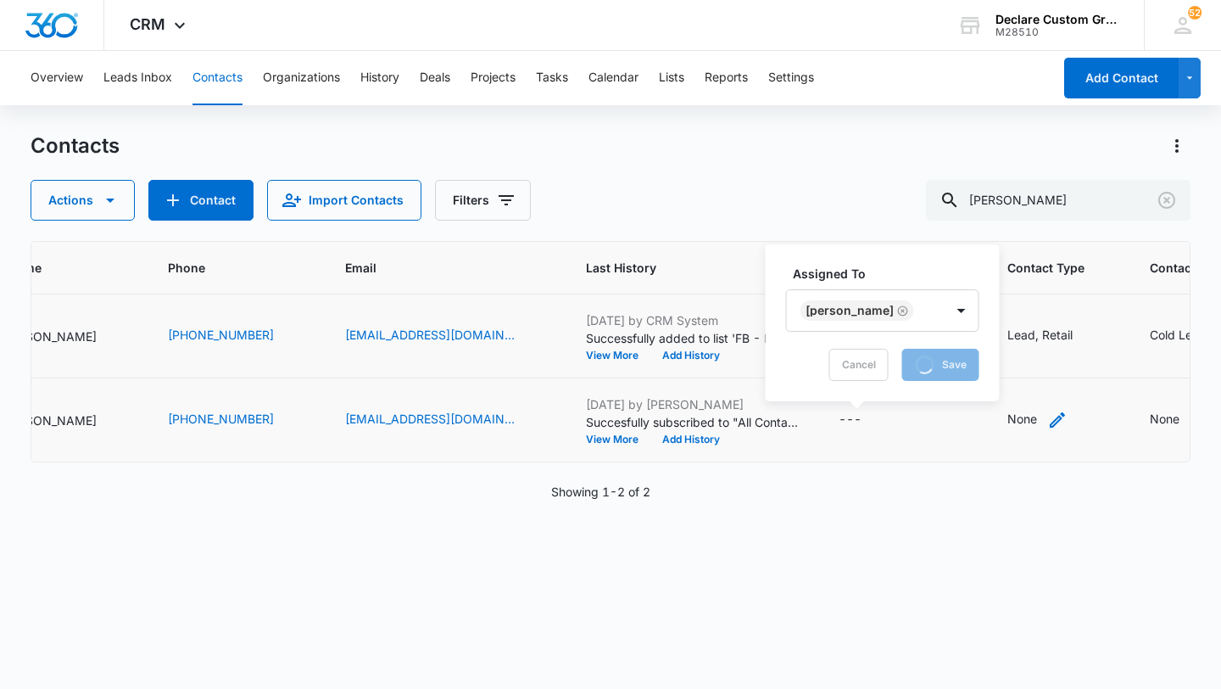
click at [1050, 419] on icon "Contact Type - None - Select to Edit Field" at bounding box center [1057, 419] width 15 height 15
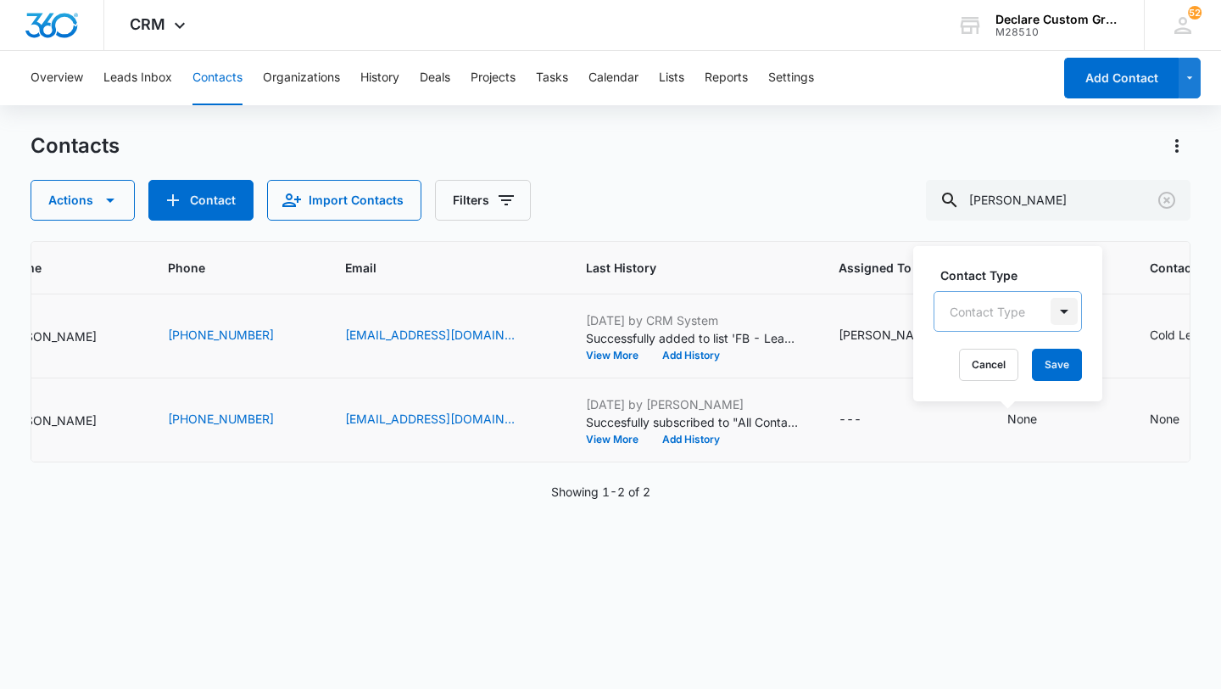
click at [1063, 311] on div at bounding box center [1064, 311] width 27 height 27
click at [1008, 393] on td "None" at bounding box center [1058, 420] width 142 height 84
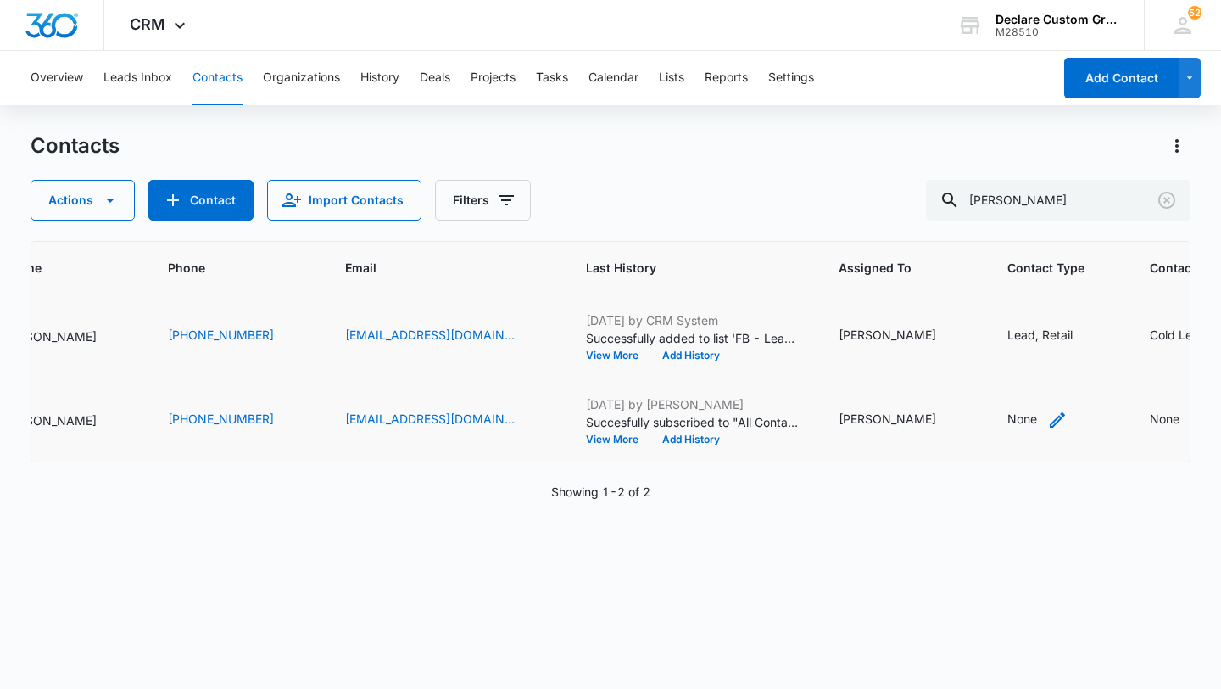
click at [1047, 416] on icon "Contact Type - None - Select to Edit Field" at bounding box center [1057, 420] width 20 height 20
click at [1066, 310] on div at bounding box center [1064, 311] width 27 height 27
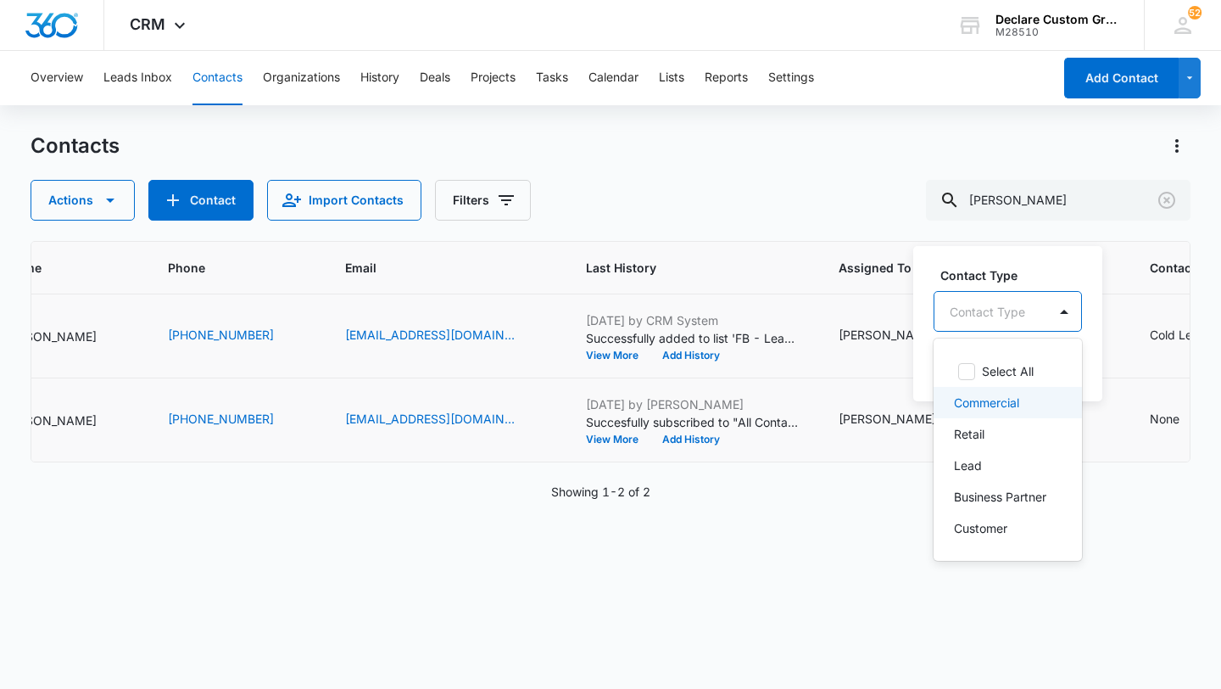
click at [1009, 402] on p "Commercial" at bounding box center [986, 403] width 65 height 18
click at [1014, 499] on p "Business Partner" at bounding box center [1000, 499] width 92 height 18
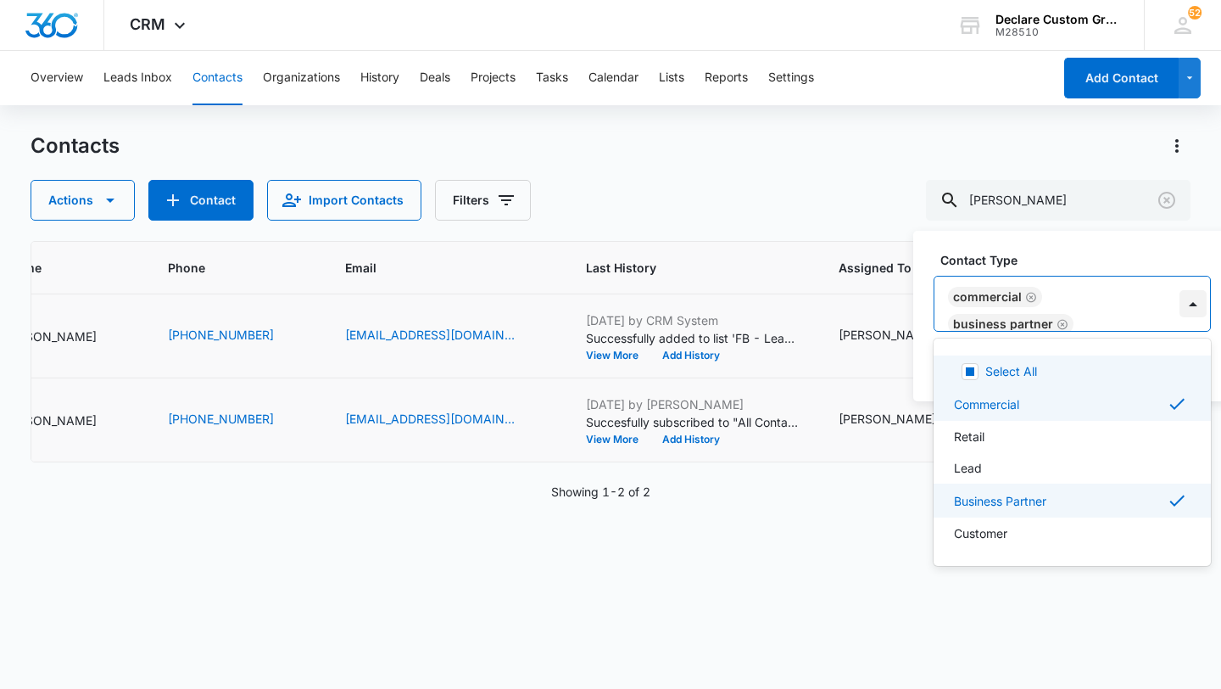
click at [1193, 304] on div at bounding box center [1193, 303] width 27 height 27
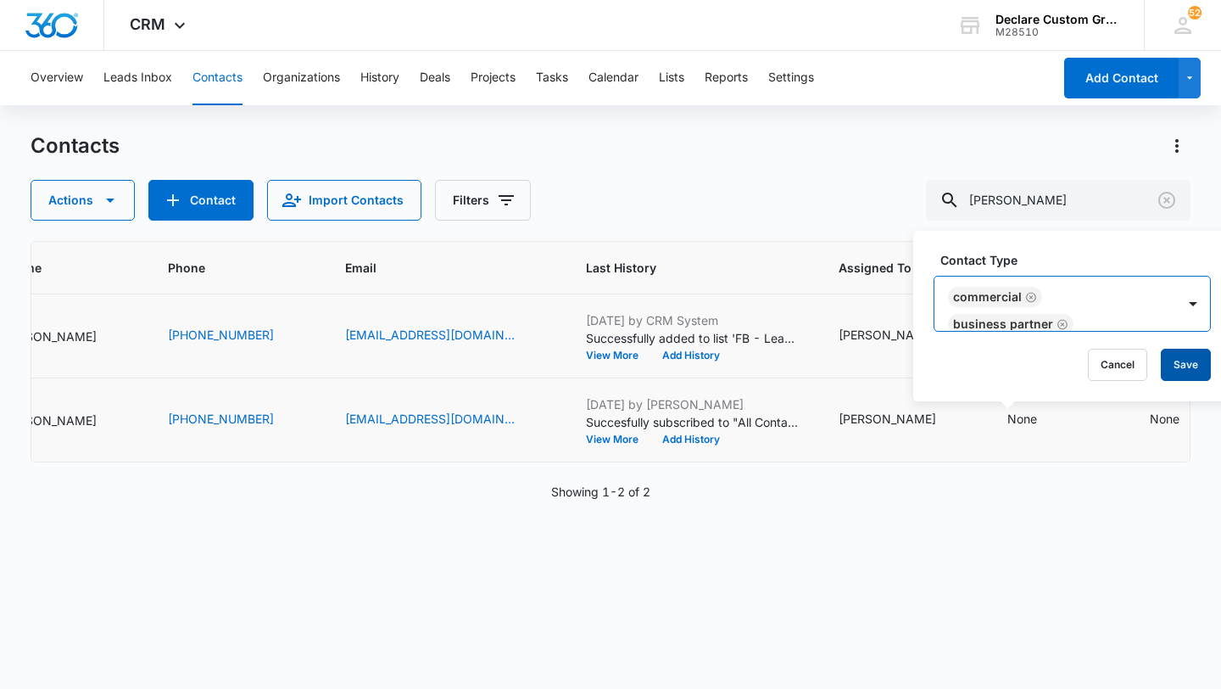
click at [1181, 366] on button "Save" at bounding box center [1186, 365] width 50 height 32
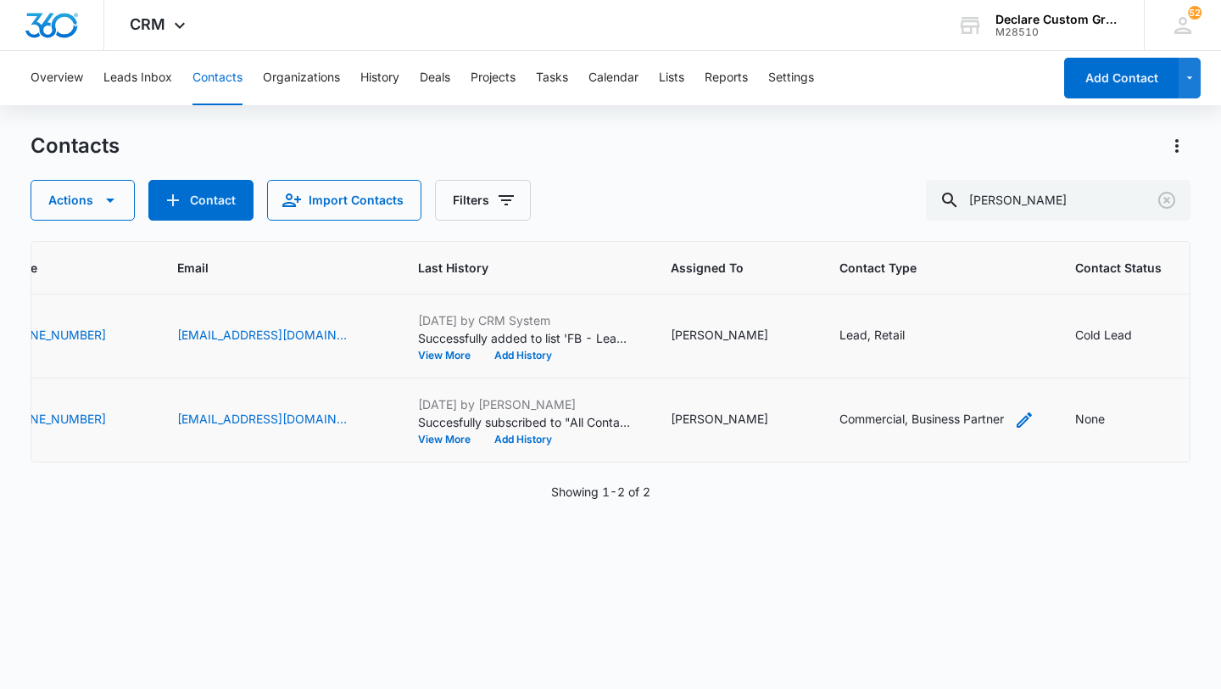
scroll to position [0, 405]
click at [1117, 417] on icon "Contact Status - None - Select to Edit Field" at bounding box center [1124, 419] width 15 height 15
click at [1142, 308] on div at bounding box center [1138, 311] width 27 height 27
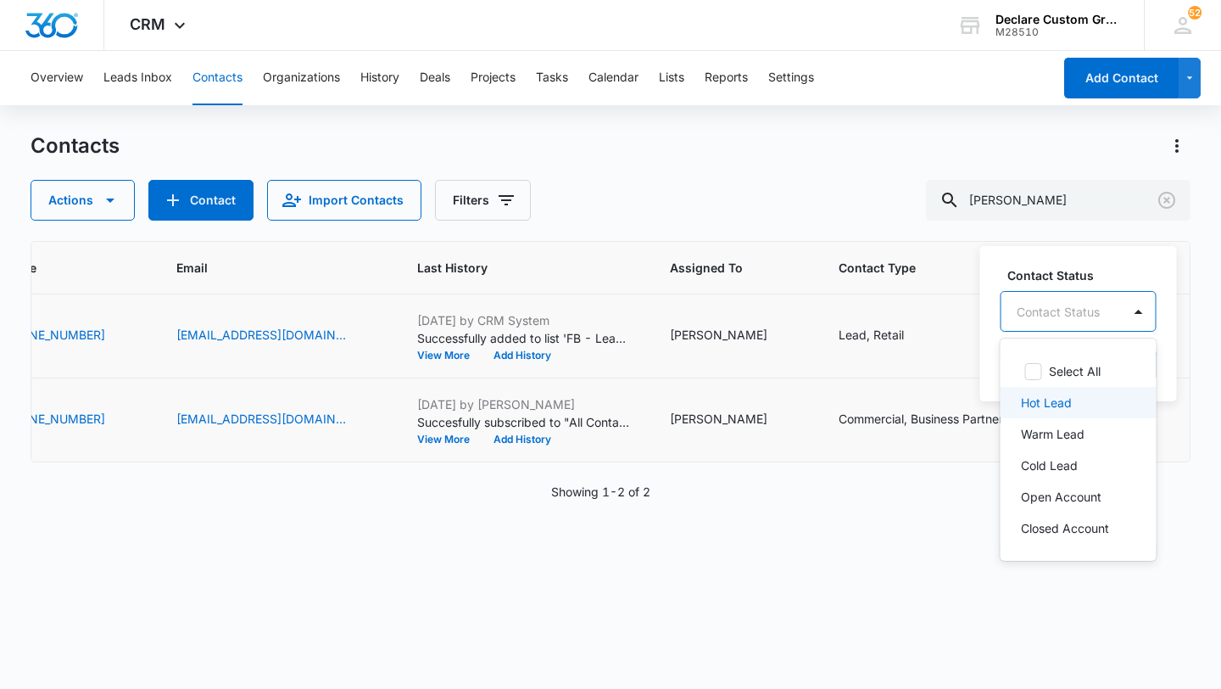
click at [1072, 399] on div "Hot Lead" at bounding box center [1077, 403] width 112 height 18
click at [1130, 315] on div at bounding box center [1135, 310] width 27 height 27
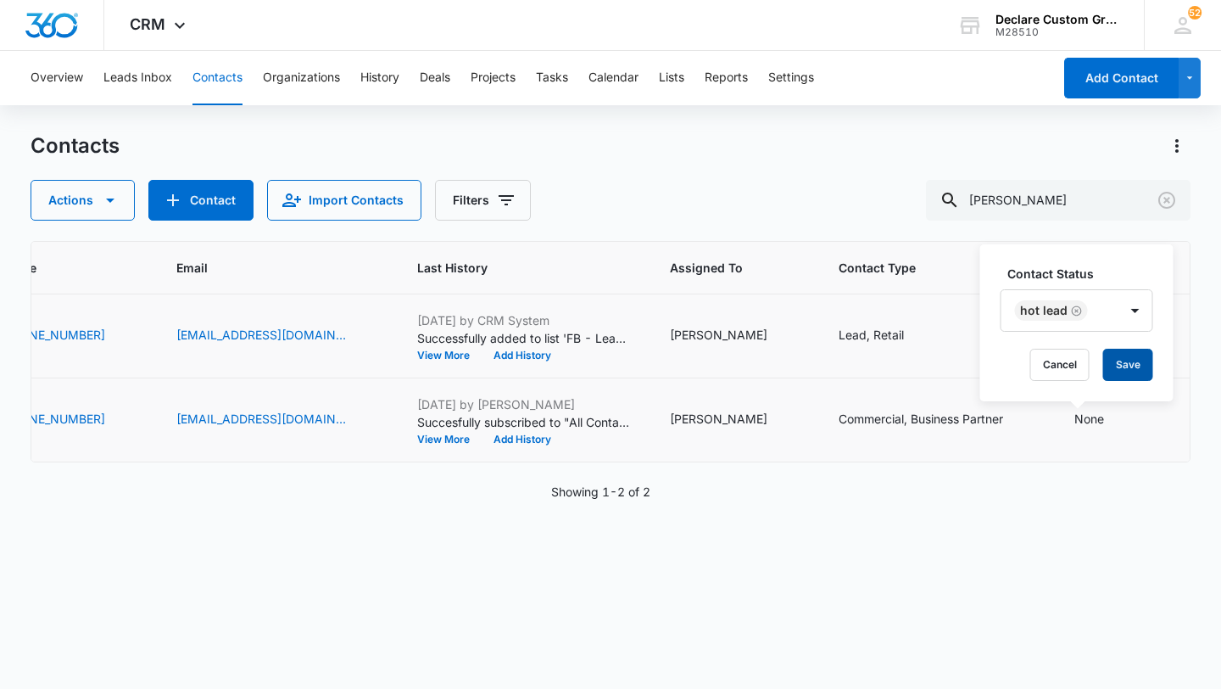
click at [1119, 359] on button "Save" at bounding box center [1128, 365] width 50 height 32
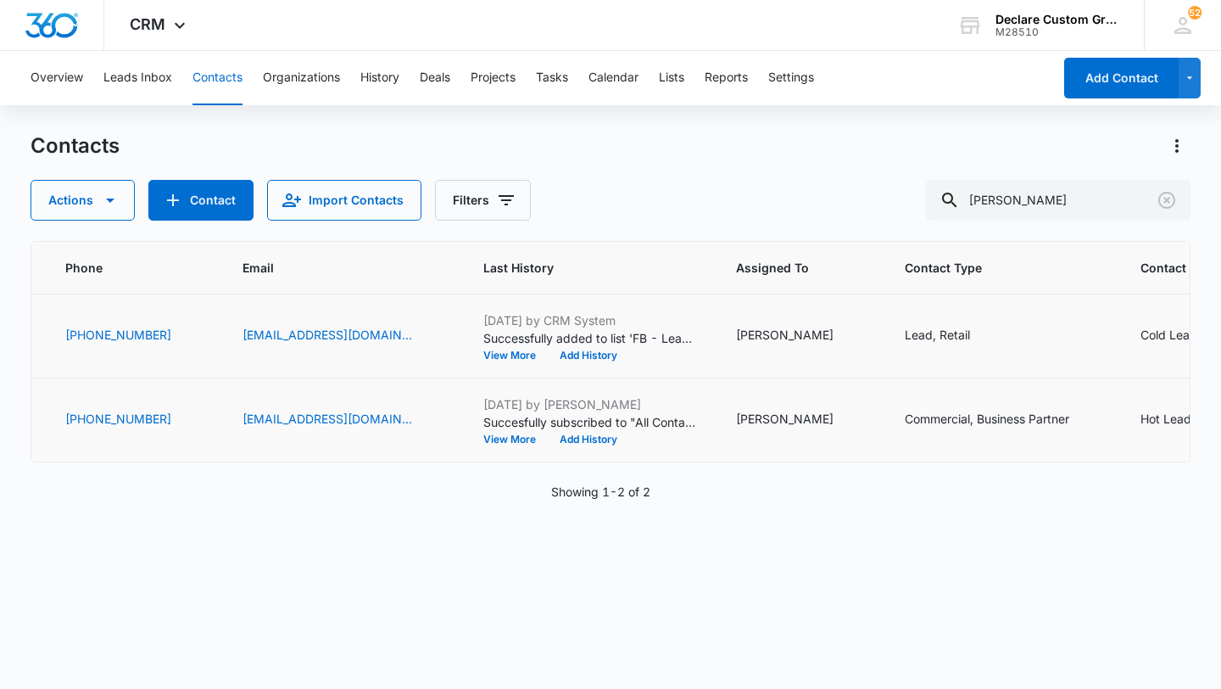
scroll to position [0, 0]
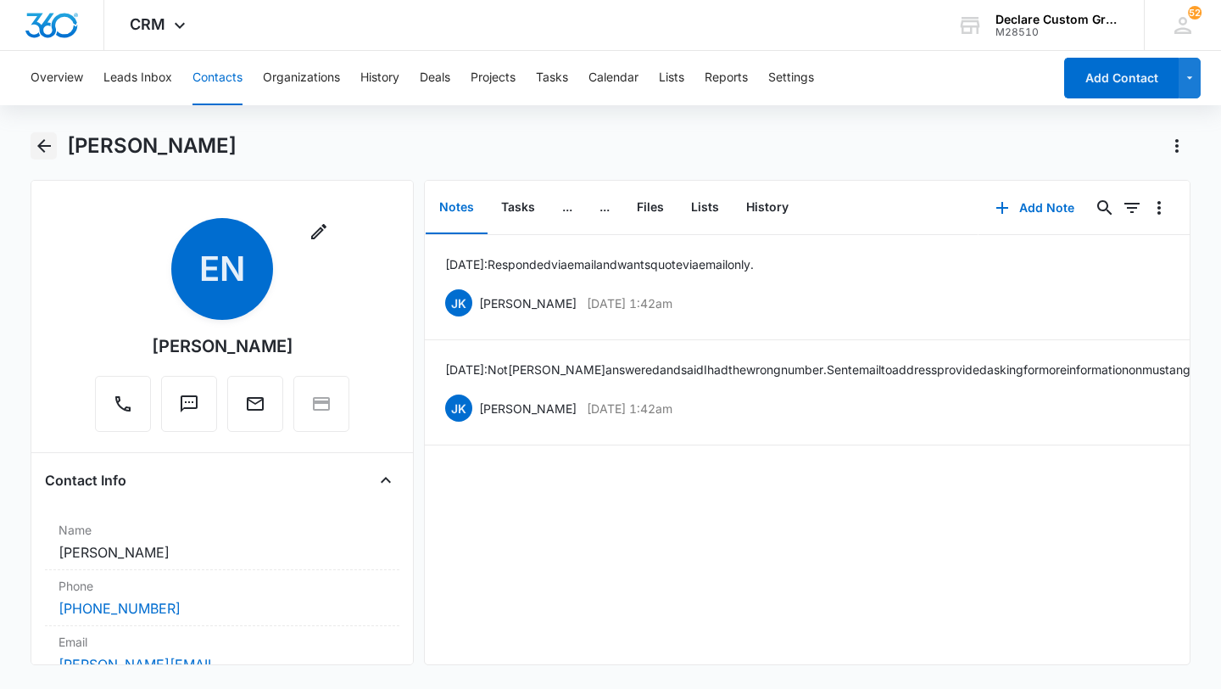
click at [42, 142] on icon "Back" at bounding box center [44, 146] width 20 height 20
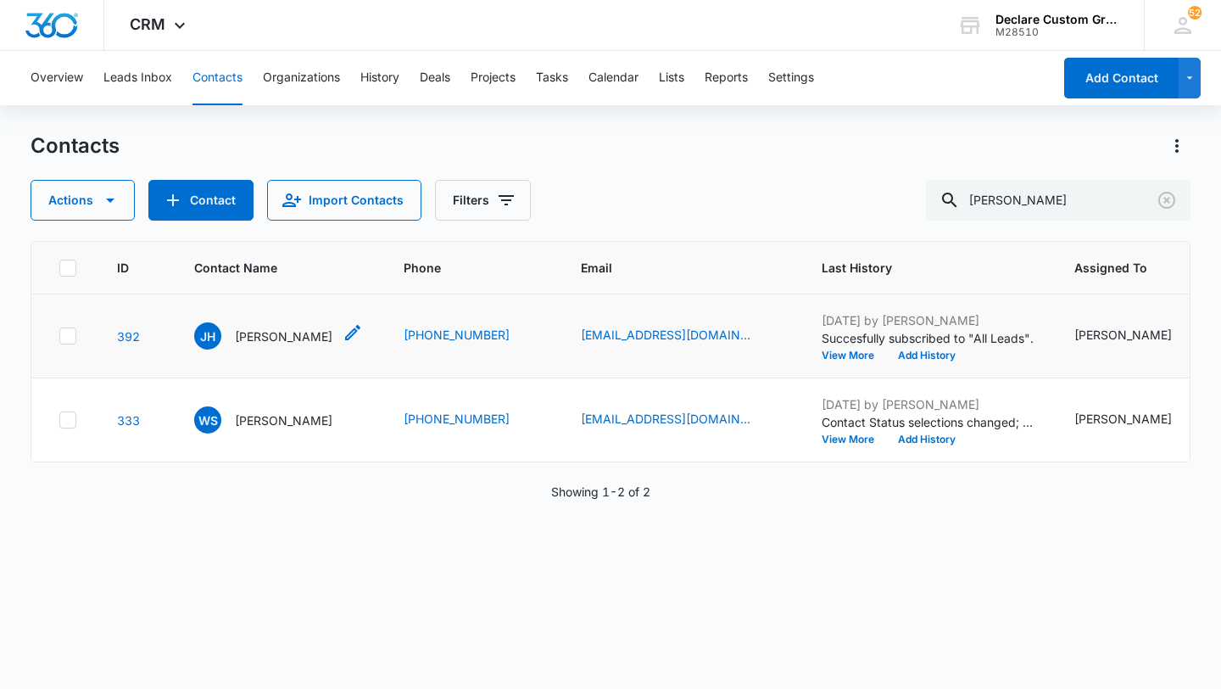
click at [315, 336] on p "[PERSON_NAME]" at bounding box center [284, 336] width 98 height 18
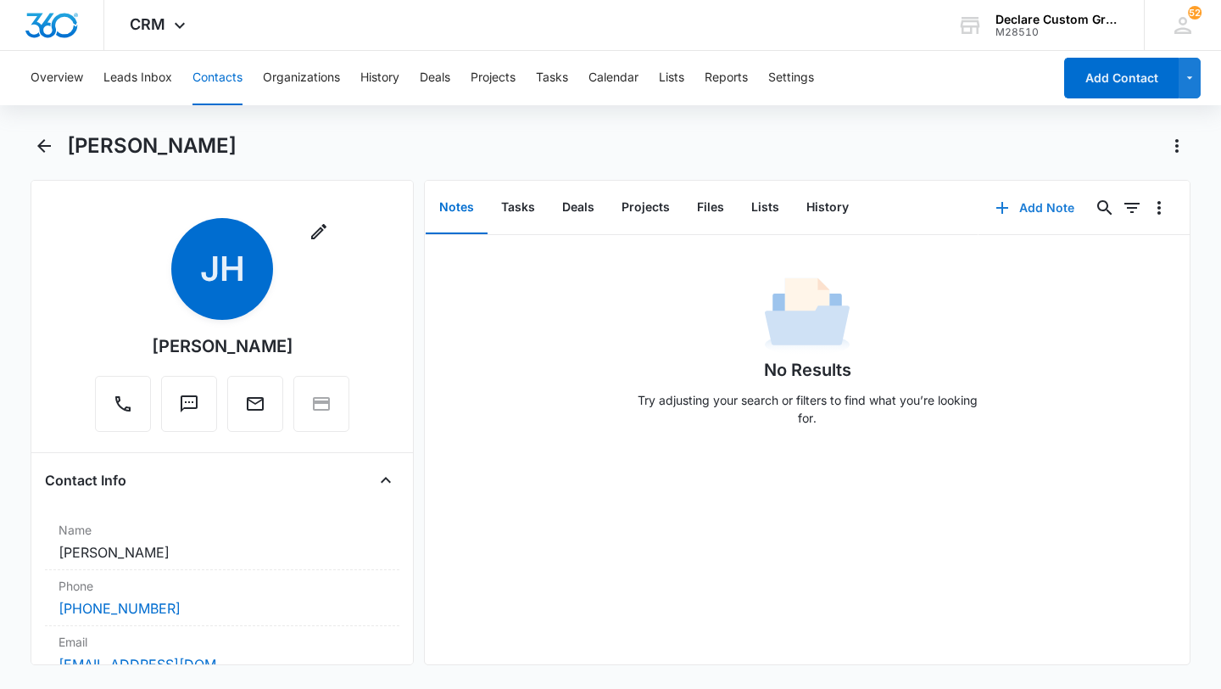
click at [1032, 206] on button "Add Note" at bounding box center [1035, 207] width 113 height 41
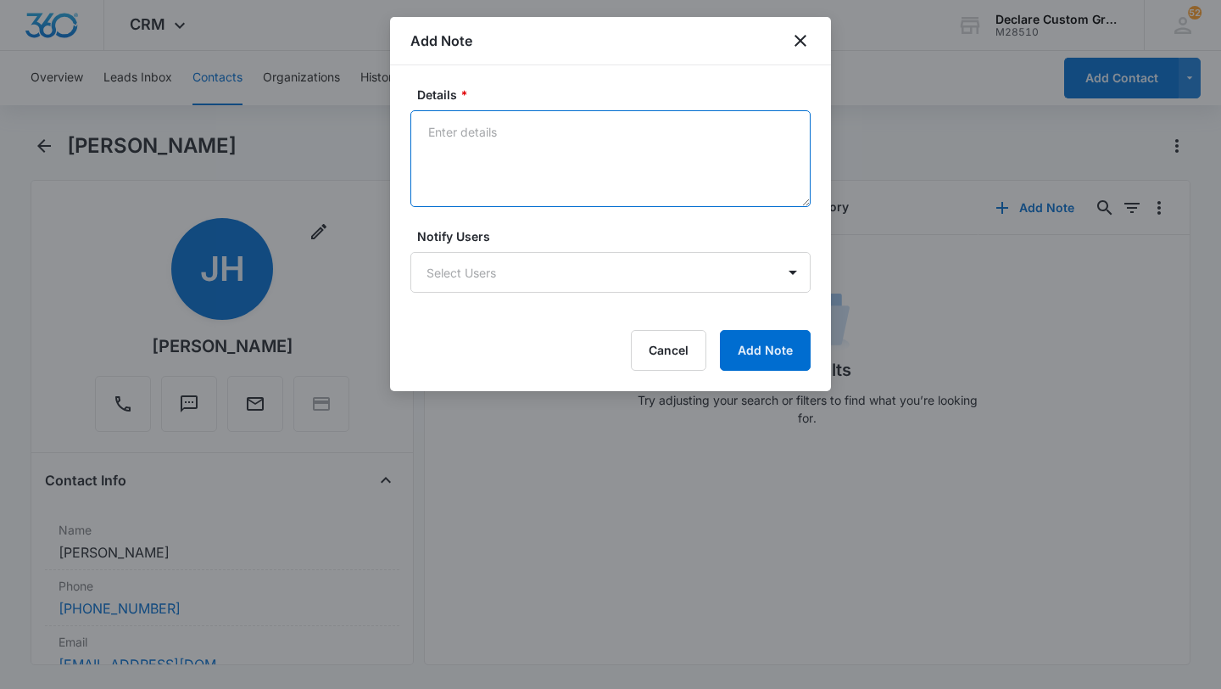
click at [448, 129] on textarea "Details *" at bounding box center [610, 158] width 400 height 97
paste textarea "[DATE]: Asked if I speak Spanish. Says he doesn't speak English."
type textarea "[DATE]: Asked if I speak Spanish. Says he doesn't speak English. DO NOT CONTACT."
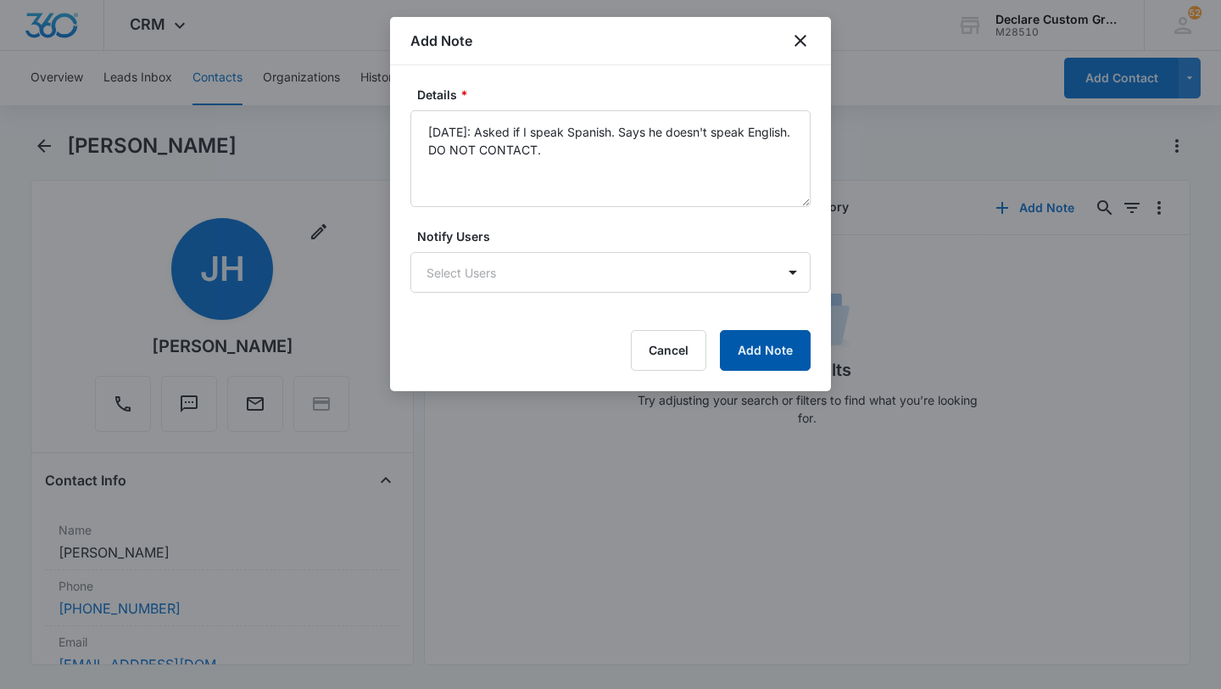
click at [778, 343] on button "Add Note" at bounding box center [765, 350] width 91 height 41
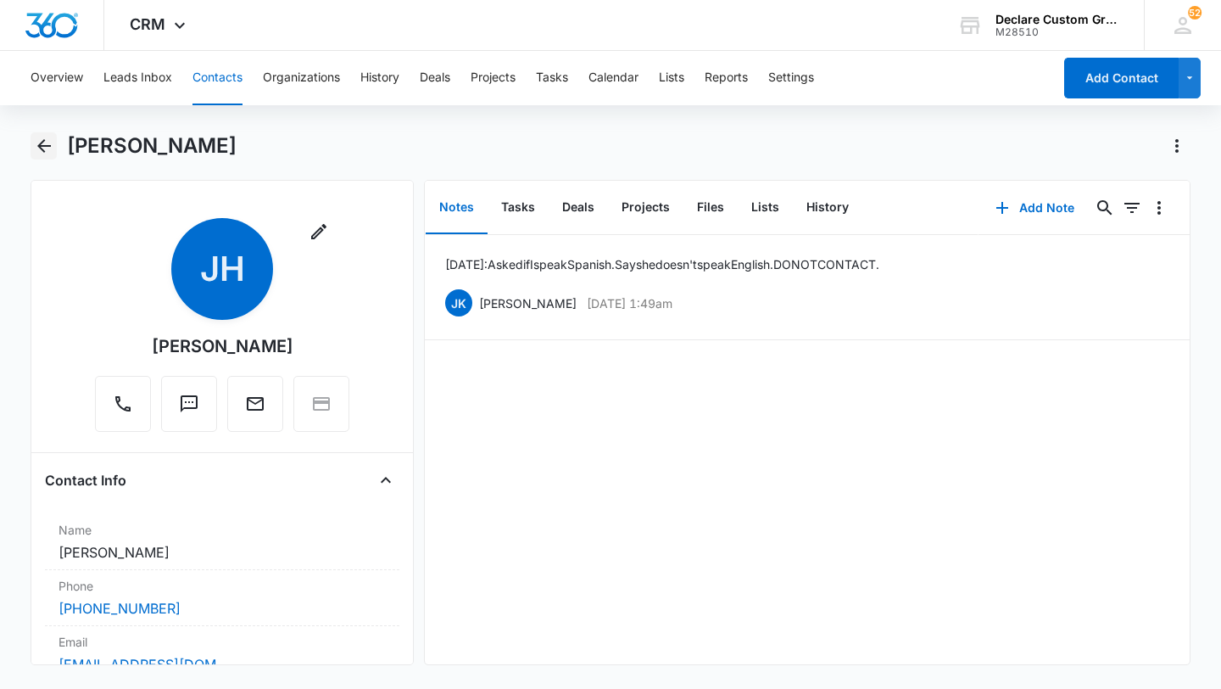
click at [42, 145] on icon "Back" at bounding box center [44, 146] width 14 height 14
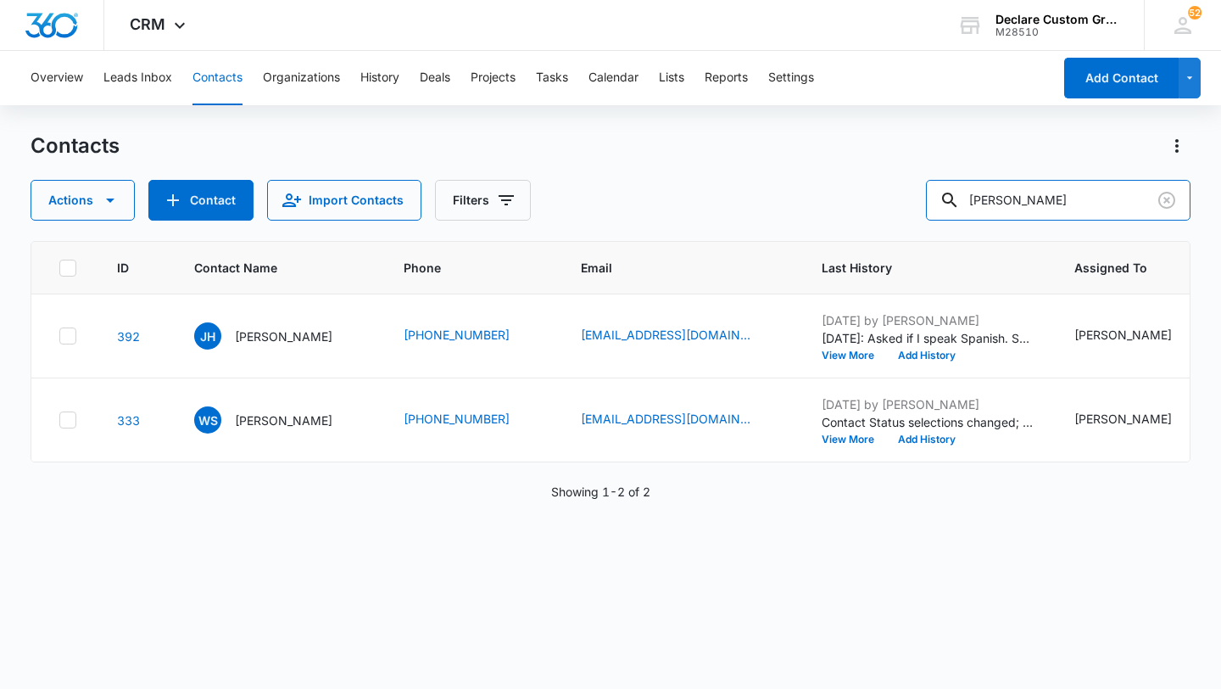
drag, startPoint x: 1083, startPoint y: 195, endPoint x: 823, endPoint y: 189, distance: 260.4
click at [823, 189] on div "Actions Contact Import Contacts Filters [PERSON_NAME]" at bounding box center [611, 200] width 1160 height 41
type input "[PERSON_NAME]"
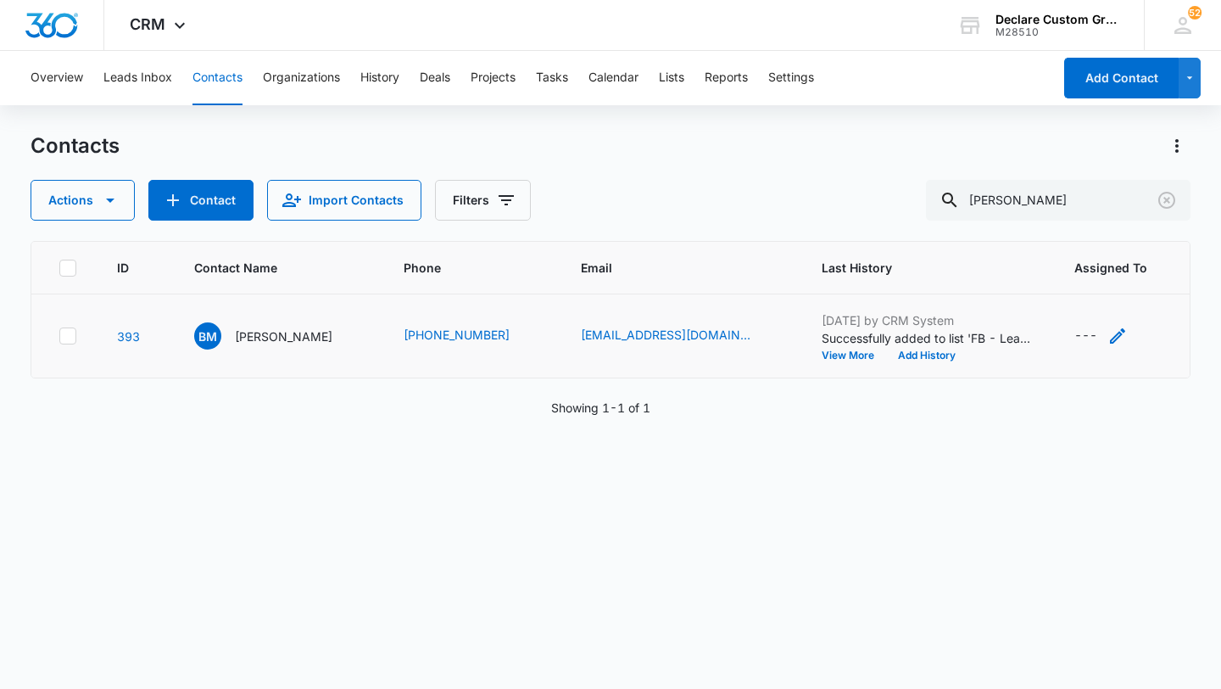
click at [1108, 338] on icon "Assigned To - - Select to Edit Field" at bounding box center [1118, 336] width 20 height 20
click at [1100, 227] on div at bounding box center [1100, 227] width 27 height 27
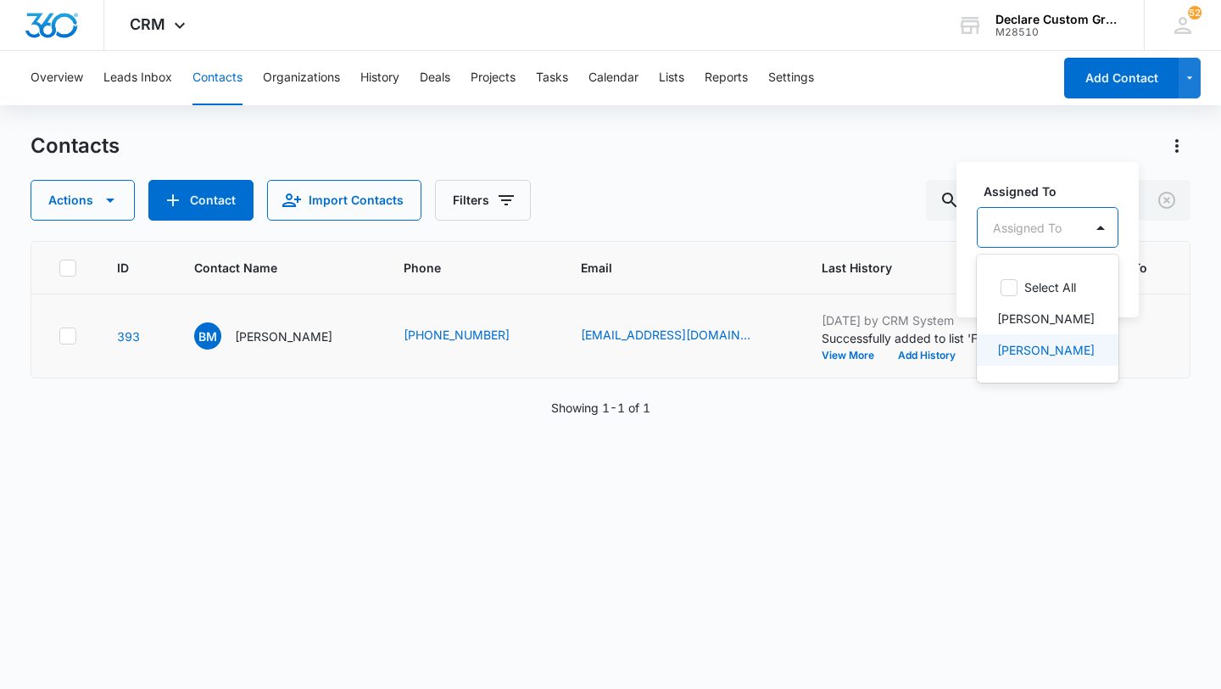
click at [1076, 352] on div "[PERSON_NAME]" at bounding box center [1046, 350] width 98 height 18
click at [1139, 226] on div at bounding box center [1152, 226] width 27 height 27
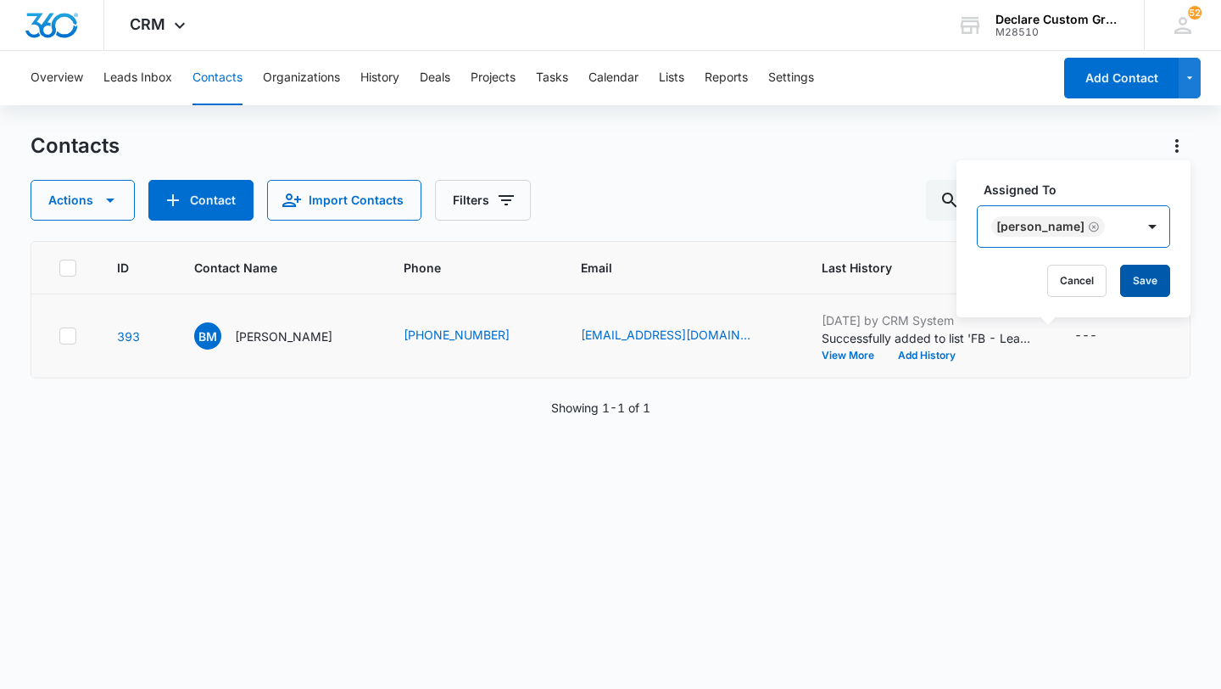
click at [1137, 282] on button "Save" at bounding box center [1145, 281] width 50 height 32
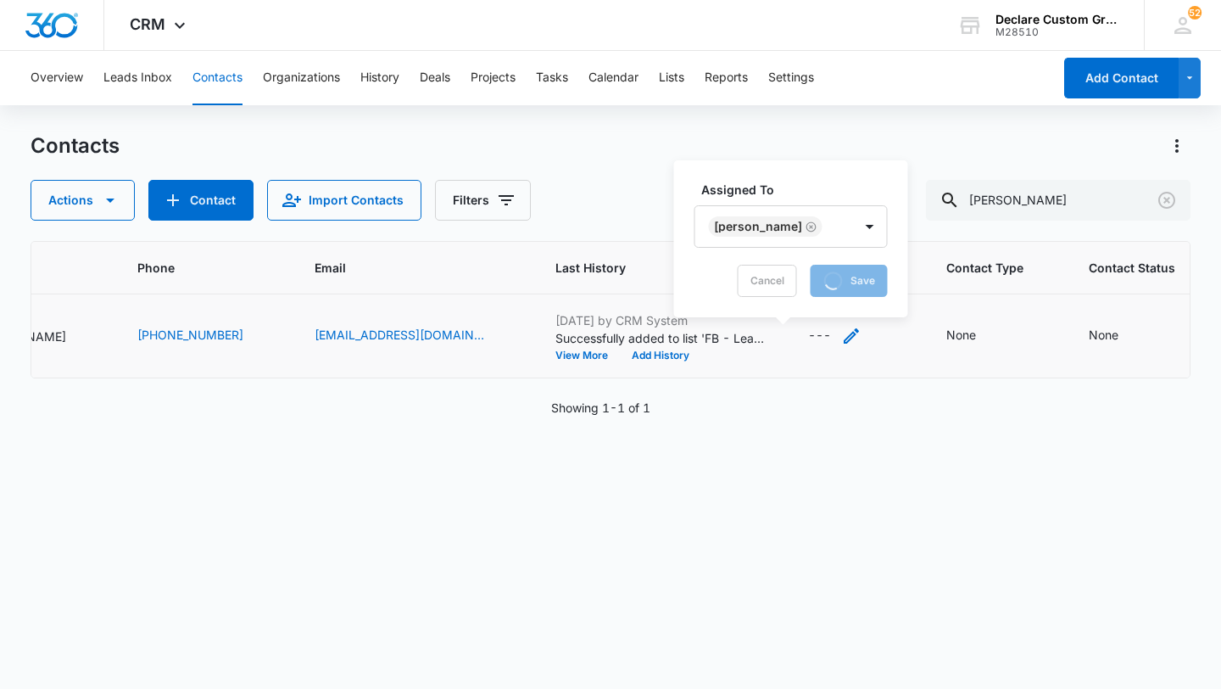
scroll to position [0, 271]
click at [984, 332] on icon "Contact Type - None - Select to Edit Field" at bounding box center [991, 335] width 15 height 15
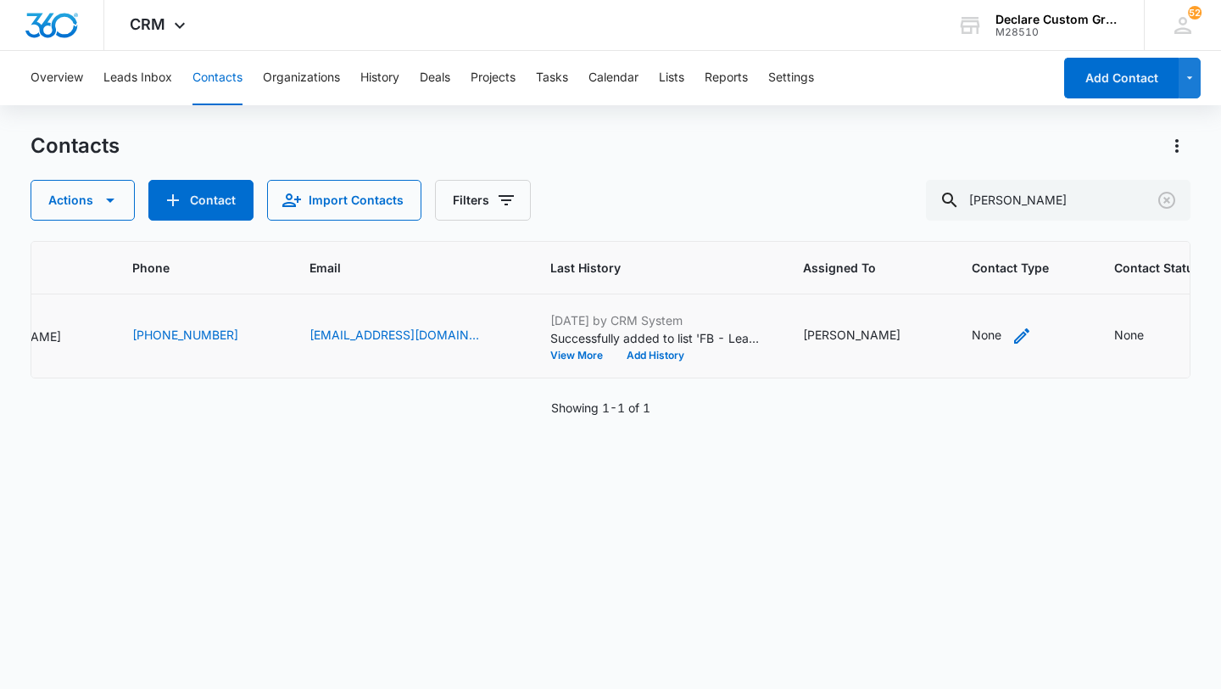
click at [1014, 328] on icon "Contact Type - None - Select to Edit Field" at bounding box center [1021, 335] width 15 height 15
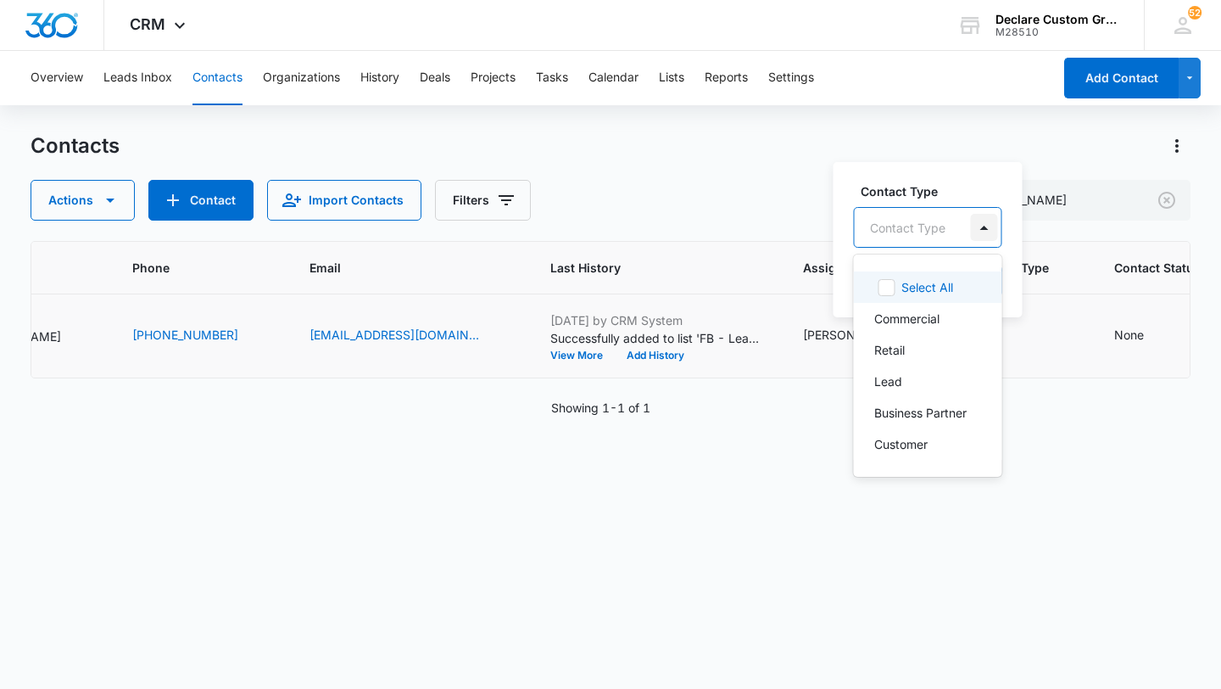
click at [980, 231] on div at bounding box center [984, 227] width 27 height 27
click at [911, 347] on div "Retail" at bounding box center [926, 350] width 104 height 18
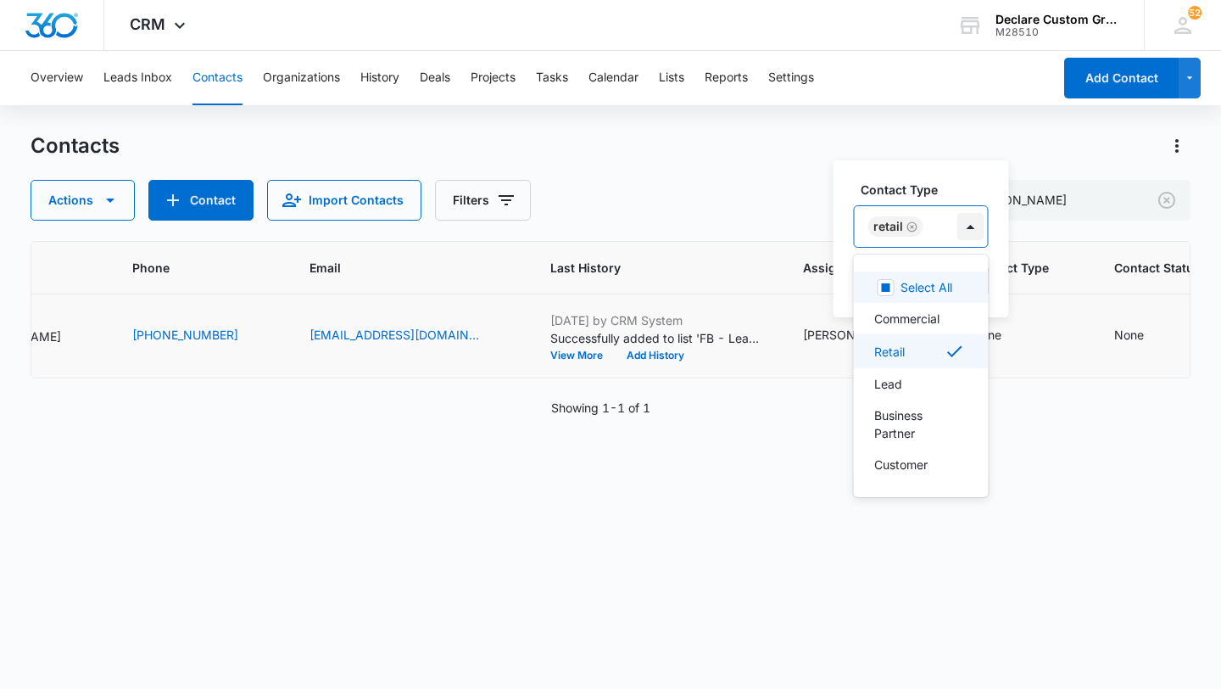
click at [967, 224] on div at bounding box center [970, 226] width 27 height 27
click at [969, 225] on div at bounding box center [970, 226] width 27 height 27
click at [922, 383] on div "Lead" at bounding box center [919, 384] width 91 height 18
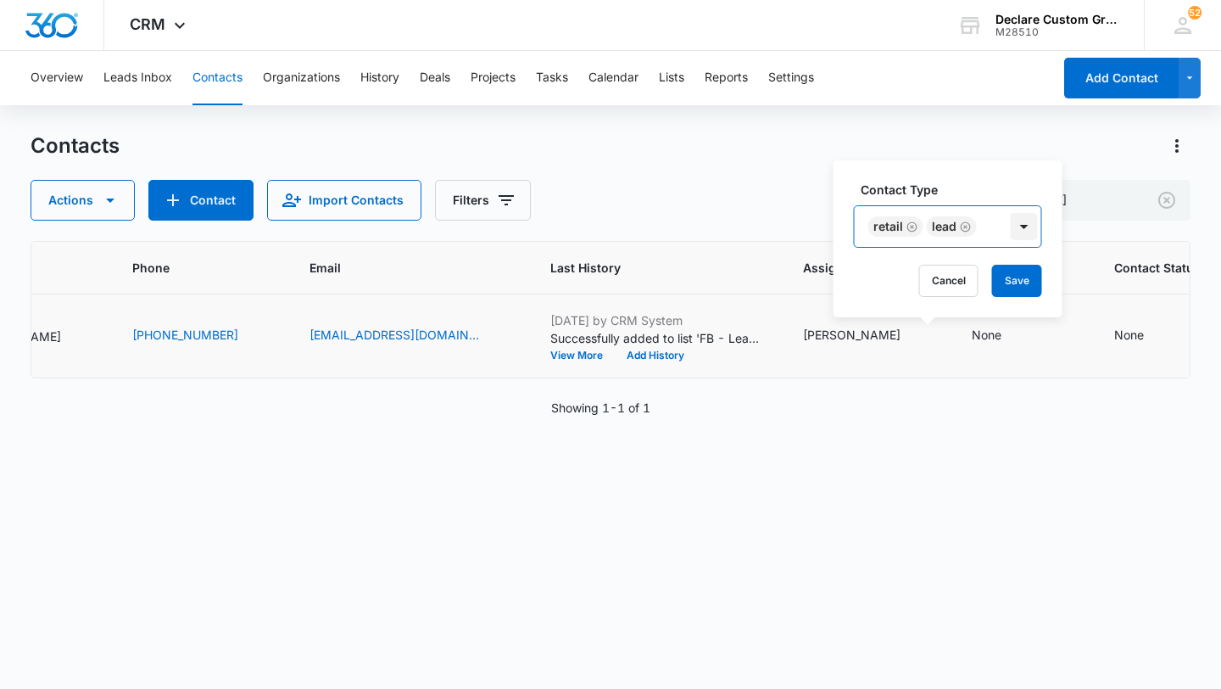
click at [1020, 225] on div at bounding box center [1024, 226] width 27 height 27
click at [1004, 278] on button "Save" at bounding box center [1017, 281] width 50 height 32
click at [1157, 331] on icon "Contact Status - None - Select to Edit Field" at bounding box center [1164, 335] width 15 height 15
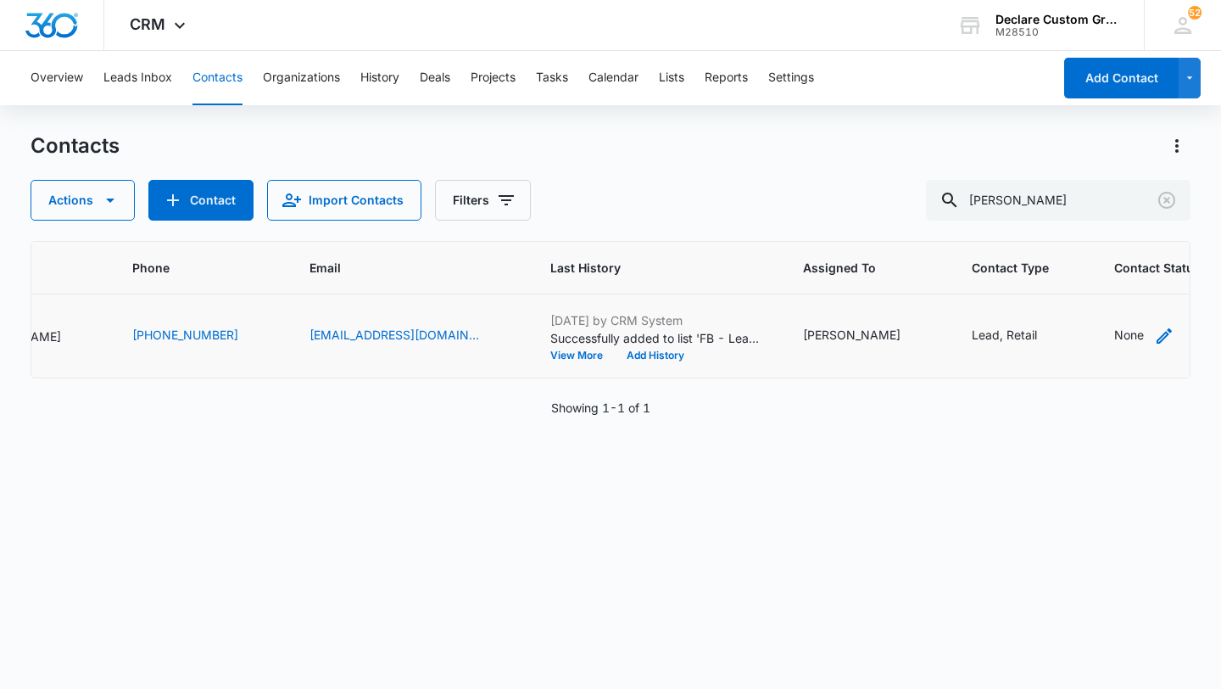
click at [1157, 333] on icon "Contact Status - None - Select to Edit Field" at bounding box center [1164, 335] width 15 height 15
click at [1123, 231] on div at bounding box center [1130, 227] width 27 height 27
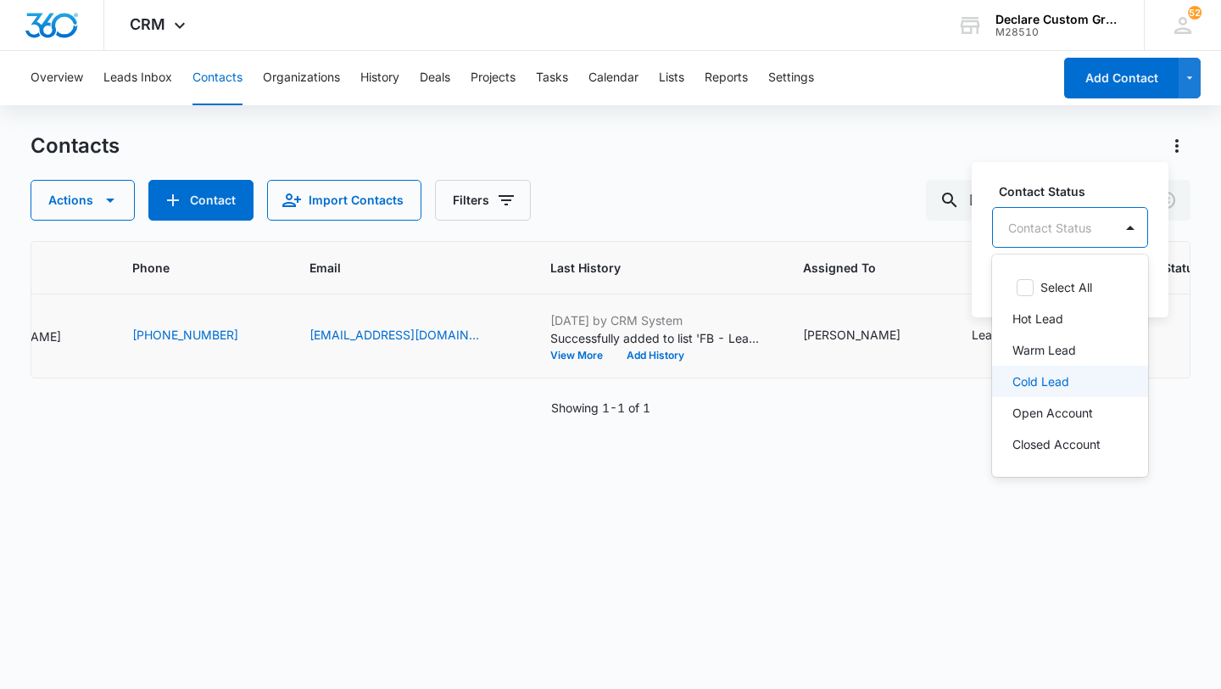
click at [1069, 377] on p "Cold Lead" at bounding box center [1041, 381] width 57 height 18
click at [1130, 230] on div at bounding box center [1132, 226] width 27 height 27
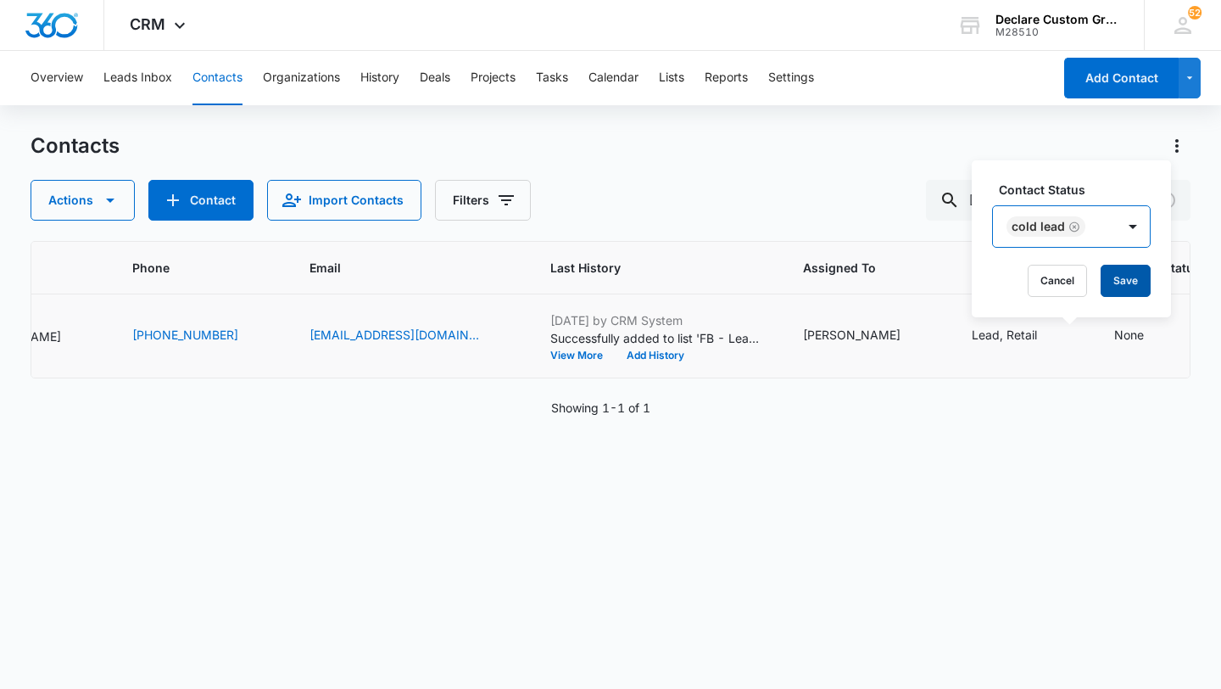
click at [1125, 286] on button "Save" at bounding box center [1126, 281] width 50 height 32
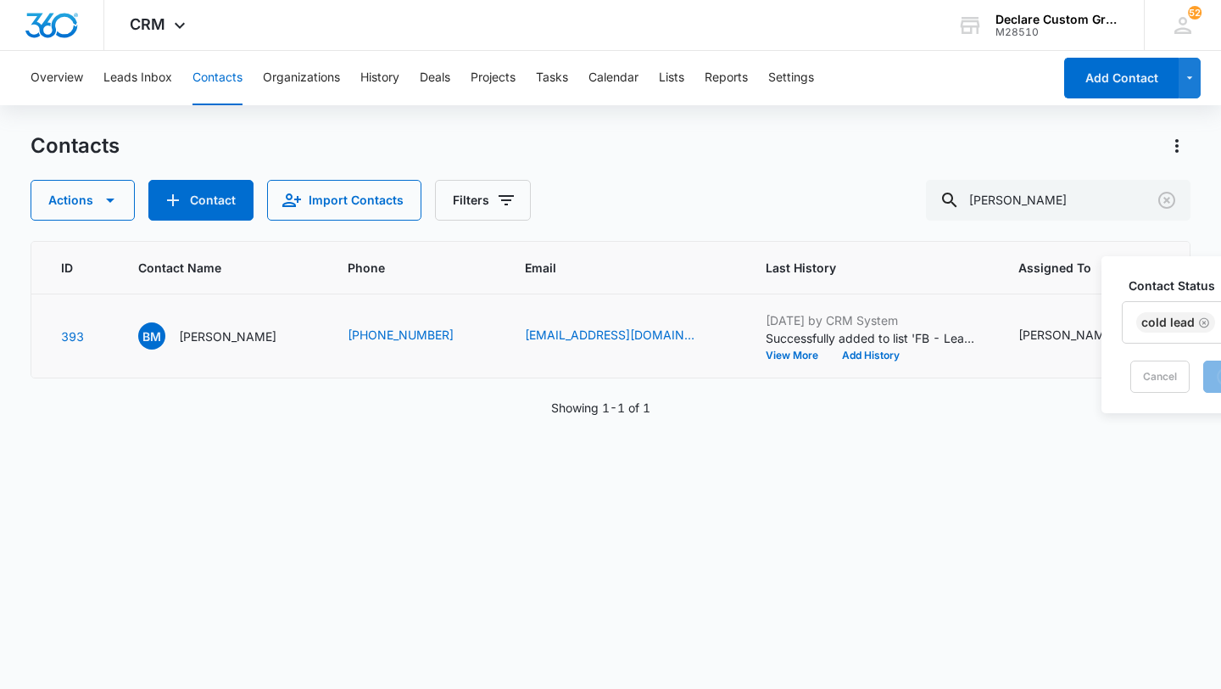
scroll to position [0, 0]
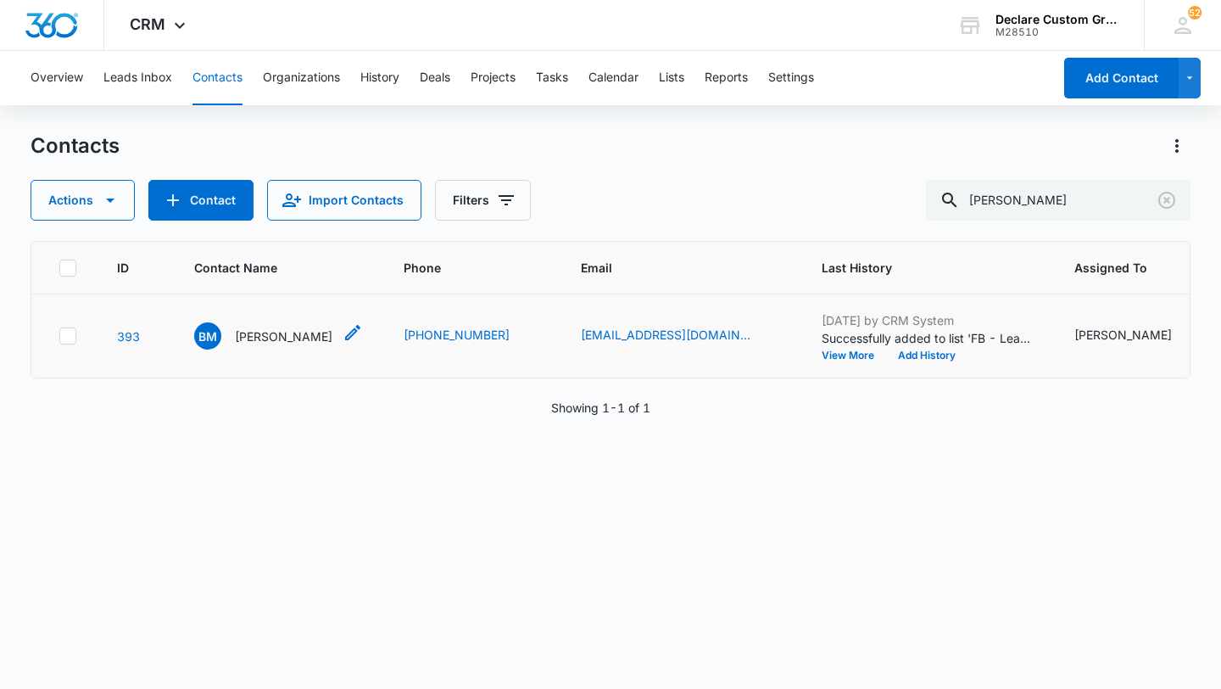
click at [267, 331] on p "[PERSON_NAME]" at bounding box center [284, 336] width 98 height 18
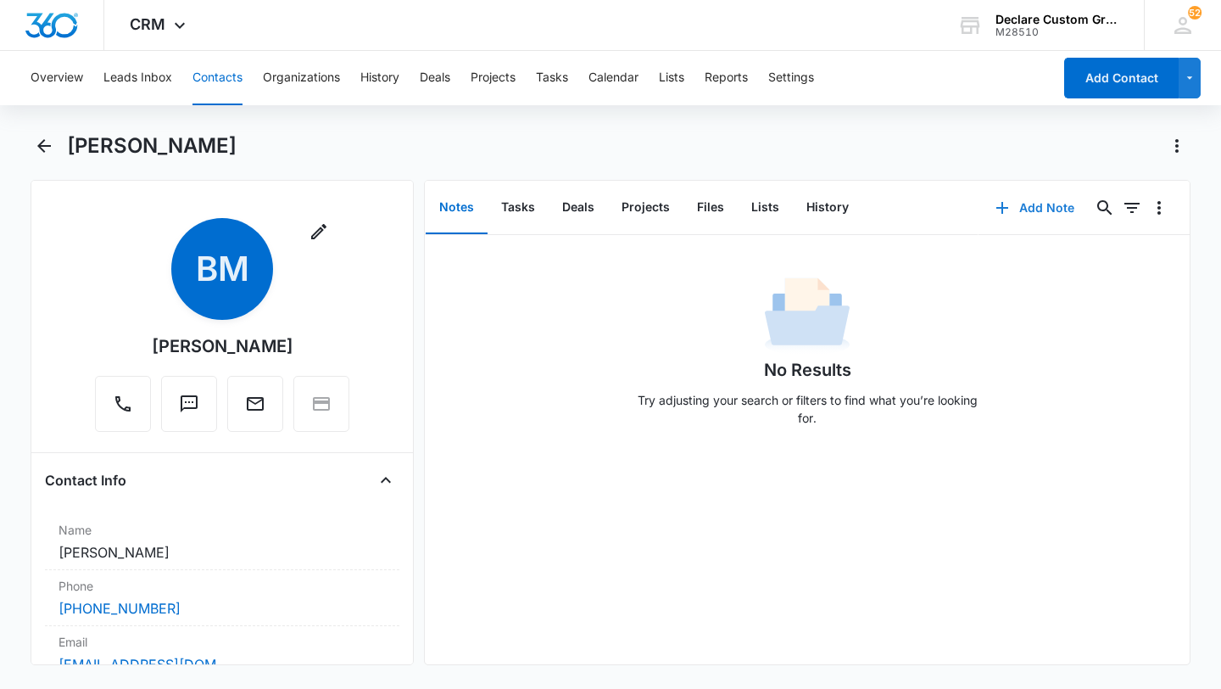
click at [1039, 205] on button "Add Note" at bounding box center [1035, 207] width 113 height 41
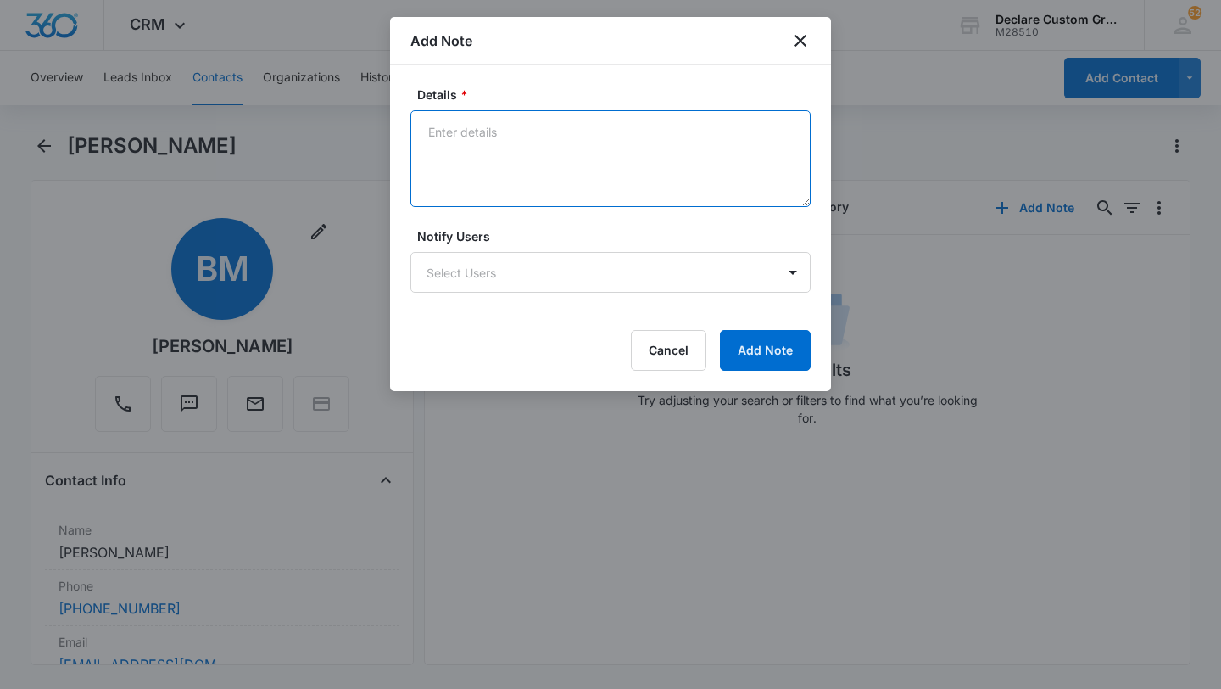
click at [444, 127] on textarea "Details *" at bounding box center [610, 158] width 400 height 97
paste textarea "[DATE]: Left voicemail and email with mention of promo pricing."
type textarea "[DATE]: Left voicemail and email with mention of promo pricing."
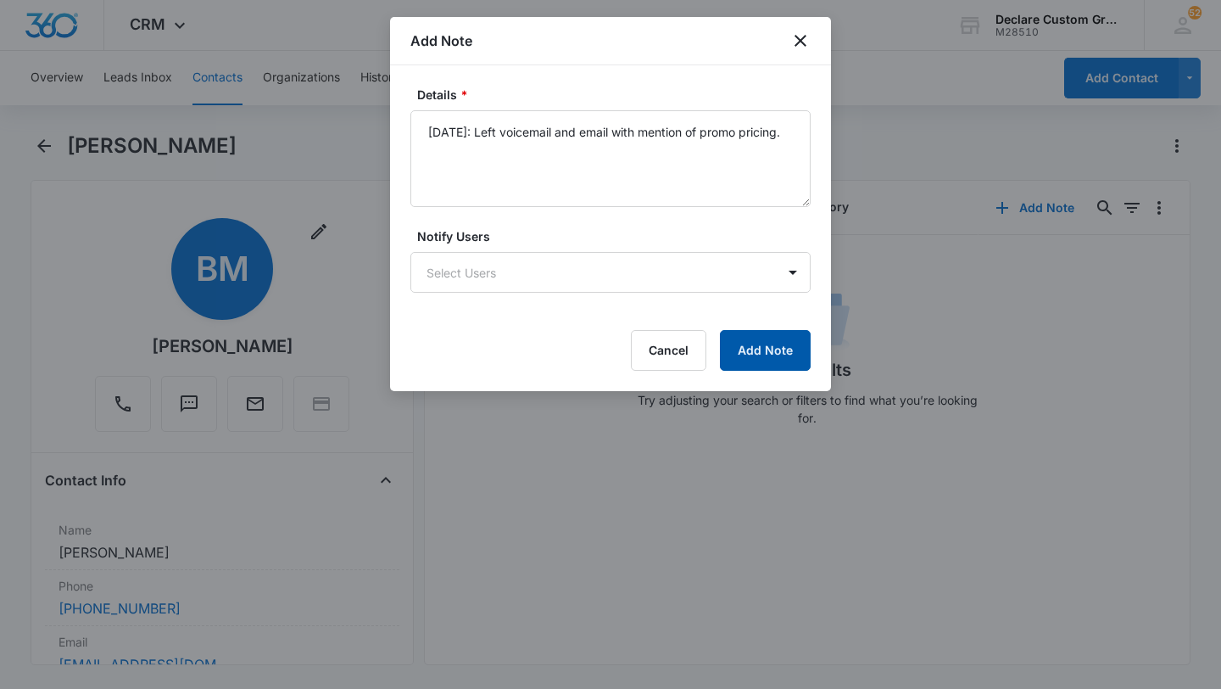
click at [784, 342] on button "Add Note" at bounding box center [765, 350] width 91 height 41
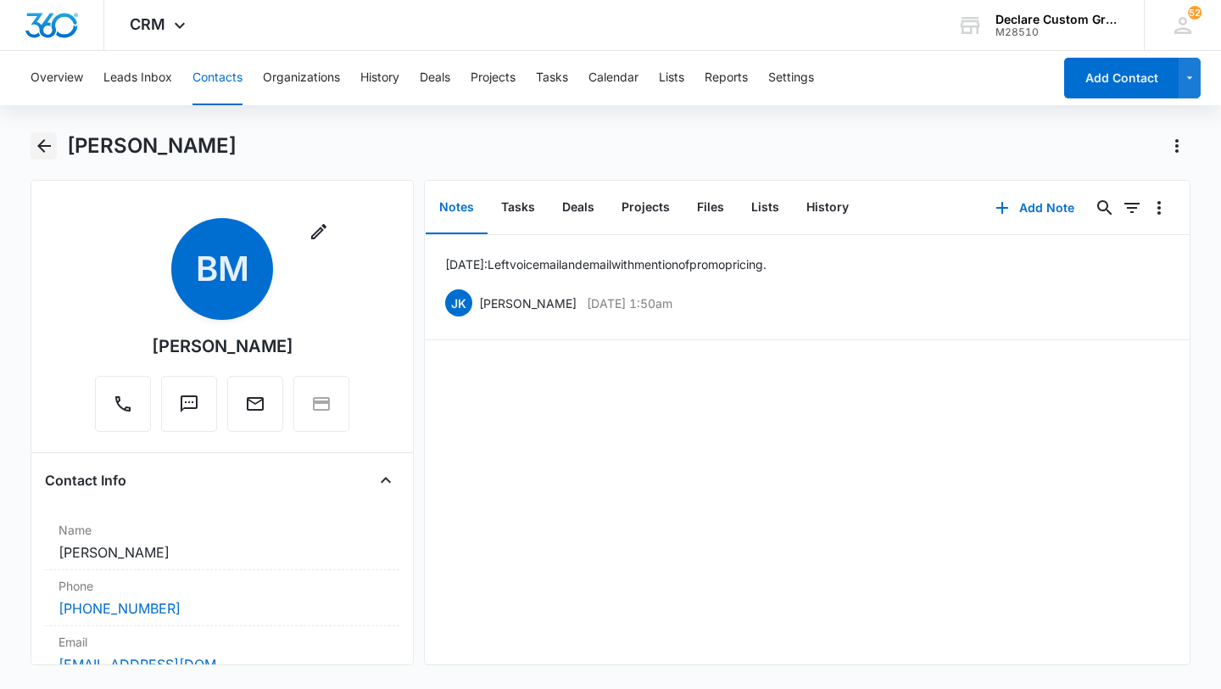
click at [46, 138] on icon "Back" at bounding box center [44, 146] width 20 height 20
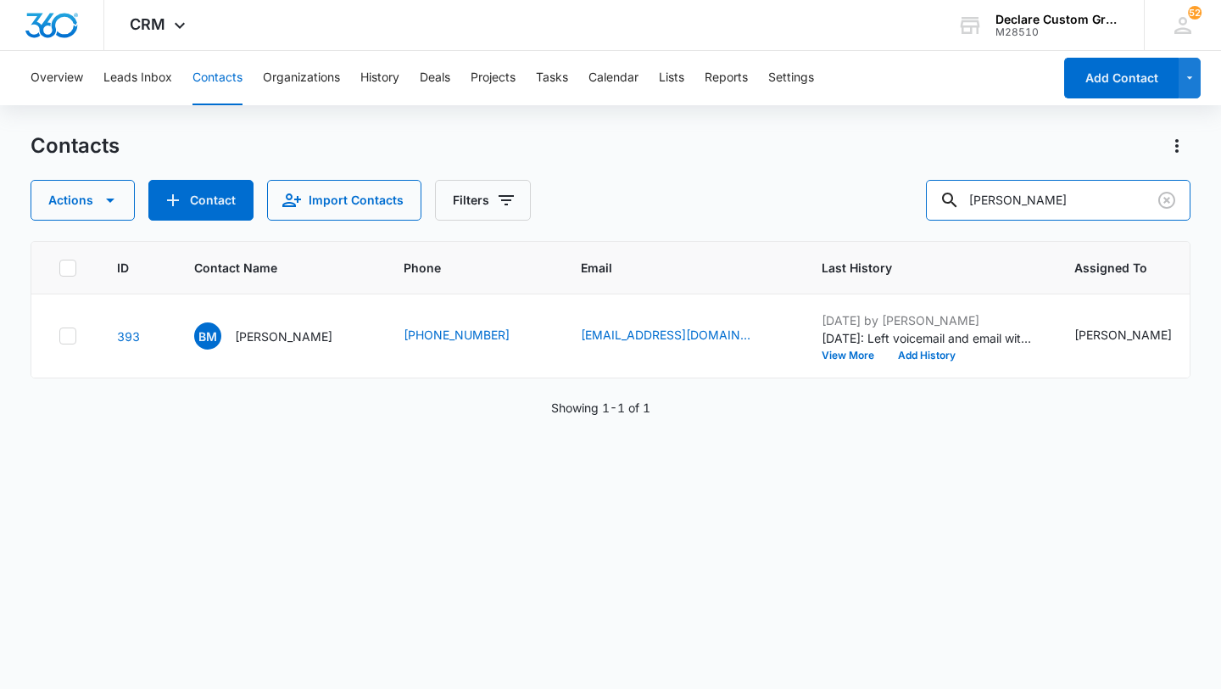
drag, startPoint x: 1067, startPoint y: 198, endPoint x: 625, endPoint y: 197, distance: 441.8
click at [628, 196] on div "Actions Contact Import Contacts Filters [PERSON_NAME]" at bounding box center [611, 200] width 1160 height 41
type input "Phil"
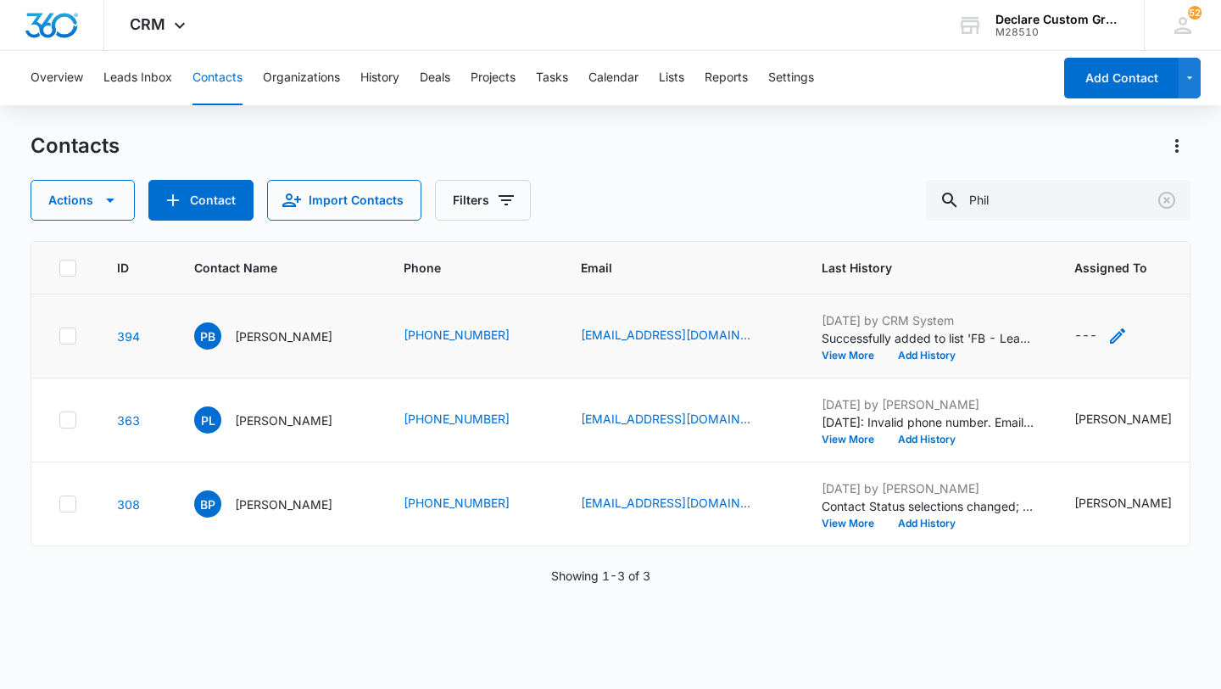
click at [1110, 333] on icon "Assigned To - - Select to Edit Field" at bounding box center [1117, 335] width 15 height 15
click at [1097, 222] on div at bounding box center [1095, 227] width 27 height 27
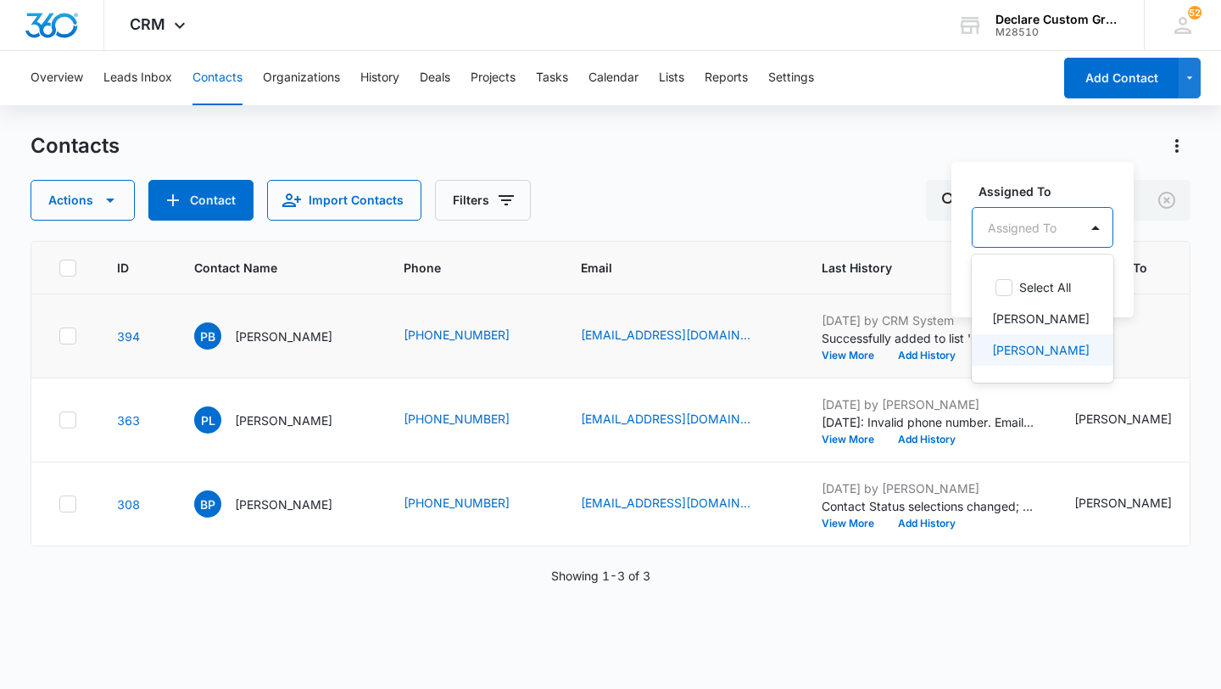
click at [1044, 343] on p "[PERSON_NAME]" at bounding box center [1041, 350] width 98 height 18
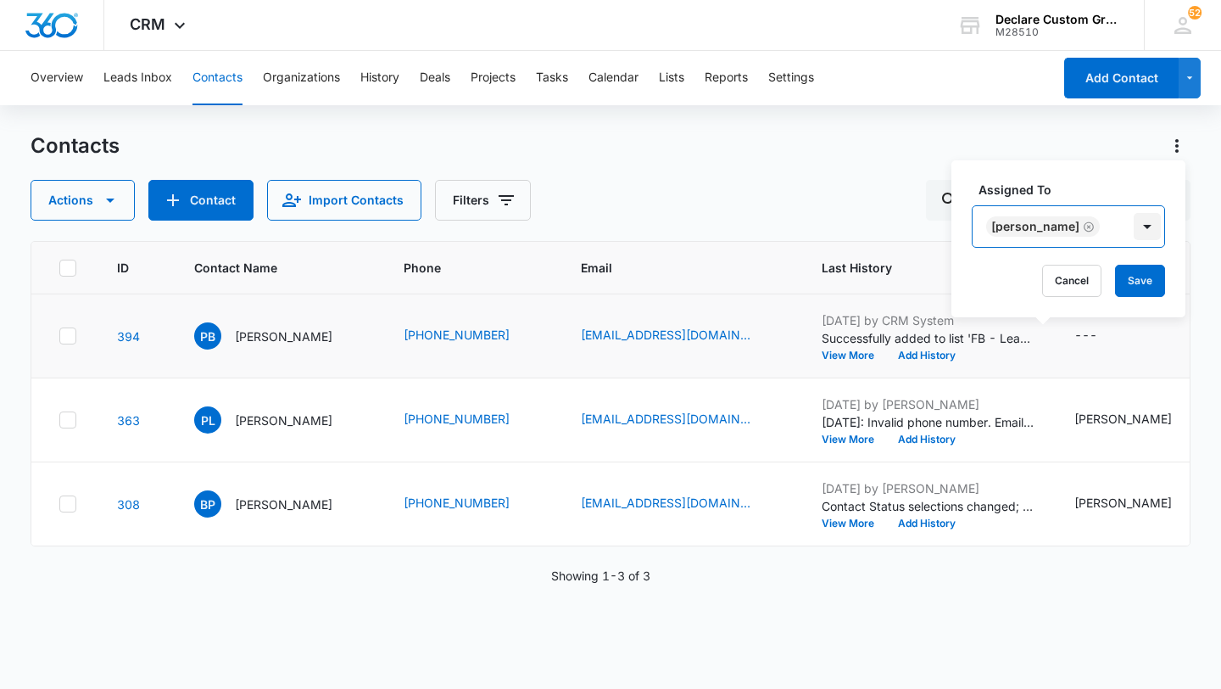
click at [1134, 227] on div at bounding box center [1147, 226] width 27 height 27
click at [1125, 276] on button "Save" at bounding box center [1140, 281] width 50 height 32
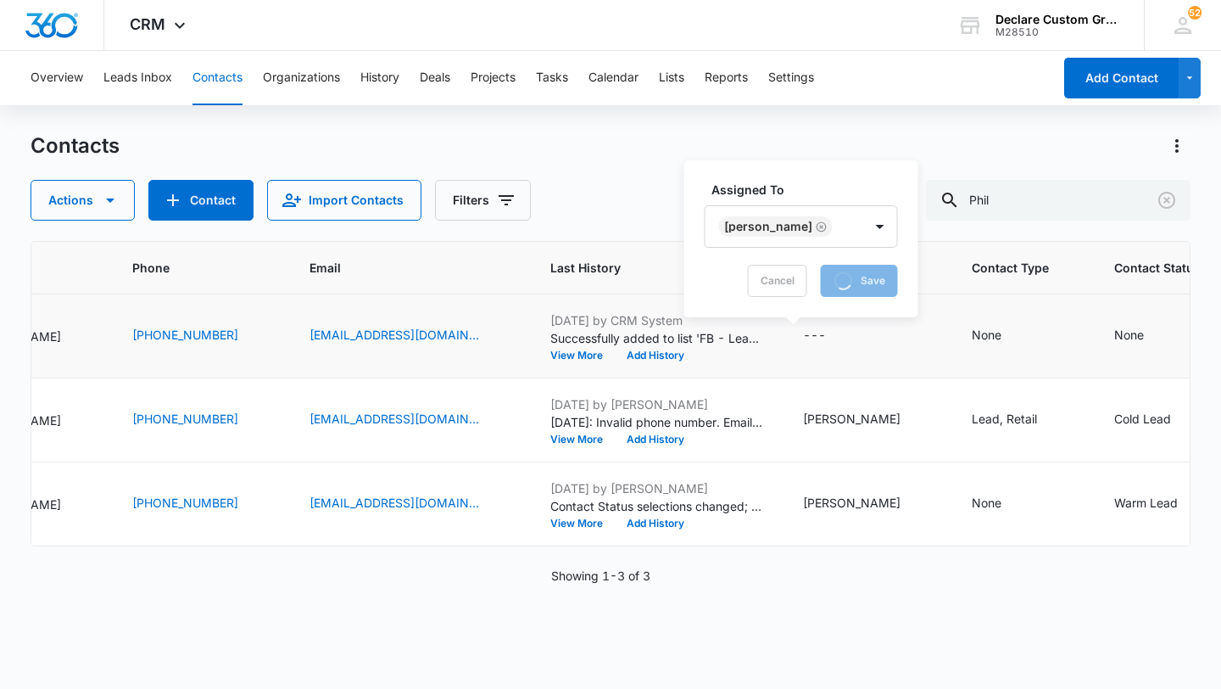
scroll to position [0, 298]
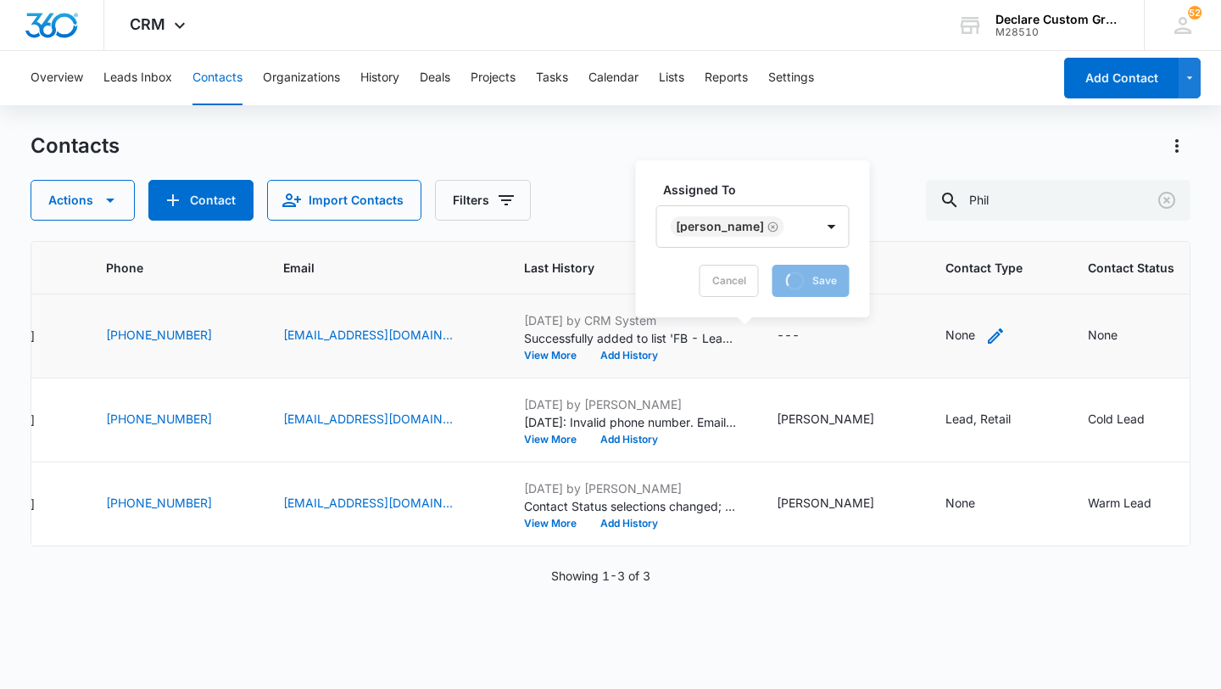
click at [988, 332] on icon "Contact Type - None - Select to Edit Field" at bounding box center [995, 335] width 15 height 15
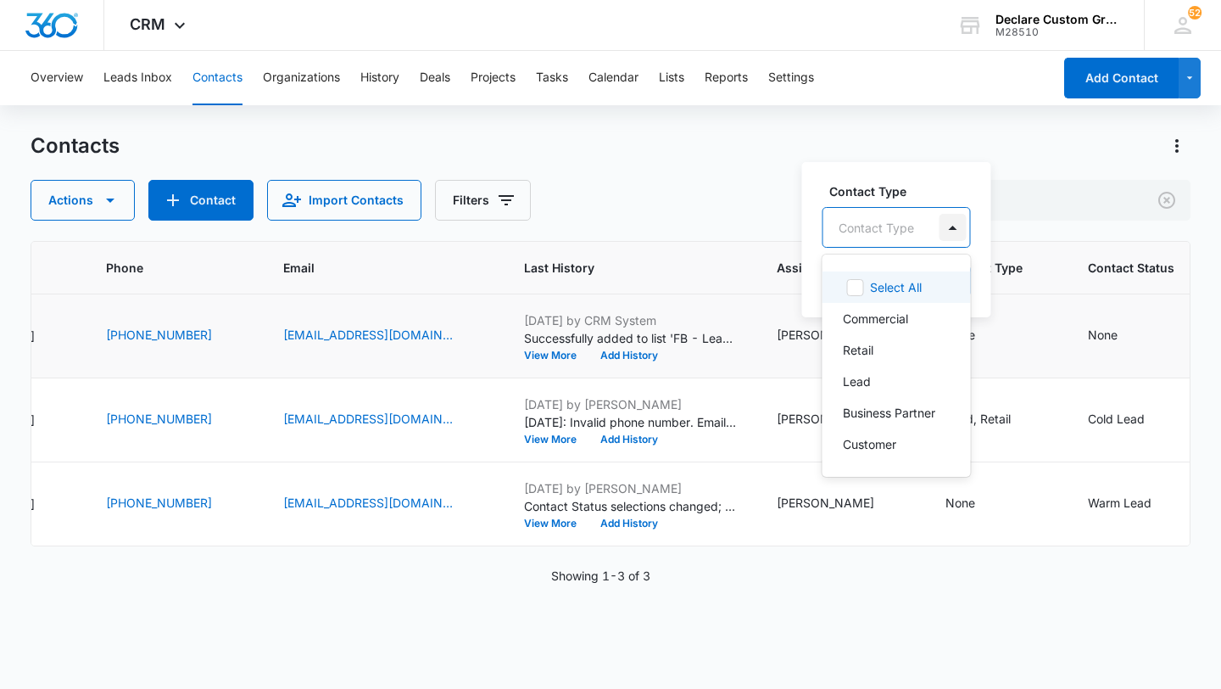
click at [951, 228] on div at bounding box center [953, 227] width 27 height 27
click at [876, 348] on div "Retail" at bounding box center [895, 350] width 104 height 18
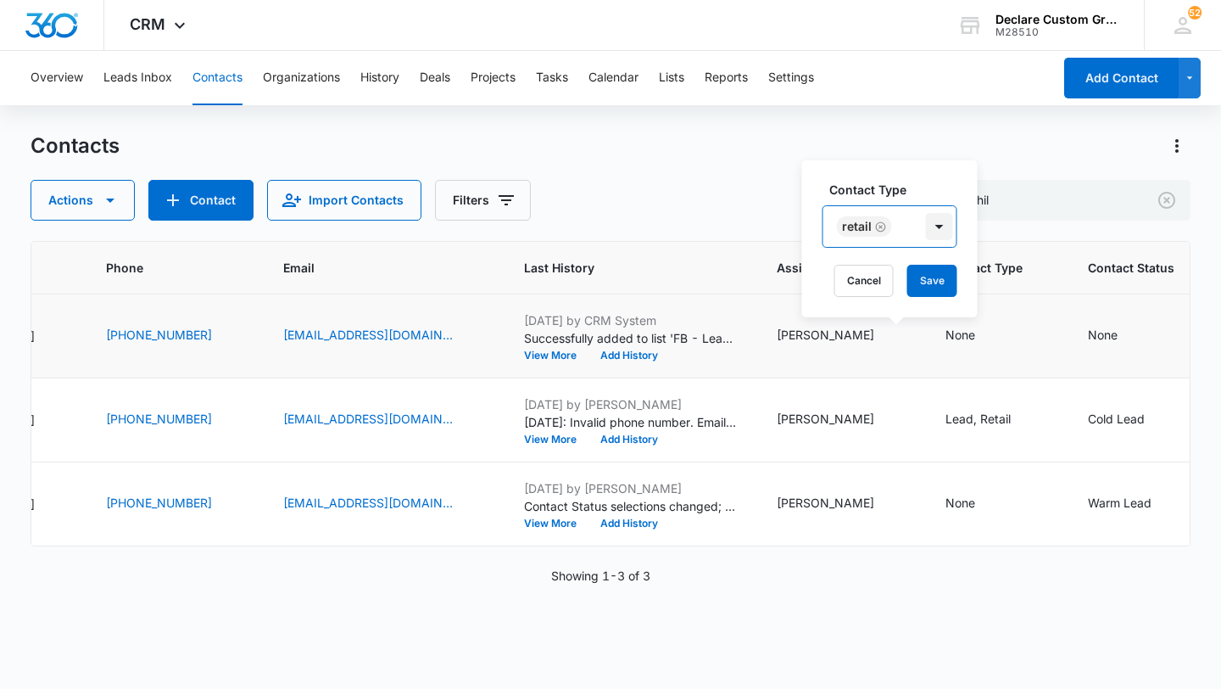
click at [937, 225] on div at bounding box center [939, 226] width 27 height 27
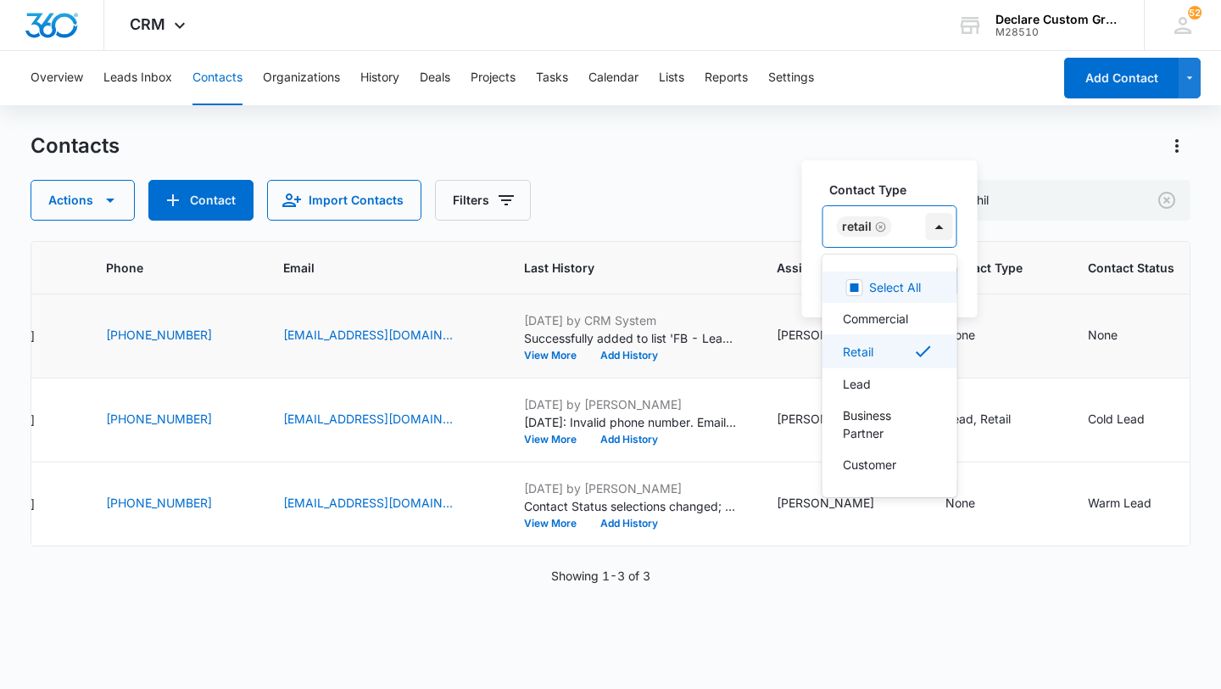
click at [940, 227] on div at bounding box center [939, 226] width 27 height 27
click at [887, 382] on div "Lead" at bounding box center [888, 384] width 91 height 18
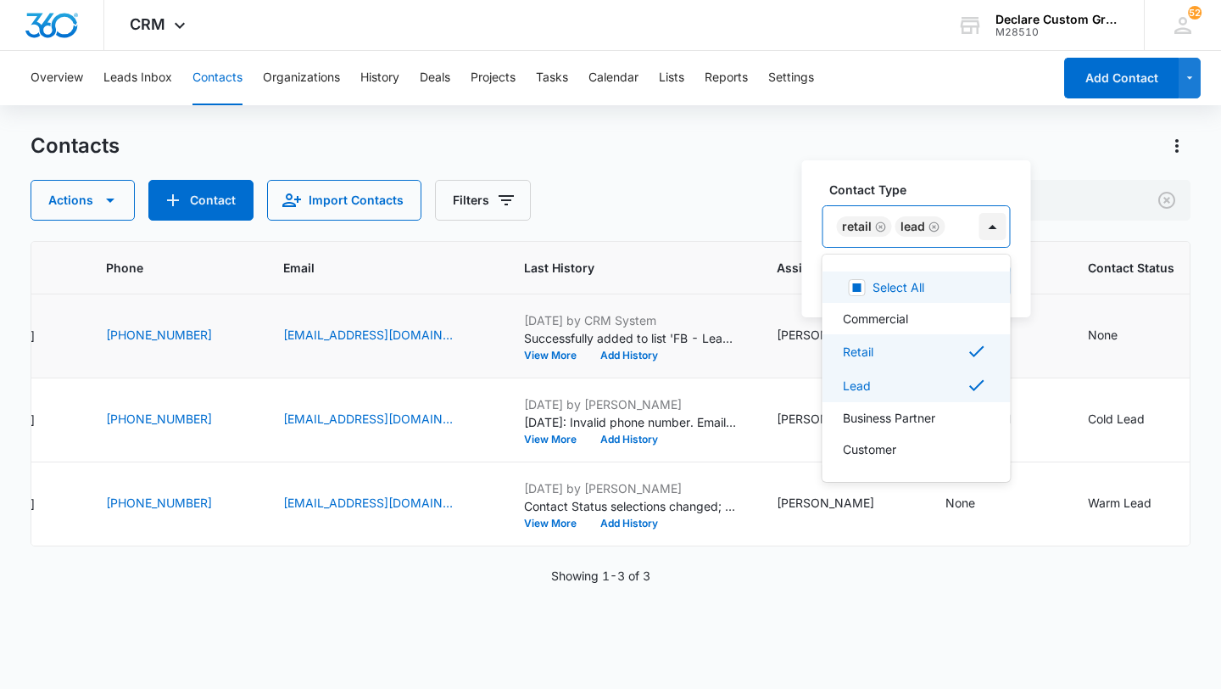
click at [986, 224] on div at bounding box center [993, 226] width 27 height 27
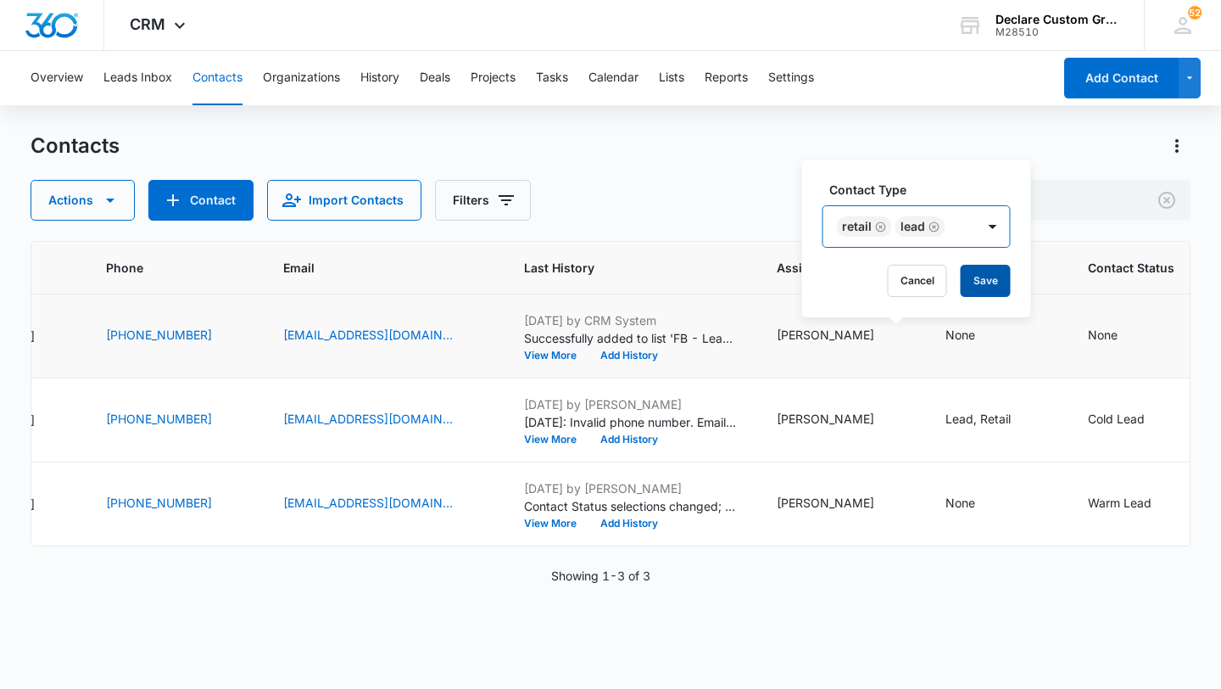
click at [987, 281] on button "Save" at bounding box center [986, 281] width 50 height 32
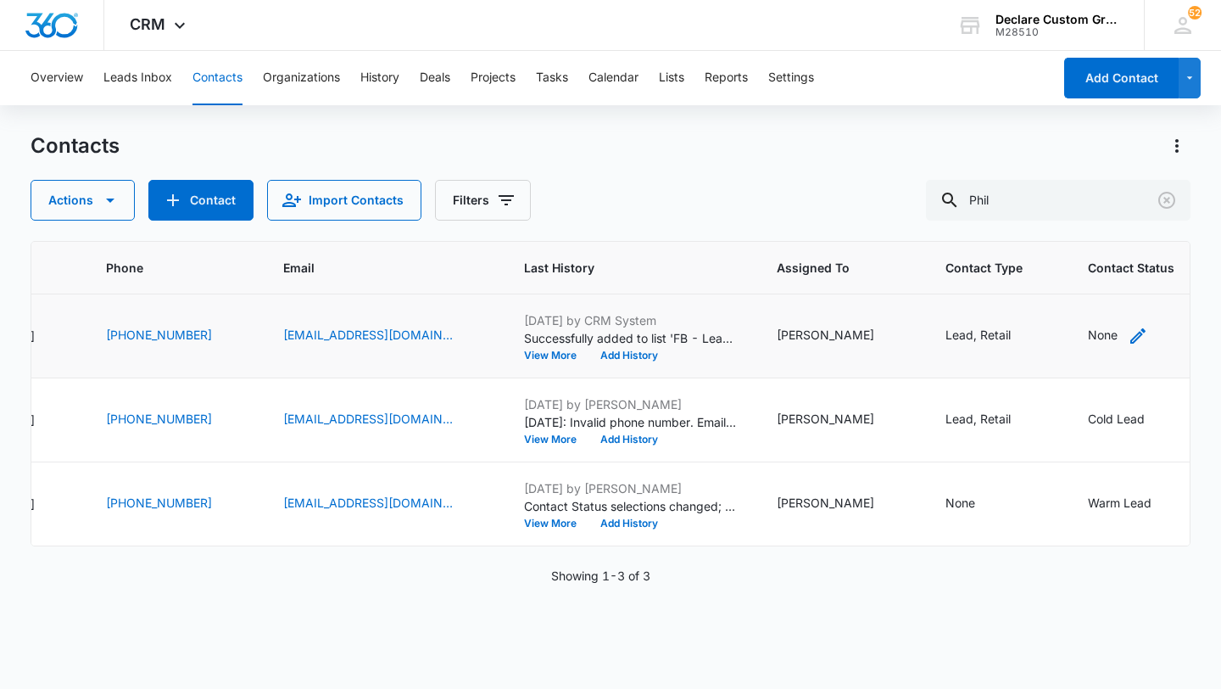
click at [1130, 335] on icon "Contact Status - None - Select to Edit Field" at bounding box center [1137, 335] width 15 height 15
click at [1101, 229] on div at bounding box center [1099, 227] width 27 height 27
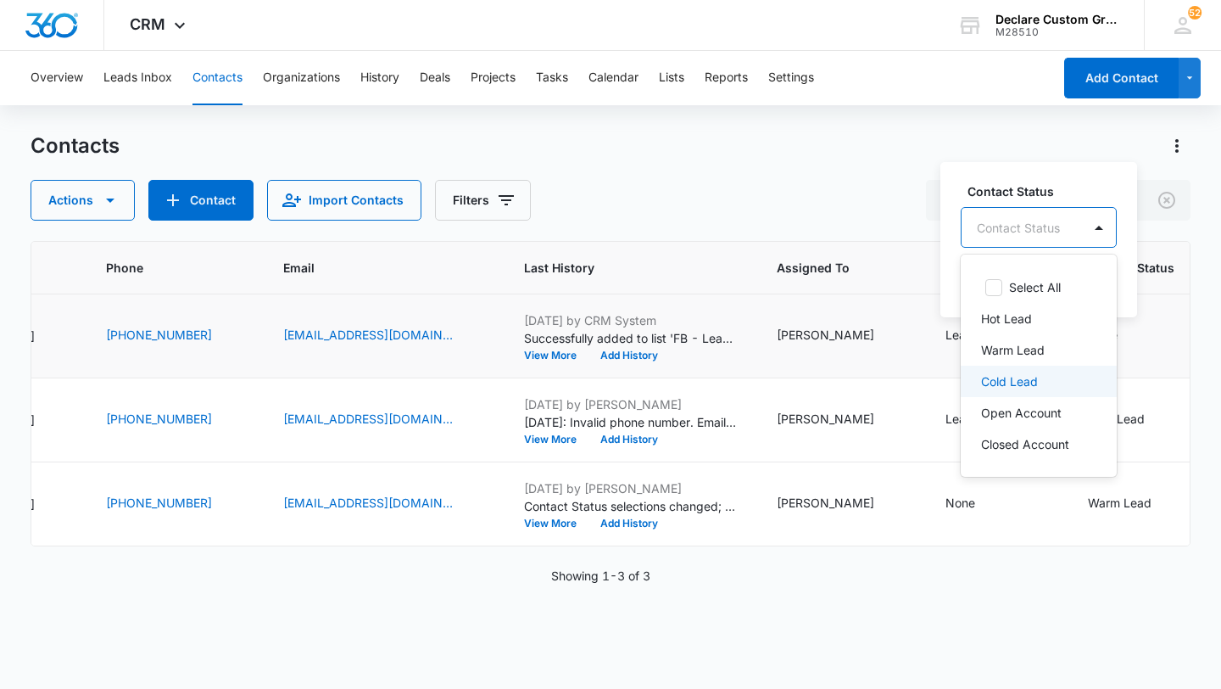
click at [1041, 372] on div "Cold Lead" at bounding box center [1037, 381] width 112 height 18
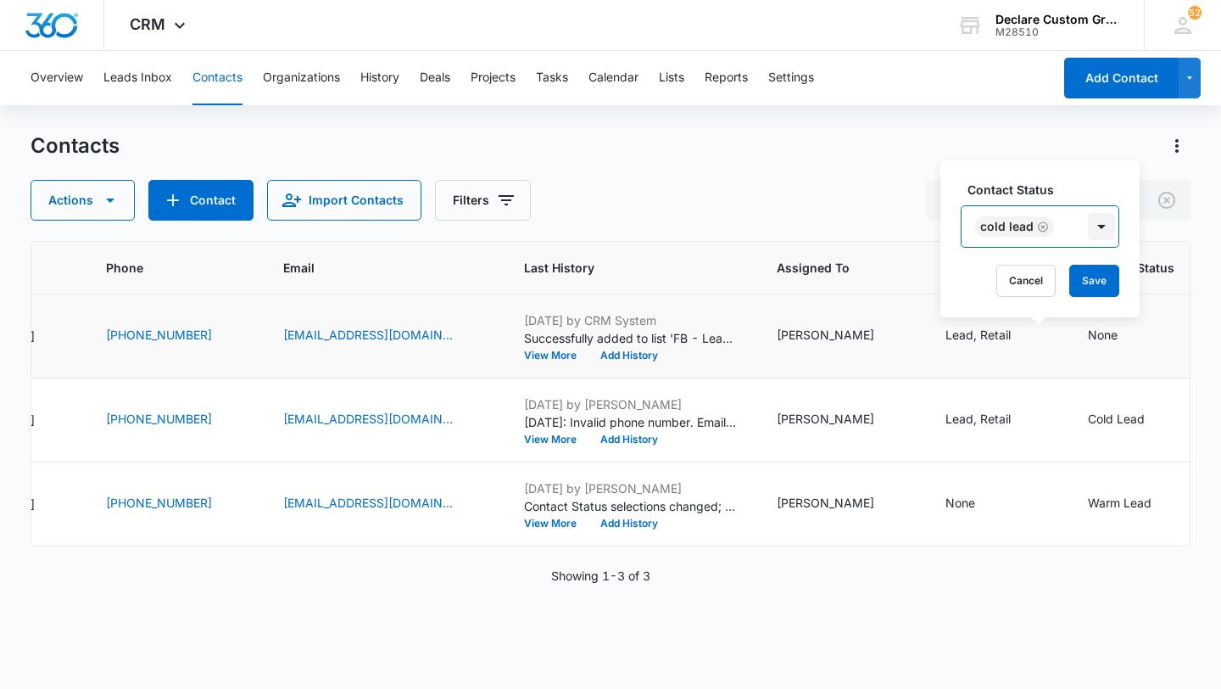
click at [1102, 220] on div at bounding box center [1101, 226] width 27 height 27
click at [1102, 271] on button "Save" at bounding box center [1094, 281] width 50 height 32
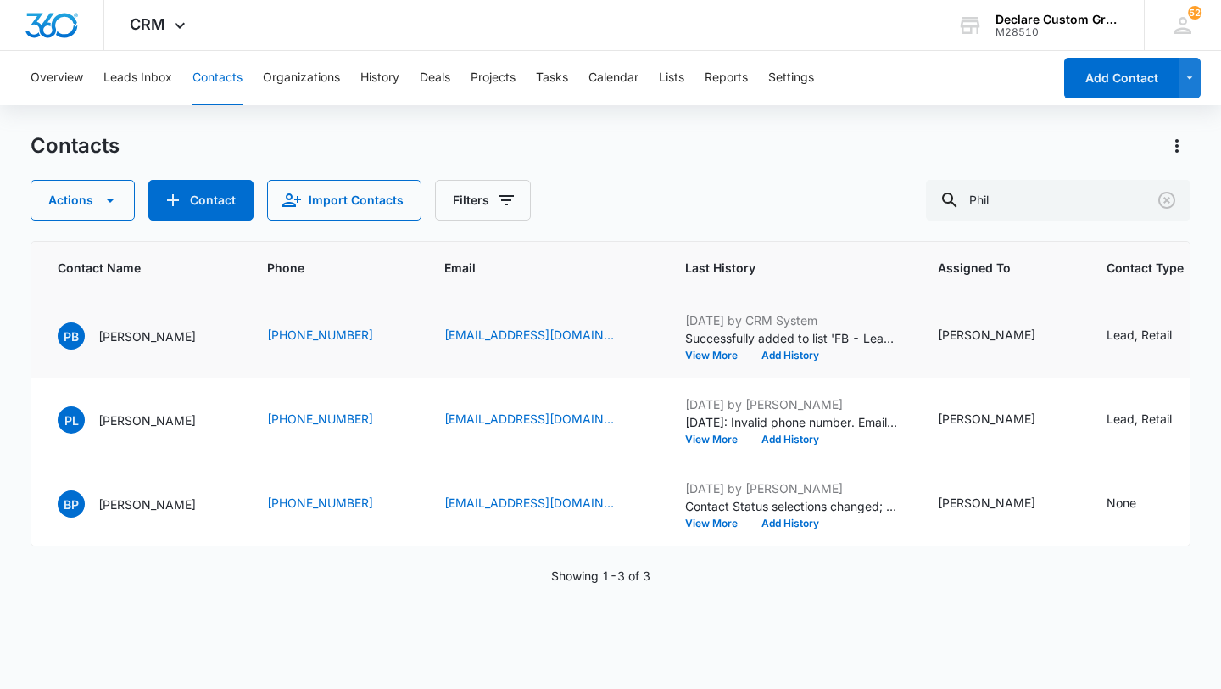
scroll to position [0, 114]
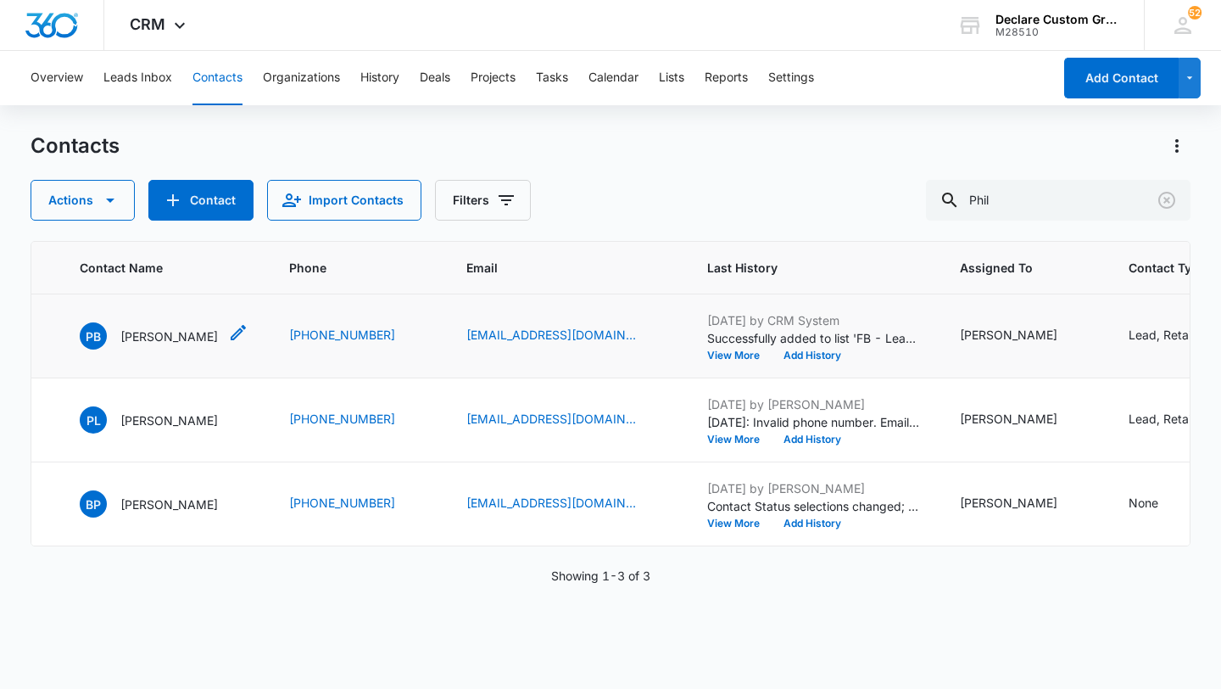
click at [159, 336] on p "[PERSON_NAME]" at bounding box center [169, 336] width 98 height 18
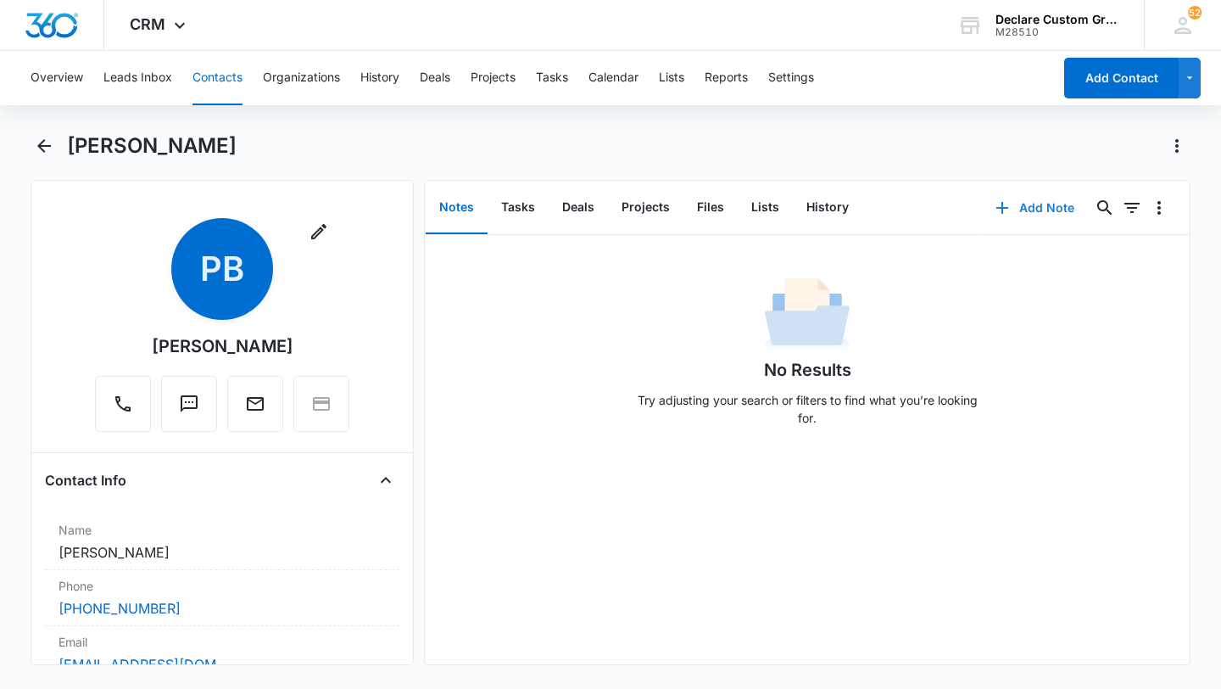
click at [1043, 211] on button "Add Note" at bounding box center [1035, 207] width 113 height 41
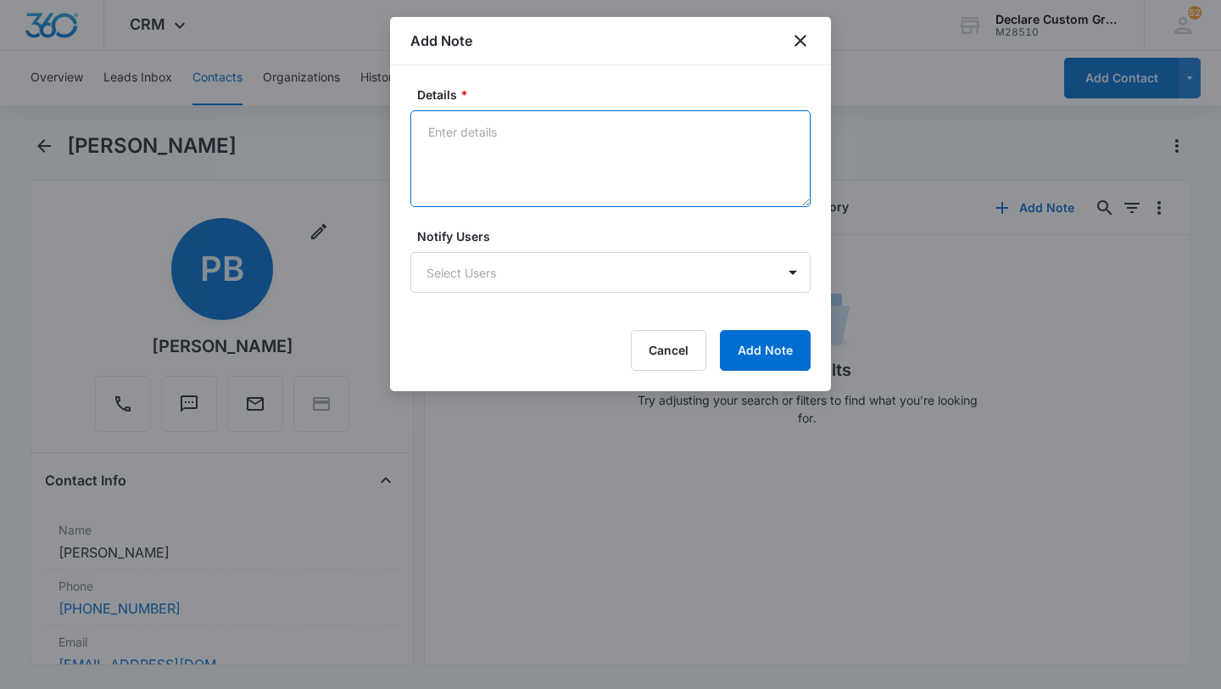
click at [481, 137] on textarea "Details *" at bounding box center [610, 158] width 400 height 97
paste textarea "[DATE]: Spoke with [PERSON_NAME]. He has an '87 Volkswagon Westfalia that's spr…"
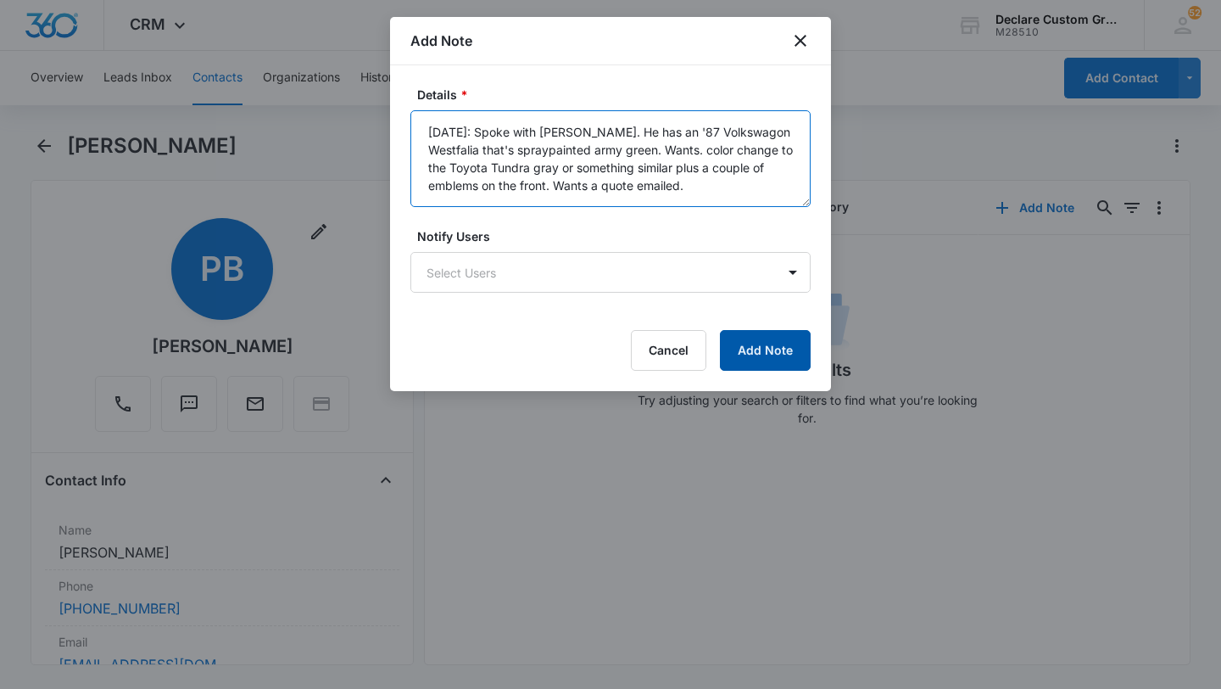
type textarea "[DATE]: Spoke with [PERSON_NAME]. He has an '87 Volkswagon Westfalia that's spr…"
click at [769, 352] on button "Add Note" at bounding box center [765, 350] width 91 height 41
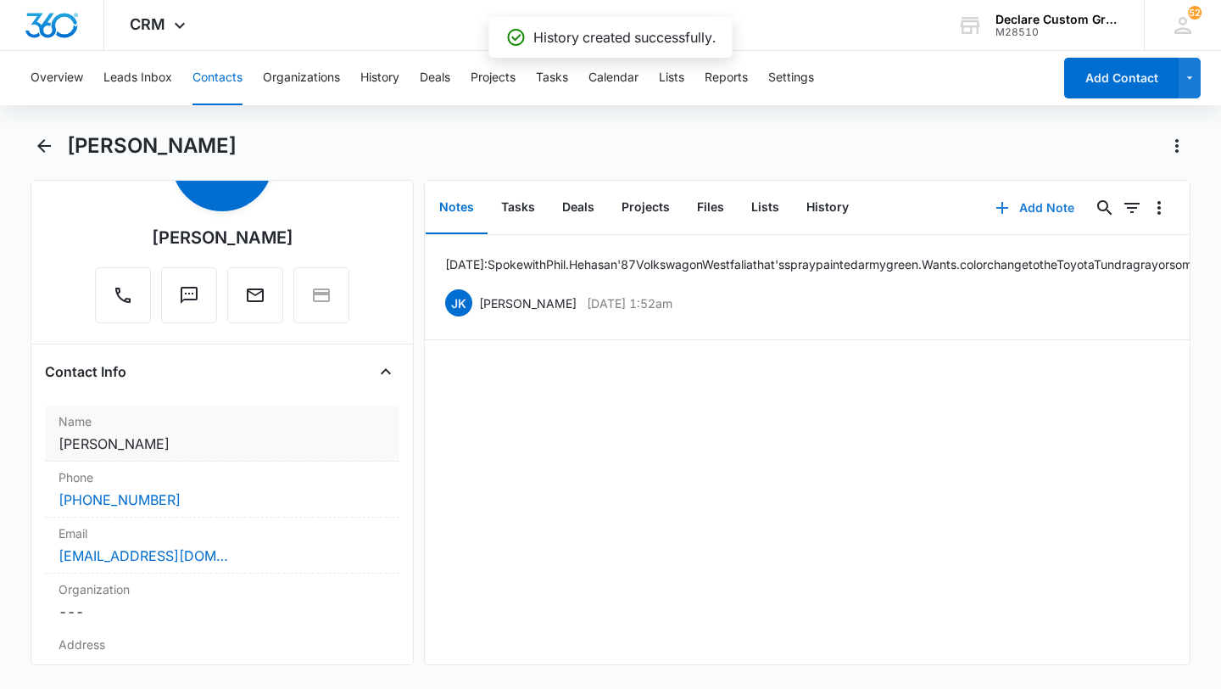
scroll to position [114, 0]
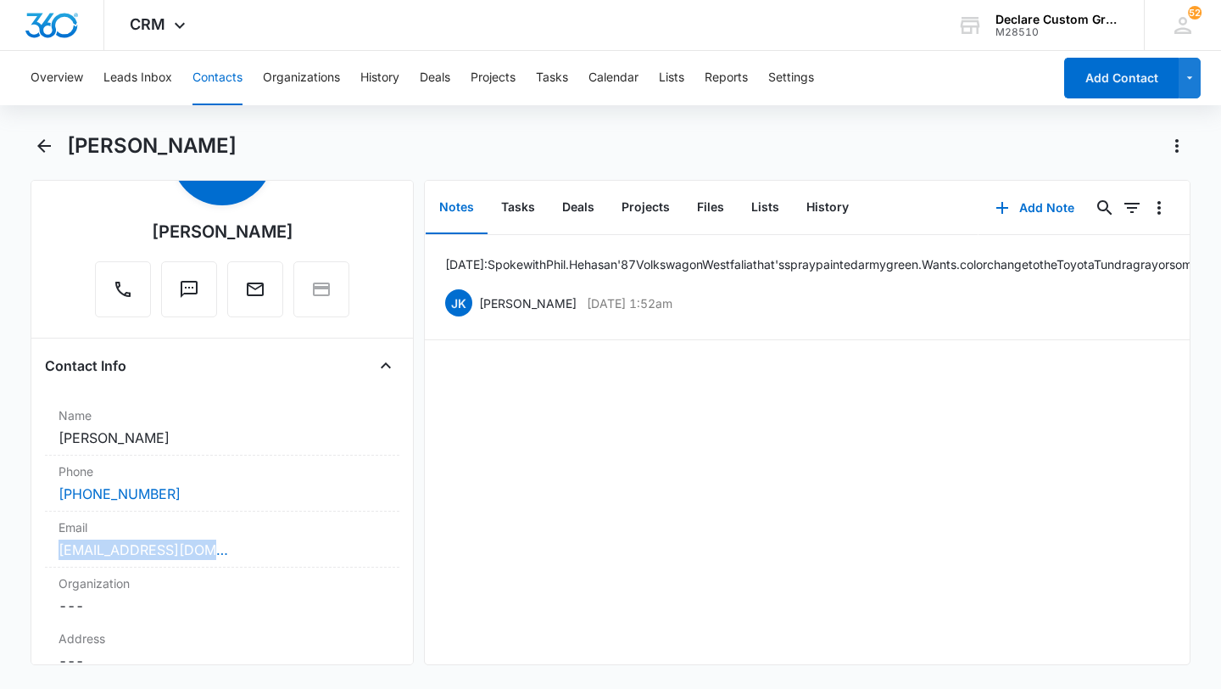
drag, startPoint x: 206, startPoint y: 552, endPoint x: 38, endPoint y: 556, distance: 168.0
click at [39, 556] on div "Remove PB [PERSON_NAME] Contact Info Name Cancel Save Changes [PERSON_NAME] Pho…" at bounding box center [222, 422] width 383 height 485
copy link "[EMAIL_ADDRESS][DOMAIN_NAME]"
click at [43, 140] on icon "Back" at bounding box center [44, 146] width 14 height 14
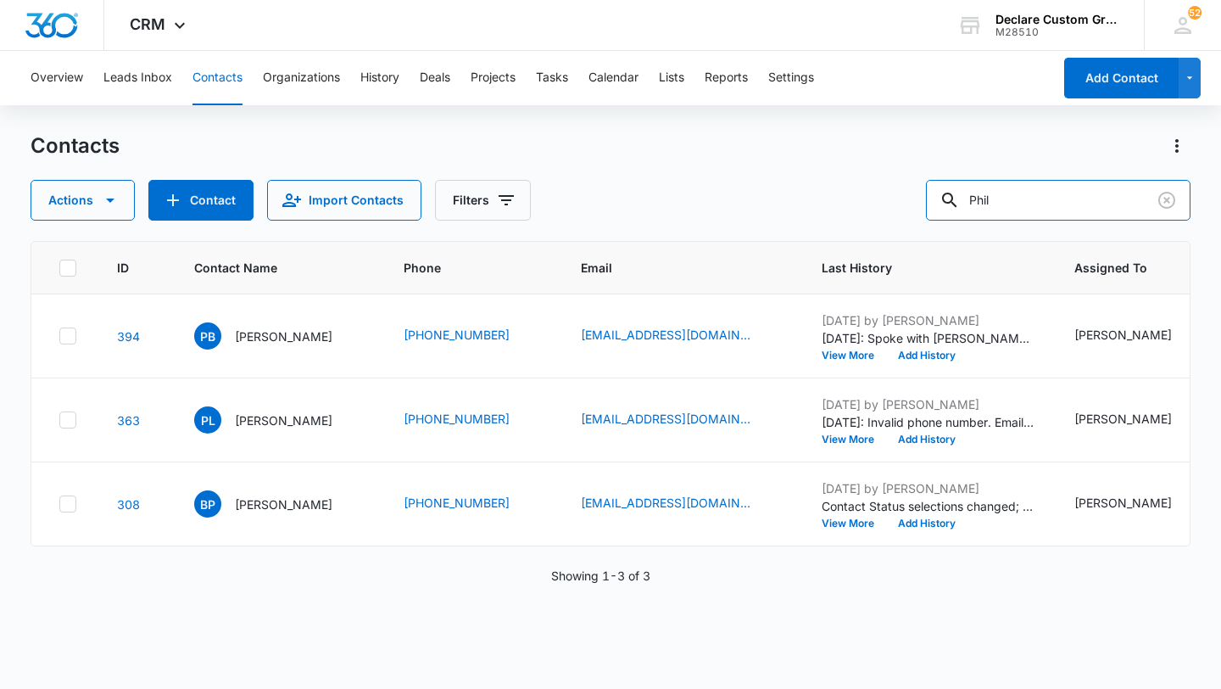
drag, startPoint x: 1063, startPoint y: 201, endPoint x: 776, endPoint y: 218, distance: 287.1
click at [783, 217] on div "Actions Contact Import Contacts Filters Phil" at bounding box center [611, 200] width 1160 height 41
type input "[PERSON_NAME]"
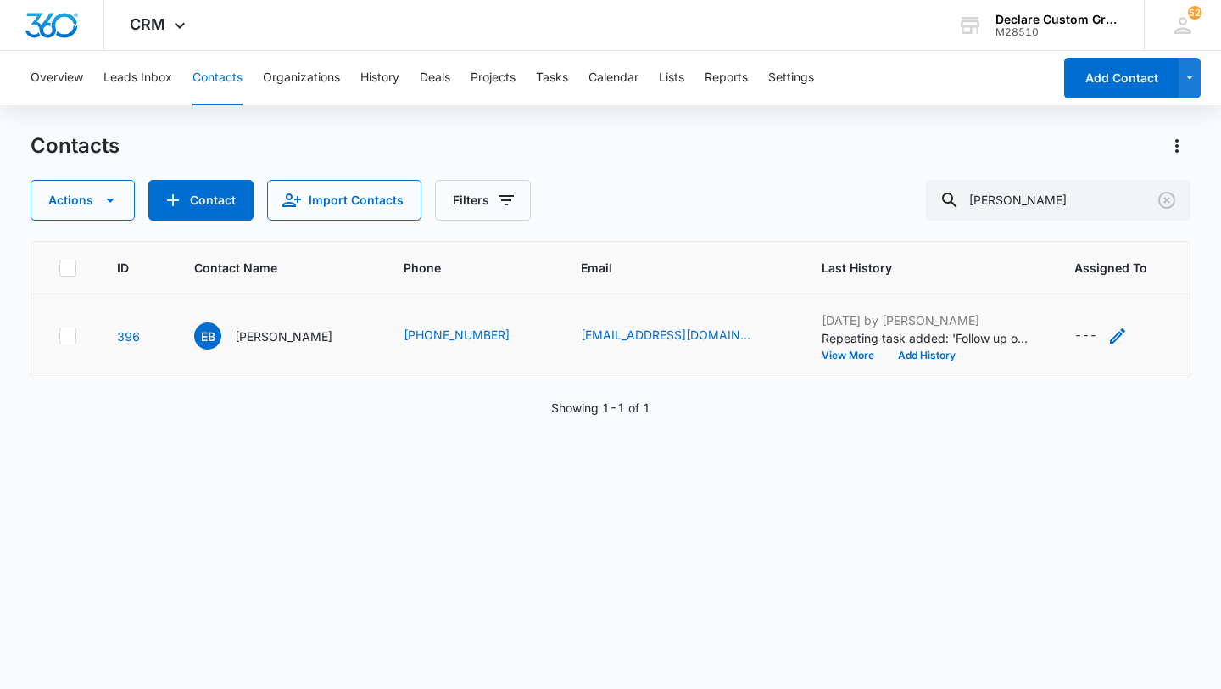
click at [1108, 334] on icon "Assigned To - - Select to Edit Field" at bounding box center [1118, 336] width 20 height 20
click at [1090, 226] on div at bounding box center [1088, 227] width 27 height 27
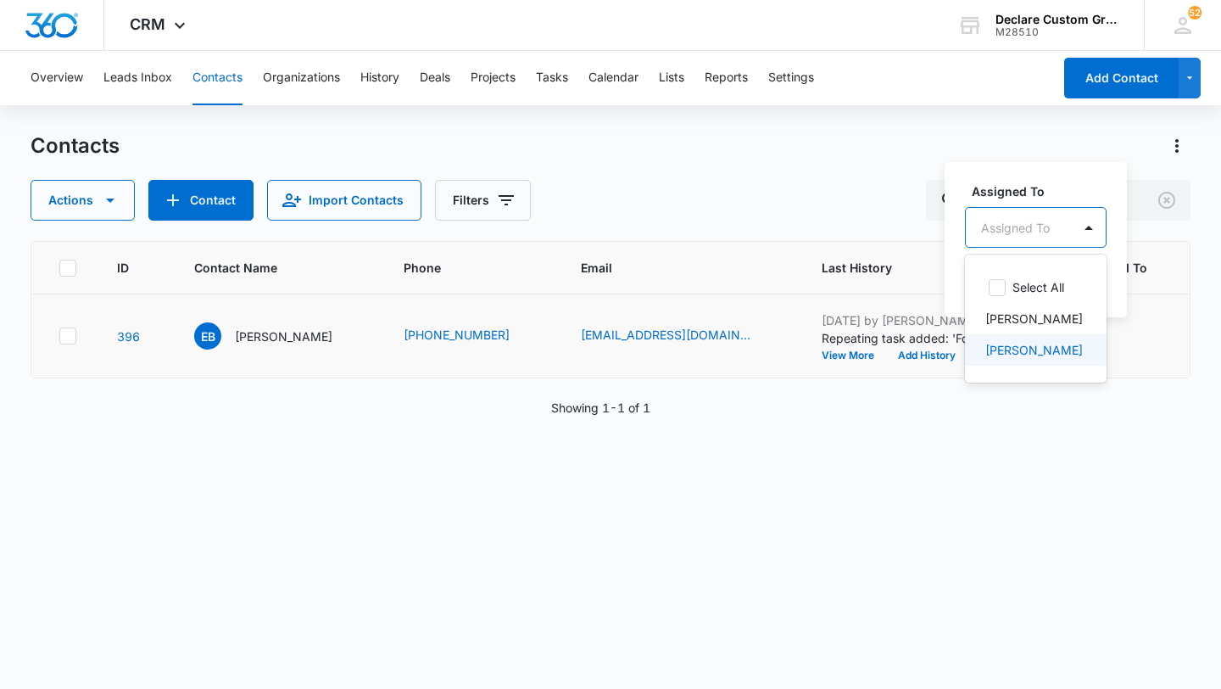
click at [1047, 346] on p "[PERSON_NAME]" at bounding box center [1034, 350] width 98 height 18
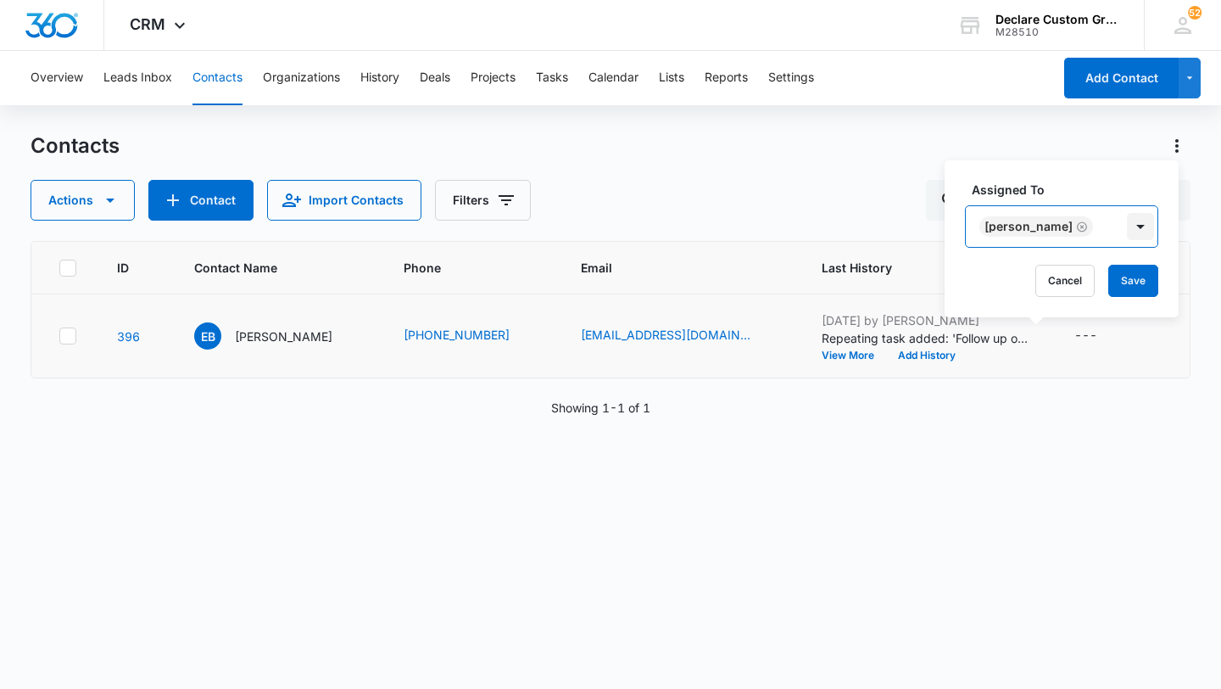
click at [1127, 227] on div at bounding box center [1140, 226] width 27 height 27
click at [1113, 281] on button "Save" at bounding box center [1133, 281] width 50 height 32
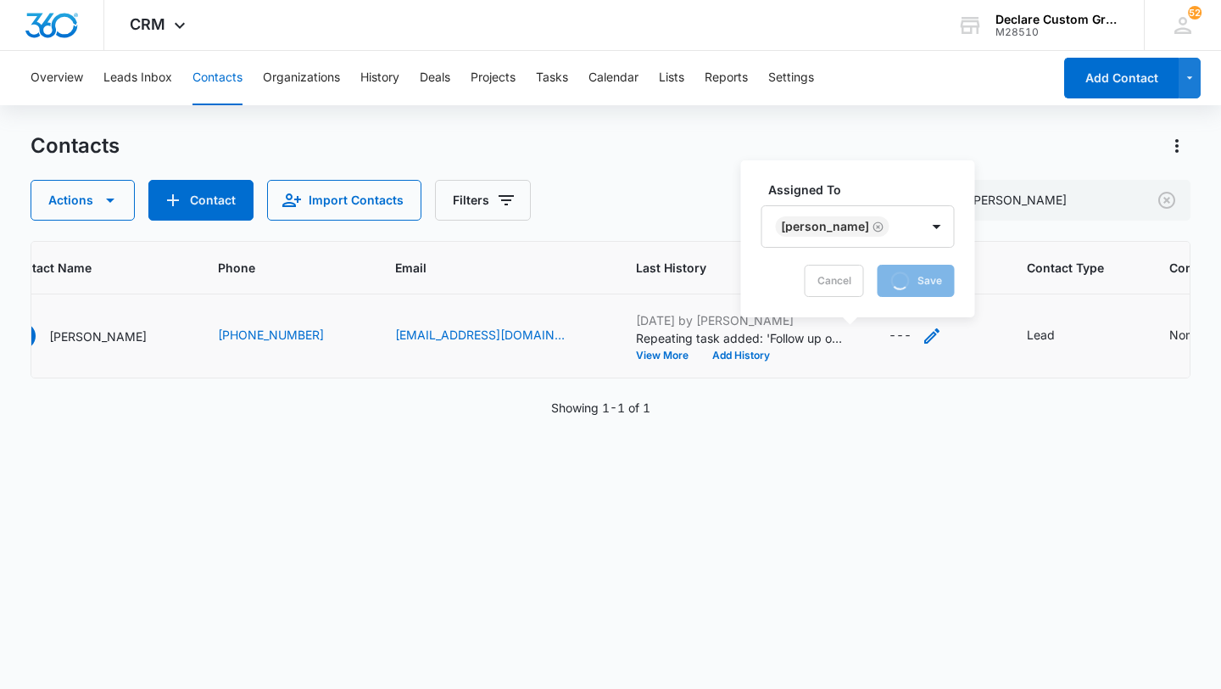
scroll to position [0, 218]
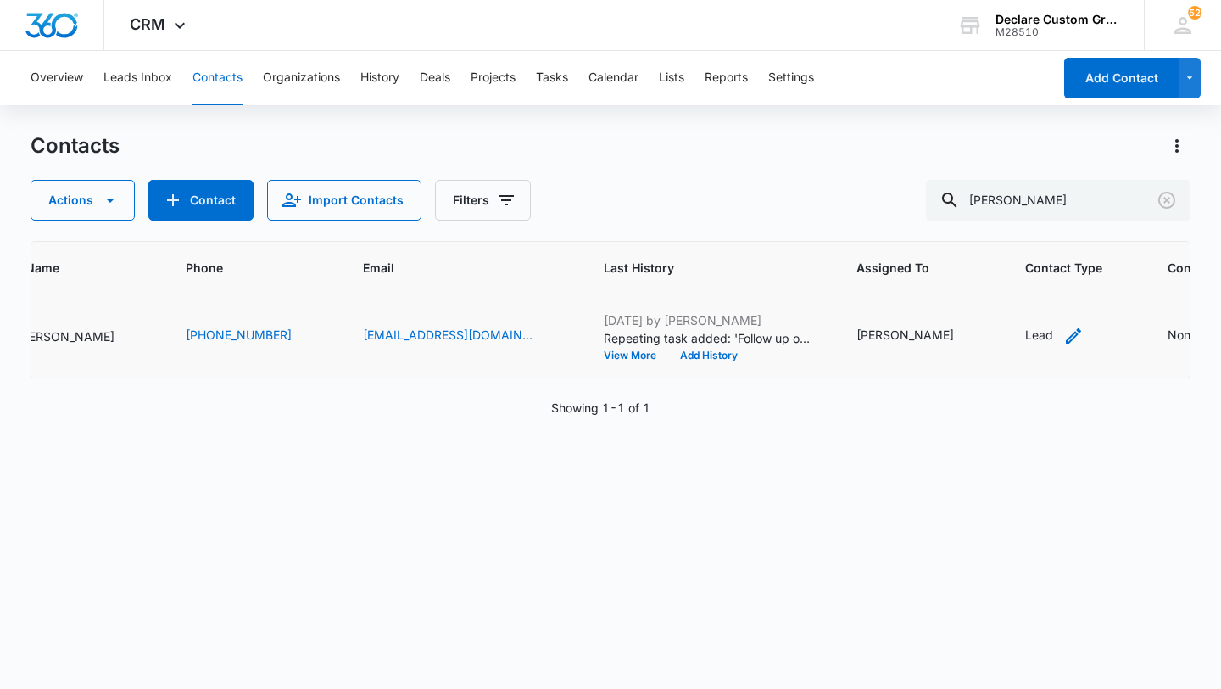
click at [1063, 332] on icon "Contact Type - Lead - Select to Edit Field" at bounding box center [1073, 336] width 20 height 20
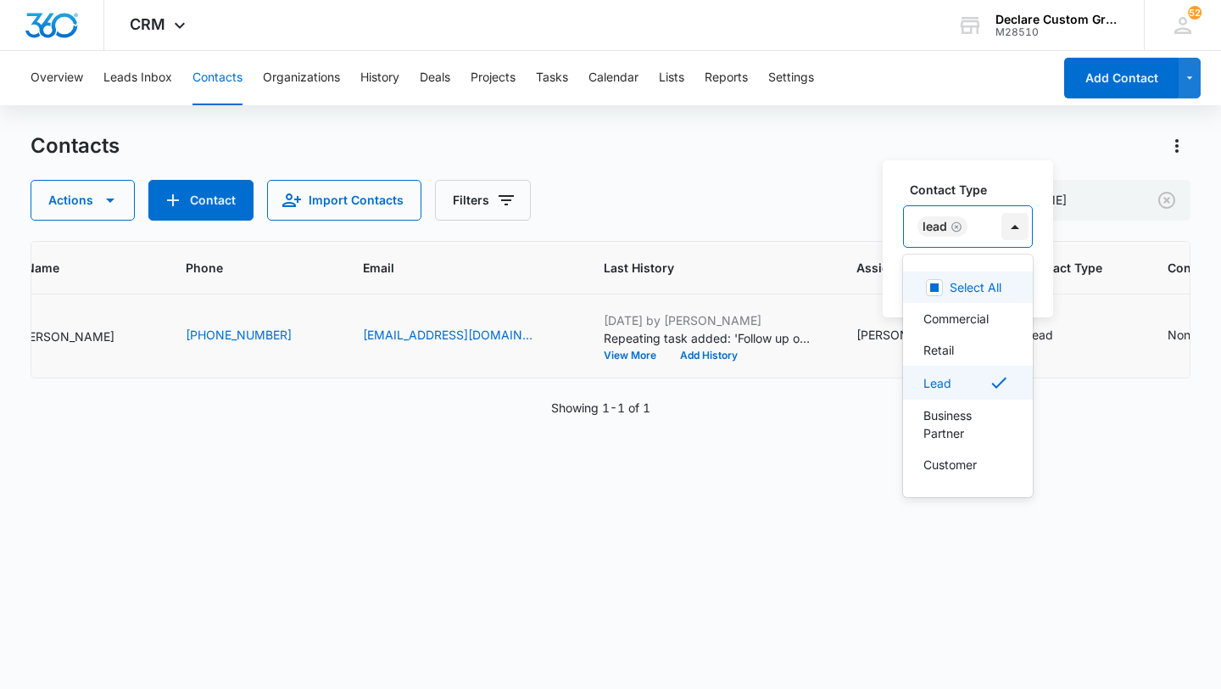
click at [1017, 224] on div at bounding box center [1015, 226] width 27 height 27
click at [955, 350] on div "Retail" at bounding box center [967, 350] width 86 height 18
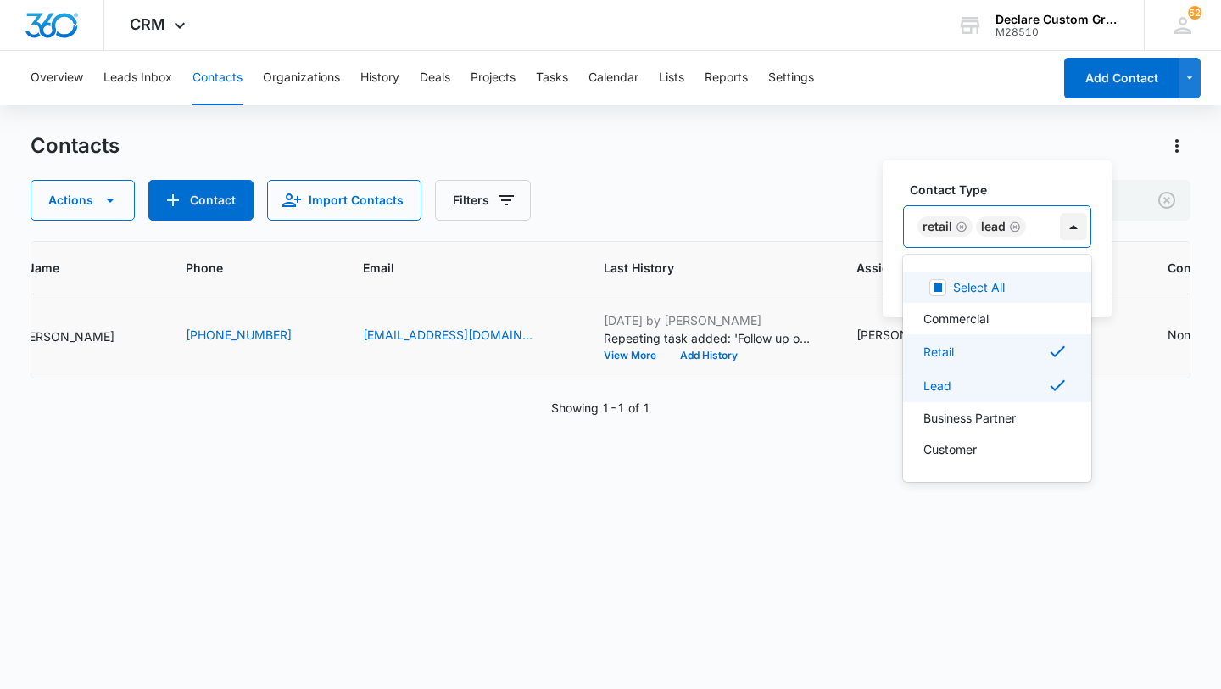
click at [1074, 232] on div at bounding box center [1073, 226] width 27 height 27
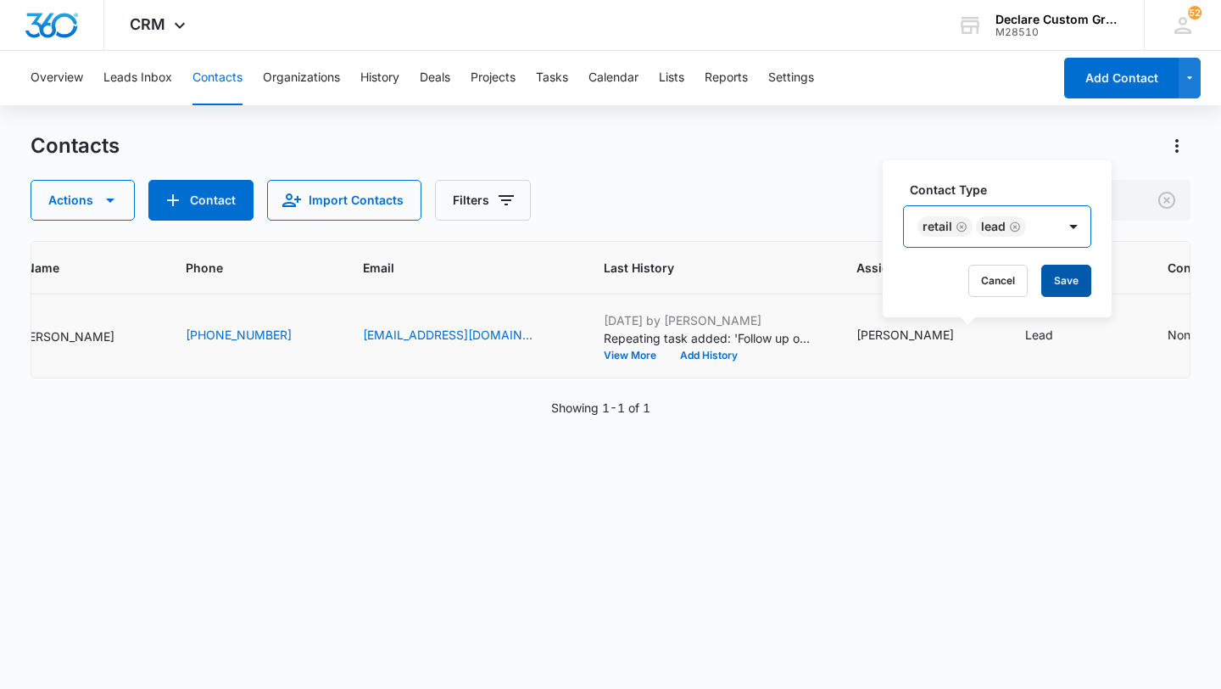
click at [1073, 278] on button "Save" at bounding box center [1066, 281] width 50 height 32
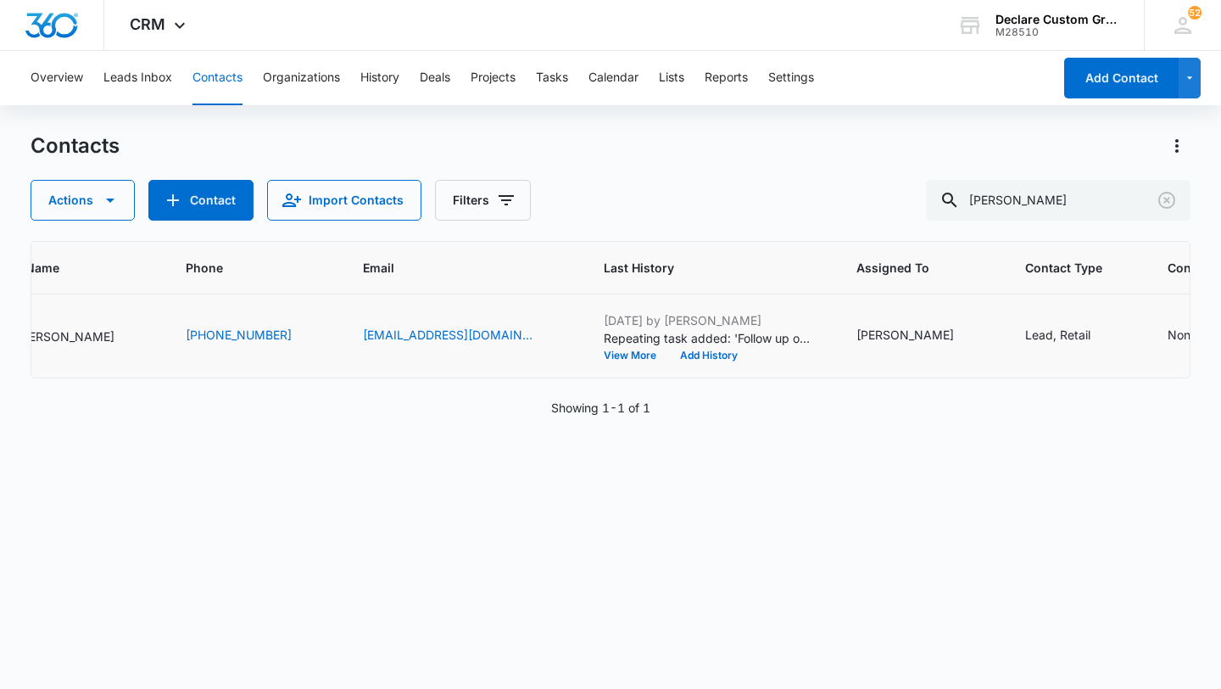
click at [1208, 334] on icon "Contact Status - None - Select to Edit Field" at bounding box center [1218, 336] width 20 height 20
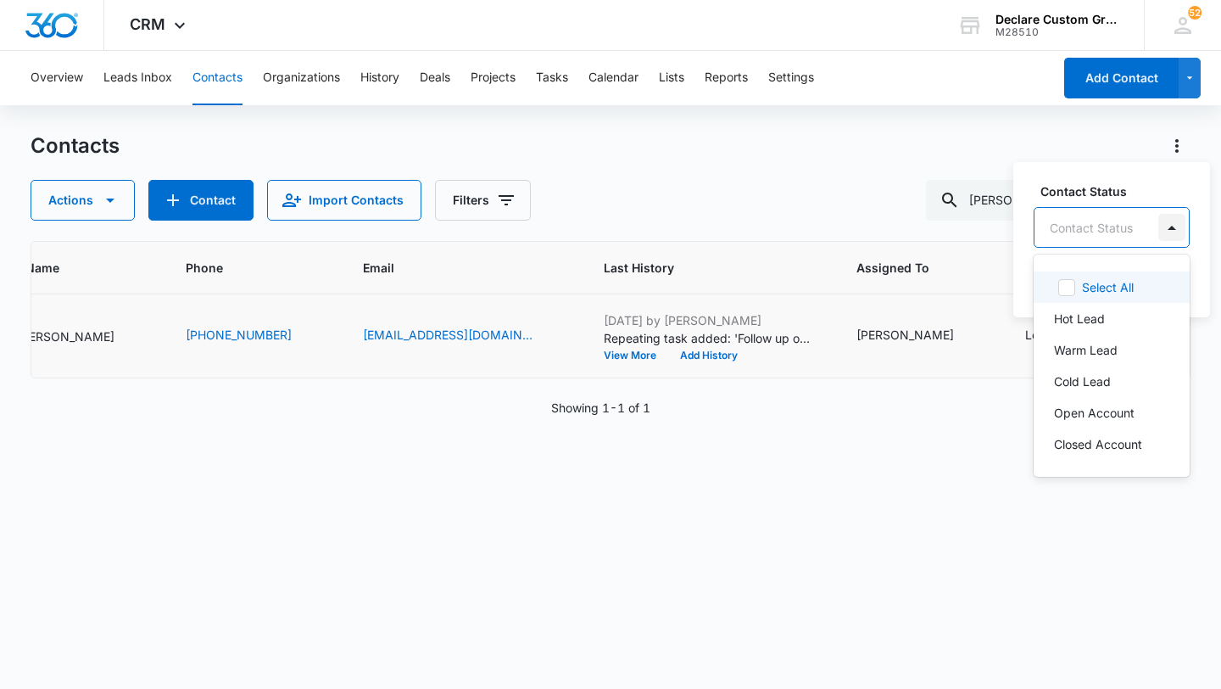
click at [1168, 230] on div at bounding box center [1171, 227] width 27 height 27
click at [1105, 375] on p "Cold Lead" at bounding box center [1082, 381] width 57 height 18
click at [1174, 226] on div at bounding box center [1174, 226] width 27 height 27
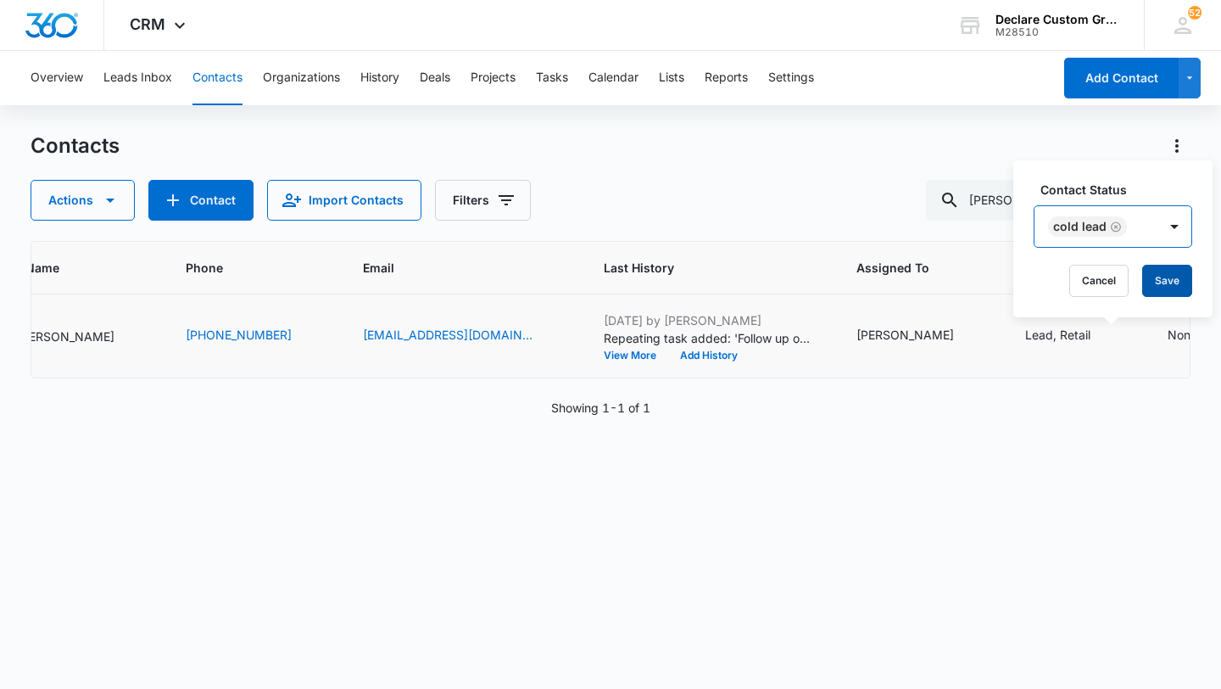
click at [1174, 273] on button "Save" at bounding box center [1167, 281] width 50 height 32
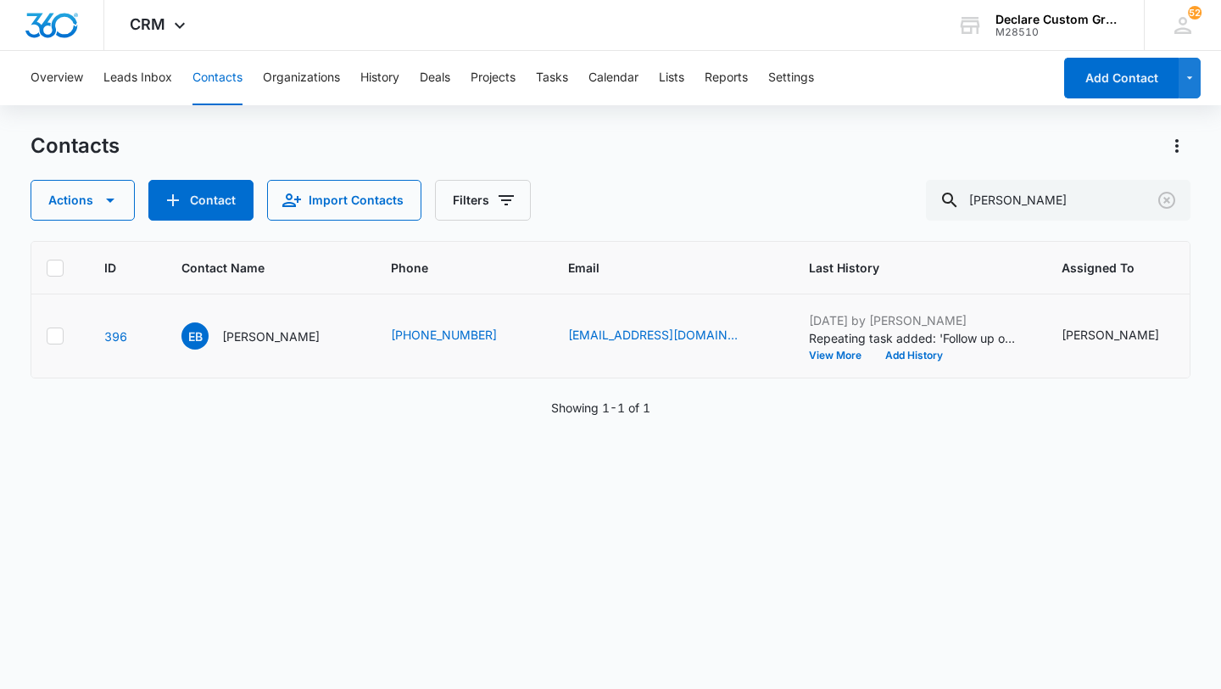
scroll to position [0, 0]
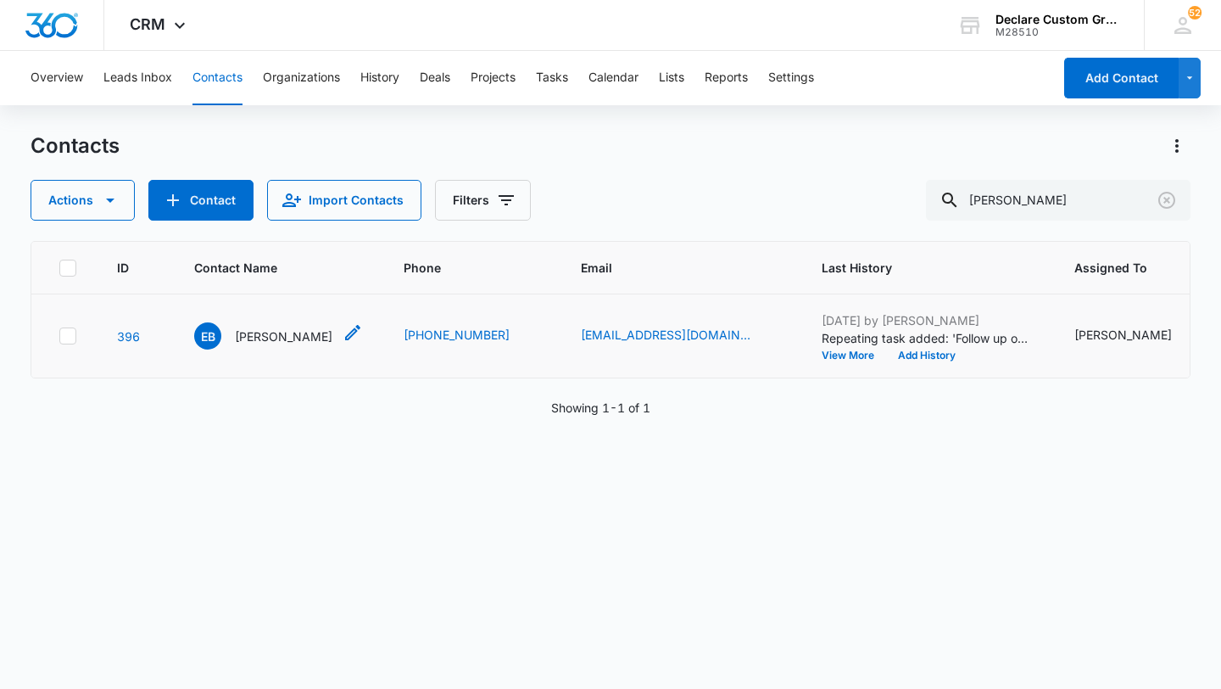
click at [256, 336] on p "[PERSON_NAME]" at bounding box center [284, 336] width 98 height 18
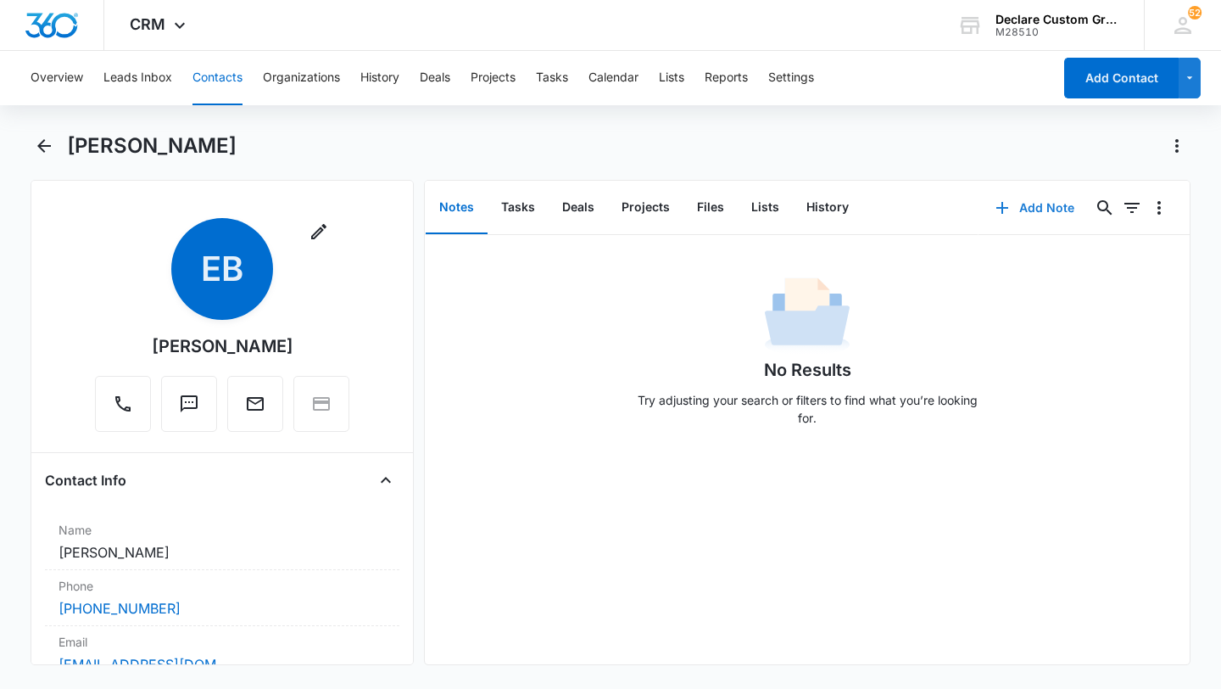
click at [1027, 202] on button "Add Note" at bounding box center [1035, 207] width 113 height 41
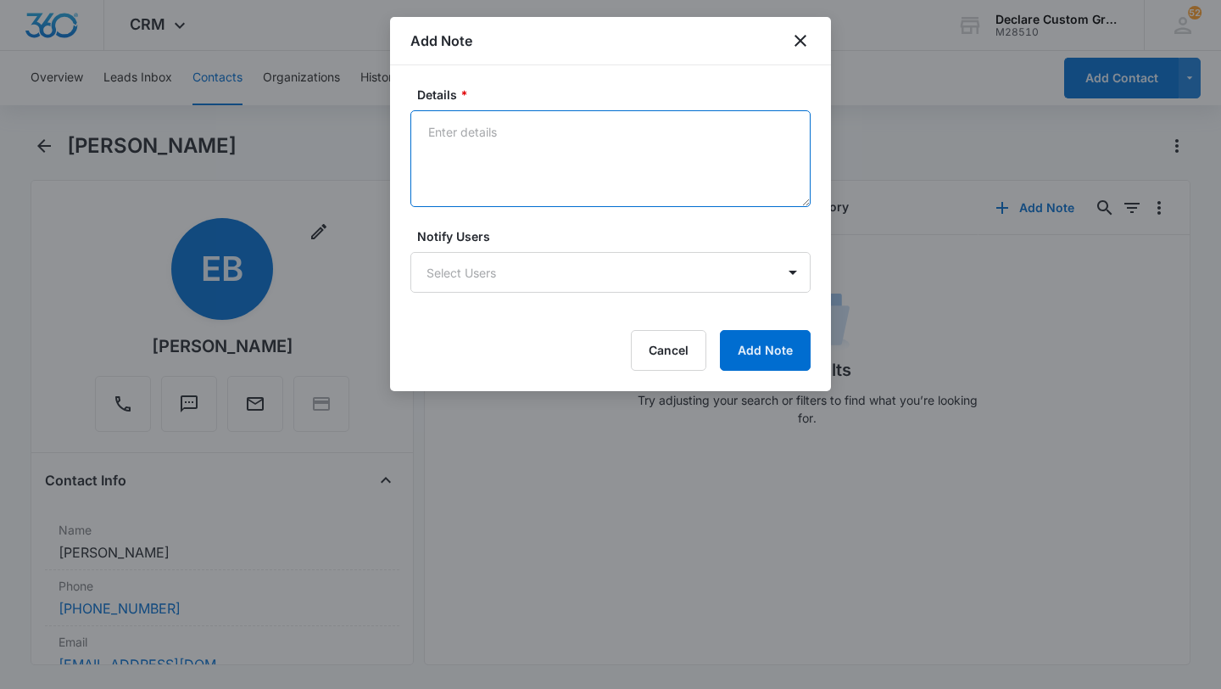
click at [487, 136] on textarea "Details *" at bounding box center [610, 158] width 400 height 97
paste textarea "[DATE]: Wants email ONLY on estimate for color change. Emailed estimate based o…"
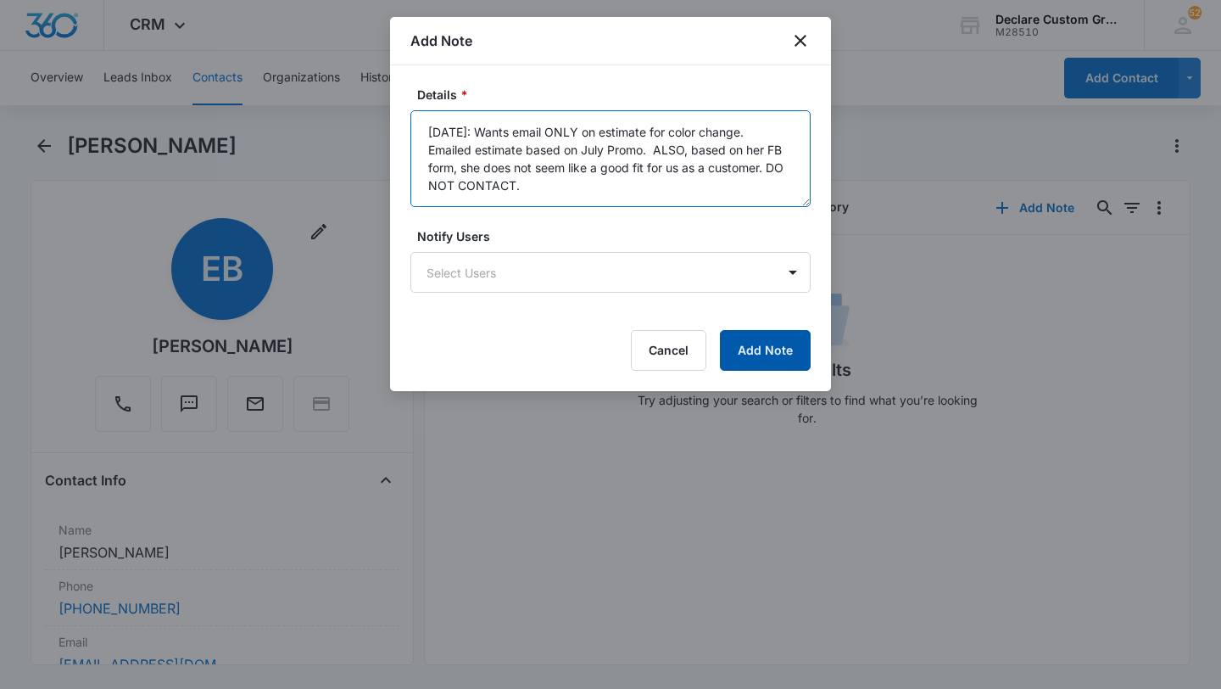
type textarea "[DATE]: Wants email ONLY on estimate for color change. Emailed estimate based o…"
click at [768, 348] on button "Add Note" at bounding box center [765, 350] width 91 height 41
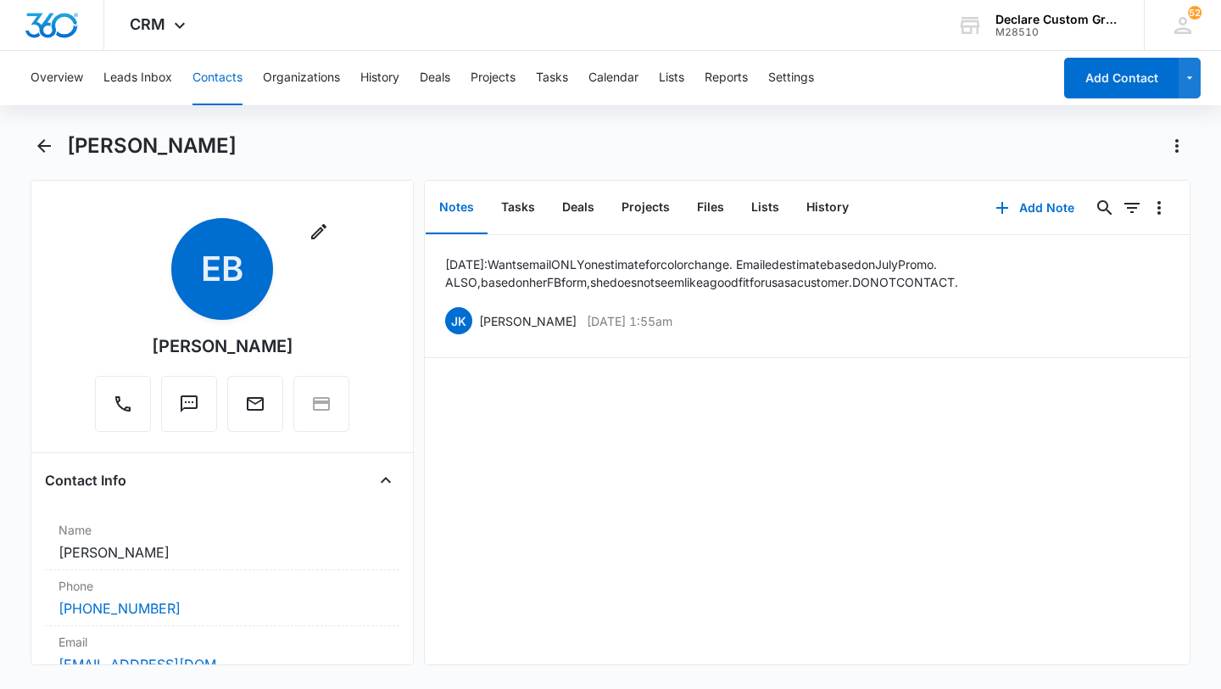
click at [225, 77] on button "Contacts" at bounding box center [218, 78] width 50 height 54
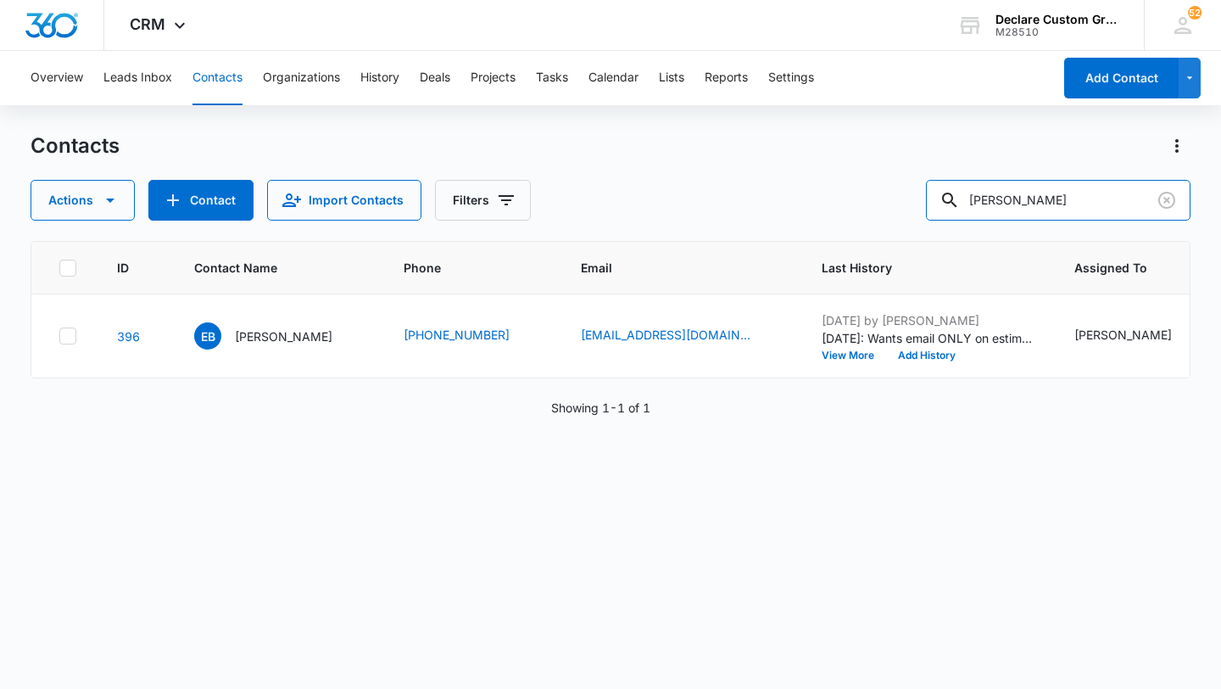
drag, startPoint x: 1070, startPoint y: 197, endPoint x: 853, endPoint y: 195, distance: 217.1
click at [853, 195] on div "Actions Contact Import Contacts Filters [PERSON_NAME]" at bounding box center [611, 200] width 1160 height 41
type input "JB"
click at [345, 332] on icon "Contact Name - Jb Dean - Select to Edit Field" at bounding box center [352, 332] width 15 height 15
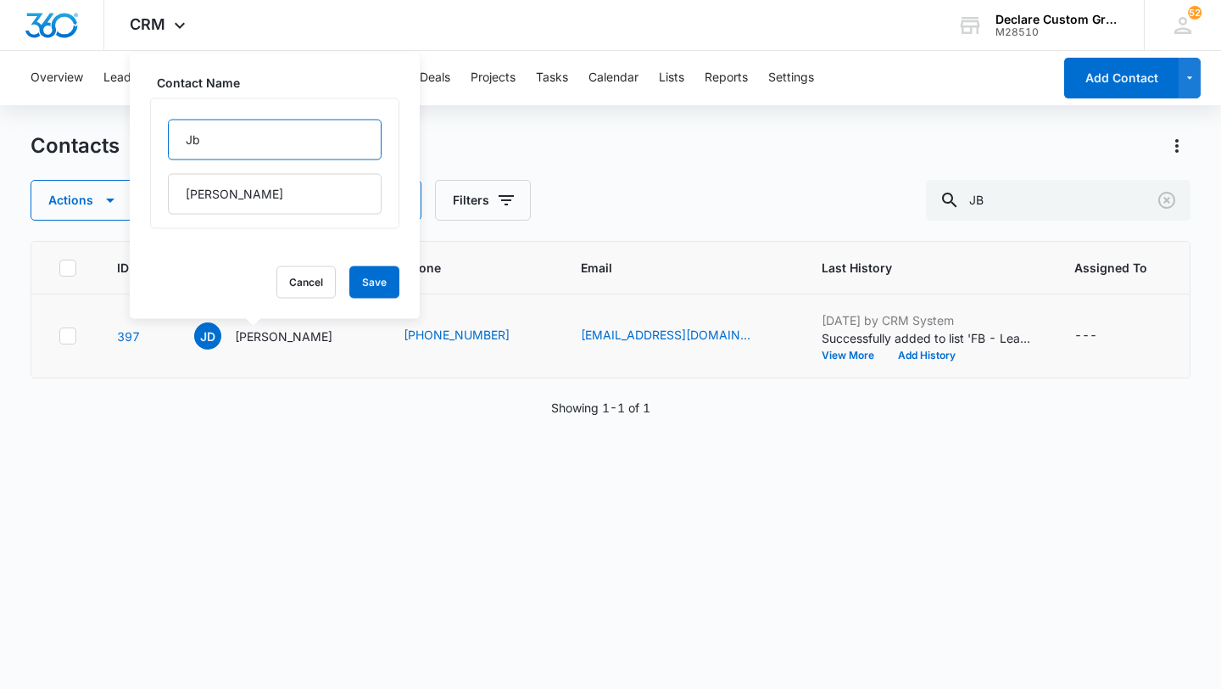
click at [216, 142] on input "Jb" at bounding box center [275, 140] width 214 height 41
type input "JB"
click at [349, 274] on button "Save" at bounding box center [374, 282] width 50 height 32
click at [1110, 335] on icon "Assigned To - - Select to Edit Field" at bounding box center [1117, 335] width 15 height 15
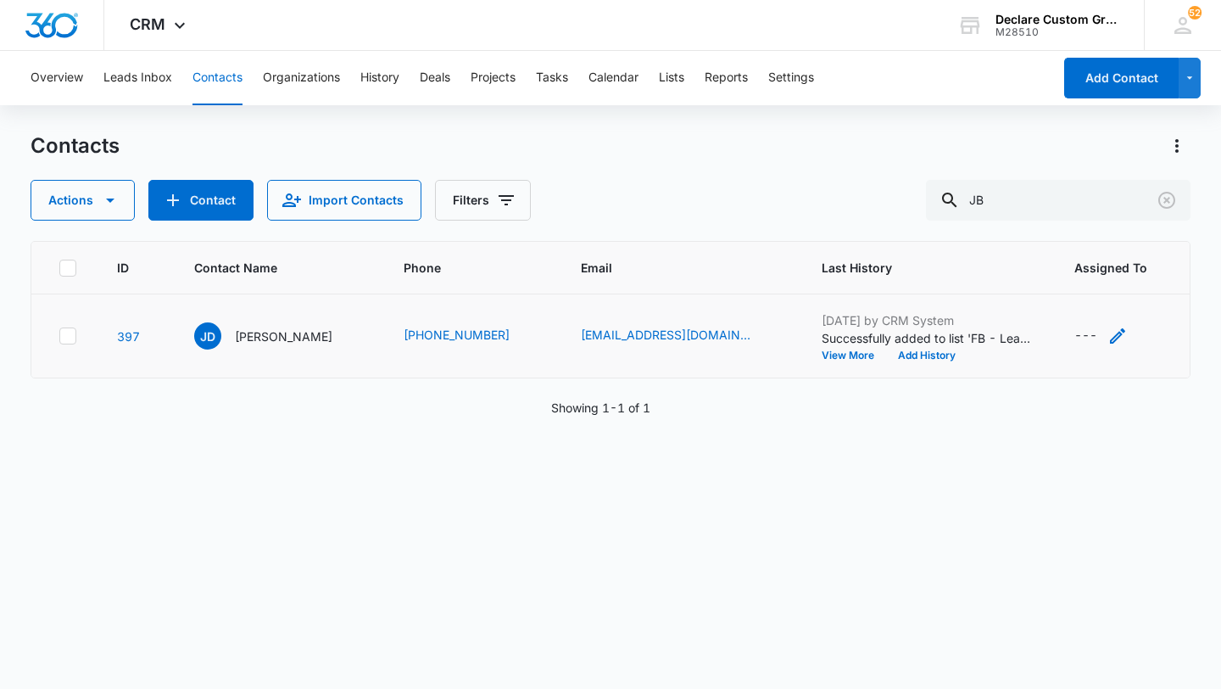
click at [1110, 332] on icon "Assigned To - - Select to Edit Field" at bounding box center [1117, 335] width 15 height 15
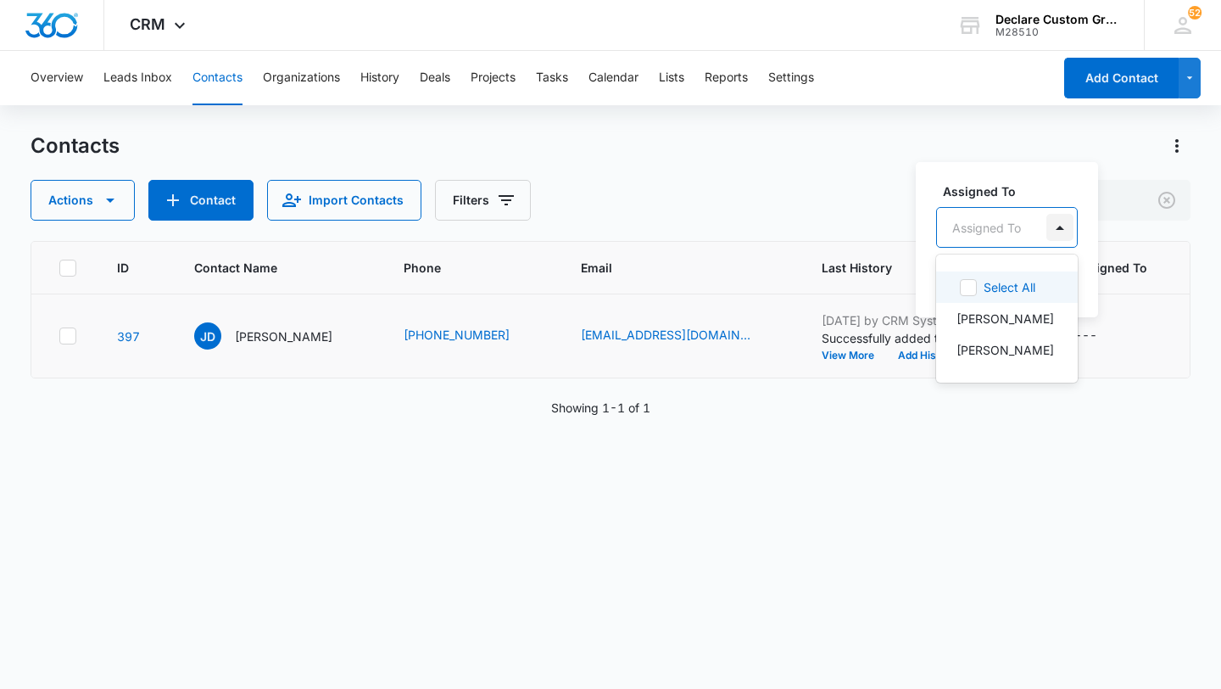
click at [1061, 228] on div at bounding box center [1060, 227] width 27 height 27
click at [1023, 349] on p "[PERSON_NAME]" at bounding box center [1006, 350] width 98 height 18
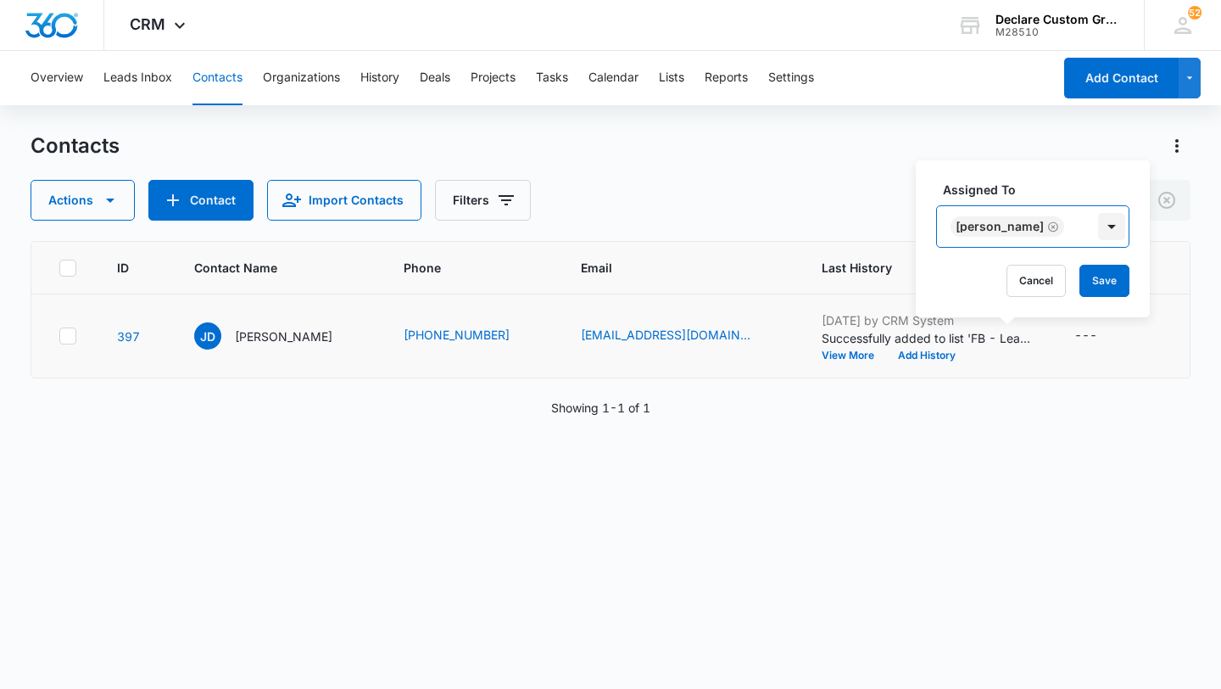
click at [1098, 226] on div at bounding box center [1111, 226] width 27 height 27
click at [1083, 280] on button "Save" at bounding box center [1105, 281] width 50 height 32
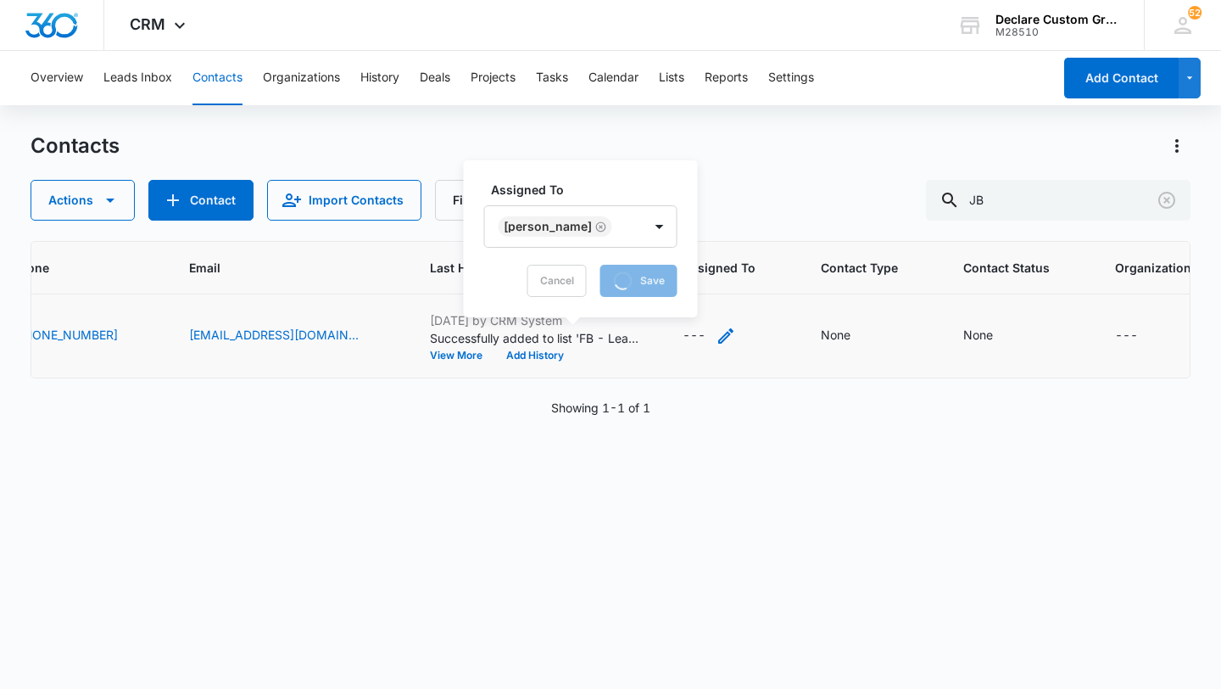
scroll to position [0, 459]
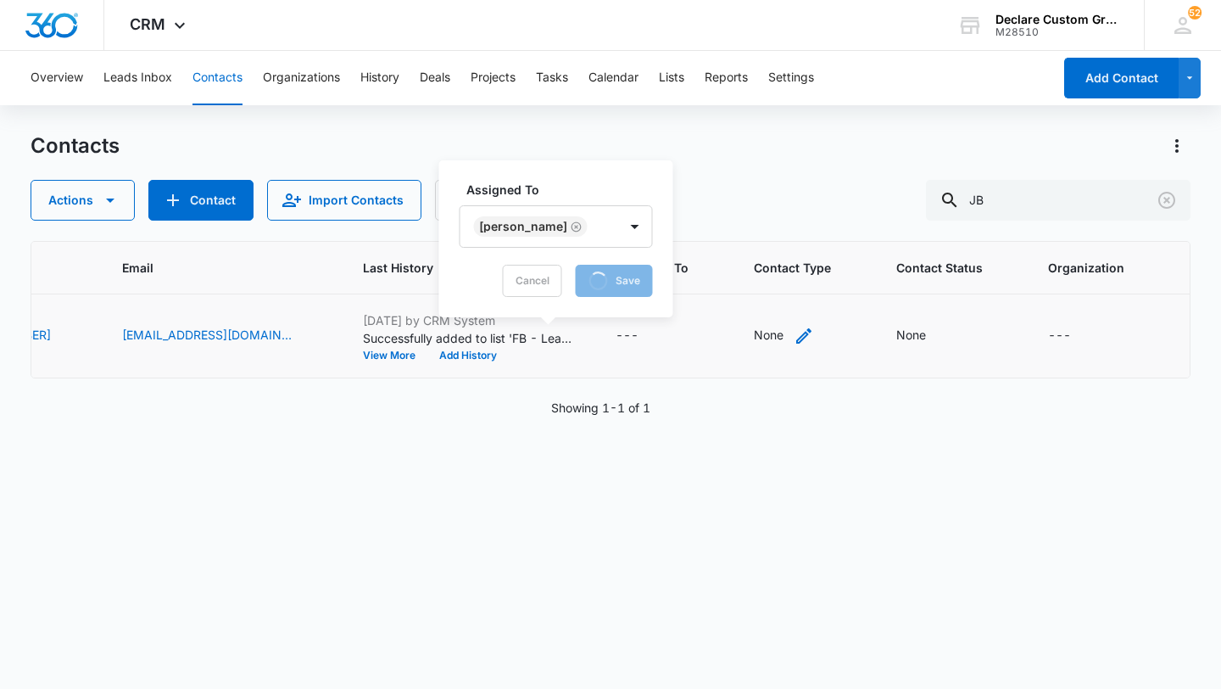
click at [796, 331] on icon "Contact Type - None - Select to Edit Field" at bounding box center [803, 335] width 15 height 15
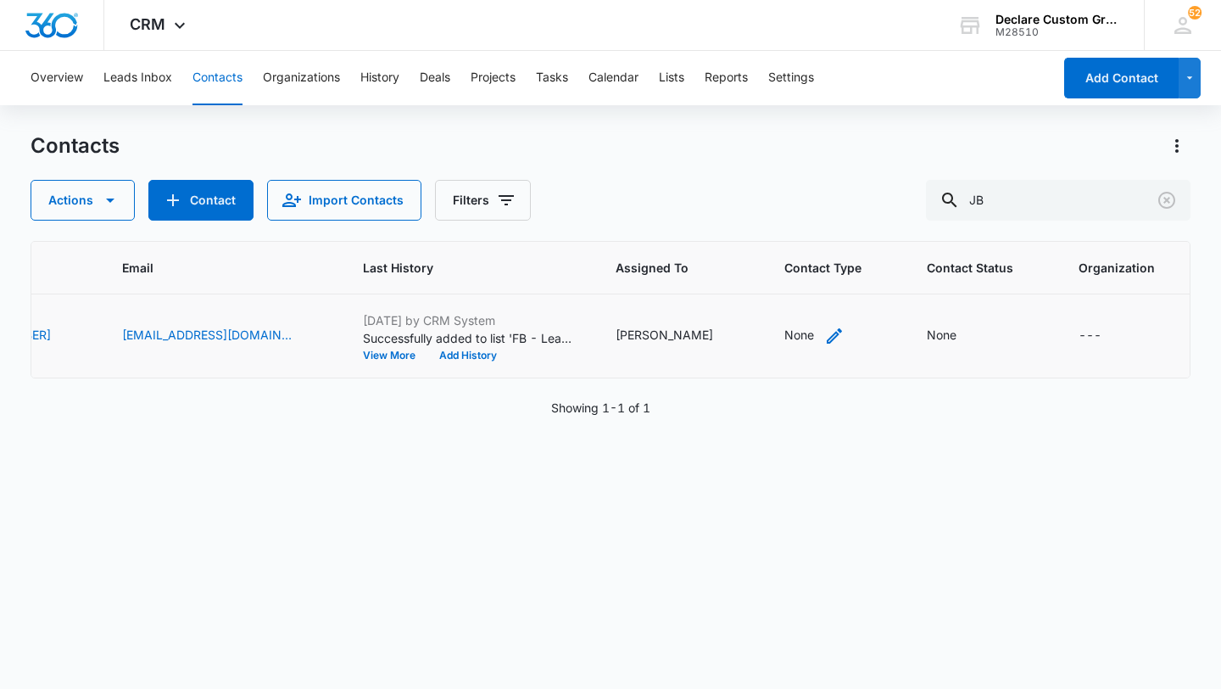
click at [827, 330] on icon "Contact Type - None - Select to Edit Field" at bounding box center [834, 335] width 15 height 15
click at [762, 225] on div at bounding box center [756, 227] width 27 height 27
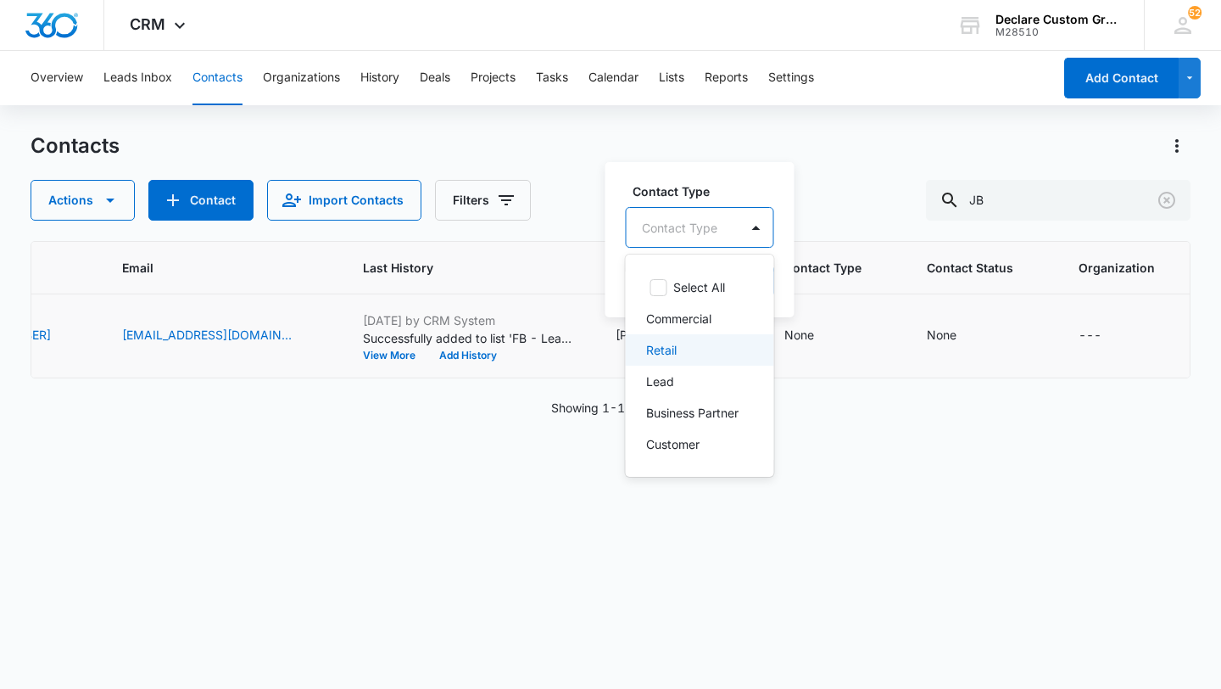
click at [701, 347] on div "Retail" at bounding box center [698, 350] width 104 height 18
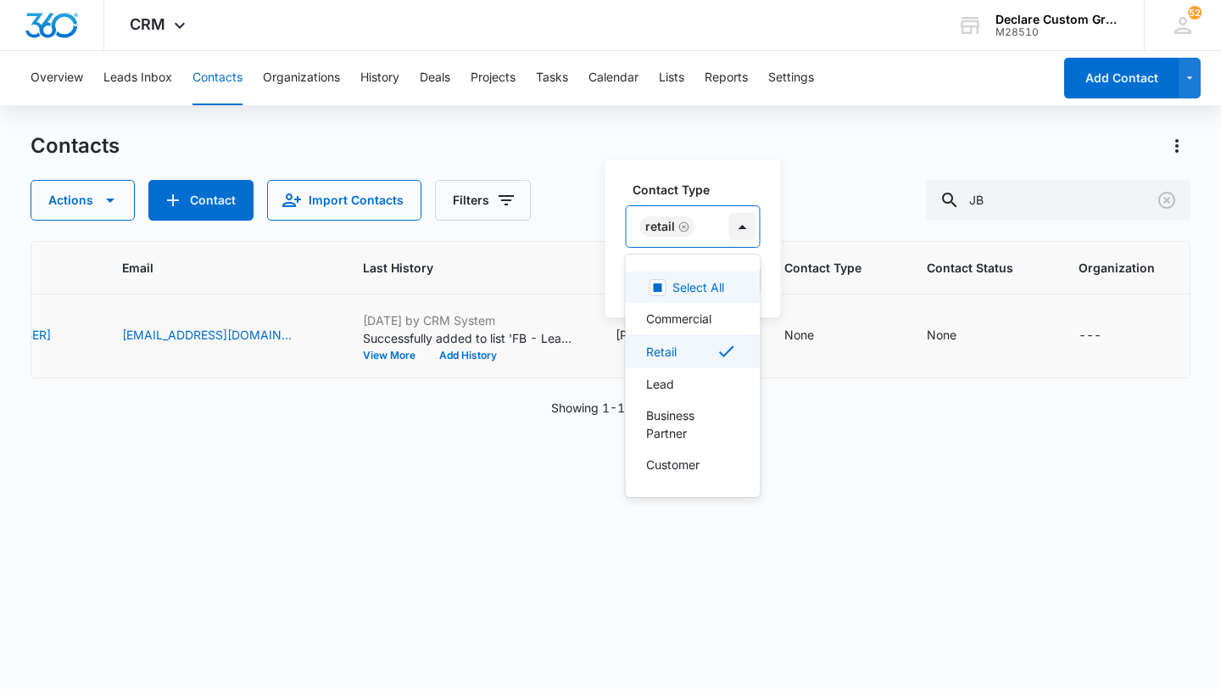
click at [744, 221] on div at bounding box center [742, 226] width 27 height 27
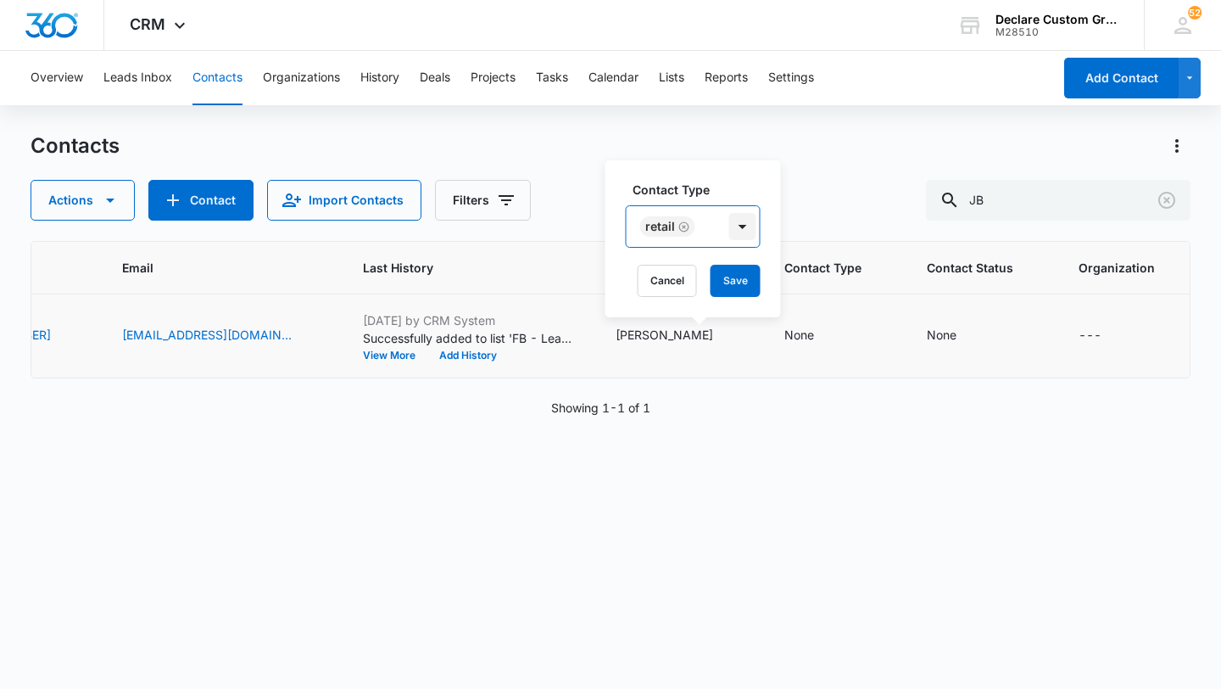
click at [745, 228] on div at bounding box center [742, 226] width 27 height 27
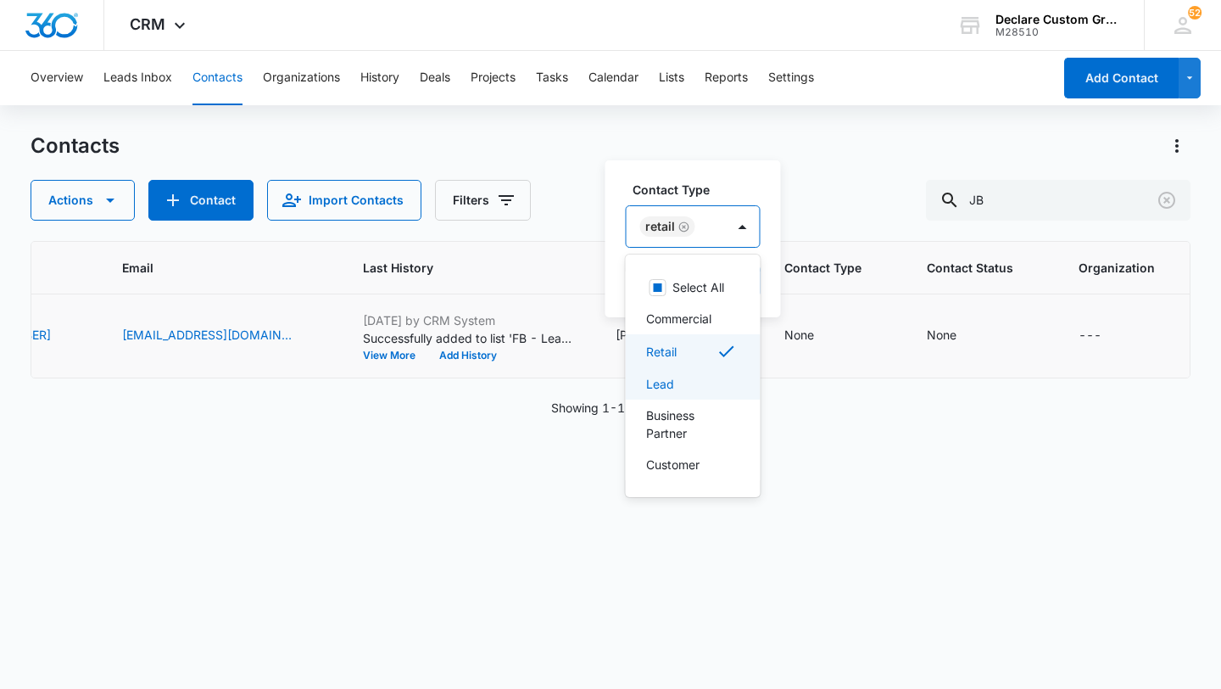
click at [712, 382] on div "Lead" at bounding box center [691, 384] width 91 height 18
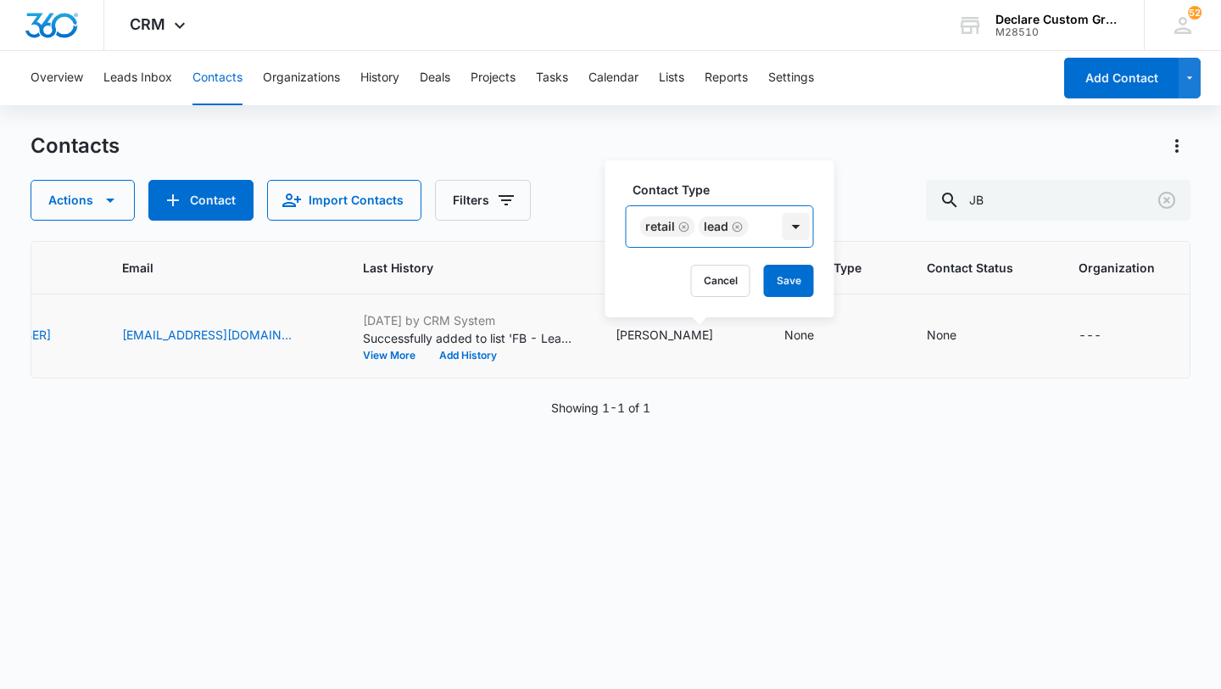
click at [793, 231] on div at bounding box center [796, 226] width 27 height 27
click at [789, 280] on button "Save" at bounding box center [789, 281] width 50 height 32
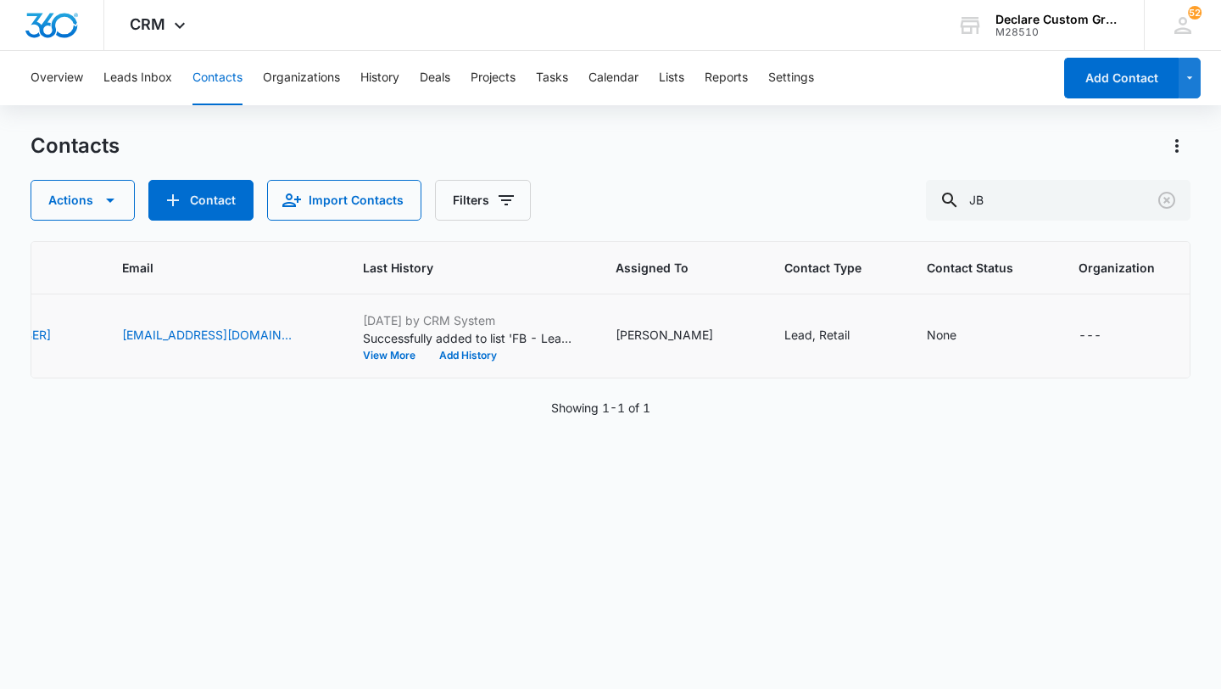
click at [969, 333] on icon "Contact Status - None - Select to Edit Field" at bounding box center [976, 335] width 15 height 15
click at [899, 228] on div at bounding box center [902, 227] width 27 height 27
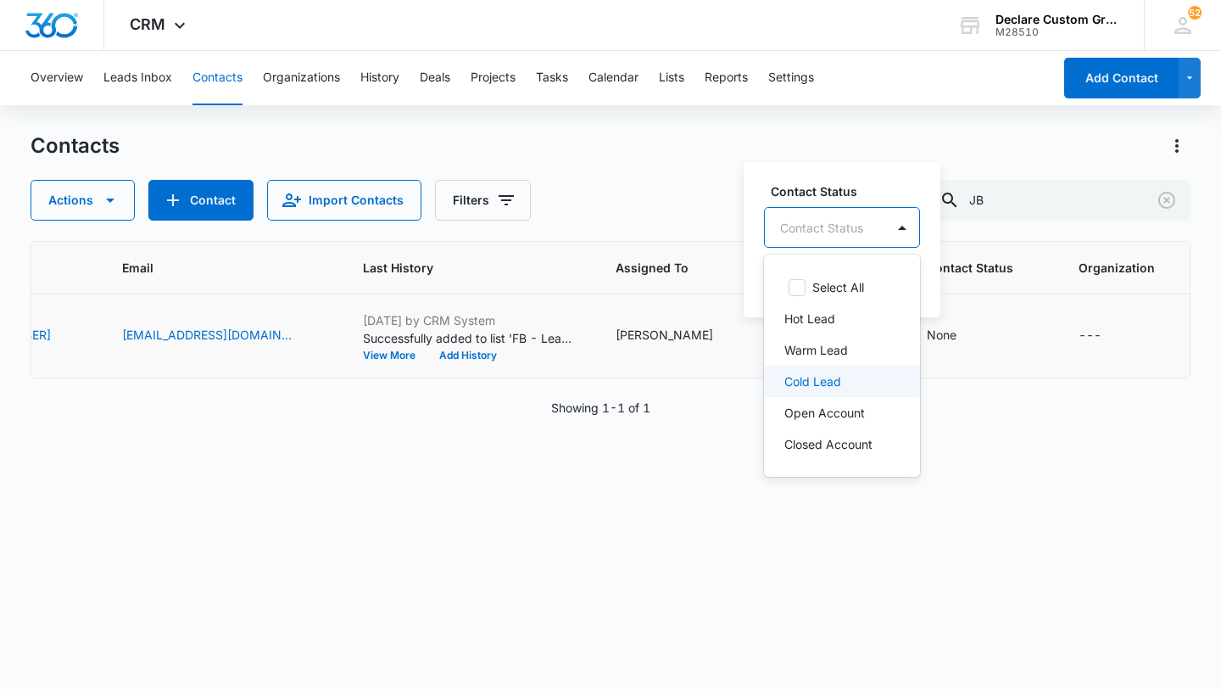
click at [825, 374] on p "Cold Lead" at bounding box center [812, 381] width 57 height 18
click at [902, 230] on div at bounding box center [904, 226] width 27 height 27
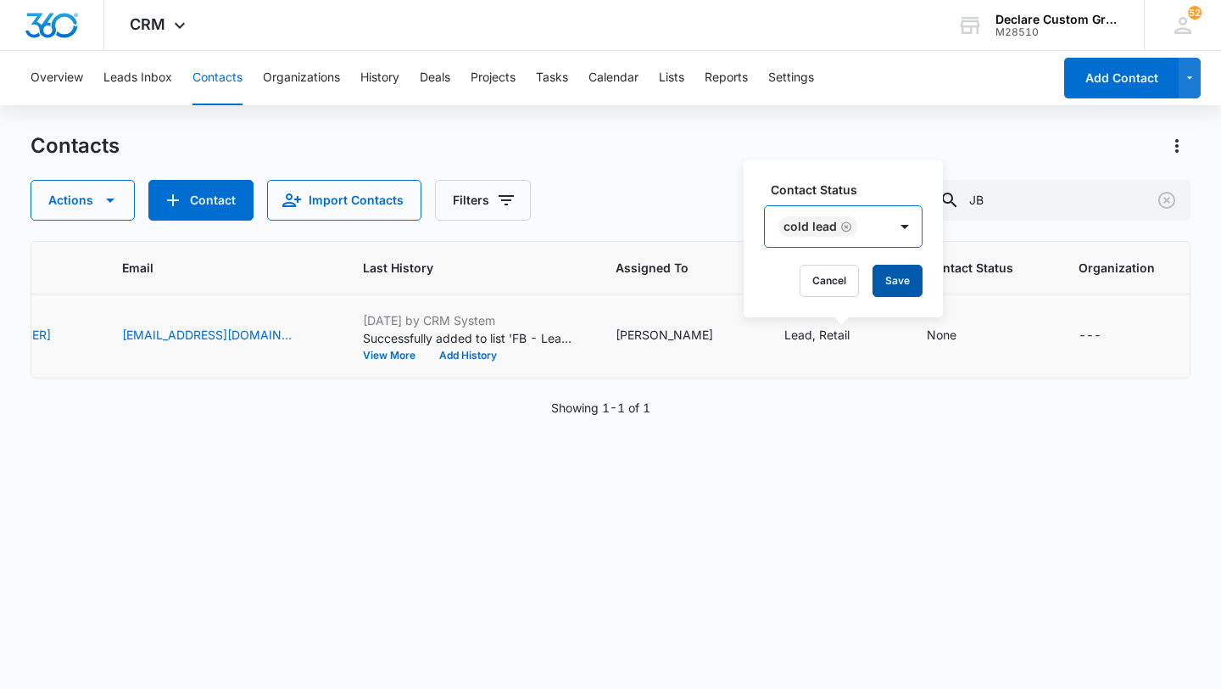
click at [902, 286] on button "Save" at bounding box center [898, 281] width 50 height 32
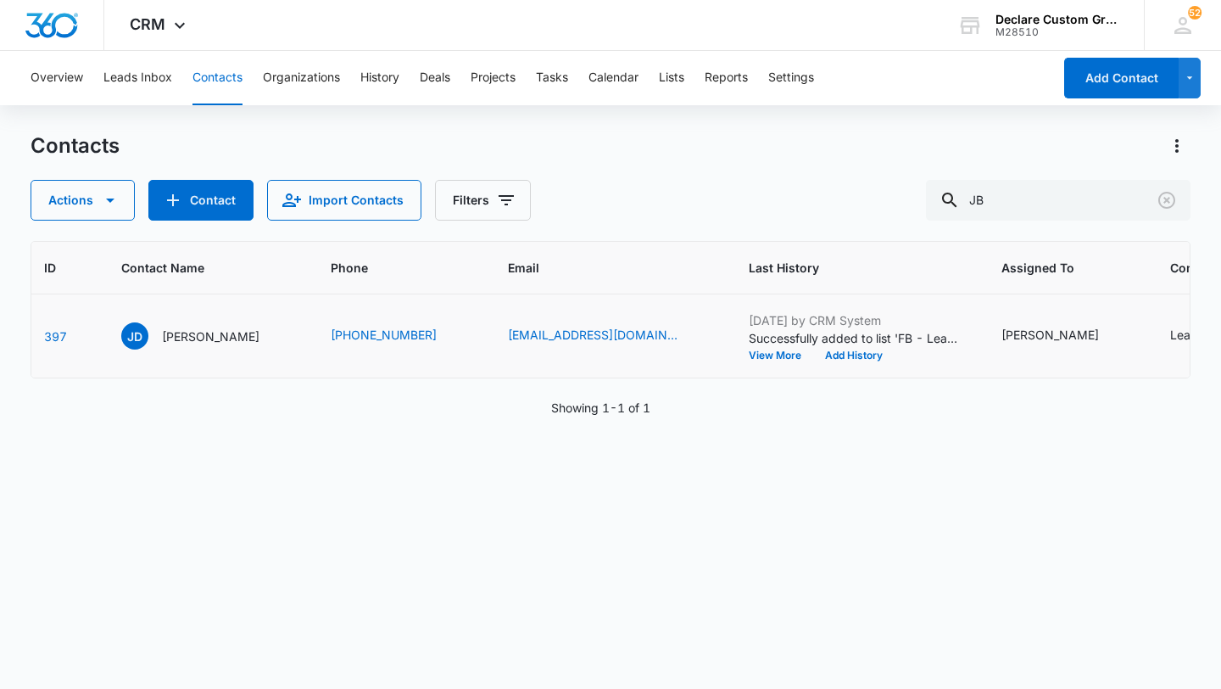
scroll to position [0, 0]
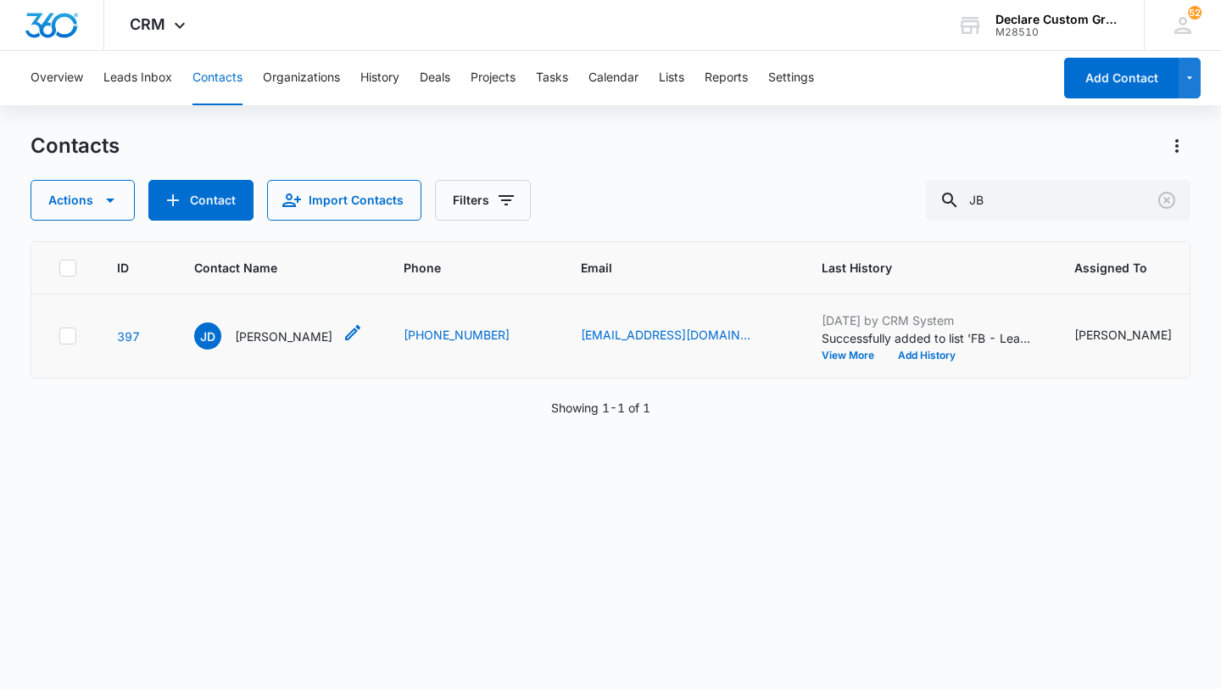
click at [274, 338] on p "[PERSON_NAME]" at bounding box center [284, 336] width 98 height 18
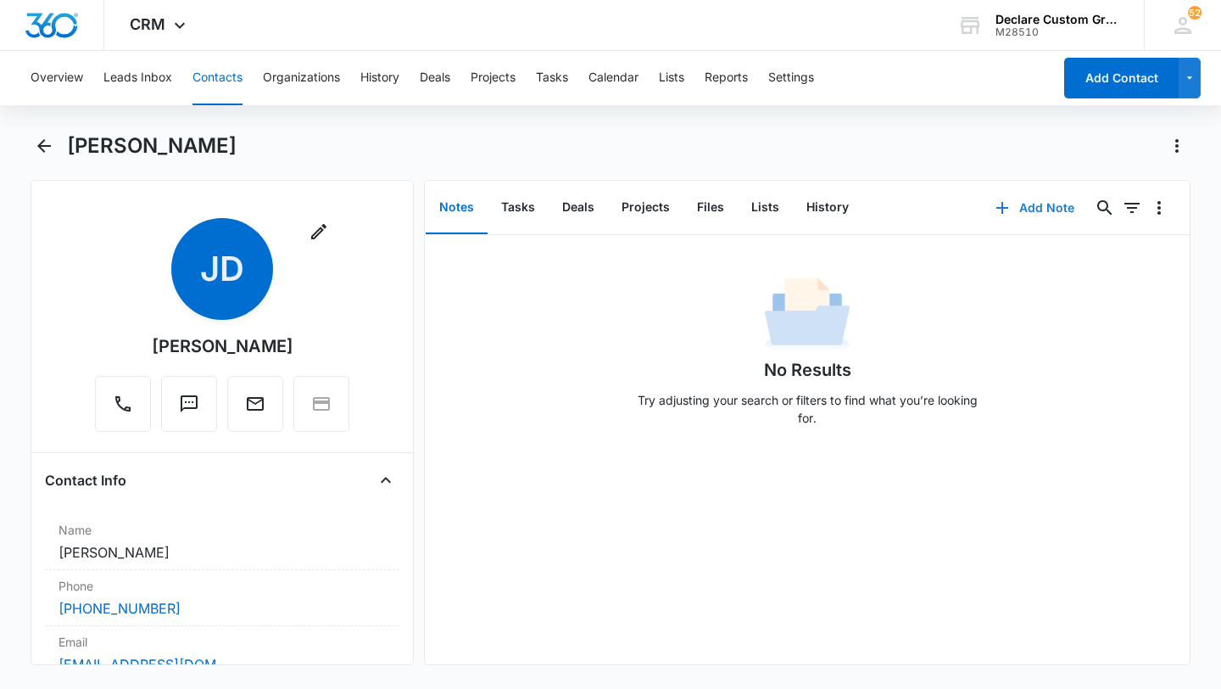
click at [1045, 202] on button "Add Note" at bounding box center [1035, 207] width 113 height 41
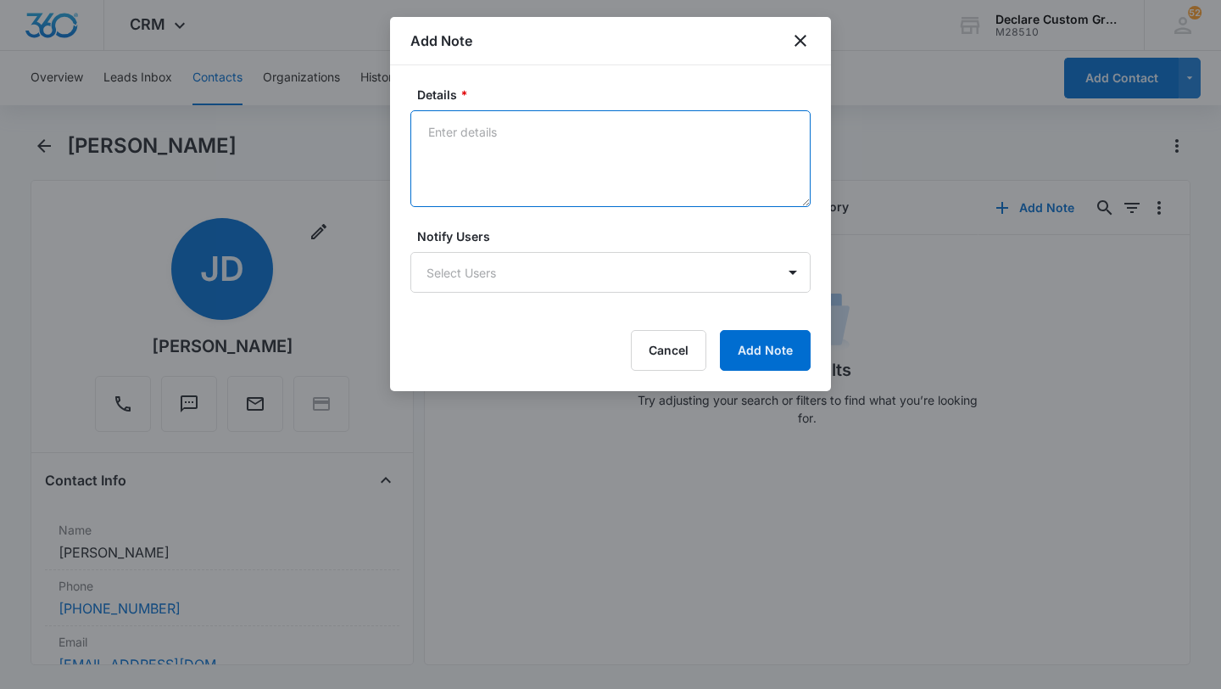
click at [443, 140] on textarea "Details *" at bounding box center [610, 158] width 400 height 97
paste textarea "[DATE]: Left voicemail and email with mention of promo pricing."
type textarea "[DATE]: Left voicemail and email with mention of promo pricing."
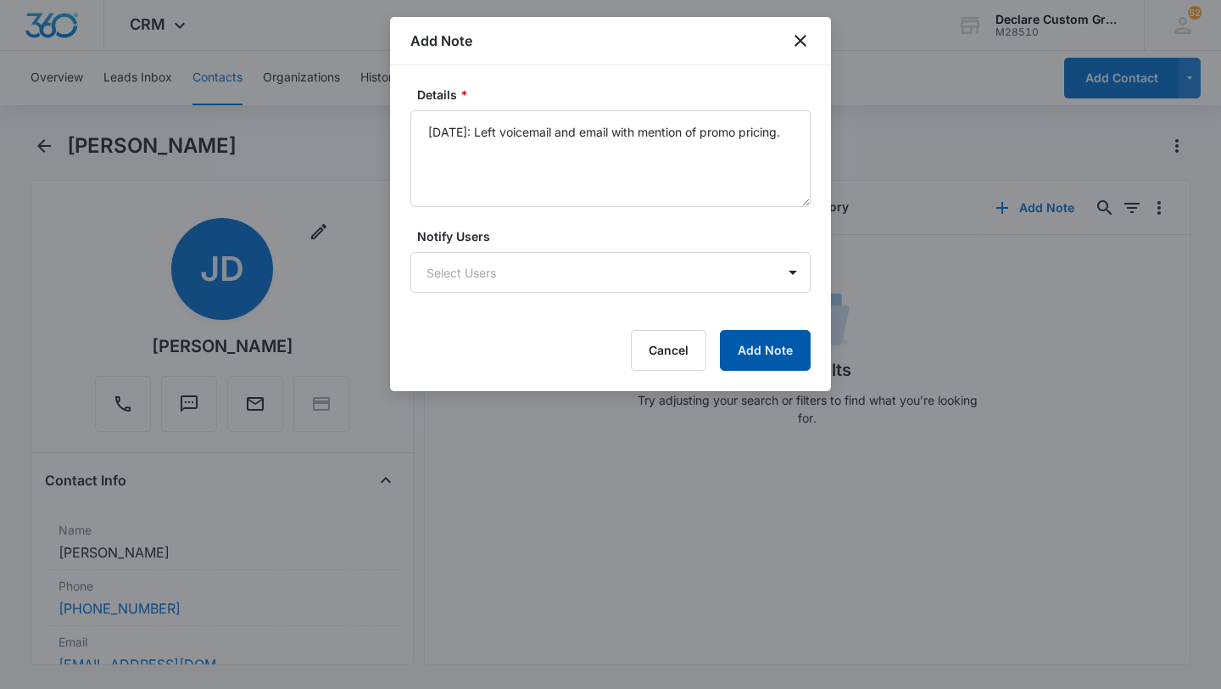
click at [785, 333] on button "Add Note" at bounding box center [765, 350] width 91 height 41
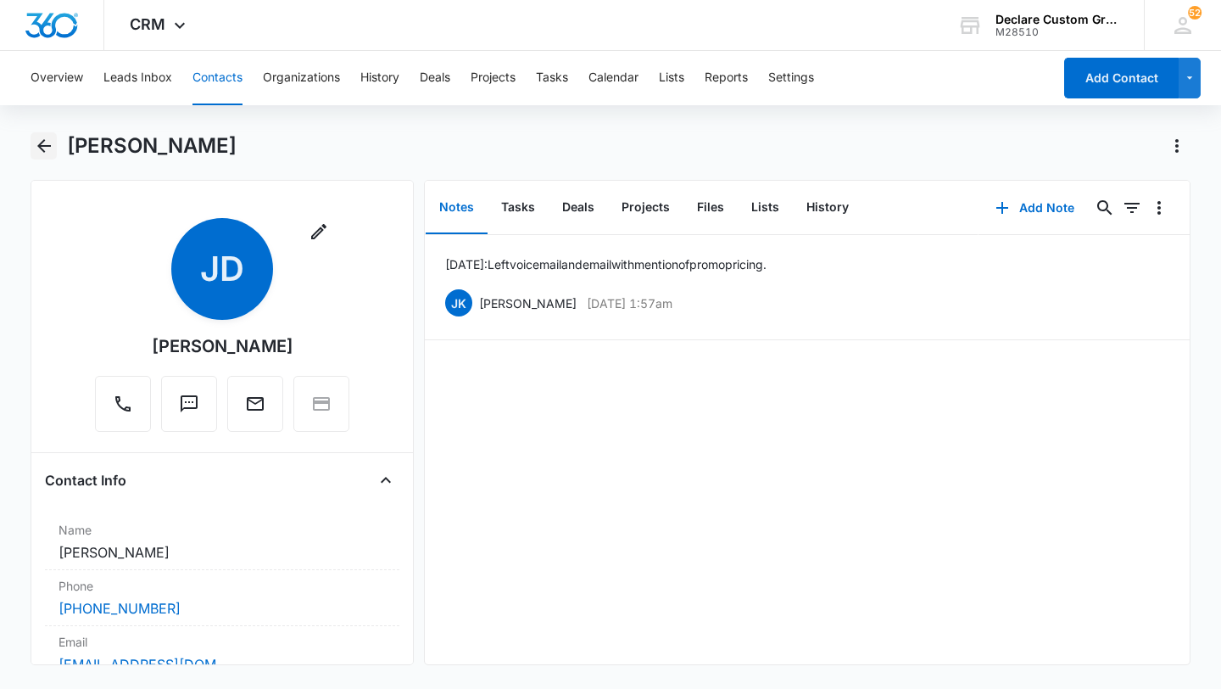
click at [45, 144] on icon "Back" at bounding box center [44, 146] width 20 height 20
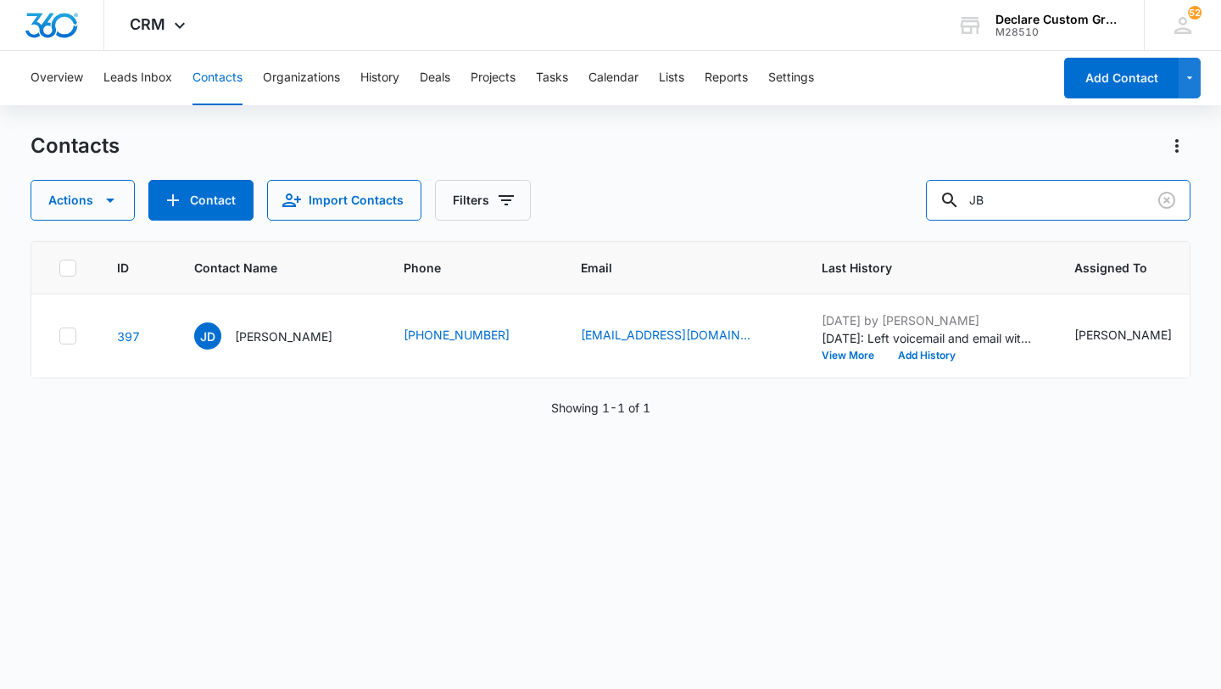
drag, startPoint x: 1088, startPoint y: 197, endPoint x: 805, endPoint y: 198, distance: 283.3
click at [805, 198] on div "Actions Contact Import Contacts Filters JB" at bounding box center [611, 200] width 1160 height 41
type input "[PERSON_NAME]"
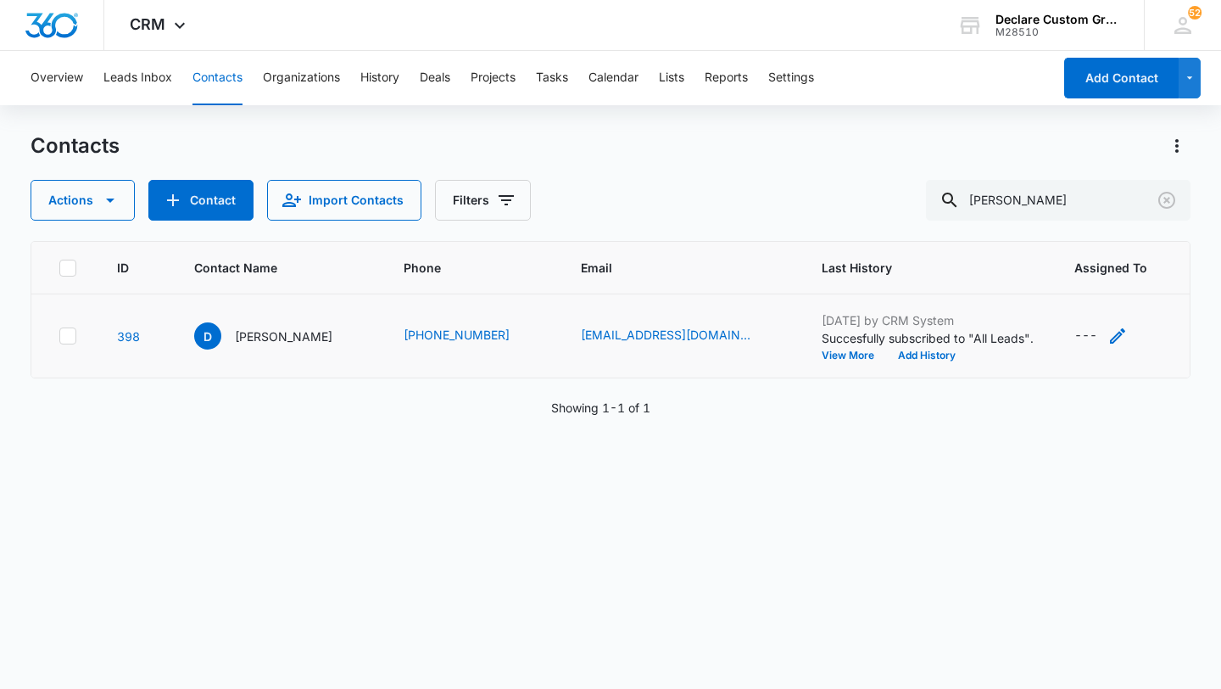
click at [1110, 332] on icon "Assigned To - - Select to Edit Field" at bounding box center [1117, 335] width 15 height 15
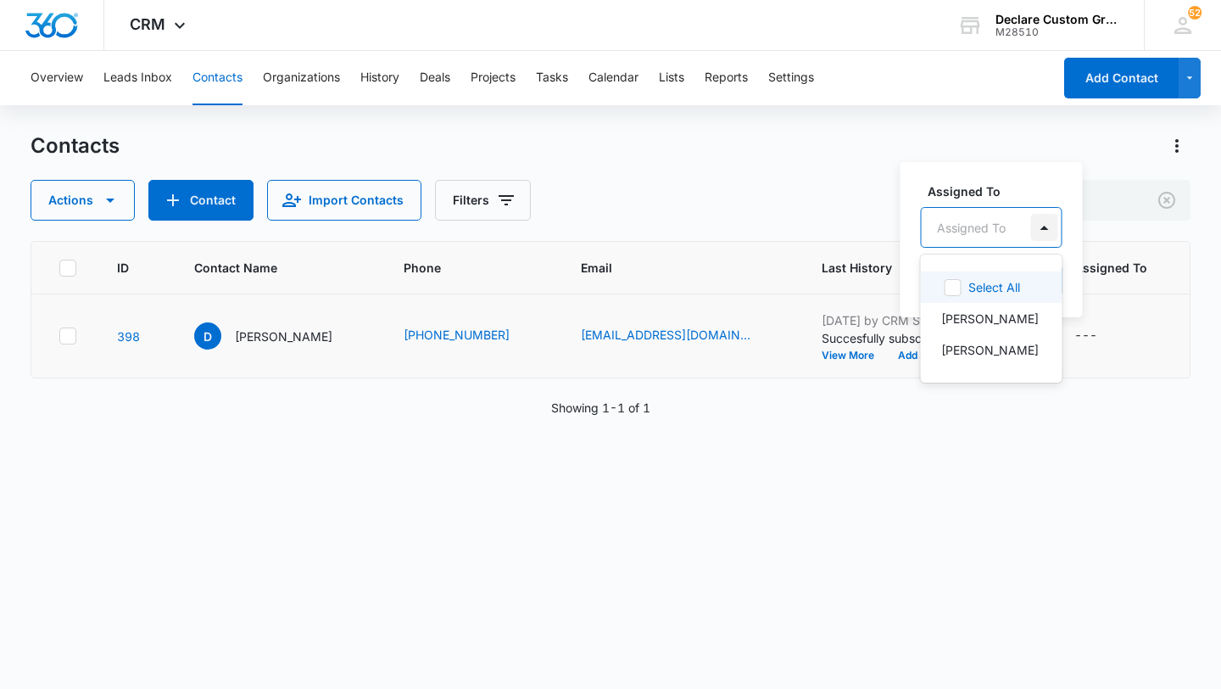
click at [1042, 226] on div at bounding box center [1044, 227] width 27 height 27
click at [990, 348] on p "[PERSON_NAME]" at bounding box center [990, 350] width 98 height 18
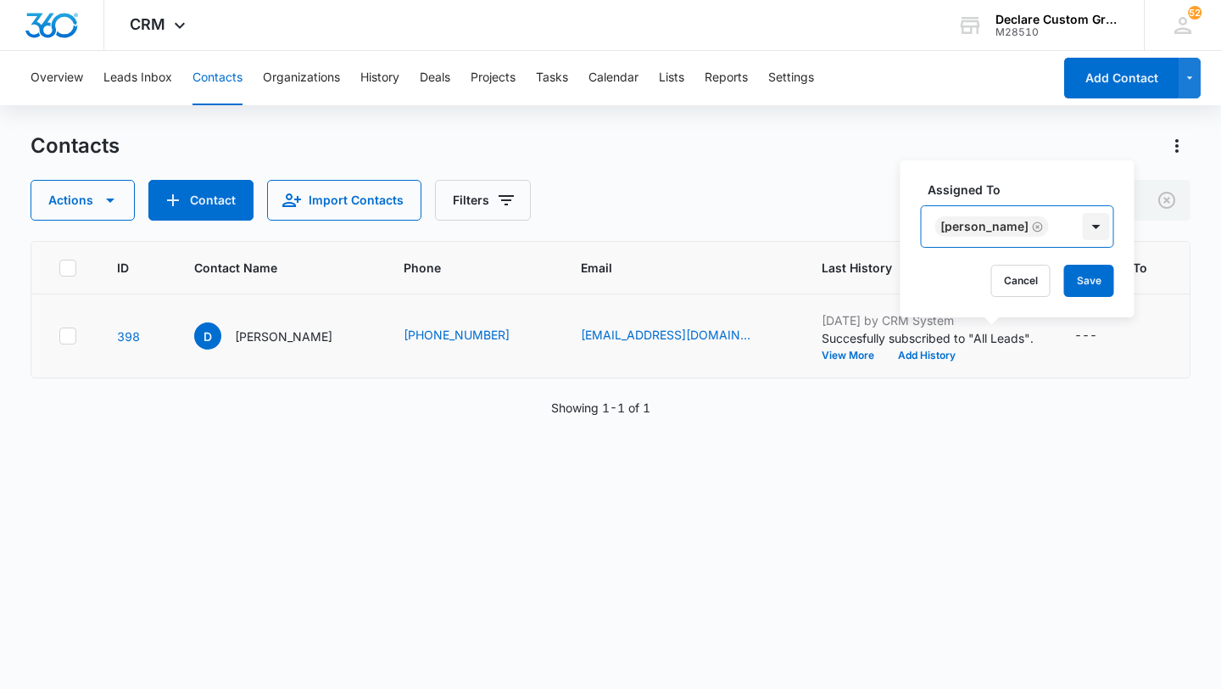
click at [1083, 224] on div at bounding box center [1096, 226] width 27 height 27
click at [1069, 279] on button "Save" at bounding box center [1089, 281] width 50 height 32
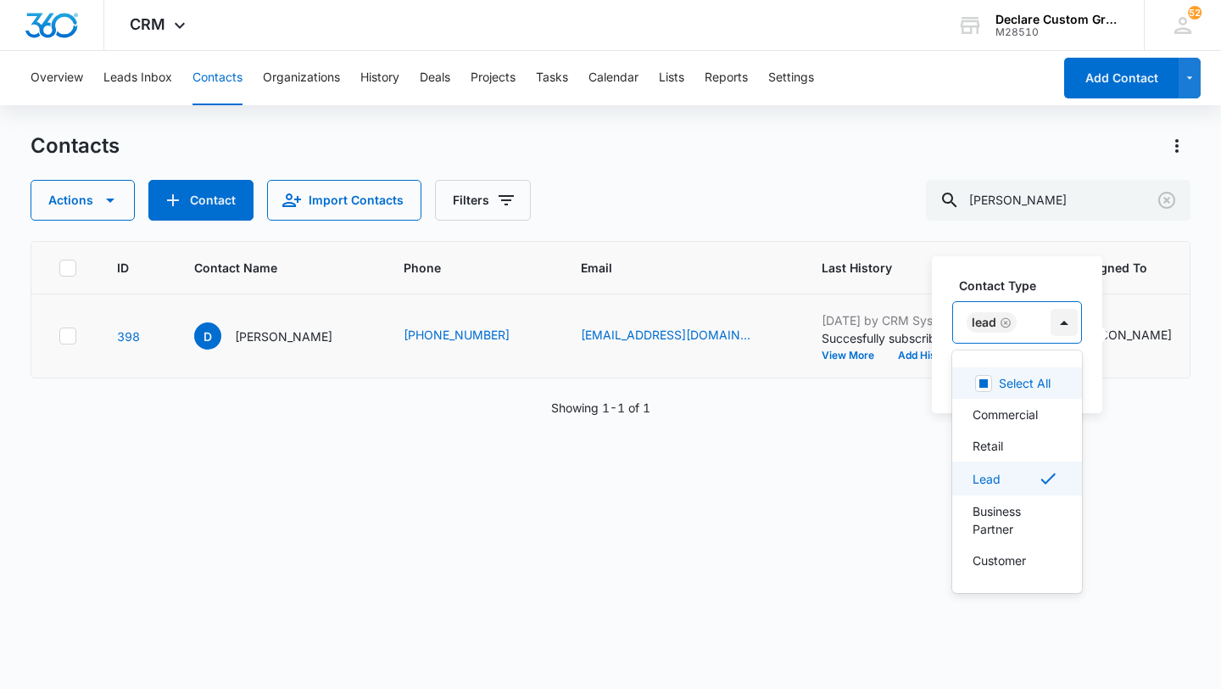
click at [1066, 316] on div at bounding box center [1064, 322] width 27 height 27
click at [989, 444] on p "Retail" at bounding box center [988, 446] width 31 height 18
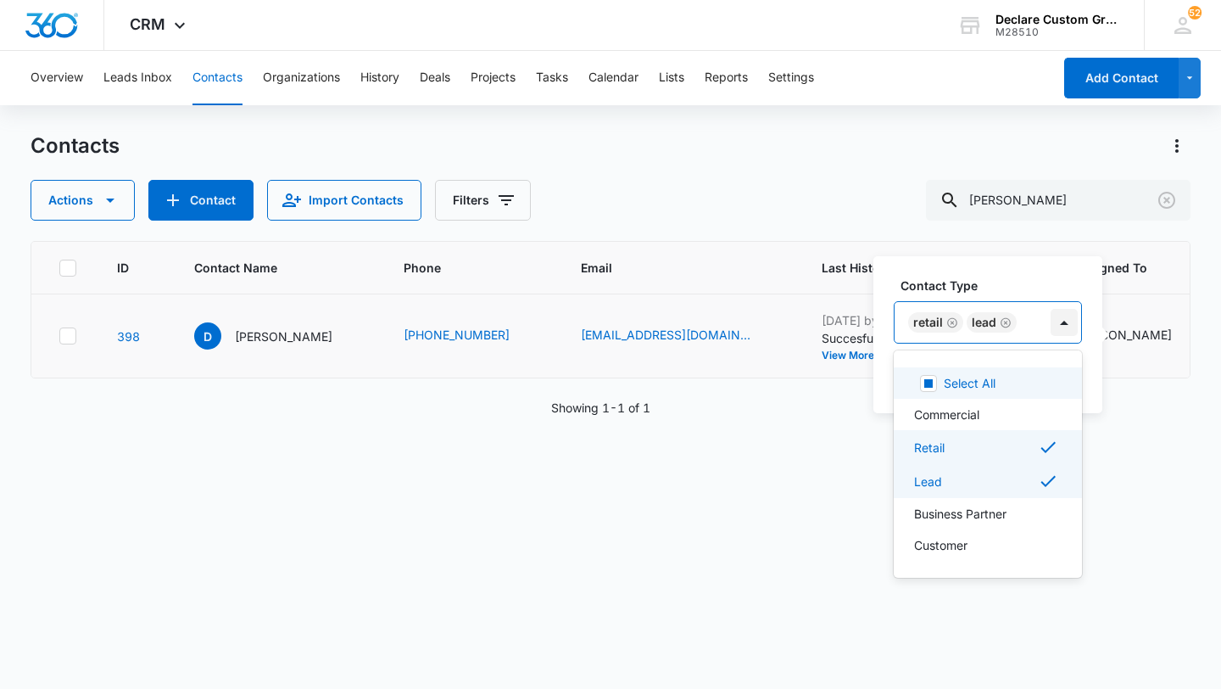
click at [1063, 323] on div at bounding box center [1064, 322] width 27 height 27
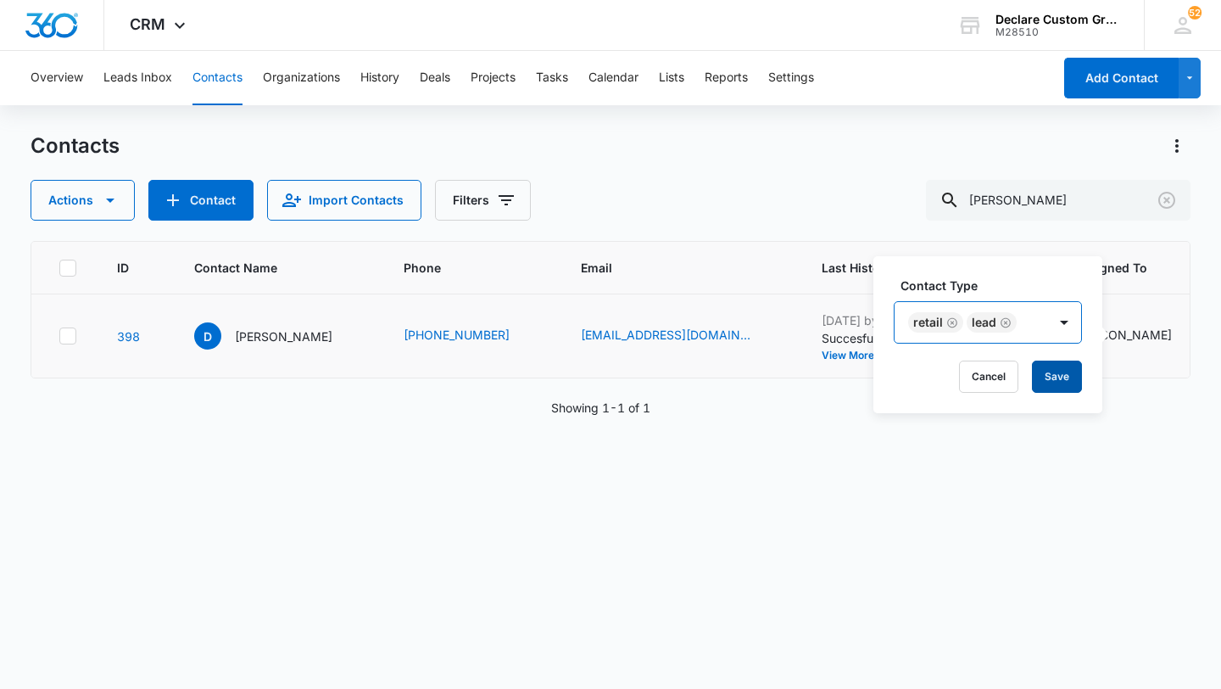
click at [1061, 377] on button "Save" at bounding box center [1057, 376] width 50 height 32
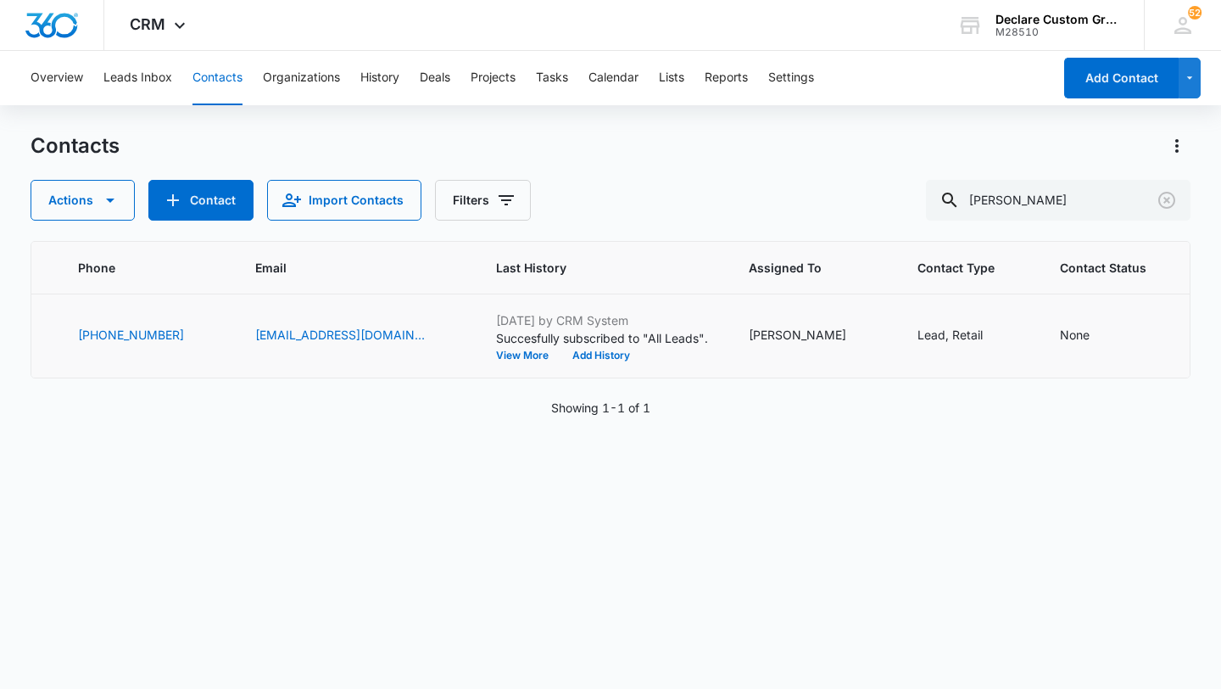
scroll to position [0, 354]
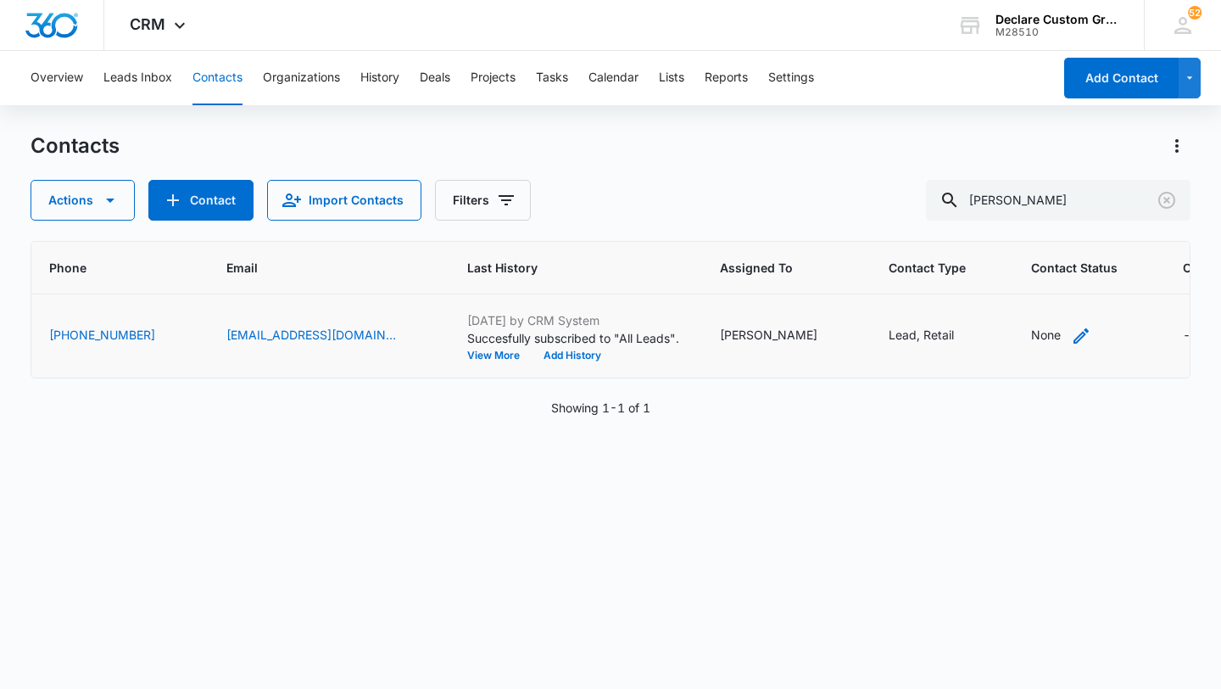
click at [1074, 328] on icon "Contact Status - None - Select to Edit Field" at bounding box center [1081, 335] width 15 height 15
click at [986, 229] on div at bounding box center [991, 227] width 27 height 27
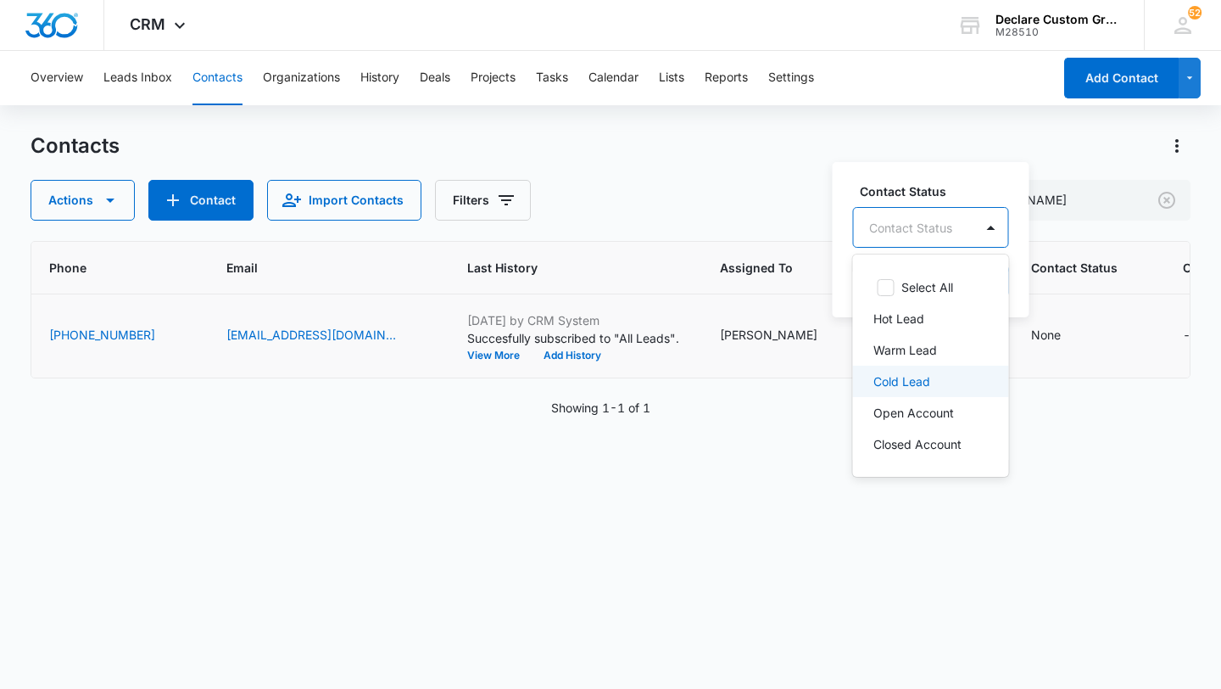
click at [919, 374] on p "Cold Lead" at bounding box center [902, 381] width 57 height 18
click at [993, 225] on div at bounding box center [993, 226] width 27 height 27
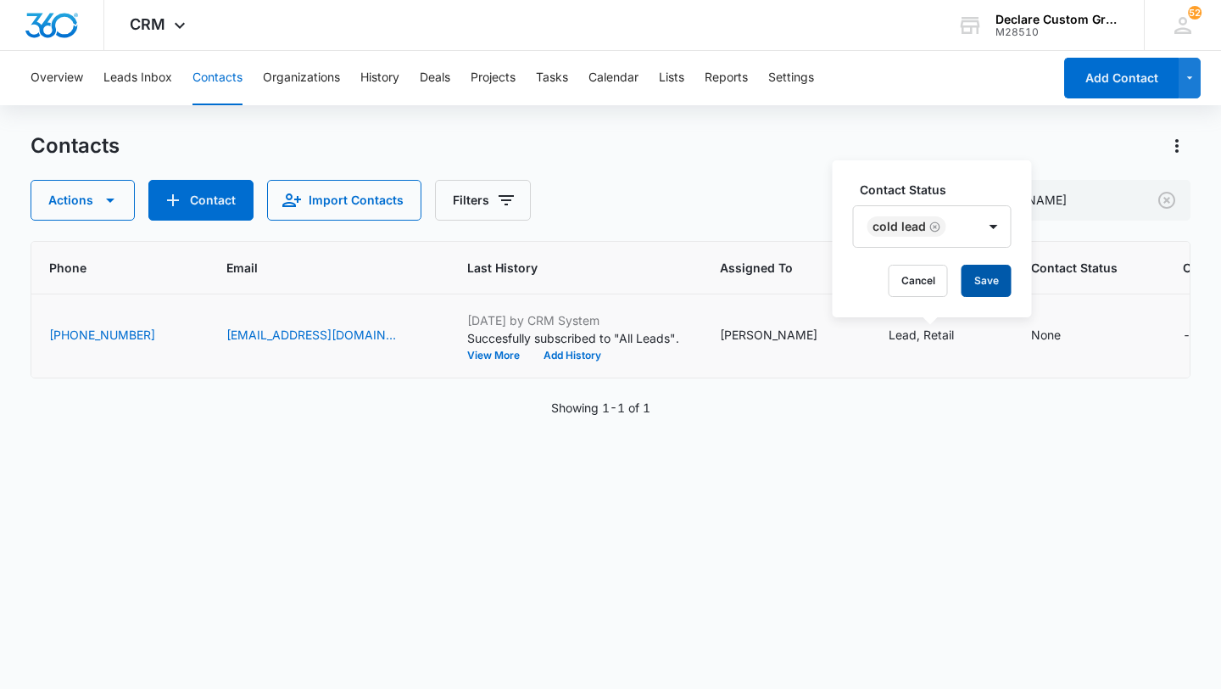
click at [970, 282] on button "Save" at bounding box center [987, 281] width 50 height 32
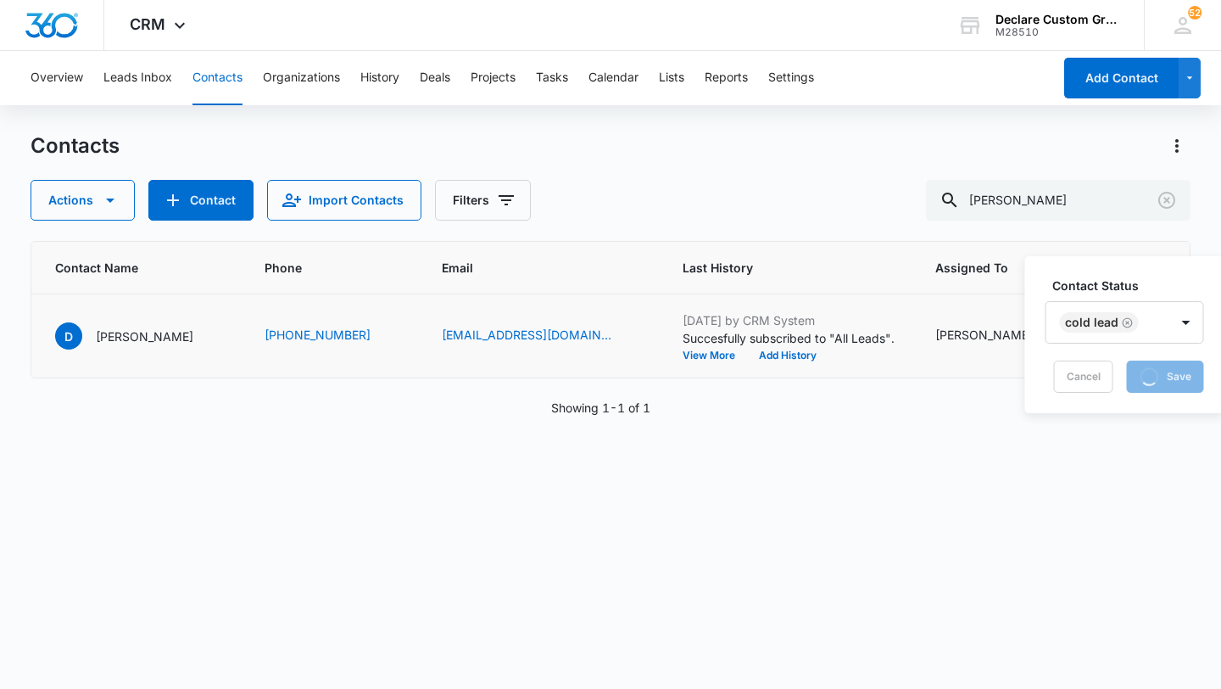
scroll to position [0, 0]
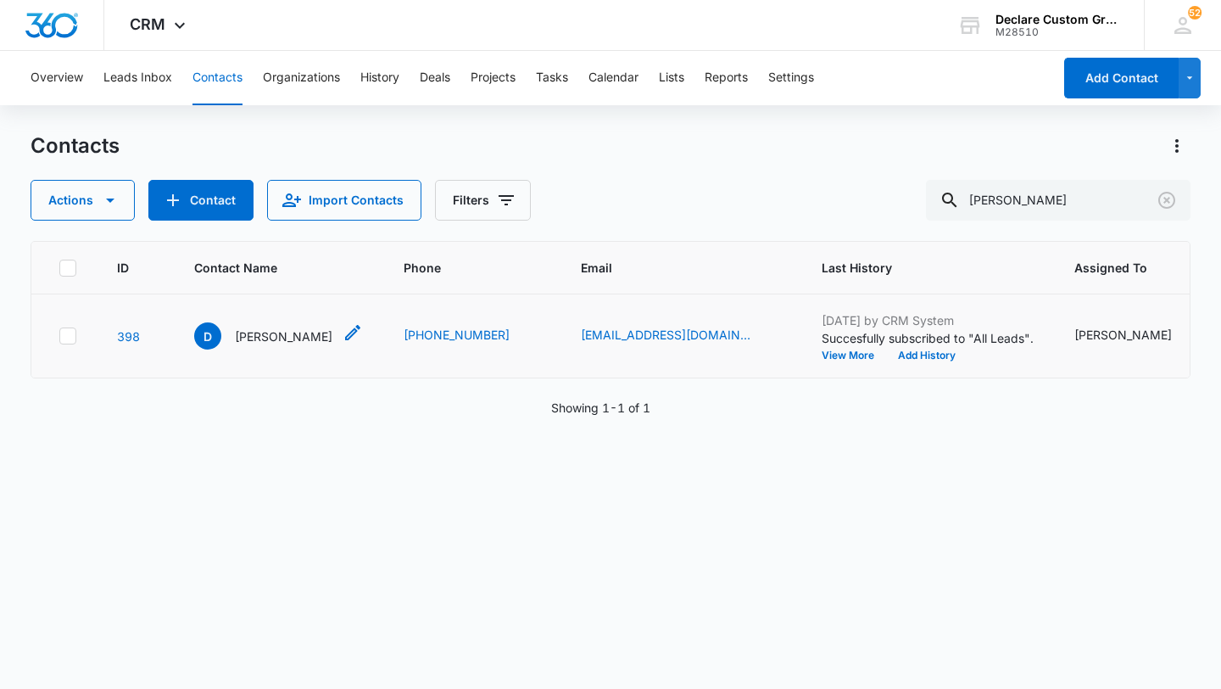
click at [256, 335] on p "[PERSON_NAME]" at bounding box center [284, 336] width 98 height 18
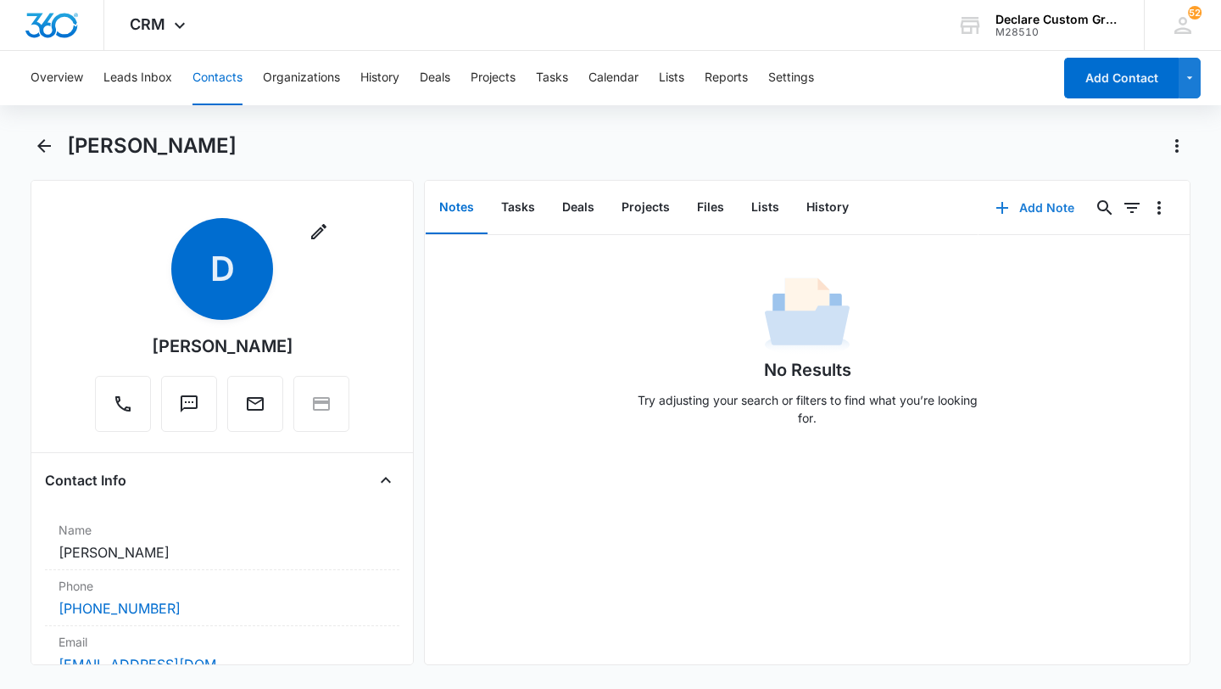
click at [1062, 204] on button "Add Note" at bounding box center [1035, 207] width 113 height 41
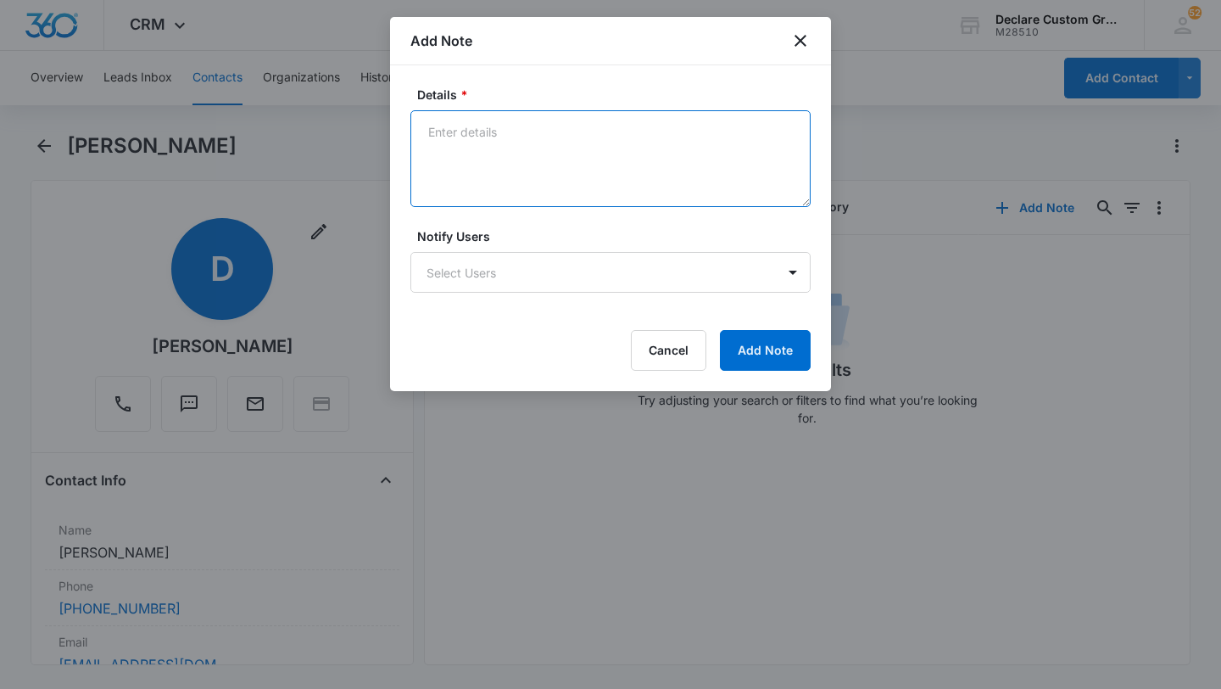
click at [503, 136] on textarea "Details *" at bounding box center [610, 158] width 400 height 97
paste textarea "[DATE]: Left voicemail and email with mention of promo pricing and an estimate …"
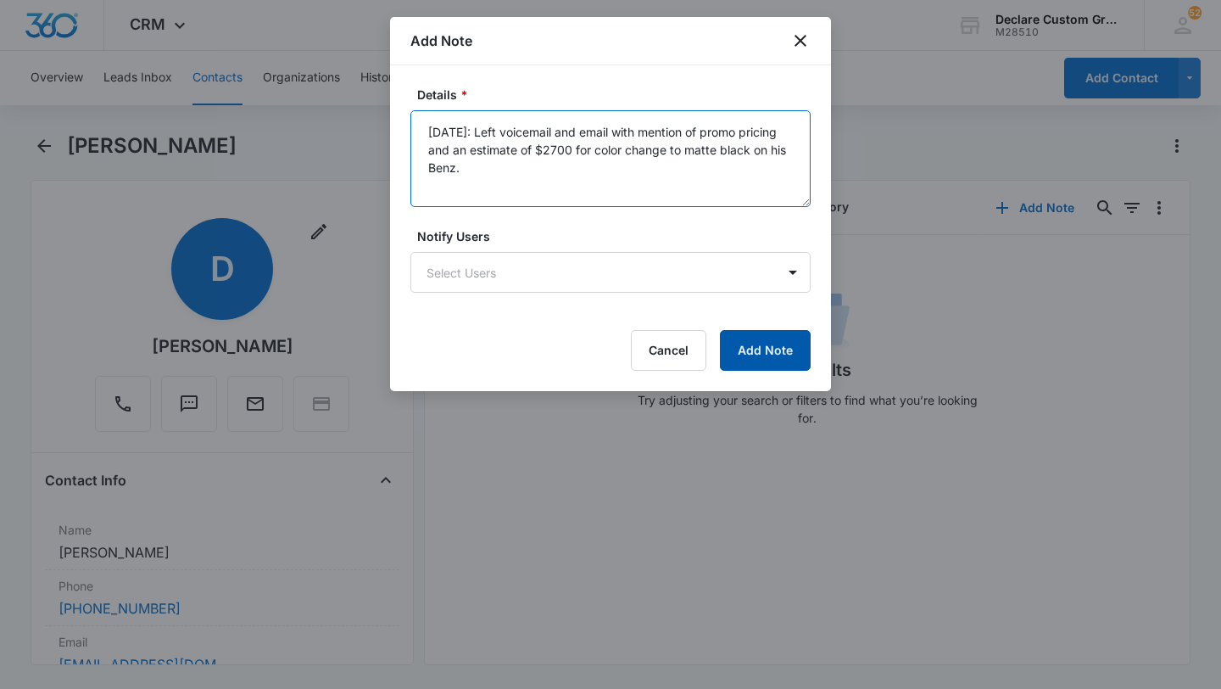
type textarea "[DATE]: Left voicemail and email with mention of promo pricing and an estimate …"
click at [749, 349] on button "Add Note" at bounding box center [765, 350] width 91 height 41
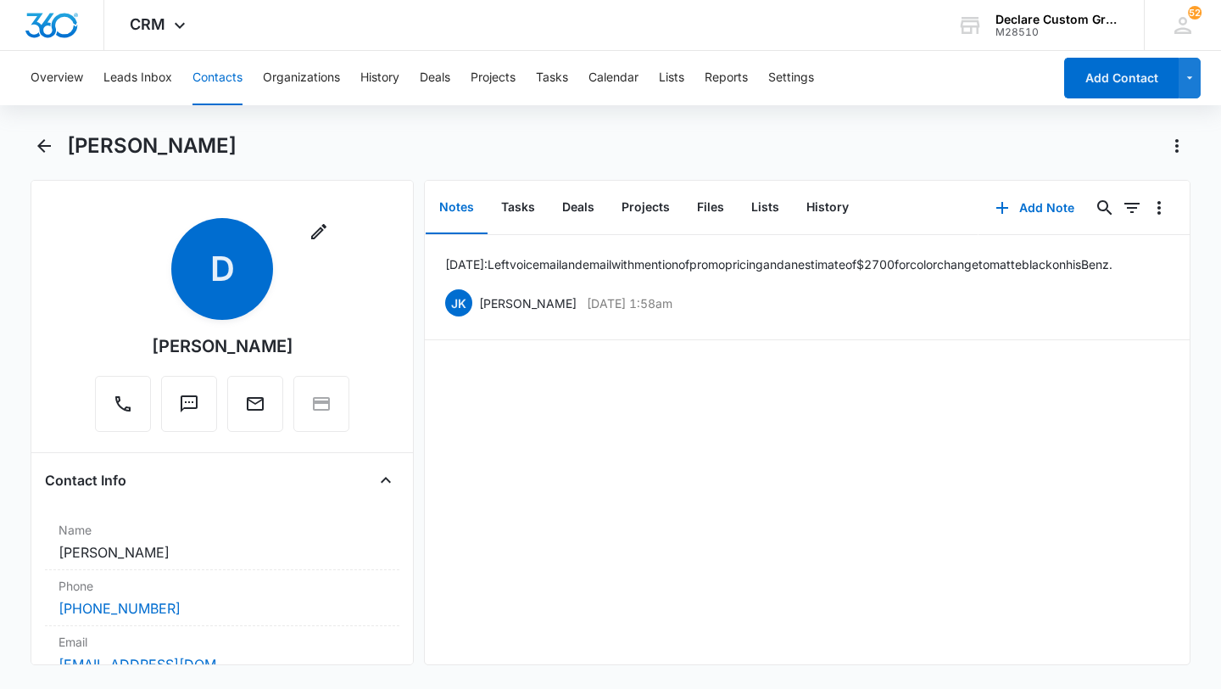
click at [220, 76] on button "Contacts" at bounding box center [218, 78] width 50 height 54
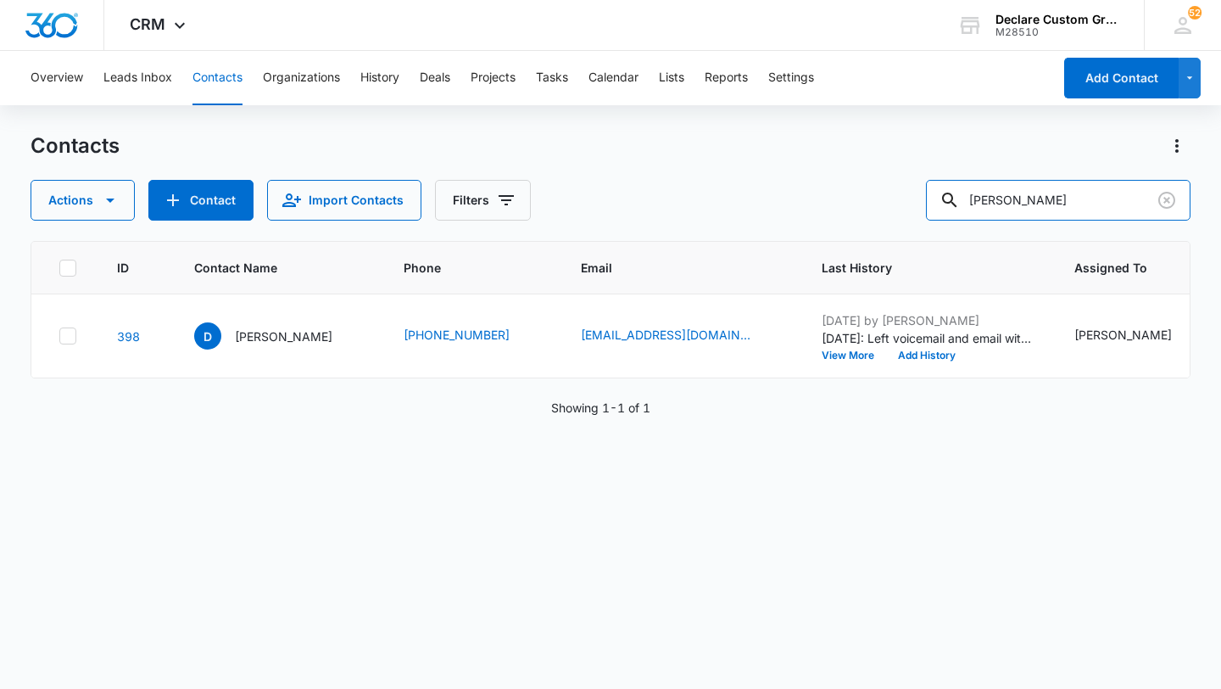
drag, startPoint x: 1085, startPoint y: 193, endPoint x: 874, endPoint y: 187, distance: 211.3
click at [874, 187] on div "Actions Contact Import Contacts Filters [PERSON_NAME]" at bounding box center [611, 200] width 1160 height 41
type input "D.S."
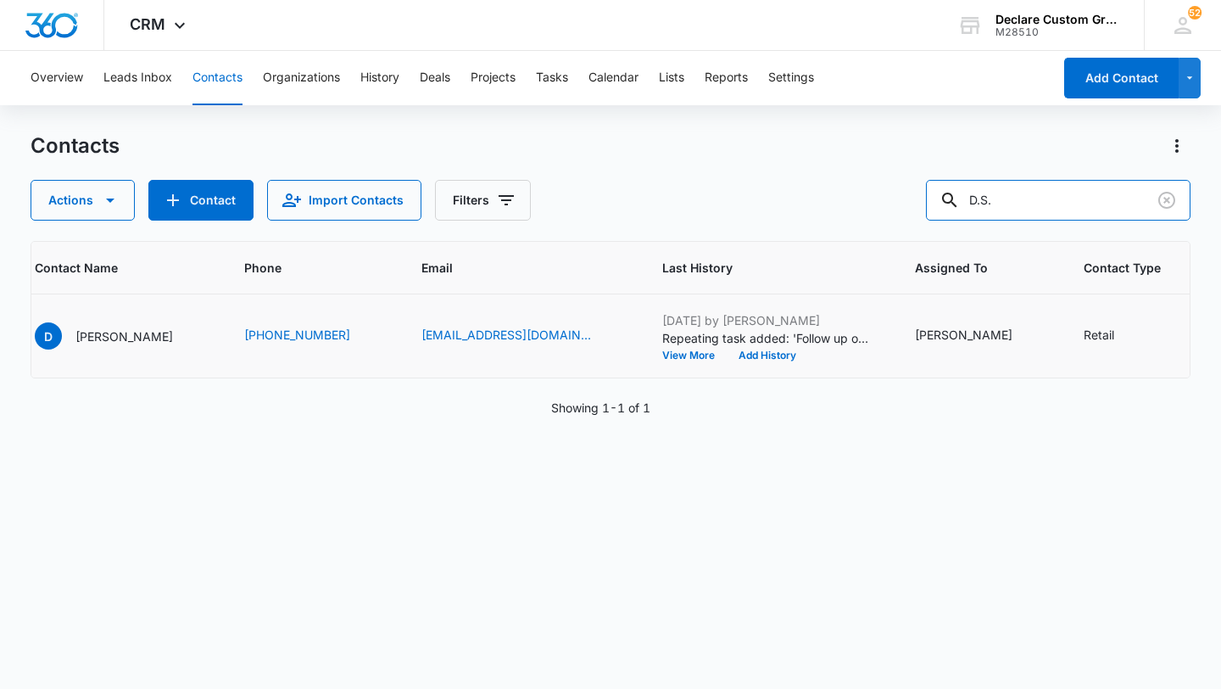
scroll to position [0, 180]
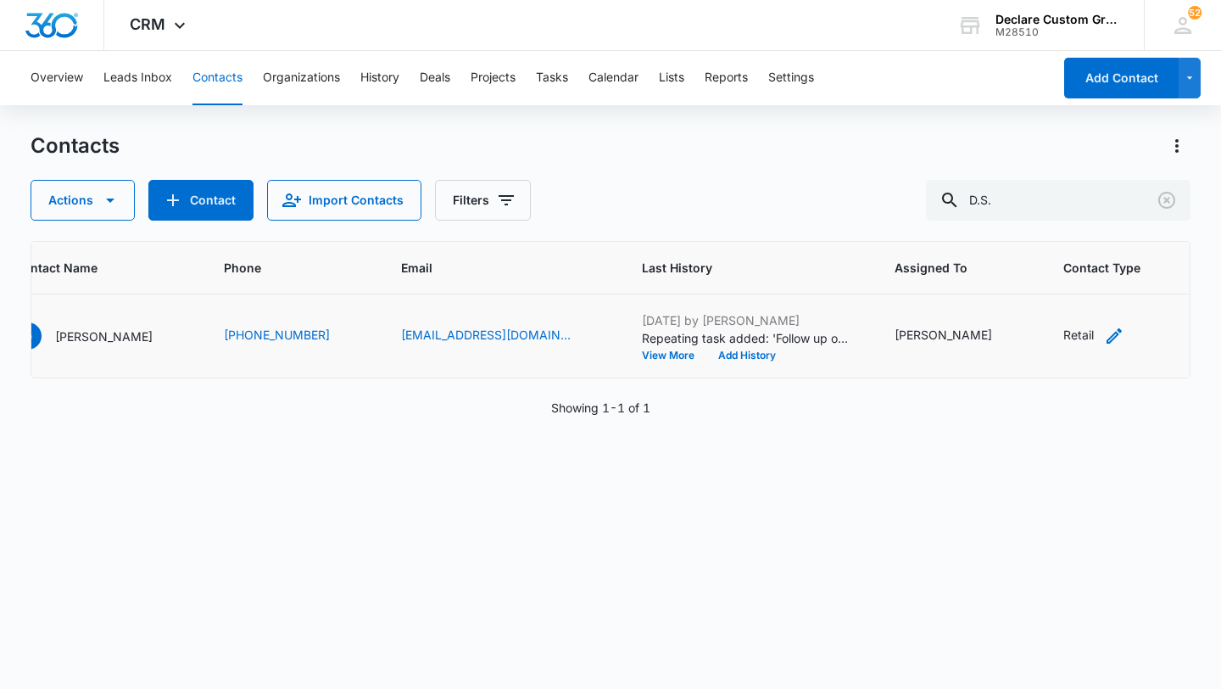
click at [1107, 334] on icon "Contact Type - Retail - Select to Edit Field" at bounding box center [1114, 335] width 15 height 15
click at [1040, 226] on div at bounding box center [1040, 226] width 27 height 27
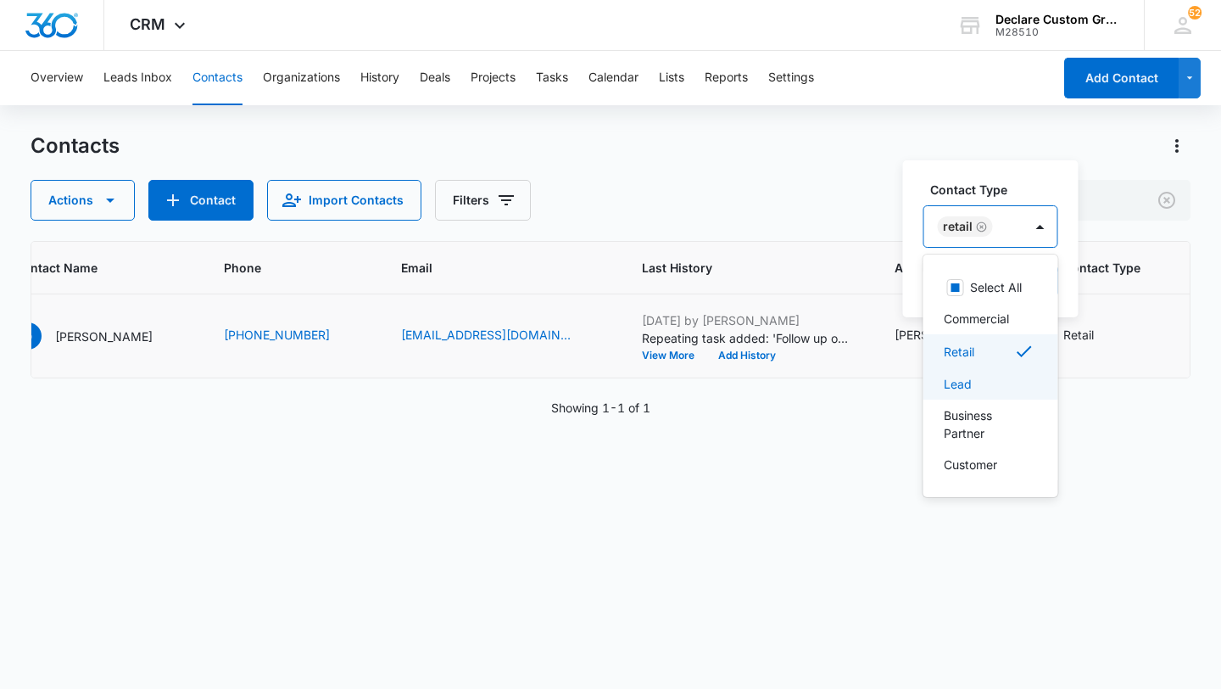
click at [993, 383] on div "Lead" at bounding box center [989, 384] width 91 height 18
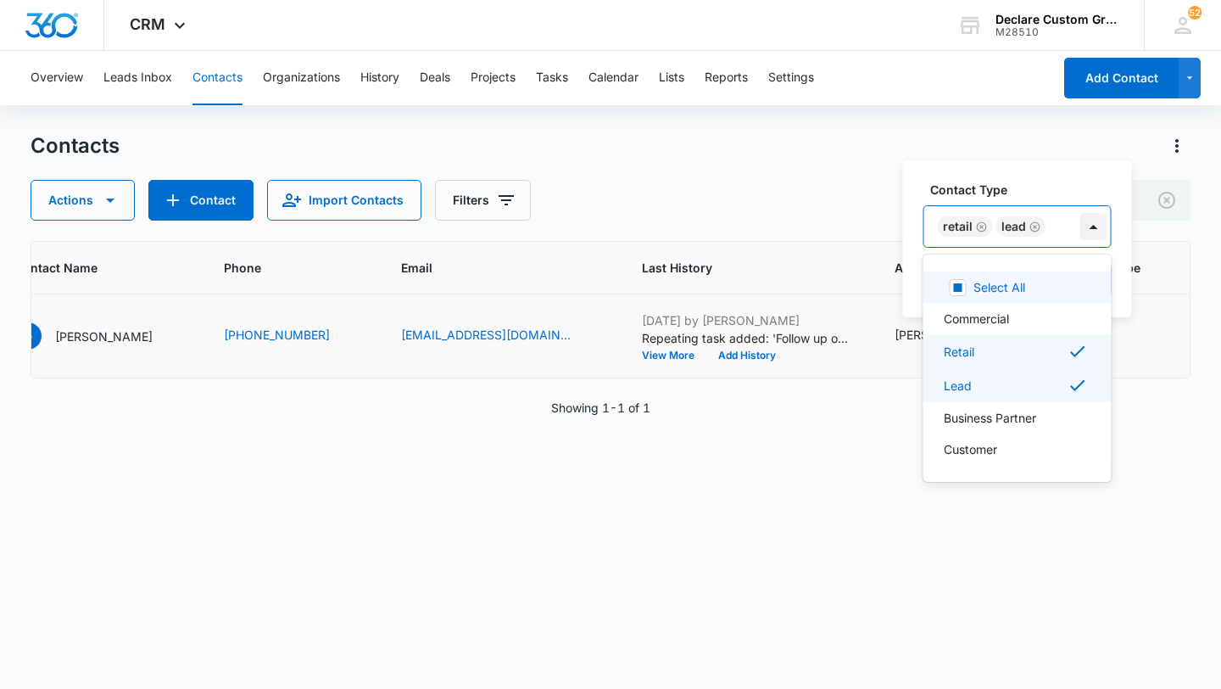
click at [1093, 223] on div at bounding box center [1093, 226] width 27 height 27
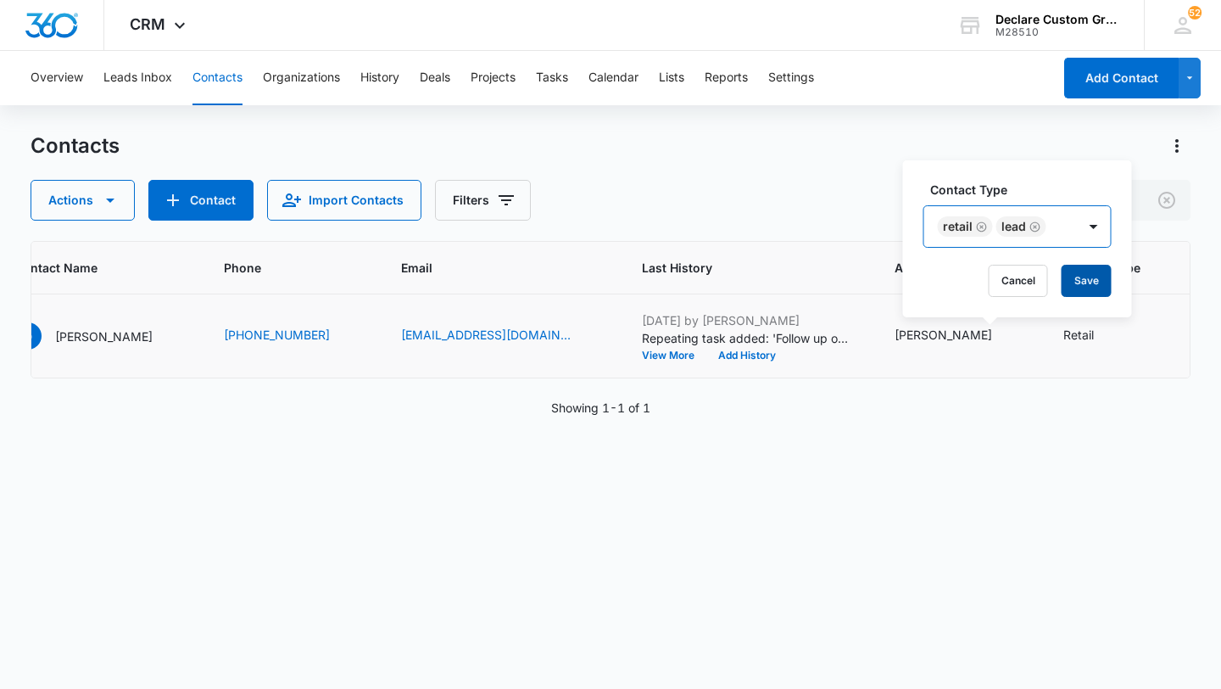
click at [1082, 279] on button "Save" at bounding box center [1087, 281] width 50 height 32
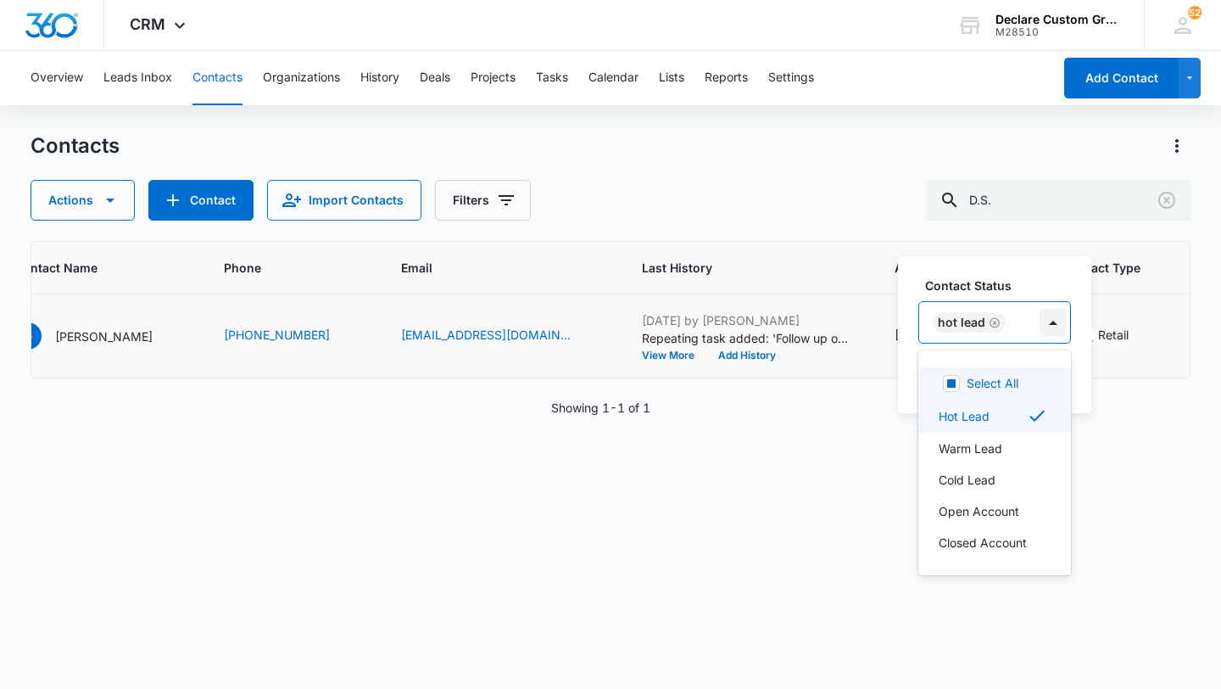
click at [1058, 326] on div at bounding box center [1053, 322] width 27 height 27
click at [1004, 416] on div "Hot Lead" at bounding box center [993, 415] width 109 height 20
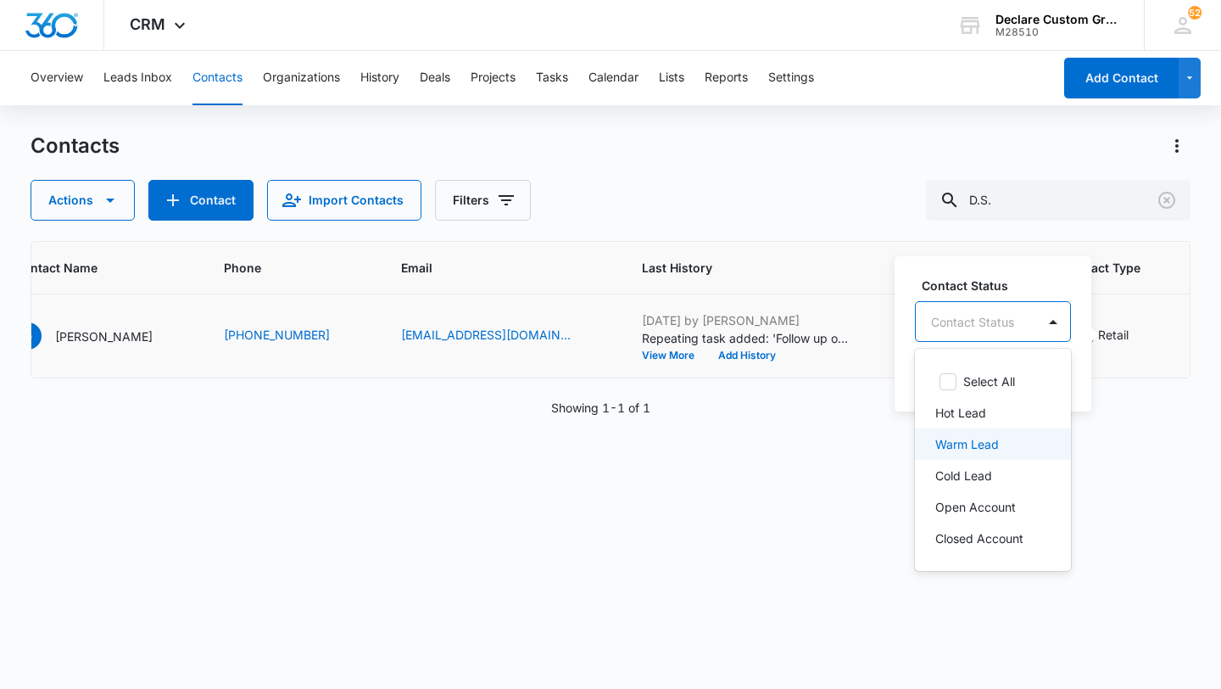
click at [994, 448] on p "Warm Lead" at bounding box center [967, 444] width 64 height 18
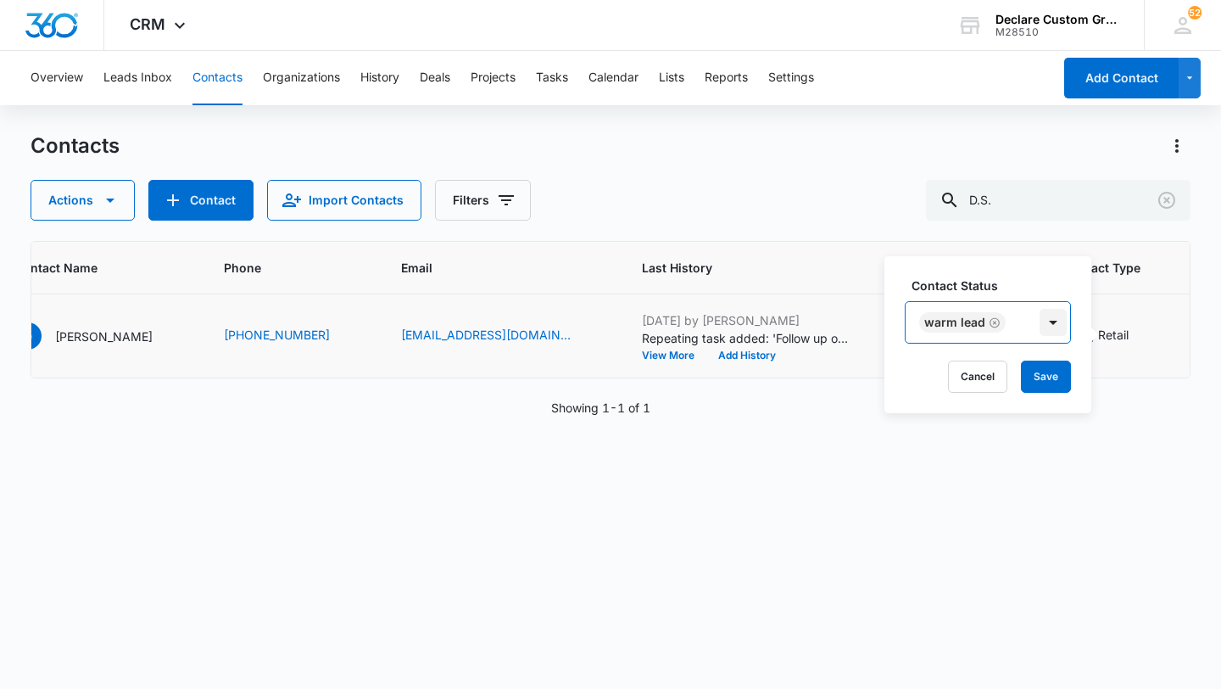
click at [1055, 323] on div at bounding box center [1053, 322] width 27 height 27
click at [1054, 380] on button "Save" at bounding box center [1046, 376] width 50 height 32
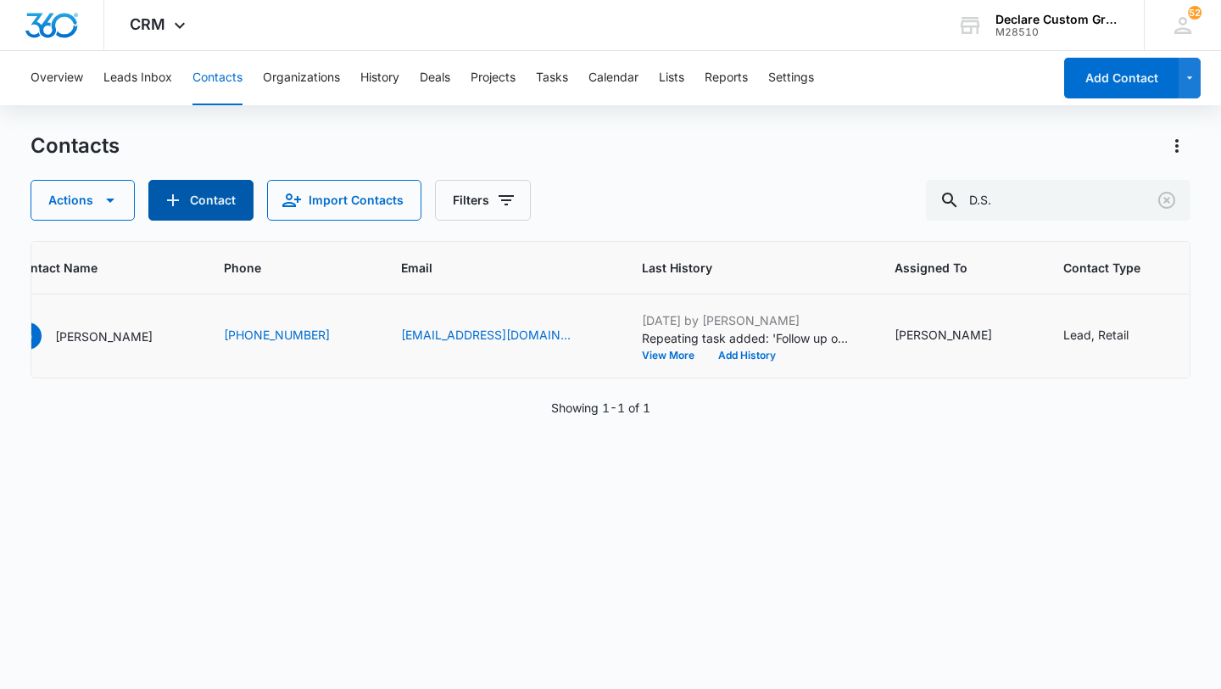
click at [204, 199] on button "Contact" at bounding box center [200, 200] width 105 height 41
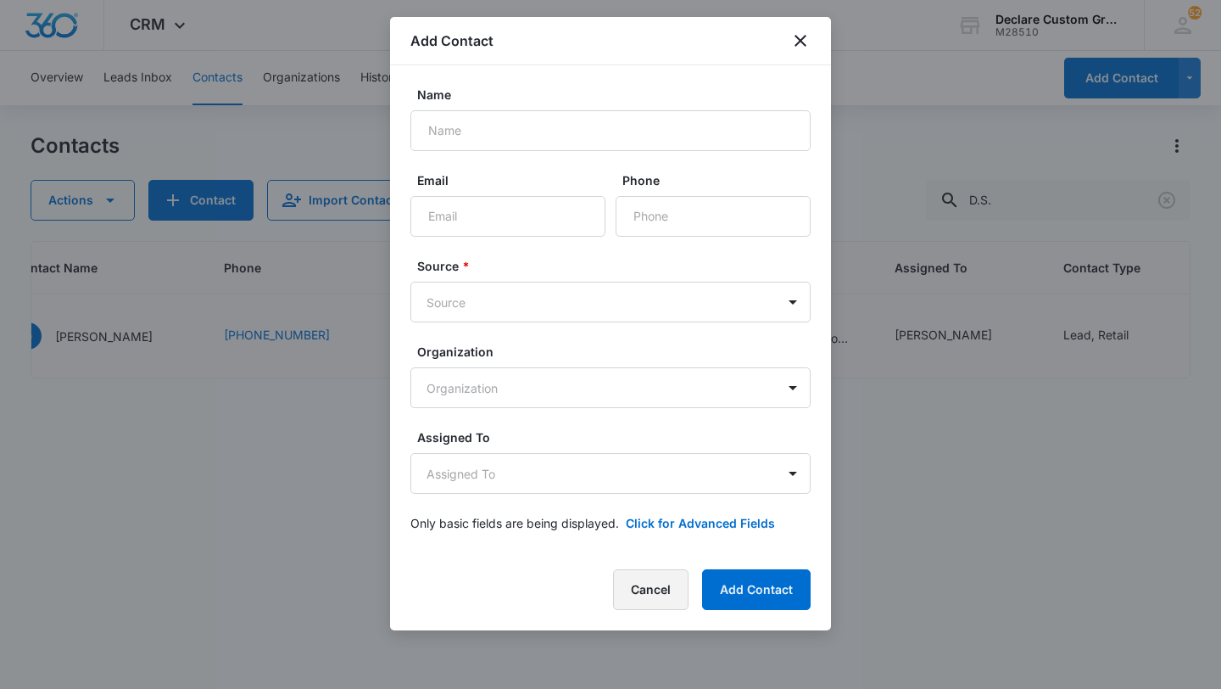
click at [664, 591] on button "Cancel" at bounding box center [650, 589] width 75 height 41
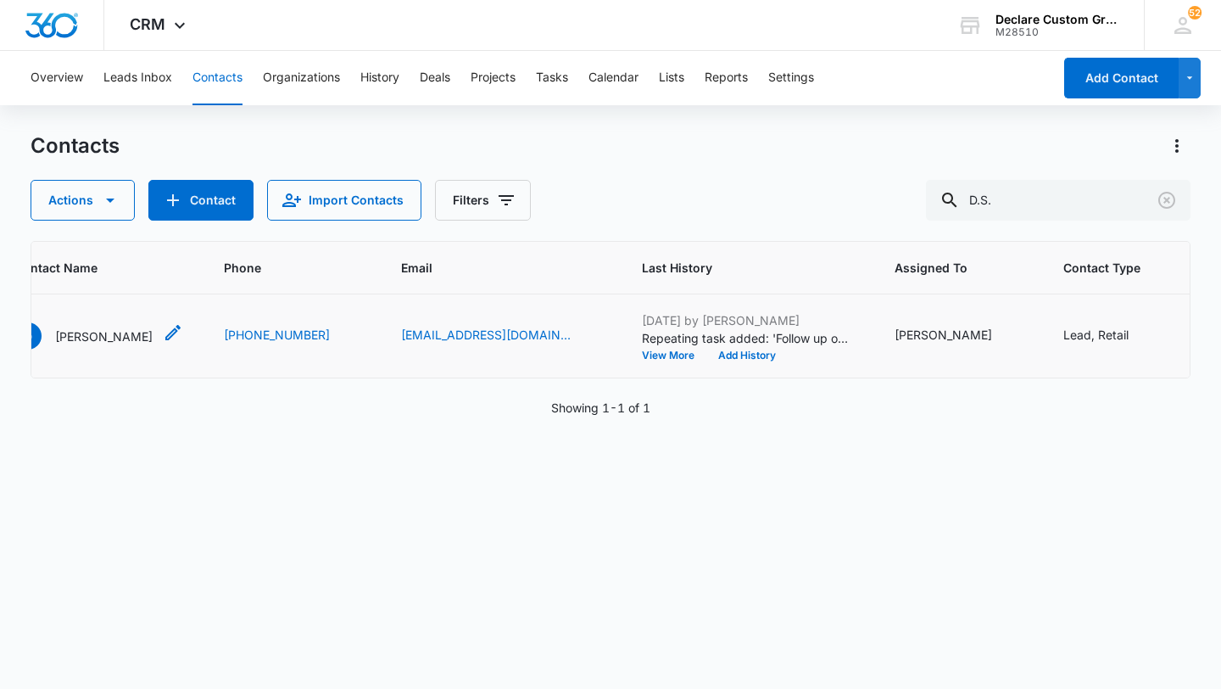
click at [87, 332] on p "[PERSON_NAME]" at bounding box center [104, 336] width 98 height 18
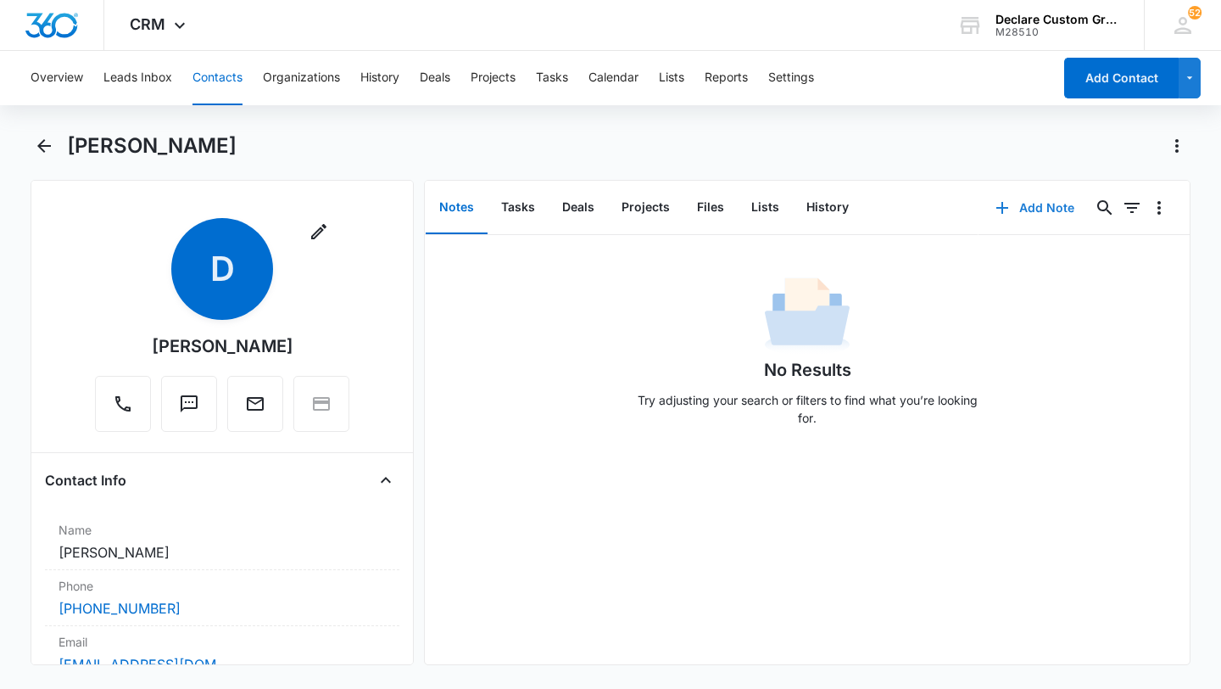
click at [1047, 207] on button "Add Note" at bounding box center [1035, 207] width 113 height 41
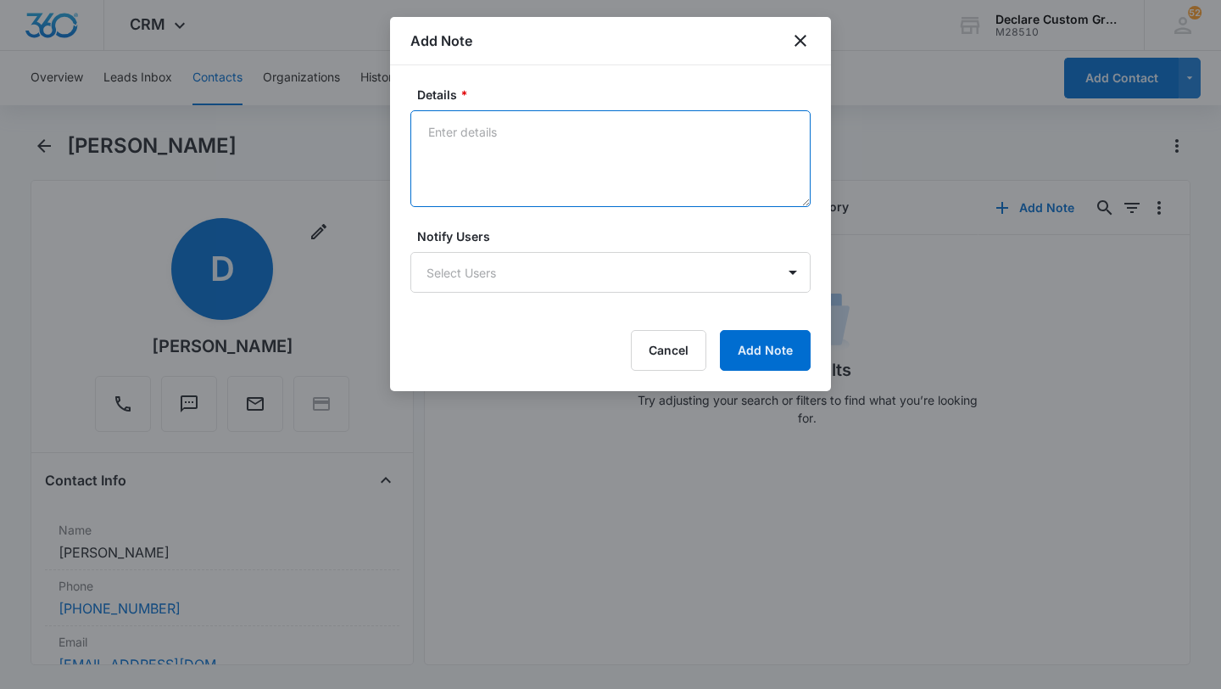
click at [434, 143] on textarea "Details *" at bounding box center [610, 158] width 400 height 97
paste textarea "[DATE]: Left voicemail and email with mention of promo pricing."
type textarea "[DATE]: Left voicemail and email with mention of promo pricing."
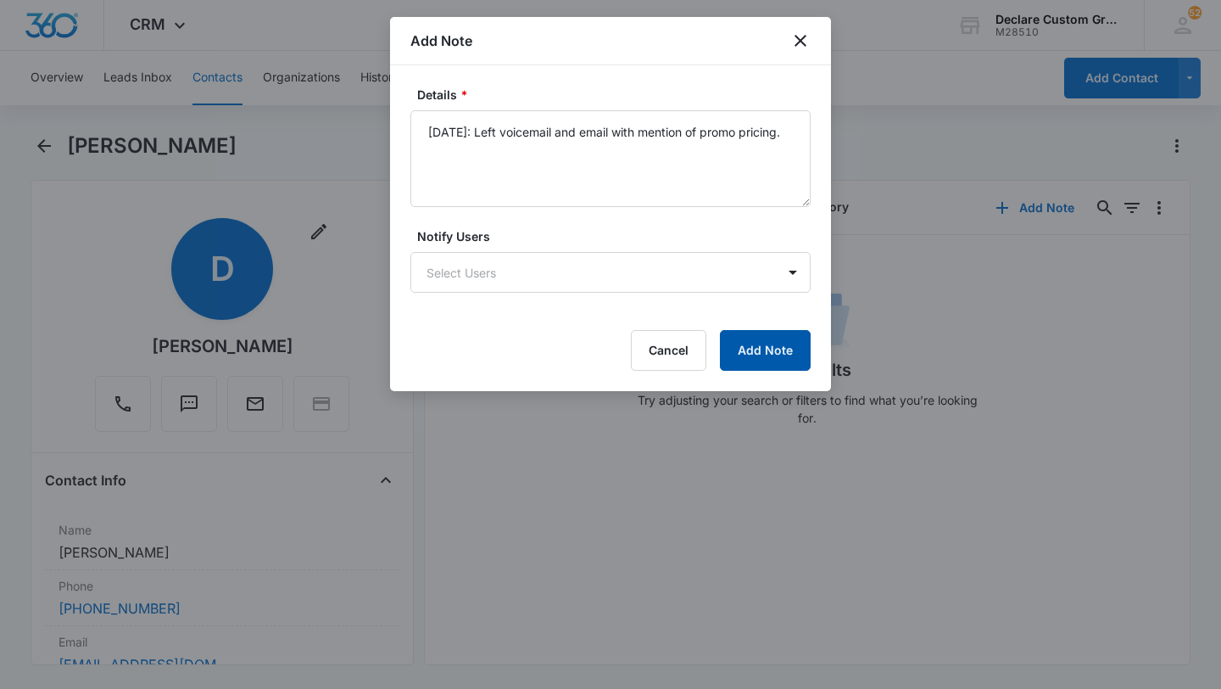
click at [782, 349] on button "Add Note" at bounding box center [765, 350] width 91 height 41
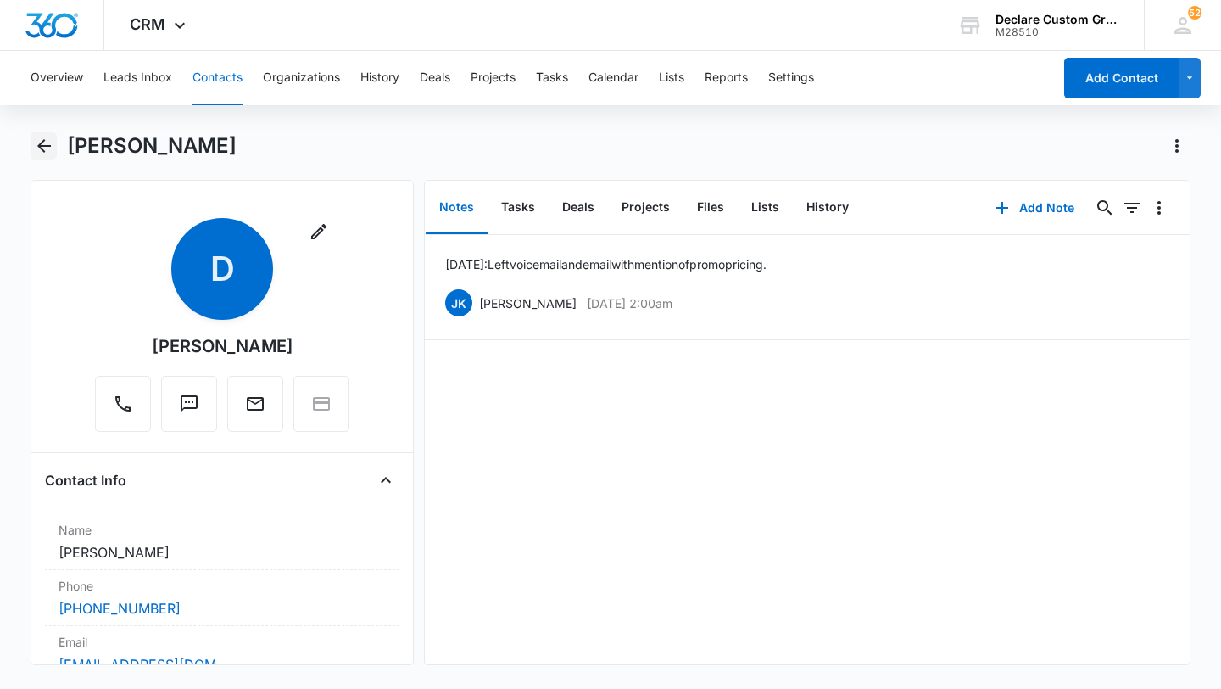
click at [47, 140] on icon "Back" at bounding box center [44, 146] width 20 height 20
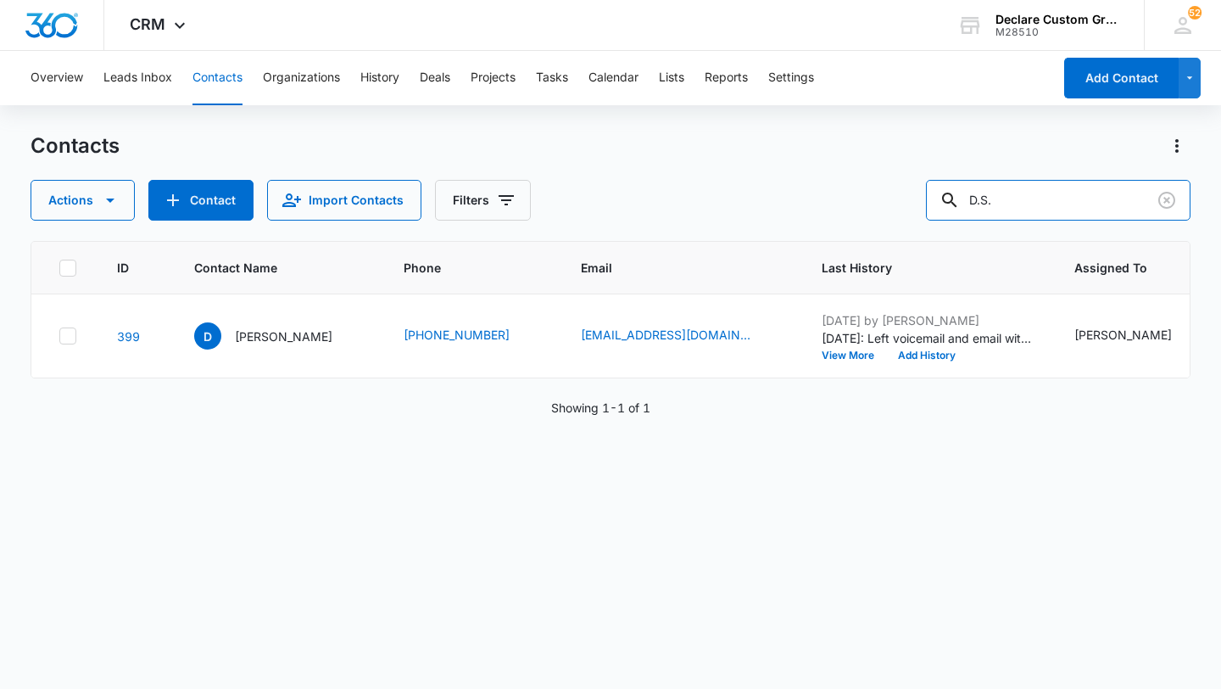
drag, startPoint x: 1084, startPoint y: 198, endPoint x: 851, endPoint y: 182, distance: 232.9
click at [849, 182] on div "Actions Contact Import Contacts Filters D.S." at bounding box center [611, 200] width 1160 height 41
type input "[PERSON_NAME]"
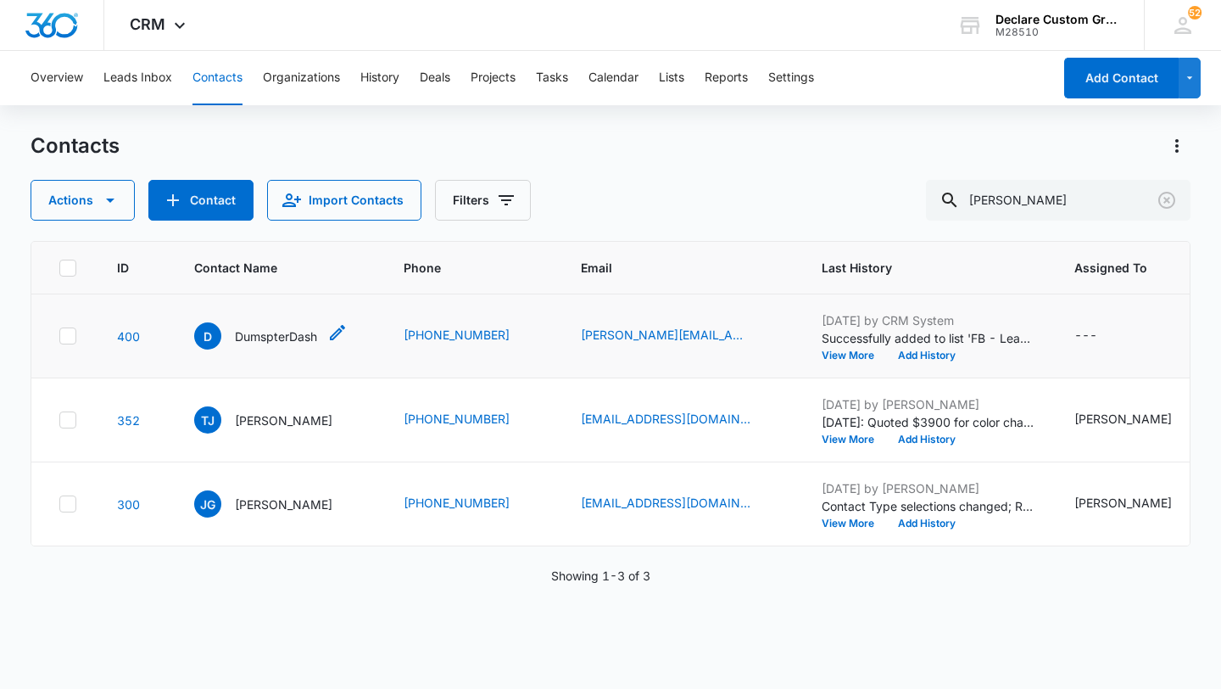
click at [337, 334] on icon "Contact Name - DumspterDash - Select to Edit Field" at bounding box center [337, 332] width 20 height 20
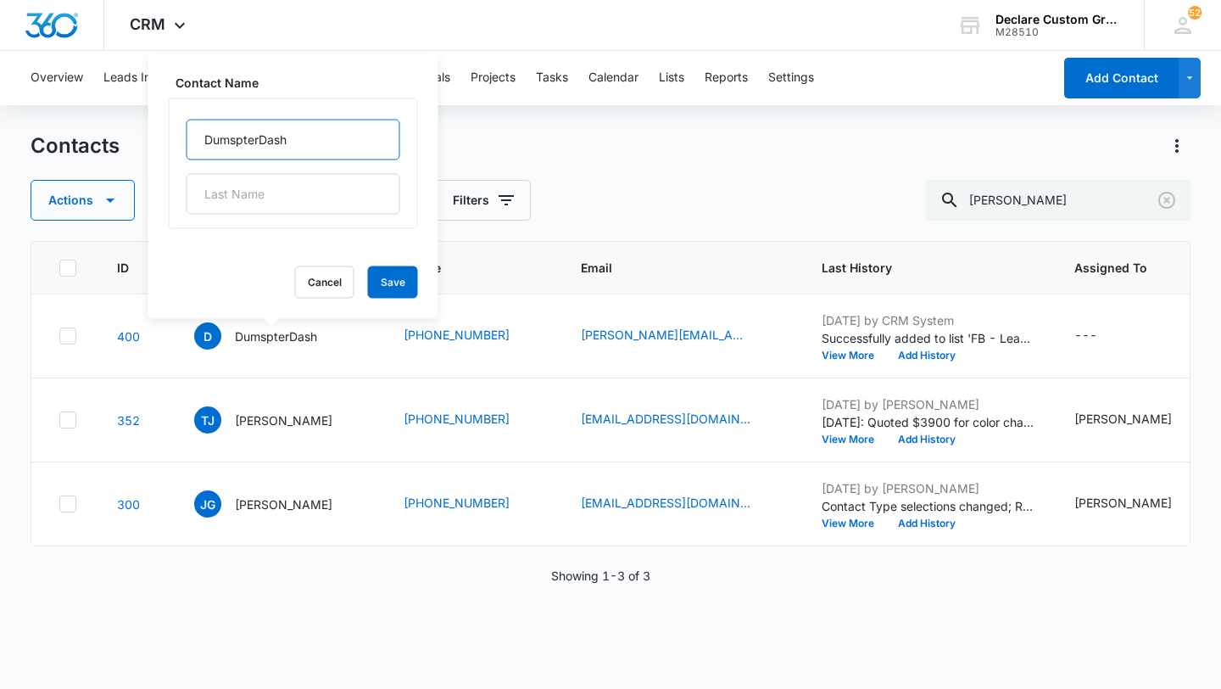
drag, startPoint x: 299, startPoint y: 133, endPoint x: 131, endPoint y: 131, distance: 168.8
click at [131, 131] on div "Overview Leads Inbox Contacts Organizations History Deals Projects Tasks Calend…" at bounding box center [610, 369] width 1221 height 636
type input "[PERSON_NAME]"
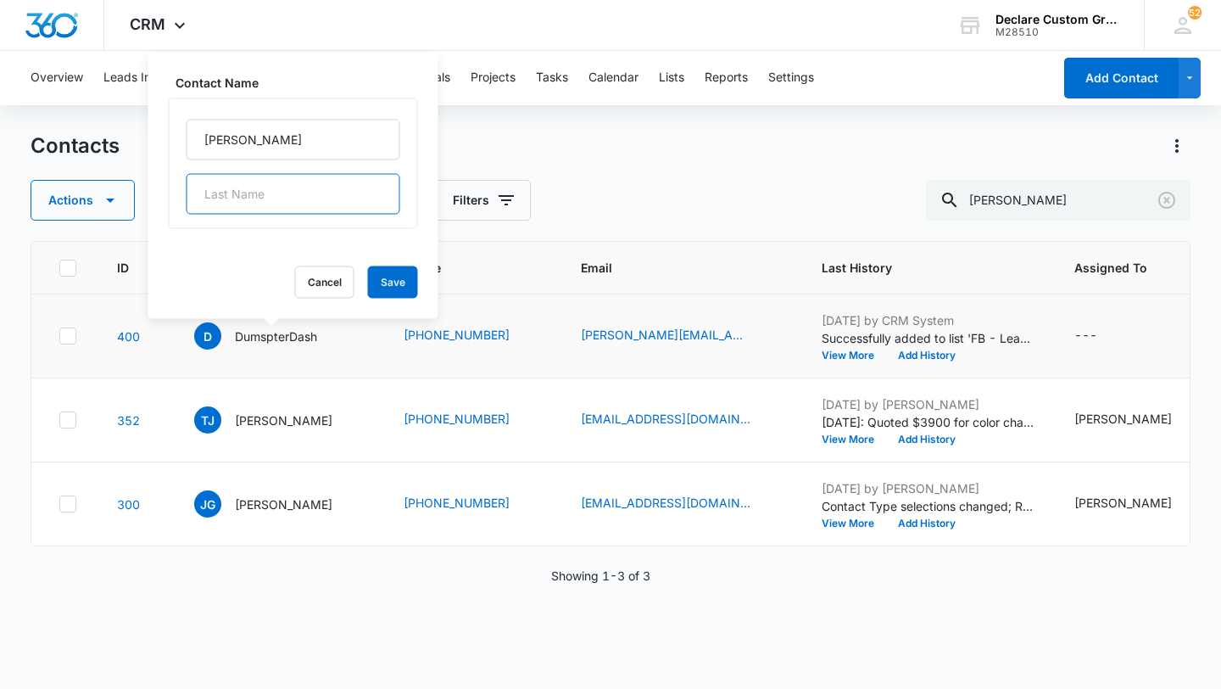
click at [271, 198] on input "text" at bounding box center [294, 194] width 214 height 41
type input "Unknown"
click at [368, 284] on button "Save" at bounding box center [393, 282] width 50 height 32
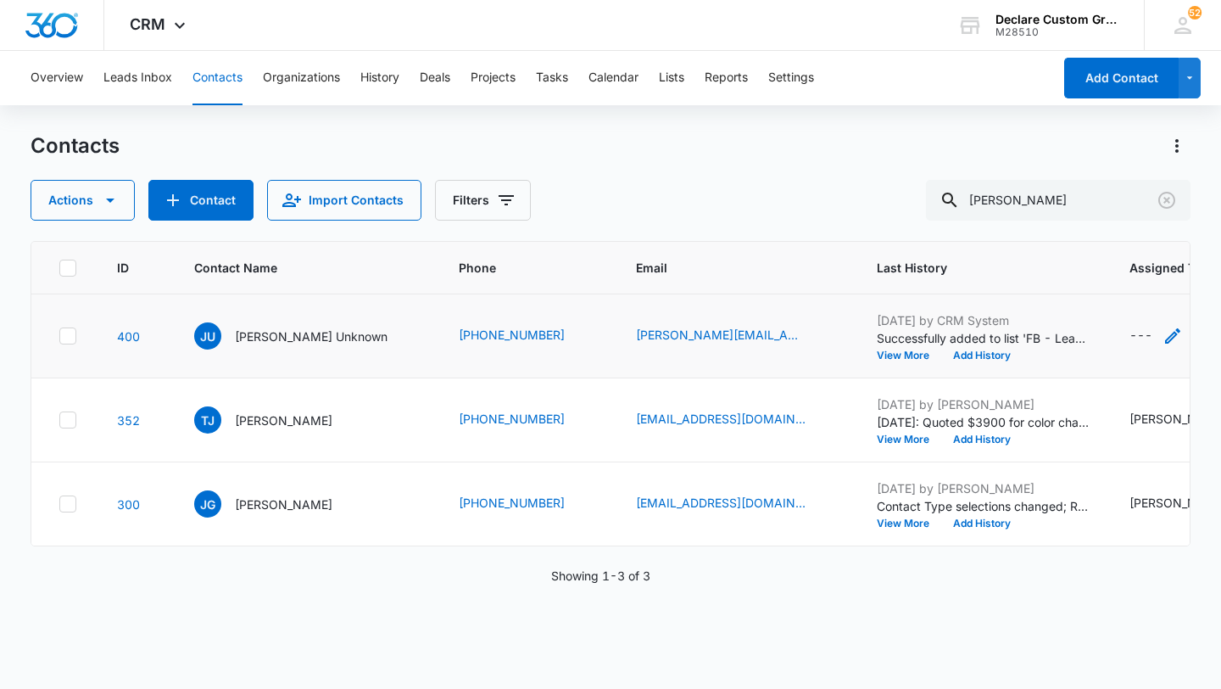
click at [1165, 337] on icon "Assigned To - - Select to Edit Field" at bounding box center [1172, 335] width 15 height 15
click at [1130, 222] on div at bounding box center [1124, 227] width 27 height 27
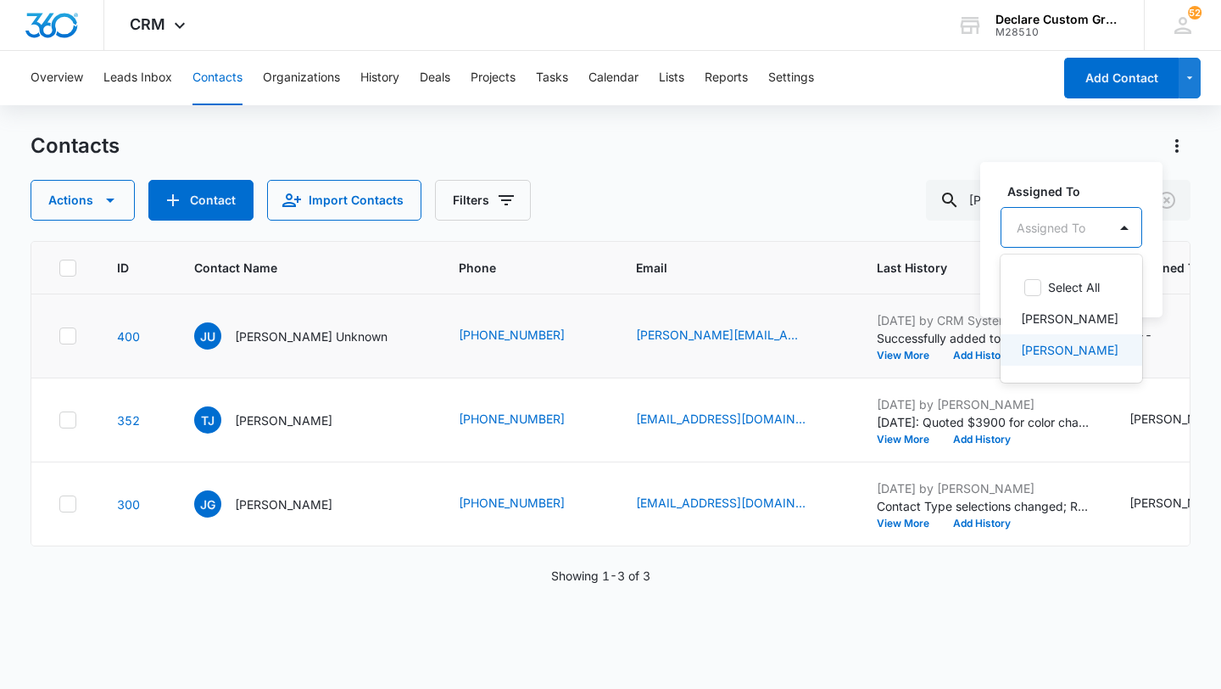
click at [1096, 345] on p "[PERSON_NAME]" at bounding box center [1070, 350] width 98 height 18
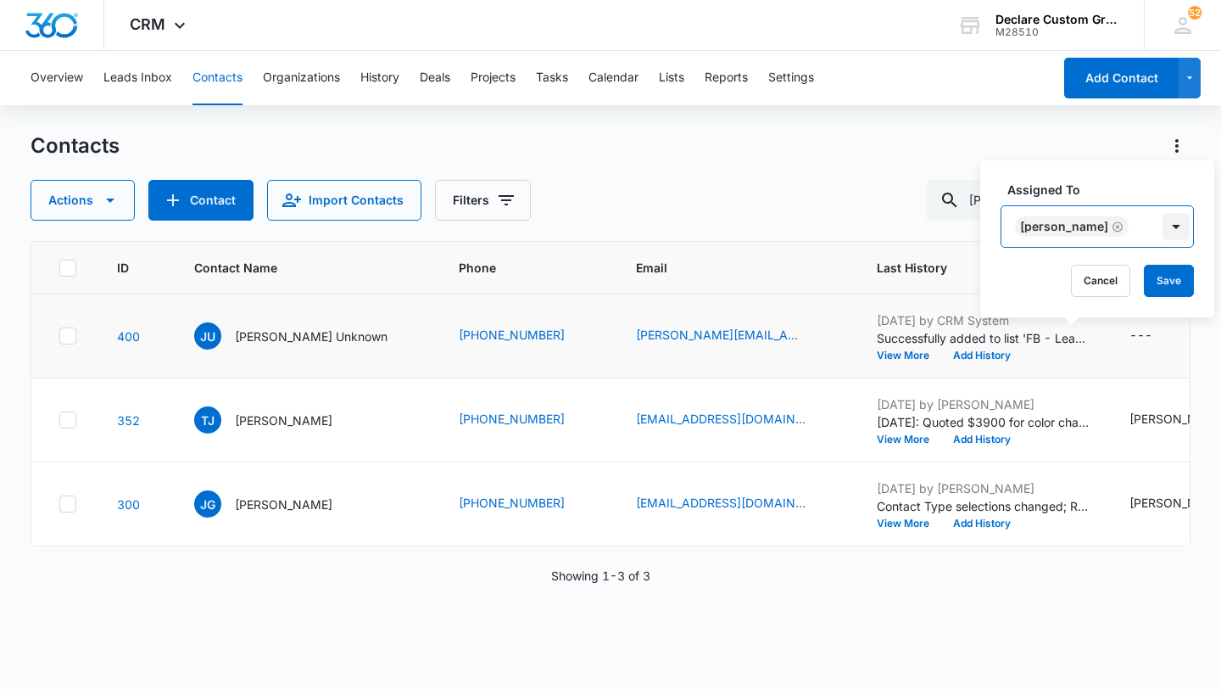
click at [1164, 220] on div at bounding box center [1176, 226] width 27 height 27
click at [1164, 273] on button "Save" at bounding box center [1169, 281] width 50 height 32
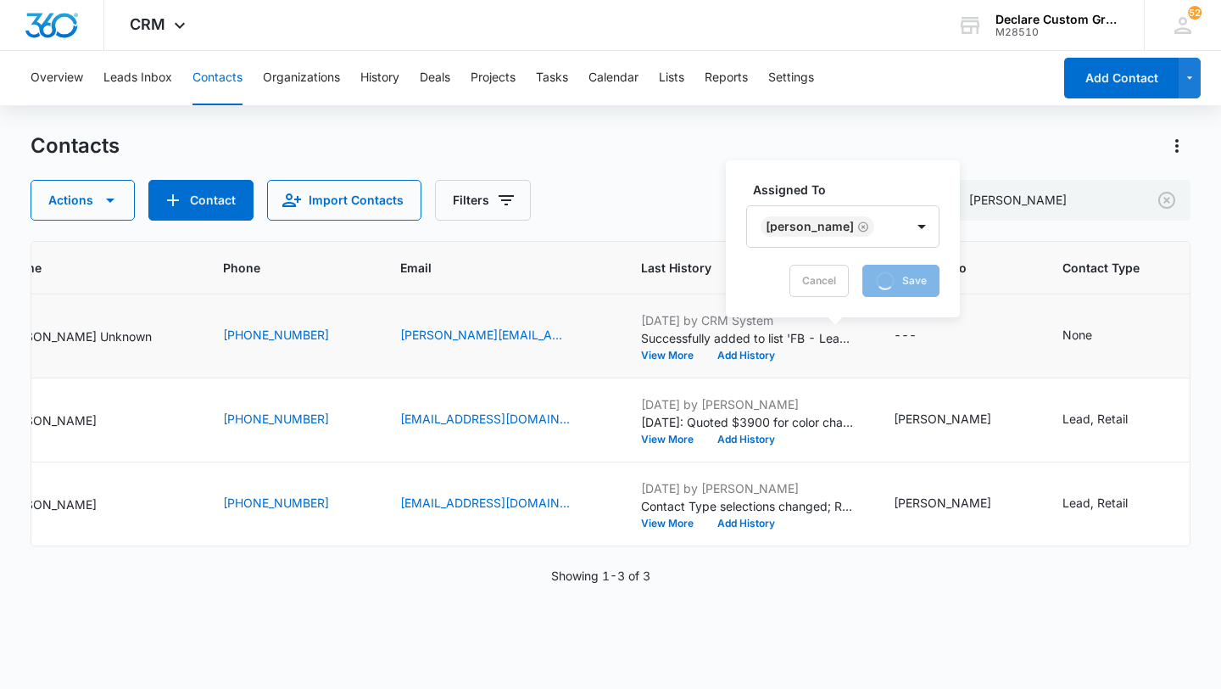
scroll to position [0, 238]
click at [1100, 331] on icon "Contact Type - None - Select to Edit Field" at bounding box center [1110, 336] width 20 height 20
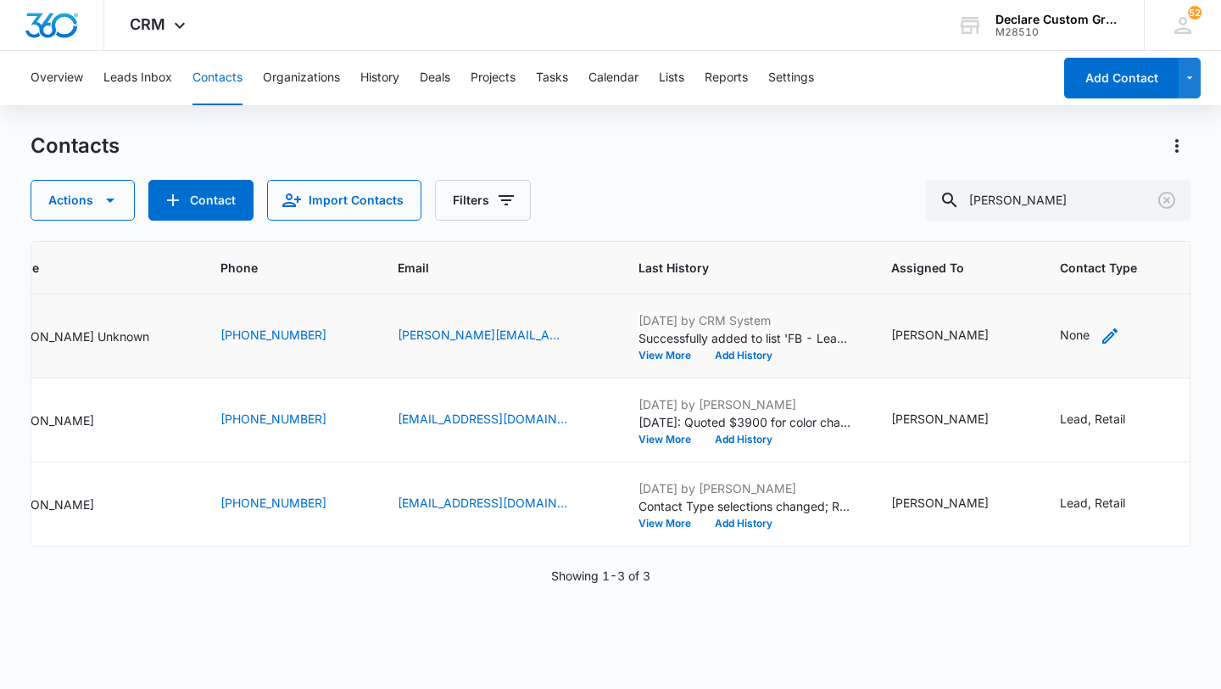
click at [1102, 335] on icon "Contact Type - None - Select to Edit Field" at bounding box center [1109, 335] width 15 height 15
click at [1038, 228] on div at bounding box center [1041, 227] width 27 height 27
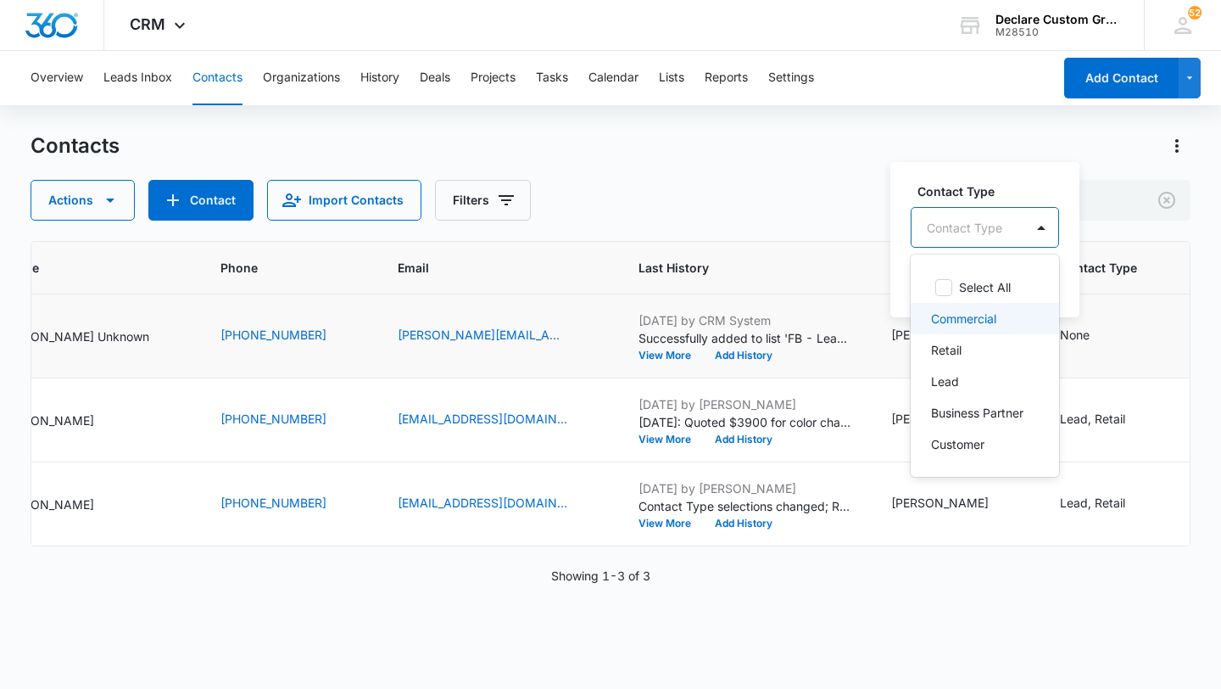
click at [980, 321] on p "Commercial" at bounding box center [963, 319] width 65 height 18
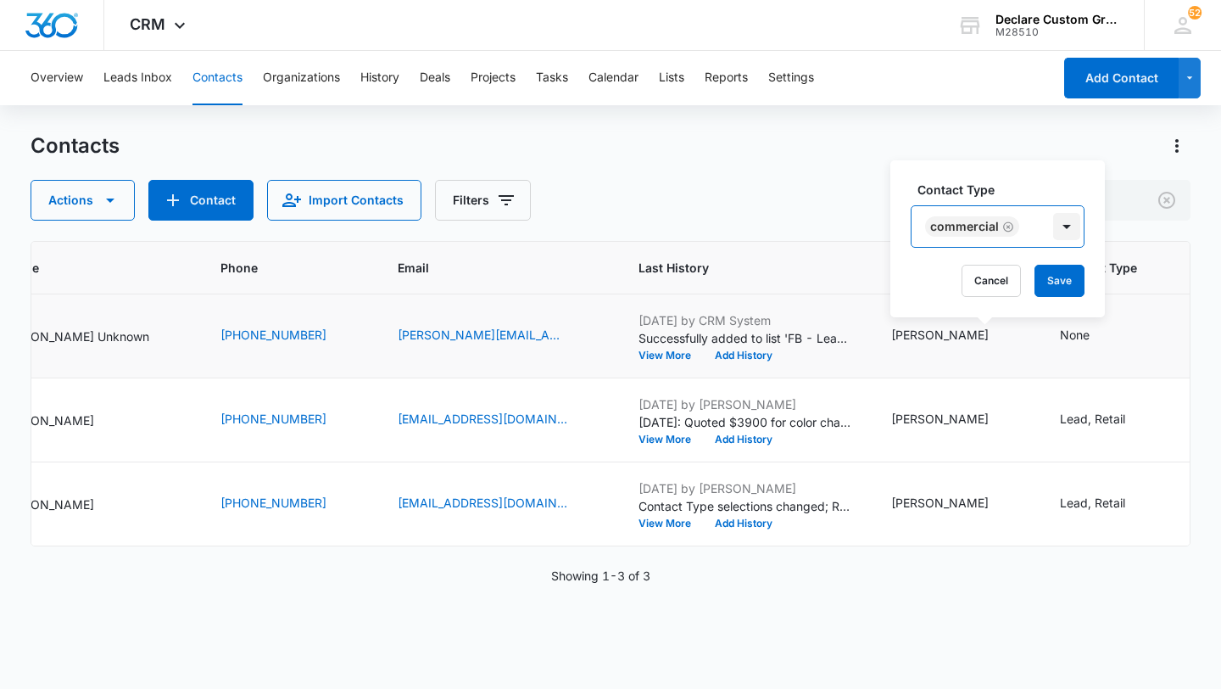
click at [1065, 226] on div at bounding box center [1066, 226] width 27 height 27
click at [1067, 225] on div at bounding box center [1066, 226] width 27 height 27
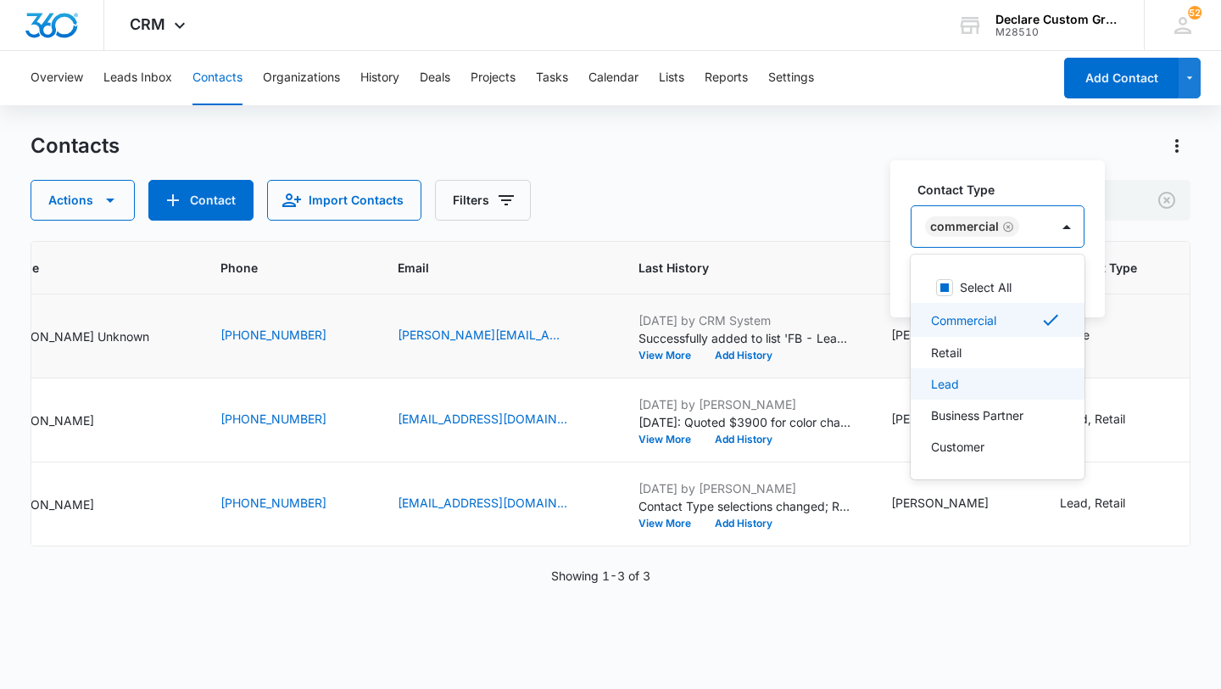
click at [999, 375] on div "Lead" at bounding box center [996, 384] width 130 height 18
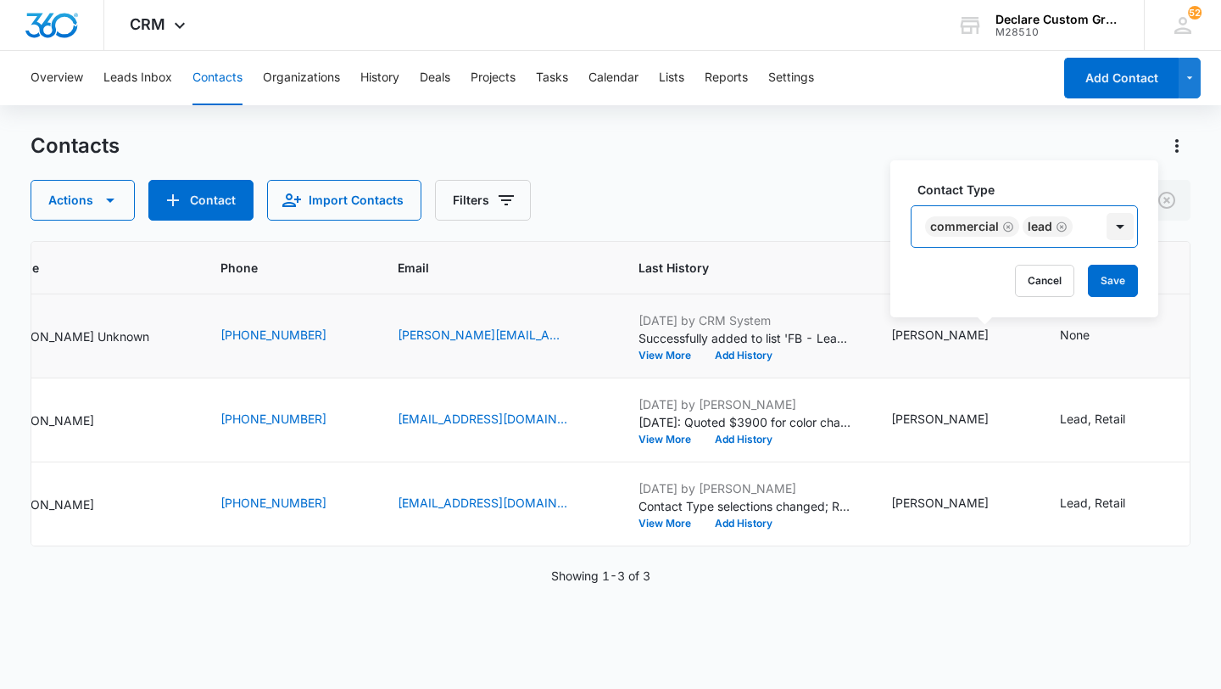
click at [1115, 220] on div at bounding box center [1120, 226] width 27 height 27
click at [1102, 279] on button "Save" at bounding box center [1113, 281] width 50 height 32
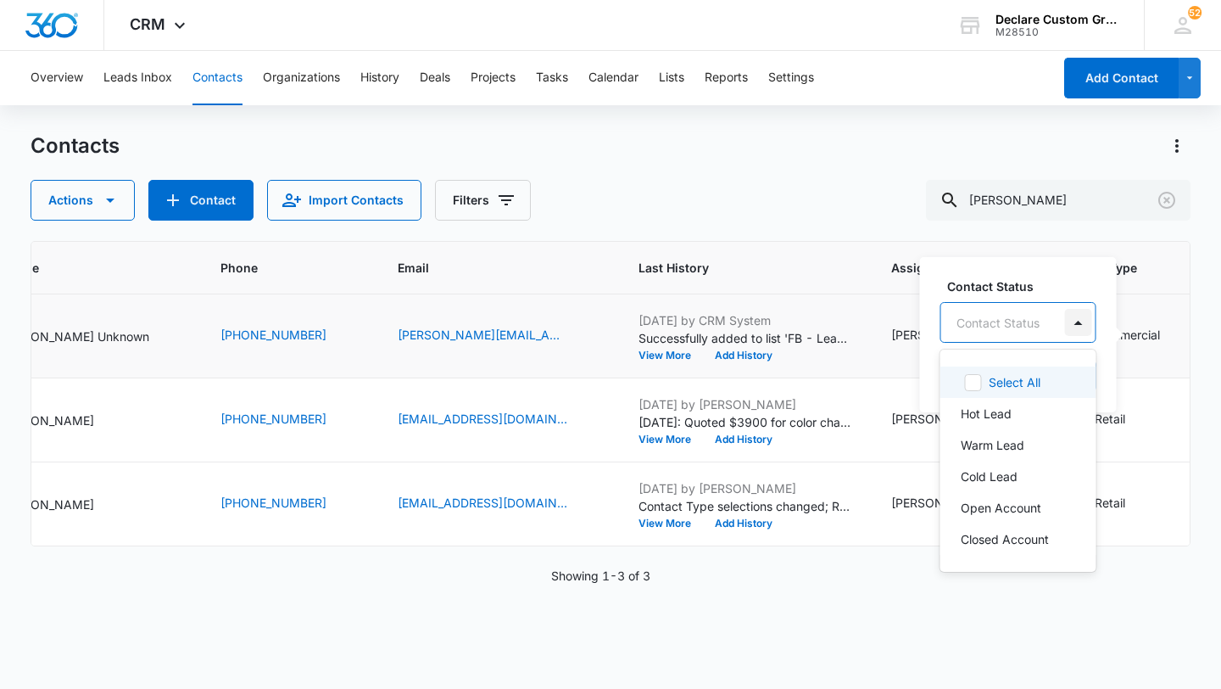
click at [1079, 316] on div at bounding box center [1078, 322] width 27 height 27
click at [1013, 414] on div "Hot Lead" at bounding box center [1017, 414] width 112 height 18
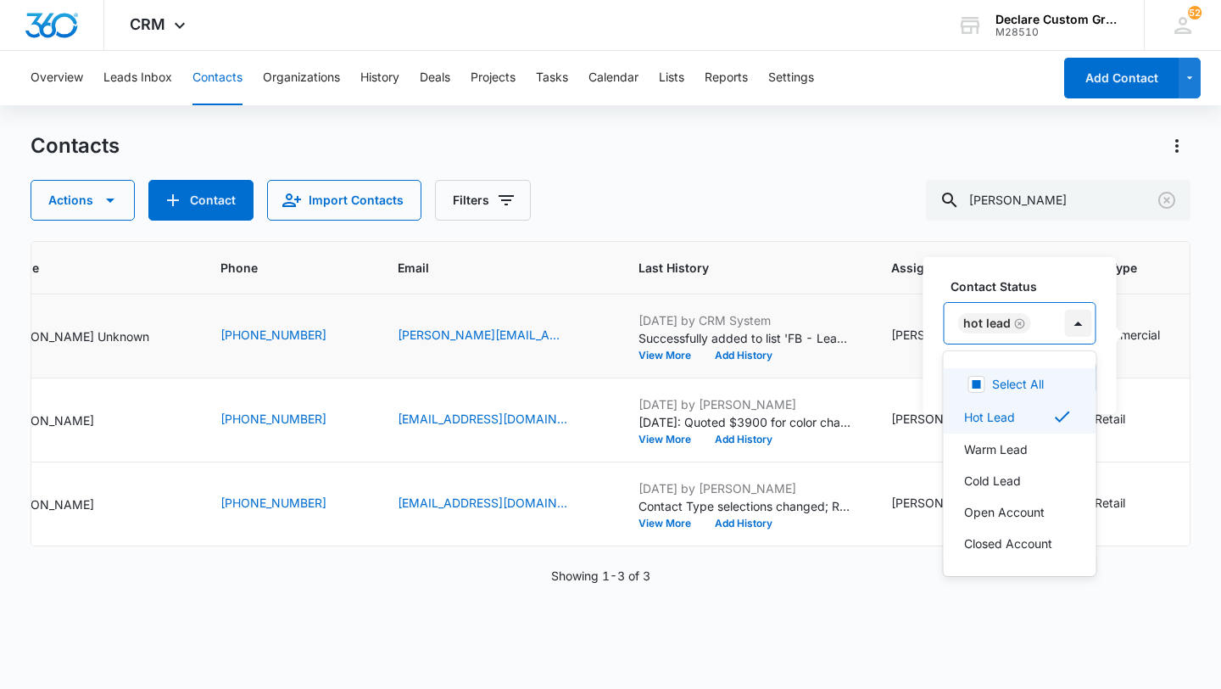
click at [1074, 323] on div at bounding box center [1078, 323] width 27 height 27
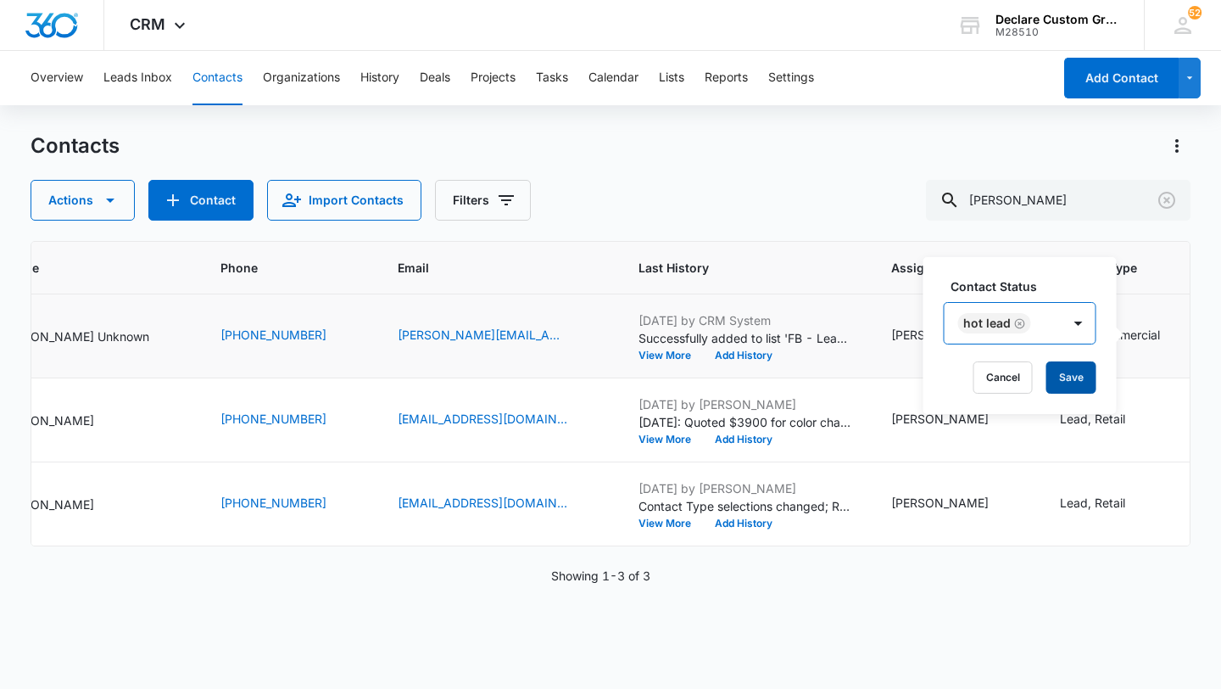
click at [1074, 377] on button "Save" at bounding box center [1072, 377] width 50 height 32
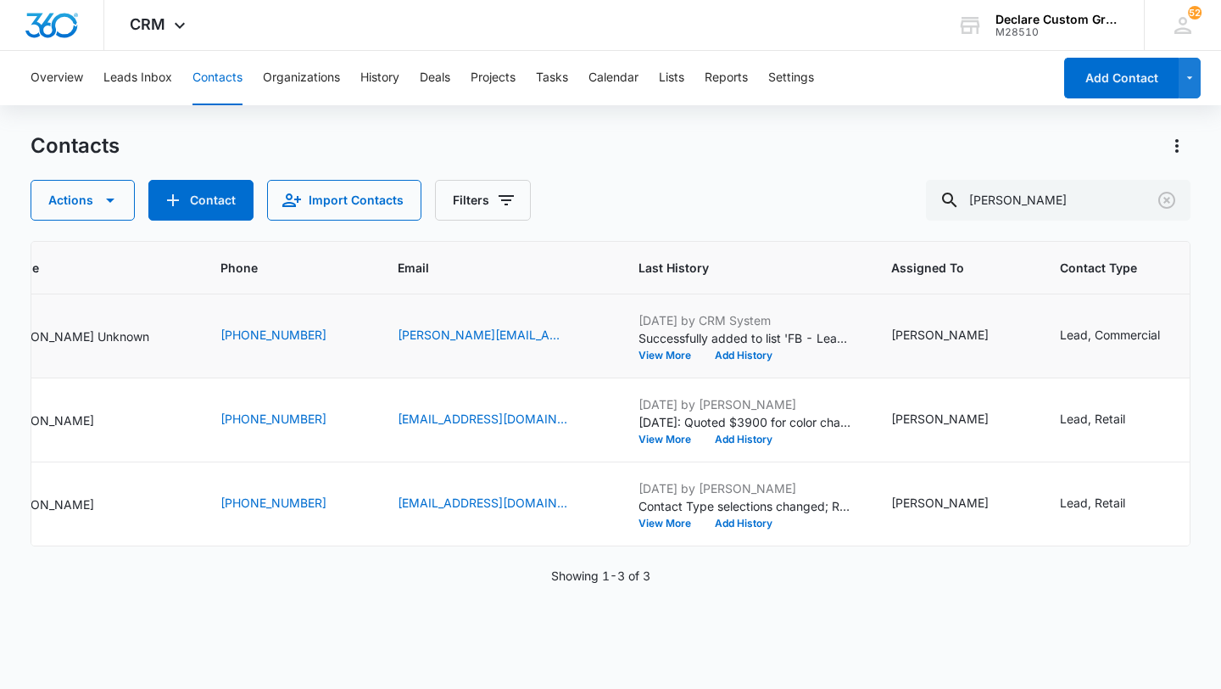
scroll to position [0, 0]
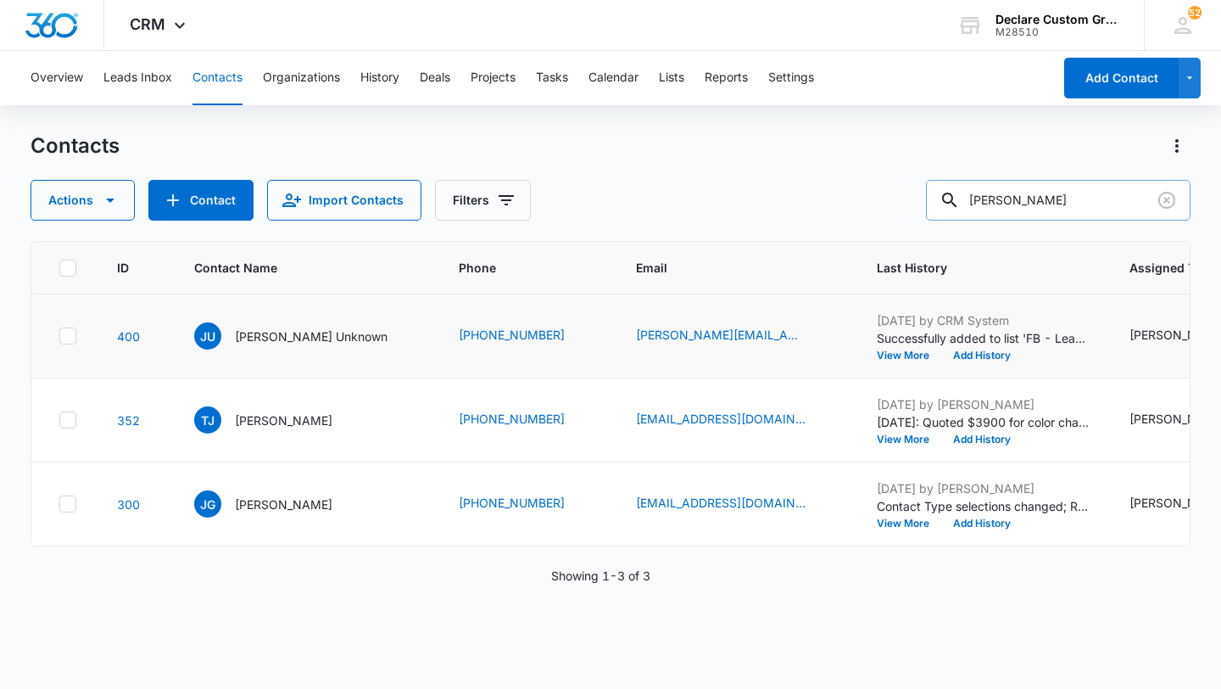
click at [1049, 198] on input "[PERSON_NAME]" at bounding box center [1058, 200] width 265 height 41
type input "[PERSON_NAME]"
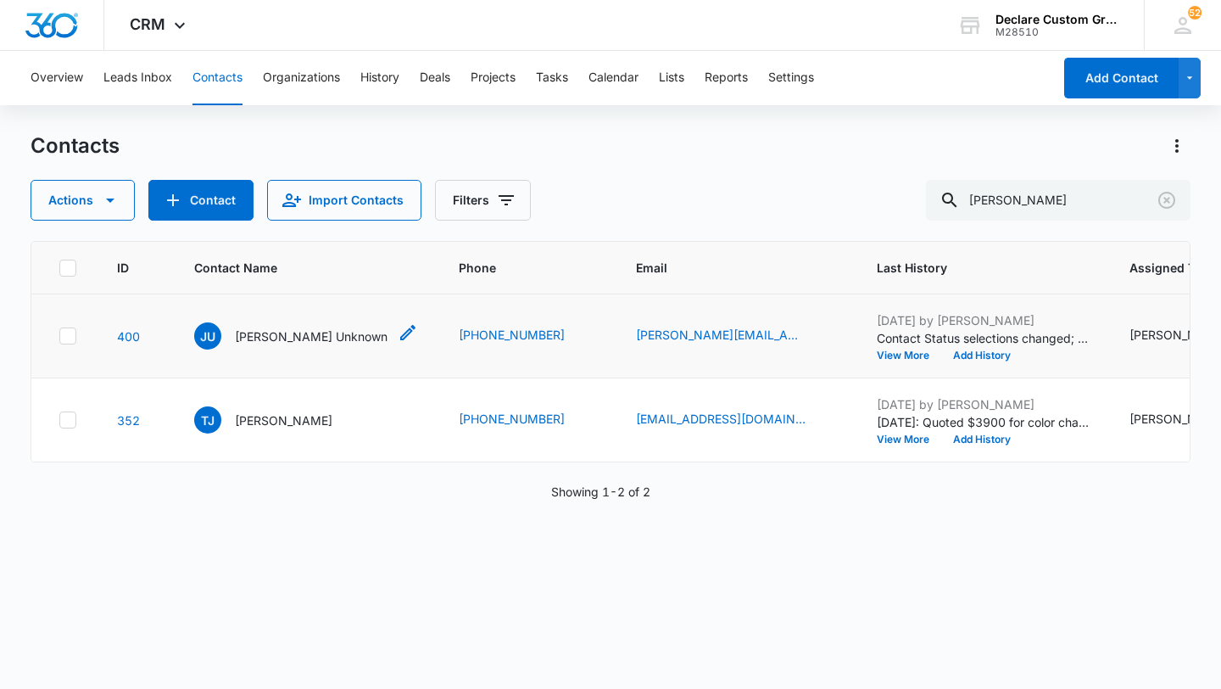
click at [398, 332] on icon "Contact Name - Joe Unknown - Select to Edit Field" at bounding box center [408, 332] width 20 height 20
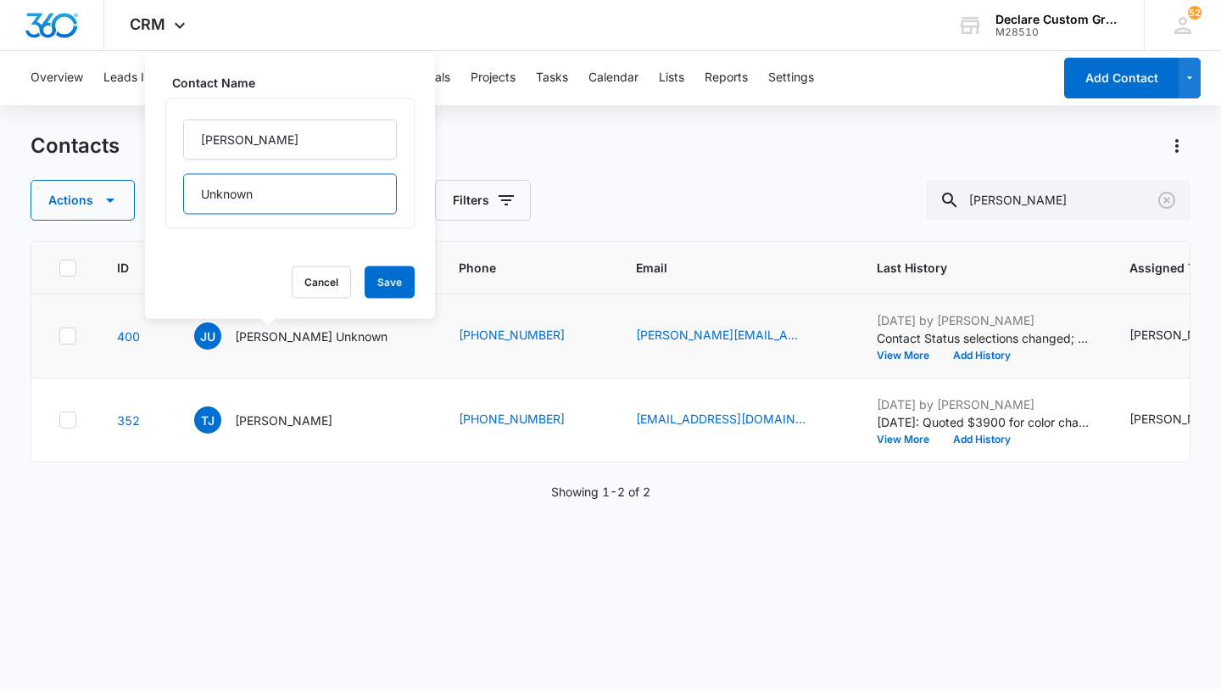
click at [250, 193] on input "Unknown" at bounding box center [290, 194] width 214 height 41
drag, startPoint x: 271, startPoint y: 193, endPoint x: 88, endPoint y: 197, distance: 182.4
click at [88, 197] on div "Contacts Actions Contact Import Contacts Filters [PERSON_NAME] ID Contact Name …" at bounding box center [611, 409] width 1160 height 555
click at [209, 198] on input "[PERSON_NAME]" at bounding box center [290, 194] width 214 height 41
type input "[PERSON_NAME]"
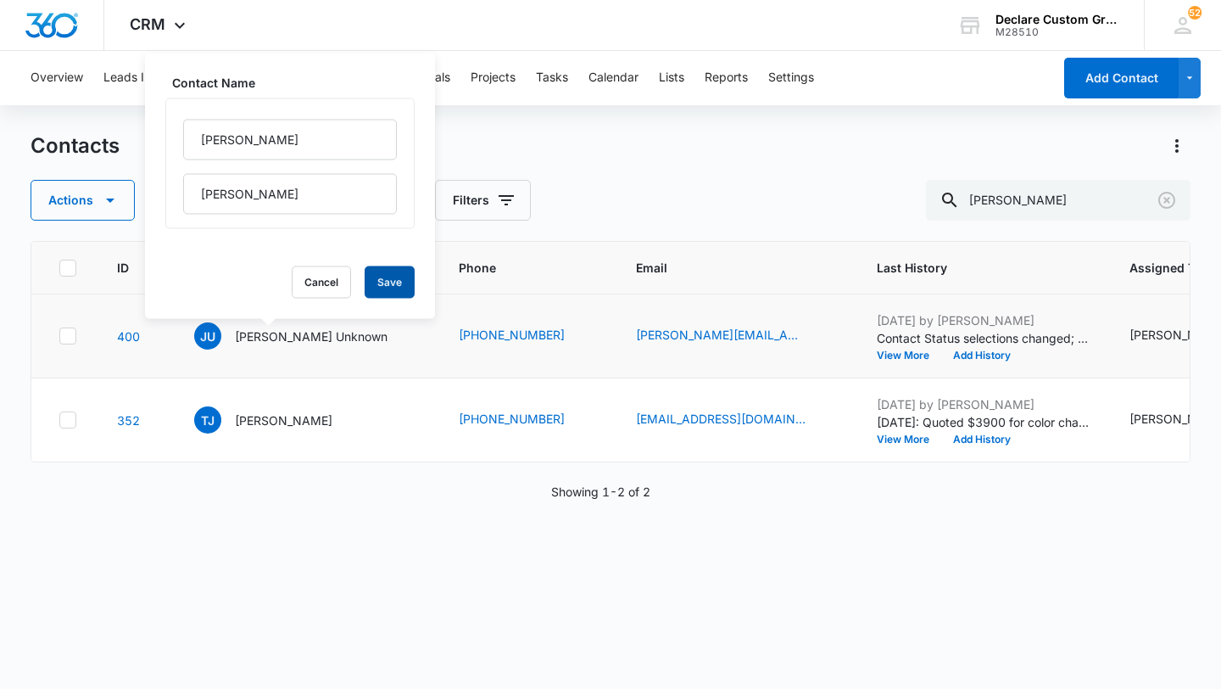
click at [365, 273] on button "Save" at bounding box center [390, 282] width 50 height 32
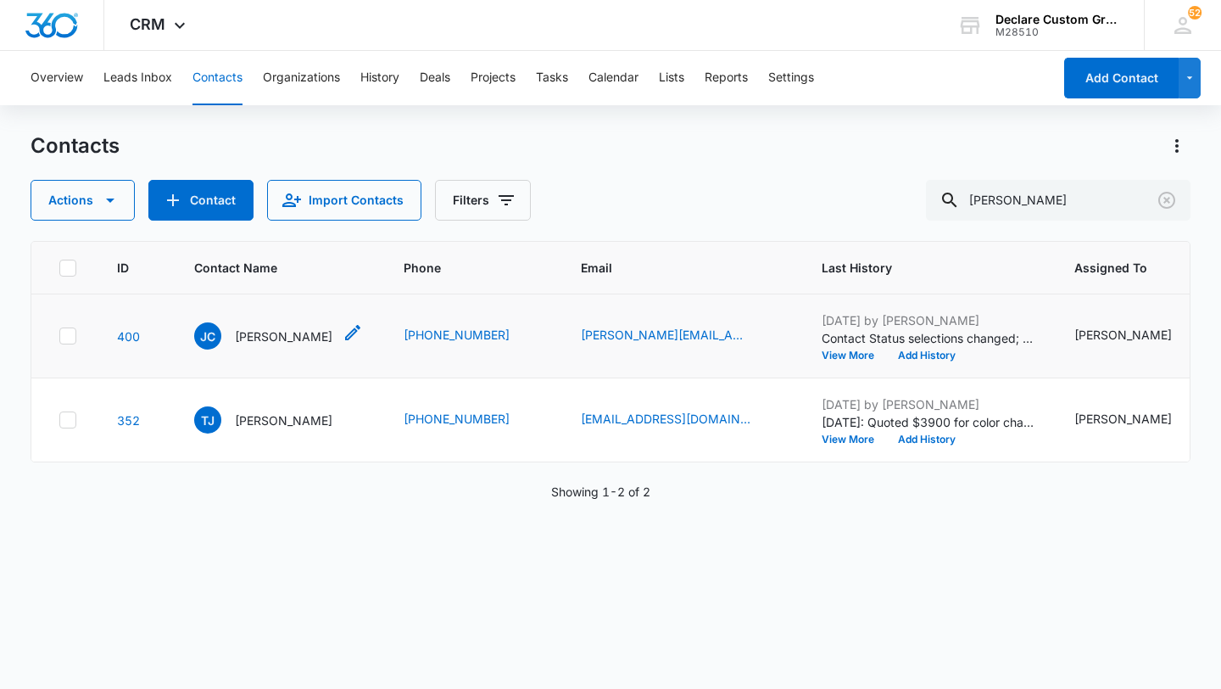
click at [283, 332] on p "[PERSON_NAME]" at bounding box center [284, 336] width 98 height 18
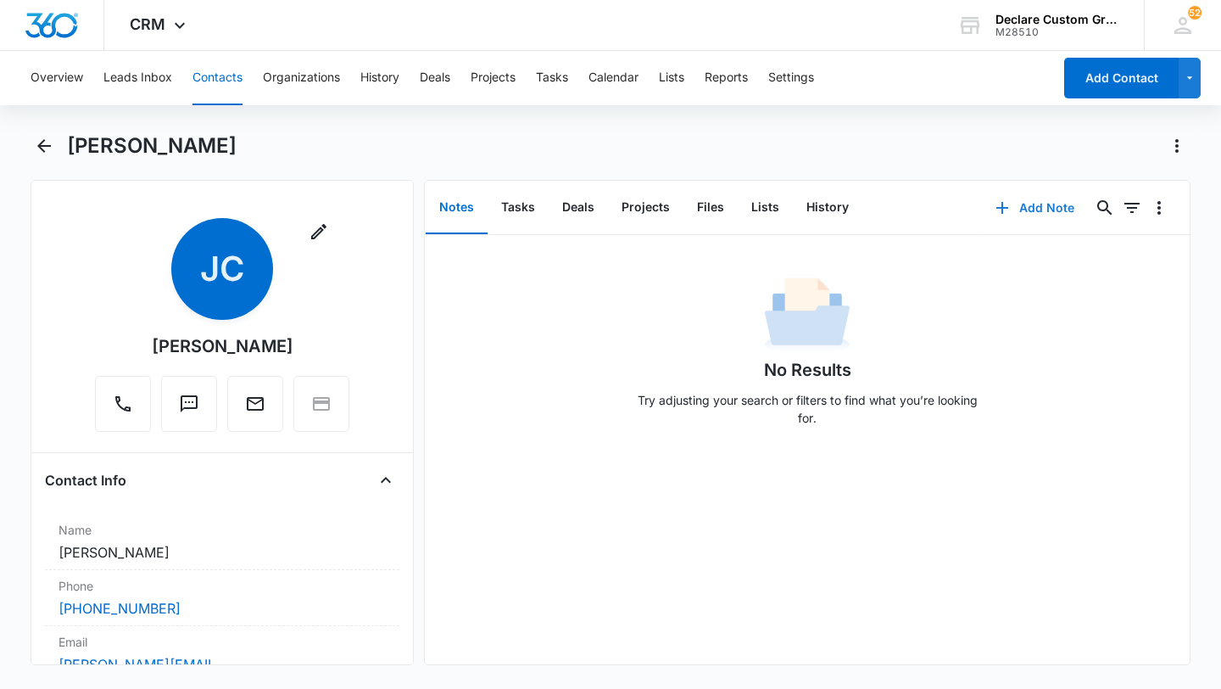
click at [1034, 205] on button "Add Note" at bounding box center [1035, 207] width 113 height 41
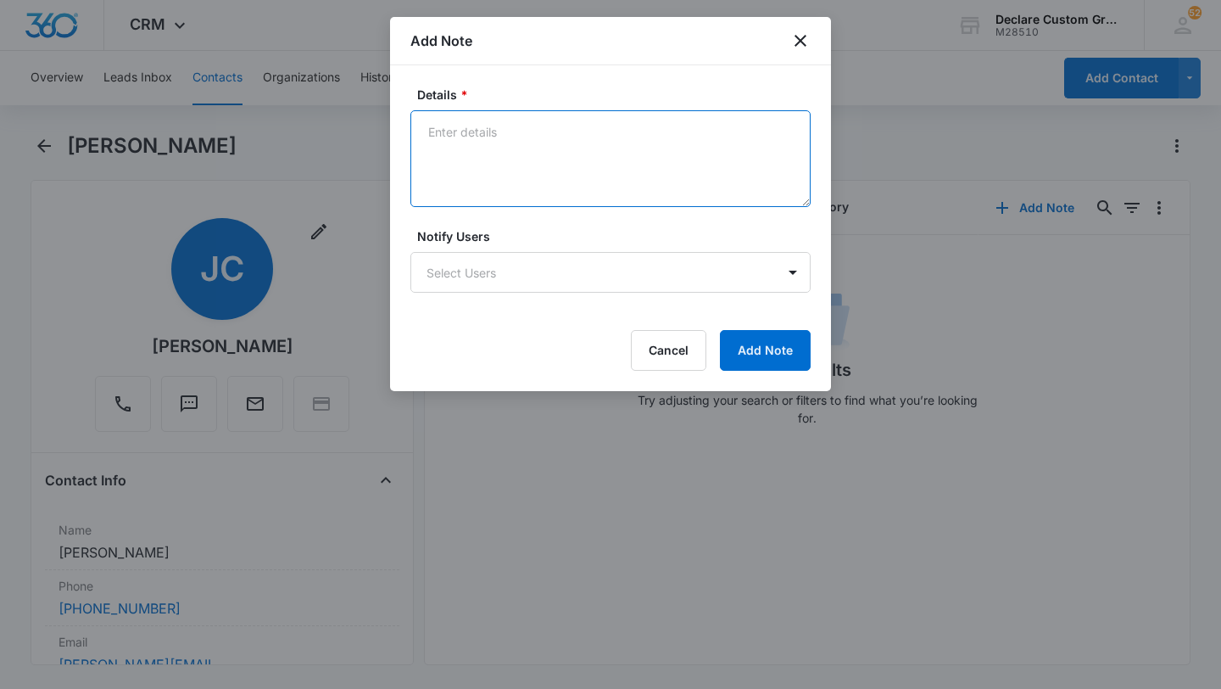
click at [421, 132] on textarea "Details *" at bounding box center [610, 158] width 400 height 97
paste textarea "2025 Kenworth T280, white, no existing graphics. Spot Graphics - $1100 ($990 wi…"
click at [429, 132] on textarea "2025 Kenworth T280, white, no existing graphics. Spot Graphics - $1100 ($990 wi…" at bounding box center [610, 158] width 400 height 97
click at [499, 176] on textarea "[DATE]: Emailed quote3 for 2025 Kenworth T280, white, no existing graphics. Spo…" at bounding box center [610, 158] width 400 height 97
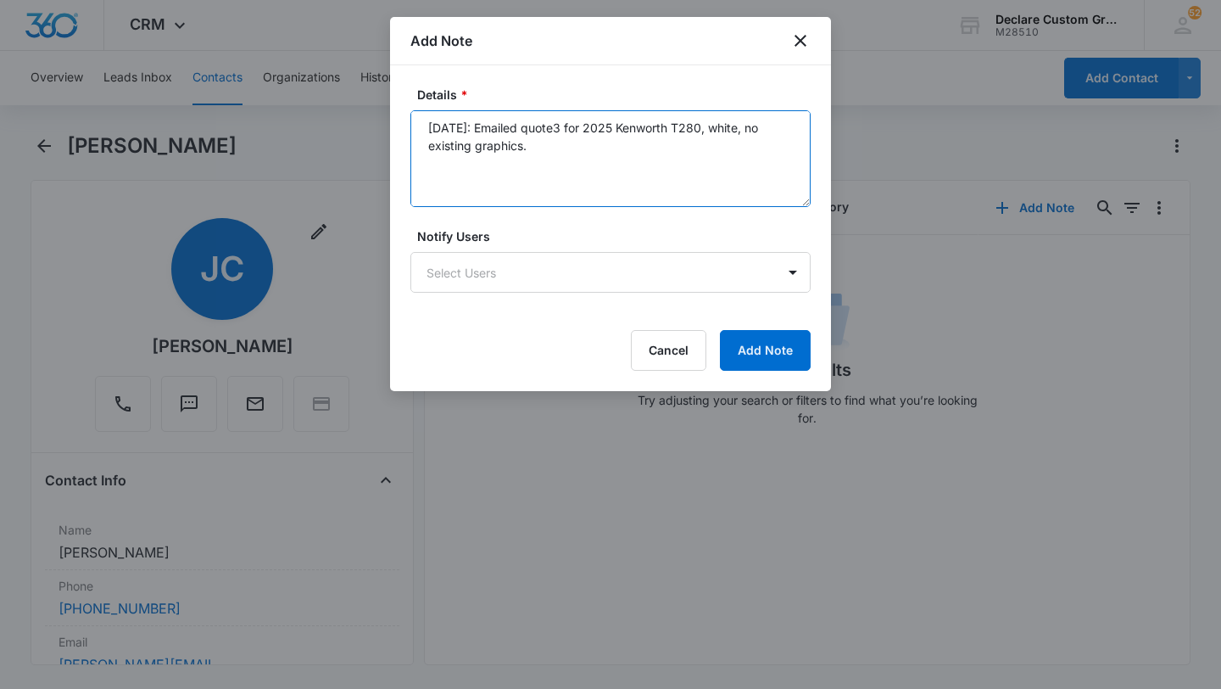
click at [545, 148] on textarea "[DATE]: Emailed quote3 for 2025 Kenworth T280, white, no existing graphics. Spo…" at bounding box center [610, 158] width 400 height 97
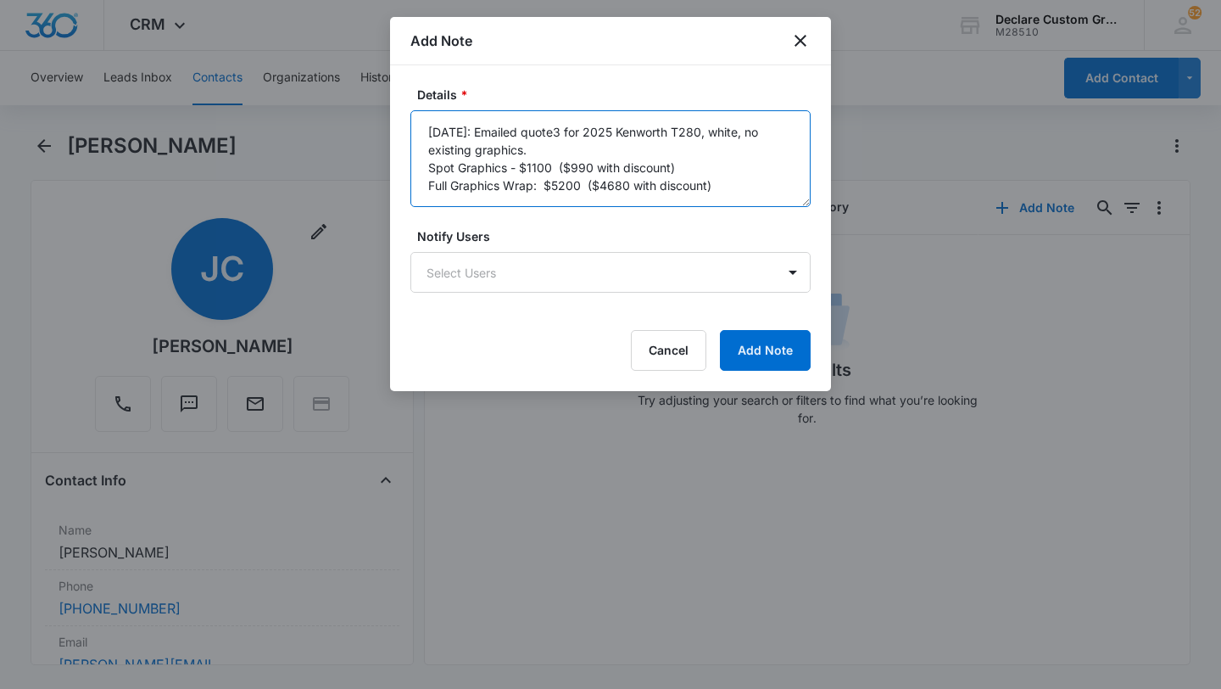
scroll to position [0, 0]
type textarea "[DATE]: Emailed quote3 for 2025 Kenworth T280, white, no existing graphics. [PE…"
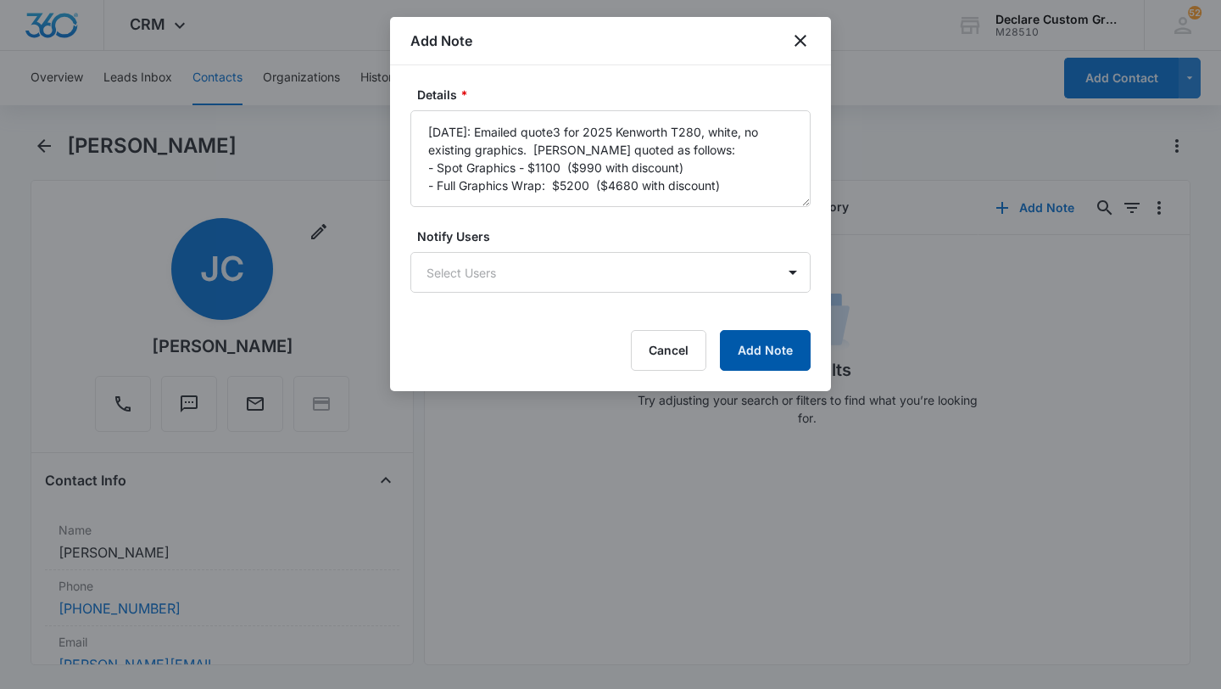
click at [773, 346] on button "Add Note" at bounding box center [765, 350] width 91 height 41
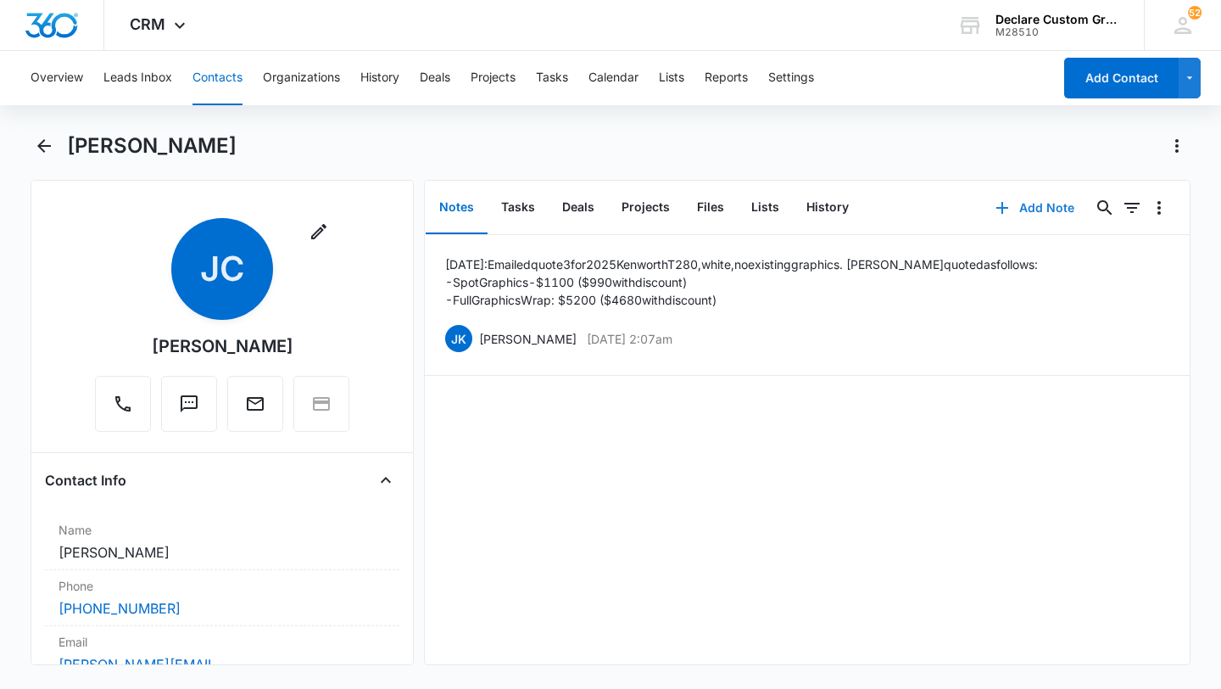
click at [1035, 205] on button "Add Note" at bounding box center [1035, 207] width 113 height 41
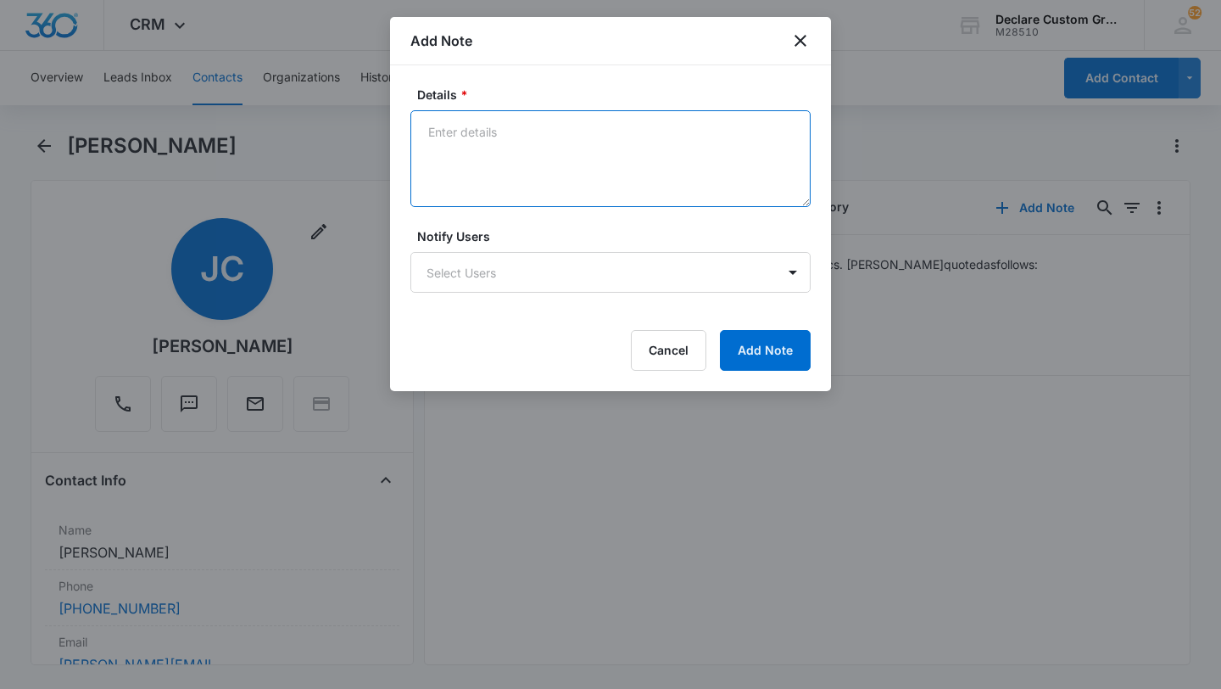
click at [510, 145] on textarea "Details *" at bounding box center [610, 158] width 400 height 97
paste textarea "[DOMAIN_NAME]"
type textarea "[DOMAIN_NAME]"
click at [802, 35] on icon "close" at bounding box center [800, 41] width 20 height 20
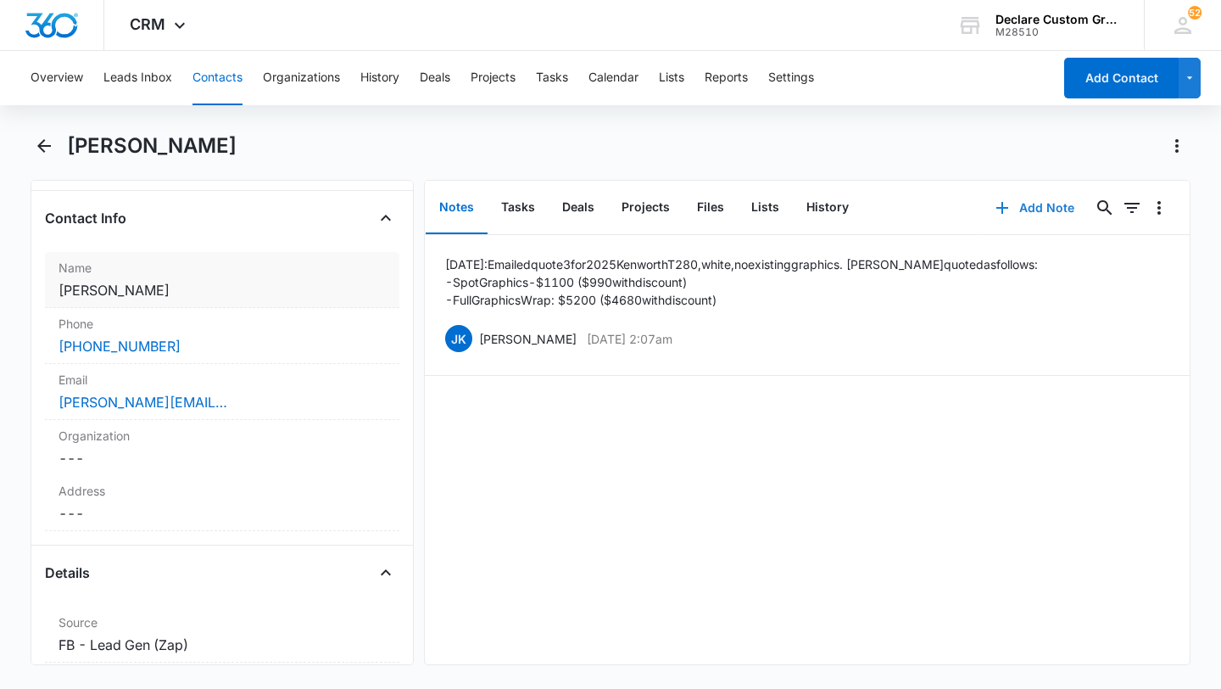
scroll to position [269, 0]
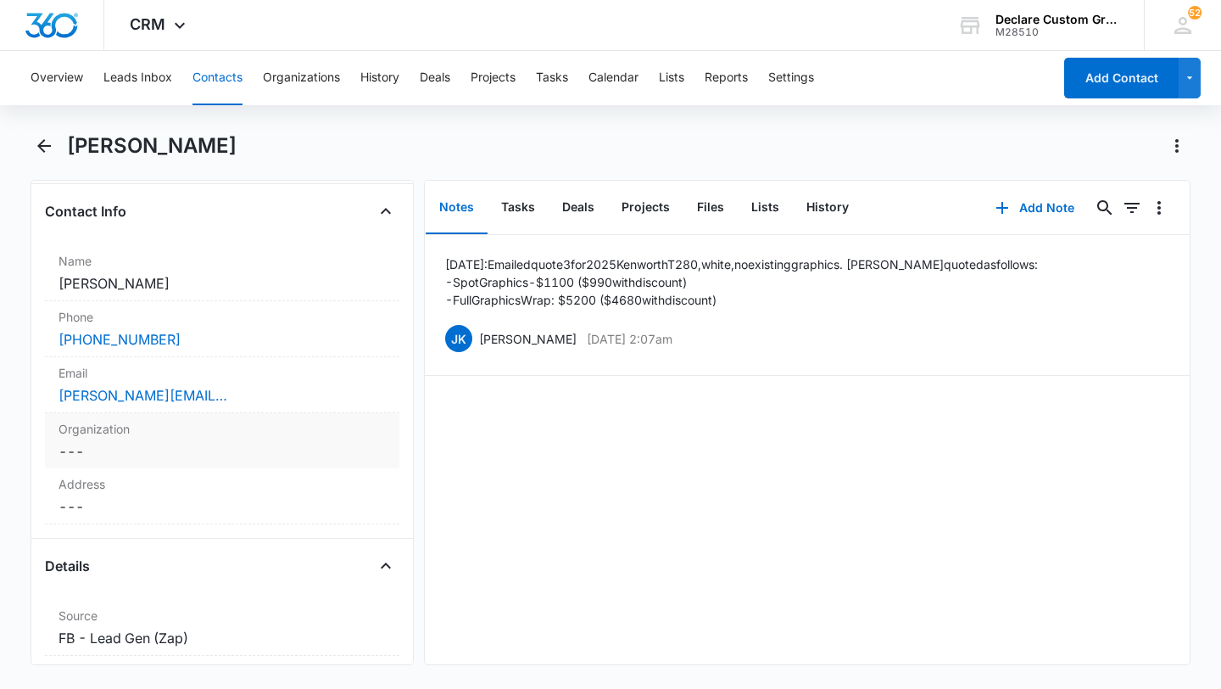
click at [99, 446] on dd "Cancel Save Changes ---" at bounding box center [222, 451] width 327 height 20
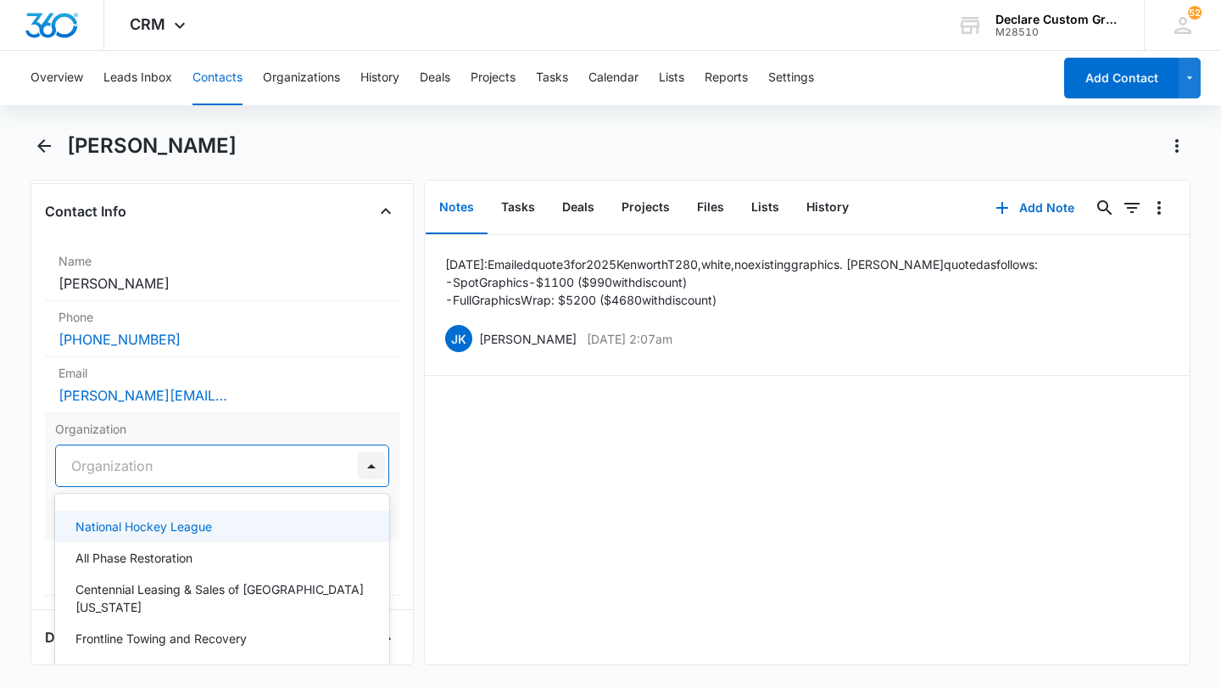
click at [371, 465] on div at bounding box center [371, 465] width 27 height 27
click at [375, 466] on div at bounding box center [371, 465] width 27 height 27
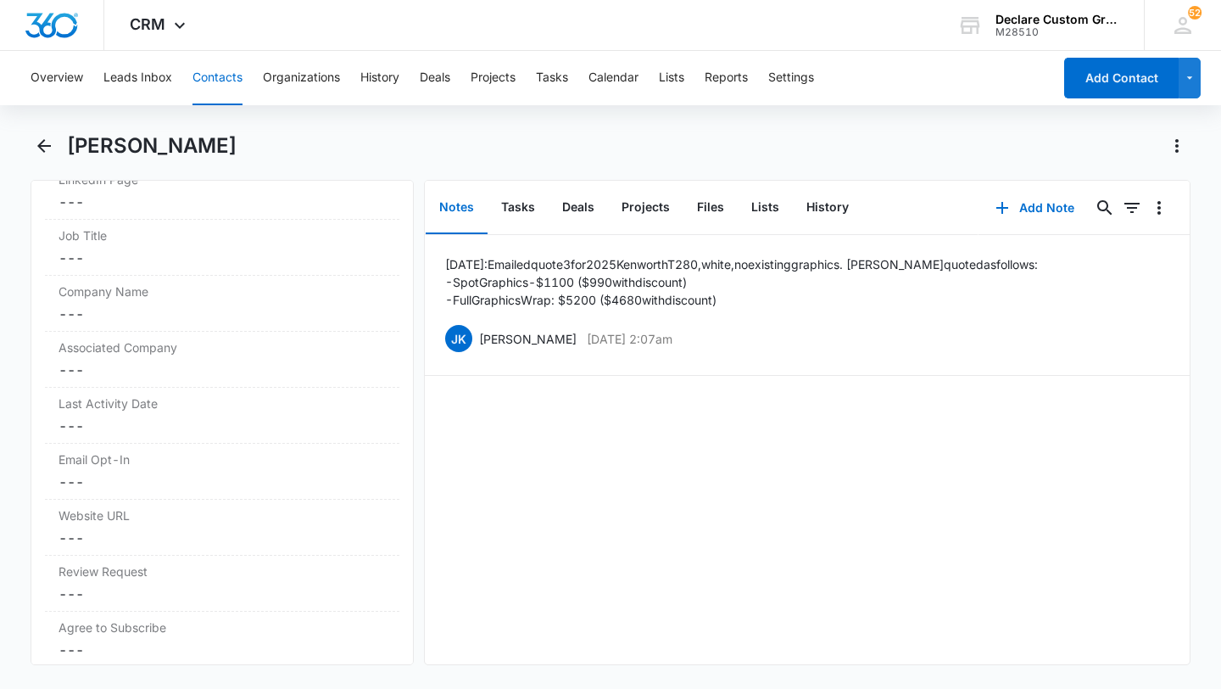
scroll to position [1950, 0]
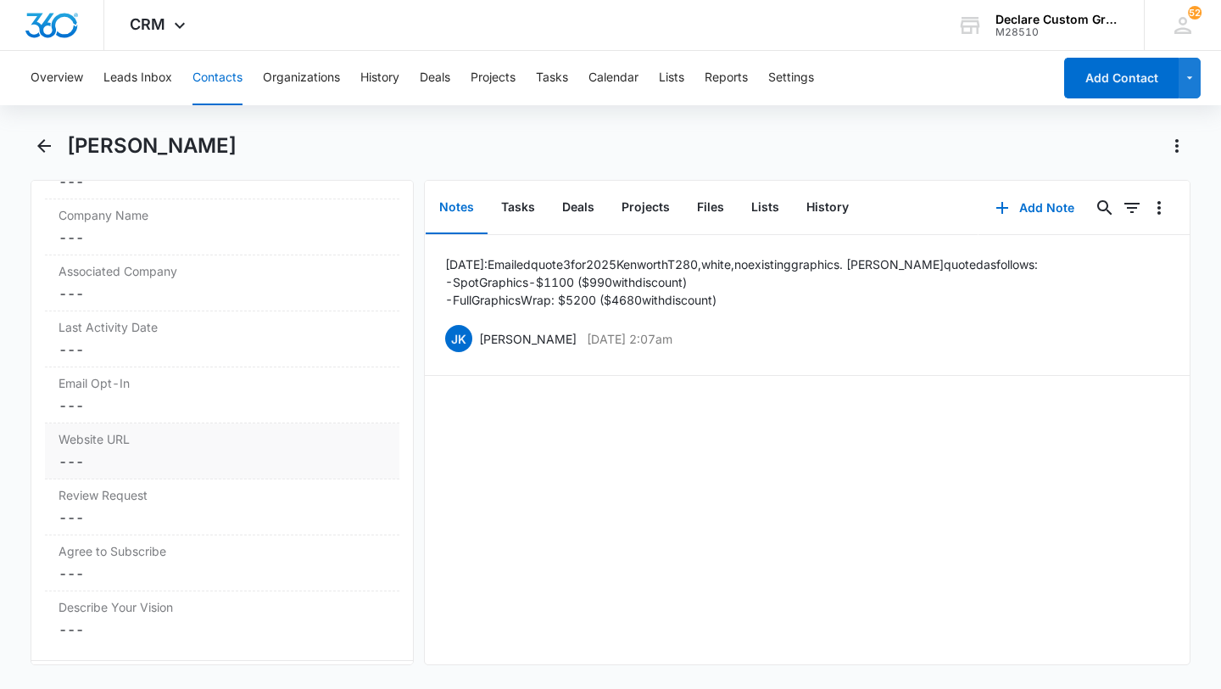
click at [115, 451] on dd "Cancel Save Changes ---" at bounding box center [222, 461] width 327 height 20
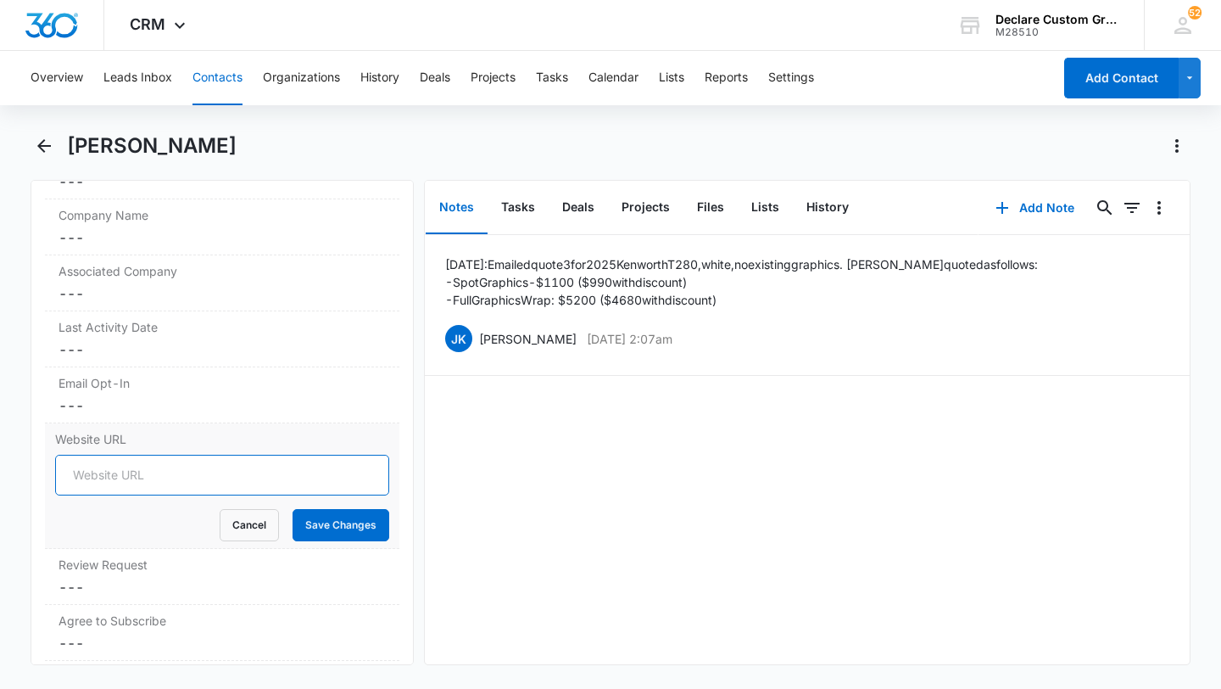
click at [110, 474] on input "Website URL" at bounding box center [222, 475] width 334 height 41
paste input "[DOMAIN_NAME]"
type input "[DOMAIN_NAME]"
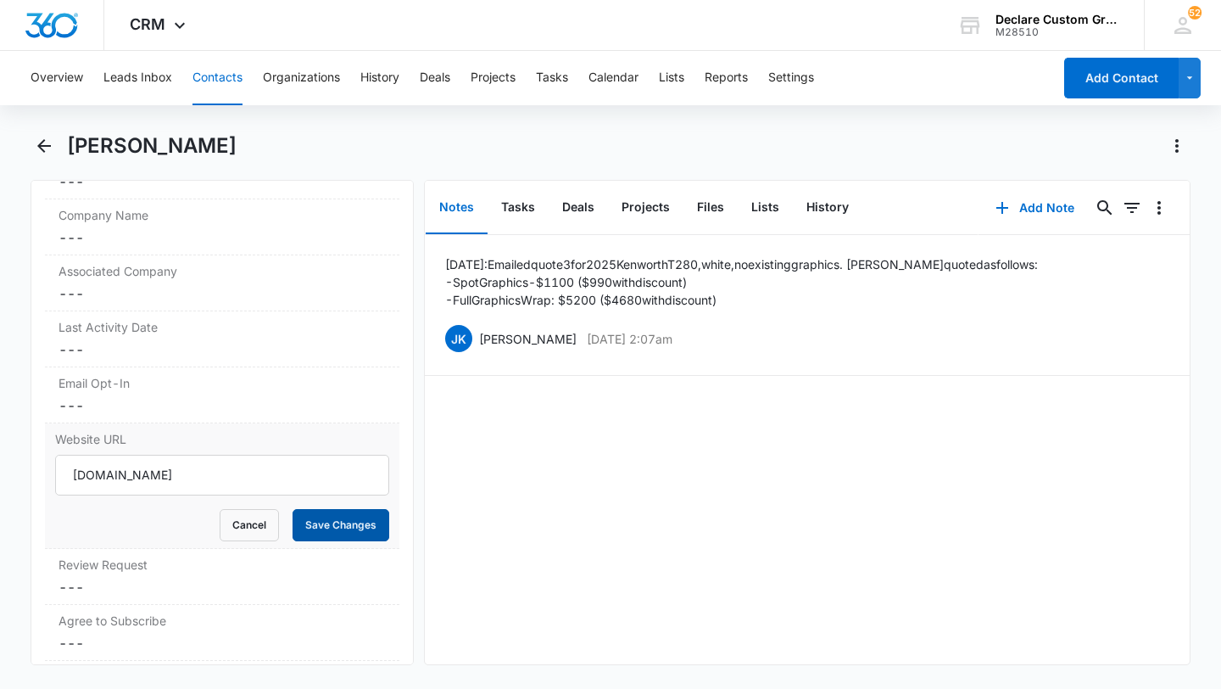
click at [346, 527] on button "Save Changes" at bounding box center [341, 525] width 97 height 32
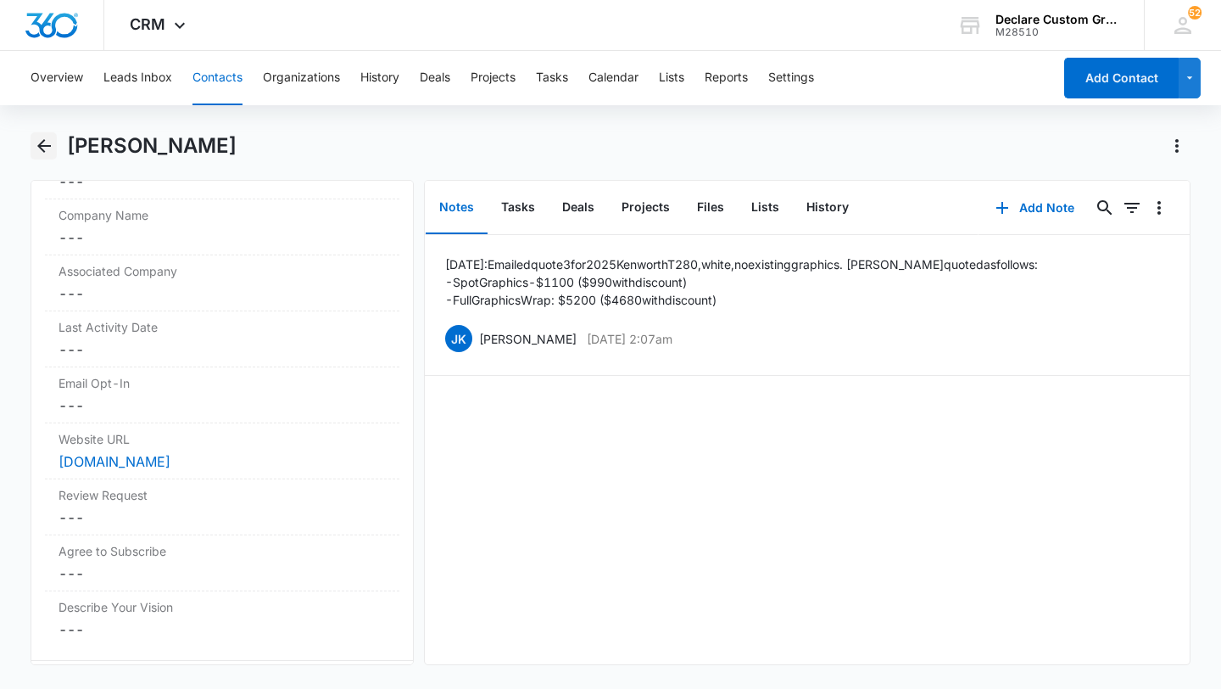
click at [43, 142] on icon "Back" at bounding box center [44, 146] width 20 height 20
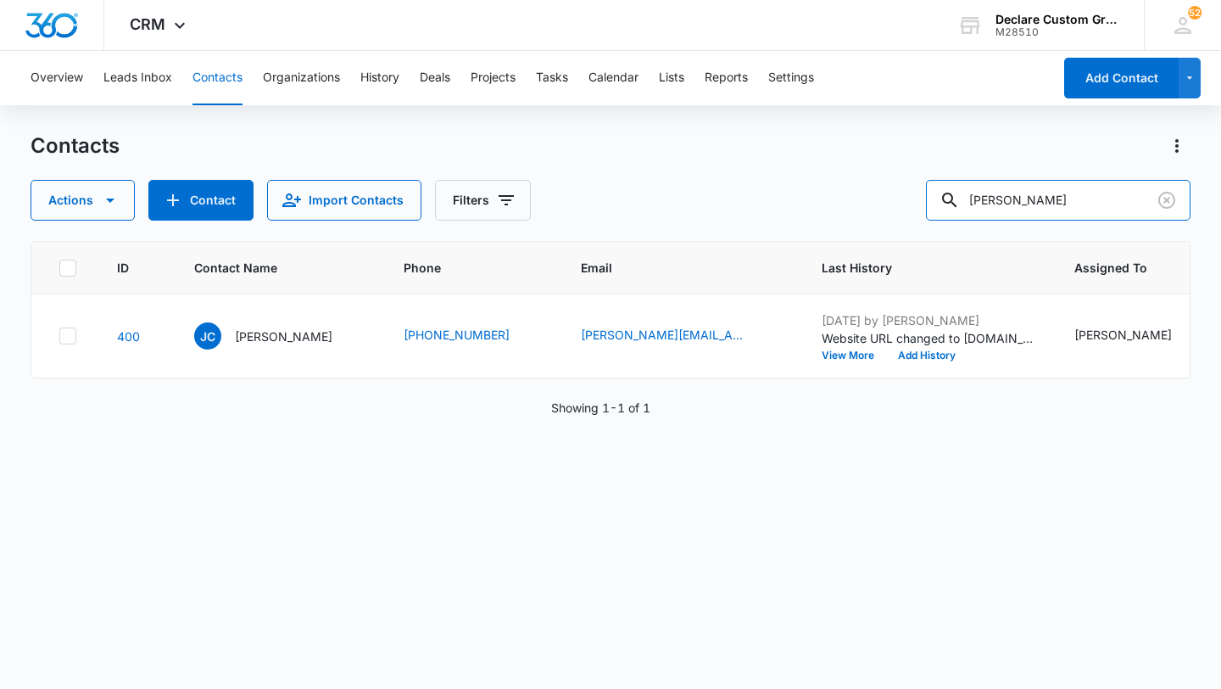
drag, startPoint x: 1094, startPoint y: 207, endPoint x: 885, endPoint y: 198, distance: 209.7
click at [885, 198] on div "Actions Contact Import Contacts Filters [PERSON_NAME]" at bounding box center [611, 200] width 1160 height 41
type input "[PERSON_NAME]"
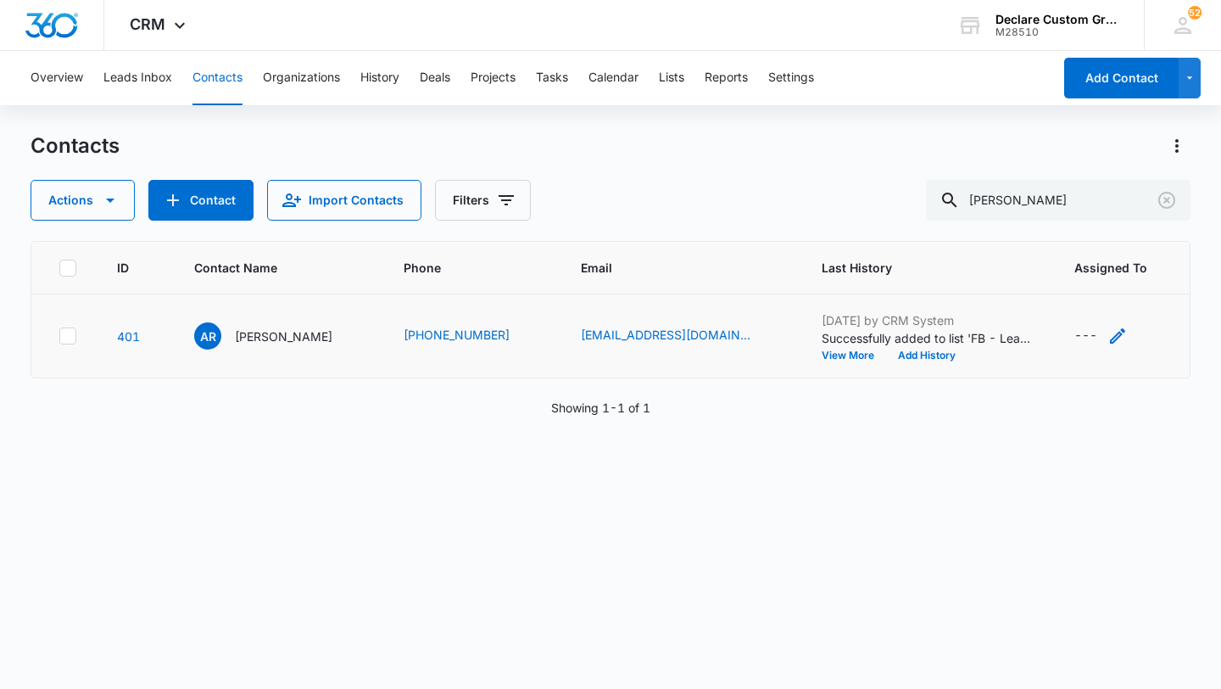
click at [1110, 337] on icon "Assigned To - - Select to Edit Field" at bounding box center [1117, 335] width 15 height 15
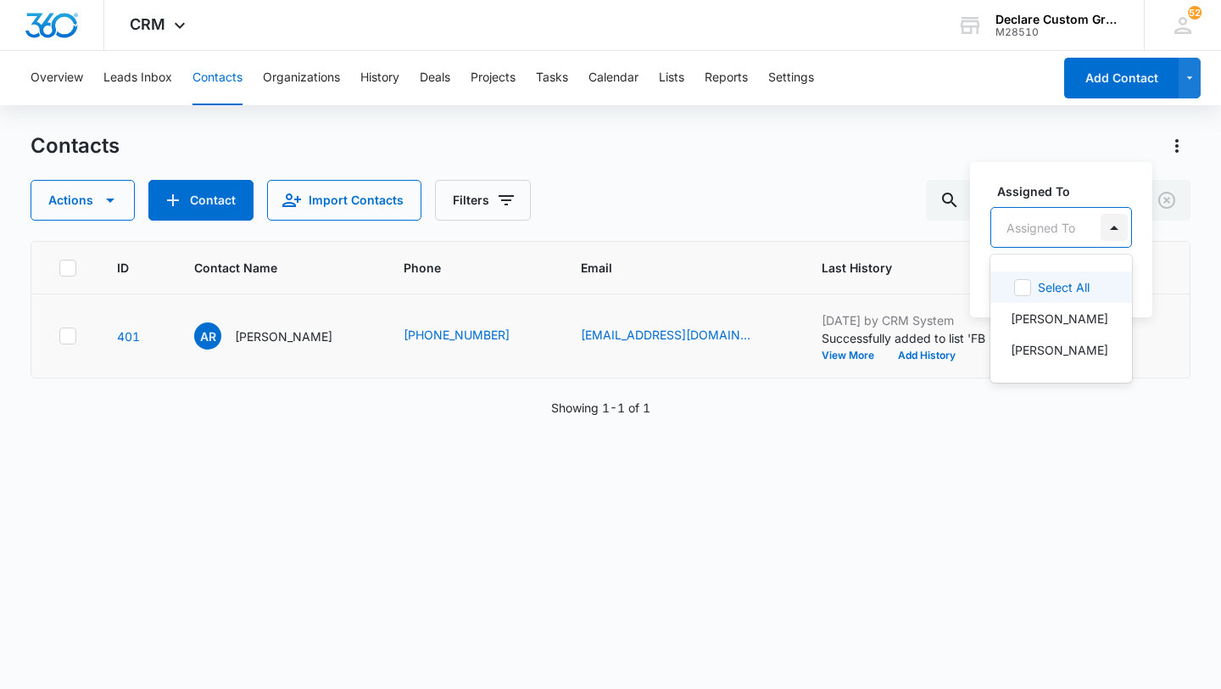
click at [1118, 224] on div at bounding box center [1114, 227] width 27 height 27
click at [1066, 355] on p "[PERSON_NAME]" at bounding box center [1060, 350] width 98 height 18
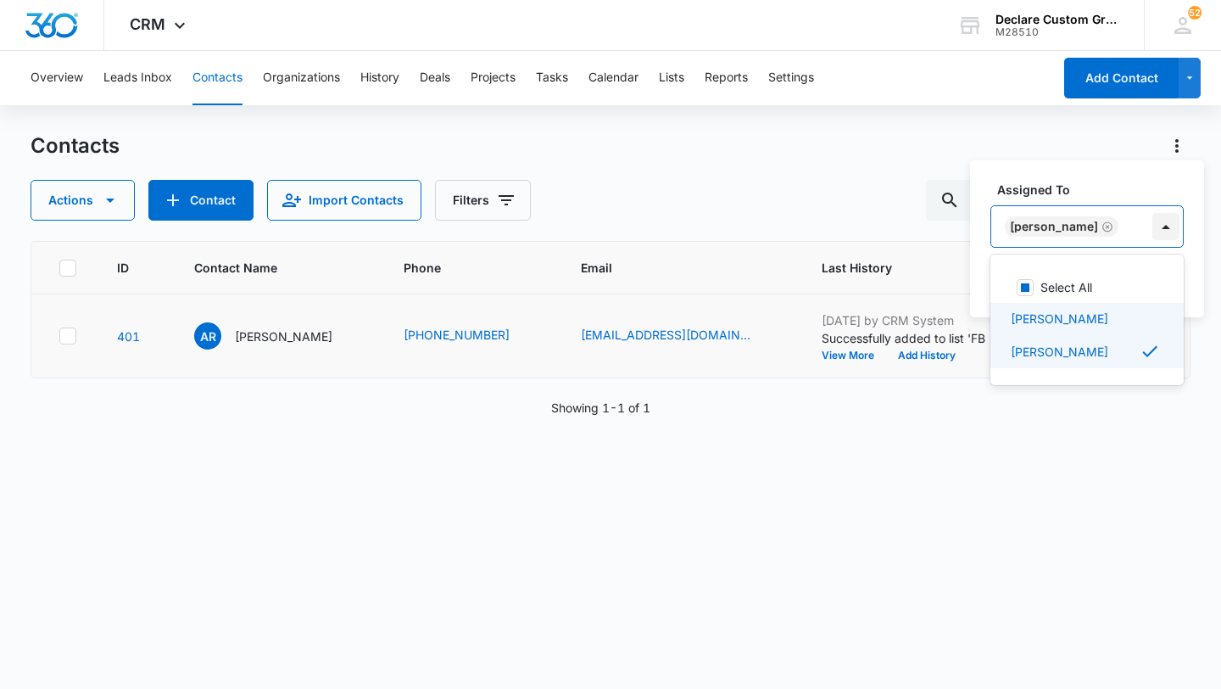
click at [1153, 225] on div at bounding box center [1166, 226] width 27 height 27
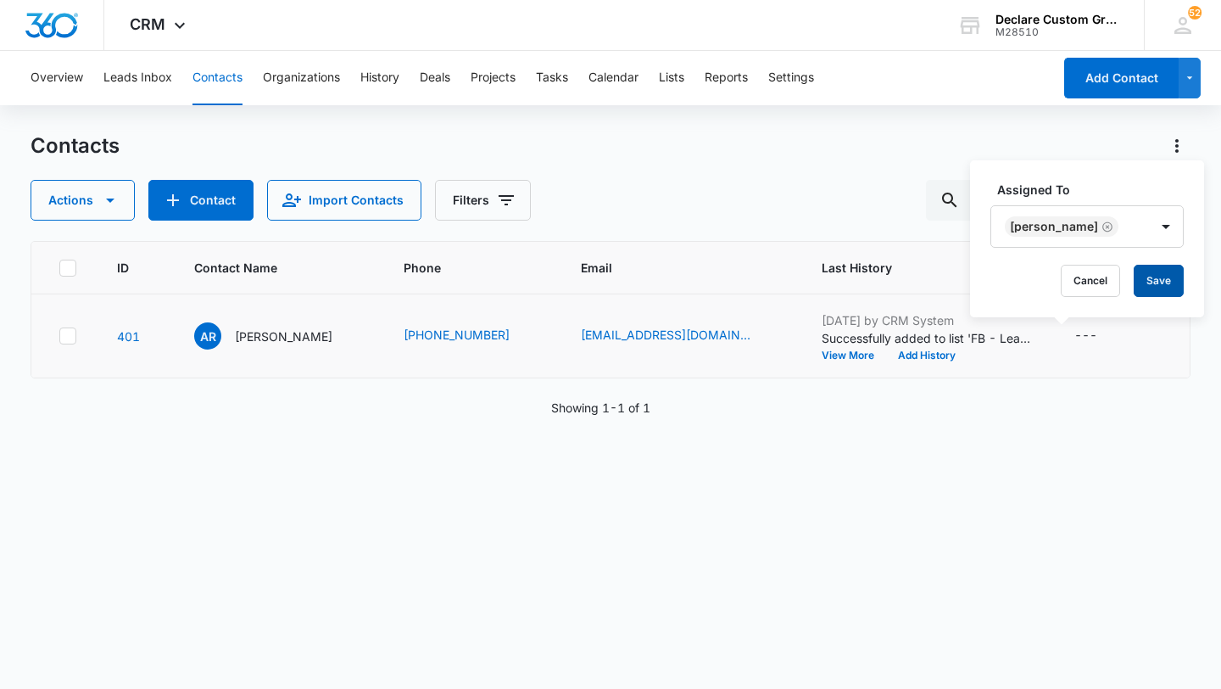
click at [1152, 279] on button "Save" at bounding box center [1159, 281] width 50 height 32
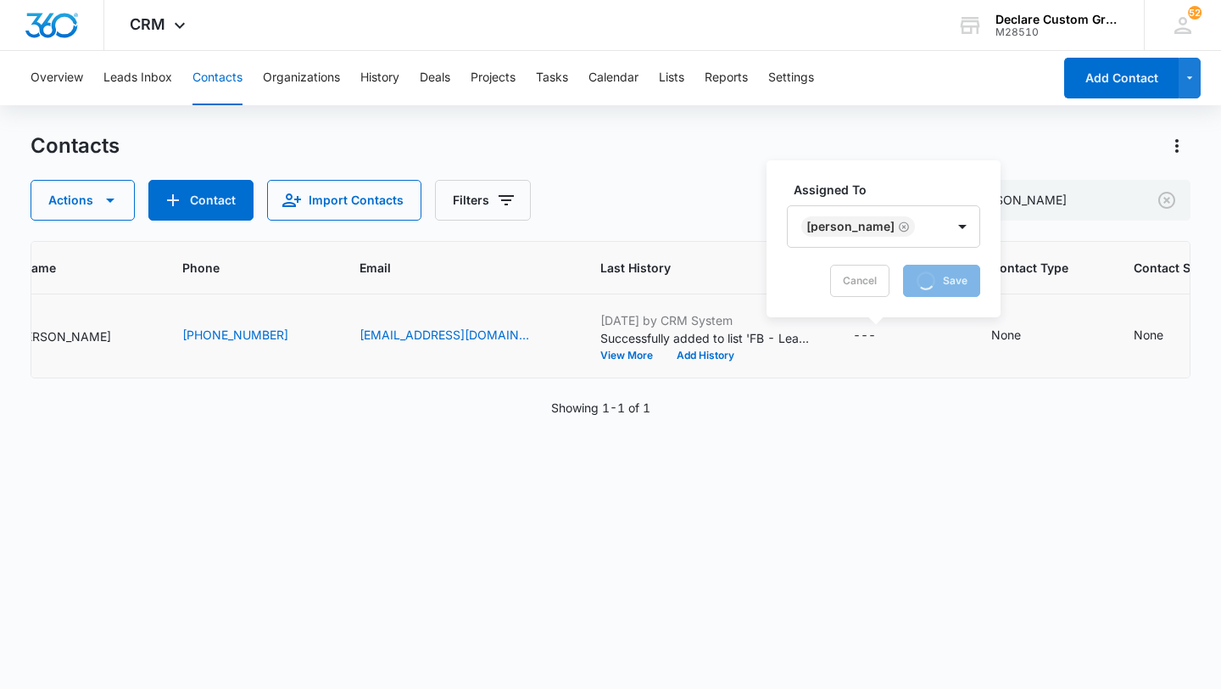
scroll to position [0, 242]
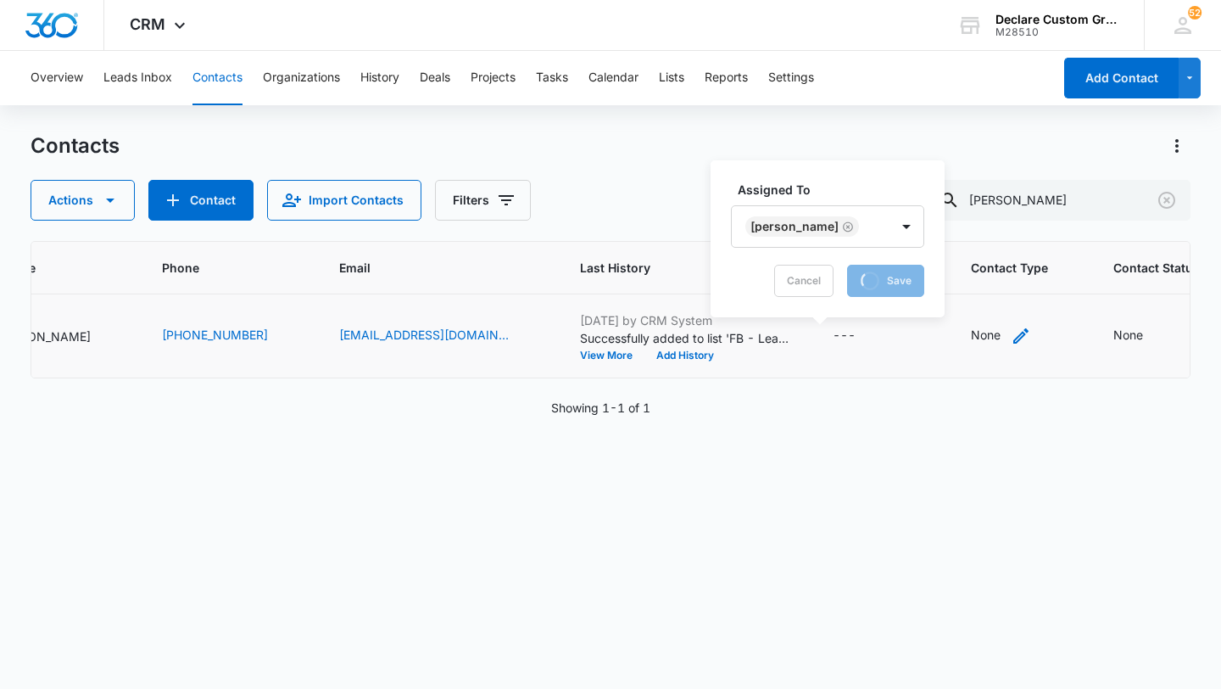
click at [1013, 332] on icon "Contact Type - None - Select to Edit Field" at bounding box center [1020, 335] width 15 height 15
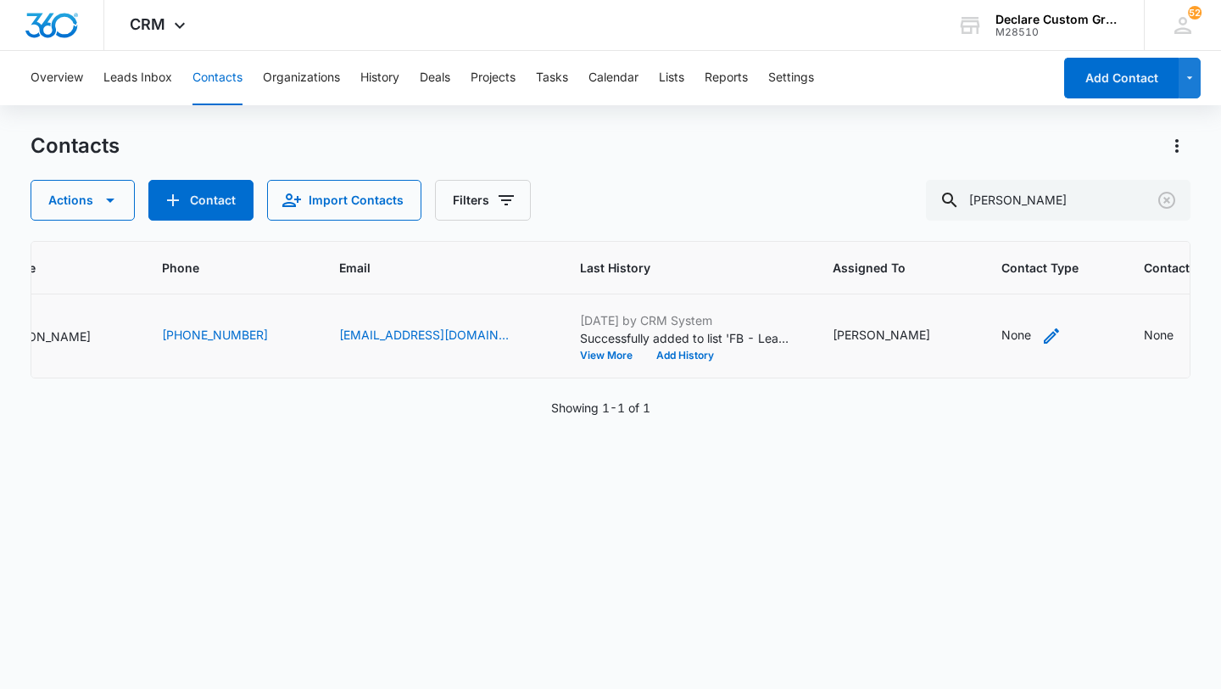
click at [1044, 339] on icon "Contact Type - None - Select to Edit Field" at bounding box center [1051, 335] width 15 height 15
click at [1026, 232] on div at bounding box center [1027, 227] width 27 height 27
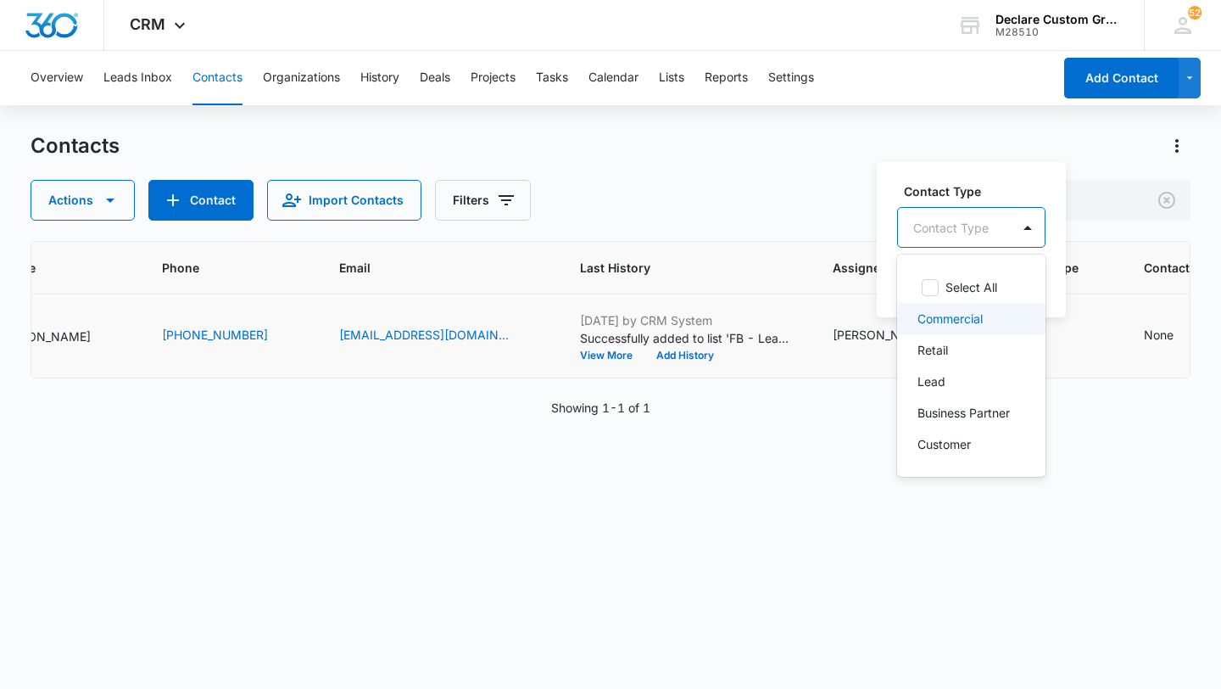
click at [979, 321] on p "Commercial" at bounding box center [950, 319] width 65 height 18
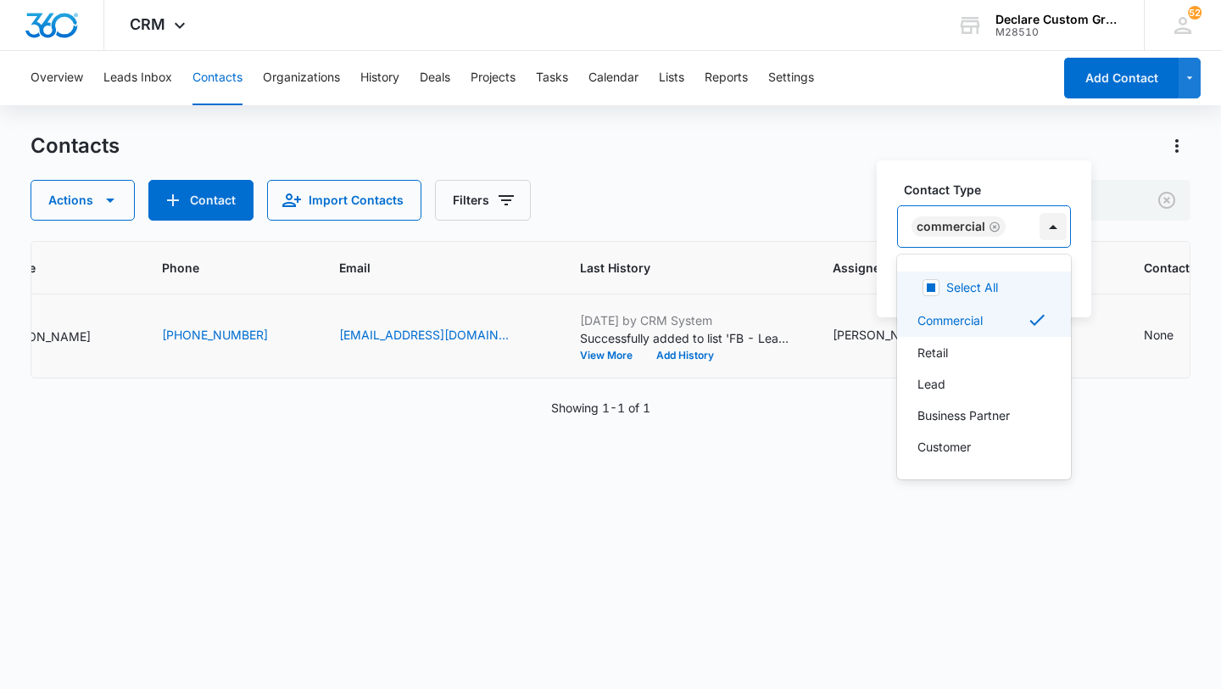
click at [1052, 230] on div at bounding box center [1053, 226] width 27 height 27
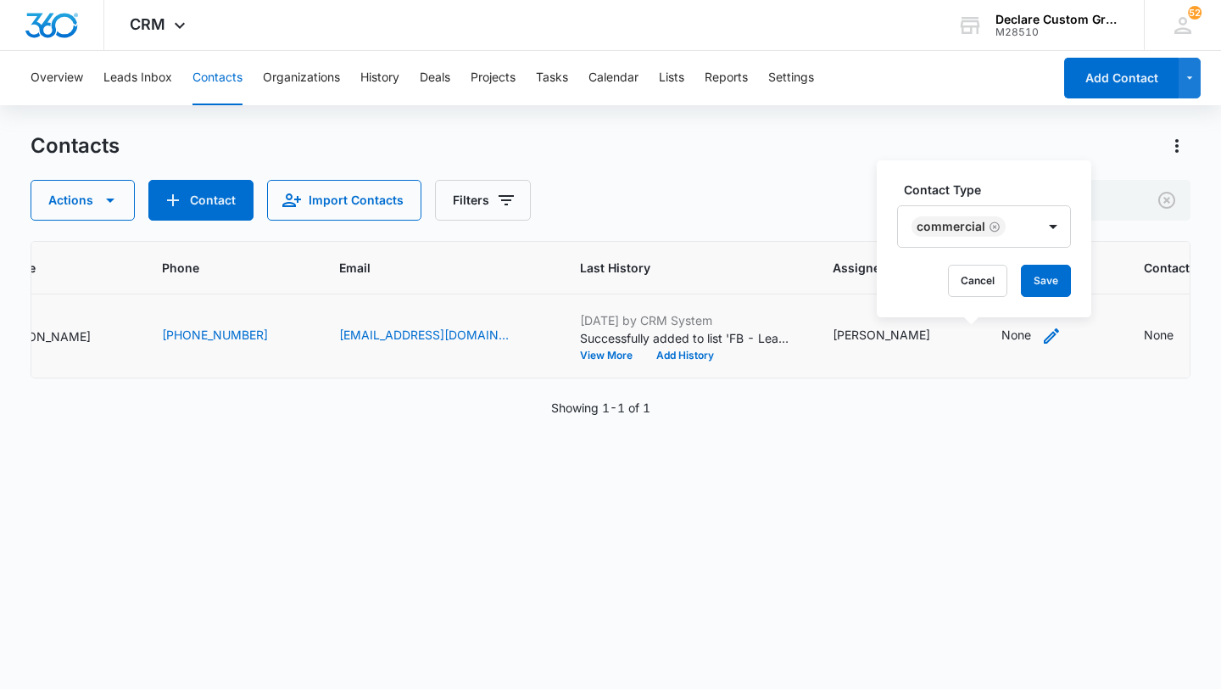
click at [1041, 332] on icon "Contact Type - None - Select to Edit Field" at bounding box center [1051, 336] width 20 height 20
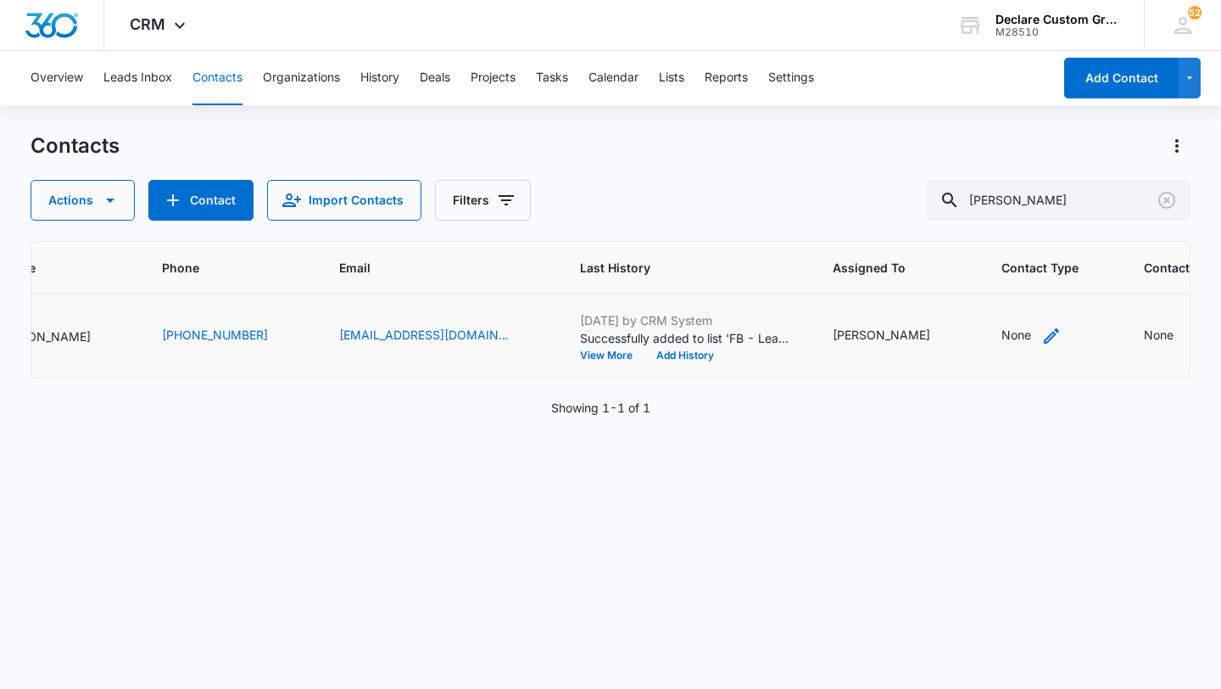
click at [1041, 338] on icon "Contact Type - None - Select to Edit Field" at bounding box center [1051, 336] width 20 height 20
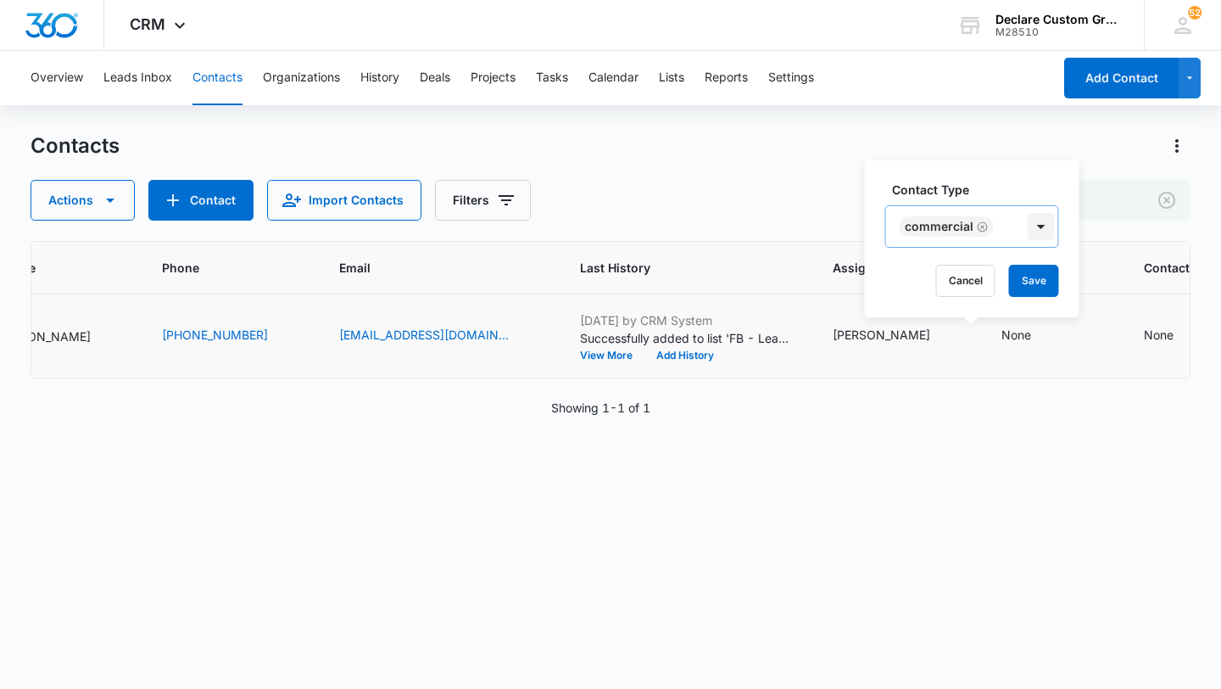
click at [1040, 228] on div at bounding box center [1041, 226] width 27 height 27
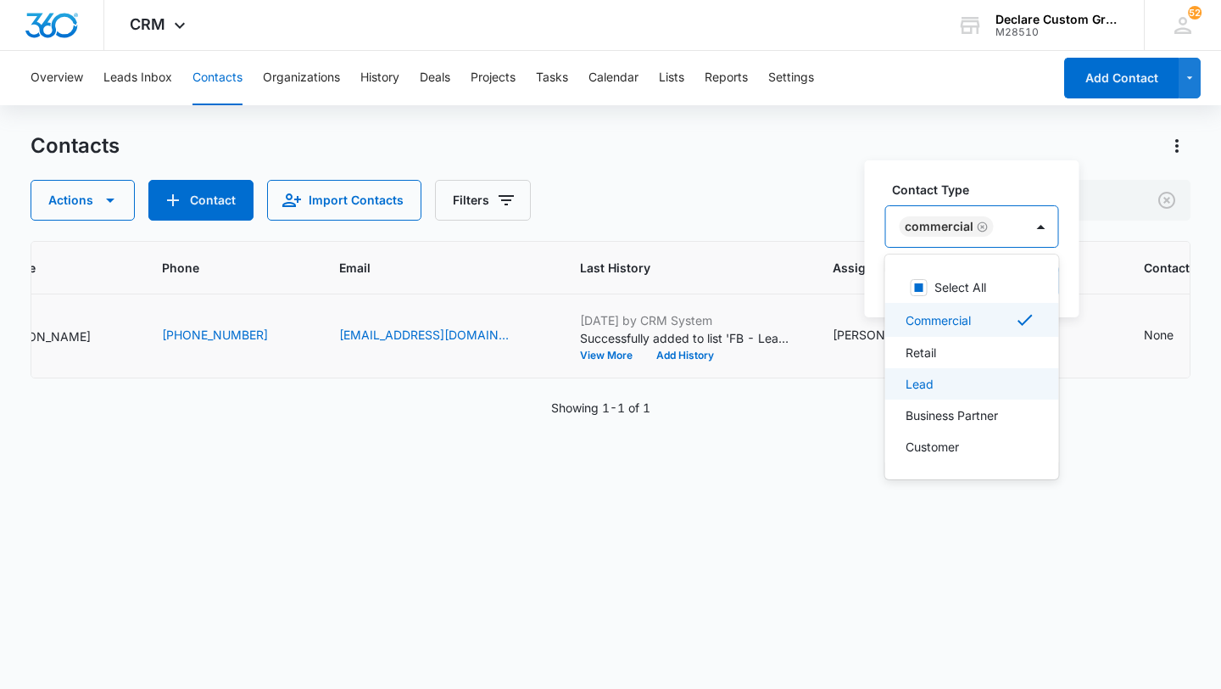
click at [946, 378] on div "Lead" at bounding box center [971, 384] width 130 height 18
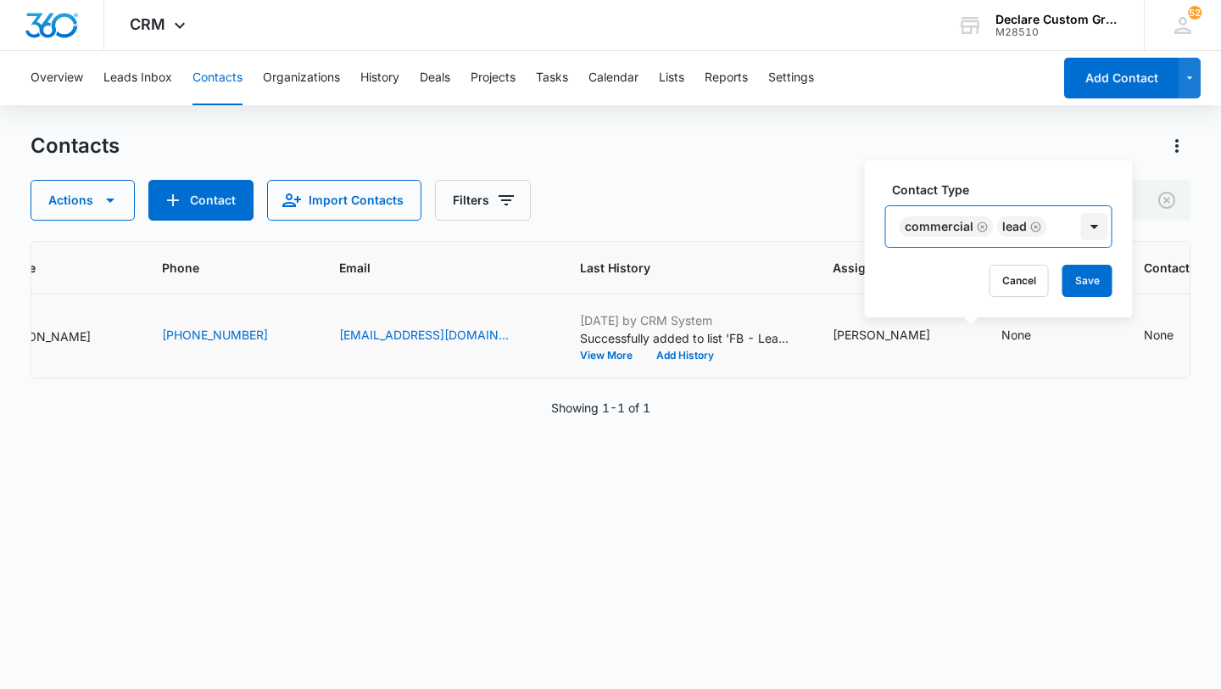
click at [1097, 226] on div at bounding box center [1094, 226] width 27 height 27
click at [1085, 278] on button "Save" at bounding box center [1088, 281] width 50 height 32
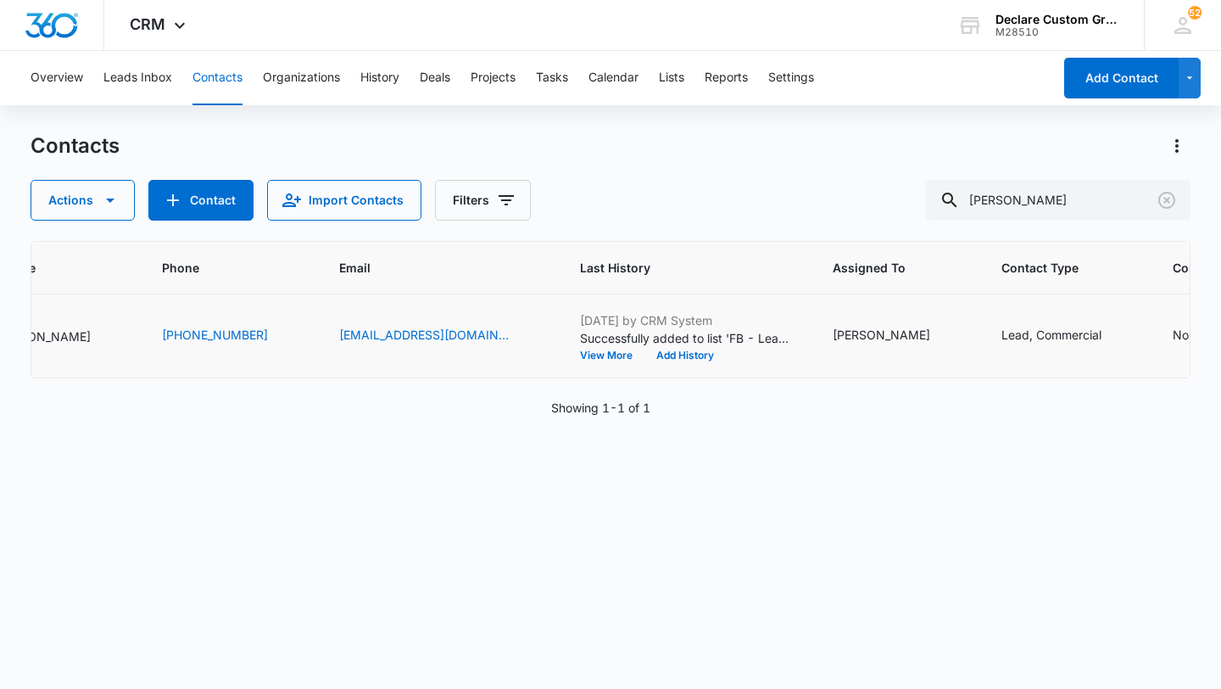
click at [1173, 336] on div "None" at bounding box center [1188, 335] width 30 height 18
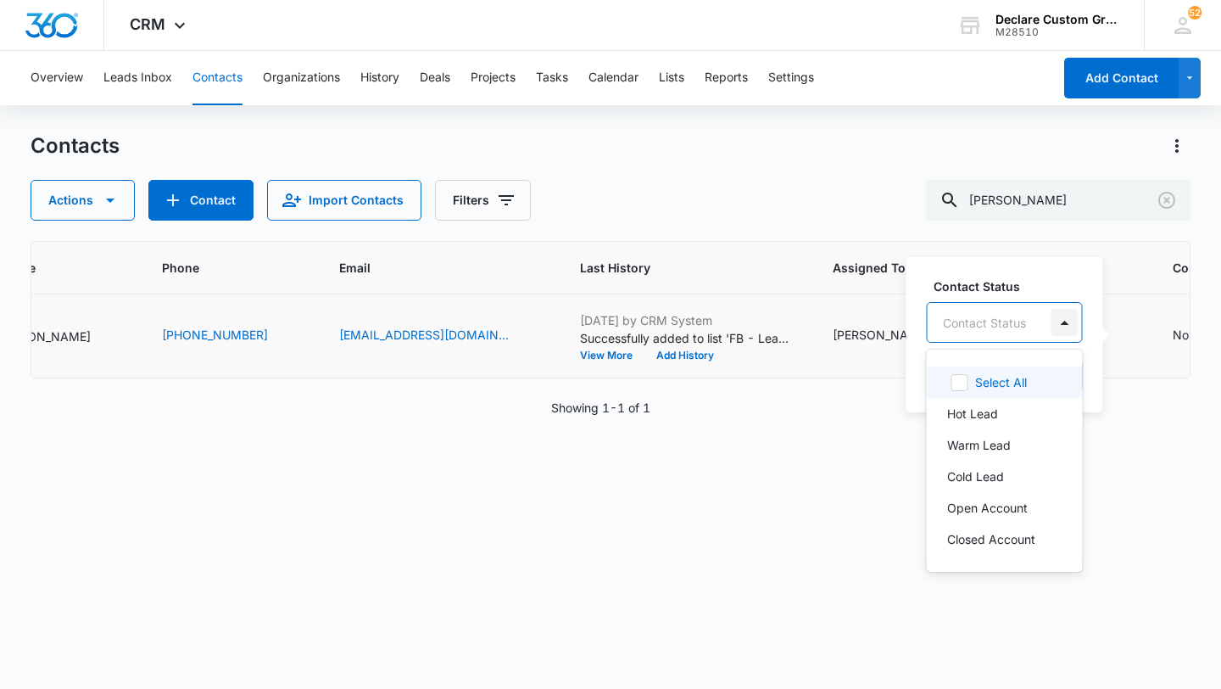
click at [1067, 321] on div at bounding box center [1065, 322] width 27 height 27
click at [996, 444] on p "Warm Lead" at bounding box center [979, 445] width 64 height 18
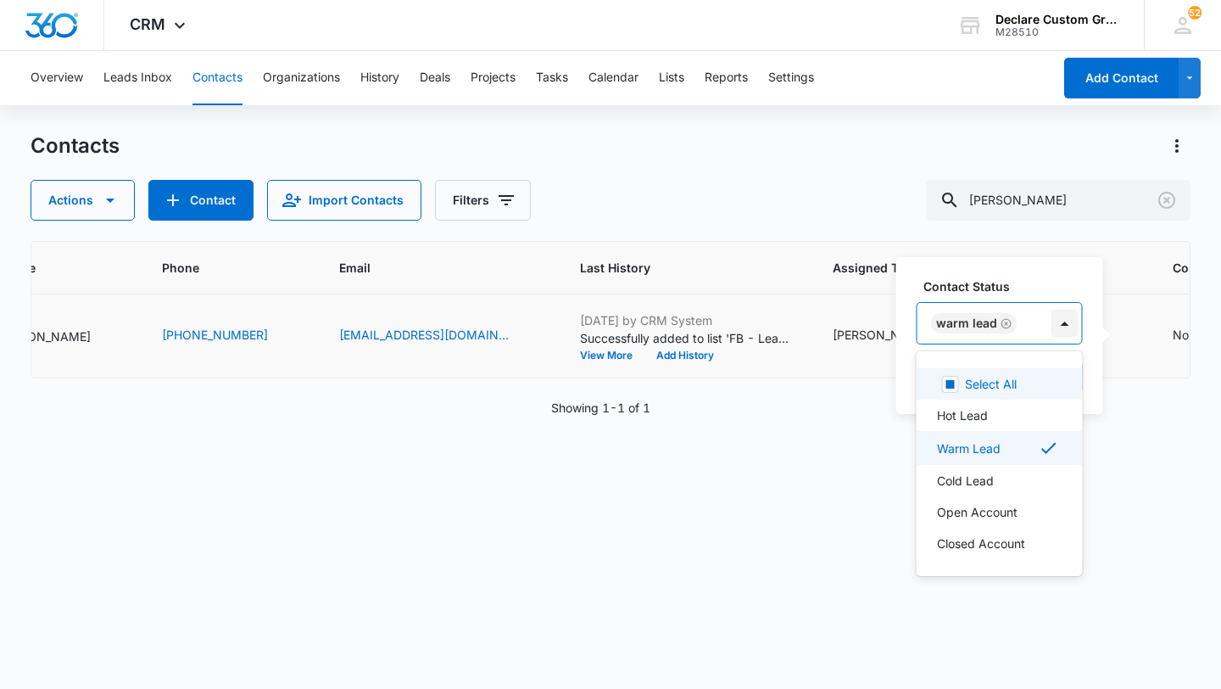
click at [1068, 323] on div at bounding box center [1065, 323] width 27 height 27
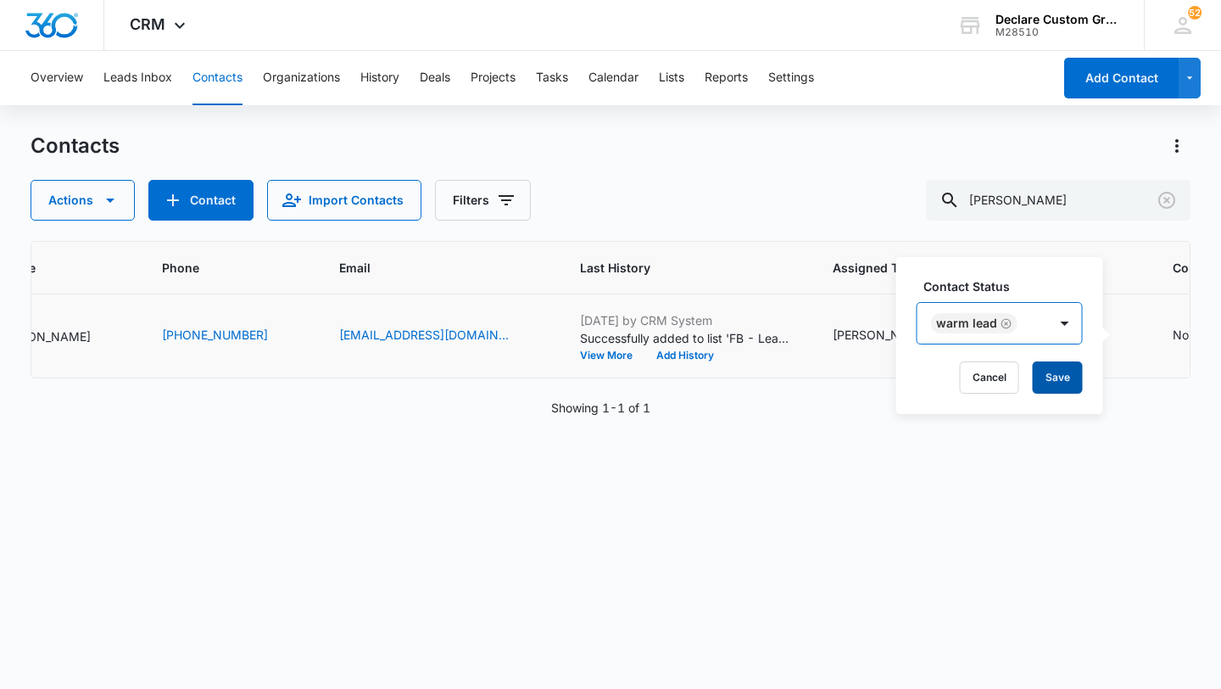
click at [1064, 374] on button "Save" at bounding box center [1058, 377] width 50 height 32
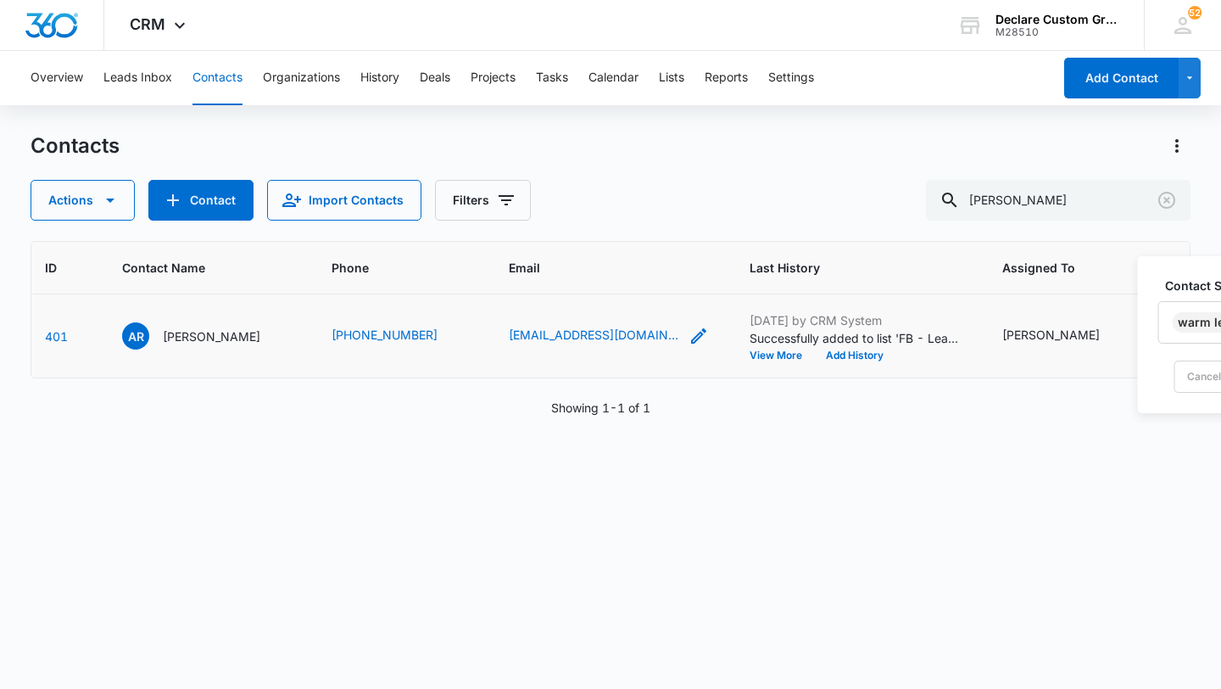
scroll to position [0, 0]
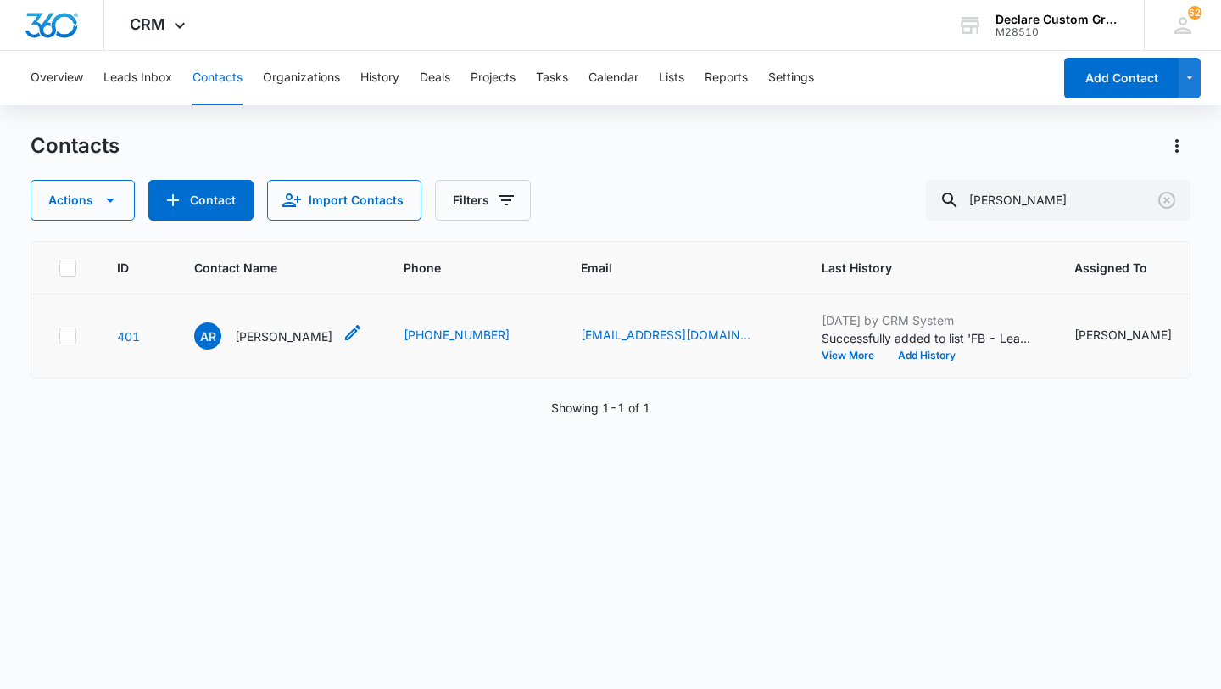
click at [287, 338] on p "[PERSON_NAME]" at bounding box center [284, 336] width 98 height 18
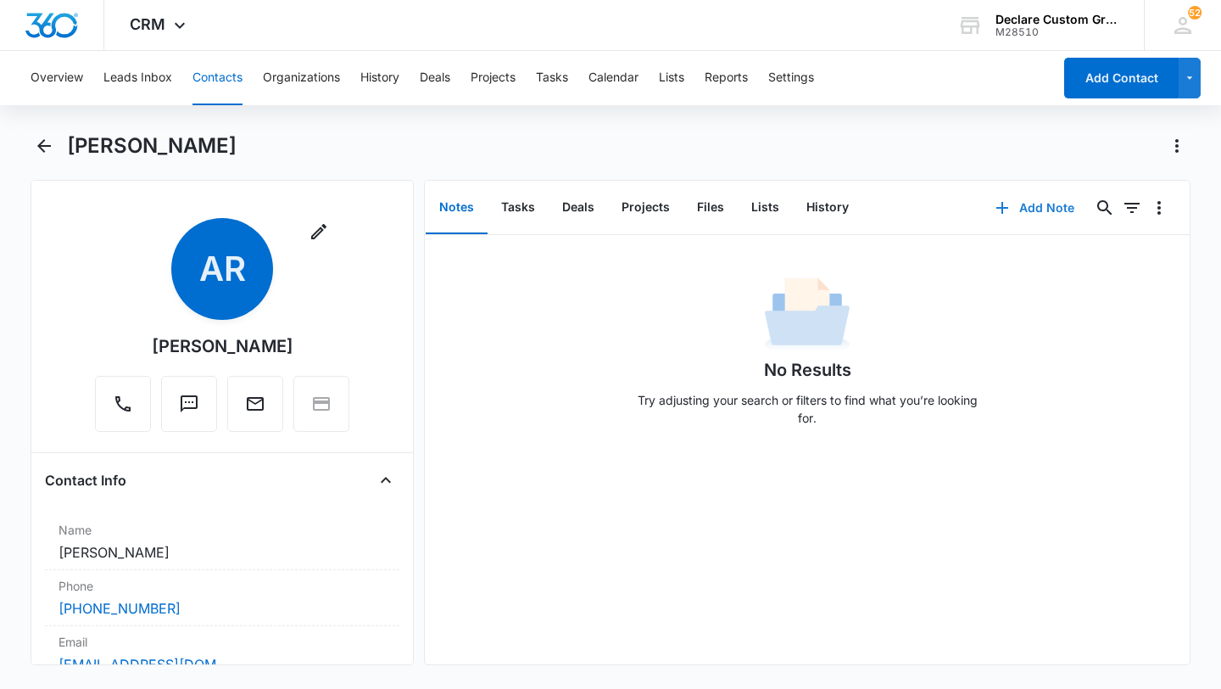
click at [1033, 209] on button "Add Note" at bounding box center [1035, 207] width 113 height 41
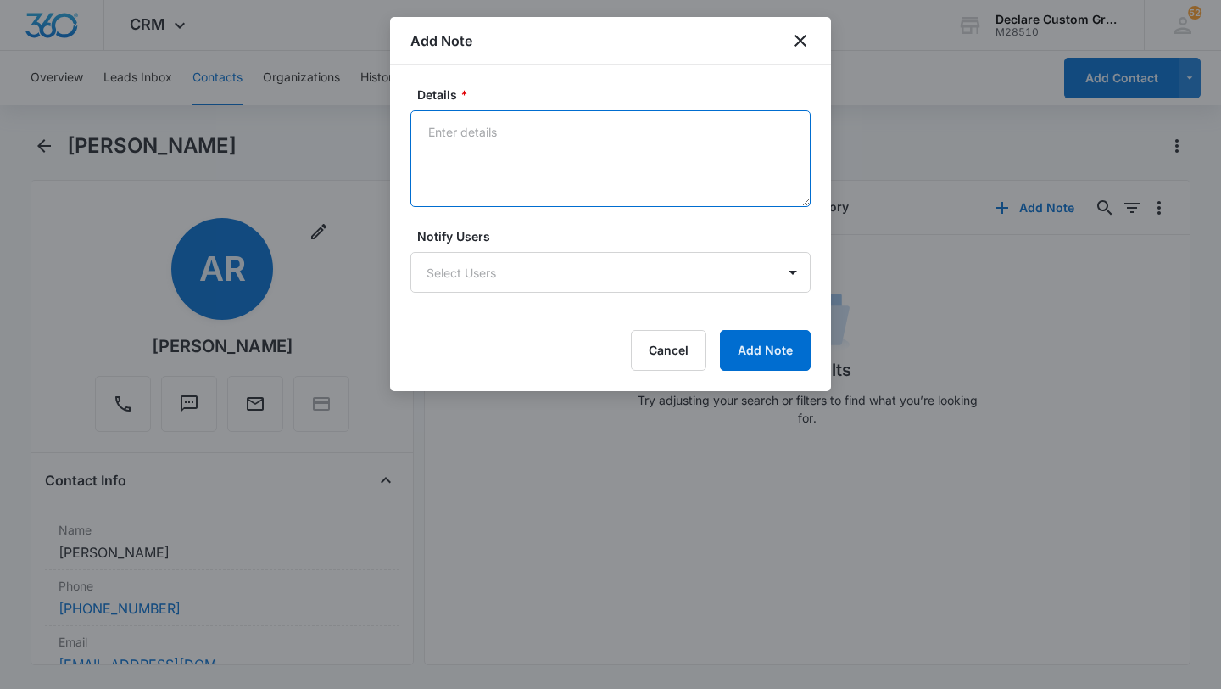
click at [485, 140] on textarea "Details *" at bounding box center [610, 158] width 400 height 97
paste textarea "[DATE]: Spoke on phone. He wants color change for cab of his 1995 379 Peterbuil…"
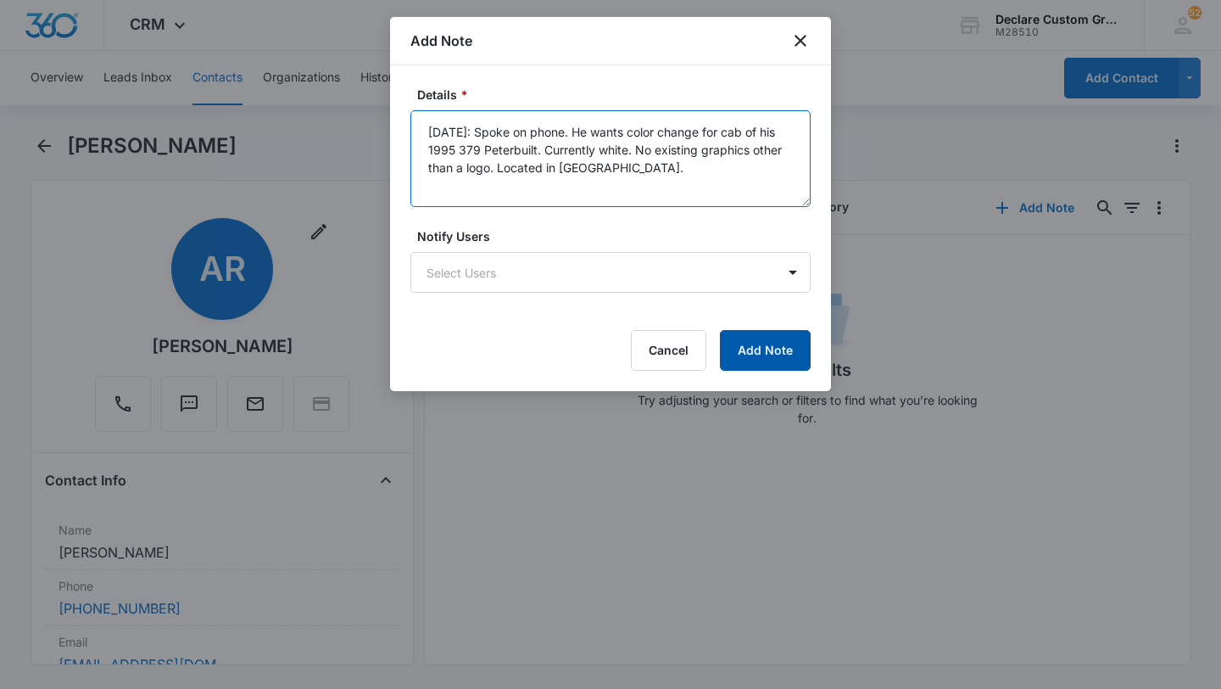
type textarea "[DATE]: Spoke on phone. He wants color change for cab of his 1995 379 Peterbuil…"
click at [784, 351] on button "Add Note" at bounding box center [765, 350] width 91 height 41
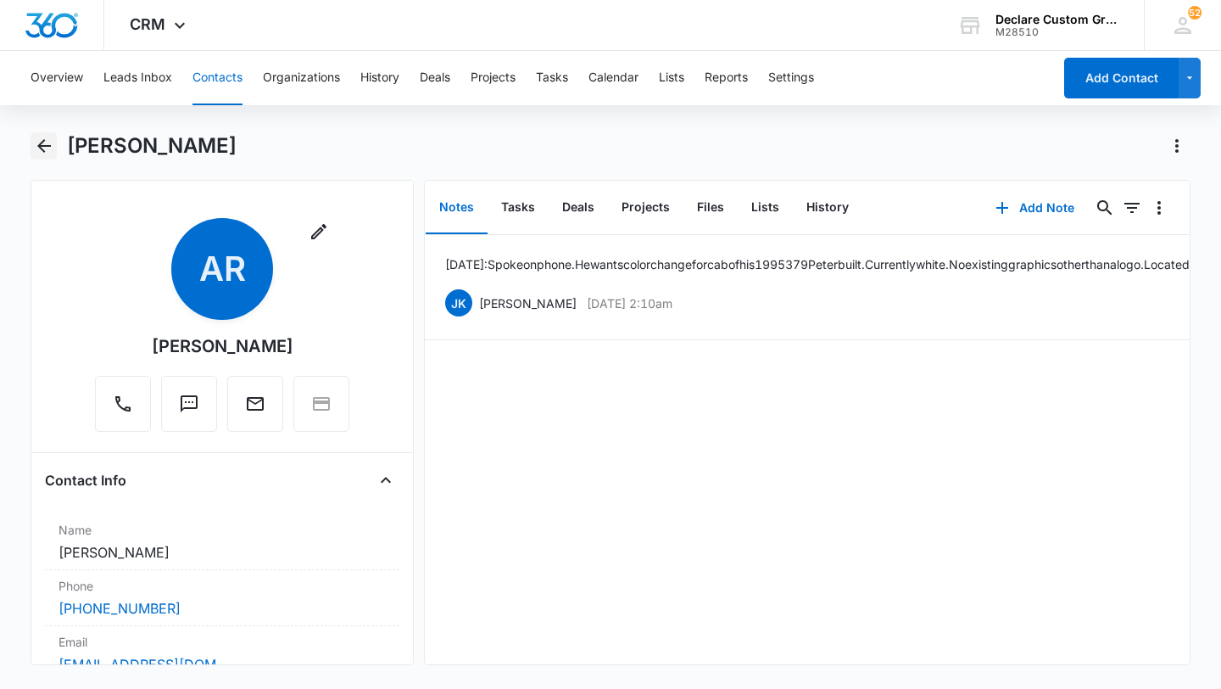
click at [45, 142] on icon "Back" at bounding box center [44, 146] width 20 height 20
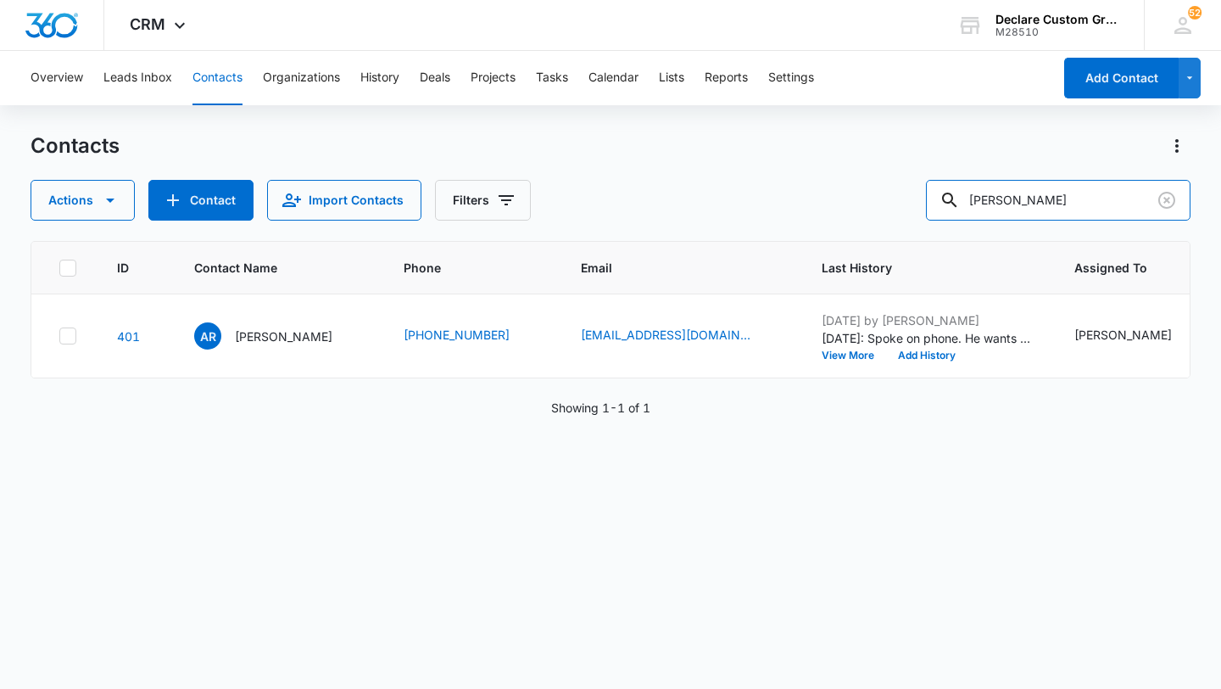
drag, startPoint x: 1079, startPoint y: 201, endPoint x: 790, endPoint y: 184, distance: 289.7
click at [790, 184] on div "Actions Contact Import Contacts Filters [PERSON_NAME]" at bounding box center [611, 200] width 1160 height 41
type input "[PERSON_NAME]"
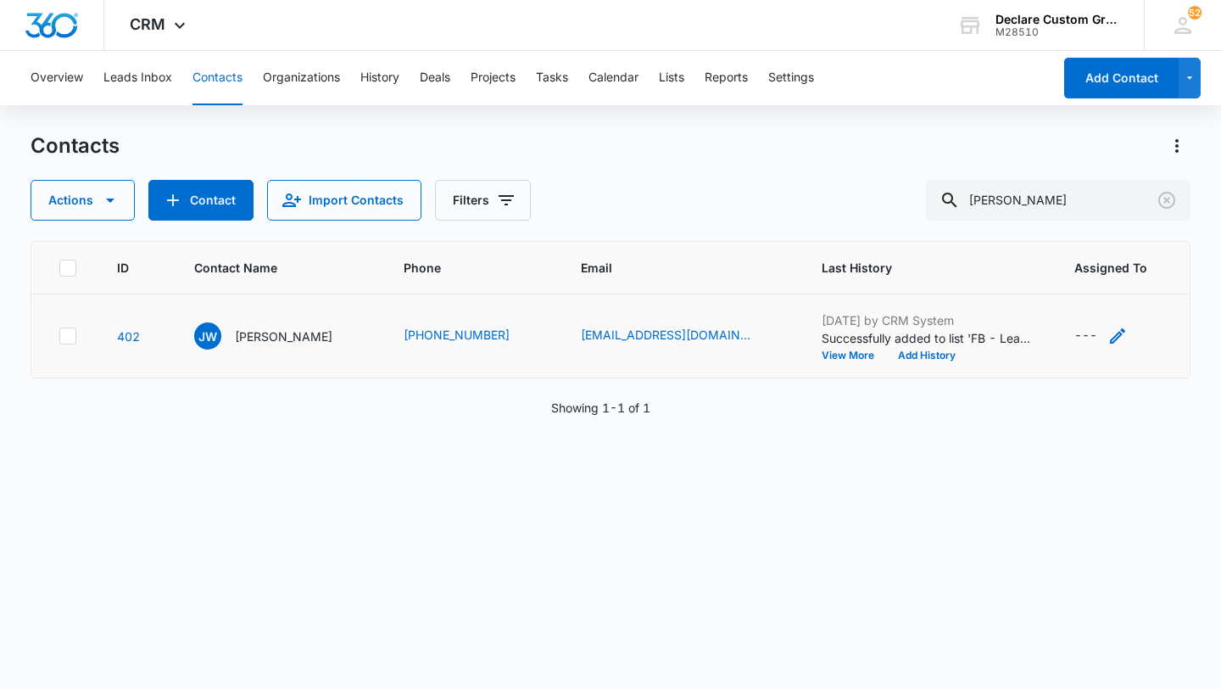
click at [1110, 334] on icon "Assigned To - - Select to Edit Field" at bounding box center [1117, 335] width 15 height 15
click at [1086, 225] on div at bounding box center [1085, 227] width 27 height 27
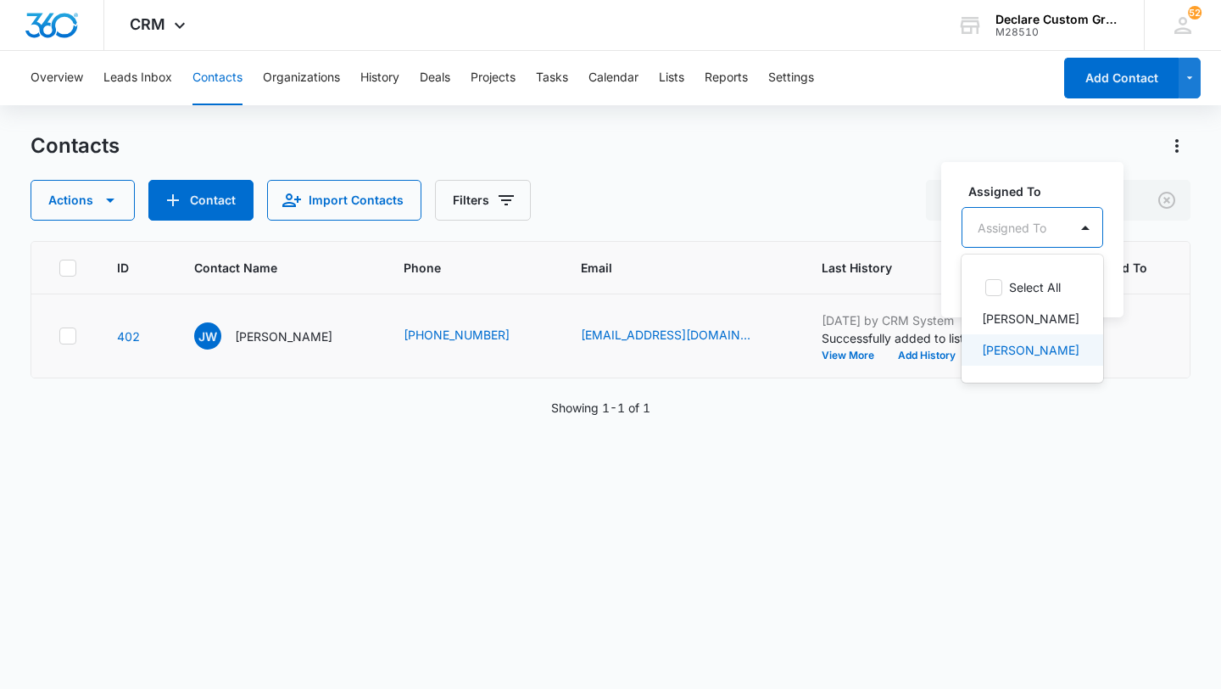
click at [1044, 347] on p "[PERSON_NAME]" at bounding box center [1031, 350] width 98 height 18
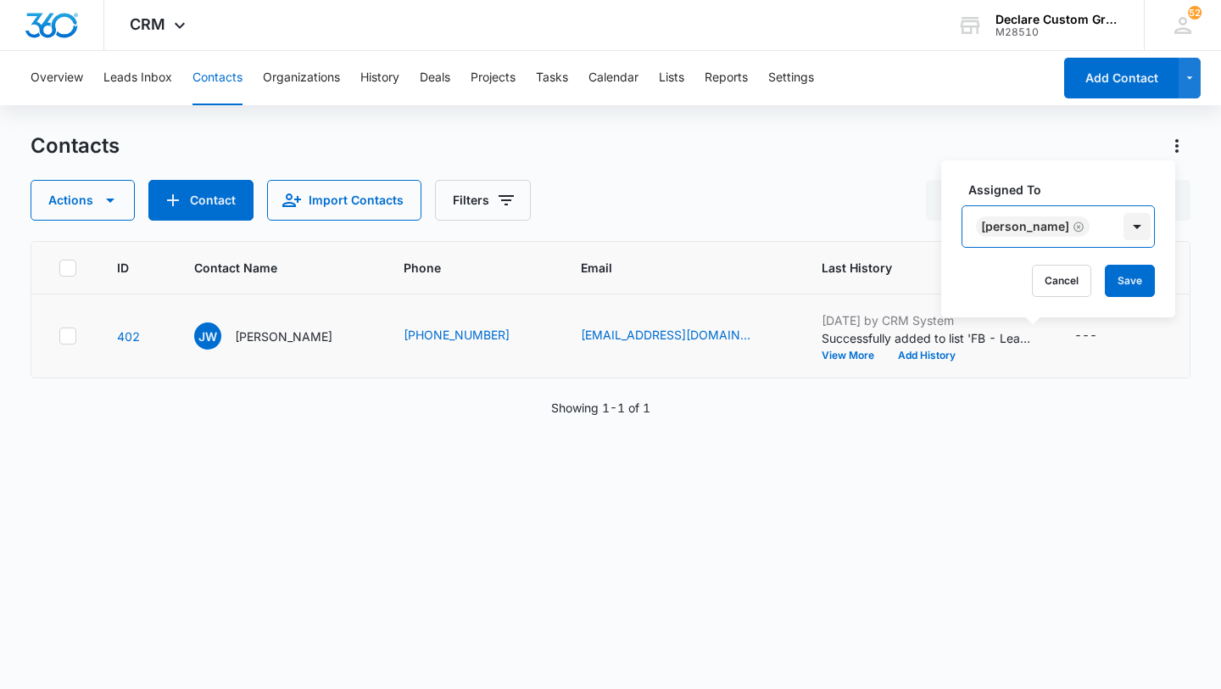
click at [1124, 233] on div at bounding box center [1137, 226] width 27 height 27
click at [1110, 277] on button "Save" at bounding box center [1130, 281] width 50 height 32
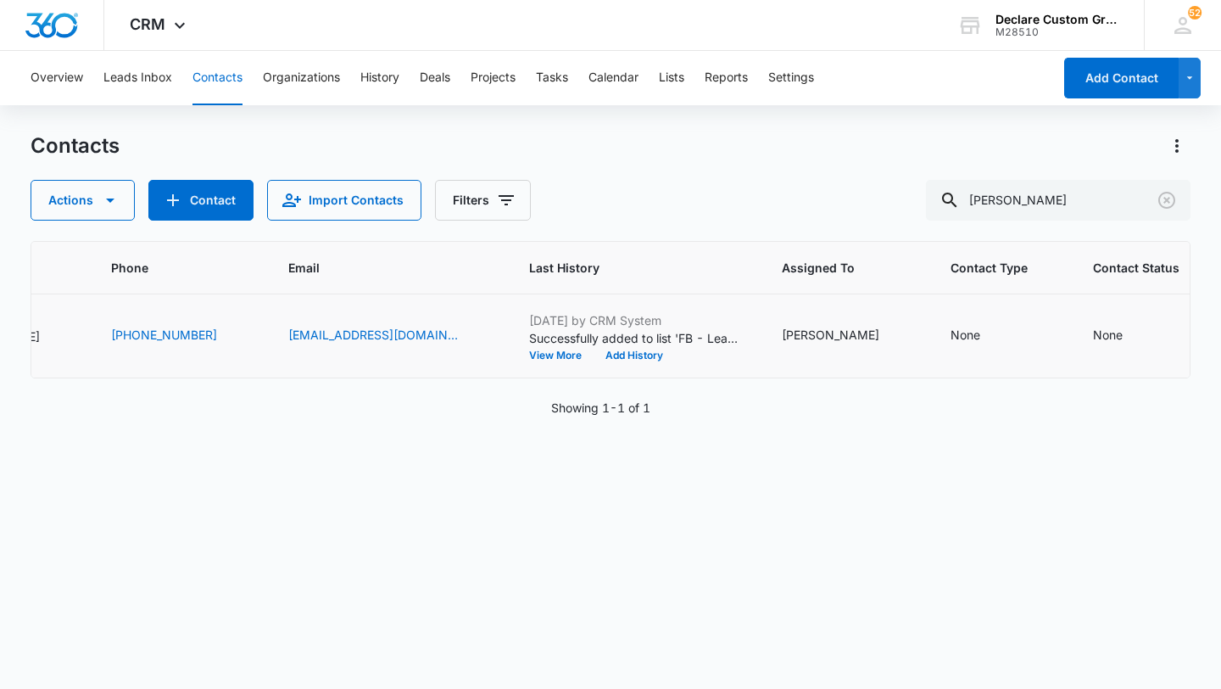
scroll to position [0, 298]
click at [988, 329] on icon "Contact Type - None - Select to Edit Field" at bounding box center [995, 335] width 15 height 15
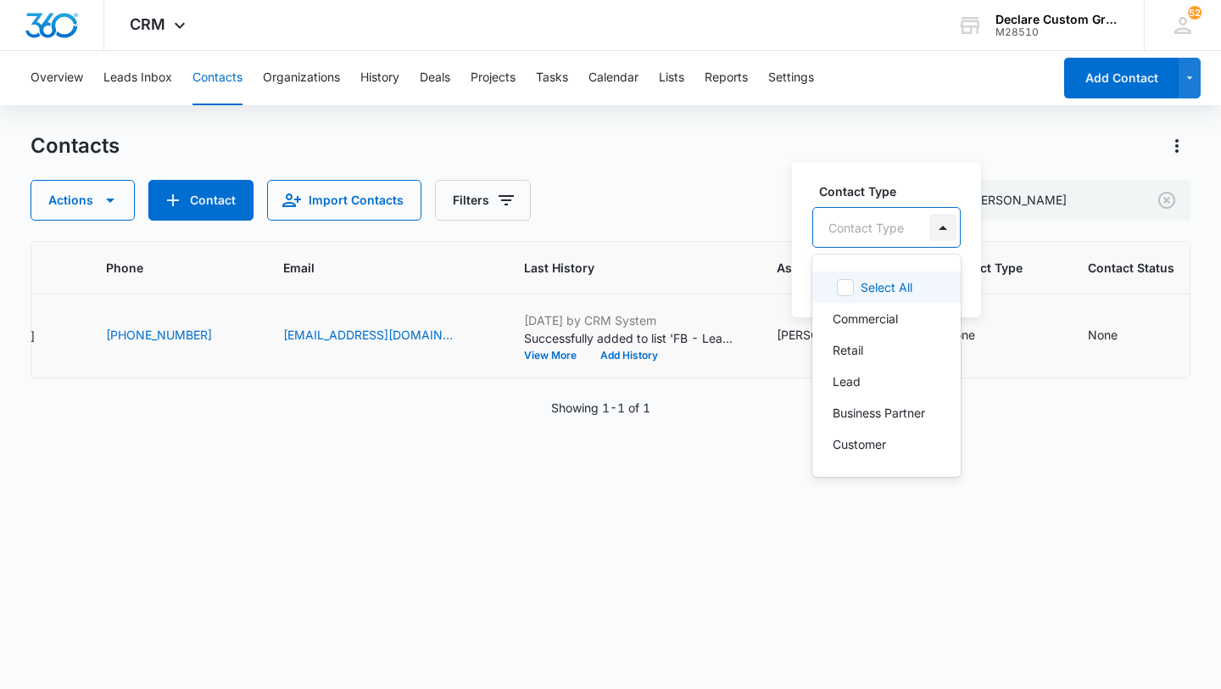
click at [950, 220] on div at bounding box center [942, 227] width 27 height 27
click at [878, 322] on p "Commercial" at bounding box center [865, 319] width 65 height 18
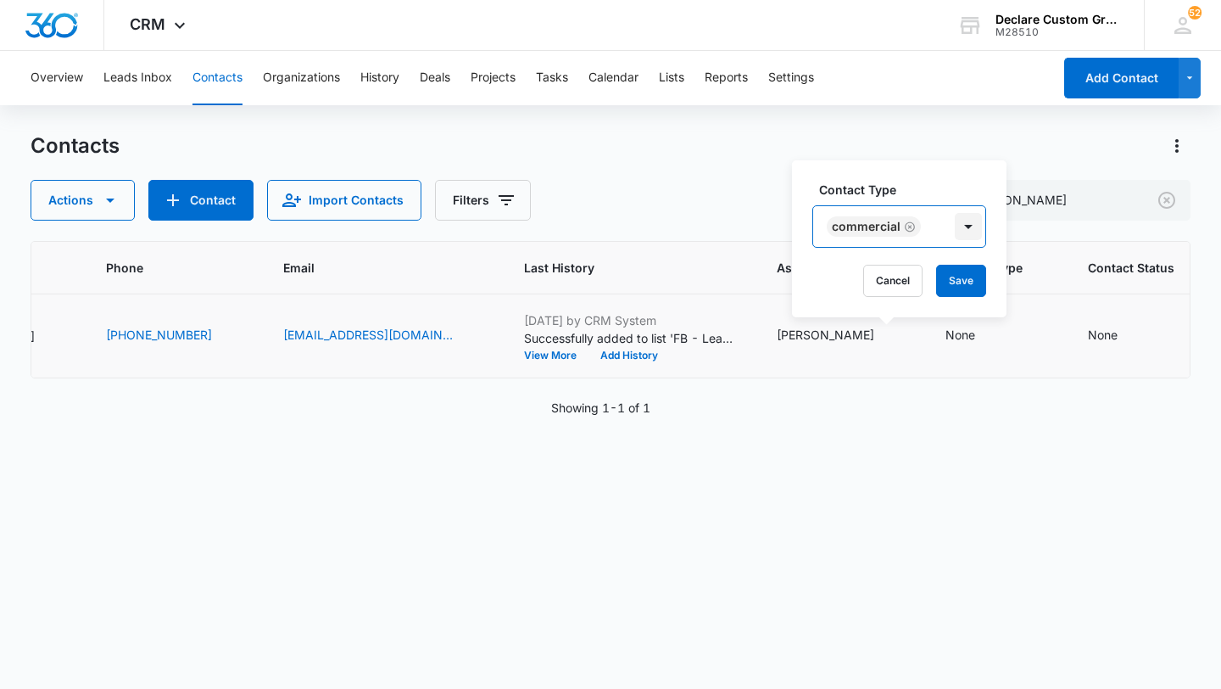
click at [963, 227] on div at bounding box center [968, 226] width 27 height 27
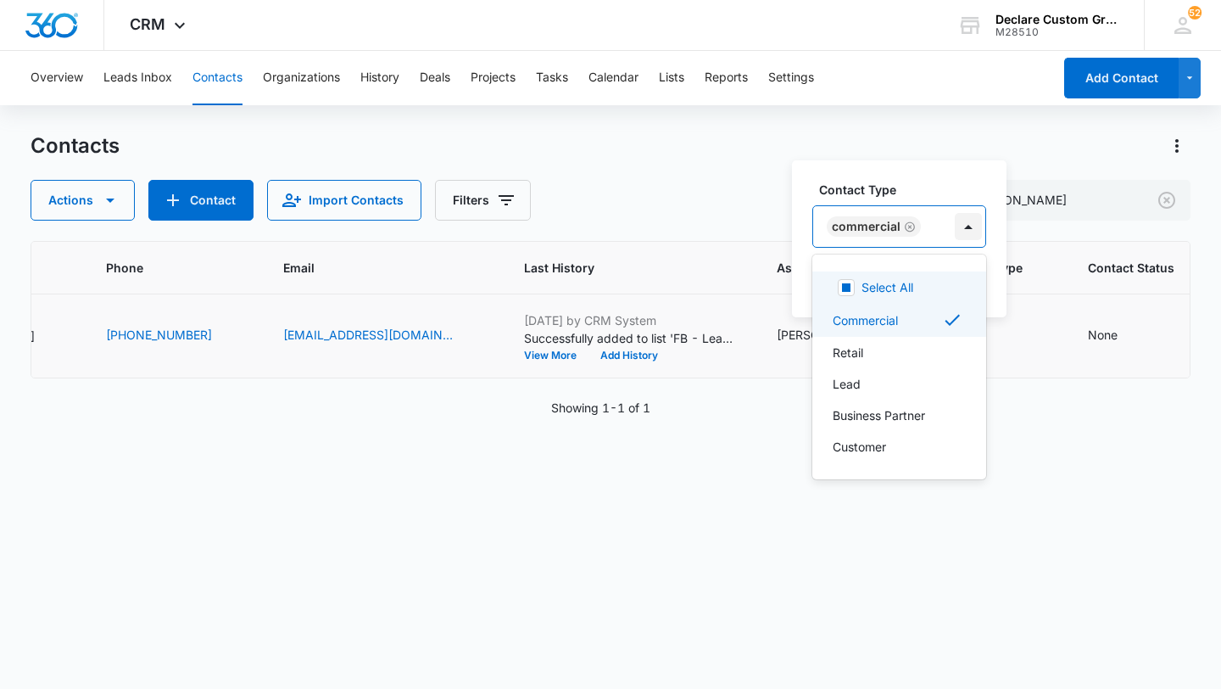
click at [971, 216] on div at bounding box center [968, 226] width 27 height 27
click at [874, 383] on div "Lead" at bounding box center [898, 384] width 130 height 18
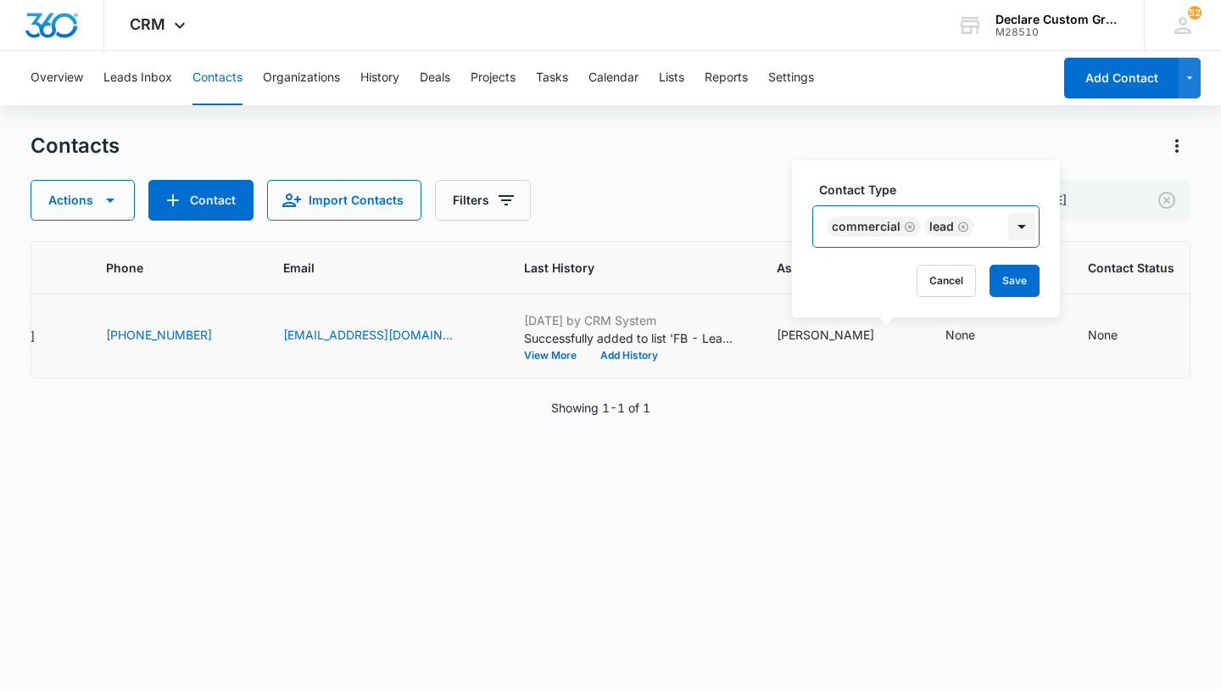
click at [1017, 228] on div at bounding box center [1021, 226] width 27 height 27
click at [1012, 277] on button "Save" at bounding box center [1015, 281] width 50 height 32
click at [1130, 335] on icon "Contact Status - None - Select to Edit Field" at bounding box center [1137, 335] width 15 height 15
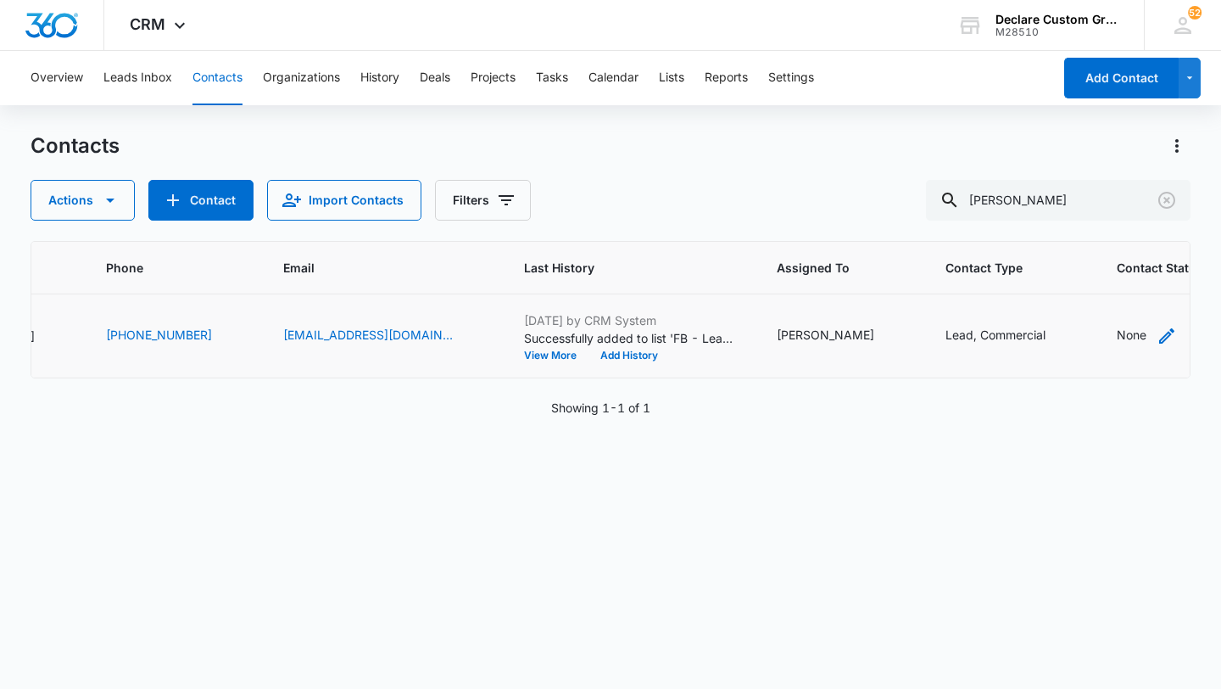
click at [1159, 334] on icon "Contact Status - None - Select to Edit Field" at bounding box center [1166, 335] width 15 height 15
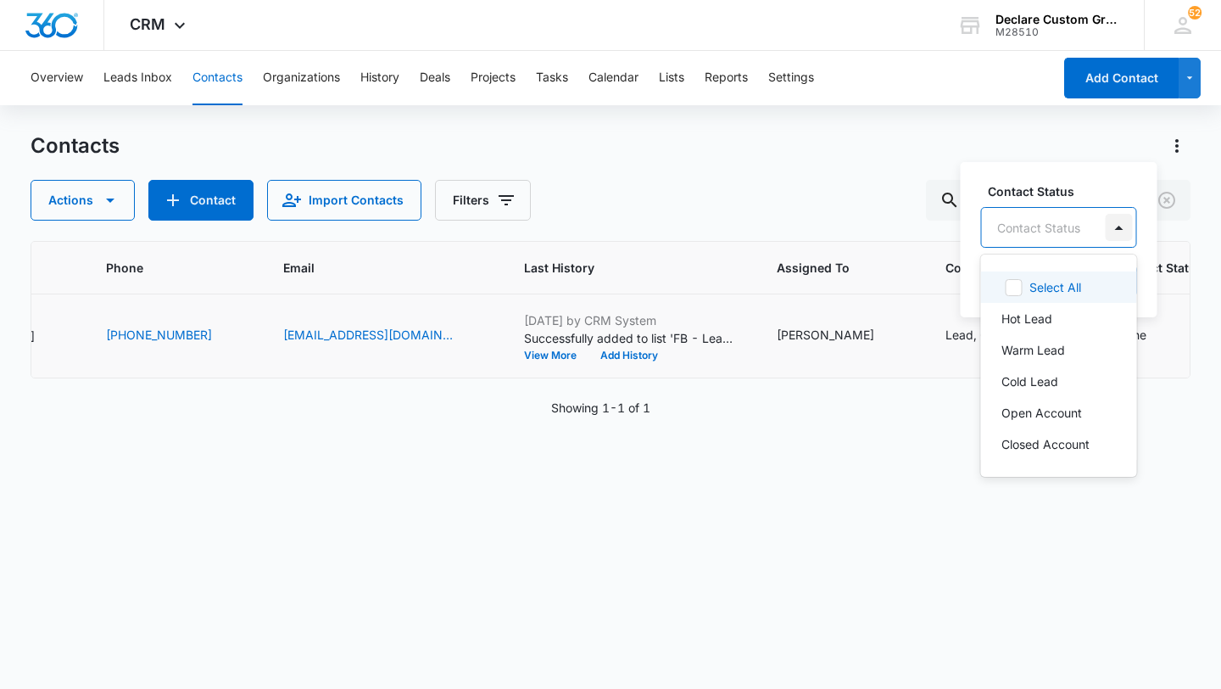
click at [1114, 231] on div at bounding box center [1119, 227] width 27 height 27
click at [1050, 345] on p "Warm Lead" at bounding box center [1034, 350] width 64 height 18
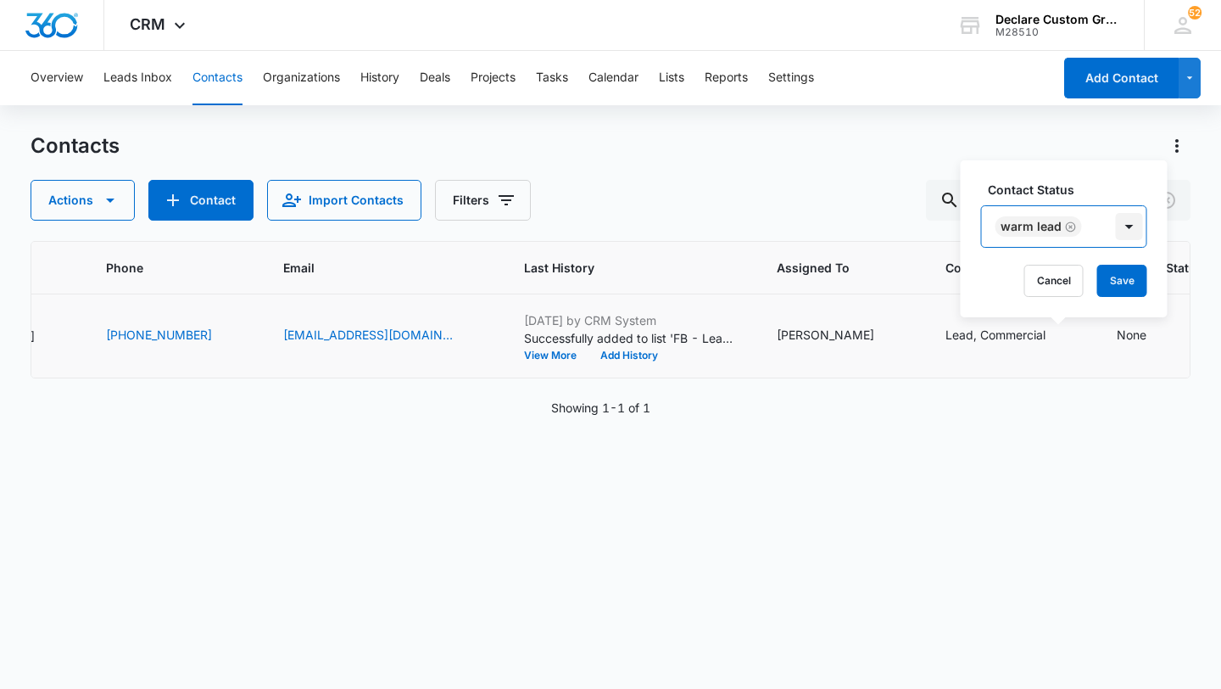
click at [1126, 226] on div at bounding box center [1129, 226] width 27 height 27
click at [1120, 277] on button "Save" at bounding box center [1122, 281] width 50 height 32
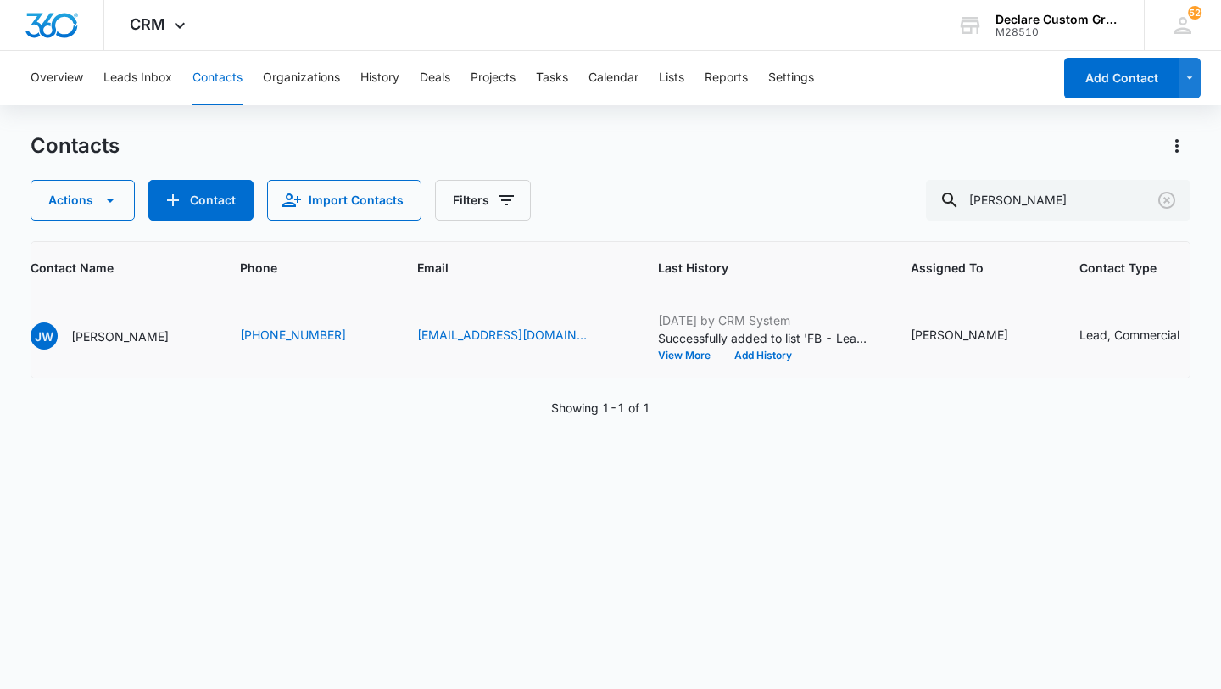
scroll to position [0, 159]
click at [99, 341] on p "[PERSON_NAME]" at bounding box center [124, 336] width 98 height 18
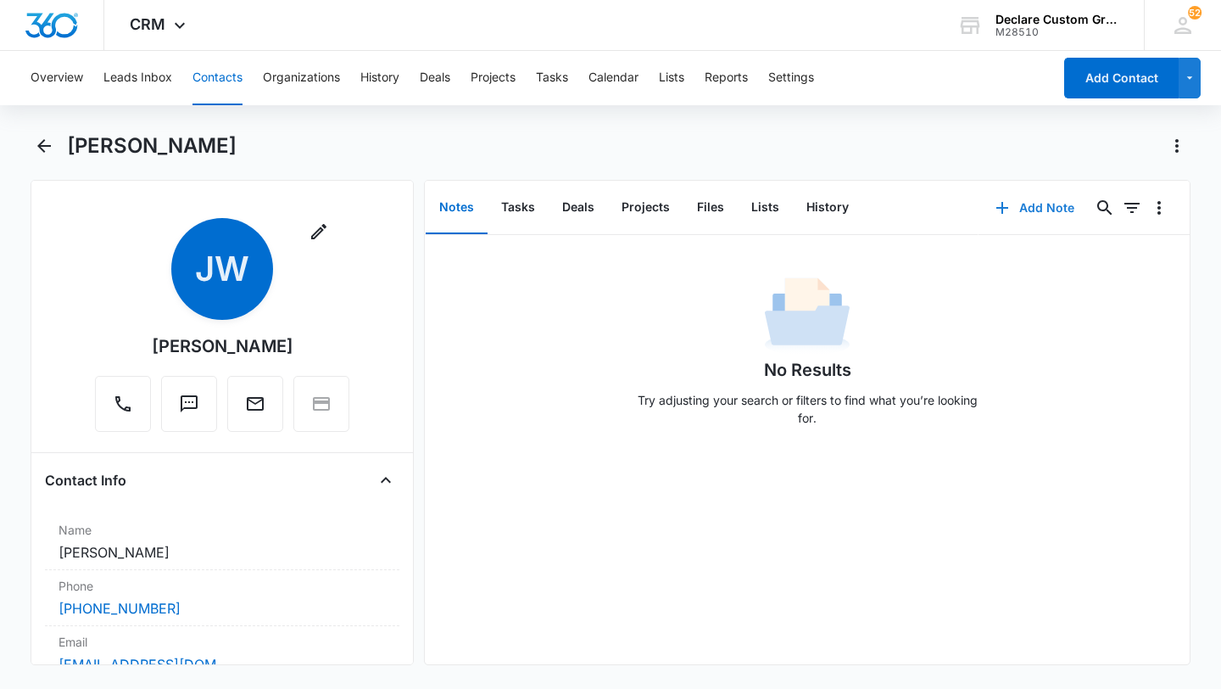
click at [1056, 206] on button "Add Note" at bounding box center [1035, 207] width 113 height 41
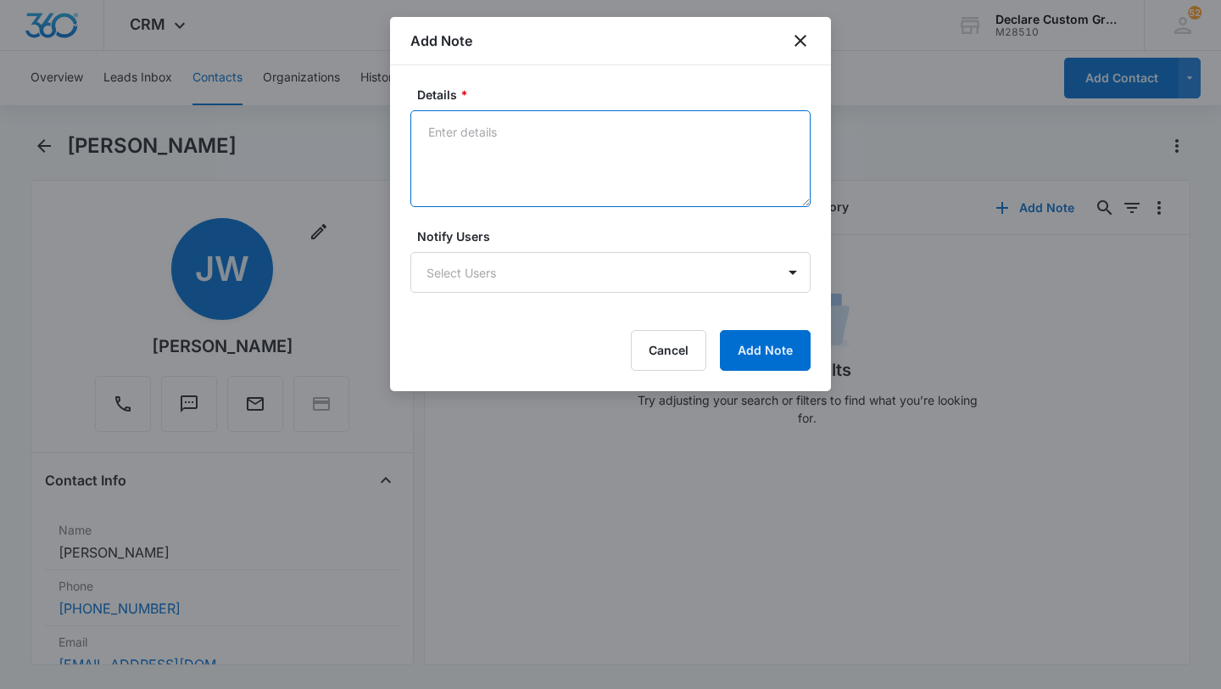
click at [481, 148] on textarea "Details *" at bounding box center [610, 158] width 400 height 97
paste textarea "[DATE]: Spoke on phone. Wants a wrap for his 2014 Dodge RAM. Original Color is …"
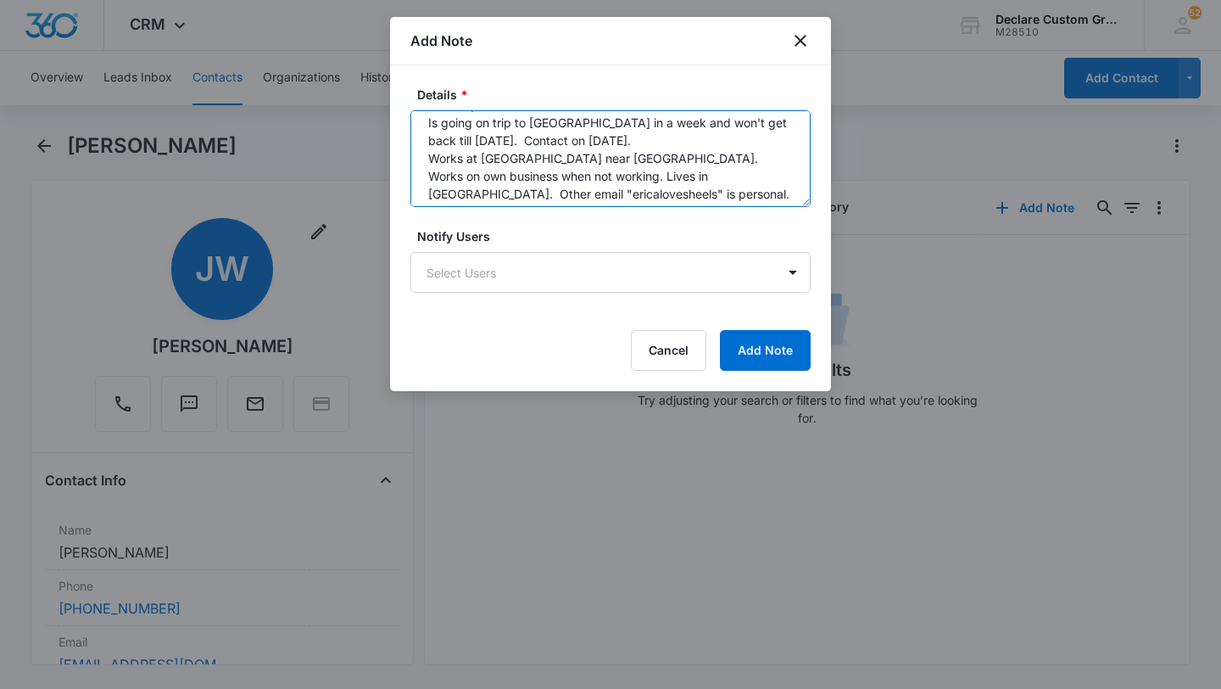
scroll to position [89, 0]
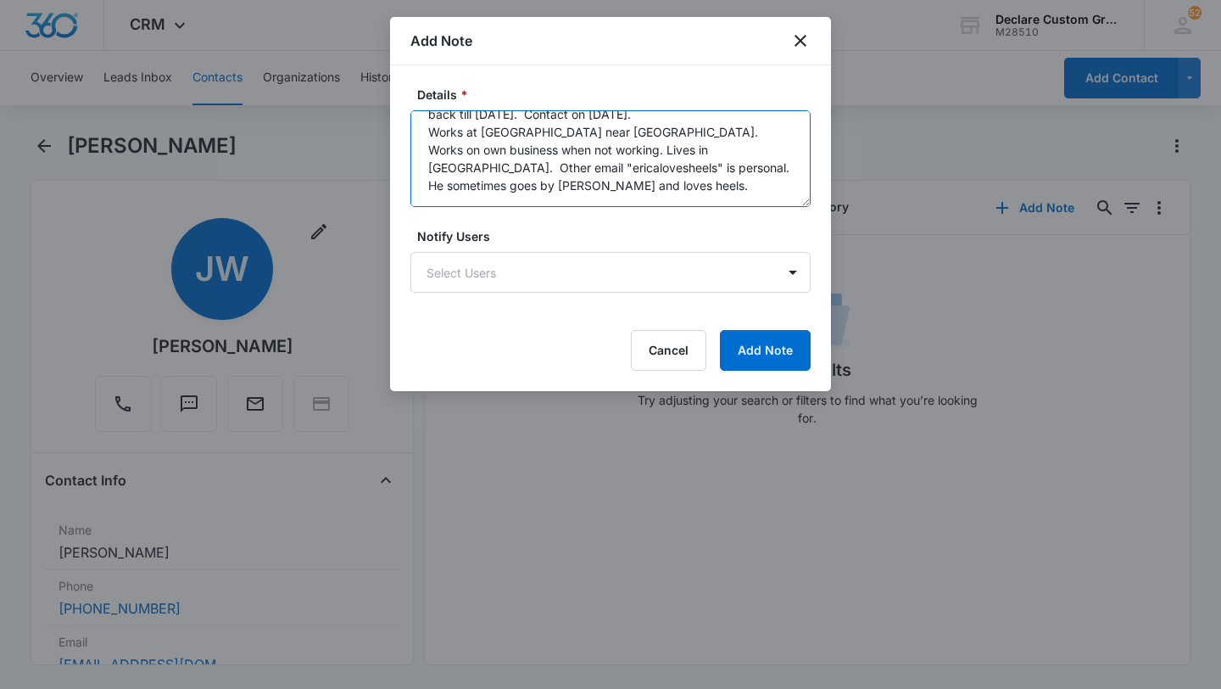
drag, startPoint x: 734, startPoint y: 173, endPoint x: 721, endPoint y: 136, distance: 39.4
click at [722, 137] on textarea "[DATE]: Spoke on phone. Wants a wrap for his 2014 Dodge RAM. Original Color is …" at bounding box center [610, 158] width 400 height 97
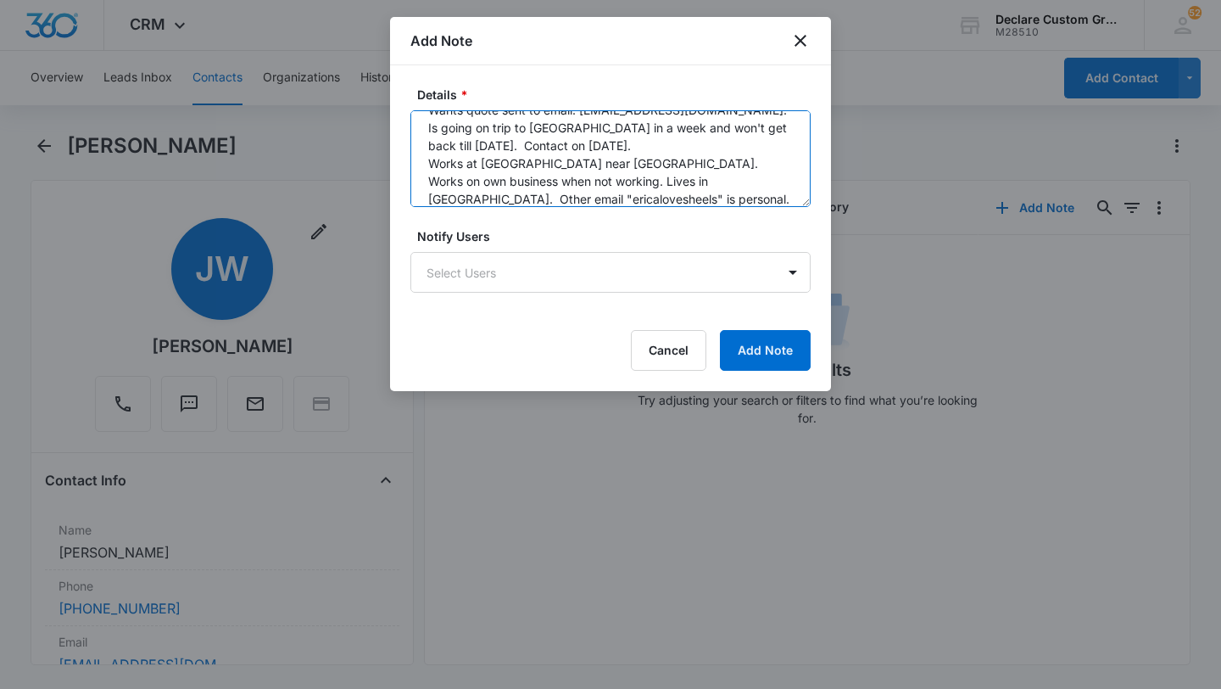
scroll to position [69, 0]
click at [602, 154] on textarea "[DATE]: Spoke on phone. Wants a wrap for his 2014 Dodge RAM. Original Color is …" at bounding box center [610, 158] width 400 height 97
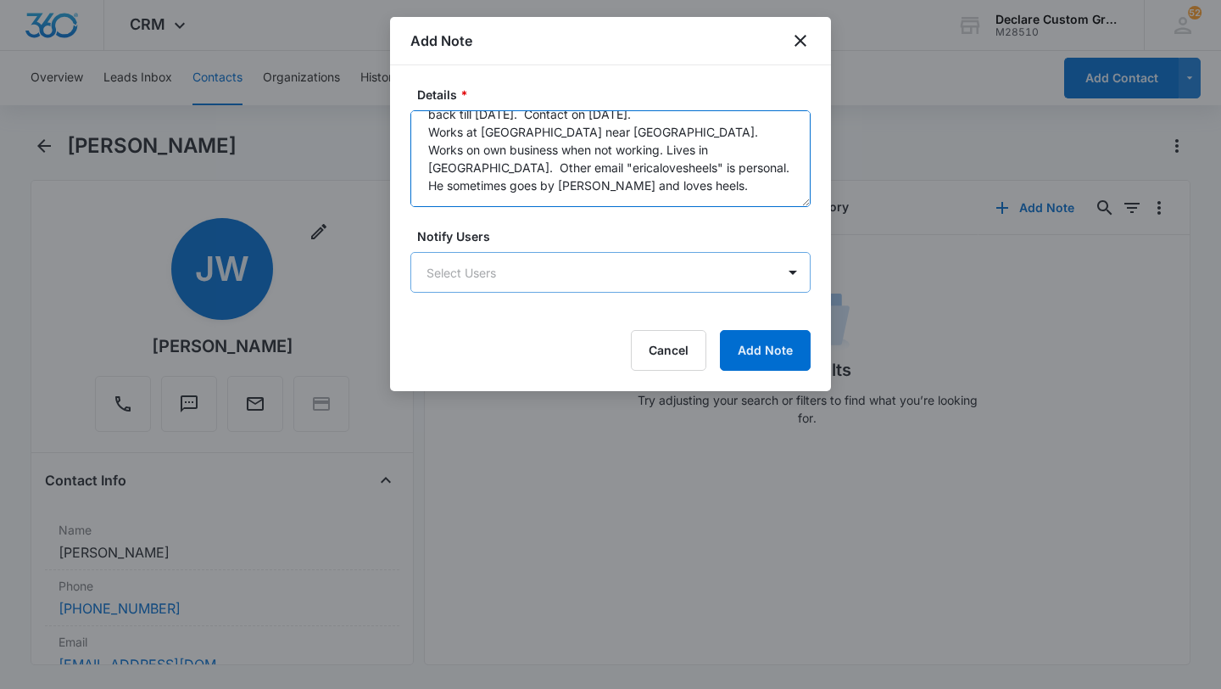
drag, startPoint x: 430, startPoint y: 168, endPoint x: 637, endPoint y: 260, distance: 226.6
click at [637, 260] on form "Details * [DATE]: Spoke on phone. Wants a wrap for his 2014 Dodge RAM. Original…" at bounding box center [610, 228] width 400 height 285
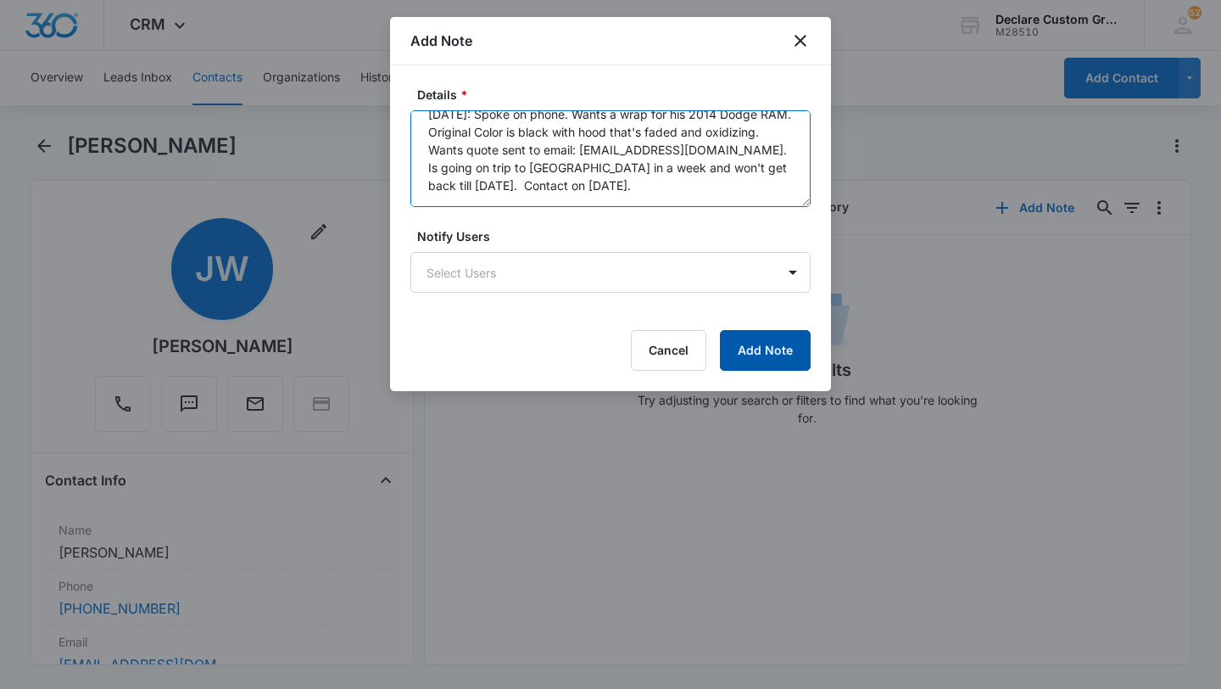
type textarea "[DATE]: Spoke on phone. Wants a wrap for his 2014 Dodge RAM. Original Color is …"
click at [765, 344] on button "Add Note" at bounding box center [765, 350] width 91 height 41
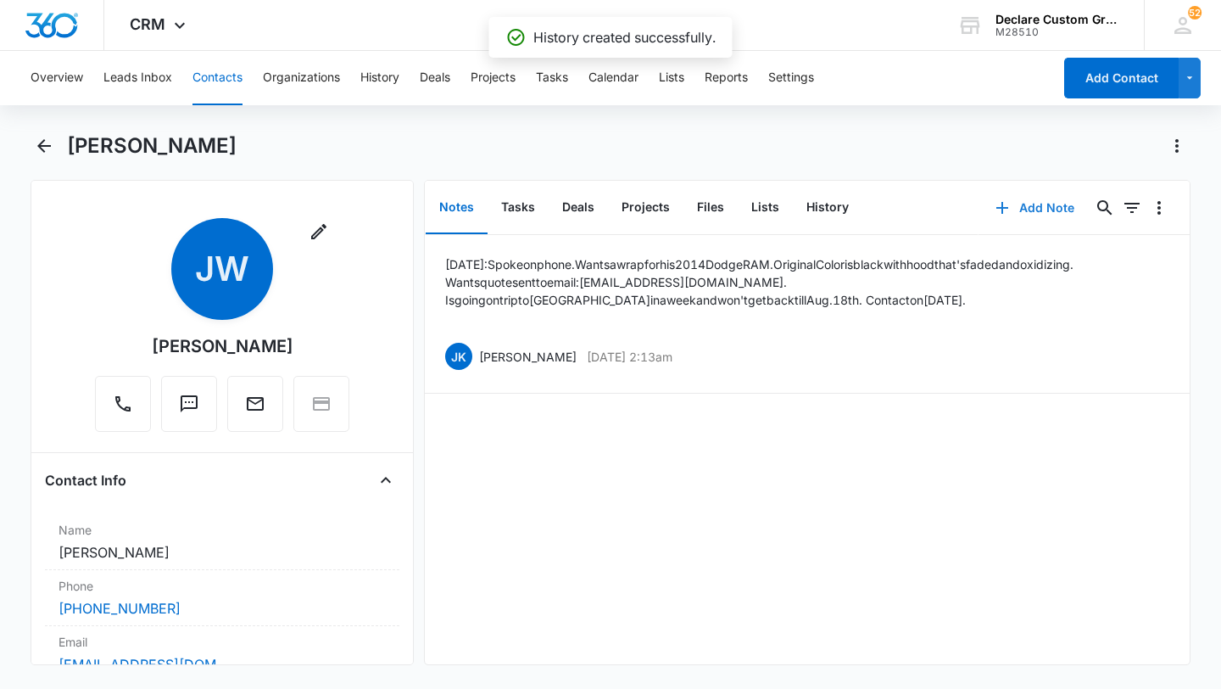
click at [1037, 203] on button "Add Note" at bounding box center [1035, 207] width 113 height 41
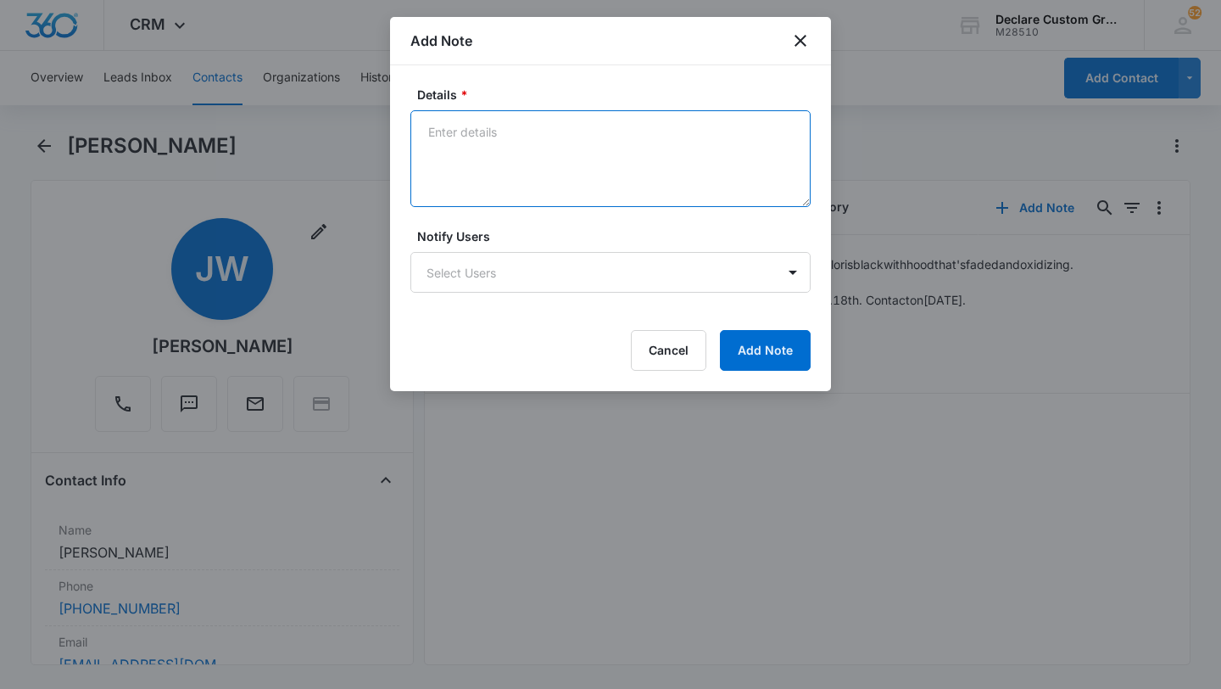
click at [482, 139] on textarea "Details *" at bounding box center [610, 158] width 400 height 97
paste textarea "Works at [GEOGRAPHIC_DATA] near [GEOGRAPHIC_DATA]. Works on own business when n…"
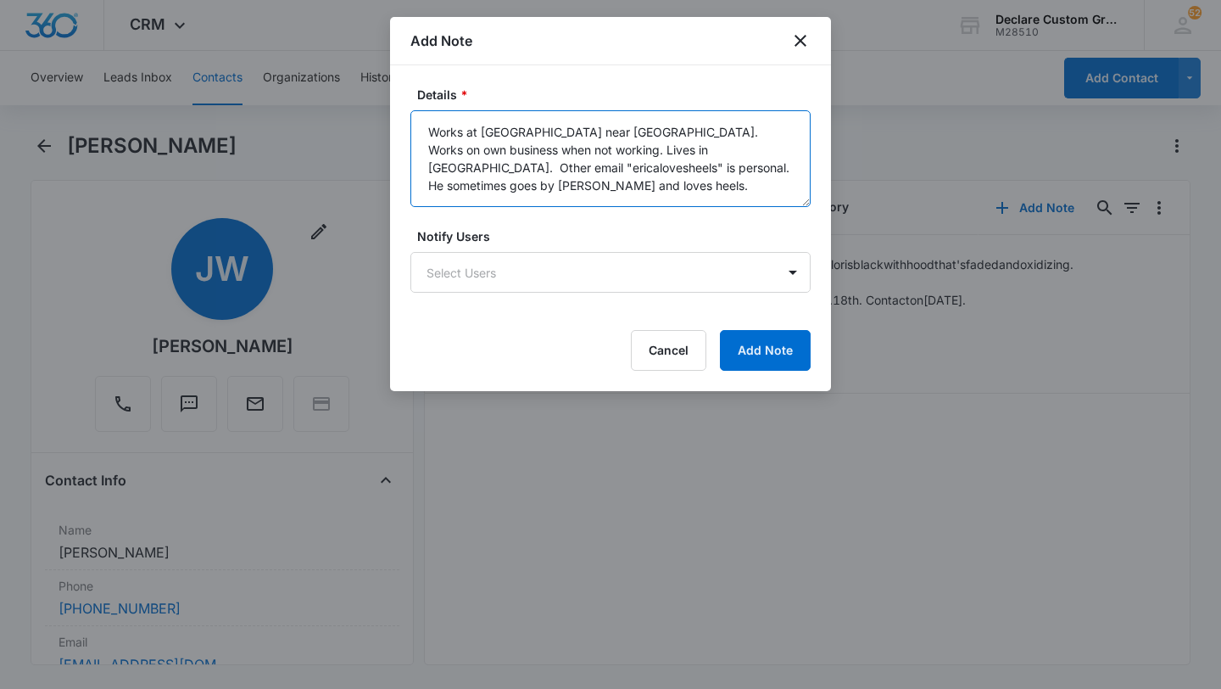
click at [430, 131] on textarea "Works at [GEOGRAPHIC_DATA] near [GEOGRAPHIC_DATA]. Works on own business when n…" at bounding box center [610, 158] width 400 height 97
type textarea "Works at [GEOGRAPHIC_DATA] near [GEOGRAPHIC_DATA]. Works on own business when n…"
click at [784, 354] on button "Add Note" at bounding box center [765, 350] width 91 height 41
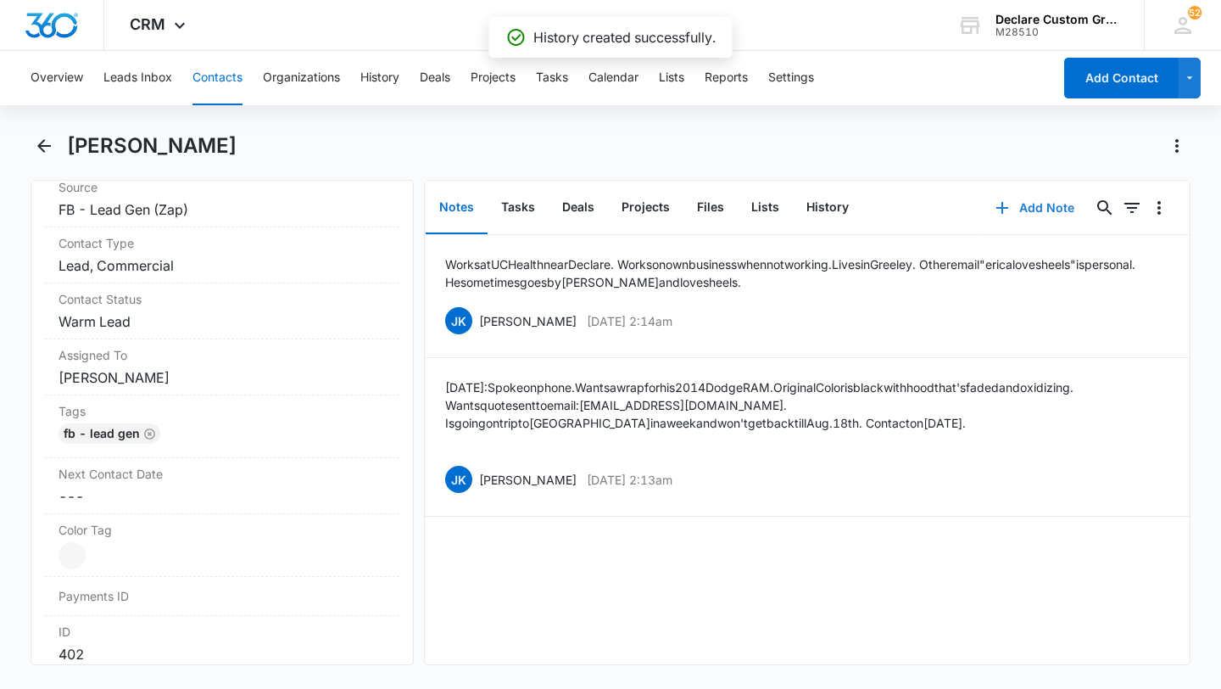
scroll to position [921, 0]
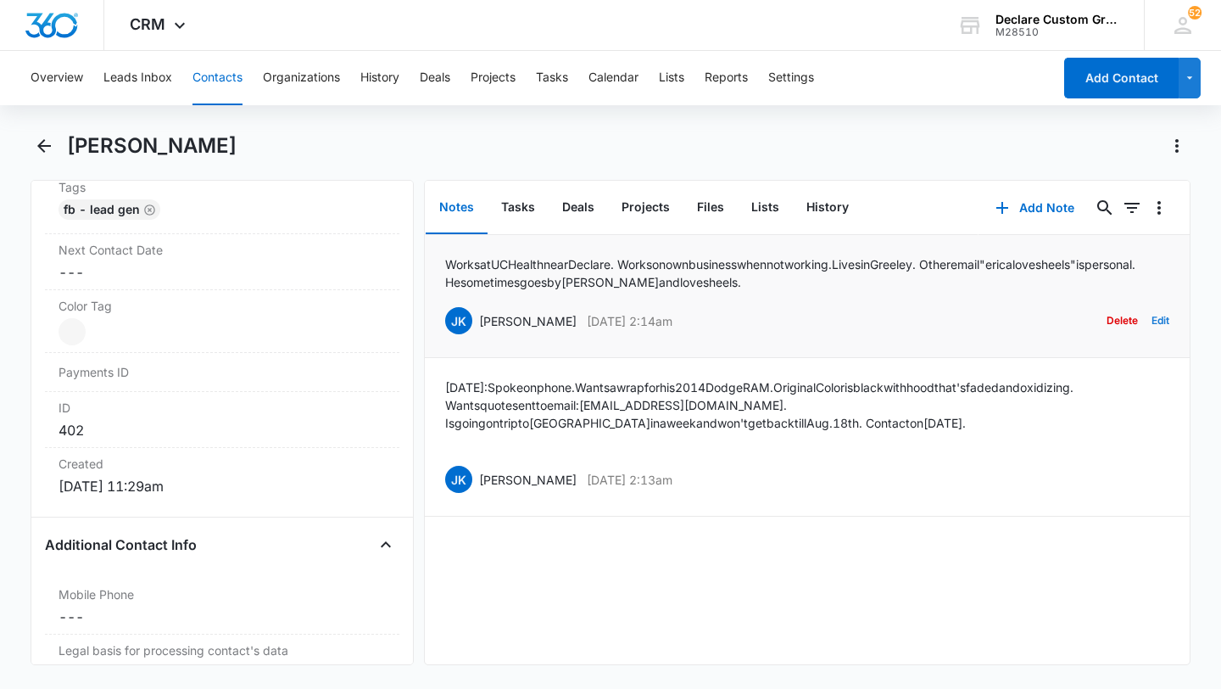
click at [1164, 317] on button "Edit" at bounding box center [1161, 320] width 18 height 32
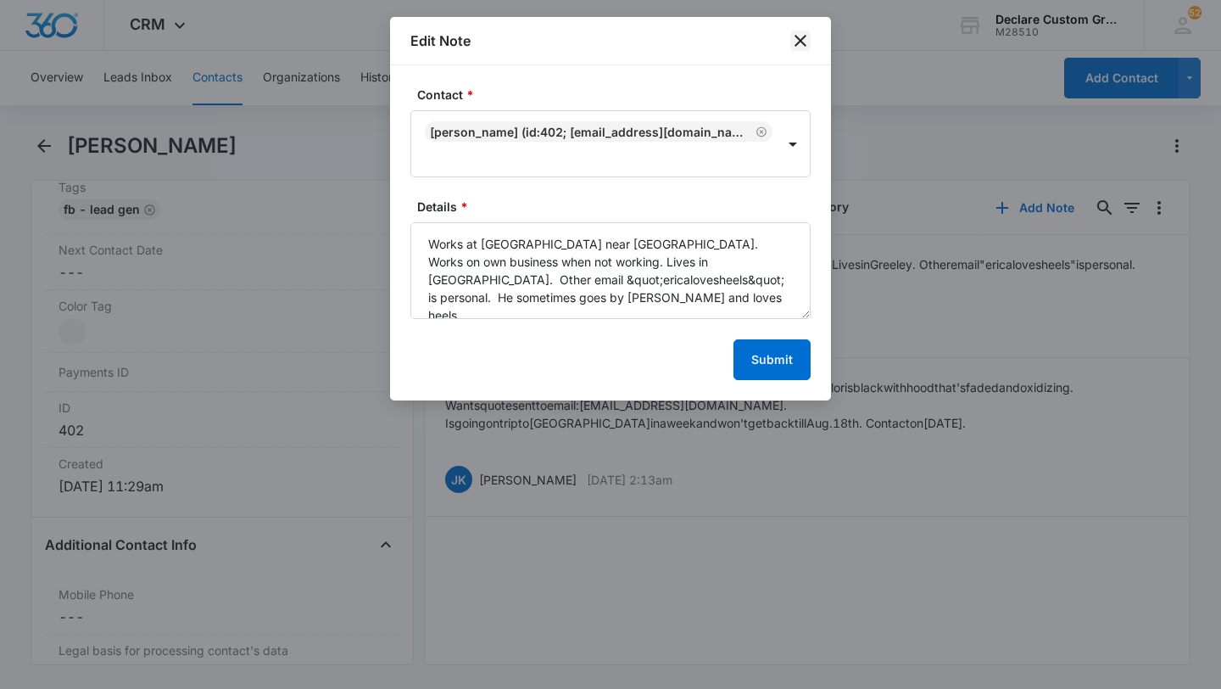
click at [796, 38] on icon "close" at bounding box center [800, 41] width 20 height 20
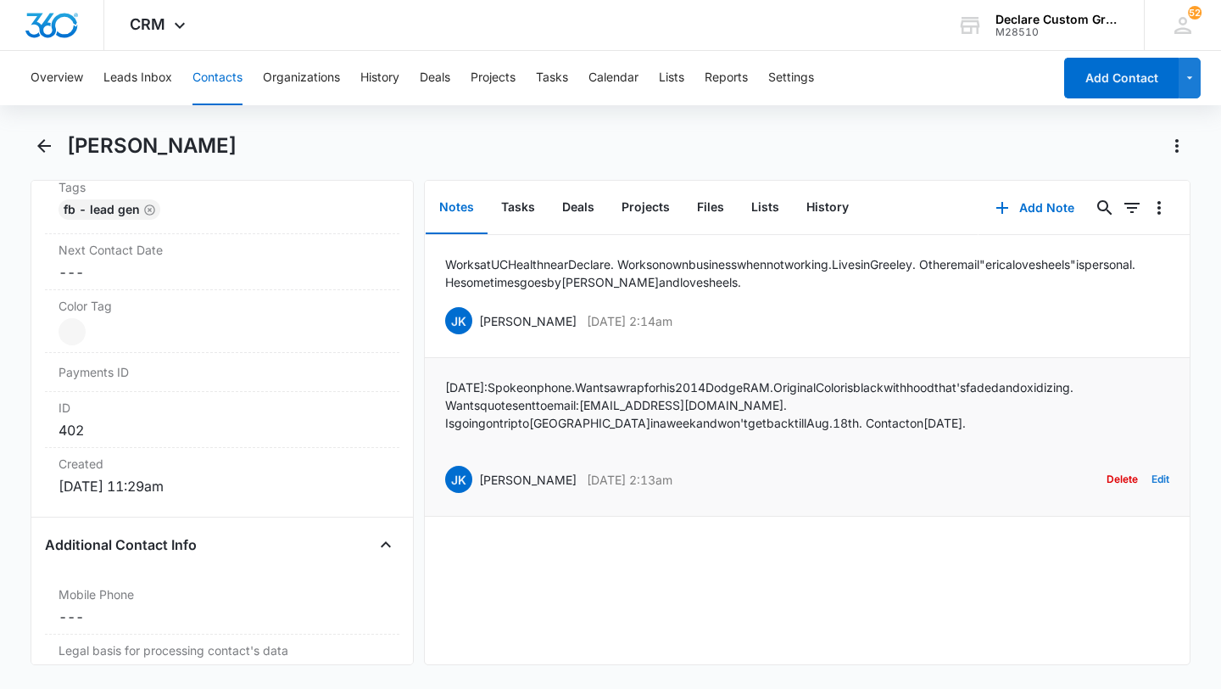
click at [1169, 475] on button "Edit" at bounding box center [1161, 479] width 18 height 32
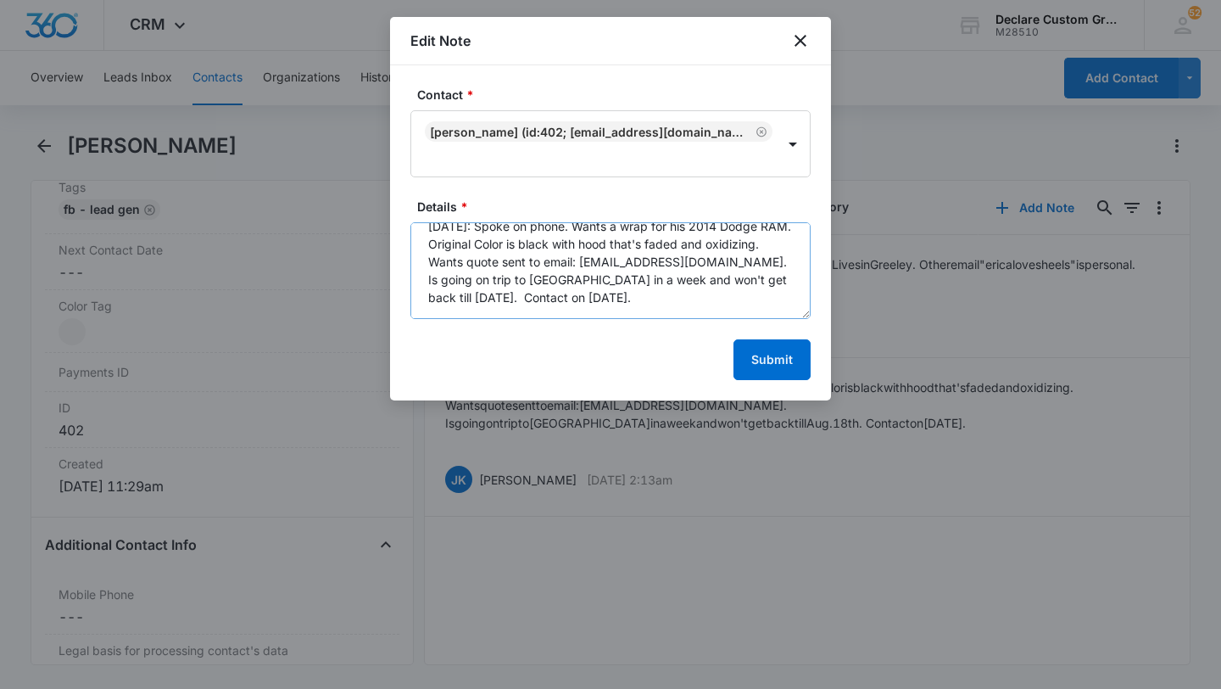
scroll to position [37, 0]
click at [779, 370] on button "Submit" at bounding box center [772, 359] width 77 height 41
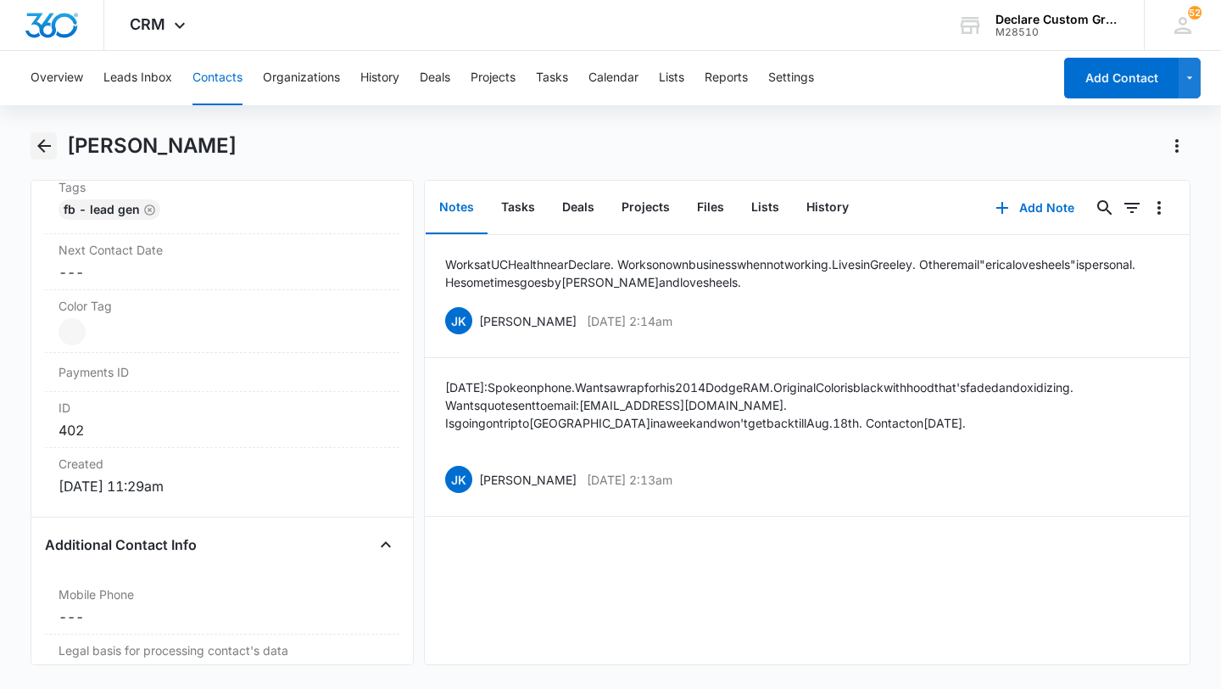
click at [48, 142] on icon "Back" at bounding box center [44, 146] width 20 height 20
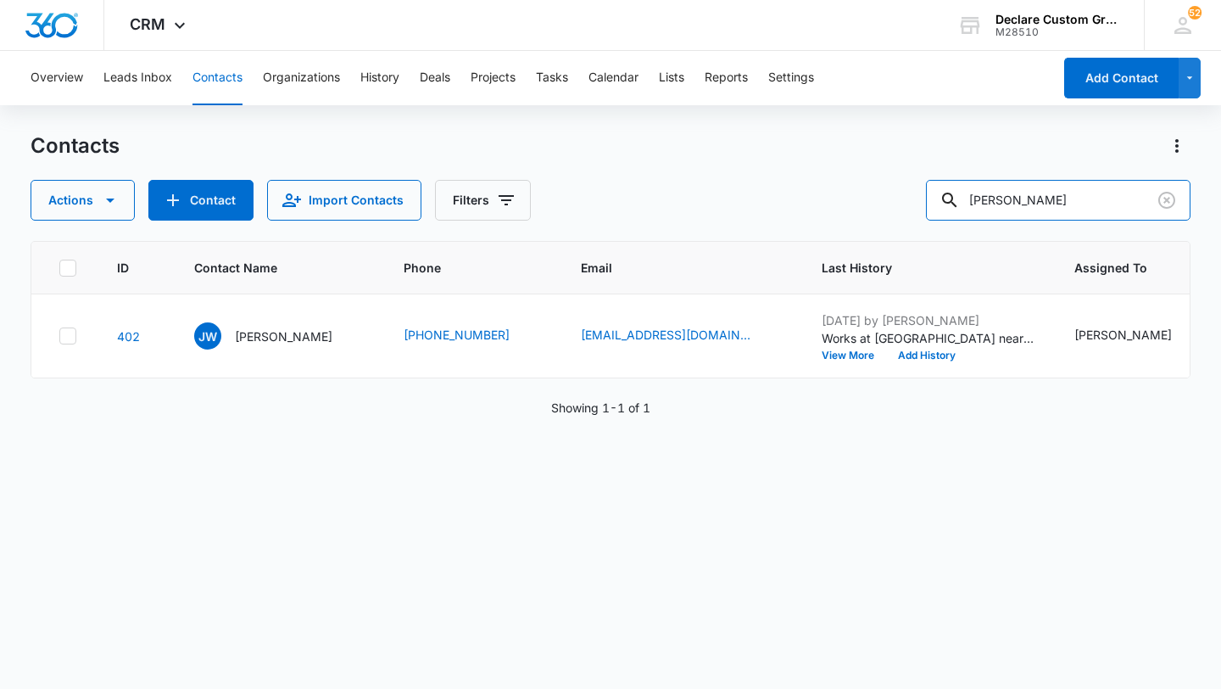
drag, startPoint x: 1113, startPoint y: 203, endPoint x: 801, endPoint y: 213, distance: 312.3
click at [801, 213] on div "Actions Contact Import Contacts Filters [PERSON_NAME]" at bounding box center [611, 200] width 1160 height 41
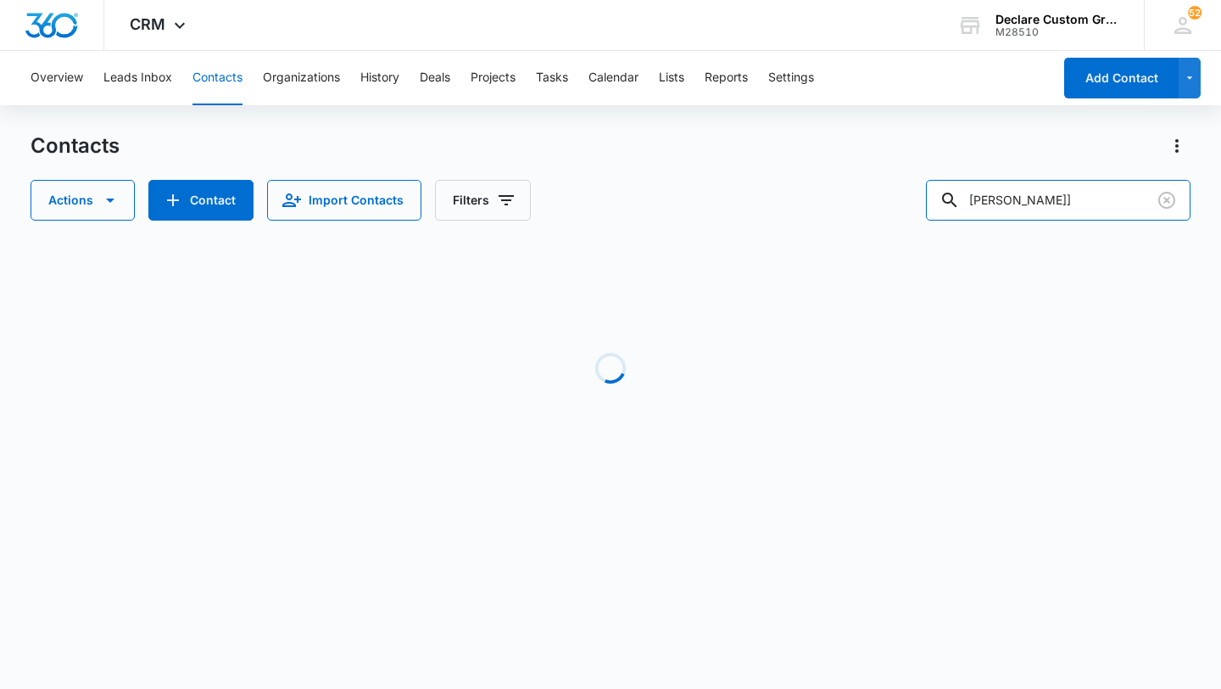
type input "[PERSON_NAME]"
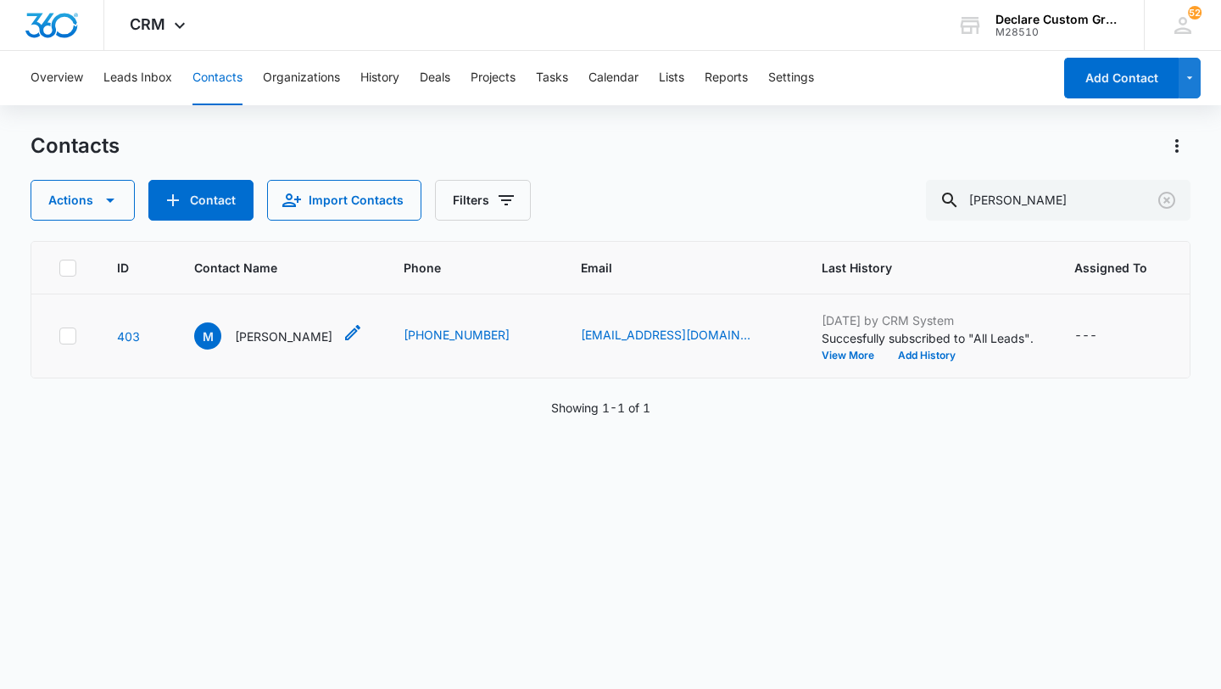
click at [343, 328] on icon "Contact Name - Misty - Select to Edit Field" at bounding box center [353, 332] width 20 height 20
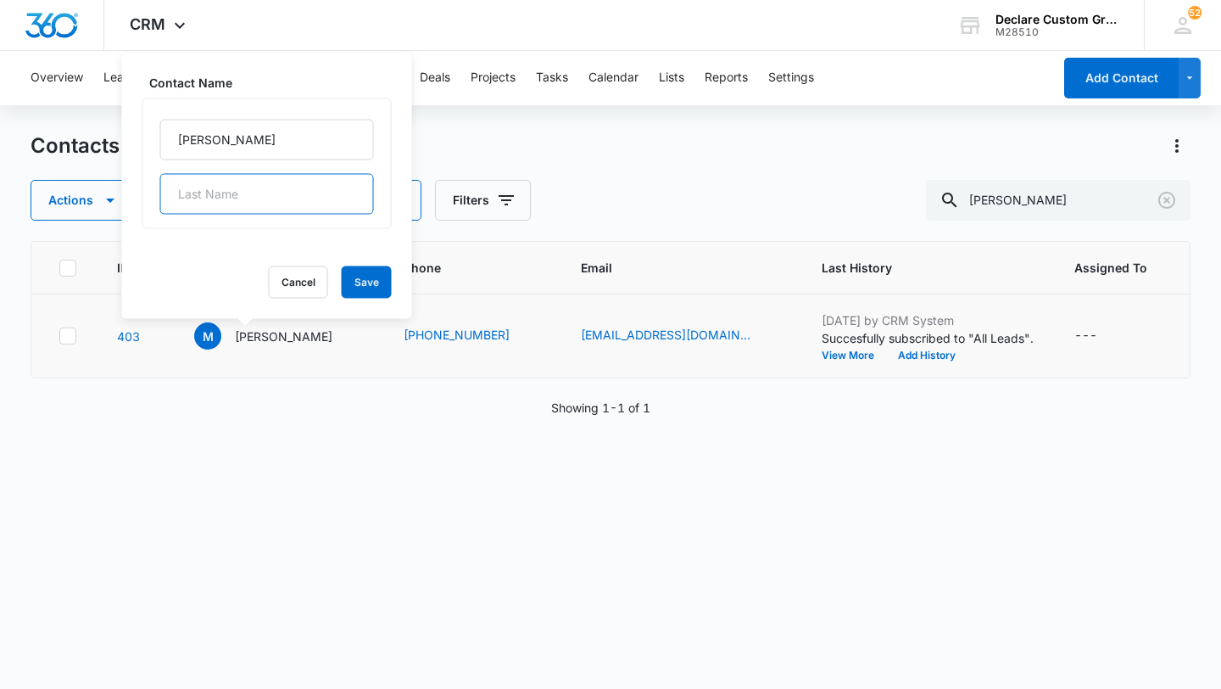
click at [204, 197] on input "text" at bounding box center [267, 194] width 214 height 41
type input "[PERSON_NAME]"
click at [342, 279] on button "Save" at bounding box center [367, 282] width 50 height 32
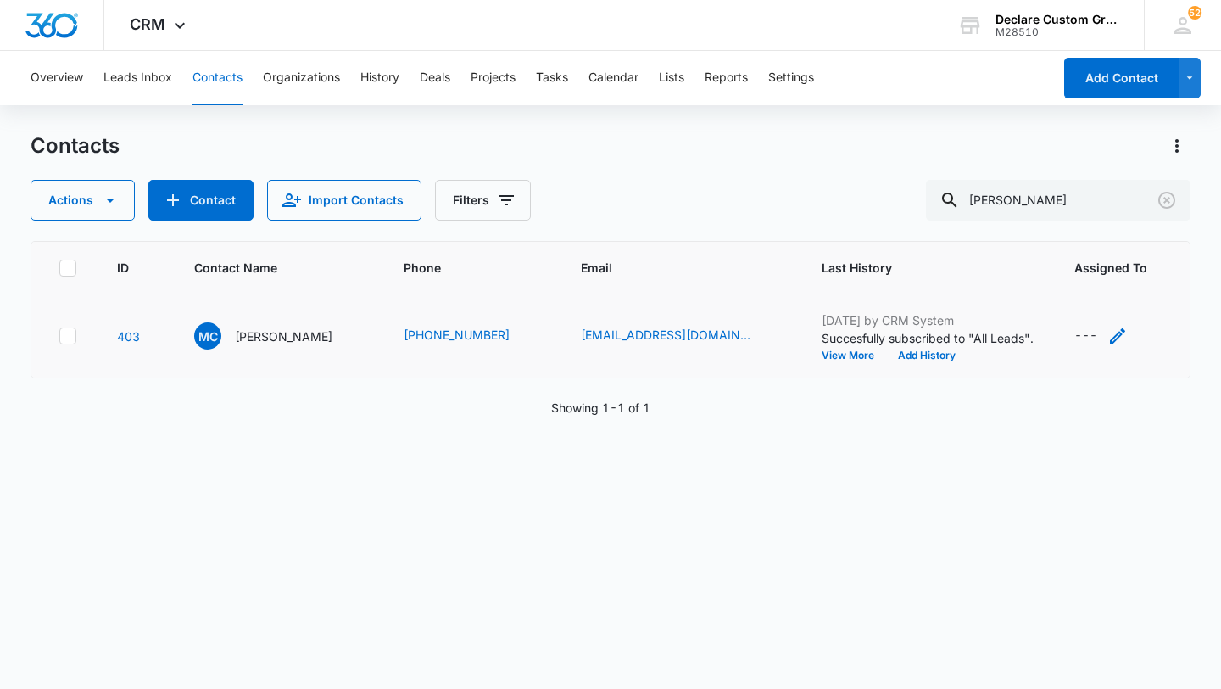
click at [1110, 332] on icon "Assigned To - - Select to Edit Field" at bounding box center [1117, 335] width 15 height 15
click at [1086, 226] on div at bounding box center [1082, 227] width 27 height 27
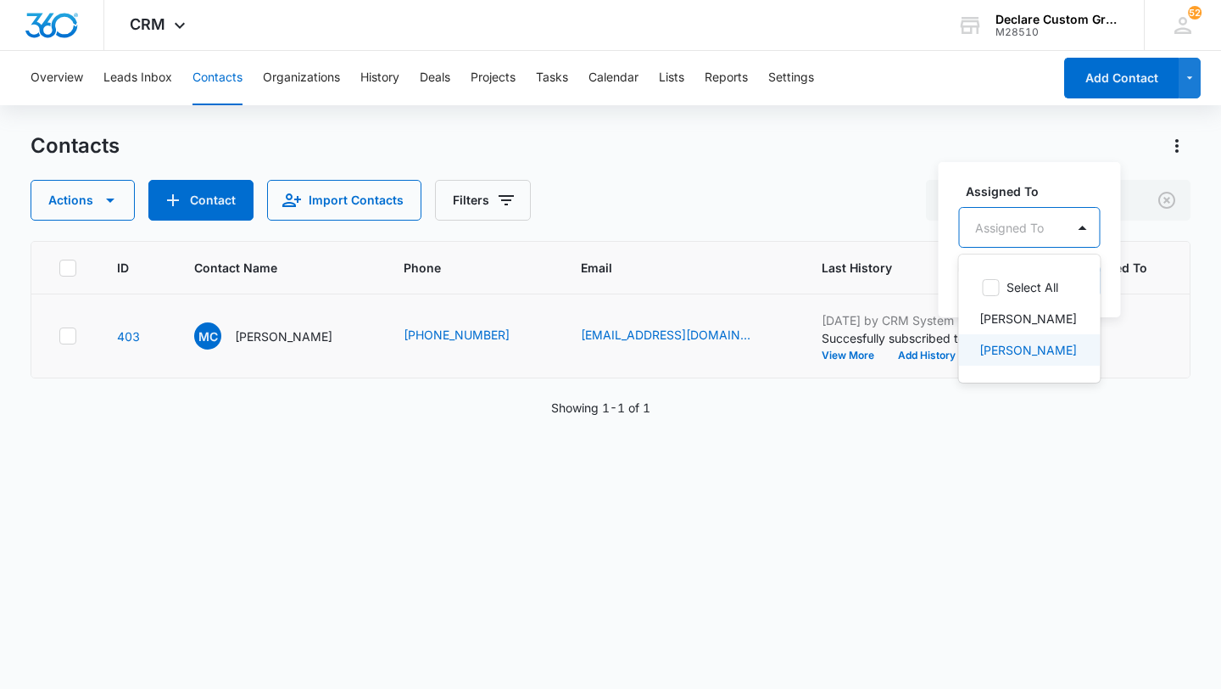
click at [1043, 354] on p "[PERSON_NAME]" at bounding box center [1029, 350] width 98 height 18
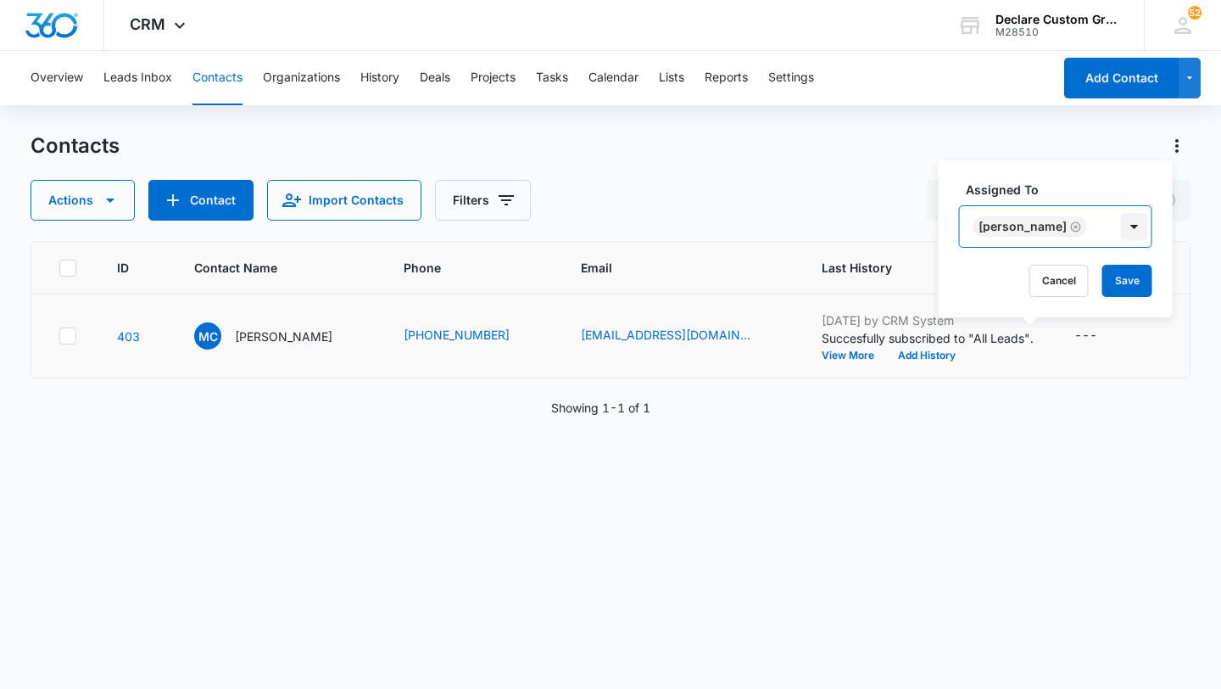
click at [1122, 223] on div at bounding box center [1134, 226] width 27 height 27
click at [1114, 275] on button "Save" at bounding box center [1127, 281] width 50 height 32
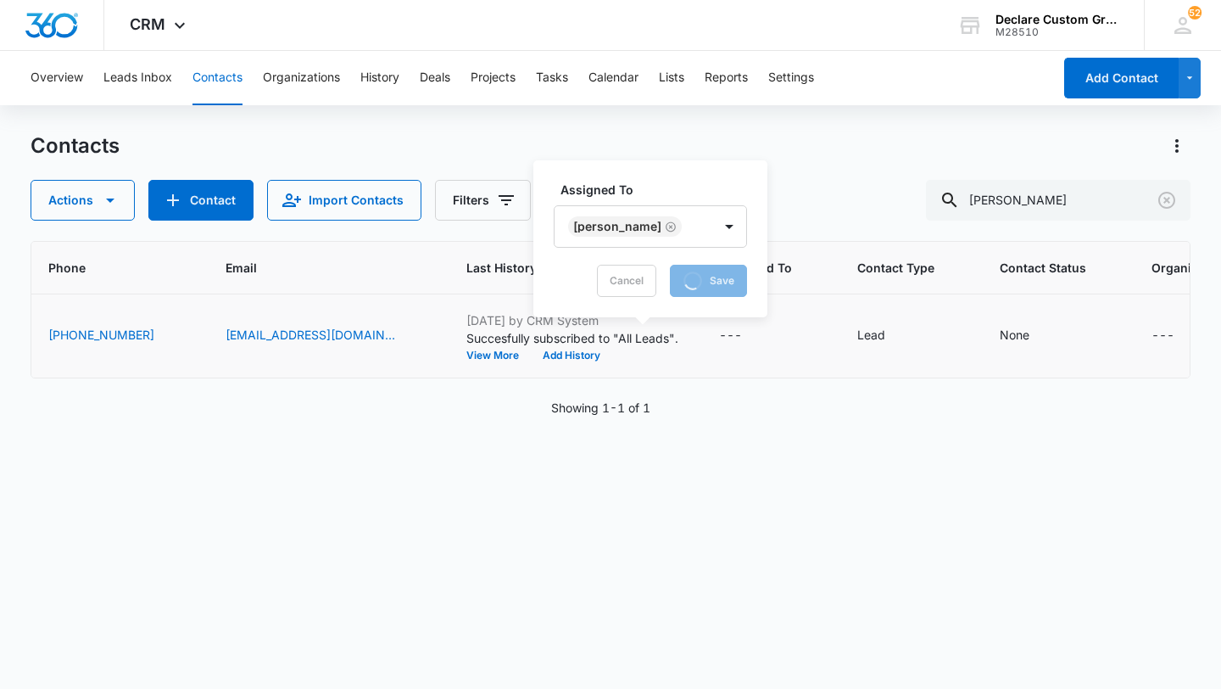
scroll to position [0, 404]
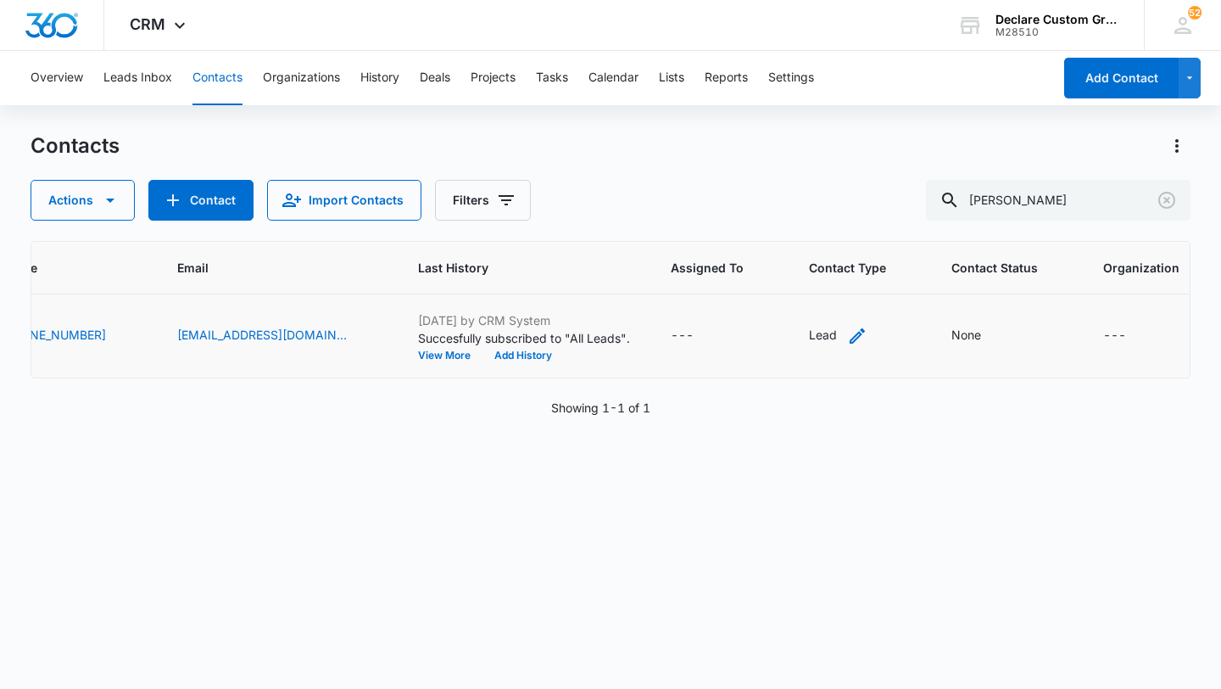
click at [847, 330] on icon "Contact Type - Lead - Select to Edit Field" at bounding box center [857, 336] width 20 height 20
click at [880, 333] on icon "Contact Type - Lead - Select to Edit Field" at bounding box center [887, 335] width 15 height 15
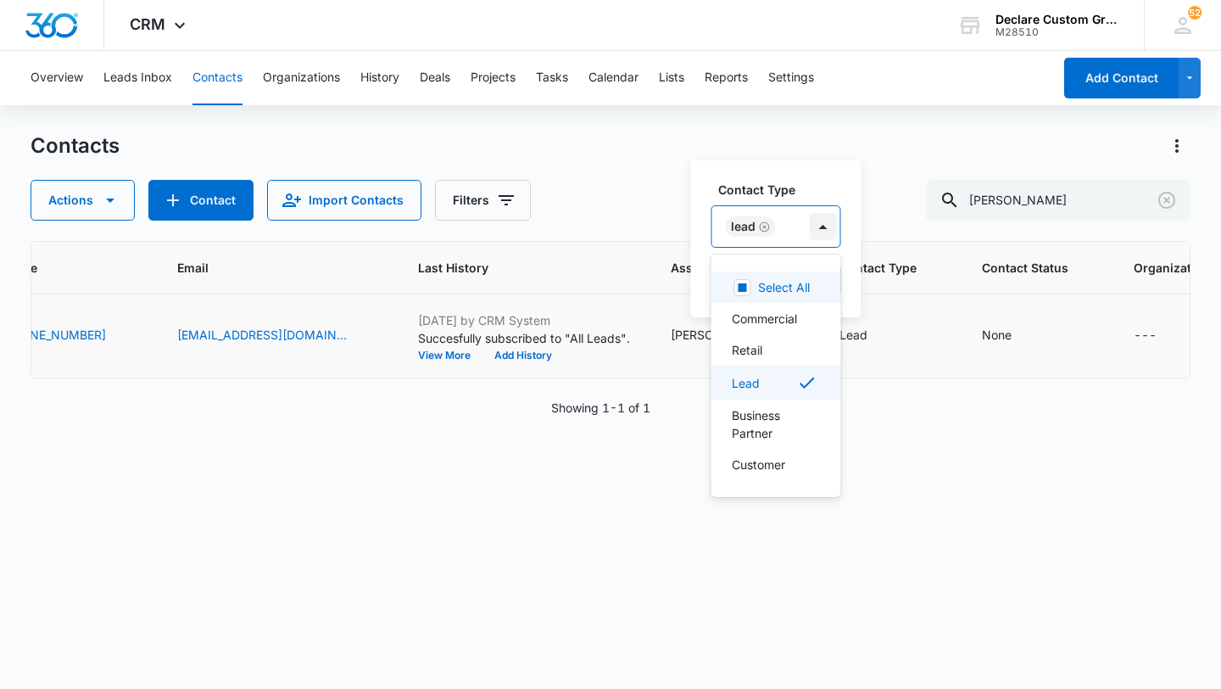
click at [819, 232] on div at bounding box center [823, 226] width 27 height 27
click at [788, 344] on div "Retail" at bounding box center [775, 350] width 86 height 18
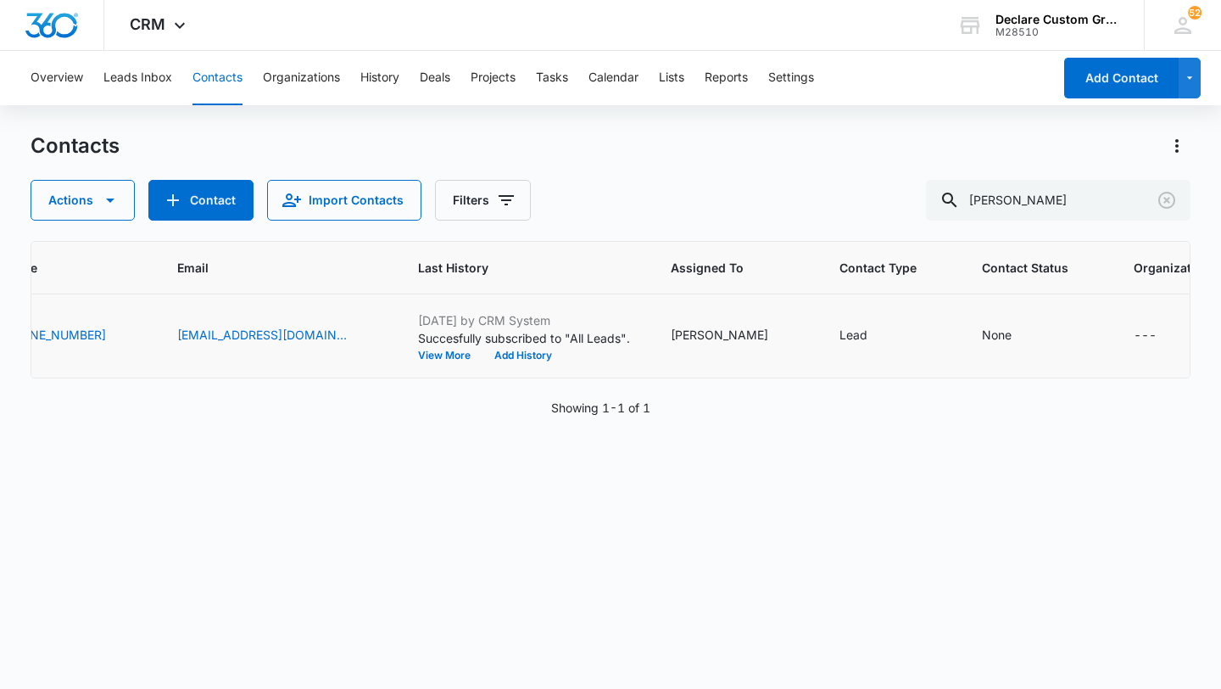
click at [982, 333] on div "None" at bounding box center [1037, 336] width 111 height 20
click at [1022, 332] on icon "Contact Status - None - Select to Edit Field" at bounding box center [1032, 336] width 20 height 20
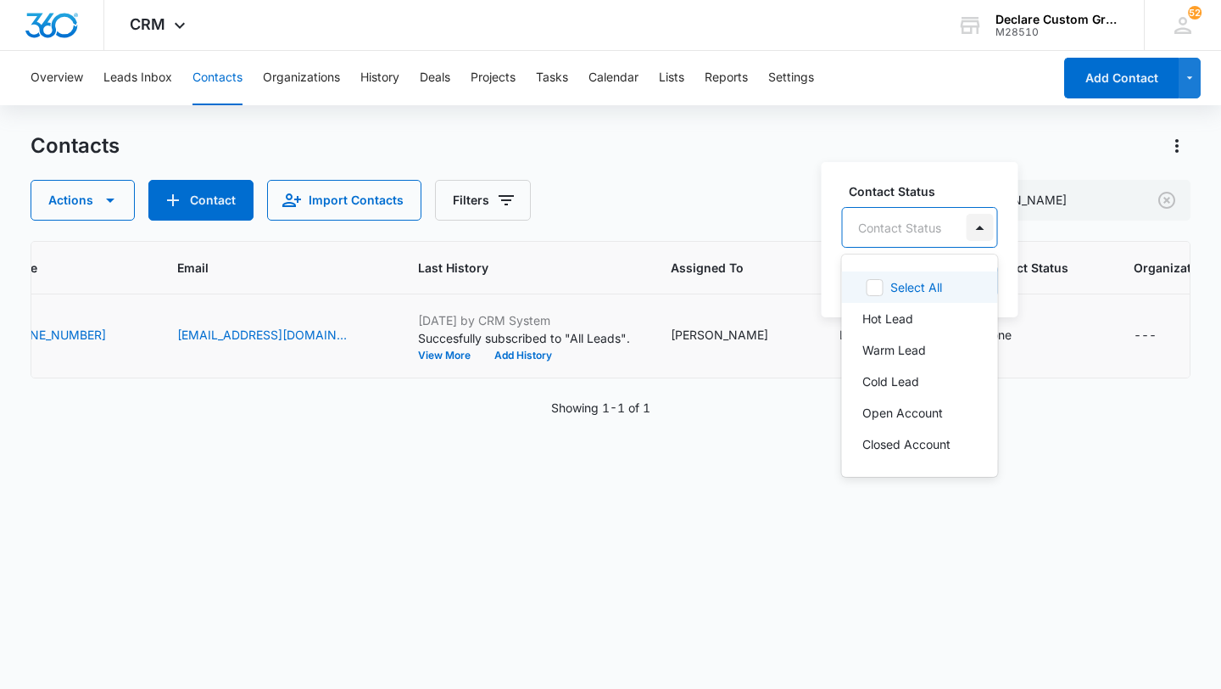
click at [974, 228] on div at bounding box center [980, 227] width 27 height 27
click at [926, 373] on div "Cold Lead" at bounding box center [918, 381] width 112 height 18
click at [980, 226] on div at bounding box center [982, 226] width 27 height 27
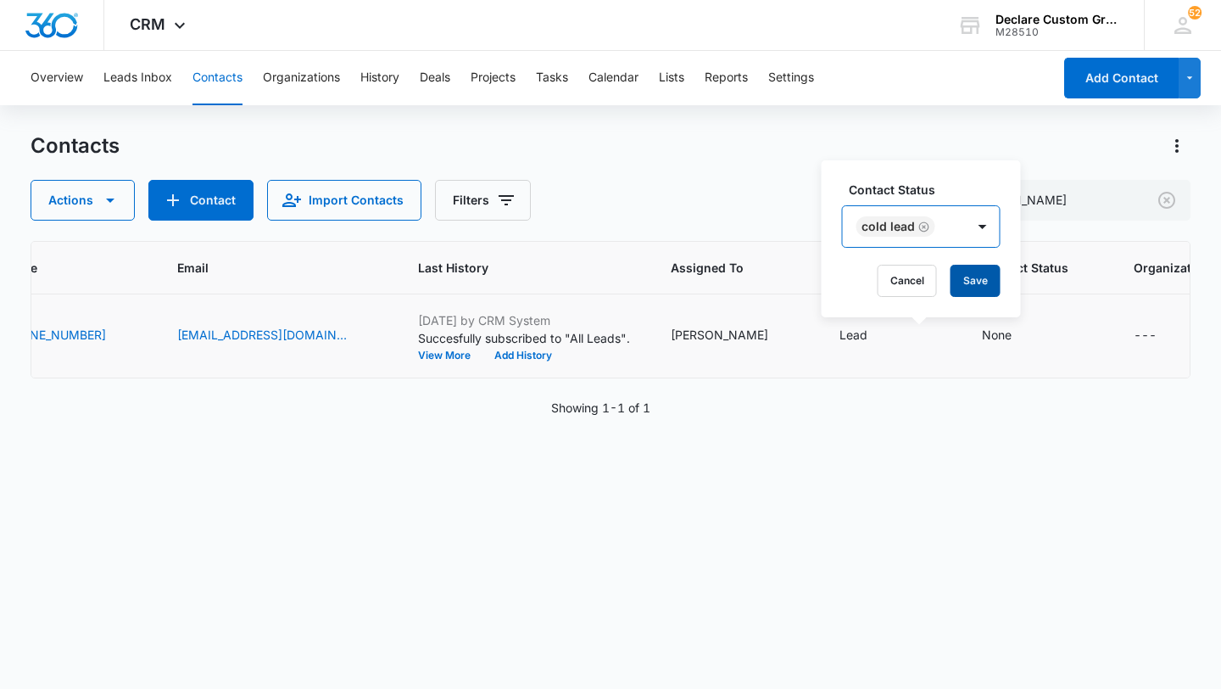
click at [978, 283] on button "Save" at bounding box center [976, 281] width 50 height 32
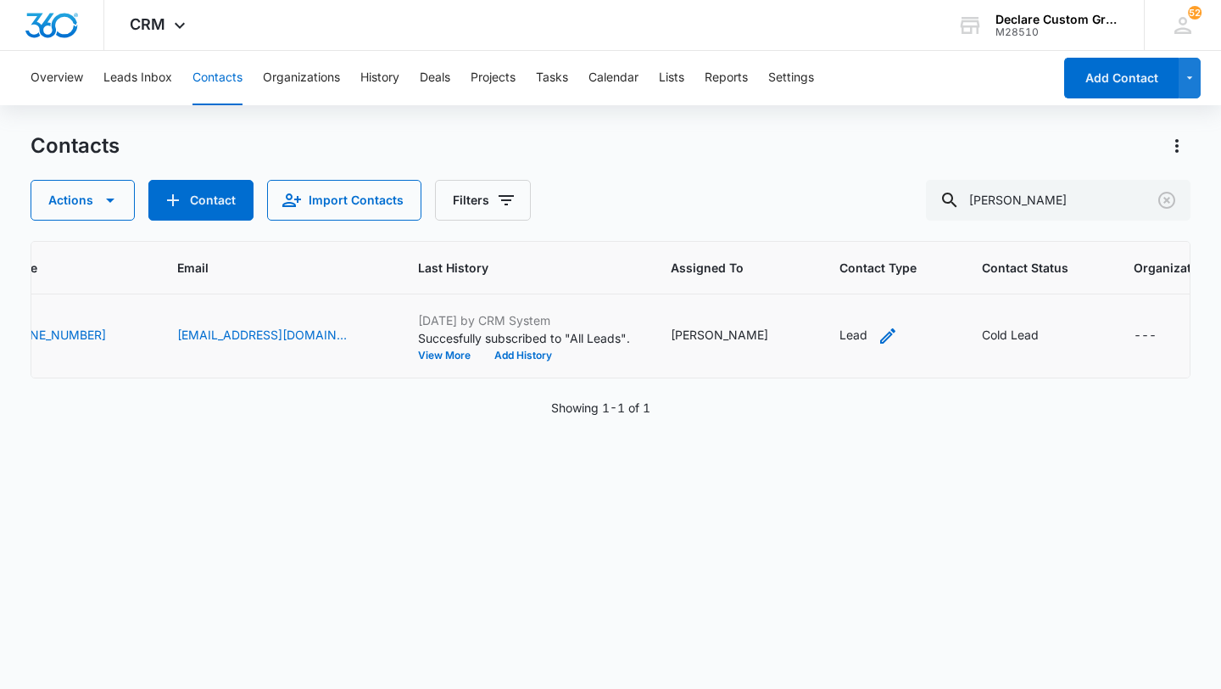
click at [878, 334] on icon "Contact Type - Lead - Select to Edit Field" at bounding box center [888, 336] width 20 height 20
click at [822, 222] on div at bounding box center [823, 226] width 27 height 27
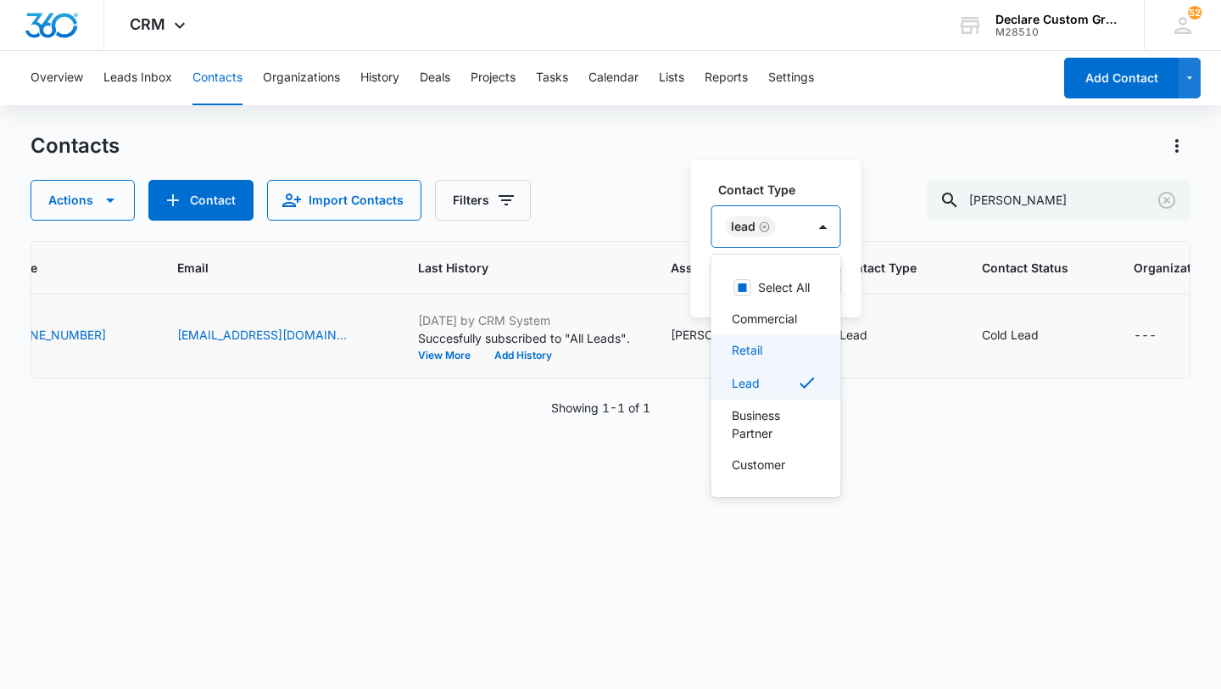
click at [784, 344] on div "Retail" at bounding box center [775, 350] width 86 height 18
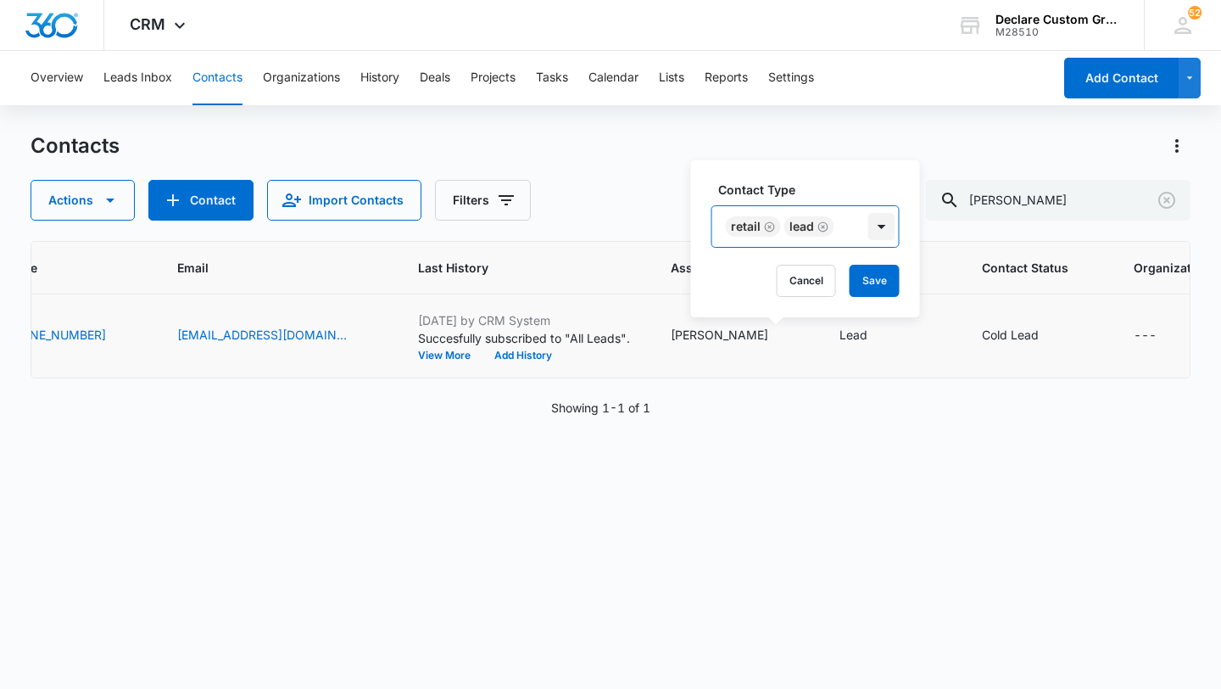
click at [878, 222] on div at bounding box center [881, 226] width 27 height 27
click at [866, 283] on button "Save" at bounding box center [875, 281] width 50 height 32
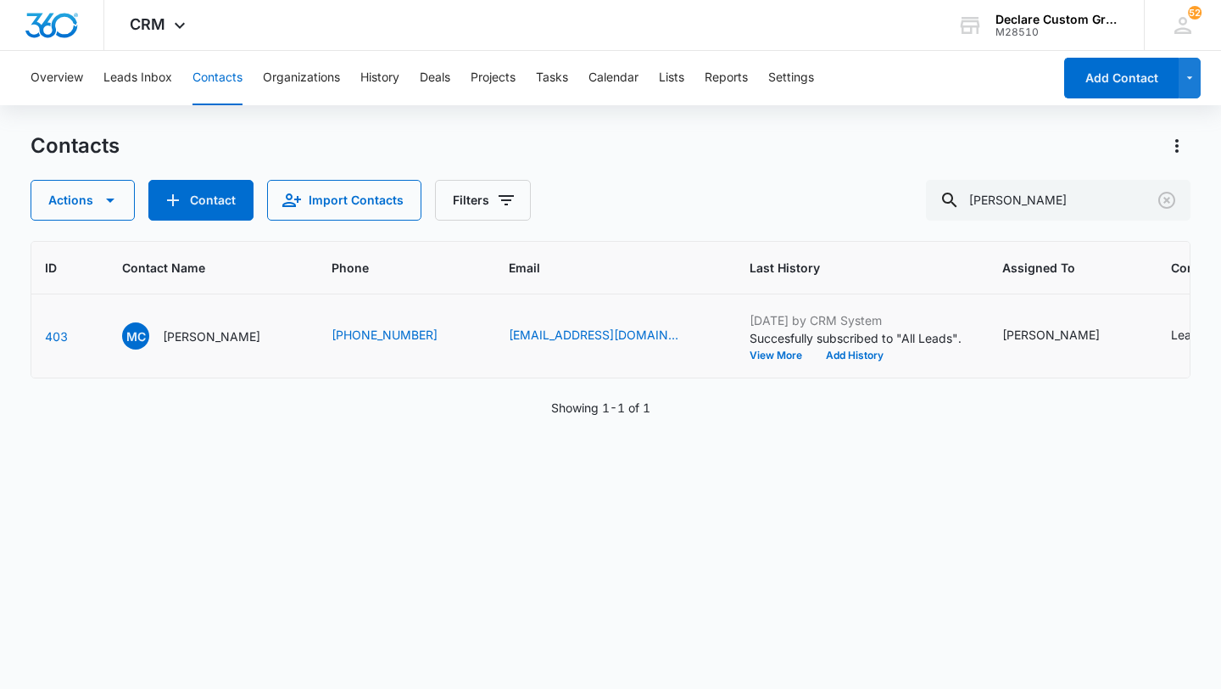
scroll to position [0, 70]
click at [231, 331] on p "[PERSON_NAME]" at bounding box center [214, 336] width 98 height 18
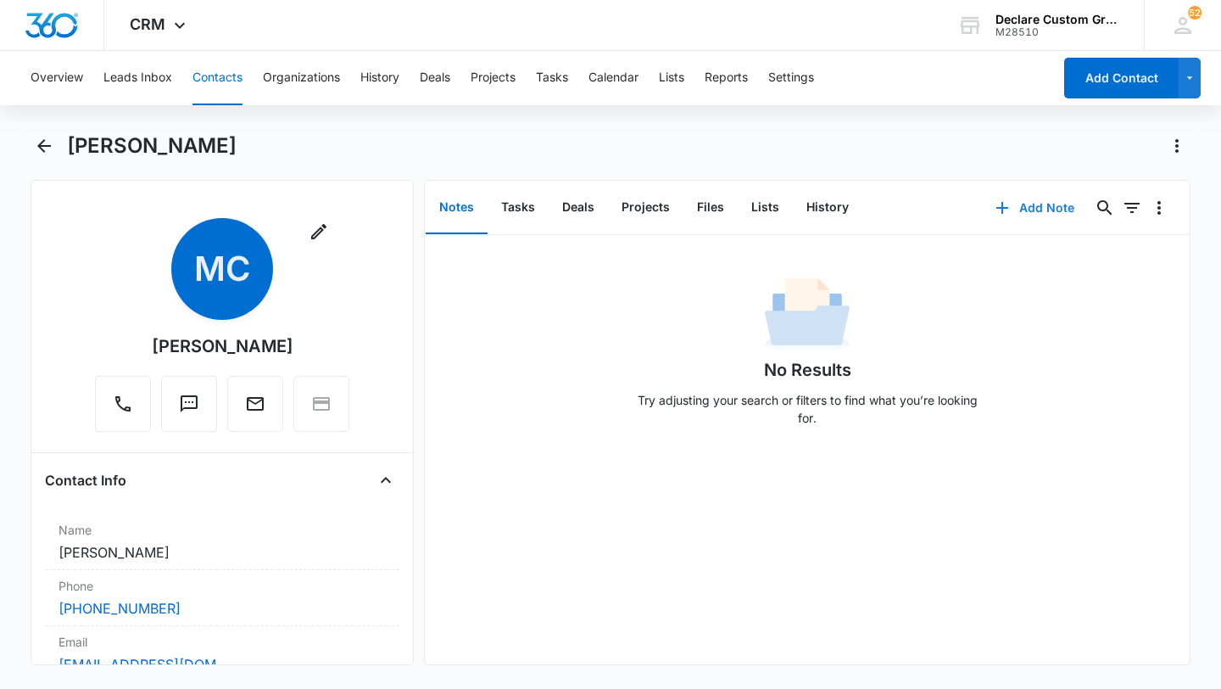
click at [1053, 209] on button "Add Note" at bounding box center [1035, 207] width 113 height 41
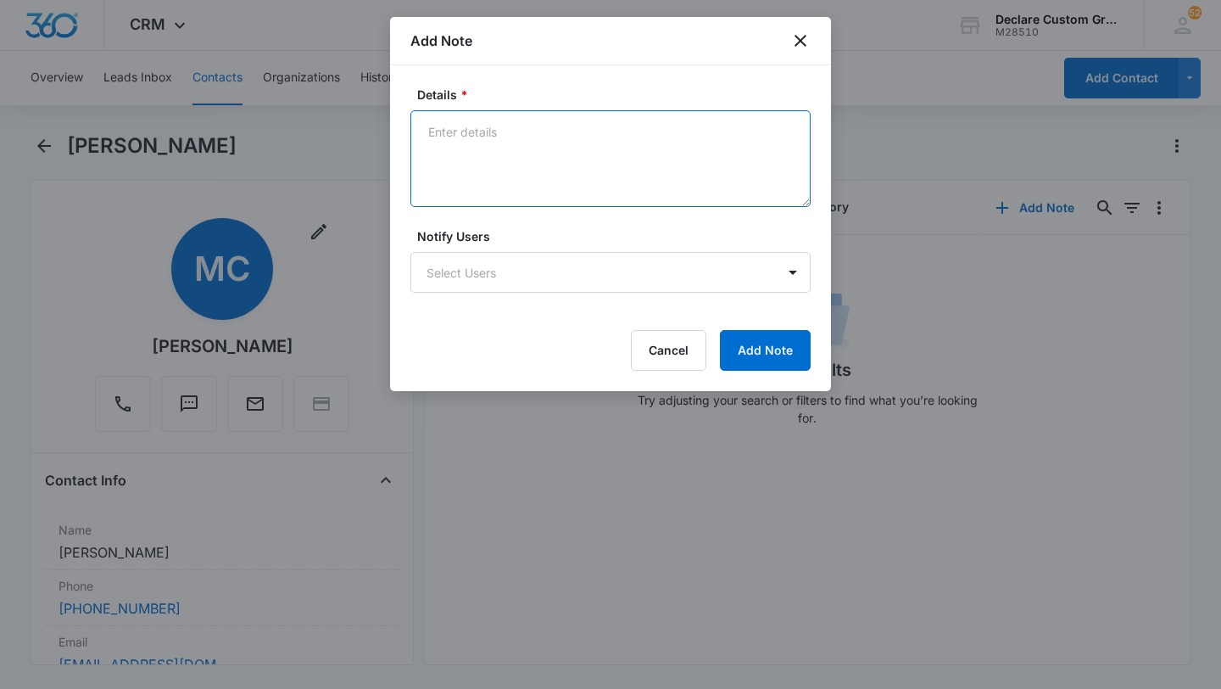
click at [449, 141] on textarea "Details *" at bounding box center [610, 158] width 400 height 97
paste textarea "[DATE]: Left voicemail and email with mention of promo pricing."
type textarea "[DATE]: Left voicemail and email with mention of promo pricing."
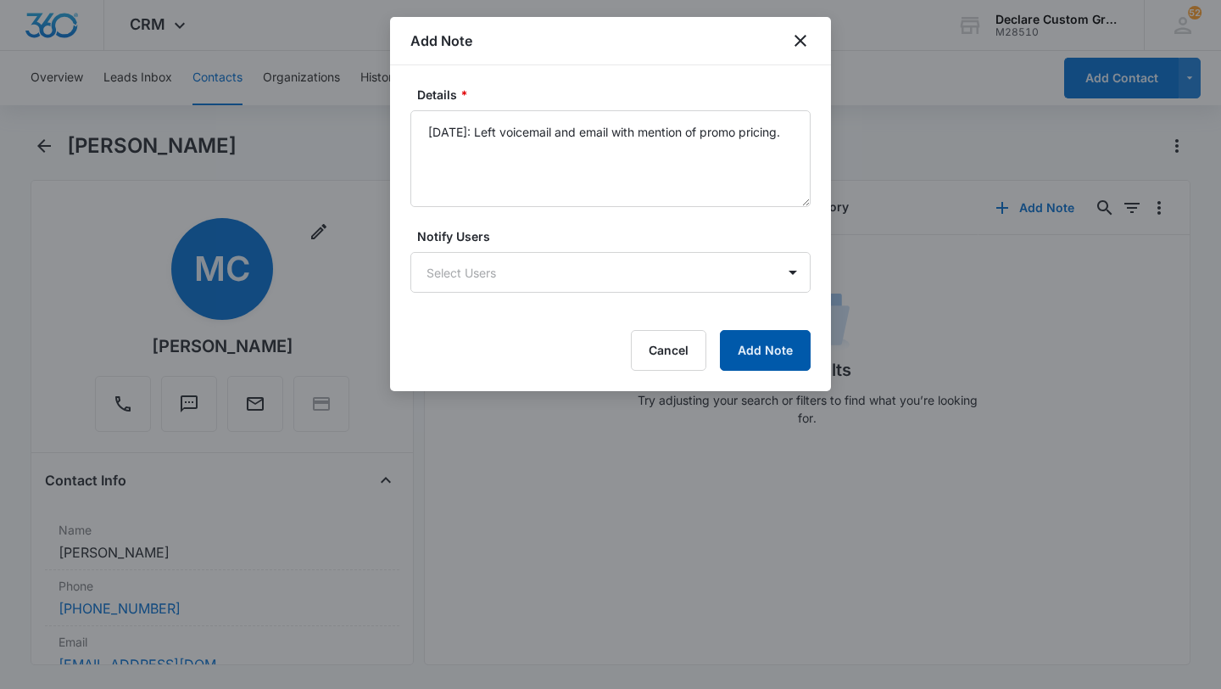
click at [787, 344] on button "Add Note" at bounding box center [765, 350] width 91 height 41
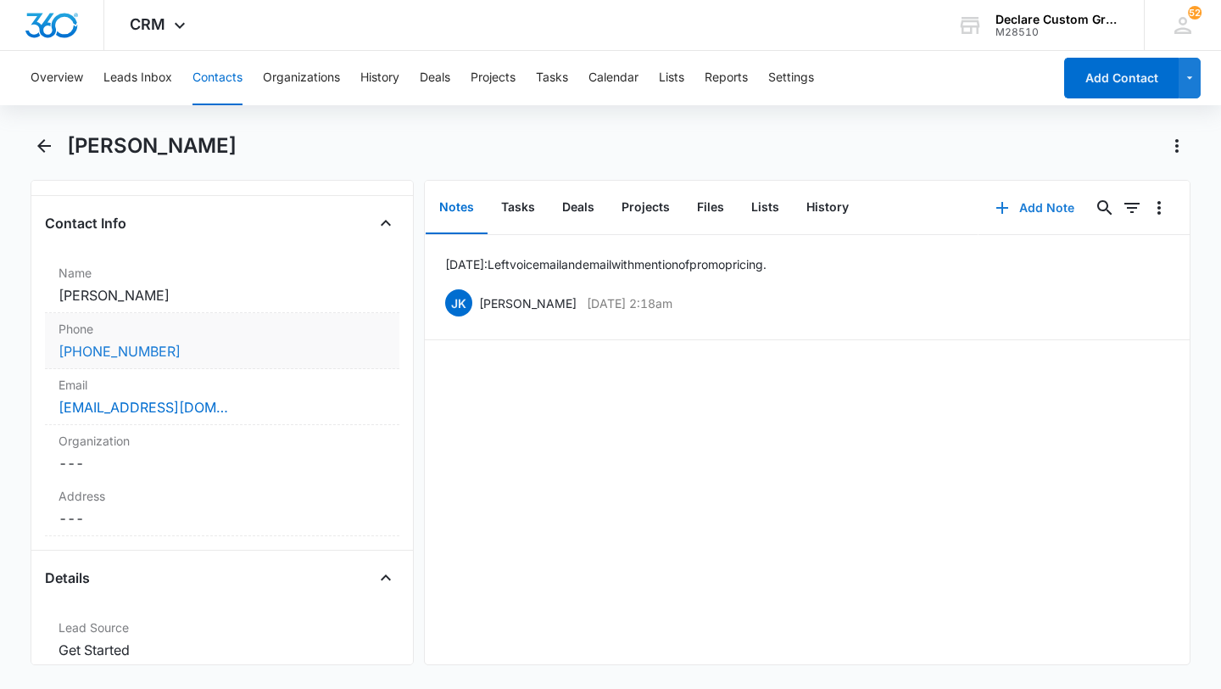
scroll to position [304, 0]
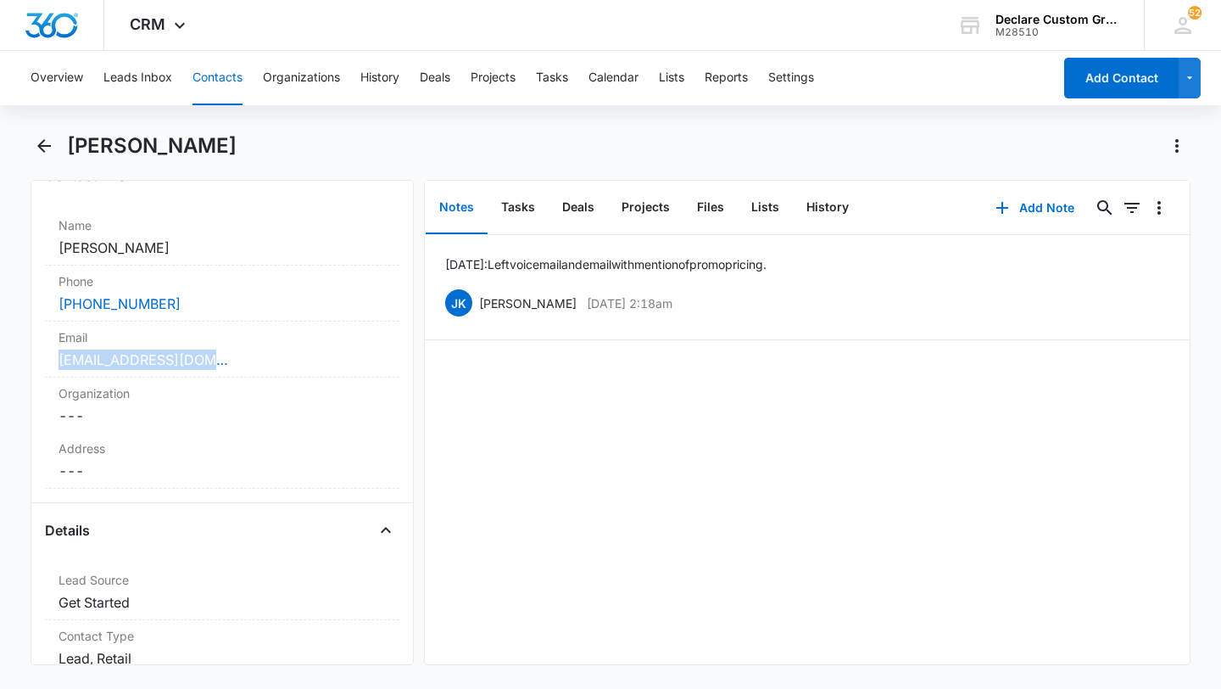
drag, startPoint x: 212, startPoint y: 364, endPoint x: 17, endPoint y: 366, distance: 195.1
click at [17, 366] on main "[PERSON_NAME] Remove MC [PERSON_NAME] Contact Info Name Cancel Save Changes [PE…" at bounding box center [610, 408] width 1221 height 553
copy link "[EMAIL_ADDRESS][DOMAIN_NAME]"
